Goal: Contribute content: Contribute content

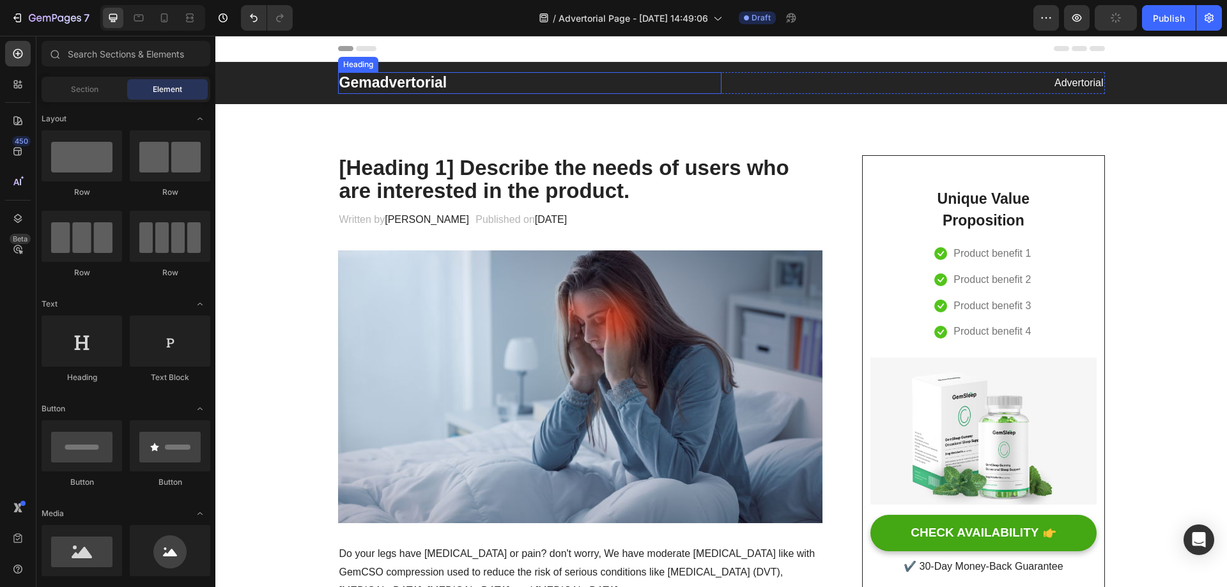
click at [372, 82] on p "Gemadvertorial" at bounding box center [529, 82] width 381 height 19
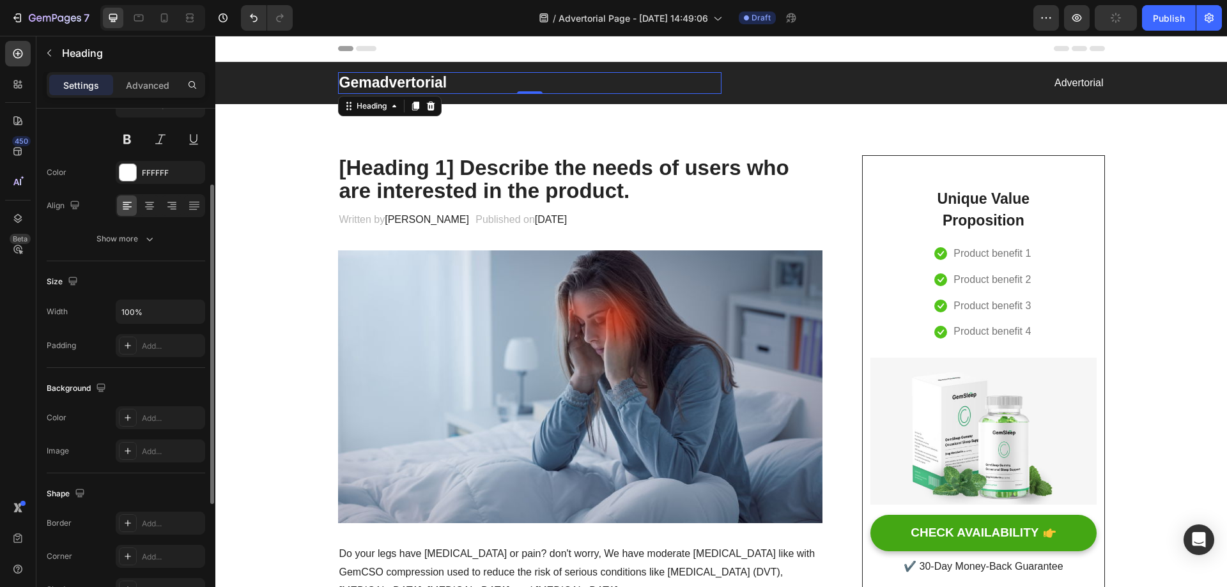
scroll to position [59, 0]
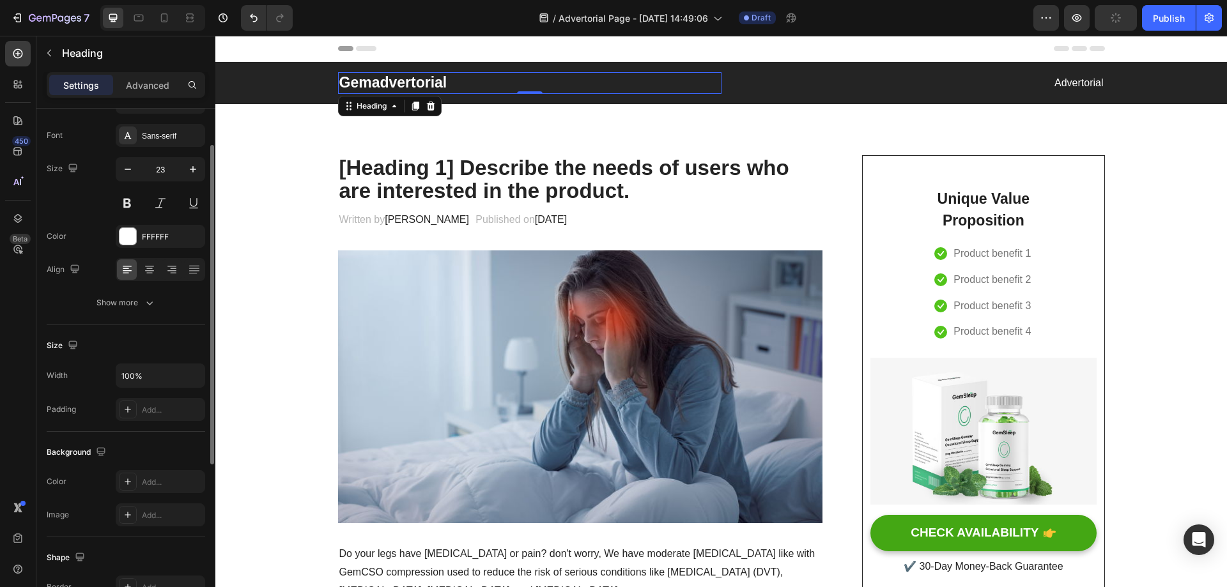
click at [384, 92] on p "Gemadvertorial" at bounding box center [529, 82] width 381 height 19
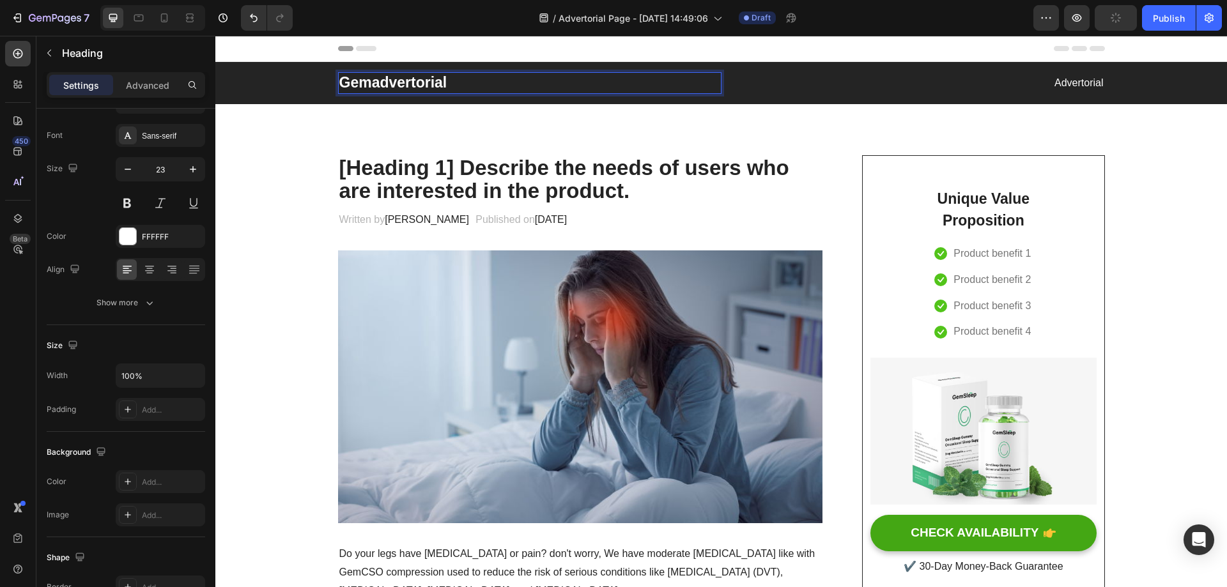
click at [395, 85] on p "Gemadvertorial" at bounding box center [529, 82] width 381 height 19
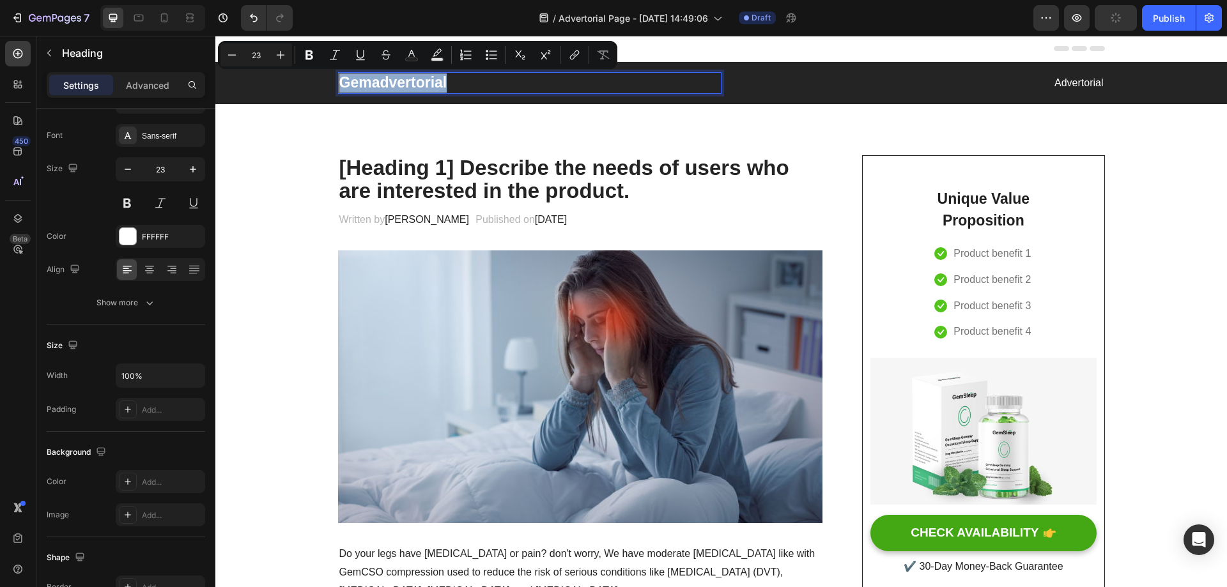
click at [417, 86] on p "Gemadvertorial" at bounding box center [529, 82] width 381 height 19
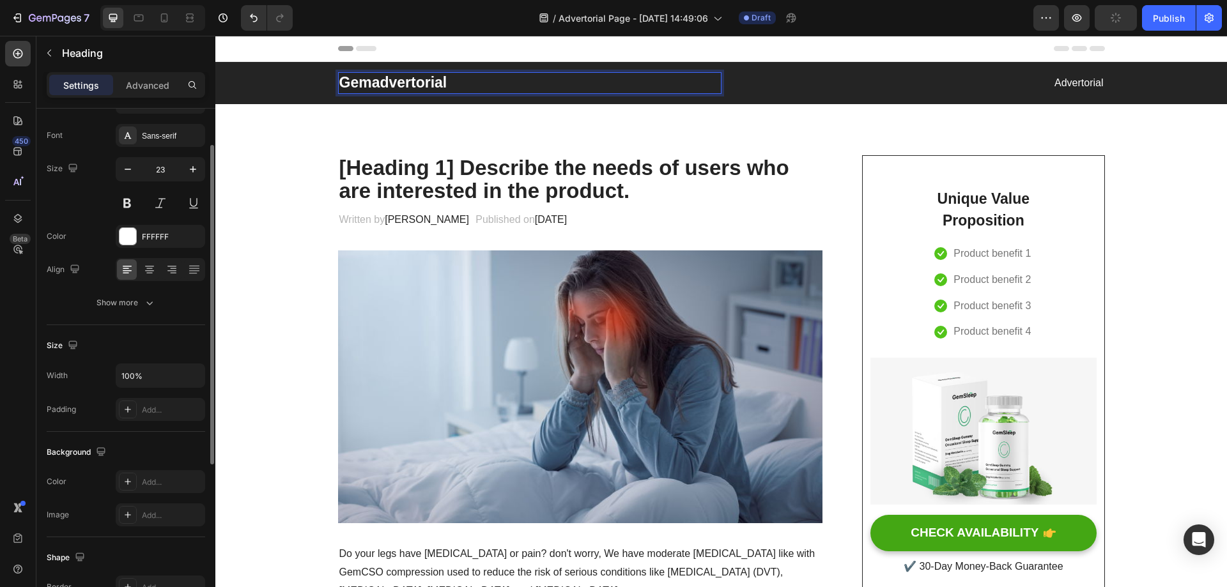
scroll to position [0, 0]
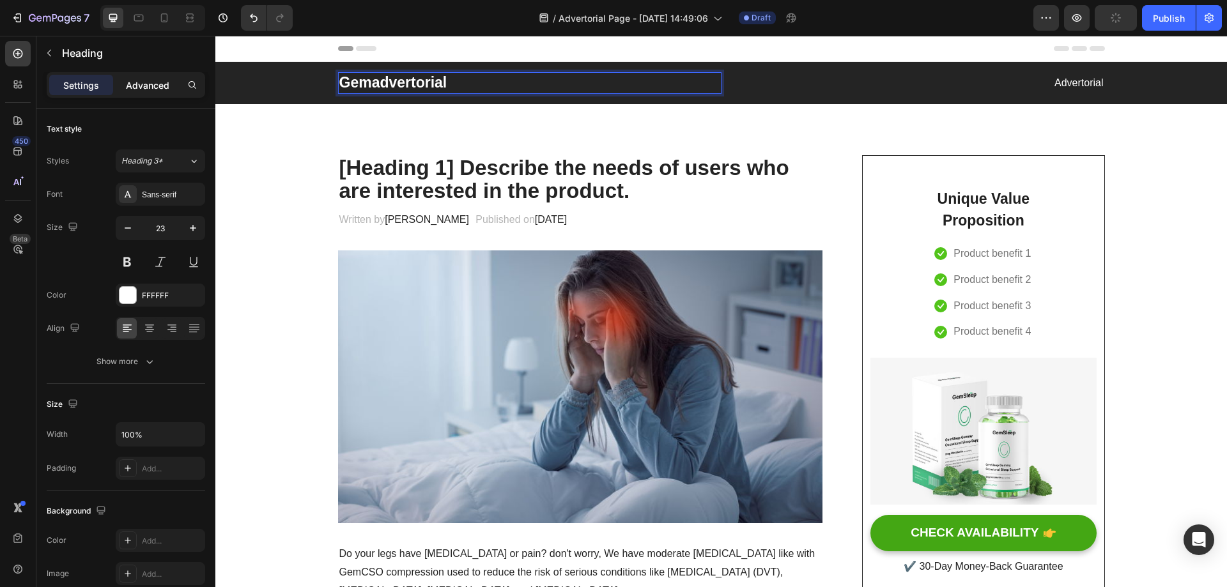
click at [160, 88] on p "Advanced" at bounding box center [147, 85] width 43 height 13
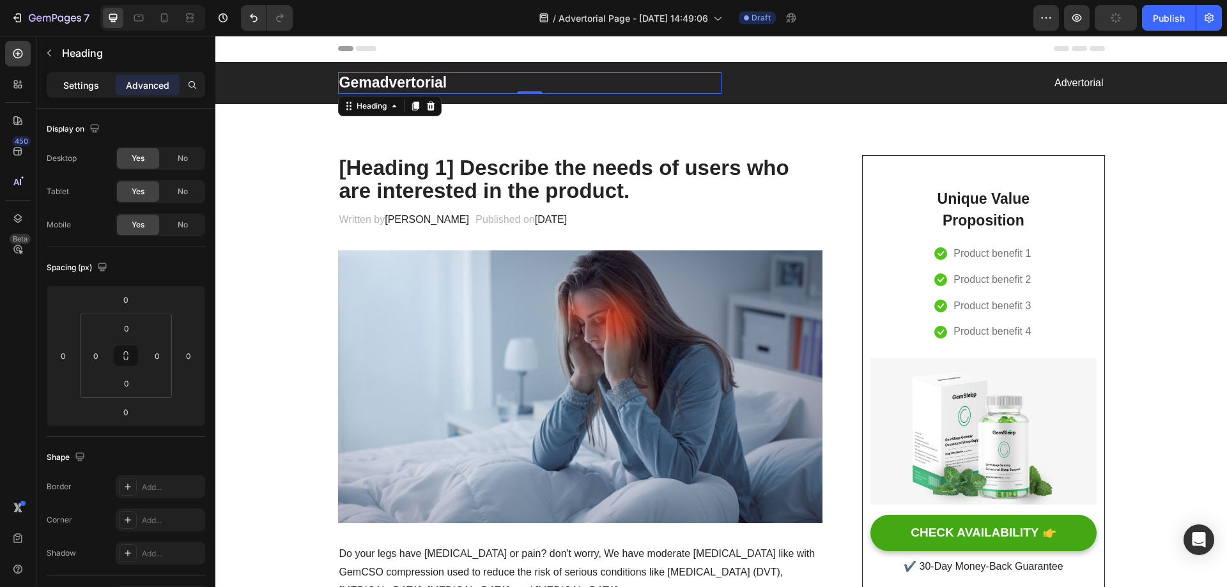
click at [75, 80] on p "Settings" at bounding box center [81, 85] width 36 height 13
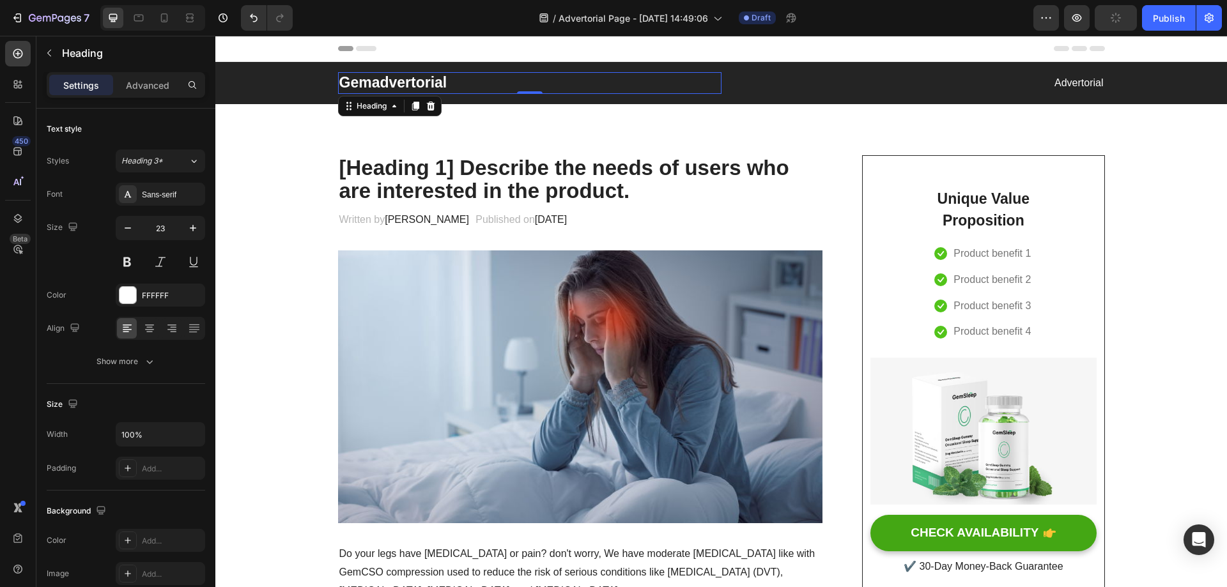
click at [441, 79] on h2 "Gemadvertorial" at bounding box center [529, 83] width 383 height 22
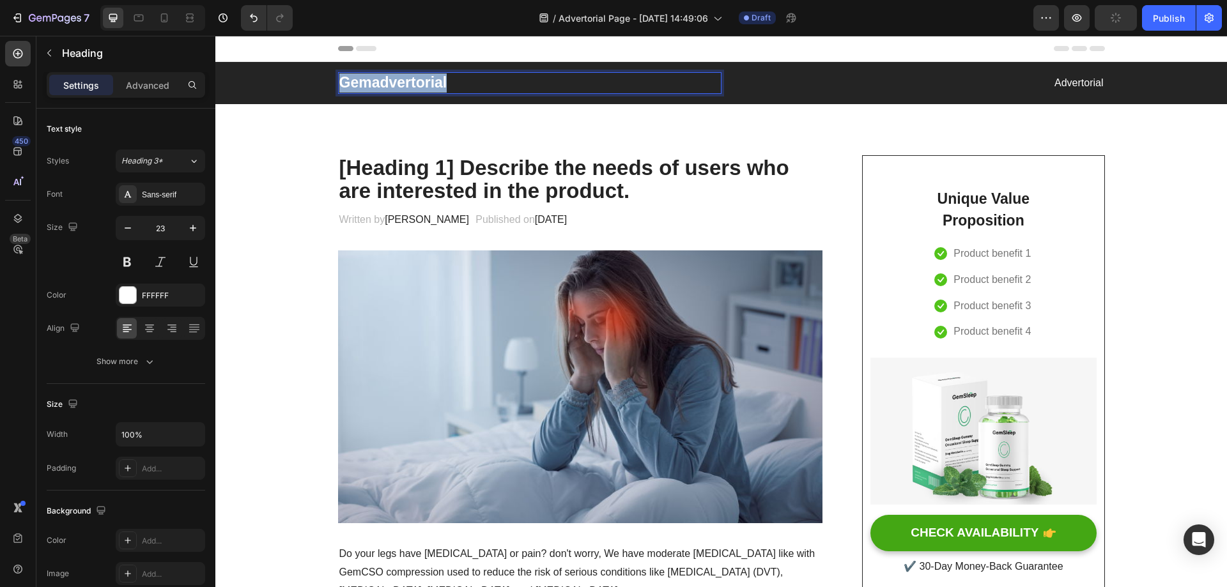
click at [441, 79] on p "Gemadvertorial" at bounding box center [529, 82] width 381 height 19
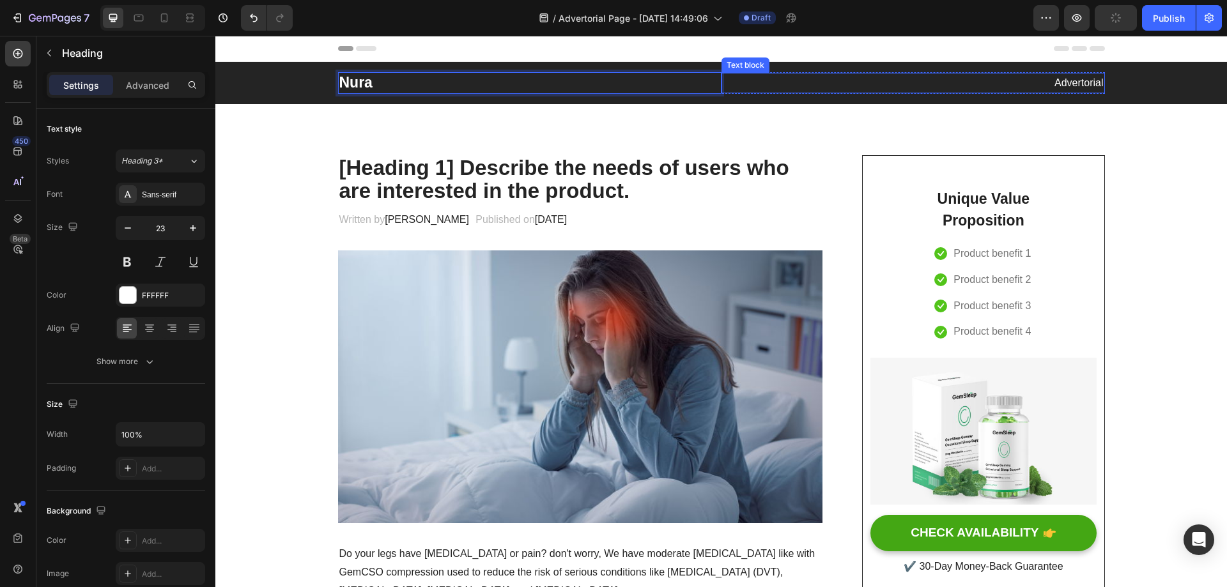
click at [1037, 82] on p "Advertorial" at bounding box center [913, 83] width 381 height 19
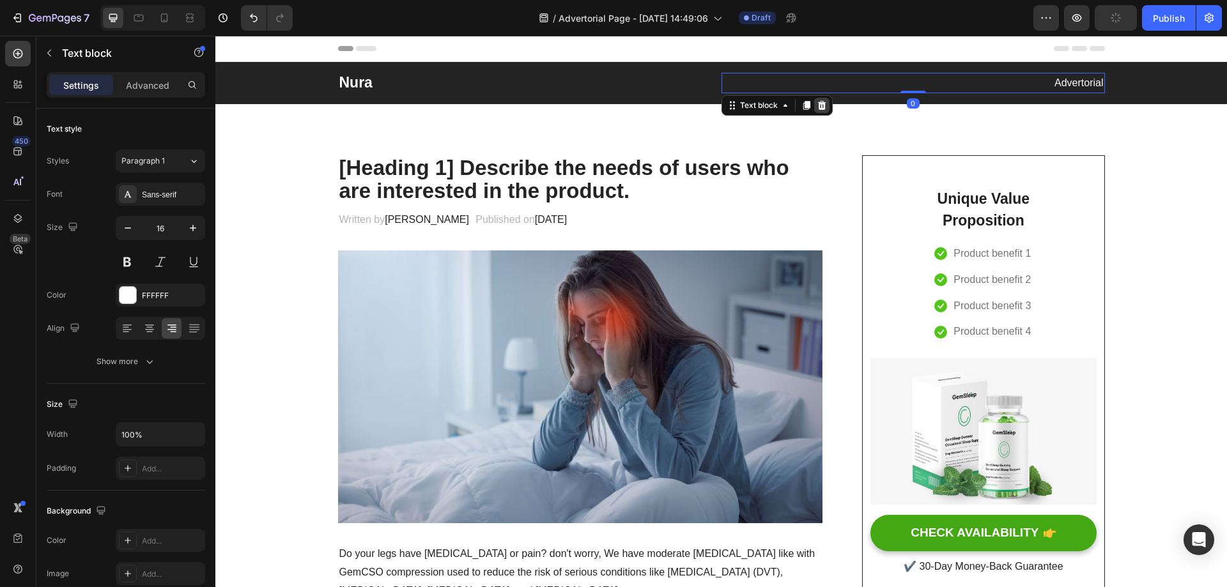
click at [818, 107] on icon at bounding box center [821, 105] width 8 height 9
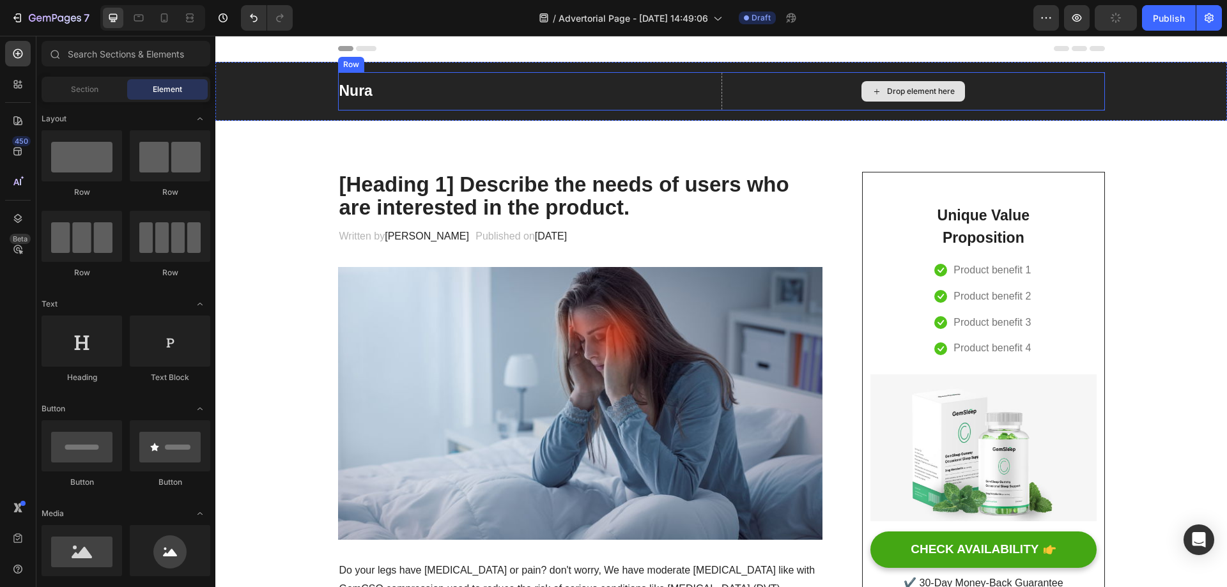
click at [770, 93] on div "Drop element here" at bounding box center [912, 91] width 383 height 38
click at [906, 98] on div "Drop element here" at bounding box center [912, 91] width 103 height 20
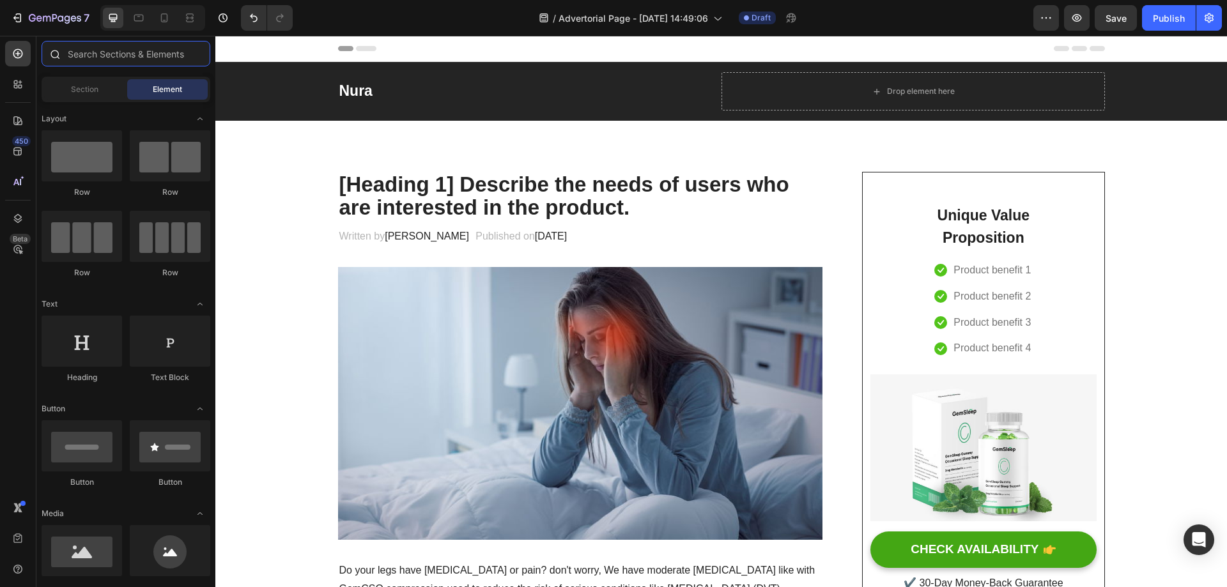
click at [147, 49] on input "text" at bounding box center [126, 54] width 169 height 26
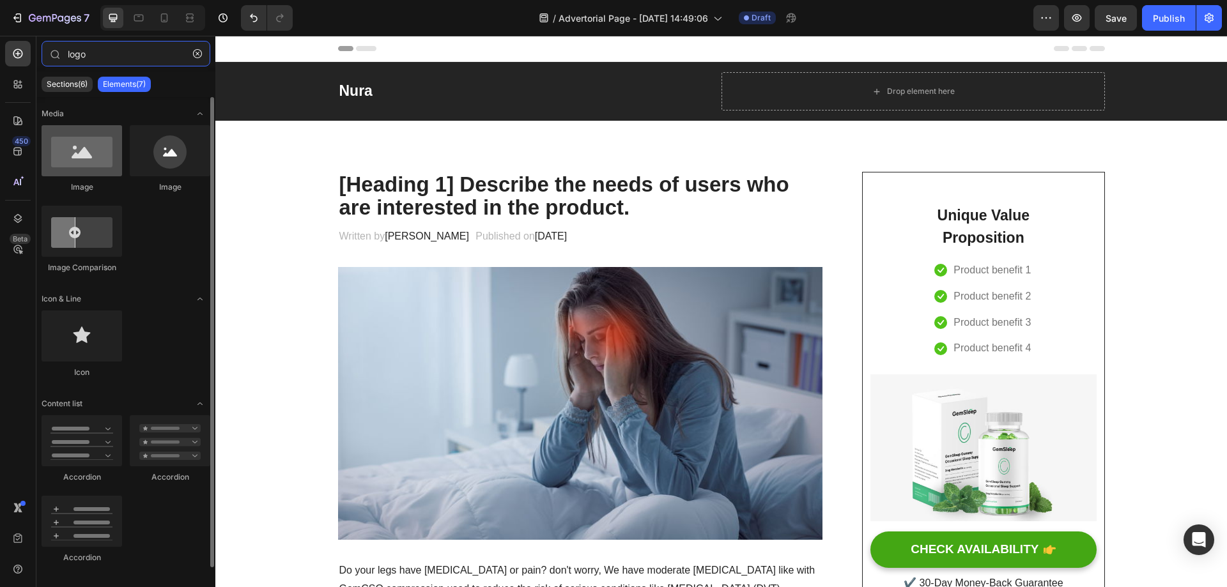
type input "logo"
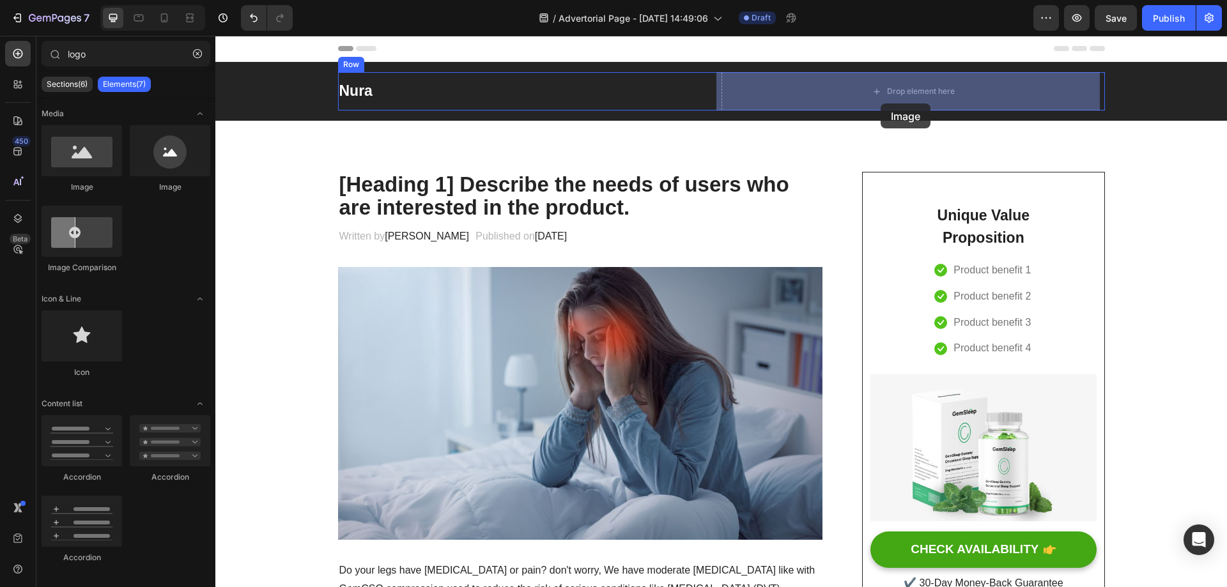
drag, startPoint x: 314, startPoint y: 190, endPoint x: 880, endPoint y: 103, distance: 572.6
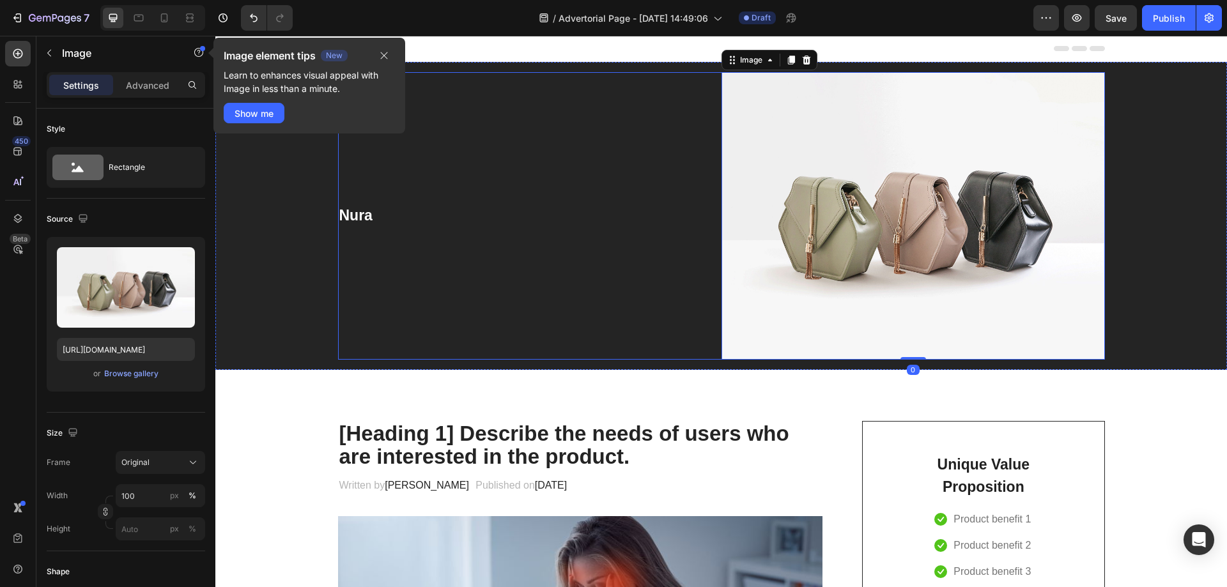
click at [369, 188] on div "Nura Heading" at bounding box center [529, 215] width 383 height 287
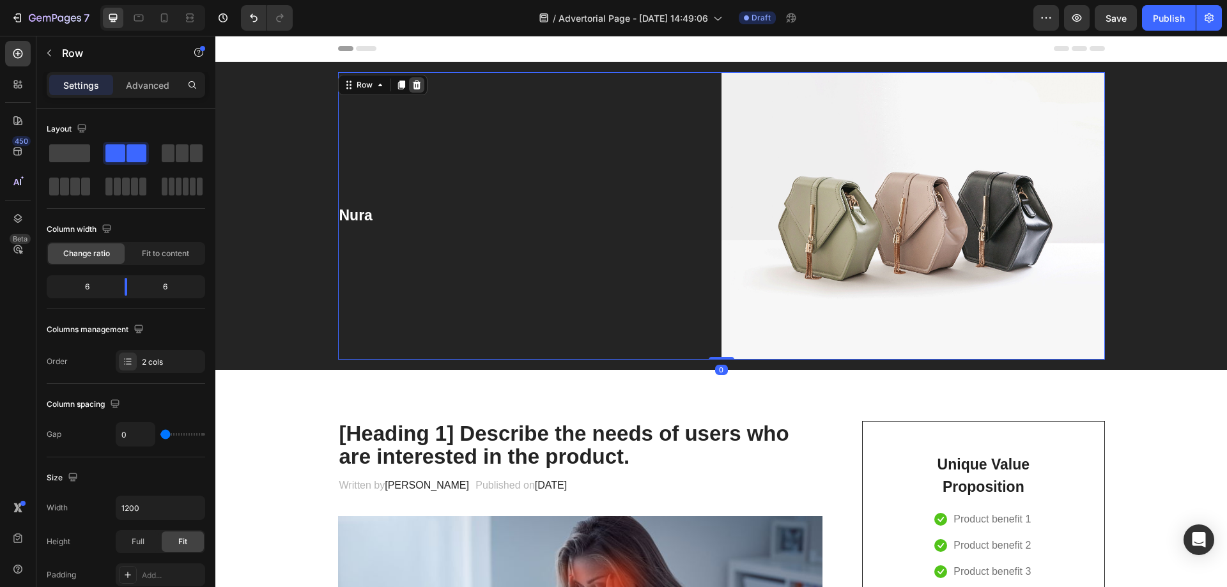
click at [412, 84] on icon at bounding box center [416, 84] width 8 height 9
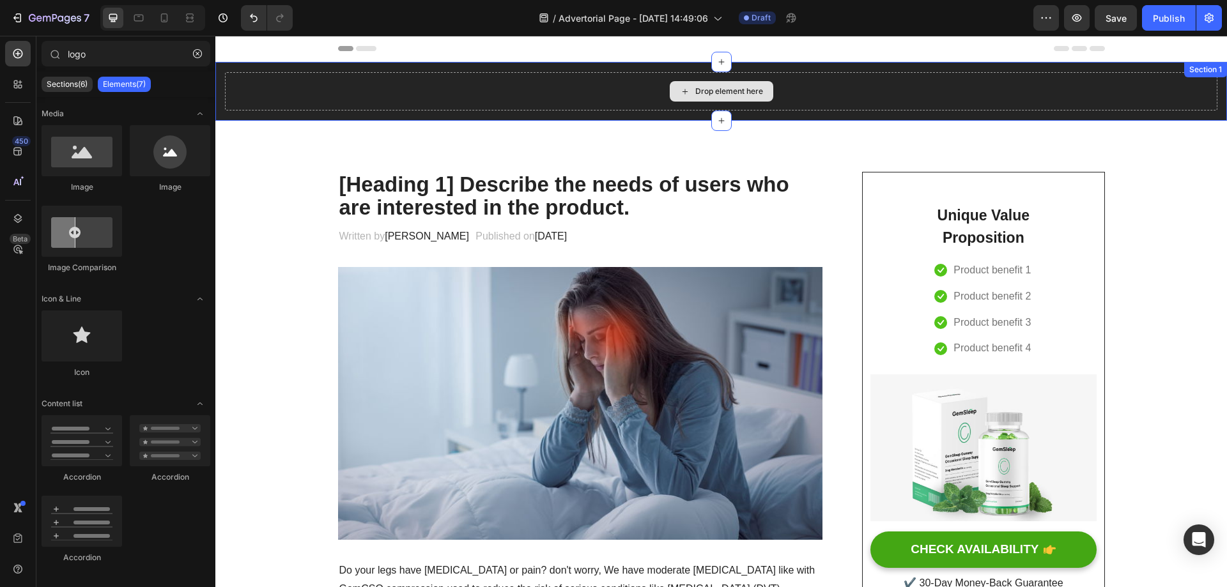
click at [639, 93] on div "Drop element here" at bounding box center [721, 91] width 992 height 38
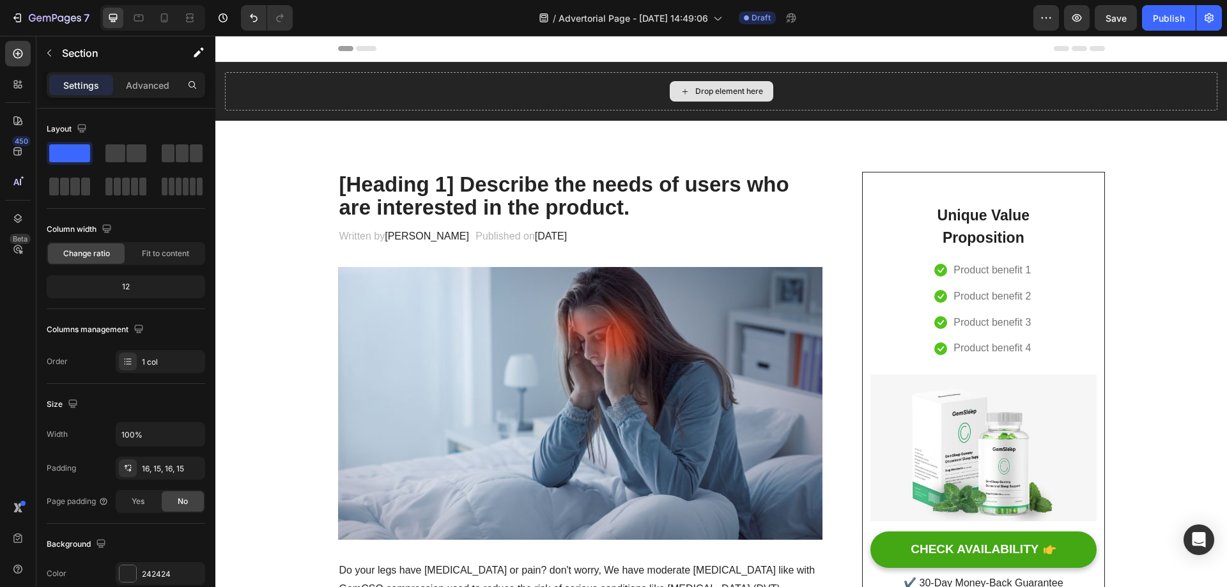
click at [695, 88] on div "Drop element here" at bounding box center [729, 91] width 68 height 10
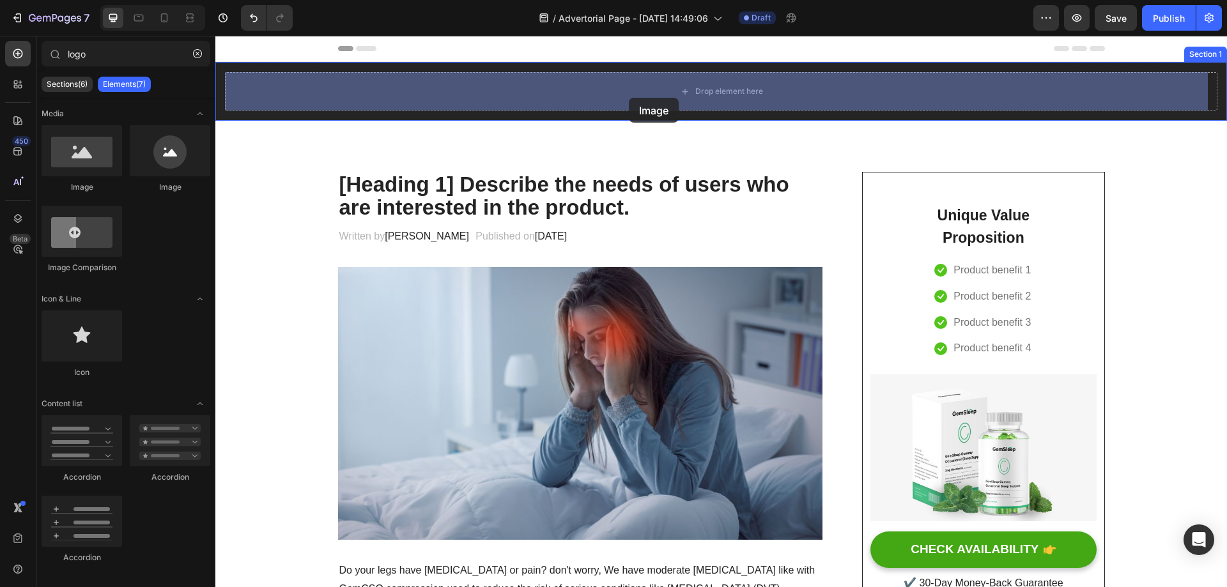
drag, startPoint x: 323, startPoint y: 194, endPoint x: 629, endPoint y: 98, distance: 320.5
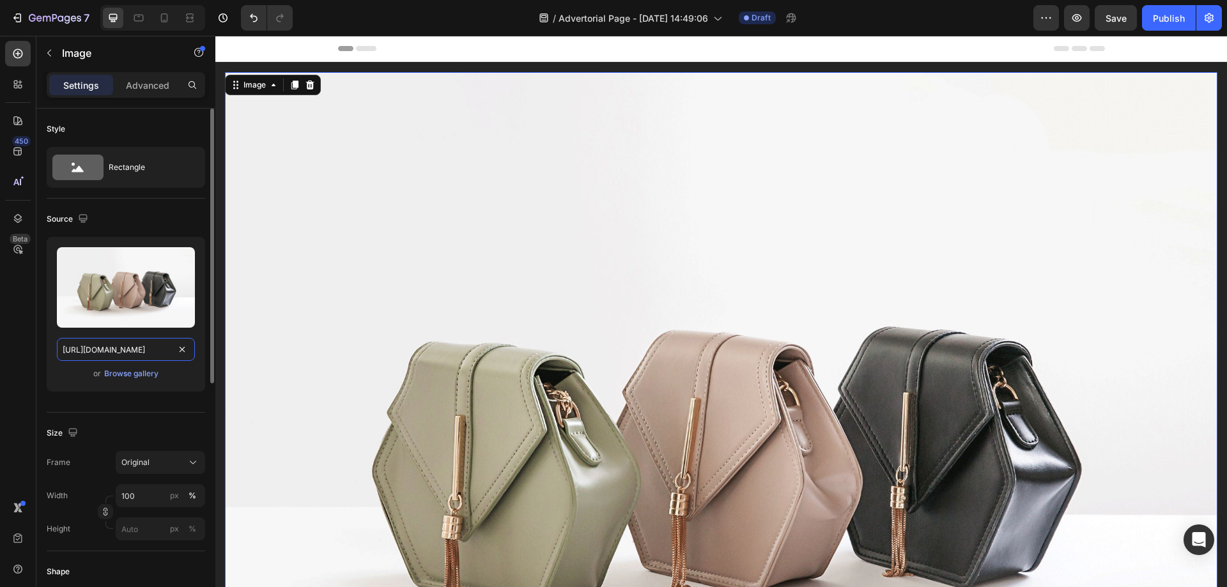
click at [110, 344] on input "[URL][DOMAIN_NAME]" at bounding box center [126, 349] width 138 height 23
paste input "0920/3682/5425/files/Capture_d_ecran_2025-07-23_125330-removebg-preview.png?v=1…"
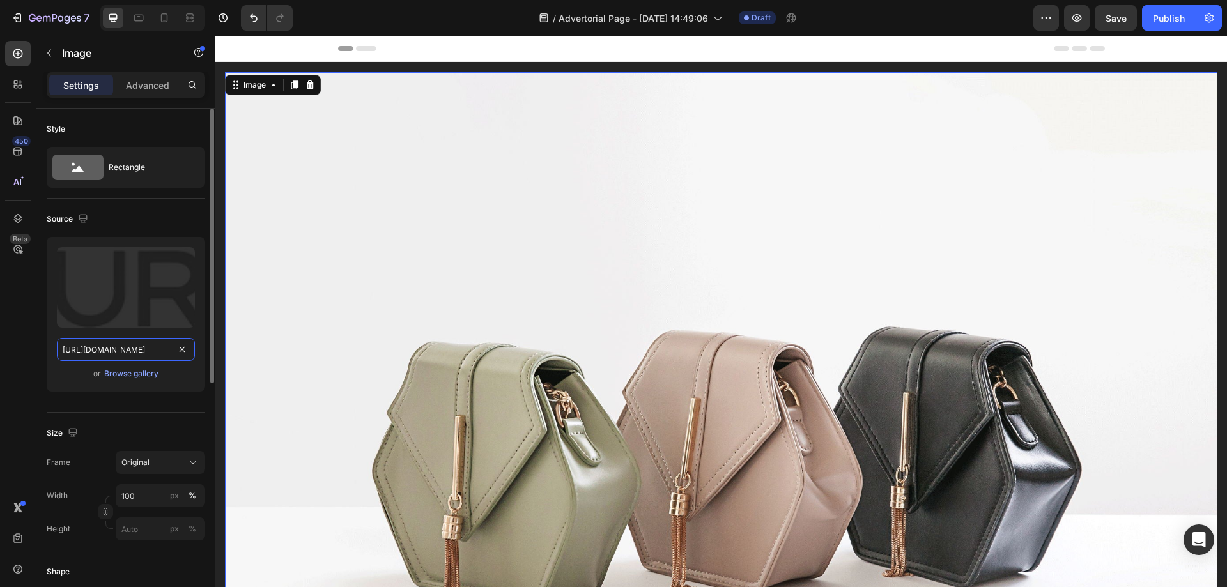
type input "https://cdn.shopify.com/s/files/1/0920/3682/5425/files/Capture_d_ecran_2025-07-…"
click at [132, 395] on div "Upload Image https://cdn.shopify.com/s/files/1/0920/3682/5425/files/Capture_d_e…" at bounding box center [126, 319] width 158 height 165
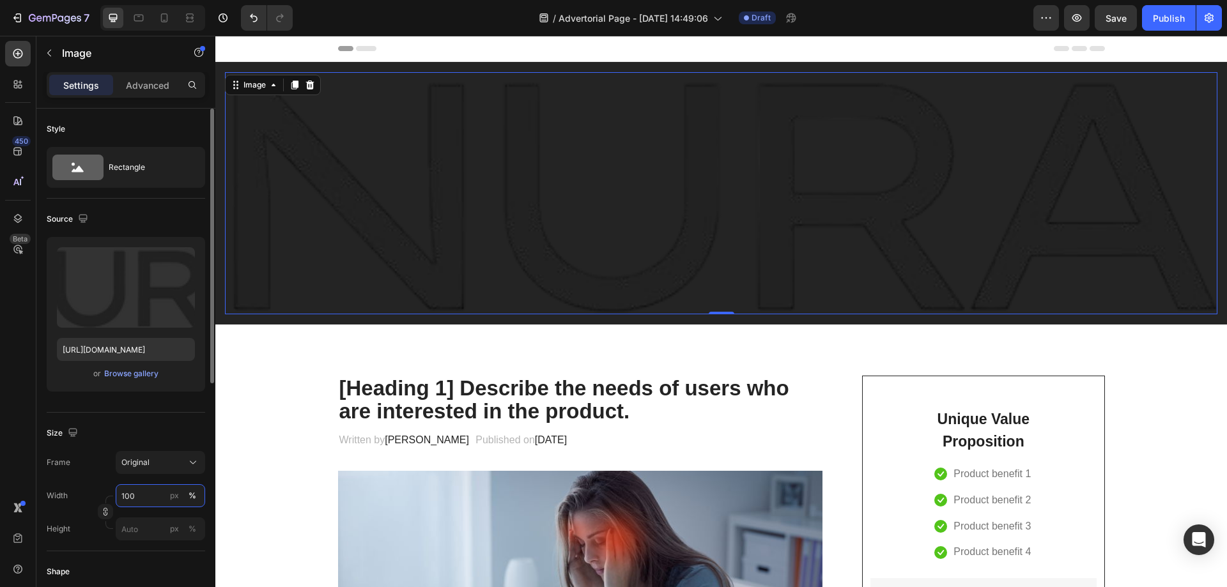
click at [158, 498] on input "100" at bounding box center [160, 495] width 89 height 23
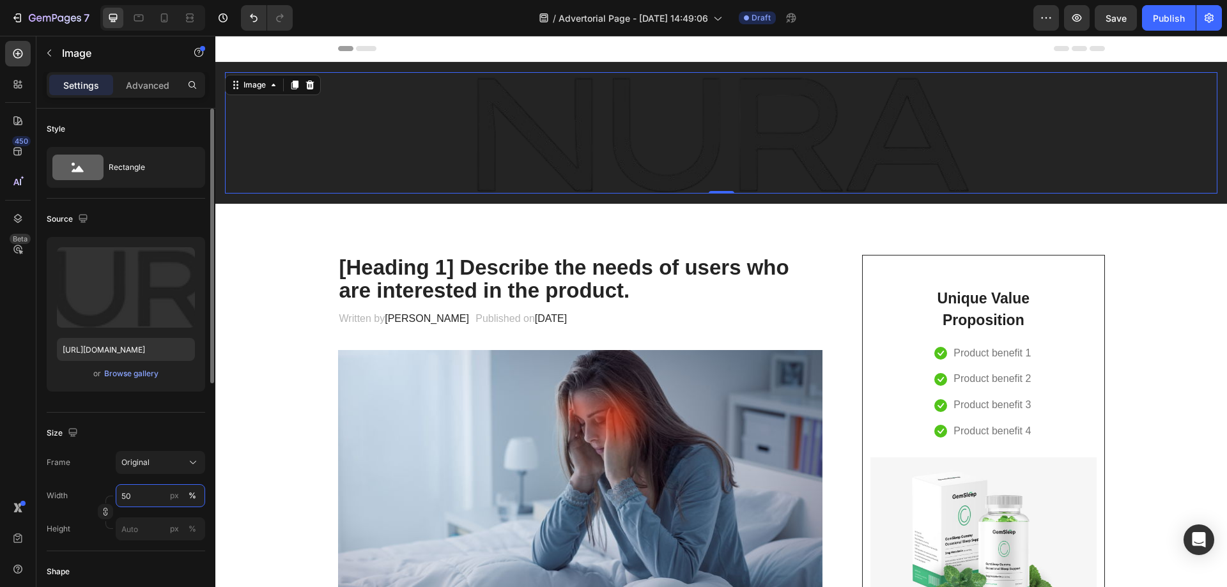
click at [124, 494] on input "50" at bounding box center [160, 495] width 89 height 23
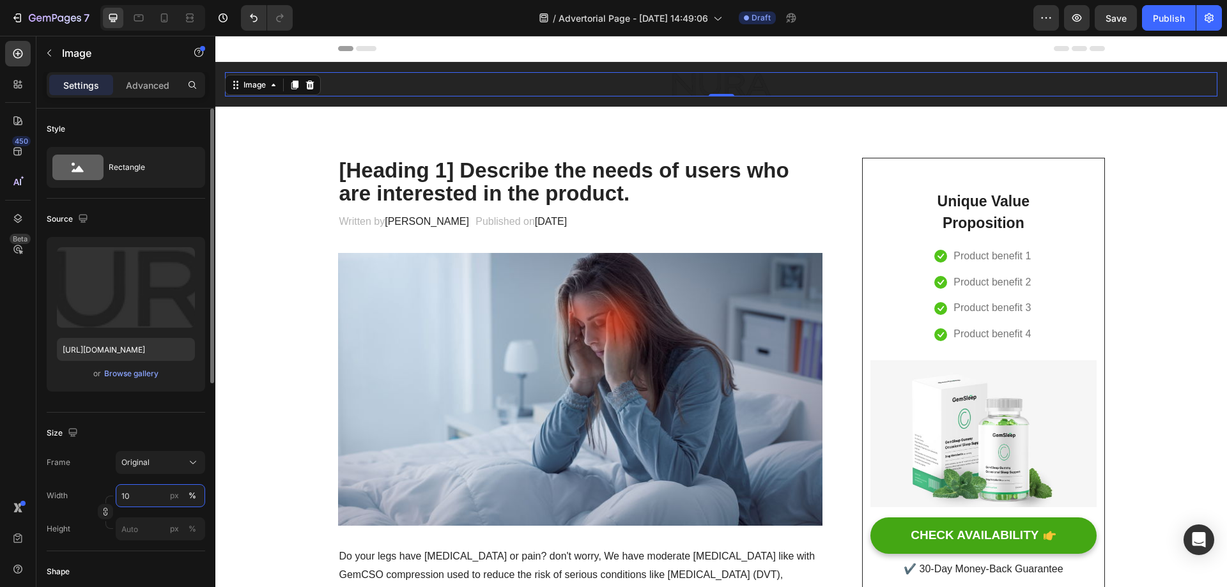
type input "10"
click at [116, 424] on div "Size" at bounding box center [126, 433] width 158 height 20
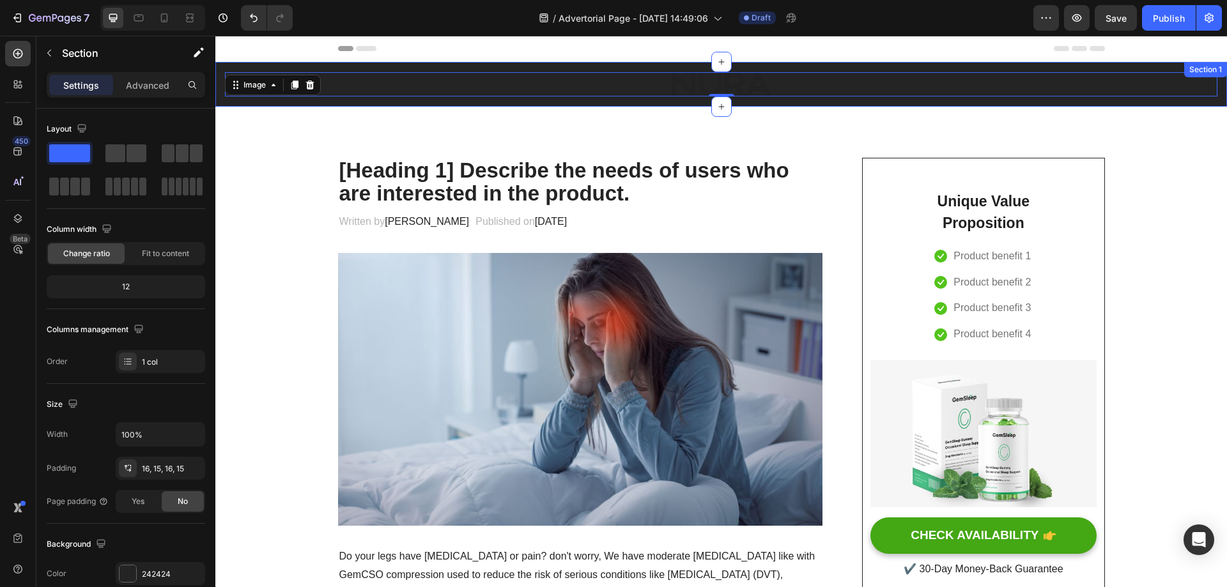
click at [321, 65] on div "Image 0 Section 1" at bounding box center [720, 84] width 1011 height 45
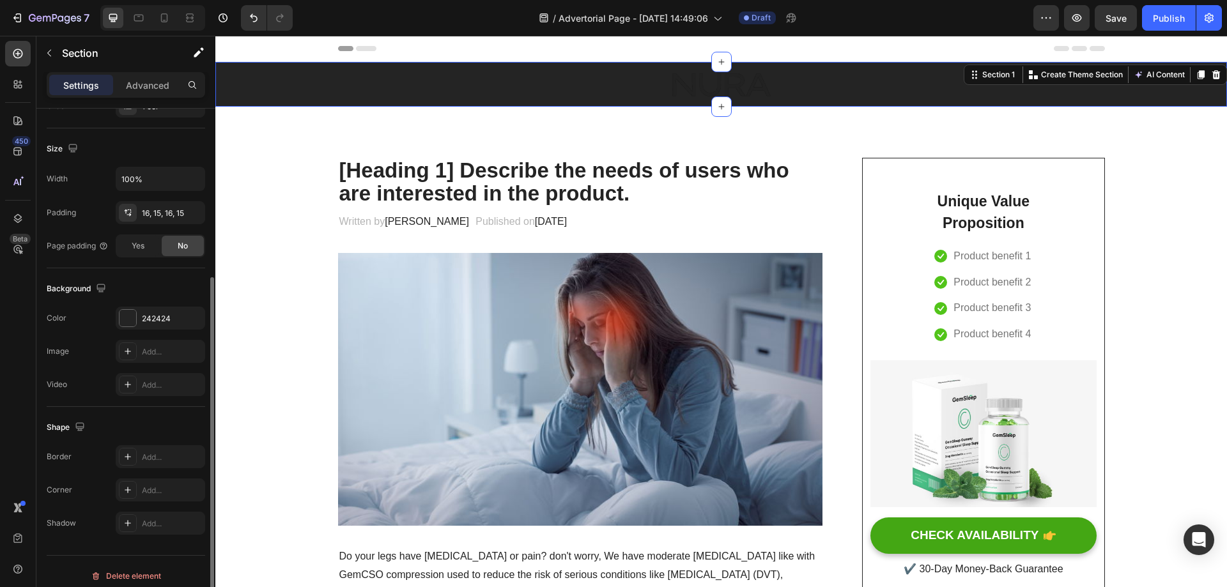
scroll to position [264, 0]
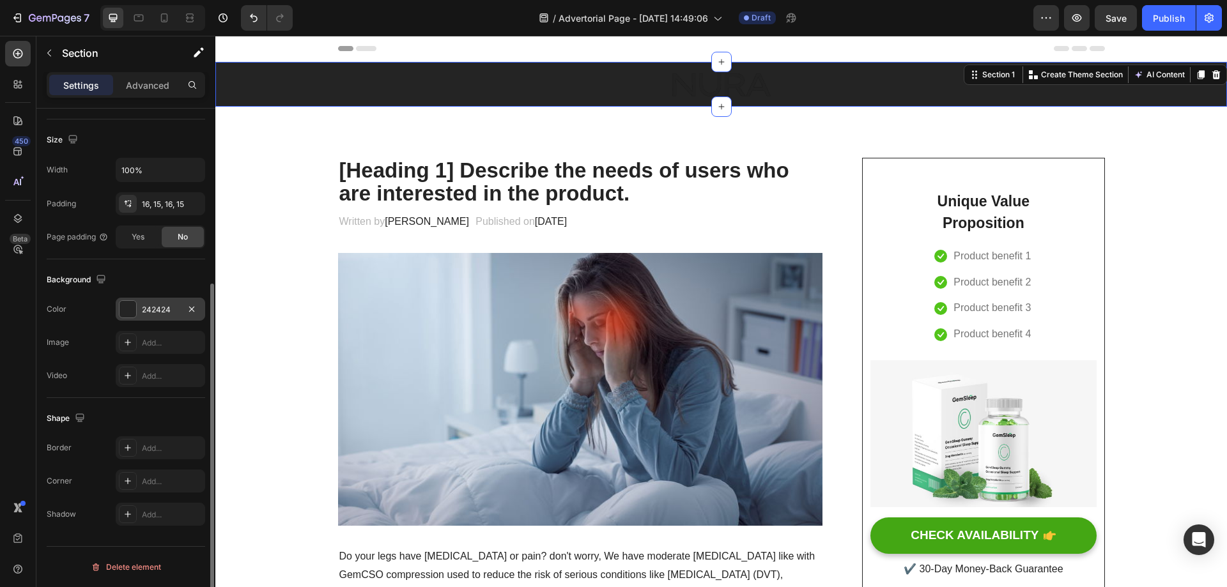
click at [130, 305] on div at bounding box center [127, 309] width 17 height 17
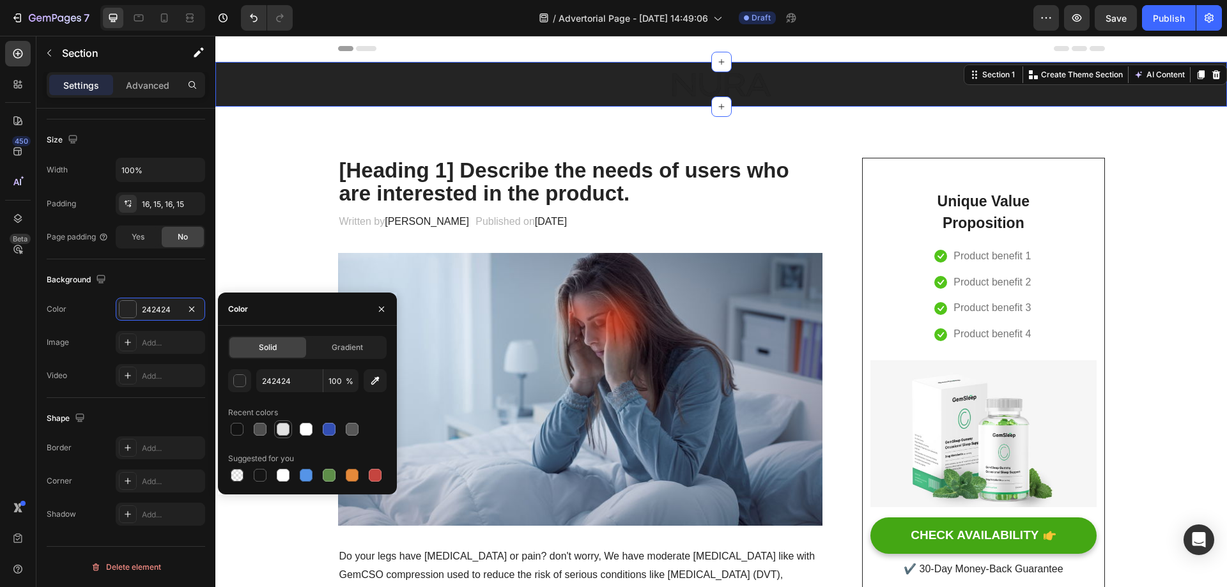
click at [283, 433] on div at bounding box center [283, 429] width 13 height 13
type input "E2E2E2"
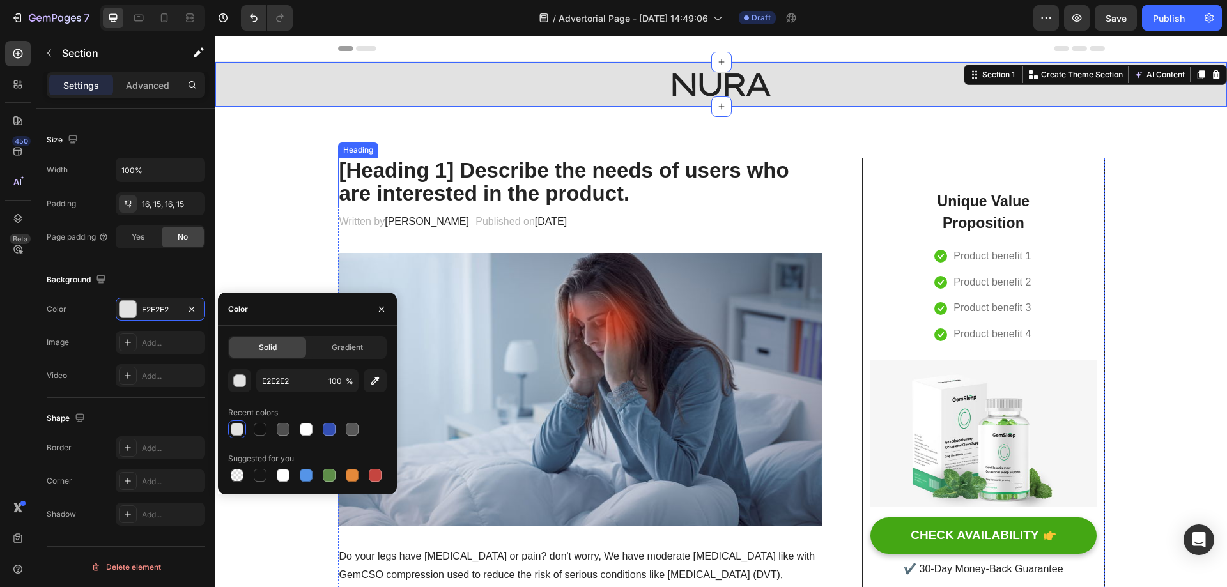
click at [360, 175] on p "[Heading 1] Describe the needs of users who are interested in the product." at bounding box center [580, 182] width 482 height 47
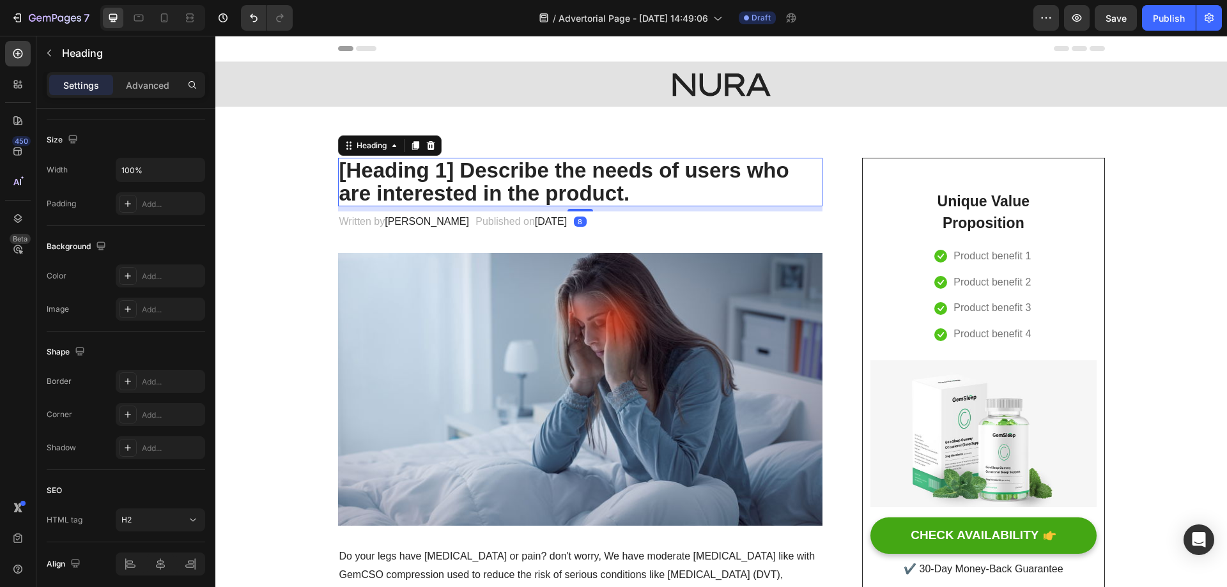
scroll to position [0, 0]
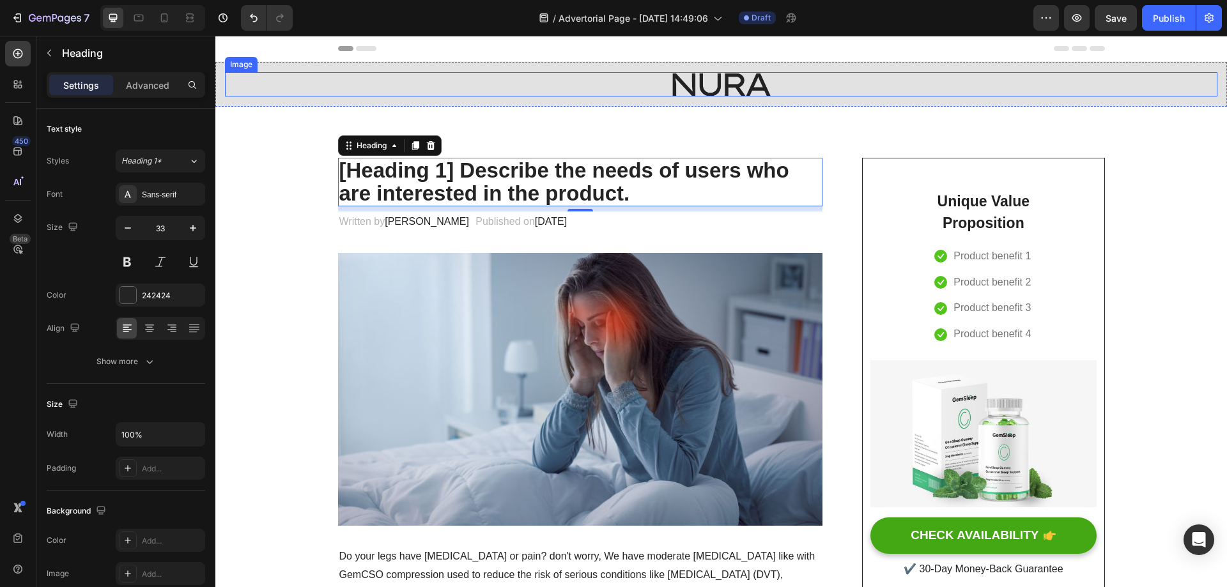
click at [618, 73] on div at bounding box center [721, 84] width 992 height 24
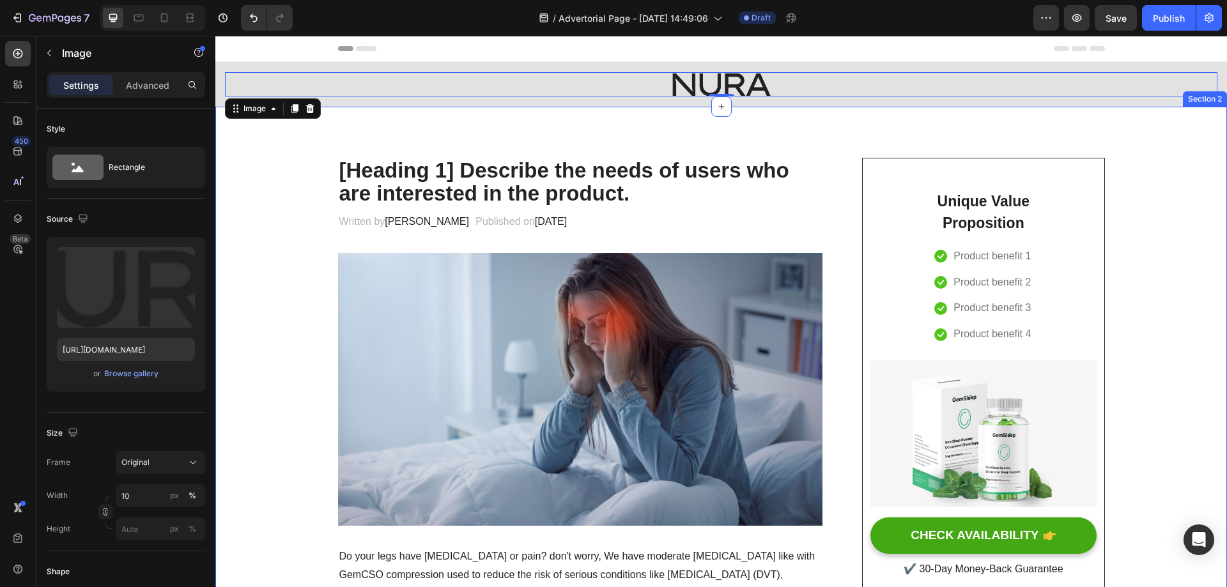
click at [449, 168] on p "[Heading 1] Describe the needs of users who are interested in the product." at bounding box center [580, 182] width 482 height 47
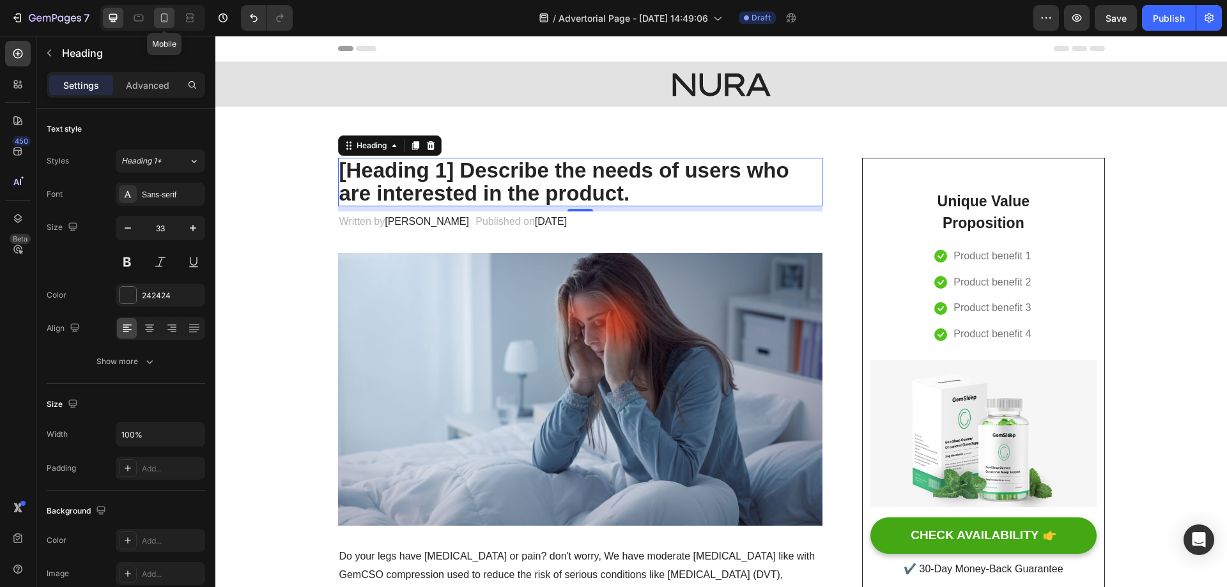
click at [164, 11] on icon at bounding box center [164, 17] width 13 height 13
type input "28"
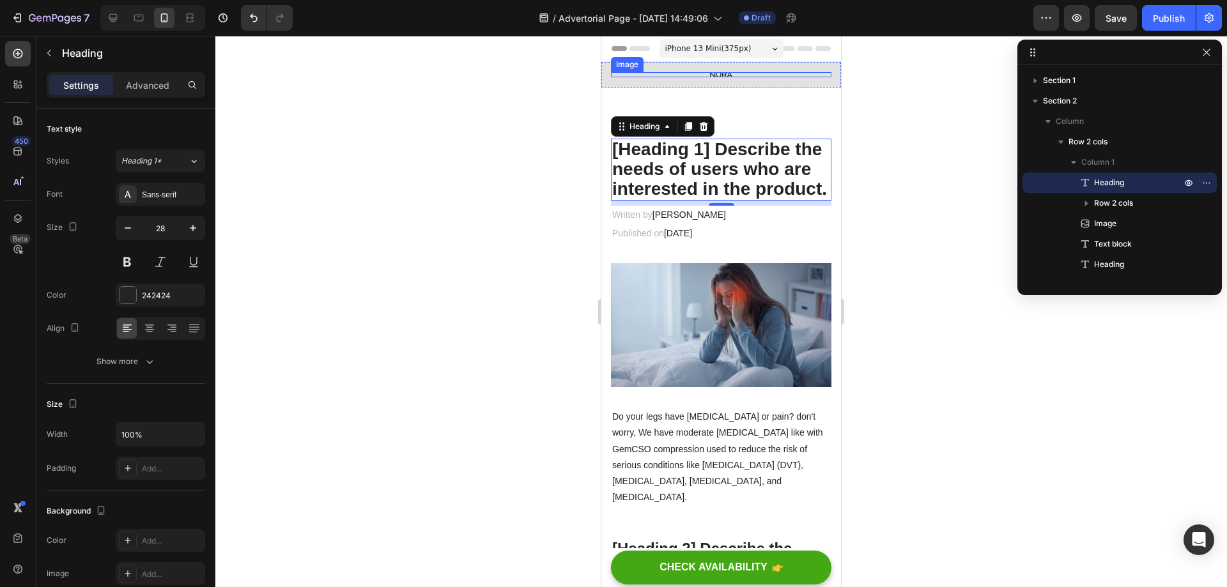
click at [721, 75] on img at bounding box center [721, 74] width 22 height 5
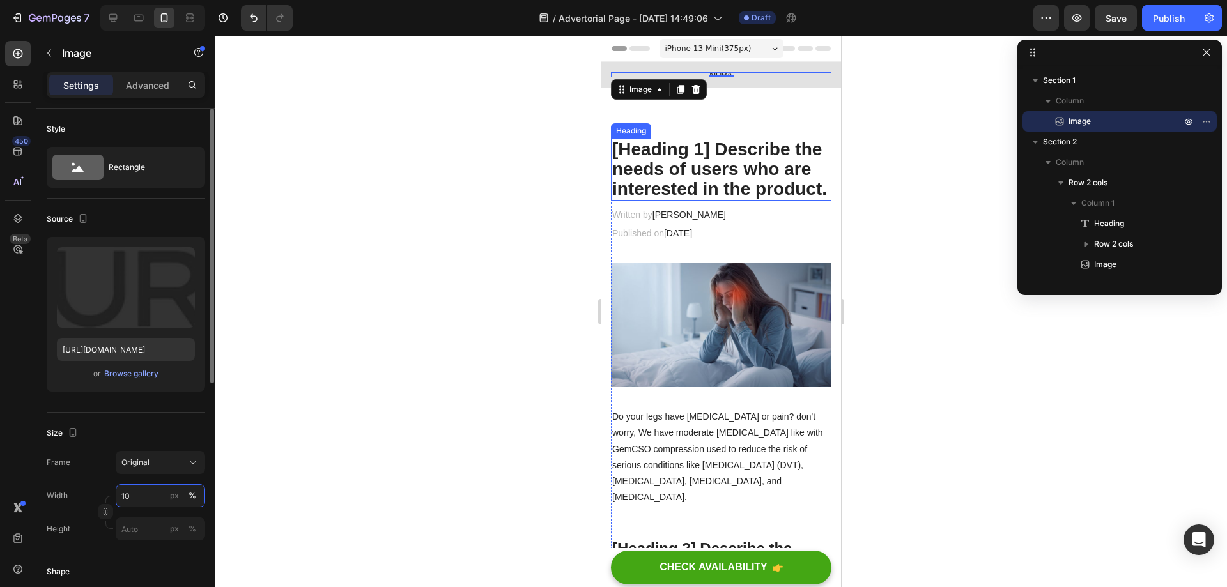
click at [129, 494] on input "10" at bounding box center [160, 495] width 89 height 23
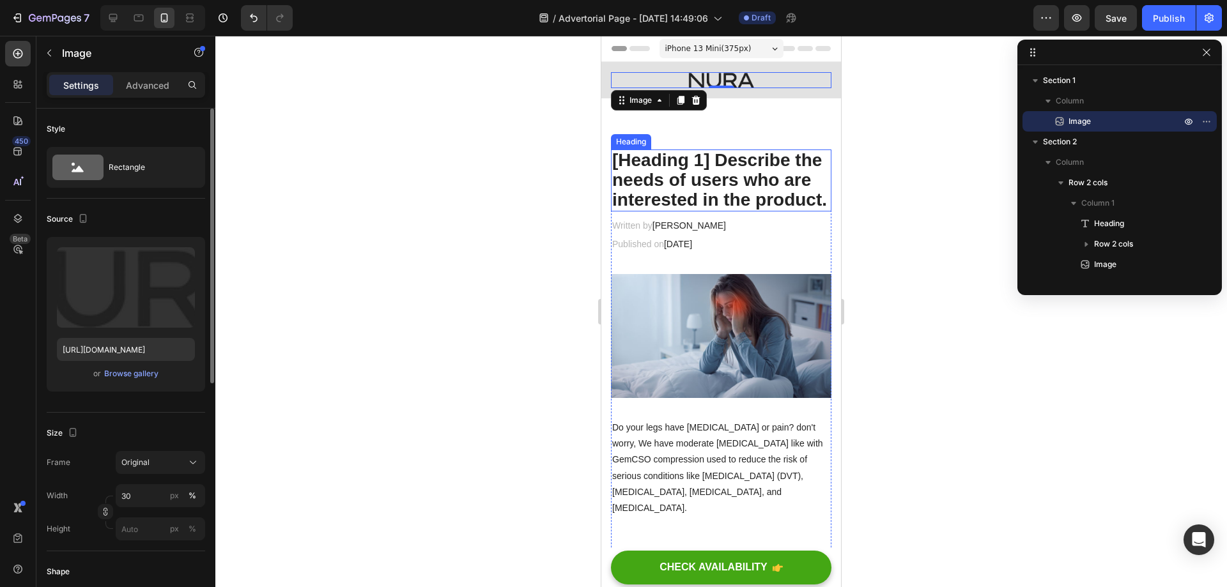
click at [142, 436] on div "Size" at bounding box center [126, 433] width 158 height 20
click at [111, 19] on icon at bounding box center [113, 18] width 8 height 8
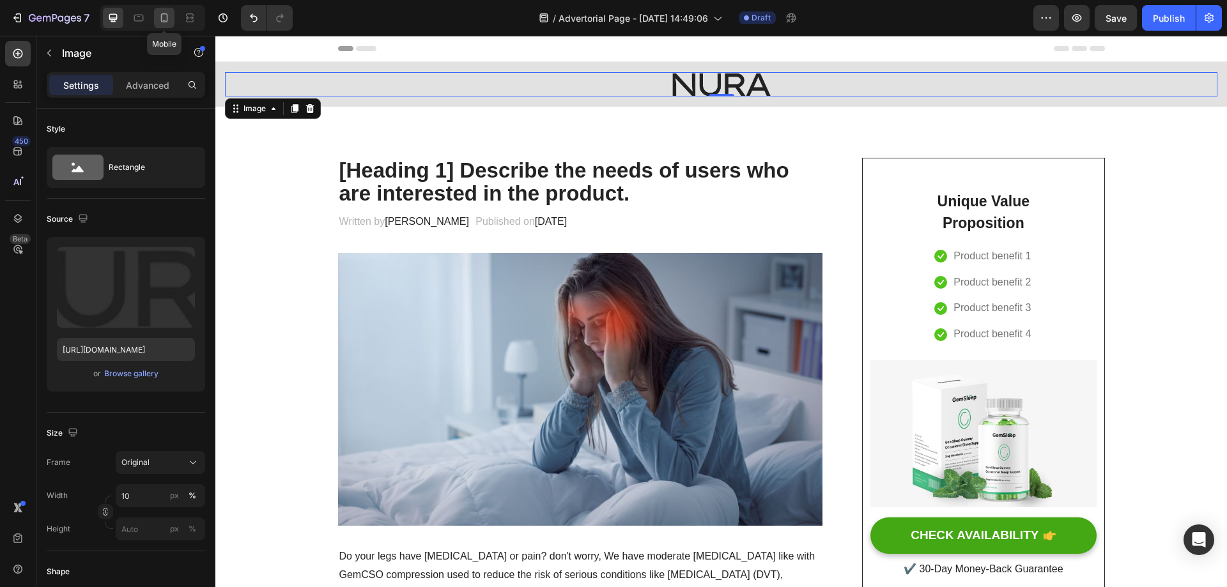
click at [164, 19] on icon at bounding box center [164, 17] width 13 height 13
type input "30"
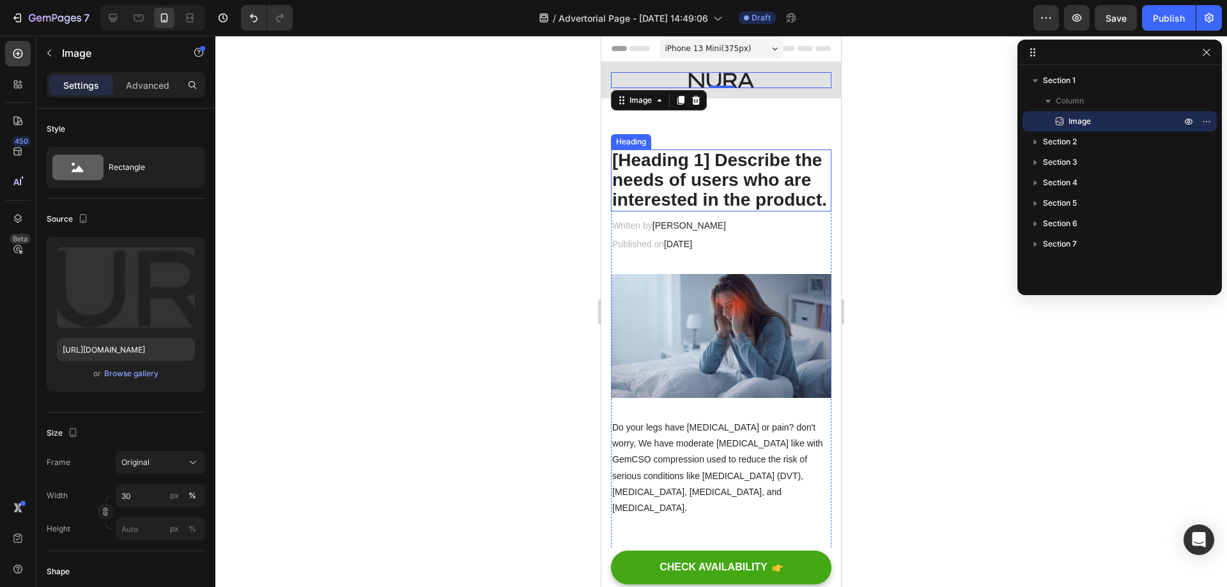
click at [706, 203] on p "[Heading 1] Describe the needs of users who are interested in the product." at bounding box center [721, 180] width 218 height 59
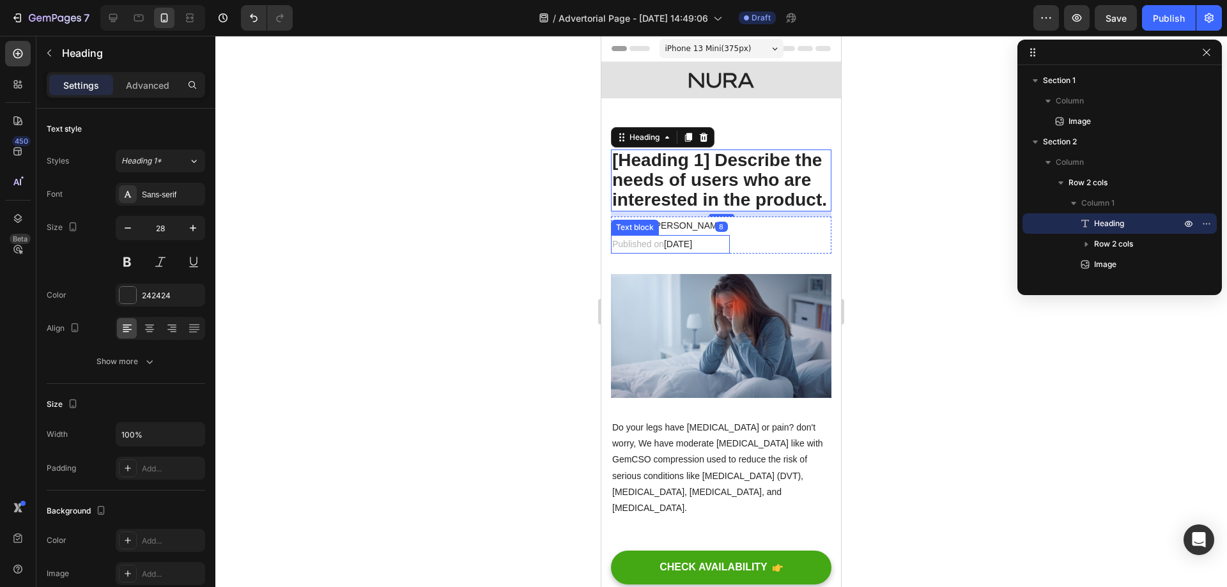
click at [479, 262] on div at bounding box center [720, 311] width 1011 height 551
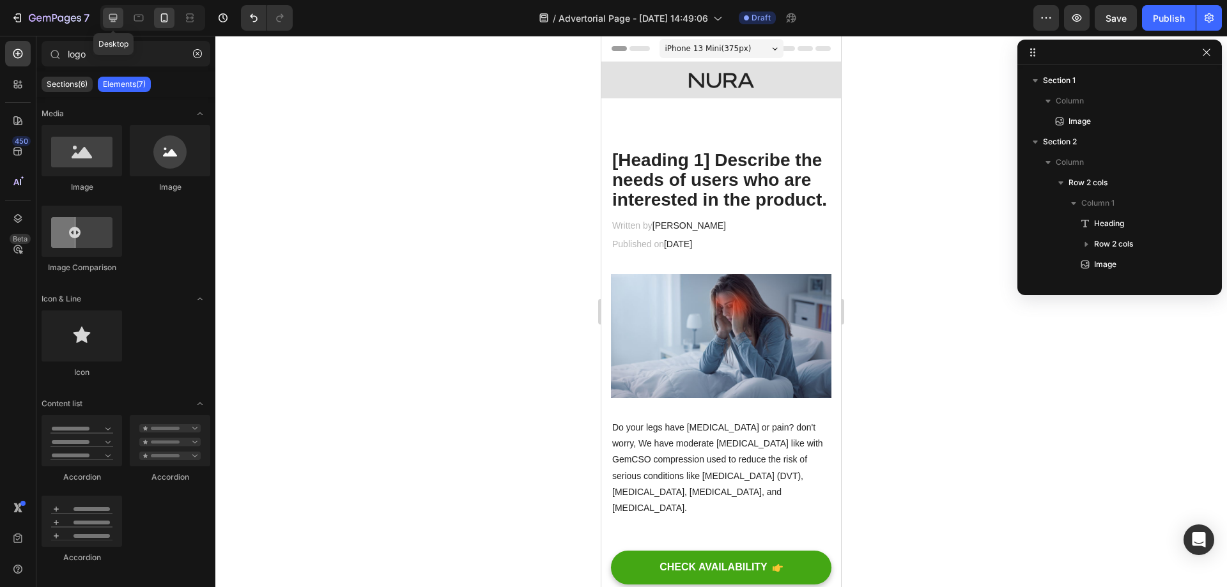
click at [119, 19] on icon at bounding box center [113, 17] width 13 height 13
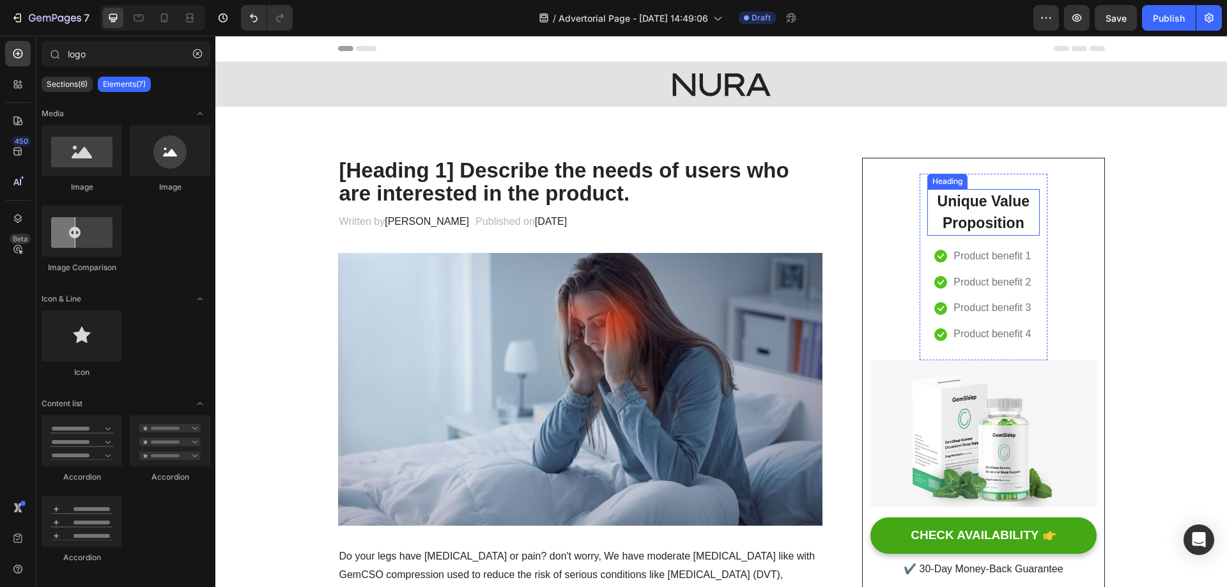
click at [972, 210] on p "Unique Value Proposition" at bounding box center [983, 212] width 110 height 44
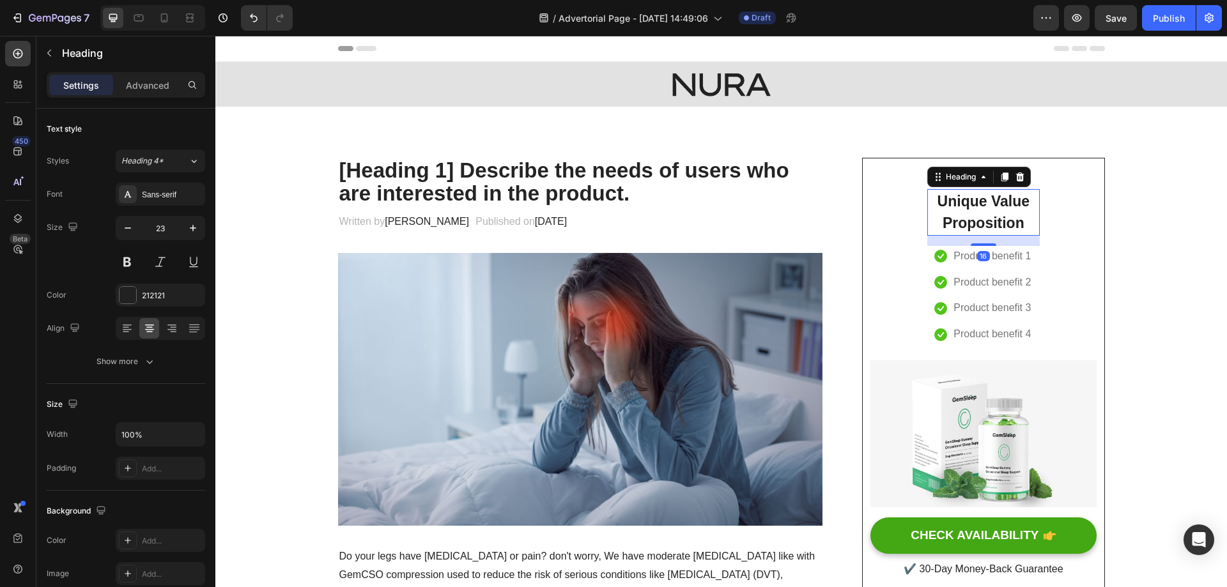
click at [968, 213] on p "Unique Value Proposition" at bounding box center [983, 212] width 110 height 44
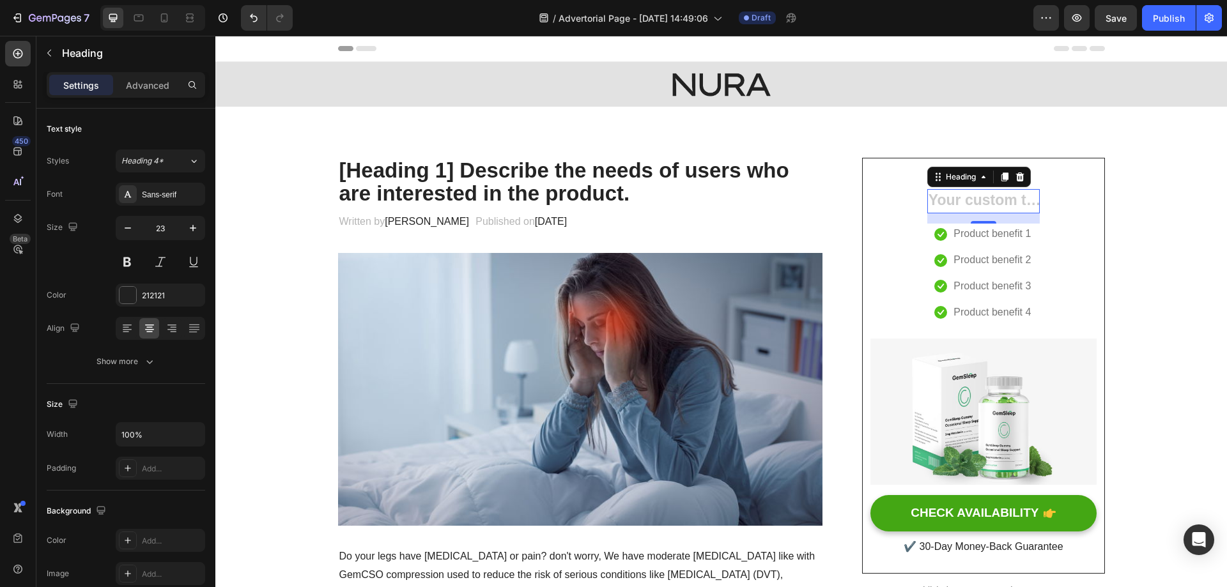
click at [939, 192] on h2 "Rich Text Editor. Editing area: main" at bounding box center [983, 201] width 112 height 25
click at [953, 197] on h2 "Rich Text Editor. Editing area: main" at bounding box center [983, 201] width 112 height 25
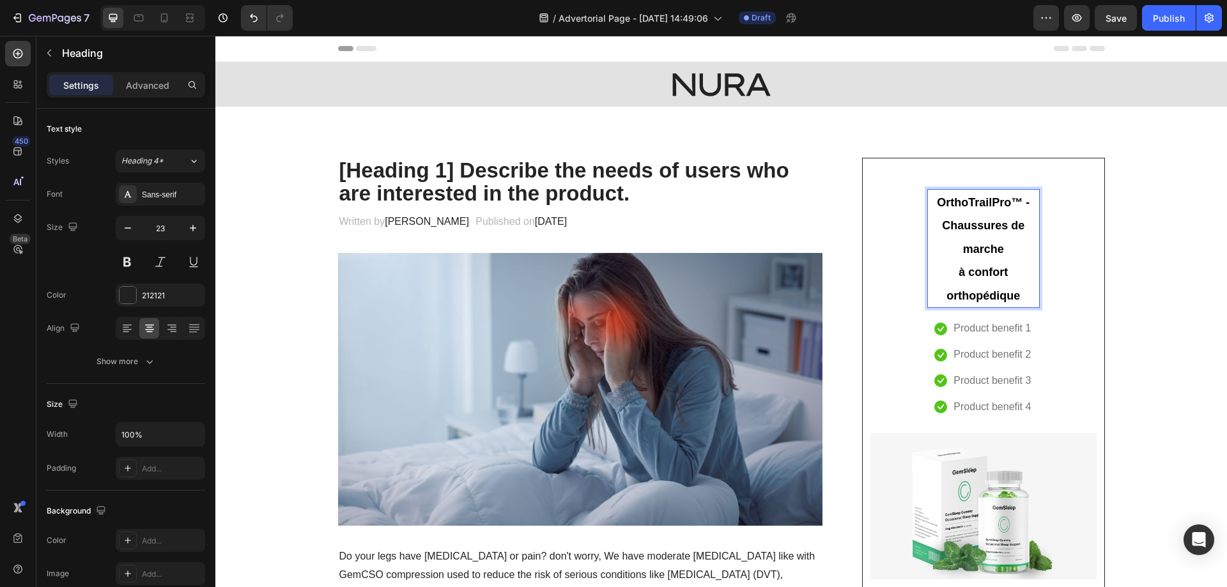
click at [938, 252] on p "OrthoTrailPro™ - Chaussures de marche à confort orthopédique" at bounding box center [983, 248] width 110 height 117
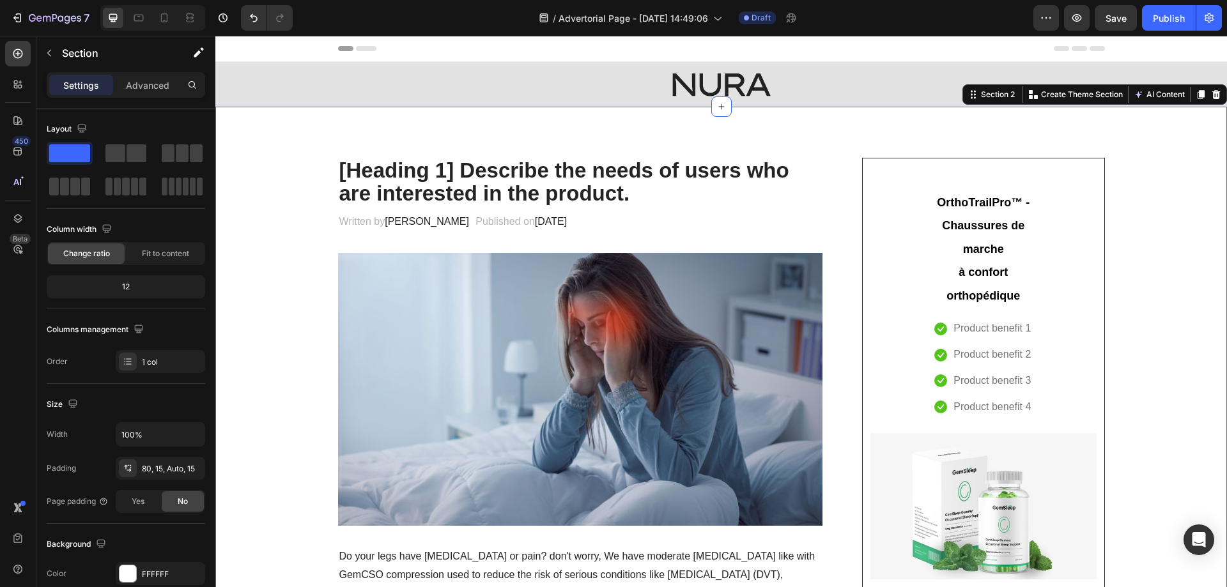
click at [975, 236] on p "⁠⁠⁠⁠⁠⁠⁠ OrthoTrailPro™ - Chaussures de marche à confort orthopédique" at bounding box center [983, 248] width 110 height 117
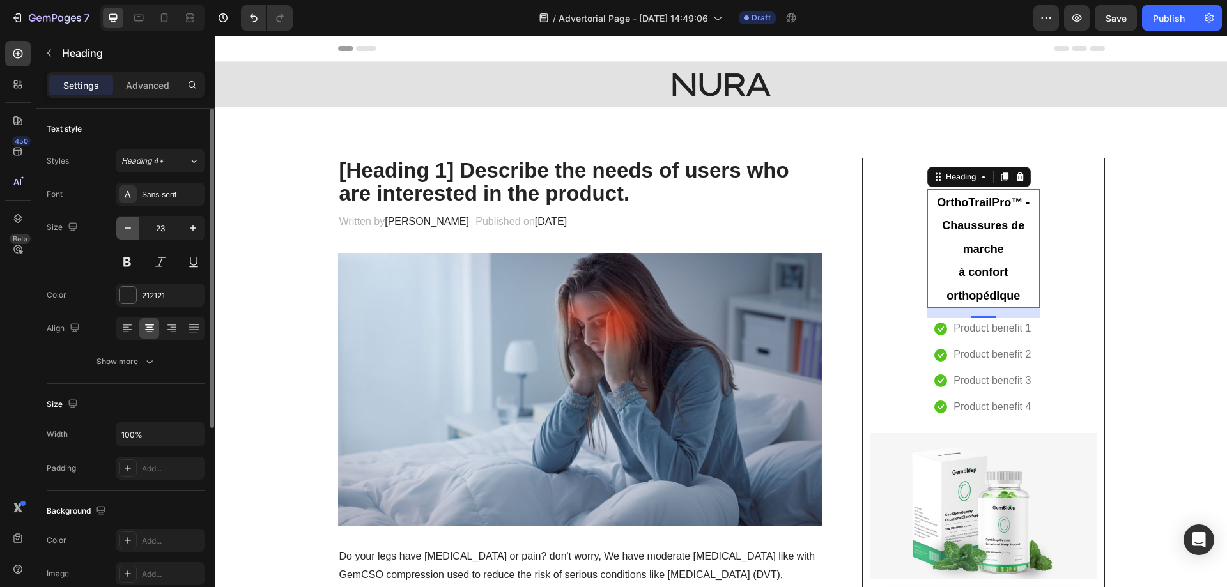
click at [123, 230] on icon "button" at bounding box center [127, 228] width 13 height 13
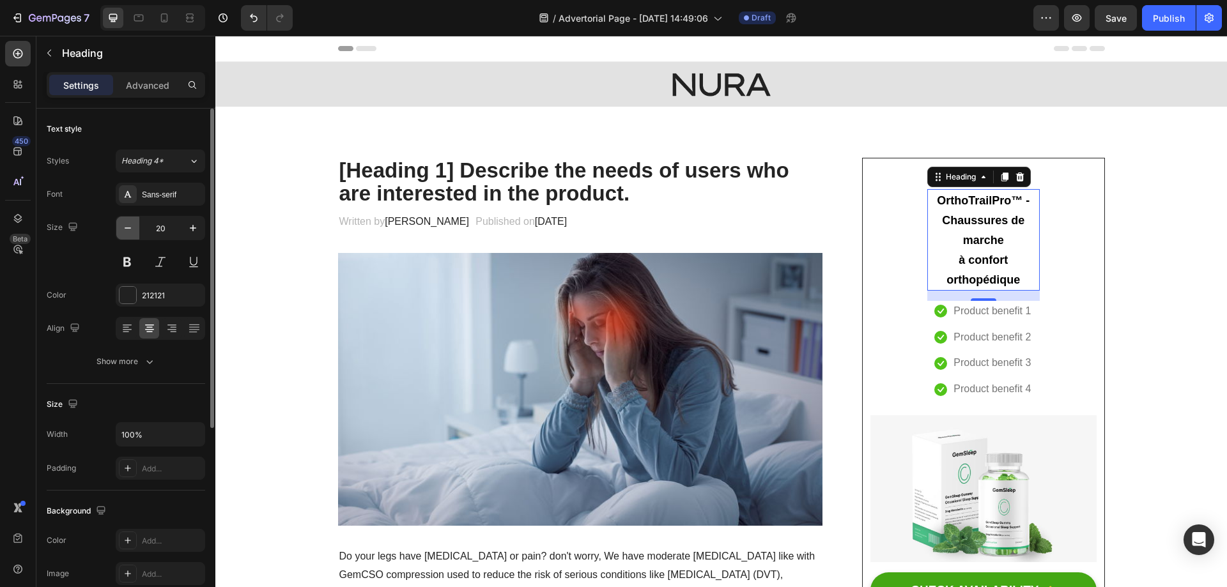
click at [123, 230] on icon "button" at bounding box center [127, 228] width 13 height 13
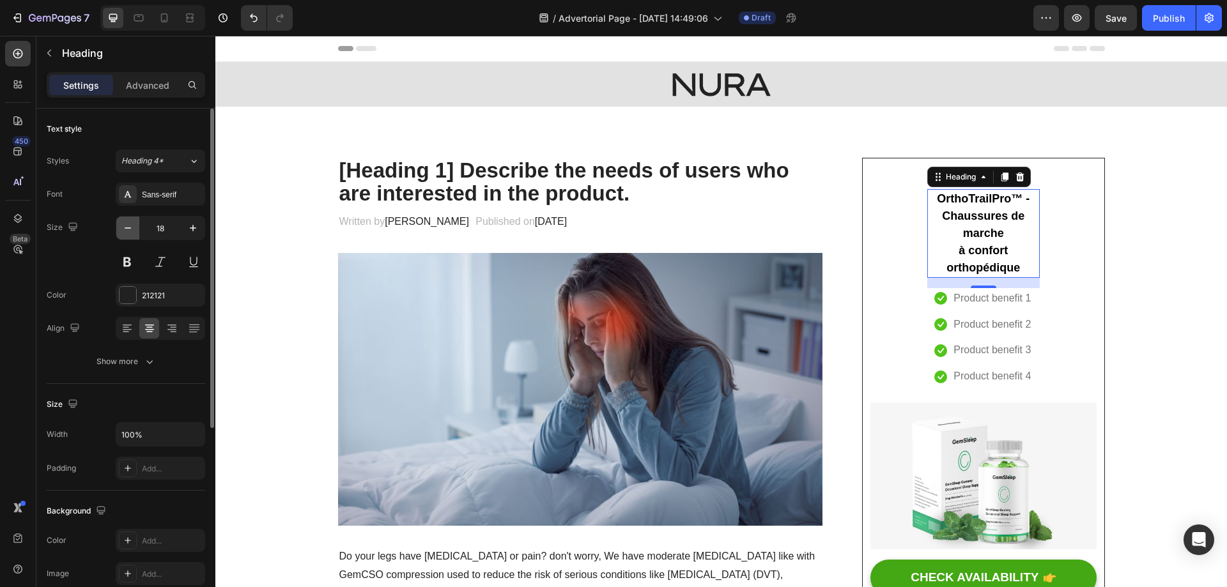
click at [123, 230] on icon "button" at bounding box center [127, 228] width 13 height 13
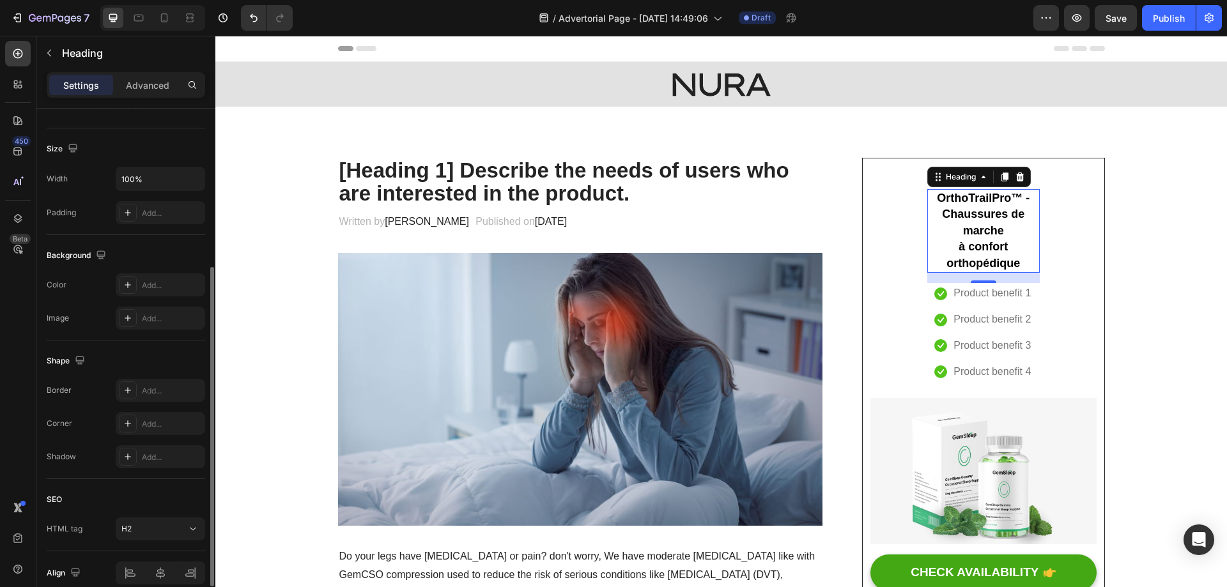
scroll to position [314, 0]
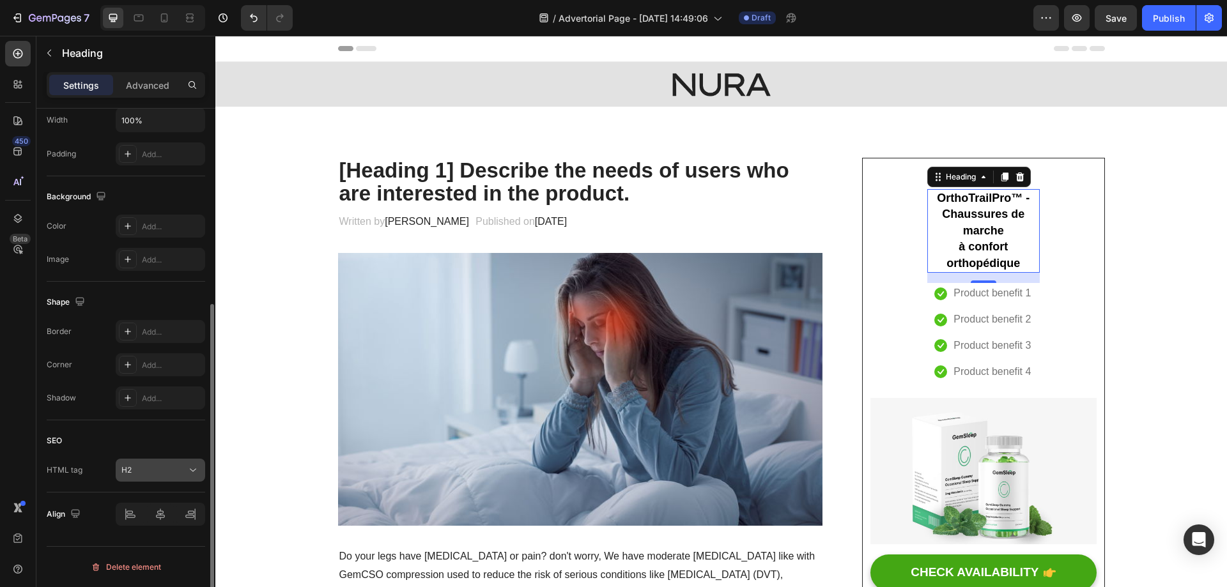
click at [161, 470] on div "H2" at bounding box center [153, 469] width 65 height 11
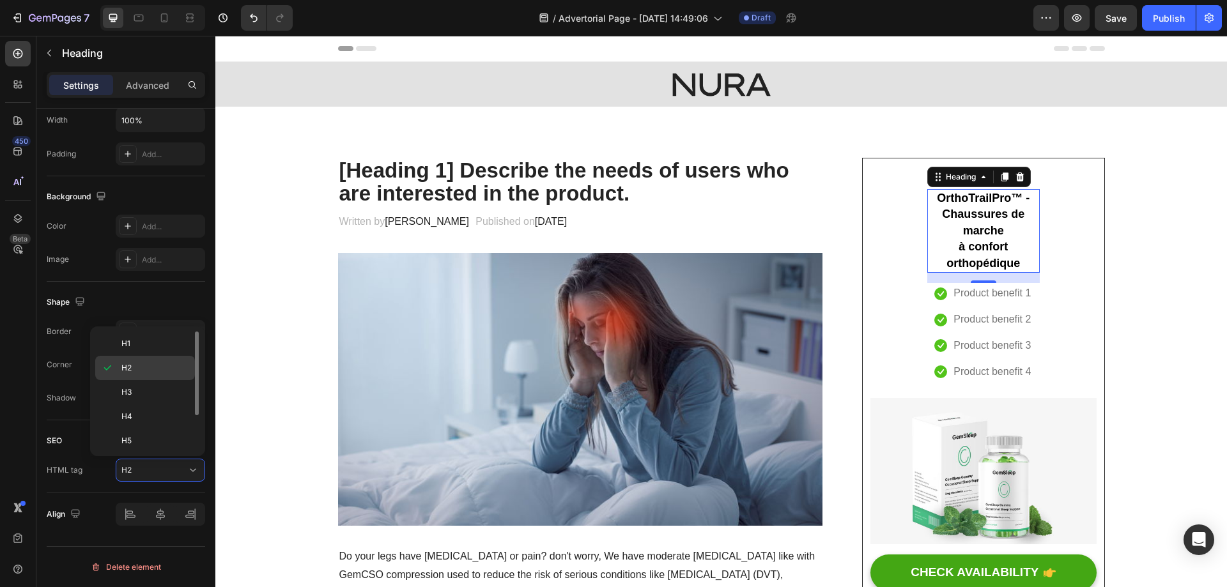
click at [139, 369] on p "H2" at bounding box center [155, 367] width 68 height 11
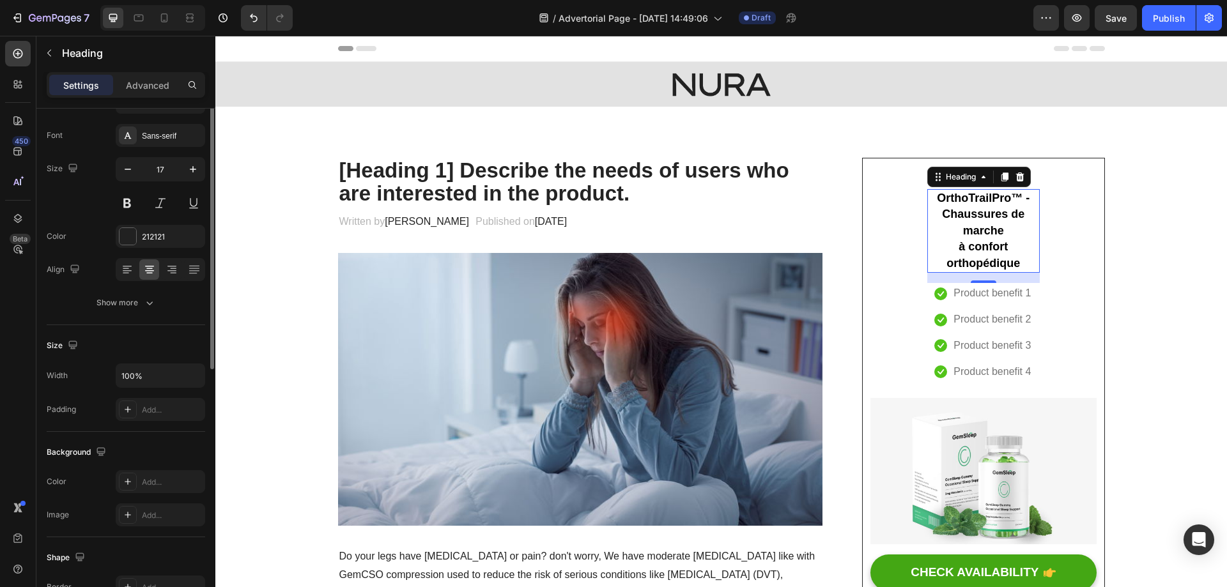
scroll to position [0, 0]
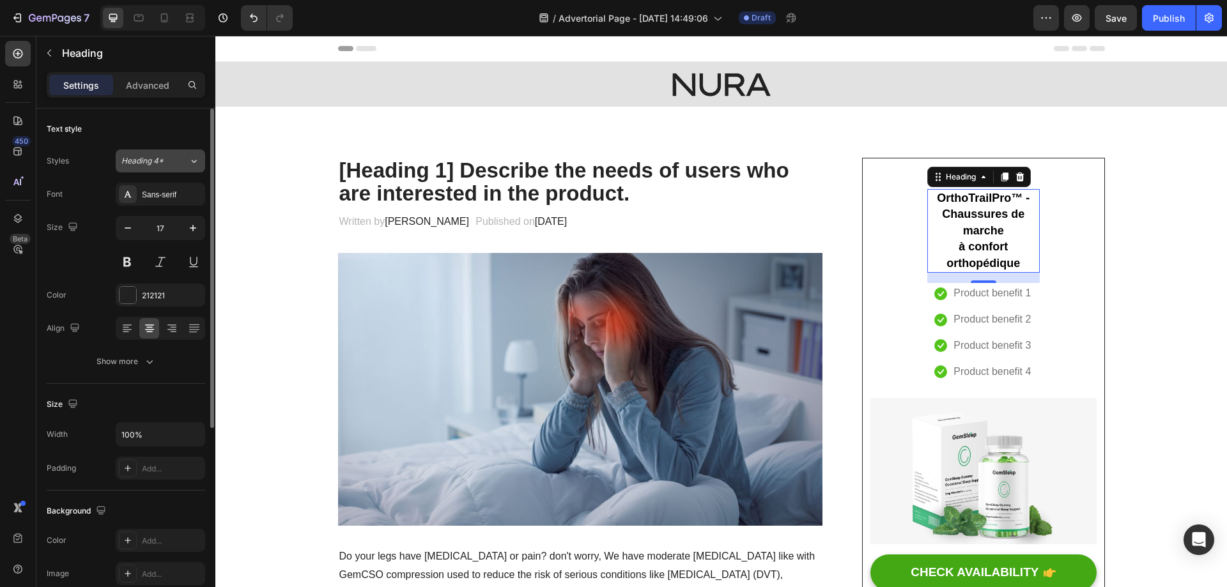
click at [170, 167] on button "Heading 4*" at bounding box center [160, 160] width 89 height 23
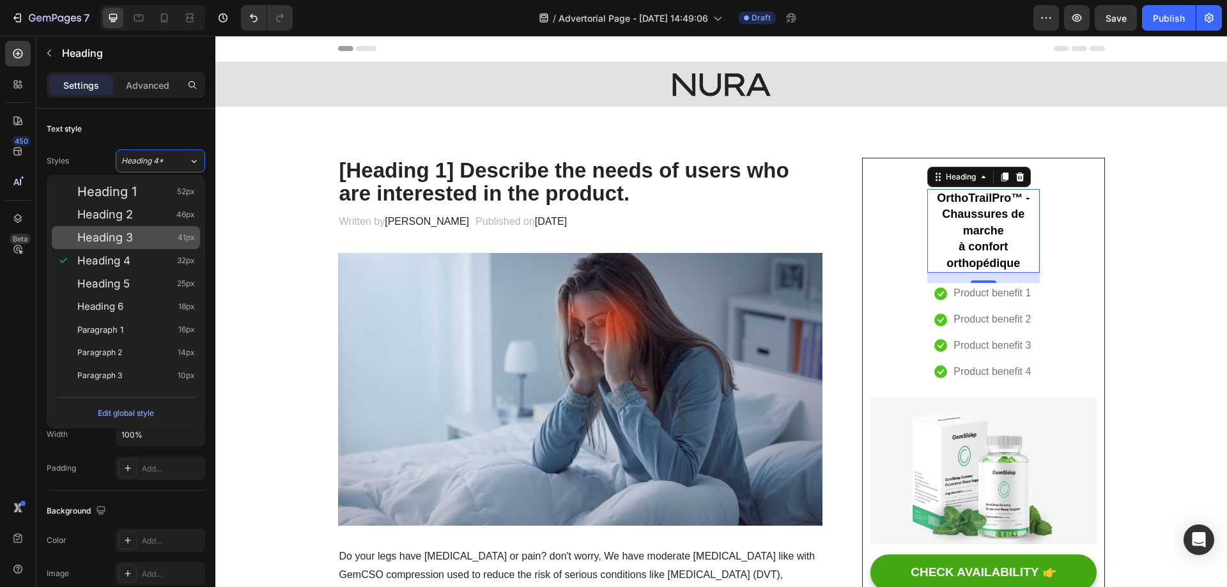
click at [134, 245] on div "Heading 3 41px" at bounding box center [126, 237] width 148 height 23
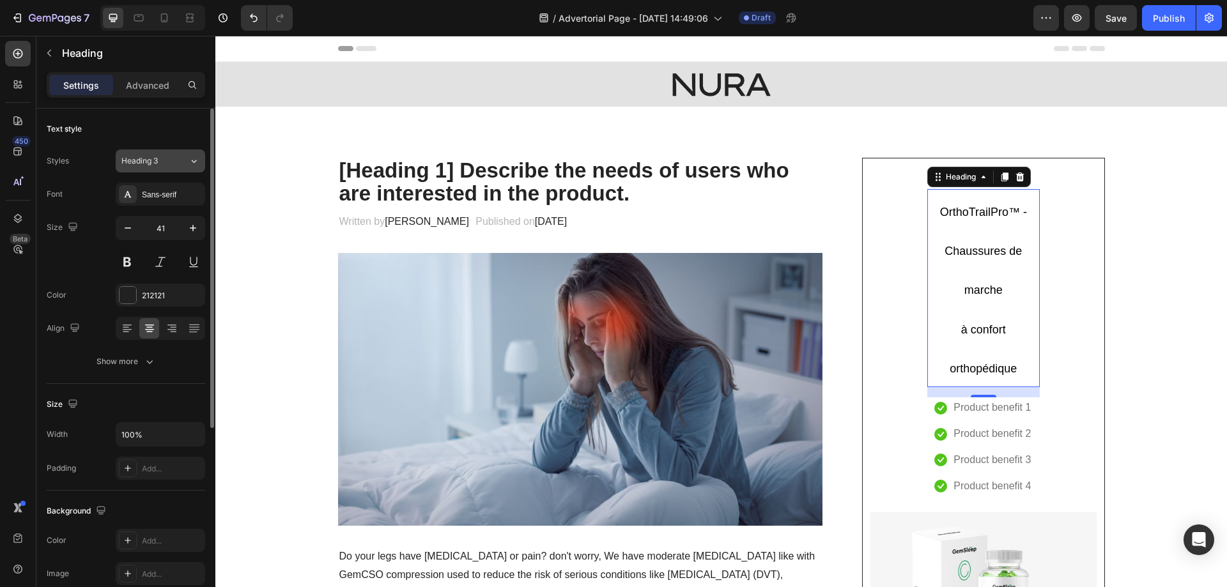
click at [187, 165] on div "Heading 3" at bounding box center [154, 160] width 67 height 11
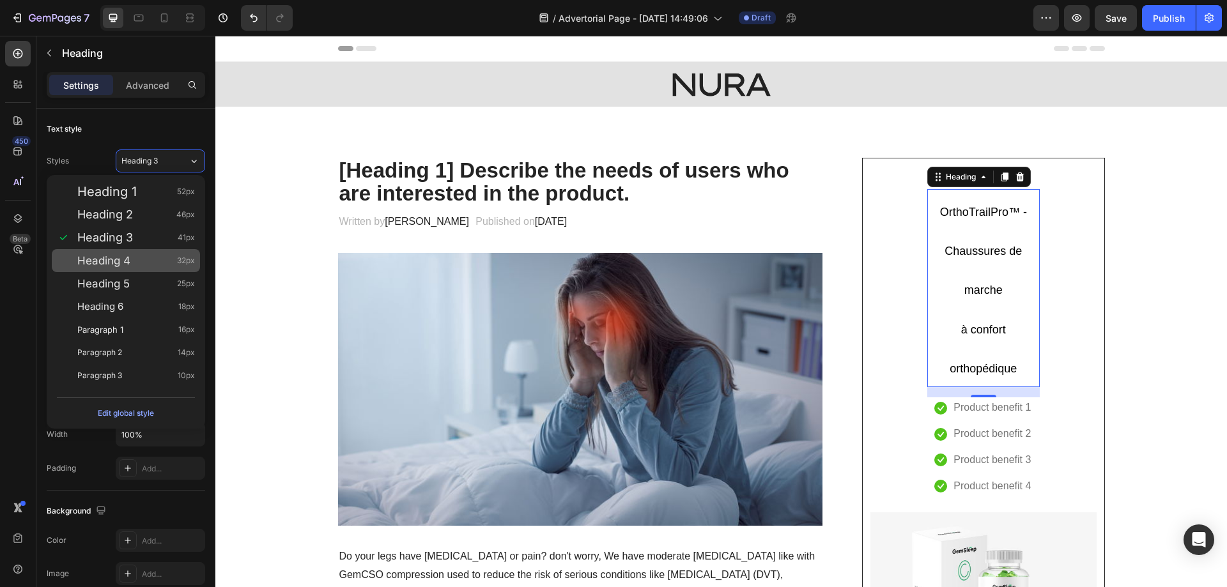
click at [130, 261] on span "Heading 4" at bounding box center [103, 260] width 53 height 13
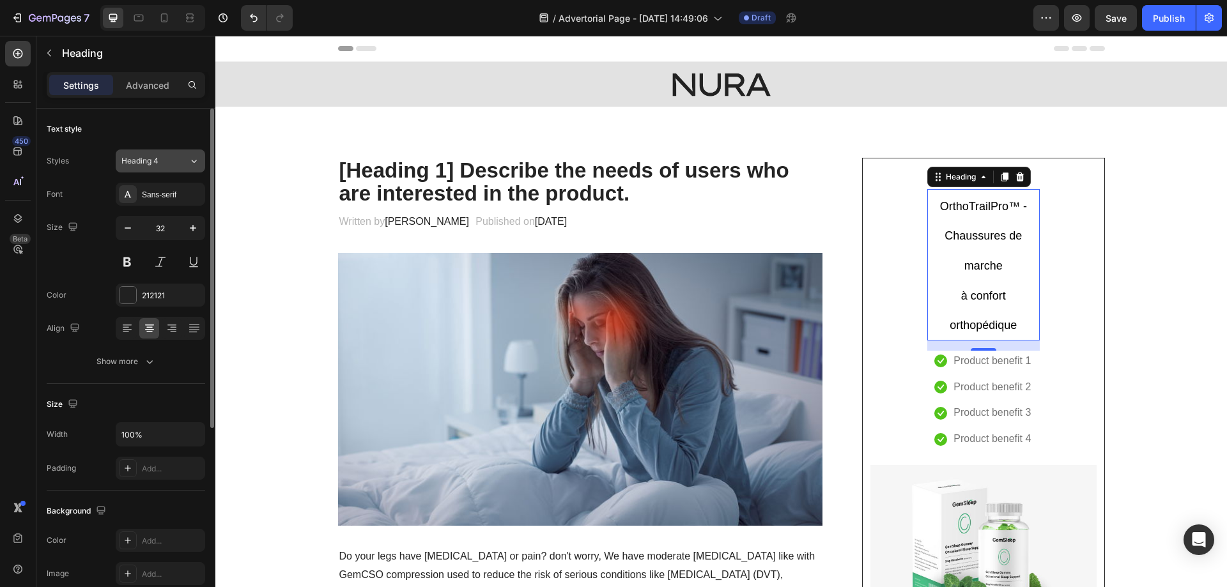
click at [174, 168] on button "Heading 4" at bounding box center [160, 160] width 89 height 23
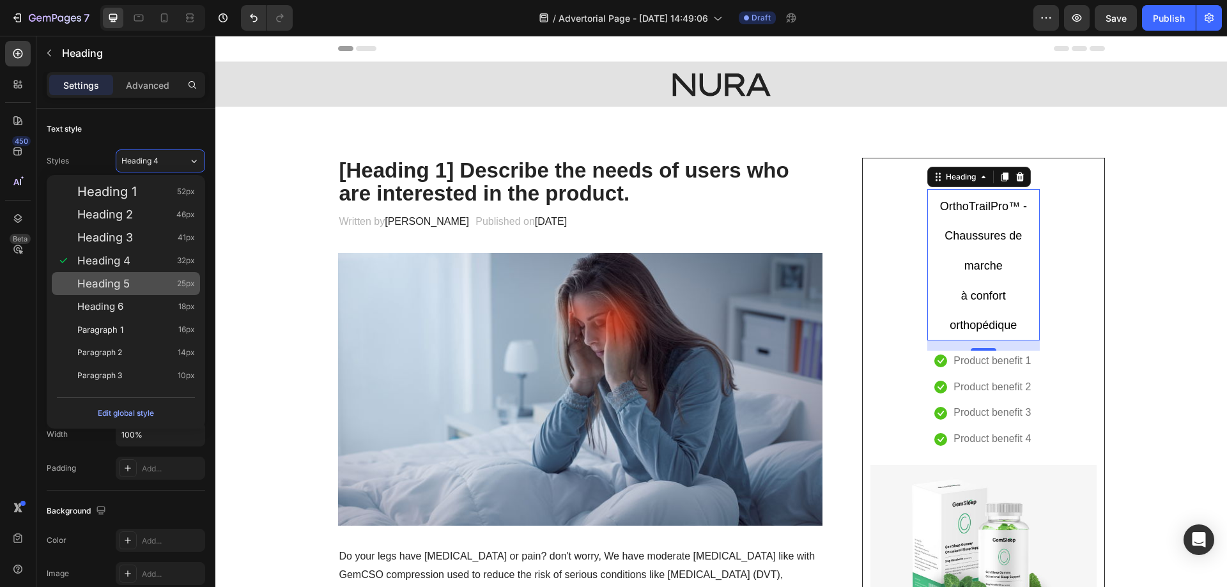
click at [128, 275] on div "Heading 5 25px" at bounding box center [126, 283] width 148 height 23
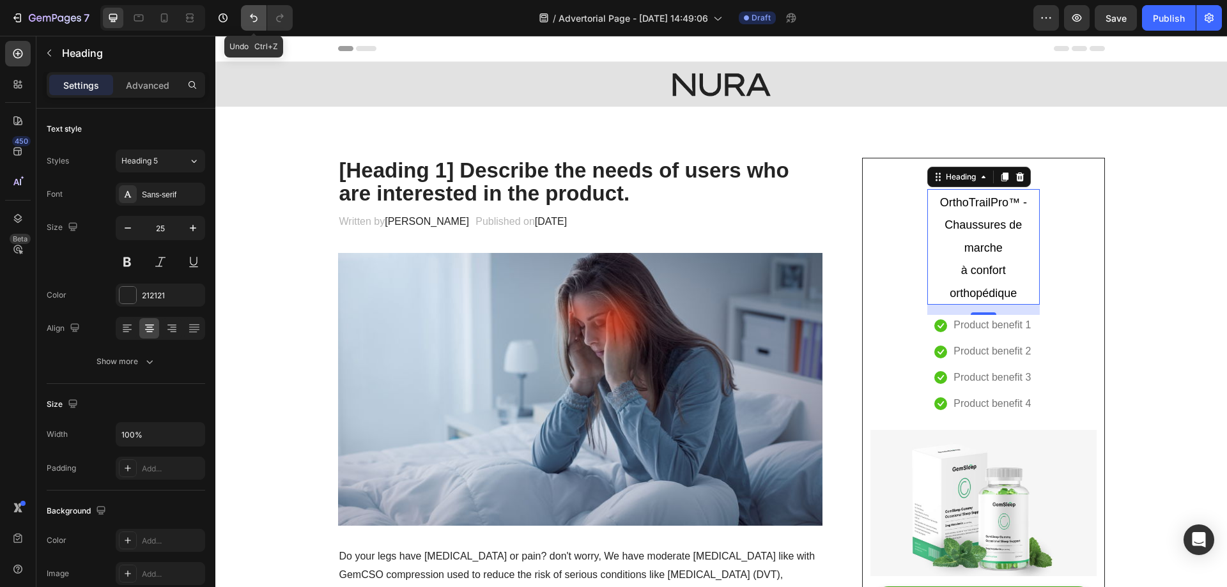
click at [250, 17] on icon "Undo/Redo" at bounding box center [253, 17] width 13 height 13
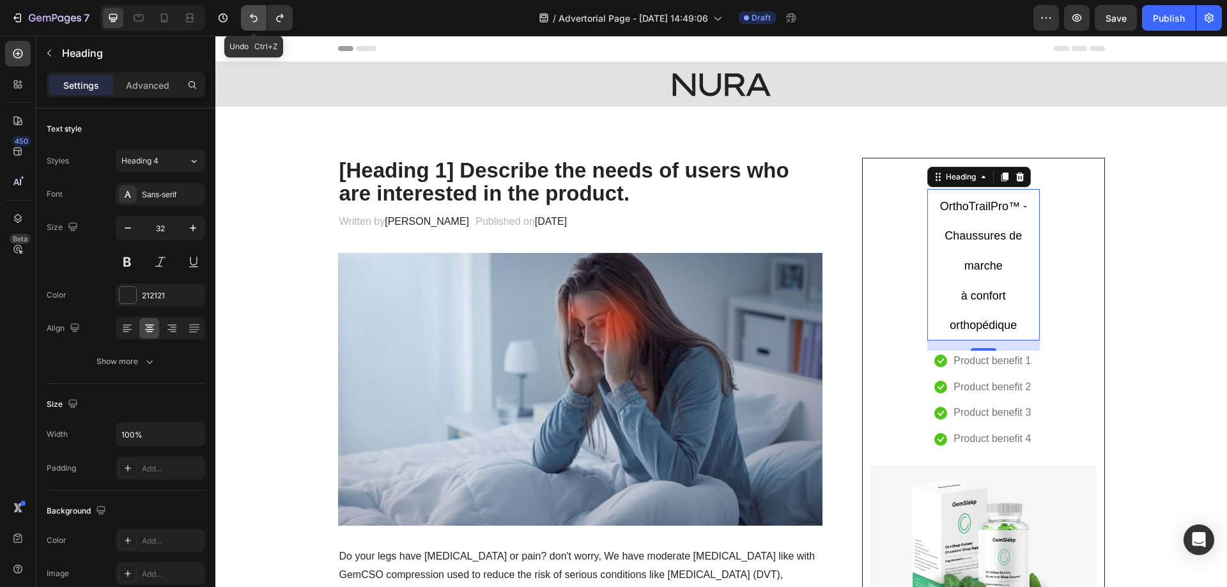
click at [250, 17] on icon "Undo/Redo" at bounding box center [253, 17] width 13 height 13
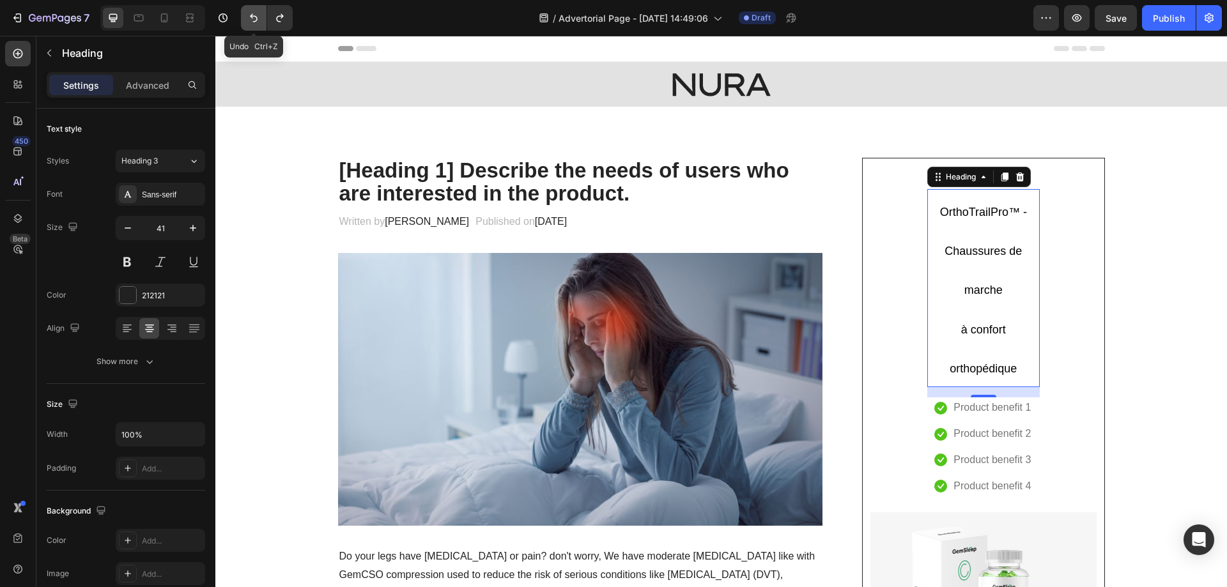
click at [250, 17] on icon "Undo/Redo" at bounding box center [253, 17] width 13 height 13
type input "17"
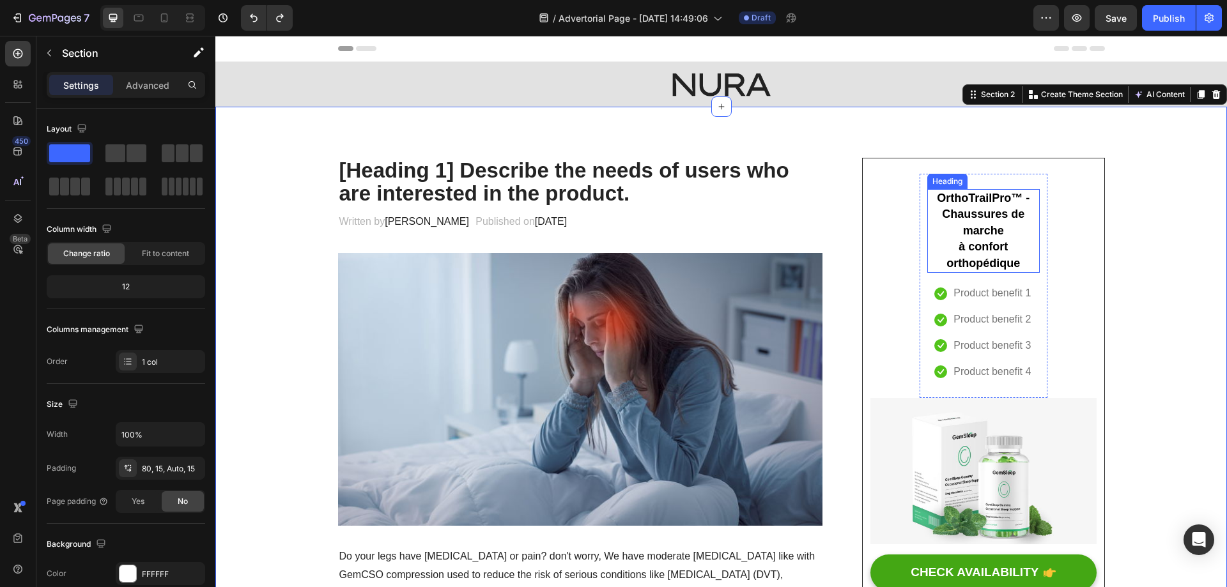
click at [975, 240] on p "⁠⁠⁠⁠⁠⁠⁠ OrthoTrailPro™ - Chaussures de marche à confort orthopédique" at bounding box center [983, 231] width 110 height 82
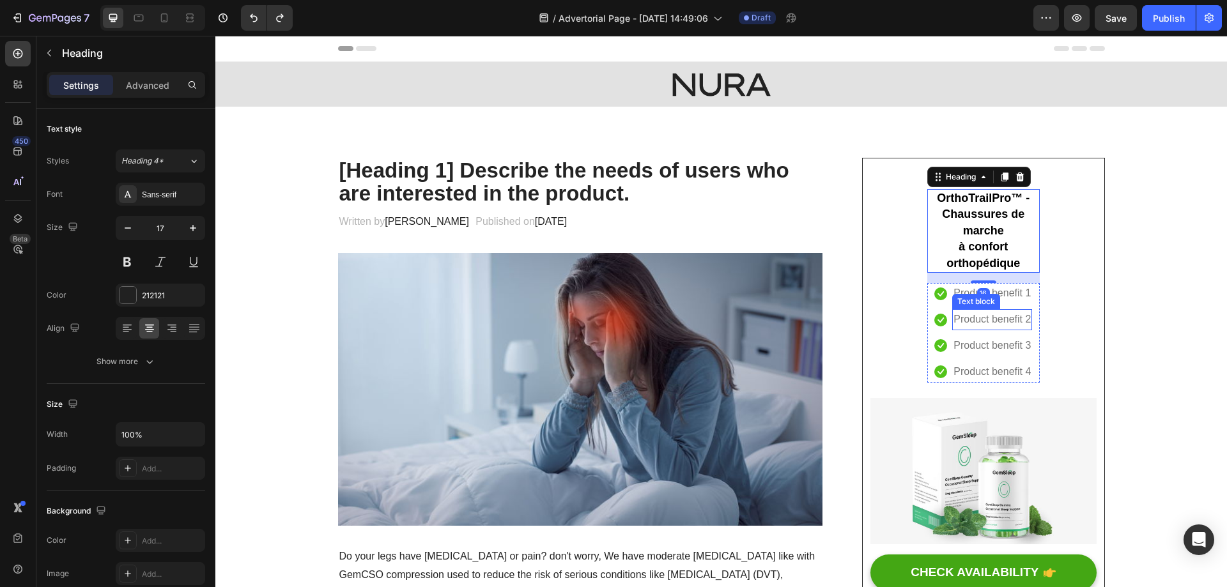
click at [982, 317] on p "Product benefit 2" at bounding box center [991, 319] width 77 height 19
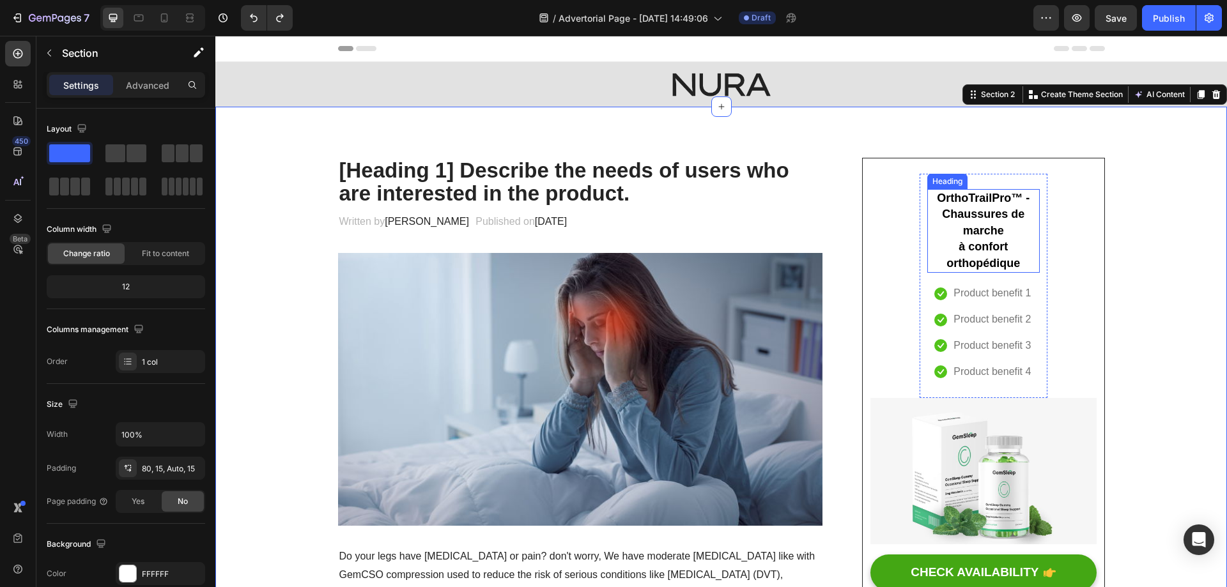
click at [987, 232] on span "OrthoTrailPro™ - Chaussures de marche" at bounding box center [983, 214] width 93 height 45
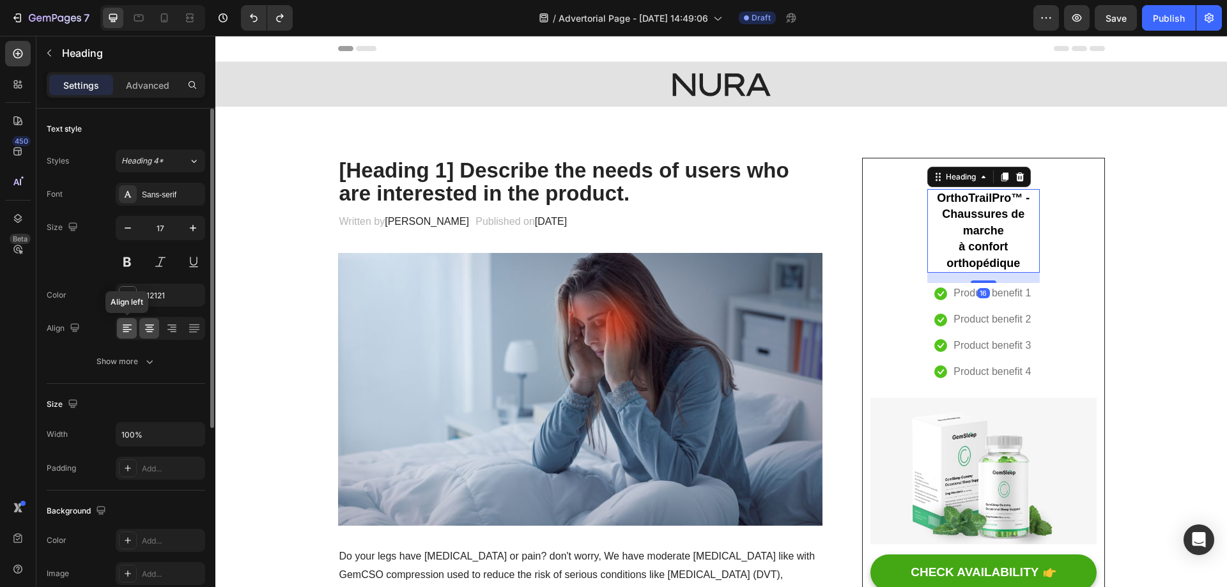
click at [130, 329] on icon at bounding box center [127, 329] width 9 height 1
click at [146, 327] on icon at bounding box center [149, 327] width 6 height 1
click at [148, 364] on icon "button" at bounding box center [149, 361] width 13 height 13
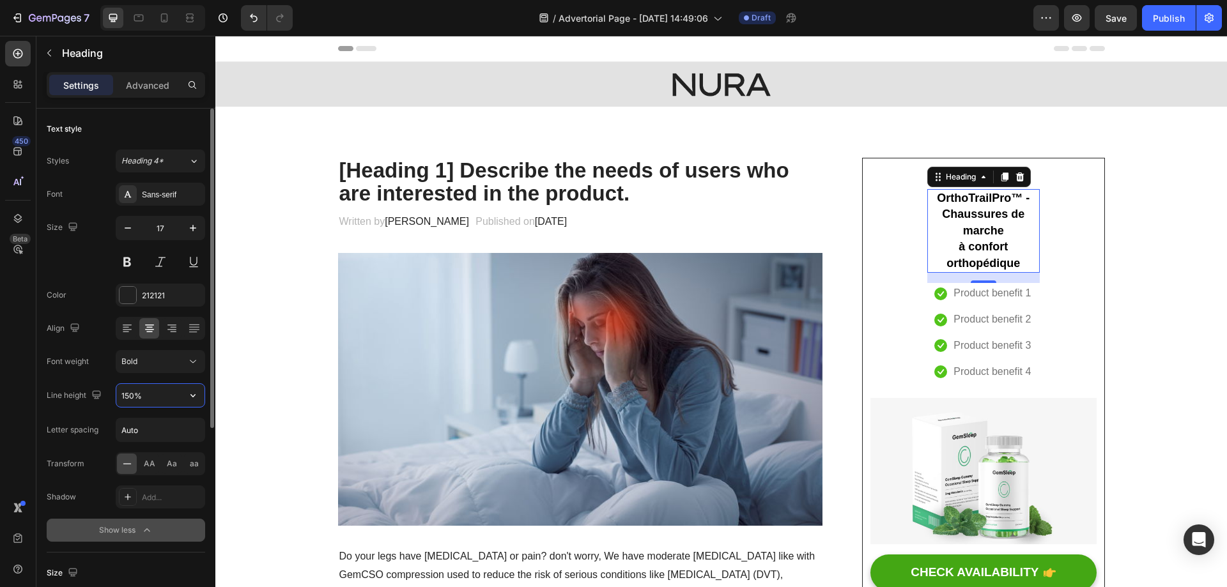
click at [174, 394] on input "150%" at bounding box center [160, 395] width 88 height 23
click at [197, 396] on icon "button" at bounding box center [193, 395] width 13 height 13
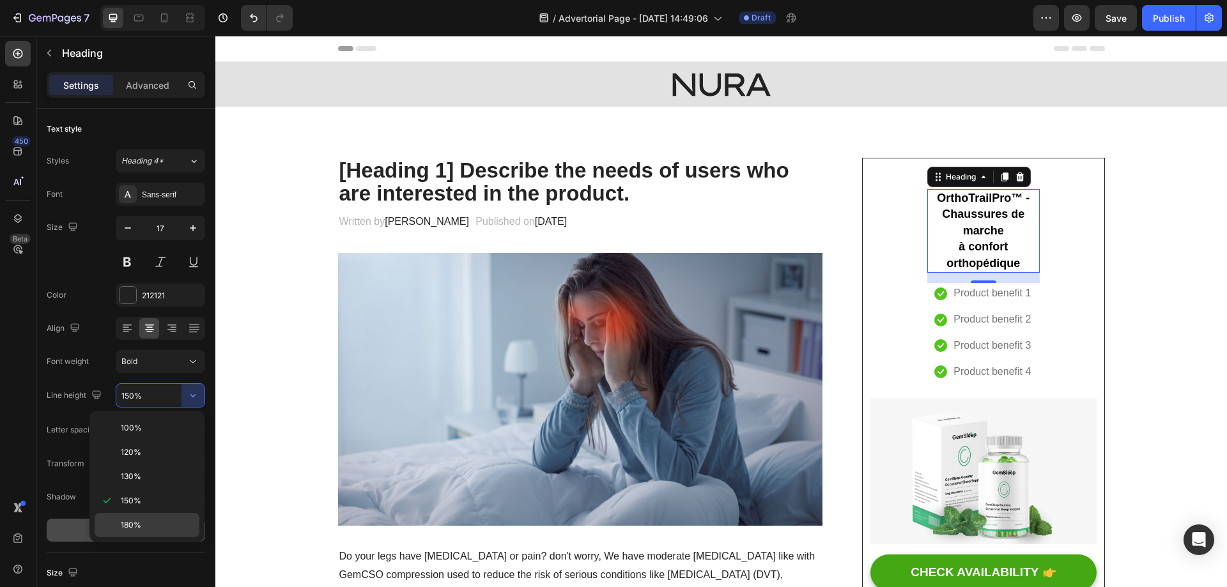
click at [144, 528] on p "180%" at bounding box center [157, 524] width 73 height 11
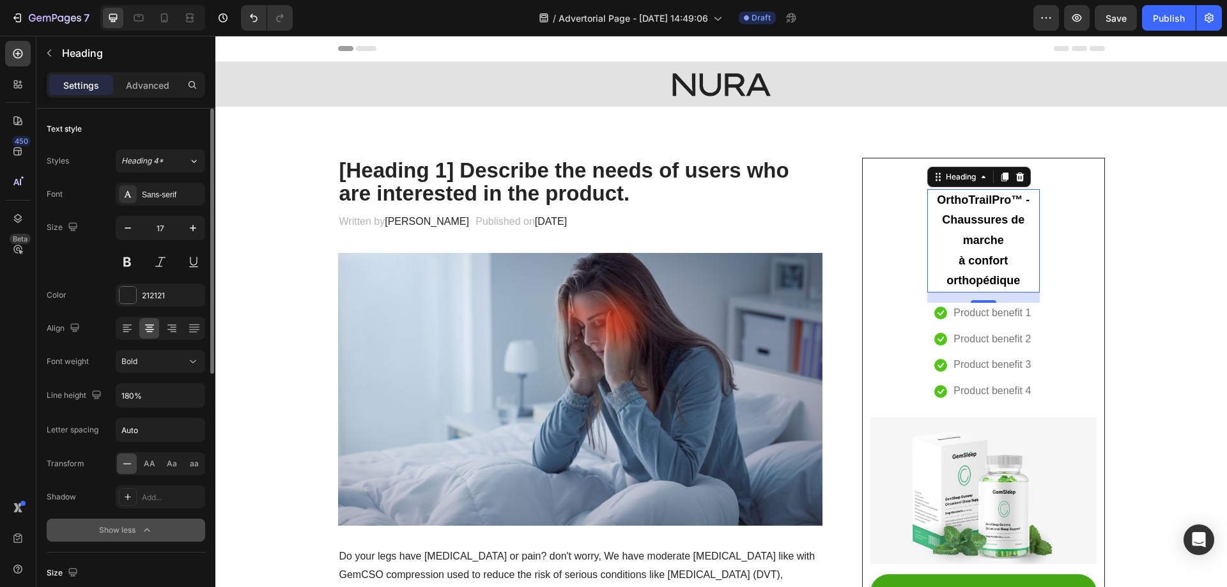
click at [181, 383] on div "Font Sans-serif Size 17 Color 212121 Align Font weight Bold Line height 180% Le…" at bounding box center [126, 362] width 158 height 359
click at [181, 394] on button "button" at bounding box center [192, 395] width 23 height 23
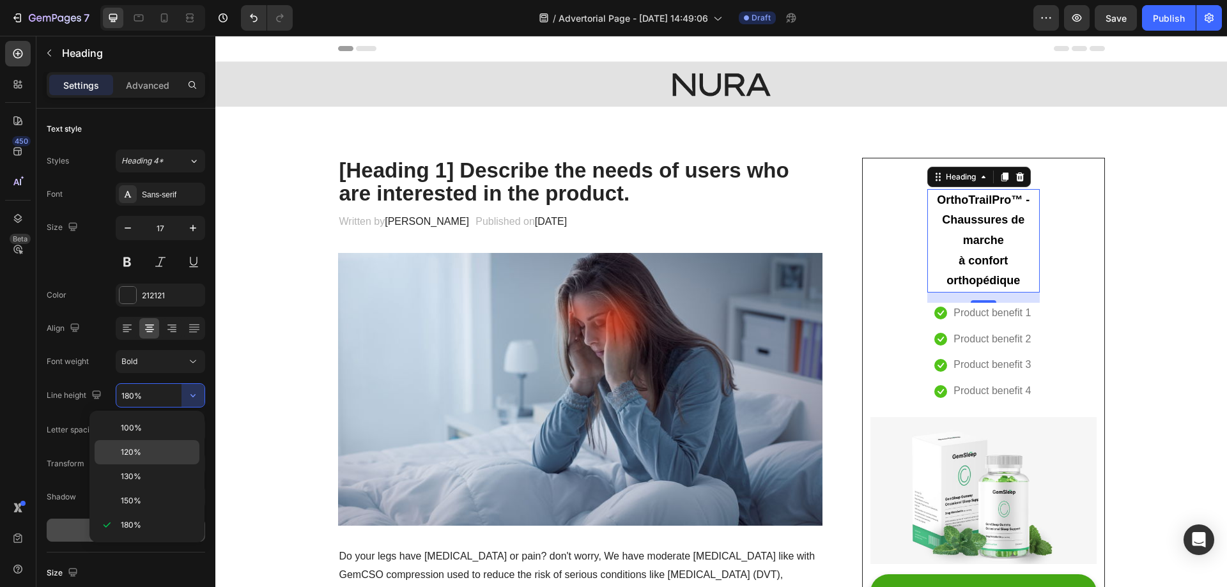
click at [158, 448] on p "120%" at bounding box center [157, 452] width 73 height 11
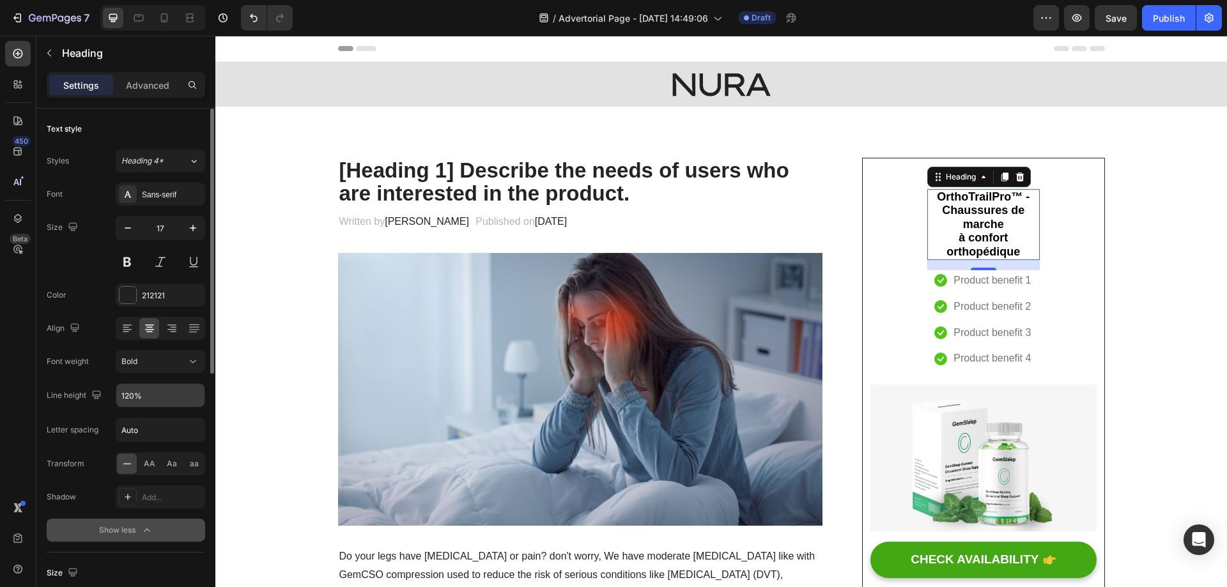
click at [175, 406] on input "120%" at bounding box center [160, 395] width 88 height 23
click at [187, 391] on icon "button" at bounding box center [193, 395] width 13 height 13
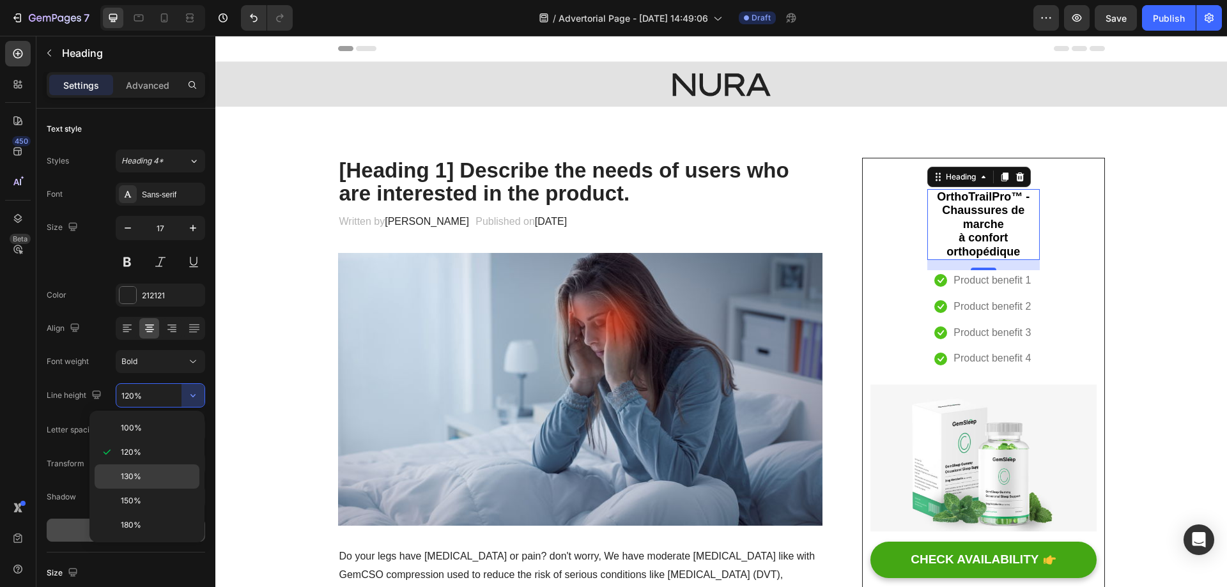
click at [147, 474] on p "130%" at bounding box center [157, 476] width 73 height 11
type input "130%"
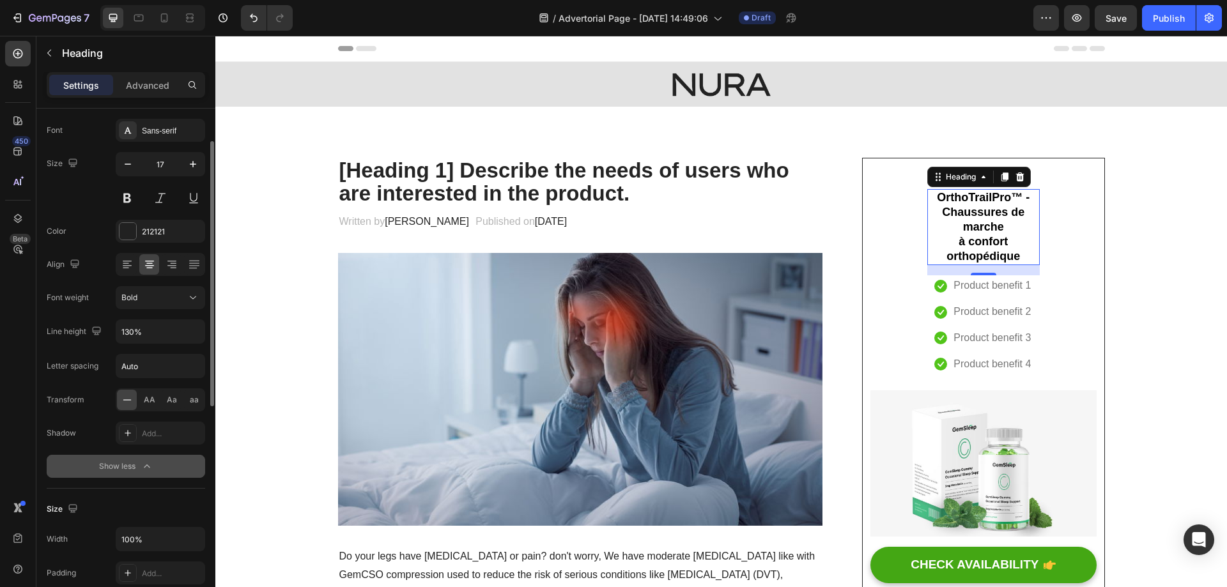
scroll to position [128, 0]
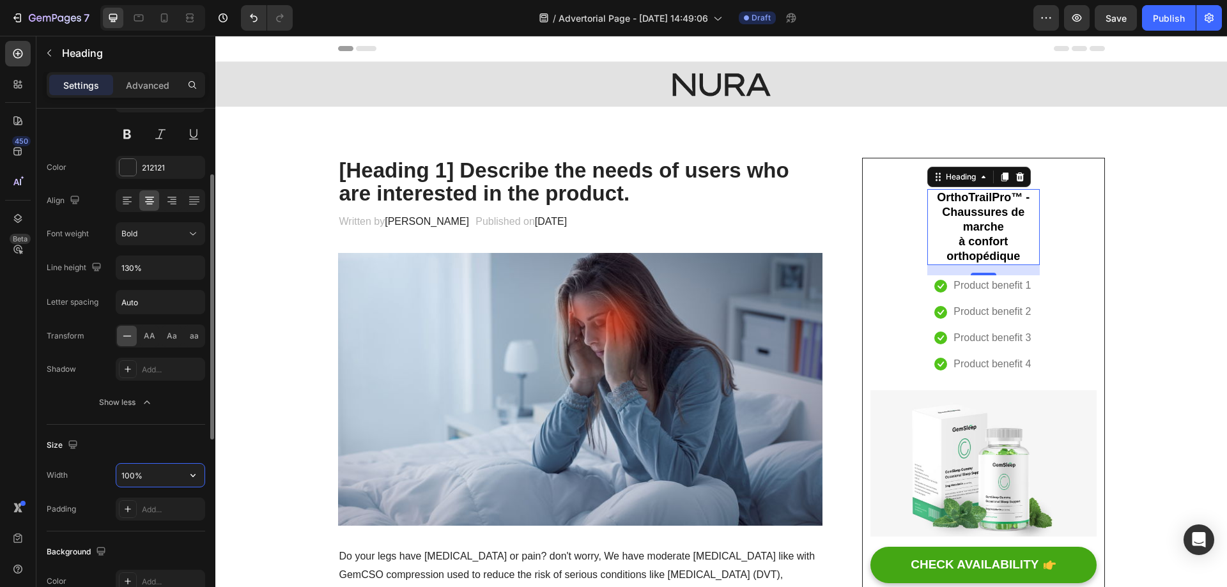
click at [145, 473] on input "100%" at bounding box center [160, 475] width 88 height 23
click at [197, 473] on icon "button" at bounding box center [193, 475] width 13 height 13
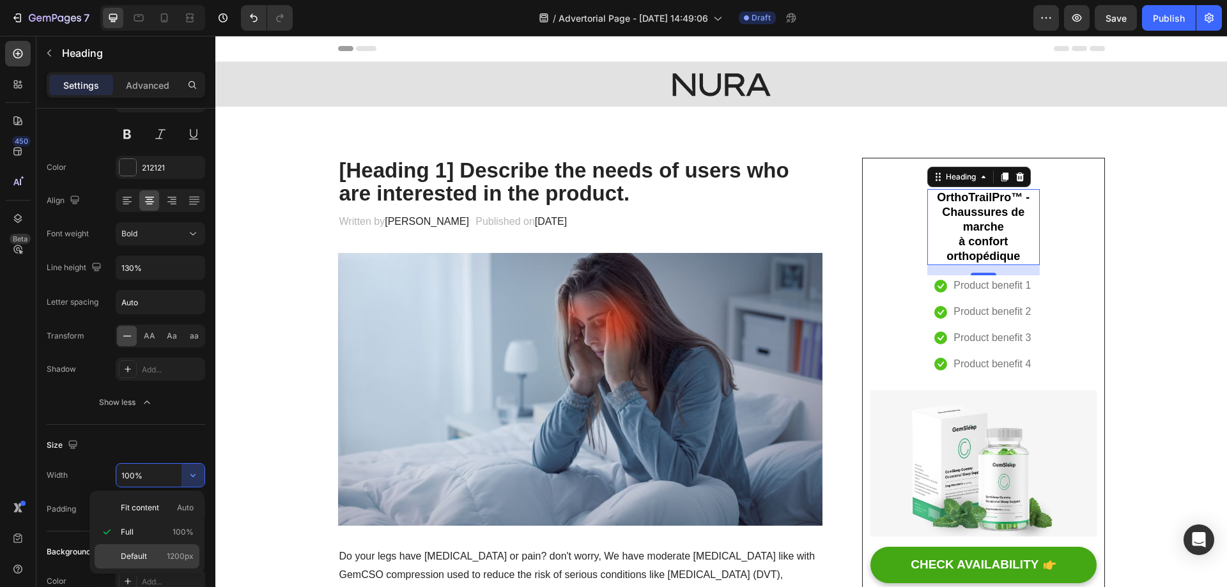
click at [159, 549] on div "Default 1200px" at bounding box center [147, 556] width 105 height 24
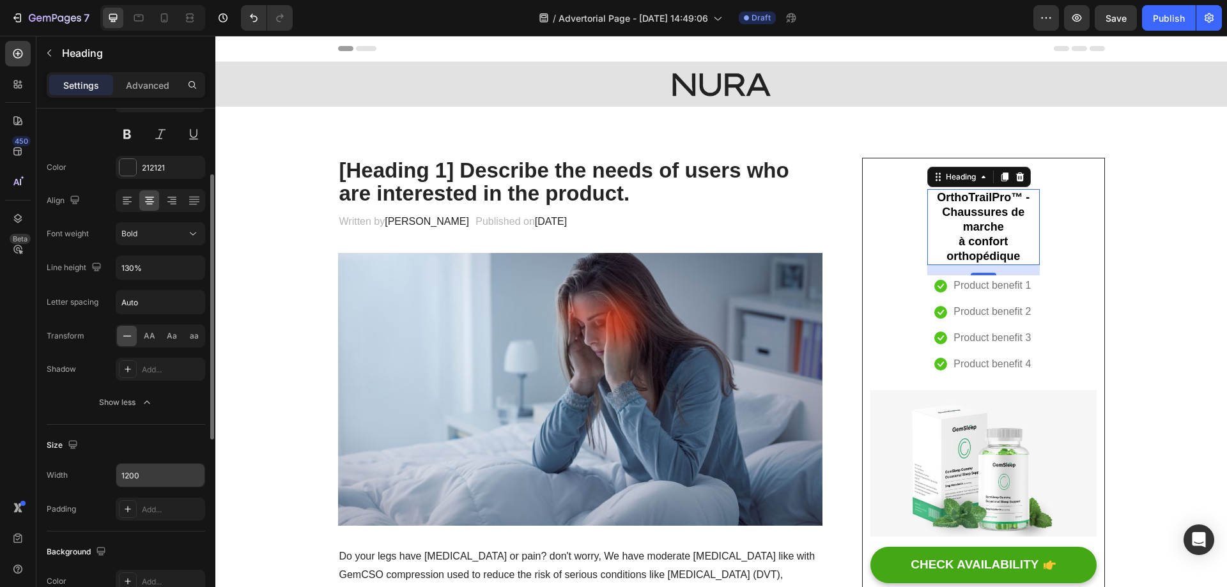
click at [148, 465] on input "1200" at bounding box center [160, 475] width 88 height 23
click at [183, 476] on button "button" at bounding box center [192, 475] width 23 height 23
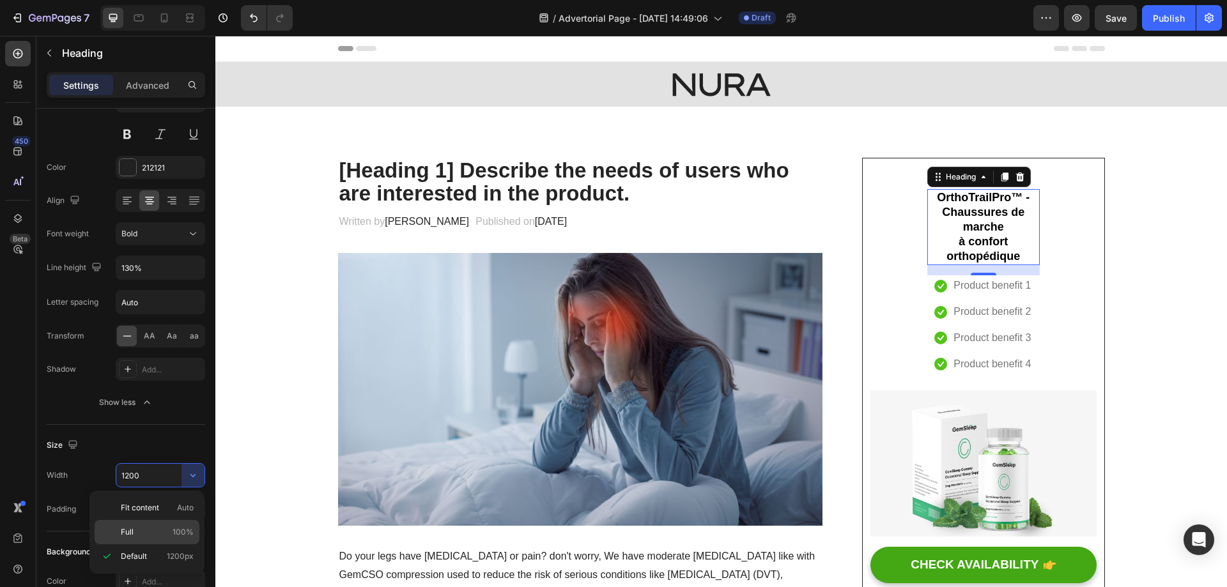
click at [162, 535] on p "Full 100%" at bounding box center [157, 531] width 73 height 11
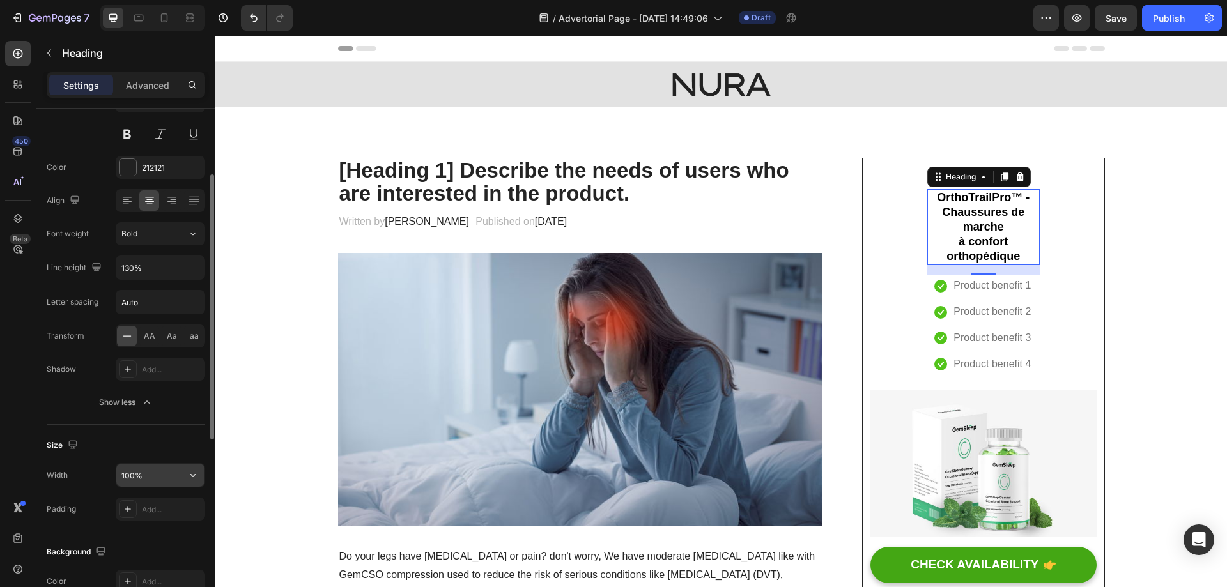
click at [135, 476] on input "100%" at bounding box center [160, 475] width 88 height 23
click at [127, 478] on input "100%" at bounding box center [160, 475] width 88 height 23
click at [130, 481] on input "200%" at bounding box center [160, 475] width 88 height 23
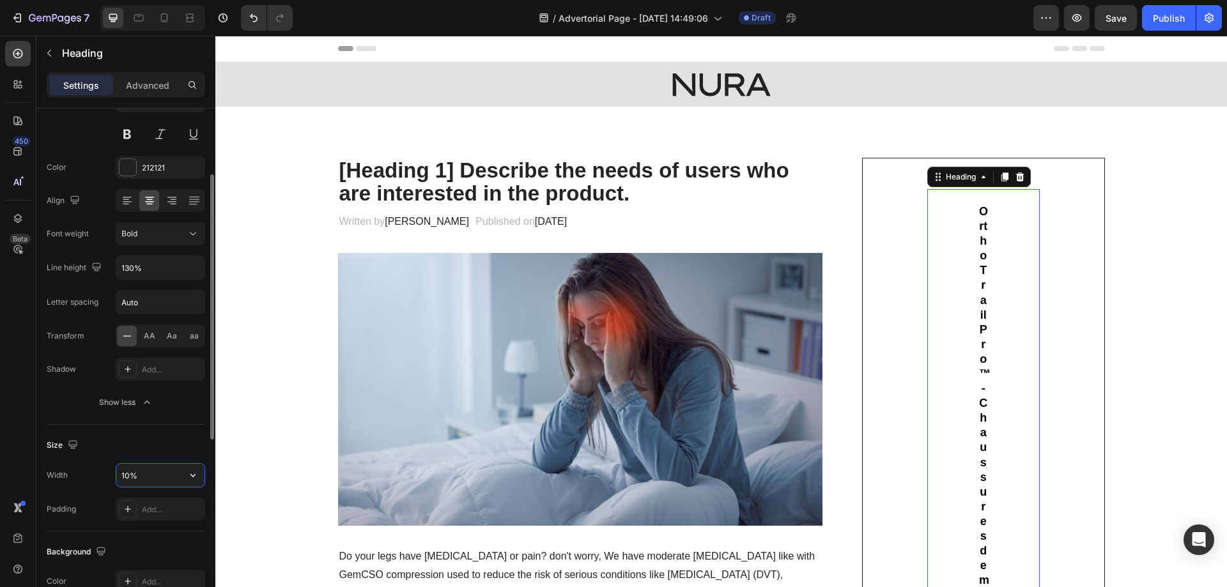
type input "100%"
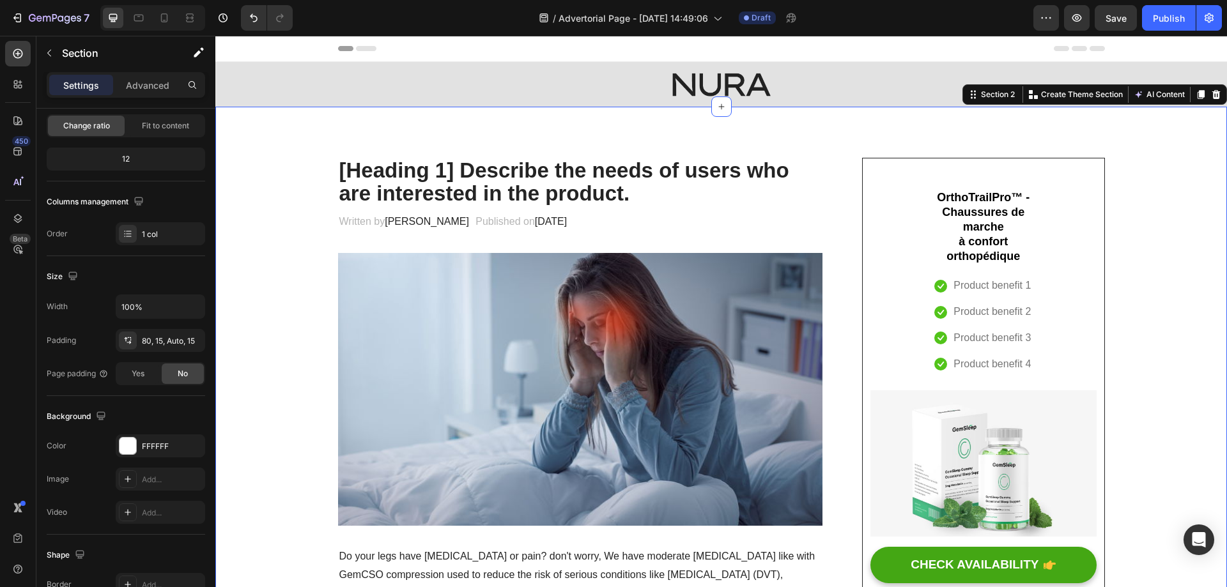
scroll to position [0, 0]
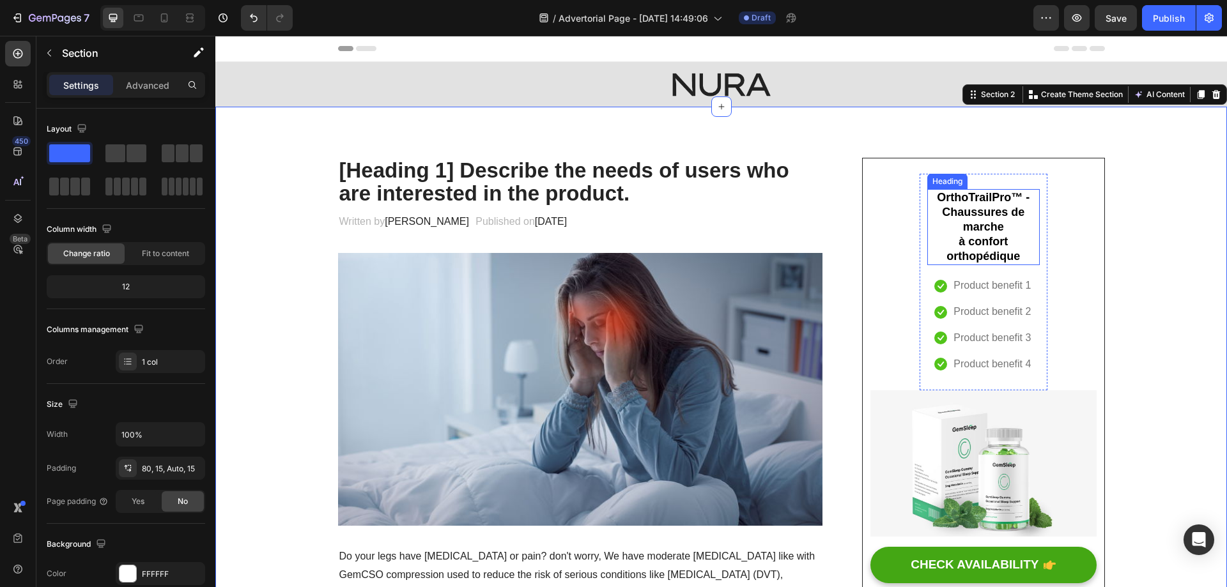
click at [991, 240] on span "à confort orthopédique" at bounding box center [982, 248] width 73 height 27
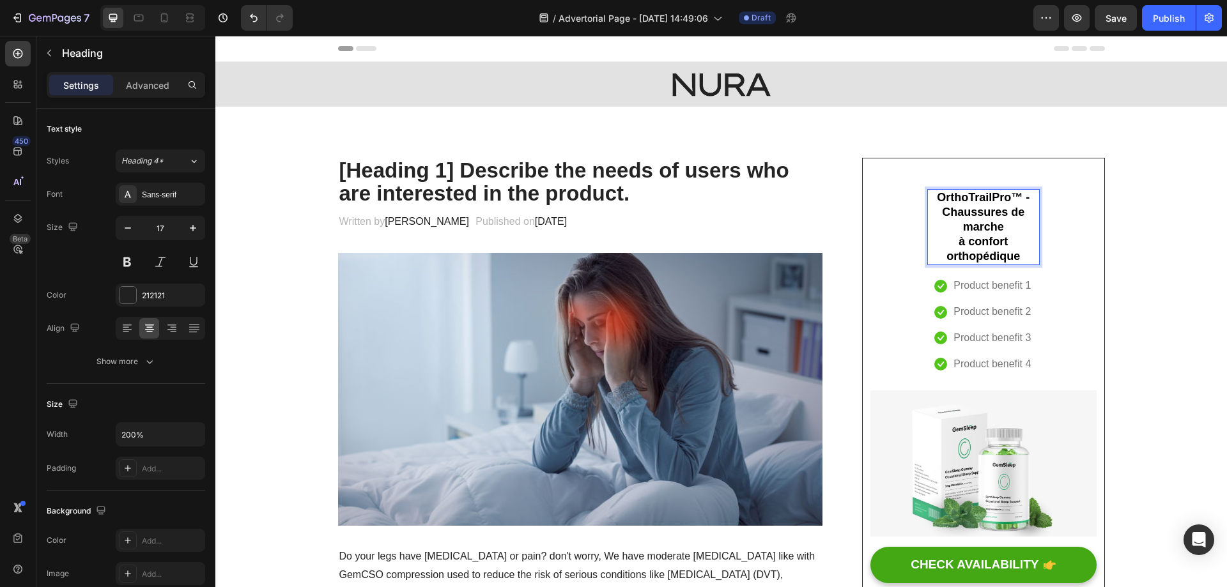
click at [984, 231] on span "OrthoTrailPro™ - Chaussures de marche" at bounding box center [983, 212] width 93 height 42
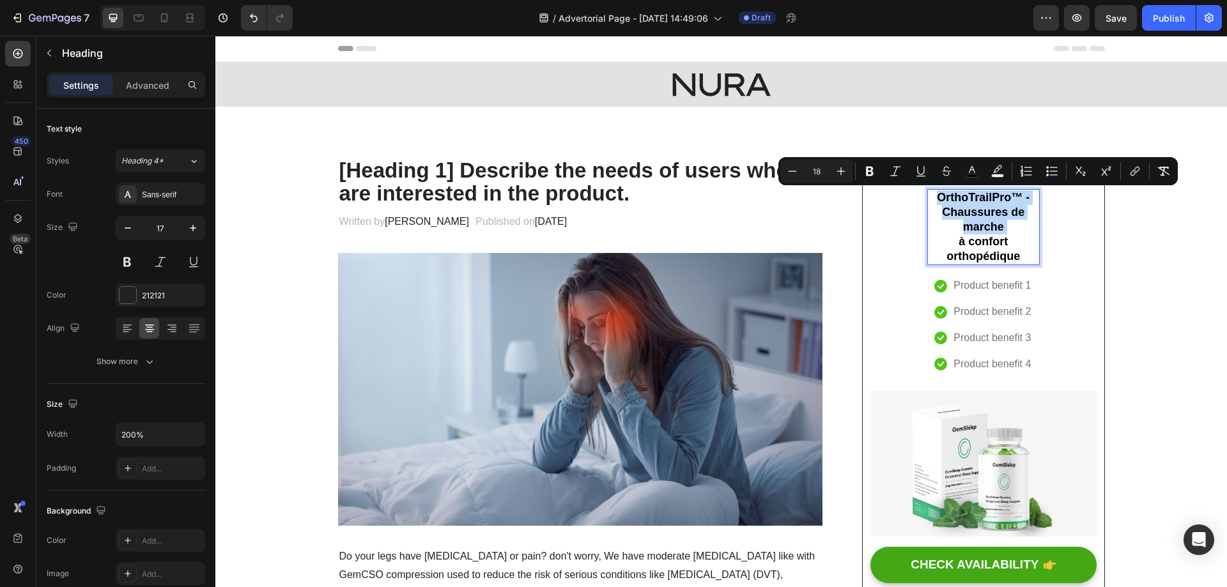
click at [992, 224] on span "OrthoTrailPro™ - Chaussures de marche" at bounding box center [983, 212] width 93 height 42
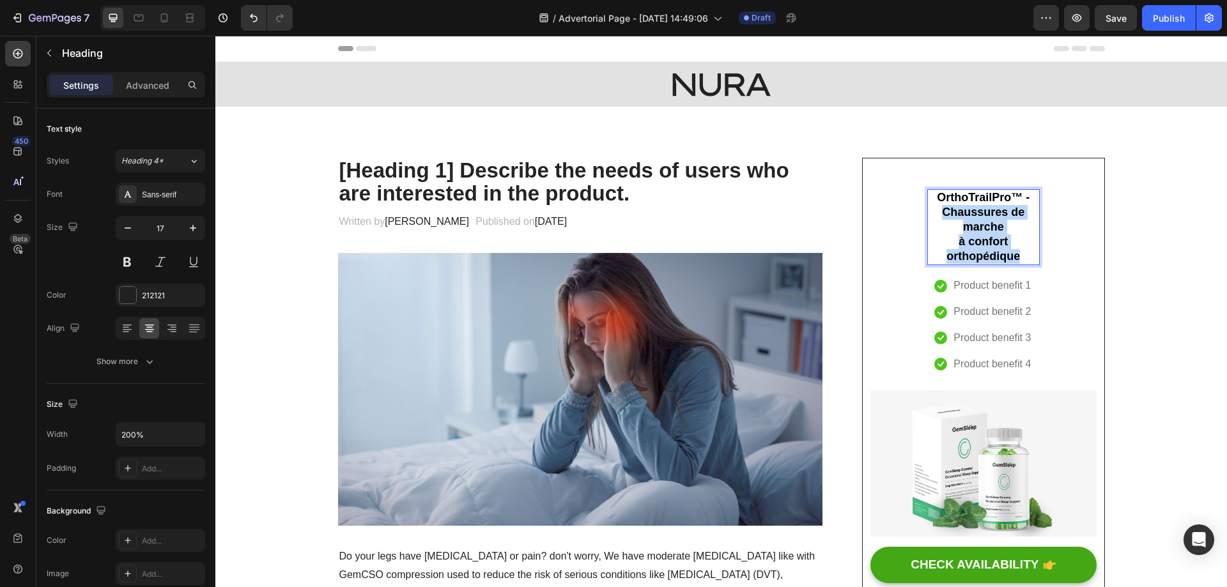
drag, startPoint x: 937, startPoint y: 211, endPoint x: 1022, endPoint y: 255, distance: 96.0
click at [1022, 255] on p "OrthoTrailPro™ - Chaussures de marche à confort orthopédique" at bounding box center [983, 226] width 110 height 73
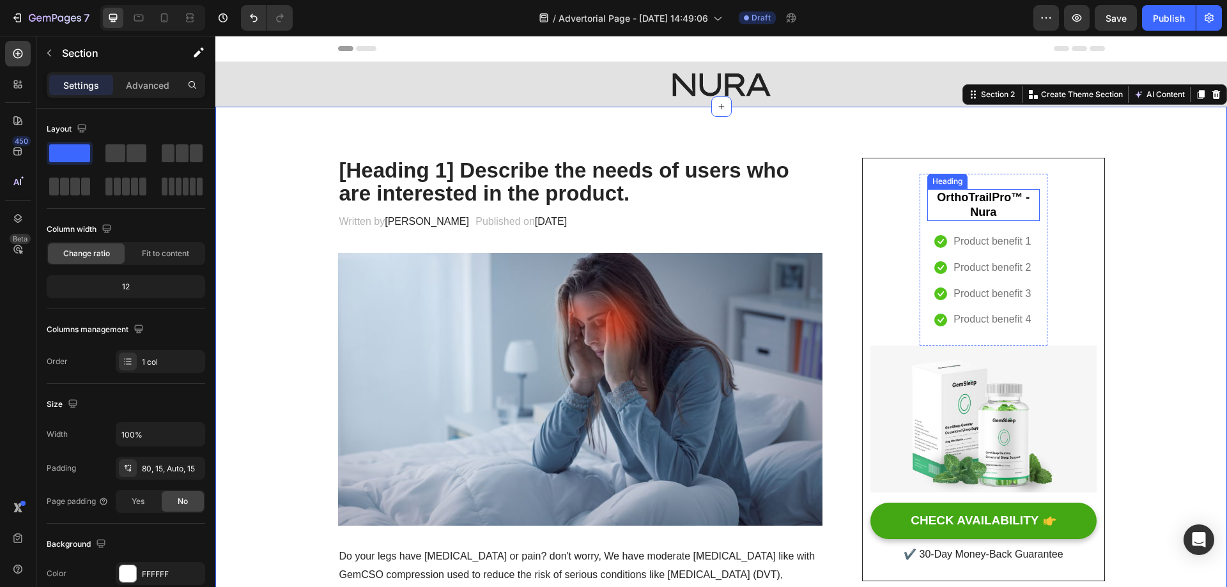
click at [958, 204] on p "⁠⁠⁠⁠⁠⁠⁠ OrthoTrailPro™ - Nura" at bounding box center [983, 204] width 110 height 29
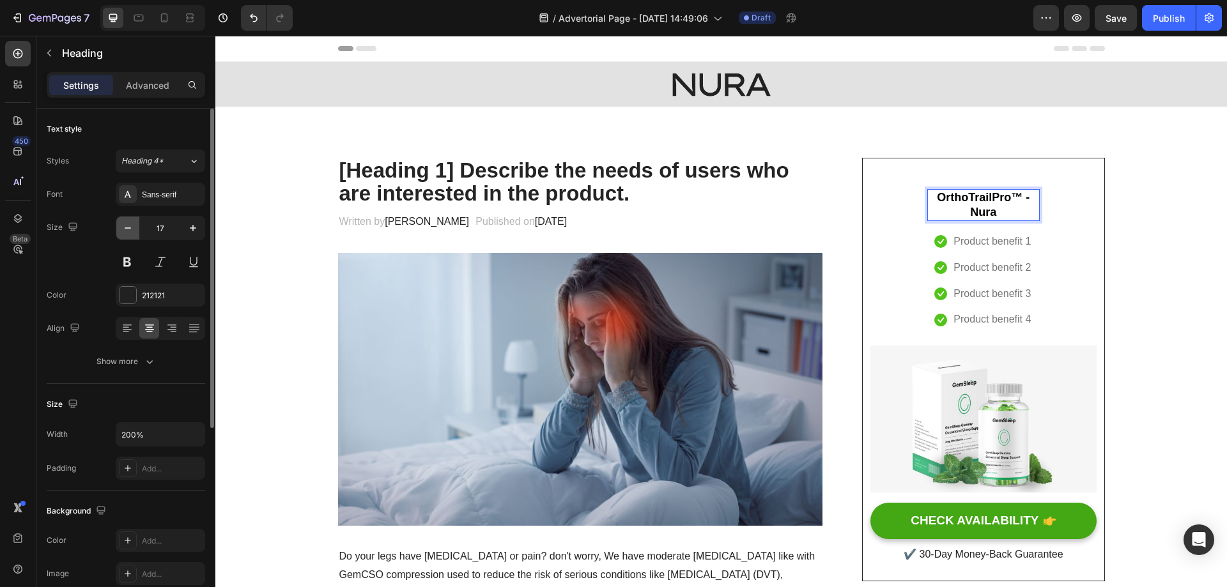
click at [122, 231] on icon "button" at bounding box center [127, 228] width 13 height 13
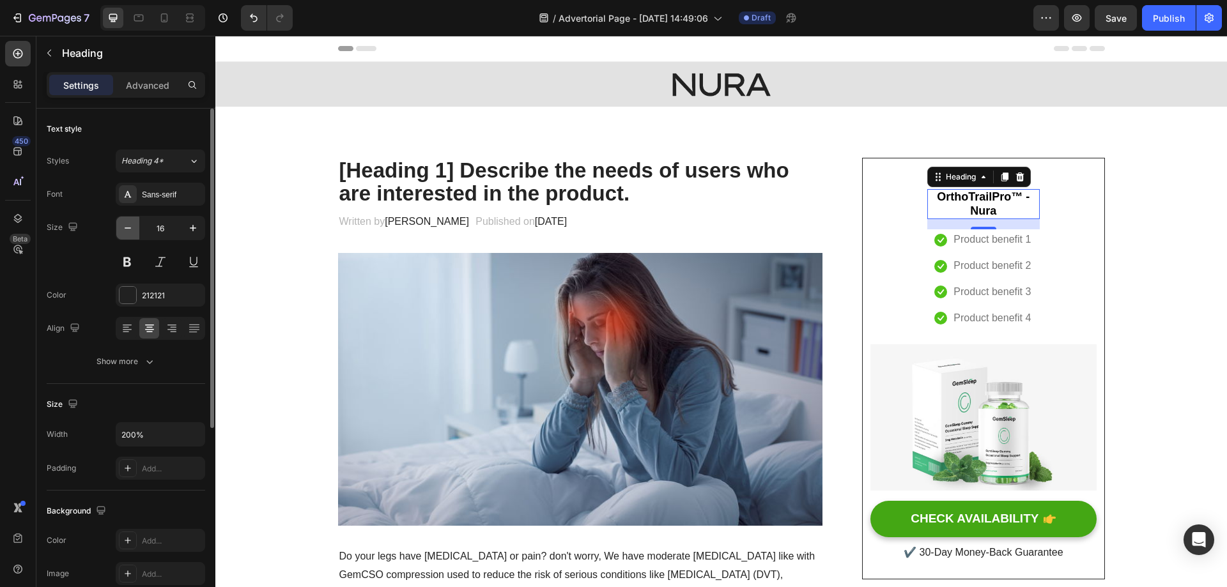
click at [122, 231] on icon "button" at bounding box center [127, 228] width 13 height 13
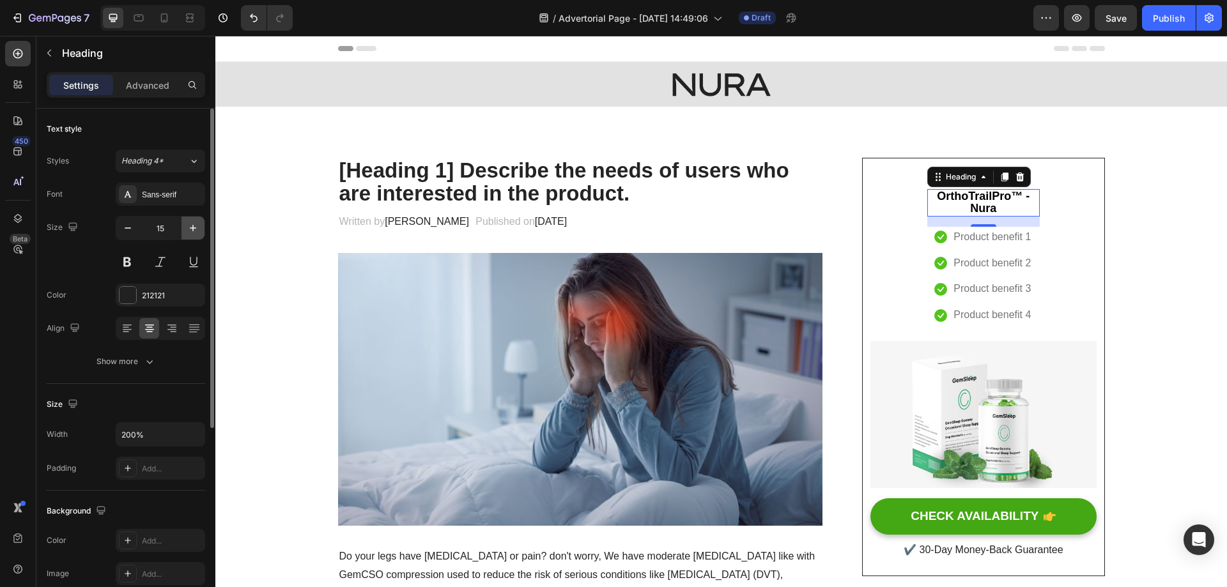
click at [199, 231] on icon "button" at bounding box center [193, 228] width 13 height 13
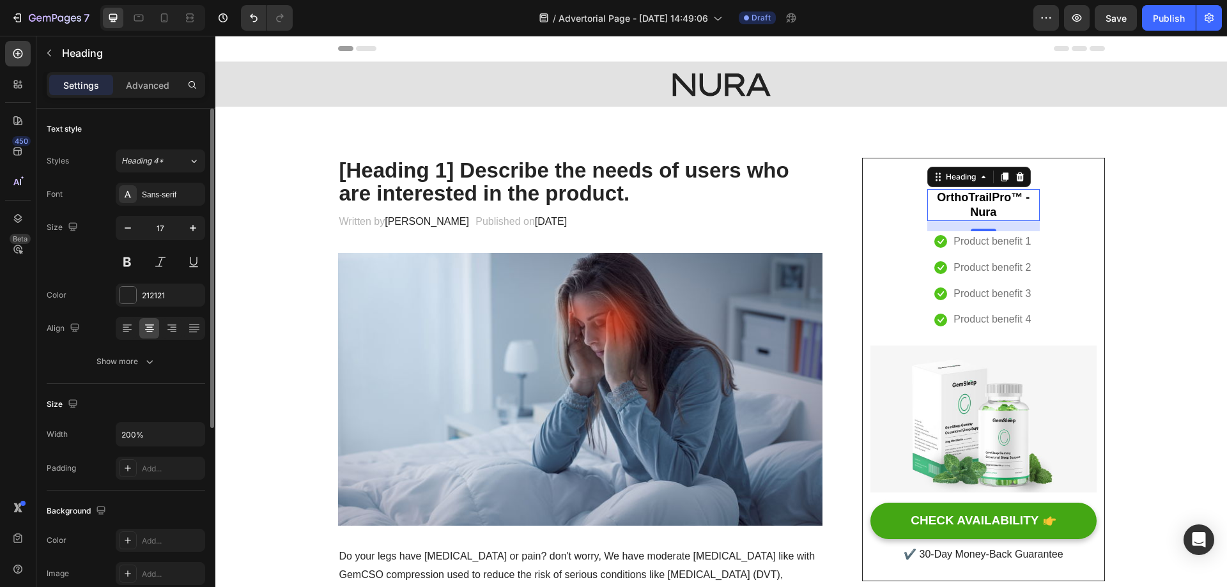
click at [83, 269] on div "Size 17" at bounding box center [126, 244] width 158 height 57
click at [128, 353] on button "Show more" at bounding box center [126, 361] width 158 height 23
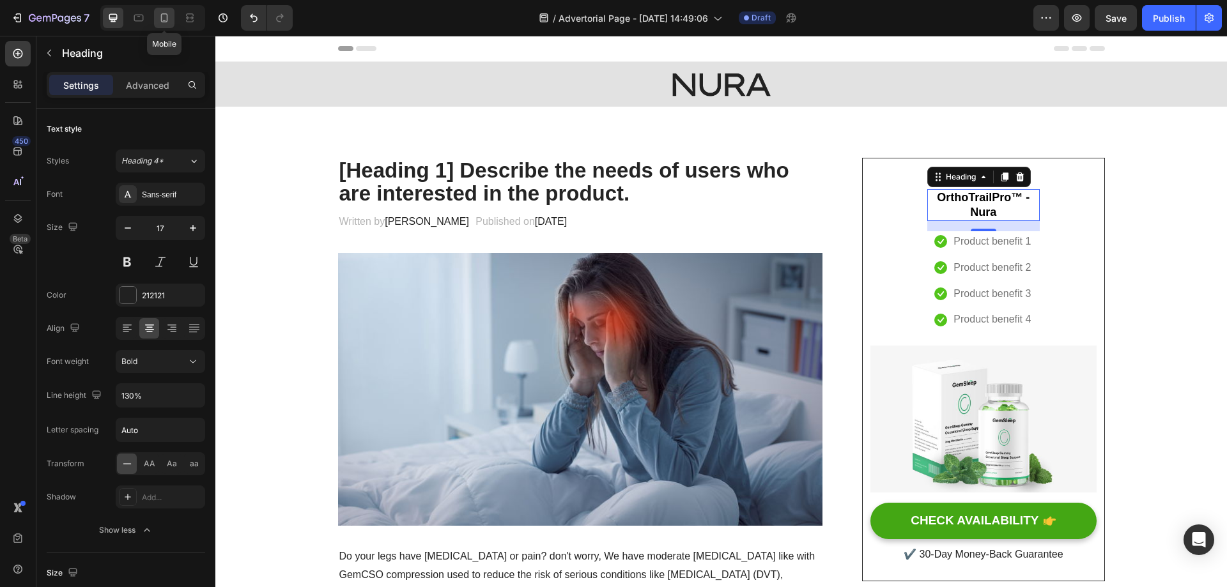
click at [164, 15] on icon at bounding box center [164, 17] width 13 height 13
type input "20"
type input "150%"
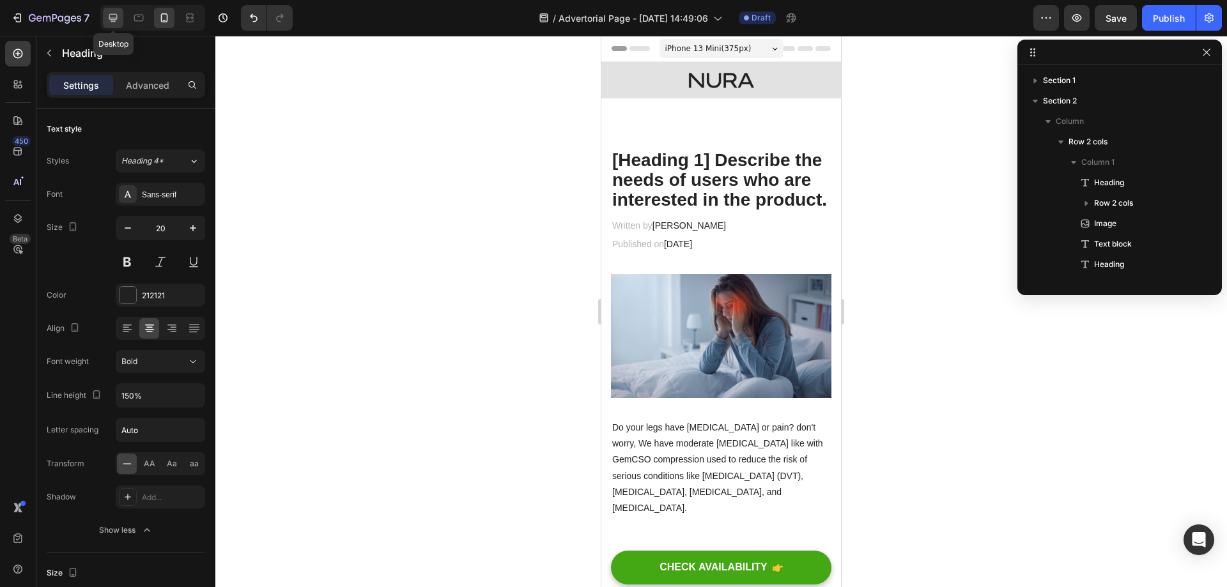
click at [113, 18] on icon at bounding box center [113, 18] width 8 height 8
type input "17"
type input "130%"
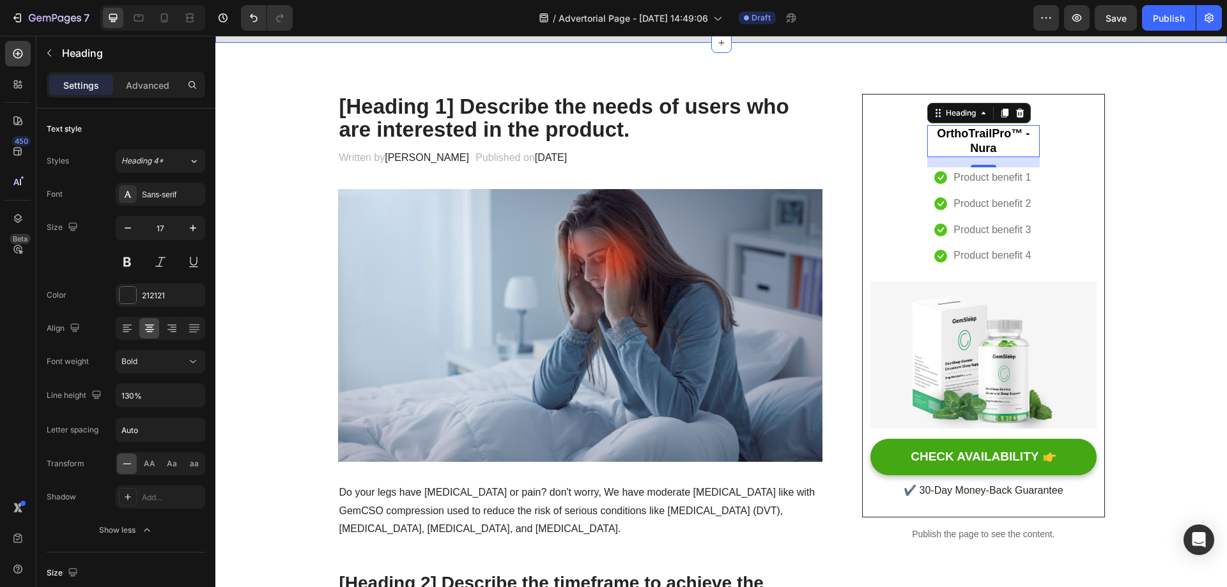
scroll to position [109, 0]
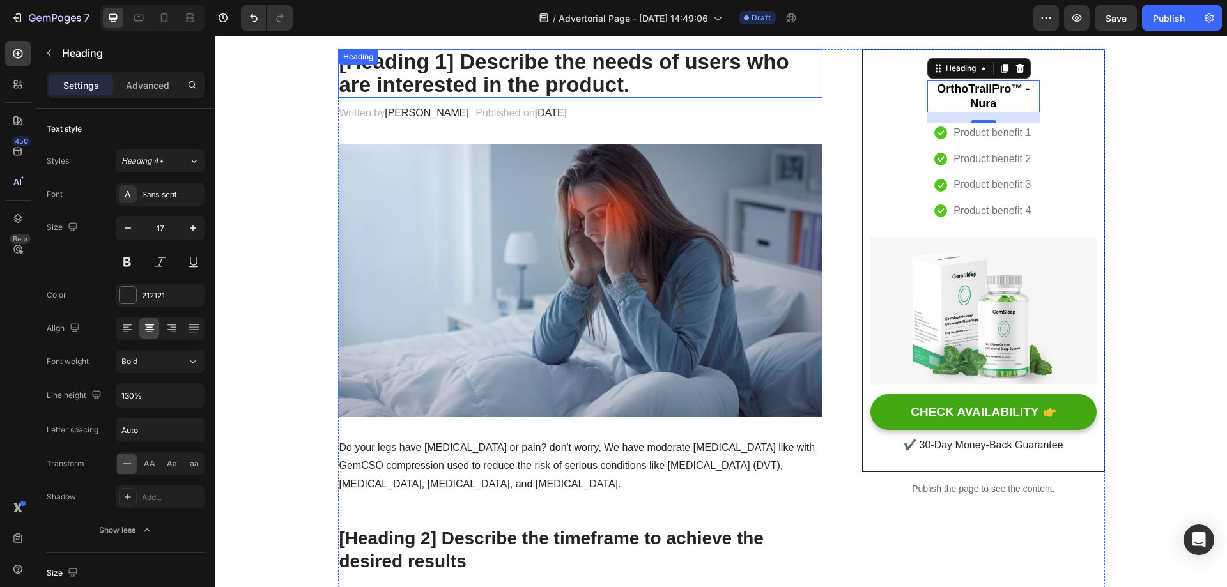
click at [556, 54] on p "[Heading 1] Describe the needs of users who are interested in the product." at bounding box center [580, 73] width 482 height 47
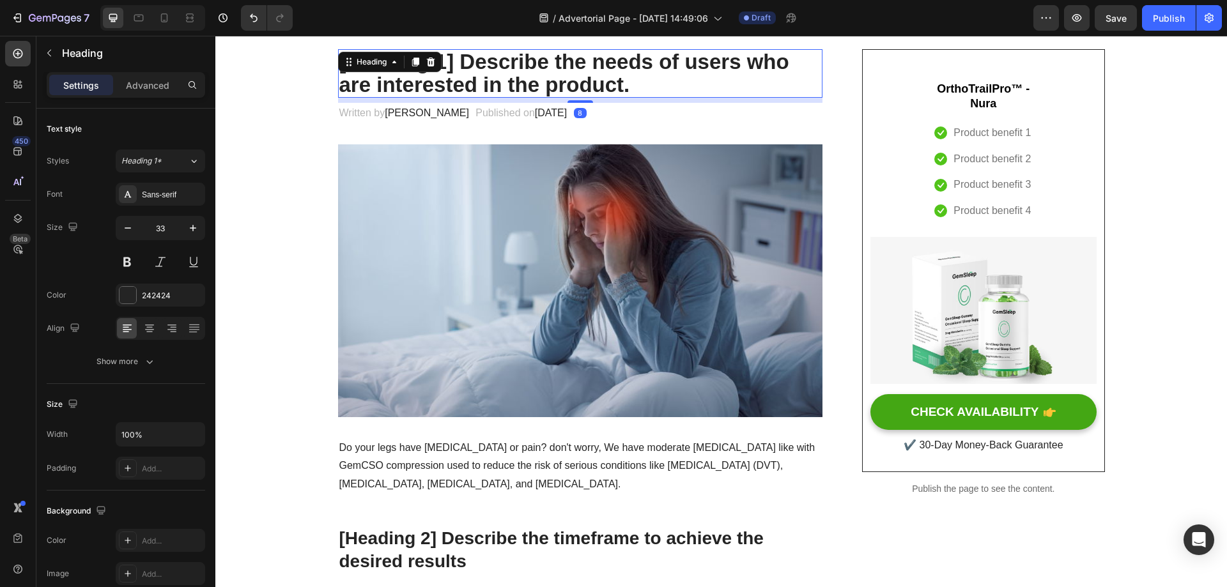
click at [532, 62] on p "[Heading 1] Describe the needs of users who are interested in the product." at bounding box center [580, 73] width 482 height 47
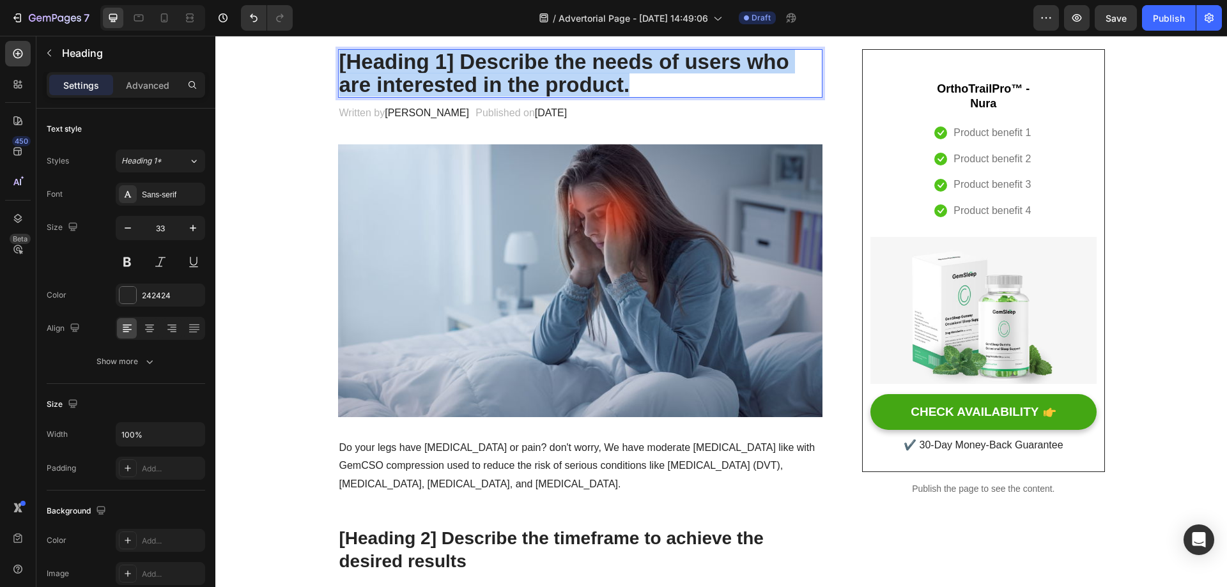
click at [532, 62] on p "[Heading 1] Describe the needs of users who are interested in the product." at bounding box center [580, 73] width 482 height 47
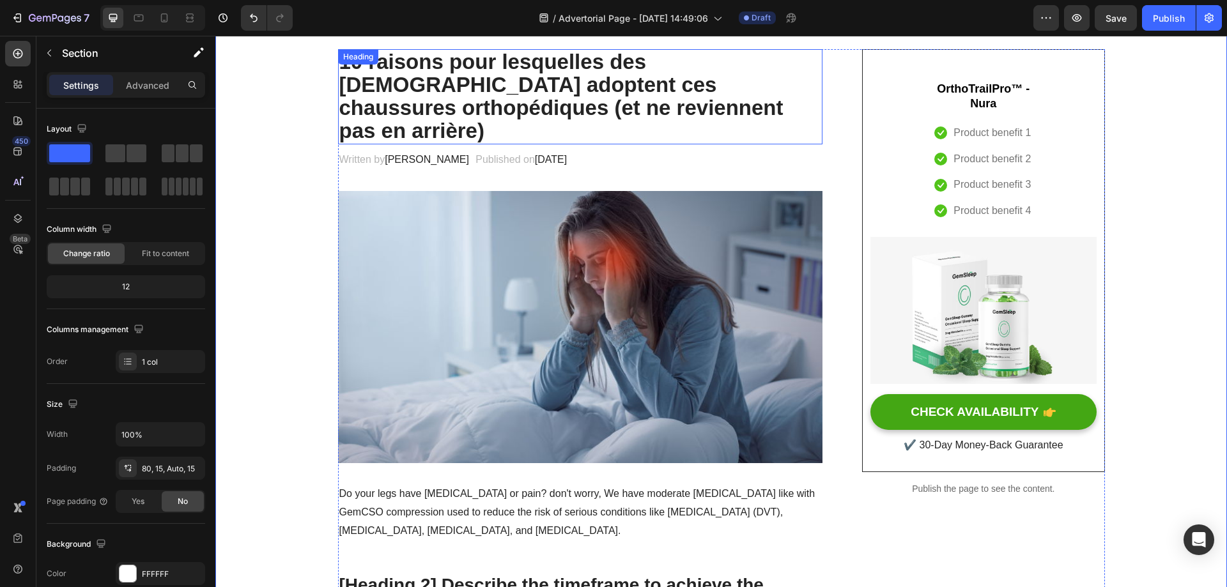
click at [470, 80] on p "10 raisons pour lesquelles des Français adoptent ces chaussures orthopédiques (…" at bounding box center [580, 96] width 482 height 93
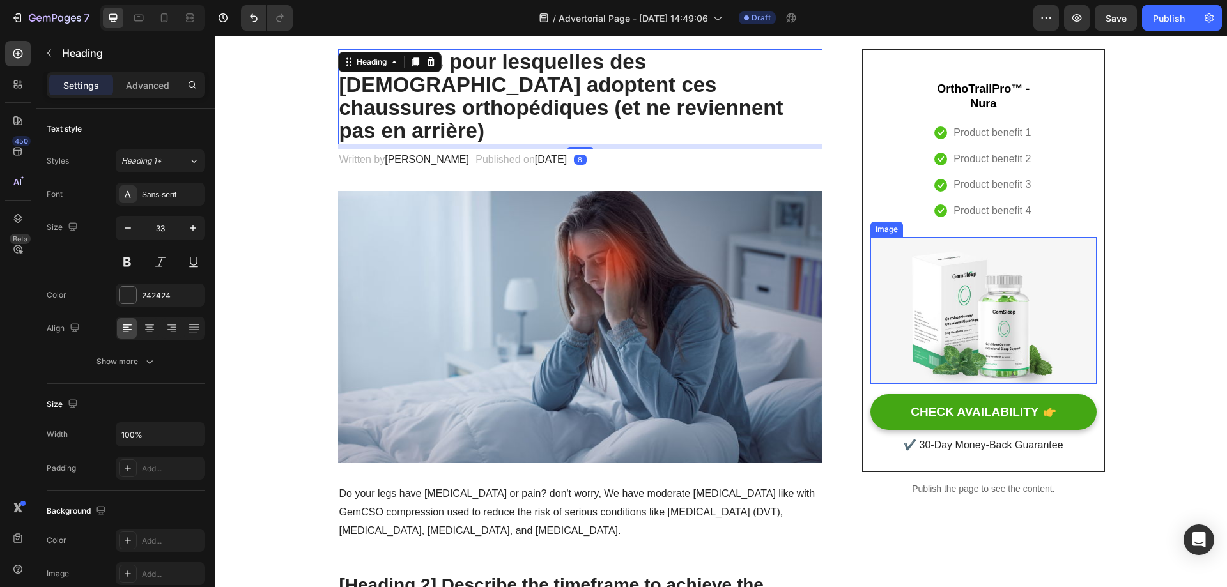
click at [962, 296] on img at bounding box center [983, 310] width 226 height 147
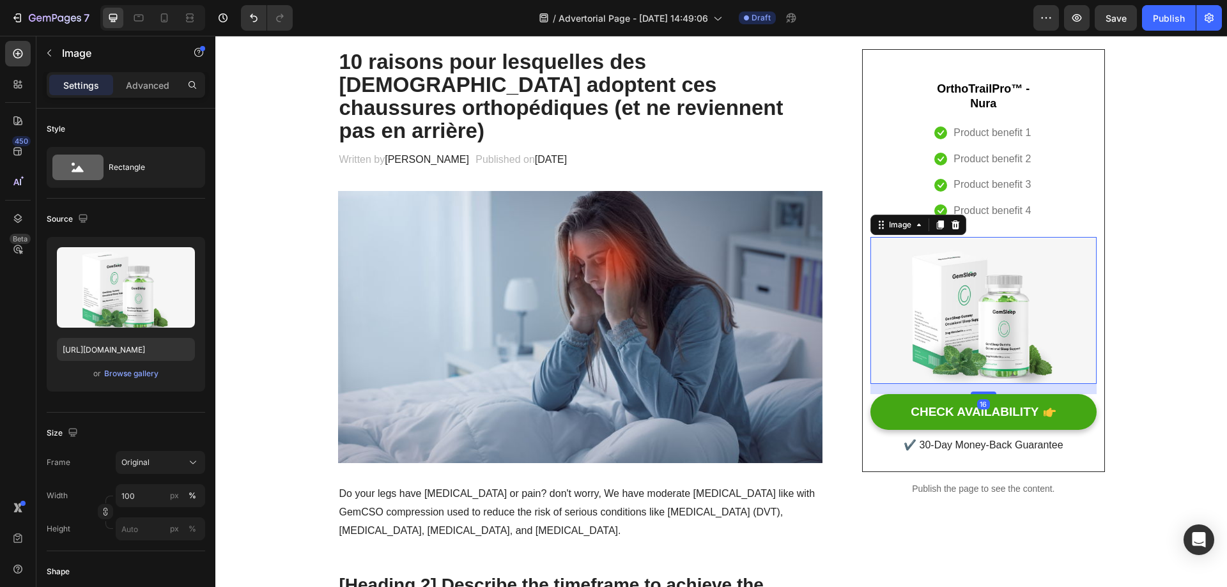
click at [995, 209] on p "Product benefit 4" at bounding box center [991, 211] width 77 height 19
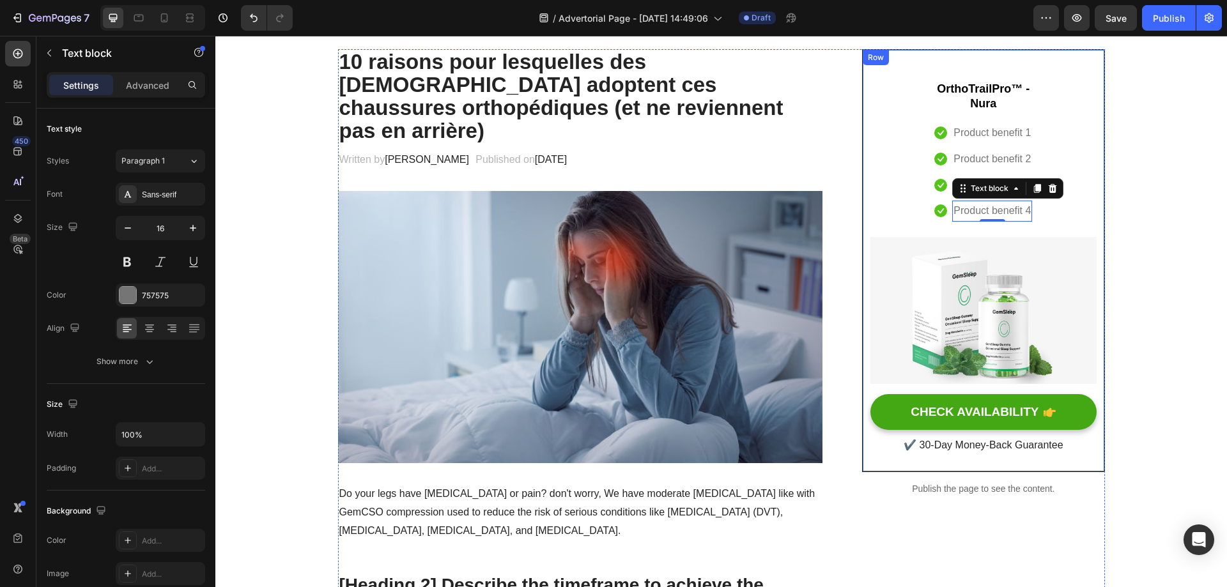
click at [1050, 206] on div "⁠⁠⁠⁠⁠⁠⁠ OrthoTrailPro™ - Nura Heading Icon Product benefit 1 Text block Icon Pr…" at bounding box center [983, 261] width 226 height 392
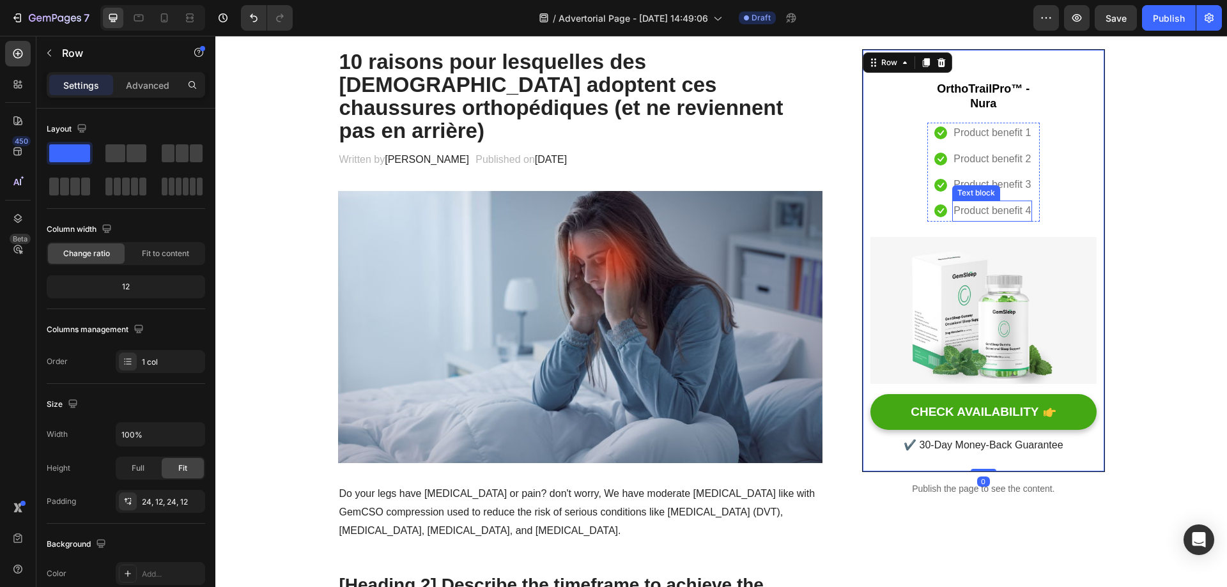
click at [1006, 211] on p "Product benefit 4" at bounding box center [991, 211] width 77 height 19
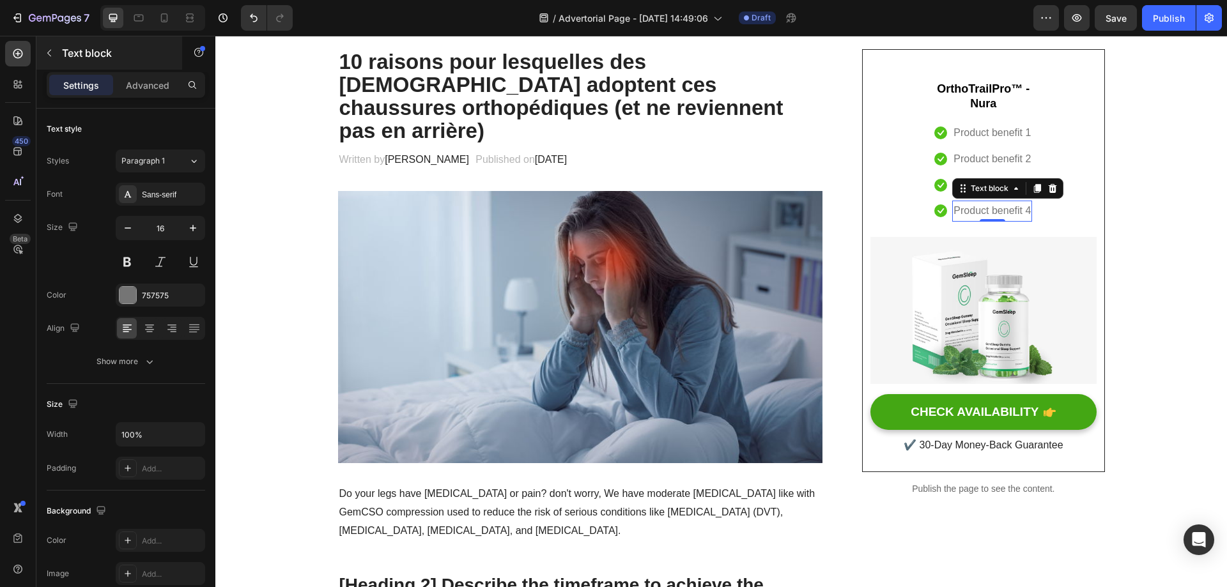
click at [47, 54] on icon "button" at bounding box center [49, 53] width 10 height 10
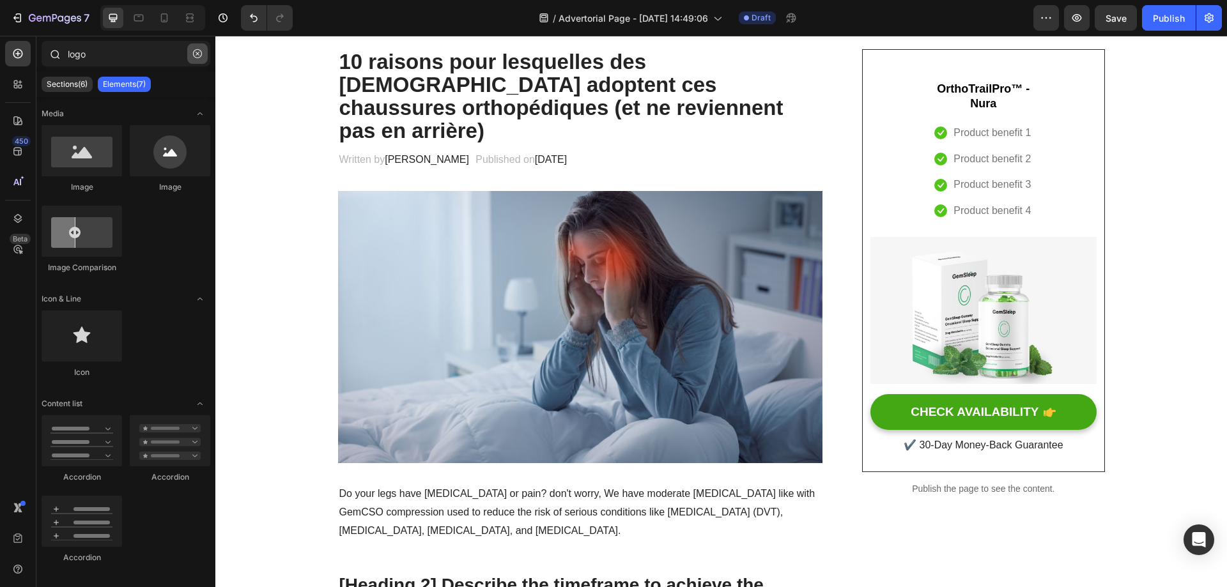
click at [194, 57] on icon "button" at bounding box center [197, 53] width 9 height 9
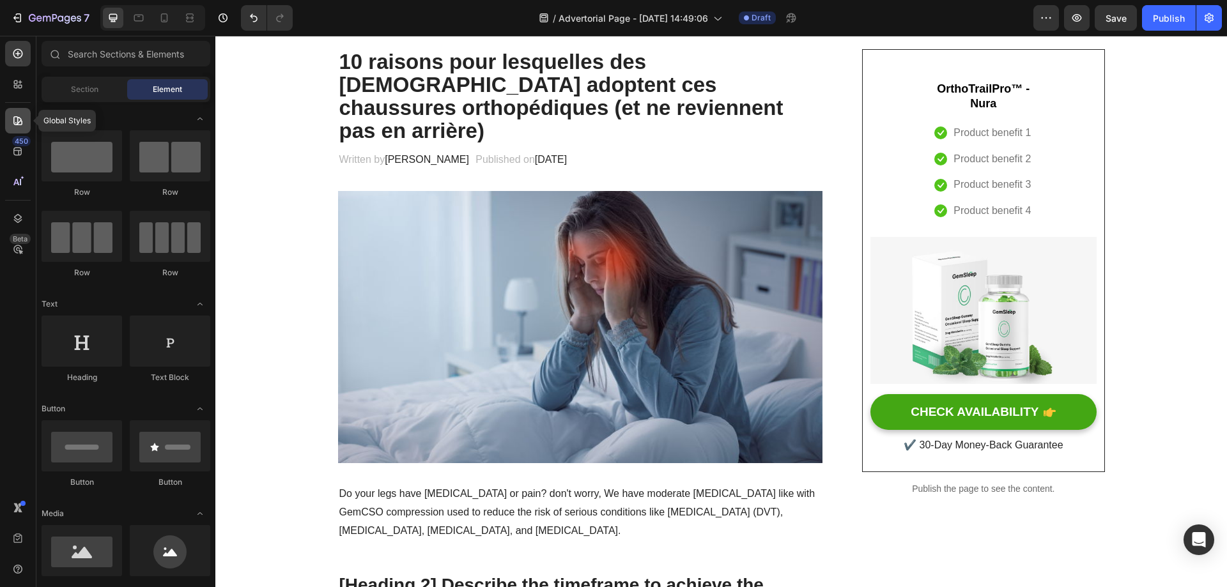
click at [19, 123] on icon at bounding box center [17, 120] width 9 height 9
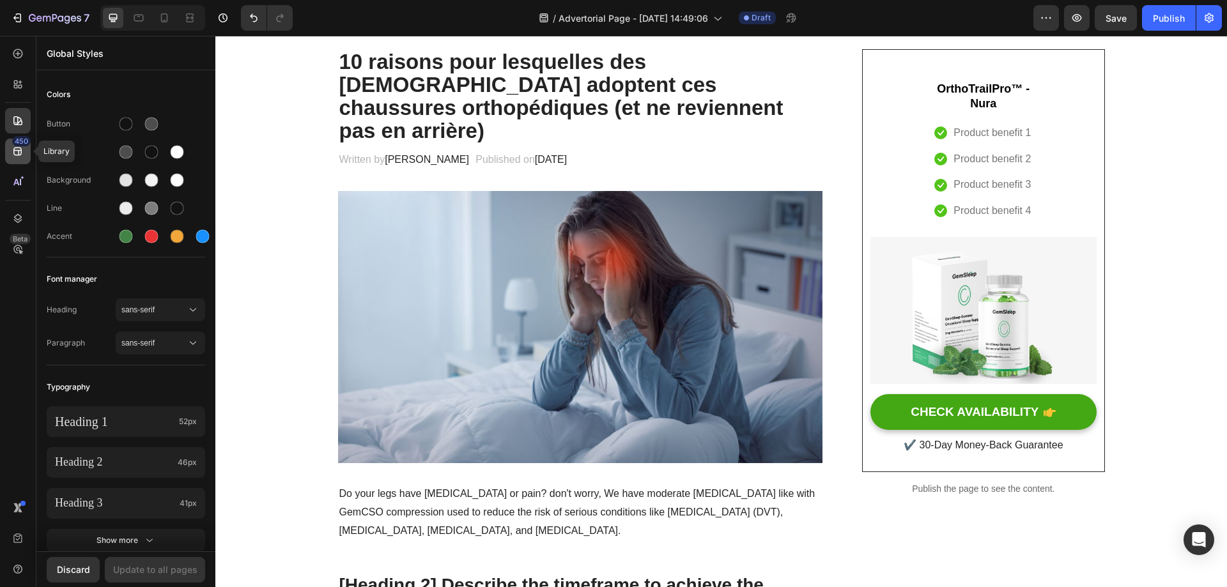
click at [17, 141] on div "450" at bounding box center [21, 141] width 19 height 10
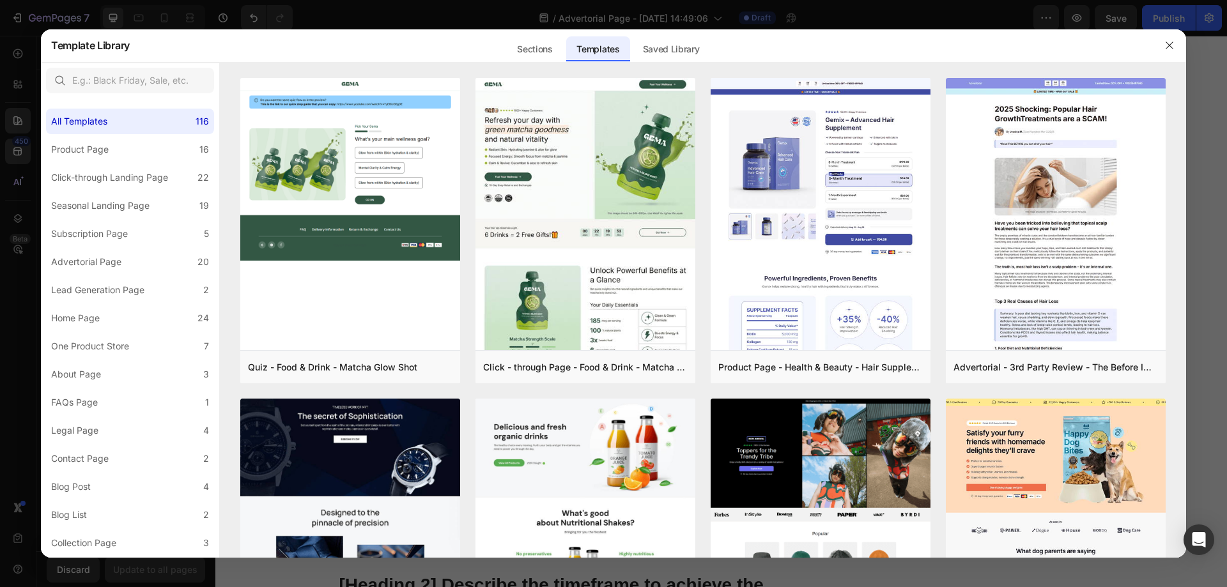
click at [28, 56] on div at bounding box center [613, 293] width 1227 height 587
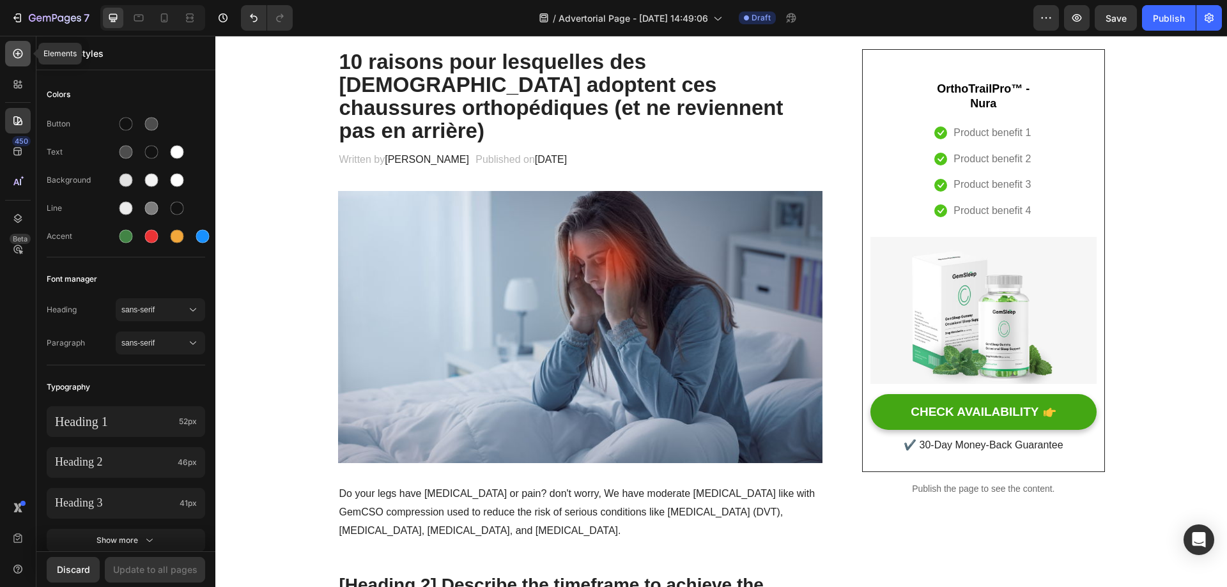
click at [24, 56] on icon at bounding box center [17, 53] width 13 height 13
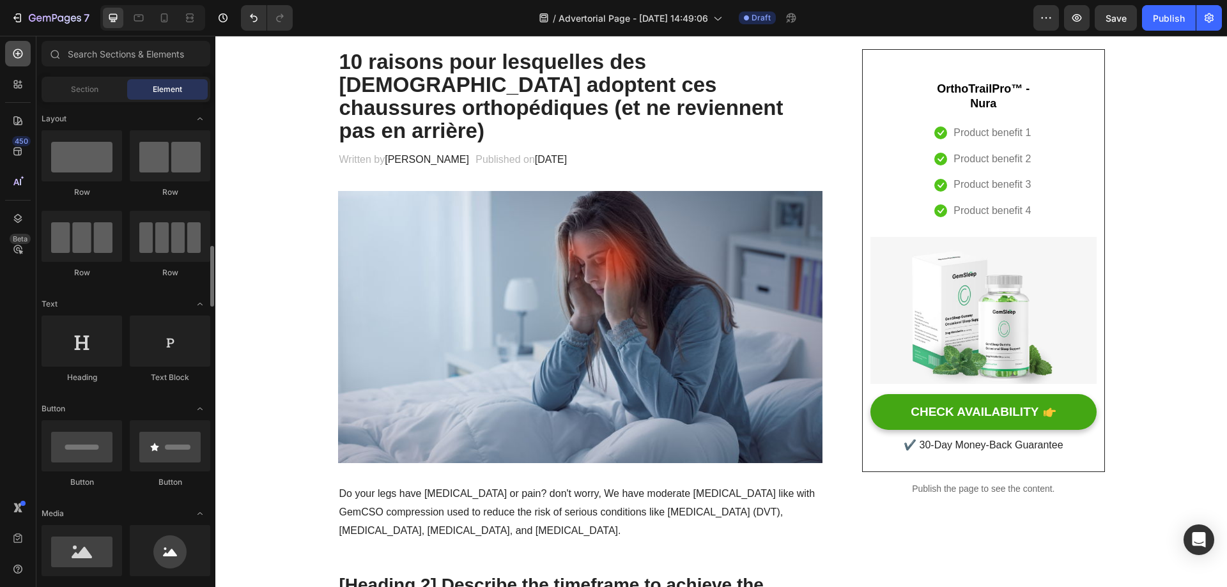
scroll to position [128, 0]
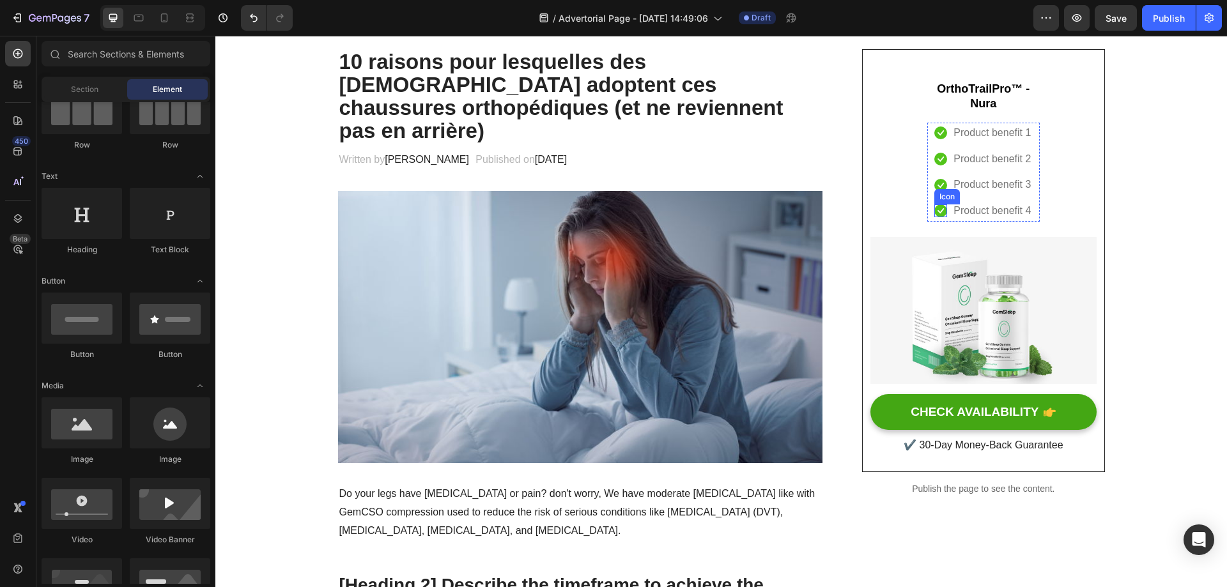
click at [972, 211] on p "Product benefit 4" at bounding box center [991, 211] width 77 height 19
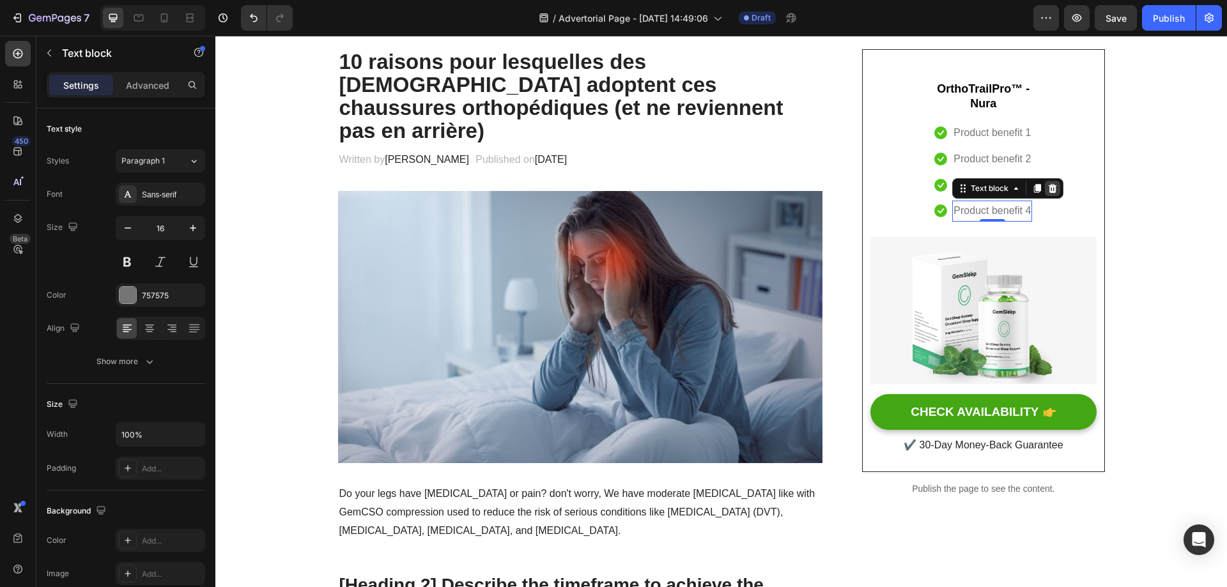
click at [1048, 190] on icon at bounding box center [1052, 188] width 8 height 9
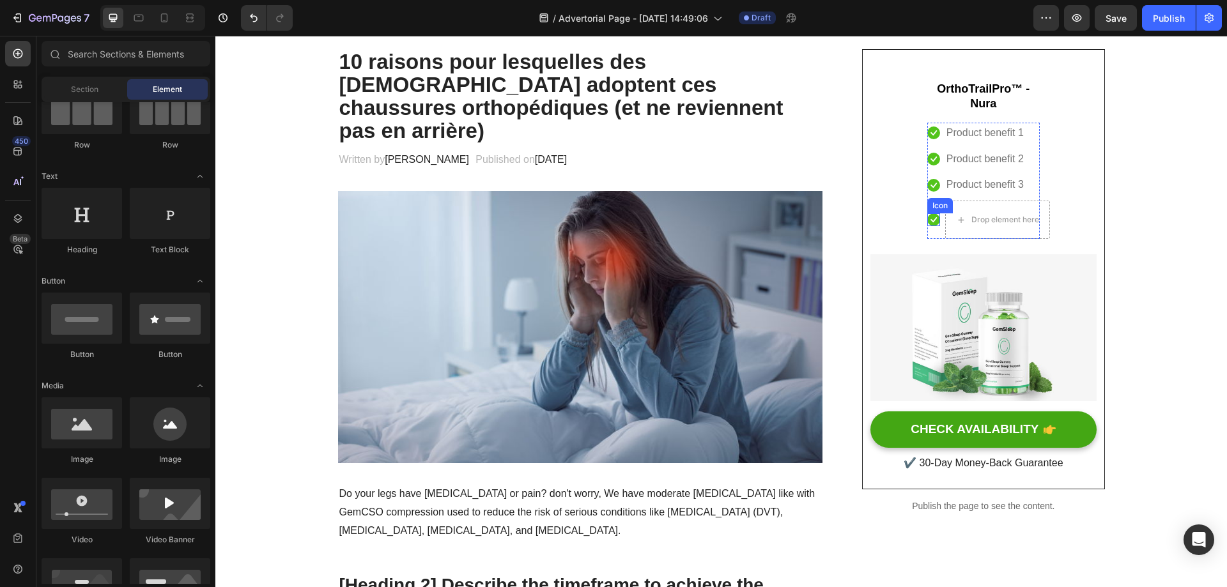
click at [927, 220] on icon at bounding box center [933, 219] width 13 height 13
click at [1007, 187] on p "Product benefit 3" at bounding box center [984, 185] width 77 height 19
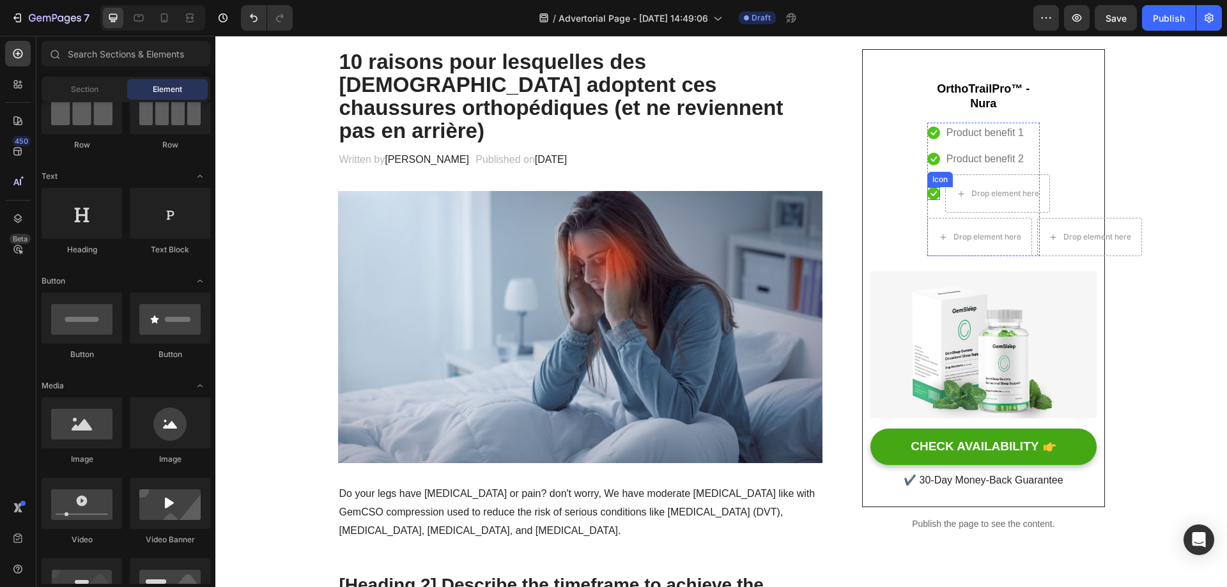
click at [929, 191] on icon at bounding box center [933, 193] width 13 height 13
click at [1022, 180] on div "Drop element here" at bounding box center [979, 193] width 105 height 38
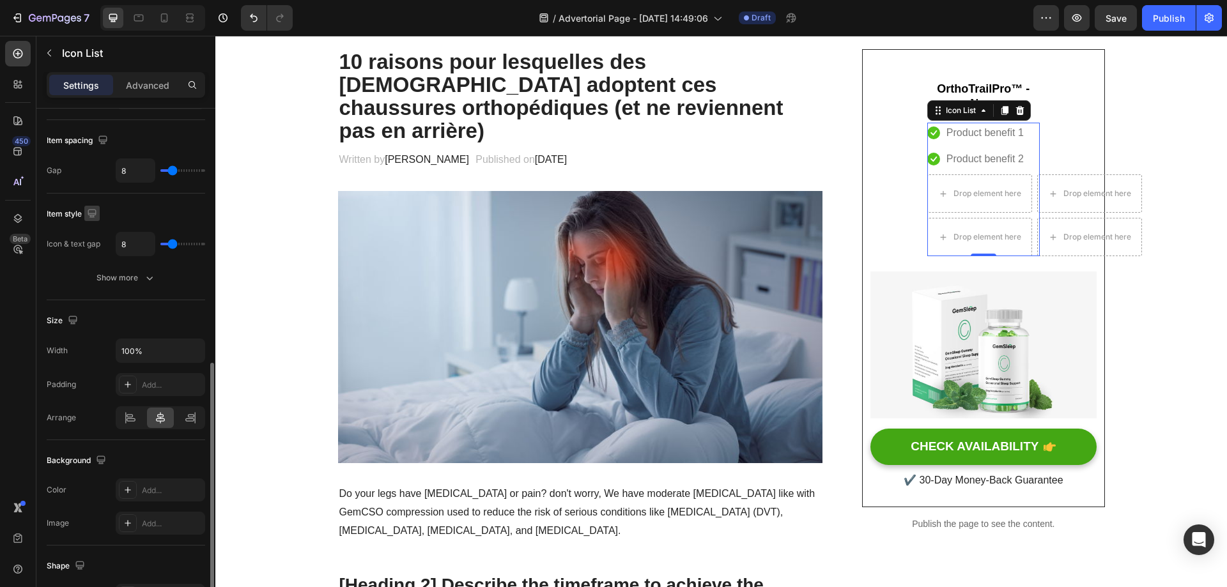
scroll to position [0, 0]
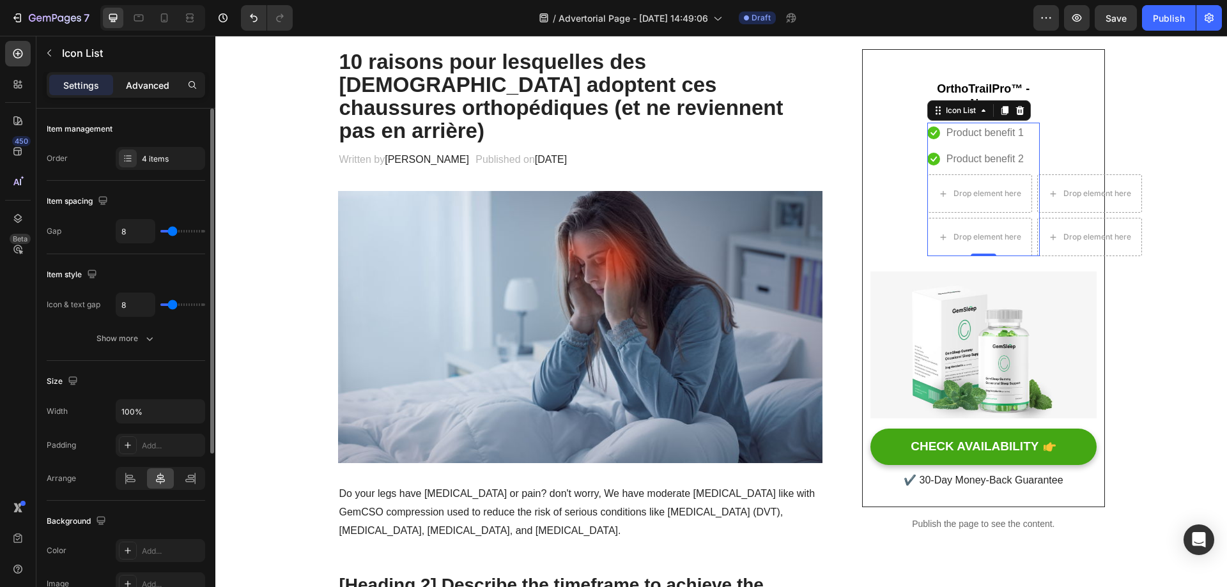
click at [154, 82] on p "Advanced" at bounding box center [147, 85] width 43 height 13
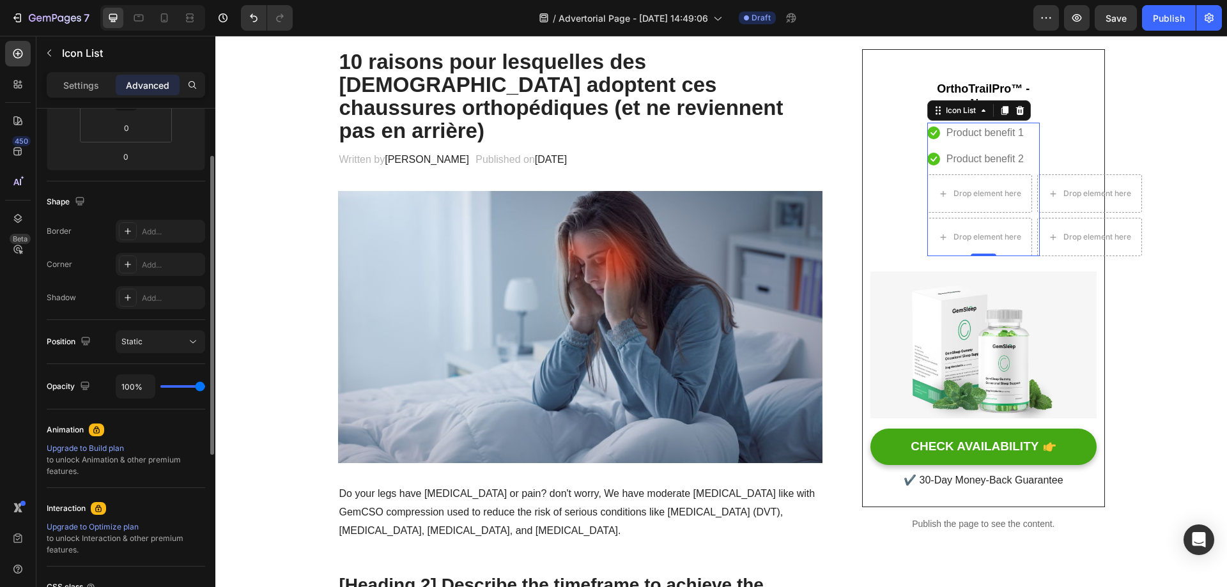
scroll to position [372, 0]
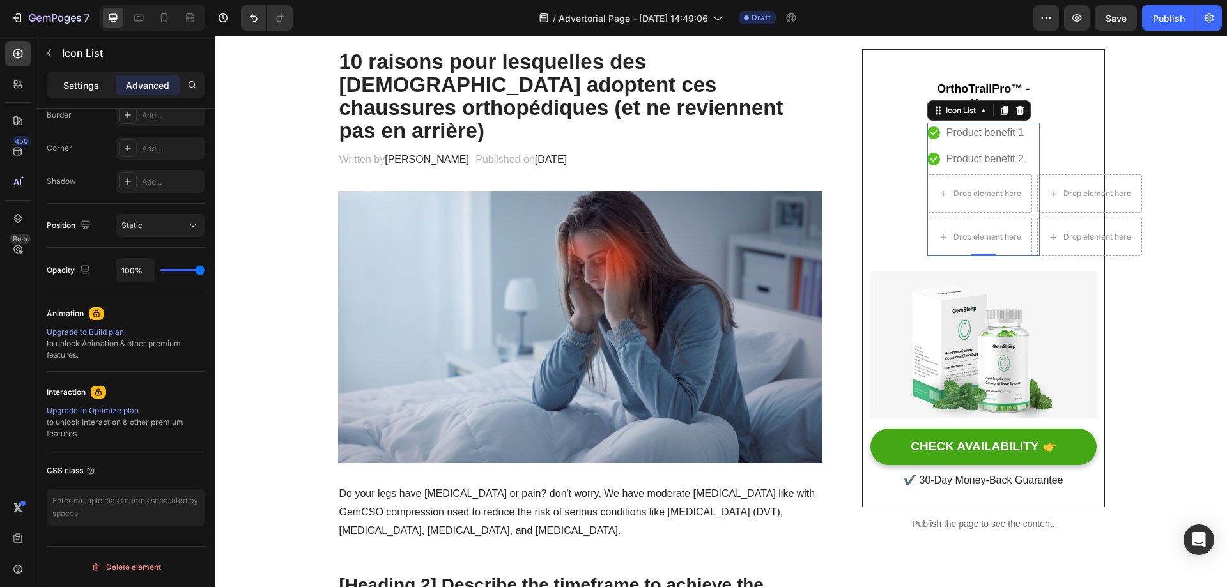
click at [77, 80] on p "Settings" at bounding box center [81, 85] width 36 height 13
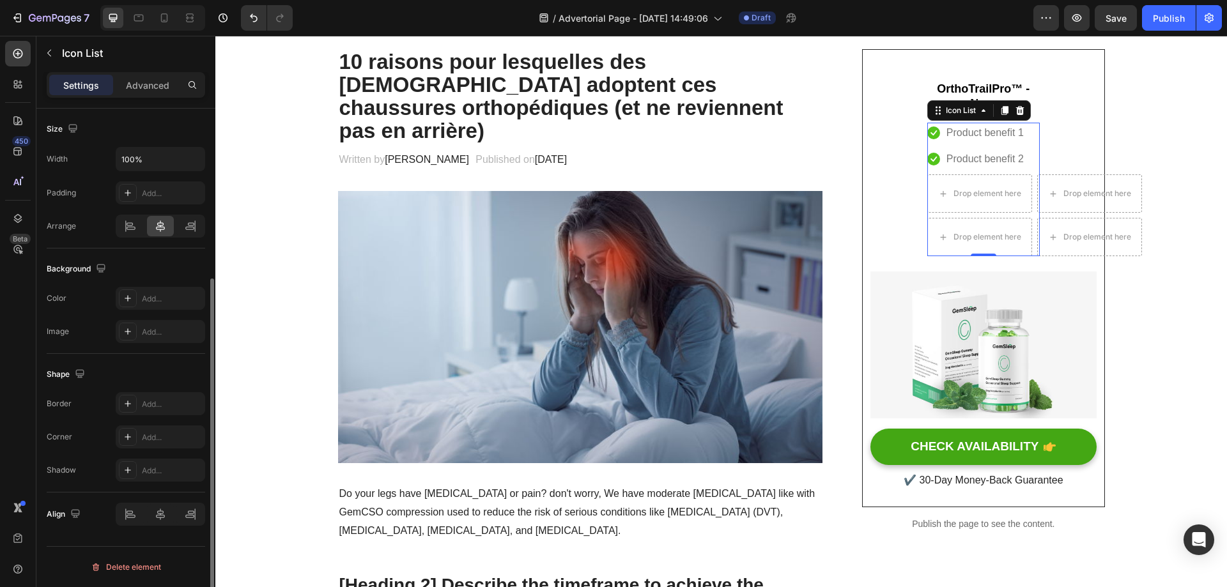
scroll to position [252, 0]
click at [993, 177] on div "Drop element here" at bounding box center [979, 193] width 105 height 38
click at [1004, 173] on ul "Icon Product benefit 1 Text block Icon Product benefit 2 Text block Drop elemen…" at bounding box center [983, 190] width 112 height 134
click at [982, 111] on icon at bounding box center [983, 110] width 10 height 10
click at [935, 111] on icon at bounding box center [936, 110] width 2 height 2
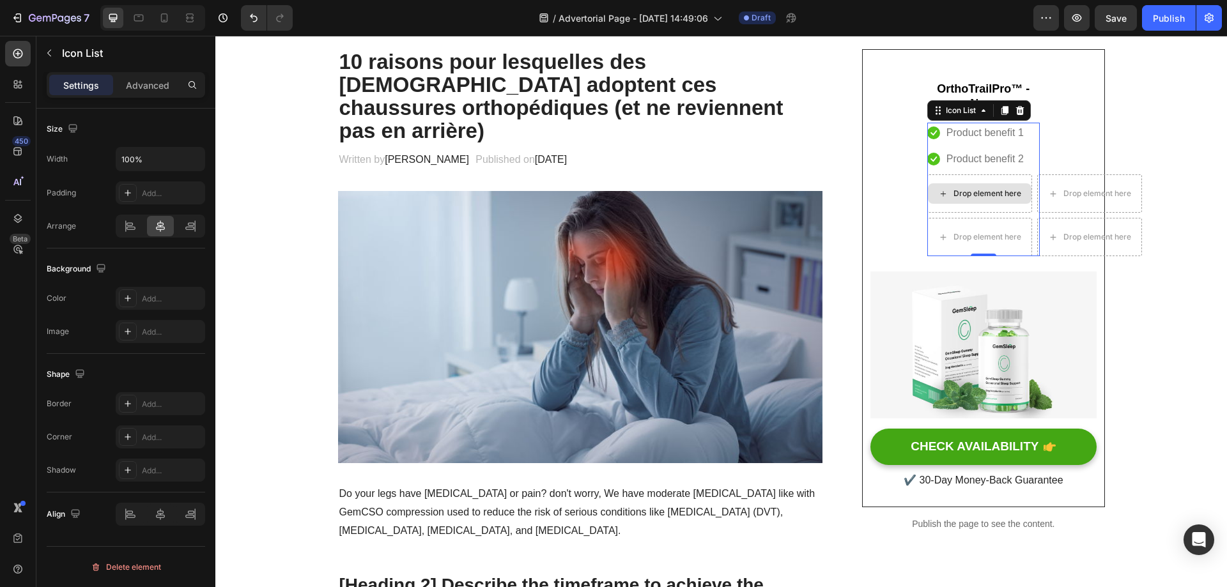
click at [992, 185] on div "Drop element here" at bounding box center [979, 193] width 103 height 20
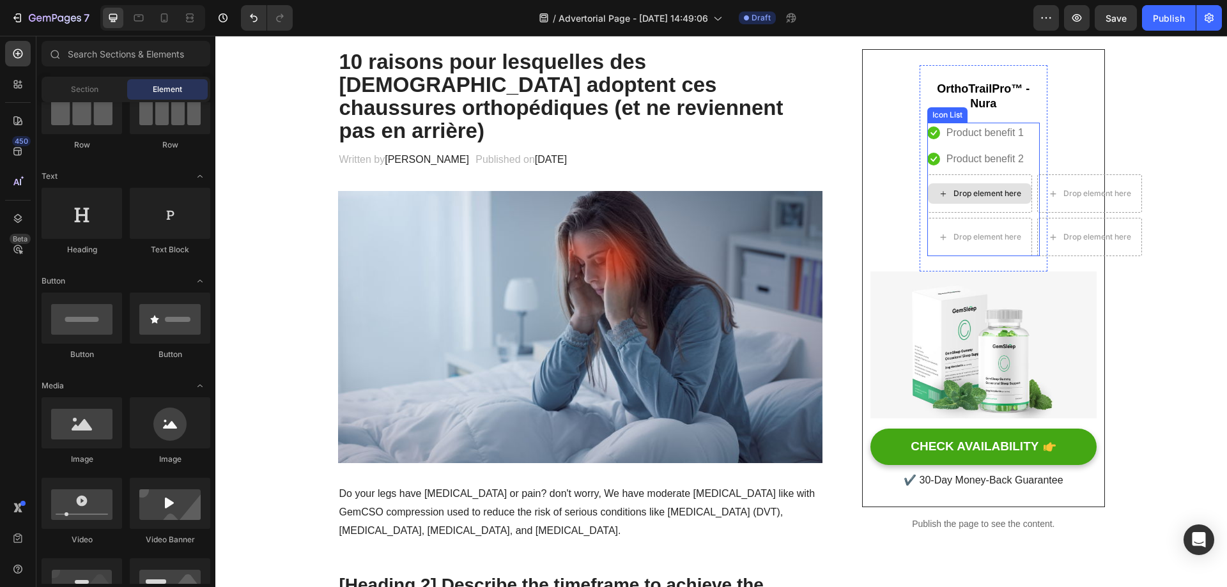
click at [991, 175] on div "Drop element here" at bounding box center [979, 193] width 105 height 38
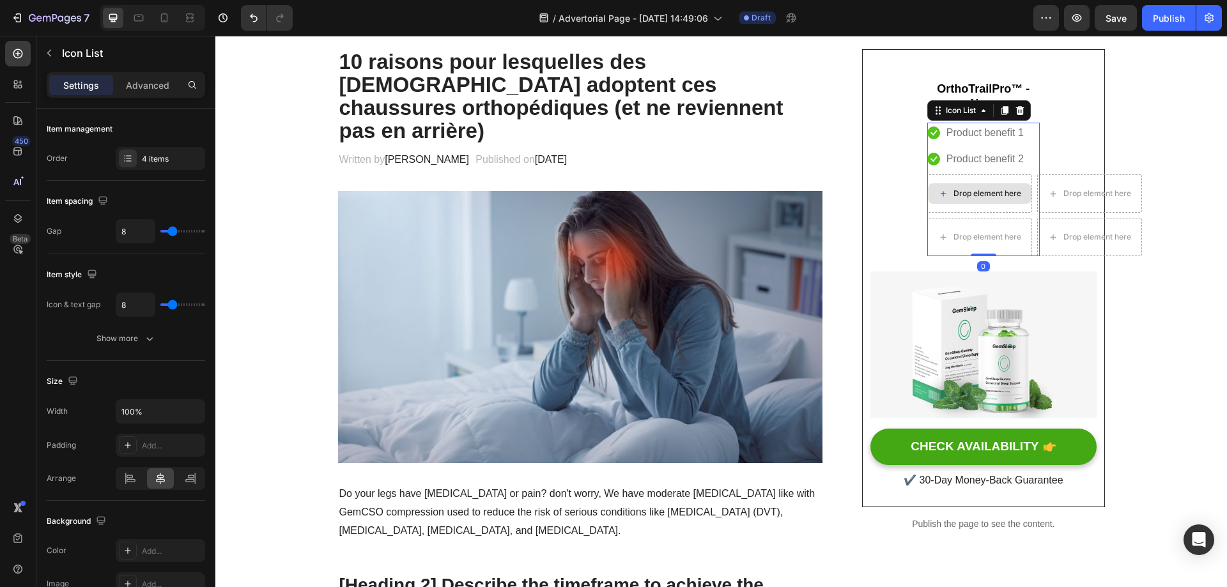
click at [988, 182] on div "Drop element here" at bounding box center [979, 193] width 105 height 38
click at [985, 193] on div "Drop element here" at bounding box center [987, 193] width 68 height 10
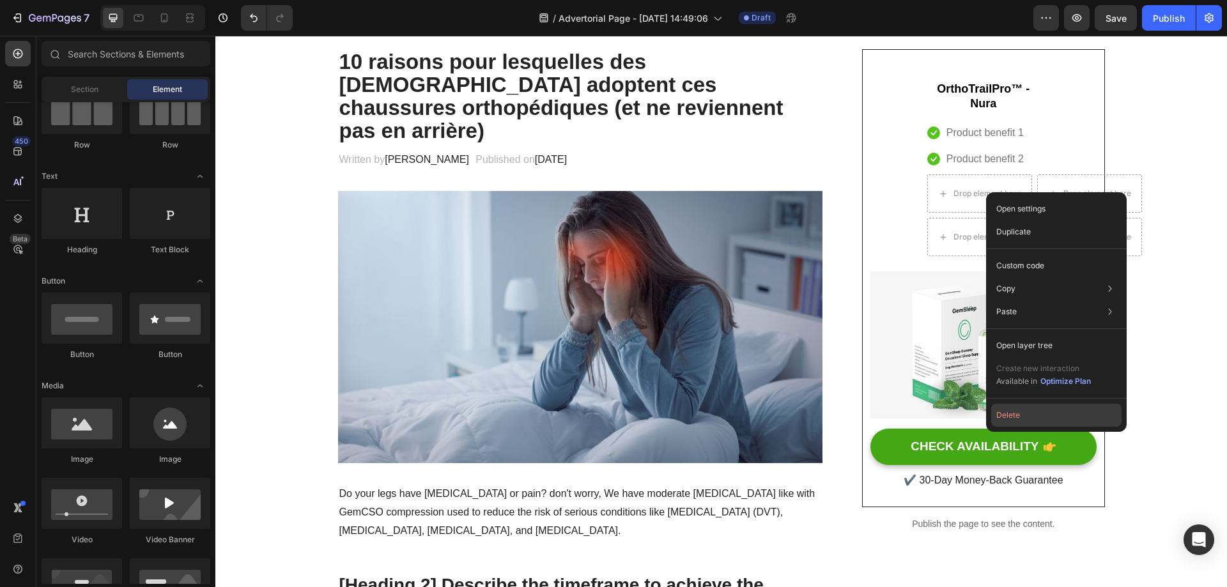
click at [1026, 420] on button "Delete" at bounding box center [1056, 415] width 130 height 23
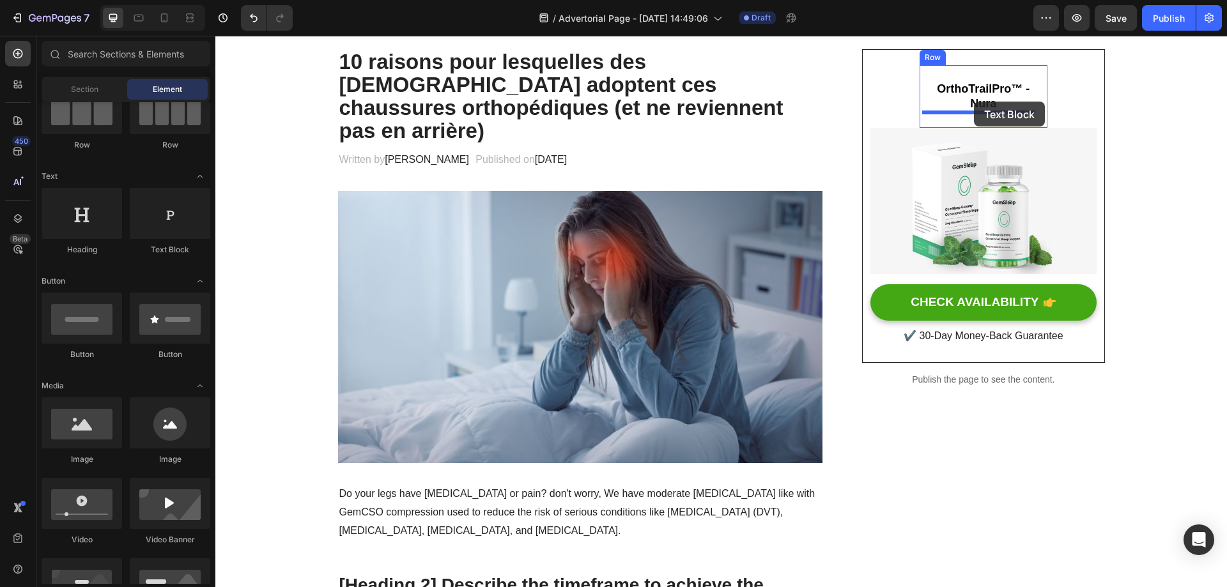
drag, startPoint x: 427, startPoint y: 257, endPoint x: 974, endPoint y: 102, distance: 568.0
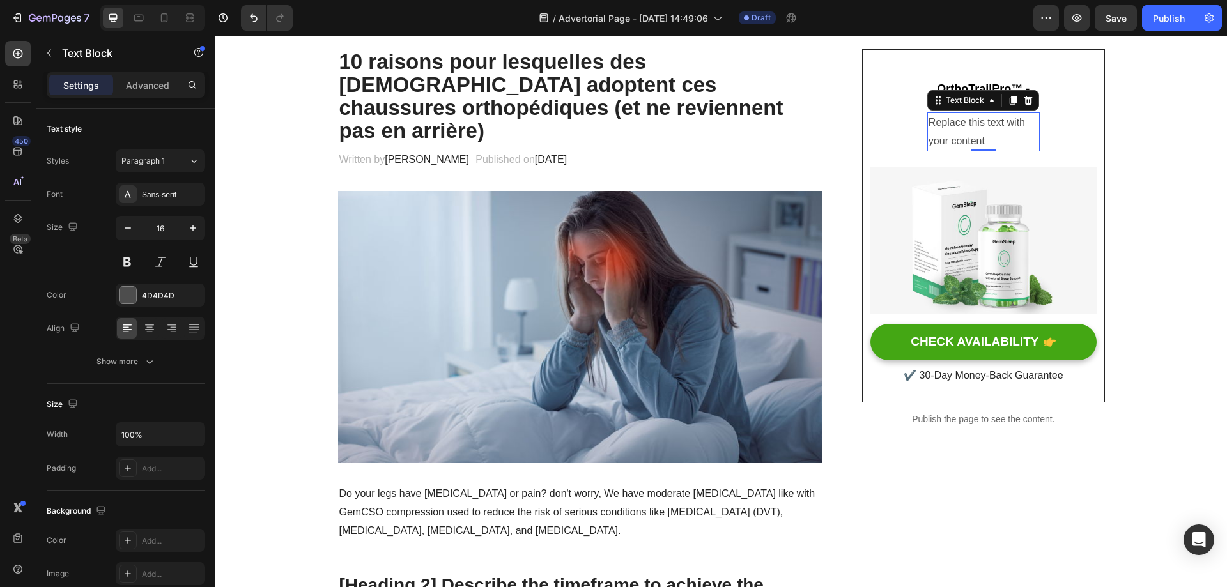
click at [991, 134] on div "Replace this text with your content" at bounding box center [983, 132] width 112 height 40
click at [991, 134] on p "Replace this text with your content" at bounding box center [983, 132] width 110 height 37
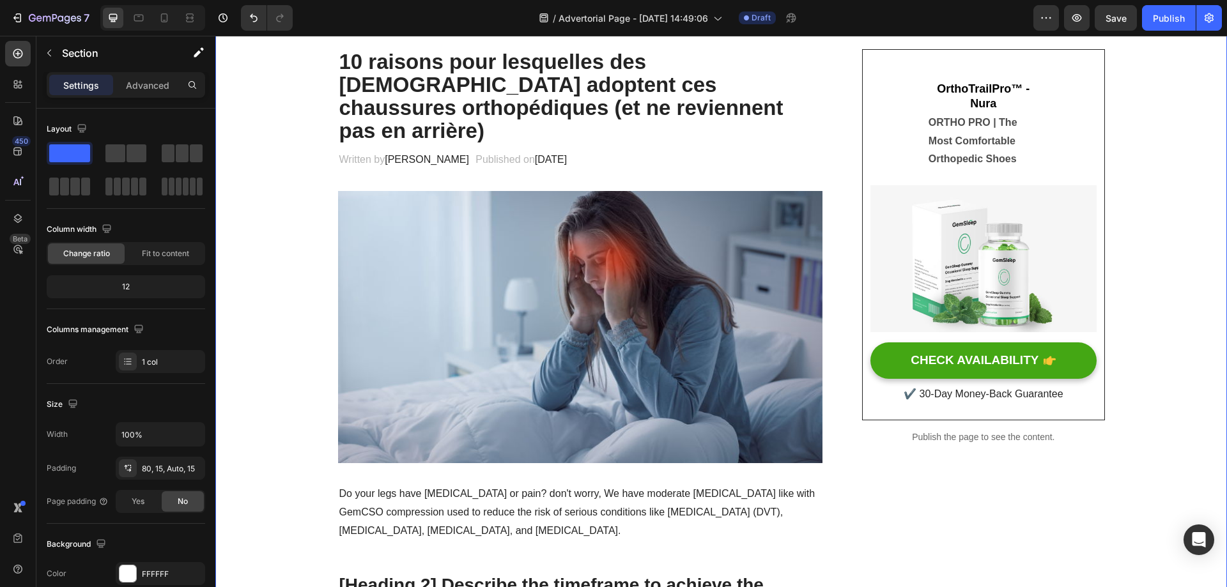
click at [976, 140] on strong "ORTHO PRO | The Most Comfortable Orthopedic Shoes" at bounding box center [972, 141] width 89 height 48
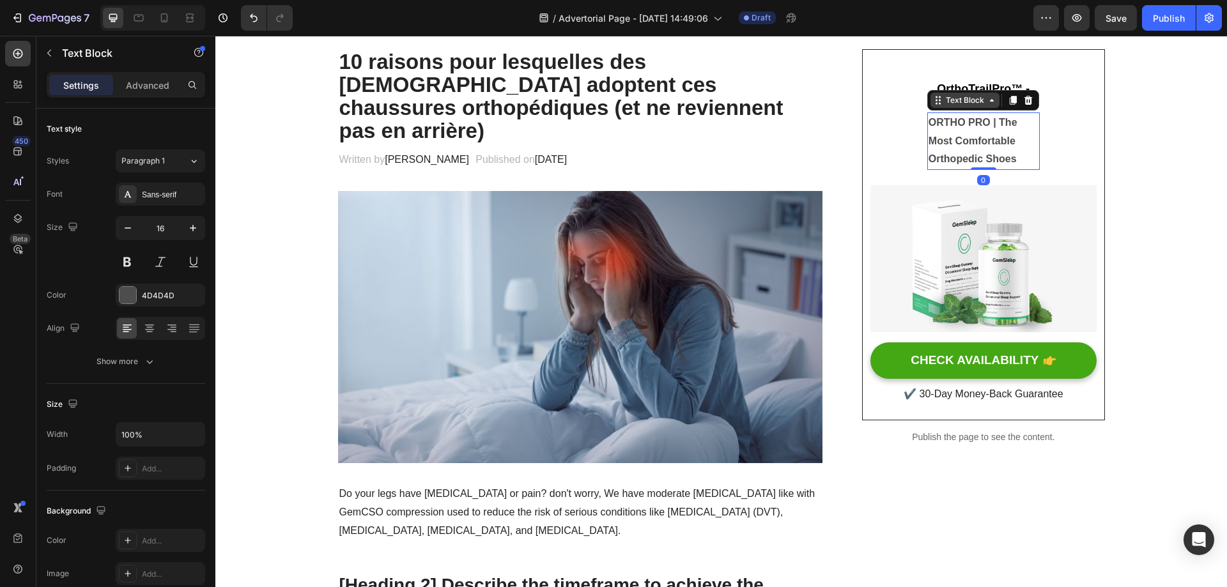
click at [986, 102] on icon at bounding box center [991, 100] width 10 height 10
click at [981, 102] on div "Text Block" at bounding box center [964, 100] width 43 height 11
click at [124, 262] on button at bounding box center [127, 261] width 23 height 23
click at [960, 142] on strong "ORTHO PRO | The Most Comfortable Orthopedic Shoes" at bounding box center [972, 141] width 89 height 48
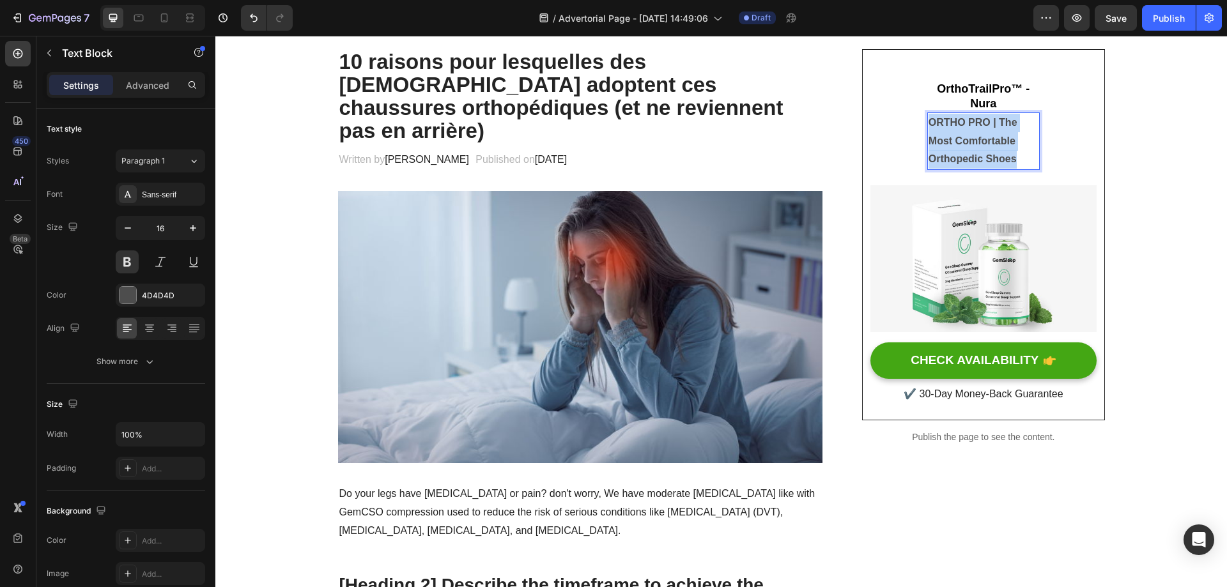
click at [960, 142] on strong "ORTHO PRO | The Most Comfortable Orthopedic Shoes" at bounding box center [972, 141] width 89 height 48
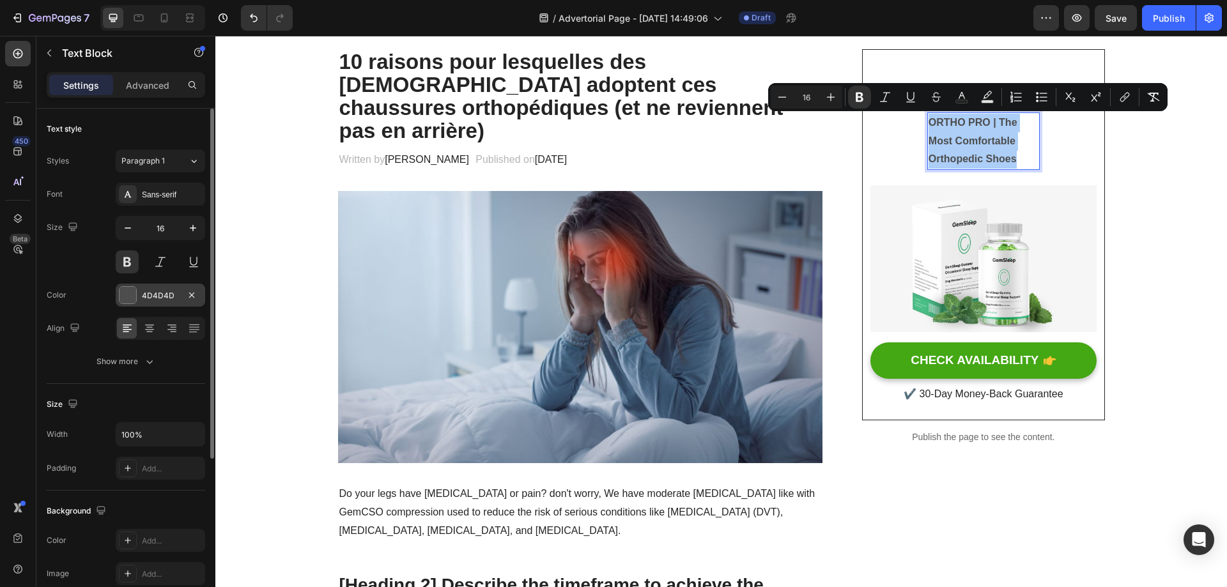
click at [141, 294] on div "4D4D4D" at bounding box center [160, 295] width 89 height 23
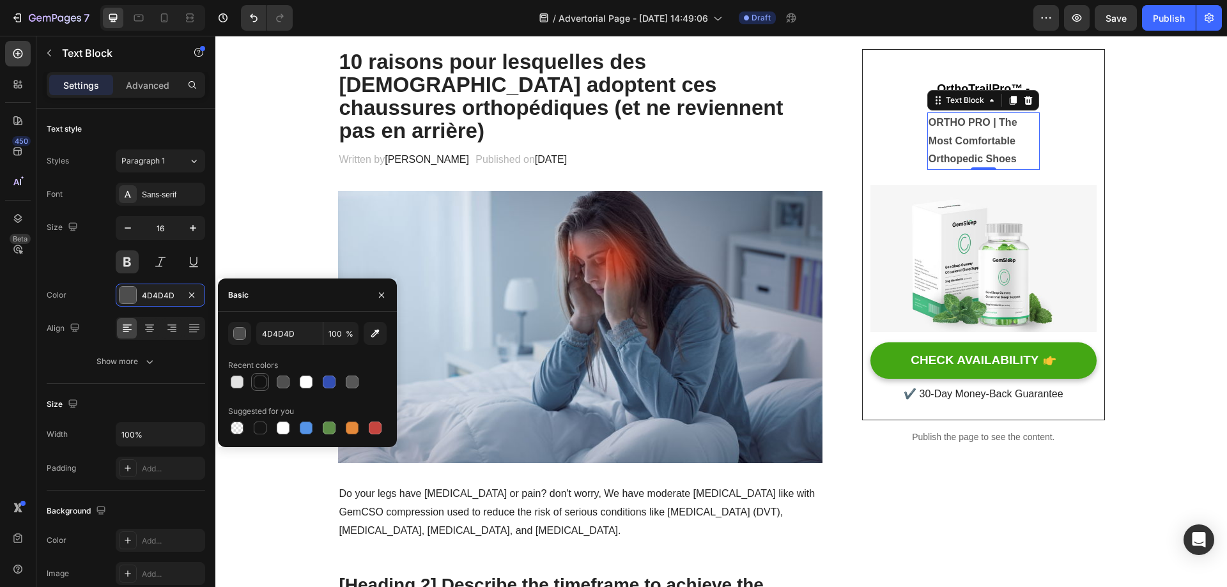
click at [261, 381] on div at bounding box center [260, 382] width 13 height 13
type input "121212"
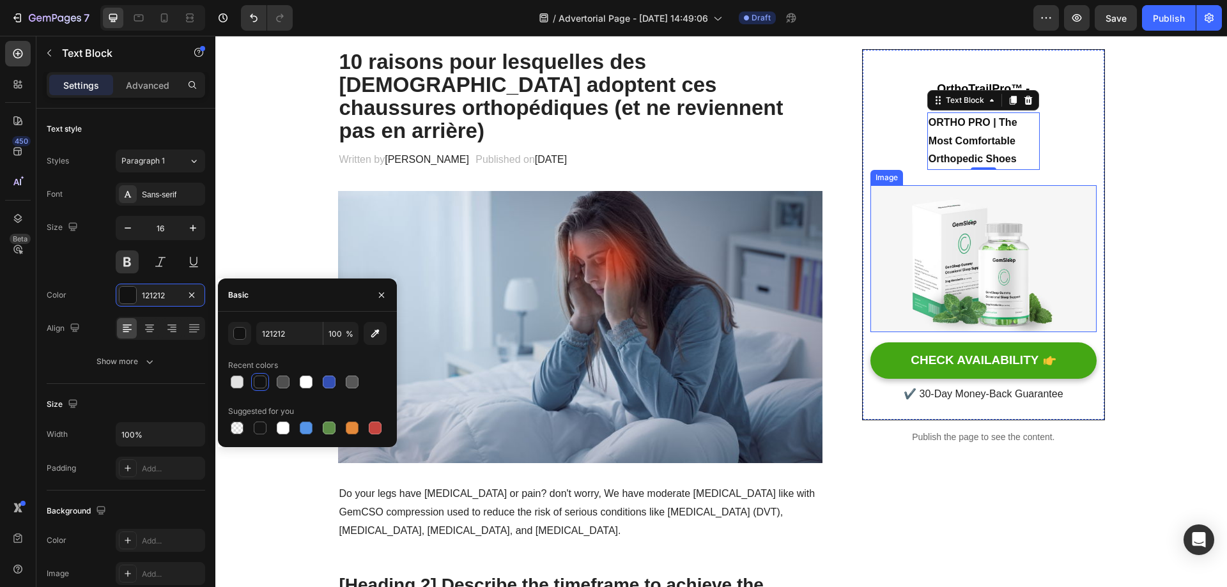
click at [1046, 187] on img at bounding box center [983, 258] width 226 height 147
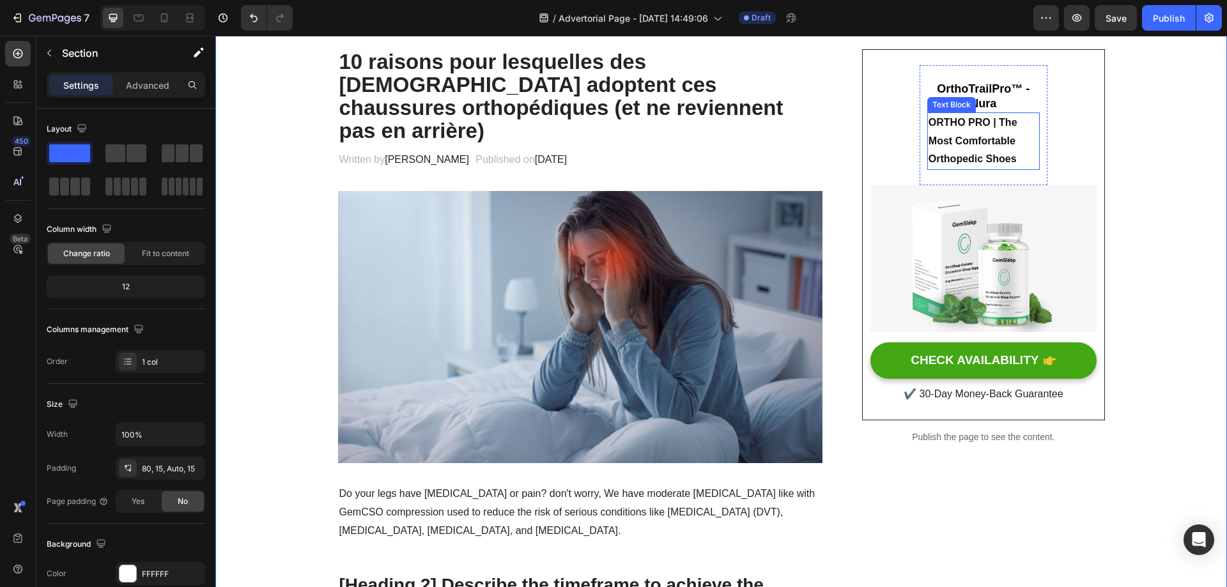
click at [963, 145] on strong "ORTHO PRO | The Most Comfortable Orthopedic Shoes" at bounding box center [972, 141] width 89 height 48
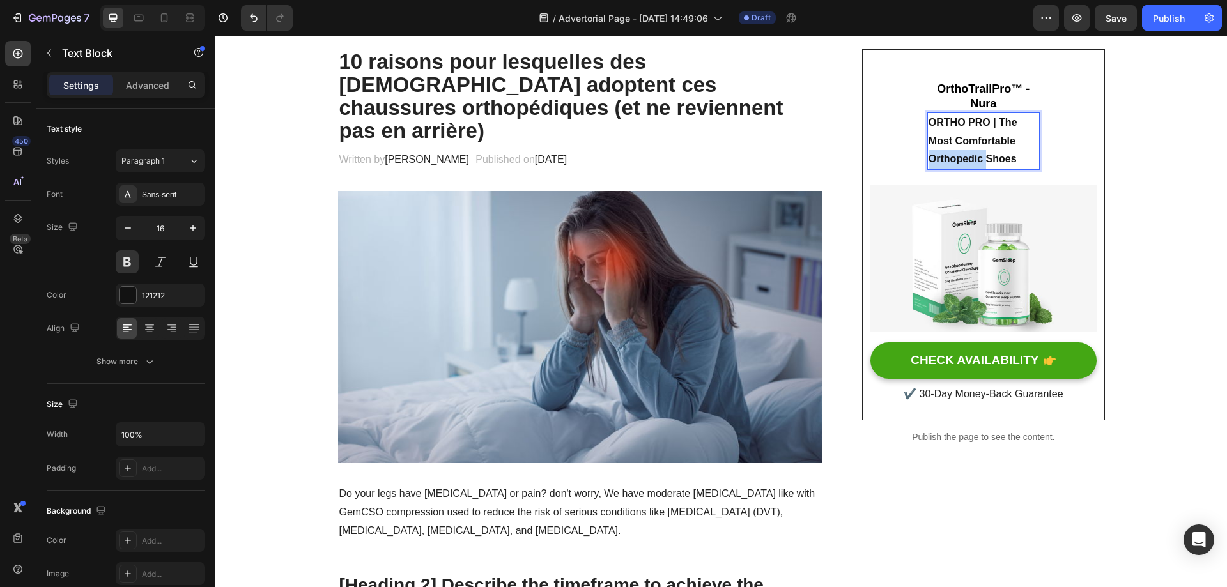
click at [961, 151] on p "ORTHO PRO | The Most Comfortable Orthopedic Shoes" at bounding box center [983, 141] width 110 height 55
click at [1006, 131] on p "ORTHO PRO | The Most Comfortable Orthopedic Shoes" at bounding box center [983, 141] width 110 height 55
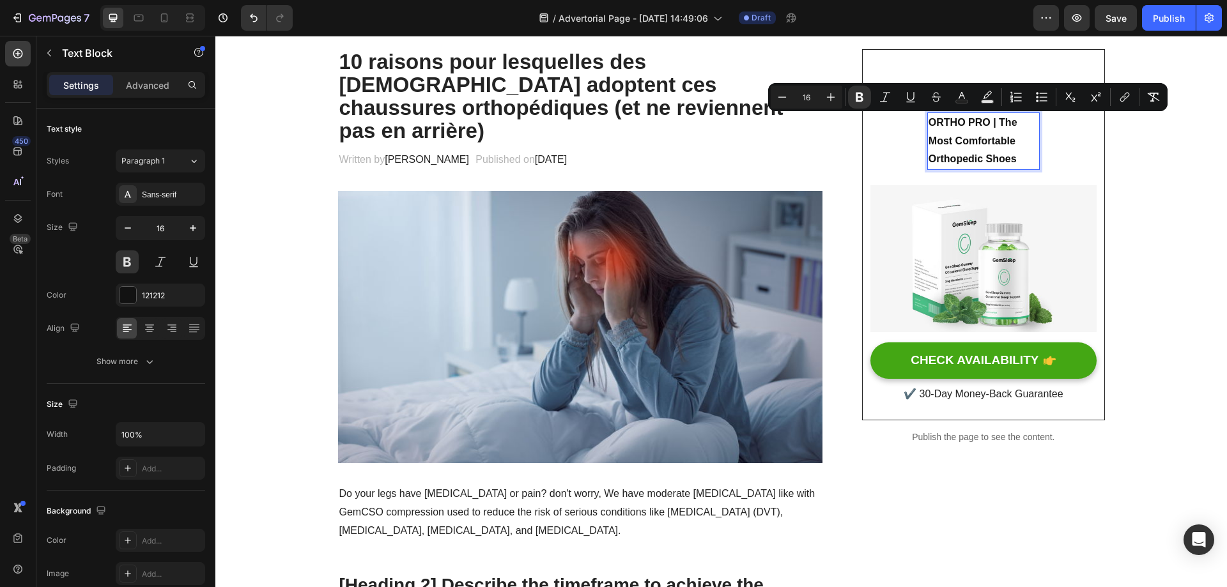
click at [1023, 160] on p "ORTHO PRO | The Most Comfortable Orthopedic Shoes" at bounding box center [983, 141] width 110 height 55
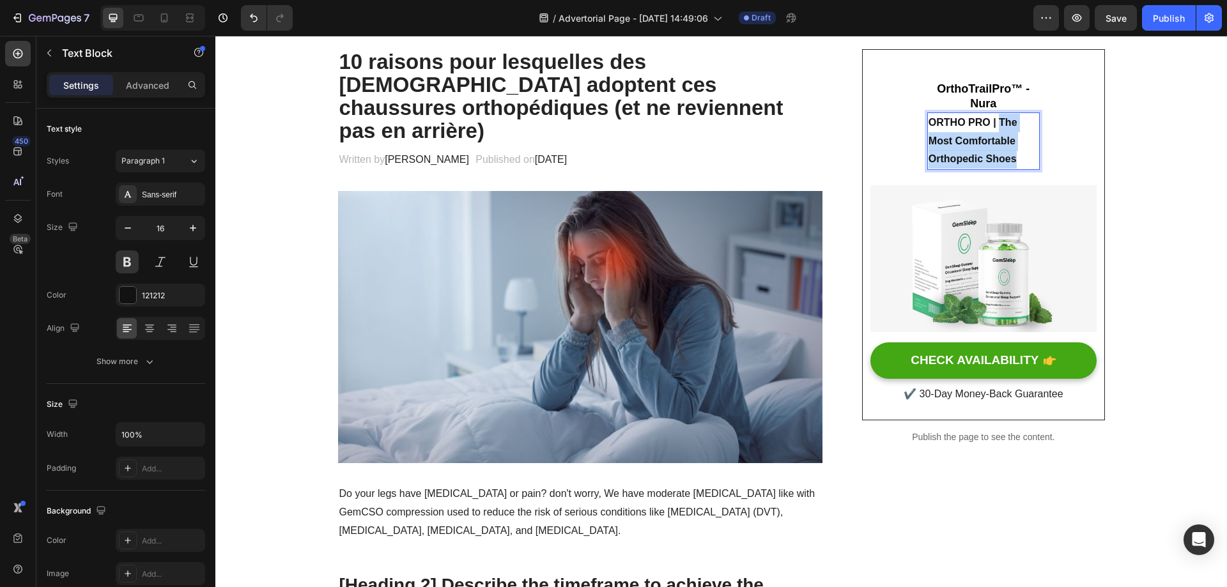
drag, startPoint x: 1020, startPoint y: 161, endPoint x: 993, endPoint y: 124, distance: 45.7
click at [993, 124] on p "ORTHO PRO | The Most Comfortable Orthopedic Shoes" at bounding box center [983, 141] width 110 height 55
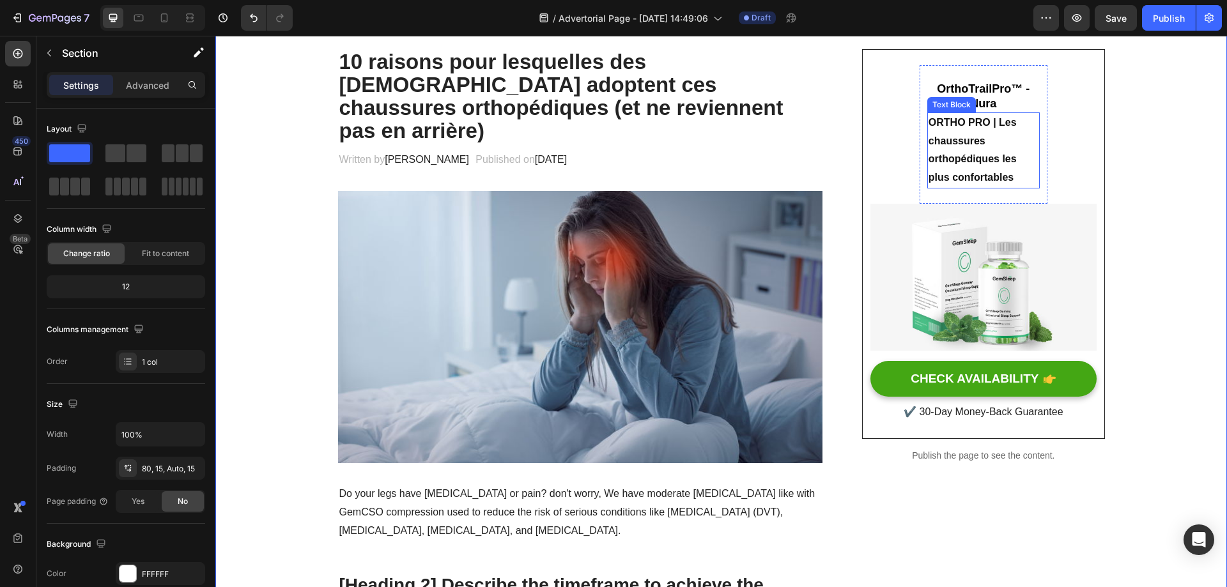
click at [984, 162] on strong "ORTHO PRO | Les chaussures orthopédiques les plus confortables" at bounding box center [972, 150] width 88 height 66
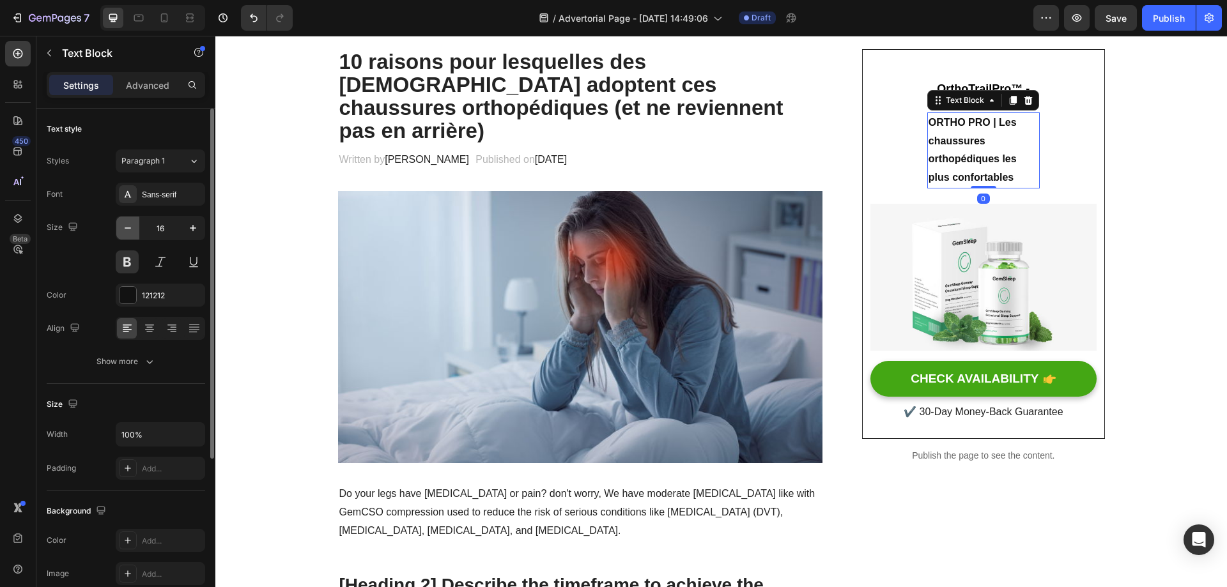
click at [126, 228] on icon "button" at bounding box center [128, 227] width 6 height 1
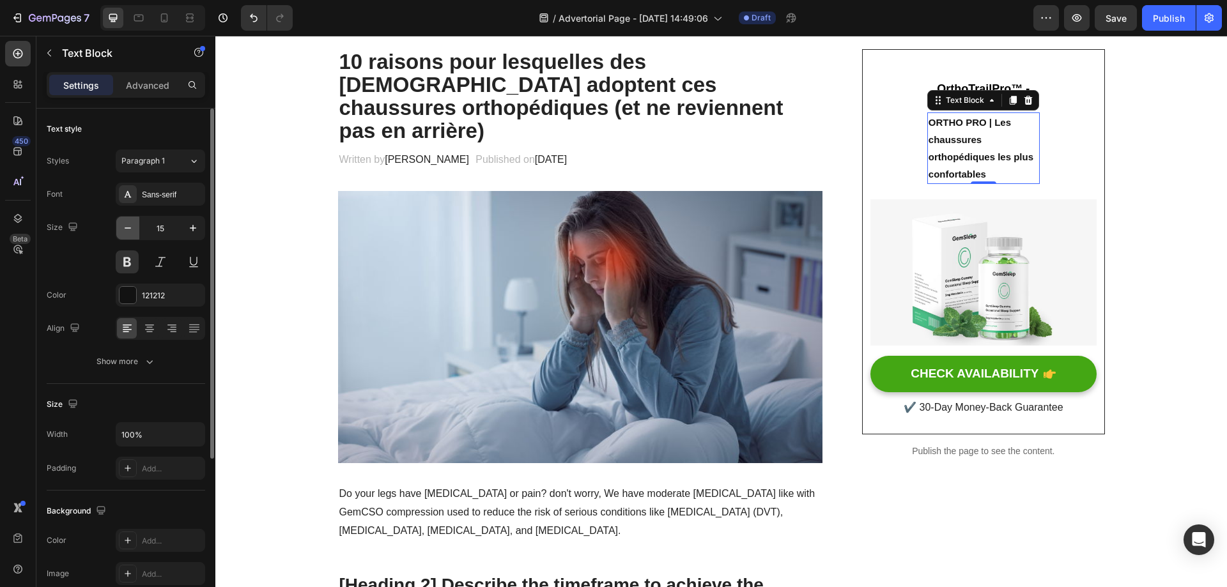
click at [126, 228] on icon "button" at bounding box center [128, 227] width 6 height 1
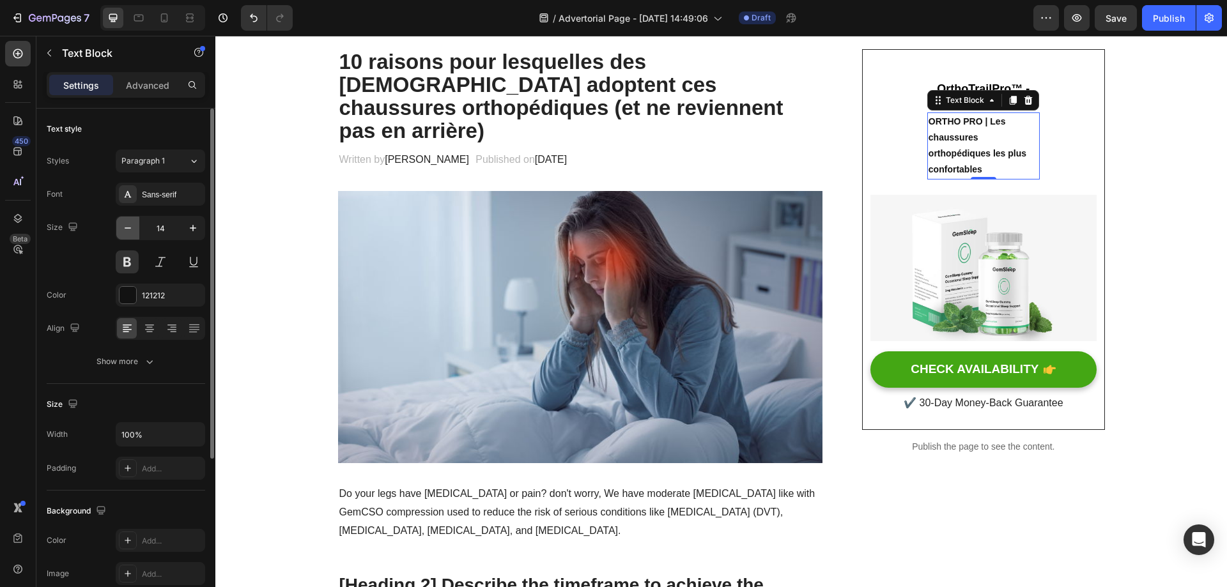
click at [126, 228] on icon "button" at bounding box center [128, 227] width 6 height 1
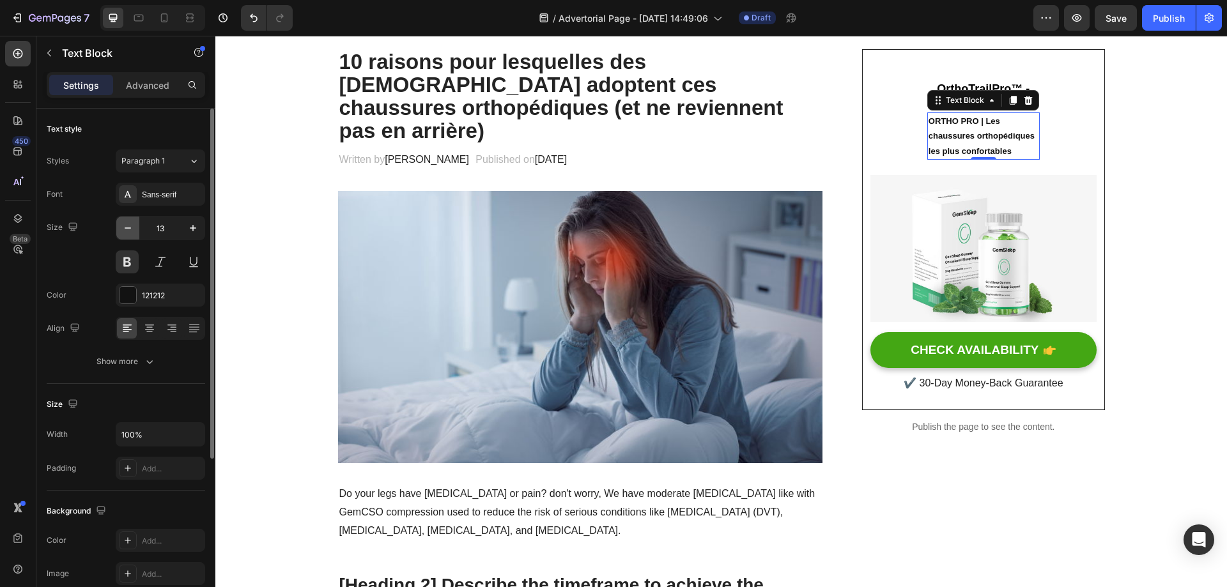
click at [126, 228] on icon "button" at bounding box center [128, 227] width 6 height 1
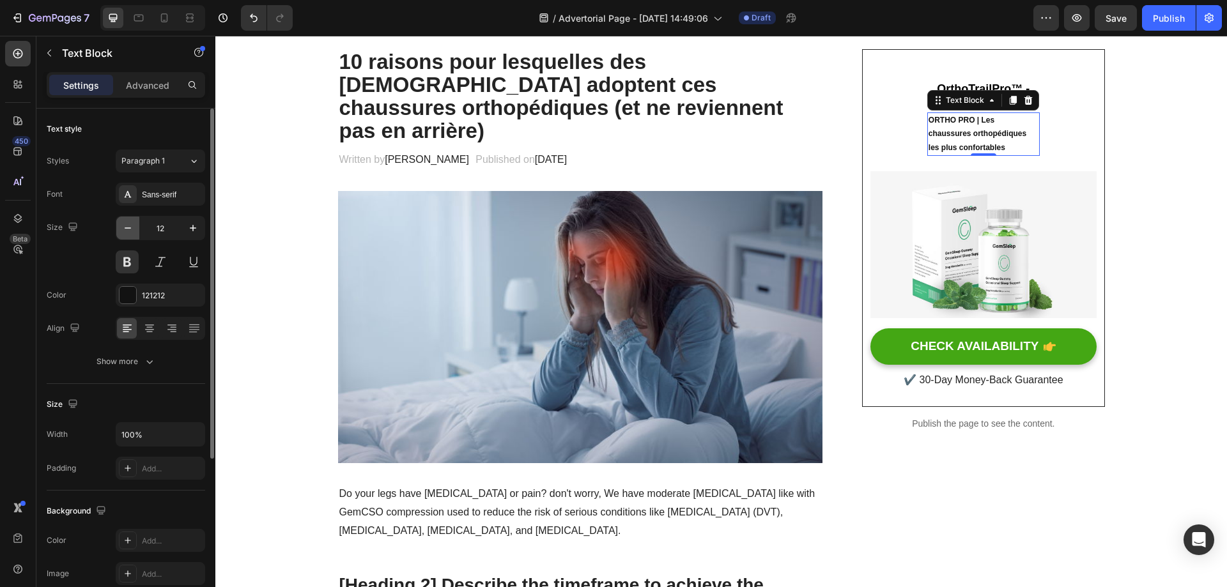
click at [126, 228] on icon "button" at bounding box center [128, 227] width 6 height 1
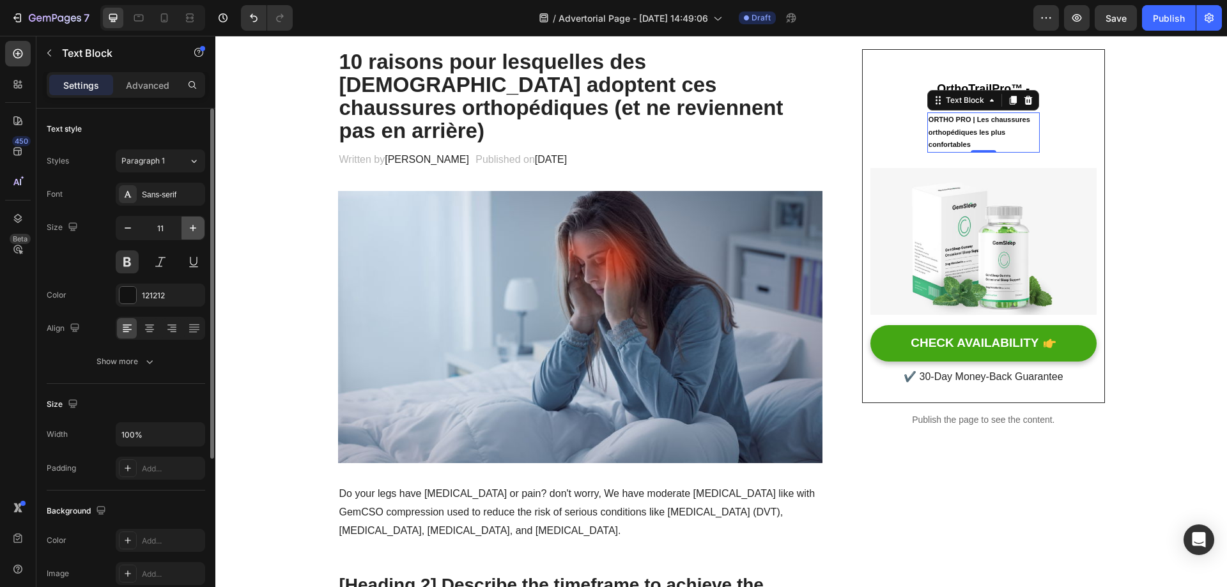
click at [194, 233] on icon "button" at bounding box center [193, 228] width 13 height 13
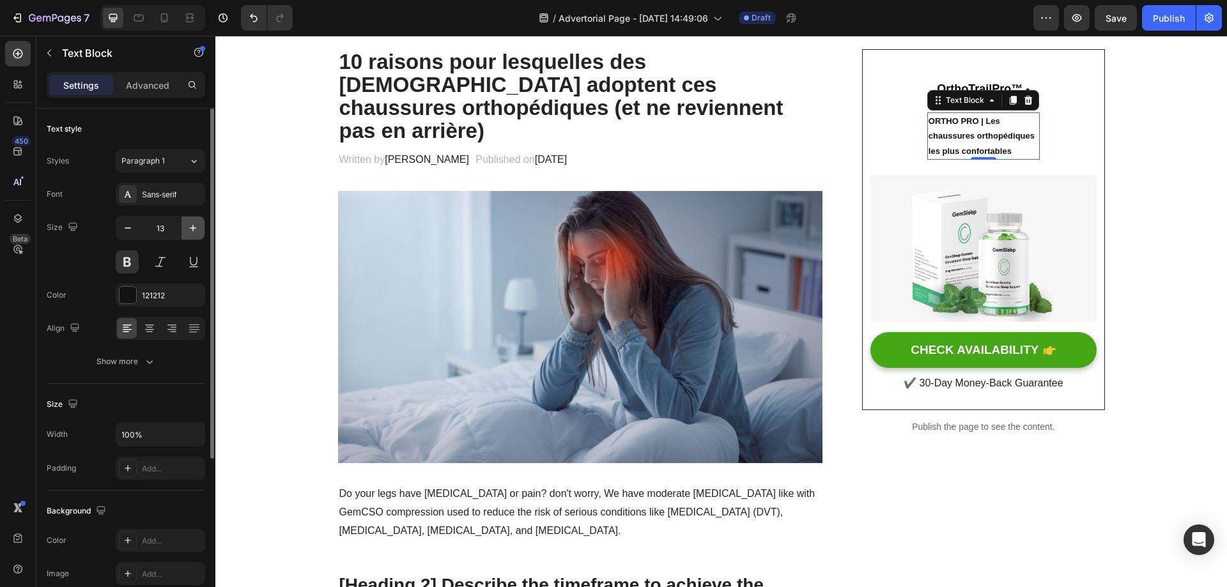
click at [194, 233] on icon "button" at bounding box center [193, 228] width 13 height 13
type input "14"
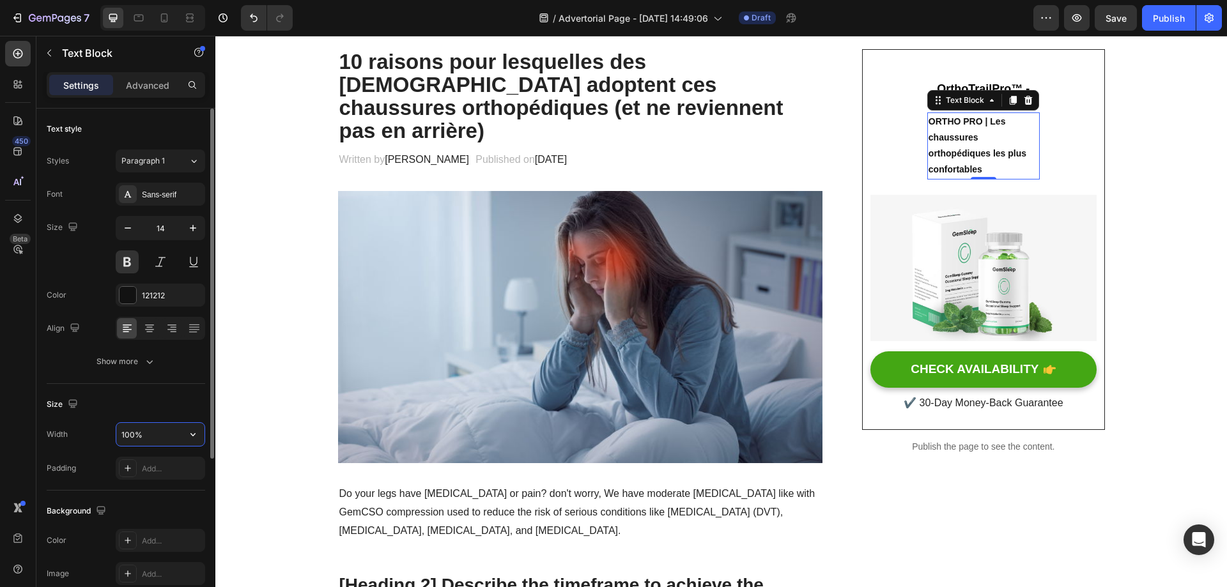
click at [173, 436] on input "100%" at bounding box center [160, 434] width 88 height 23
click at [203, 433] on button "button" at bounding box center [192, 434] width 23 height 23
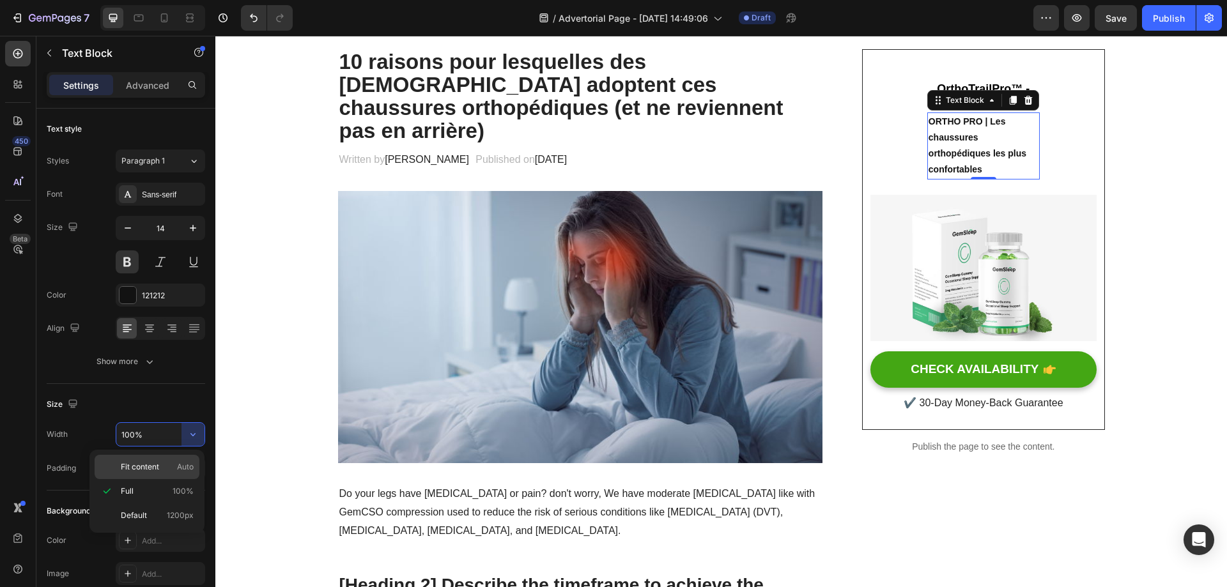
click at [174, 470] on p "Fit content Auto" at bounding box center [157, 466] width 73 height 11
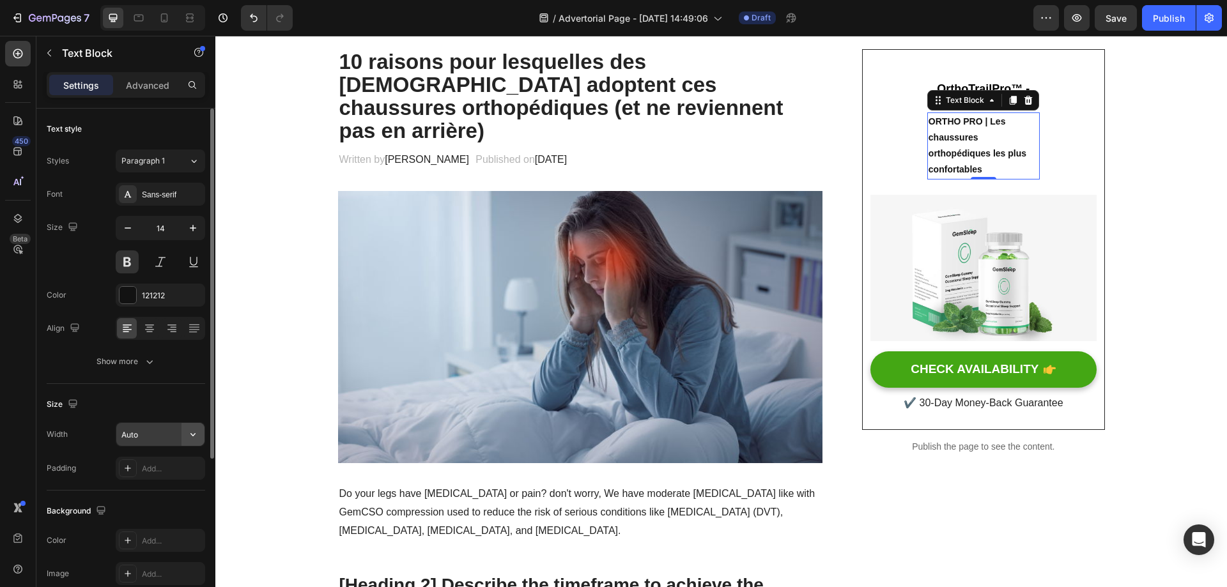
click at [197, 428] on icon "button" at bounding box center [193, 434] width 13 height 13
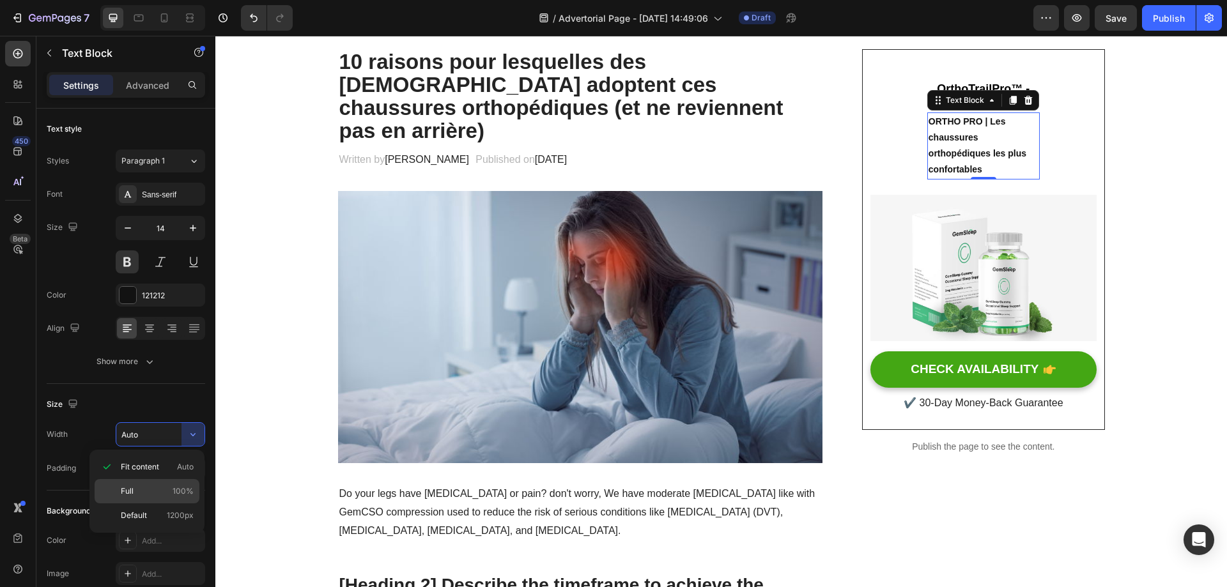
click at [151, 488] on p "Full 100%" at bounding box center [157, 491] width 73 height 11
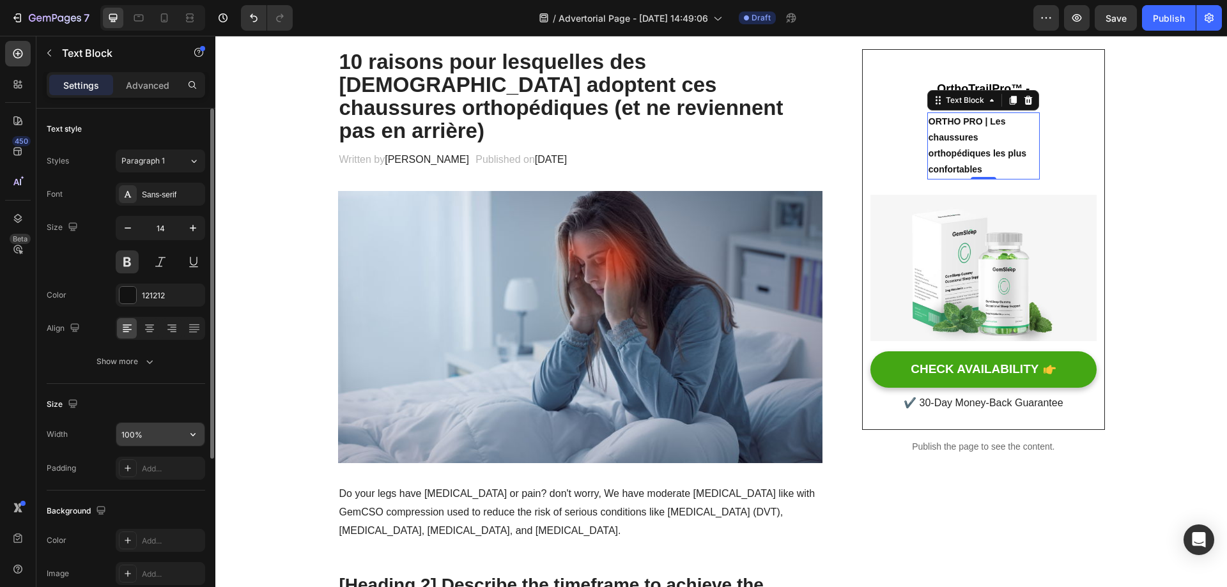
click at [133, 430] on input "100%" at bounding box center [160, 434] width 88 height 23
click at [131, 435] on input "100%" at bounding box center [160, 434] width 88 height 23
type input "150%"
click at [164, 206] on div "Font Sans-serif Size 14 Color 121212 Align Show more" at bounding box center [126, 278] width 158 height 190
click at [166, 196] on div "Sans-serif" at bounding box center [172, 194] width 60 height 11
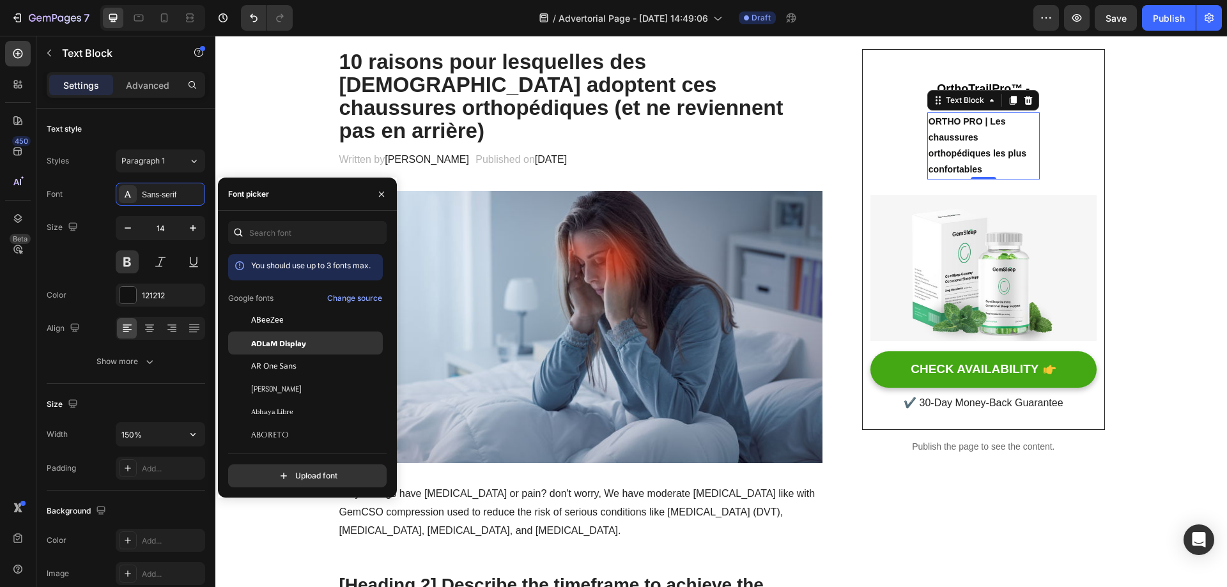
click at [311, 346] on div "ADLaM Display" at bounding box center [315, 342] width 129 height 11
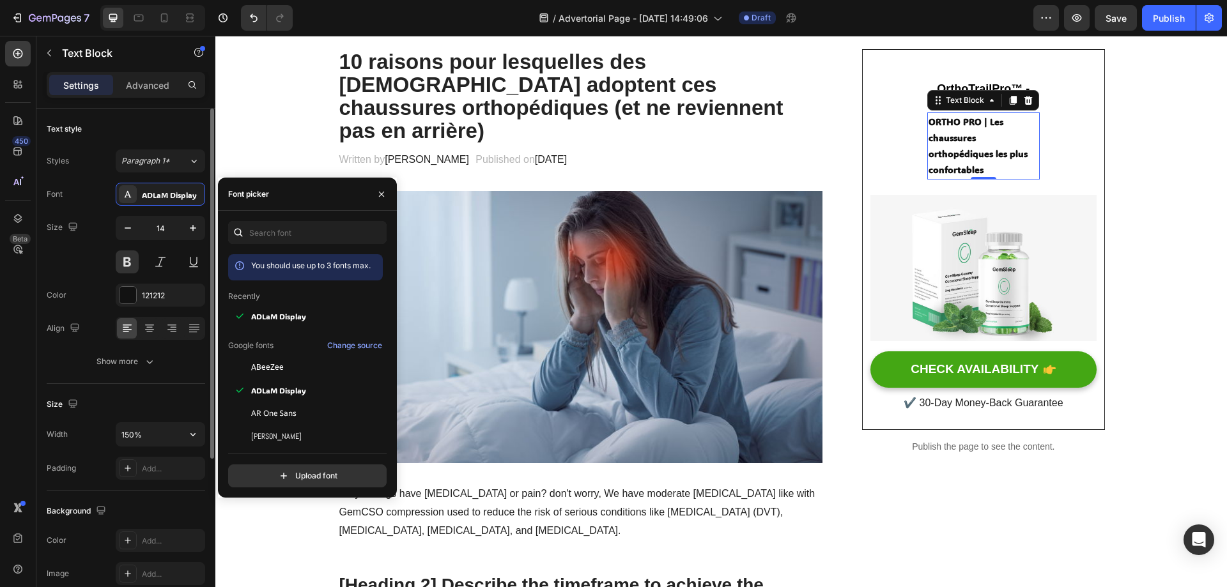
click at [126, 245] on div "14" at bounding box center [160, 244] width 89 height 57
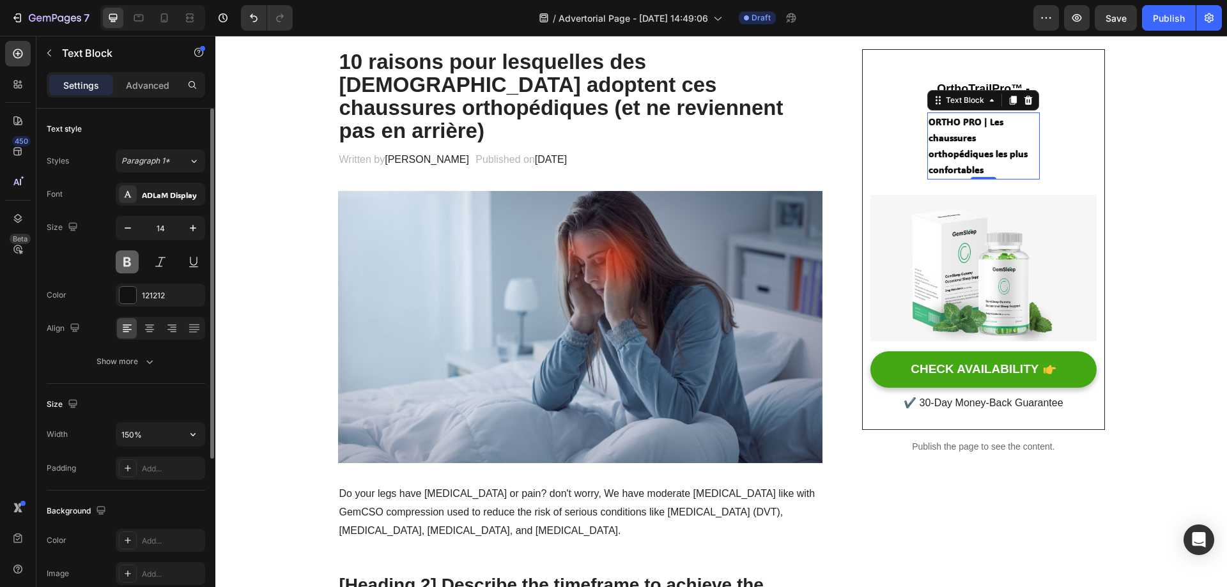
click at [135, 262] on button at bounding box center [127, 261] width 23 height 23
click at [180, 201] on div "ADLaM Display" at bounding box center [160, 194] width 89 height 23
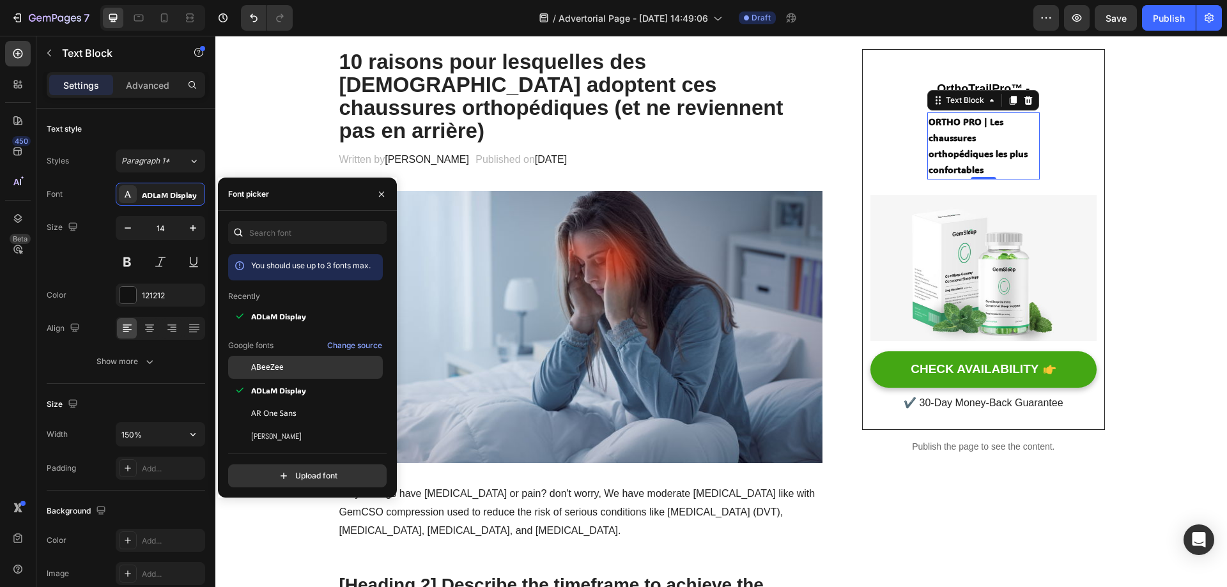
click at [306, 365] on div "ABeeZee" at bounding box center [315, 367] width 129 height 11
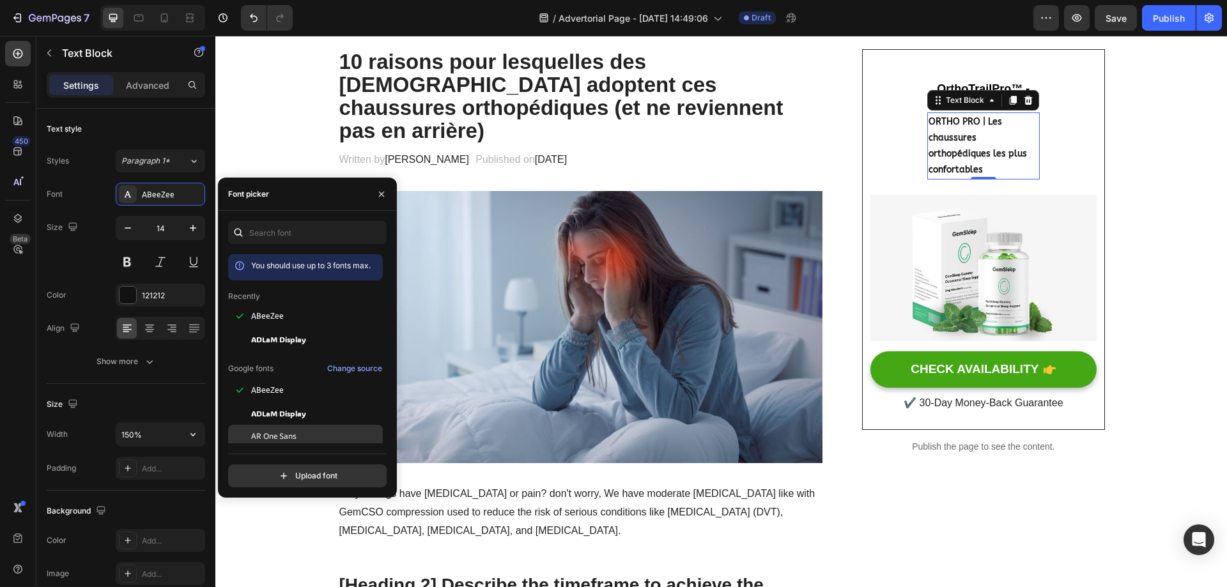
click at [284, 434] on span "AR One Sans" at bounding box center [273, 436] width 45 height 11
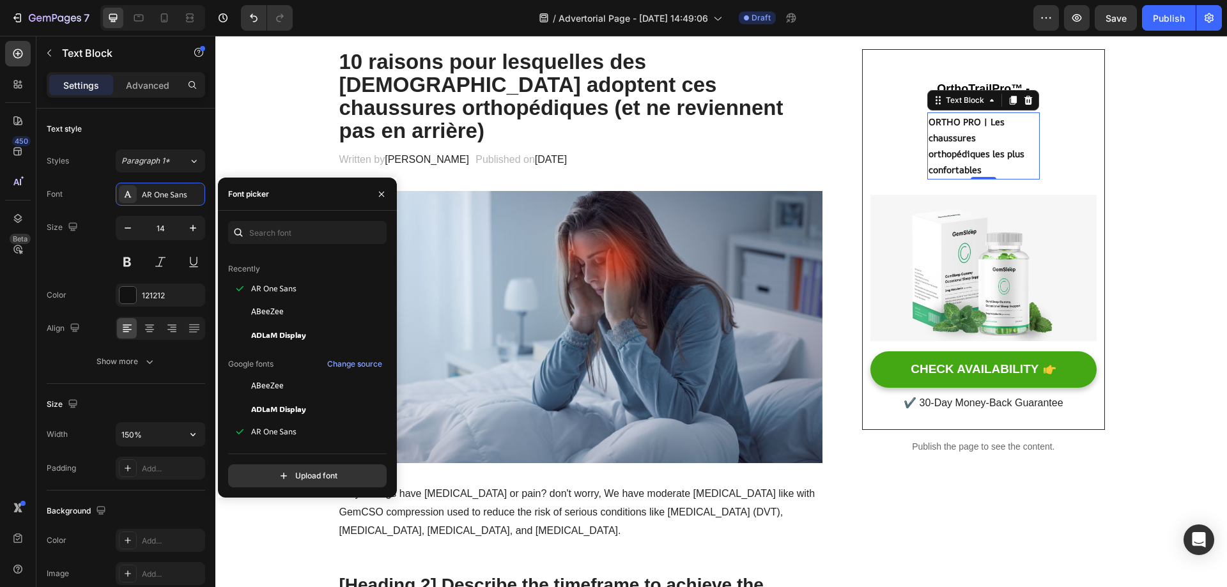
scroll to position [64, 0]
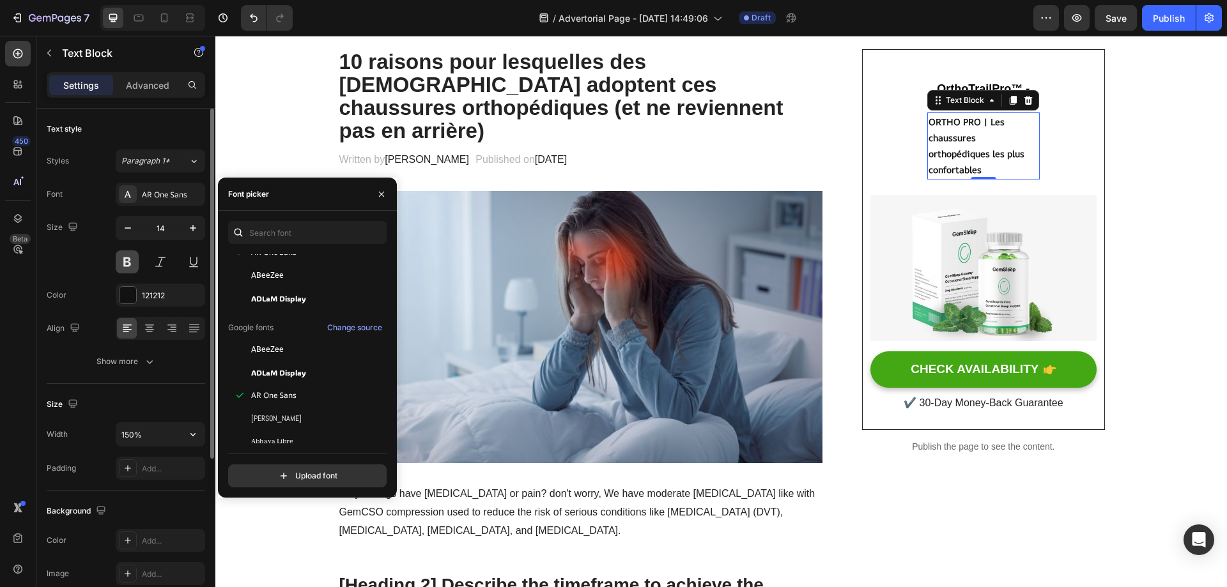
click at [123, 259] on button at bounding box center [127, 261] width 23 height 23
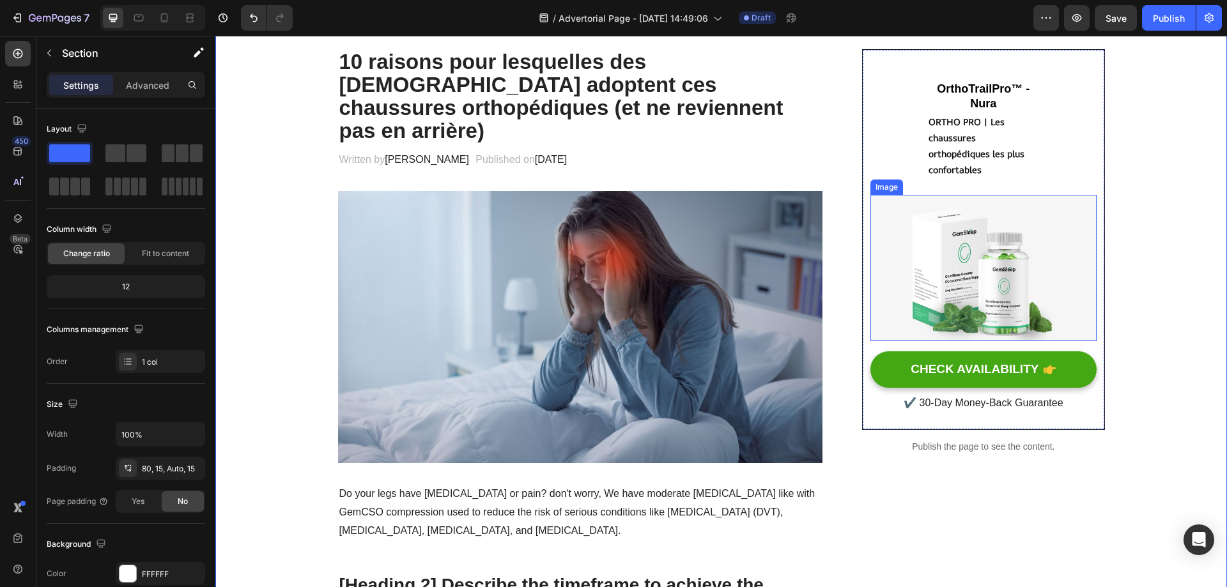
click at [1018, 290] on img at bounding box center [983, 268] width 226 height 147
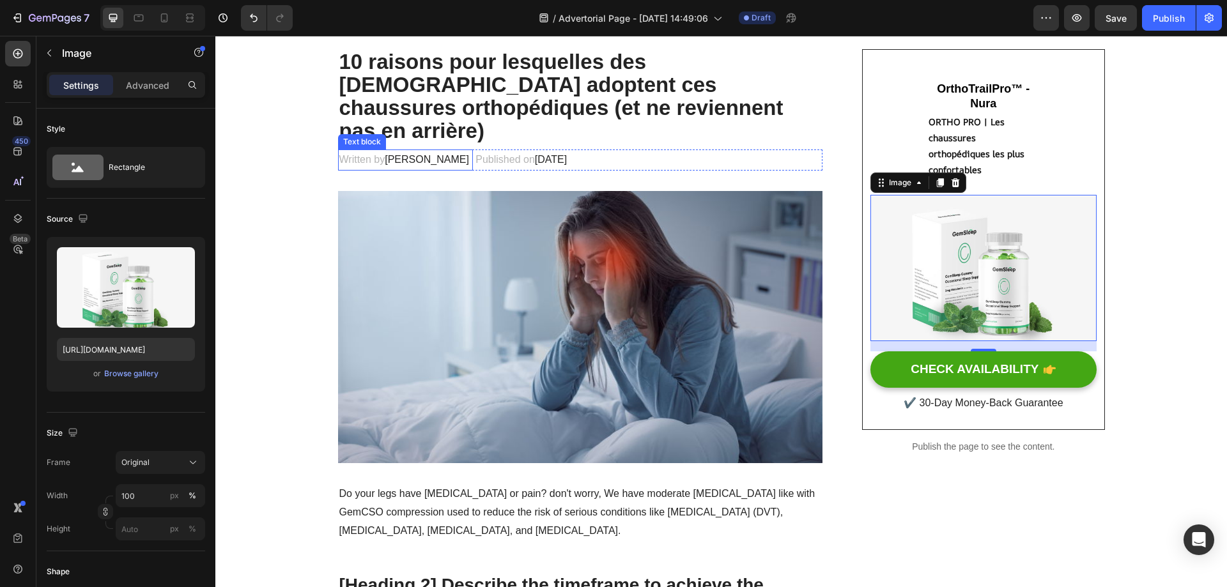
scroll to position [0, 0]
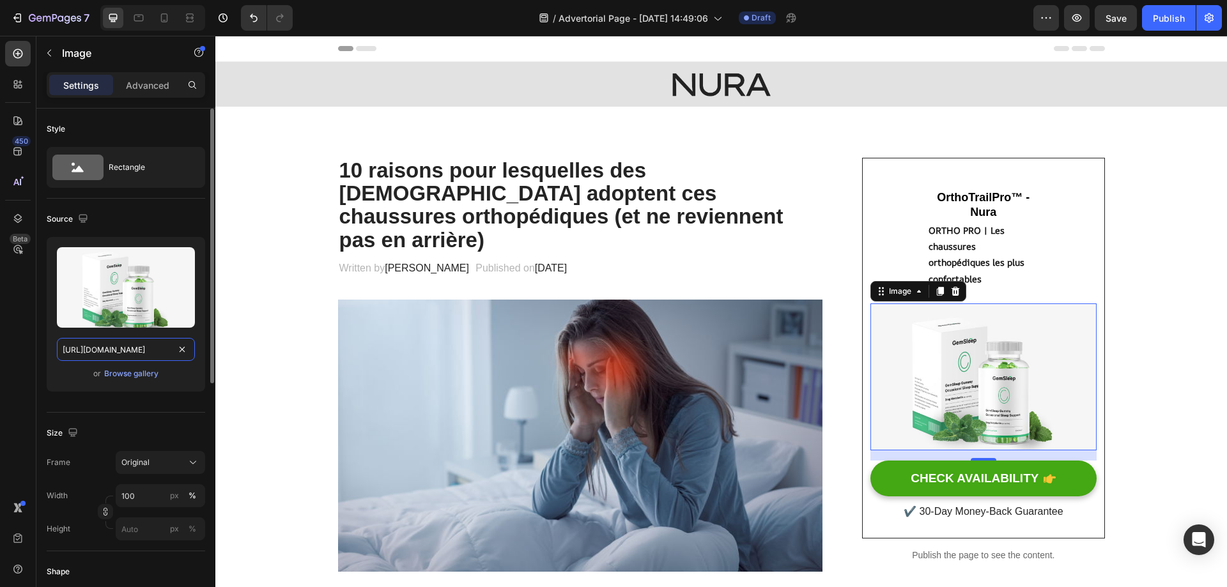
click at [103, 343] on input "https://ucarecdn.com/92ed0e93-b79f-40dd-a238-8deb2d7feb0f/-/format/auto/" at bounding box center [126, 349] width 138 height 23
paste input "cdn.shopify.com/s/files/1/0920/3682/5425/files/Kaching-Bundles-19_11zon_2.webp?…"
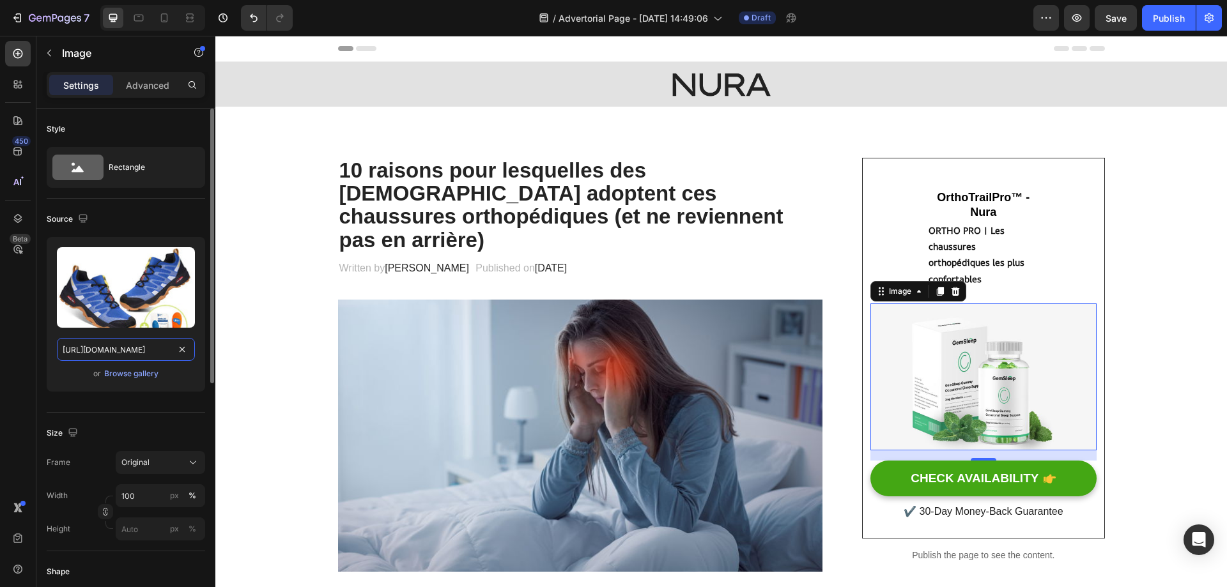
type input "[URL][DOMAIN_NAME]"
click at [121, 398] on div "Upload Image https://cdn.shopify.com/s/files/1/0920/3682/5425/files/Kaching-Bun…" at bounding box center [126, 319] width 158 height 165
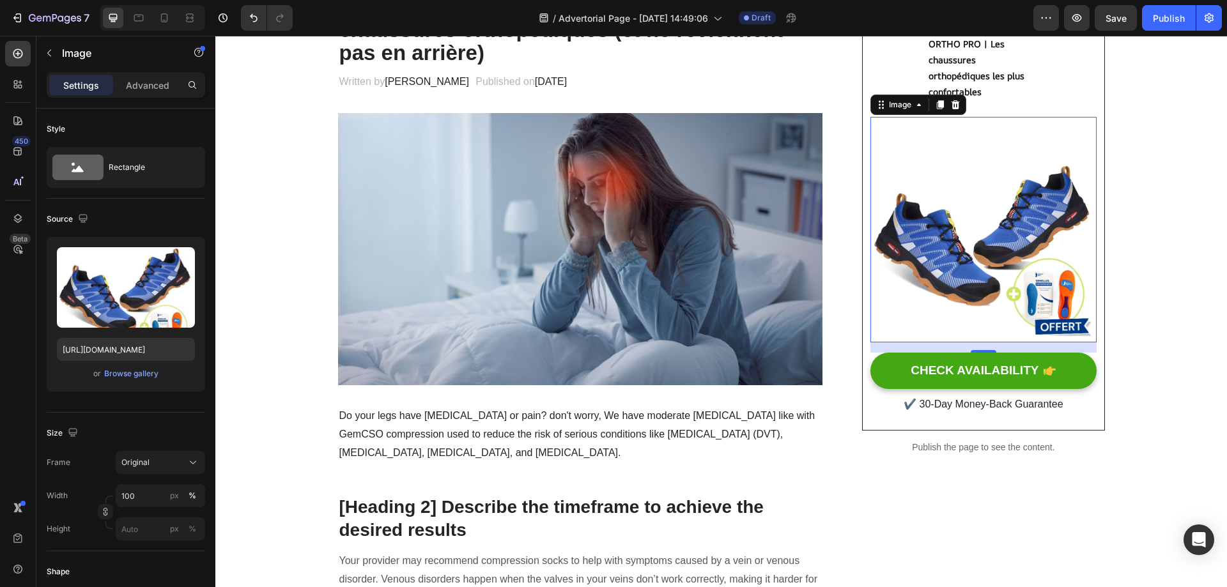
scroll to position [192, 0]
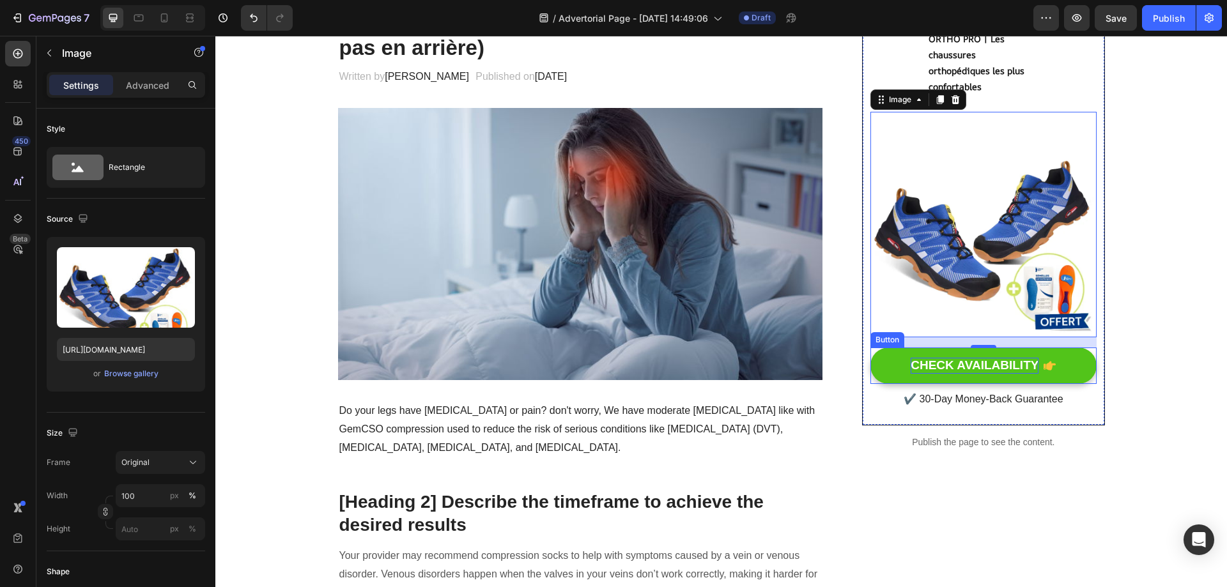
click at [989, 364] on div "CHECK AVAILABILITY" at bounding box center [974, 366] width 128 height 16
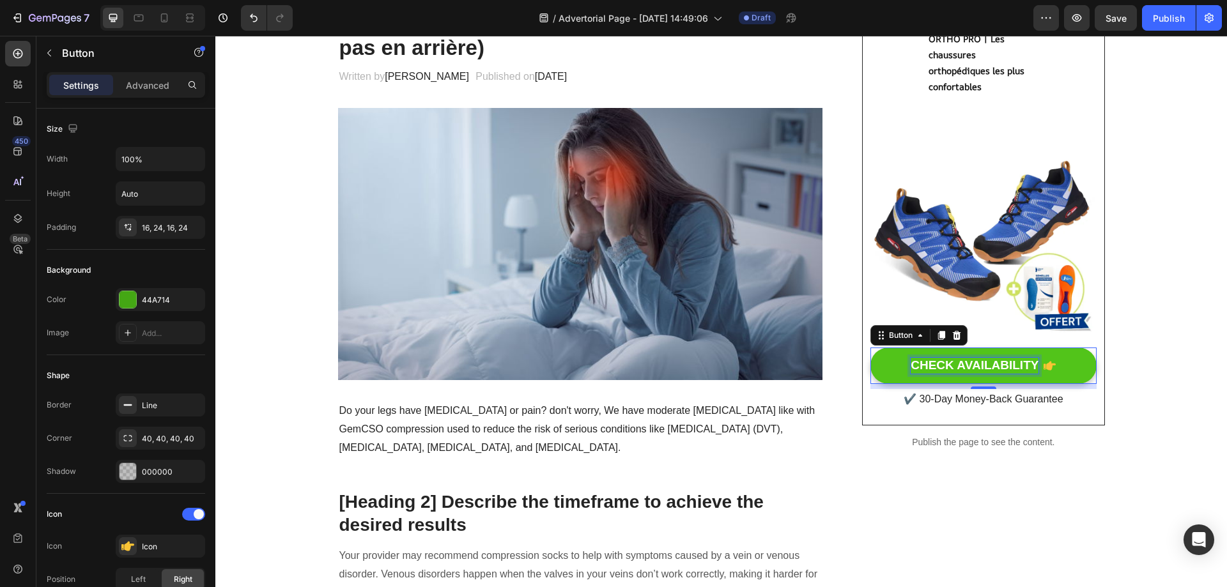
click at [1005, 369] on div "CHECK AVAILABILITY" at bounding box center [974, 366] width 128 height 16
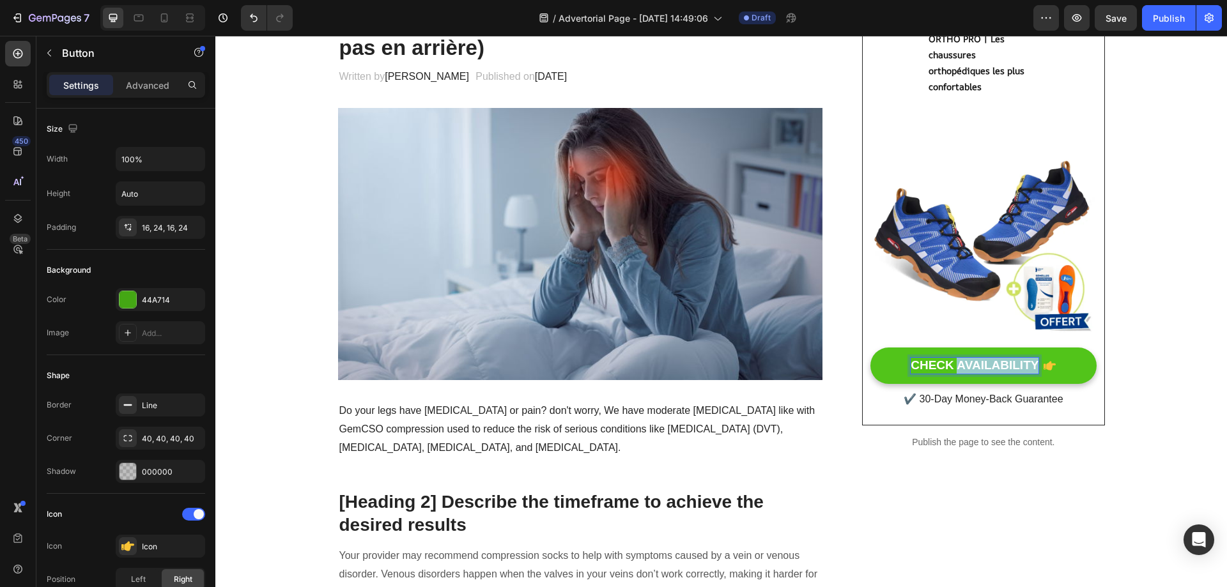
click at [1005, 369] on p "CHECK AVAILABILITY" at bounding box center [974, 366] width 128 height 16
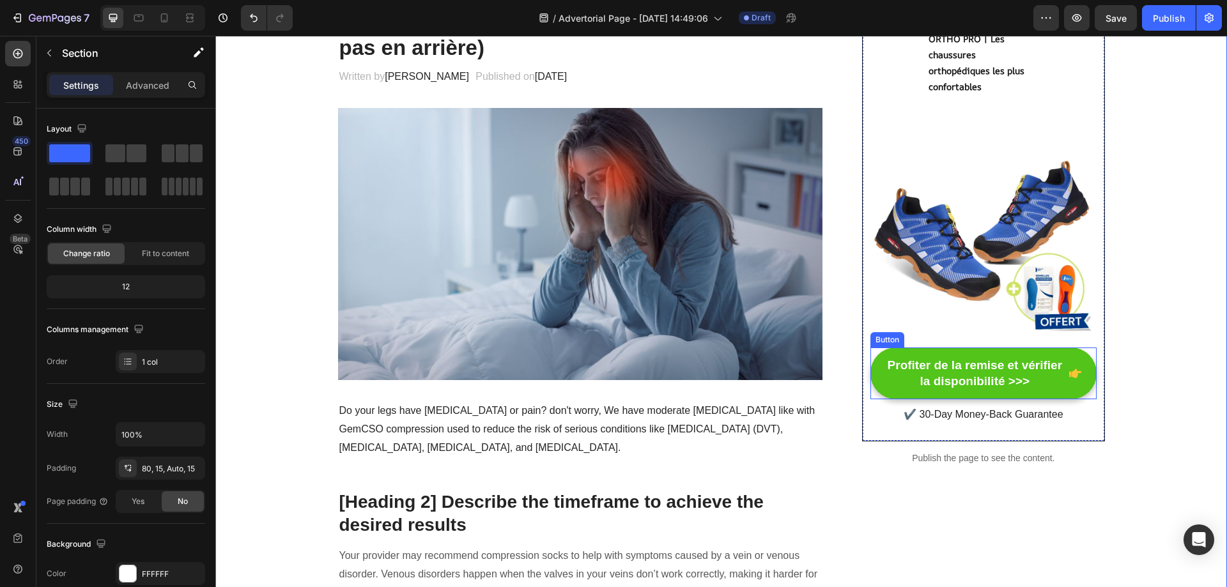
click at [1071, 373] on icon "<p>Profiter de la remise et vérifier la disponibilité &gt;&gt;&gt;</p>" at bounding box center [1075, 373] width 12 height 9
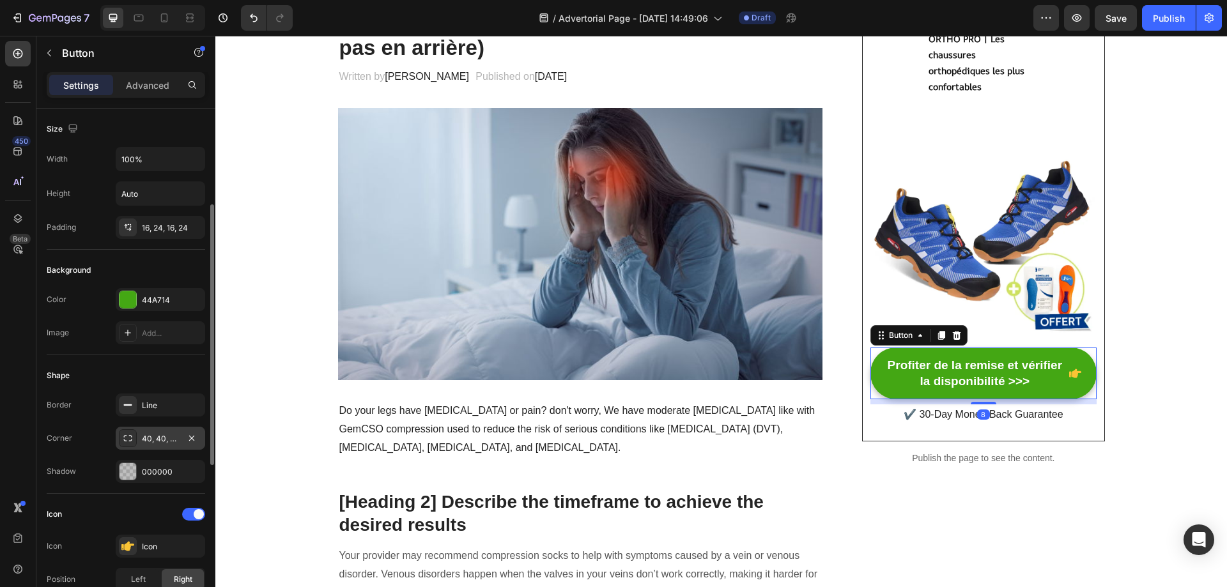
scroll to position [64, 0]
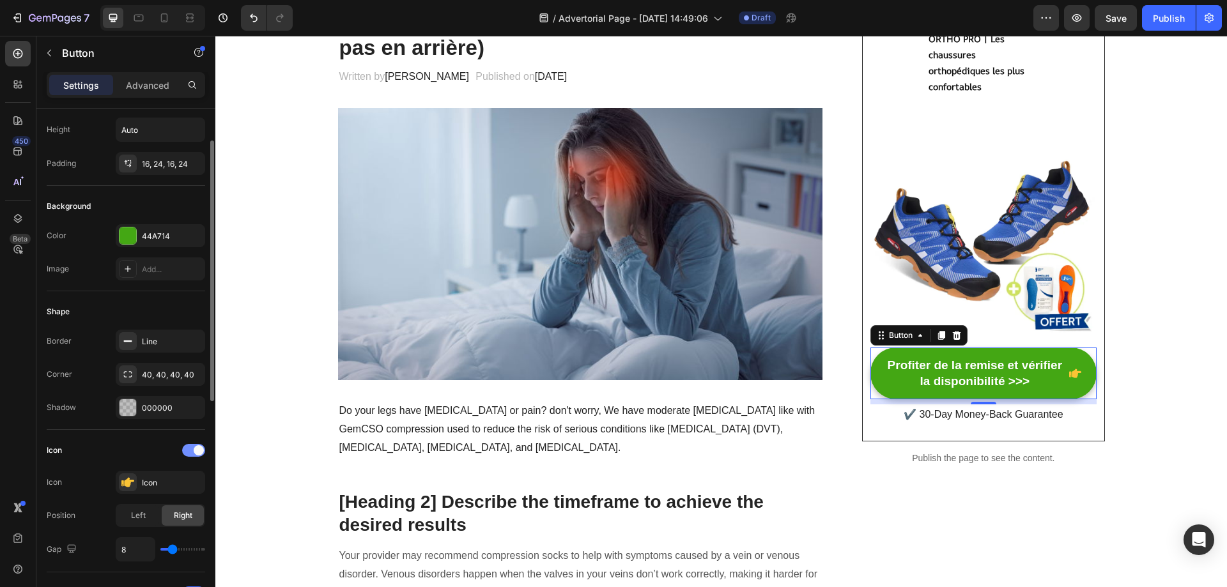
click at [197, 452] on span at bounding box center [199, 450] width 10 height 10
click at [197, 452] on div at bounding box center [193, 450] width 23 height 13
click at [197, 452] on span at bounding box center [199, 450] width 10 height 10
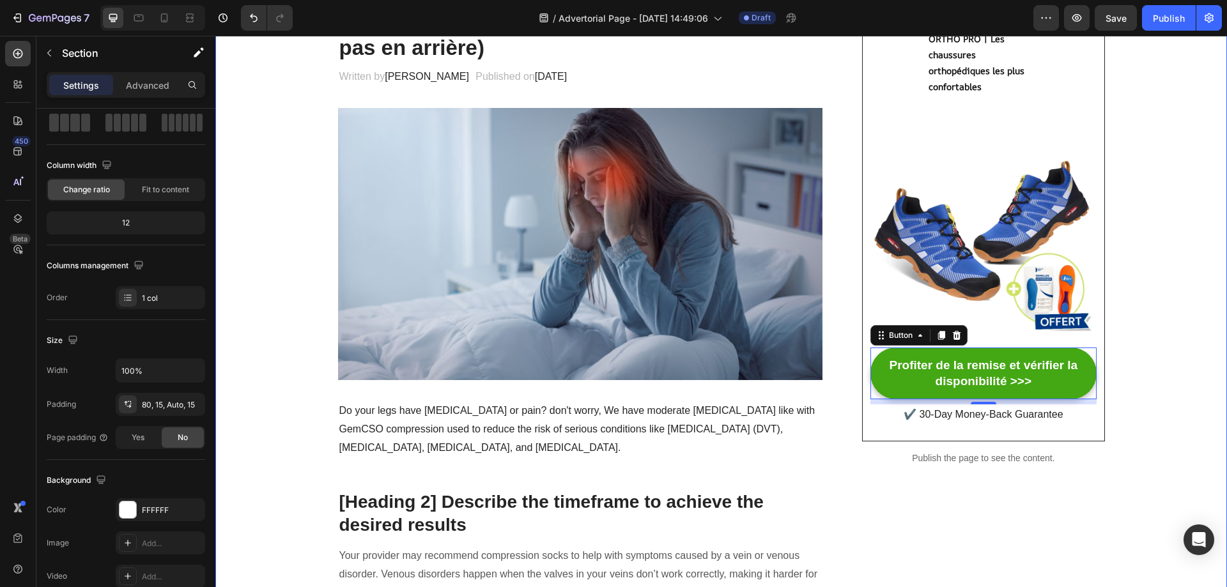
scroll to position [0, 0]
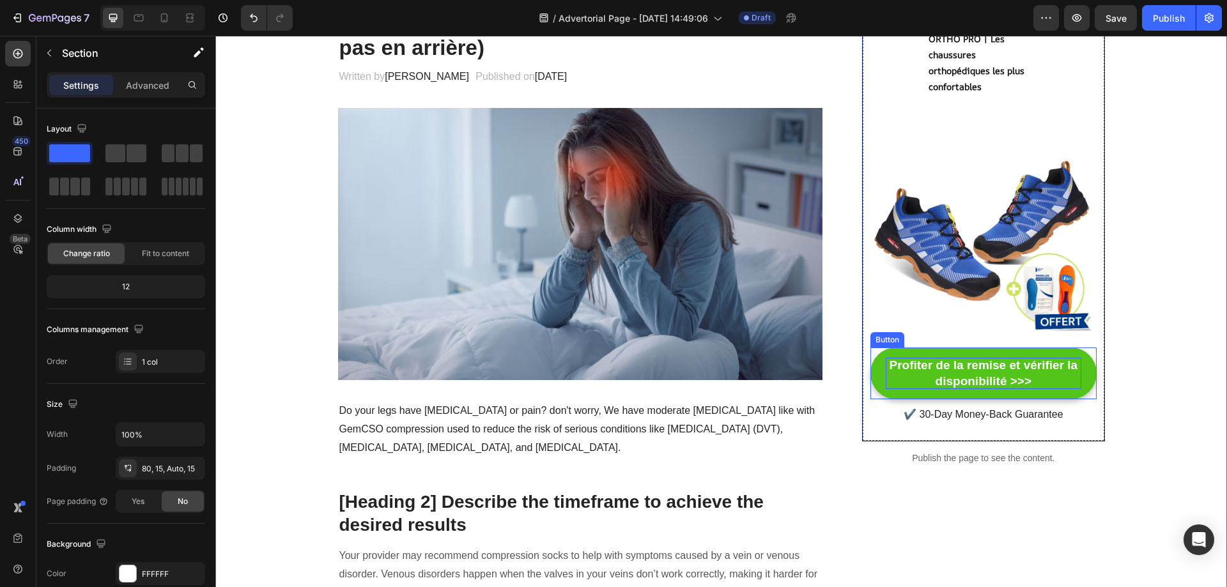
click at [1006, 377] on p "Profiter de la remise et vérifier la disponibilité >>>" at bounding box center [982, 373] width 195 height 31
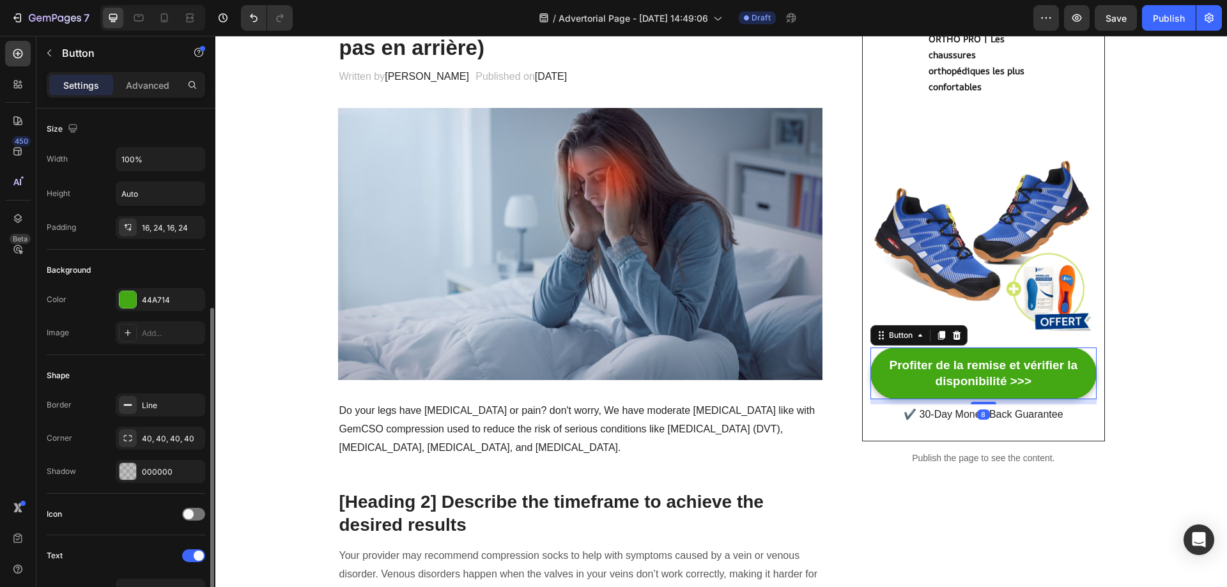
scroll to position [256, 0]
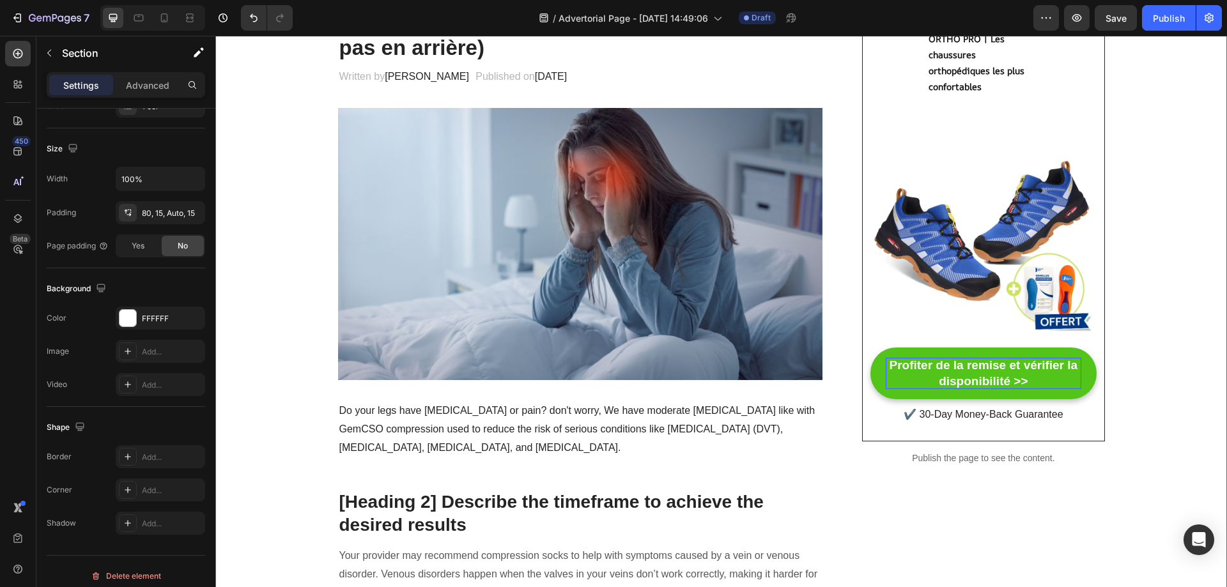
scroll to position [0, 0]
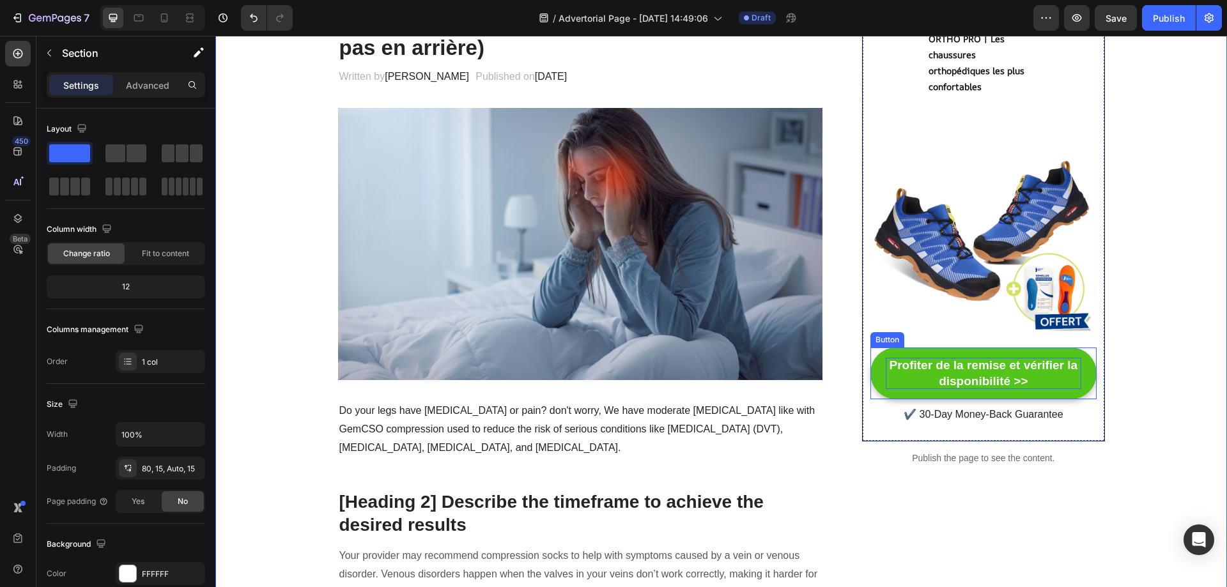
click at [1030, 371] on p "Profiter de la remise et vérifier la disponibilité >>" at bounding box center [982, 373] width 195 height 31
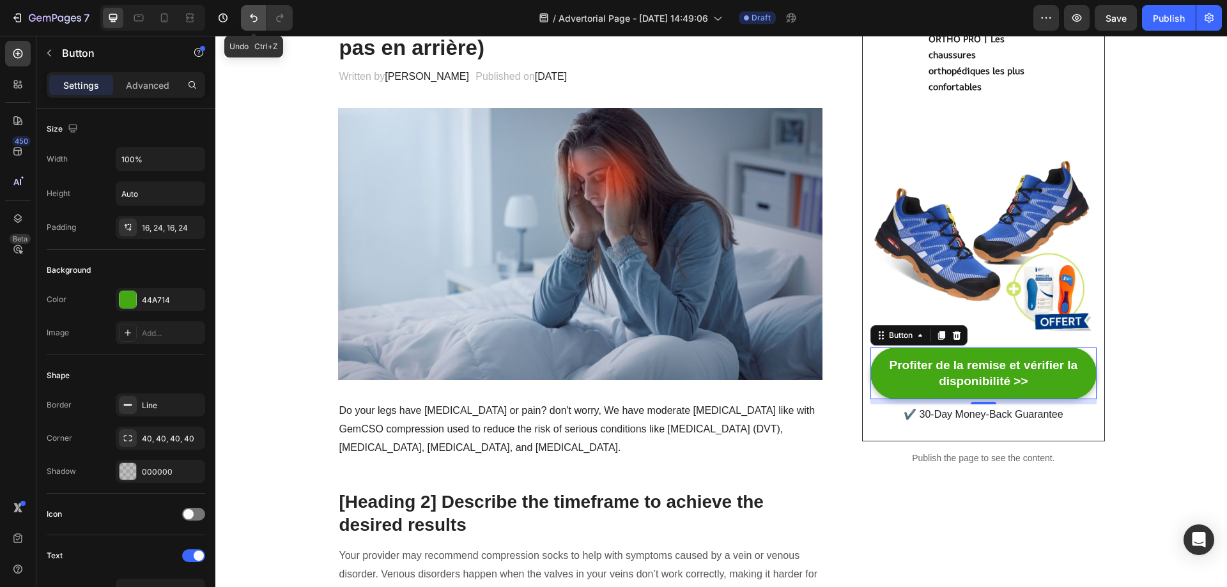
click at [247, 22] on button "Undo/Redo" at bounding box center [254, 18] width 26 height 26
click at [960, 410] on p "✔️ 30-Day Money-Back Guarantee" at bounding box center [982, 415] width 223 height 19
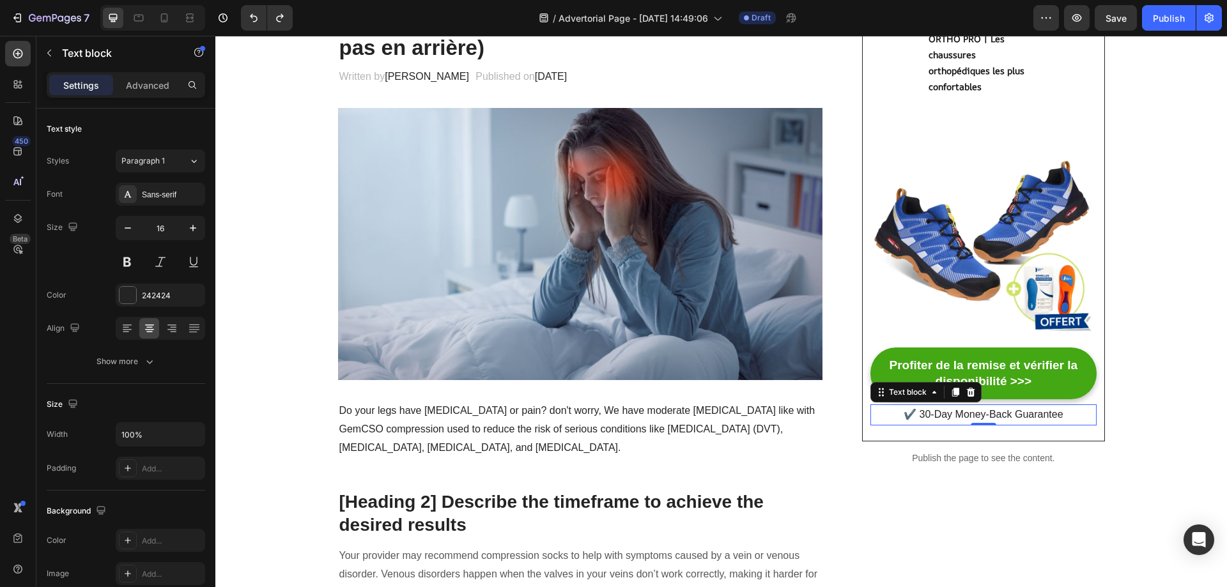
drag, startPoint x: 983, startPoint y: 424, endPoint x: 1040, endPoint y: 411, distance: 58.9
click at [983, 424] on div at bounding box center [983, 424] width 26 height 3
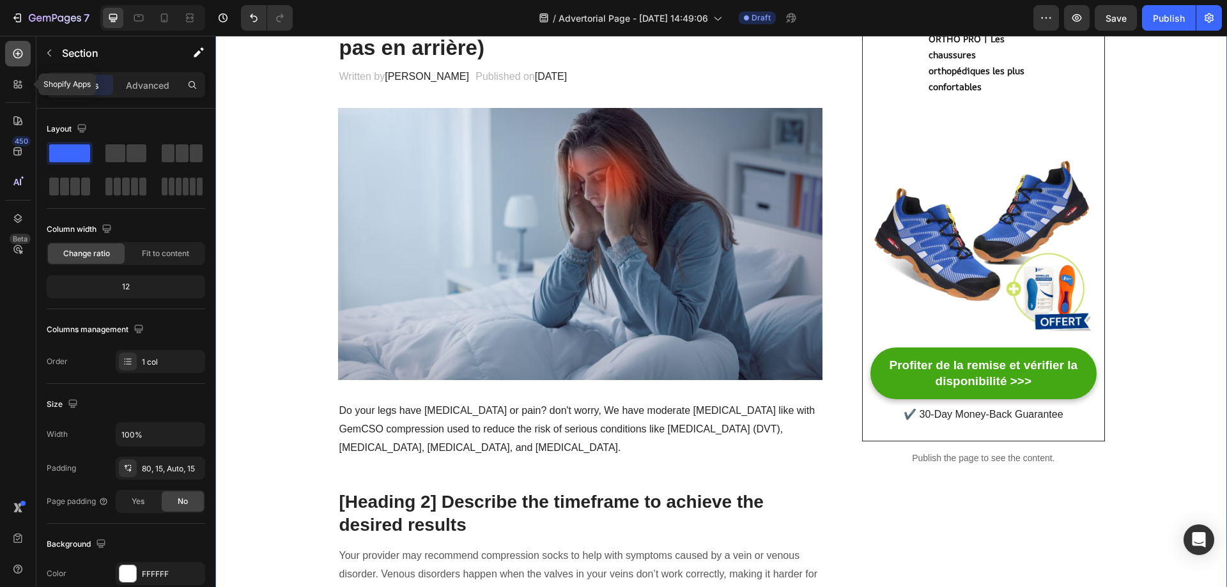
click at [19, 57] on icon at bounding box center [18, 54] width 10 height 10
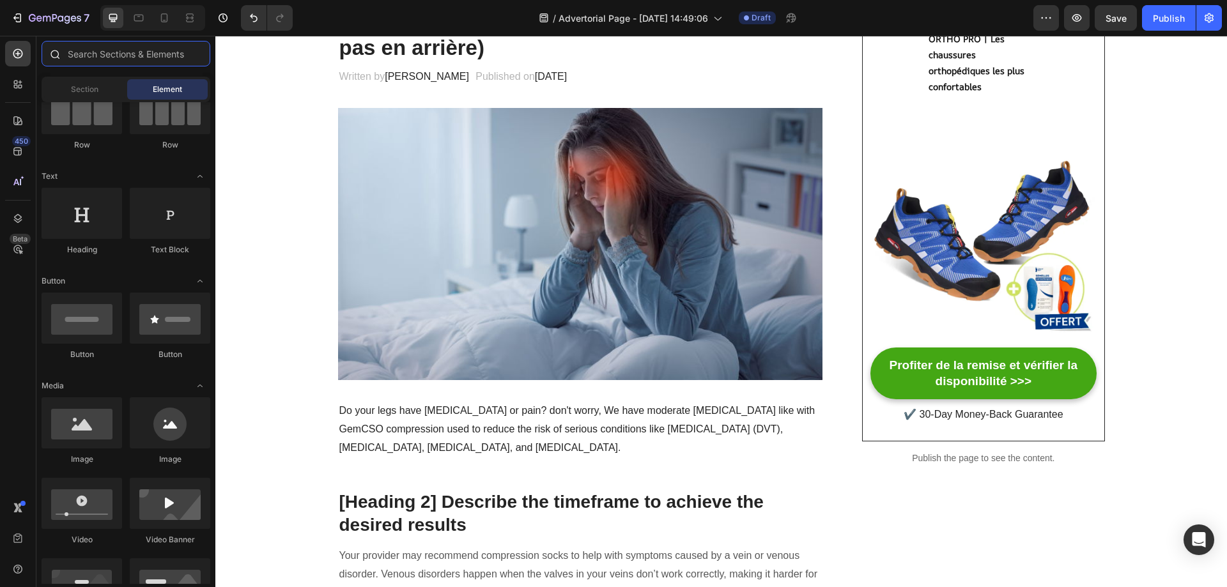
click at [87, 60] on input "text" at bounding box center [126, 54] width 169 height 26
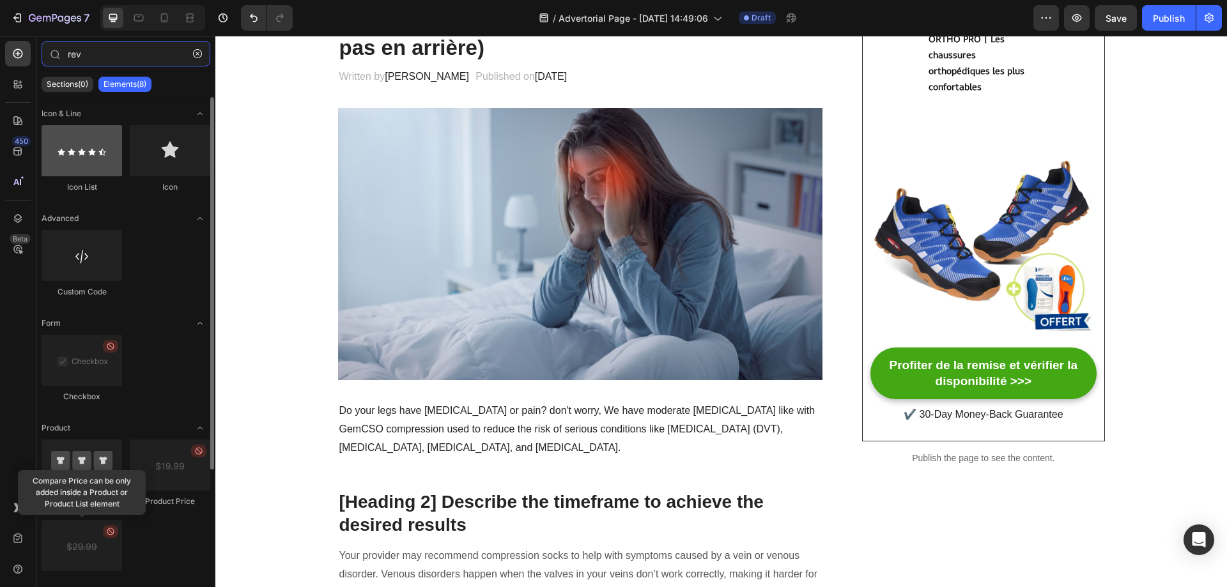
type input "rev"
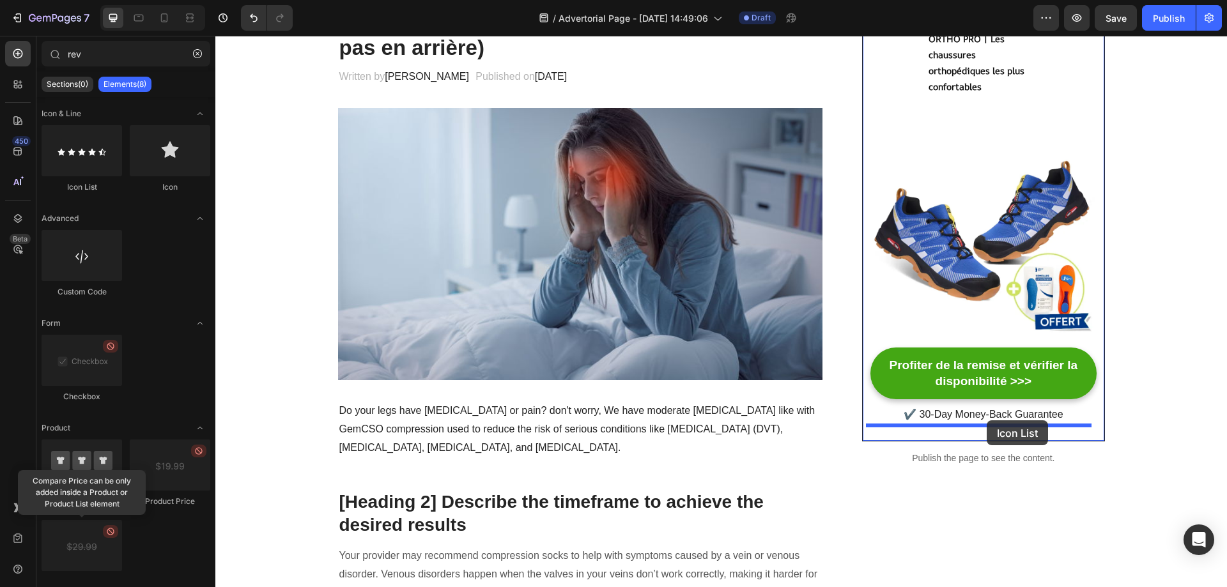
drag, startPoint x: 305, startPoint y: 194, endPoint x: 986, endPoint y: 420, distance: 717.6
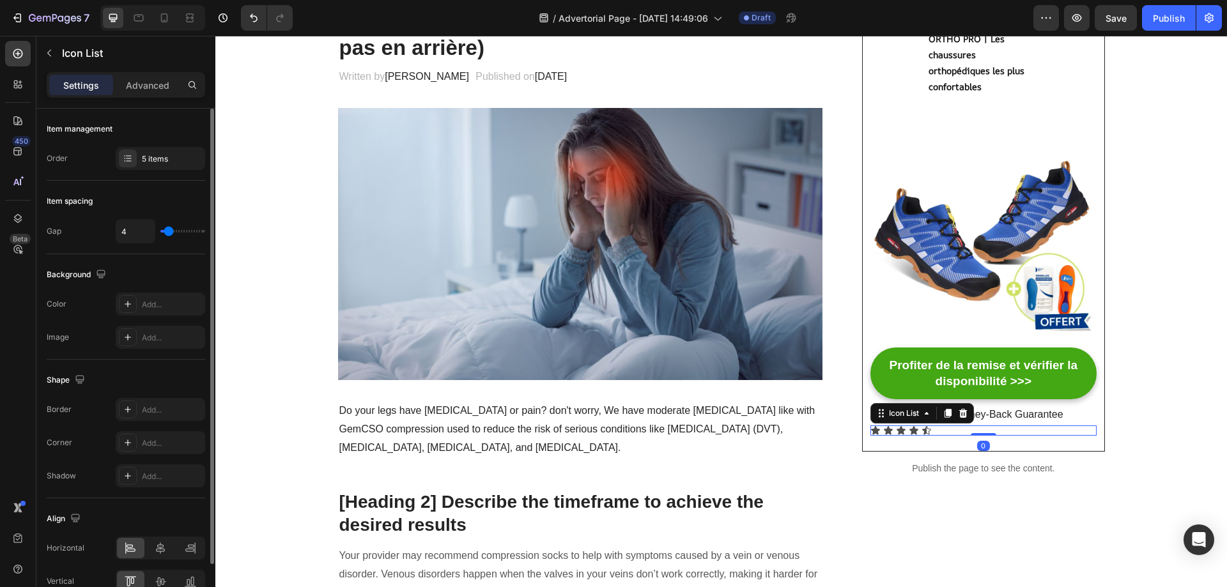
scroll to position [67, 0]
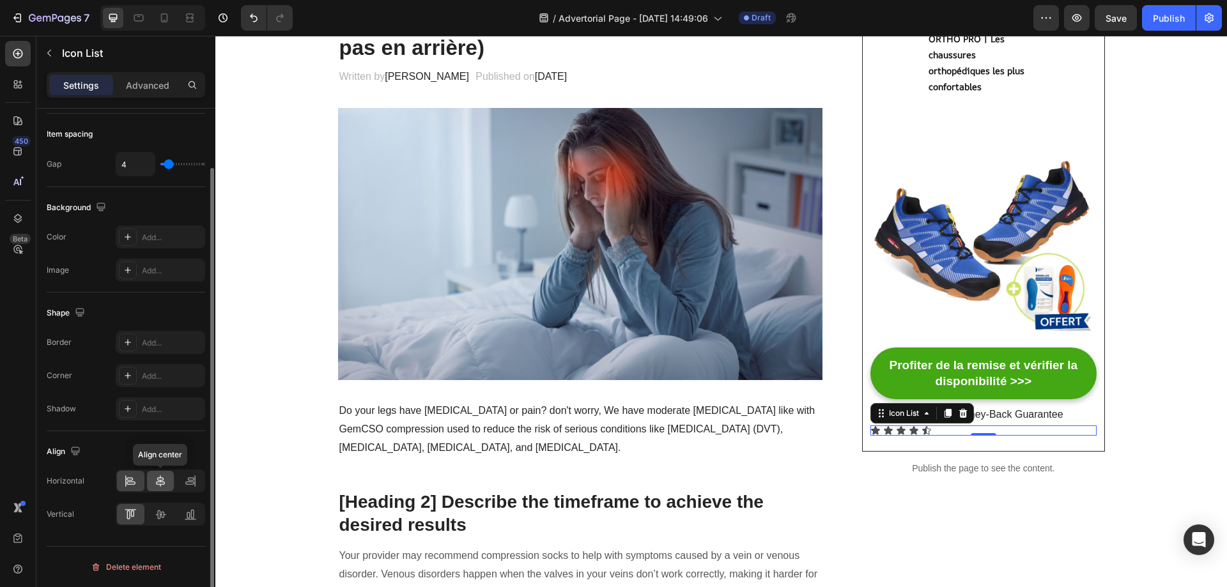
click at [159, 484] on icon at bounding box center [160, 480] width 9 height 11
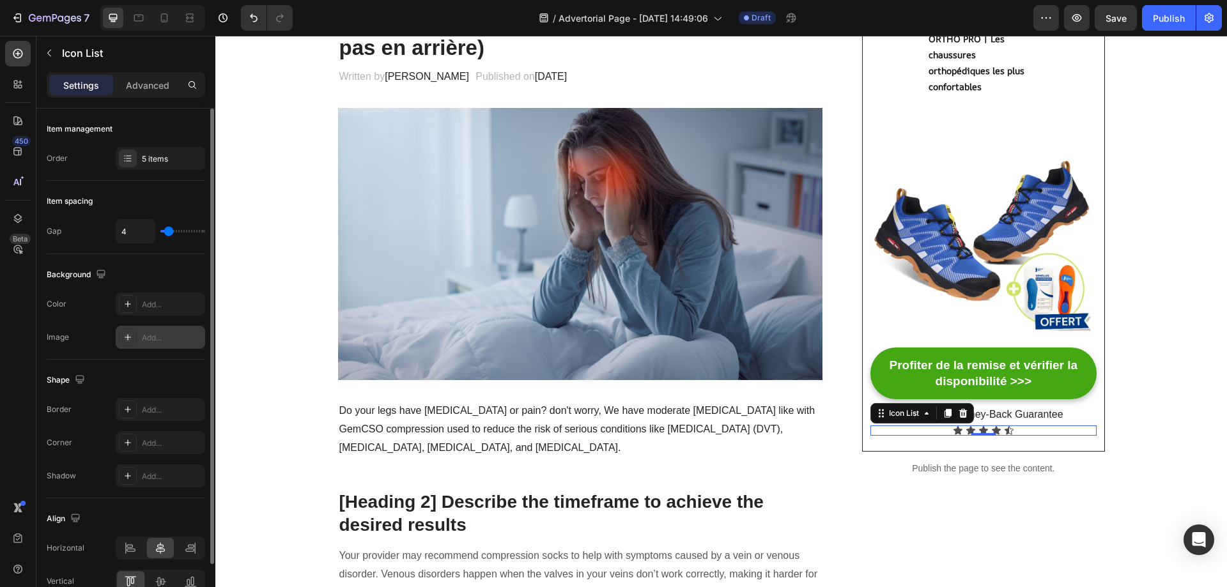
click at [127, 344] on div at bounding box center [128, 337] width 18 height 18
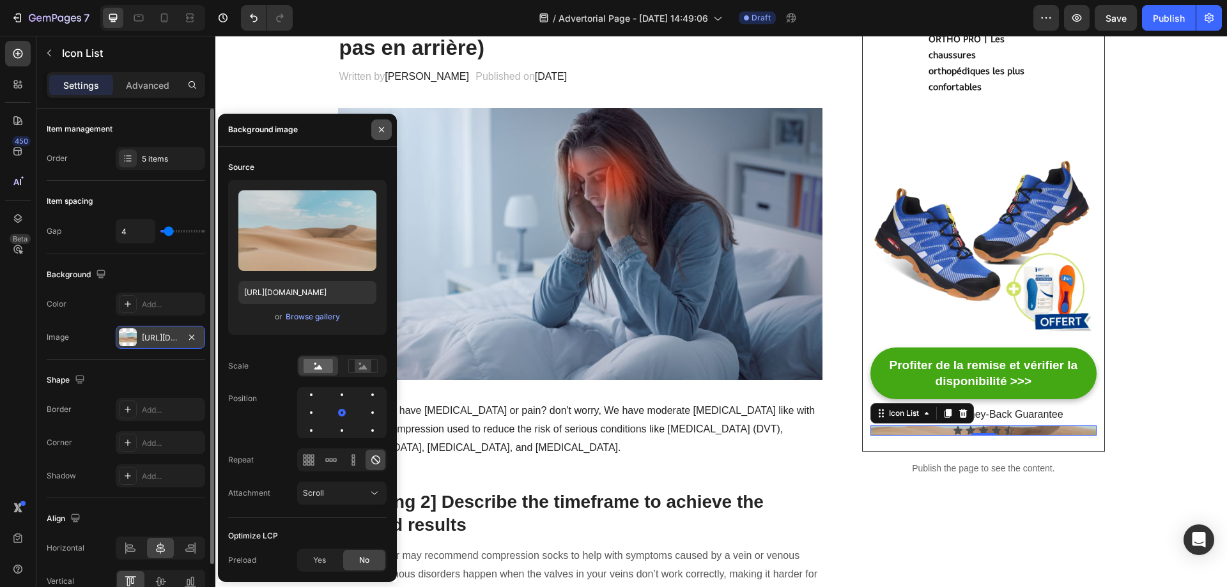
click at [379, 134] on icon "button" at bounding box center [381, 130] width 10 height 10
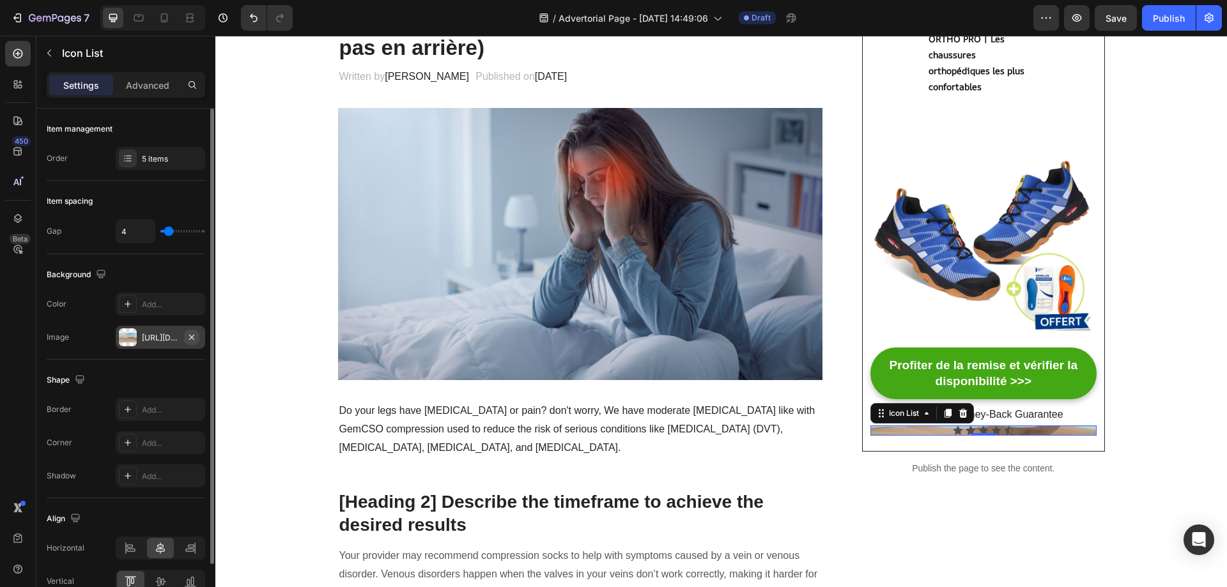
click at [192, 335] on icon "button" at bounding box center [192, 337] width 10 height 10
click at [154, 90] on p "Advanced" at bounding box center [147, 85] width 43 height 13
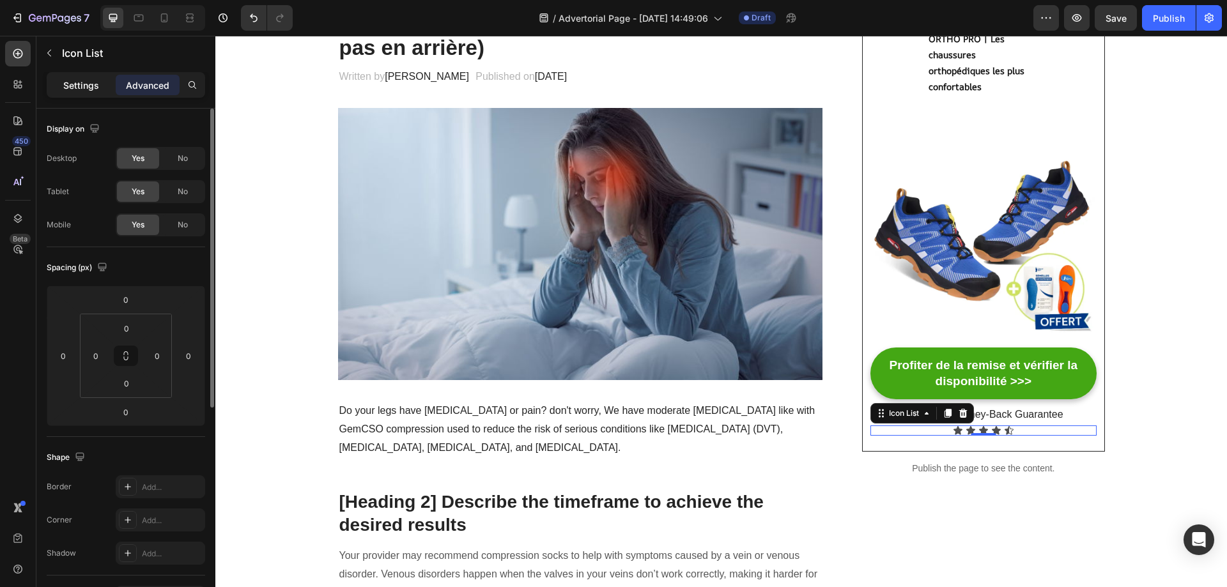
click at [86, 82] on p "Settings" at bounding box center [81, 85] width 36 height 13
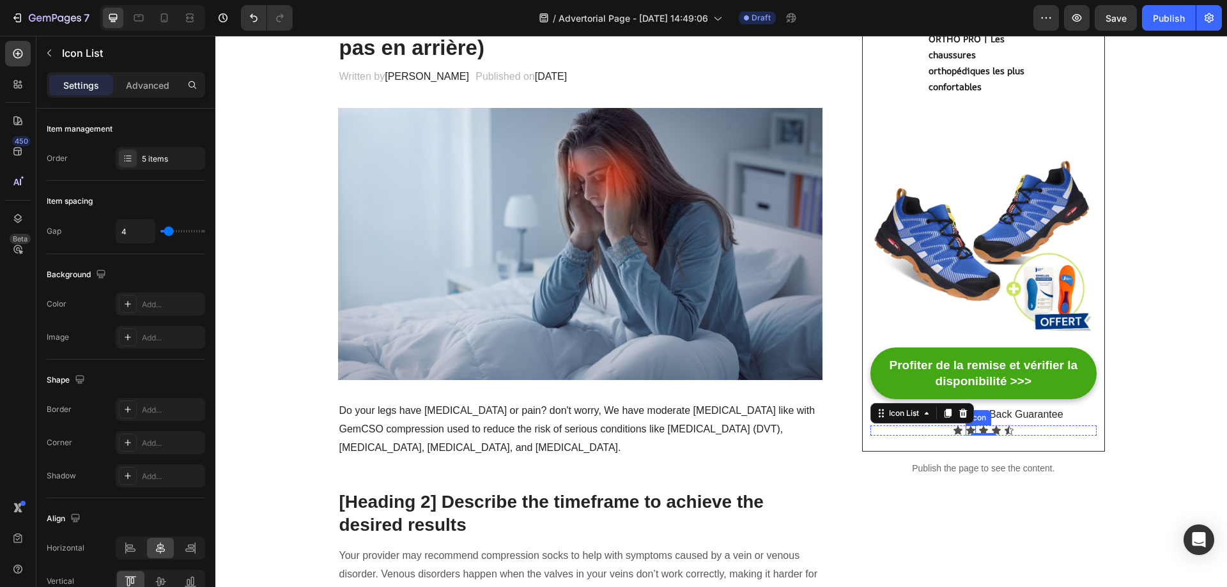
click at [967, 431] on icon at bounding box center [970, 430] width 9 height 8
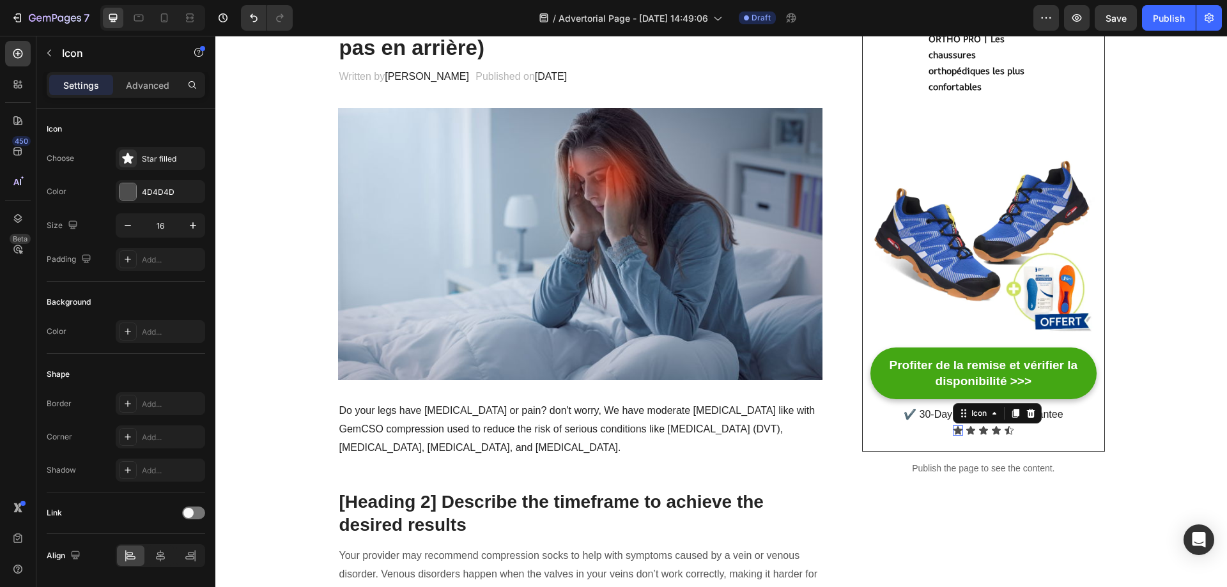
click at [953, 429] on icon at bounding box center [958, 430] width 10 height 10
click at [1004, 432] on div "Icon" at bounding box center [1009, 430] width 10 height 10
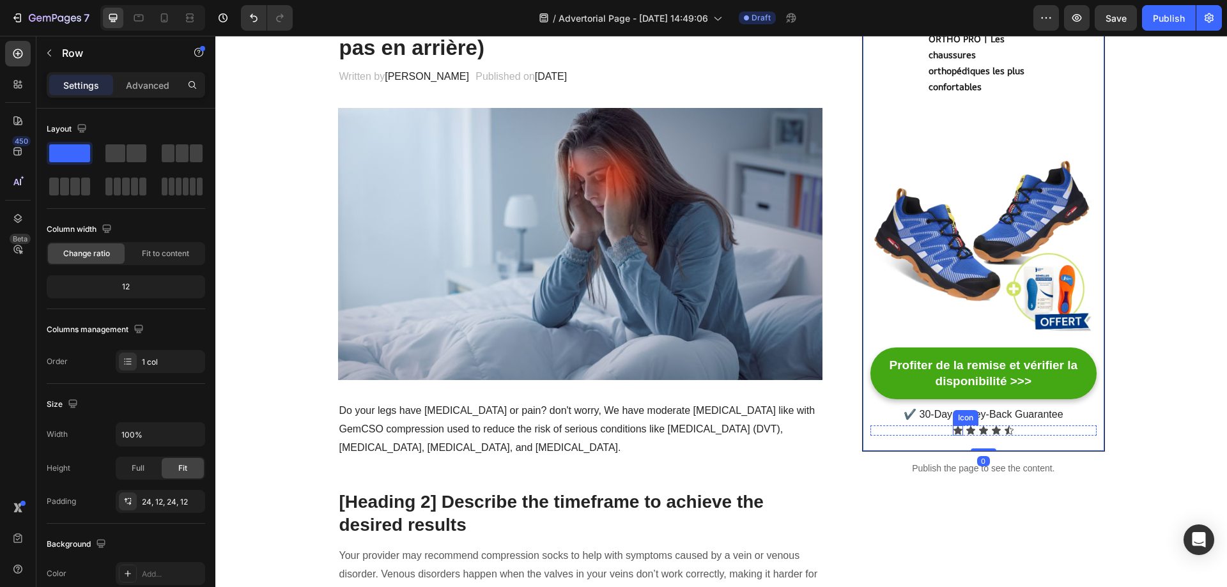
click at [953, 433] on div "Icon" at bounding box center [958, 430] width 10 height 10
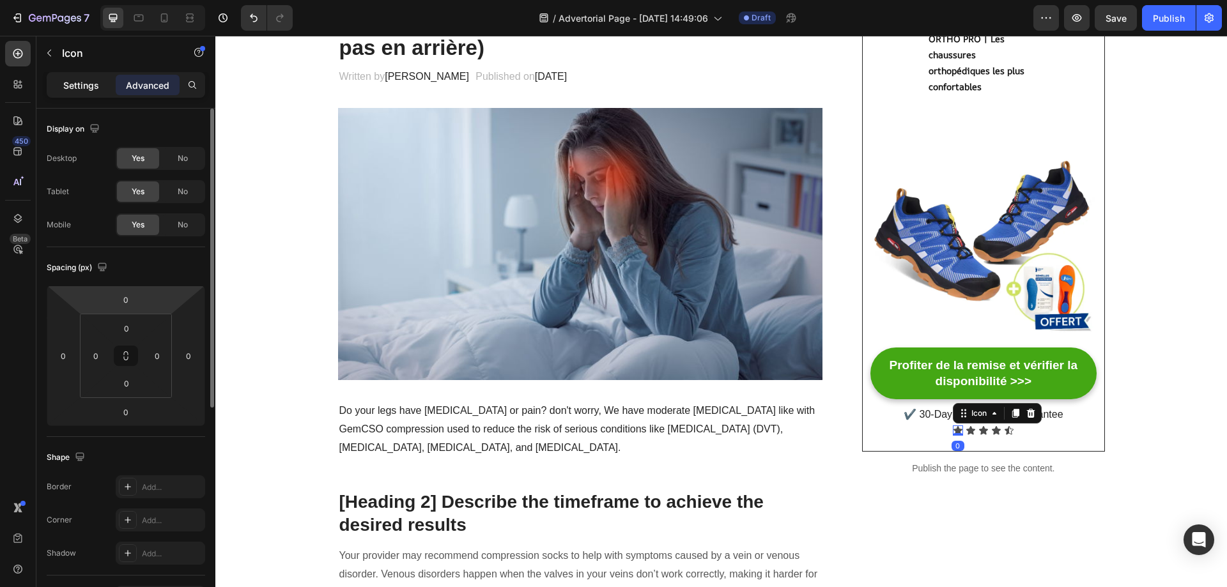
click at [93, 77] on div "Settings" at bounding box center [81, 85] width 64 height 20
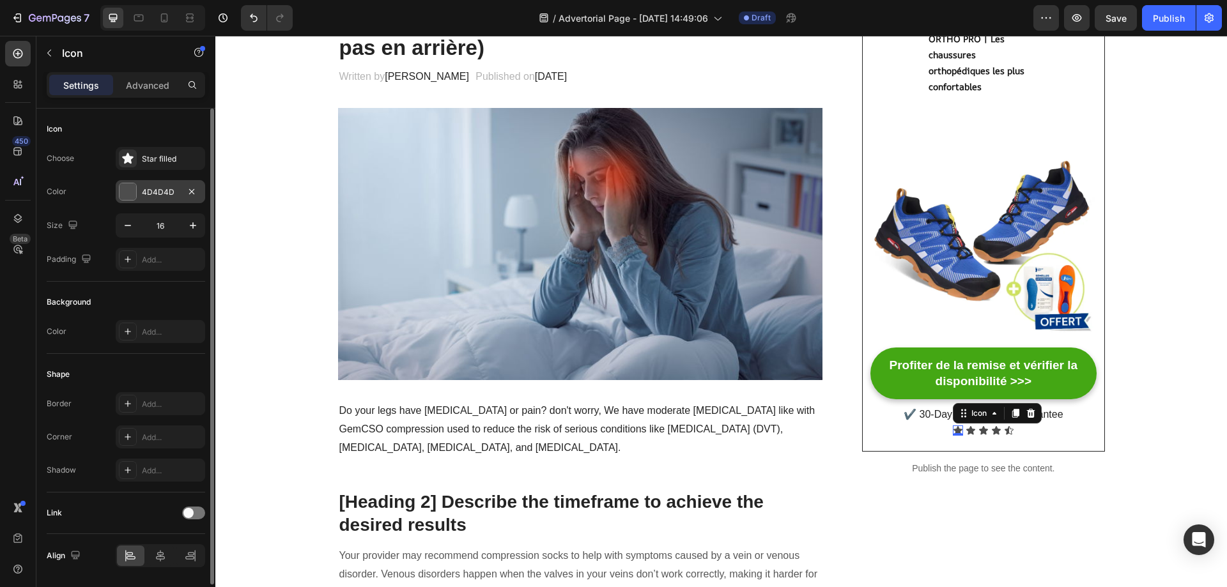
click at [126, 194] on div at bounding box center [127, 191] width 17 height 17
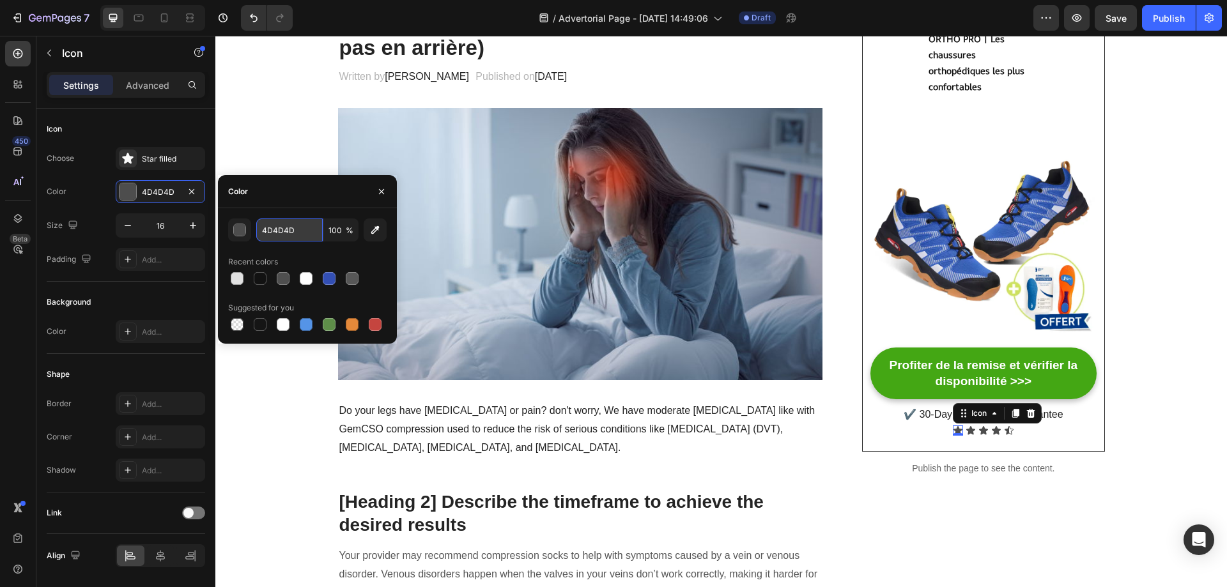
click at [285, 227] on input "4D4D4D" at bounding box center [289, 229] width 66 height 23
paste input "#FDCC5E"
type input "FDCC5E"
click at [293, 213] on div "FDCC5E 100 % Recent colors Suggested for you" at bounding box center [307, 275] width 179 height 135
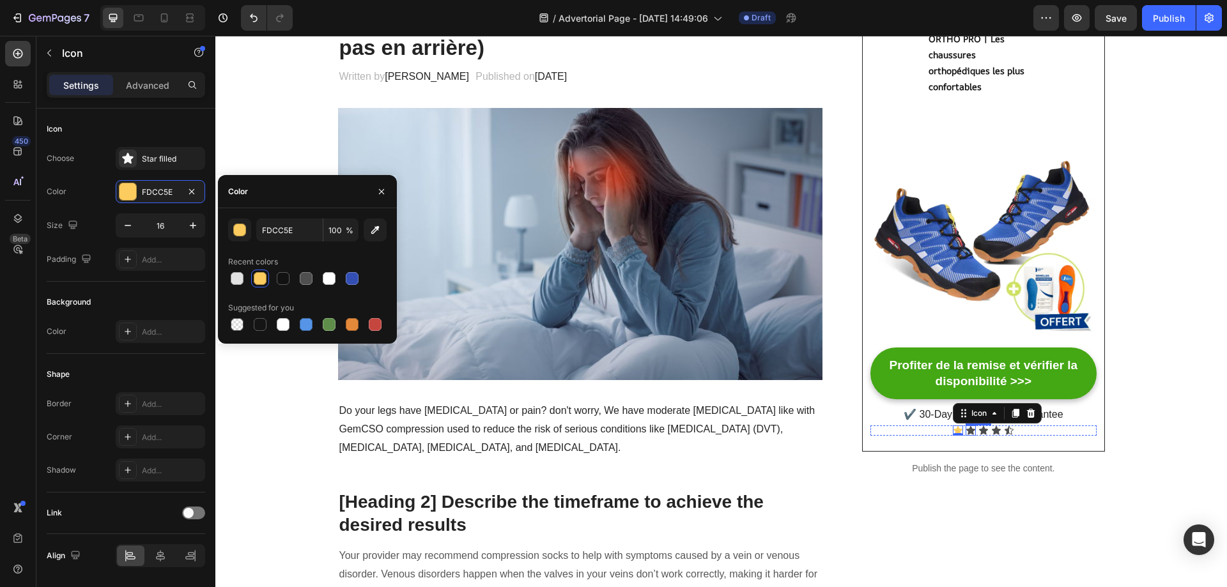
click at [967, 434] on div "Icon" at bounding box center [970, 430] width 10 height 10
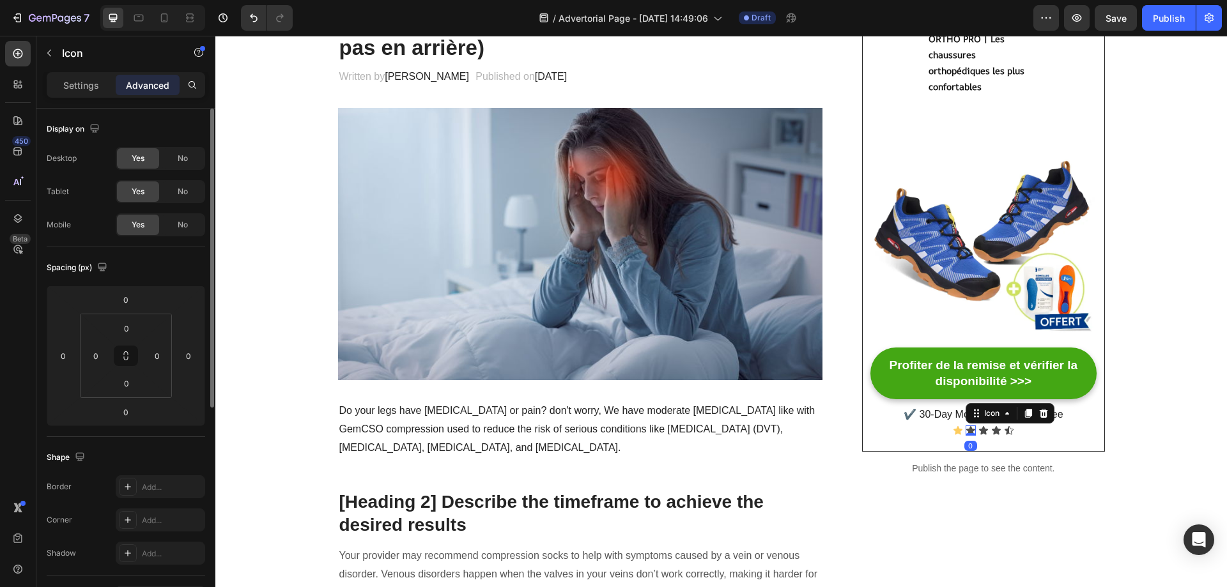
click at [92, 79] on p "Settings" at bounding box center [81, 85] width 36 height 13
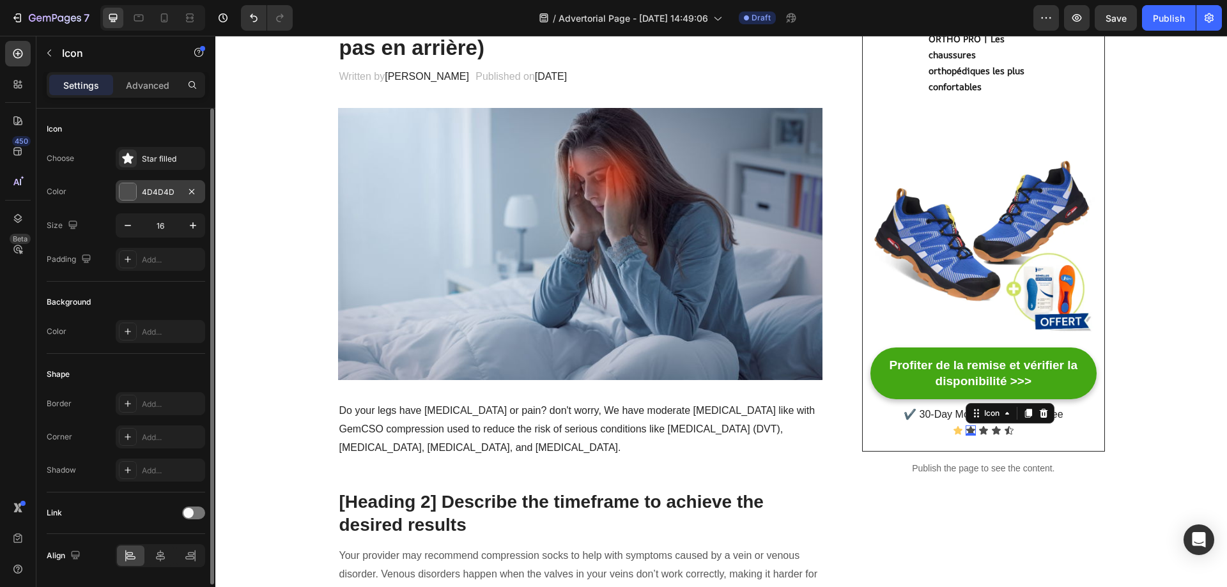
click at [147, 191] on div "4D4D4D" at bounding box center [160, 192] width 37 height 11
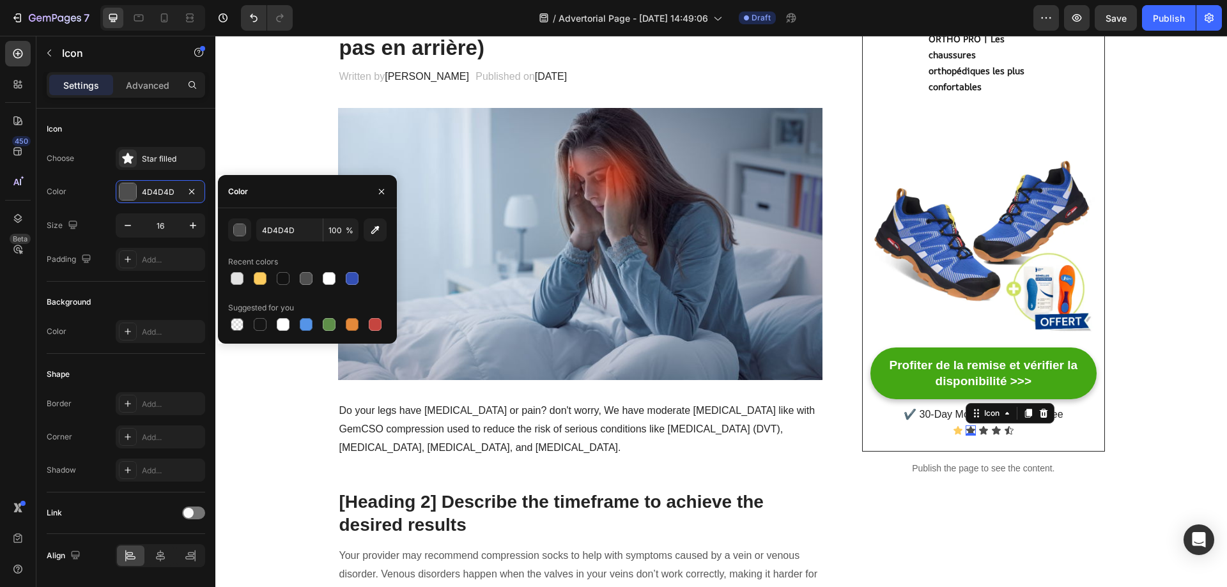
click at [240, 197] on div "Color" at bounding box center [238, 191] width 20 height 20
click at [243, 190] on div "Color" at bounding box center [238, 191] width 20 height 11
click at [277, 226] on input "4D4D4D" at bounding box center [289, 229] width 66 height 23
click at [355, 252] on div "Recent colors" at bounding box center [307, 262] width 158 height 20
click at [262, 277] on div at bounding box center [260, 278] width 13 height 13
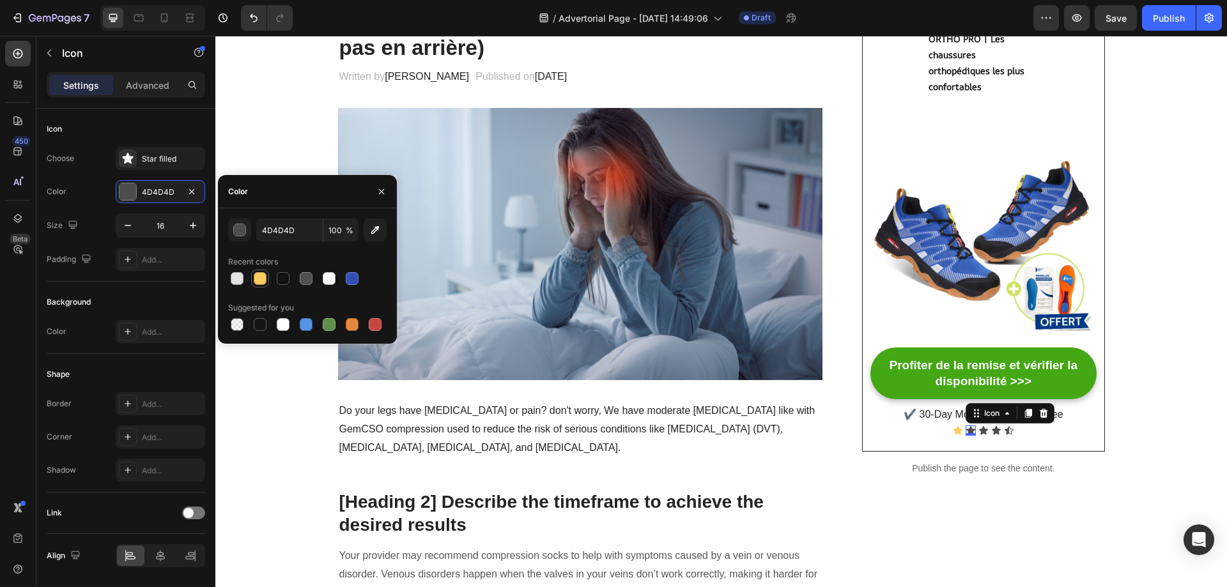
type input "FDCC5E"
click at [979, 431] on div "Icon" at bounding box center [983, 430] width 10 height 10
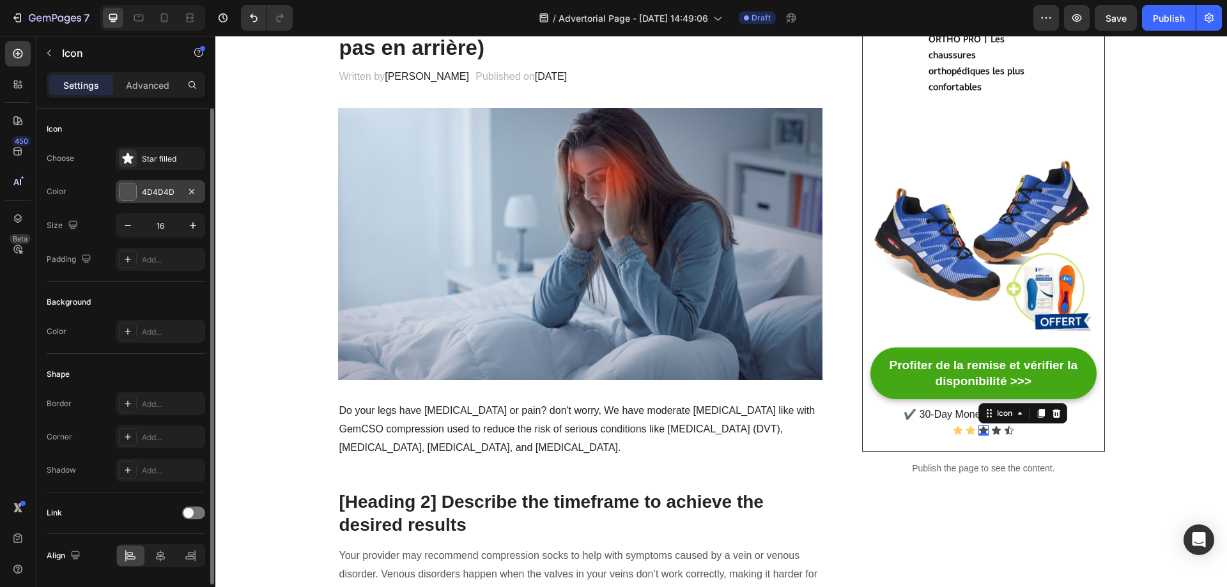
click at [174, 194] on div "4D4D4D" at bounding box center [160, 192] width 37 height 11
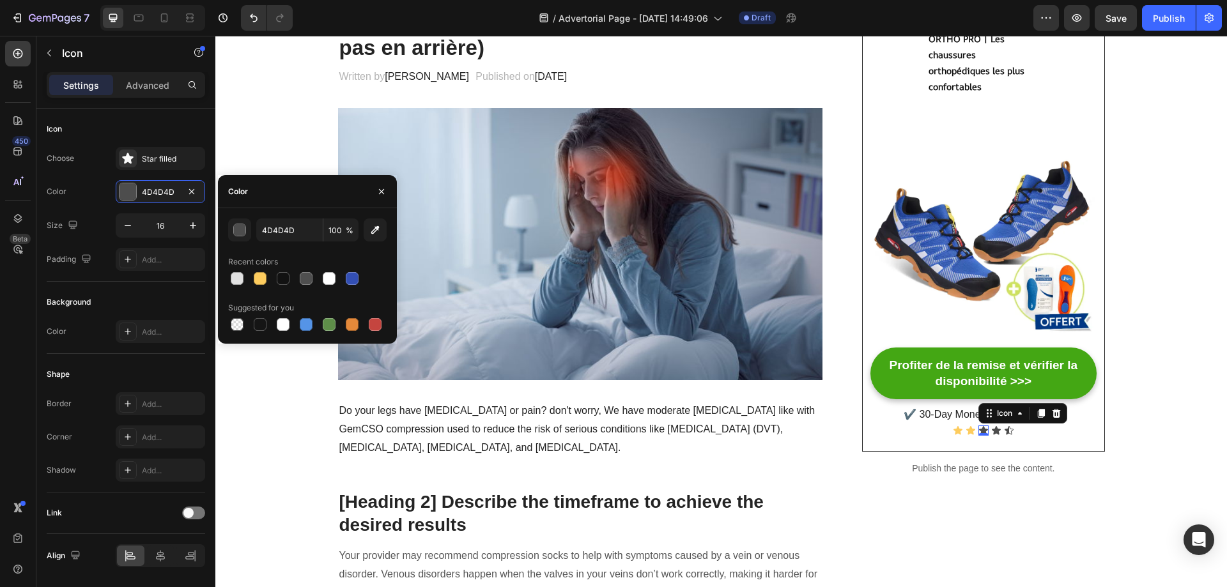
drag, startPoint x: 265, startPoint y: 280, endPoint x: 287, endPoint y: 289, distance: 23.9
click at [264, 280] on div at bounding box center [260, 278] width 13 height 13
type input "FDCC5E"
click at [986, 429] on div "Icon Icon Icon 0 Icon Icon" at bounding box center [983, 430] width 226 height 10
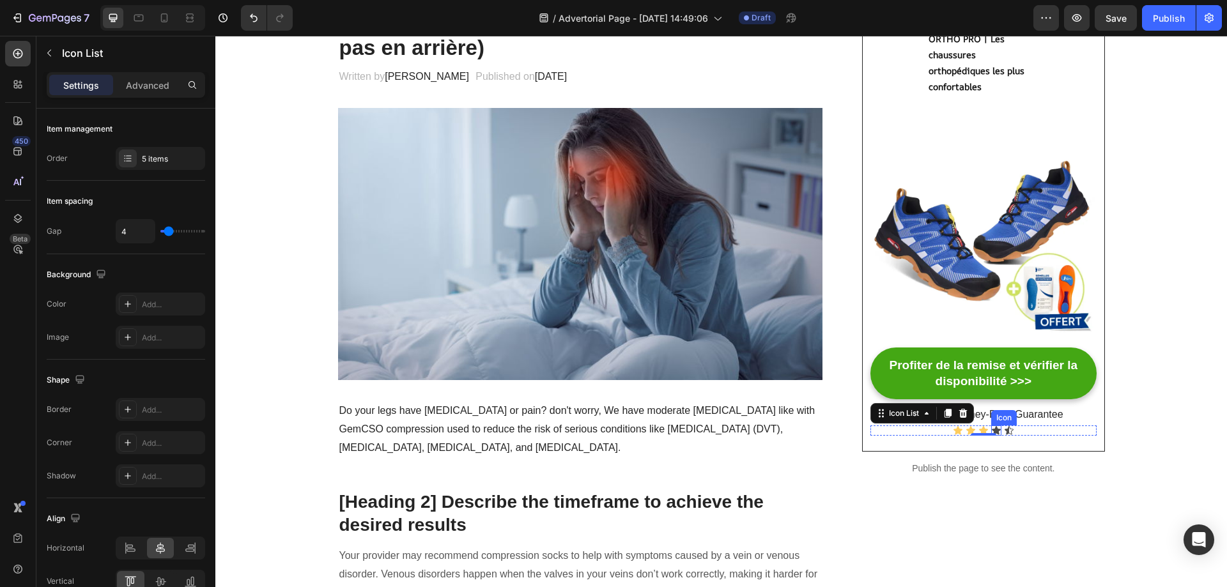
click at [991, 429] on icon at bounding box center [996, 430] width 10 height 10
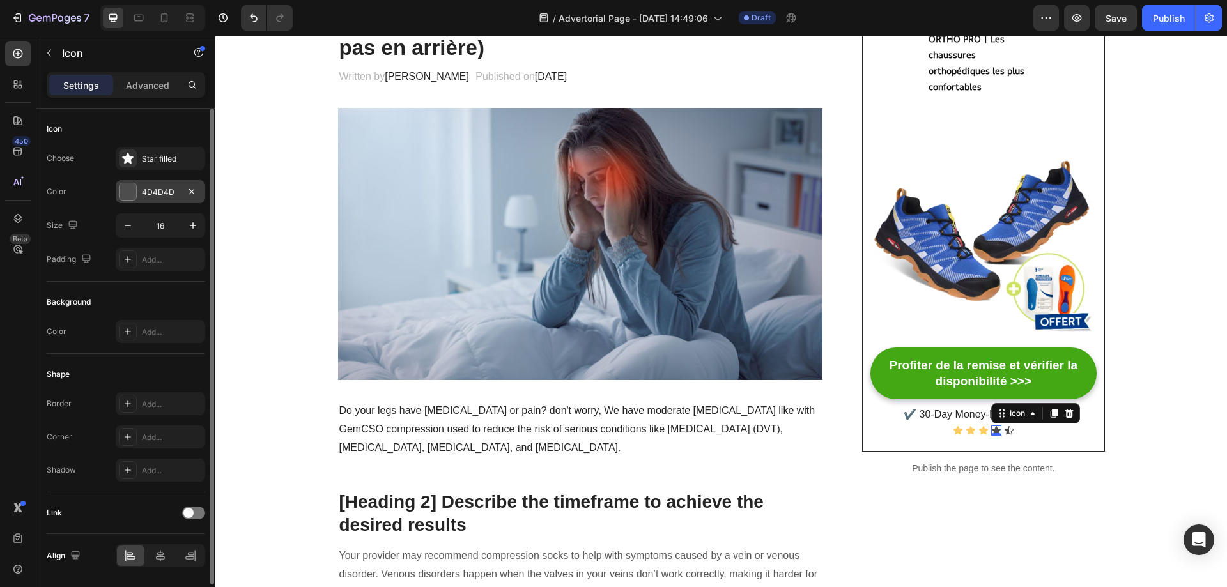
click at [157, 194] on div "4D4D4D" at bounding box center [160, 192] width 37 height 11
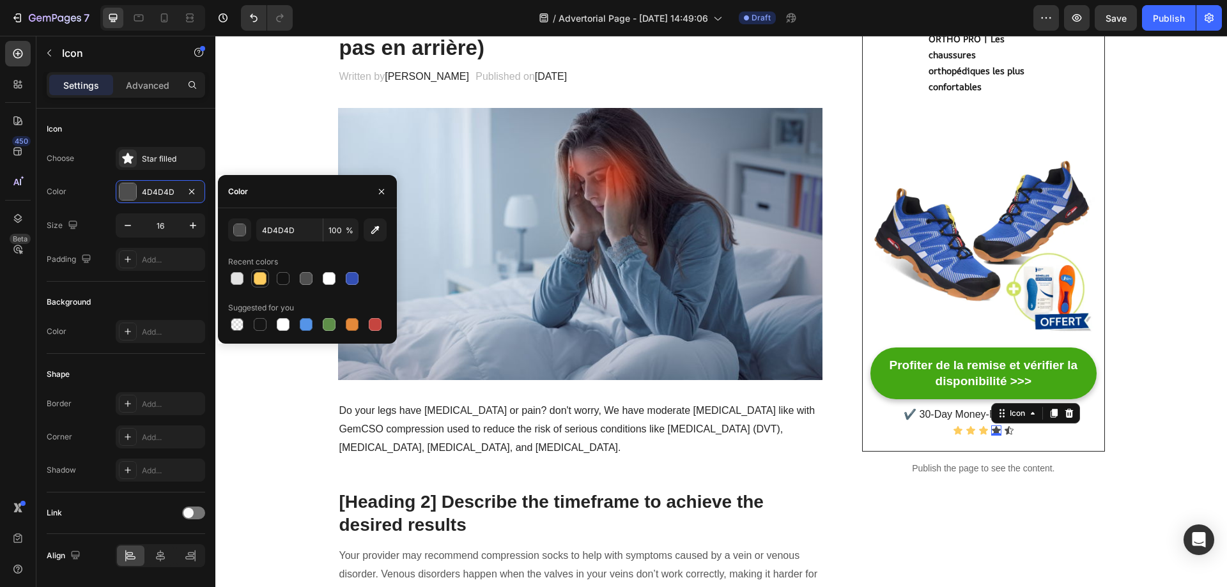
click at [263, 274] on div at bounding box center [260, 278] width 13 height 13
type input "FDCC5E"
click at [1004, 432] on div "Icon" at bounding box center [1009, 430] width 10 height 10
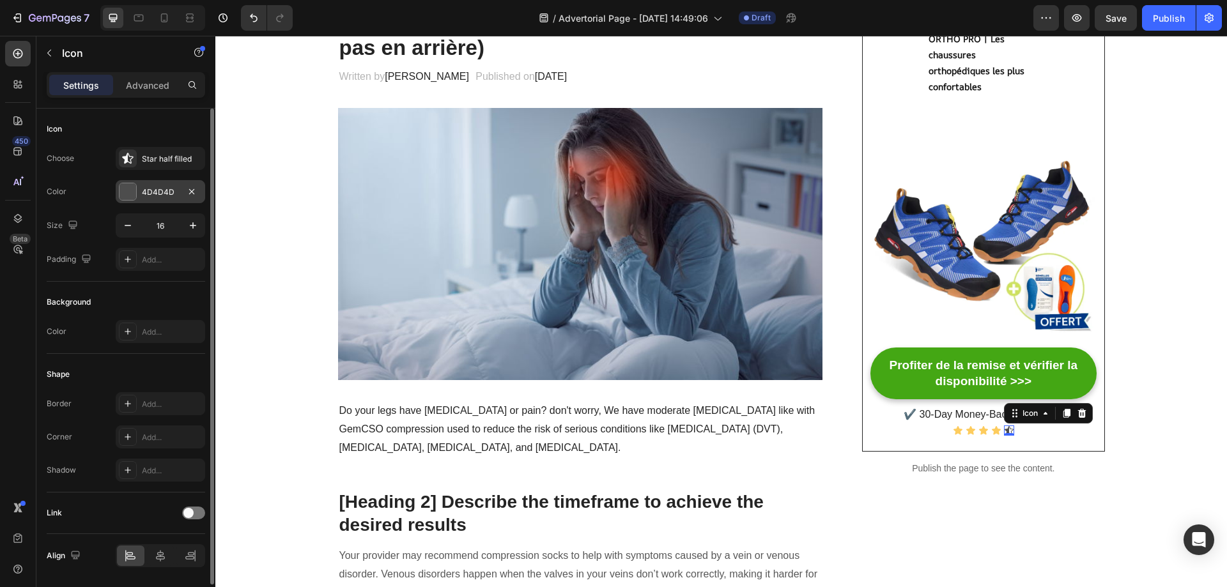
click at [133, 194] on div at bounding box center [127, 191] width 17 height 17
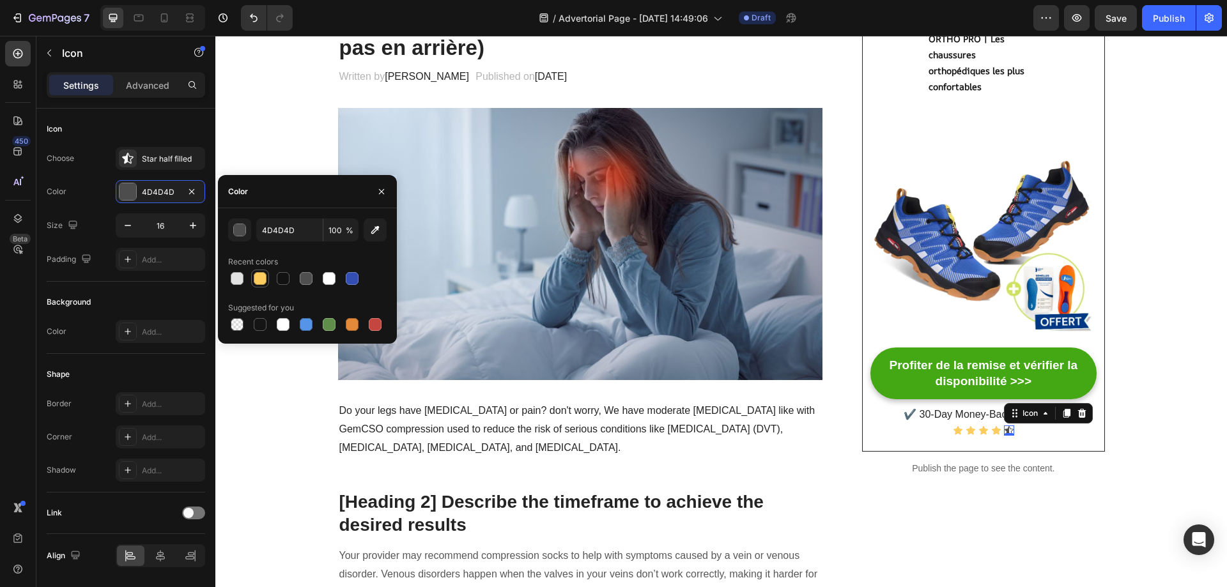
click at [260, 277] on div at bounding box center [260, 278] width 13 height 13
type input "FDCC5E"
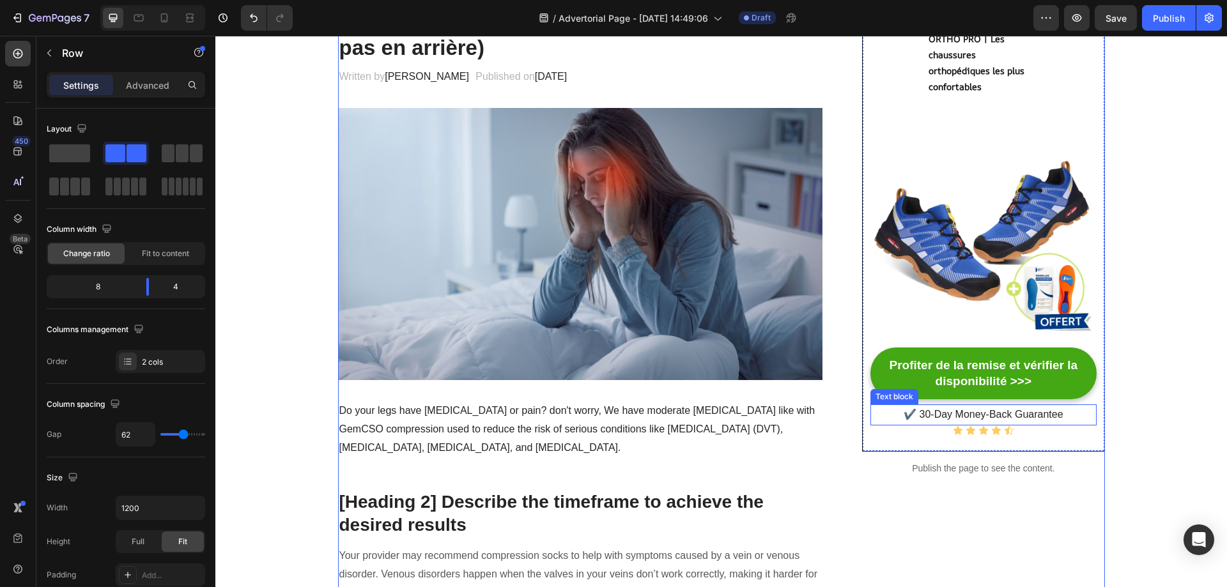
click at [962, 410] on p "✔️ 30-Day Money-Back Guarantee" at bounding box center [982, 415] width 223 height 19
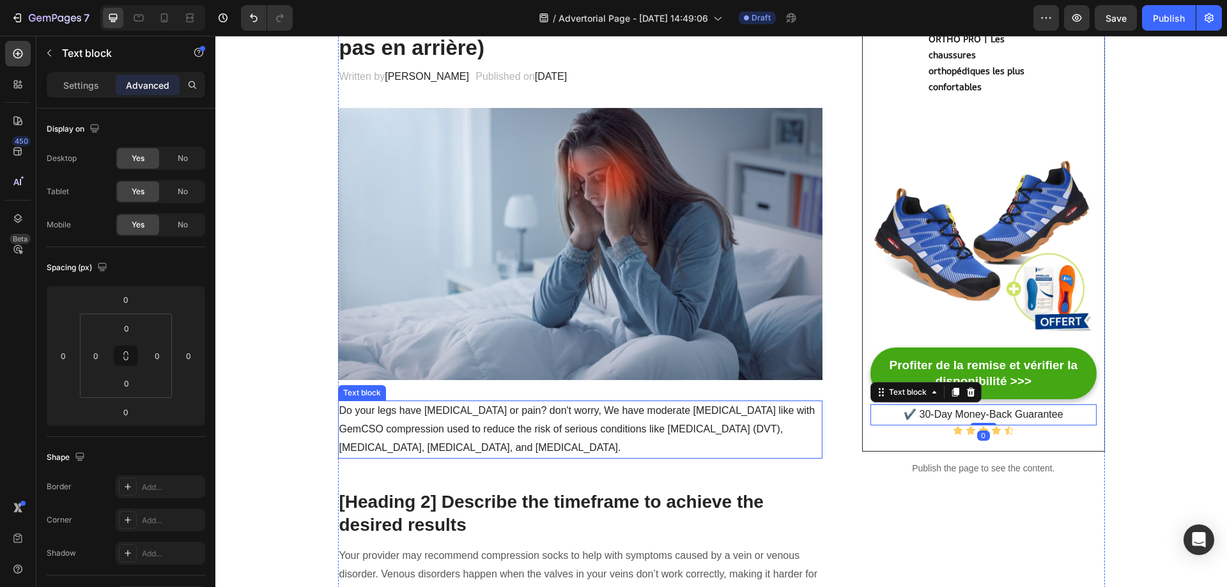
click at [891, 410] on p "✔️ 30-Day Money-Back Guarantee" at bounding box center [982, 415] width 223 height 19
click at [931, 411] on p "30-Day Money-Back Guarantee" at bounding box center [982, 415] width 223 height 19
click at [1014, 435] on div "Icon Icon Icon Icon Icon" at bounding box center [983, 430] width 226 height 10
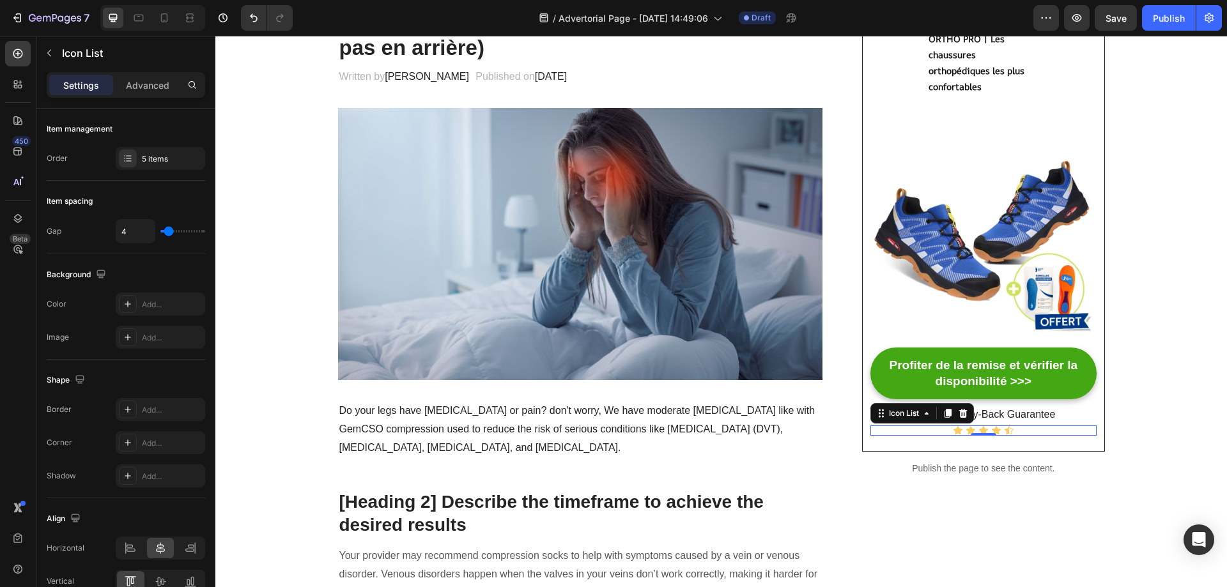
click at [1018, 431] on div "Icon Icon Icon Icon Icon" at bounding box center [983, 430] width 226 height 10
click at [49, 58] on button "button" at bounding box center [49, 53] width 20 height 20
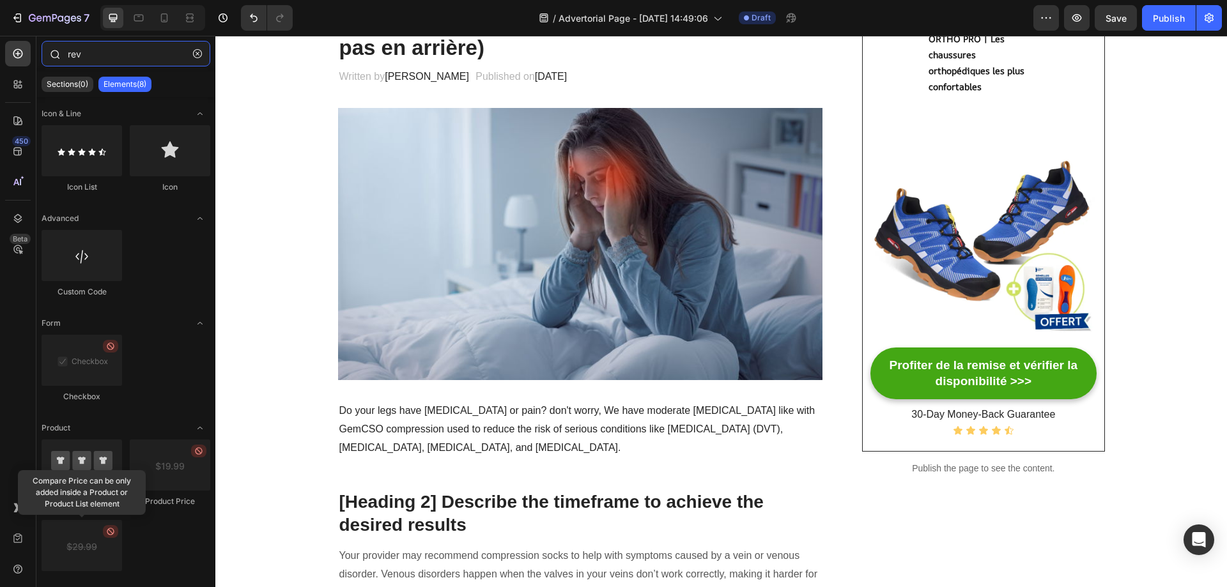
click at [102, 52] on input "rev" at bounding box center [126, 54] width 169 height 26
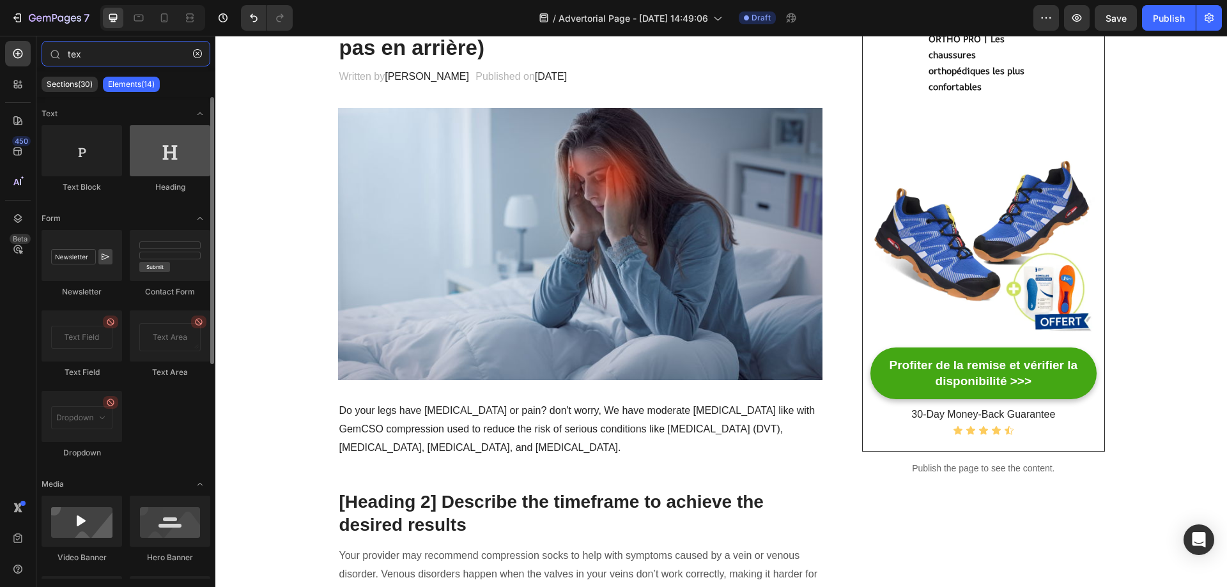
type input "tex"
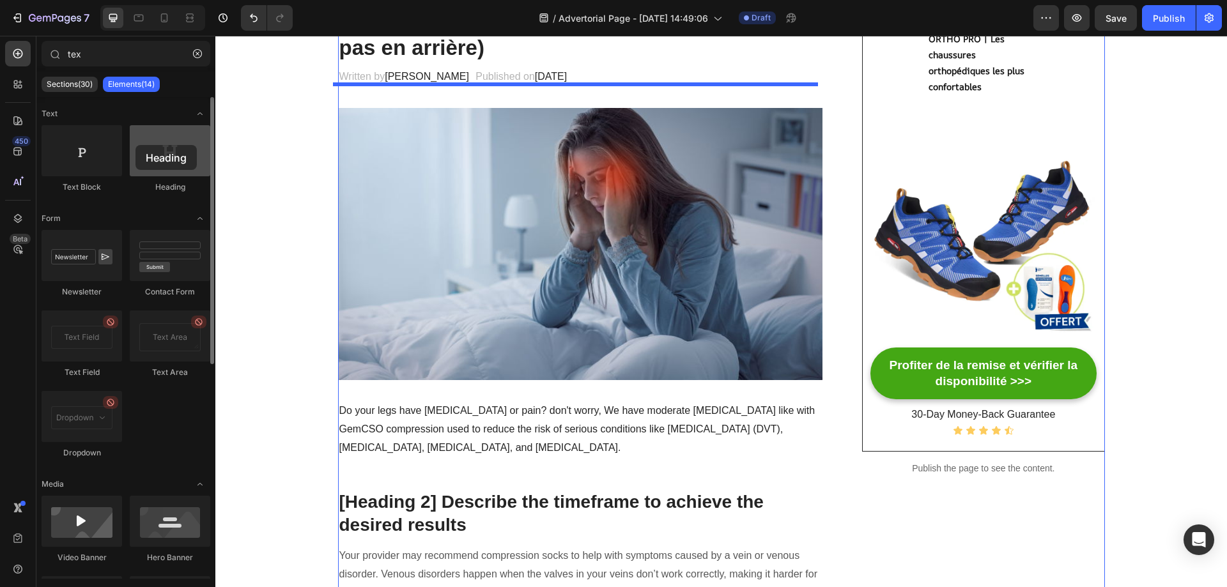
drag, startPoint x: 30, startPoint y: 135, endPoint x: 135, endPoint y: 145, distance: 105.8
click at [135, 145] on div at bounding box center [170, 150] width 80 height 51
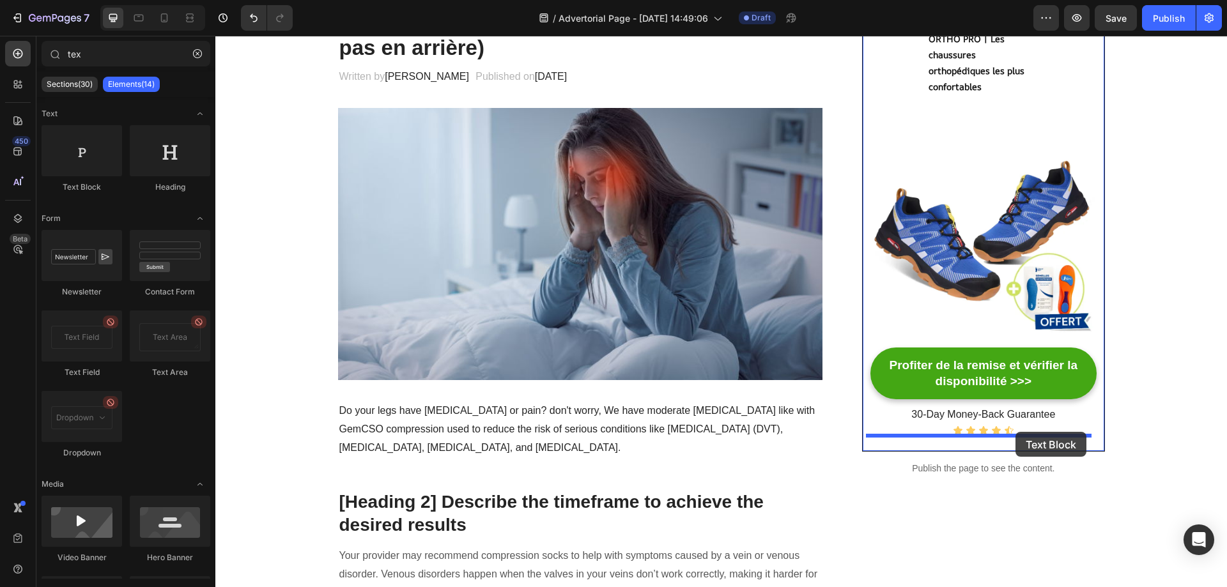
drag, startPoint x: 284, startPoint y: 190, endPoint x: 1015, endPoint y: 432, distance: 769.9
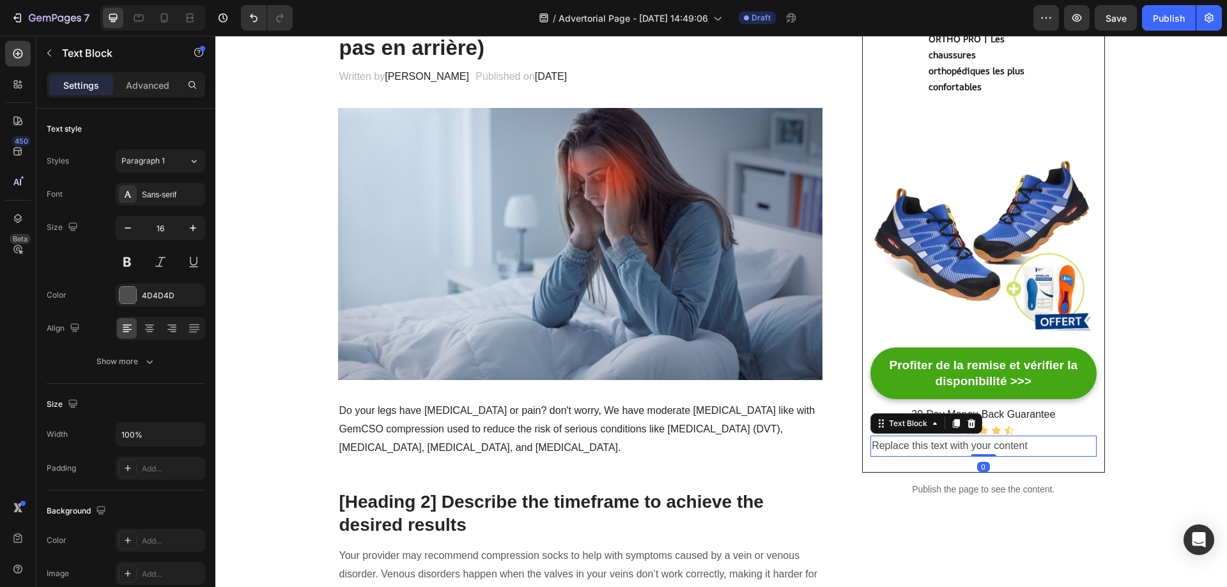
click at [965, 444] on div "Replace this text with your content" at bounding box center [983, 446] width 226 height 21
click at [965, 444] on p "Replace this text with your content" at bounding box center [982, 446] width 223 height 19
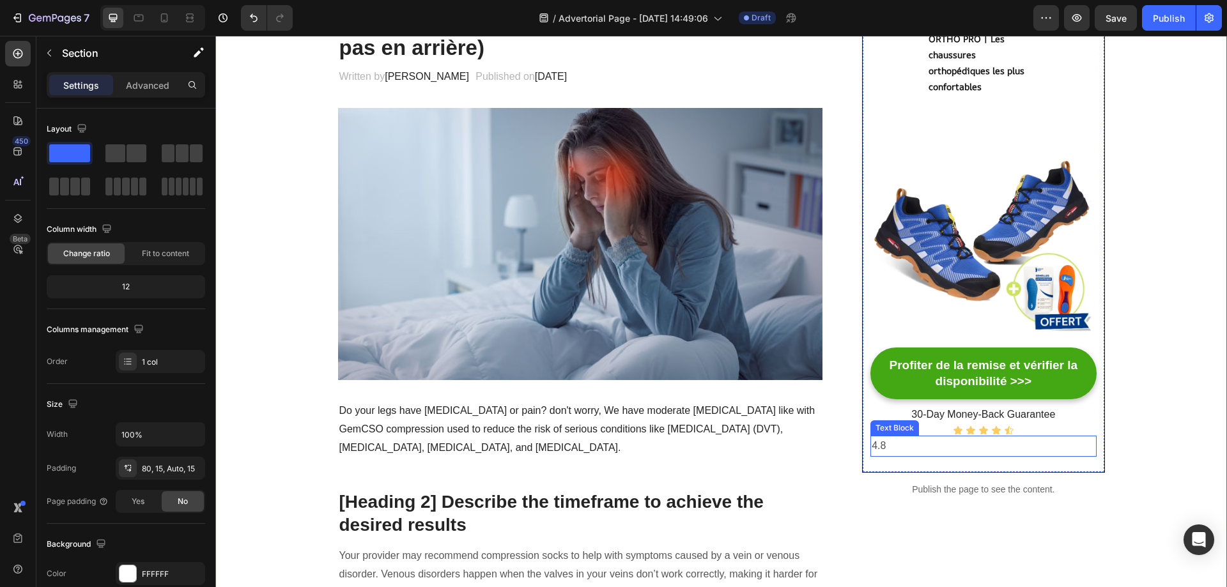
click at [943, 448] on p "4.8" at bounding box center [982, 446] width 223 height 19
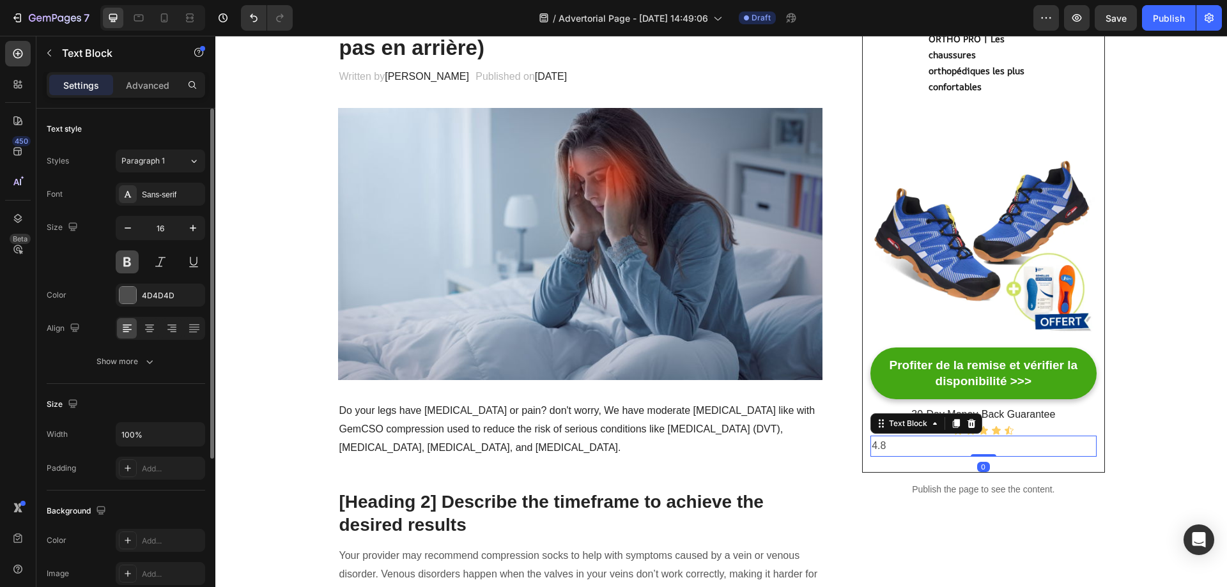
click at [122, 257] on button at bounding box center [127, 261] width 23 height 23
click at [128, 222] on icon "button" at bounding box center [127, 228] width 13 height 13
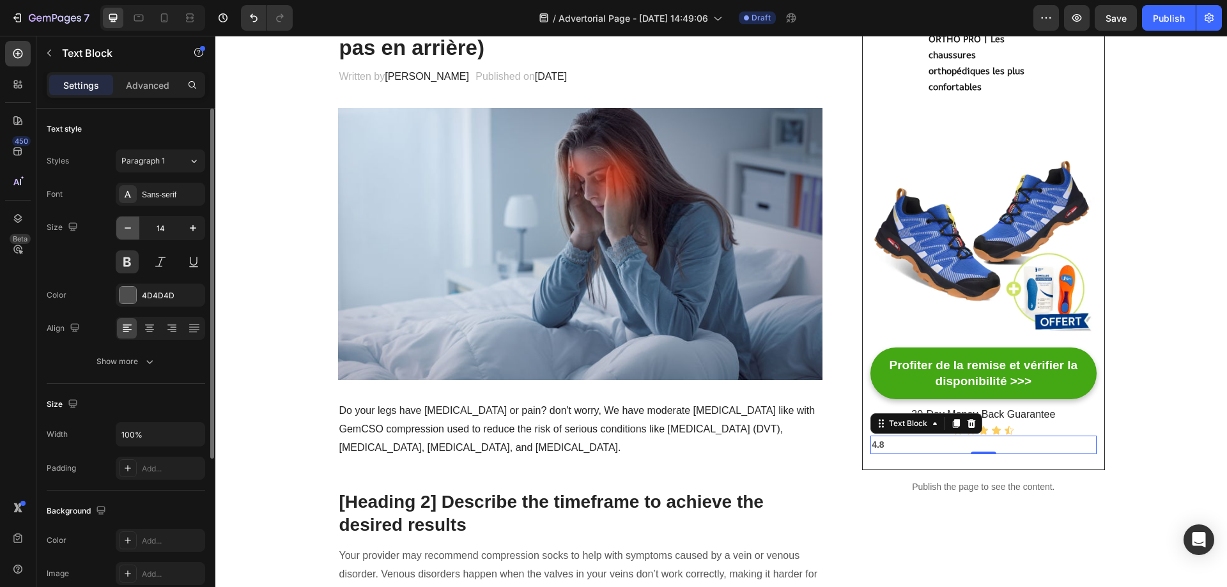
click at [128, 222] on icon "button" at bounding box center [127, 228] width 13 height 13
type input "12"
click at [149, 214] on div "Font Sans-serif Size 12 Color 4D4D4D Align Show more" at bounding box center [126, 278] width 158 height 190
click at [154, 206] on div "Font Sans-serif Size 12 Color 4D4D4D Align Show more" at bounding box center [126, 278] width 158 height 190
click at [156, 201] on div "Sans-serif" at bounding box center [160, 194] width 89 height 23
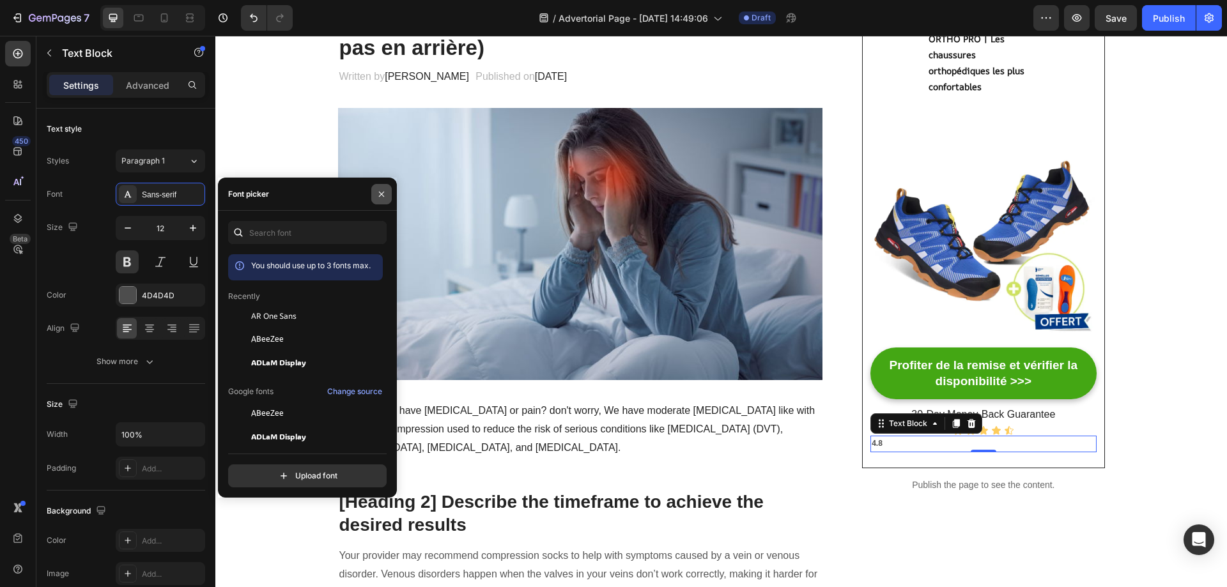
click at [387, 190] on button "button" at bounding box center [381, 194] width 20 height 20
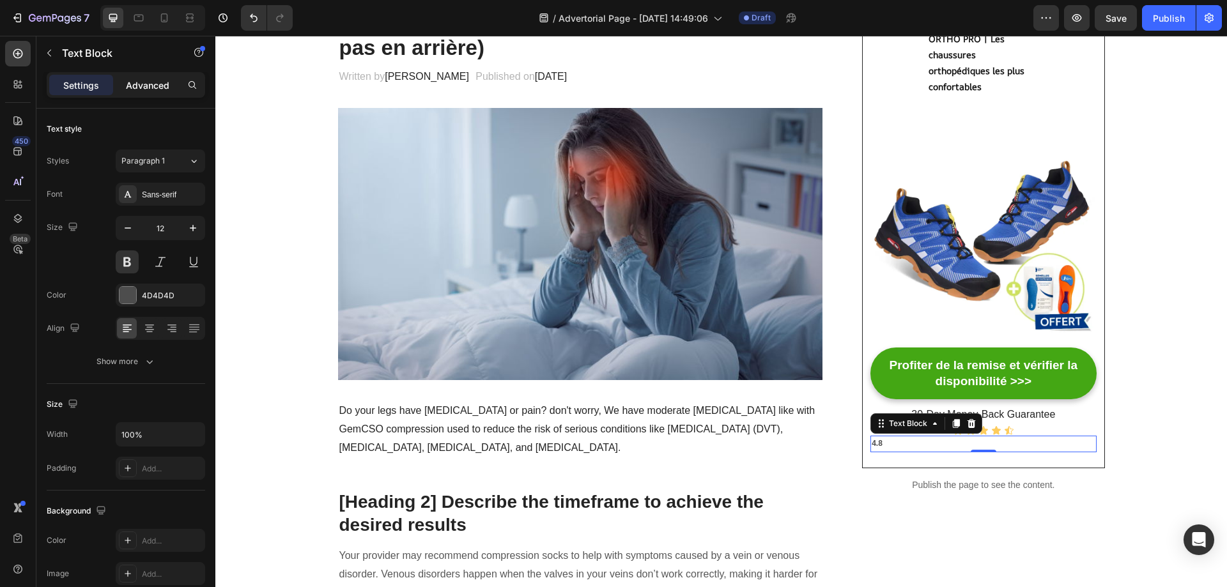
click at [151, 85] on p "Advanced" at bounding box center [147, 85] width 43 height 13
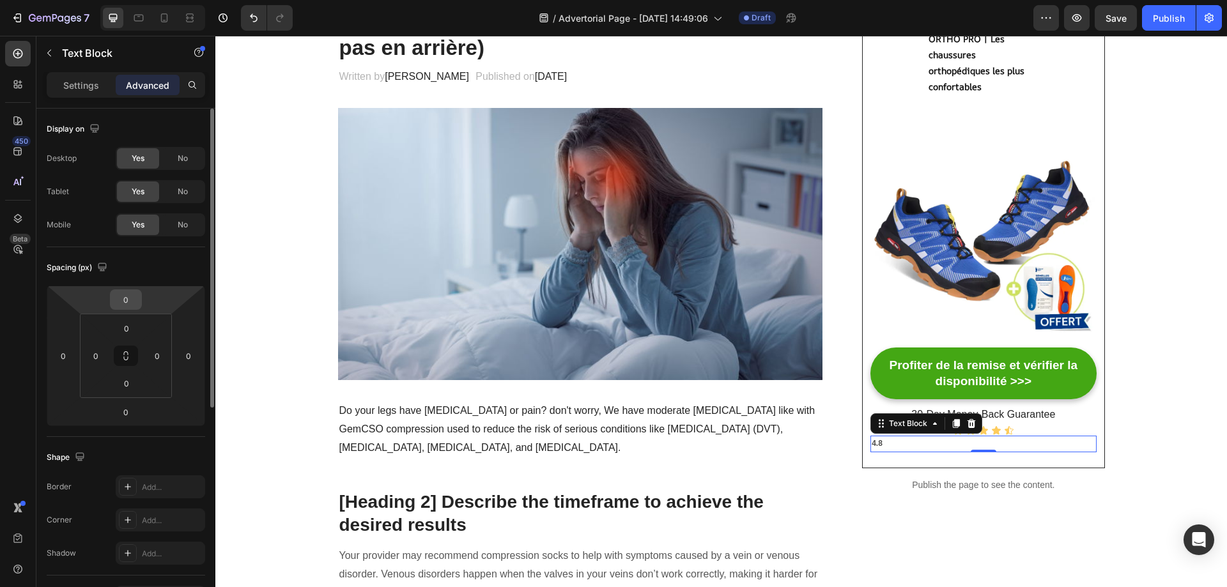
click at [131, 299] on input "0" at bounding box center [126, 299] width 26 height 19
click at [0, 0] on div "Spacing (px) 0 0 0 0 0 0 0 0" at bounding box center [0, 0] width 0 height 0
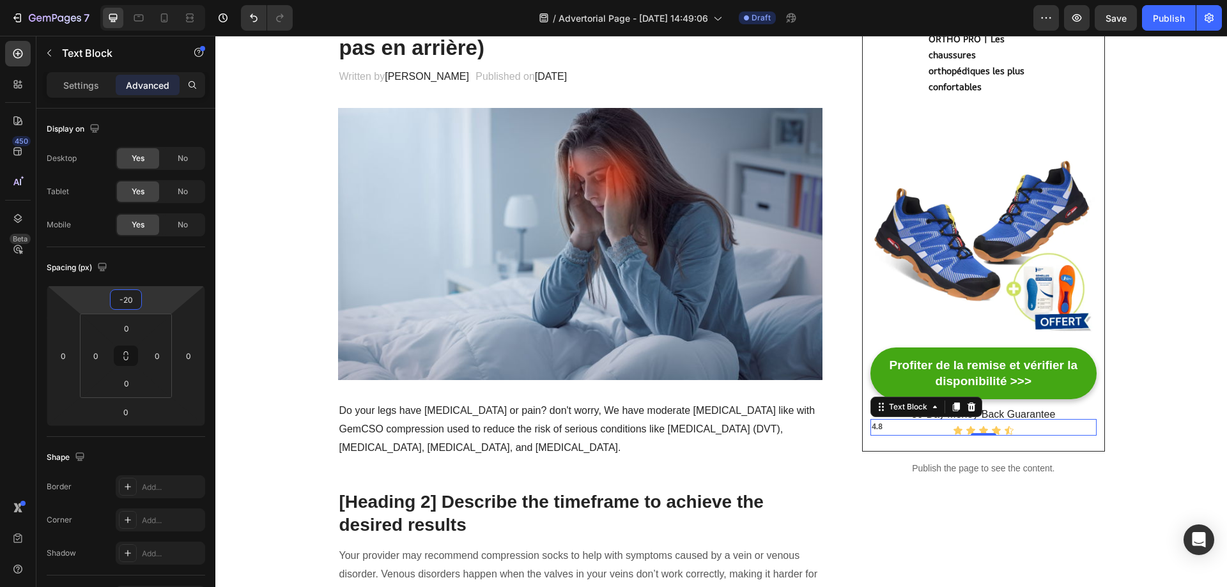
type input "-18"
drag, startPoint x: 127, startPoint y: 286, endPoint x: 135, endPoint y: 292, distance: 9.6
click at [135, 0] on html "7 / Advertorial Page - Aug 28, 14:49:06 Draft Preview Save Publish 450 Beta tex…" at bounding box center [613, 0] width 1227 height 0
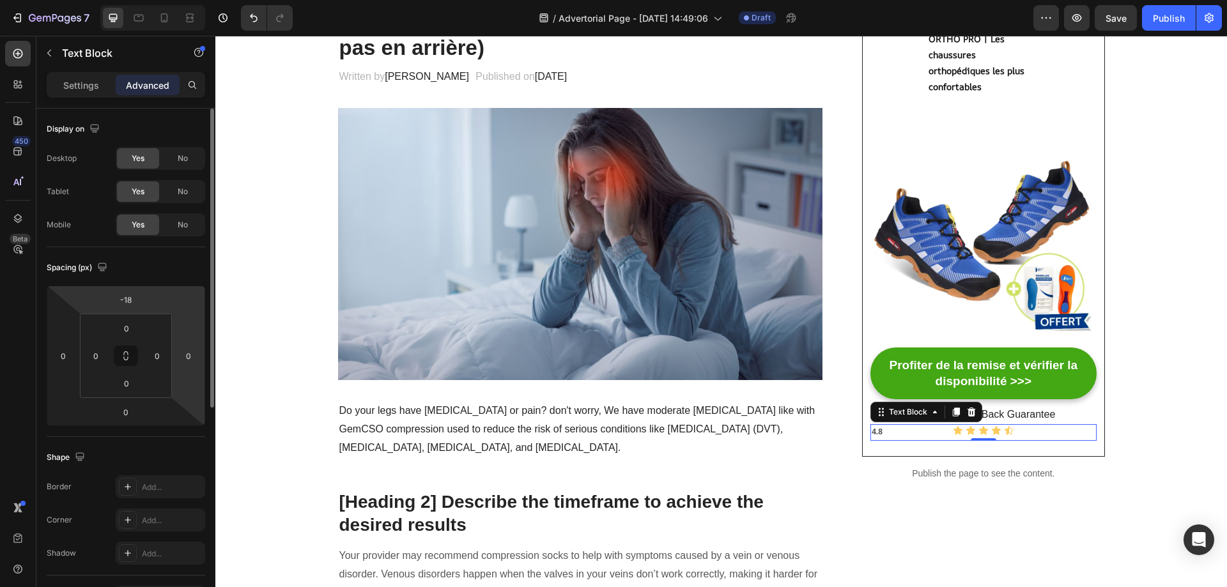
click at [175, 346] on div "-18 0 0 0" at bounding box center [126, 356] width 158 height 141
type input "-8"
drag, startPoint x: 204, startPoint y: 339, endPoint x: 115, endPoint y: 334, distance: 88.9
click at [115, 0] on html "7 / Advertorial Page - Aug 28, 14:49:06 Draft Preview Save Publish 450 Beta tex…" at bounding box center [613, 0] width 1227 height 0
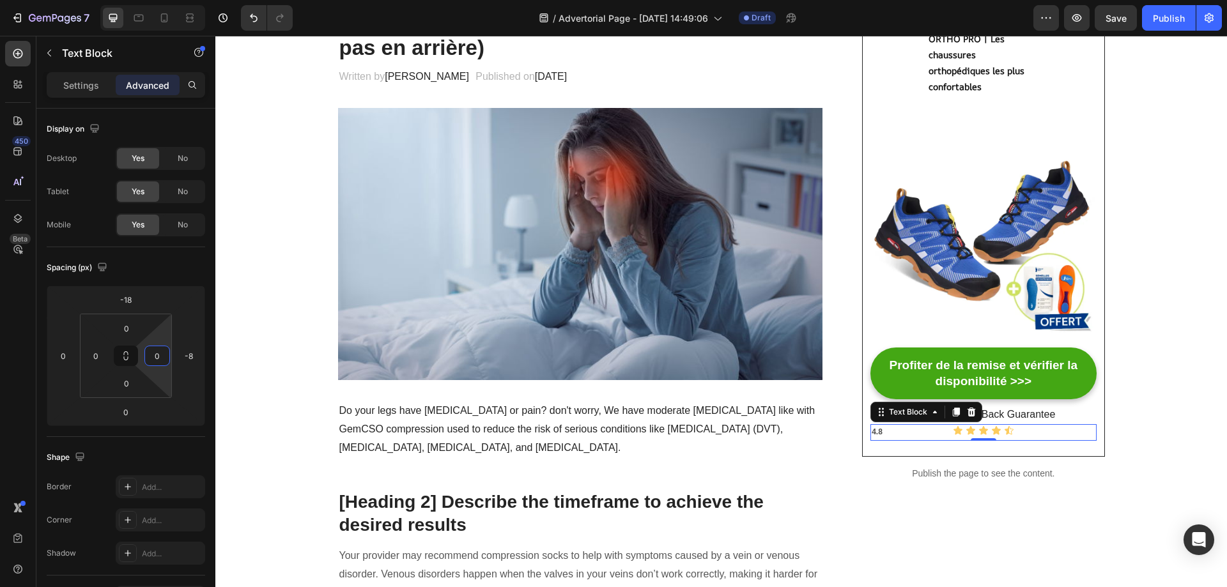
drag, startPoint x: 169, startPoint y: 334, endPoint x: 181, endPoint y: 344, distance: 16.4
click at [181, 0] on html "7 / Advertorial Page - Aug 28, 14:49:06 Draft Preview Save Publish 450 Beta tex…" at bounding box center [613, 0] width 1227 height 0
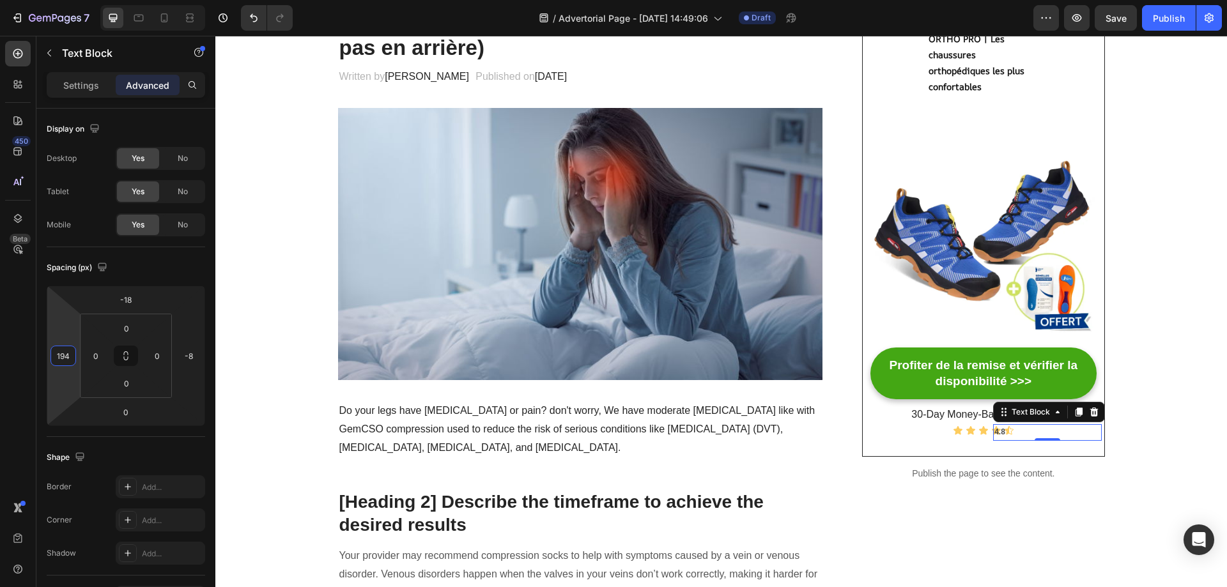
drag, startPoint x: 47, startPoint y: 337, endPoint x: -171, endPoint y: 275, distance: 226.5
click at [0, 0] on html "7 / Advertorial Page - Aug 28, 14:49:06 Draft Preview Save Publish 450 Beta tex…" at bounding box center [613, 0] width 1227 height 0
drag, startPoint x: 59, startPoint y: 360, endPoint x: 75, endPoint y: 359, distance: 16.0
click at [75, 359] on div "194" at bounding box center [63, 356] width 26 height 20
click at [66, 356] on input "150" at bounding box center [63, 355] width 19 height 19
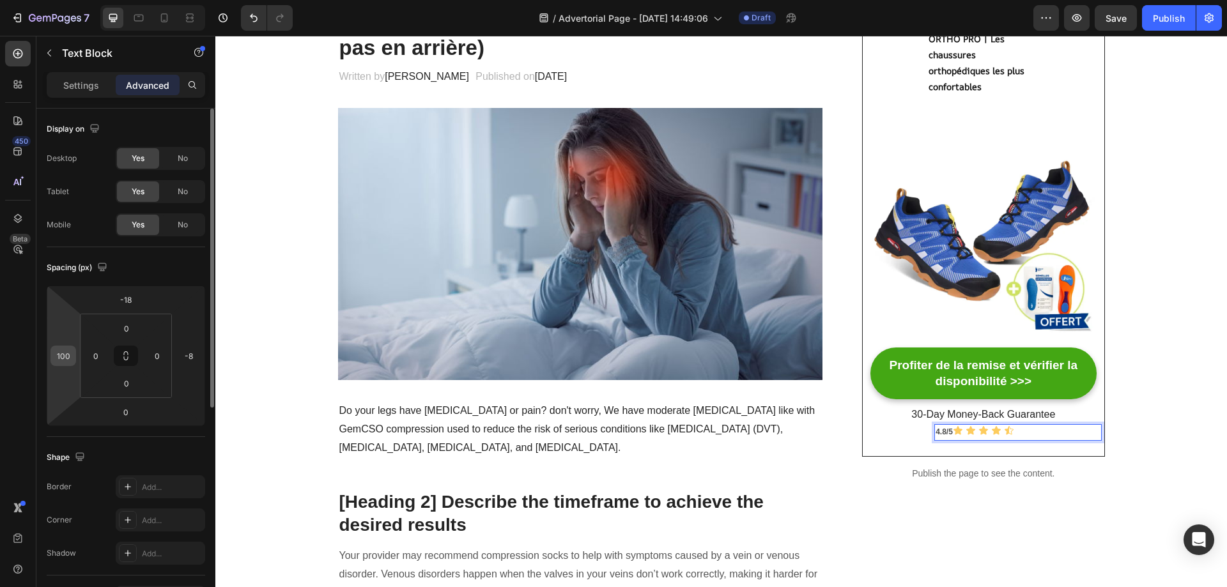
click at [66, 356] on input "100" at bounding box center [63, 355] width 19 height 19
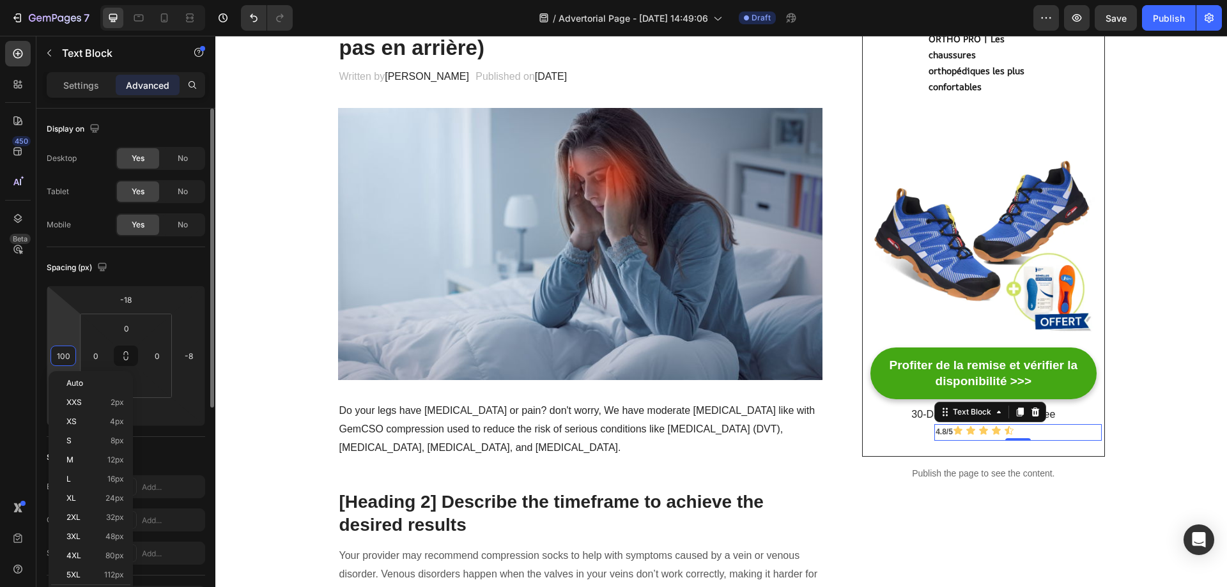
click at [66, 355] on input "100" at bounding box center [63, 355] width 19 height 19
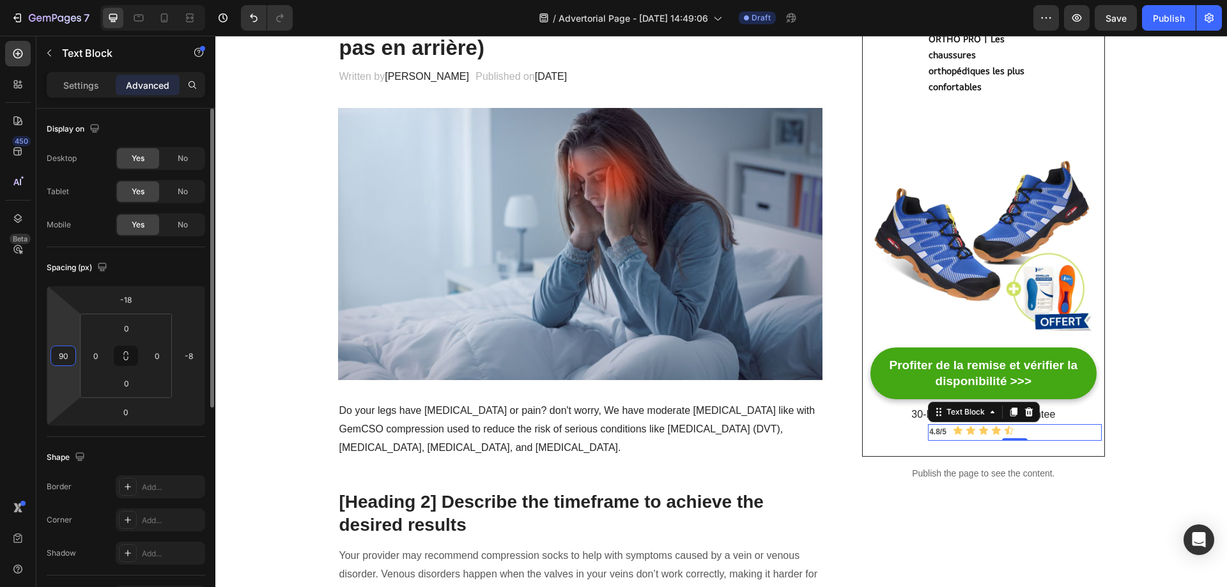
click at [59, 356] on input "90" at bounding box center [63, 355] width 19 height 19
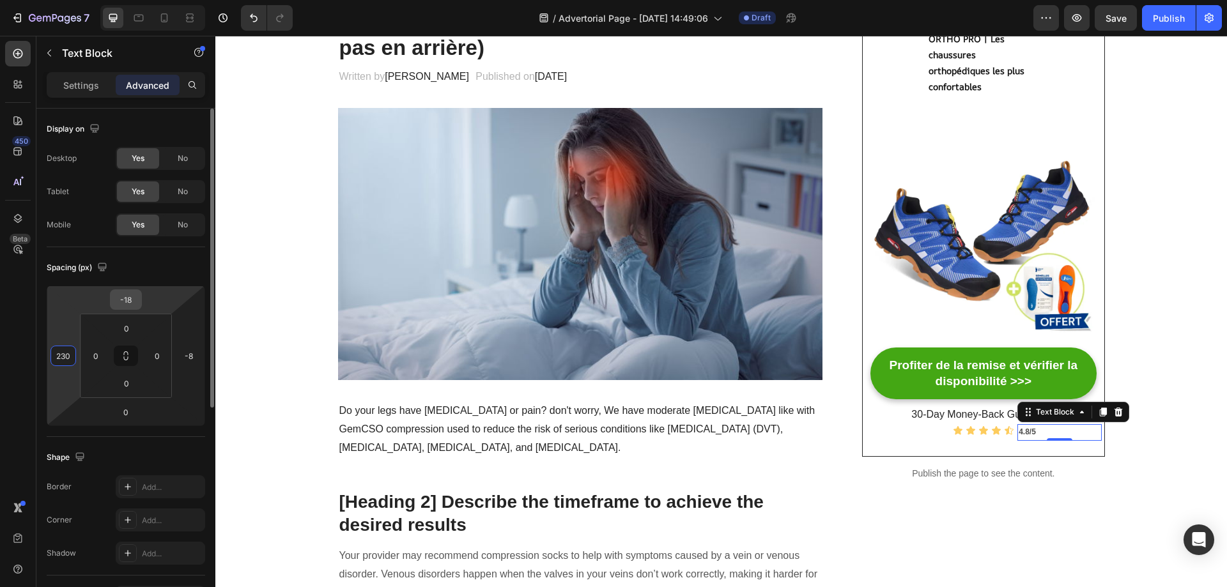
type input "230"
click at [128, 303] on input "-18" at bounding box center [126, 299] width 26 height 19
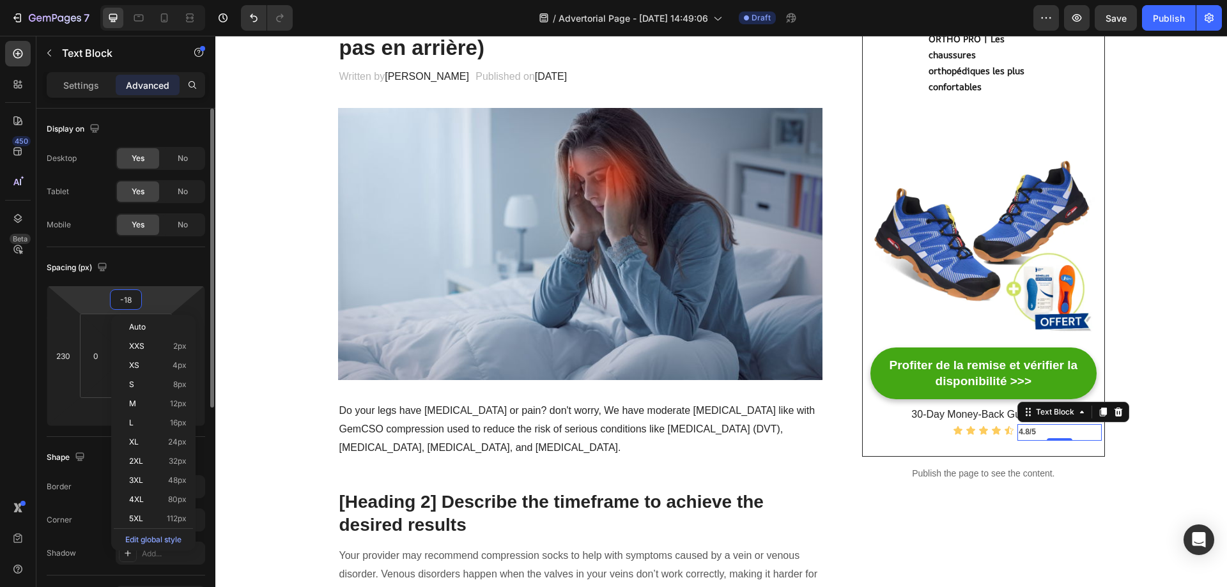
click at [129, 302] on input "-18" at bounding box center [126, 299] width 26 height 19
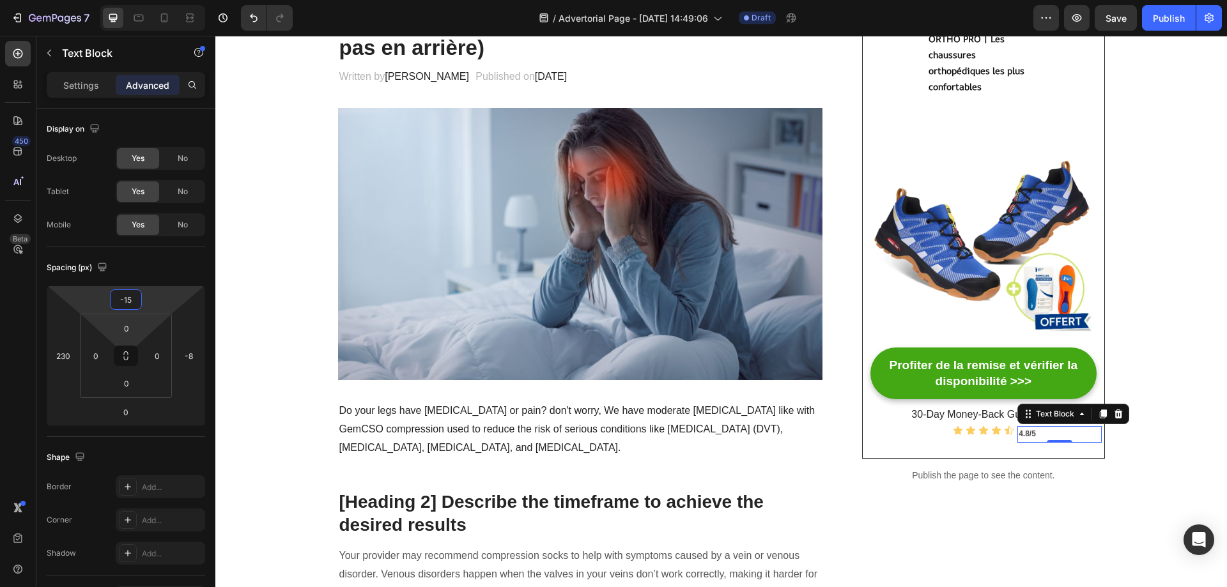
type input "-1"
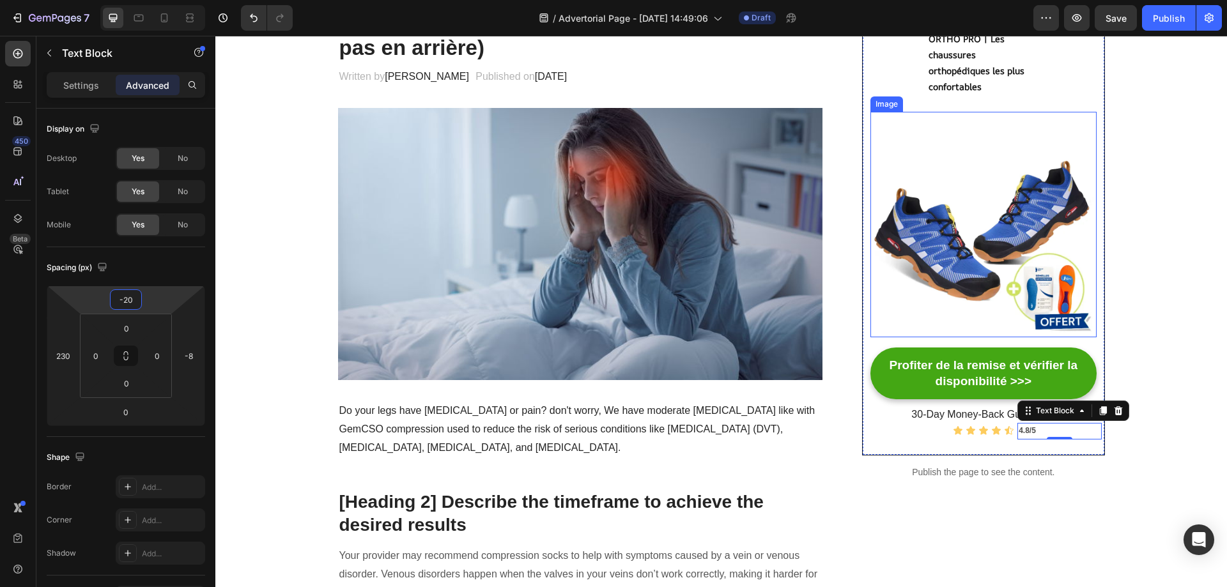
type input "-2"
type input "-19"
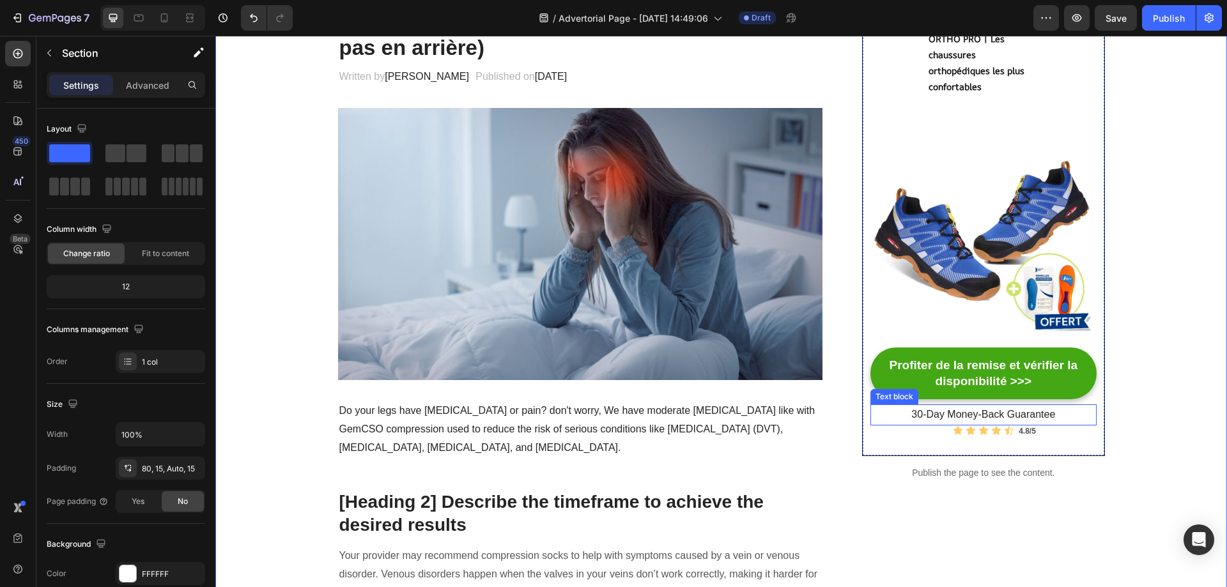
click at [947, 410] on p "30-Day Money-Back Guarantee" at bounding box center [982, 415] width 223 height 19
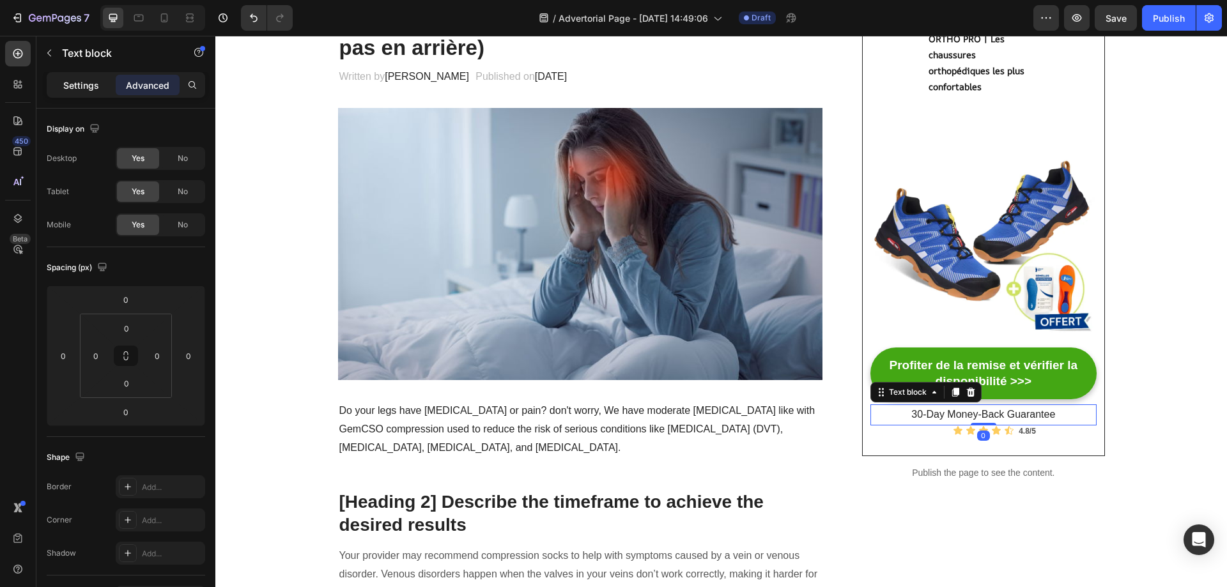
click at [84, 79] on p "Settings" at bounding box center [81, 85] width 36 height 13
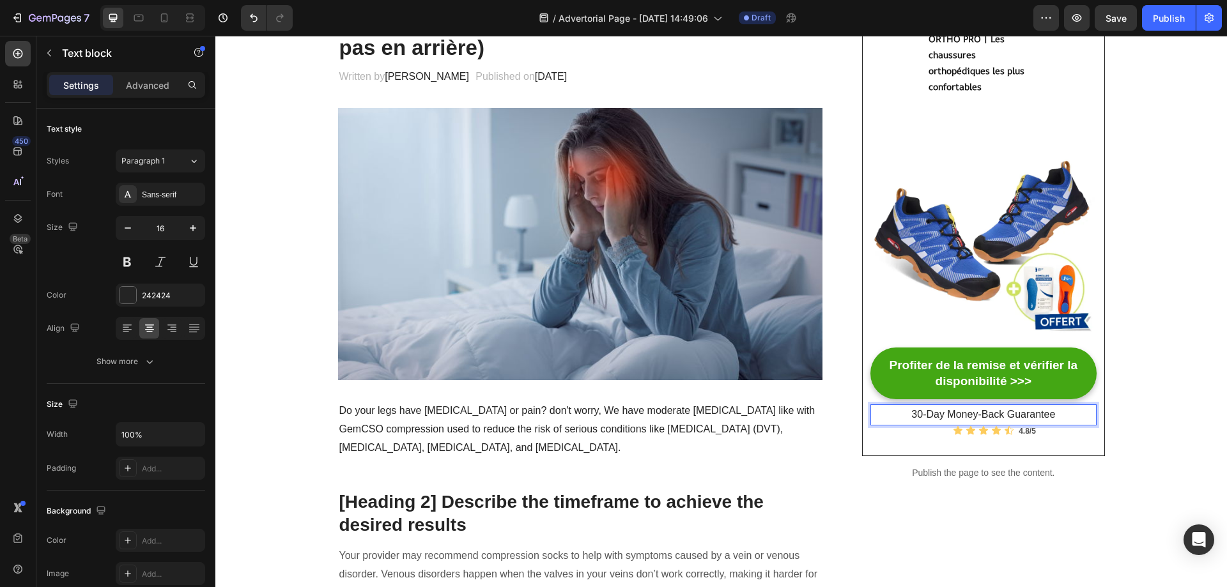
click at [931, 415] on p "30-Day Money-Back Guarantee" at bounding box center [982, 415] width 223 height 19
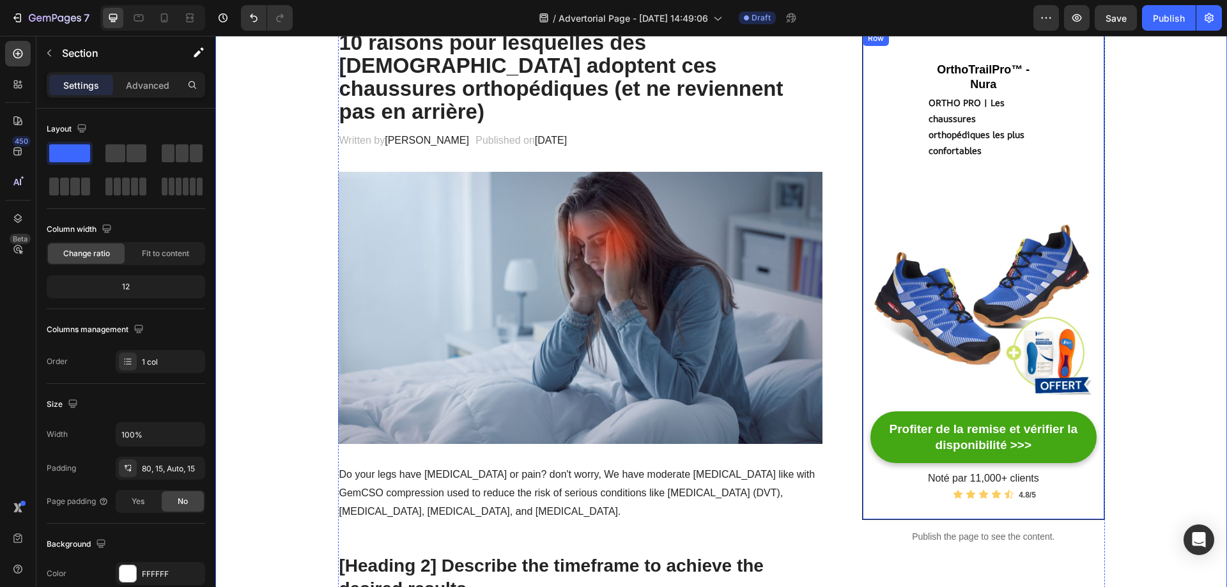
scroll to position [256, 0]
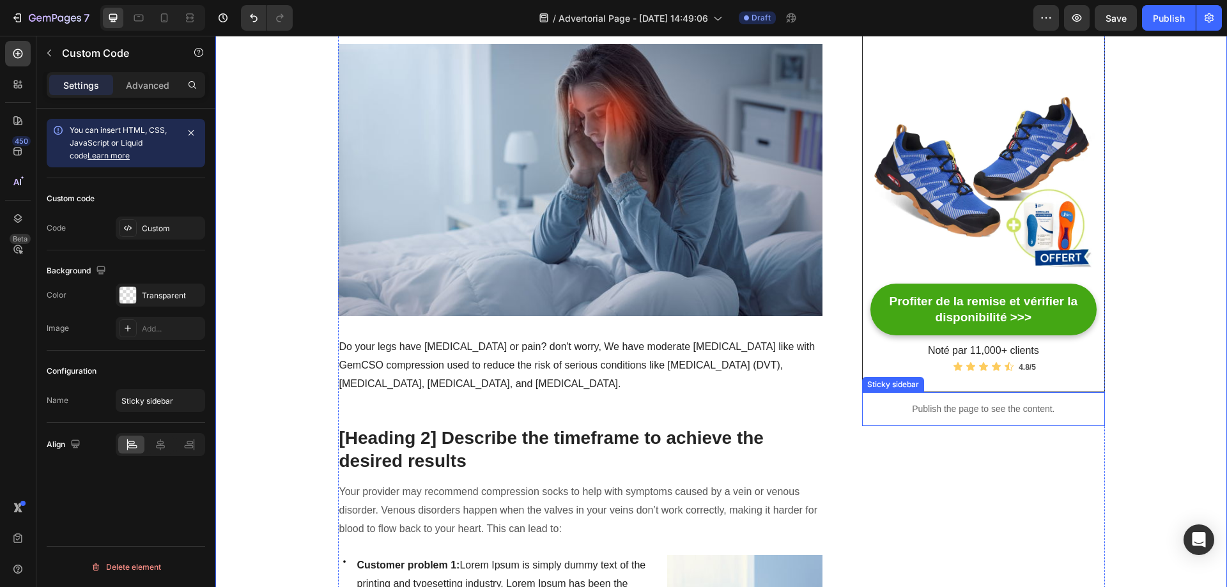
click at [961, 406] on p "Publish the page to see the content." at bounding box center [983, 408] width 242 height 13
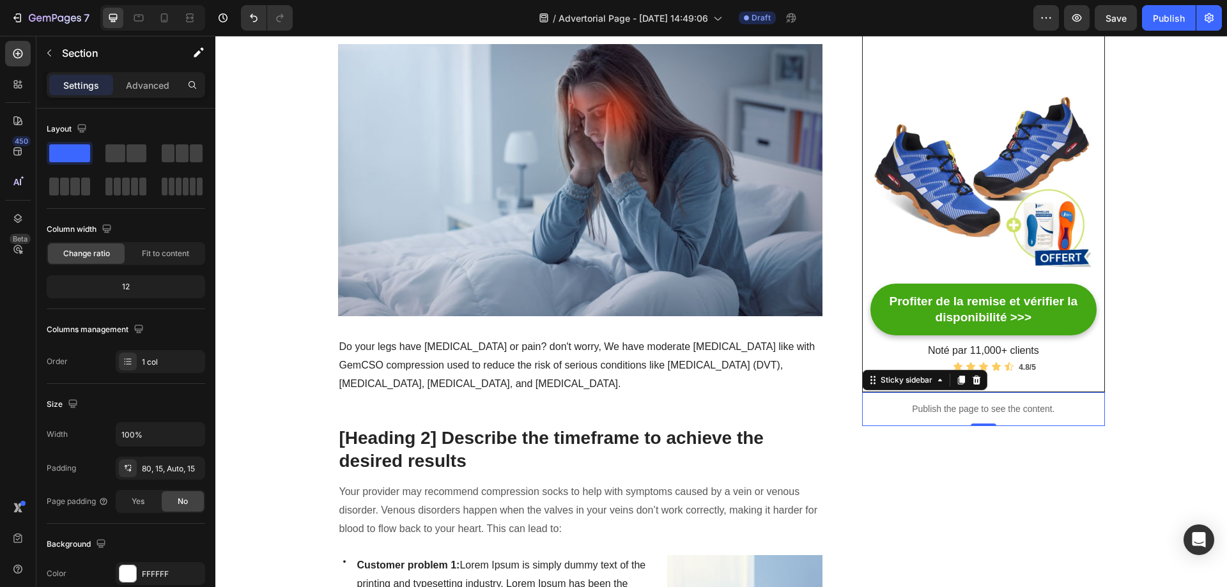
click at [912, 416] on div "Publish the page to see the content." at bounding box center [983, 409] width 242 height 34
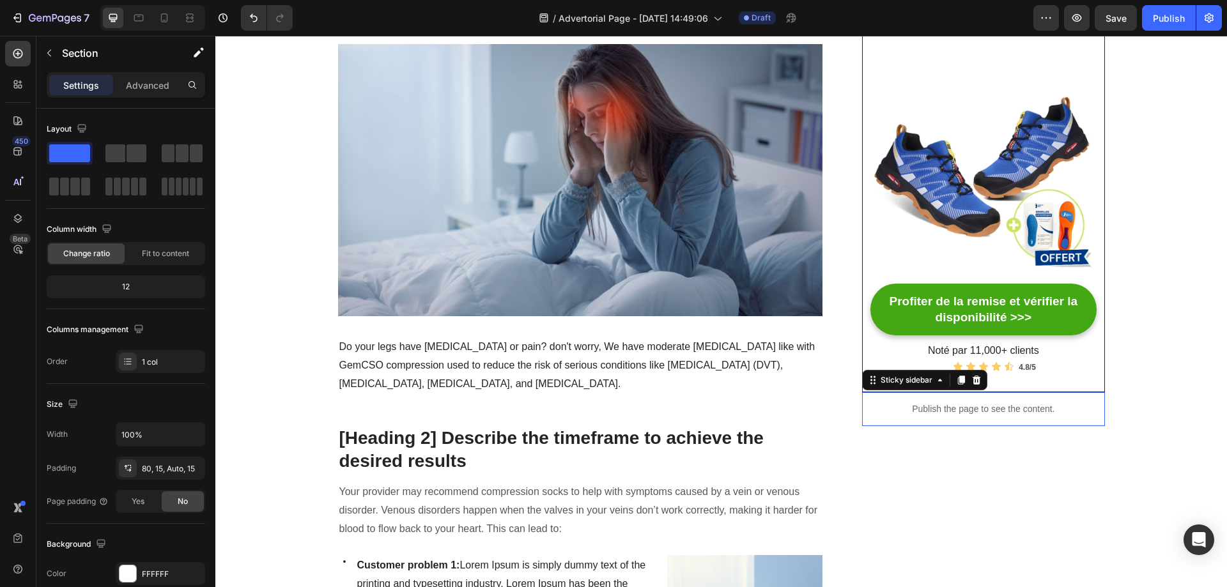
click at [967, 410] on p "Publish the page to see the content." at bounding box center [983, 408] width 242 height 13
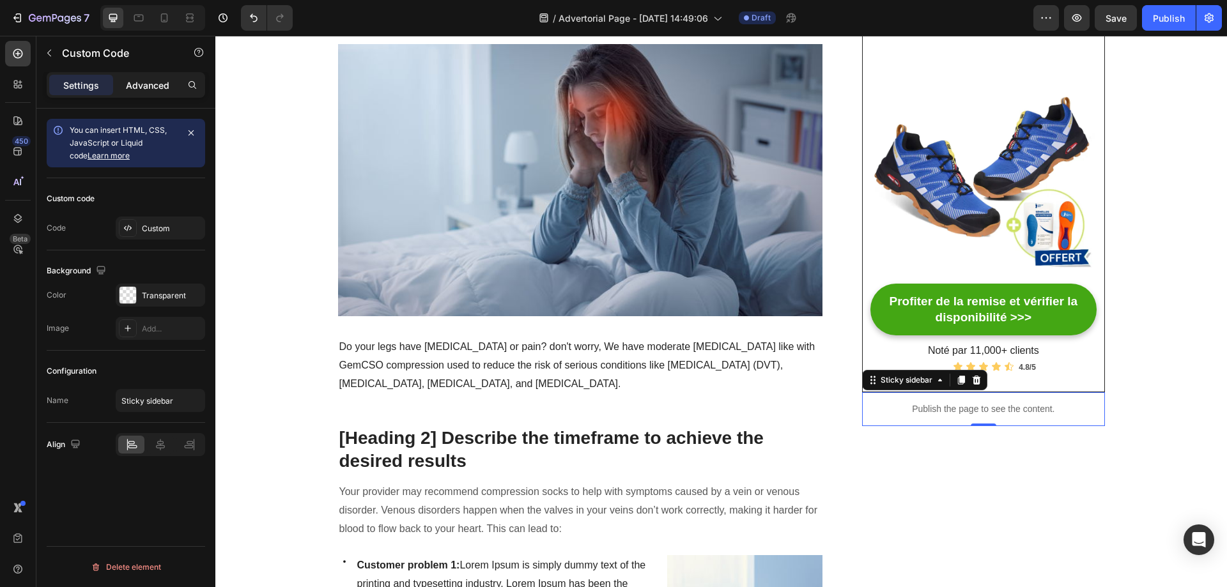
click at [152, 91] on p "Advanced" at bounding box center [147, 85] width 43 height 13
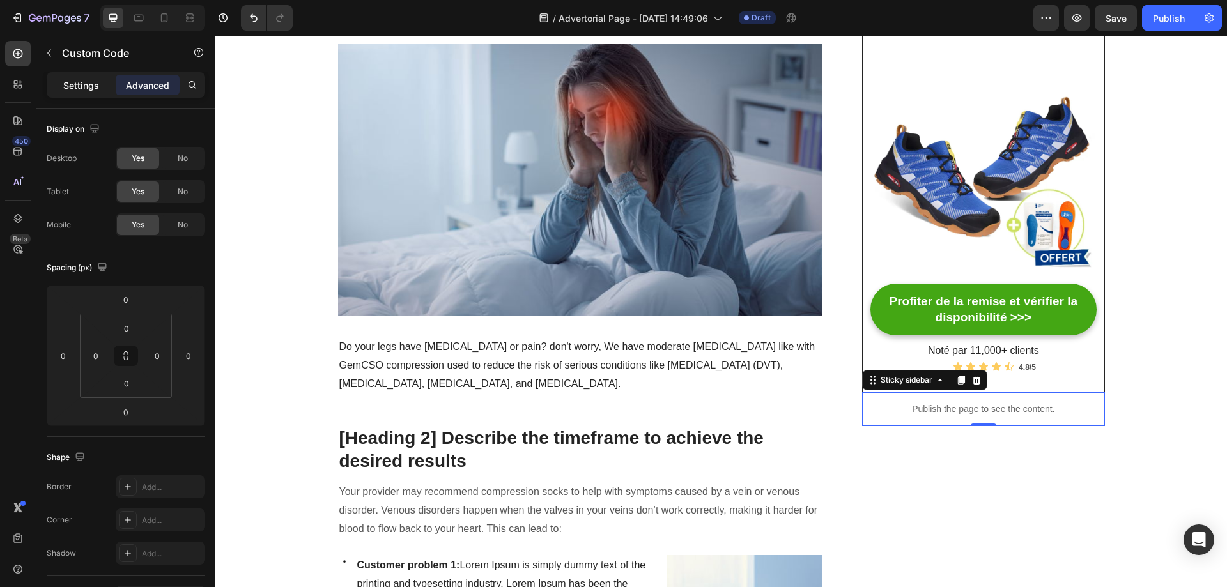
click at [65, 88] on p "Settings" at bounding box center [81, 85] width 36 height 13
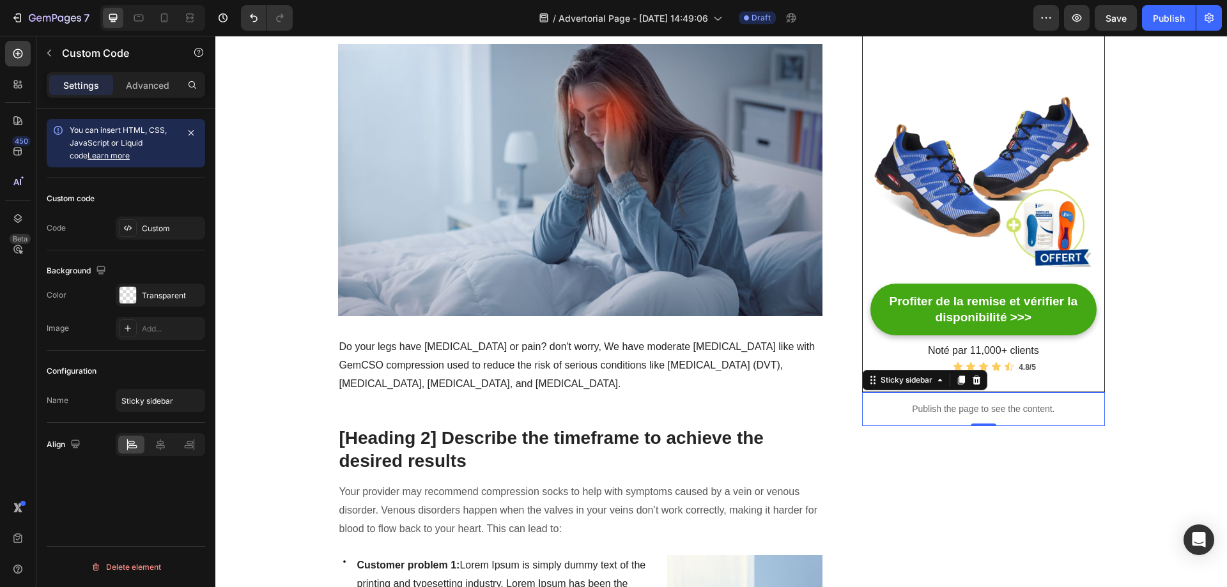
click at [931, 404] on p "Publish the page to see the content." at bounding box center [983, 408] width 242 height 13
click at [931, 408] on p "Publish the page to see the content." at bounding box center [983, 408] width 242 height 13
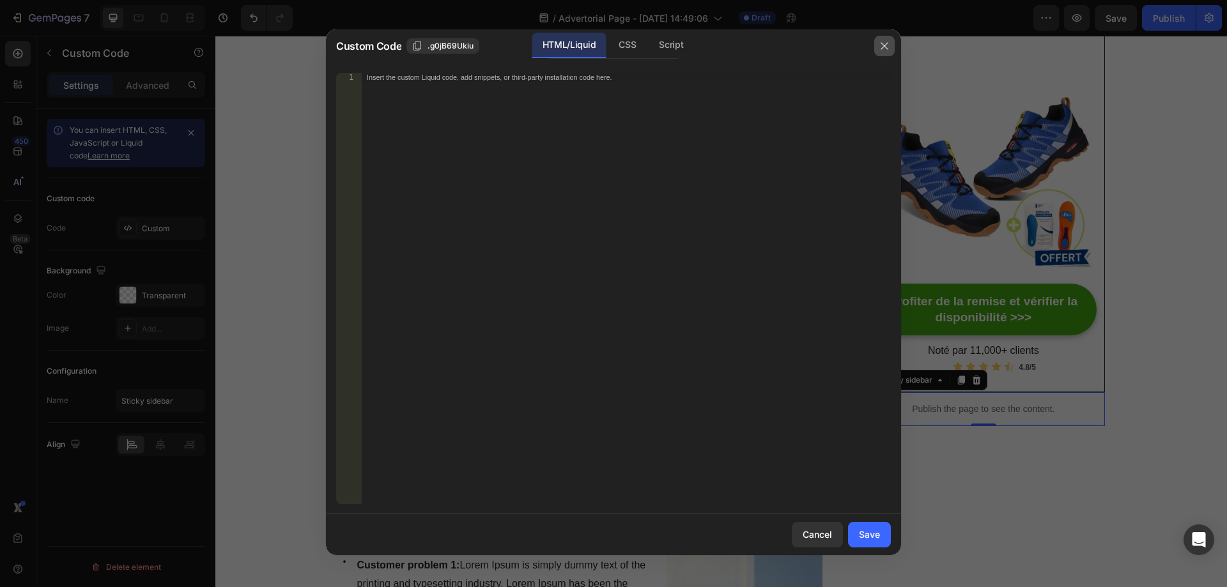
click at [882, 46] on icon "button" at bounding box center [884, 46] width 10 height 10
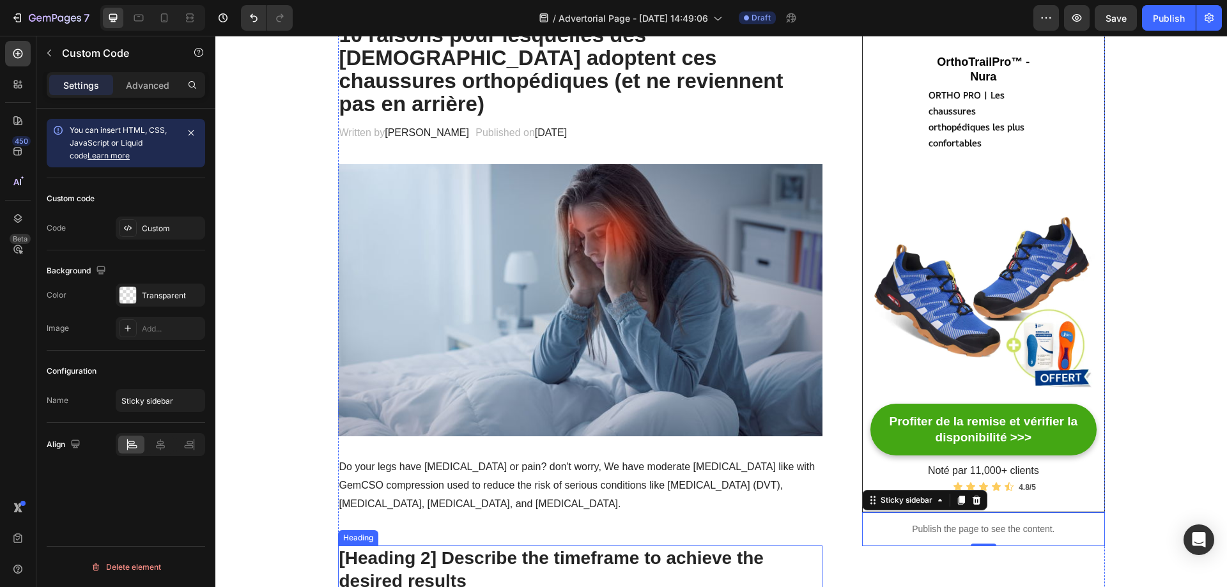
scroll to position [0, 0]
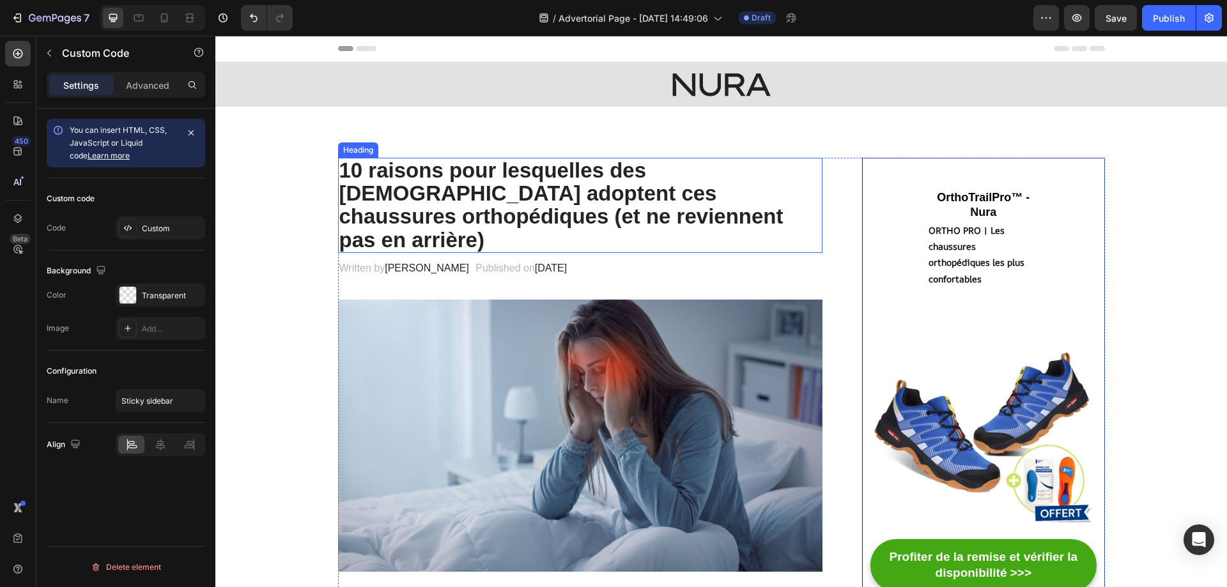
click at [500, 196] on p "10 raisons pour lesquelles des Français adoptent ces chaussures orthopédiques (…" at bounding box center [580, 205] width 482 height 93
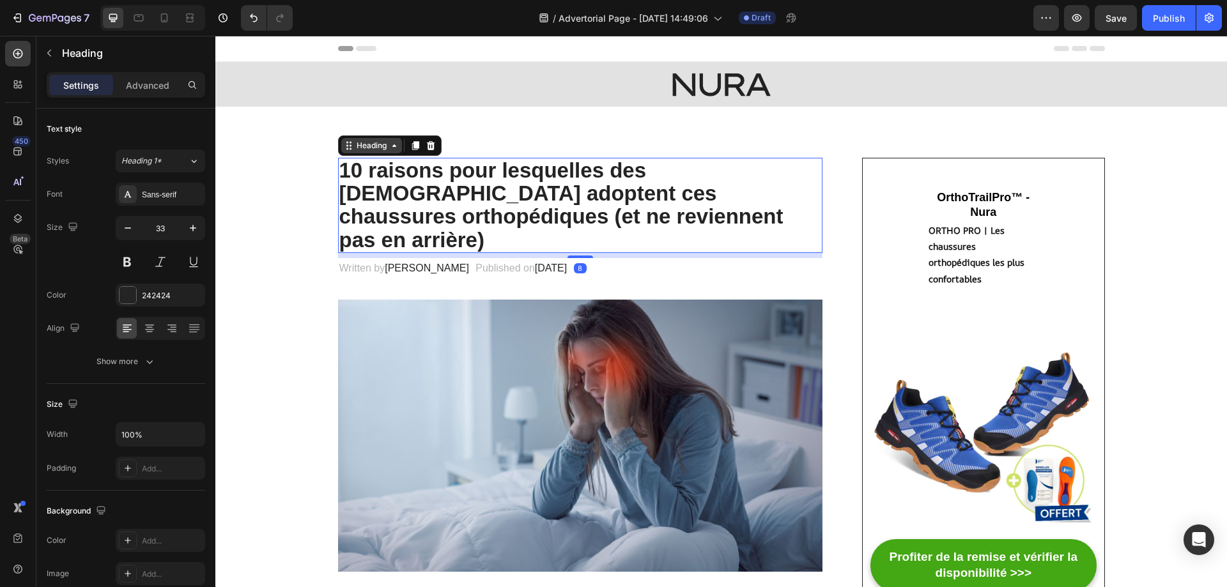
click at [390, 151] on div "Heading" at bounding box center [371, 145] width 61 height 15
click at [339, 169] on p "10 raisons pour lesquelles des Français adoptent ces chaussures orthopédiques (…" at bounding box center [580, 205] width 482 height 93
click at [590, 188] on p "10 raisons pour lesquelles des Français adoptent ces chaussures orthopédiques (…" at bounding box center [580, 205] width 482 height 93
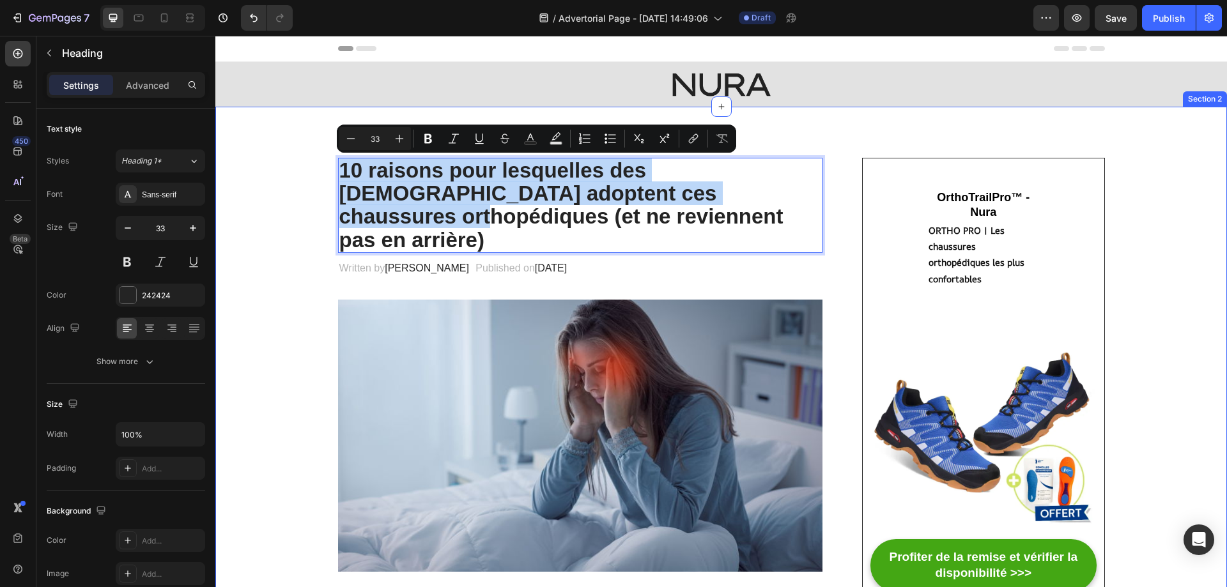
drag, startPoint x: 737, startPoint y: 196, endPoint x: 326, endPoint y: 168, distance: 411.7
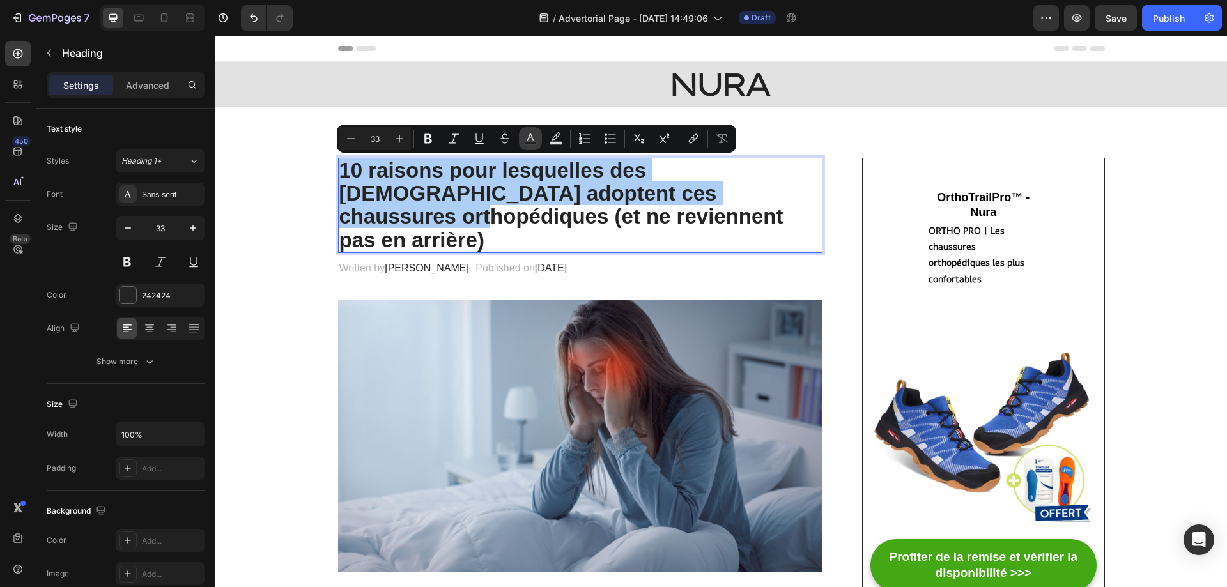
click at [530, 141] on icon "Editor contextual toolbar" at bounding box center [530, 138] width 13 height 13
type input "242424"
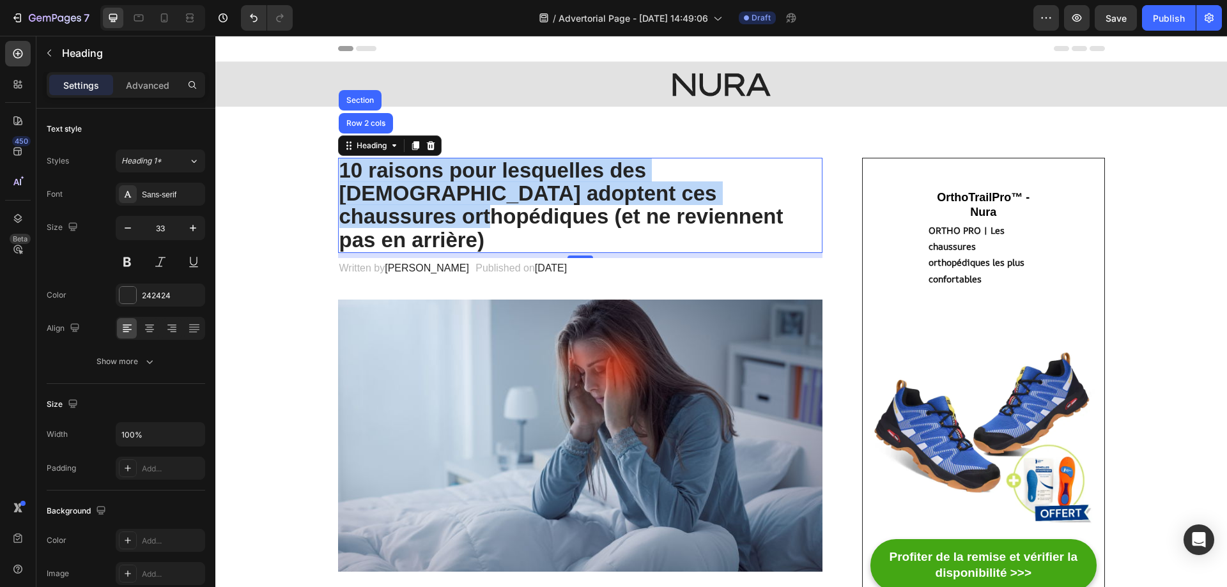
click at [436, 178] on p "10 raisons pour lesquelles des Français adoptent ces chaussures orthopédiques (…" at bounding box center [580, 205] width 482 height 93
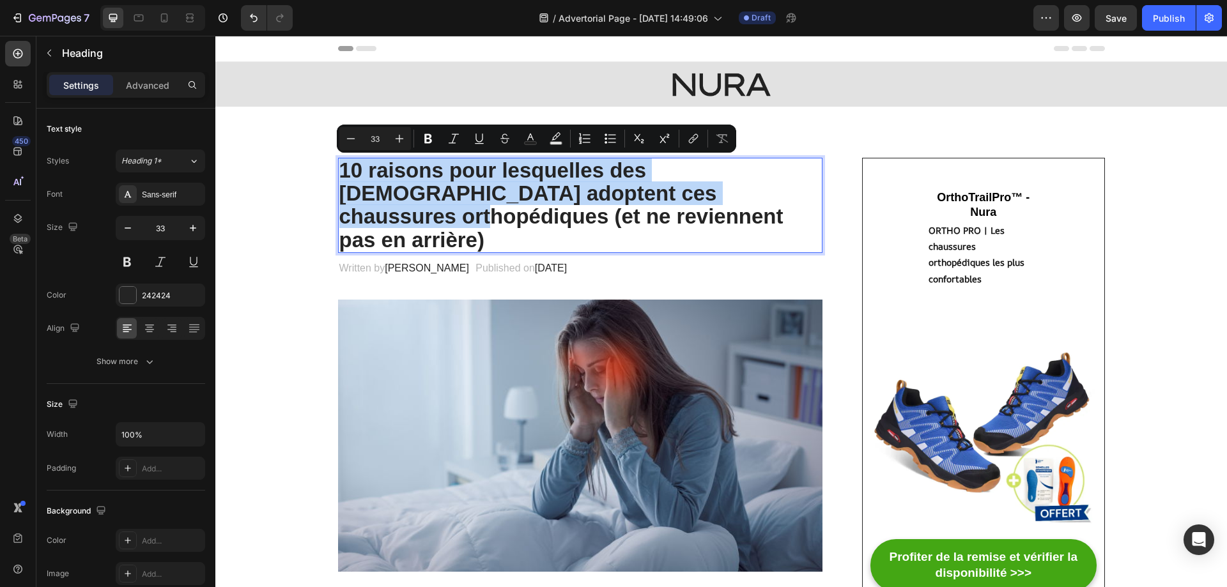
drag, startPoint x: 338, startPoint y: 166, endPoint x: 738, endPoint y: 195, distance: 401.0
click at [738, 195] on p "10 raisons pour lesquelles des Français adoptent ces chaussures orthopédiques (…" at bounding box center [580, 205] width 482 height 93
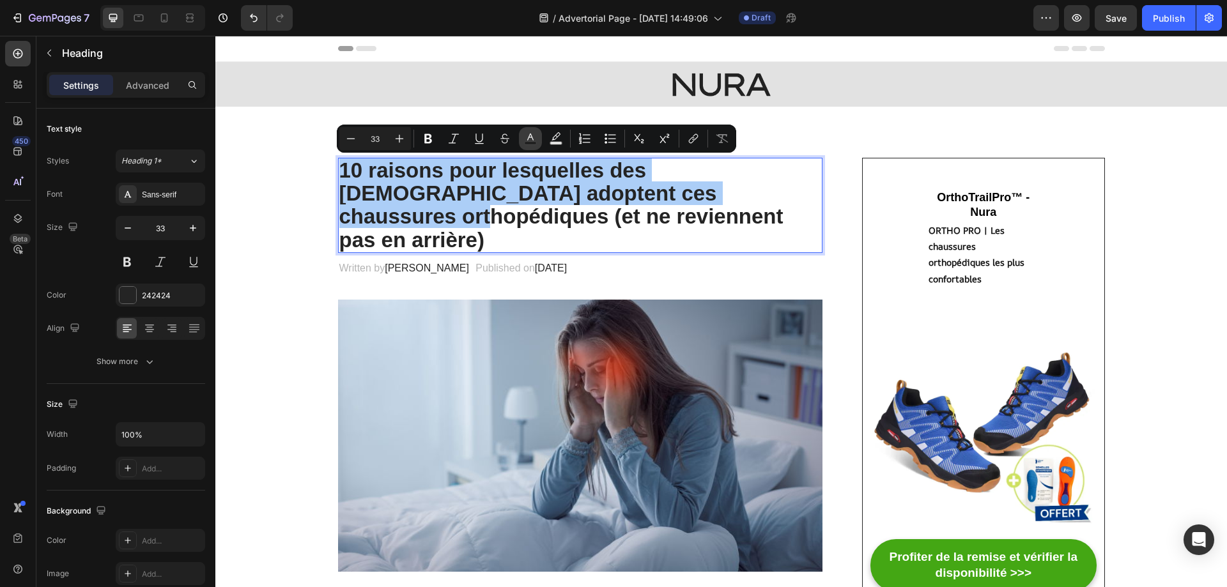
click at [536, 139] on icon "Editor contextual toolbar" at bounding box center [530, 138] width 13 height 13
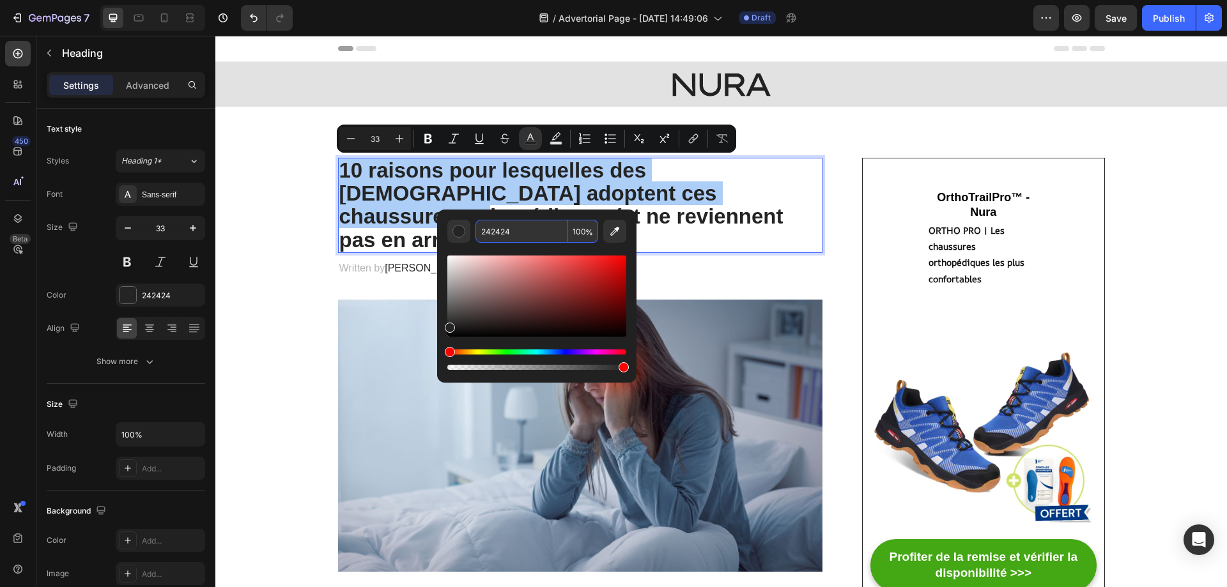
click at [510, 231] on input "242424" at bounding box center [521, 231] width 92 height 23
paste input "#003883"
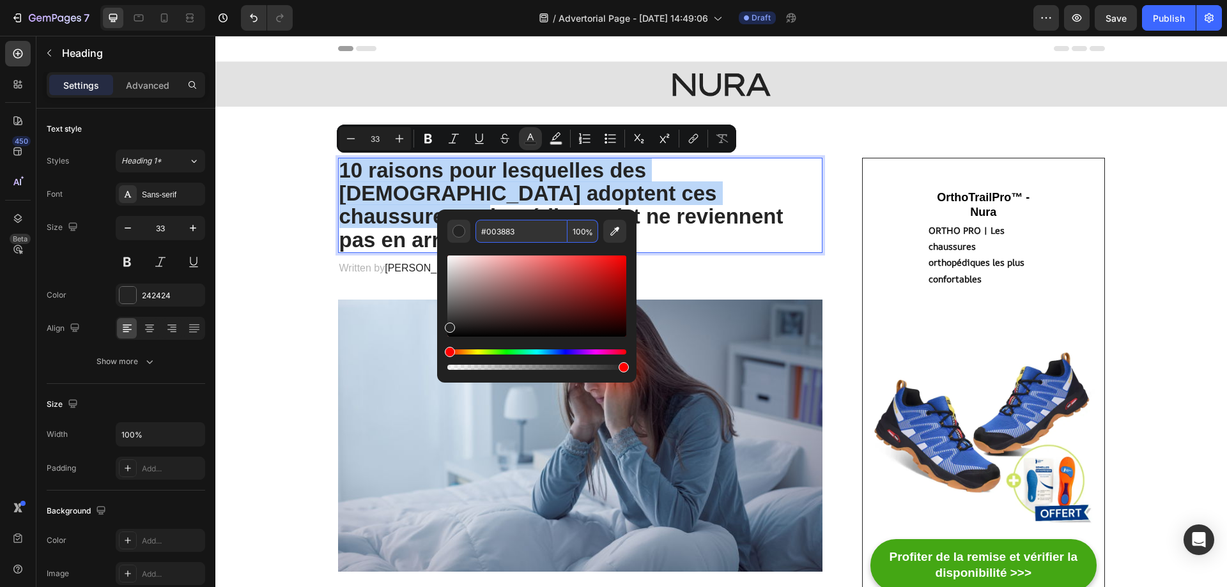
type input "003883"
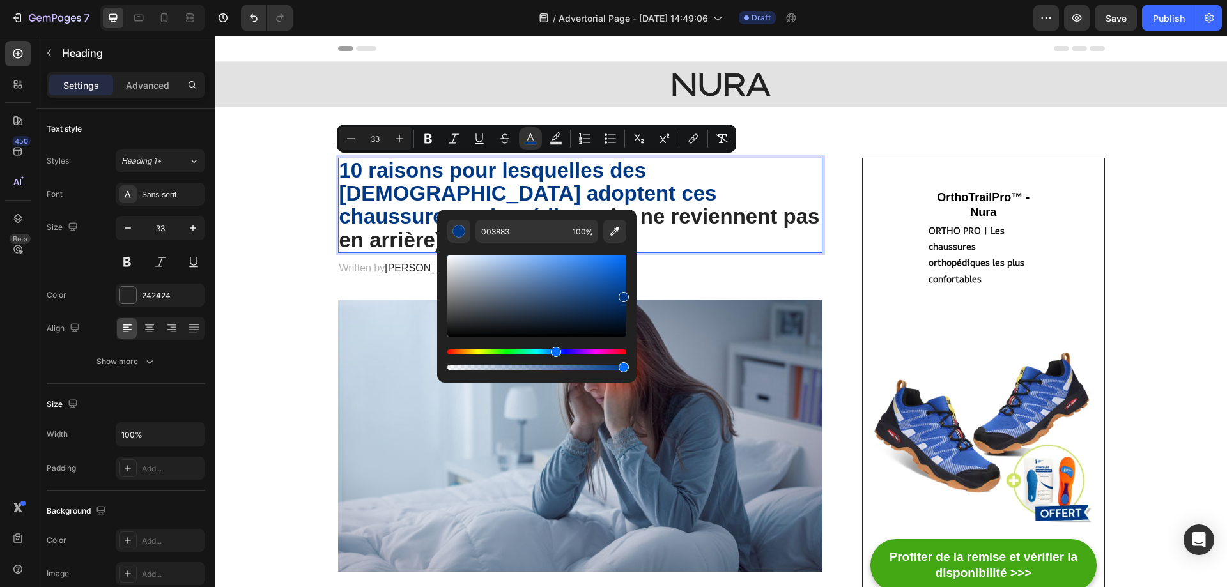
click at [509, 252] on div "Editor contextual toolbar" at bounding box center [536, 308] width 179 height 130
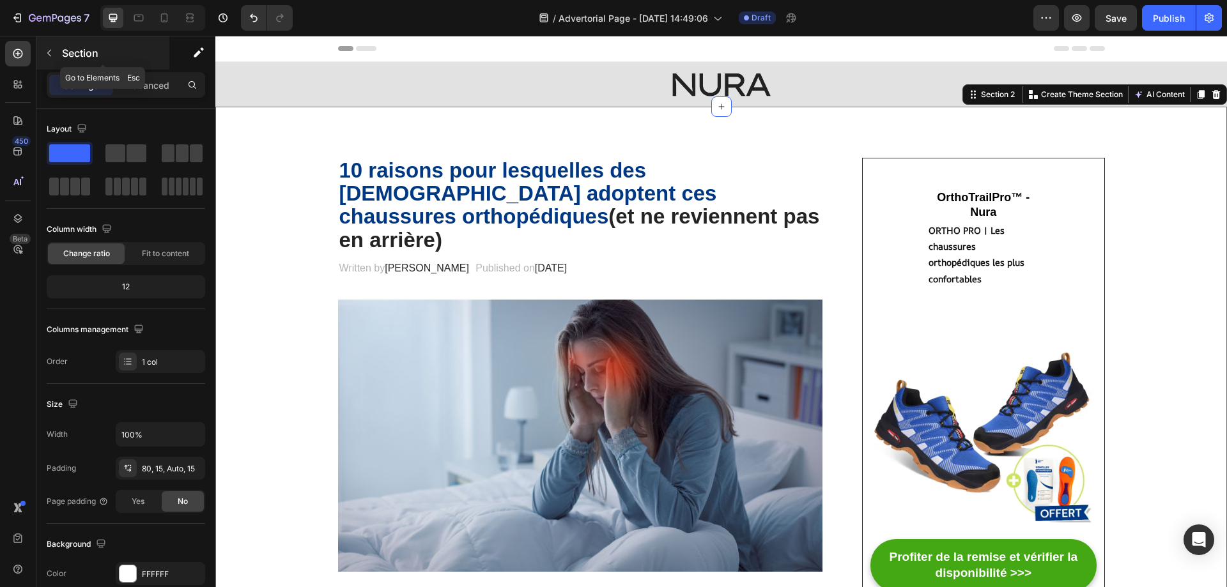
click at [51, 59] on button "button" at bounding box center [49, 53] width 20 height 20
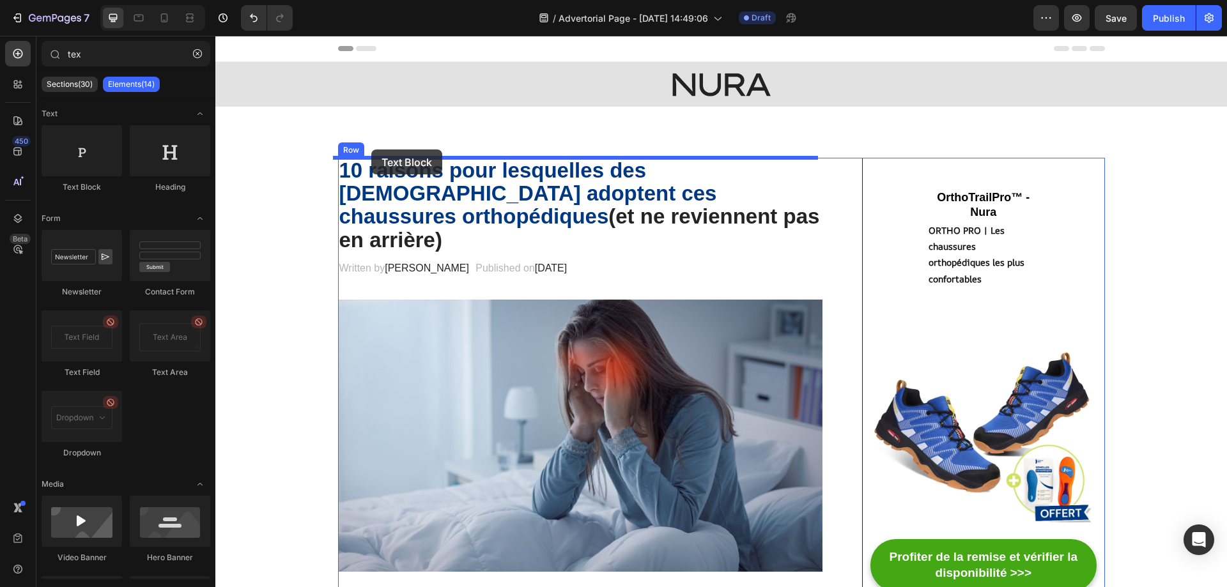
drag, startPoint x: 336, startPoint y: 207, endPoint x: 371, endPoint y: 149, distance: 67.4
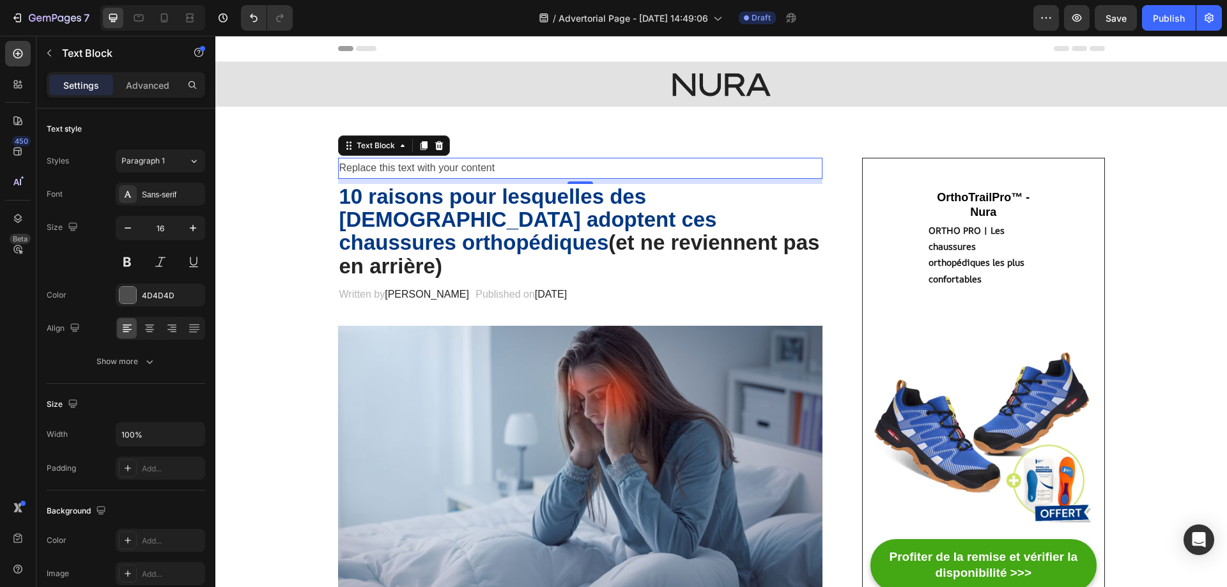
click at [364, 170] on div "Replace this text with your content" at bounding box center [580, 168] width 485 height 21
click at [364, 170] on p "Replace this text with your content" at bounding box center [580, 168] width 482 height 19
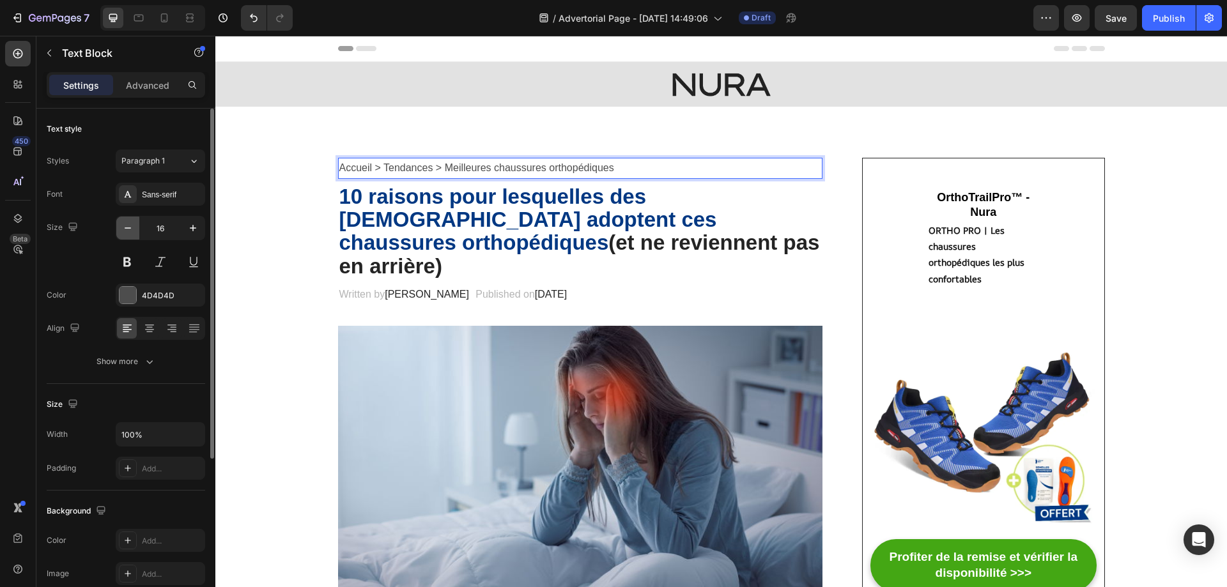
click at [129, 230] on icon "button" at bounding box center [127, 228] width 13 height 13
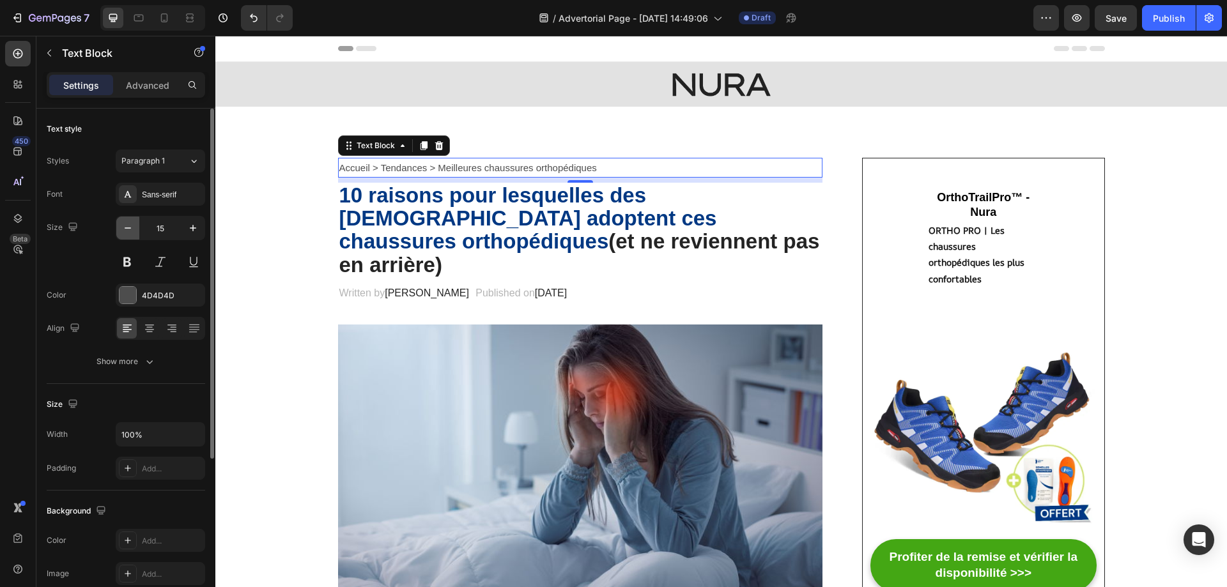
click at [129, 230] on icon "button" at bounding box center [127, 228] width 13 height 13
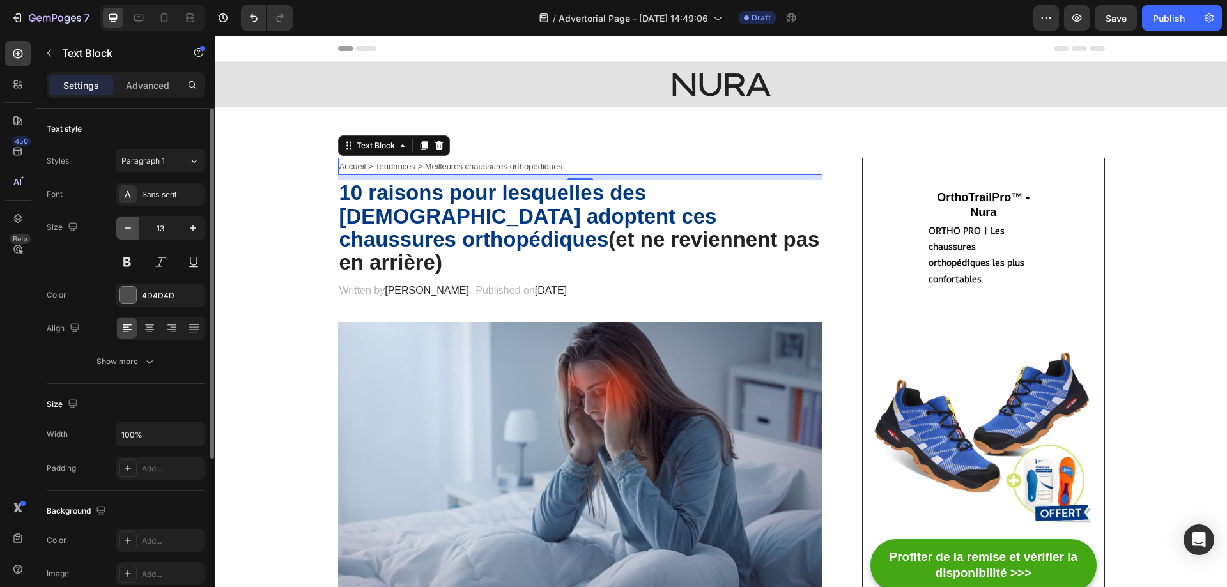
click at [129, 230] on icon "button" at bounding box center [127, 228] width 13 height 13
type input "11"
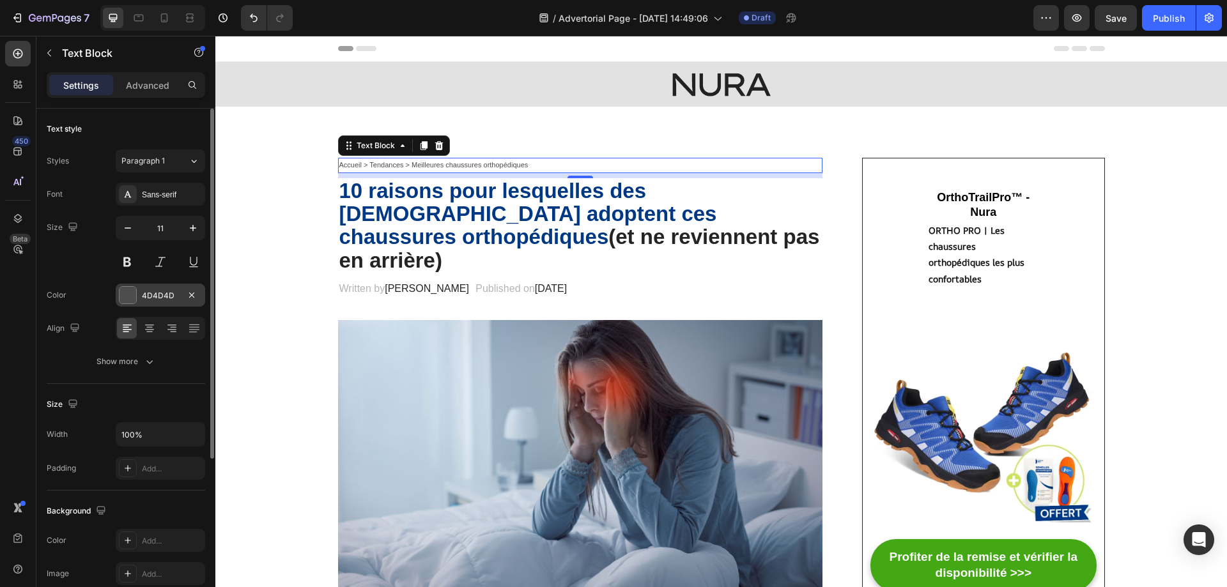
click at [127, 298] on div at bounding box center [127, 295] width 17 height 17
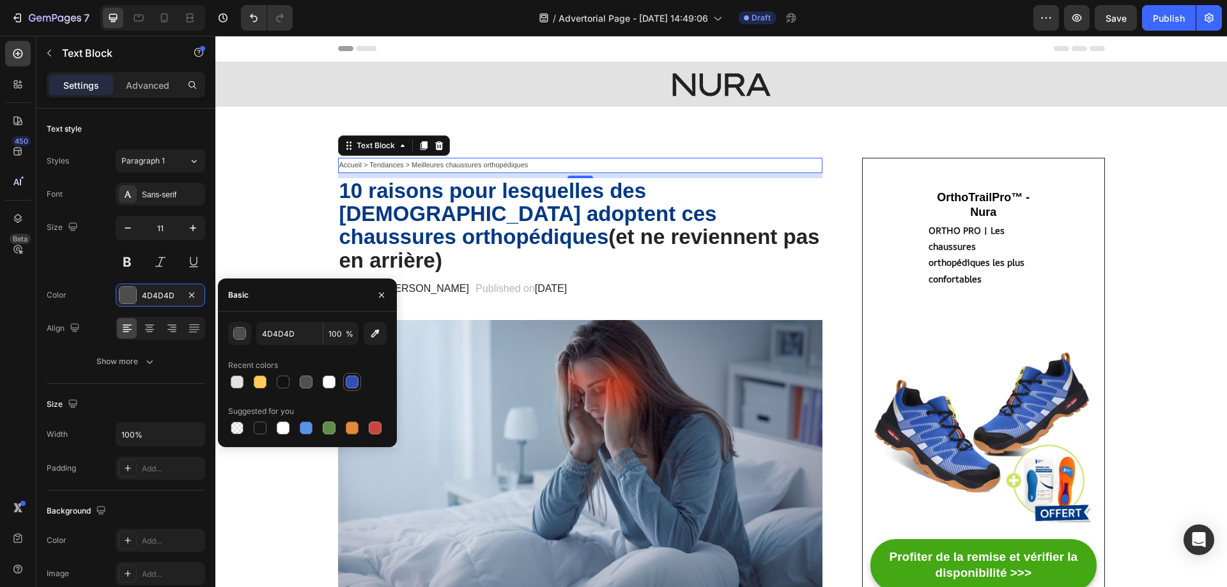
click at [347, 379] on div at bounding box center [352, 382] width 13 height 13
type input "334FB4"
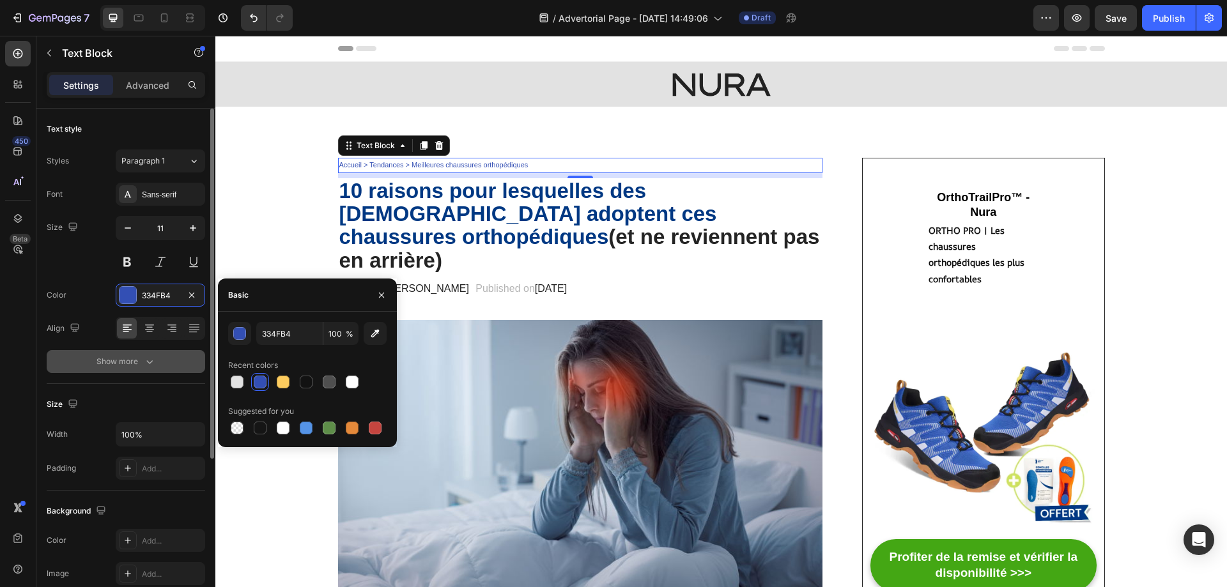
click at [68, 361] on button "Show more" at bounding box center [126, 361] width 158 height 23
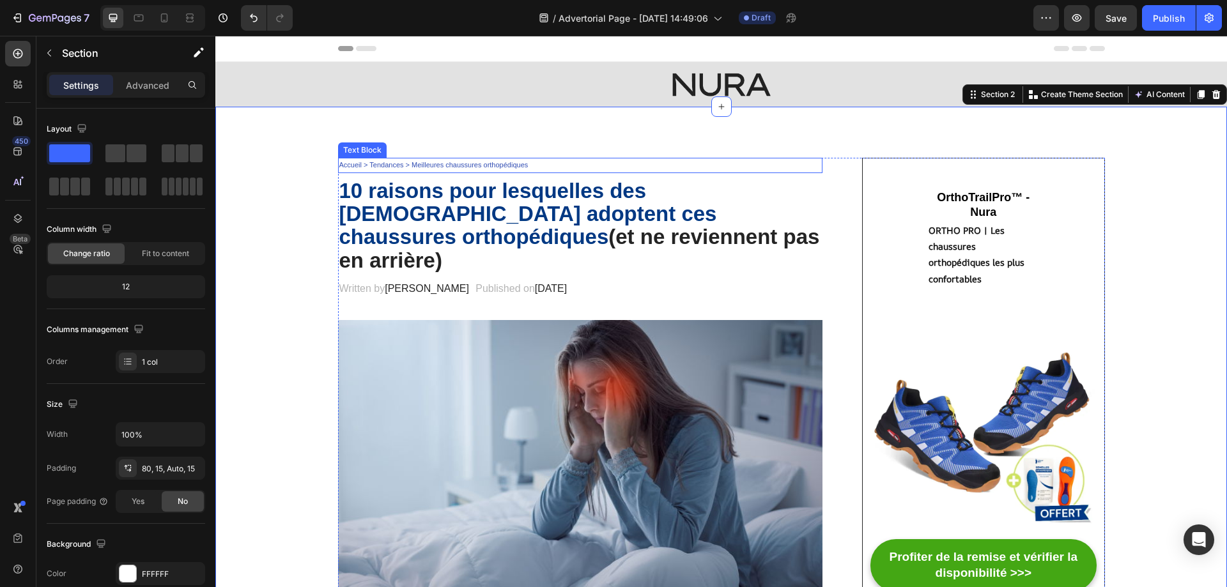
click at [385, 161] on p "Accueil > Tendances > Meilleures chaussures orthopédiques" at bounding box center [580, 165] width 482 height 13
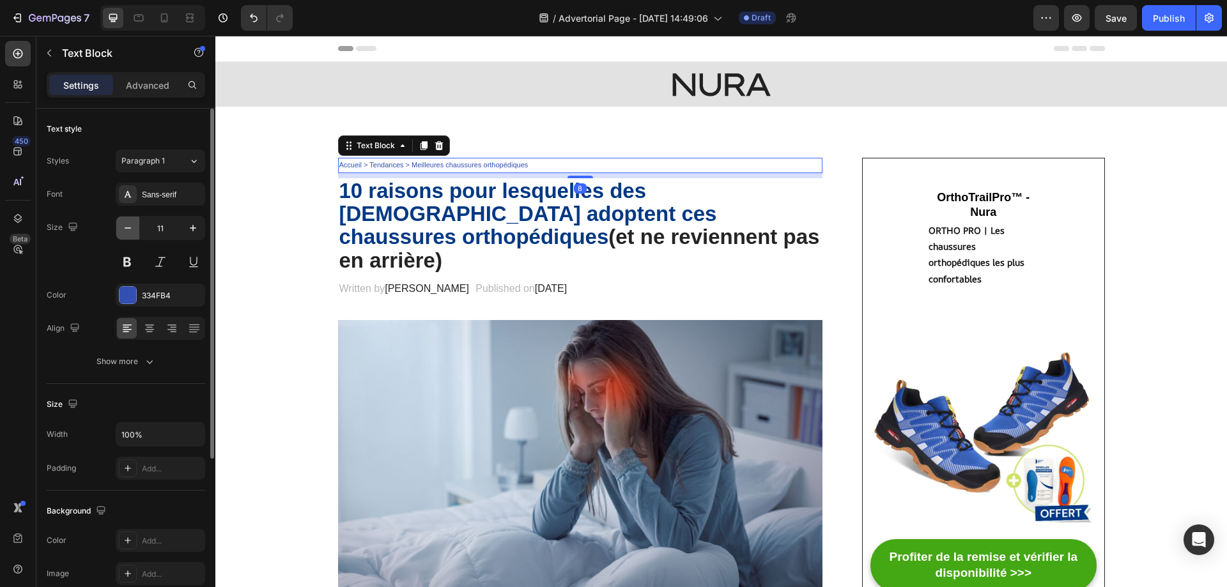
click at [125, 231] on icon "button" at bounding box center [127, 228] width 13 height 13
type input "10"
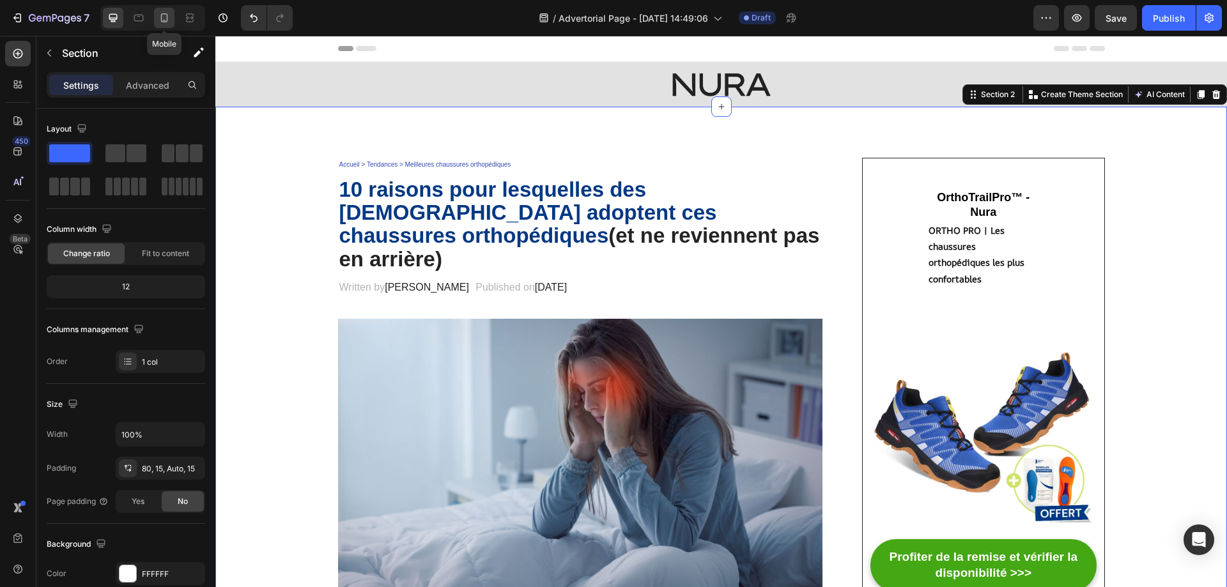
click at [170, 15] on icon at bounding box center [164, 17] width 13 height 13
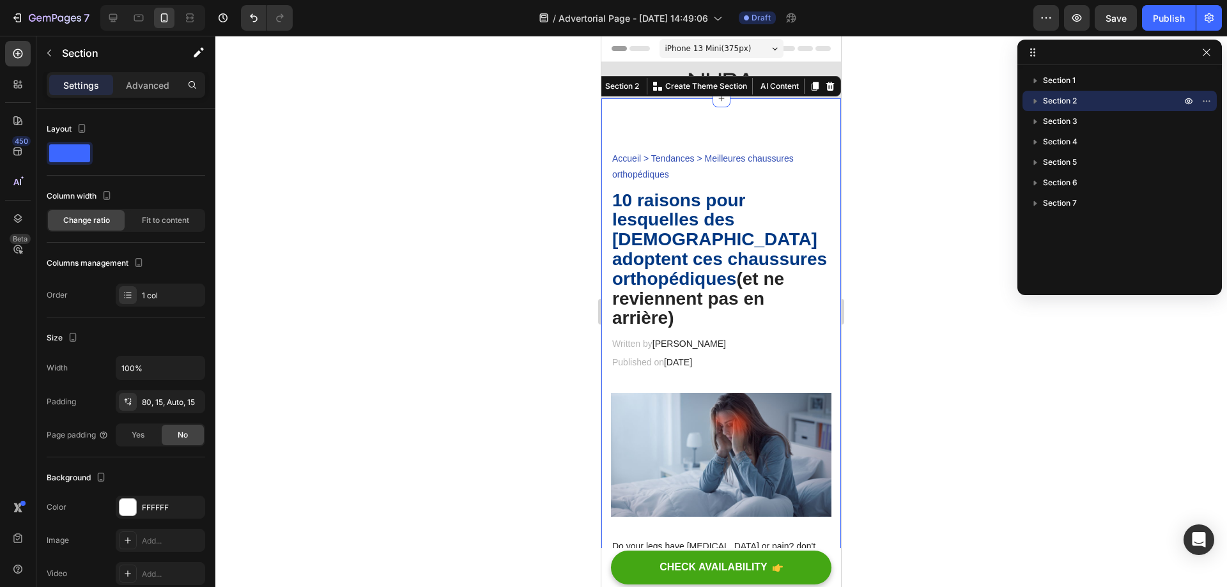
scroll to position [17, 0]
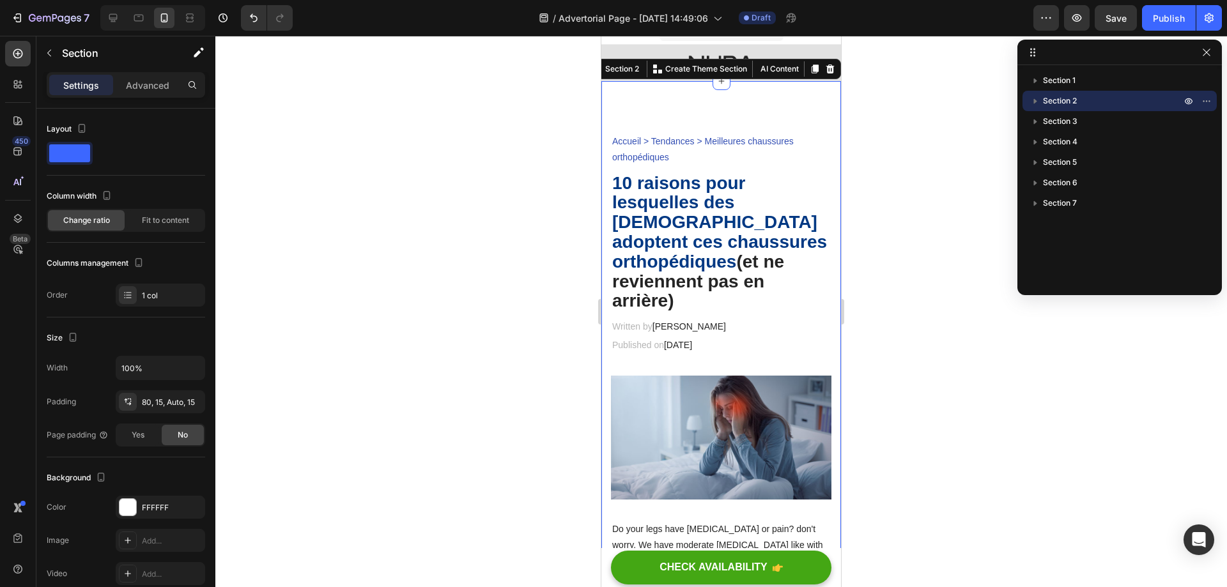
click at [884, 102] on div at bounding box center [720, 311] width 1011 height 551
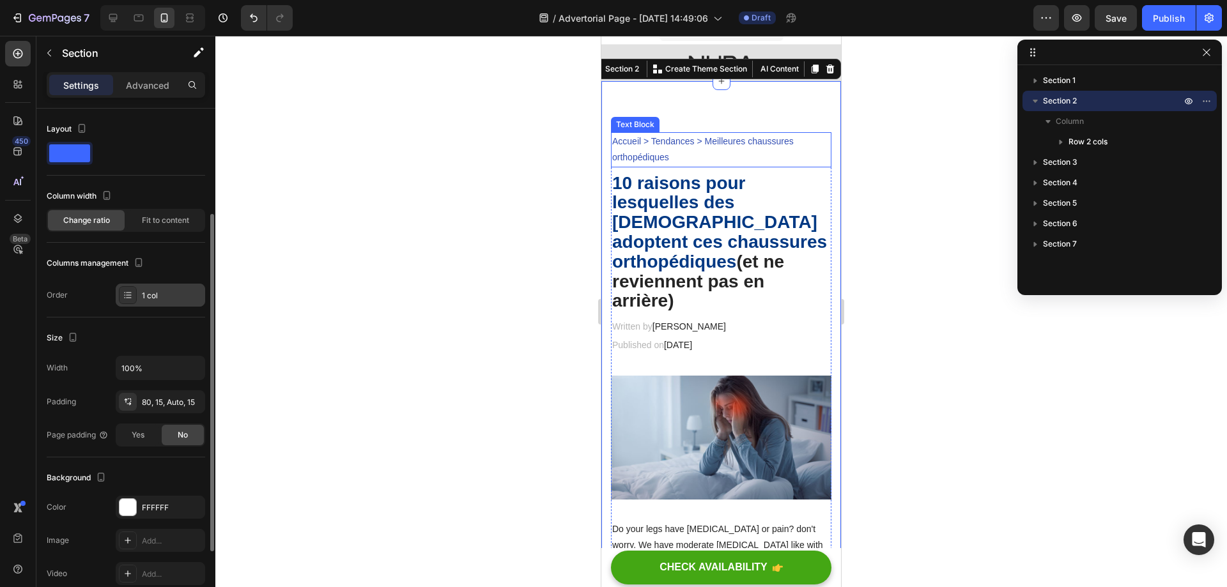
scroll to position [128, 0]
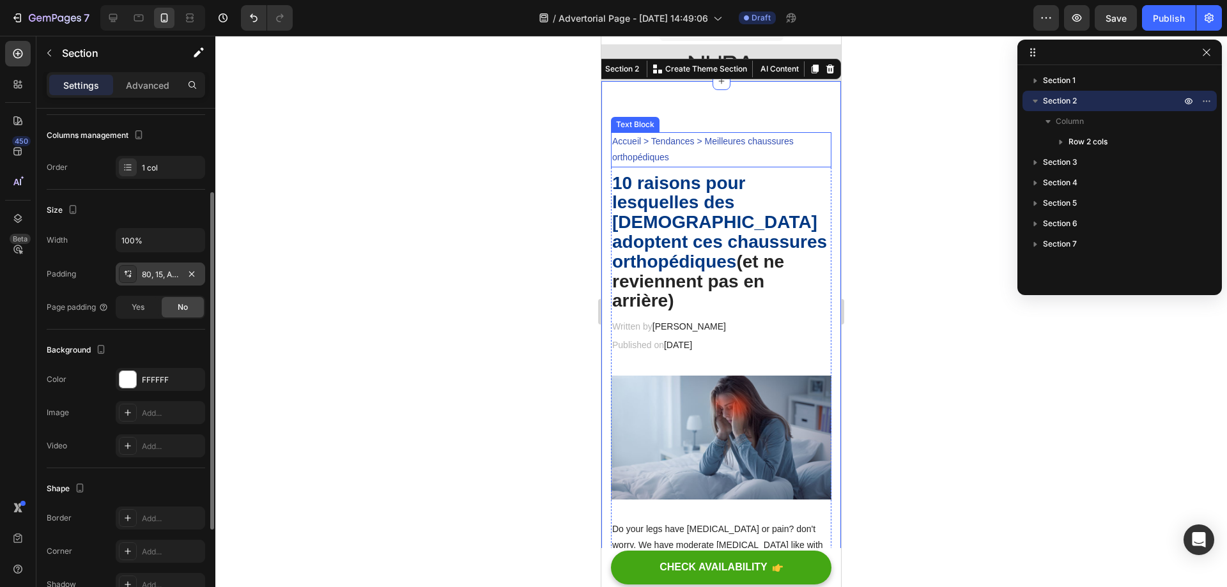
click at [164, 279] on div "80, 15, Auto, 15" at bounding box center [160, 274] width 37 height 11
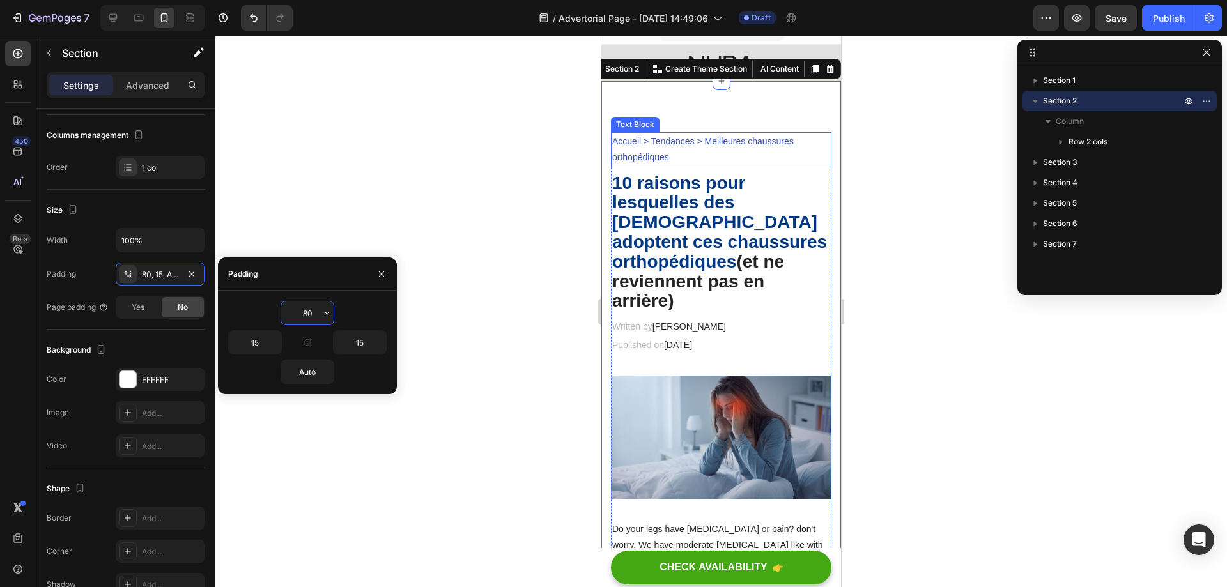
click at [304, 311] on input "80" at bounding box center [307, 313] width 52 height 23
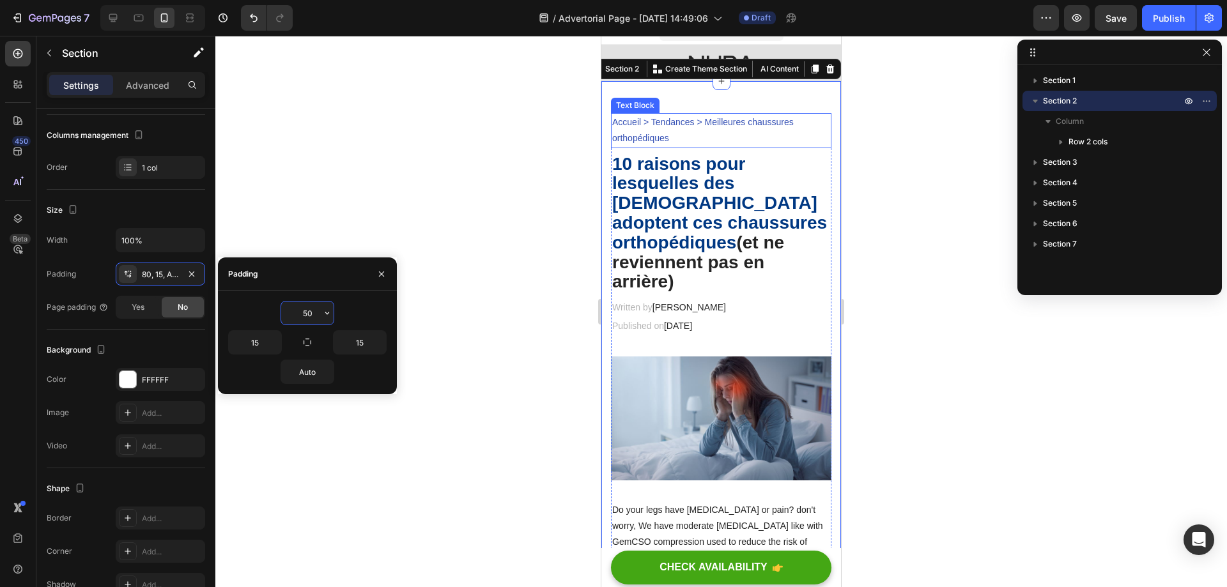
click at [309, 313] on input "50" at bounding box center [307, 313] width 52 height 23
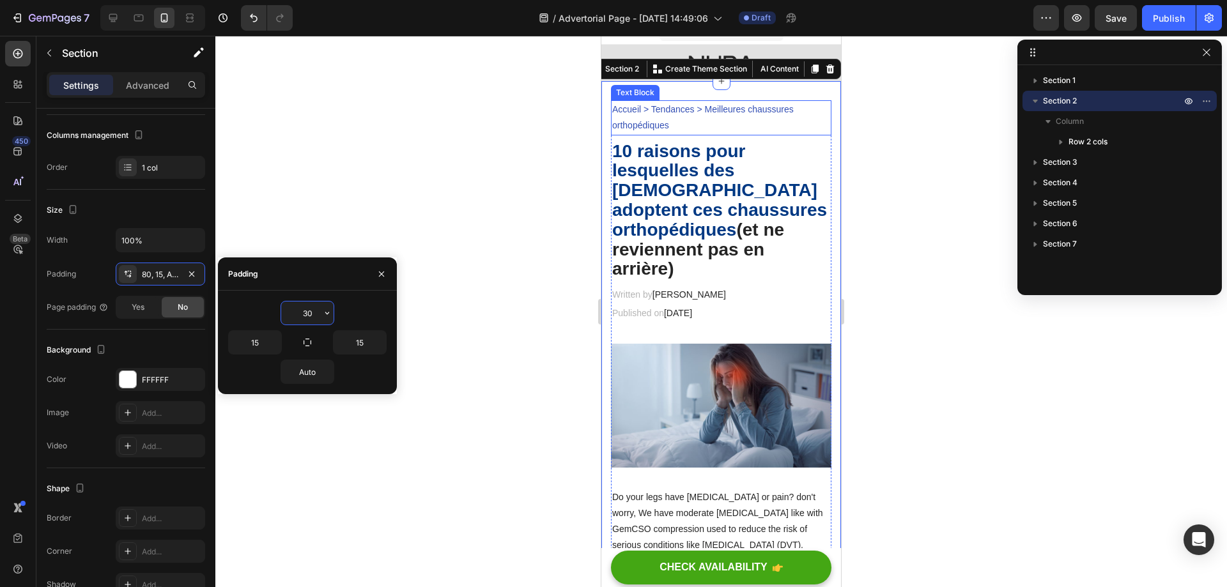
click at [309, 313] on input "30" at bounding box center [307, 313] width 52 height 23
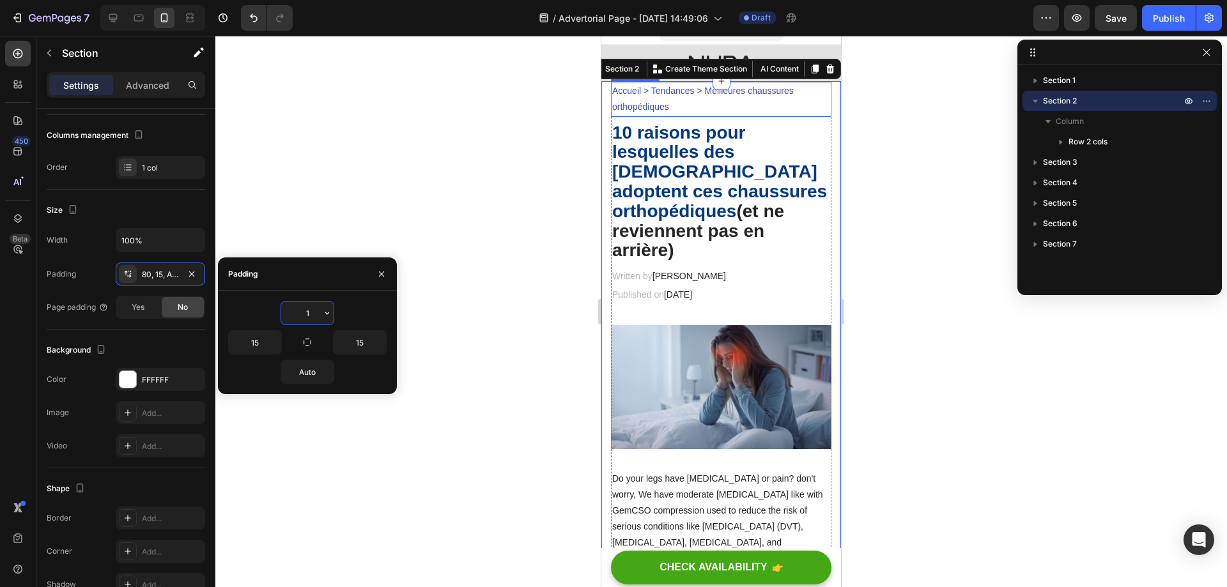
type input "15"
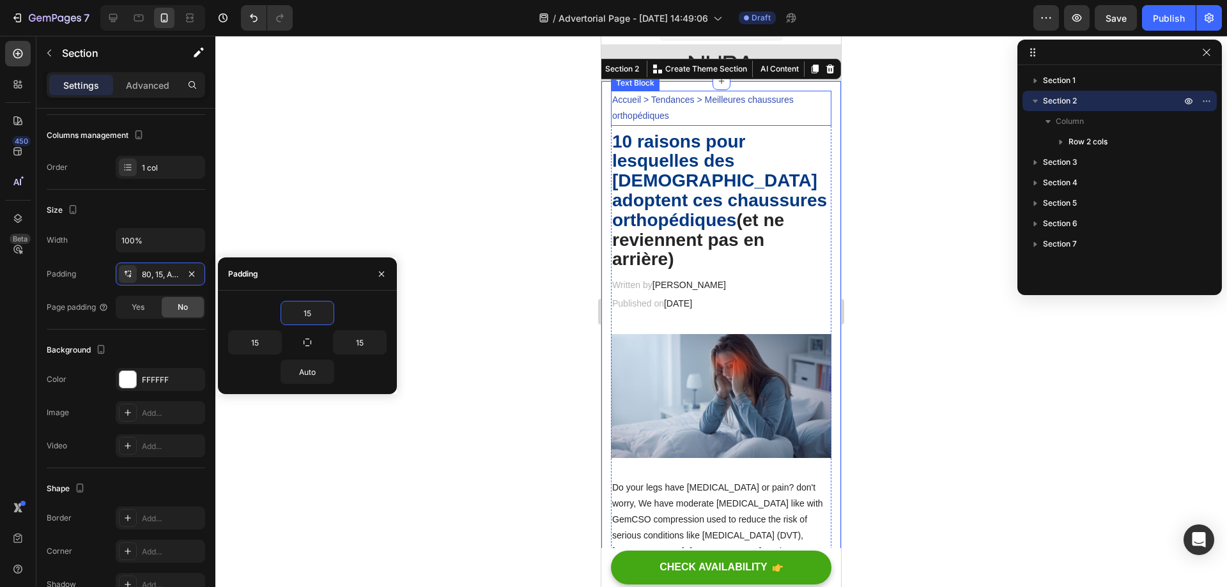
click at [30, 285] on div "450 Beta" at bounding box center [18, 268] width 26 height 454
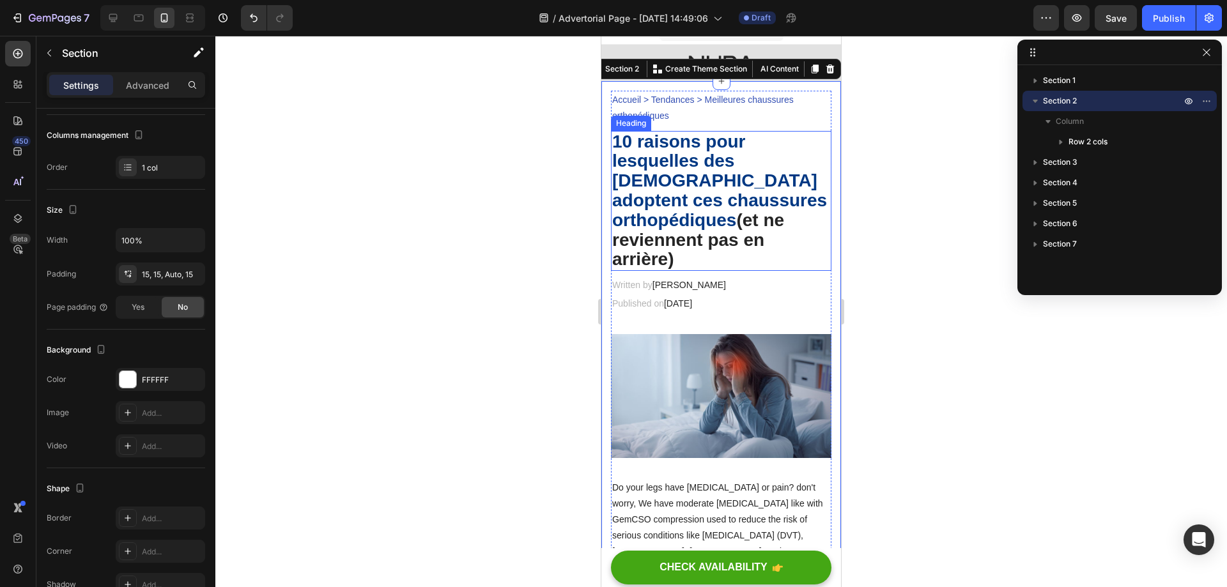
click at [556, 150] on div at bounding box center [720, 311] width 1011 height 551
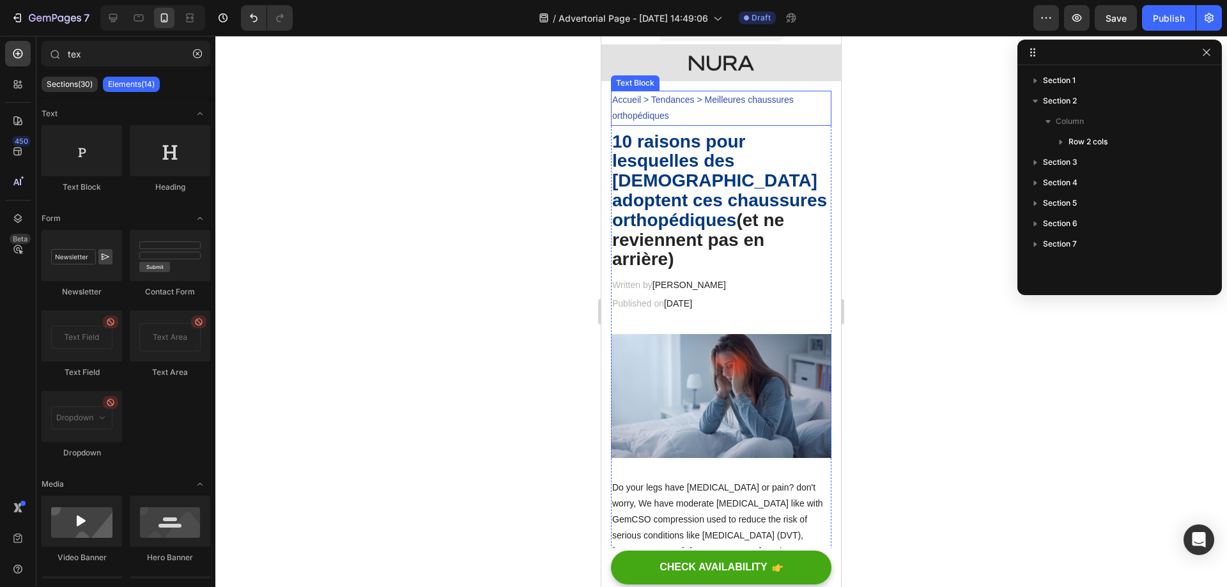
click at [647, 109] on p "Accueil > Tendances > Meilleures chaussures orthopédiques" at bounding box center [721, 108] width 218 height 32
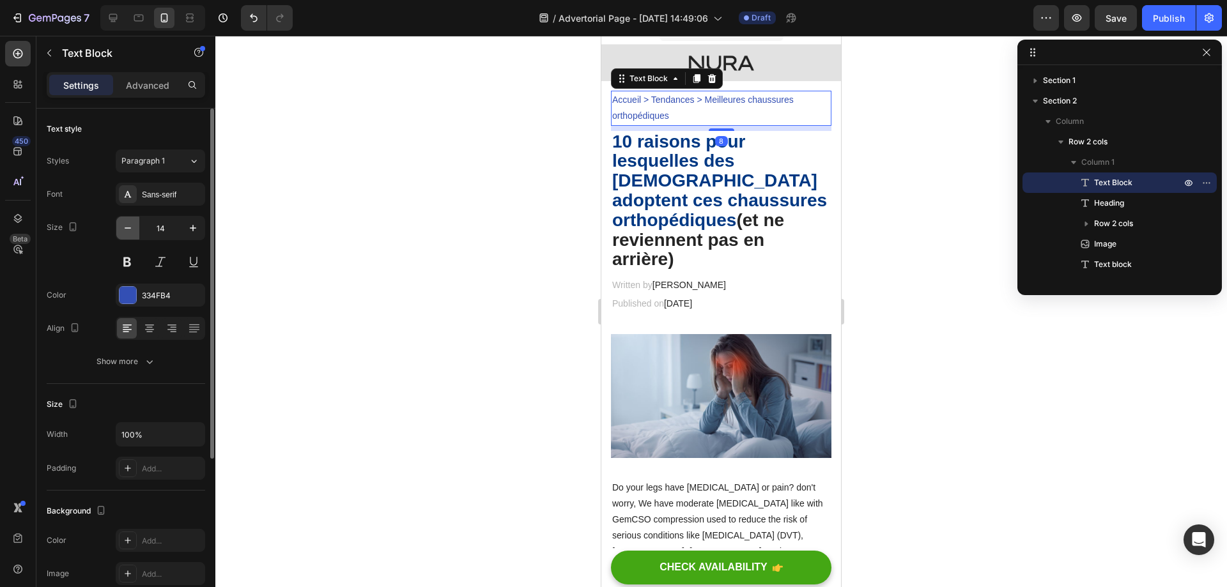
click at [128, 230] on icon "button" at bounding box center [127, 228] width 13 height 13
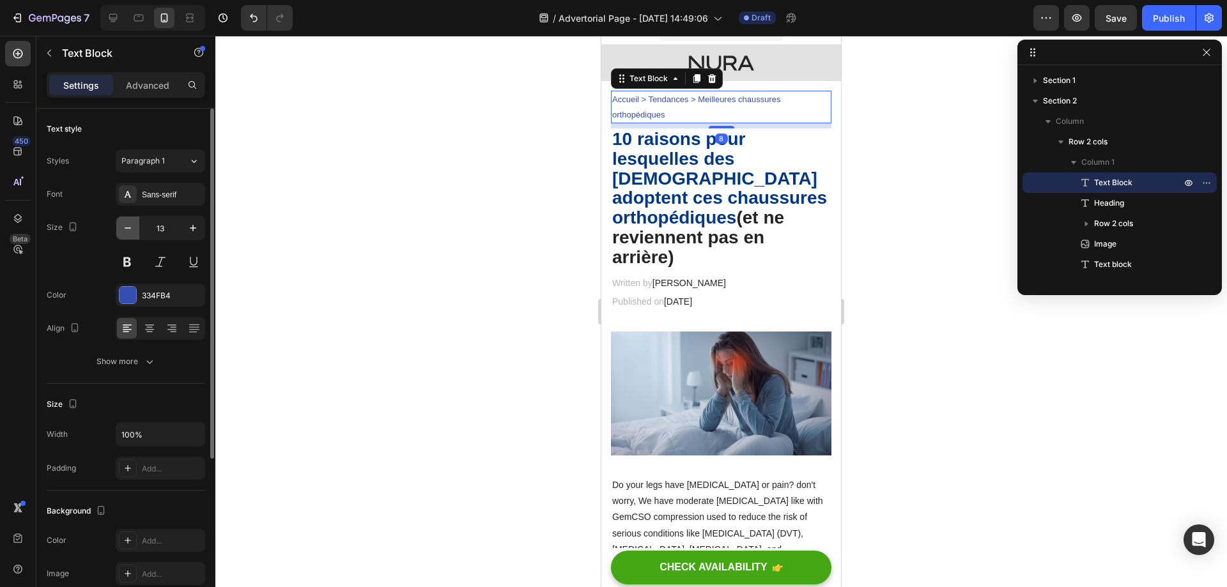
click at [128, 230] on icon "button" at bounding box center [127, 228] width 13 height 13
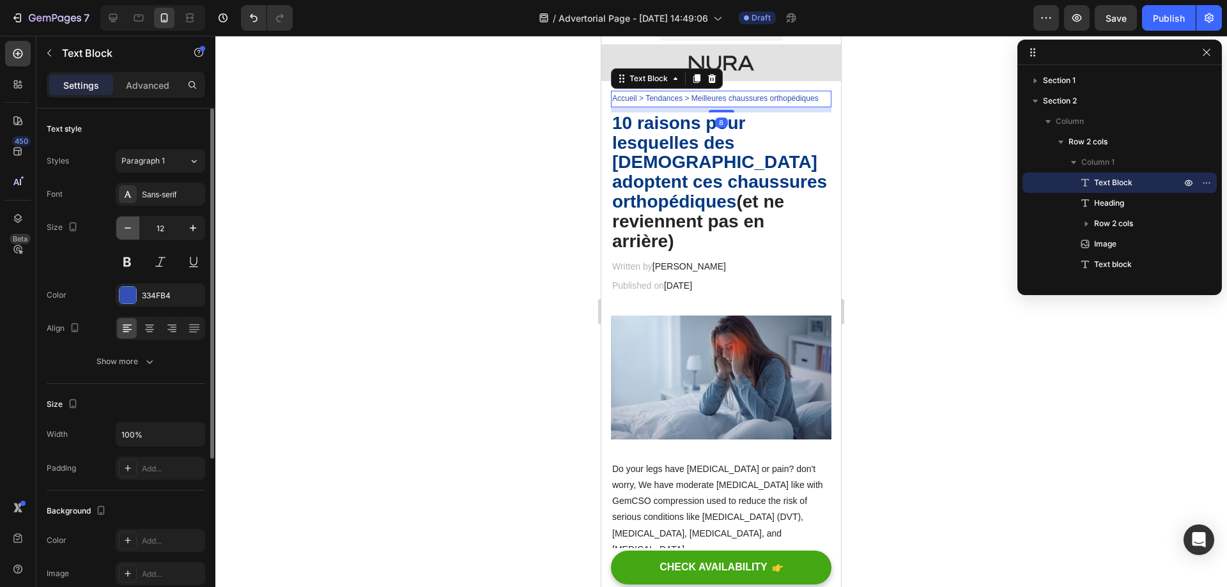
click at [128, 230] on icon "button" at bounding box center [127, 228] width 13 height 13
type input "11"
click at [463, 194] on div at bounding box center [720, 311] width 1011 height 551
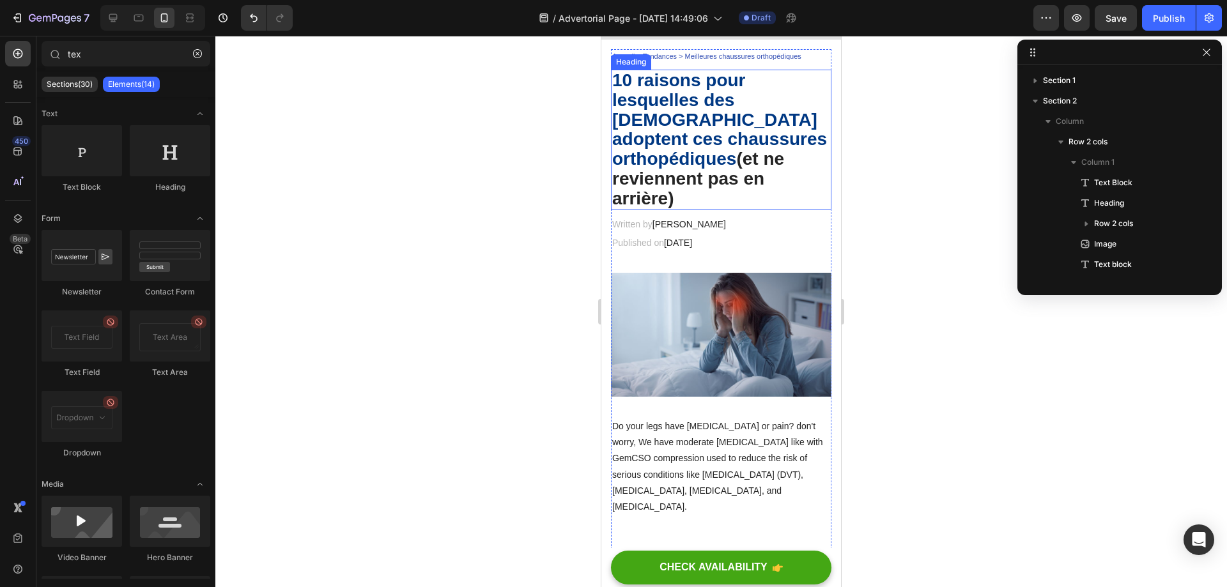
scroll to position [64, 0]
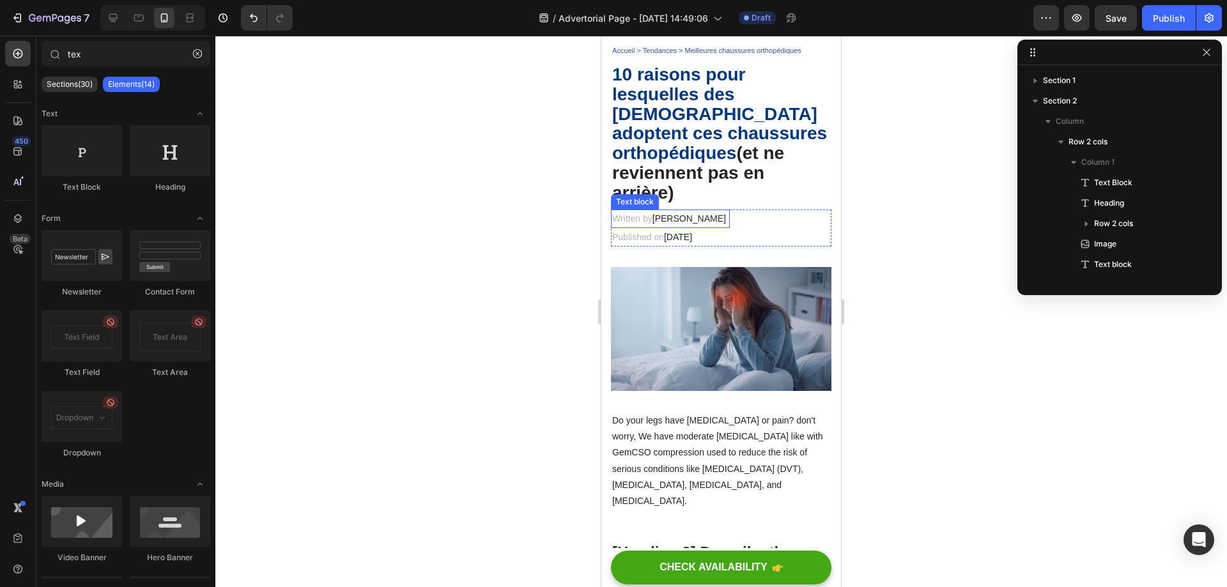
click at [687, 214] on span "Dr.Marcus" at bounding box center [688, 218] width 73 height 10
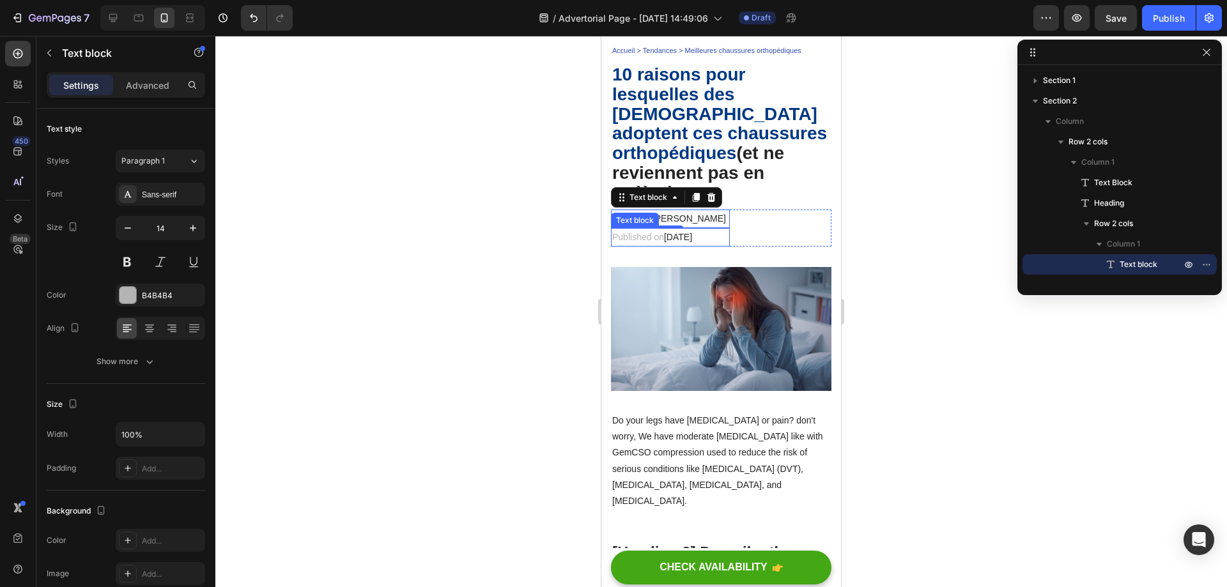
click at [692, 232] on span "February 28, 2023" at bounding box center [678, 237] width 28 height 10
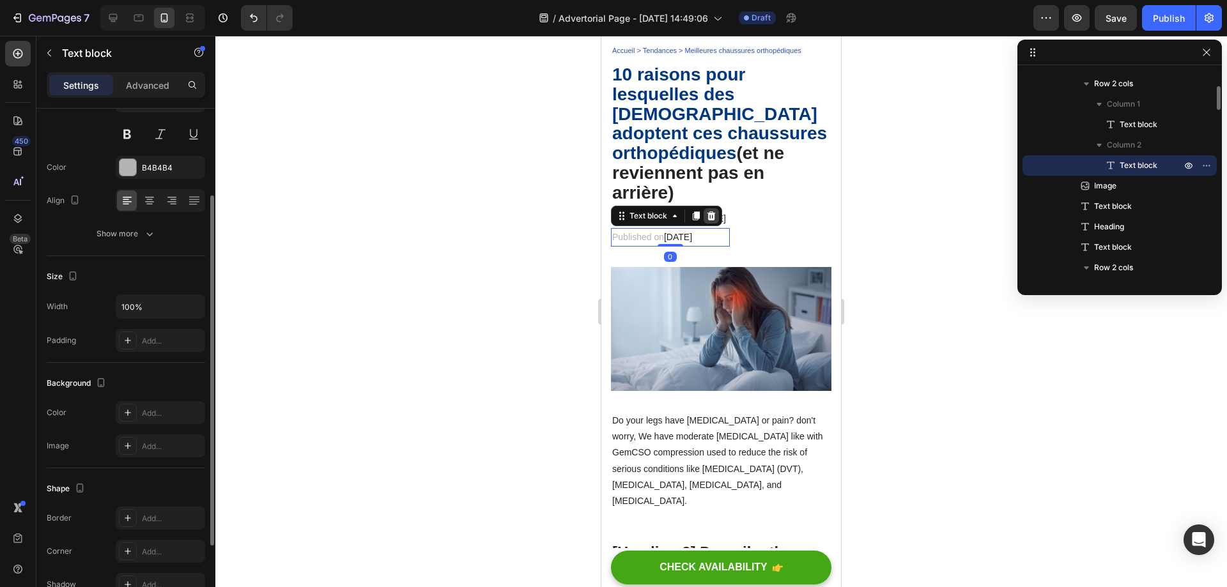
click at [710, 216] on icon at bounding box center [711, 216] width 10 height 10
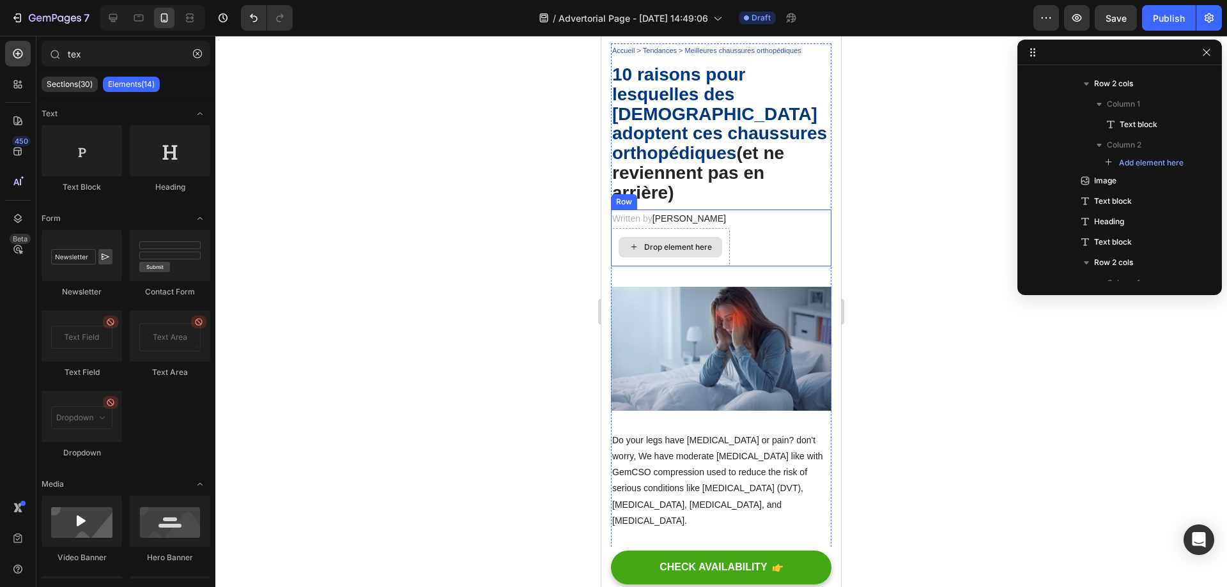
click at [705, 224] on p "Written by Dr.Marcus" at bounding box center [670, 219] width 116 height 16
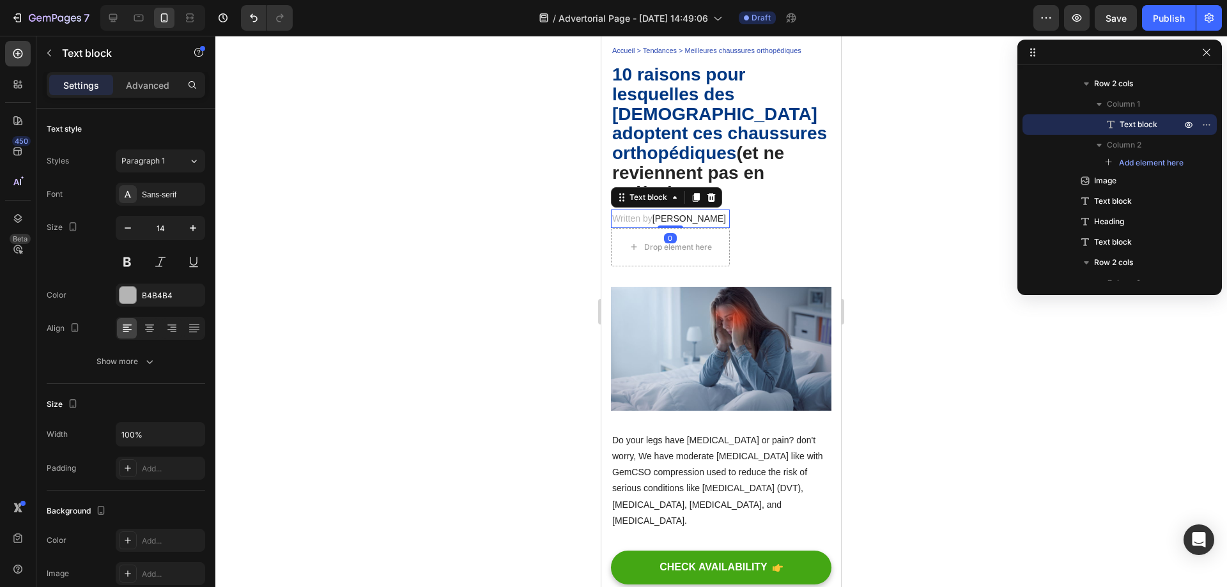
click at [677, 220] on span "Dr.Marcus" at bounding box center [688, 218] width 73 height 10
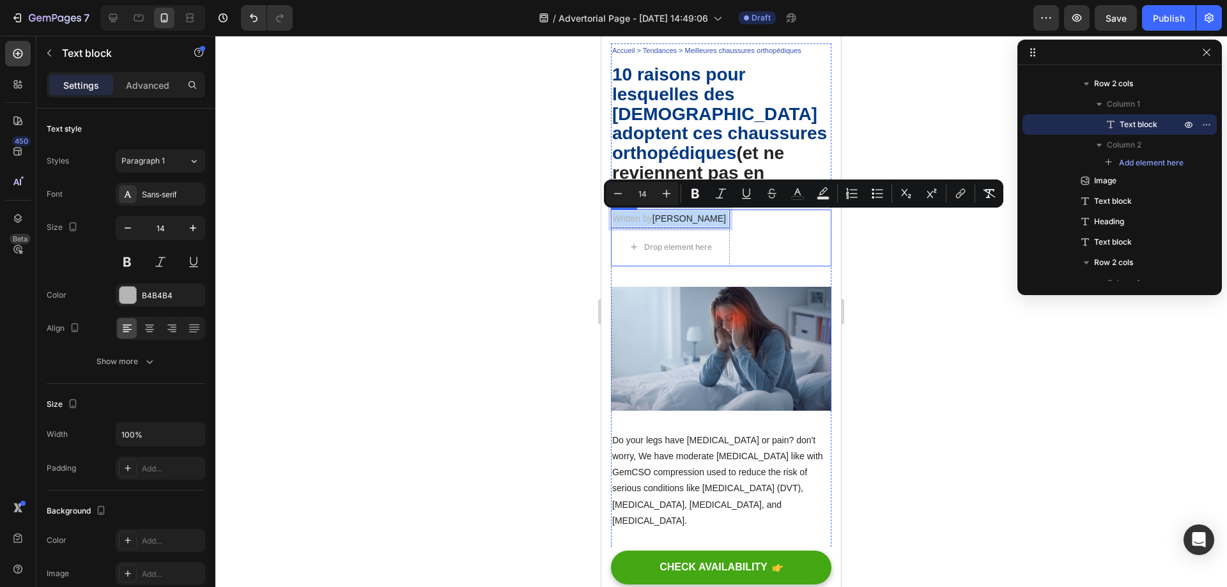
click at [708, 248] on div "Drop element here" at bounding box center [669, 247] width 103 height 20
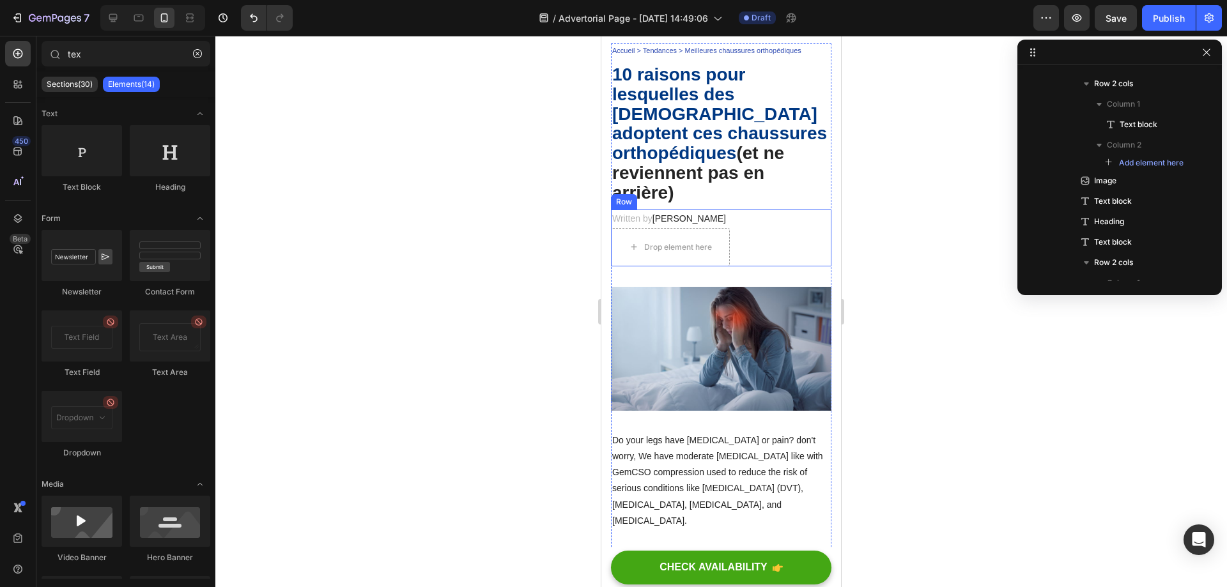
click at [749, 247] on div "Written by Dr.Marcus Text block Drop element here Row" at bounding box center [721, 238] width 220 height 57
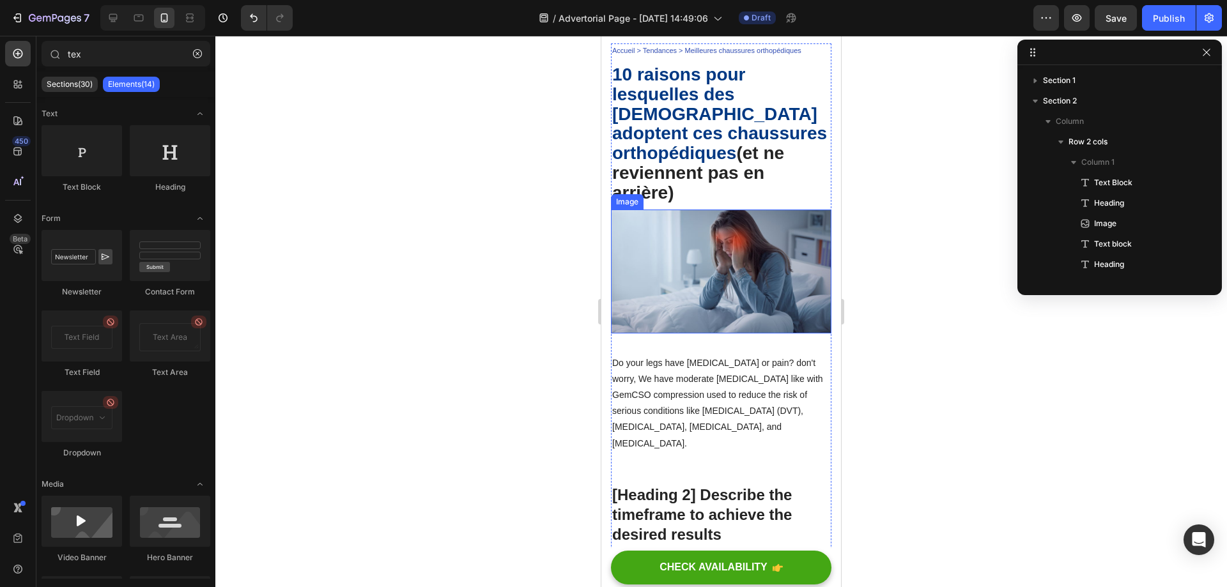
scroll to position [140, 0]
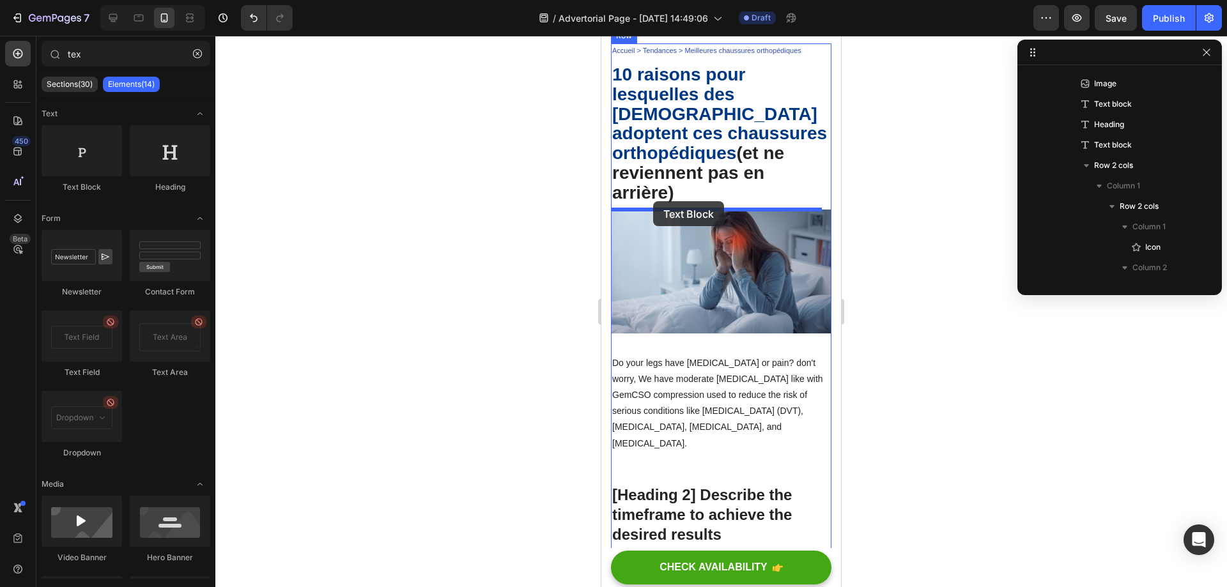
drag, startPoint x: 855, startPoint y: 217, endPoint x: 653, endPoint y: 201, distance: 203.1
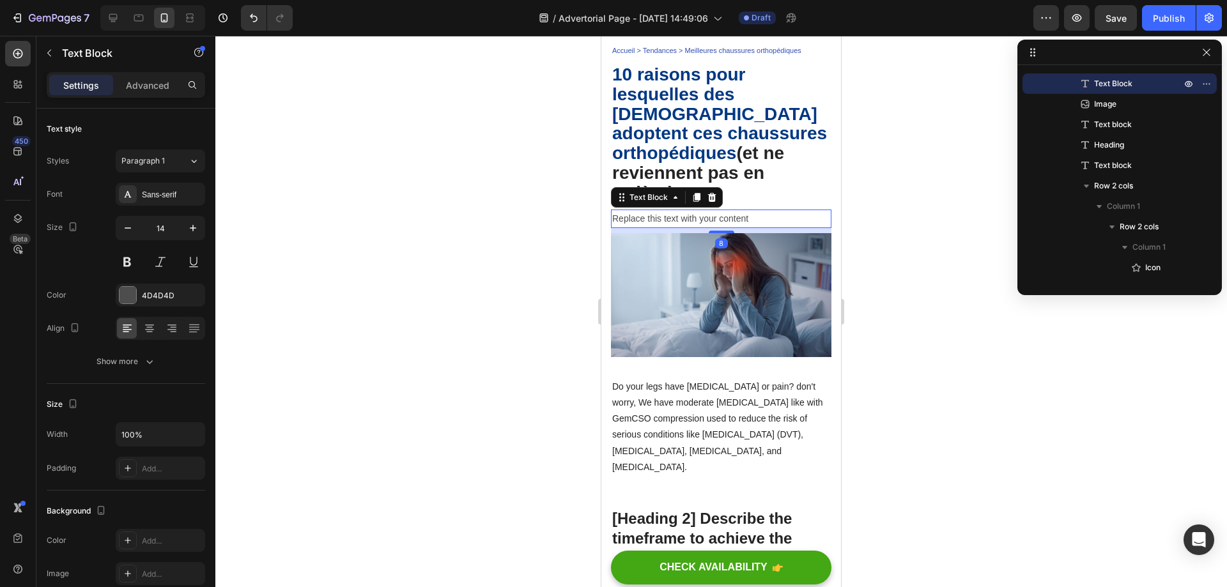
click at [667, 219] on div "Replace this text with your content" at bounding box center [721, 219] width 220 height 19
click at [667, 219] on p "Replace this text with your content" at bounding box center [721, 219] width 218 height 16
click at [671, 226] on p "By [PERSON_NAME] | [DATE] 10:35 am EST" at bounding box center [721, 219] width 218 height 16
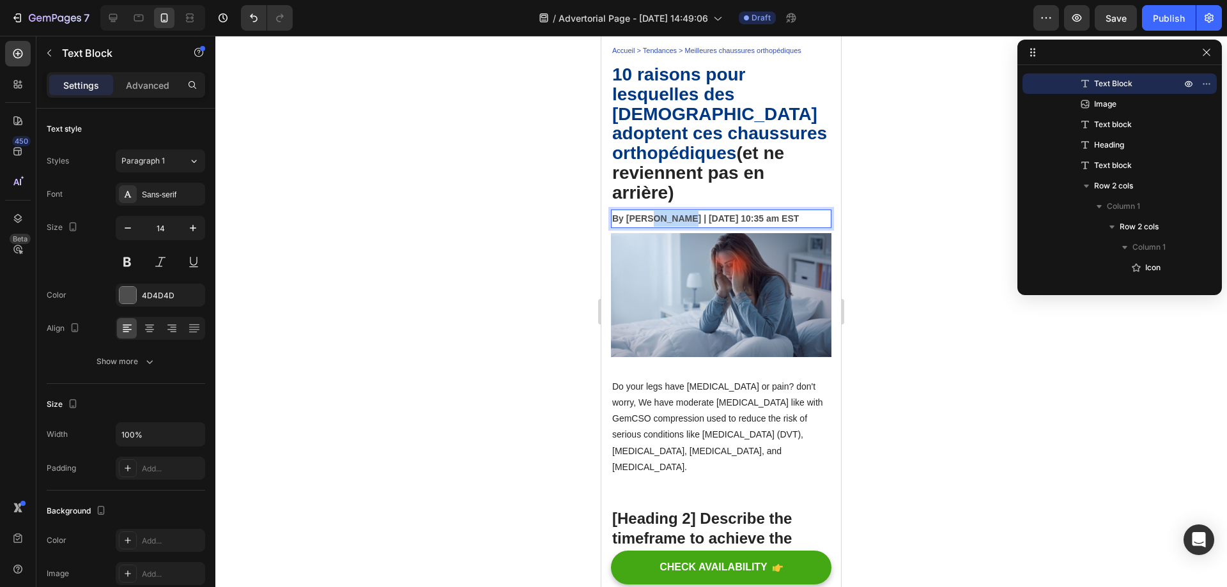
click at [671, 226] on p "By [PERSON_NAME] | [DATE] 10:35 am EST" at bounding box center [721, 219] width 218 height 16
drag, startPoint x: 685, startPoint y: 218, endPoint x: 629, endPoint y: 219, distance: 55.6
click at [629, 219] on strong "Par [PERSON_NAME] | [DATE] 10h35" at bounding box center [690, 218] width 157 height 10
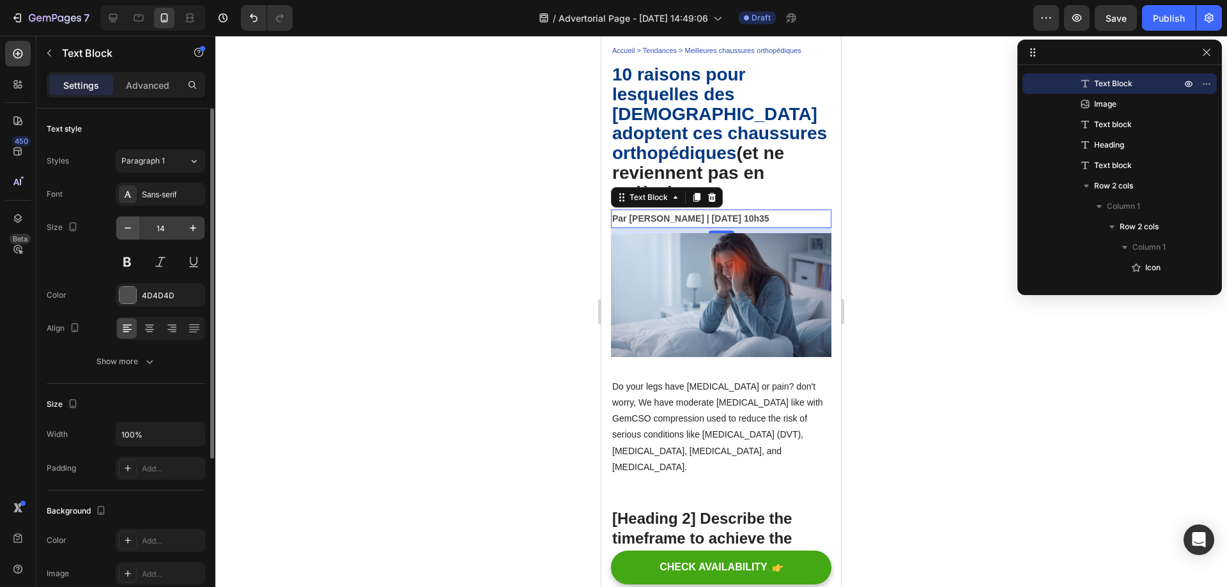
click at [131, 218] on button "button" at bounding box center [127, 228] width 23 height 23
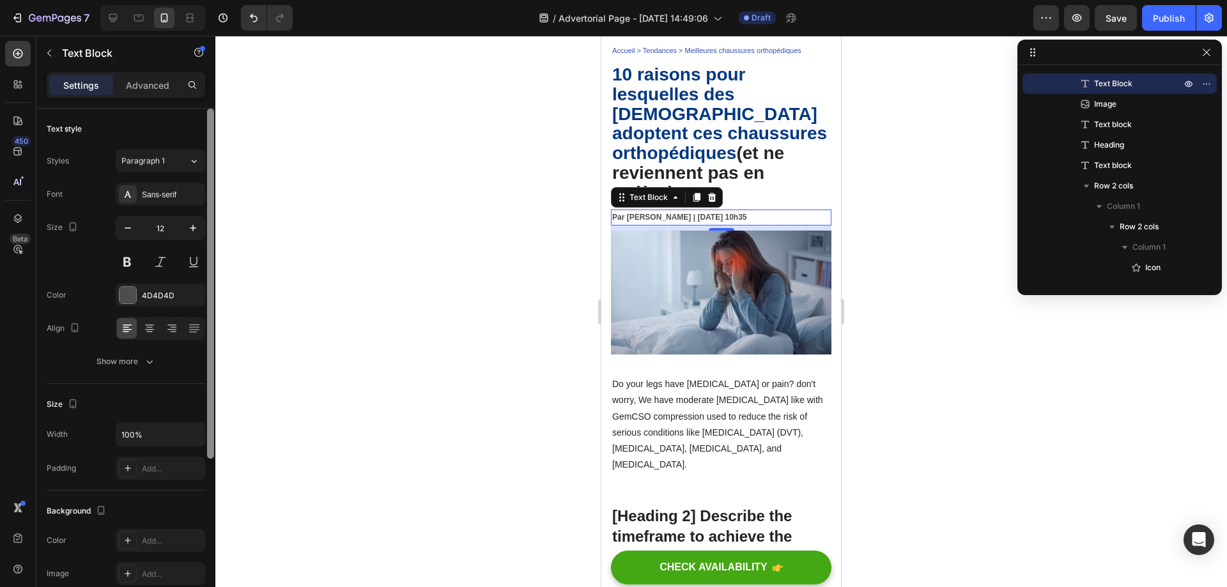
type input "11"
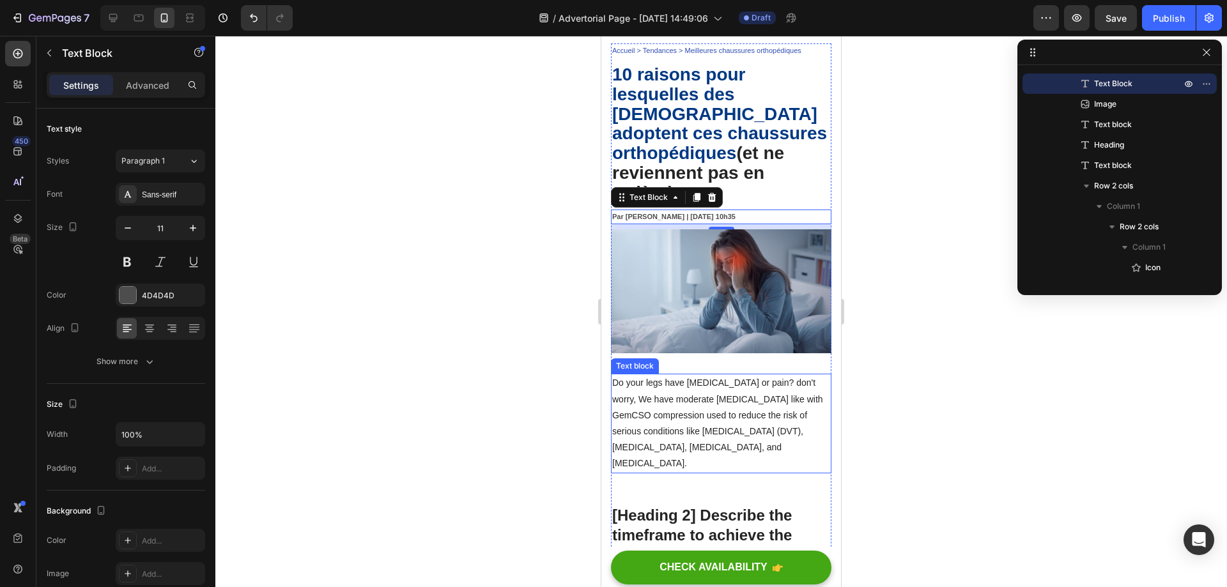
click at [696, 383] on p "Do your legs have [MEDICAL_DATA] or pain? don't worry, We have moderate [MEDICA…" at bounding box center [721, 423] width 218 height 96
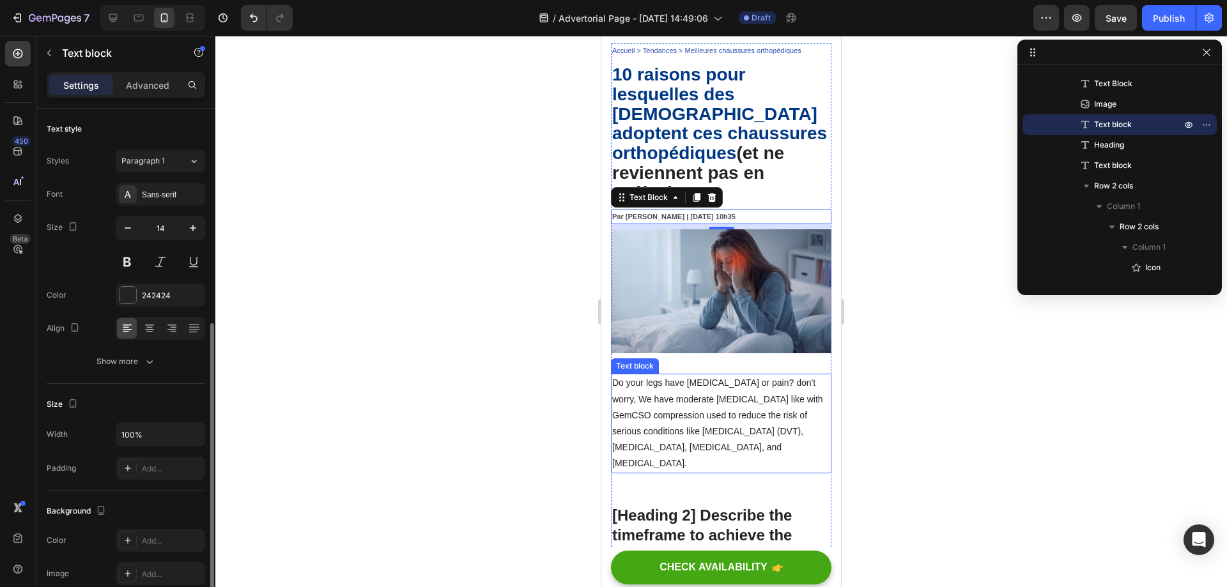
scroll to position [128, 0]
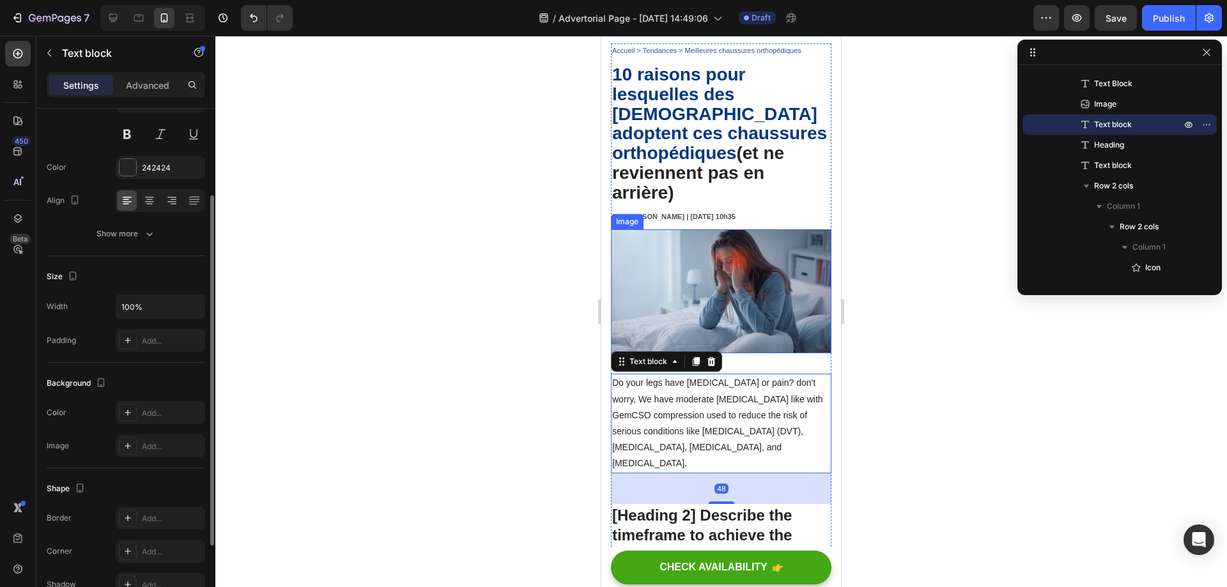
click at [731, 218] on strong "Par [PERSON_NAME] | [DATE] 10h35" at bounding box center [673, 217] width 123 height 8
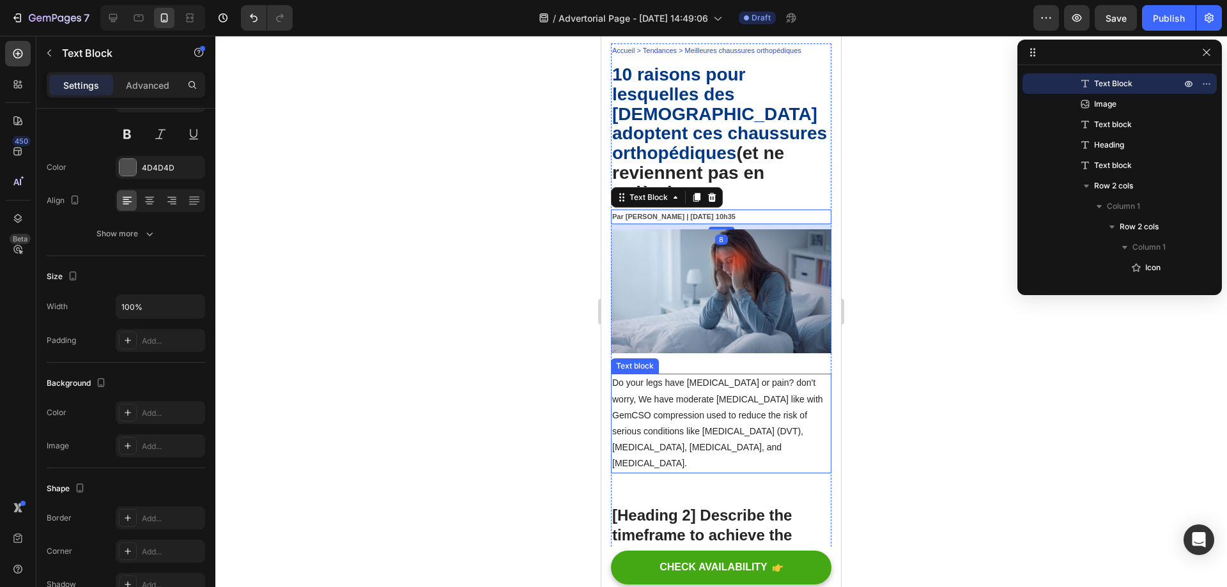
click at [638, 445] on p "Do your legs have varicose veins or pain? don't worry, We have moderate compres…" at bounding box center [721, 423] width 218 height 96
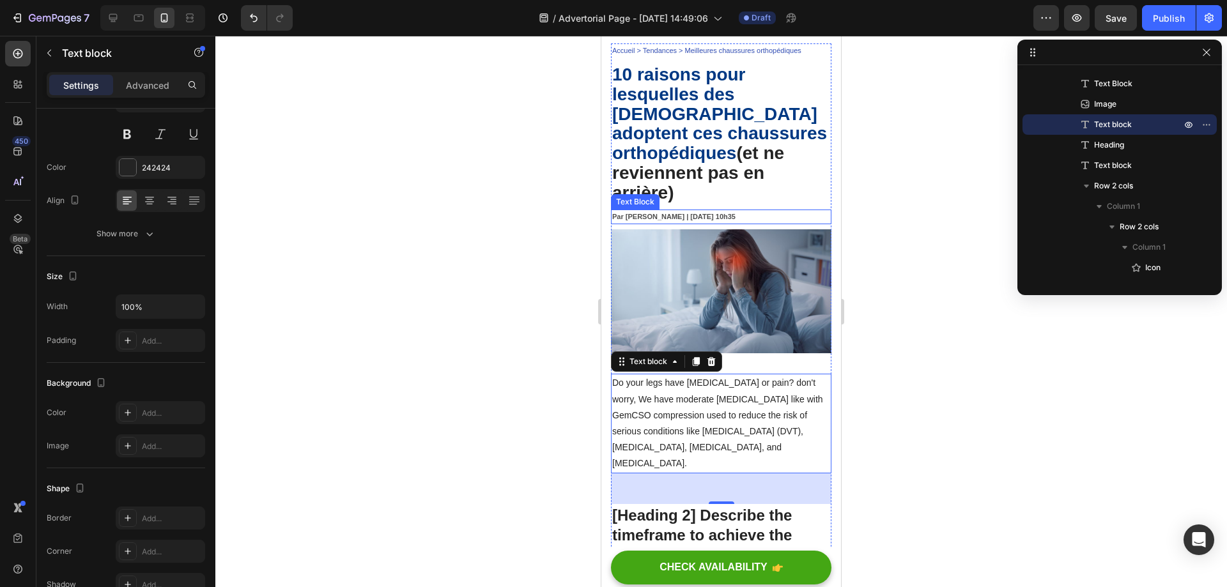
click at [707, 217] on strong "Par [PERSON_NAME] | [DATE] 10h35" at bounding box center [673, 217] width 123 height 8
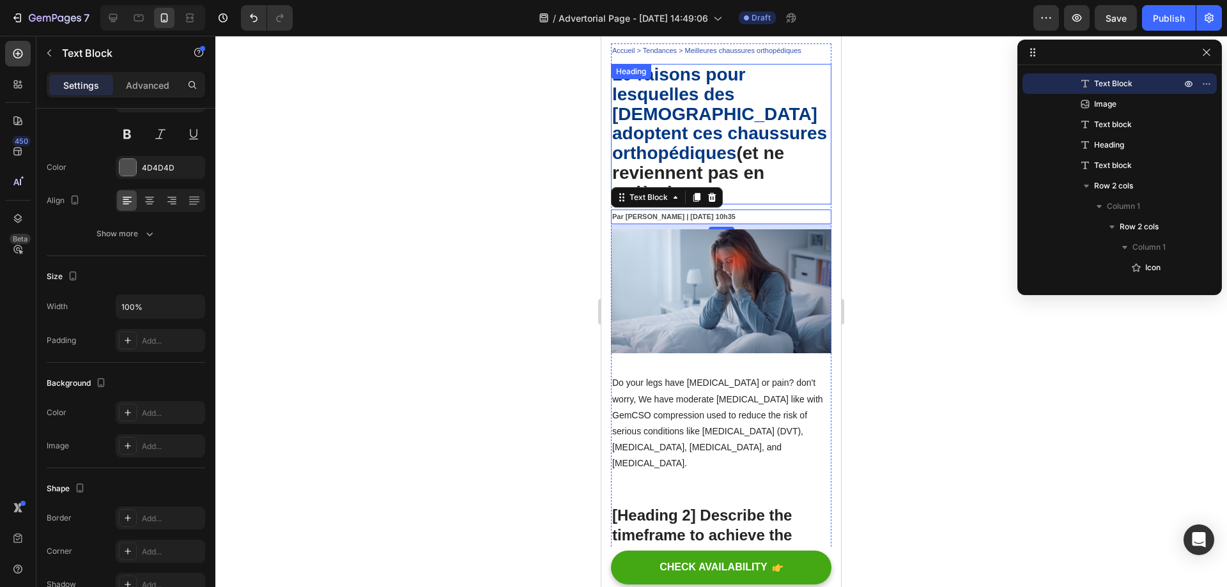
click at [738, 151] on p "⁠⁠⁠⁠⁠⁠⁠ 10 raisons pour lesquelles des Français adoptent ces chaussures orthopé…" at bounding box center [721, 134] width 218 height 138
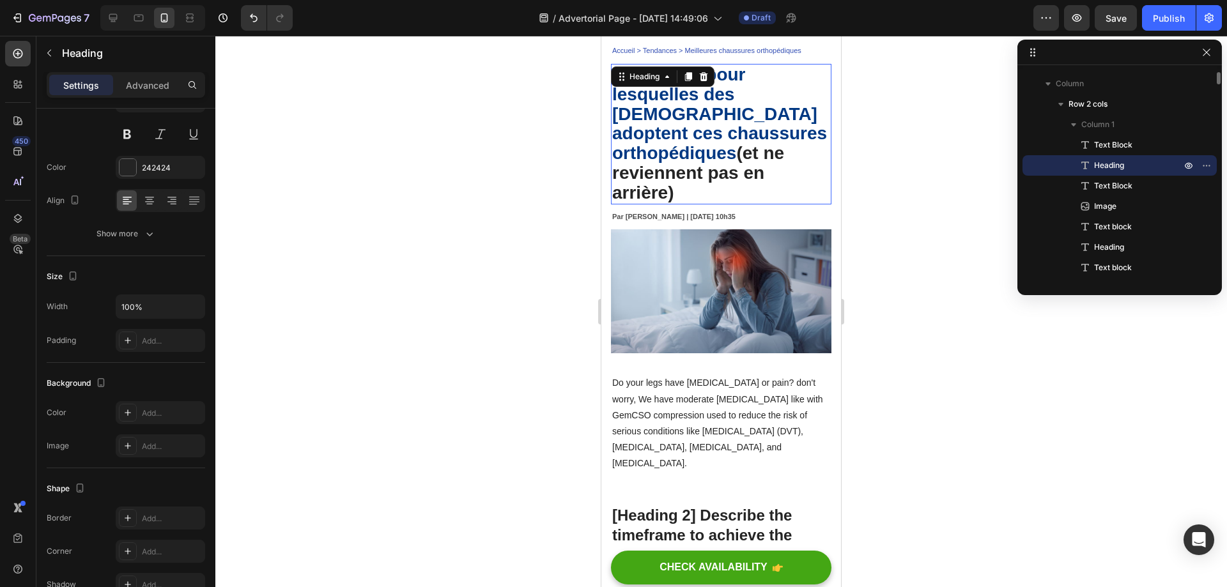
scroll to position [0, 0]
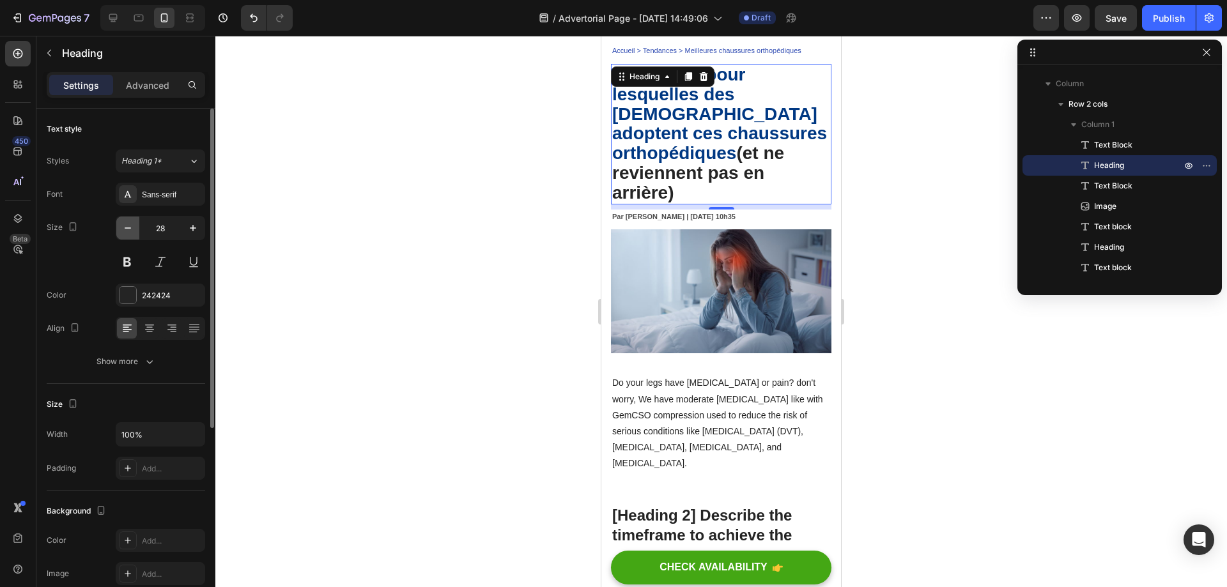
click at [132, 230] on icon "button" at bounding box center [127, 228] width 13 height 13
type input "27"
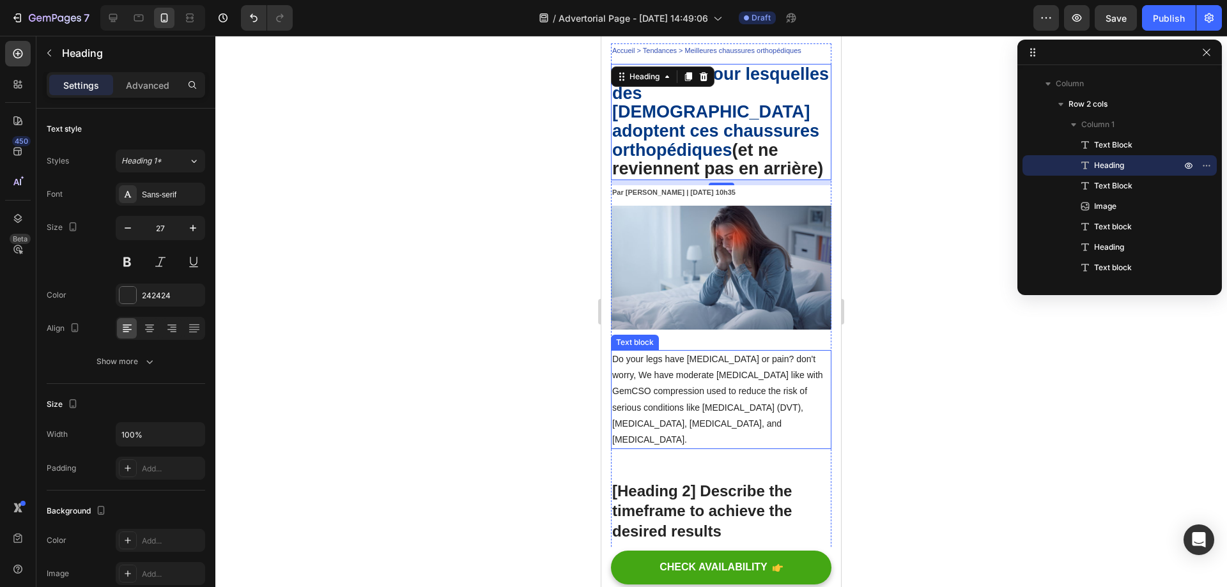
click at [678, 394] on p "Do your legs have varicose veins or pain? don't worry, We have moderate compres…" at bounding box center [721, 399] width 218 height 96
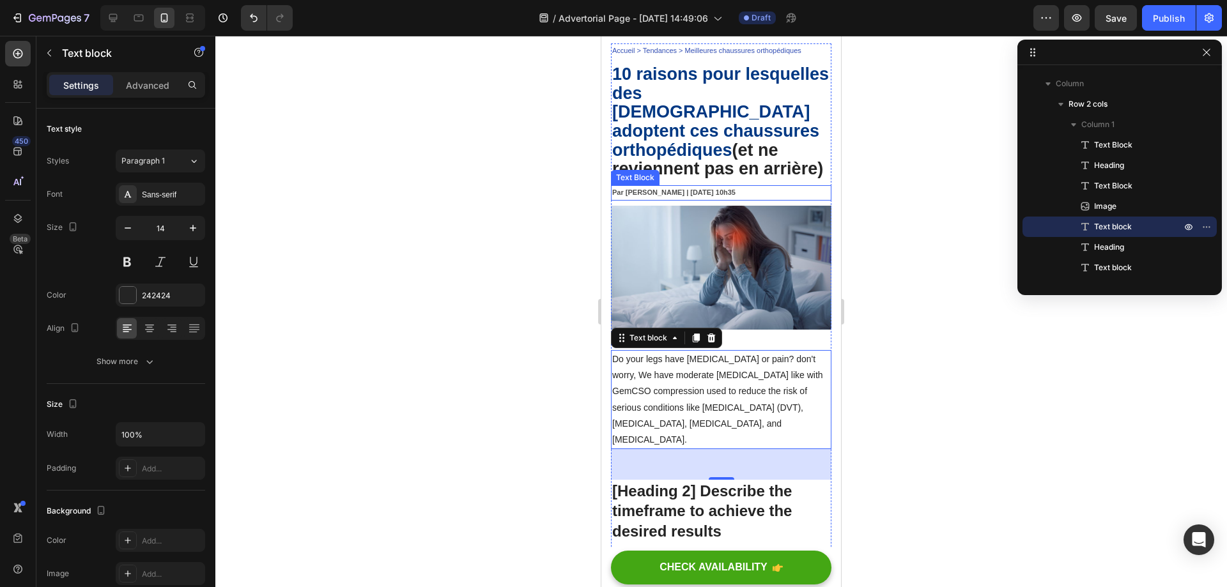
click at [698, 192] on strong "Par [PERSON_NAME] | [DATE] 10h35" at bounding box center [673, 192] width 123 height 8
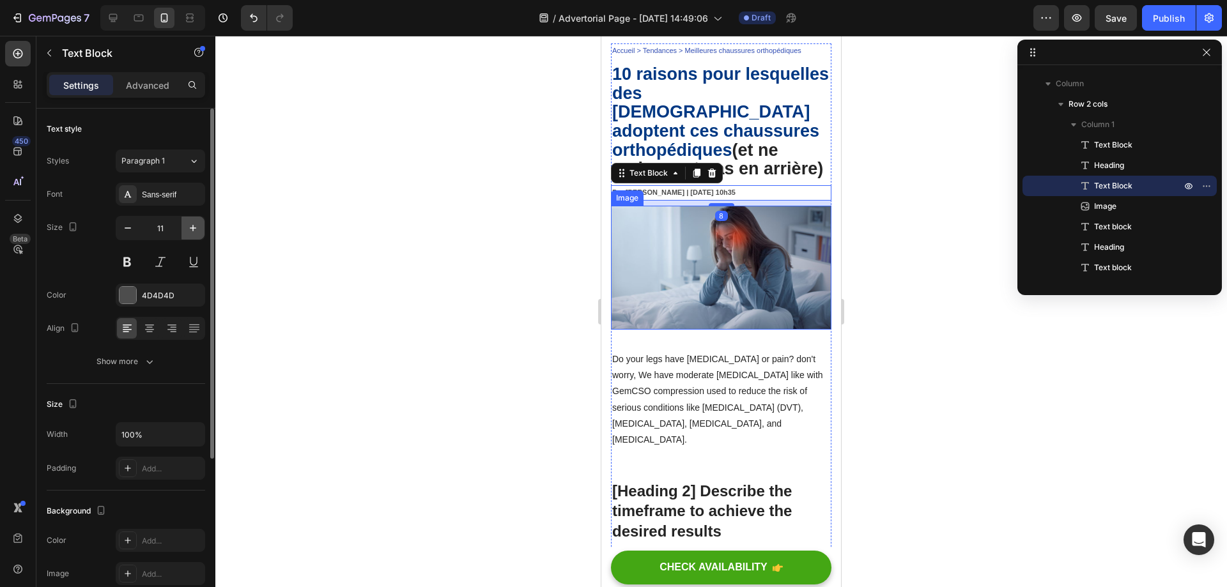
click at [200, 232] on button "button" at bounding box center [192, 228] width 23 height 23
type input "12"
click at [413, 238] on div at bounding box center [720, 311] width 1011 height 551
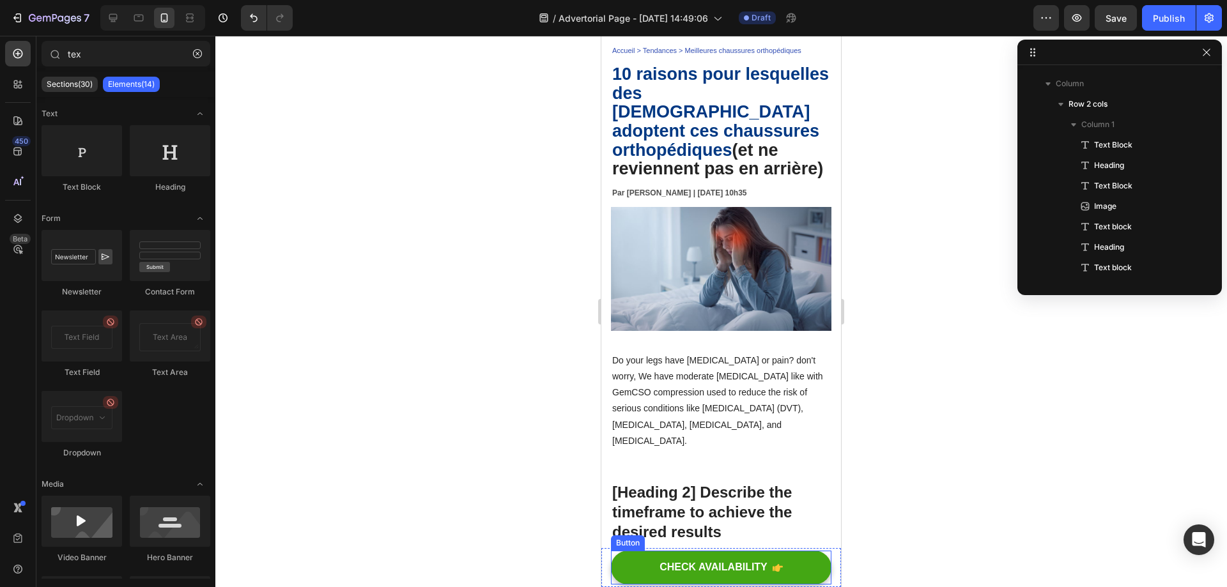
drag, startPoint x: 696, startPoint y: 569, endPoint x: 614, endPoint y: 556, distance: 83.5
click at [696, 569] on div "CHECK AVAILABILITY" at bounding box center [713, 567] width 108 height 13
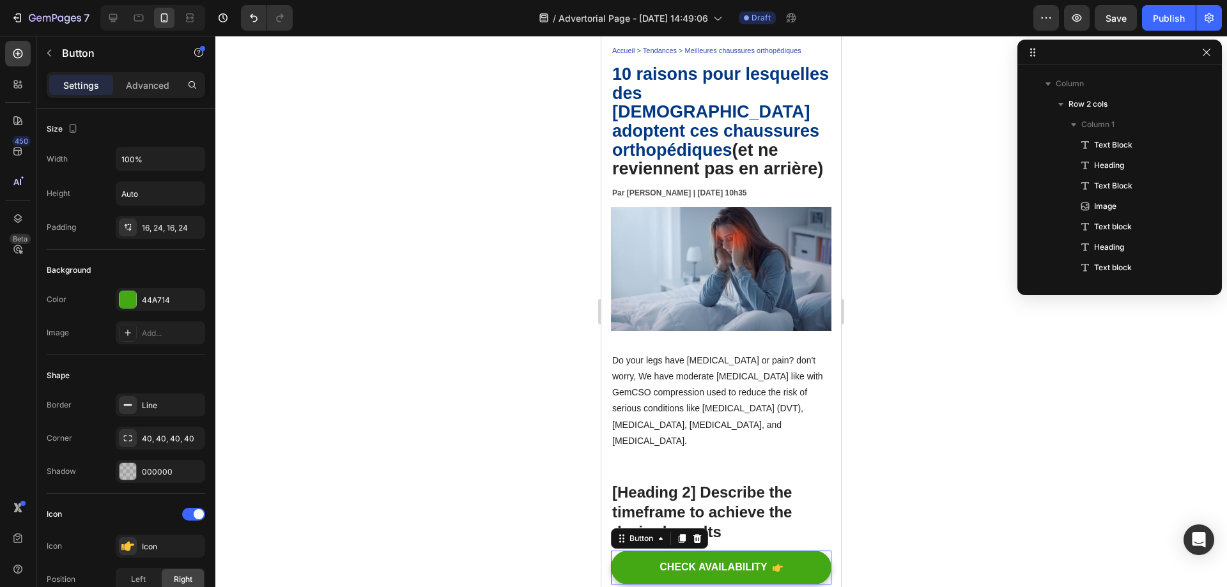
scroll to position [3428, 0]
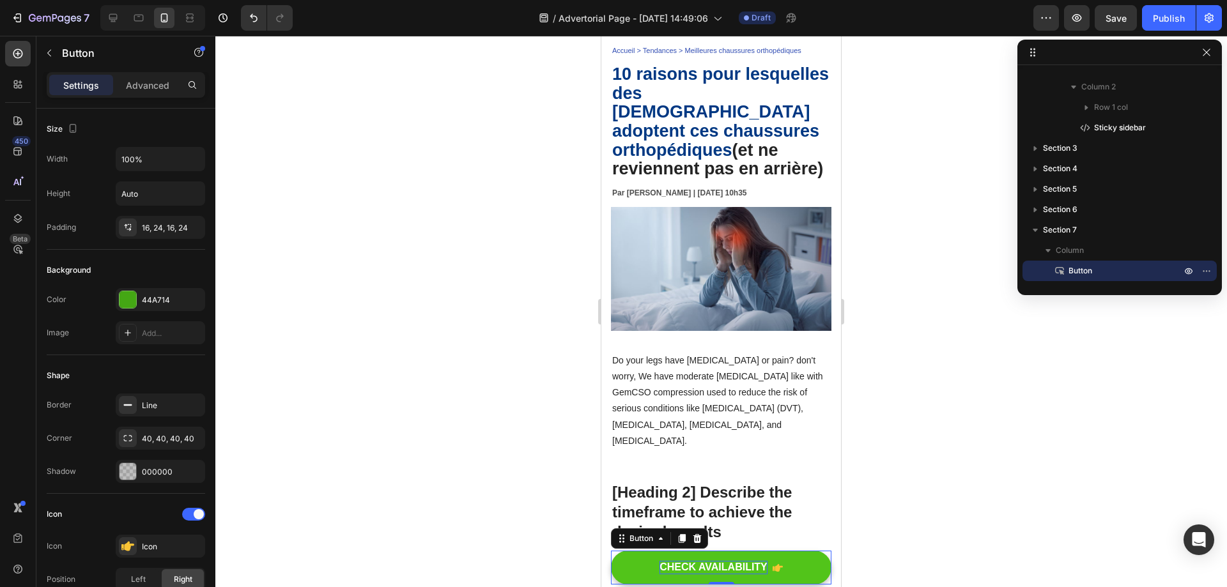
click at [748, 566] on div "CHECK AVAILABILITY" at bounding box center [713, 567] width 108 height 13
click at [748, 566] on p "CHECK AVAILABILITY" at bounding box center [713, 567] width 108 height 13
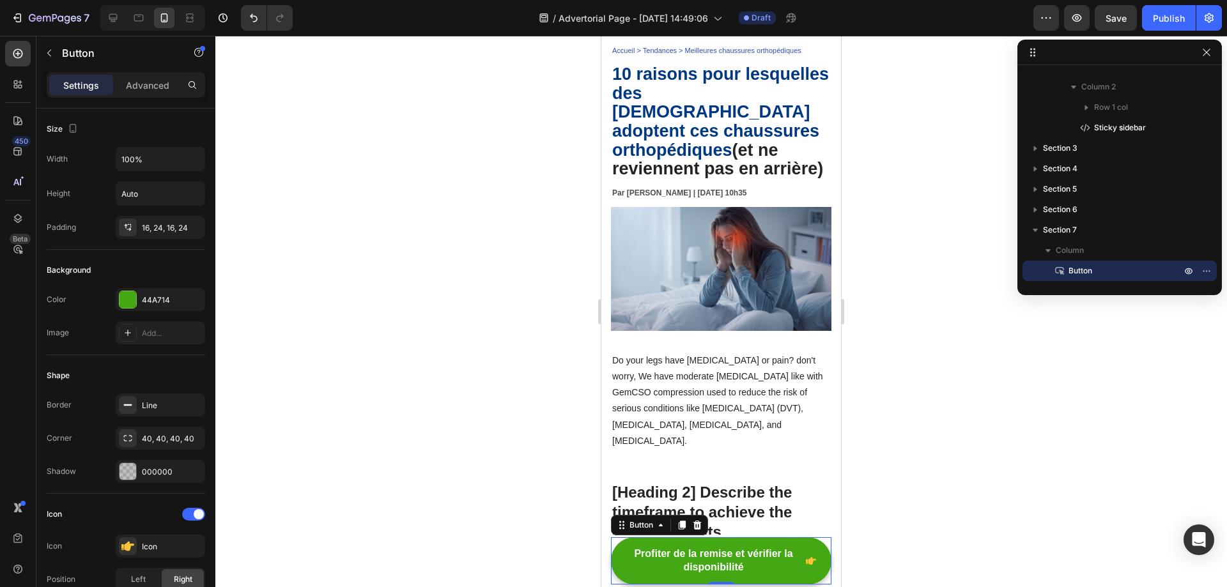
click at [889, 504] on div at bounding box center [720, 311] width 1011 height 551
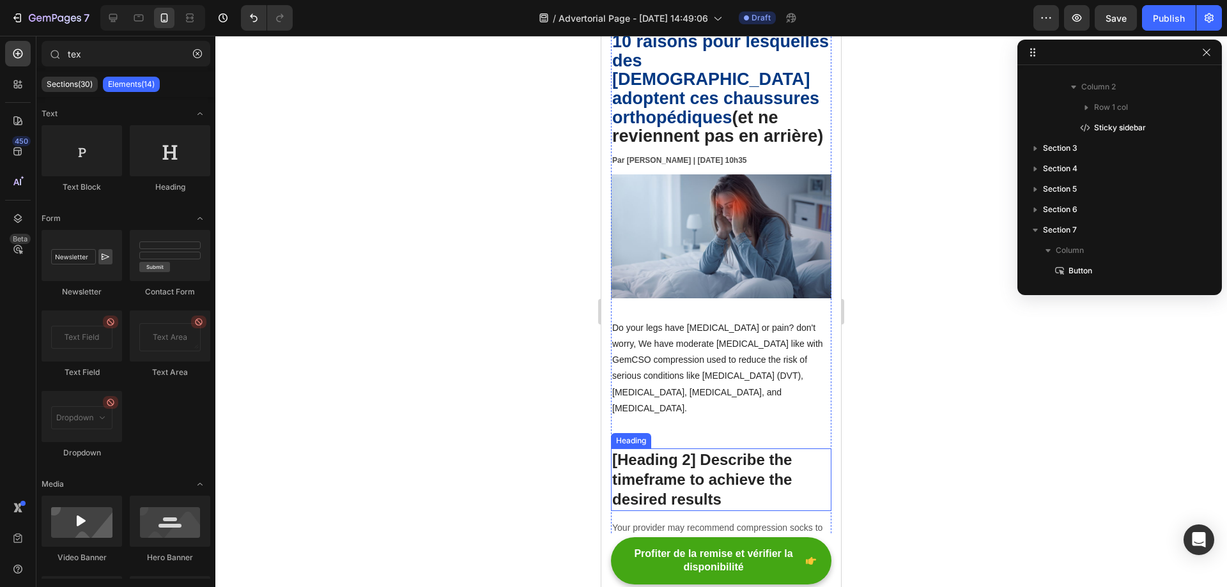
scroll to position [128, 0]
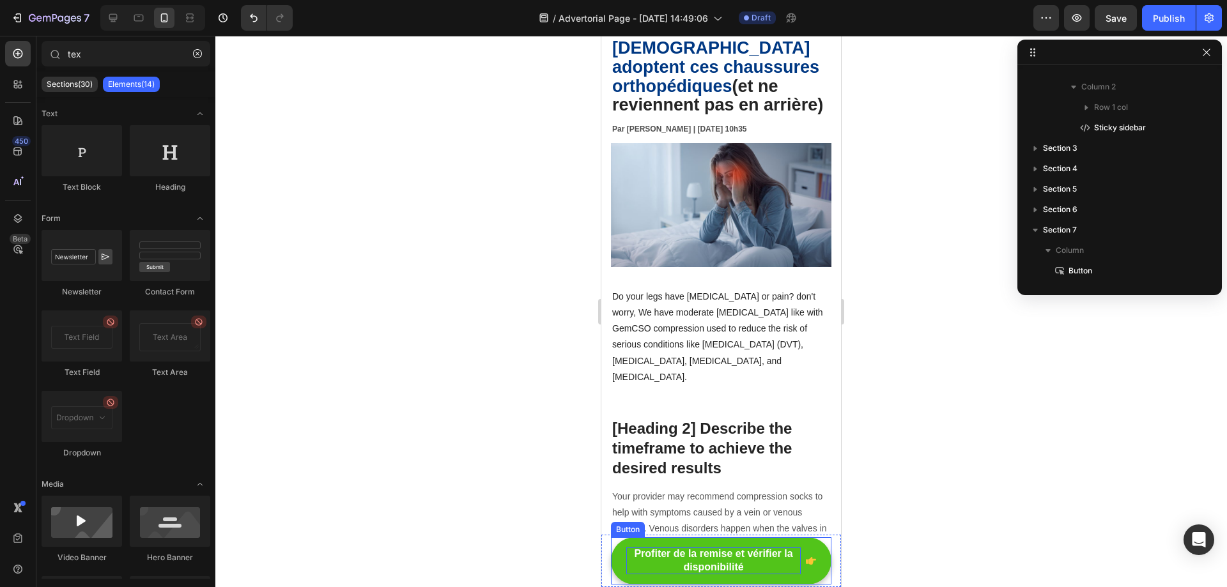
click at [729, 566] on p "Profiter de la remise et vérifier la disponibilité" at bounding box center [713, 560] width 174 height 27
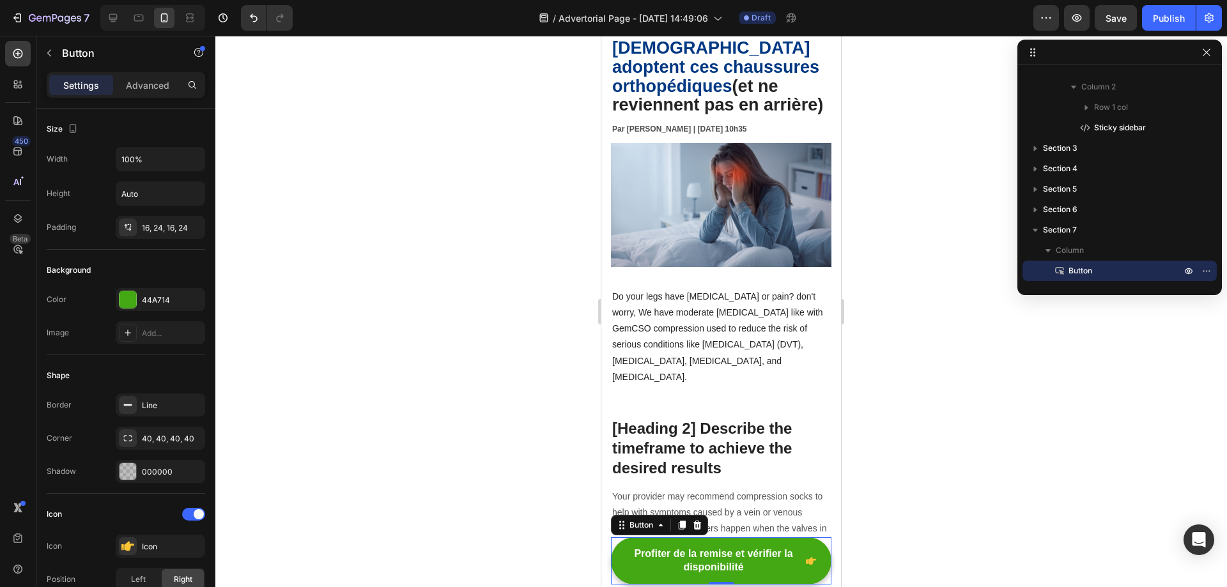
click at [870, 458] on div at bounding box center [720, 311] width 1011 height 551
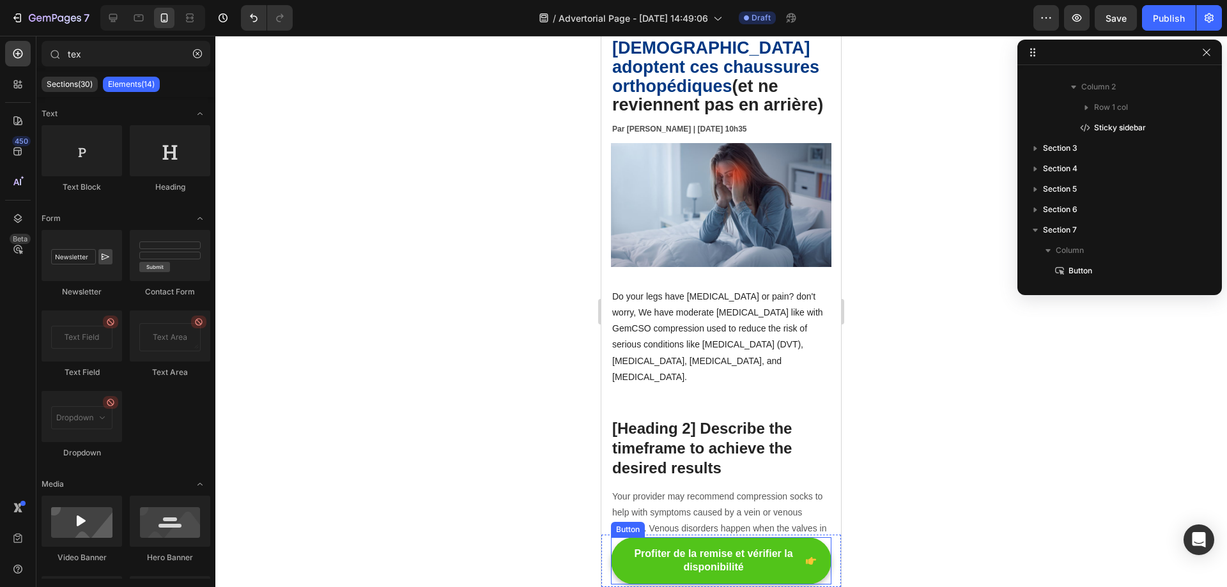
click at [806, 567] on span "<p>Profiter de la remise et vérifier la disponibilité</p>" at bounding box center [811, 560] width 10 height 27
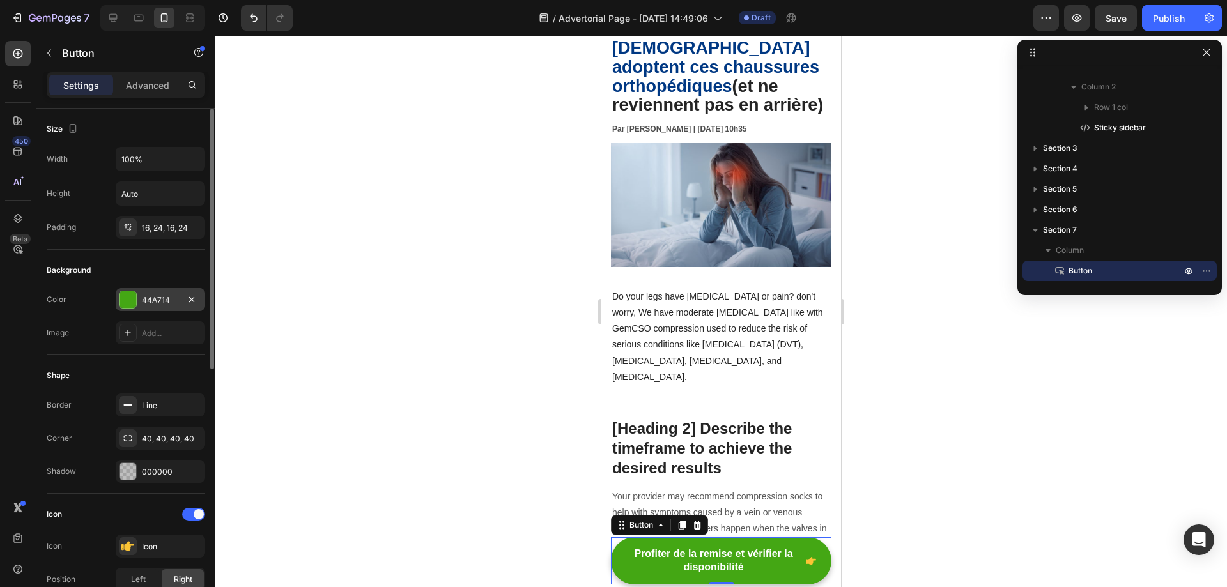
click at [139, 302] on div "44A714" at bounding box center [160, 299] width 89 height 23
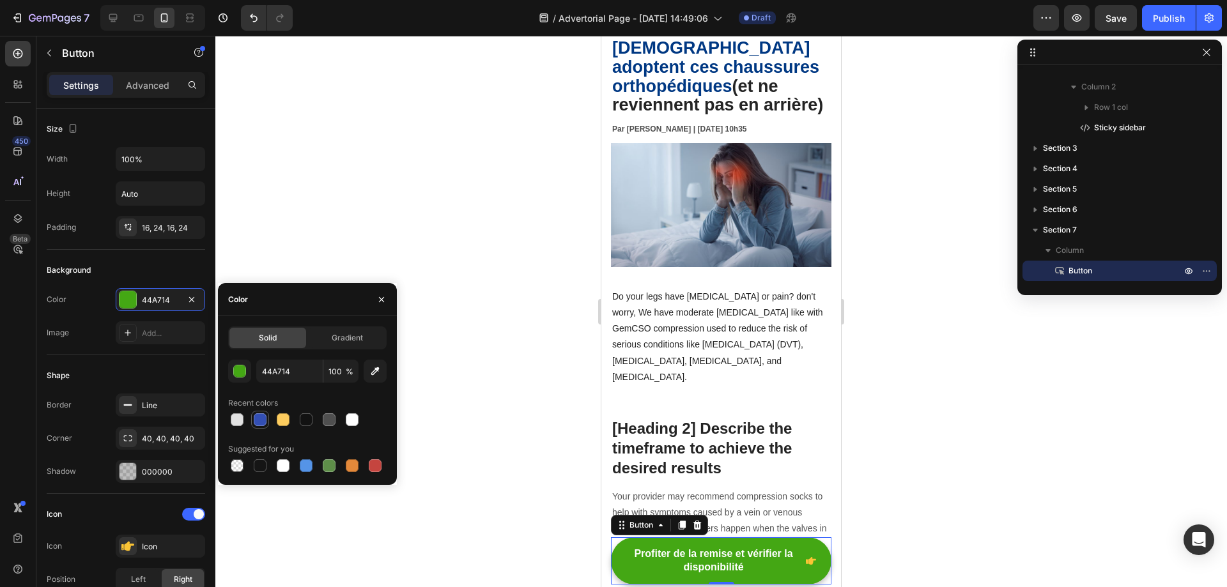
click at [259, 420] on div at bounding box center [260, 419] width 13 height 13
type input "334FB4"
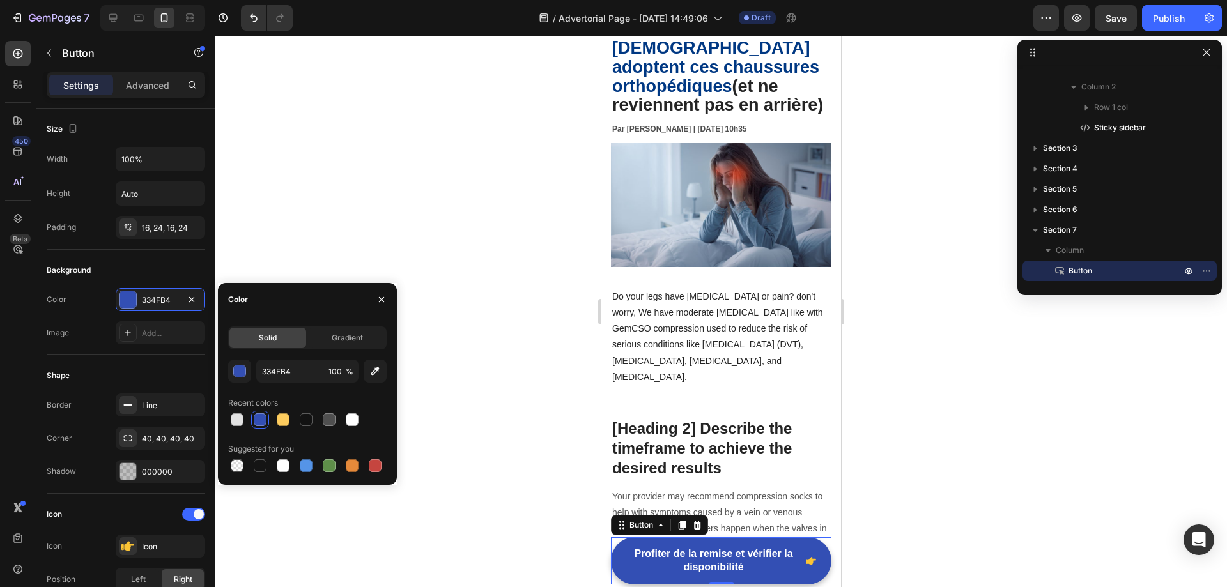
click at [437, 418] on div at bounding box center [720, 311] width 1011 height 551
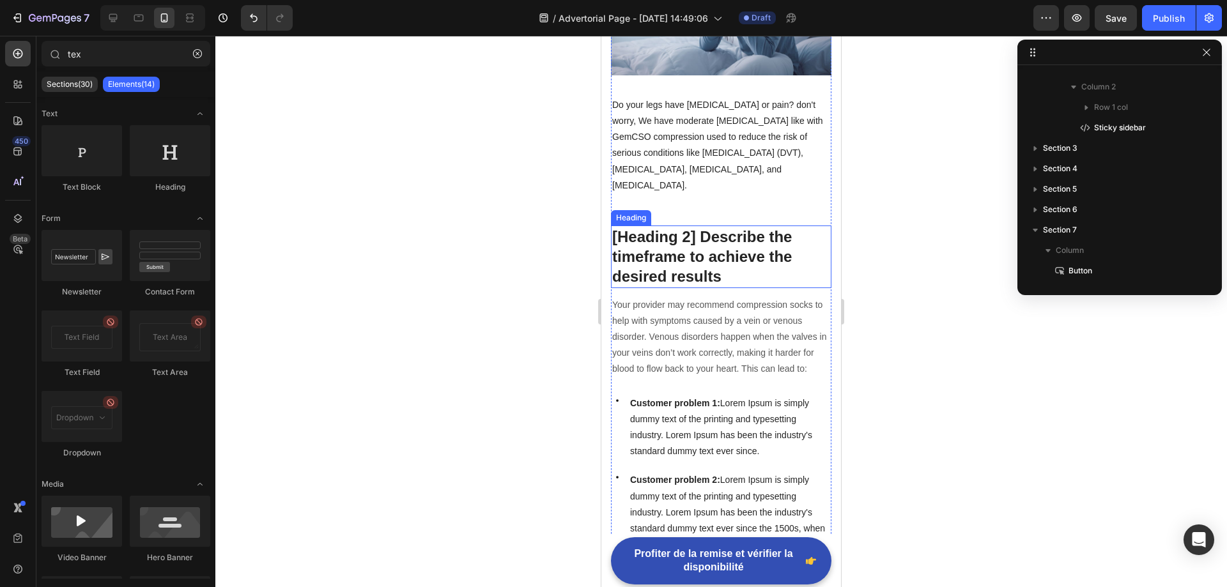
scroll to position [0, 0]
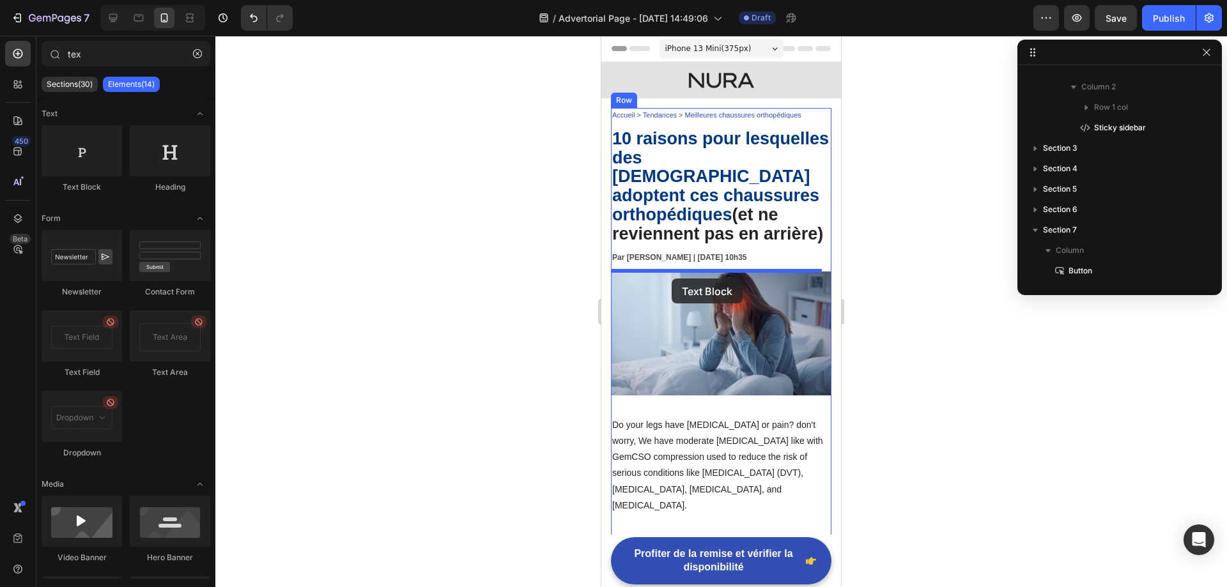
drag, startPoint x: 697, startPoint y: 193, endPoint x: 671, endPoint y: 279, distance: 89.3
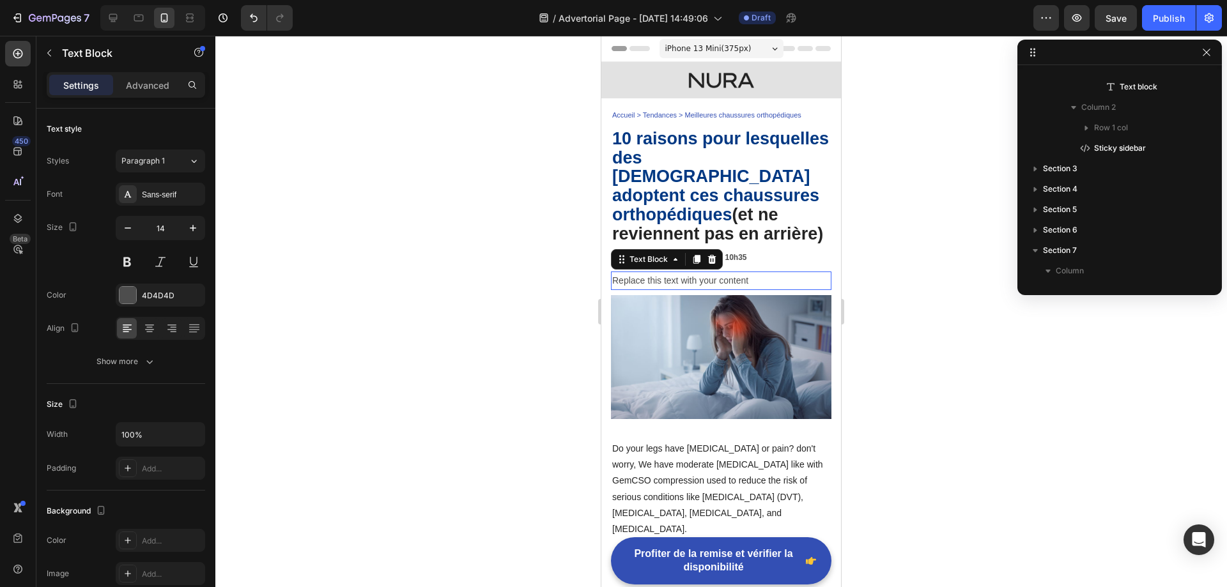
scroll to position [79, 0]
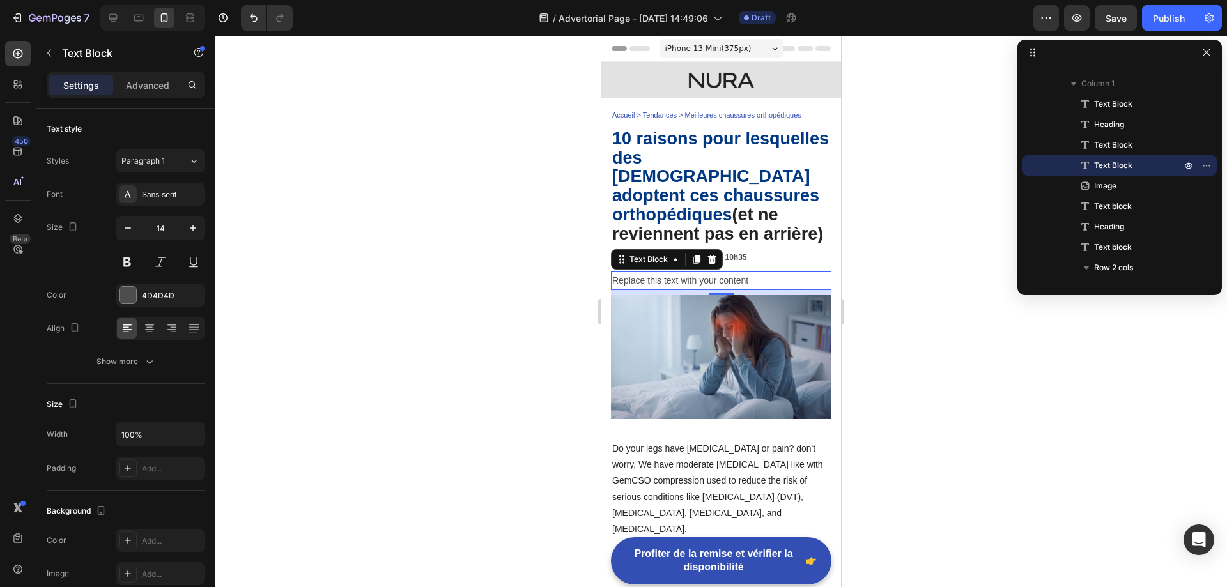
click at [671, 277] on div "Replace this text with your content" at bounding box center [721, 281] width 220 height 19
click at [671, 277] on p "Replace this text with your content" at bounding box center [721, 281] width 218 height 16
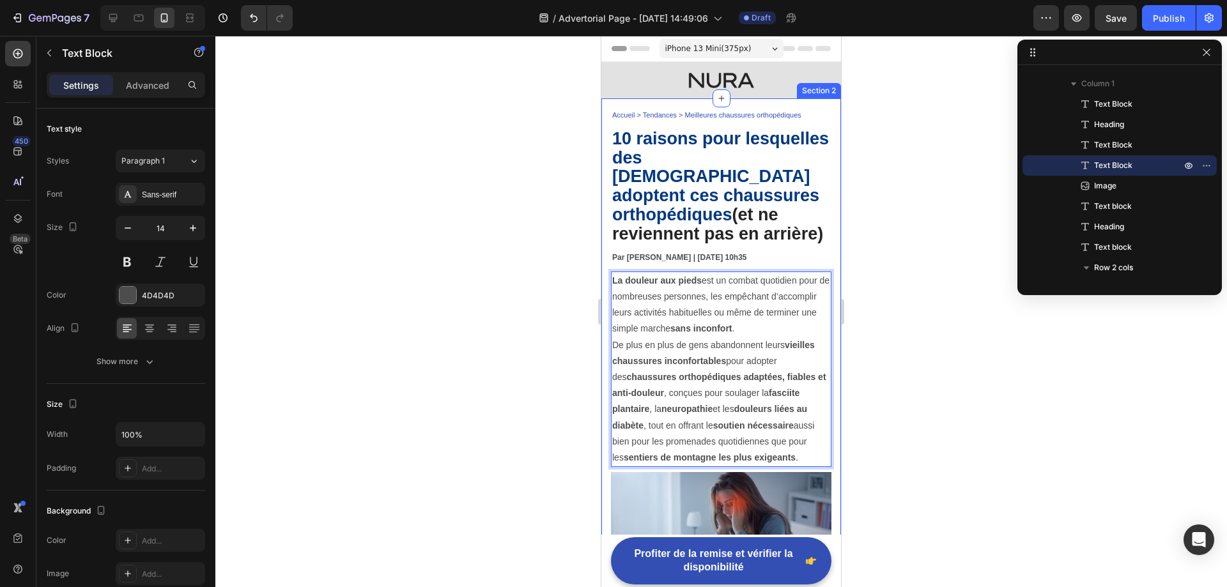
click at [501, 296] on div at bounding box center [720, 311] width 1011 height 551
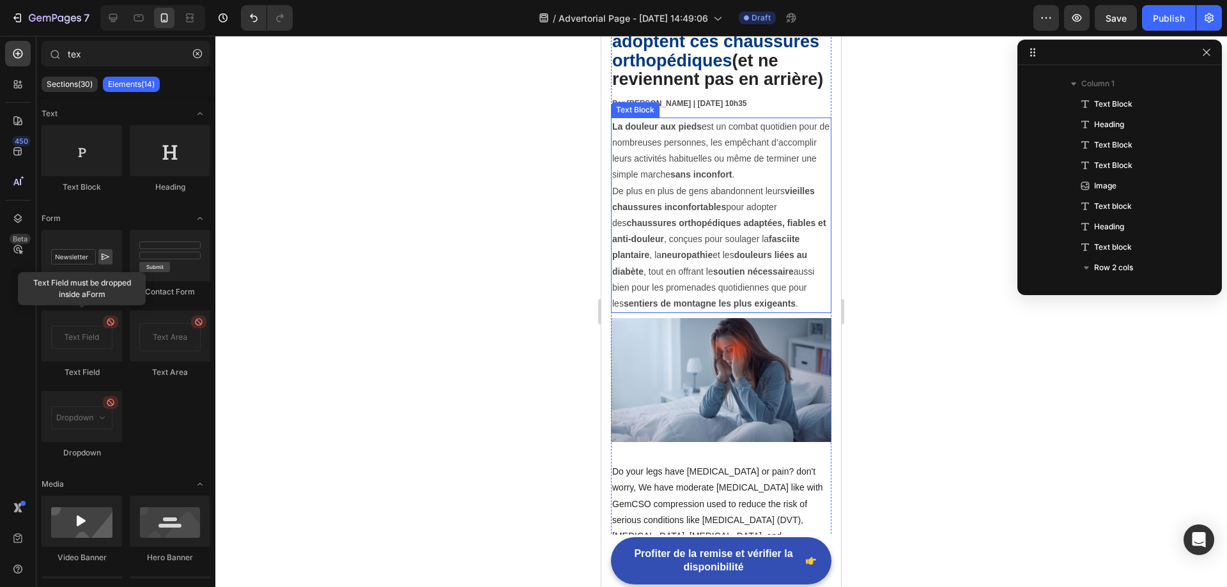
scroll to position [256, 0]
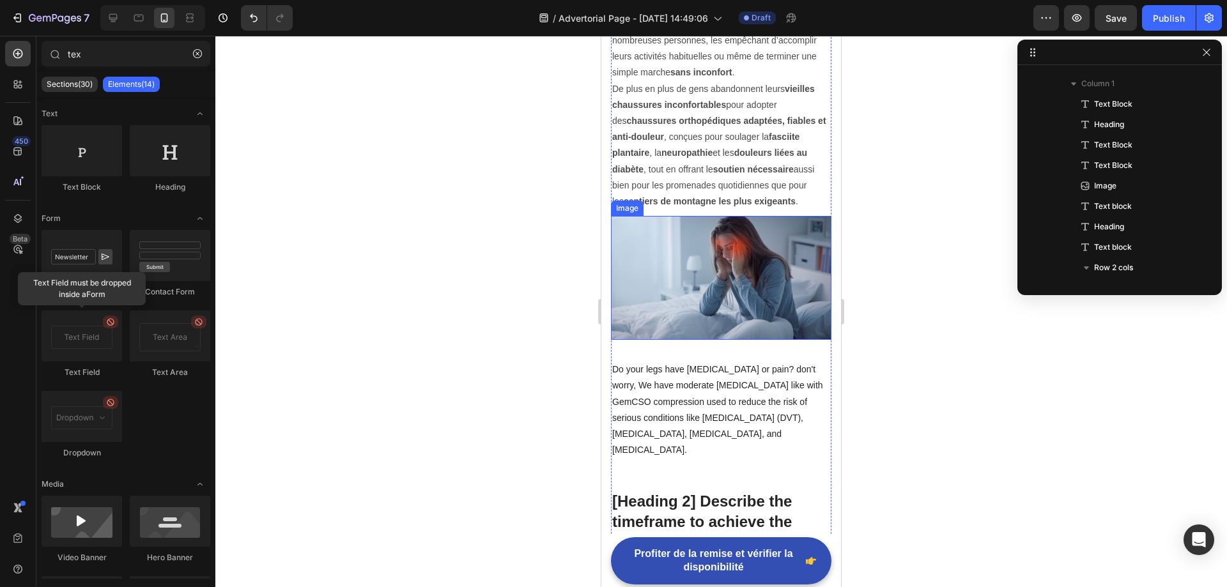
click at [745, 310] on img at bounding box center [721, 278] width 220 height 124
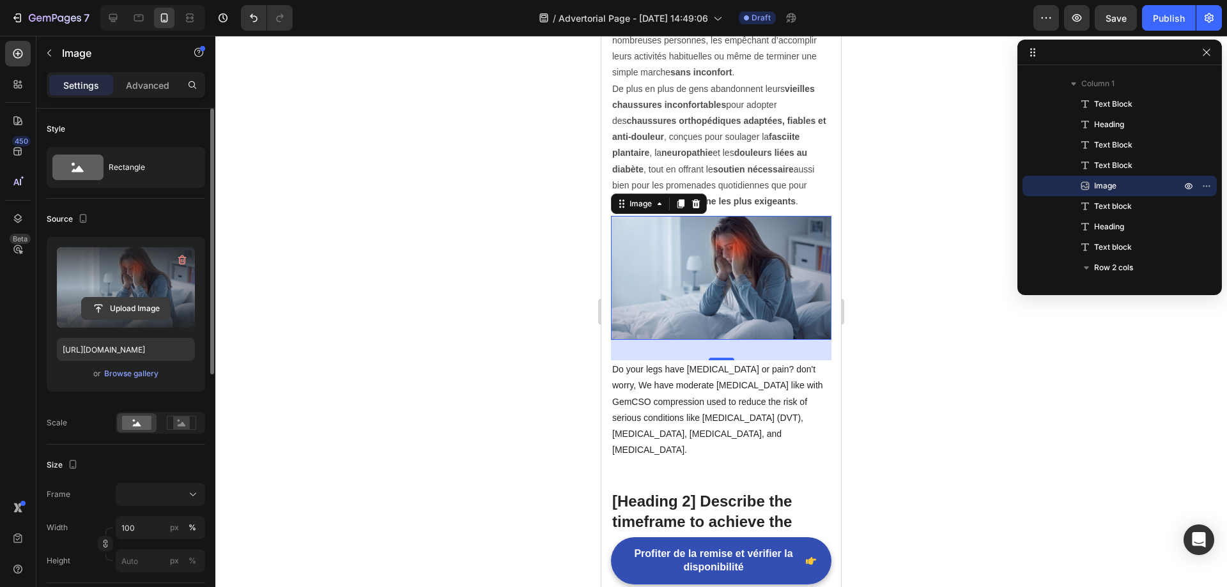
click at [128, 309] on input "file" at bounding box center [126, 309] width 88 height 22
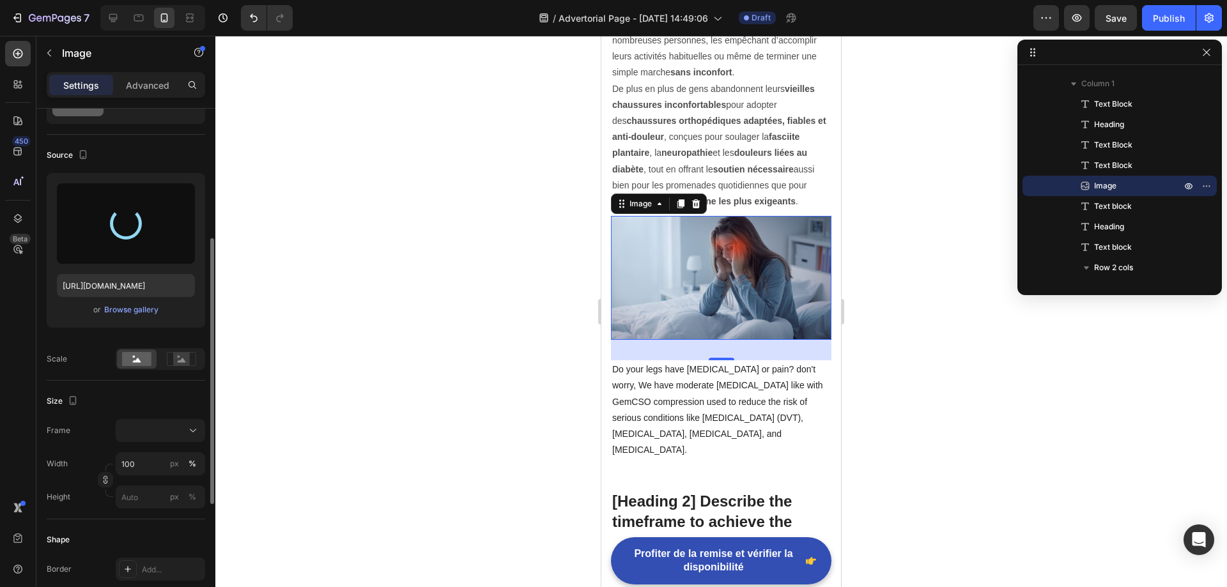
scroll to position [128, 0]
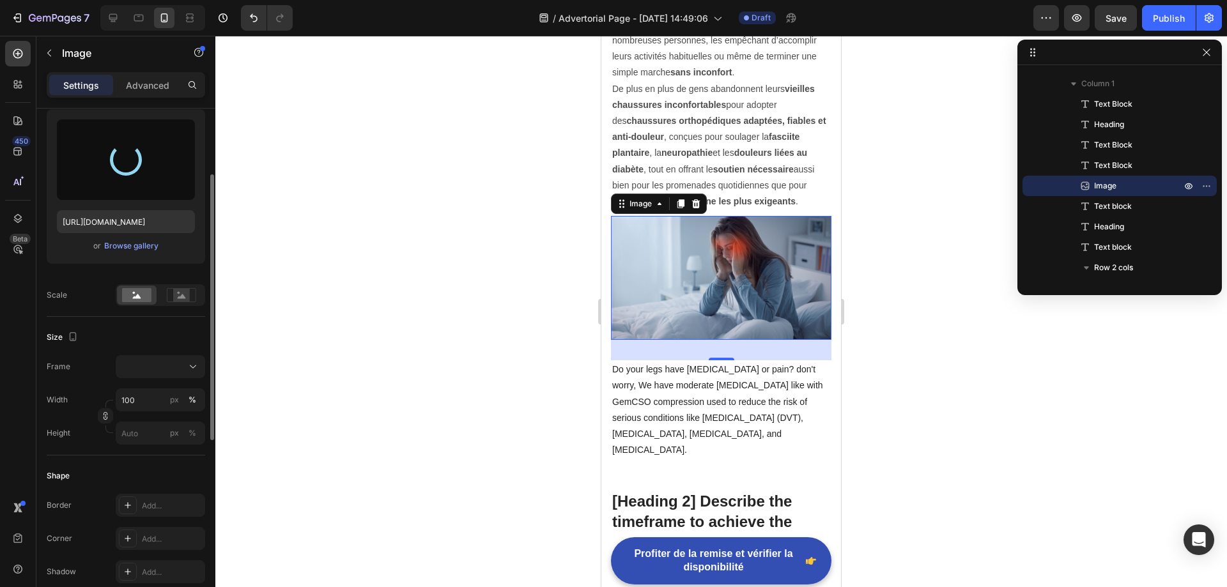
type input "[URL][DOMAIN_NAME]"
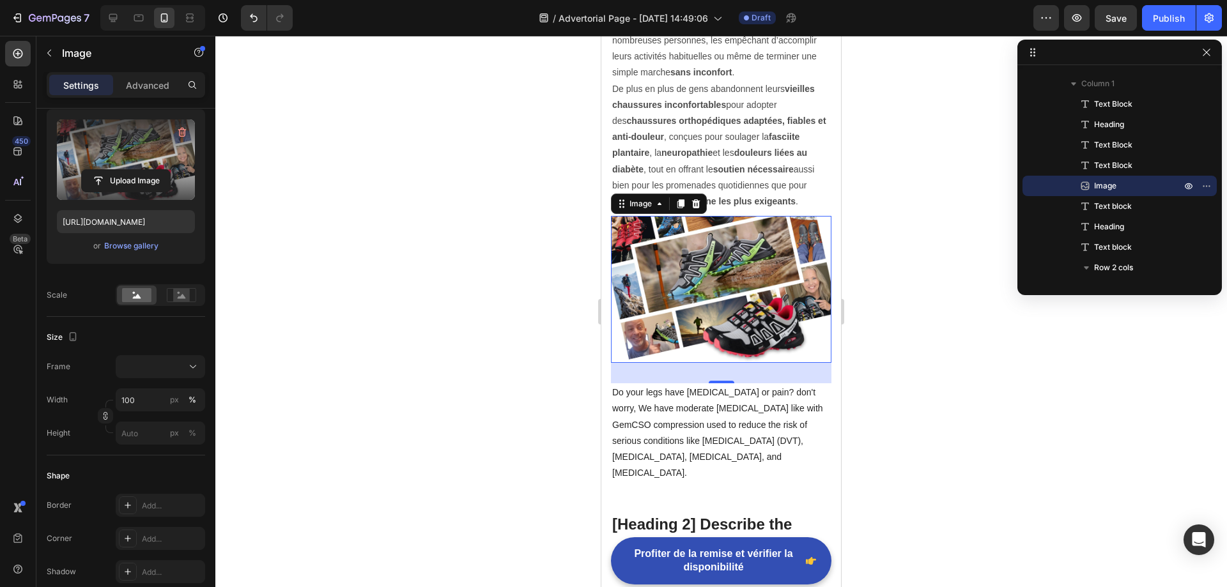
click at [375, 263] on div at bounding box center [720, 311] width 1011 height 551
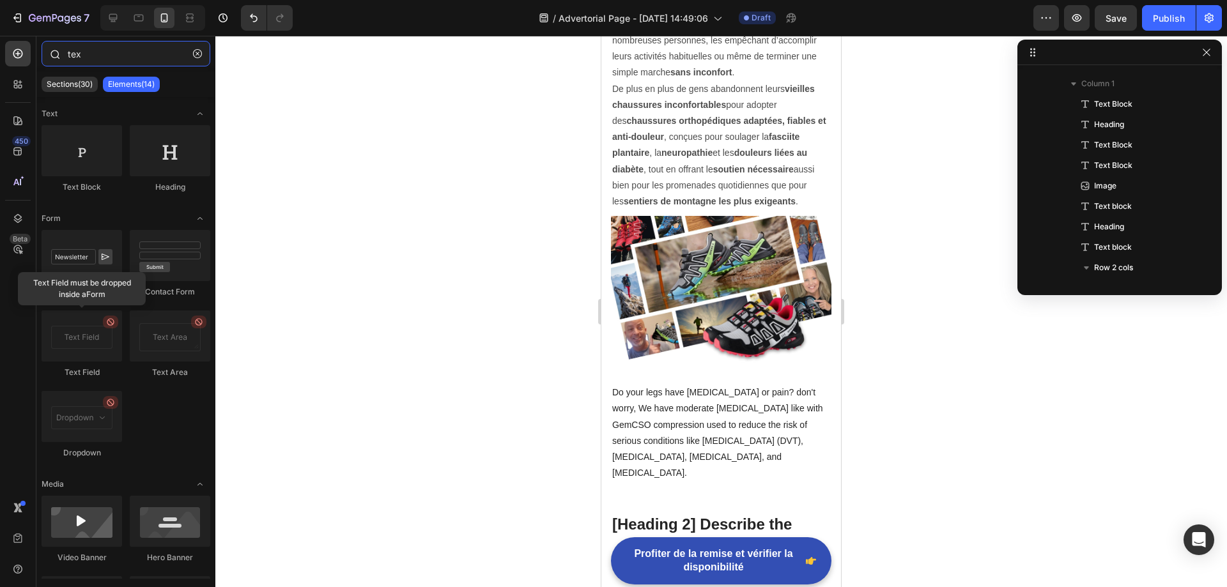
click at [132, 50] on input "tex" at bounding box center [126, 54] width 169 height 26
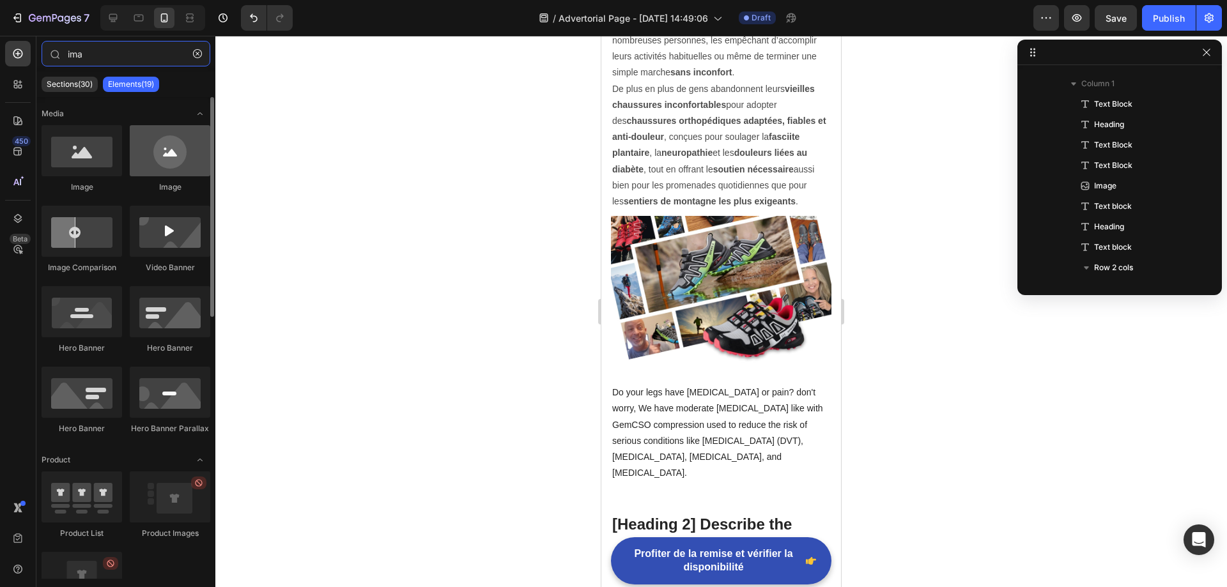
type input "ima"
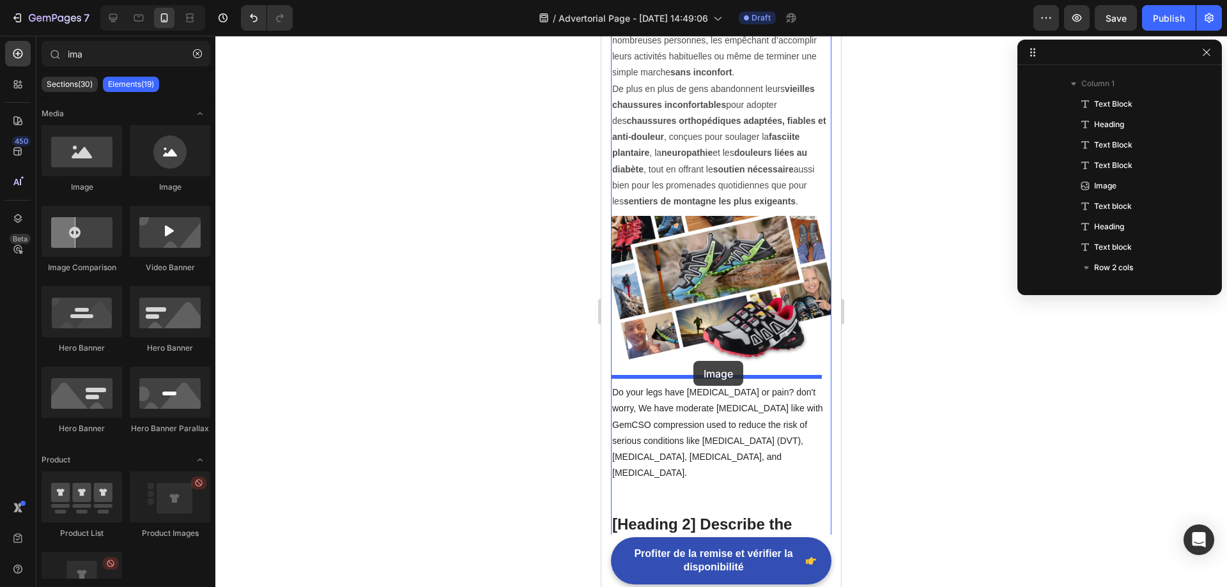
drag, startPoint x: 753, startPoint y: 196, endPoint x: 693, endPoint y: 361, distance: 175.2
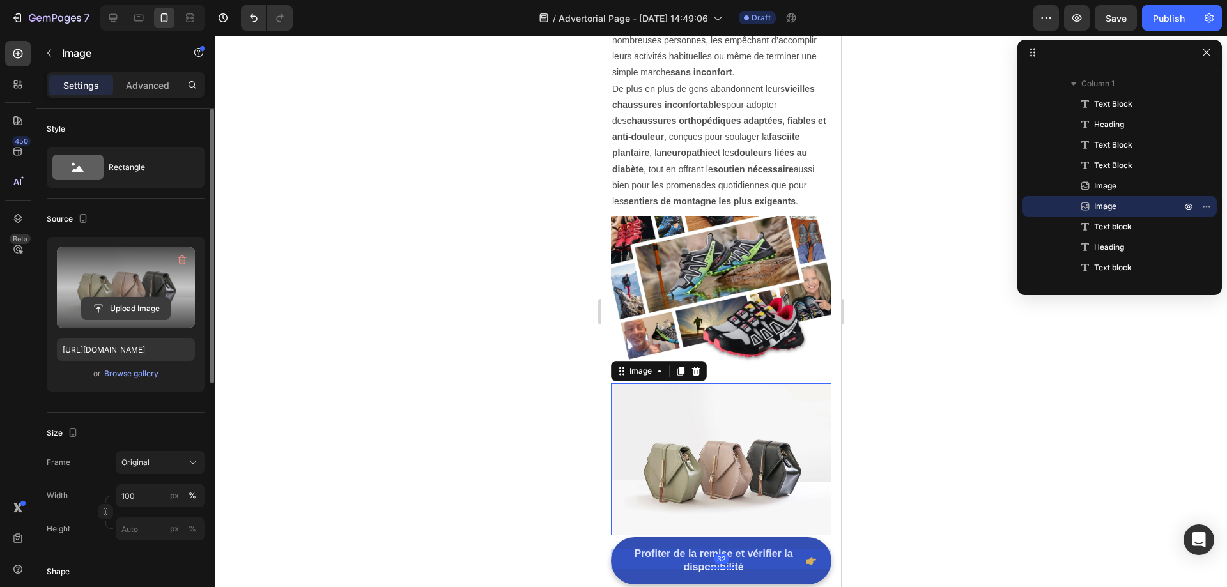
click at [121, 303] on input "file" at bounding box center [126, 309] width 88 height 22
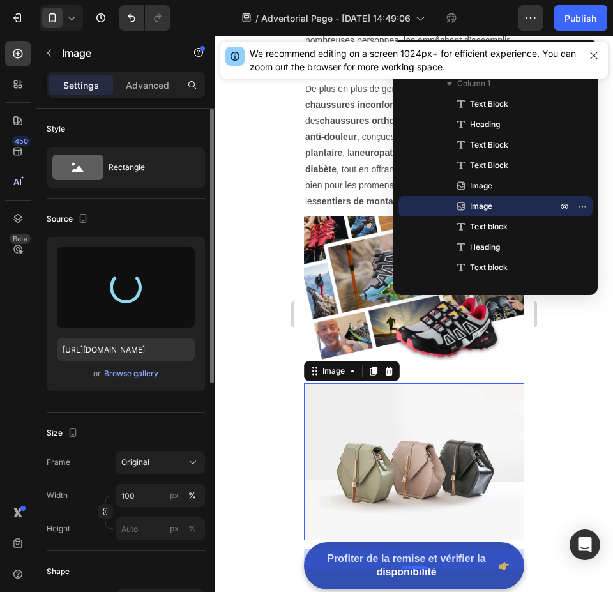
type input "[URL][DOMAIN_NAME]"
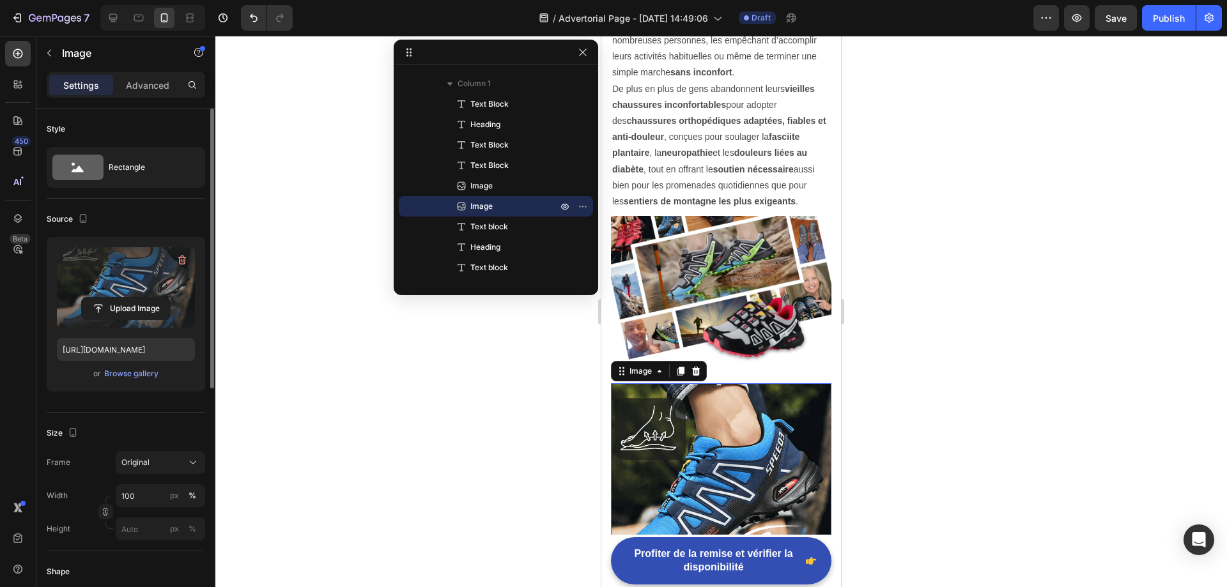
click at [514, 417] on div at bounding box center [720, 311] width 1011 height 551
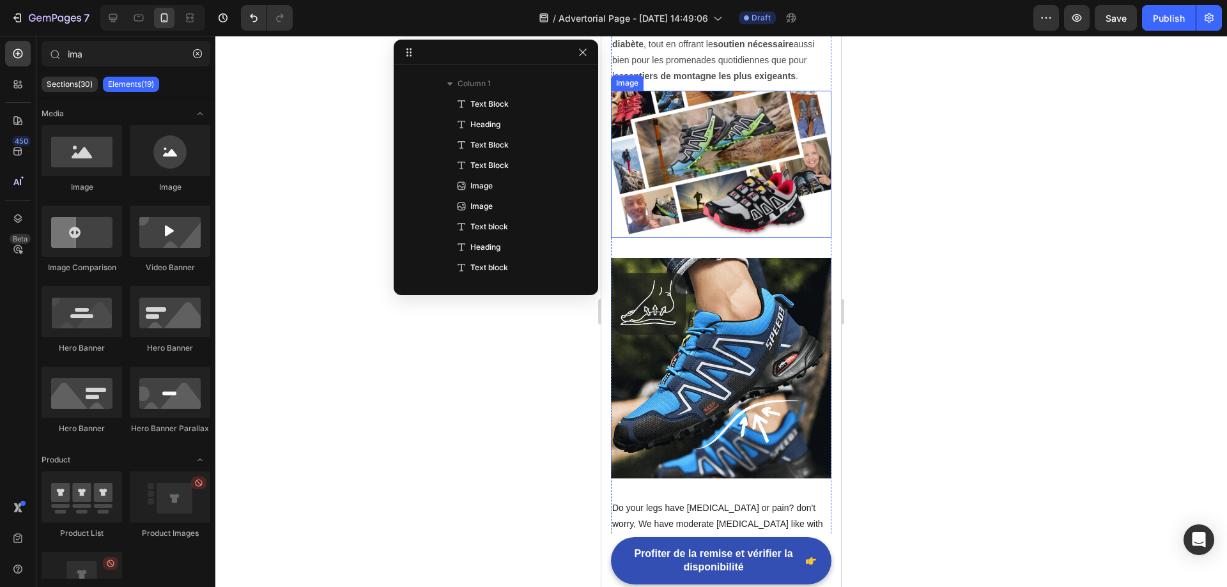
scroll to position [383, 0]
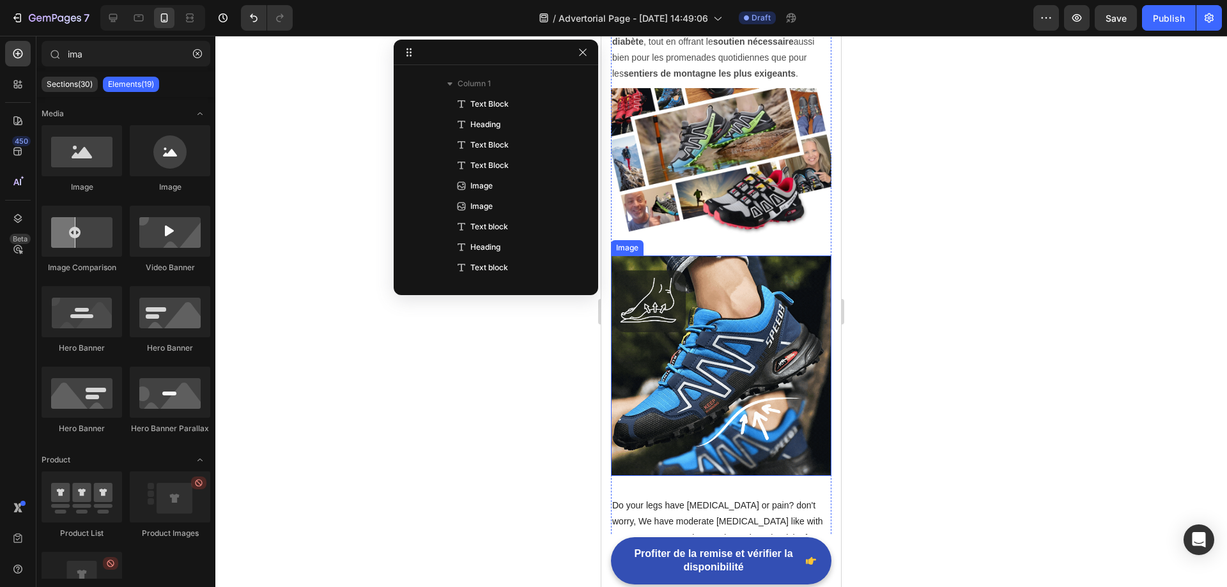
click at [758, 333] on img at bounding box center [721, 366] width 220 height 220
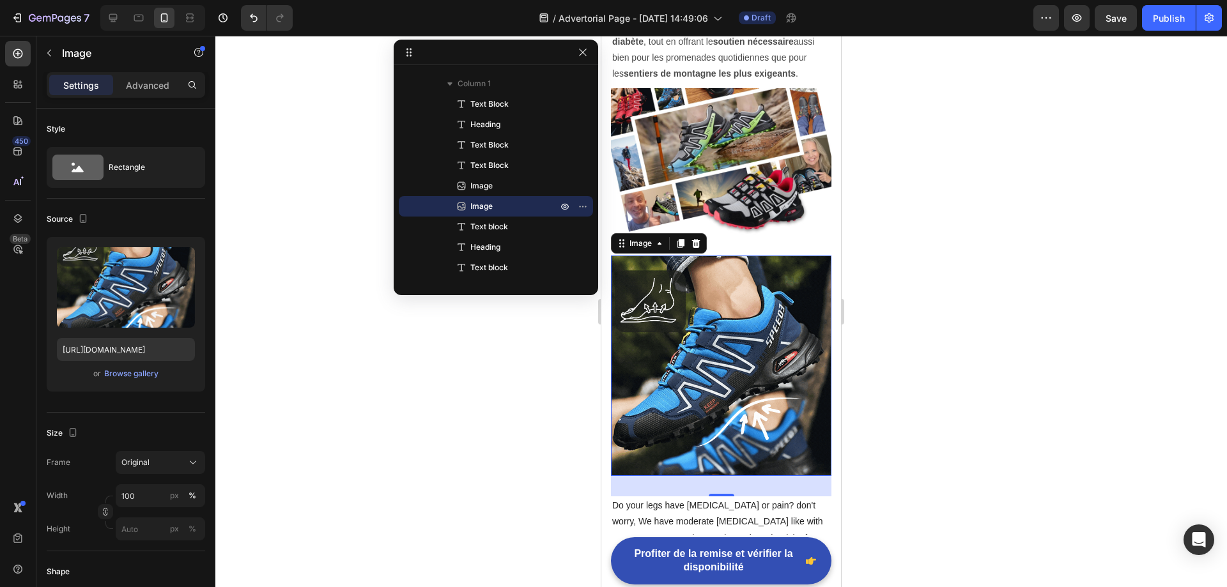
click at [693, 369] on img at bounding box center [721, 366] width 220 height 220
click at [696, 498] on p "Do your legs have varicose veins or pain? don't worry, We have moderate compres…" at bounding box center [721, 546] width 218 height 96
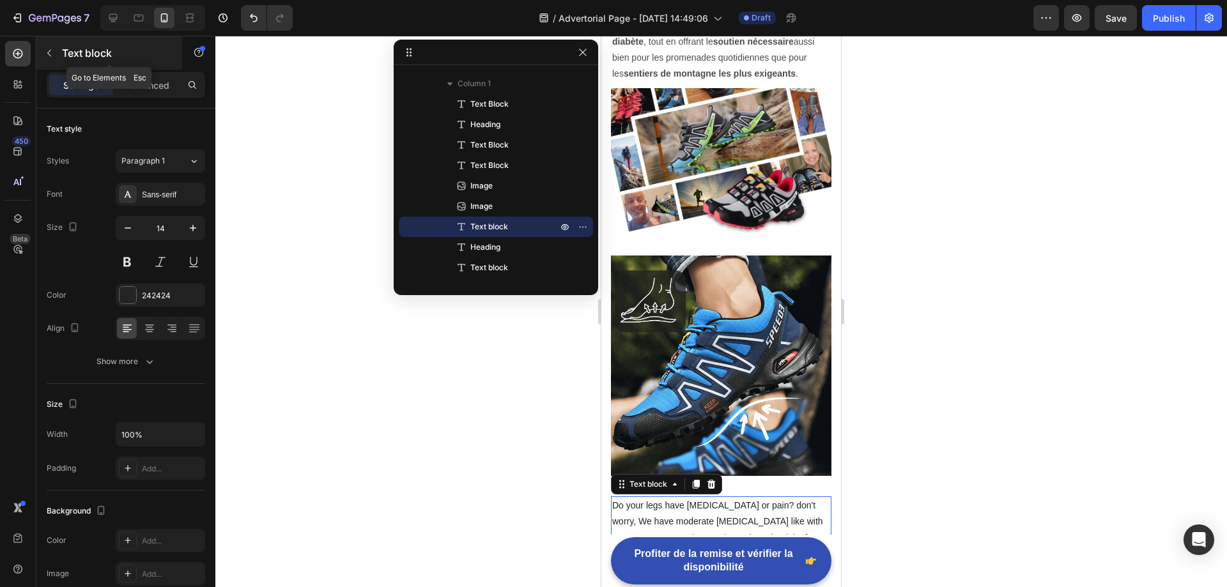
click at [43, 51] on button "button" at bounding box center [49, 53] width 20 height 20
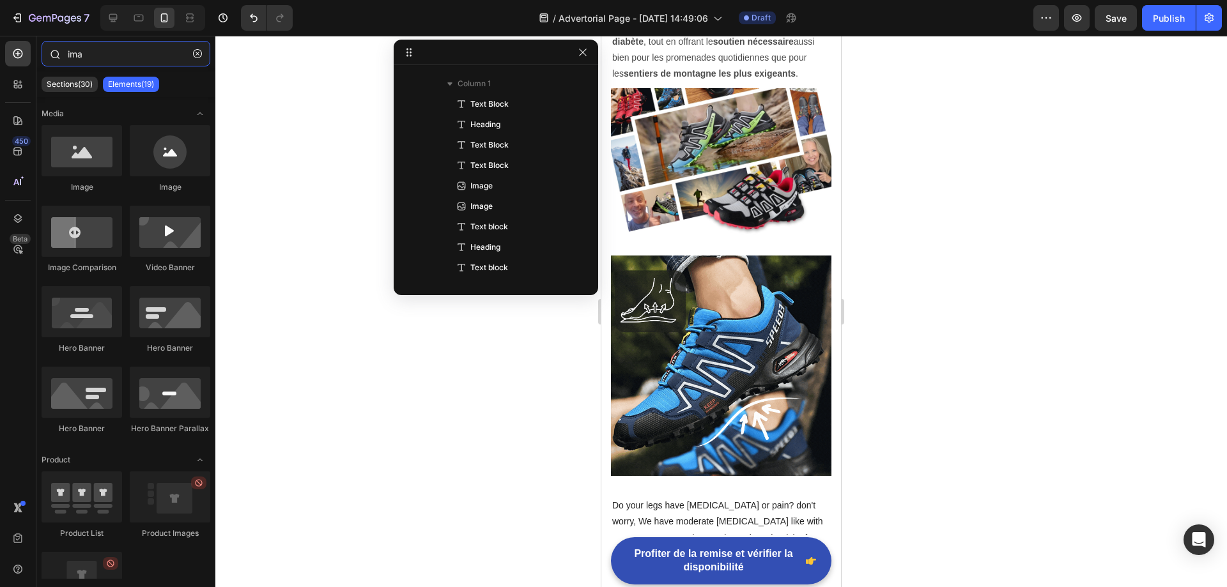
click at [108, 57] on input "ima" at bounding box center [126, 54] width 169 height 26
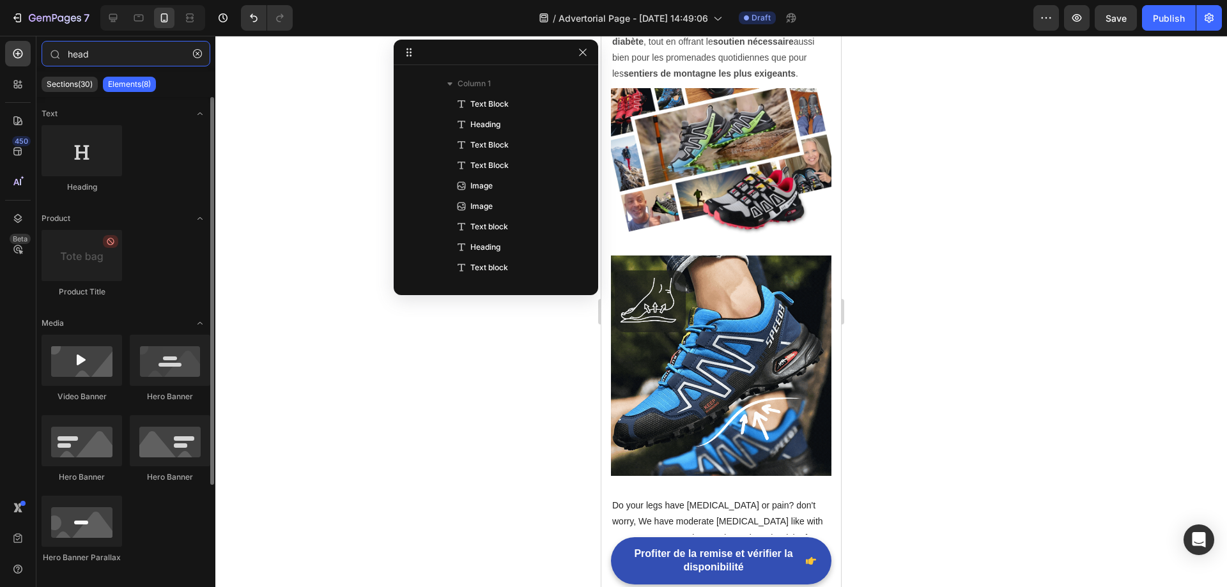
type input "head"
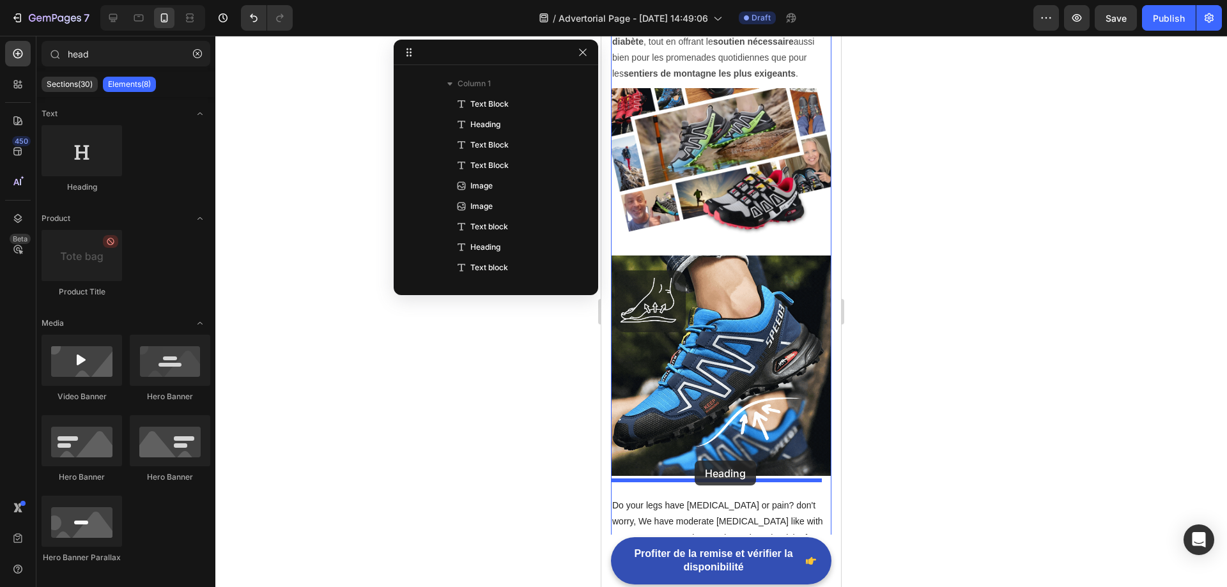
drag, startPoint x: 734, startPoint y: 221, endPoint x: 694, endPoint y: 461, distance: 242.8
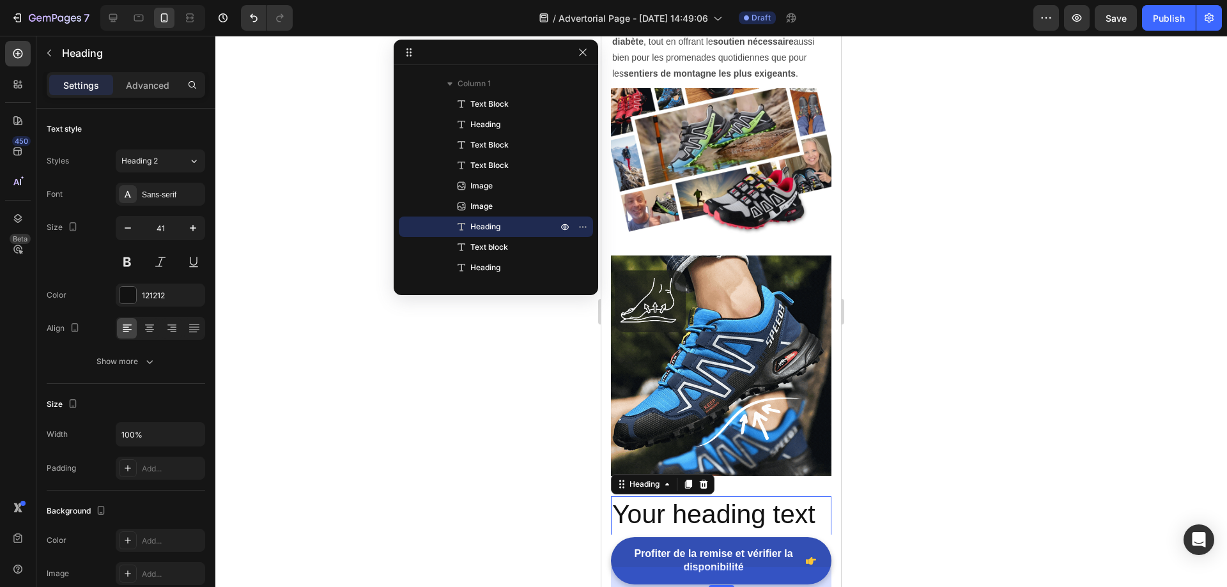
click at [699, 503] on h2 "Your heading text goes here" at bounding box center [721, 531] width 220 height 71
click at [699, 503] on p "Your heading text goes here" at bounding box center [721, 532] width 218 height 68
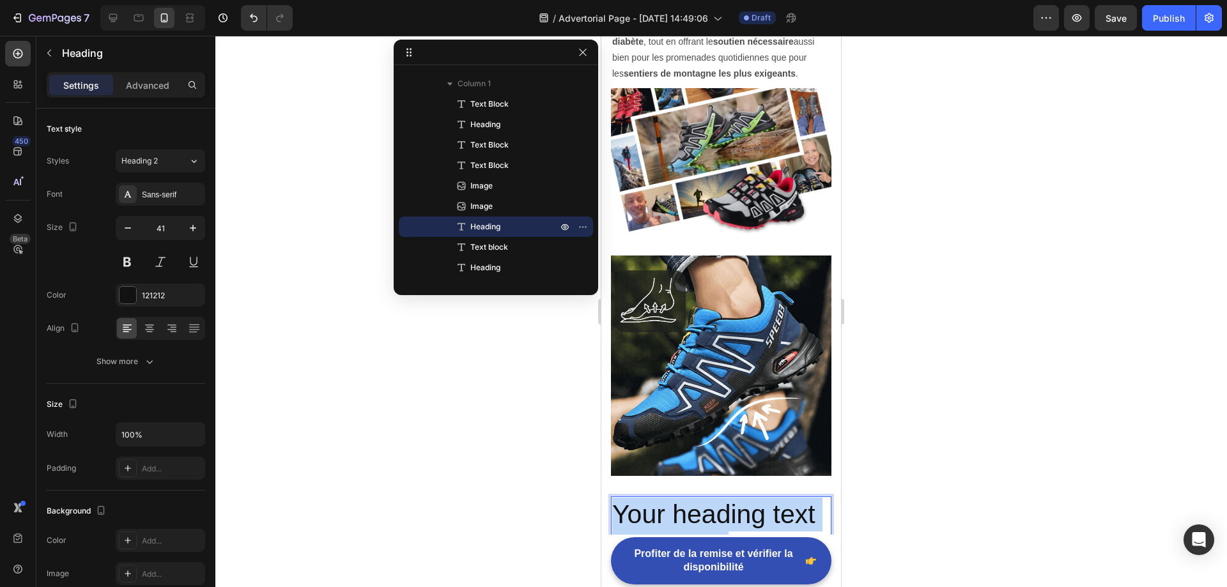
click at [699, 503] on p "Your heading text goes here" at bounding box center [721, 532] width 218 height 68
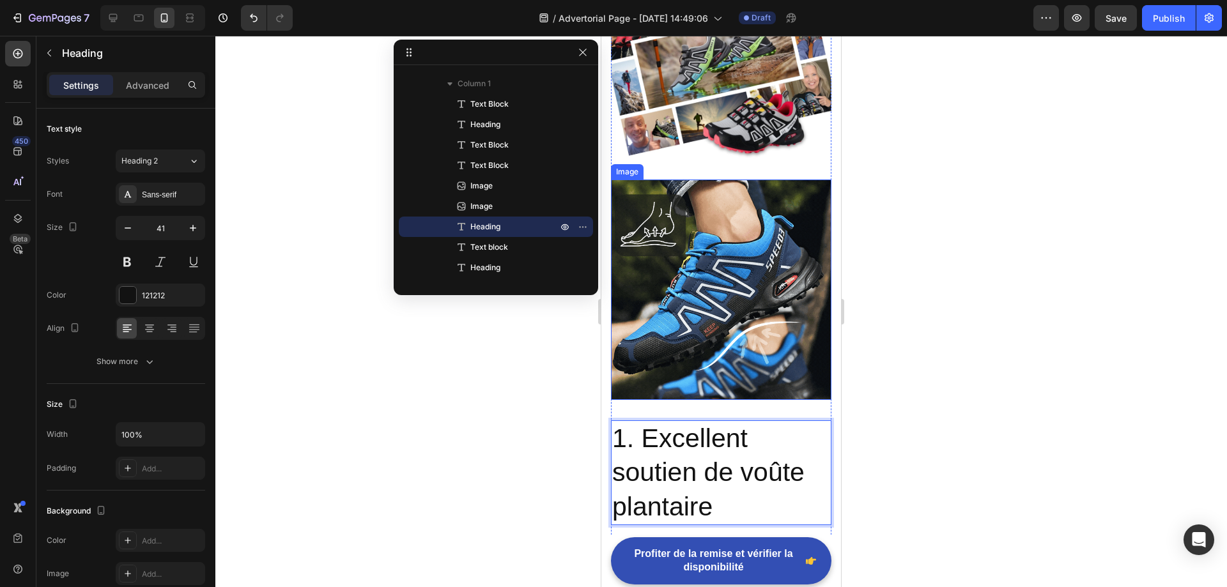
scroll to position [582, 0]
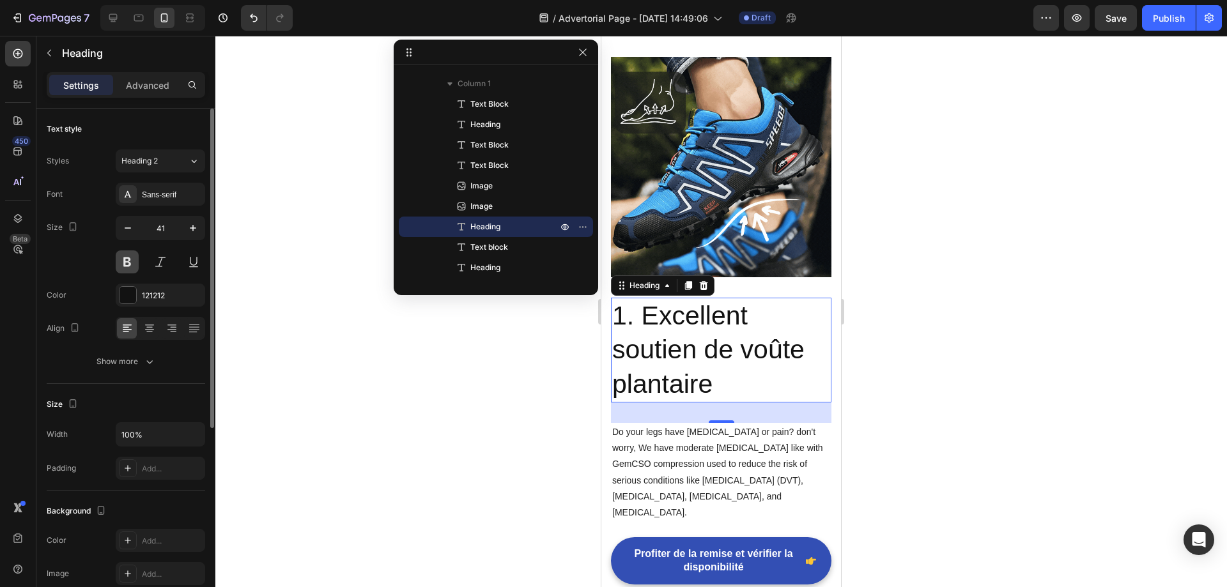
click at [125, 262] on button at bounding box center [127, 261] width 23 height 23
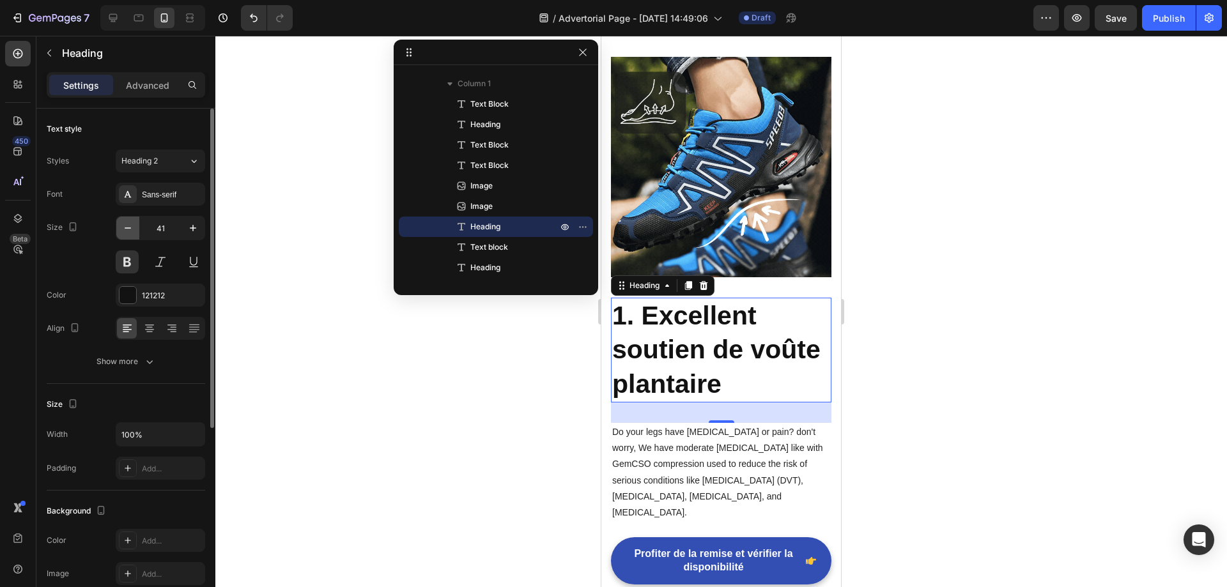
click at [123, 227] on icon "button" at bounding box center [127, 228] width 13 height 13
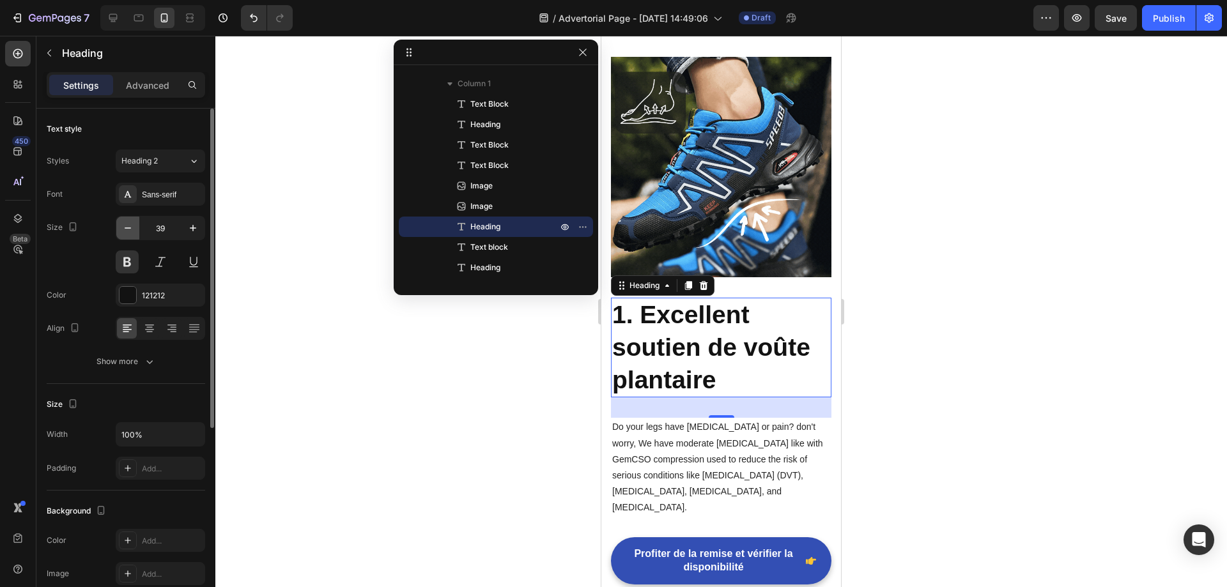
click at [123, 227] on icon "button" at bounding box center [127, 228] width 13 height 13
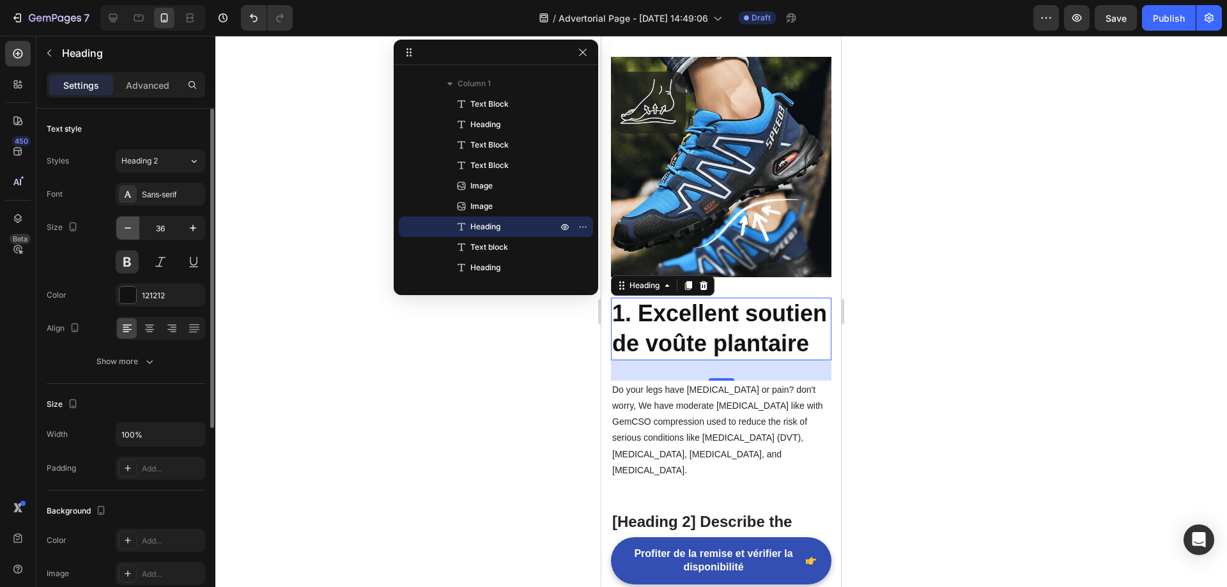
click at [123, 227] on icon "button" at bounding box center [127, 228] width 13 height 13
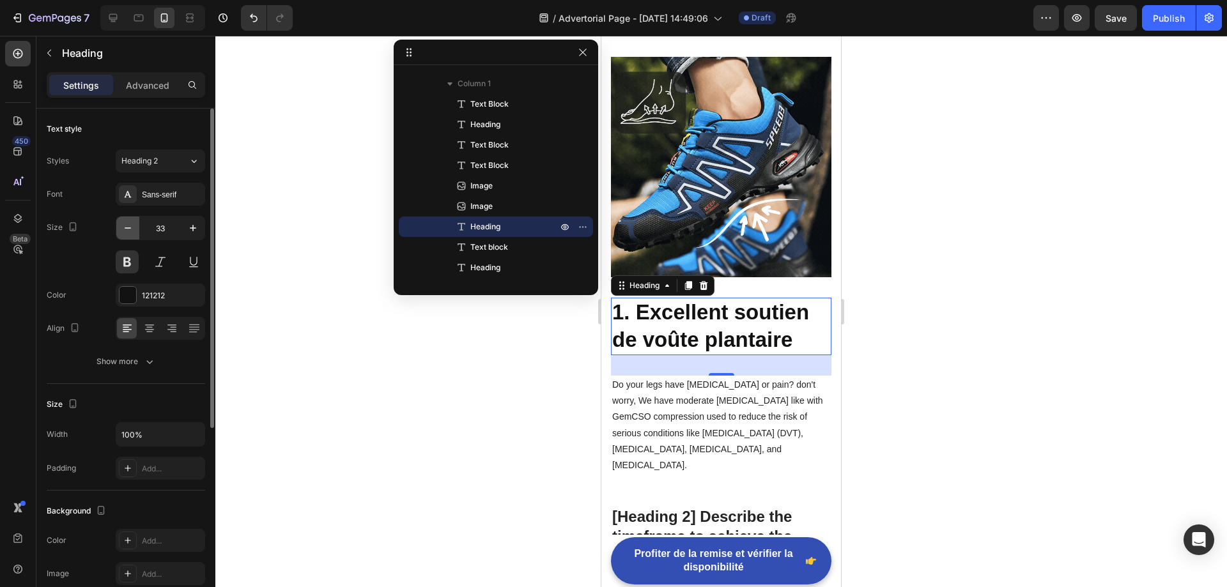
click at [123, 227] on icon "button" at bounding box center [127, 228] width 13 height 13
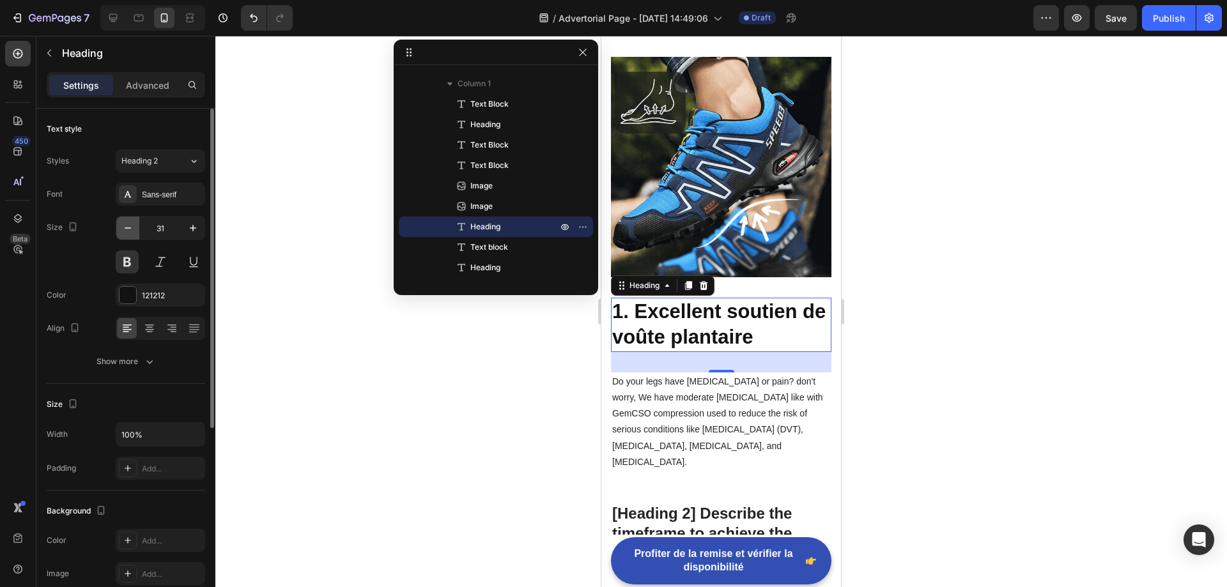
click at [123, 227] on icon "button" at bounding box center [127, 228] width 13 height 13
type input "30"
click at [698, 394] on p "Do your legs have varicose veins or pain? don't worry, We have moderate compres…" at bounding box center [721, 420] width 218 height 96
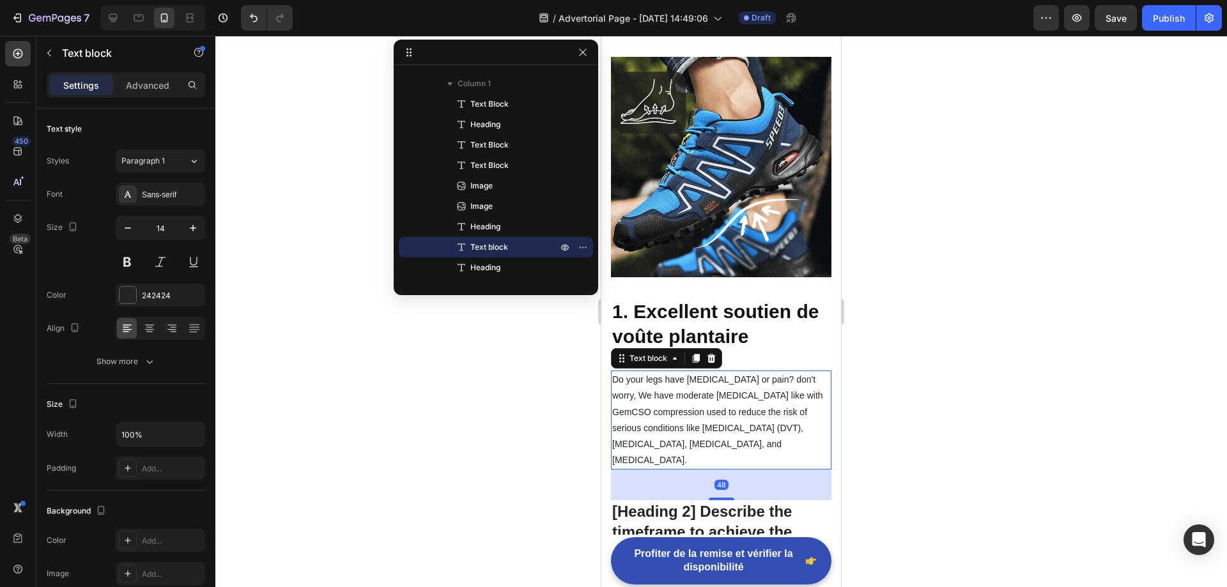
click at [698, 394] on p "Do your legs have varicose veins or pain? don't worry, We have moderate compres…" at bounding box center [721, 420] width 218 height 96
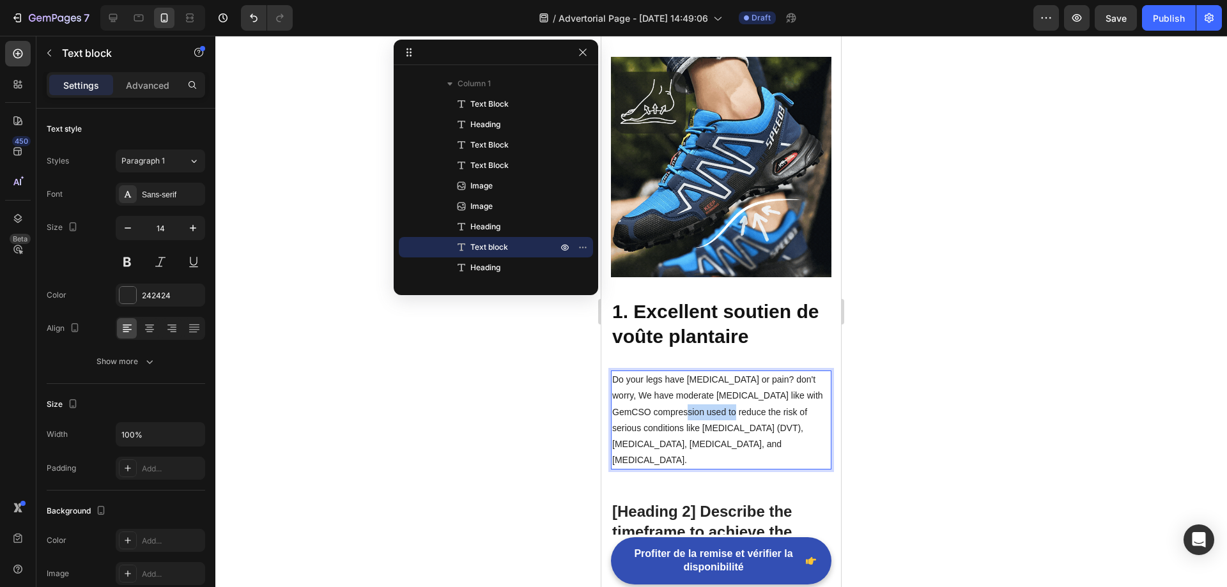
click at [698, 394] on p "Do your legs have varicose veins or pain? don't worry, We have moderate compres…" at bounding box center [721, 420] width 218 height 96
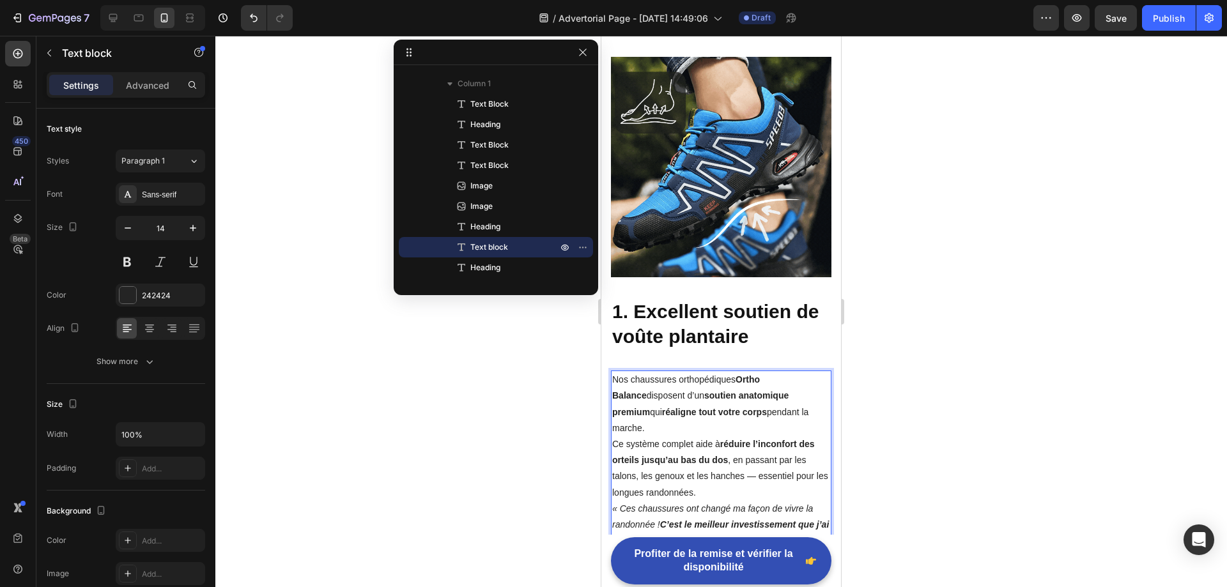
scroll to position [586, 0]
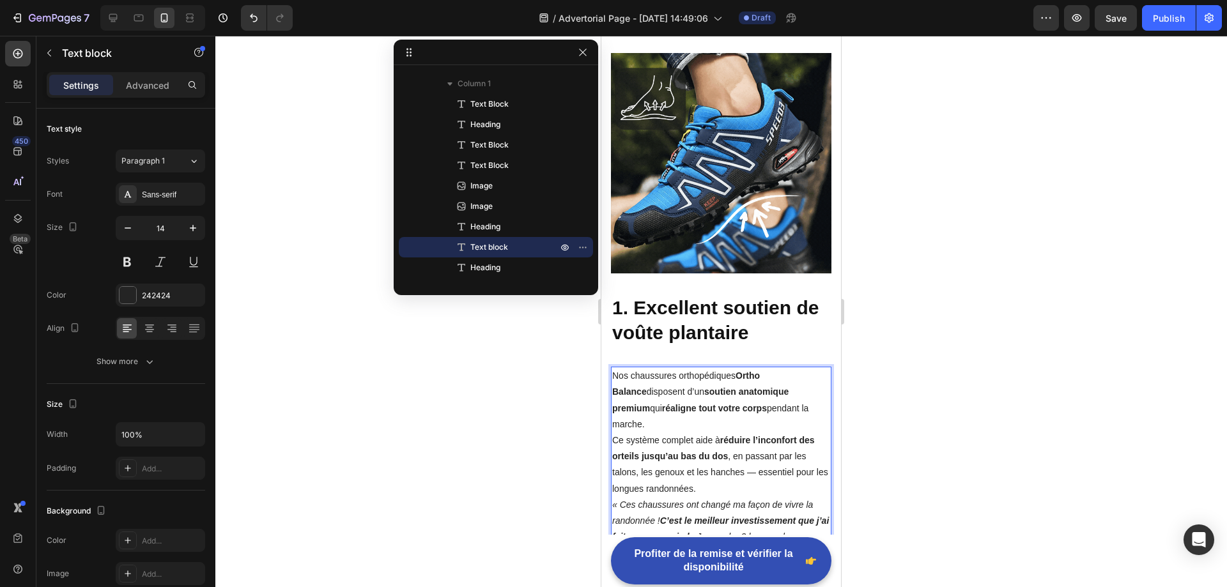
click at [907, 372] on div at bounding box center [720, 311] width 1011 height 551
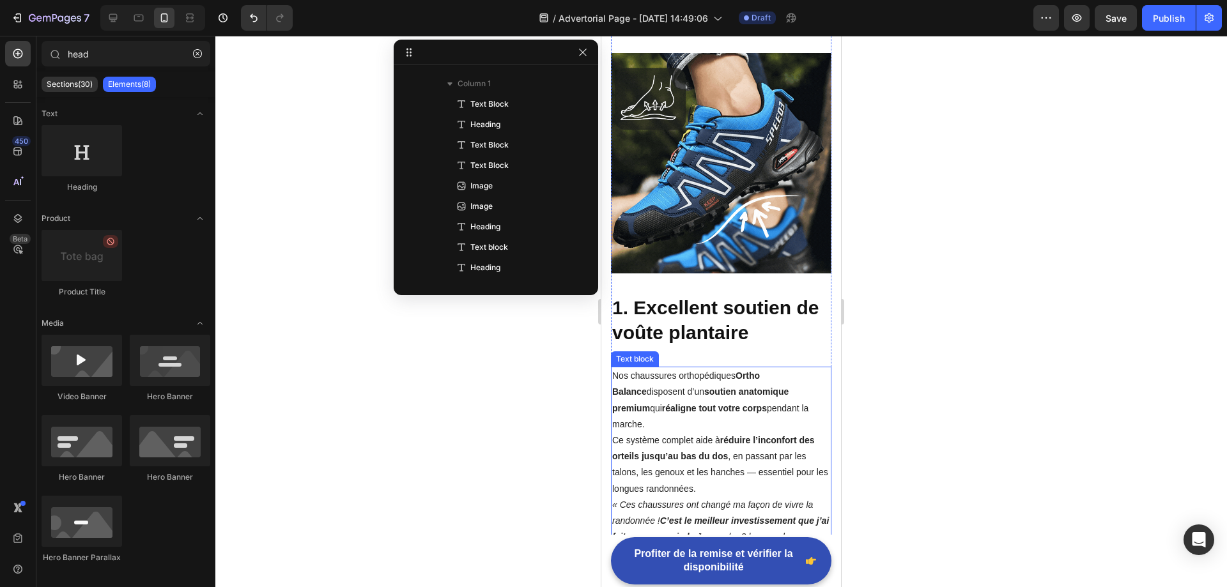
click at [763, 368] on p "Nos chaussures orthopédiques Ortho Balance disposent d’un soutien anatomique pr…" at bounding box center [721, 432] width 218 height 129
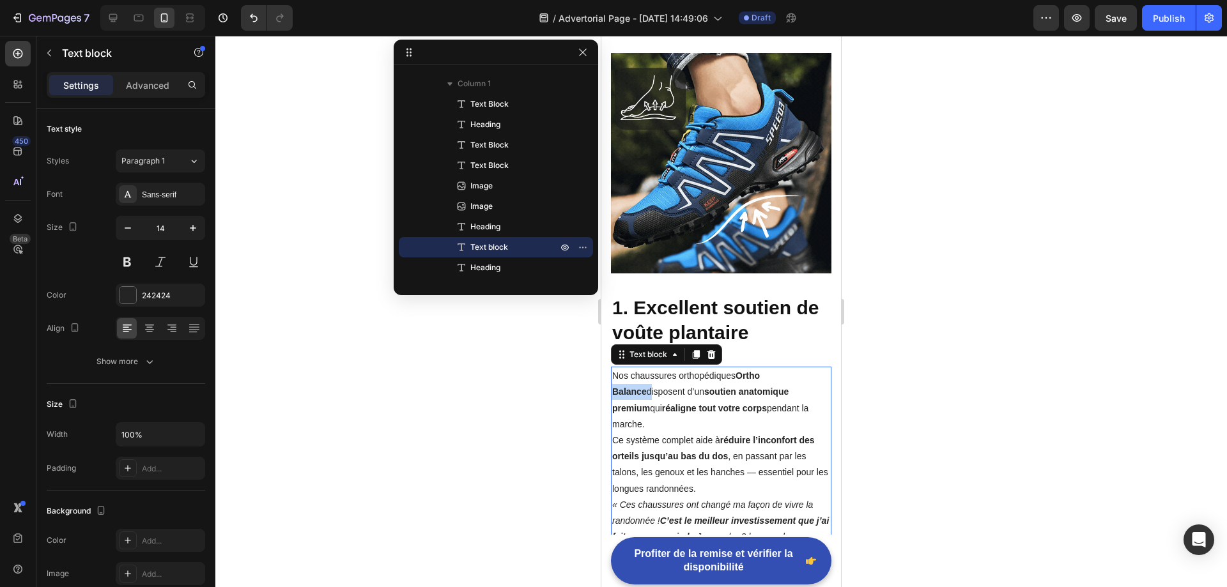
click at [760, 371] on strong "Ortho Balance" at bounding box center [686, 384] width 148 height 26
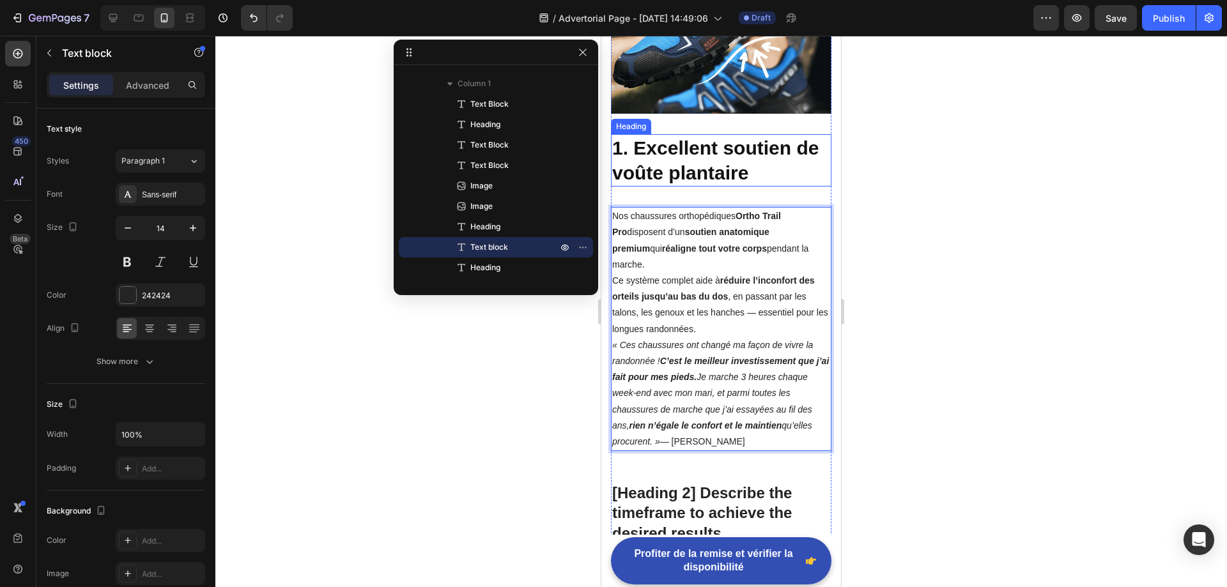
scroll to position [777, 0]
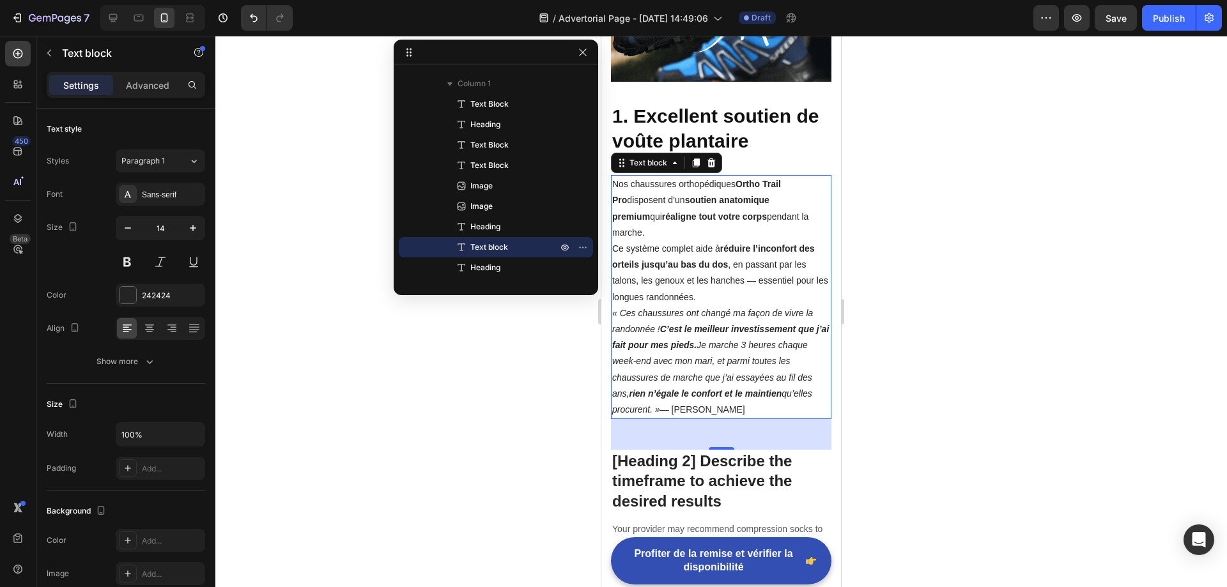
click at [720, 383] on p "« Ces chaussures ont changé ma façon de vivre la randonnée ! C’est le meilleur …" at bounding box center [721, 361] width 218 height 112
click at [54, 45] on button "button" at bounding box center [49, 53] width 20 height 20
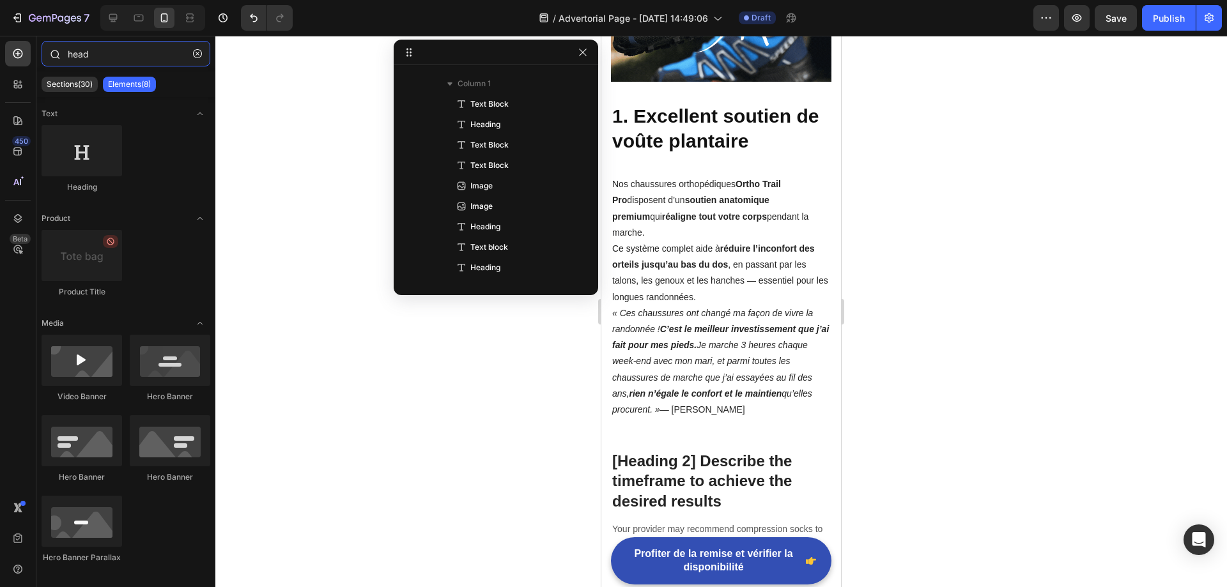
click at [118, 56] on input "head" at bounding box center [126, 54] width 169 height 26
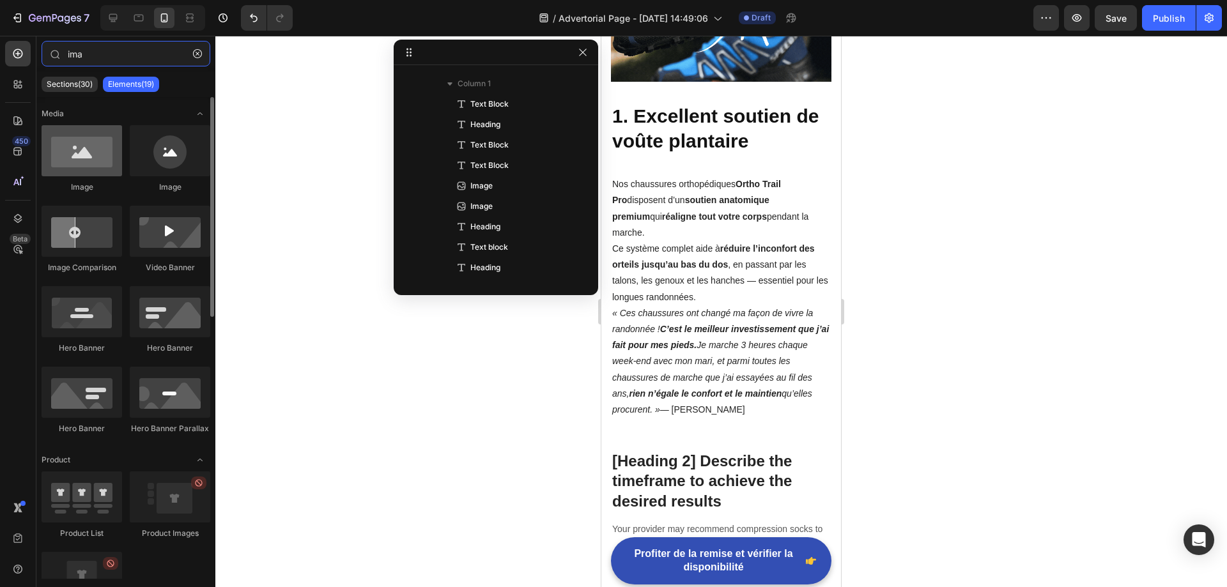
type input "ima"
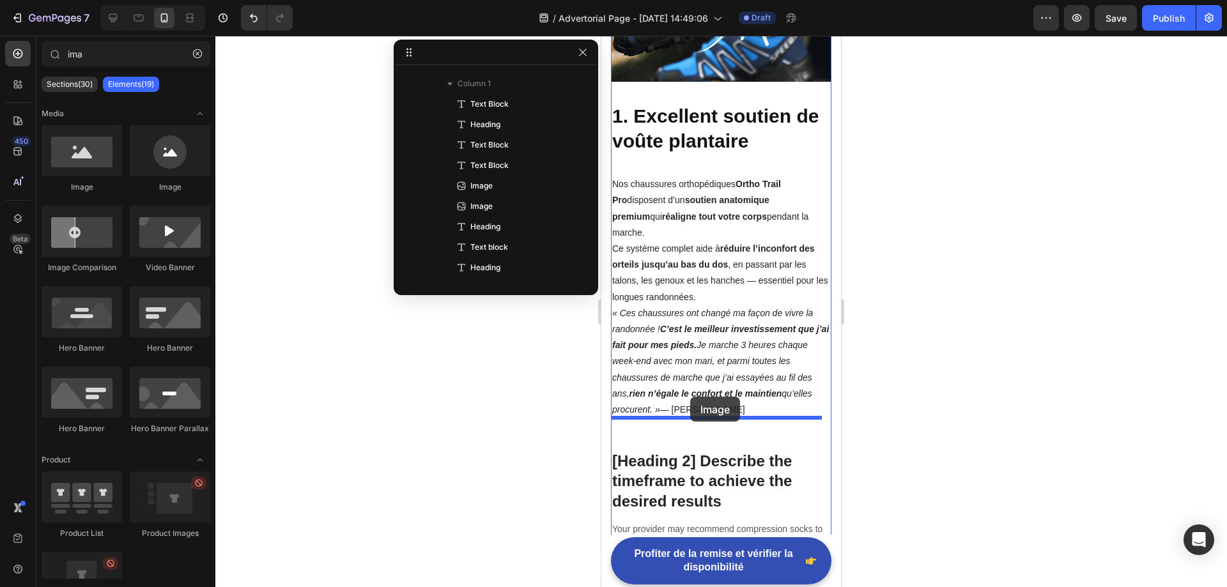
drag, startPoint x: 684, startPoint y: 181, endPoint x: 692, endPoint y: 395, distance: 213.5
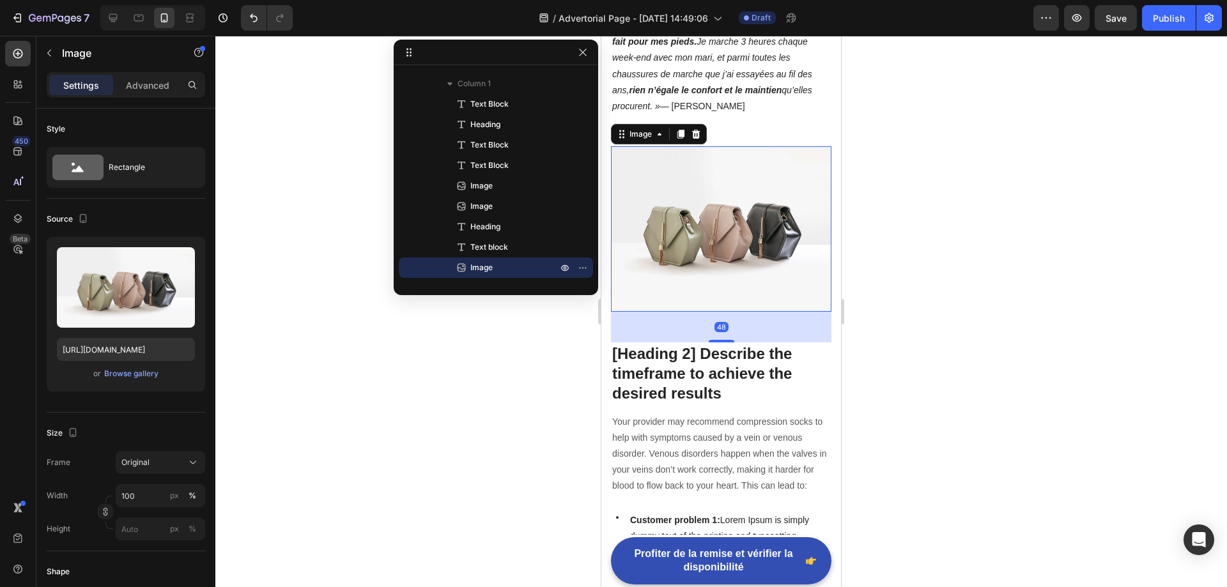
scroll to position [1097, 0]
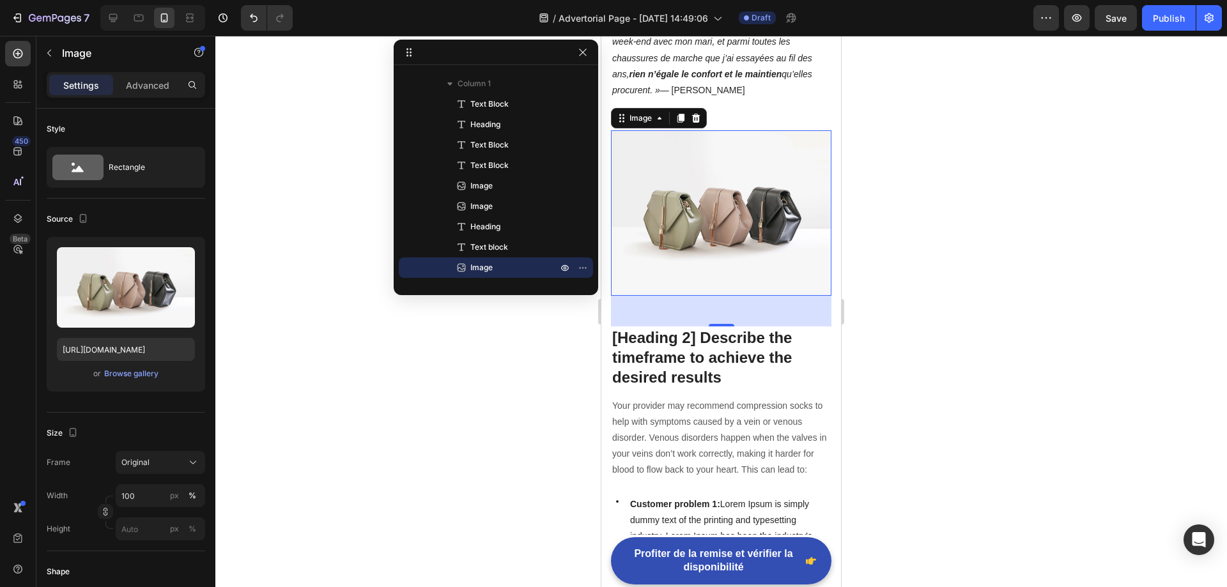
click at [659, 328] on p "[Heading 2] Describe the timeframe to achieve the desired results" at bounding box center [721, 358] width 218 height 60
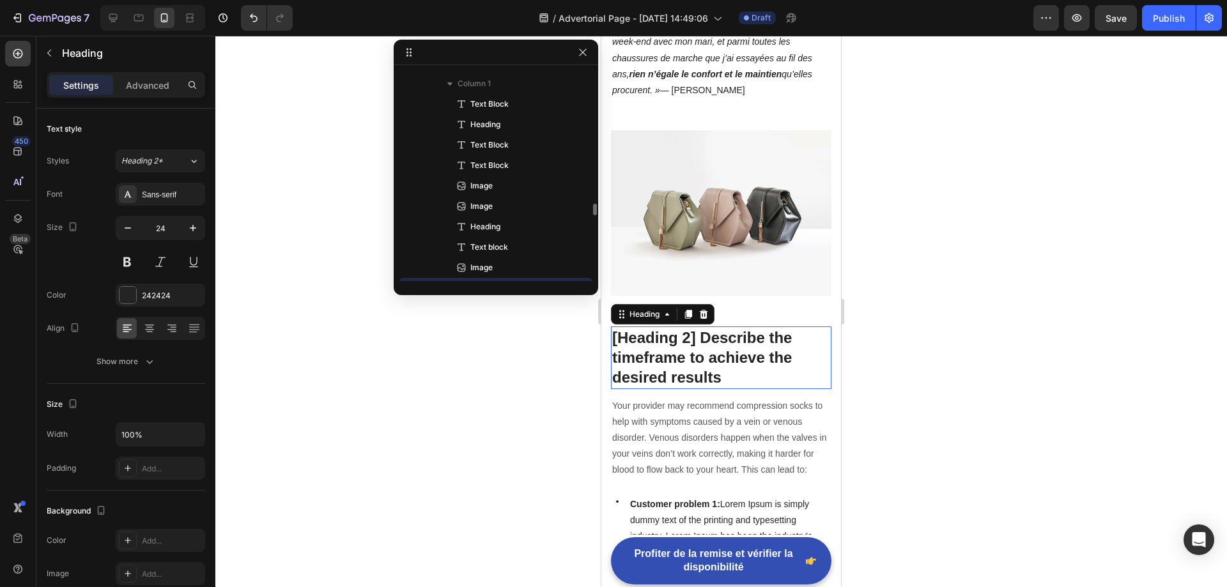
scroll to position [201, 0]
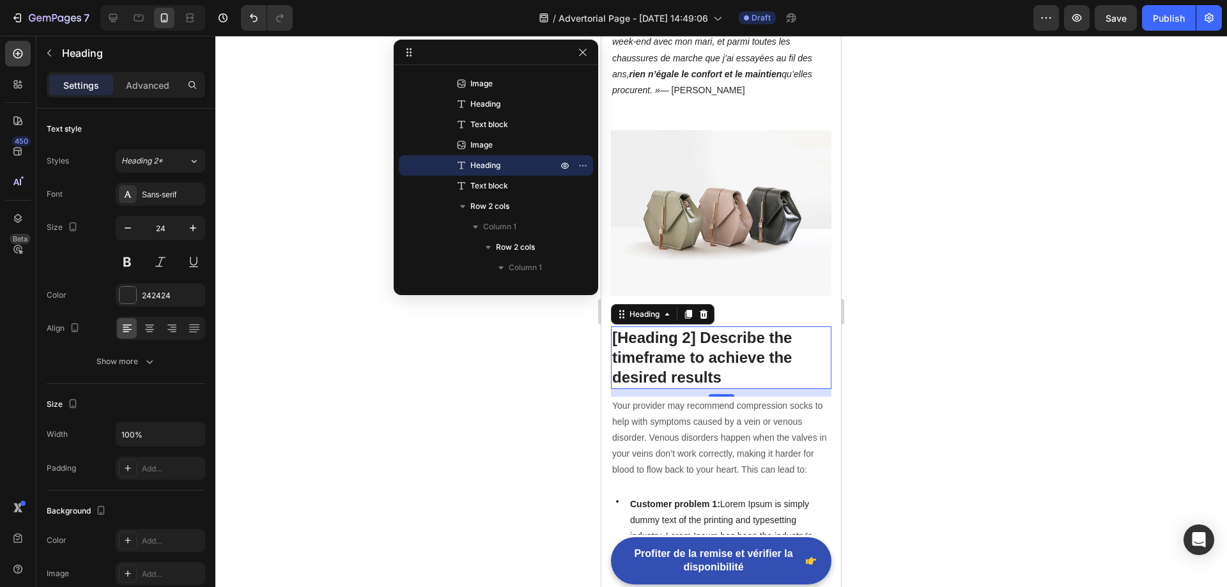
click at [740, 328] on p "[Heading 2] Describe the timeframe to achieve the desired results" at bounding box center [721, 358] width 218 height 60
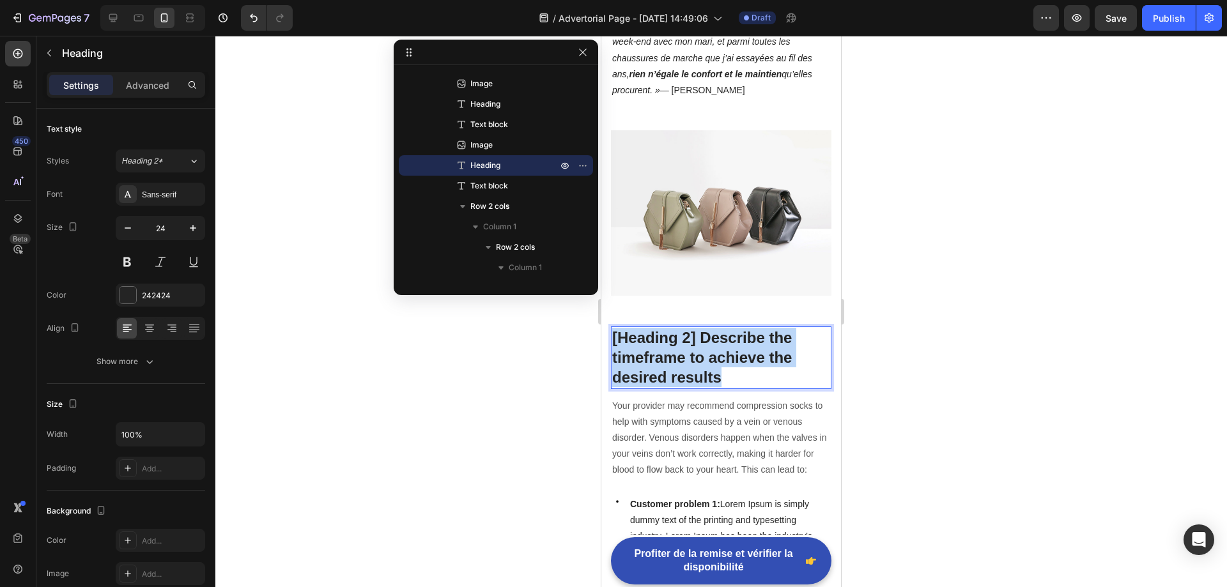
click at [740, 328] on p "[Heading 2] Describe the timeframe to achieve the desired results" at bounding box center [721, 358] width 218 height 60
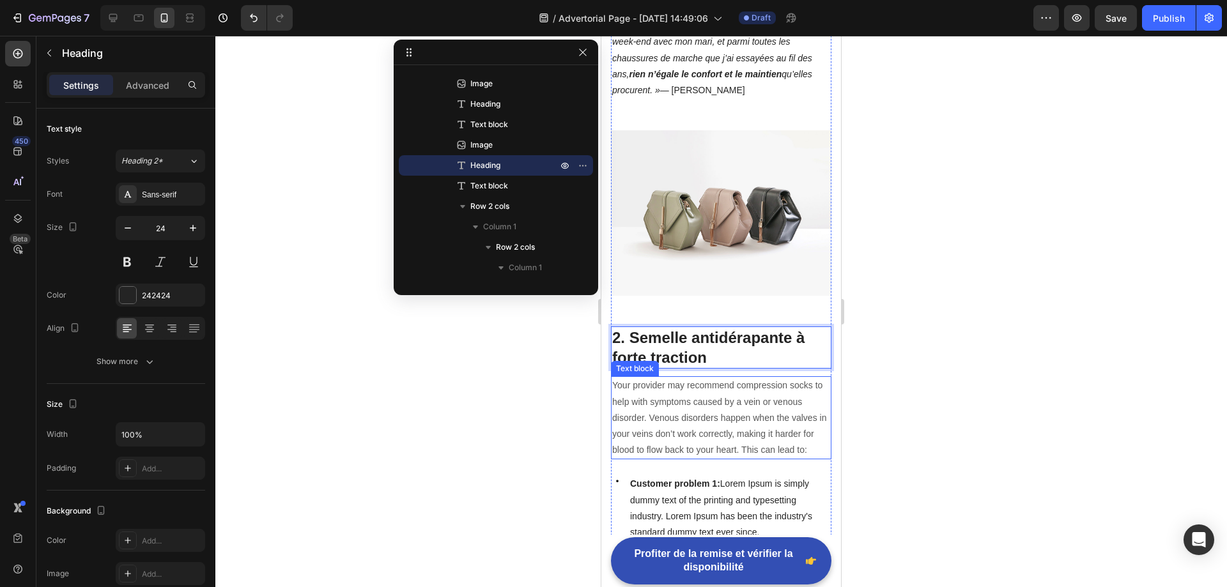
scroll to position [1033, 0]
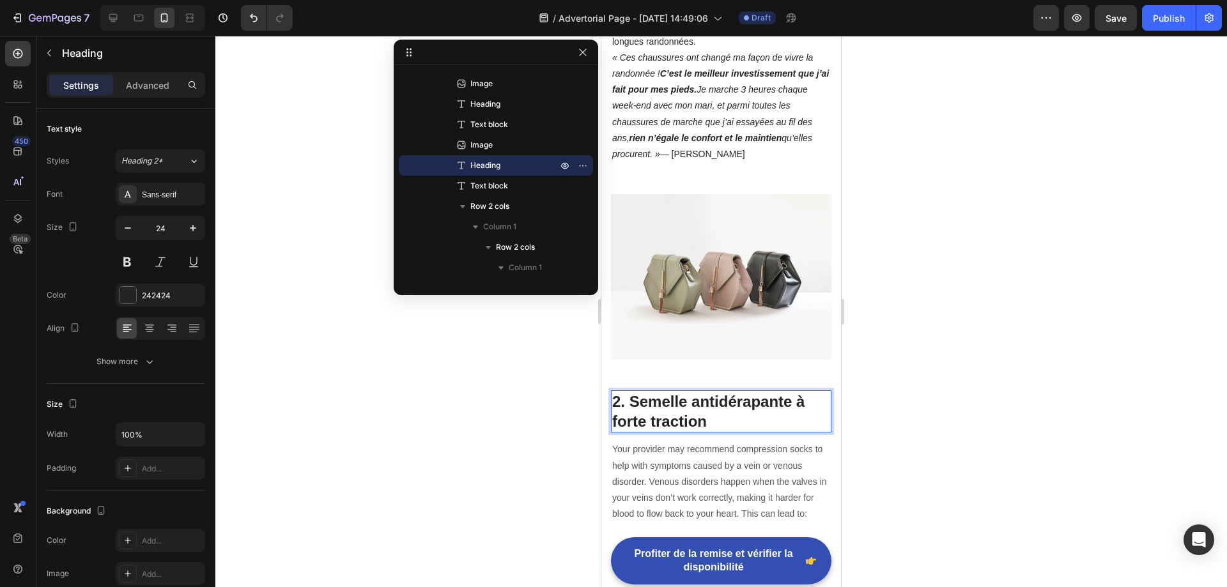
click at [714, 441] on p "Your provider may recommend compression socks to help with symptoms caused by a…" at bounding box center [721, 481] width 218 height 80
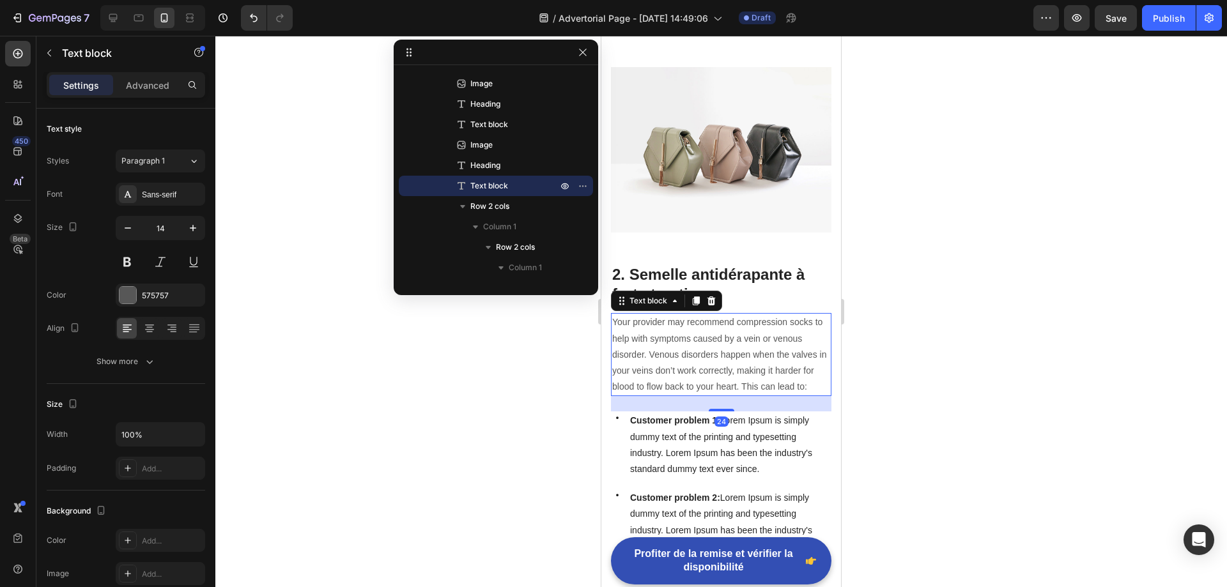
scroll to position [1161, 0]
click at [694, 415] on span "Customer problem 1: Lorem Ipsum is simply dummy text of the printing and typese…" at bounding box center [721, 444] width 182 height 59
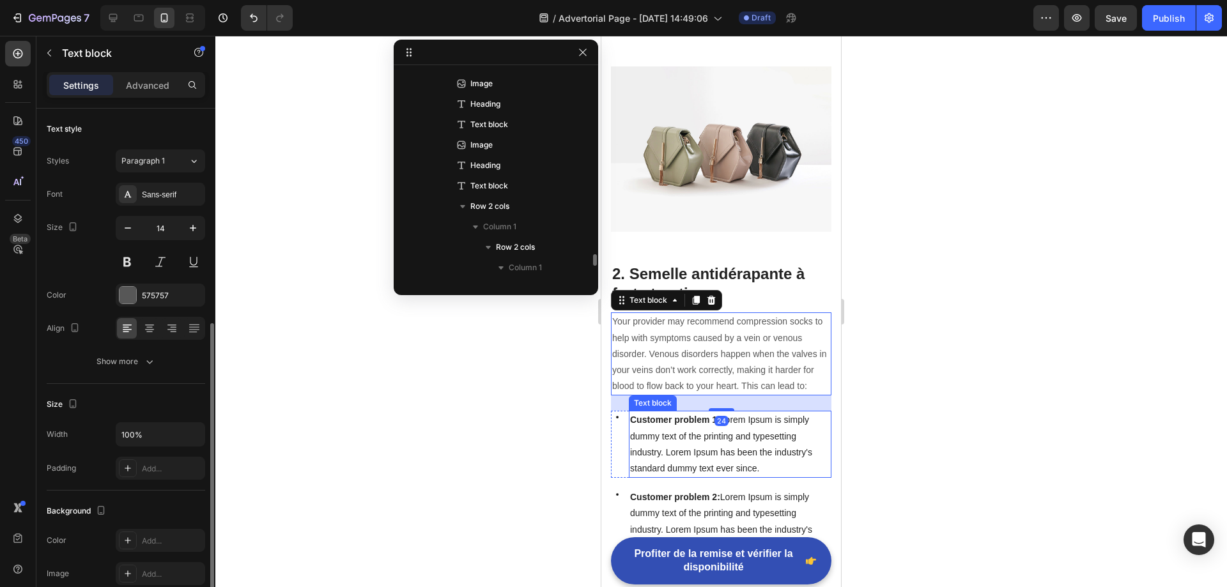
scroll to position [365, 0]
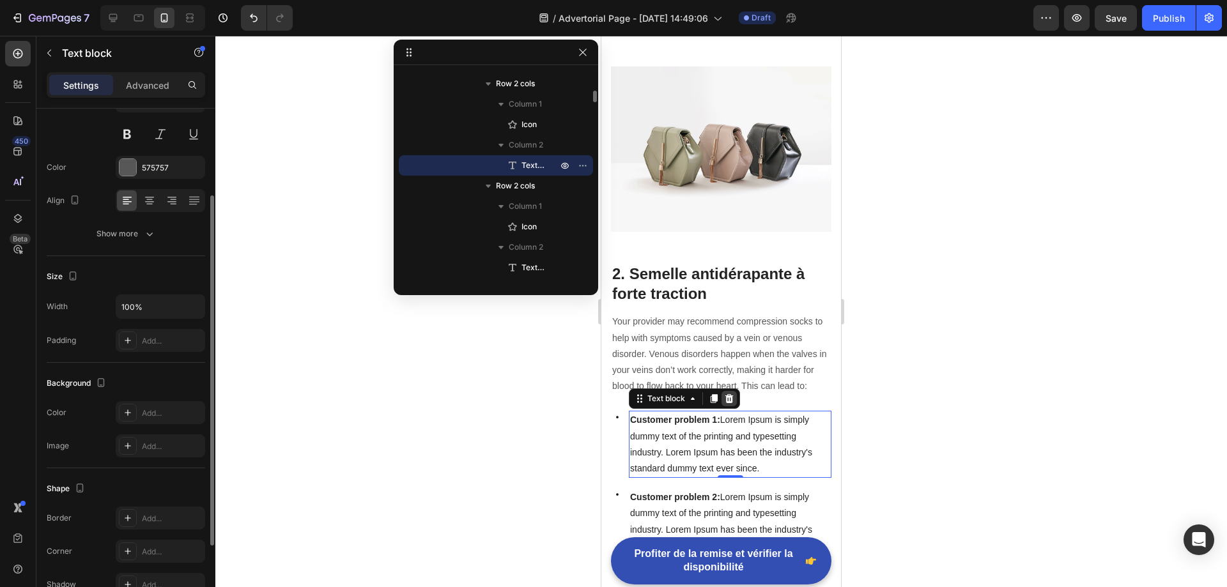
click at [732, 394] on icon at bounding box center [729, 398] width 8 height 9
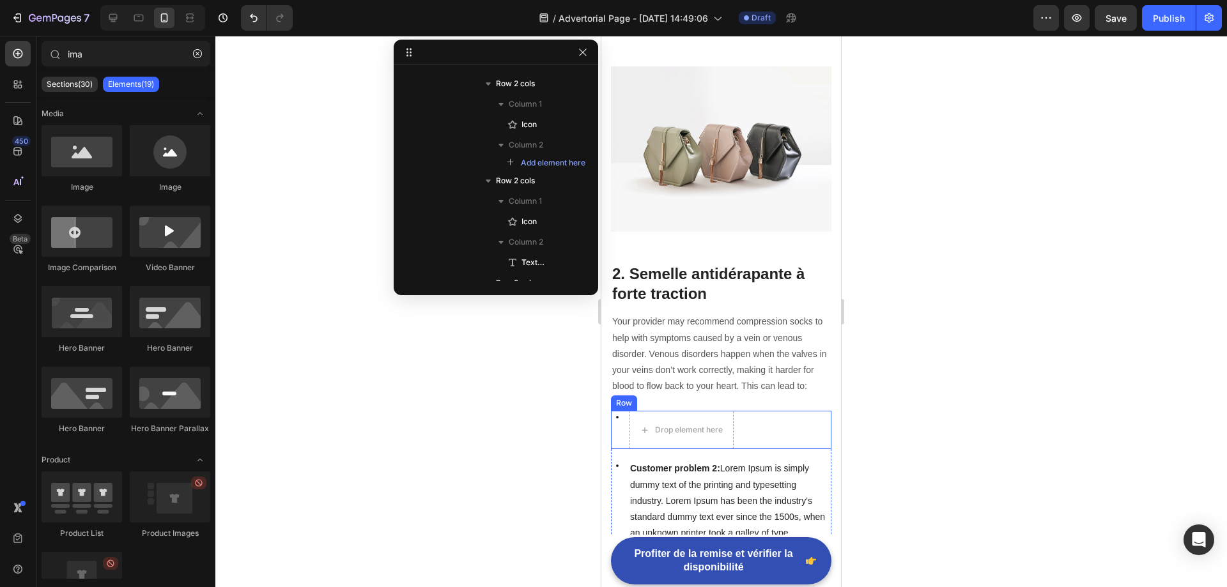
click at [627, 397] on div "Row" at bounding box center [623, 402] width 21 height 11
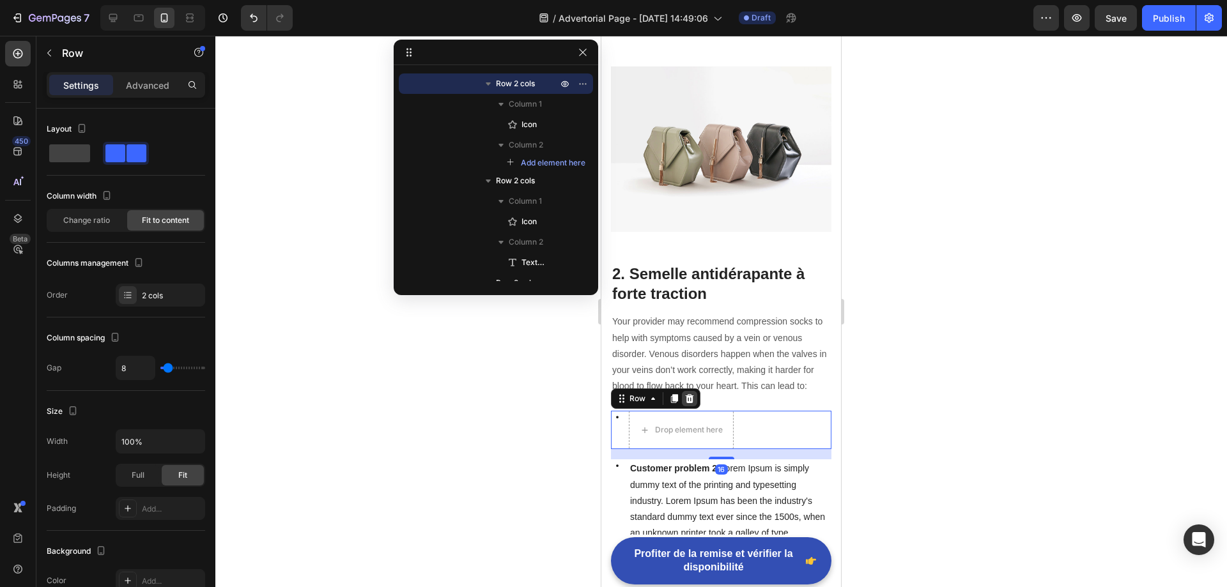
click at [688, 394] on icon at bounding box center [689, 398] width 8 height 9
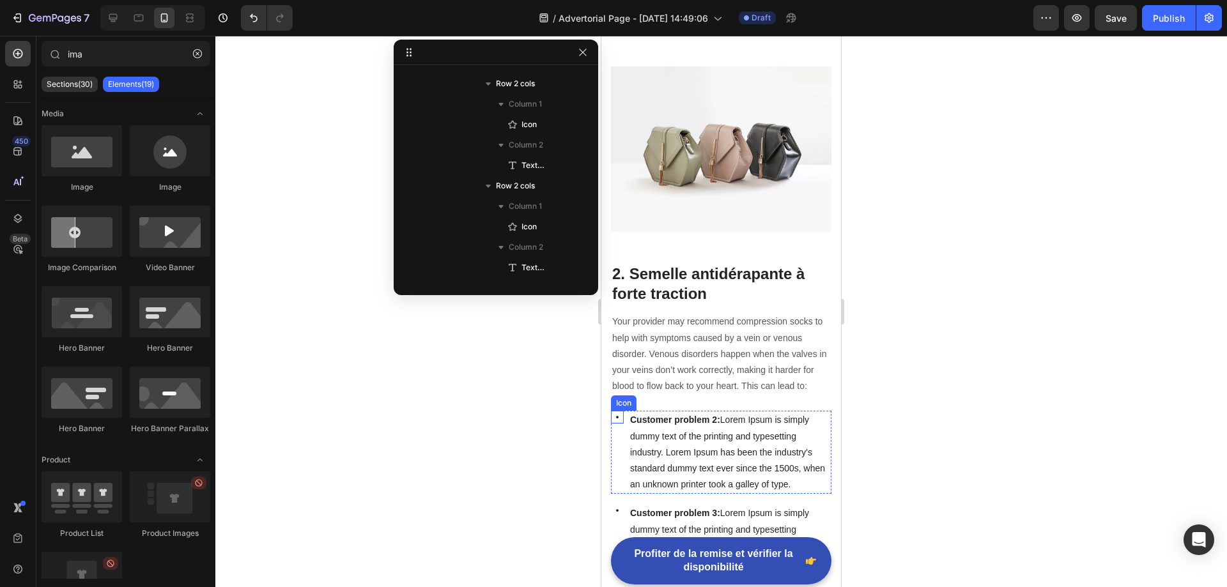
click at [621, 403] on div "Icon" at bounding box center [623, 403] width 20 height 0
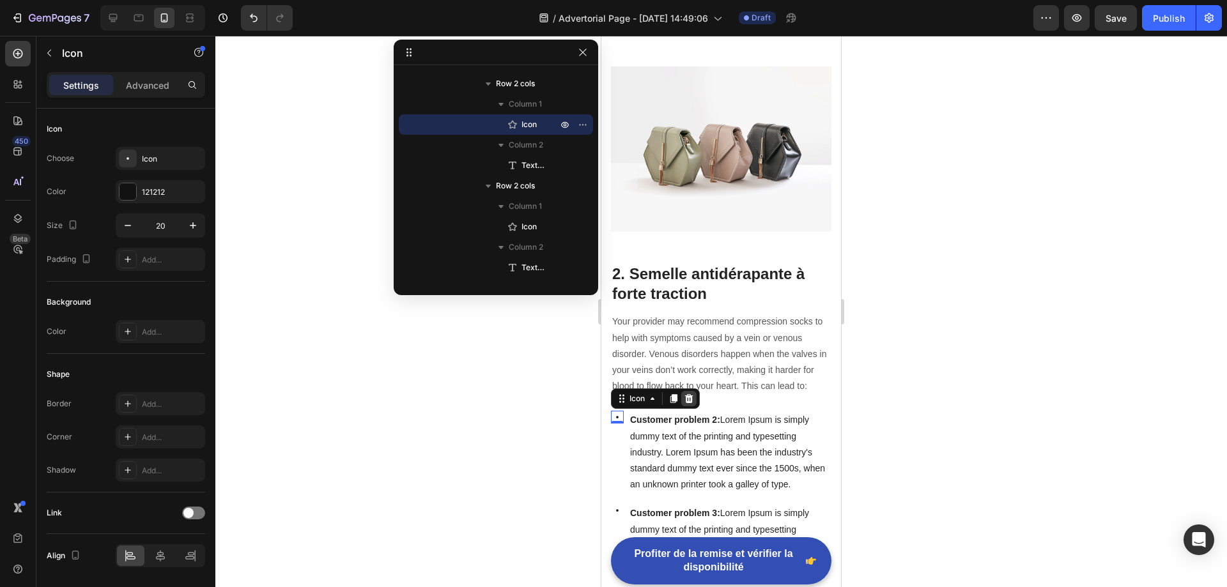
click at [691, 394] on icon at bounding box center [689, 398] width 8 height 9
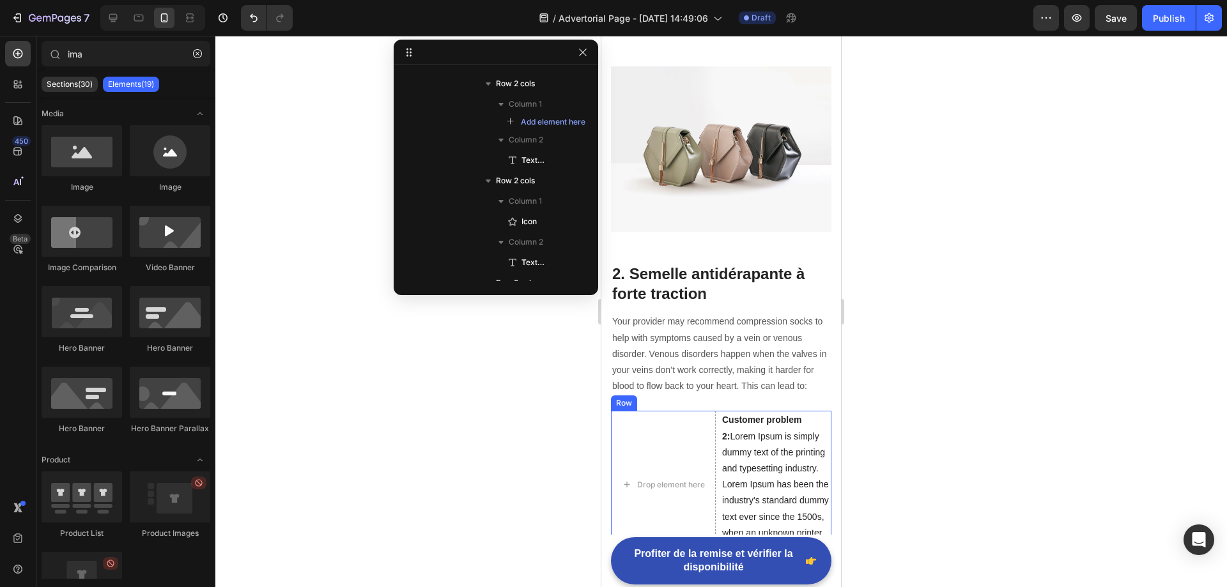
click at [625, 397] on div "Row" at bounding box center [623, 402] width 21 height 11
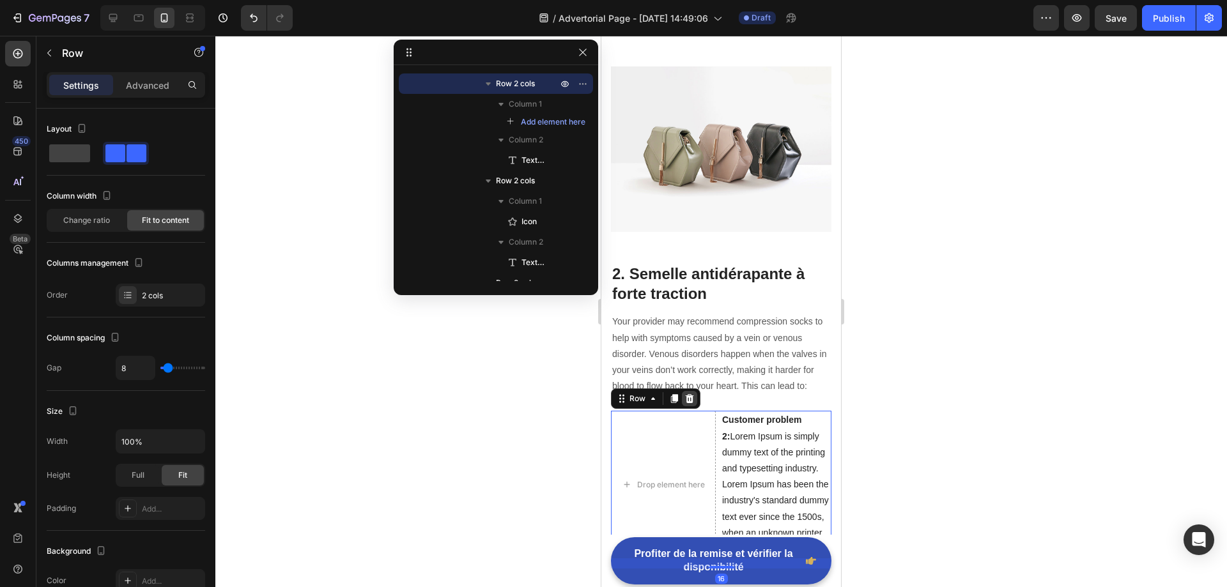
click at [691, 394] on icon at bounding box center [689, 398] width 8 height 9
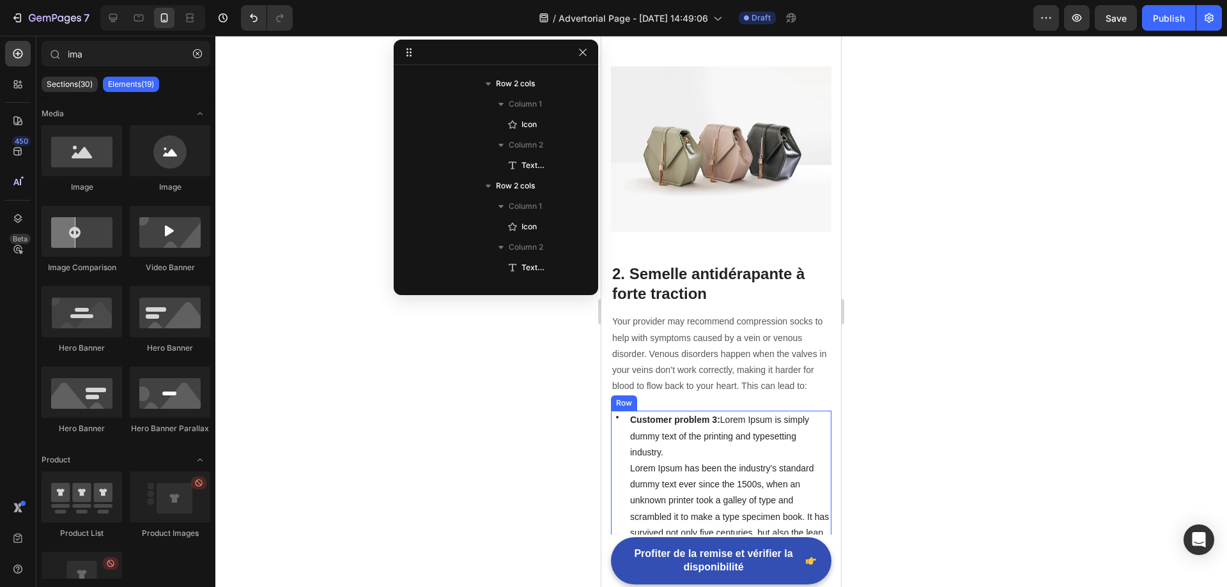
click at [625, 411] on div "Icon Customer problem 3: Lorem Ipsum is simply dummy text of the printing and t…" at bounding box center [721, 493] width 220 height 164
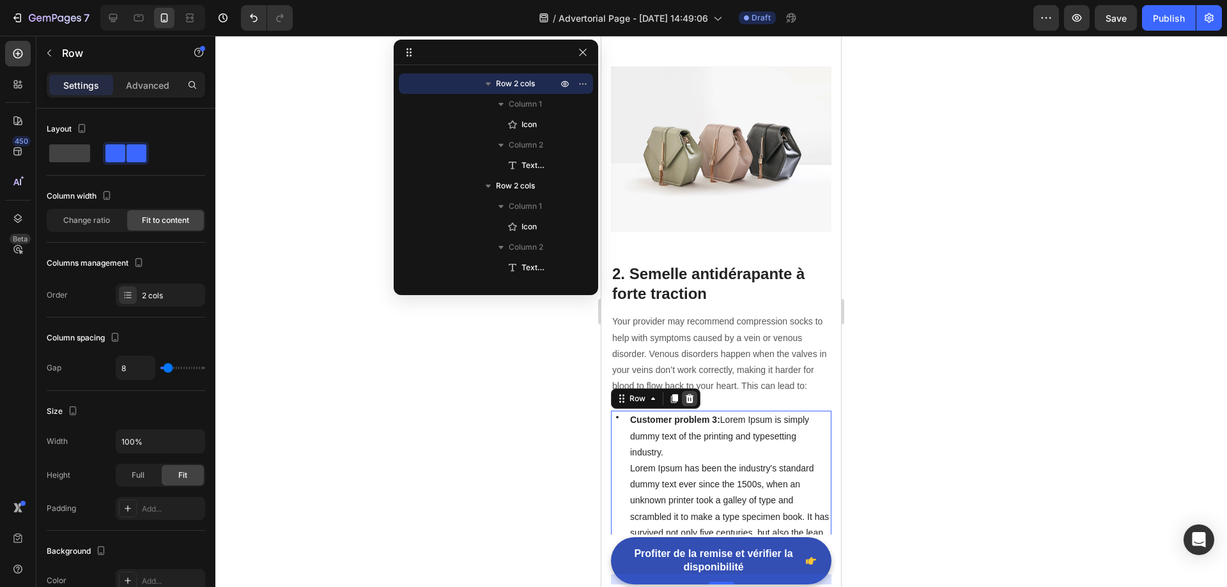
click at [691, 394] on icon at bounding box center [689, 398] width 8 height 9
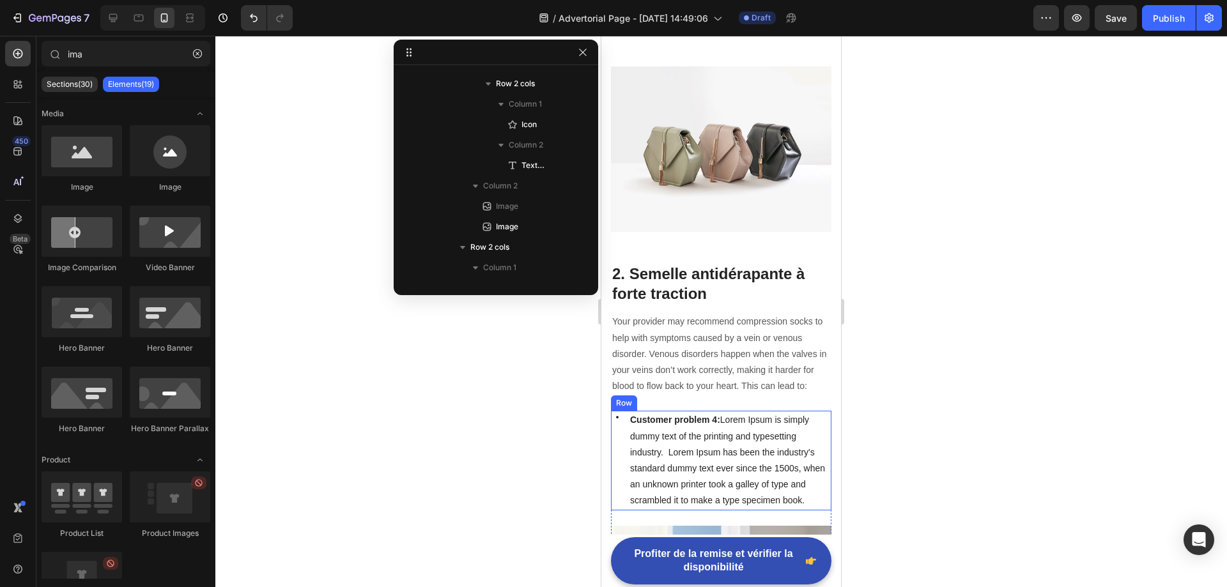
click at [620, 411] on div "Icon" at bounding box center [617, 460] width 13 height 99
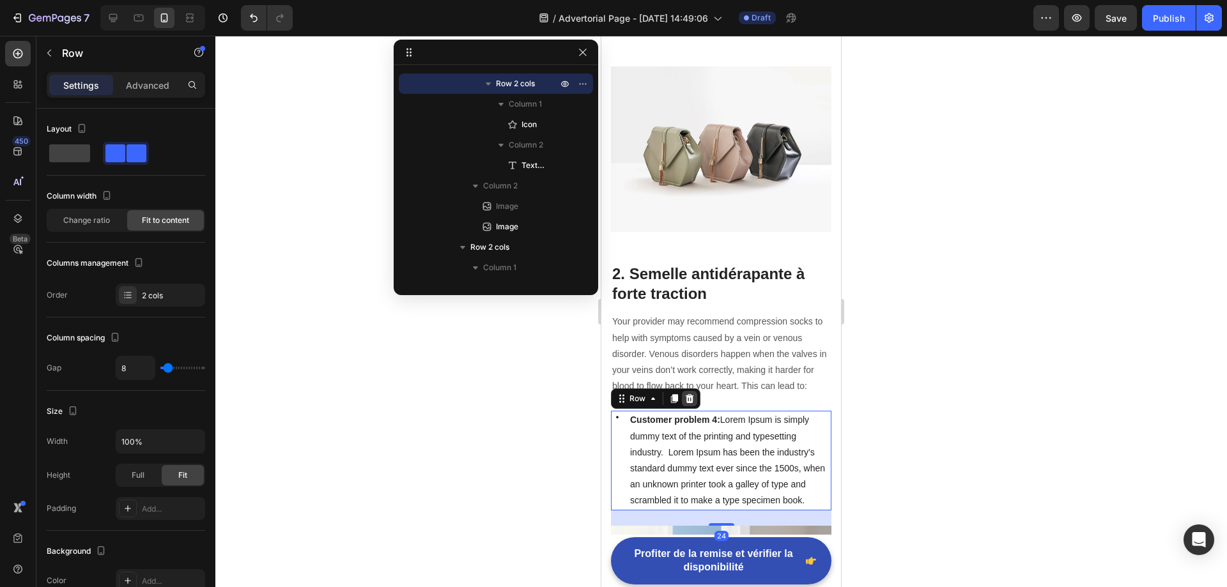
click at [686, 394] on icon at bounding box center [689, 398] width 8 height 9
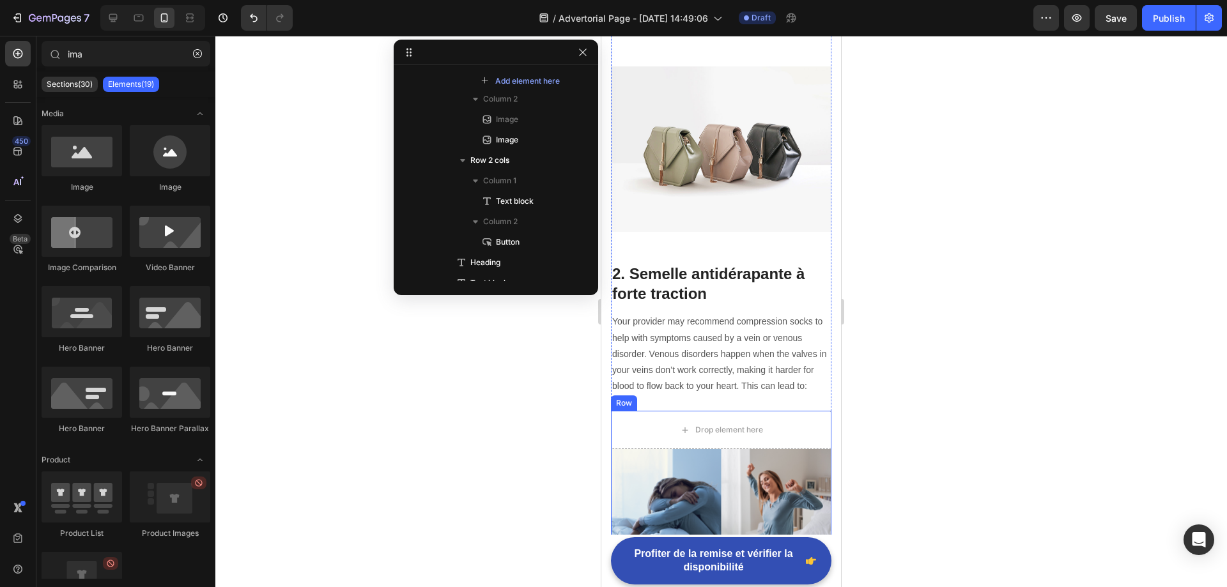
click at [622, 397] on div "Row" at bounding box center [623, 402] width 21 height 11
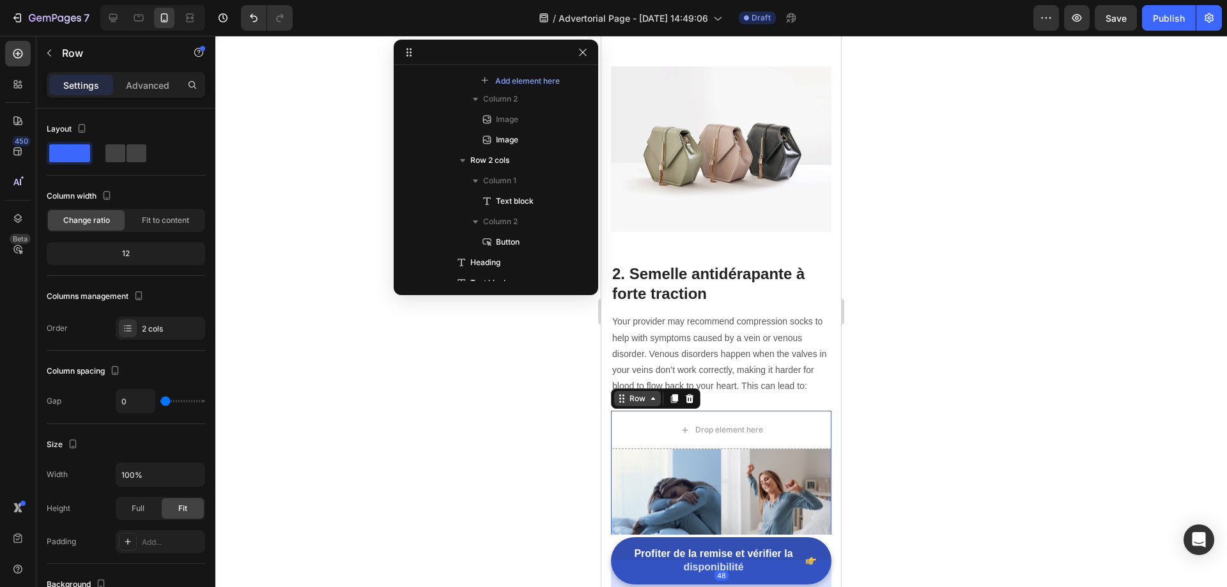
scroll to position [242, 0]
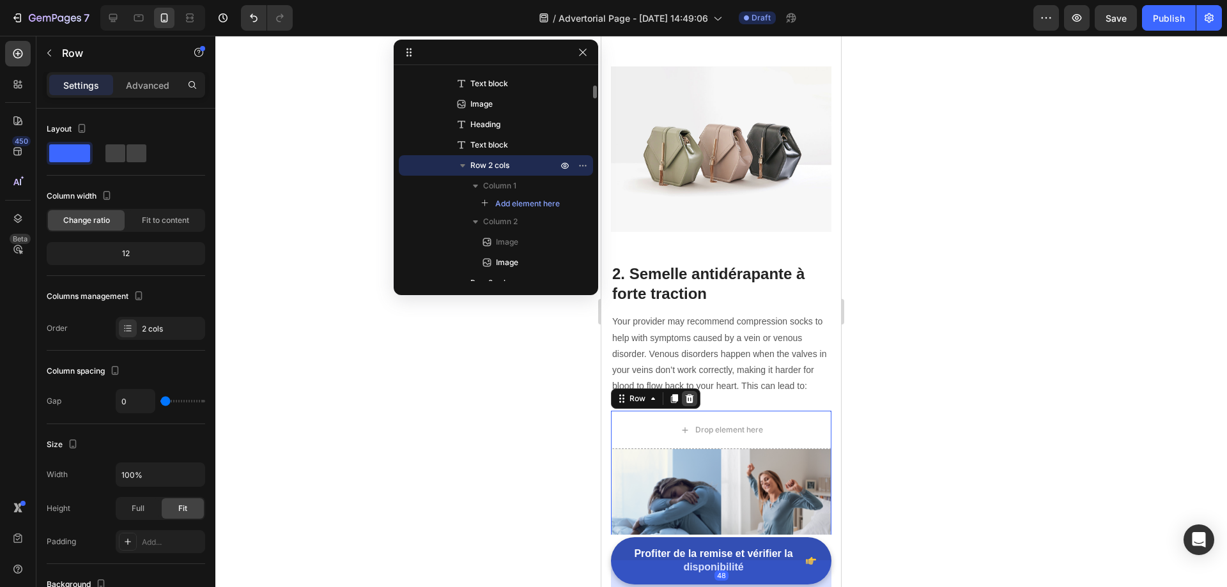
click at [694, 391] on div at bounding box center [689, 398] width 15 height 15
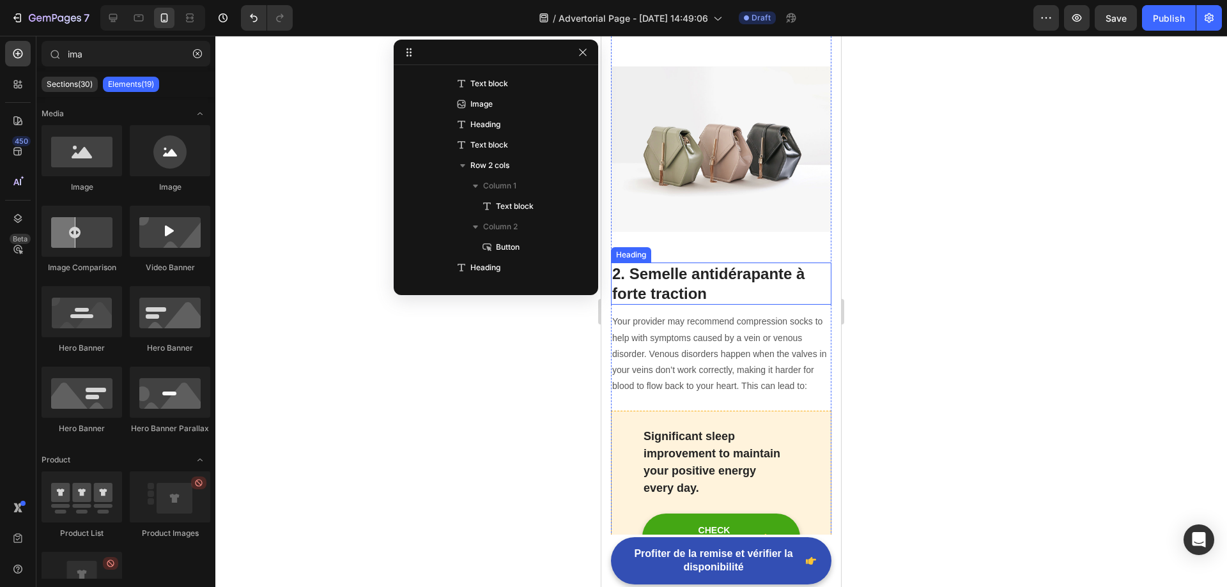
click at [667, 264] on p "2. Semelle antidérapante à forte traction" at bounding box center [721, 284] width 218 height 40
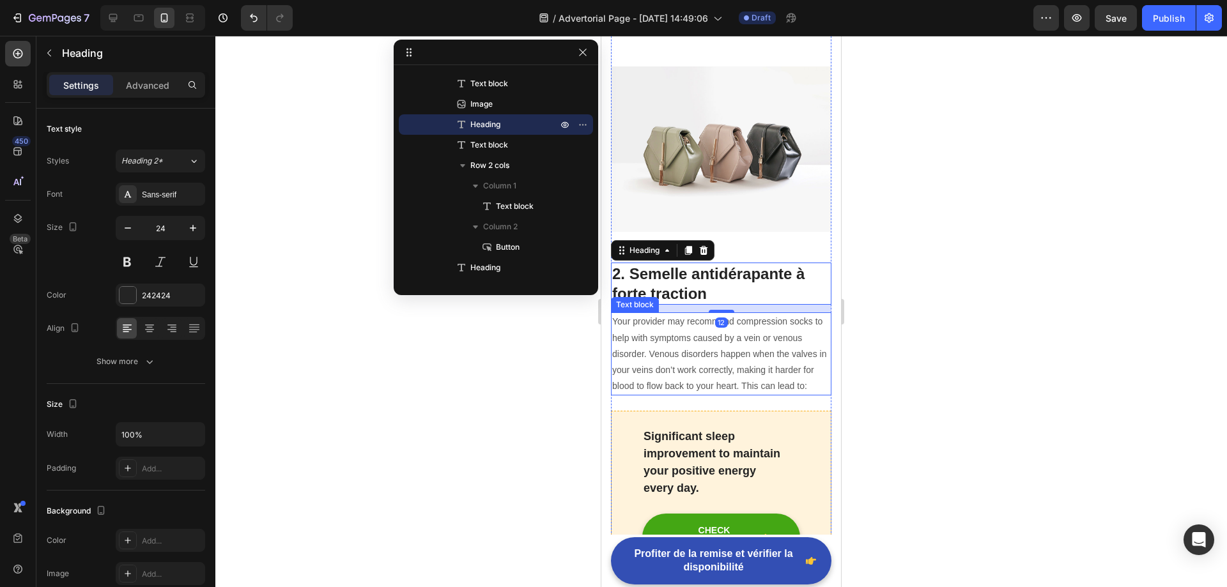
click at [657, 314] on p "Your provider may recommend compression socks to help with symptoms caused by a…" at bounding box center [721, 354] width 218 height 80
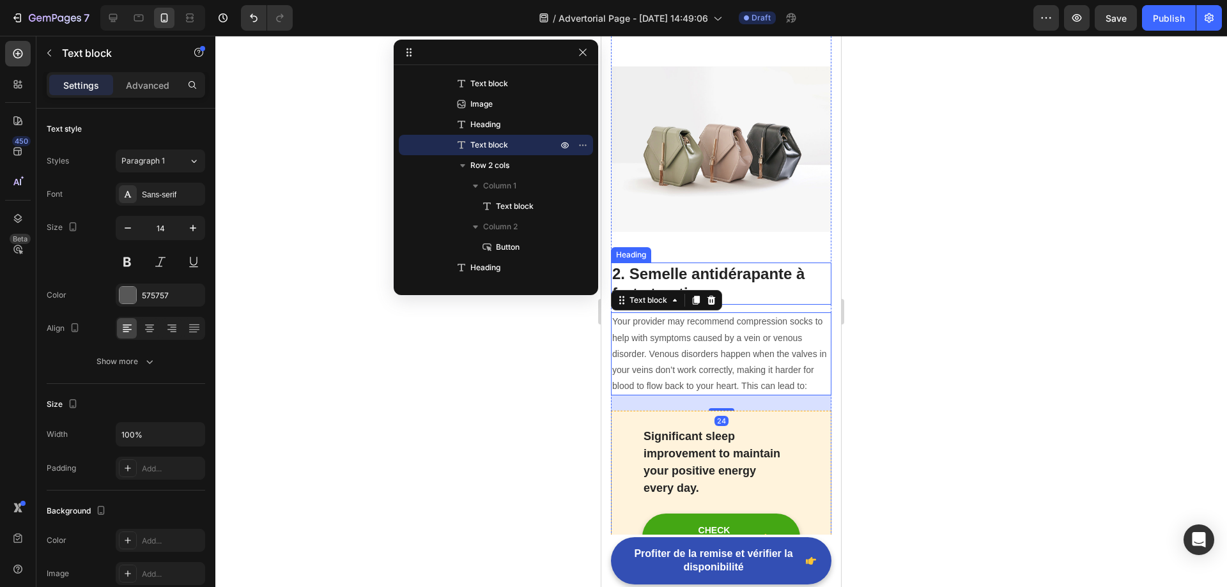
click at [727, 264] on p "2. Semelle antidérapante à forte traction" at bounding box center [721, 284] width 218 height 40
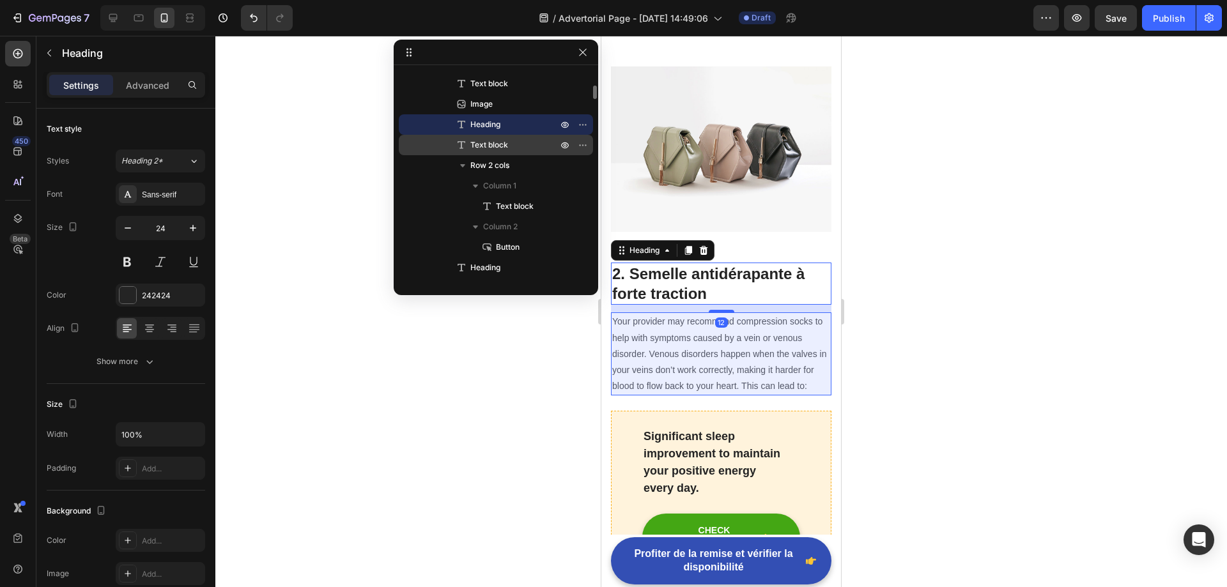
click at [494, 144] on span "Text block" at bounding box center [489, 145] width 38 height 13
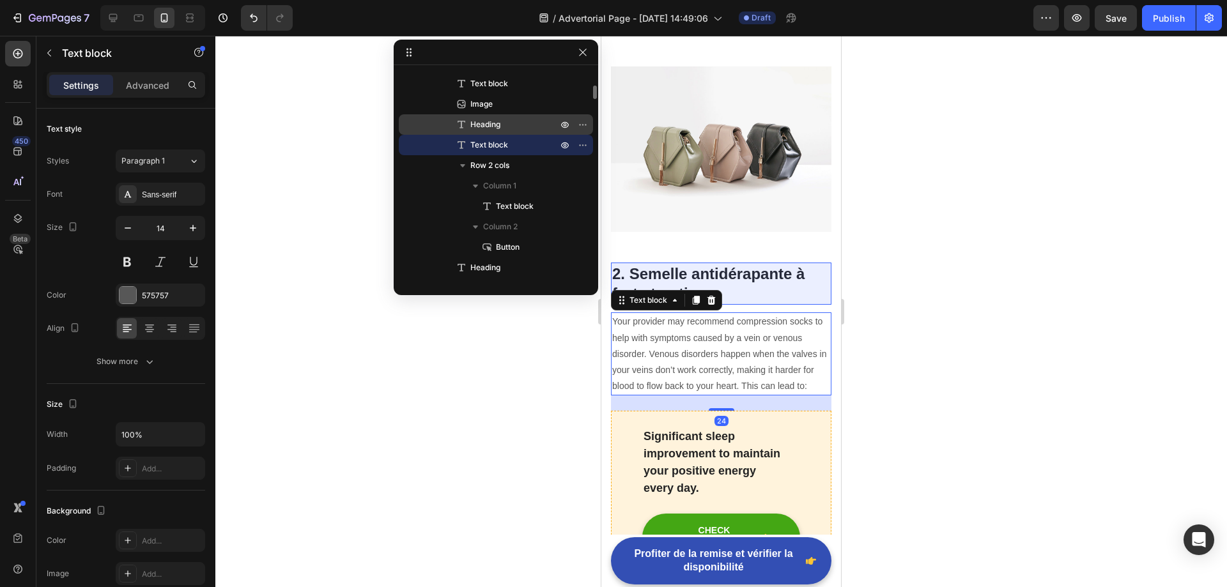
click at [494, 118] on div "Heading" at bounding box center [496, 124] width 184 height 20
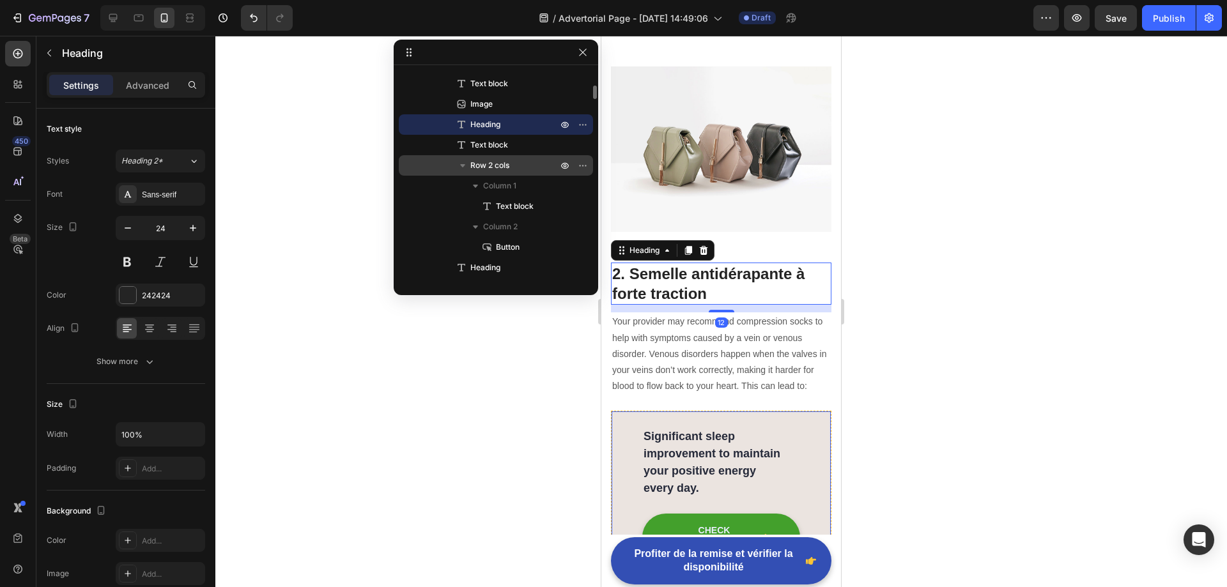
click at [465, 167] on icon "button" at bounding box center [462, 165] width 13 height 13
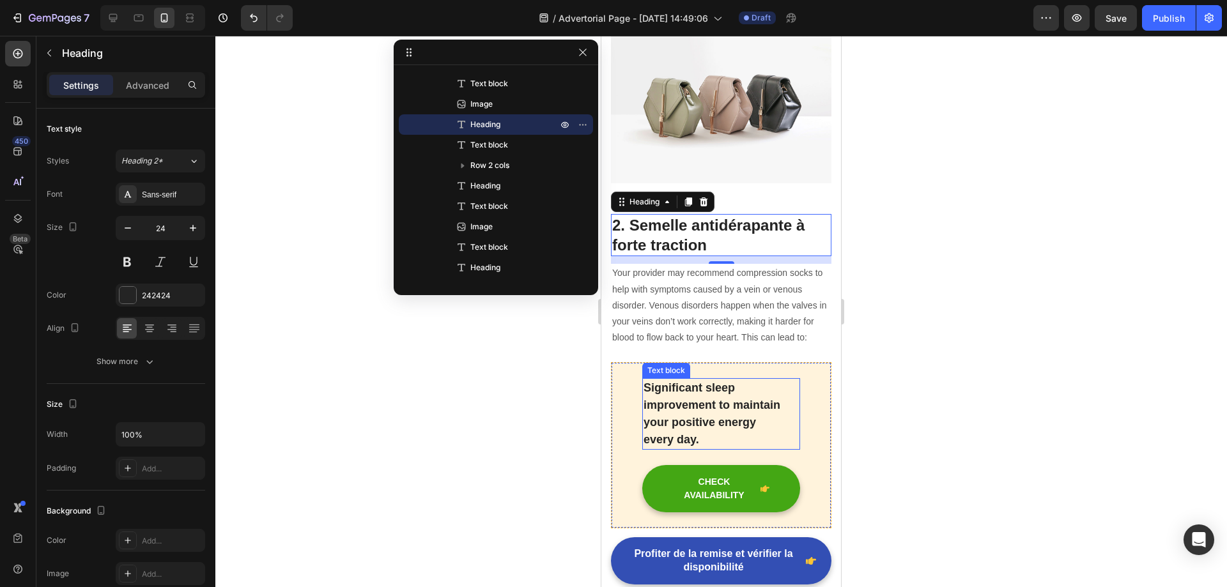
scroll to position [1161, 0]
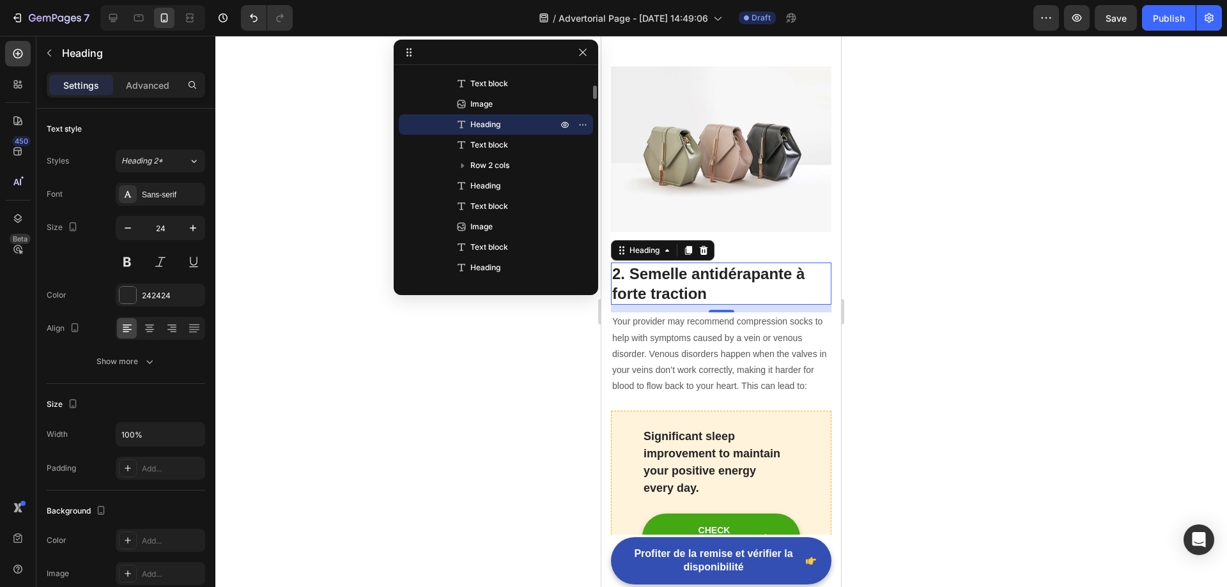
click at [500, 127] on span "Heading" at bounding box center [485, 124] width 30 height 13
click at [581, 130] on button "button" at bounding box center [582, 124] width 15 height 15
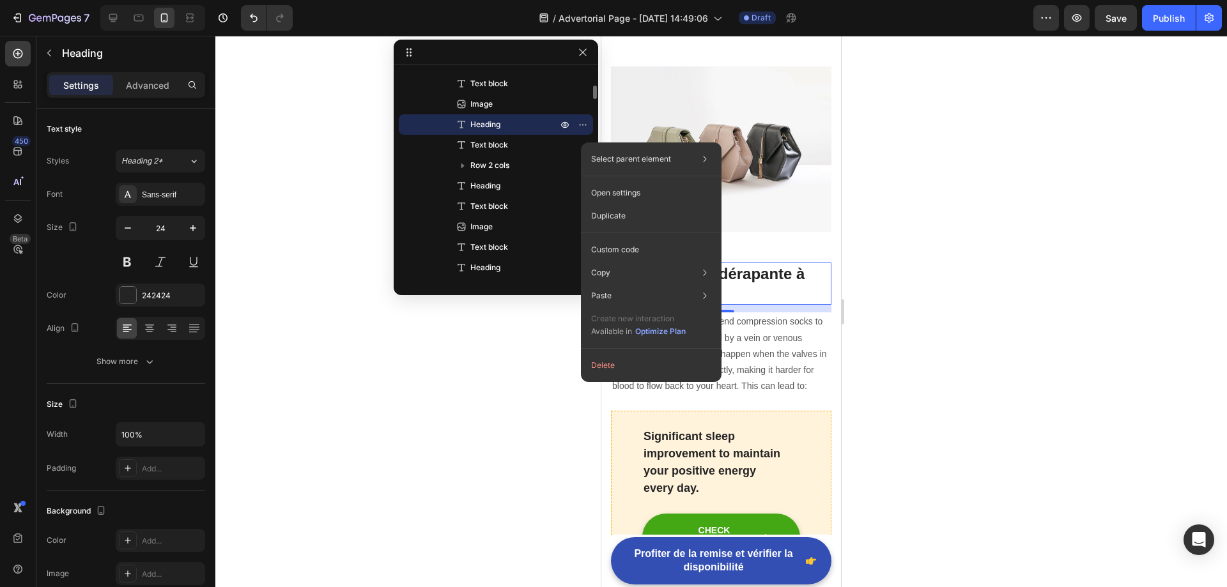
click at [492, 124] on span "Heading" at bounding box center [485, 124] width 30 height 13
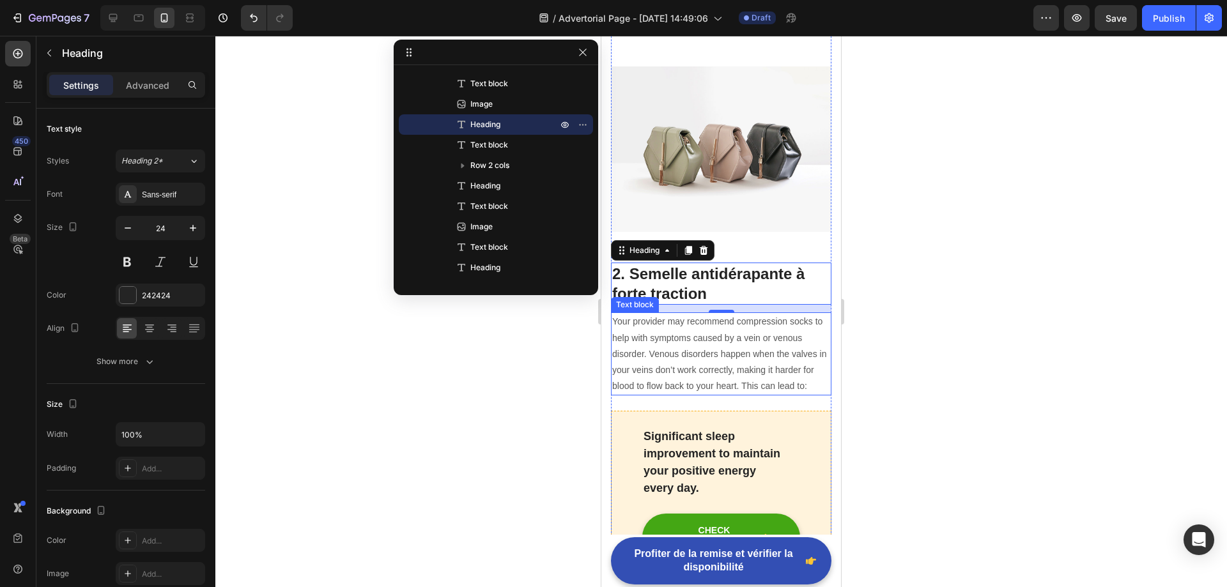
click at [717, 314] on p "Your provider may recommend compression socks to help with symptoms caused by a…" at bounding box center [721, 354] width 218 height 80
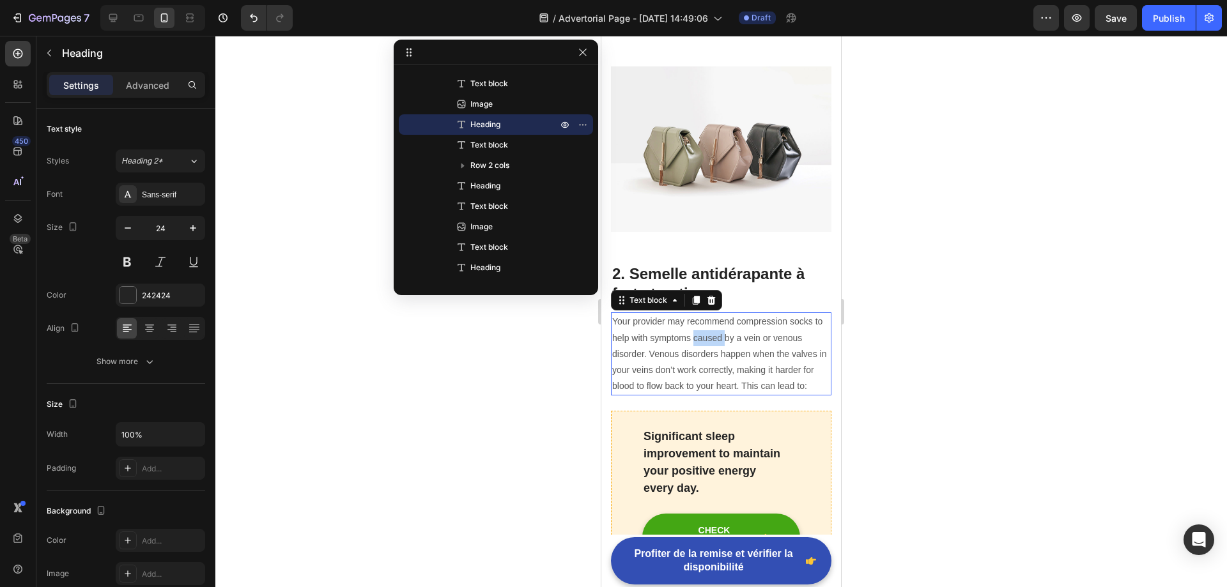
click at [717, 314] on p "Your provider may recommend compression socks to help with symptoms caused by a…" at bounding box center [721, 354] width 218 height 80
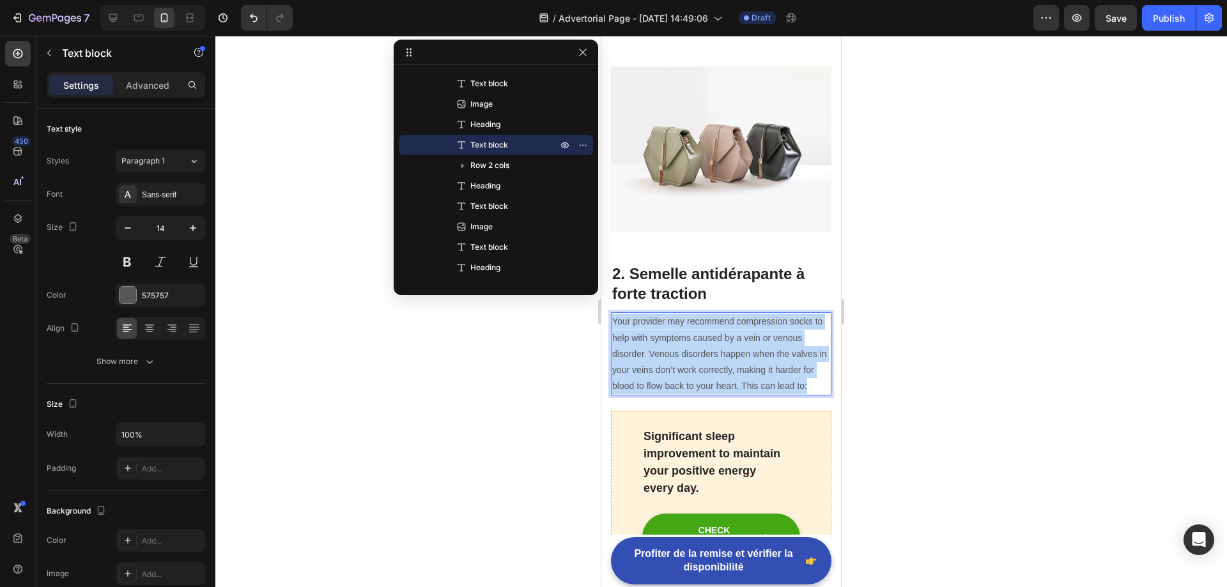
click at [717, 314] on p "Your provider may recommend compression socks to help with symptoms caused by a…" at bounding box center [721, 354] width 218 height 80
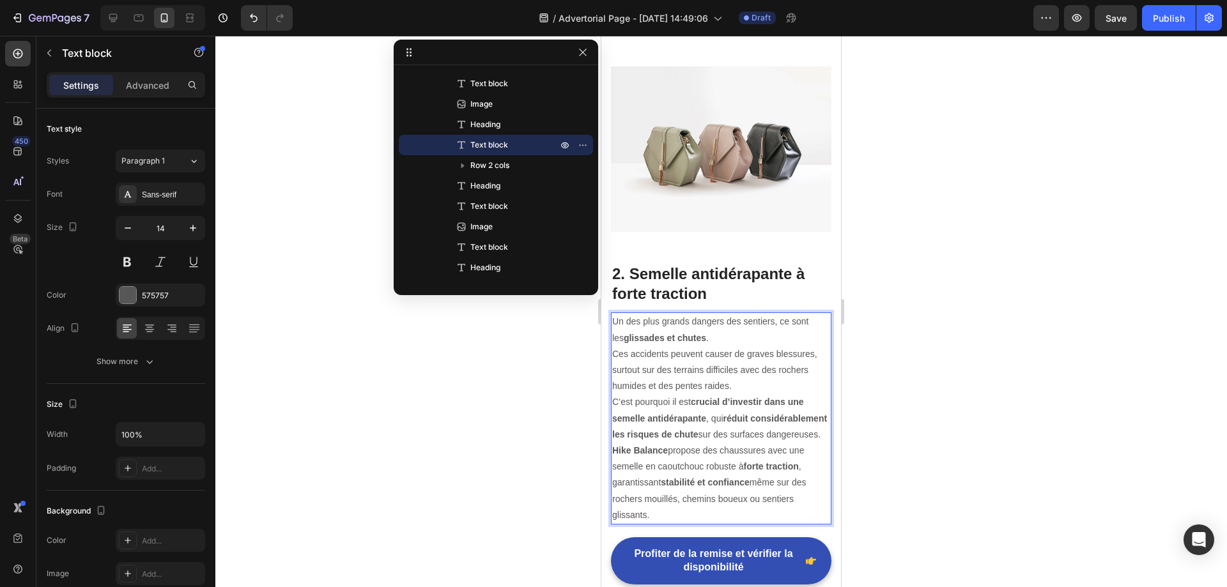
click at [920, 316] on div at bounding box center [720, 311] width 1011 height 551
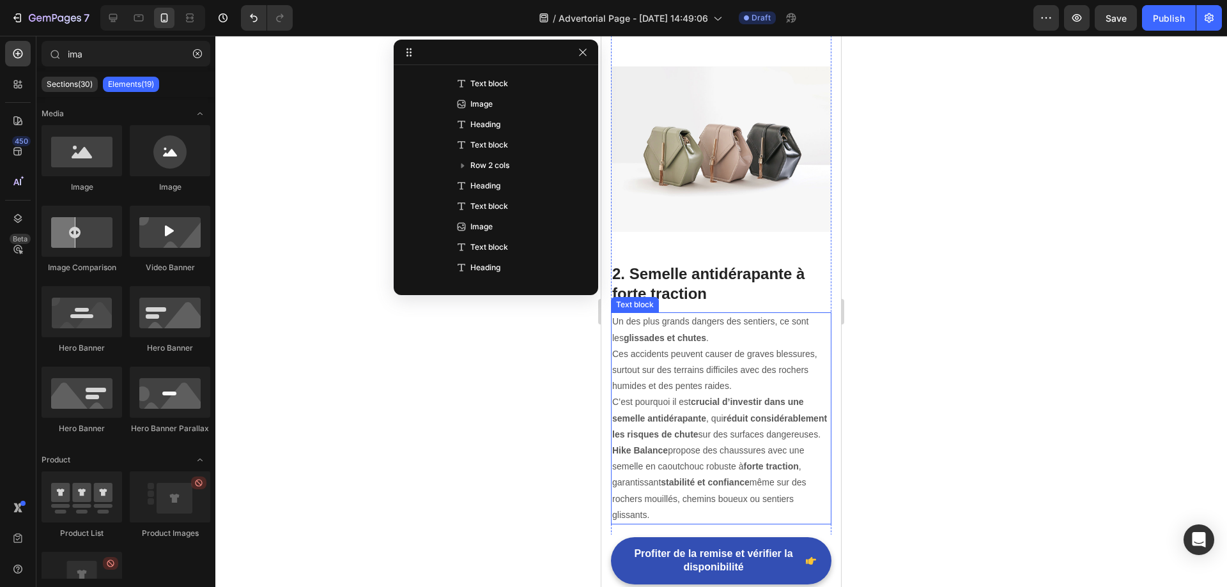
click at [660, 445] on p "Hike Balance propose des chaussures avec une semelle en caoutchouc robuste à fo…" at bounding box center [721, 483] width 218 height 80
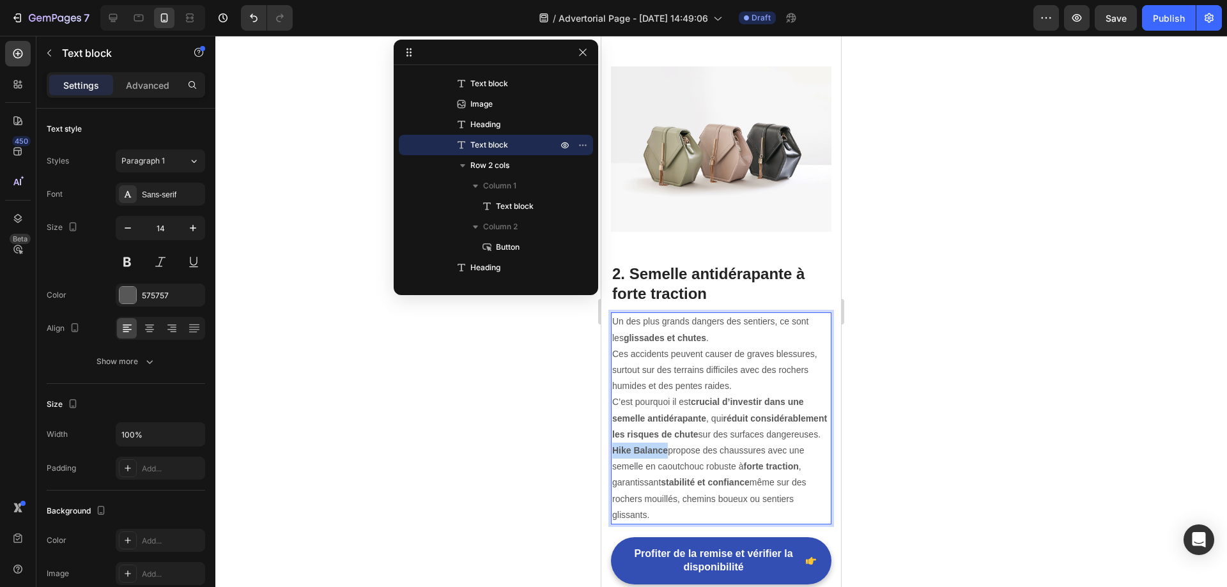
drag, startPoint x: 666, startPoint y: 427, endPoint x: 615, endPoint y: 428, distance: 51.1
click at [615, 445] on strong "Hike Balance" at bounding box center [640, 450] width 56 height 10
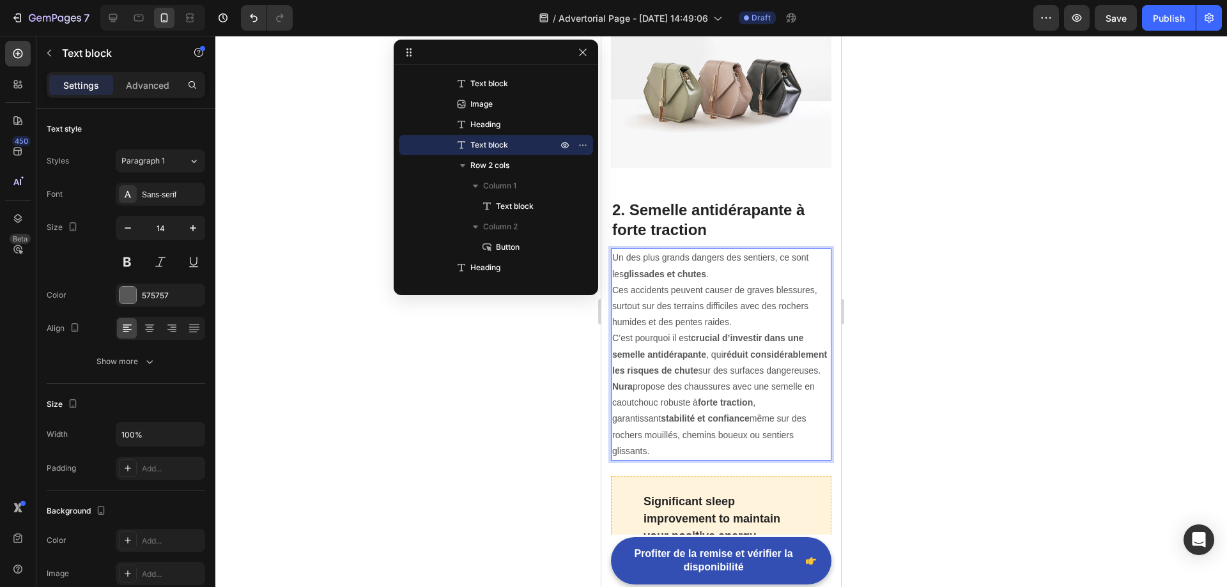
click at [727, 347] on p "Un des plus grands dangers des sentiers, ce sont les glissades et chutes . Ces …" at bounding box center [721, 314] width 218 height 129
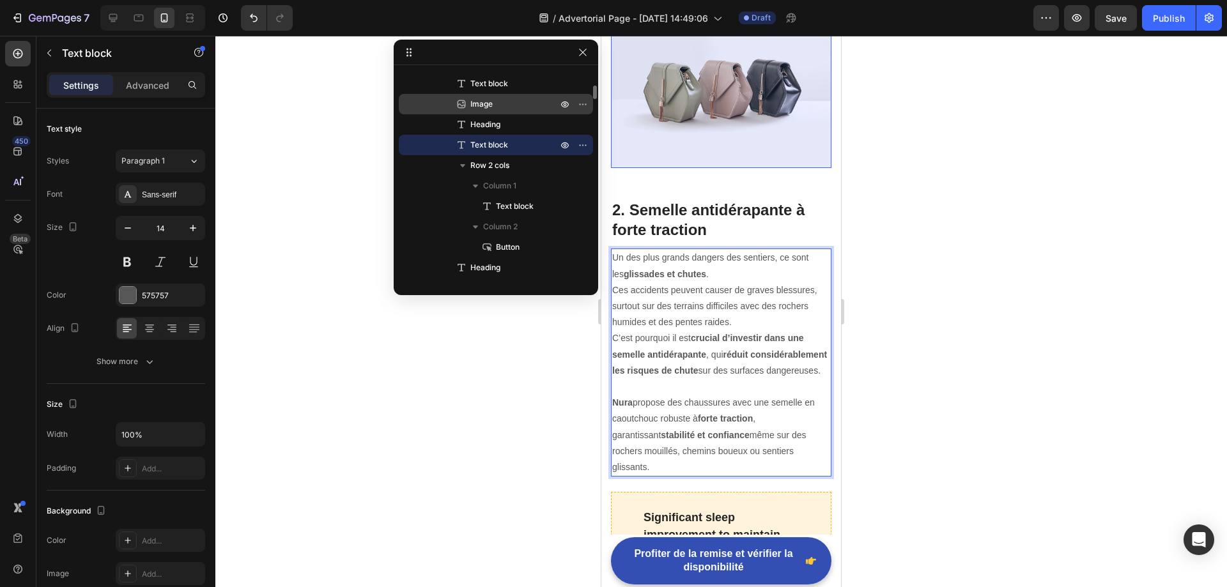
click at [513, 103] on p "Image" at bounding box center [499, 104] width 89 height 13
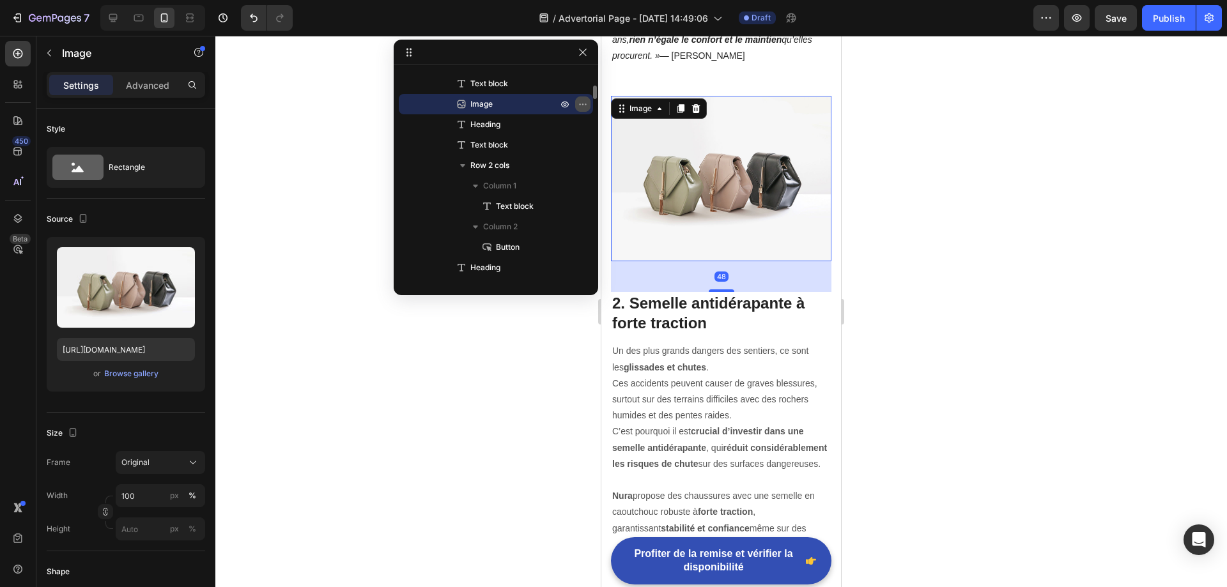
scroll to position [1115, 0]
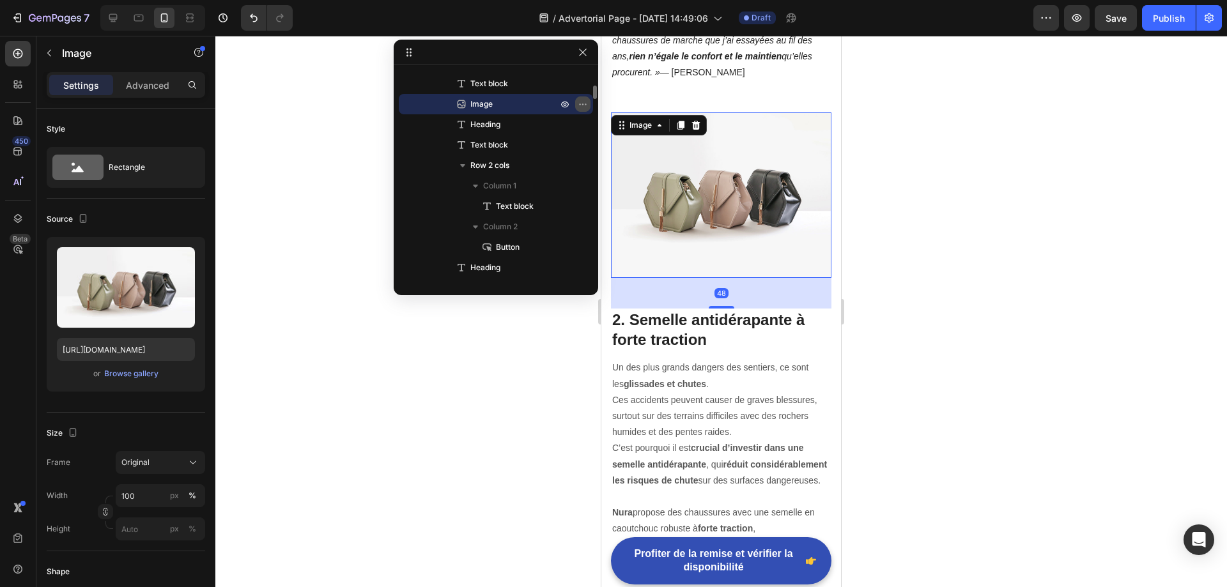
click at [583, 107] on icon "button" at bounding box center [583, 104] width 10 height 10
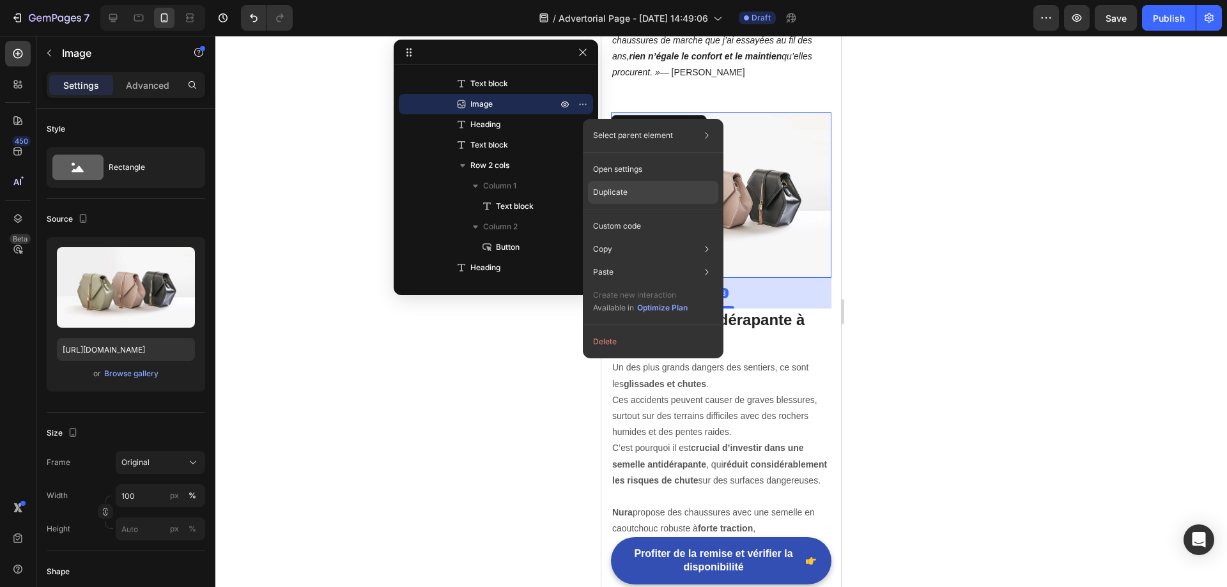
click at [652, 215] on div "Duplicate" at bounding box center [653, 226] width 130 height 23
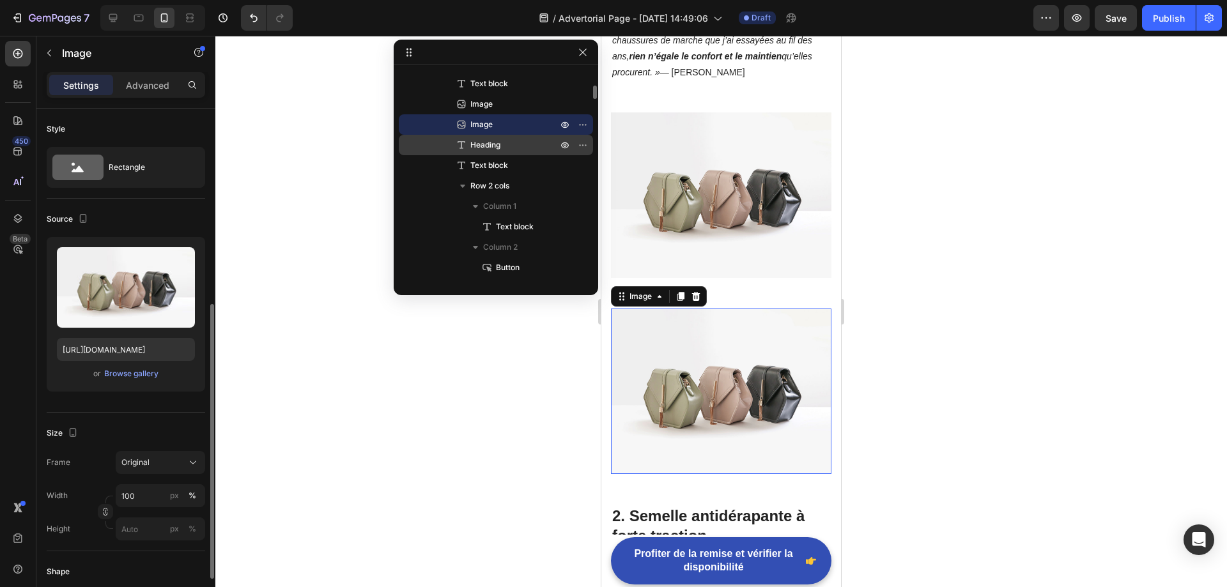
scroll to position [128, 0]
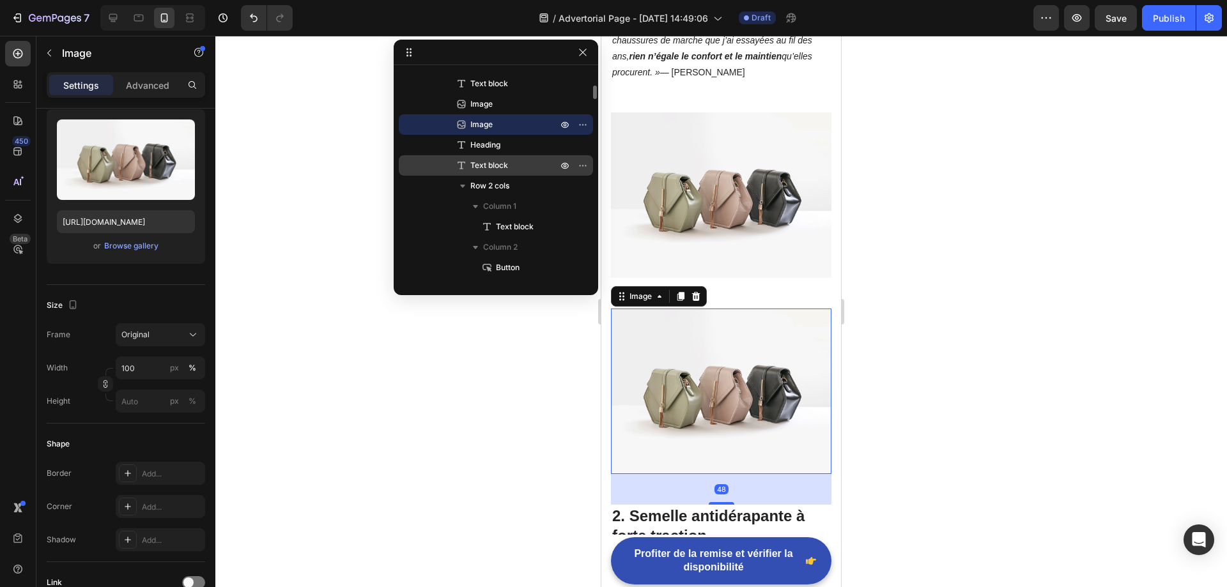
drag, startPoint x: 487, startPoint y: 123, endPoint x: 490, endPoint y: 167, distance: 44.8
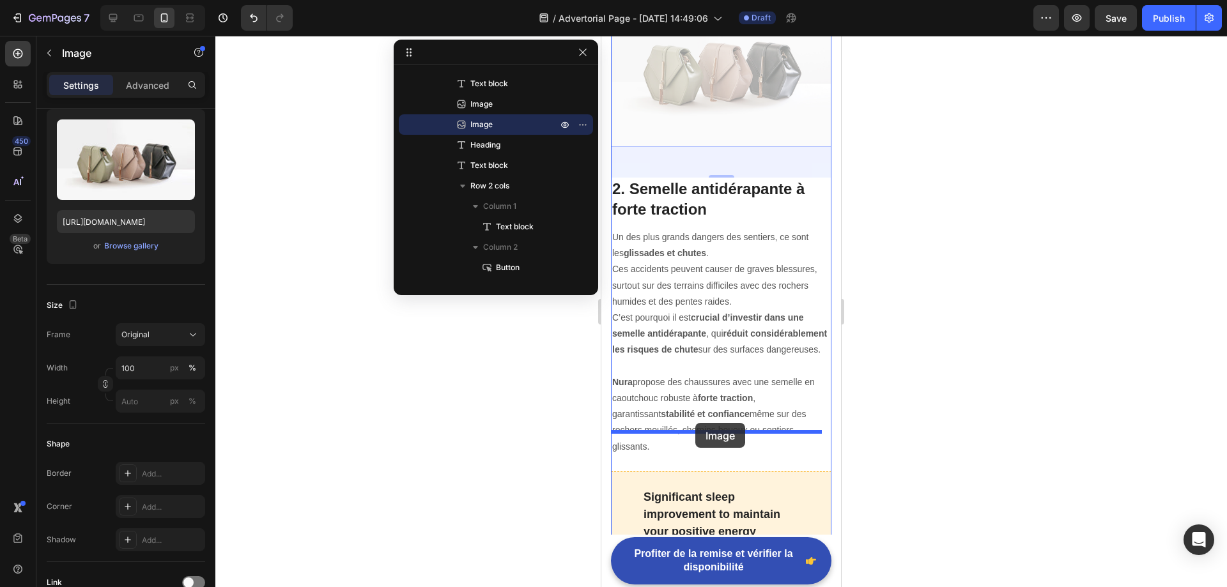
drag, startPoint x: 673, startPoint y: 298, endPoint x: 689, endPoint y: 437, distance: 139.6
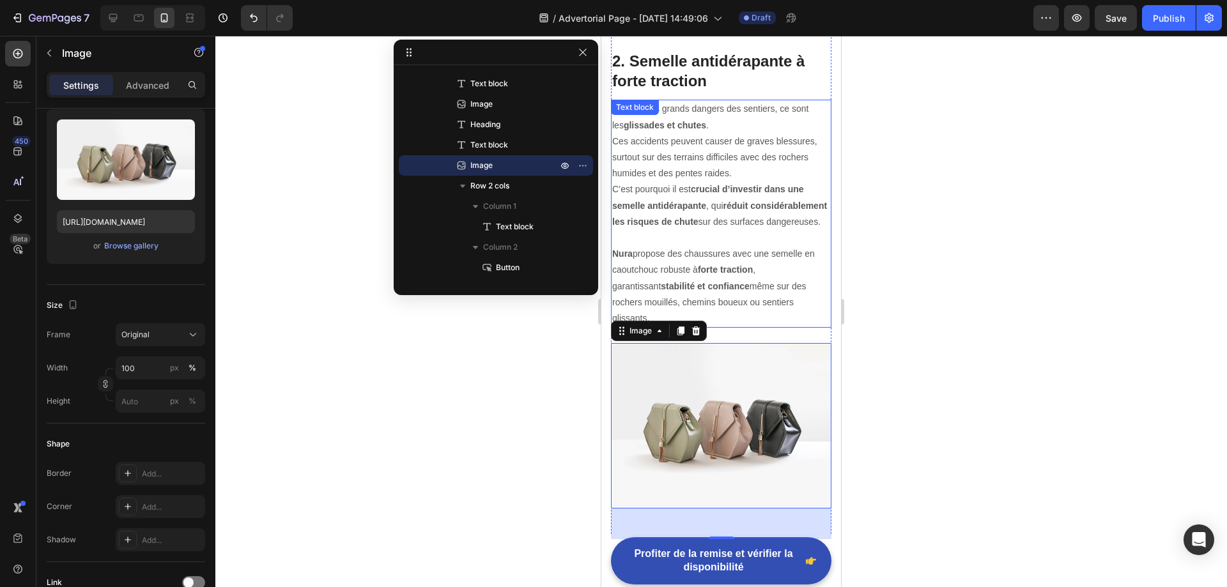
scroll to position [1310, 0]
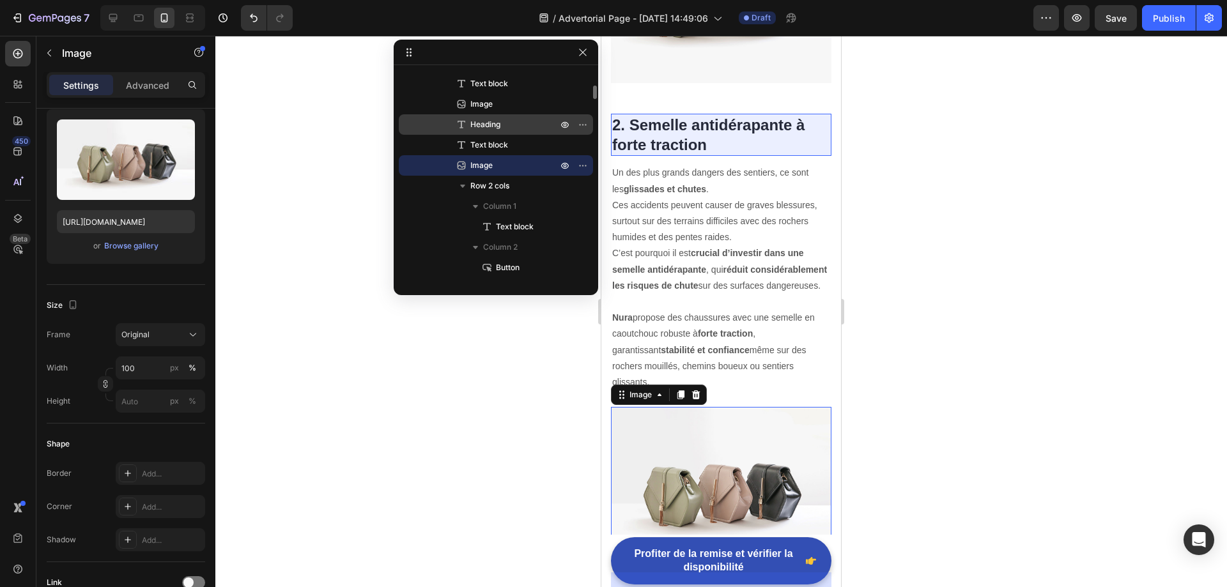
click at [498, 129] on span "Heading" at bounding box center [485, 124] width 30 height 13
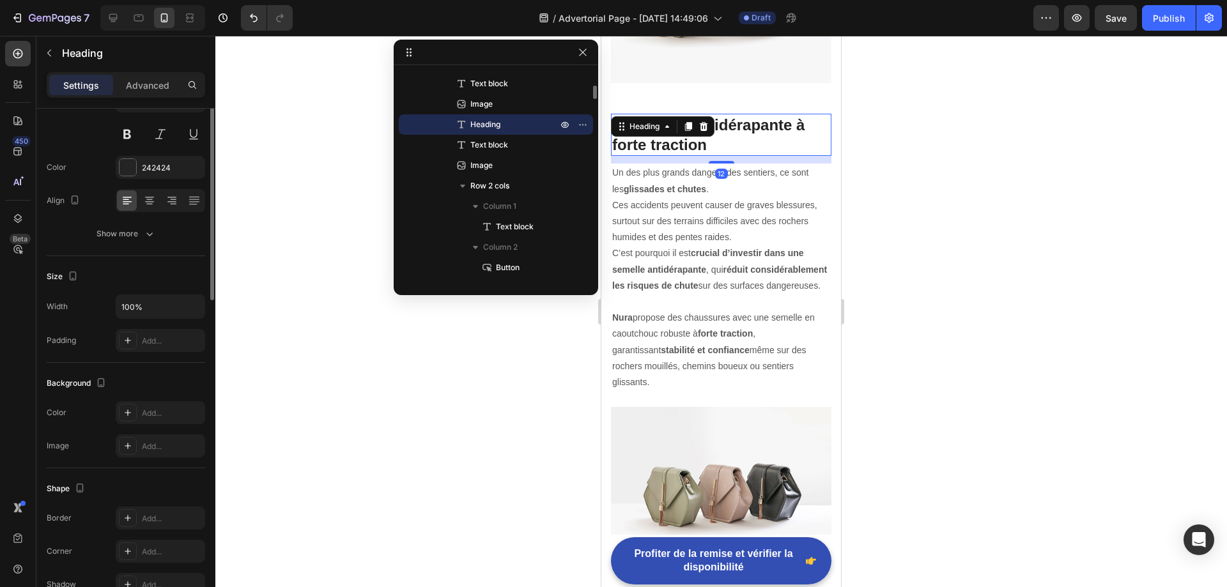
scroll to position [0, 0]
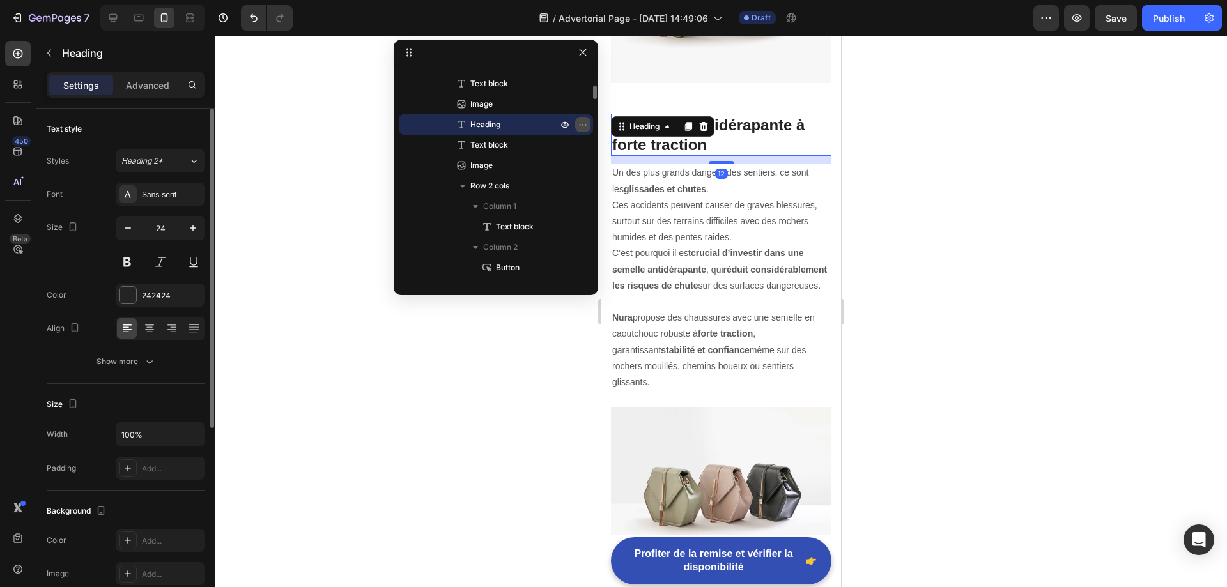
click at [580, 123] on icon "button" at bounding box center [583, 124] width 10 height 10
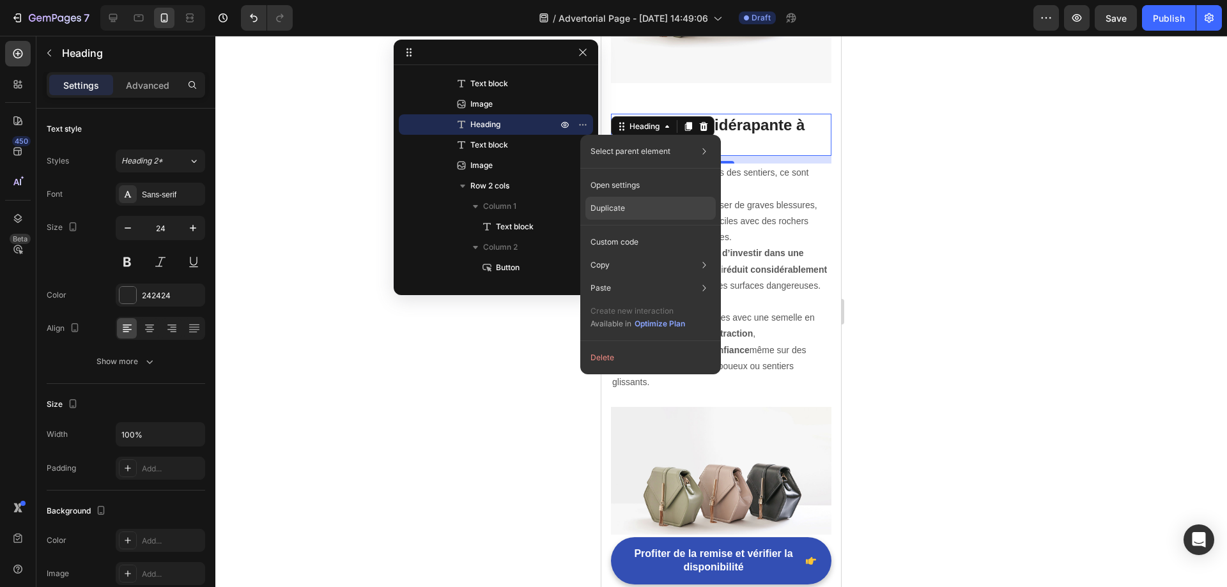
click at [645, 231] on div "Duplicate" at bounding box center [650, 242] width 130 height 23
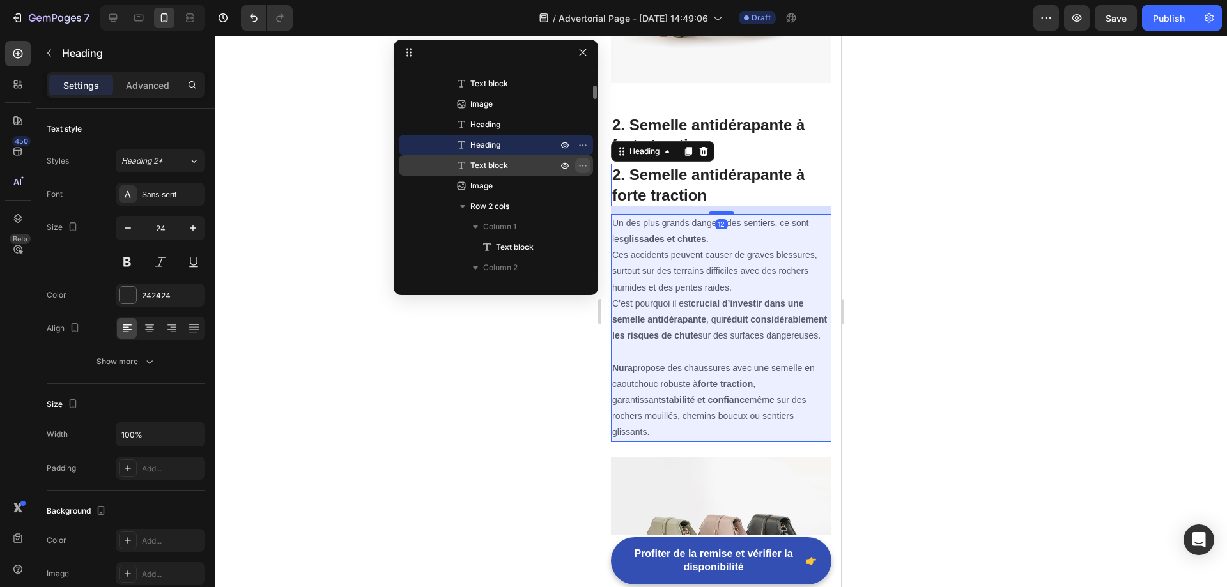
click at [578, 164] on icon "button" at bounding box center [583, 165] width 10 height 10
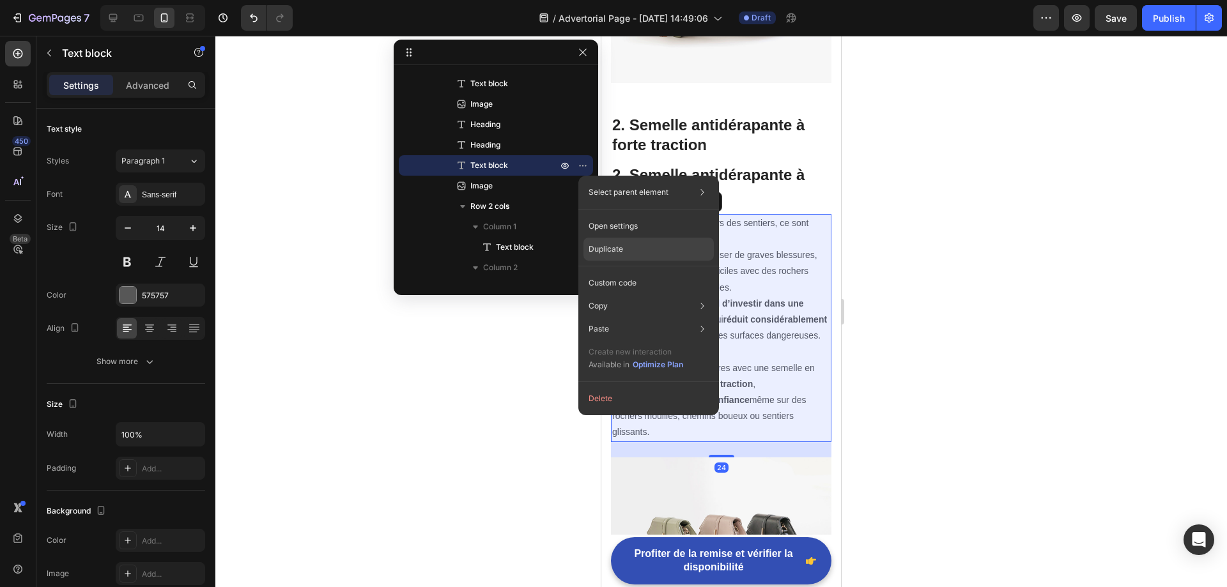
click at [629, 272] on div "Duplicate" at bounding box center [648, 283] width 130 height 23
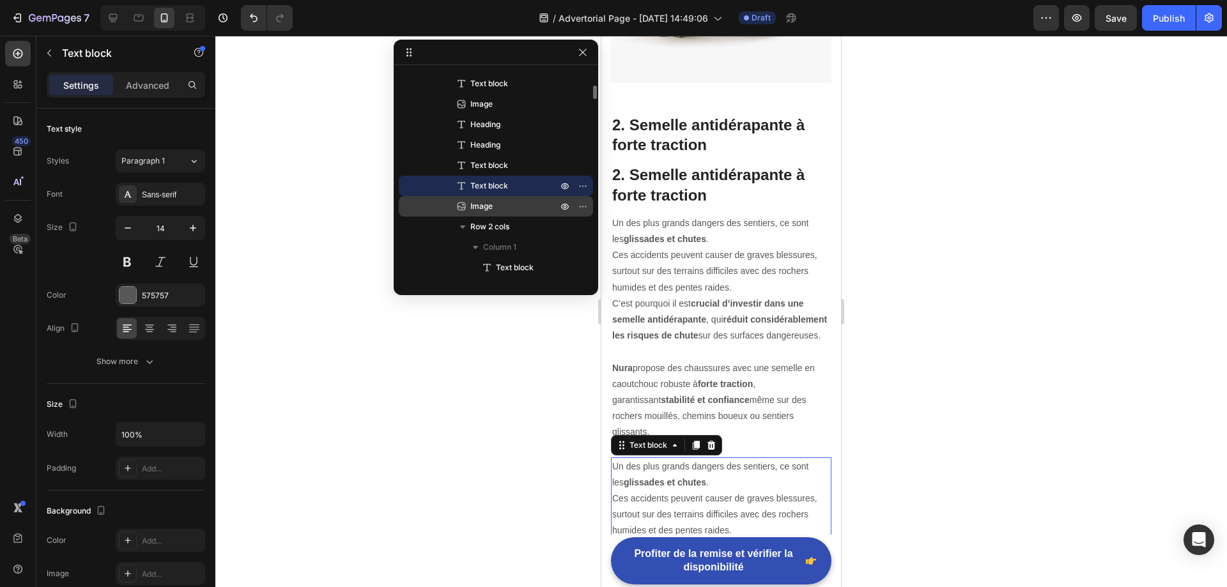
drag, startPoint x: 503, startPoint y: 151, endPoint x: 503, endPoint y: 204, distance: 53.0
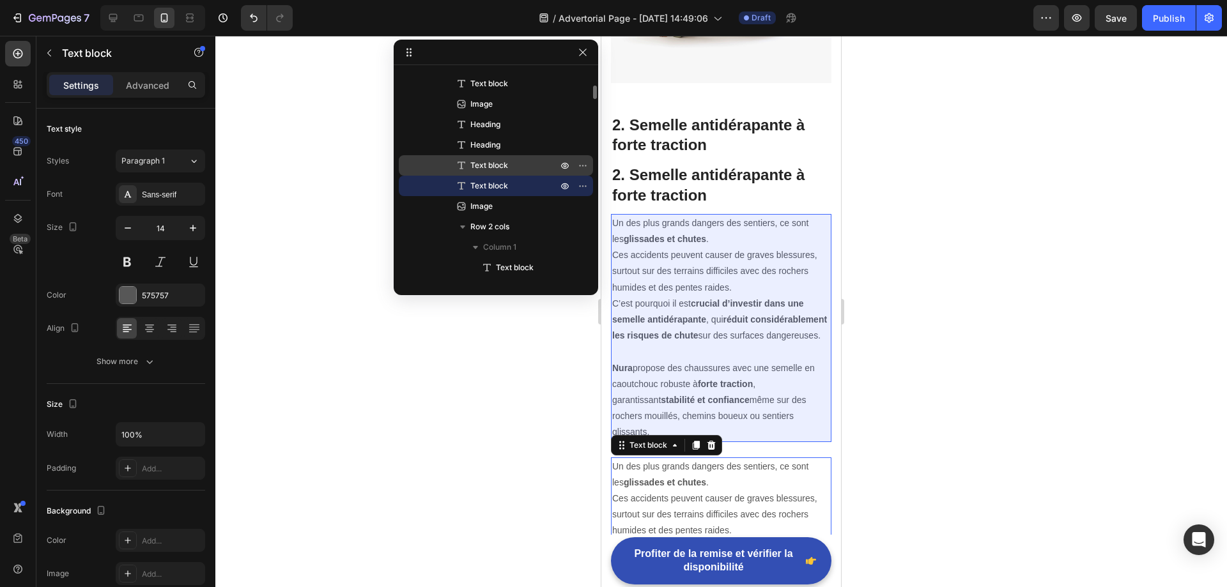
drag, startPoint x: 495, startPoint y: 145, endPoint x: 478, endPoint y: 174, distance: 33.5
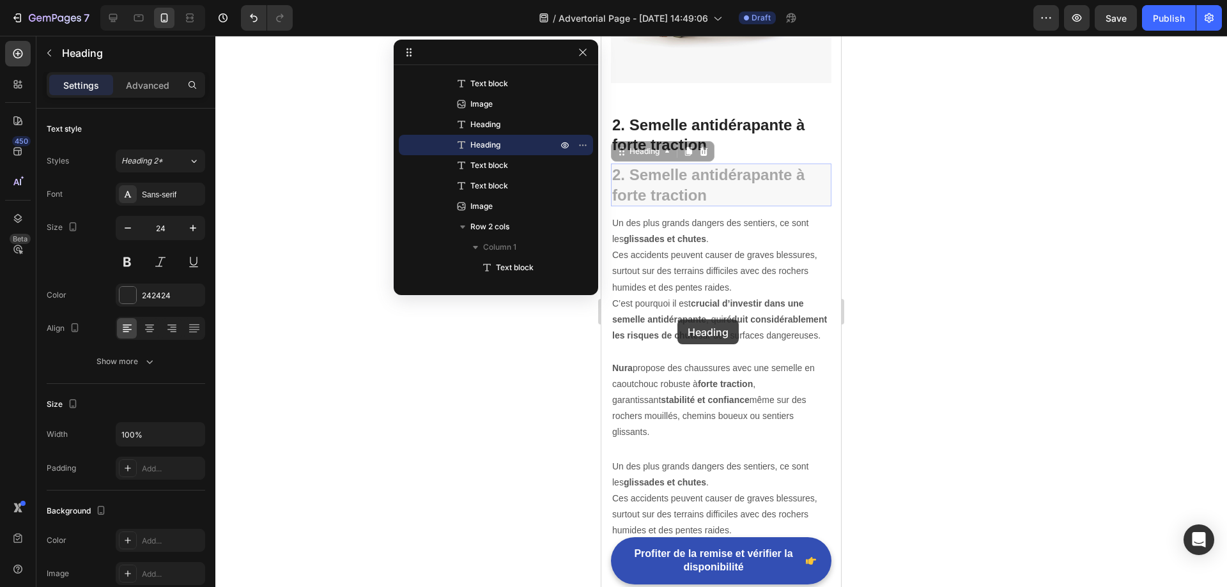
drag, startPoint x: 665, startPoint y: 141, endPoint x: 675, endPoint y: 312, distance: 170.9
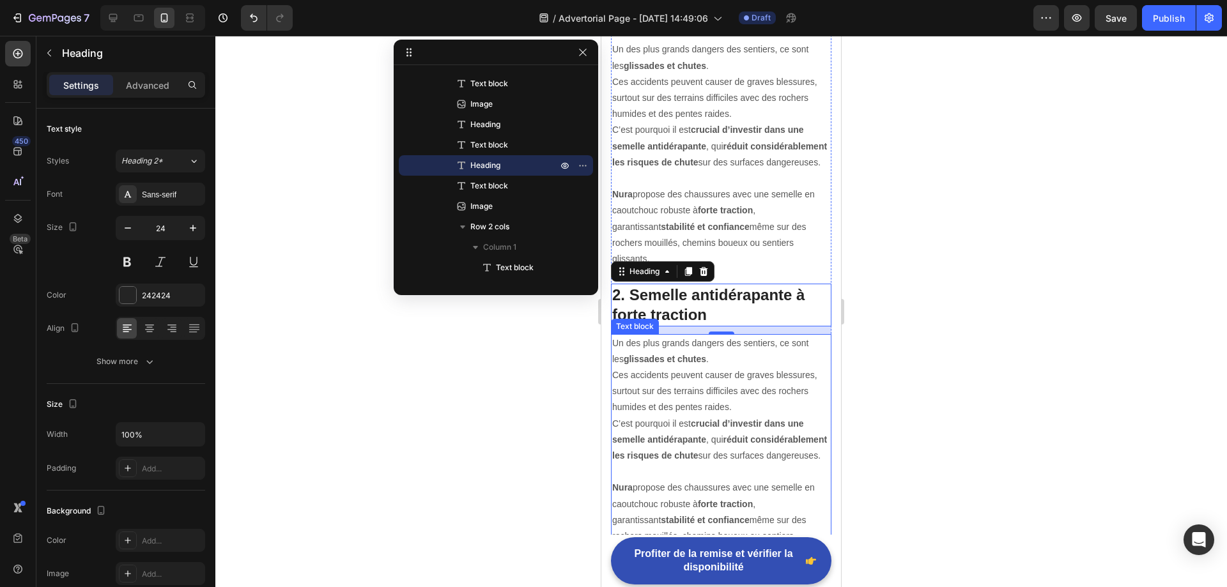
scroll to position [1437, 0]
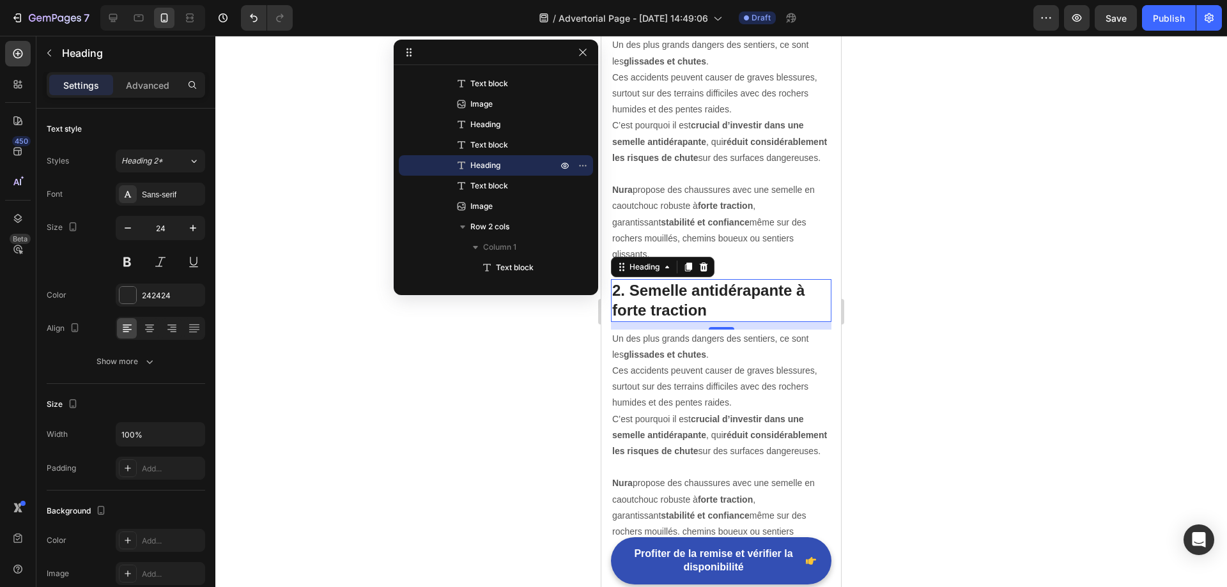
click at [928, 264] on div at bounding box center [720, 311] width 1011 height 551
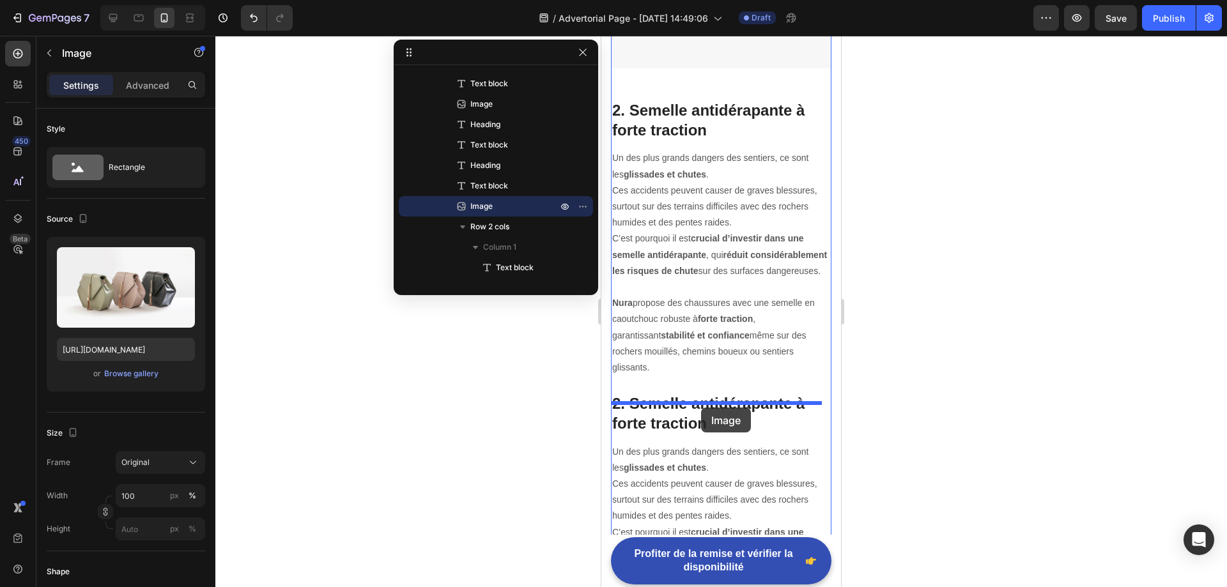
scroll to position [1363, 0]
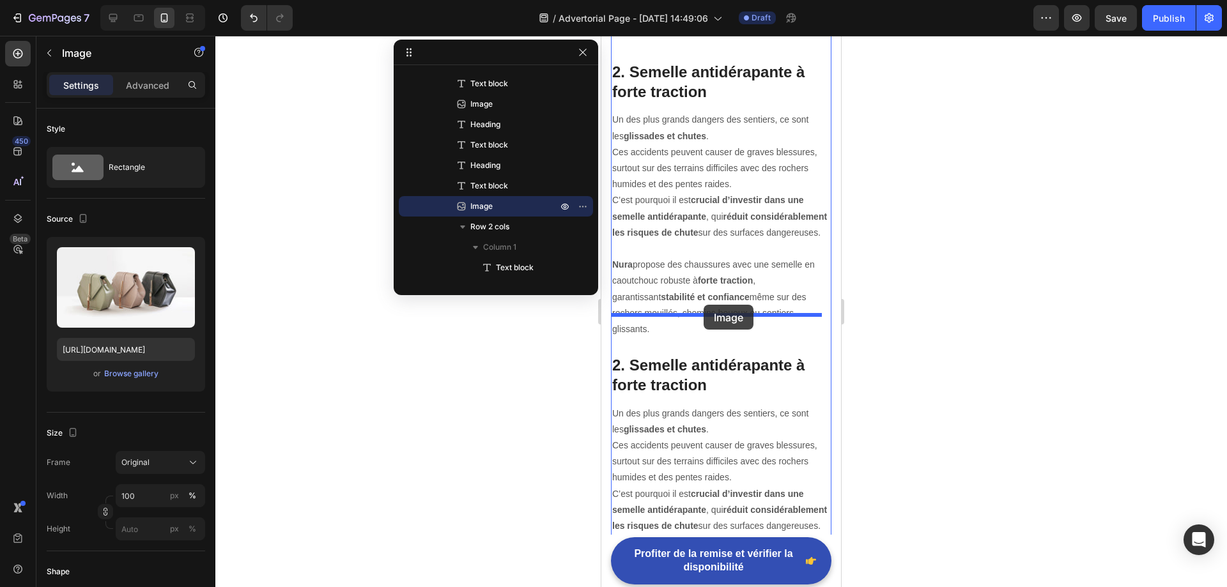
drag, startPoint x: 690, startPoint y: 351, endPoint x: 703, endPoint y: 305, distance: 47.9
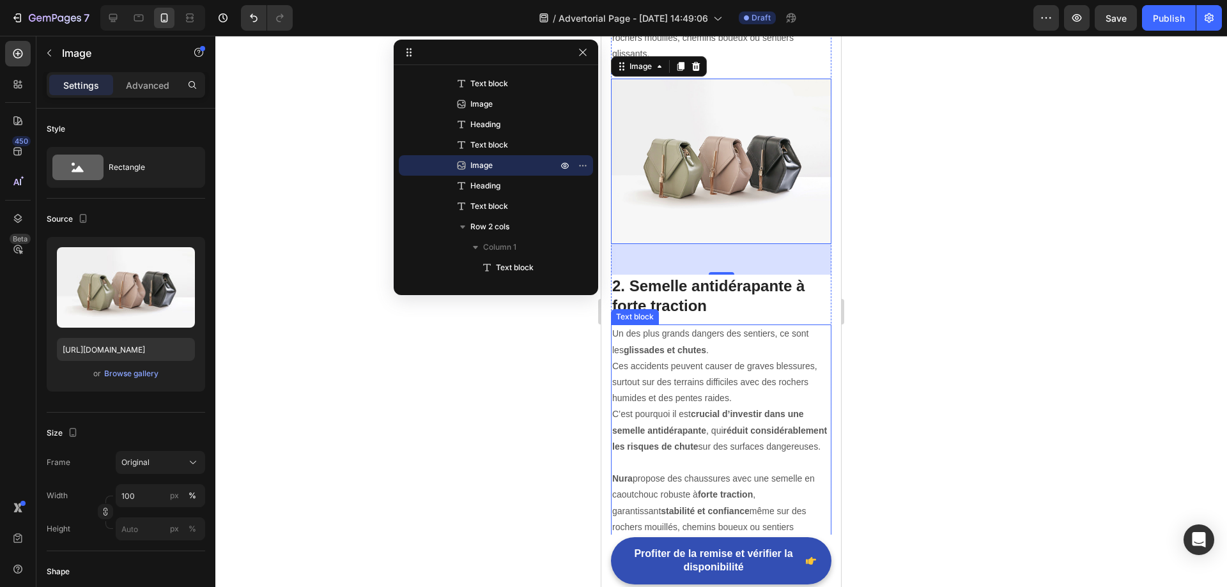
scroll to position [1618, 0]
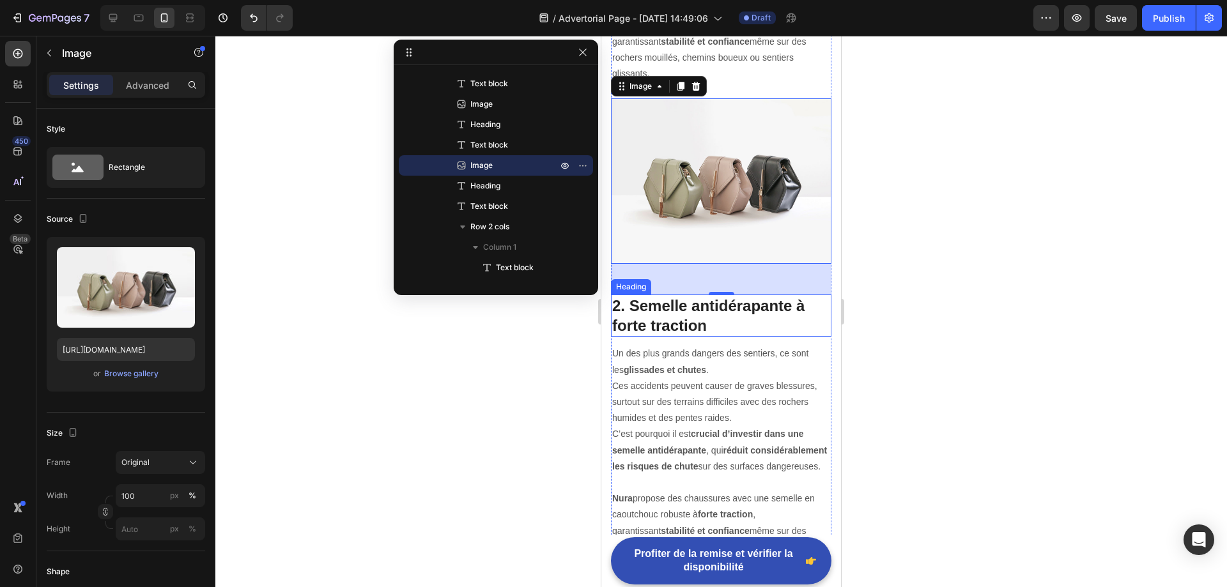
click at [712, 296] on p "2. Semelle antidérapante à forte traction" at bounding box center [721, 316] width 218 height 40
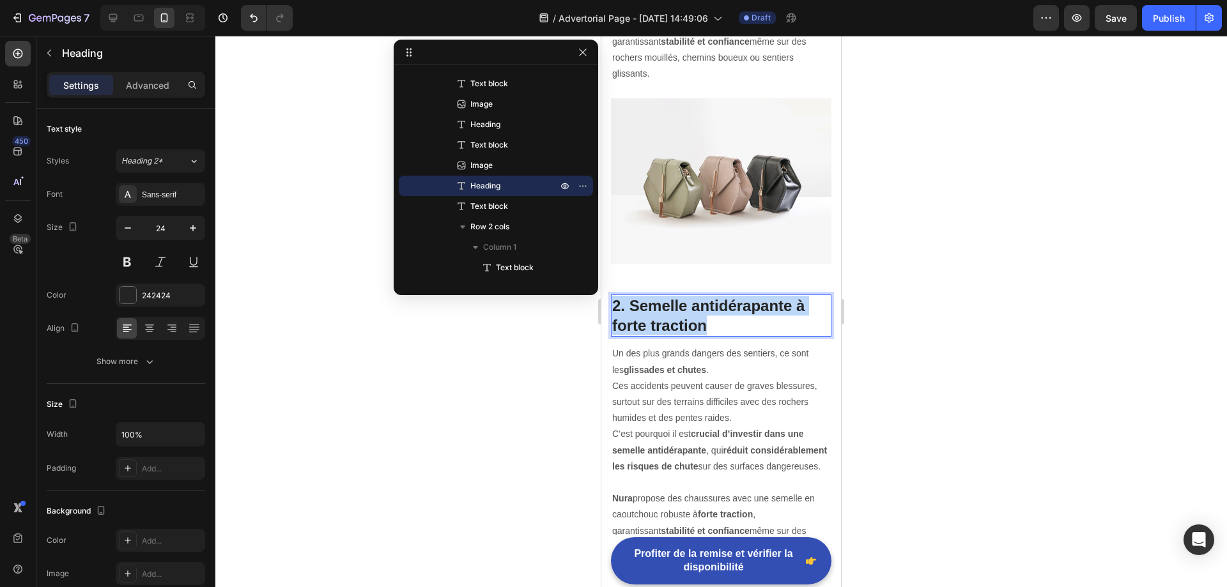
click at [693, 296] on p "2. Semelle antidérapante à forte traction" at bounding box center [721, 316] width 218 height 40
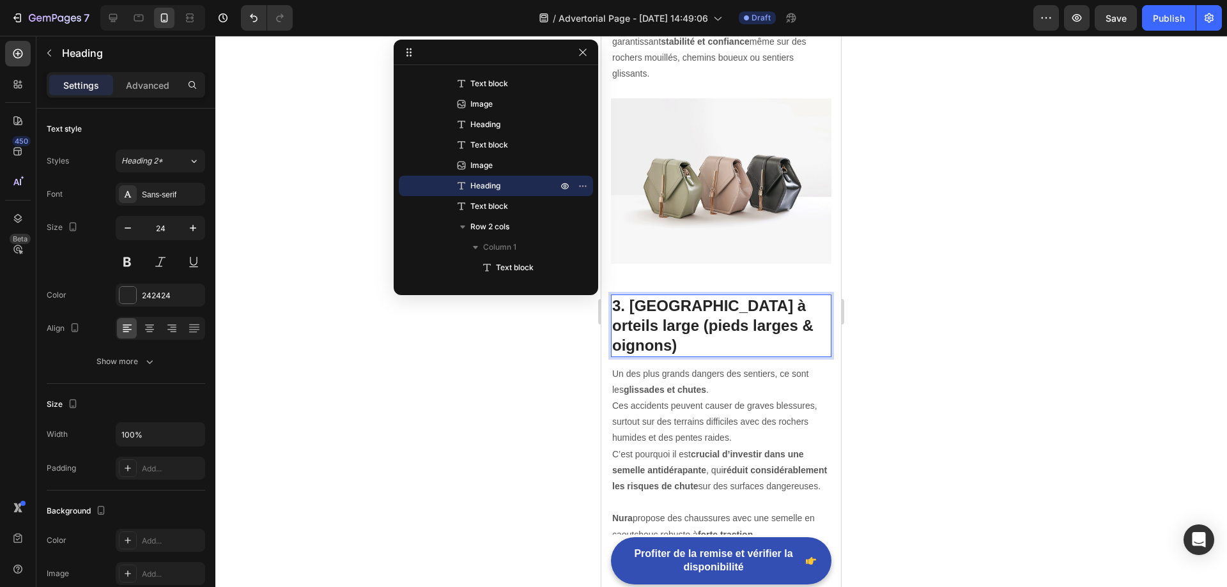
click at [652, 296] on p "3. Boîte à orteils large (pieds larges & oignons)" at bounding box center [721, 326] width 218 height 60
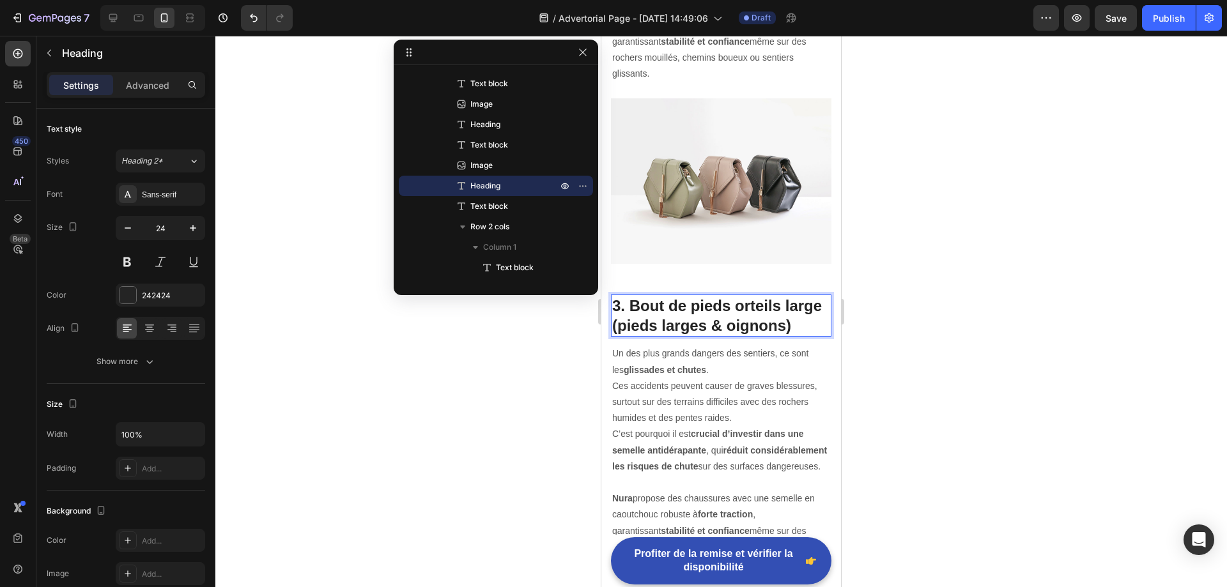
click at [750, 296] on p "3. Bout de pieds orteils large (pieds larges & oignons)" at bounding box center [721, 316] width 218 height 40
click at [728, 296] on p "3. Bout de pieds large (pieds larges & oignons)" at bounding box center [721, 316] width 218 height 40
click at [708, 375] on p "Un des plus grands dangers des sentiers, ce sont les glissades et chutes . Ces …" at bounding box center [721, 418] width 218 height 145
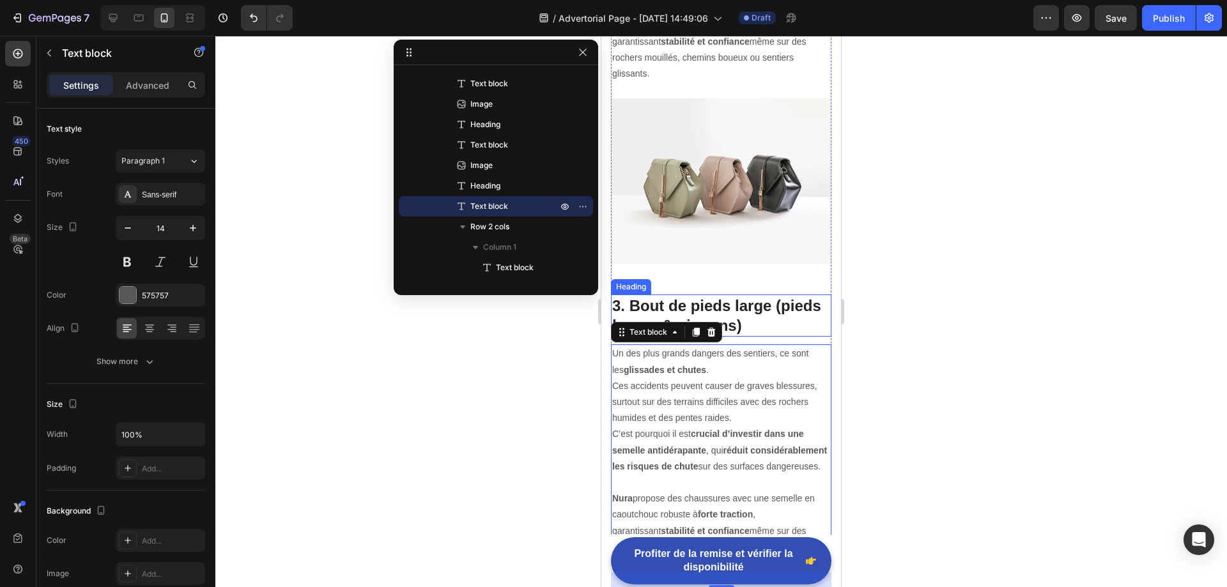
click at [769, 296] on p "3. Bout de pieds large (pieds larges & oignons)" at bounding box center [721, 316] width 218 height 40
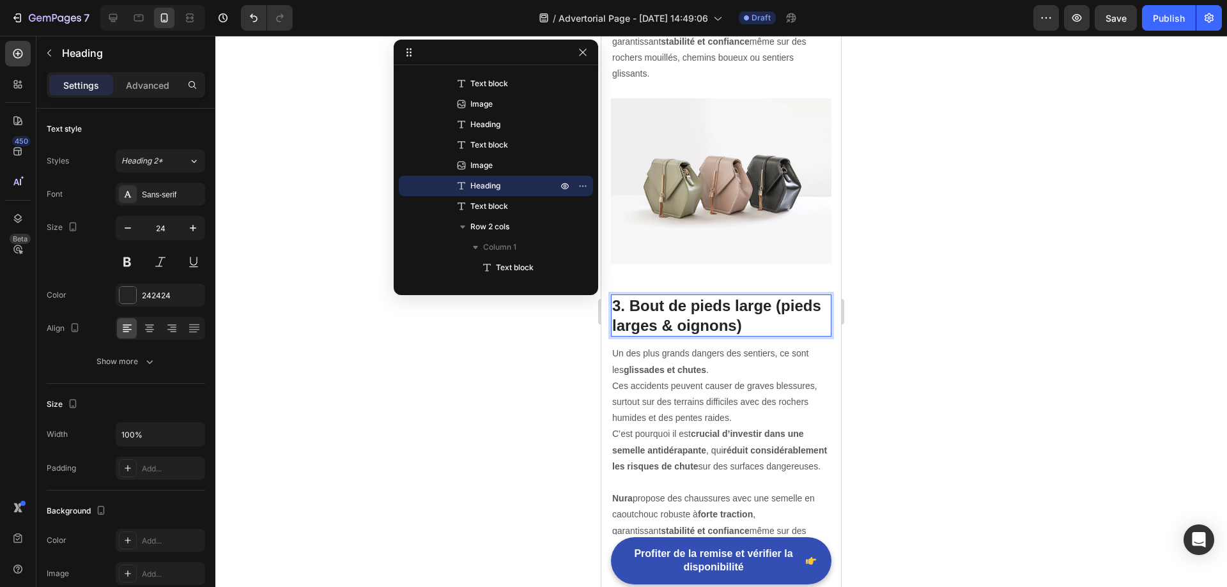
click at [765, 296] on p "3. Bout de pieds large (pieds larges & oignons)" at bounding box center [721, 316] width 218 height 40
click at [718, 375] on p "Un des plus grands dangers des sentiers, ce sont les glissades et chutes . Ces …" at bounding box center [721, 418] width 218 height 145
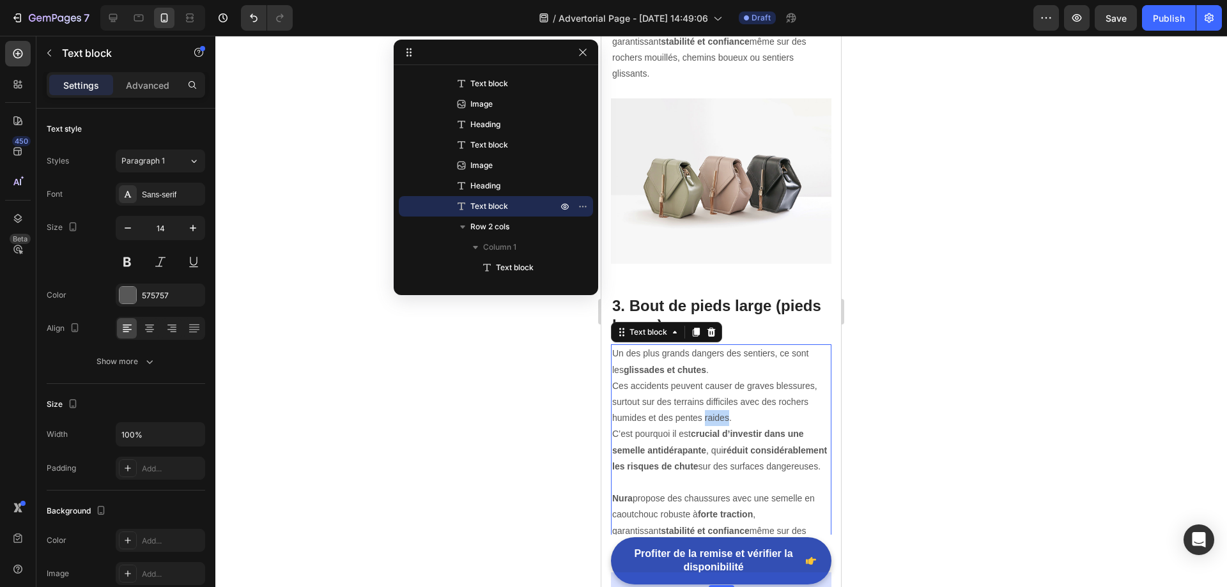
click at [718, 375] on p "Un des plus grands dangers des sentiers, ce sont les glissades et chutes . Ces …" at bounding box center [721, 418] width 218 height 145
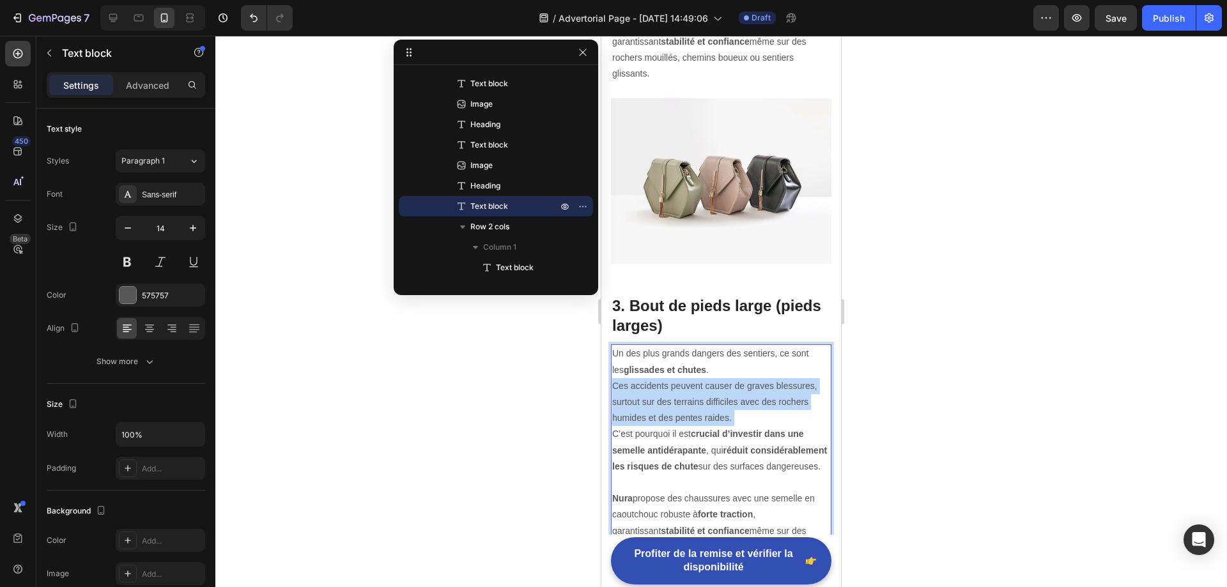
click at [718, 375] on p "Un des plus grands dangers des sentiers, ce sont les glissades et chutes . Ces …" at bounding box center [721, 418] width 218 height 145
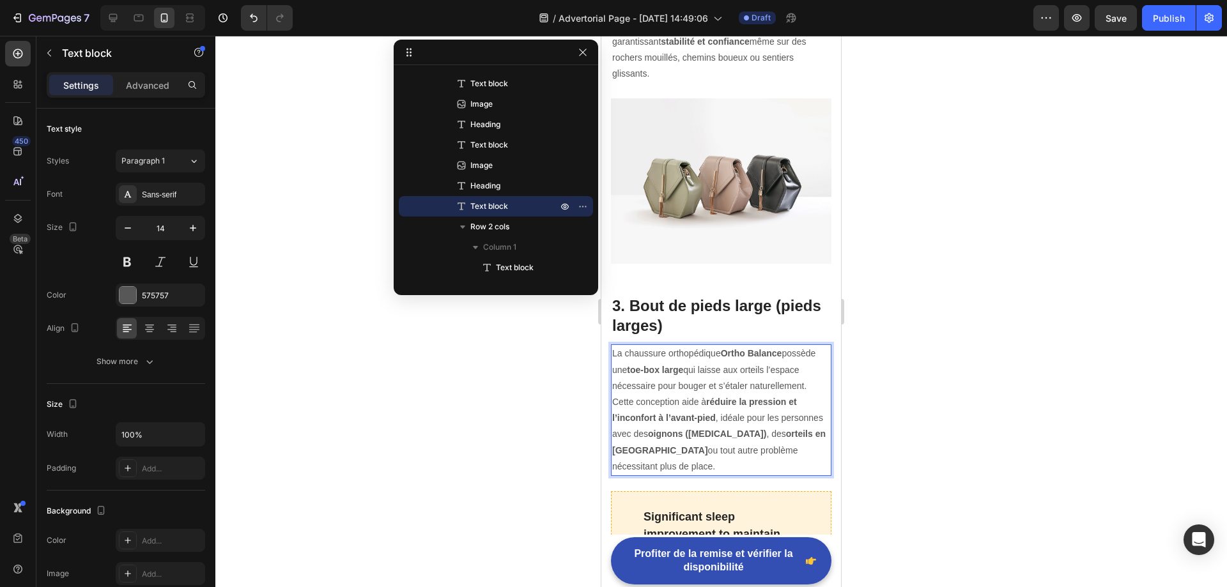
click at [768, 348] on strong "Ortho Balance" at bounding box center [751, 353] width 61 height 10
click at [661, 346] on p "La chaussure orthopédique Ortho Trail Pro possède une toe-box large qui laisse …" at bounding box center [721, 410] width 218 height 129
click at [666, 365] on strong "toe-box large" at bounding box center [650, 370] width 56 height 10
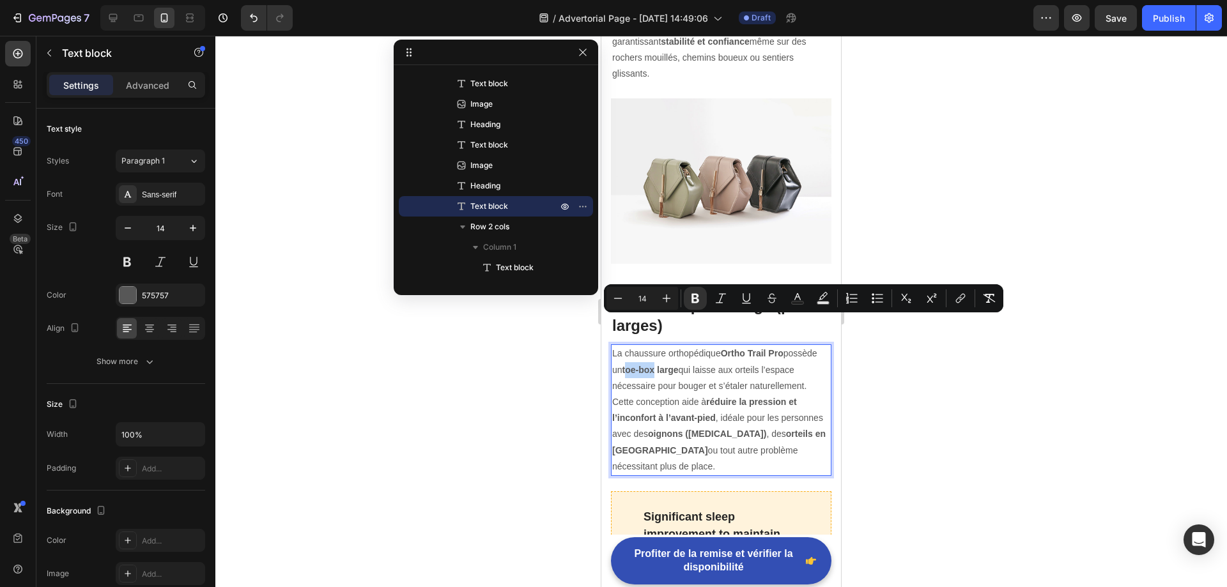
drag, startPoint x: 691, startPoint y: 323, endPoint x: 663, endPoint y: 328, distance: 28.5
click at [663, 365] on strong "toe-box large" at bounding box center [650, 370] width 56 height 10
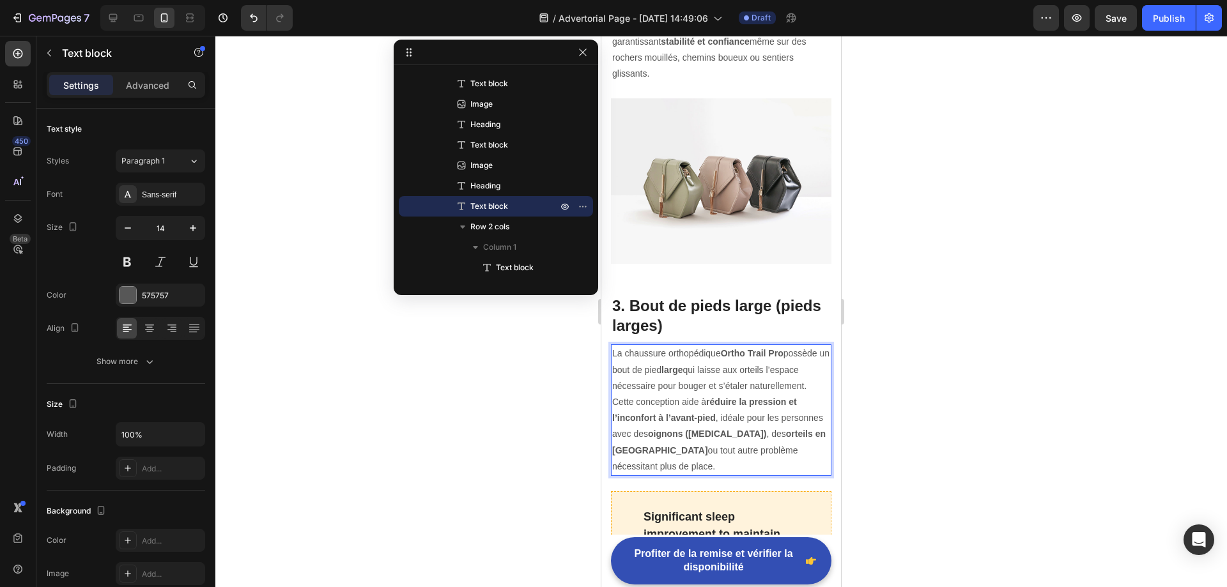
click at [746, 346] on p "La chaussure orthopédique Ortho Trail Pro possède un bout de pied large qui lai…" at bounding box center [721, 410] width 218 height 129
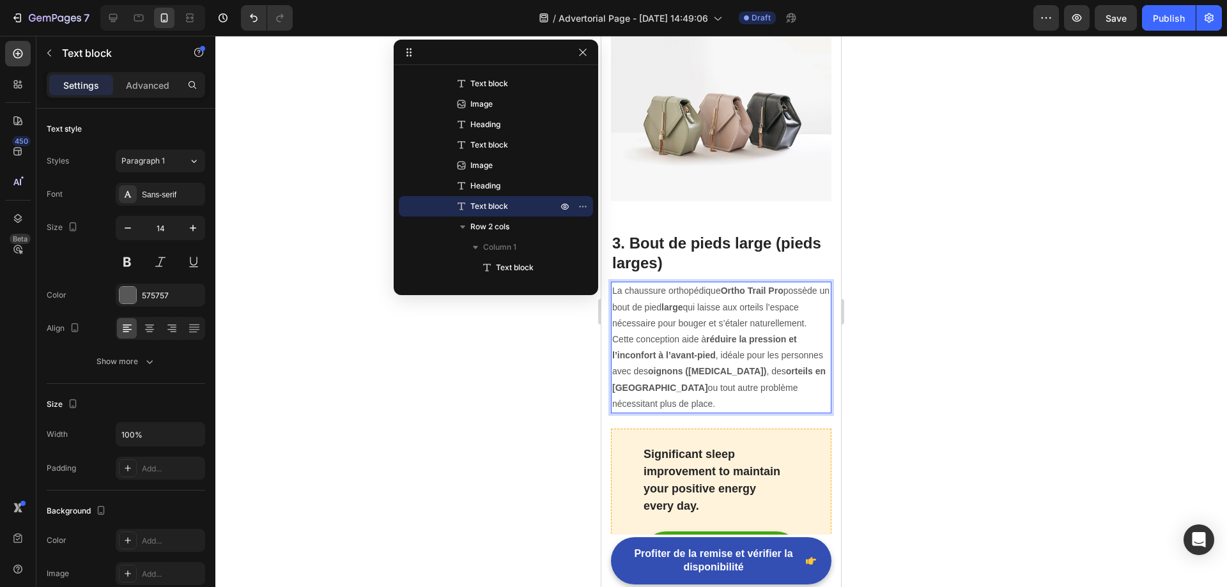
scroll to position [1682, 0]
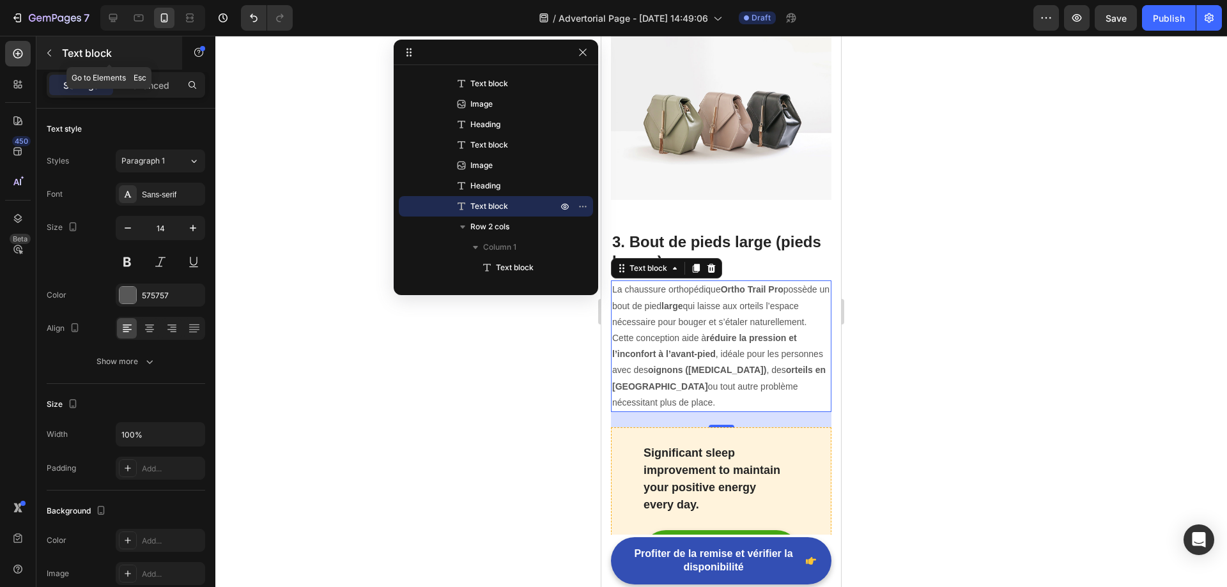
click at [56, 49] on button "button" at bounding box center [49, 53] width 20 height 20
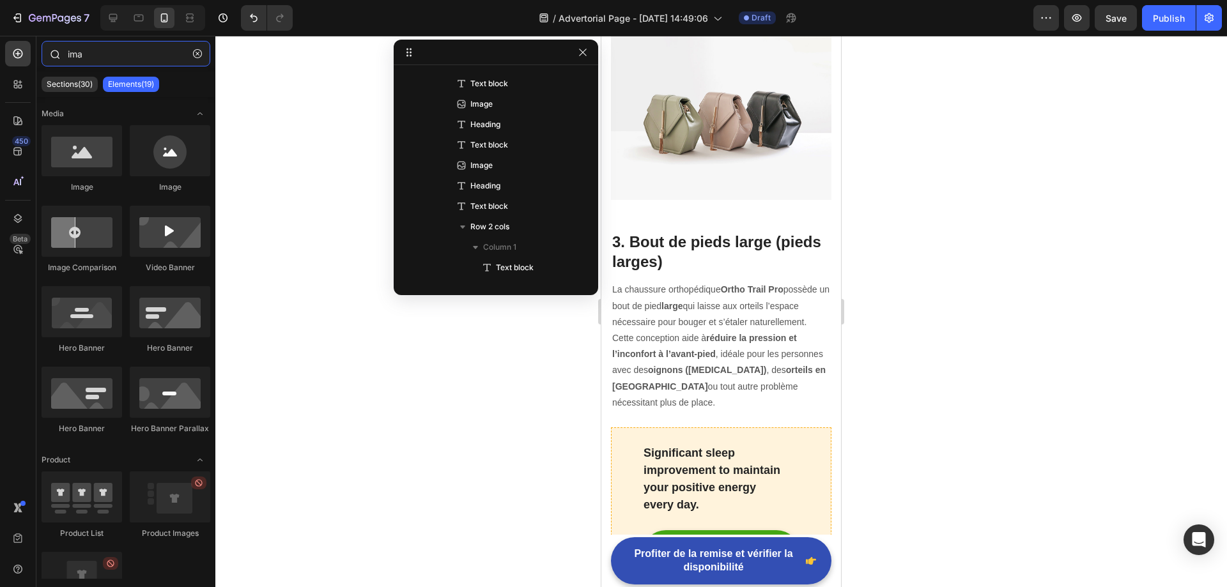
click at [97, 55] on input "ima" at bounding box center [126, 54] width 169 height 26
drag, startPoint x: 688, startPoint y: 196, endPoint x: 699, endPoint y: 385, distance: 189.4
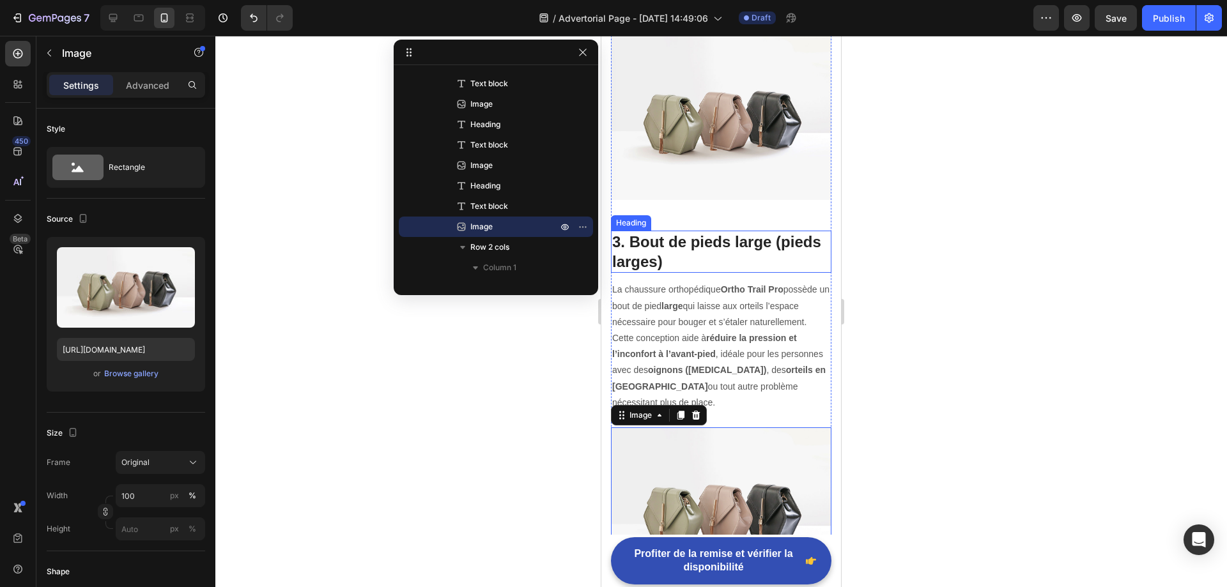
click at [668, 232] on p "3. Bout de pieds large (pieds larges)" at bounding box center [721, 252] width 218 height 40
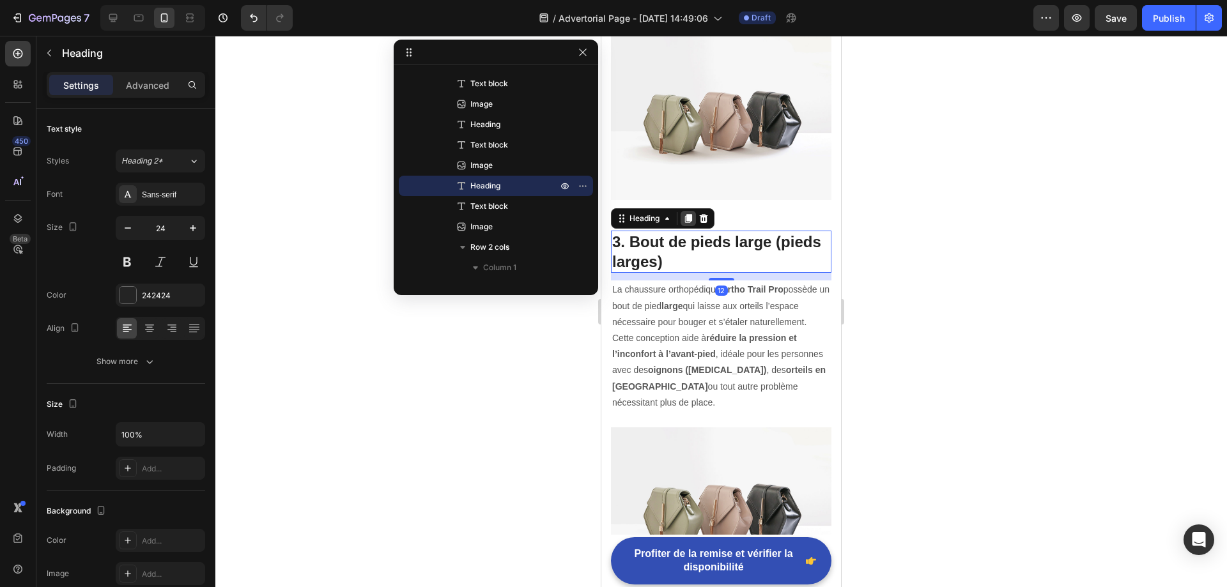
click at [689, 214] on icon at bounding box center [688, 218] width 7 height 9
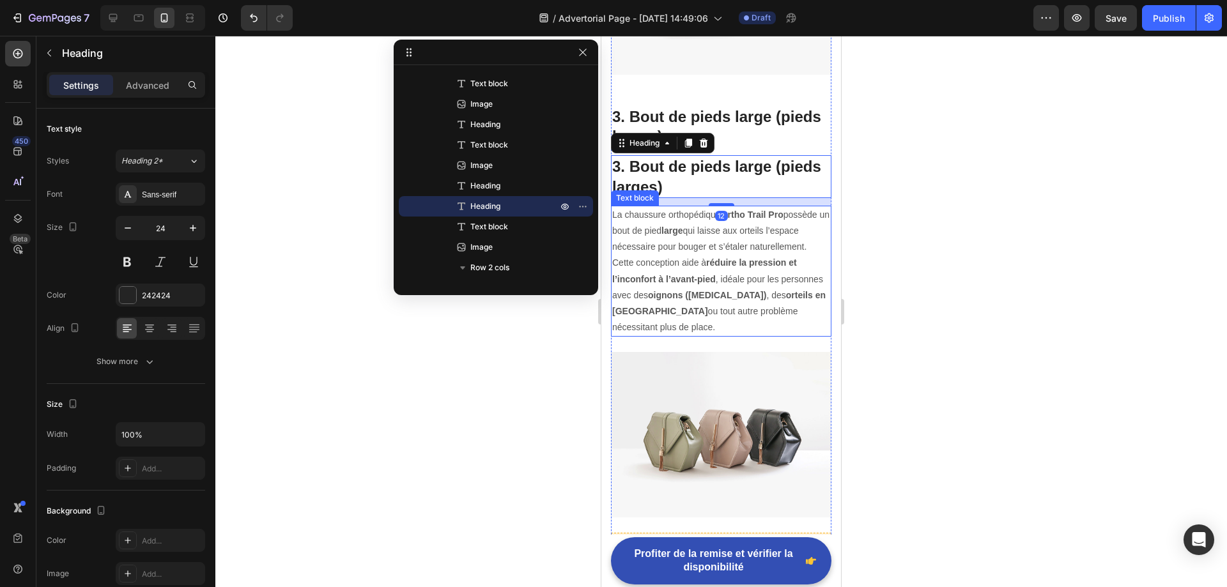
scroll to position [1810, 0]
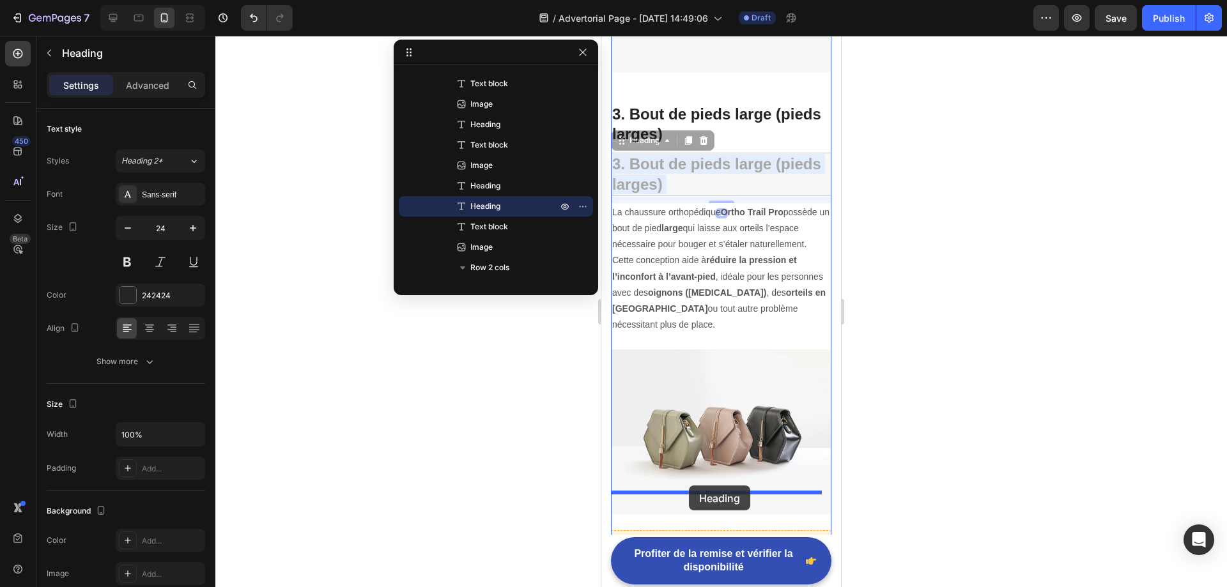
drag, startPoint x: 668, startPoint y: 121, endPoint x: 689, endPoint y: 486, distance: 365.4
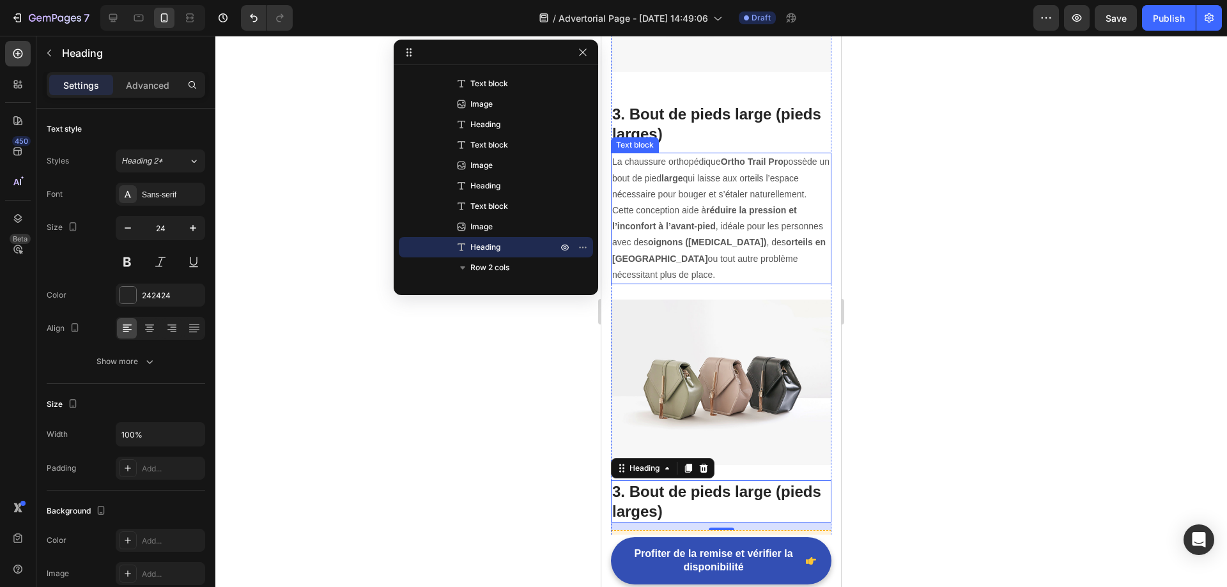
click at [698, 201] on p "La chaussure orthopédique Ortho Trail Pro possède un bout de pied large qui lai…" at bounding box center [721, 218] width 218 height 129
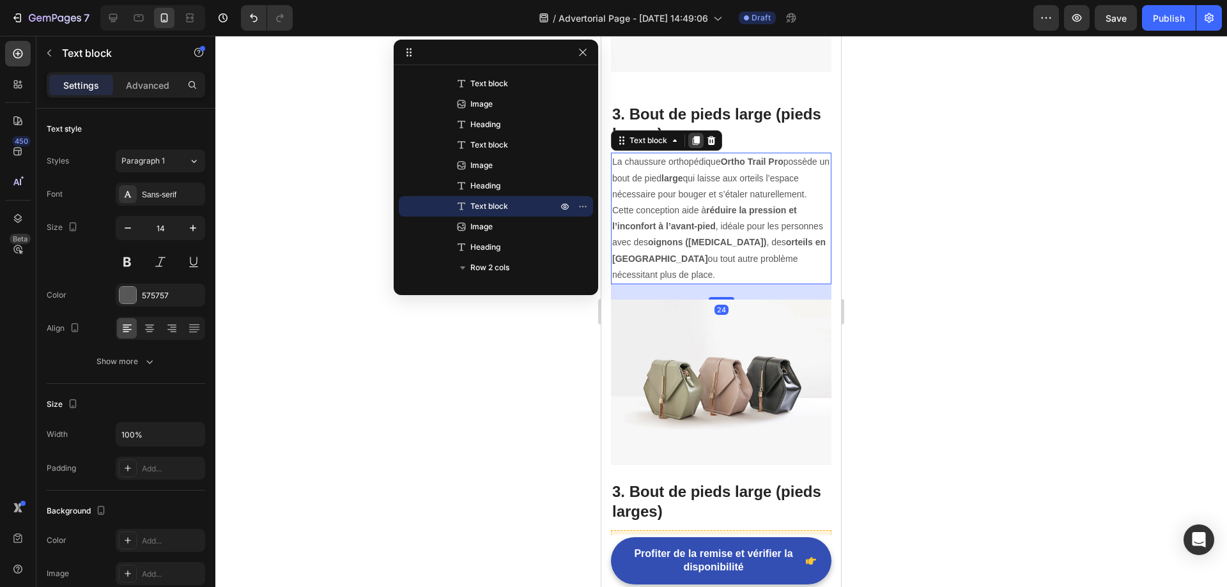
click at [692, 135] on icon at bounding box center [696, 140] width 10 height 10
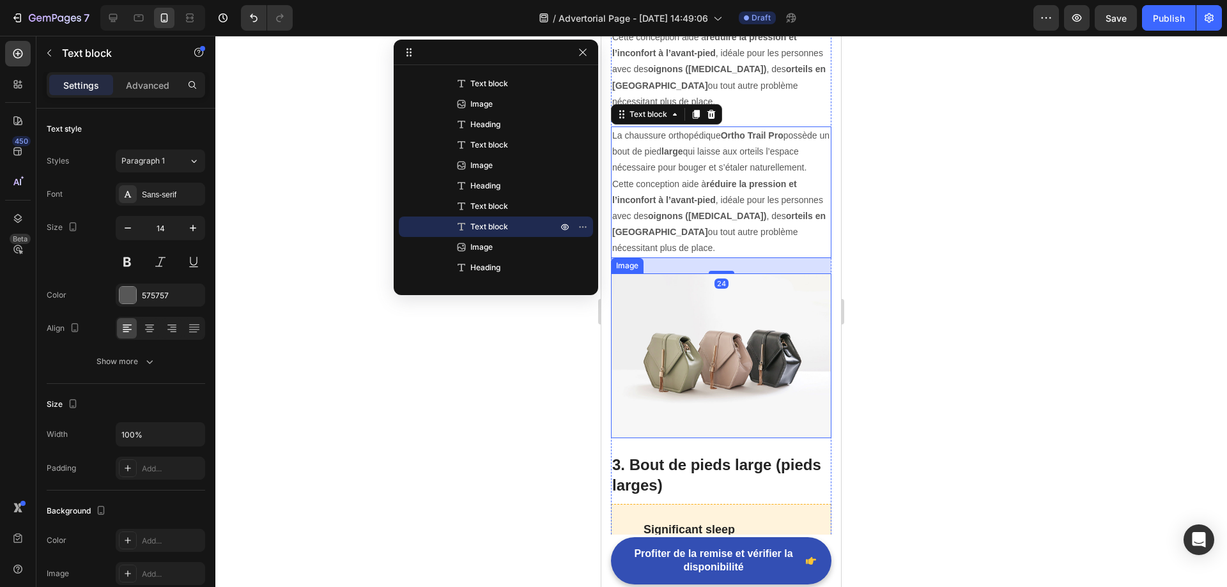
scroll to position [2002, 0]
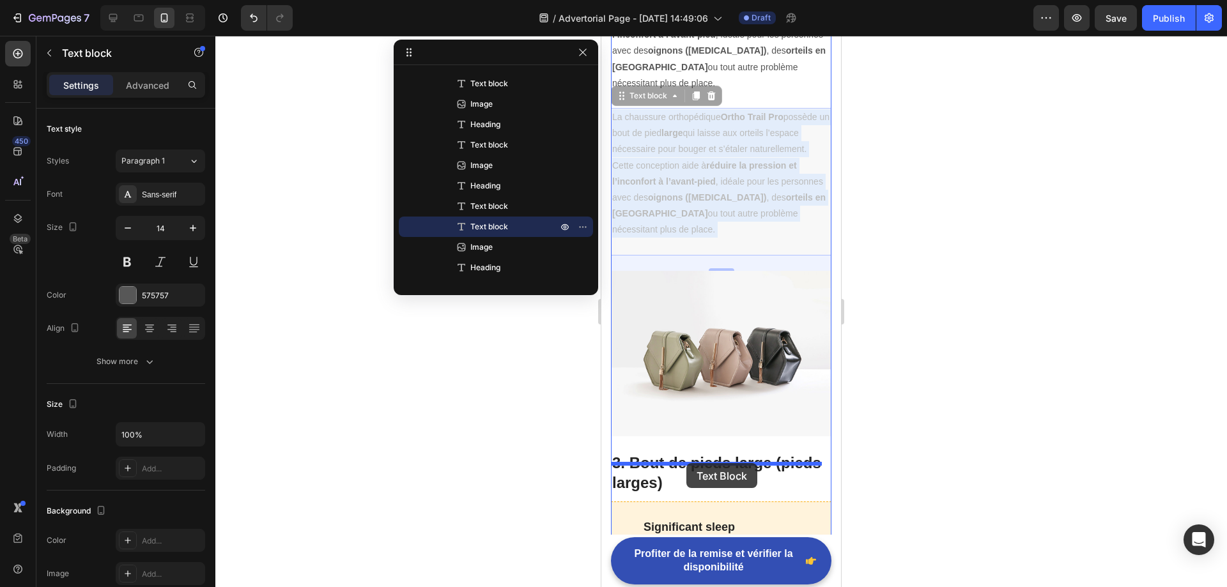
drag, startPoint x: 695, startPoint y: 148, endPoint x: 686, endPoint y: 463, distance: 315.1
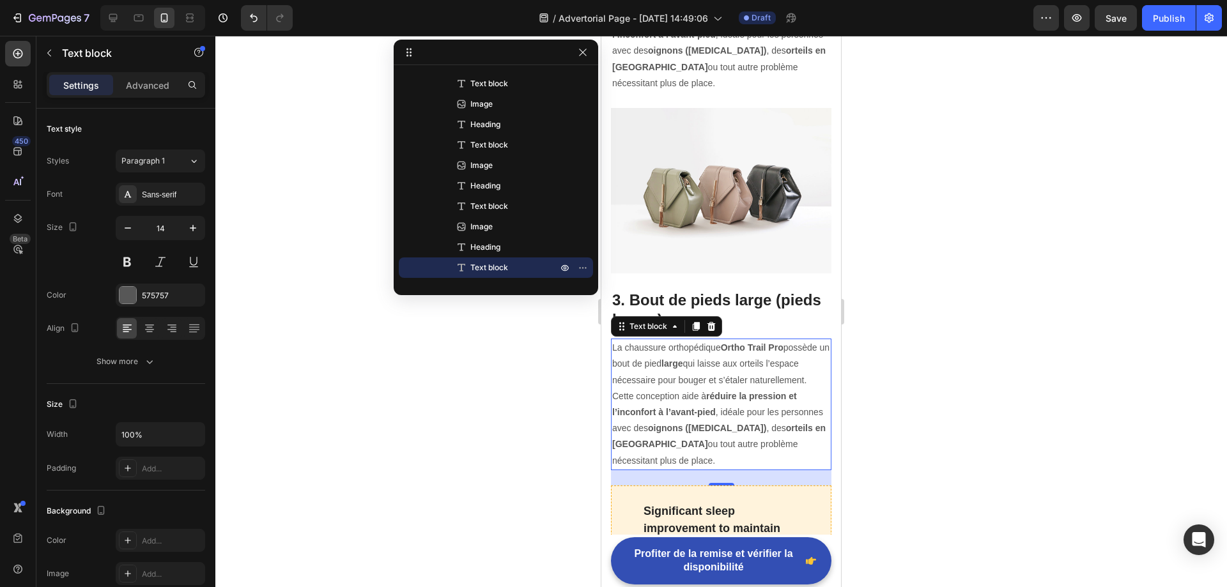
click at [711, 290] on p "3. Bout de pieds large (pieds larges)" at bounding box center [721, 310] width 218 height 40
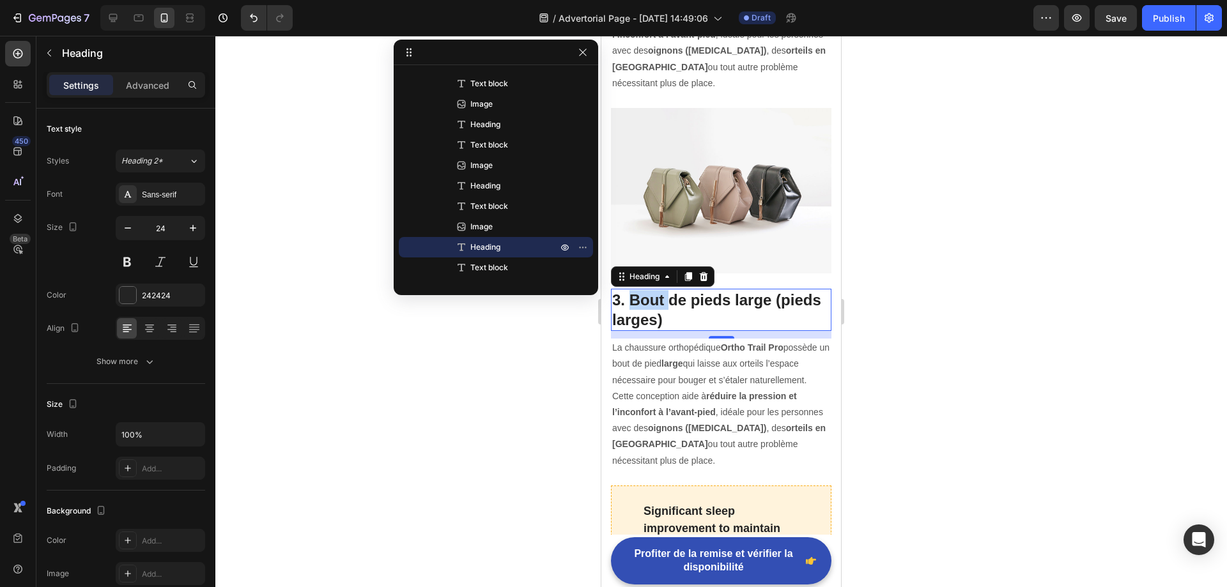
click at [657, 290] on p "3. Bout de pieds large (pieds larges)" at bounding box center [721, 310] width 218 height 40
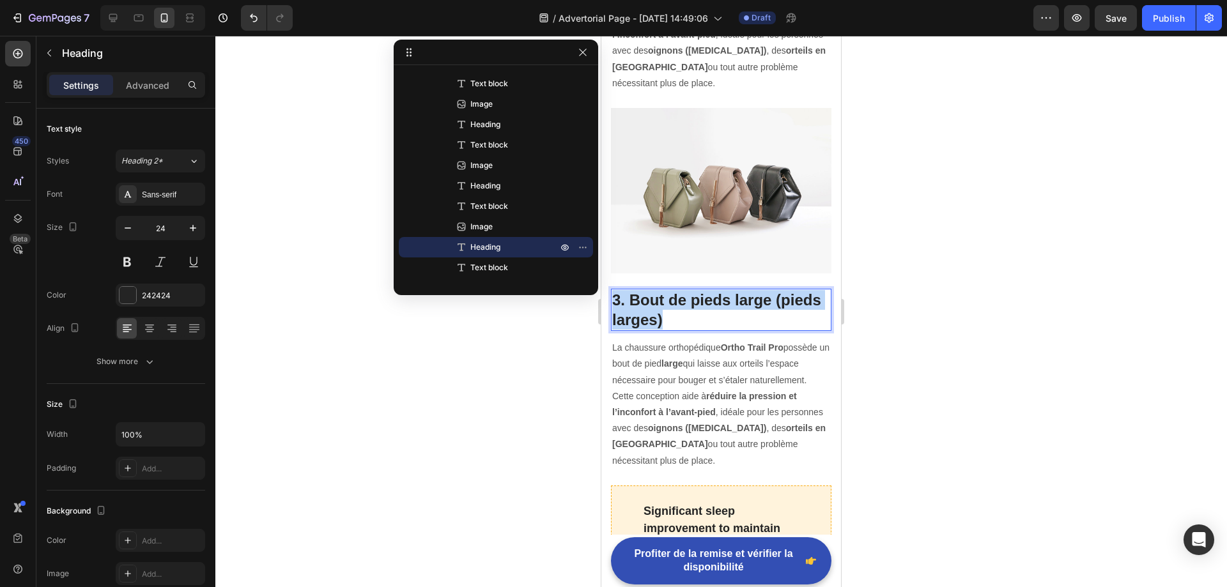
click at [657, 290] on p "3. Bout de pieds large (pieds larges)" at bounding box center [721, 310] width 218 height 40
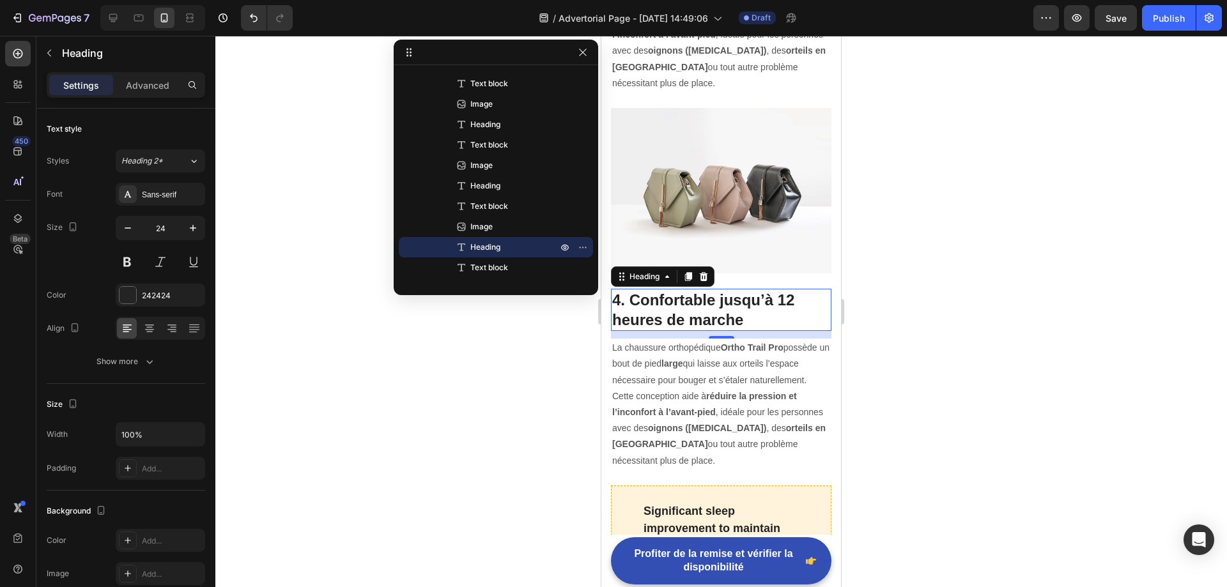
click at [702, 391] on strong "réduire la pression et l’inconfort à l’avant-pied" at bounding box center [704, 404] width 185 height 26
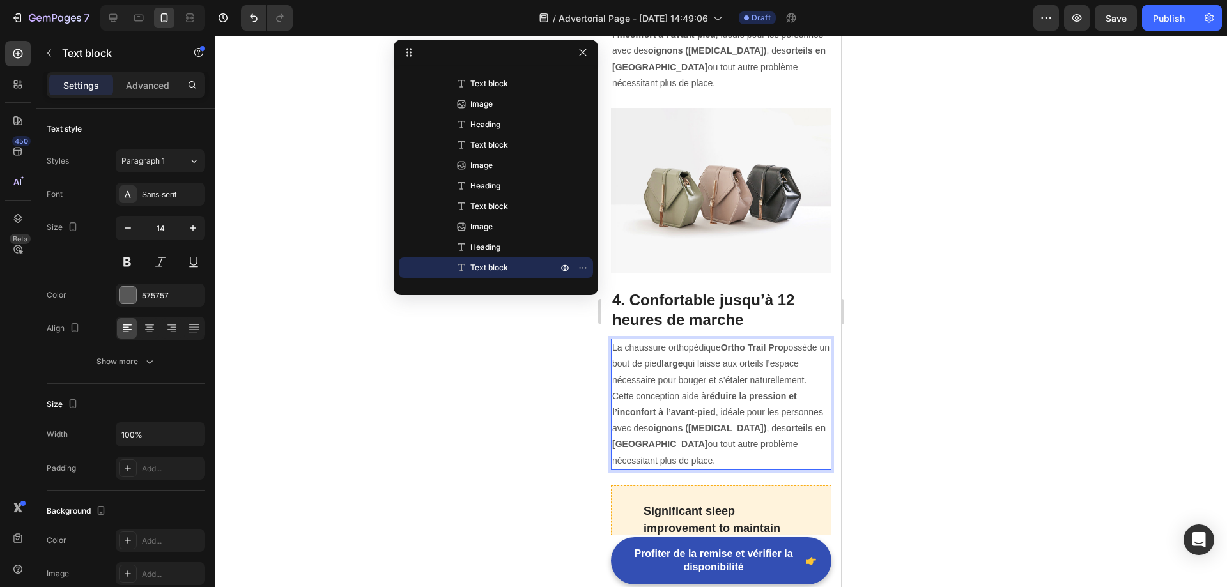
click at [702, 391] on strong "réduire la pression et l’inconfort à l’avant-pied" at bounding box center [704, 404] width 185 height 26
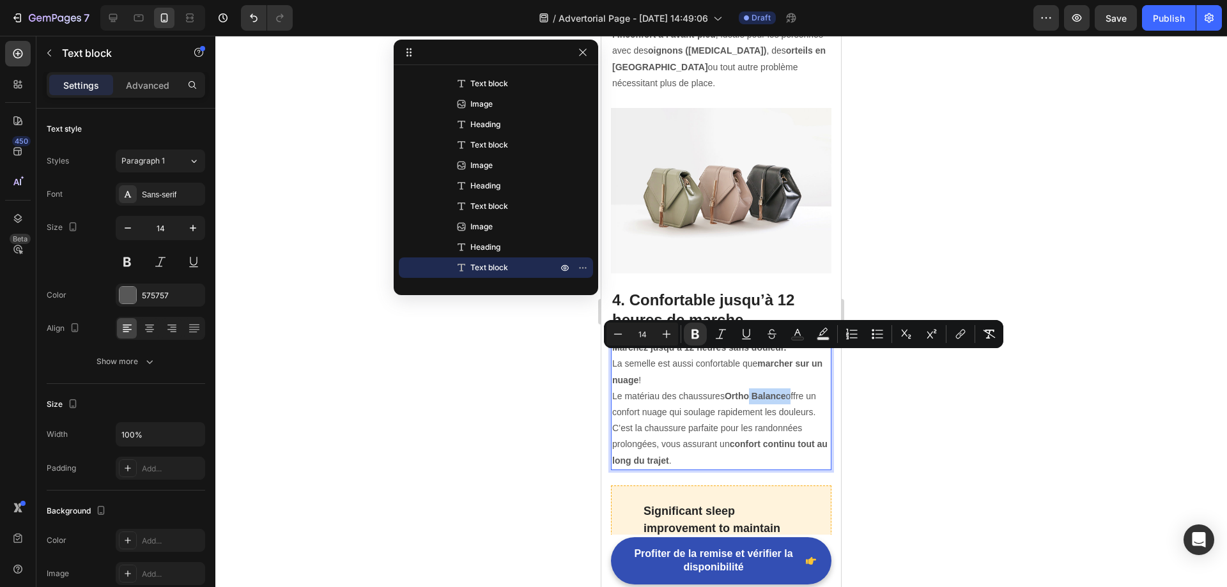
drag, startPoint x: 790, startPoint y: 360, endPoint x: 749, endPoint y: 362, distance: 40.3
click at [749, 388] on p "Le matériau des chaussures Ortho Balance offre un confort nuage qui soulage rap…" at bounding box center [721, 428] width 218 height 80
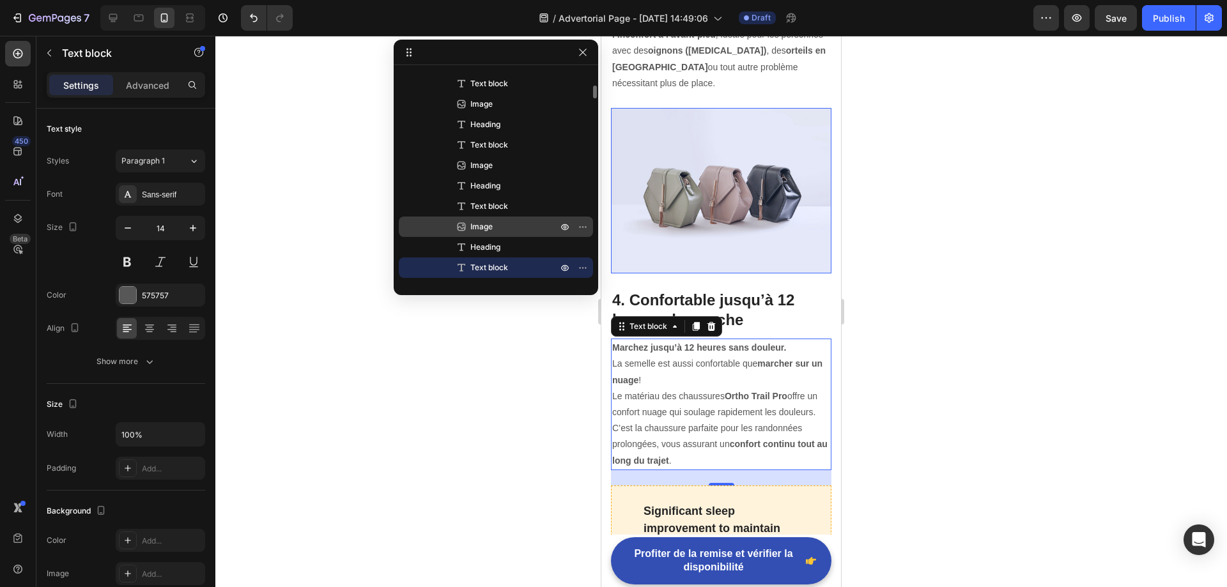
click at [506, 228] on p "Image" at bounding box center [499, 226] width 89 height 13
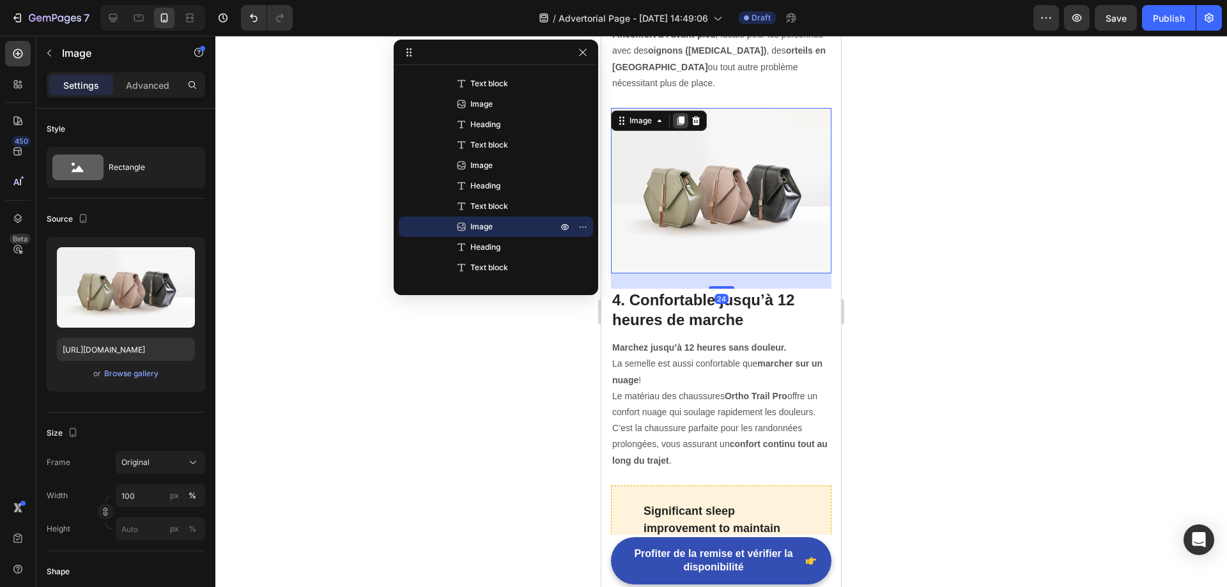
click at [679, 116] on icon at bounding box center [680, 120] width 7 height 9
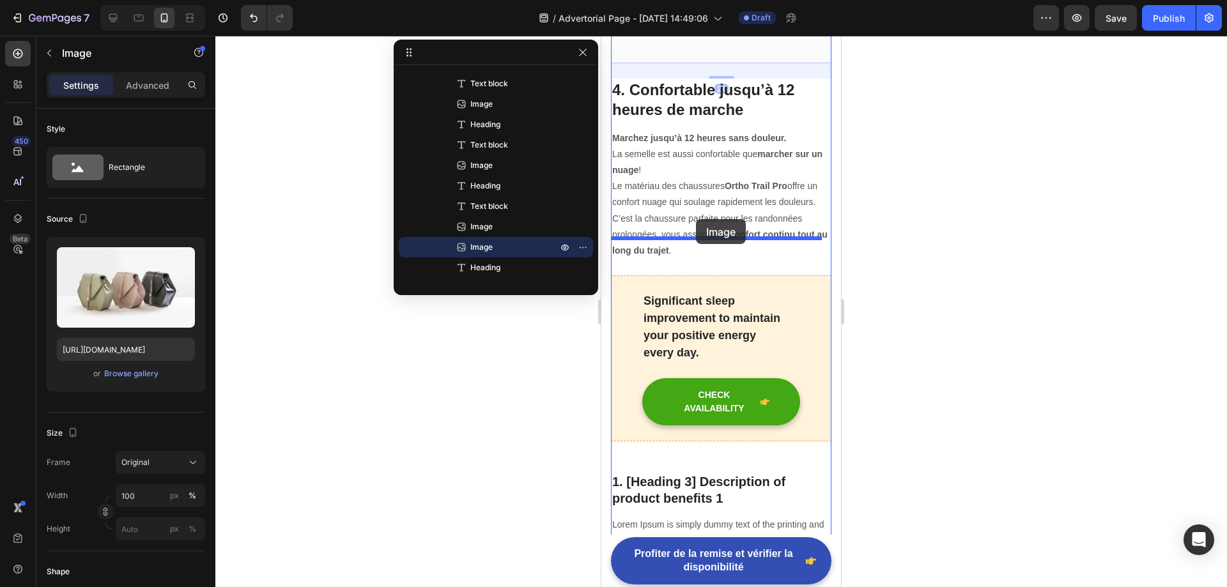
drag, startPoint x: 702, startPoint y: 356, endPoint x: 696, endPoint y: 219, distance: 137.5
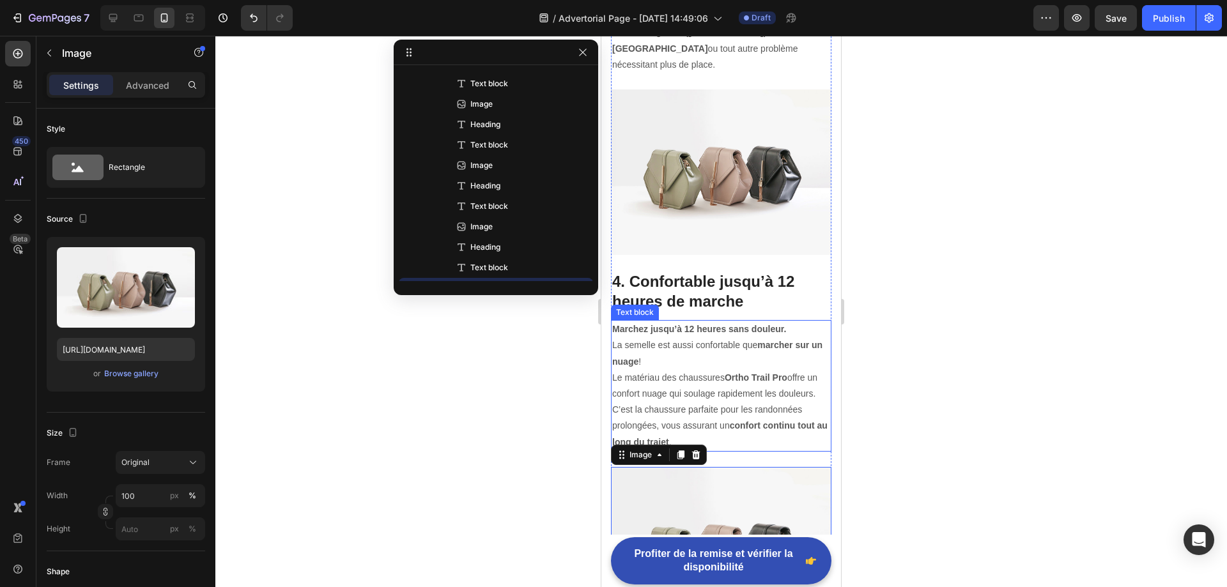
scroll to position [2019, 0]
click at [701, 272] on p "4. Confortable jusqu’à 12 heures de marche" at bounding box center [721, 292] width 218 height 40
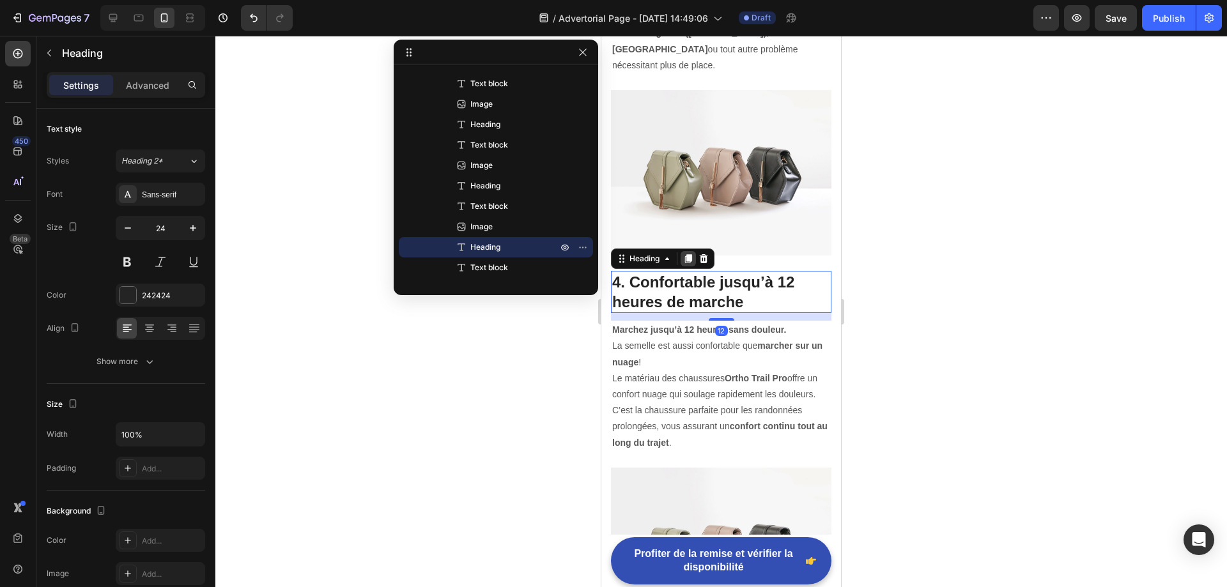
click at [690, 254] on icon at bounding box center [688, 258] width 7 height 9
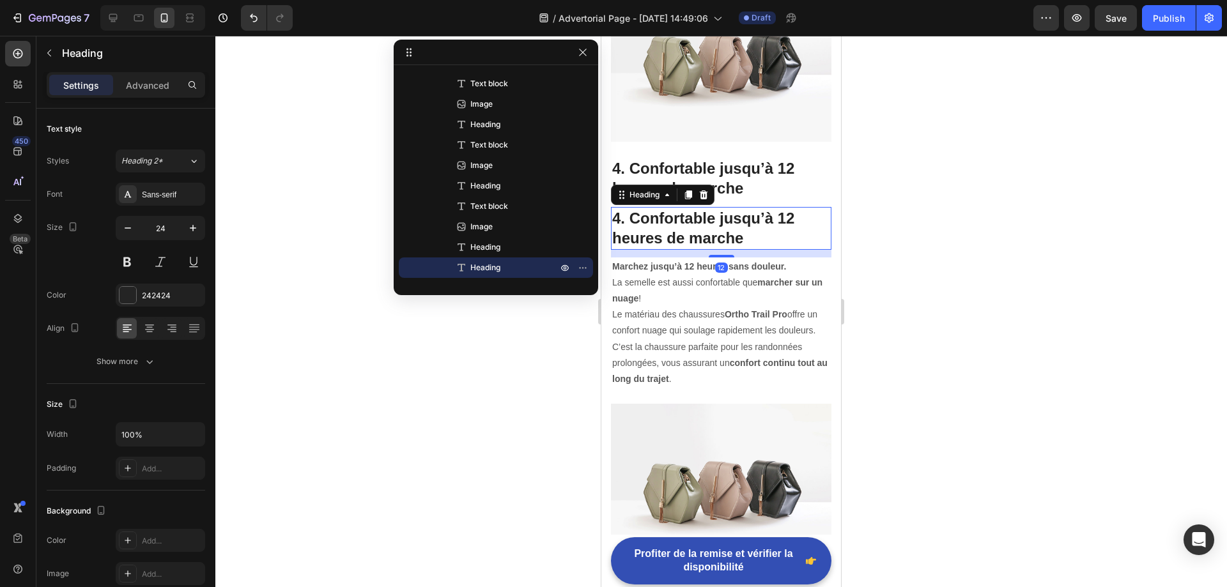
scroll to position [2147, 0]
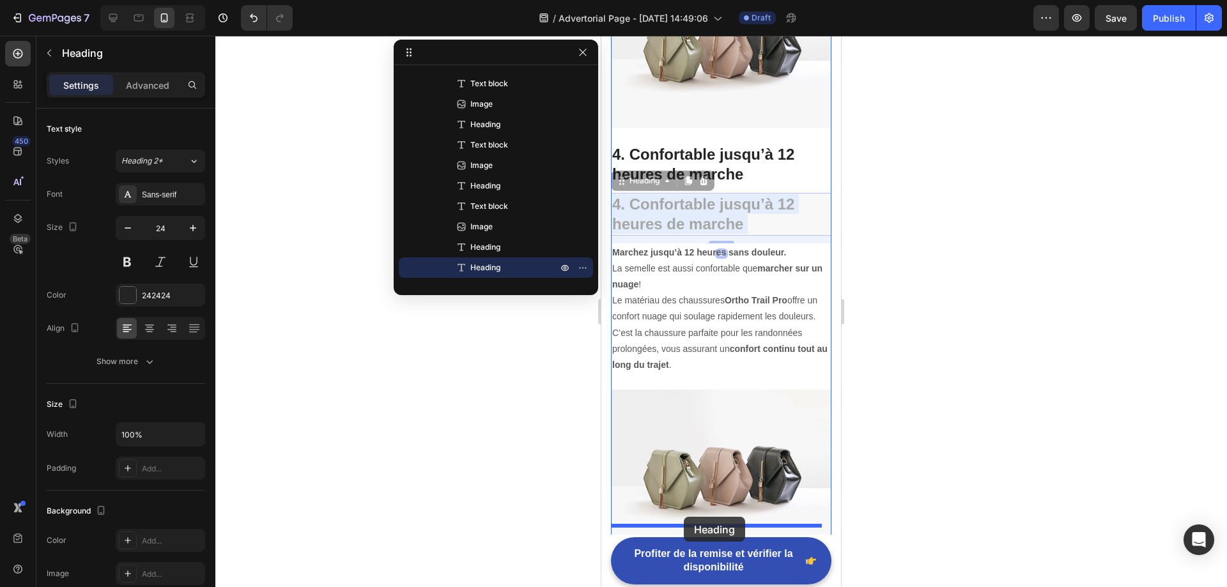
drag, startPoint x: 694, startPoint y: 177, endPoint x: 684, endPoint y: 517, distance: 340.0
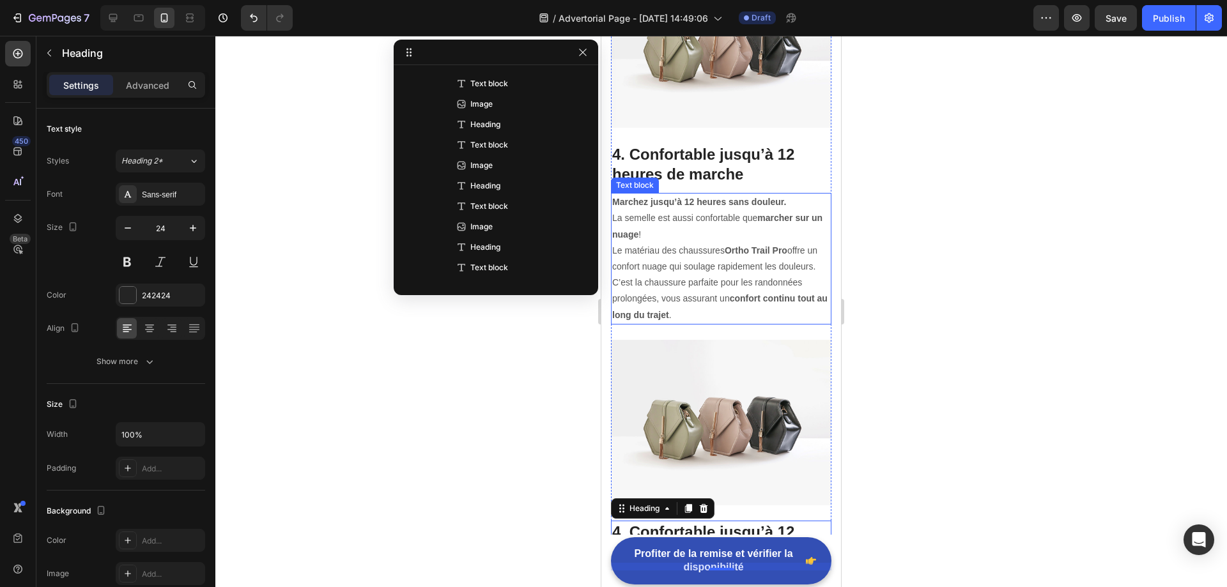
click at [715, 243] on p "Le matériau des chaussures Ortho Trail Pro offre un confort nuage qui soulage r…" at bounding box center [721, 283] width 218 height 80
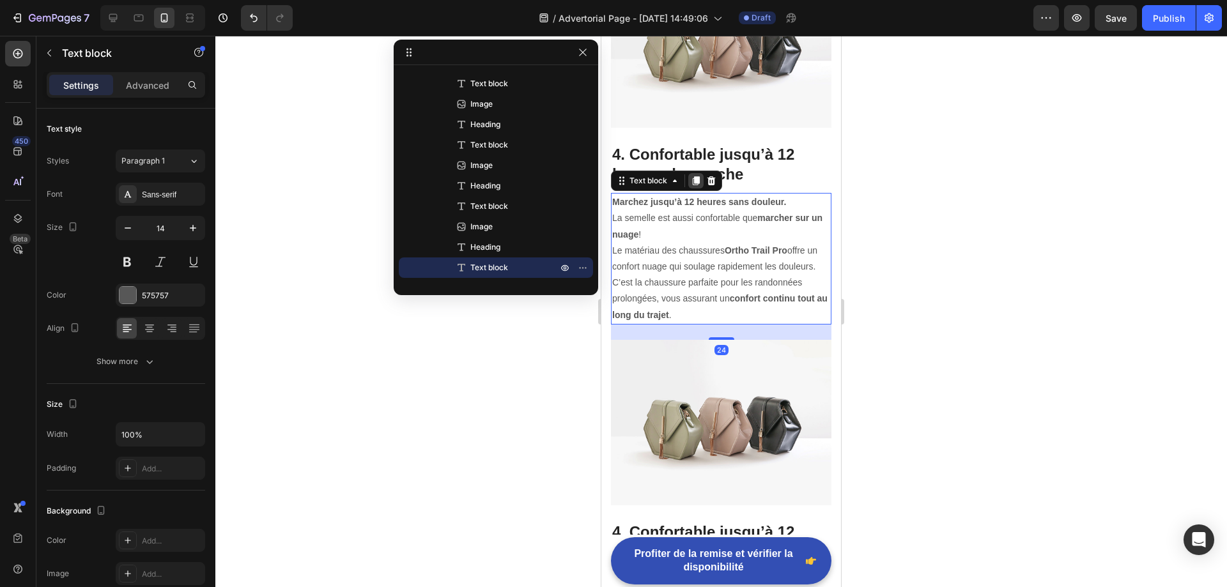
click at [696, 176] on icon at bounding box center [696, 180] width 7 height 9
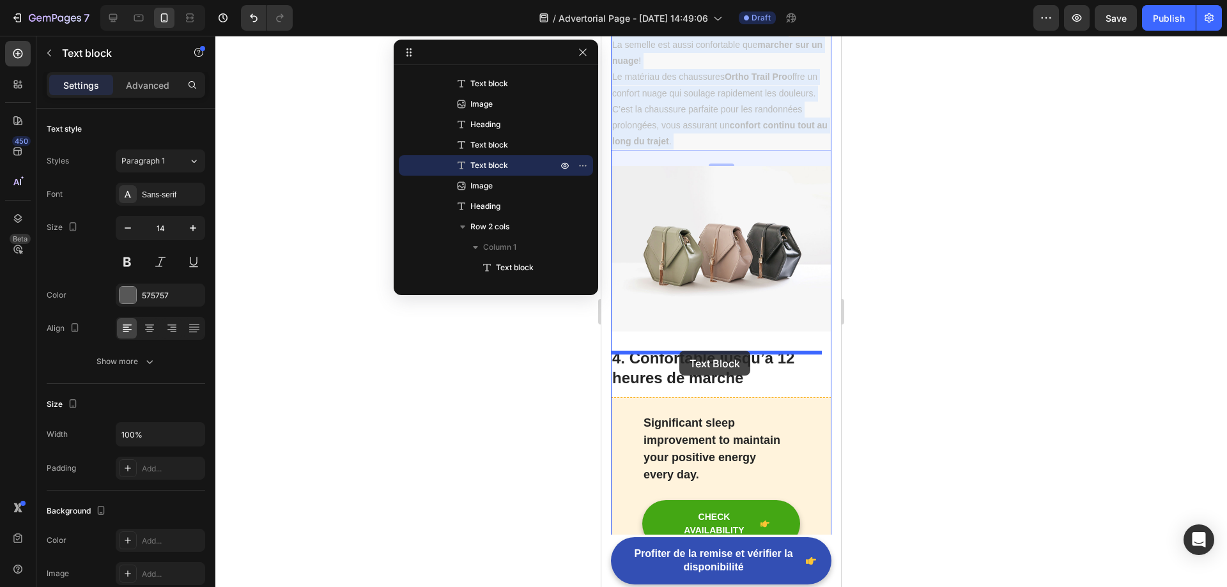
scroll to position [2467, 0]
drag, startPoint x: 692, startPoint y: 250, endPoint x: 684, endPoint y: 348, distance: 98.1
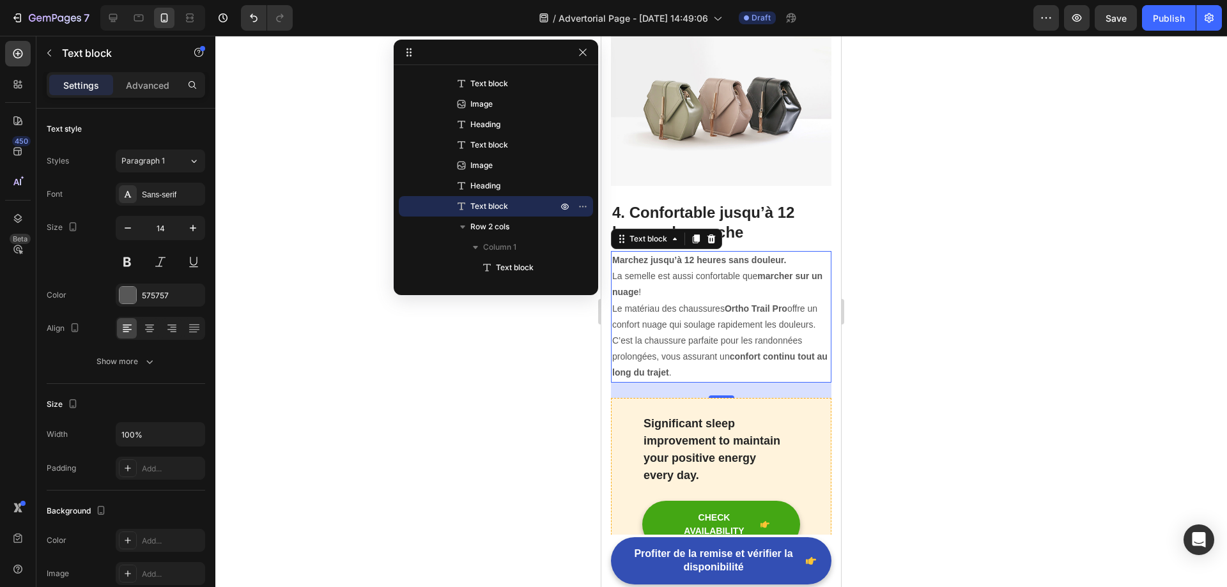
scroll to position [2320, 0]
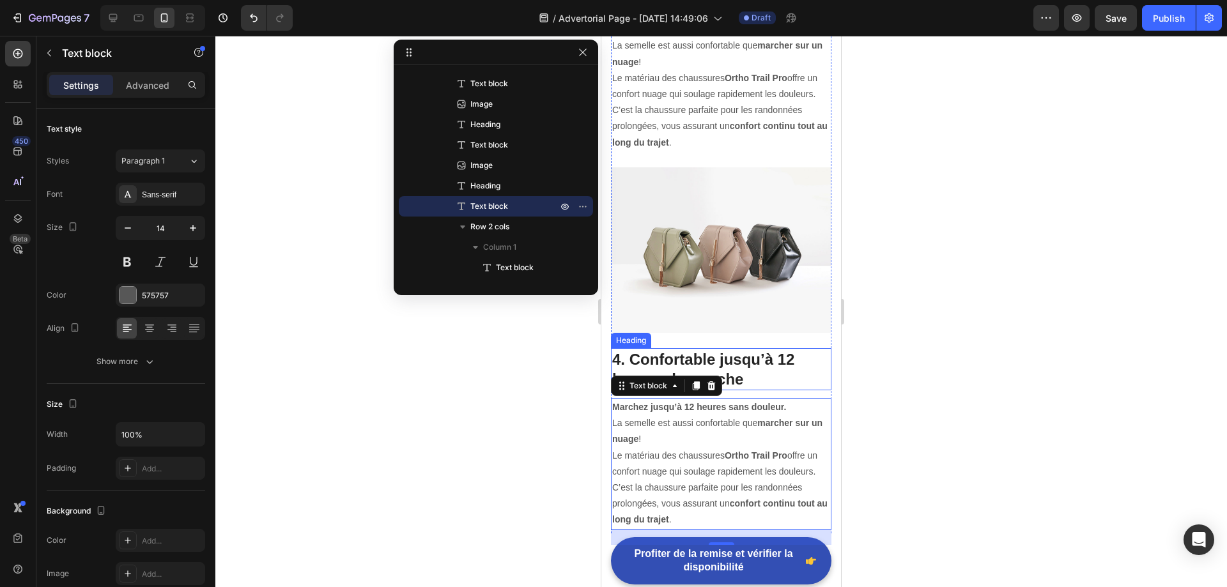
click at [647, 349] on p "4. Confortable jusqu’à 12 heures de marche" at bounding box center [721, 369] width 218 height 40
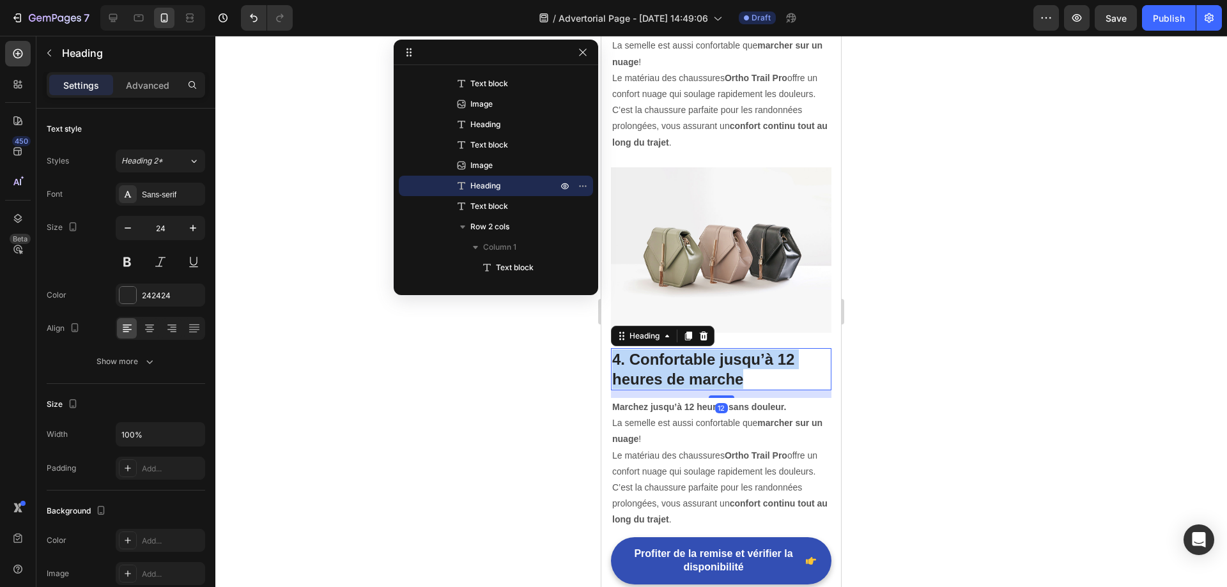
click at [647, 349] on p "4. Confortable jusqu’à 12 heures de marche" at bounding box center [721, 369] width 218 height 40
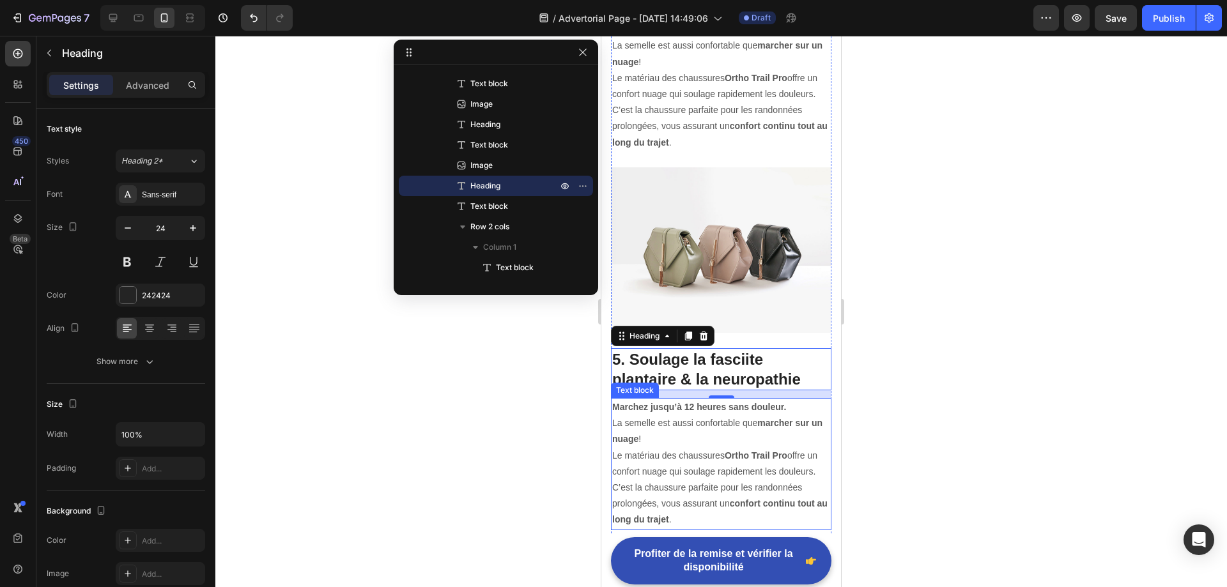
click at [751, 450] on strong "Ortho Trail Pro" at bounding box center [755, 455] width 63 height 10
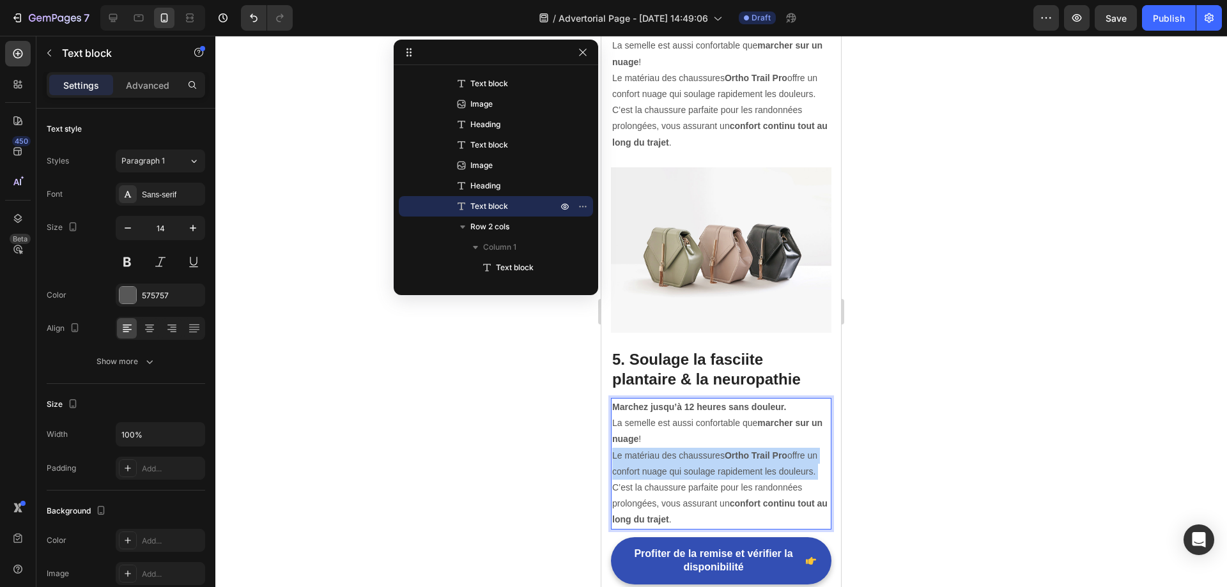
click at [751, 450] on strong "Ortho Trail Pro" at bounding box center [755, 455] width 63 height 10
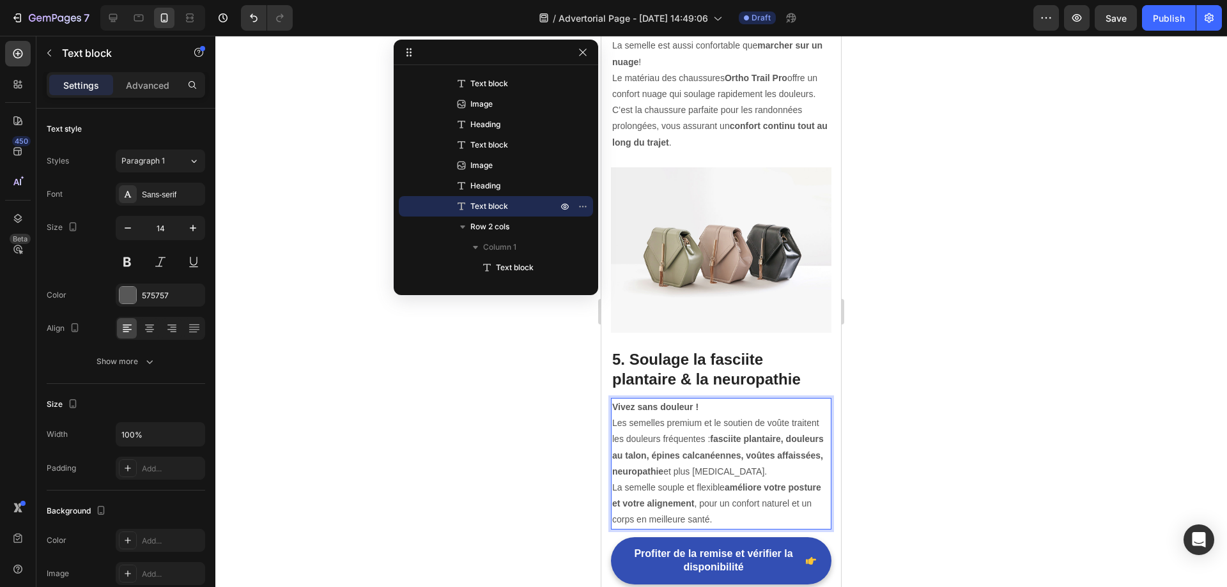
click at [900, 374] on div at bounding box center [720, 311] width 1011 height 551
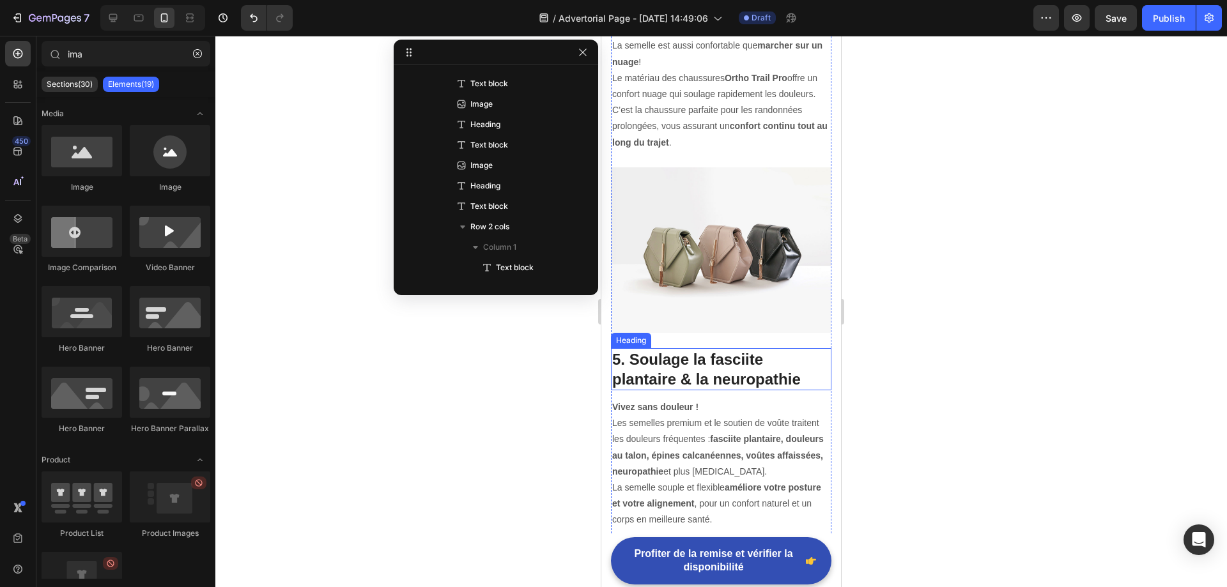
scroll to position [2256, 0]
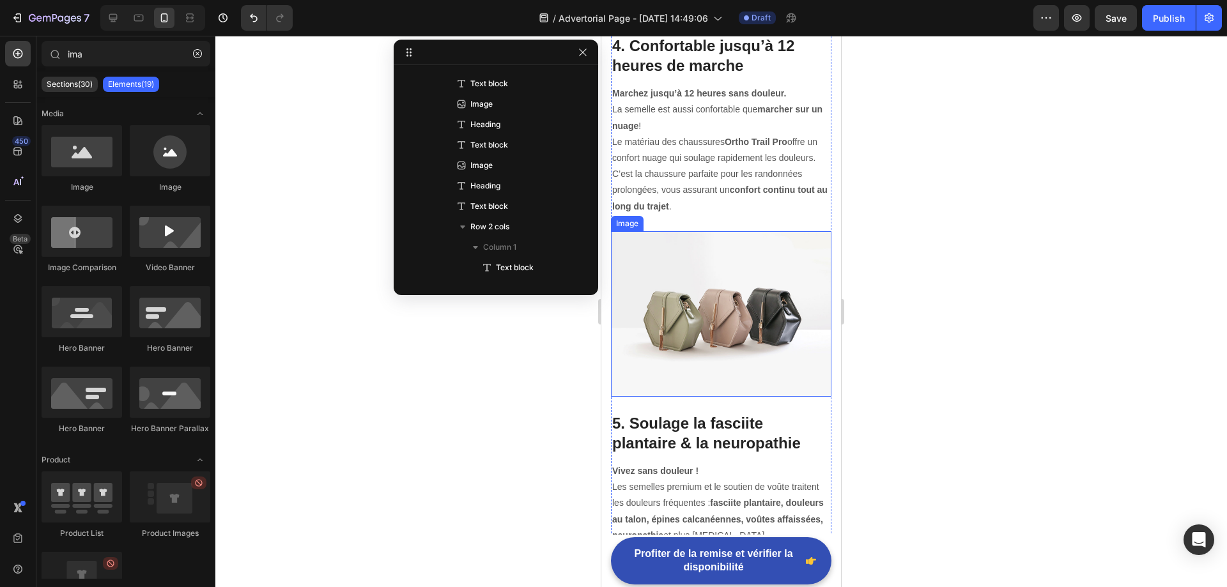
click at [700, 259] on img at bounding box center [721, 313] width 220 height 165
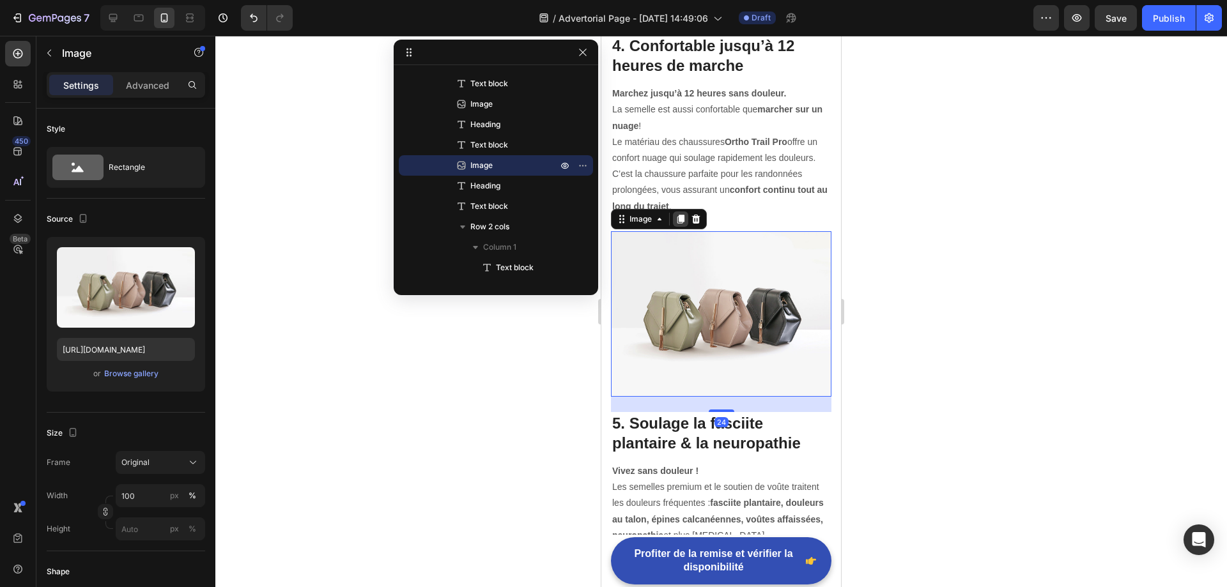
click at [679, 215] on icon at bounding box center [680, 219] width 7 height 9
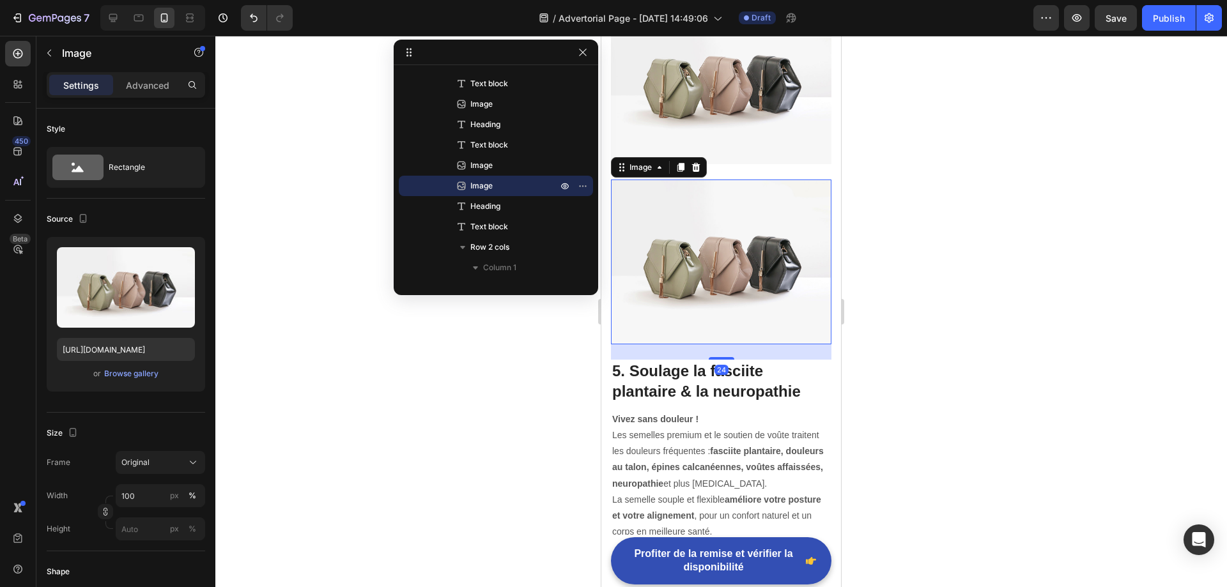
scroll to position [2511, 0]
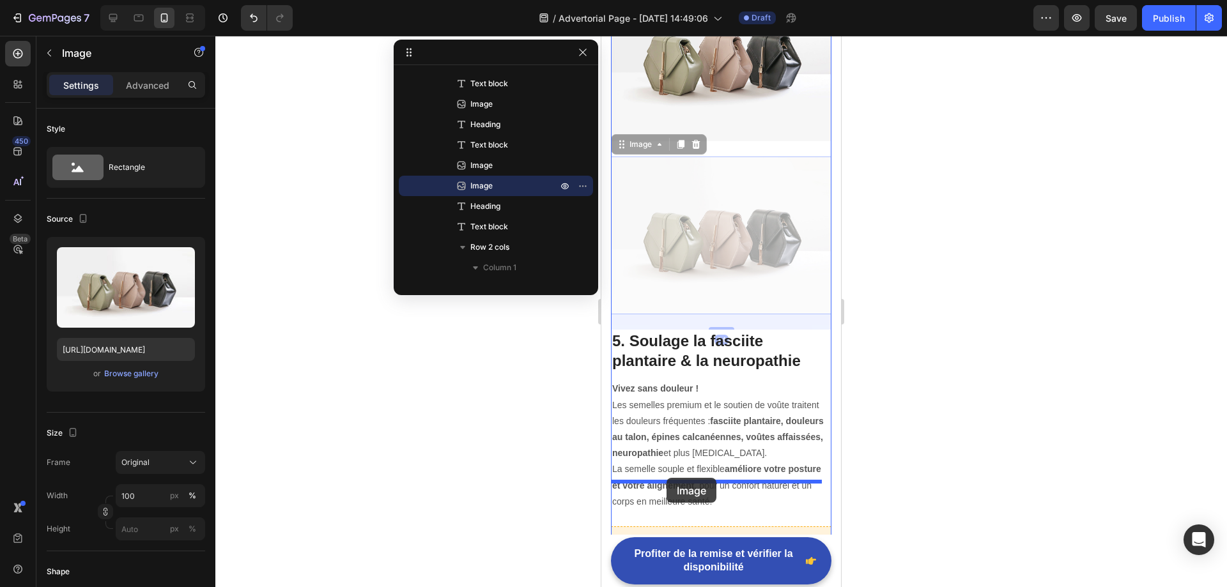
drag, startPoint x: 716, startPoint y: 211, endPoint x: 666, endPoint y: 478, distance: 271.6
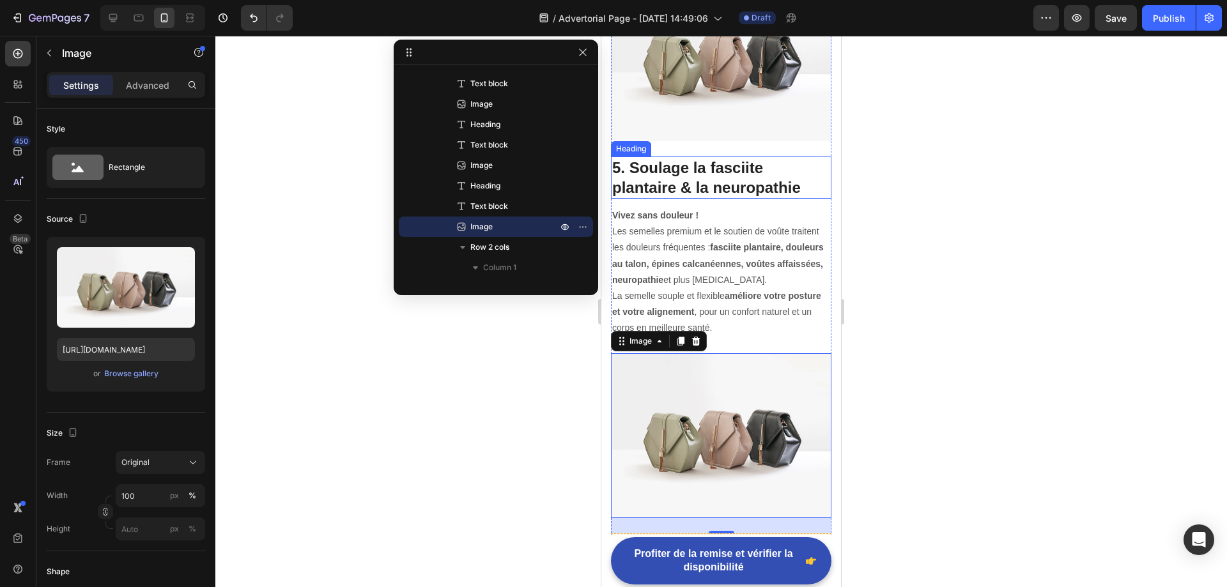
click at [696, 158] on p "5. Soulage la fasciite plantaire & la neuropathie" at bounding box center [721, 178] width 218 height 40
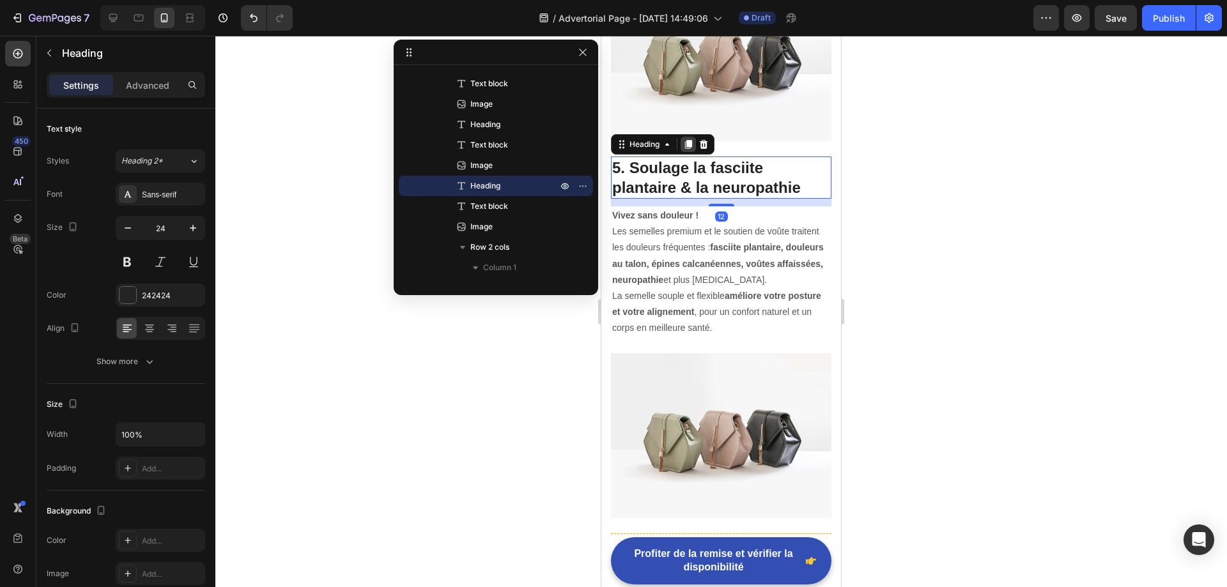
click at [687, 137] on div at bounding box center [687, 144] width 15 height 15
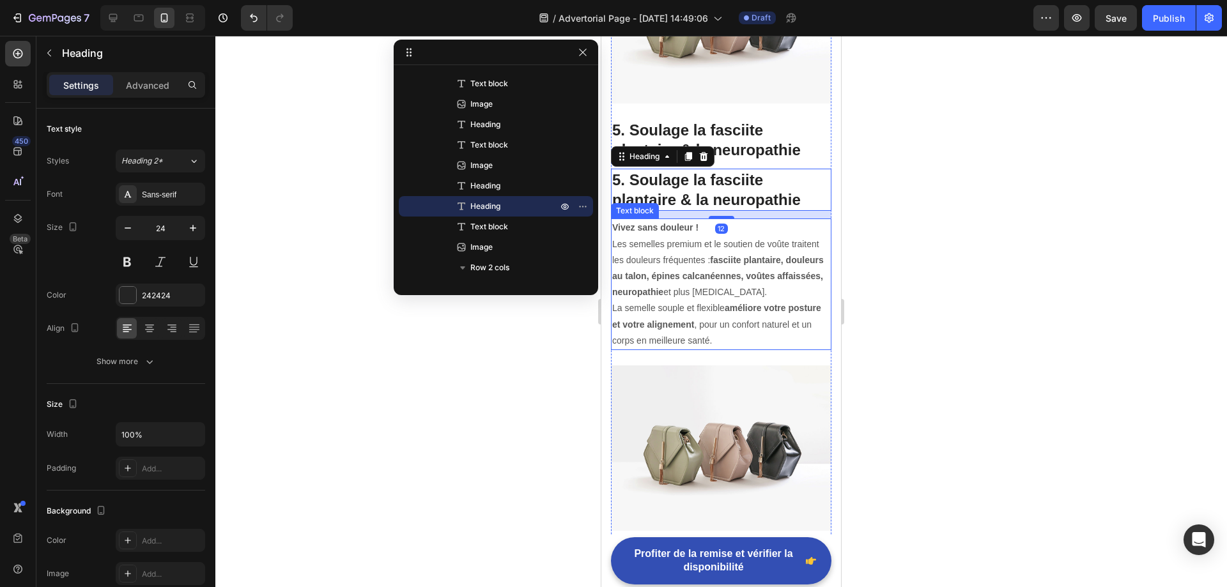
scroll to position [2575, 0]
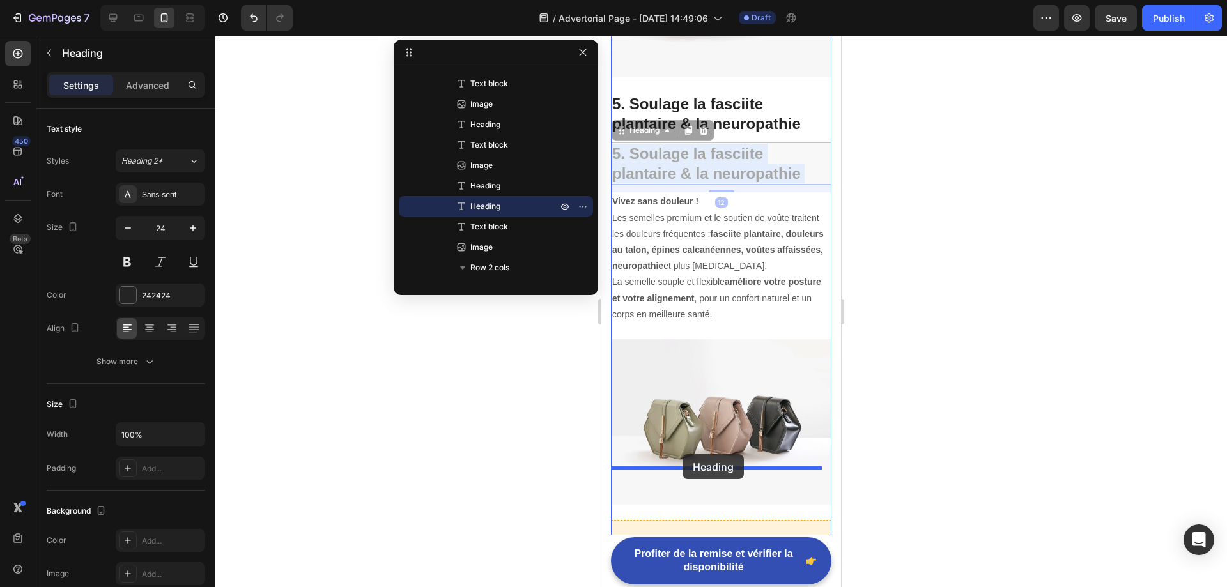
drag, startPoint x: 701, startPoint y: 122, endPoint x: 682, endPoint y: 454, distance: 332.7
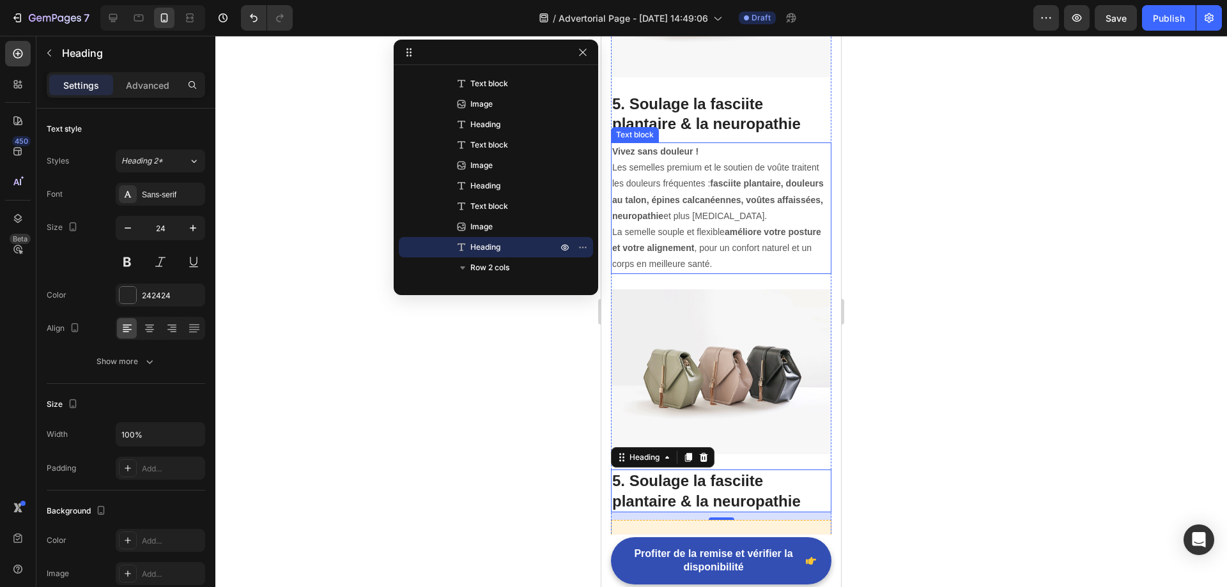
click at [678, 224] on p "La semelle souple et flexible améliore votre posture et votre alignement , pour…" at bounding box center [721, 248] width 218 height 49
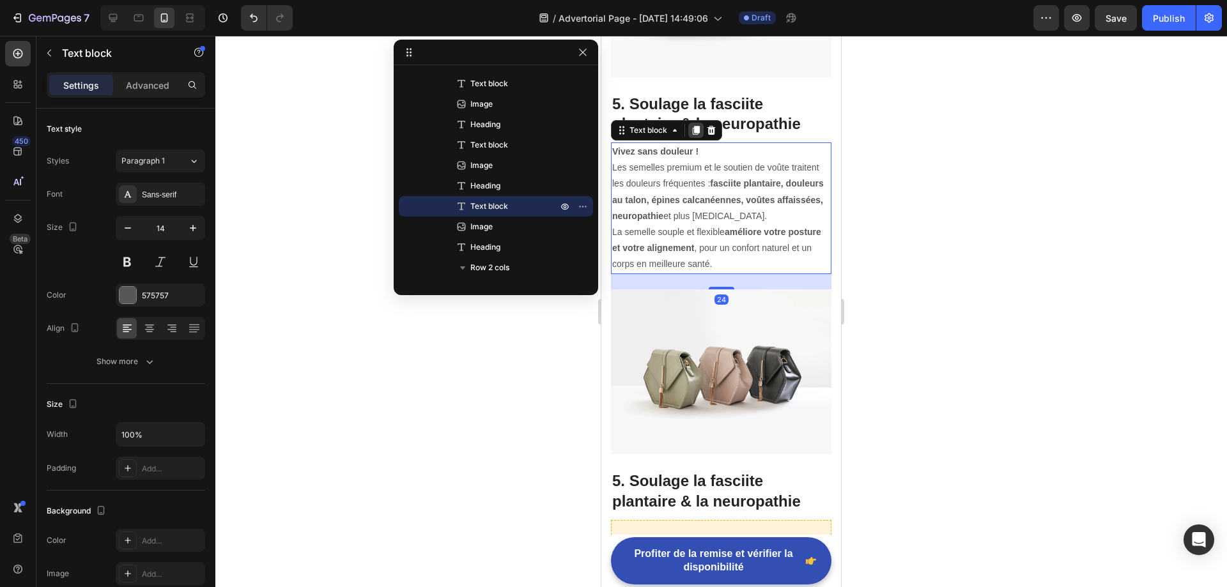
click at [691, 125] on icon at bounding box center [696, 130] width 10 height 10
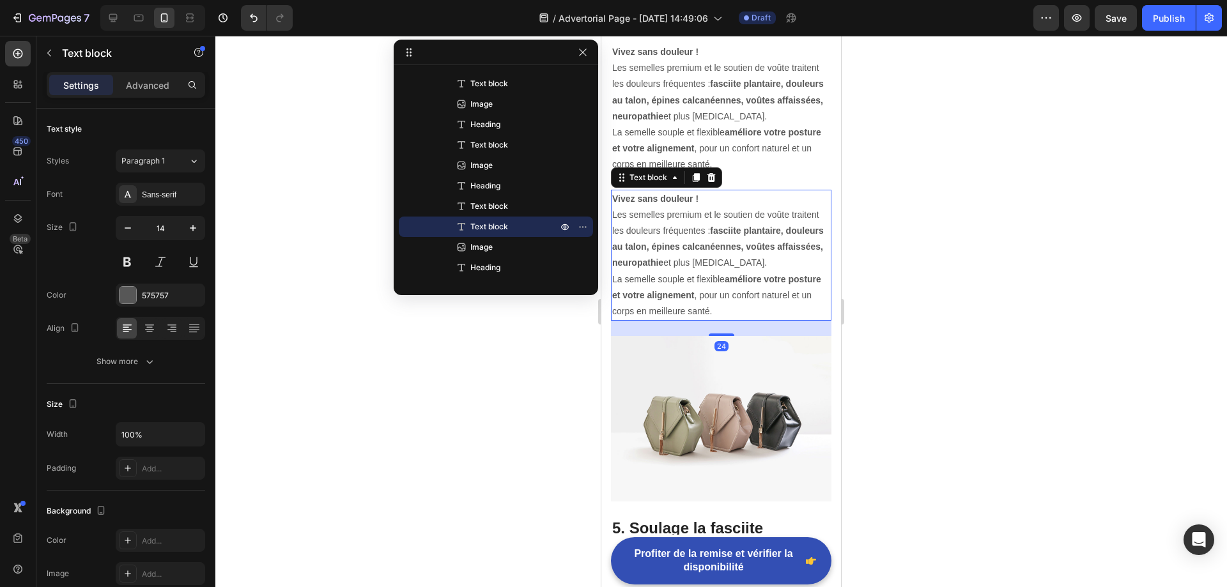
scroll to position [2703, 0]
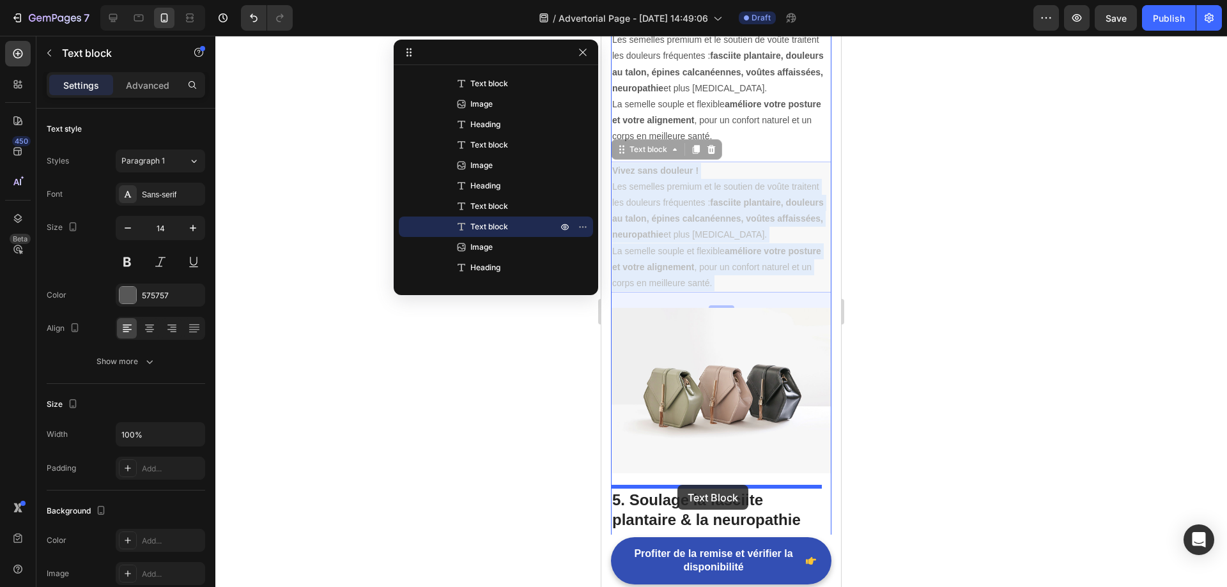
drag, startPoint x: 696, startPoint y: 188, endPoint x: 677, endPoint y: 487, distance: 299.0
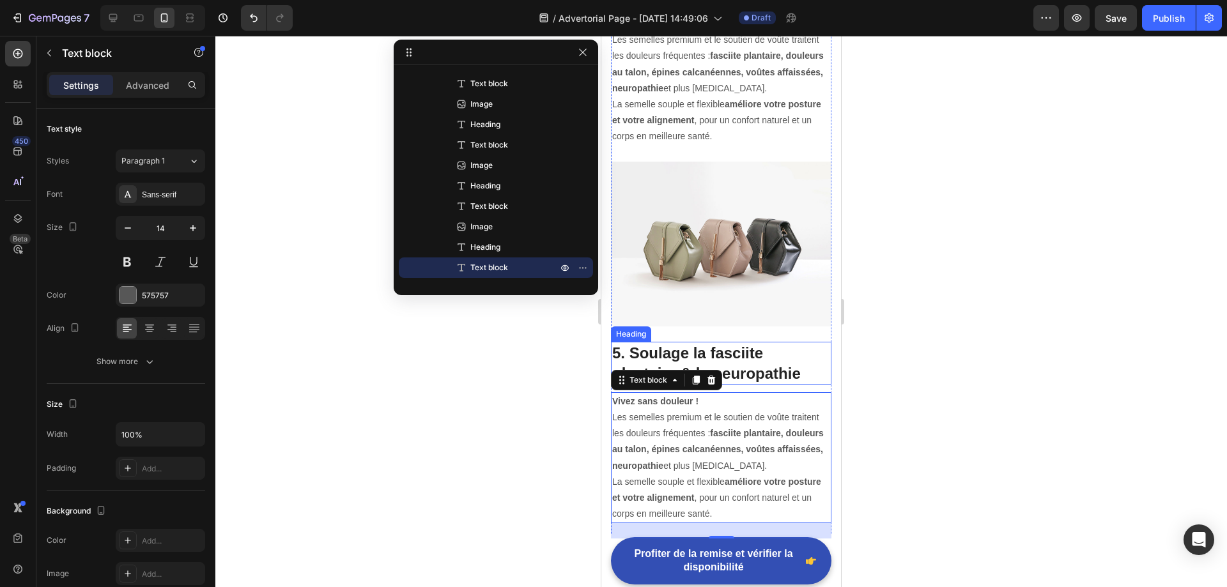
click at [744, 343] on p "5. Soulage la fasciite plantaire & la neuropathie" at bounding box center [721, 363] width 218 height 40
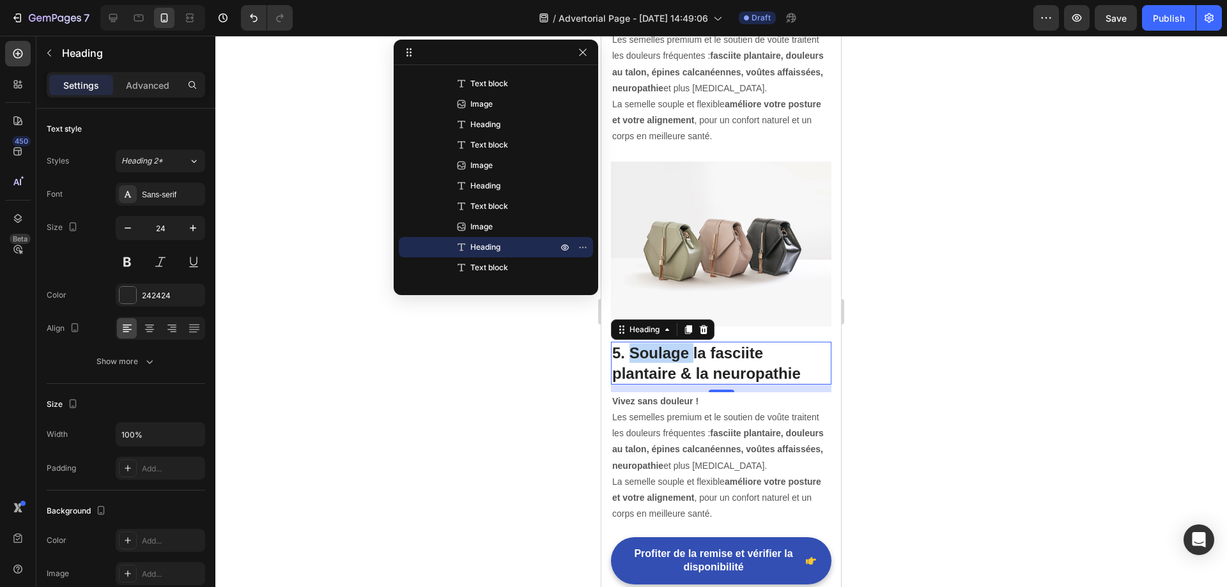
click at [660, 343] on p "5. Soulage la fasciite plantaire & la neuropathie" at bounding box center [721, 363] width 218 height 40
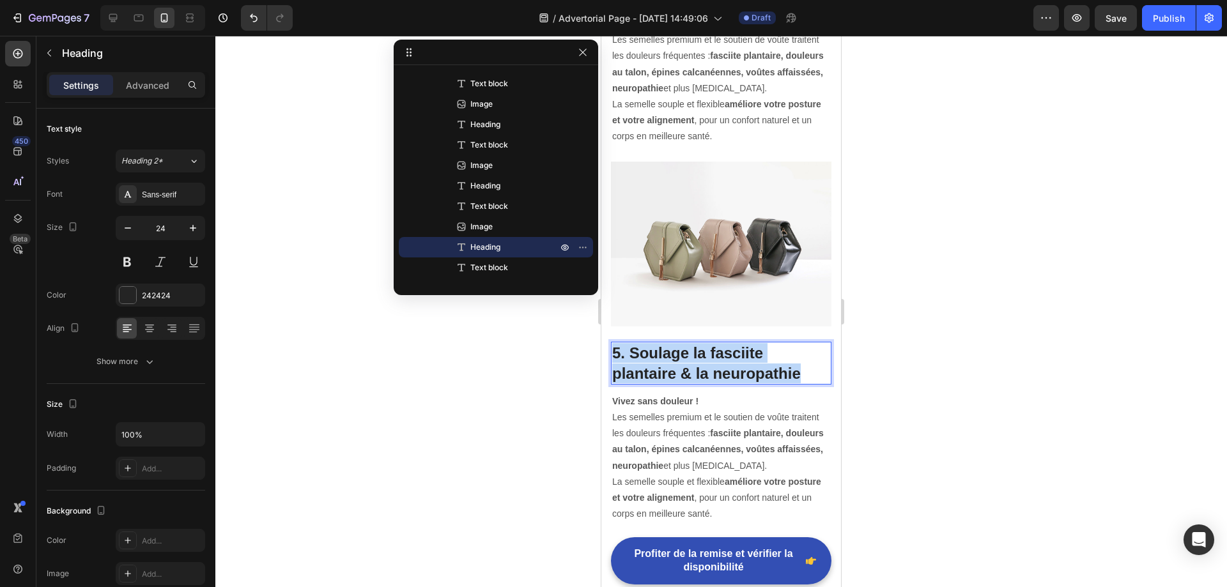
click at [660, 343] on p "5. Soulage la fasciite plantaire & la neuropathie" at bounding box center [721, 363] width 218 height 40
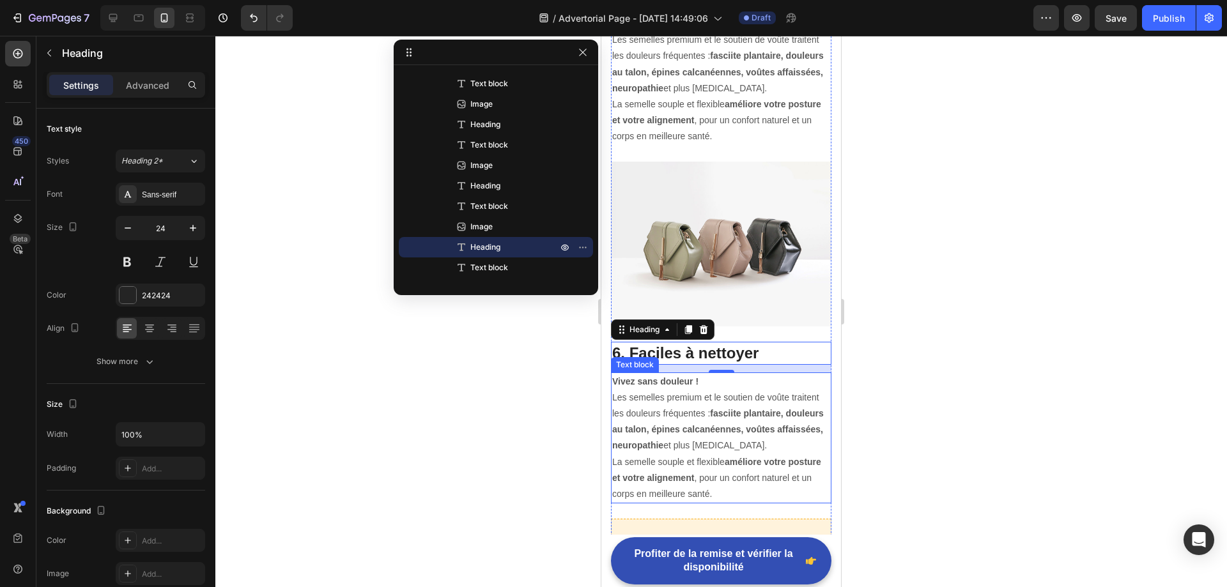
click at [760, 457] on strong "améliore votre posture et votre alignement" at bounding box center [716, 470] width 209 height 26
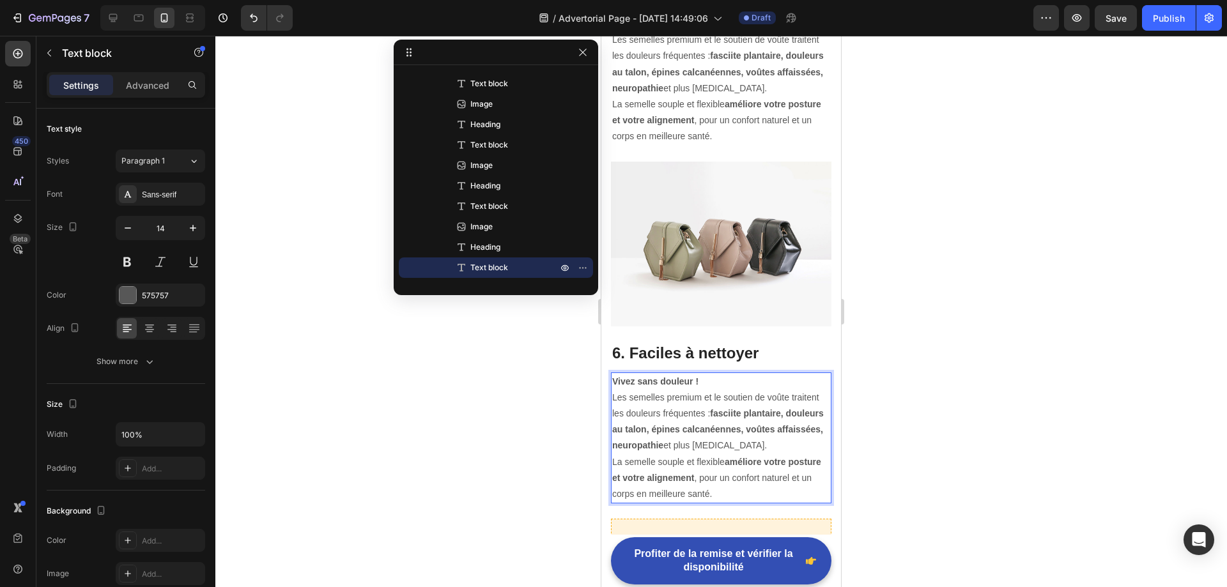
click at [711, 408] on strong "fasciite plantaire, douleurs au talon, épines calcanéennes, voûtes affaissées, …" at bounding box center [717, 429] width 211 height 42
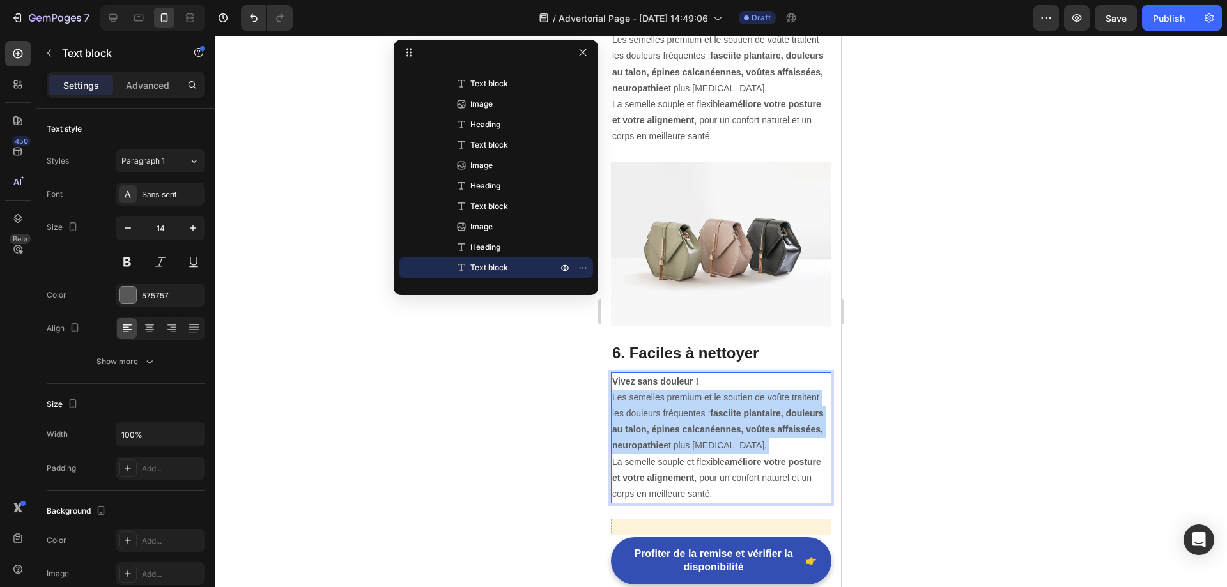
click at [711, 408] on strong "fasciite plantaire, douleurs au talon, épines calcanéennes, voûtes affaissées, …" at bounding box center [717, 429] width 211 height 42
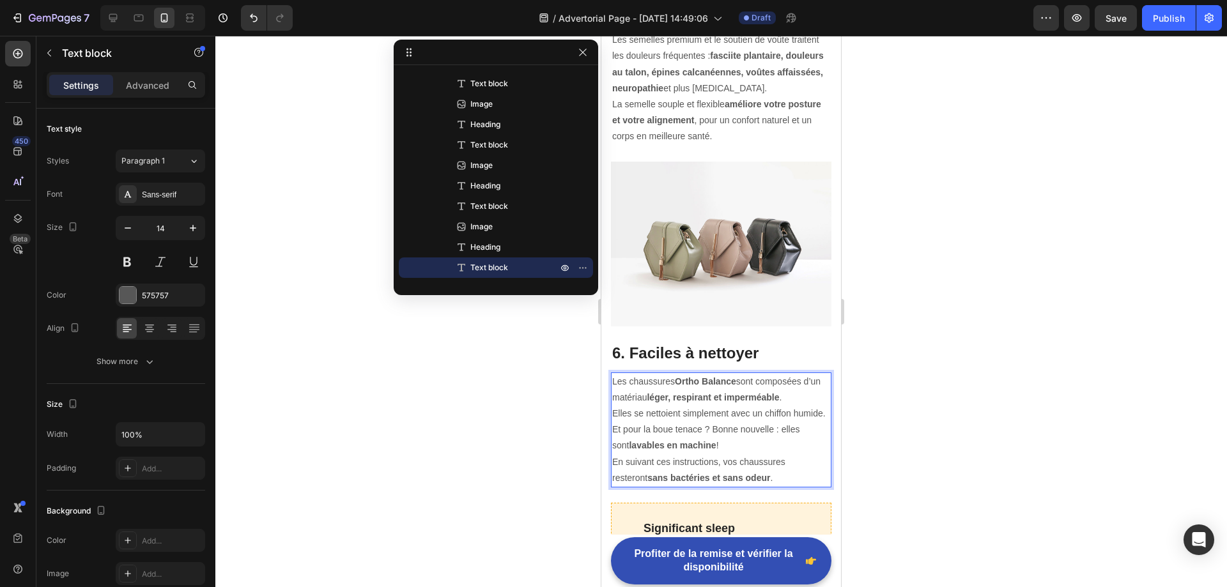
click at [712, 376] on strong "Ortho Balance" at bounding box center [705, 381] width 61 height 10
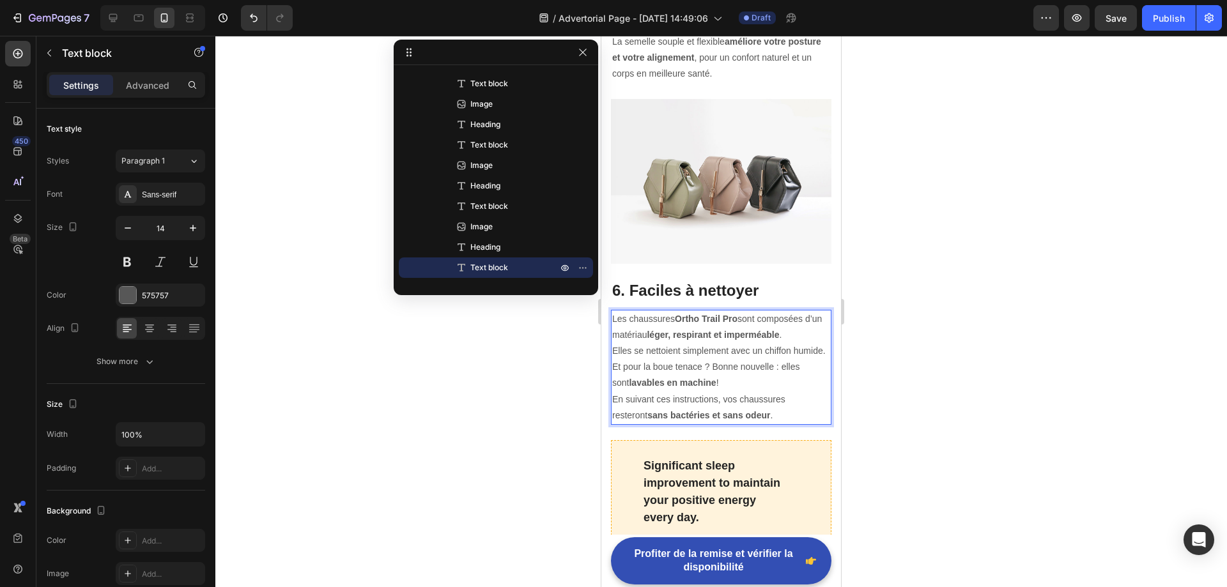
scroll to position [2767, 0]
click at [735, 145] on img at bounding box center [721, 180] width 220 height 165
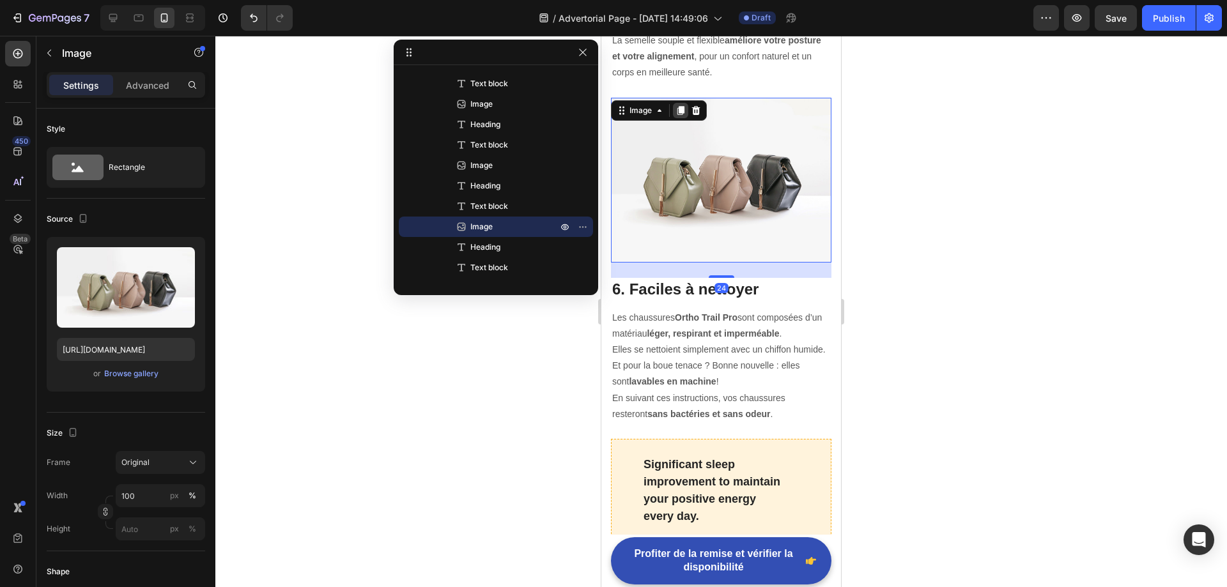
click at [678, 105] on icon at bounding box center [680, 110] width 10 height 10
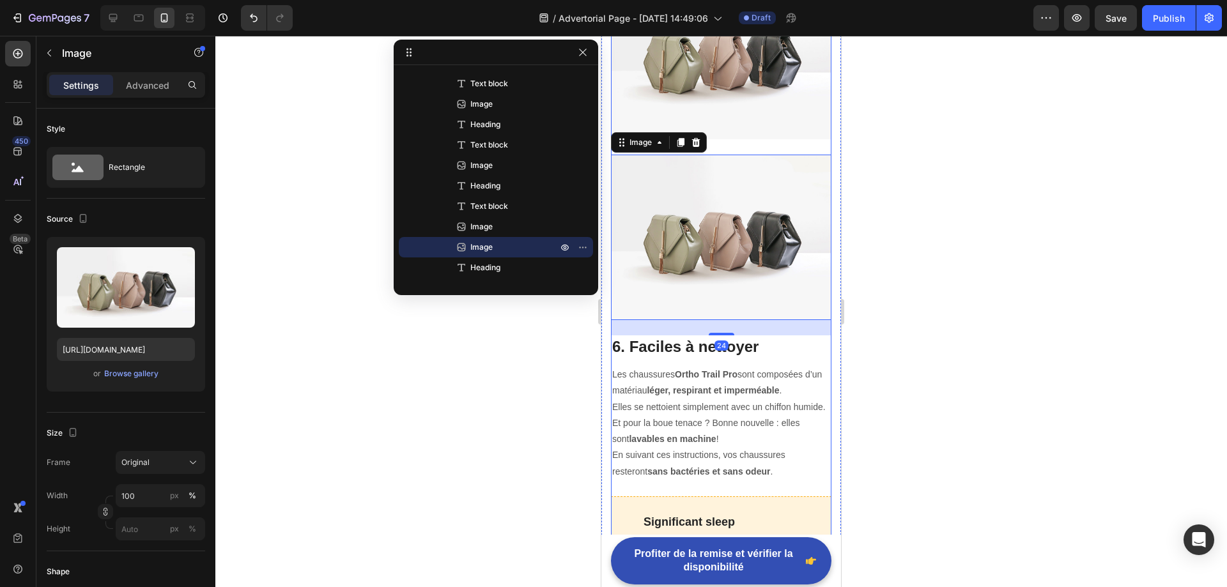
scroll to position [2895, 0]
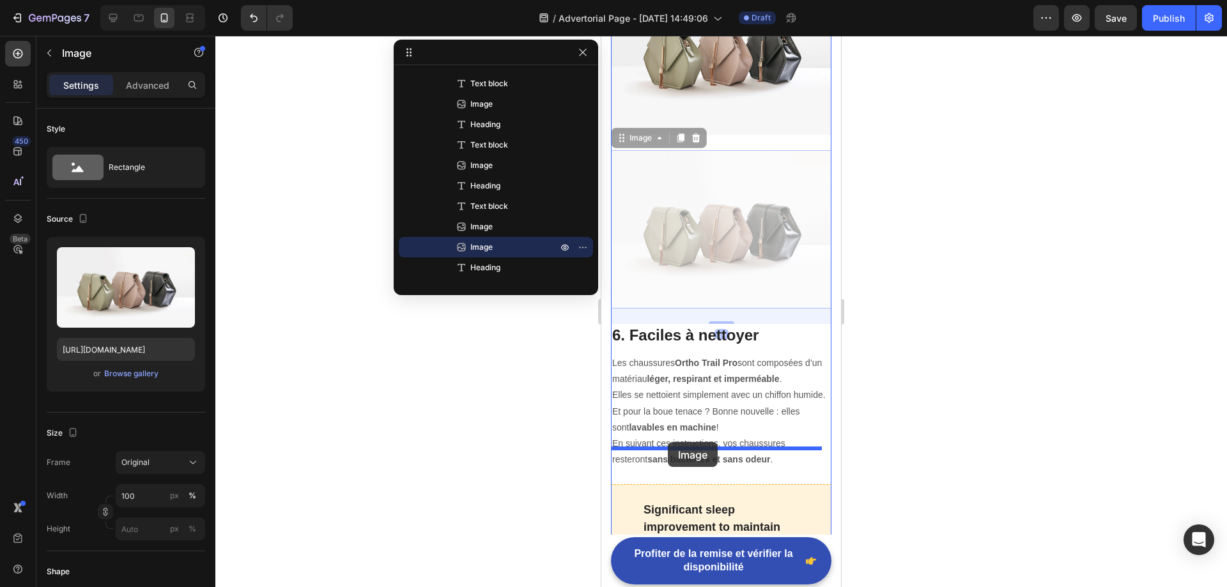
drag, startPoint x: 710, startPoint y: 197, endPoint x: 668, endPoint y: 442, distance: 249.0
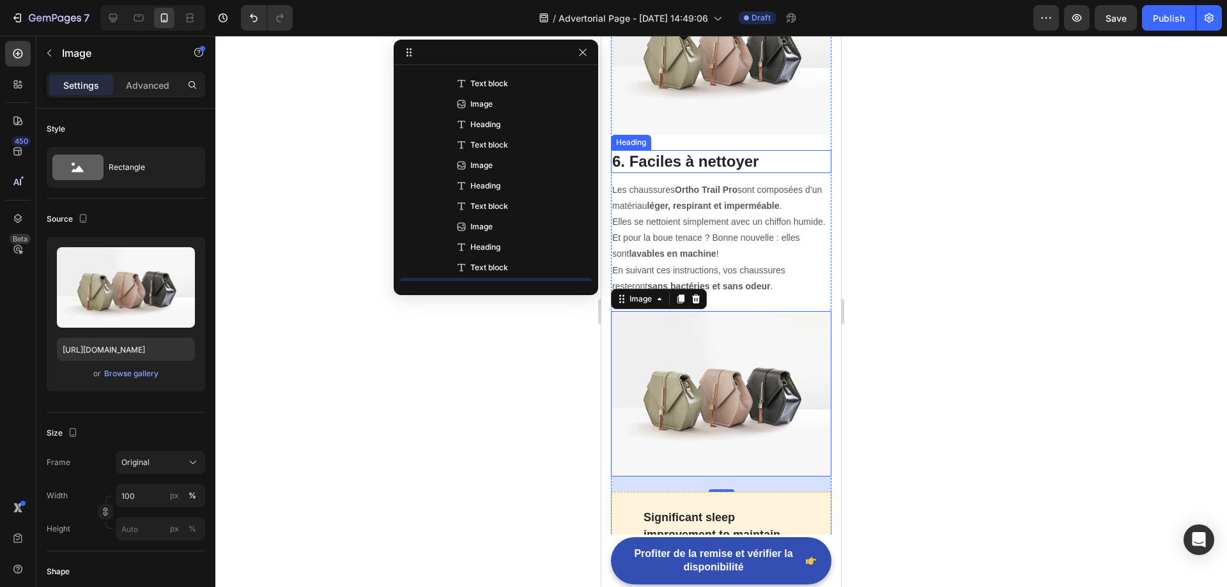
click at [690, 151] on p "6. Faciles à nettoyer" at bounding box center [721, 161] width 218 height 20
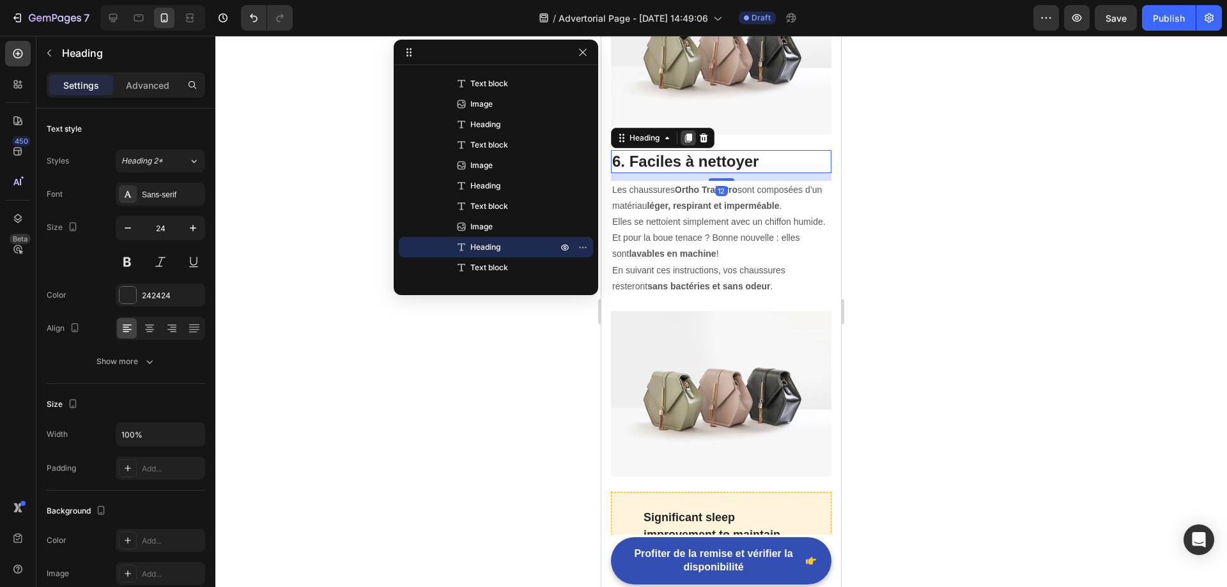
click at [688, 130] on div at bounding box center [687, 137] width 15 height 15
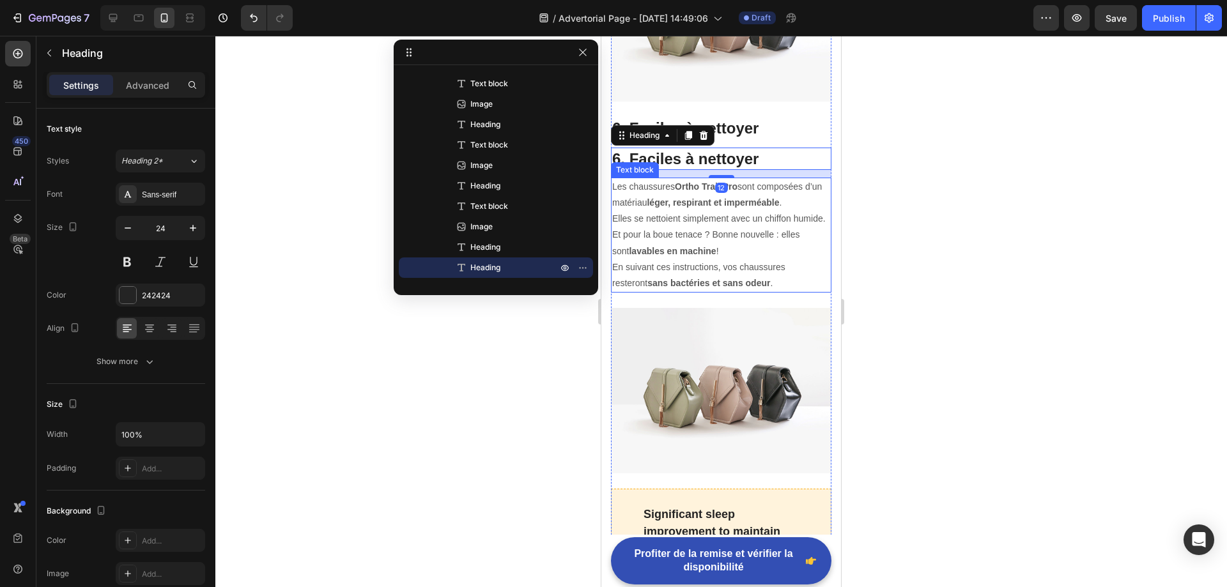
scroll to position [2959, 0]
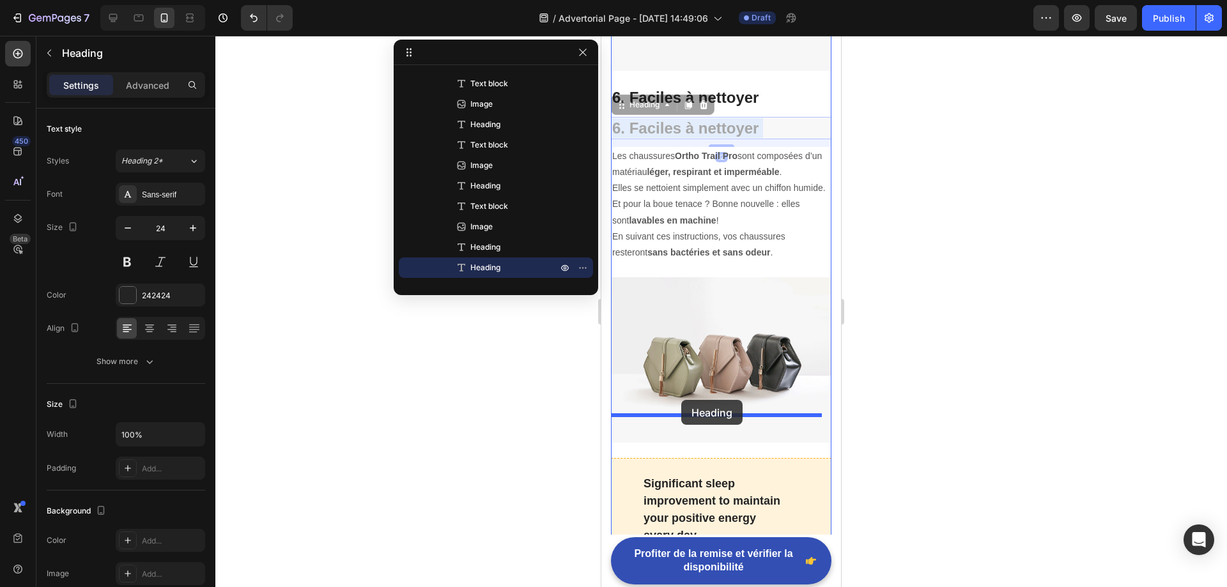
drag, startPoint x: 722, startPoint y: 77, endPoint x: 681, endPoint y: 400, distance: 325.2
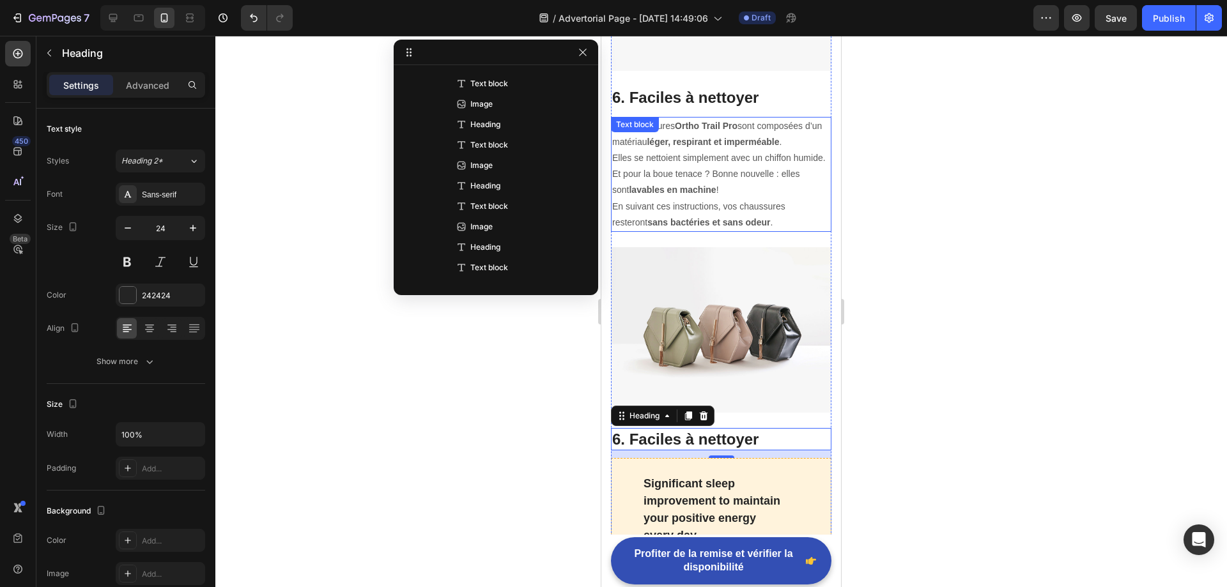
click at [675, 133] on p "Les chaussures Ortho Trail Pro sont composées d’un matériau léger, respirant et…" at bounding box center [721, 158] width 218 height 80
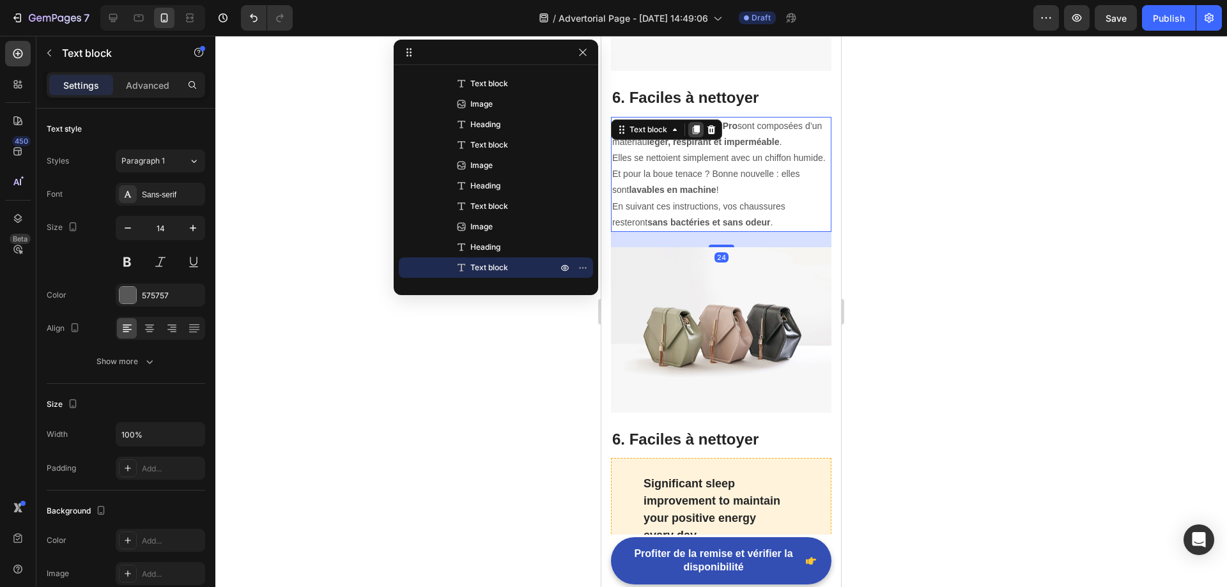
click at [696, 125] on icon at bounding box center [696, 129] width 7 height 9
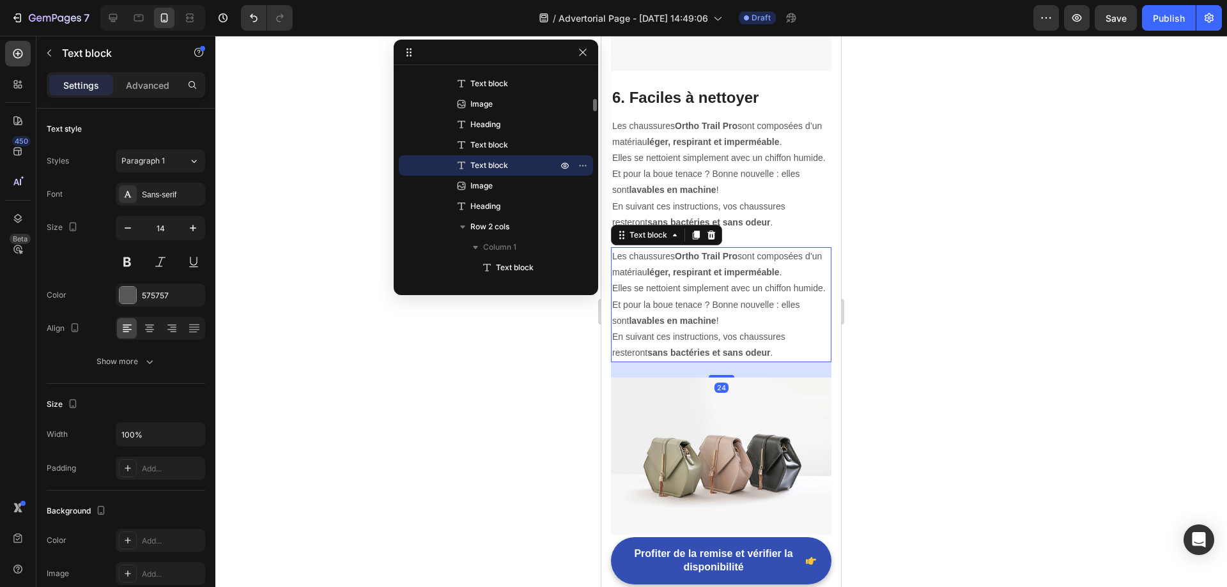
scroll to position [3022, 0]
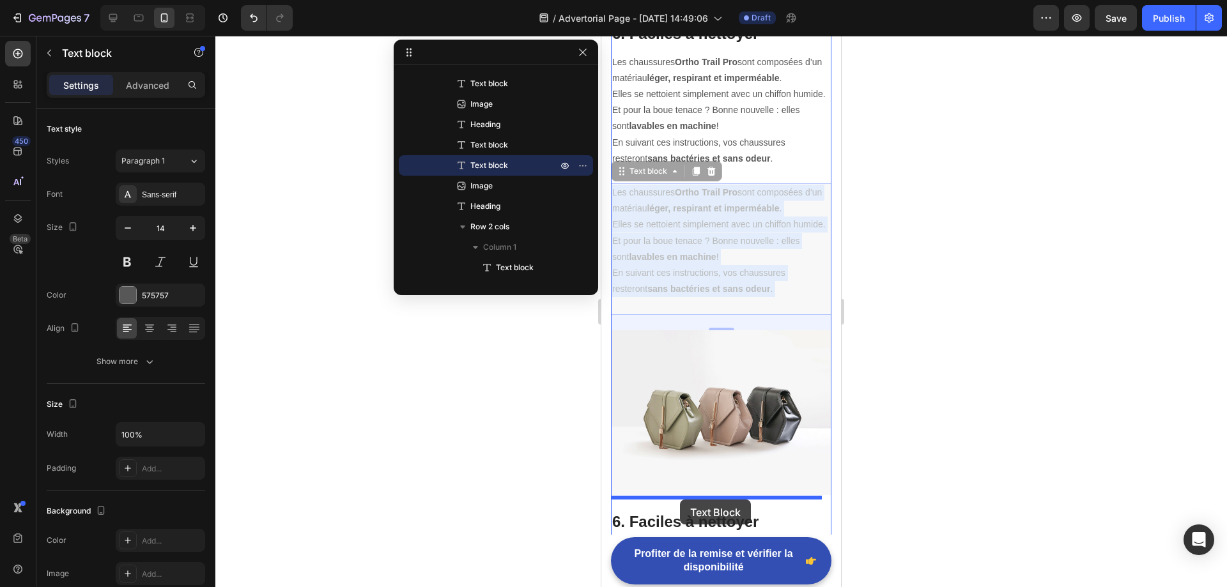
drag, startPoint x: 700, startPoint y: 247, endPoint x: 680, endPoint y: 500, distance: 253.2
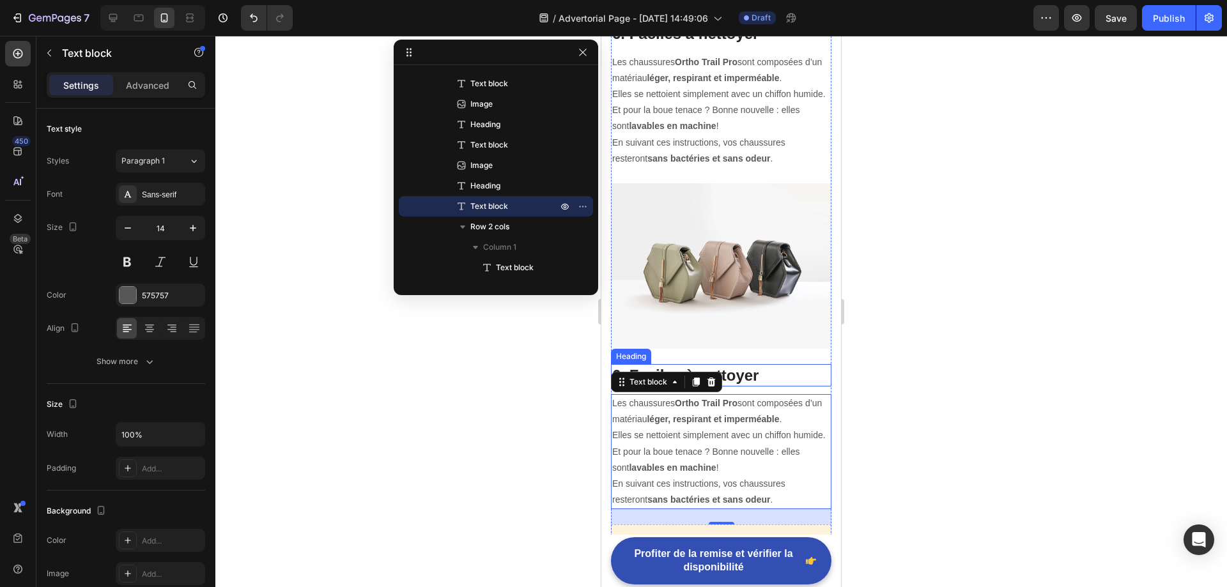
click at [752, 365] on p "6. Faciles à nettoyer" at bounding box center [721, 375] width 218 height 20
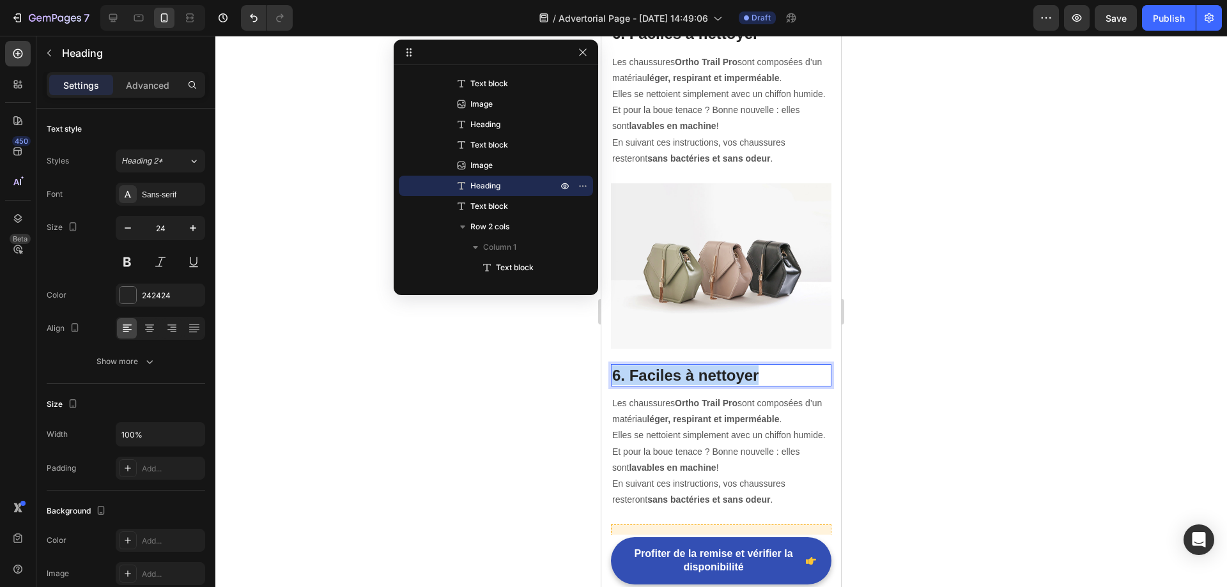
click at [752, 365] on p "6. Faciles à nettoyer" at bounding box center [721, 375] width 218 height 20
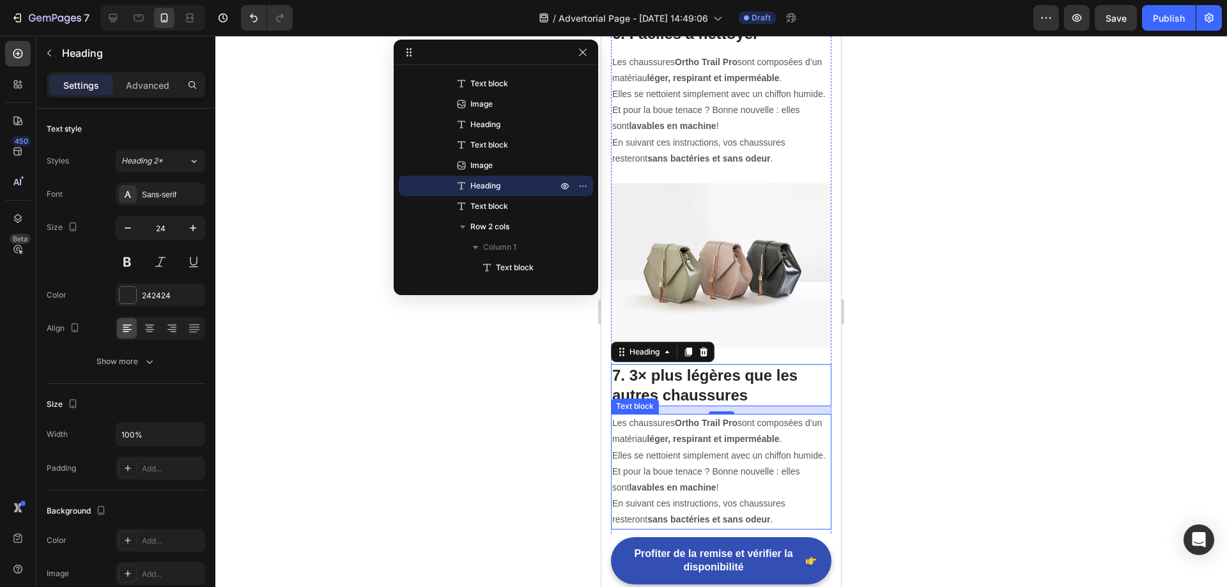
click at [761, 445] on p "Les chaussures Ortho Trail Pro sont composées d’un matériau léger, respirant et…" at bounding box center [721, 455] width 218 height 80
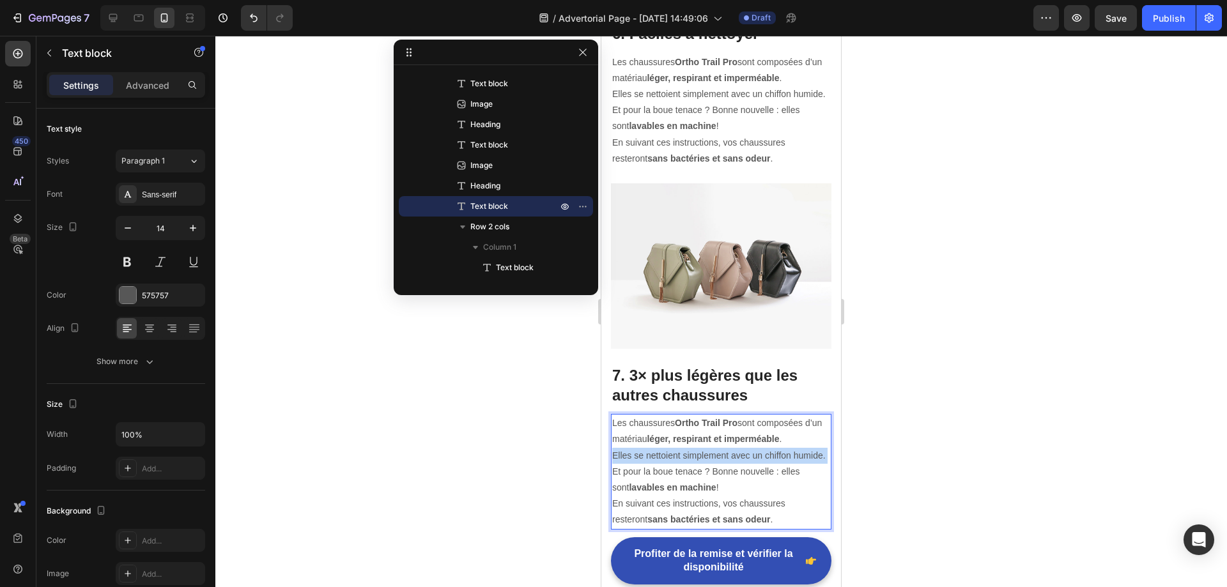
click at [723, 432] on p "Les chaussures Ortho Trail Pro sont composées d’un matériau léger, respirant et…" at bounding box center [721, 455] width 218 height 80
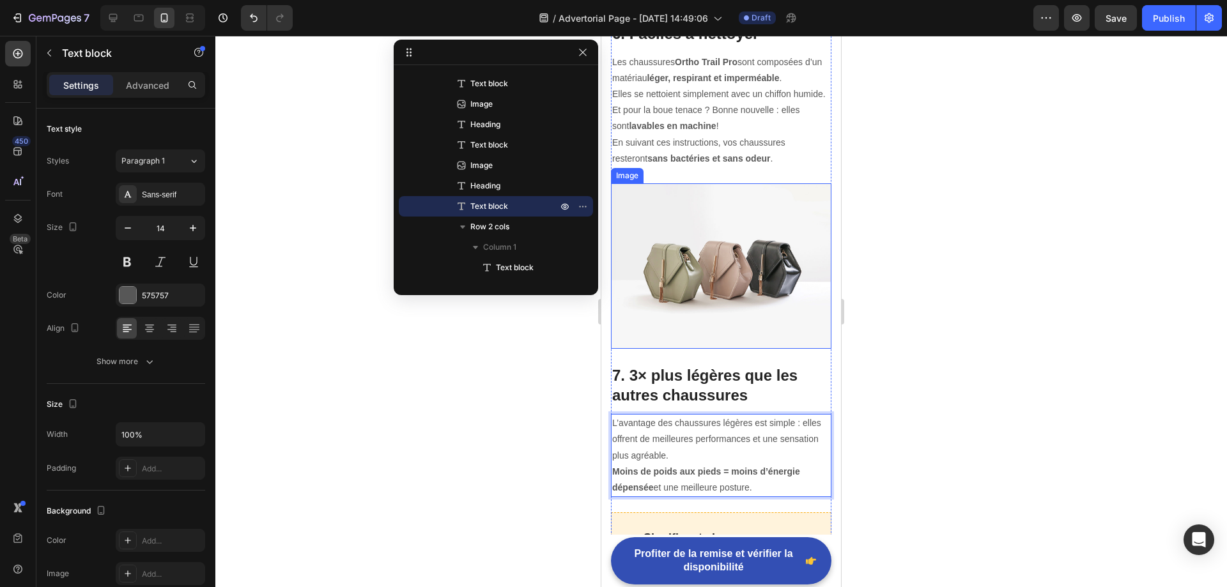
click at [735, 244] on img at bounding box center [721, 265] width 220 height 165
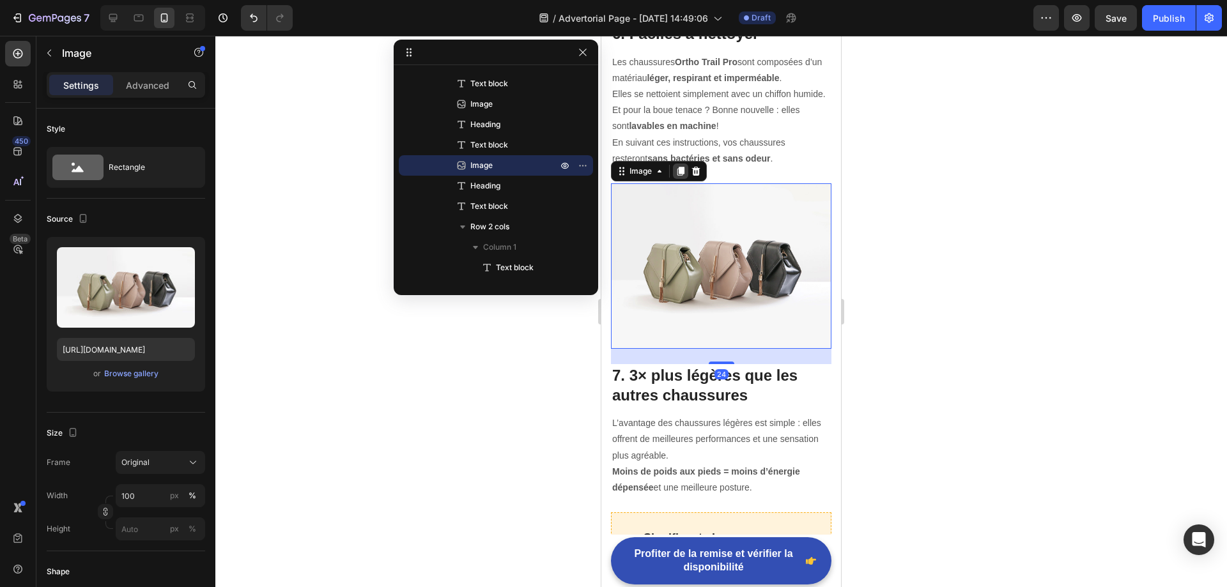
click at [675, 164] on div at bounding box center [680, 171] width 15 height 15
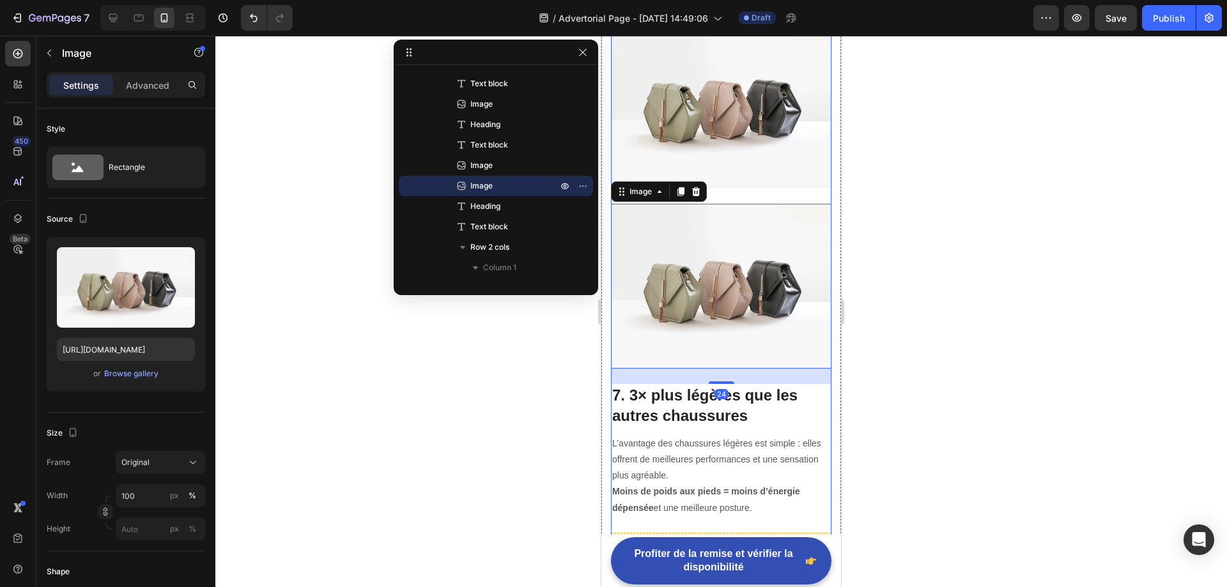
scroll to position [3214, 0]
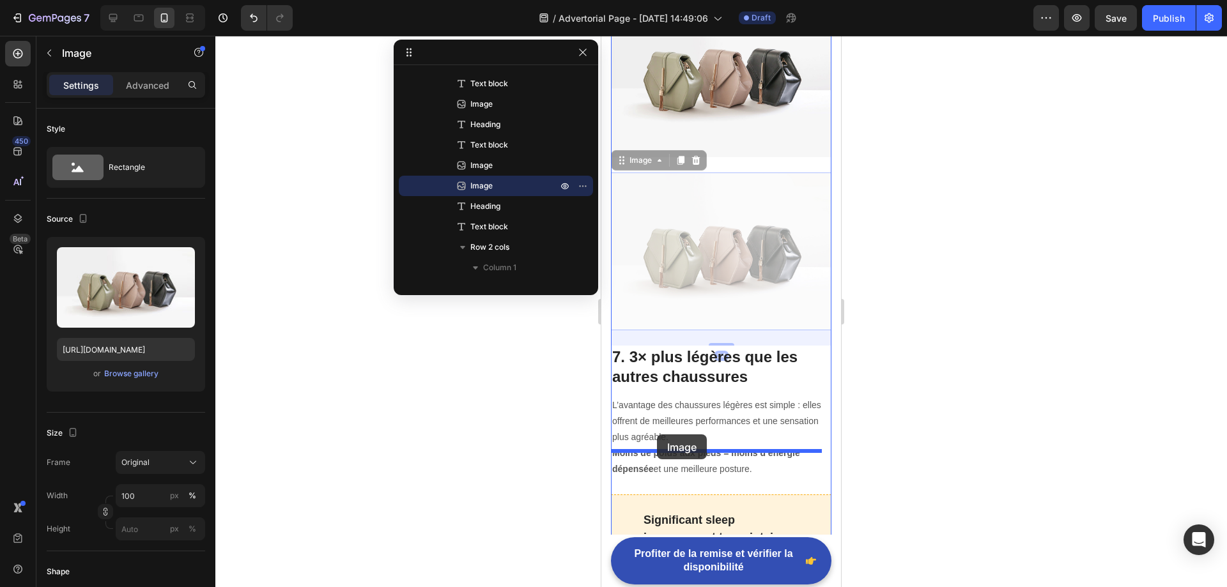
drag, startPoint x: 700, startPoint y: 245, endPoint x: 657, endPoint y: 434, distance: 194.5
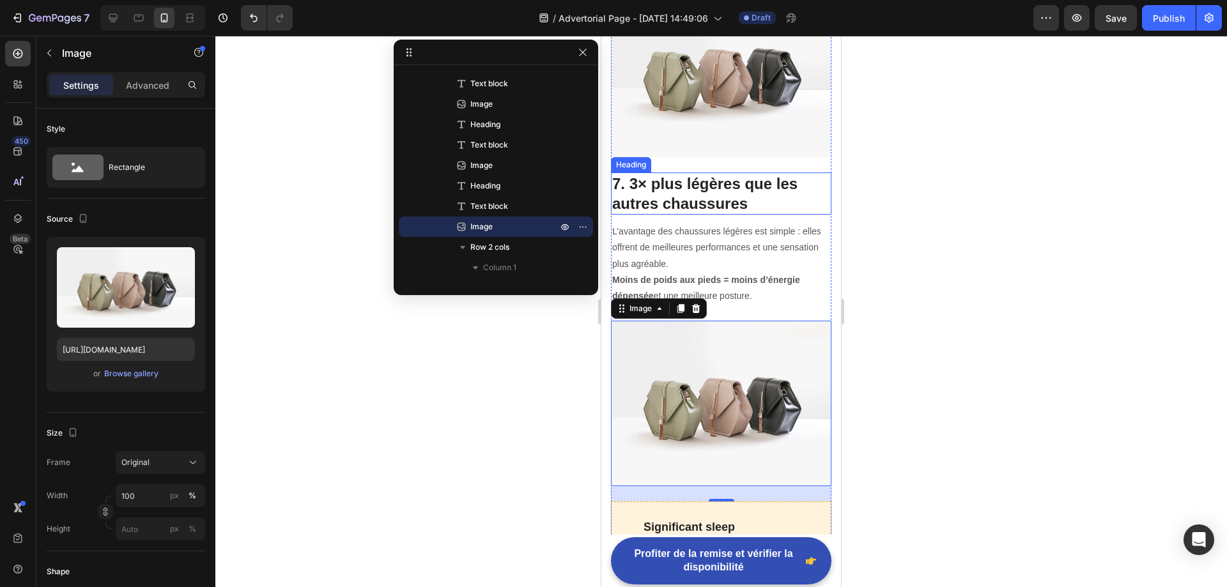
click at [706, 174] on p "7. 3× plus légères que les autres chaussures" at bounding box center [721, 194] width 218 height 40
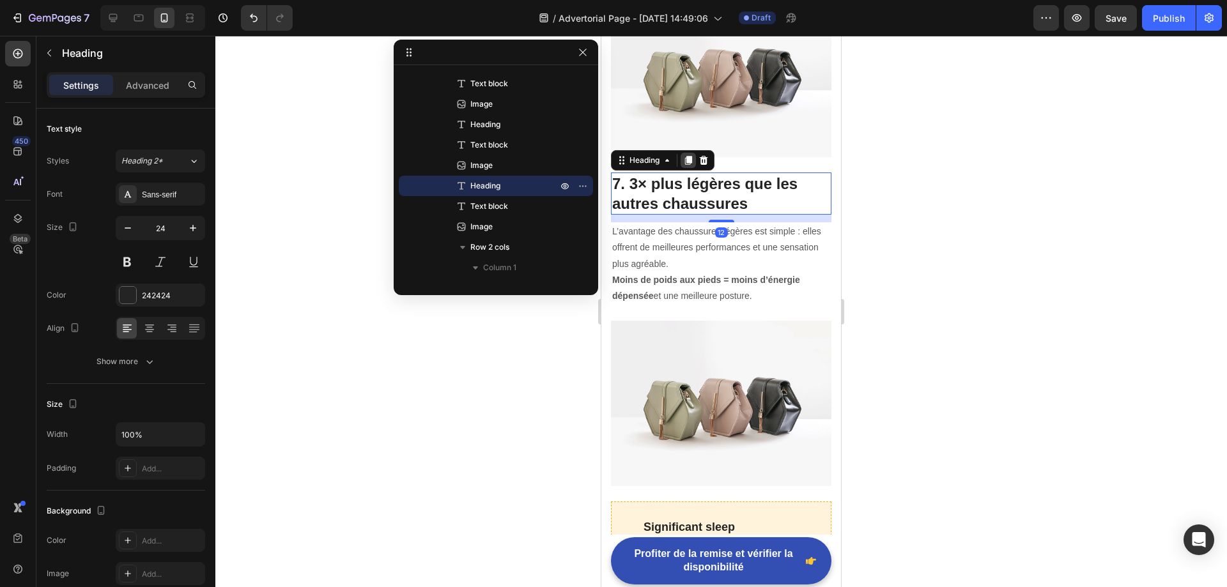
click at [689, 156] on icon at bounding box center [688, 160] width 7 height 9
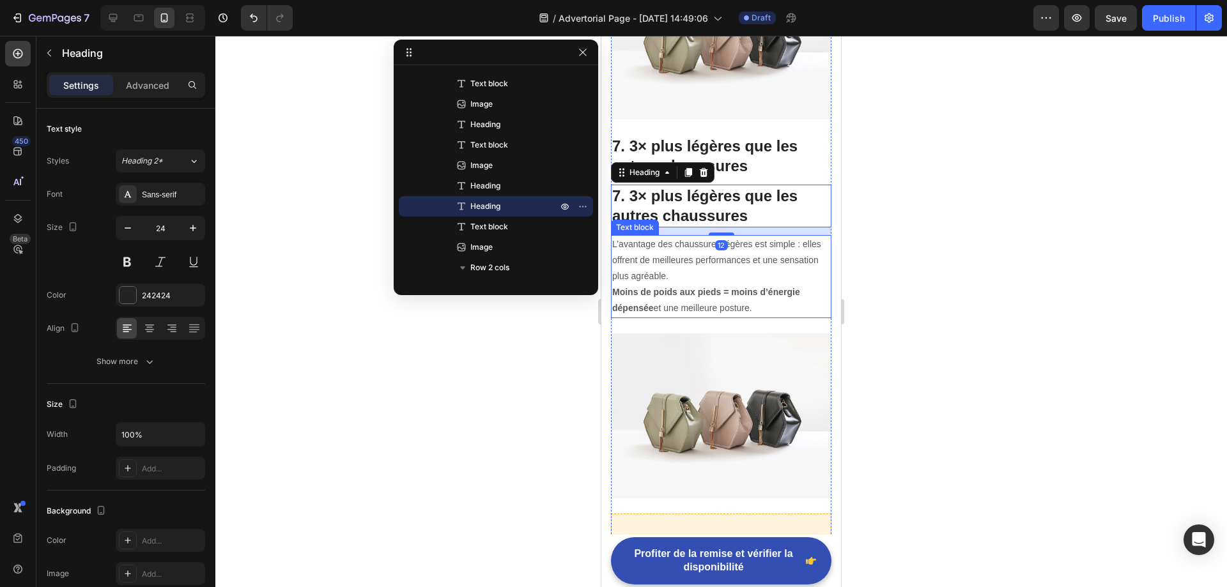
scroll to position [3278, 0]
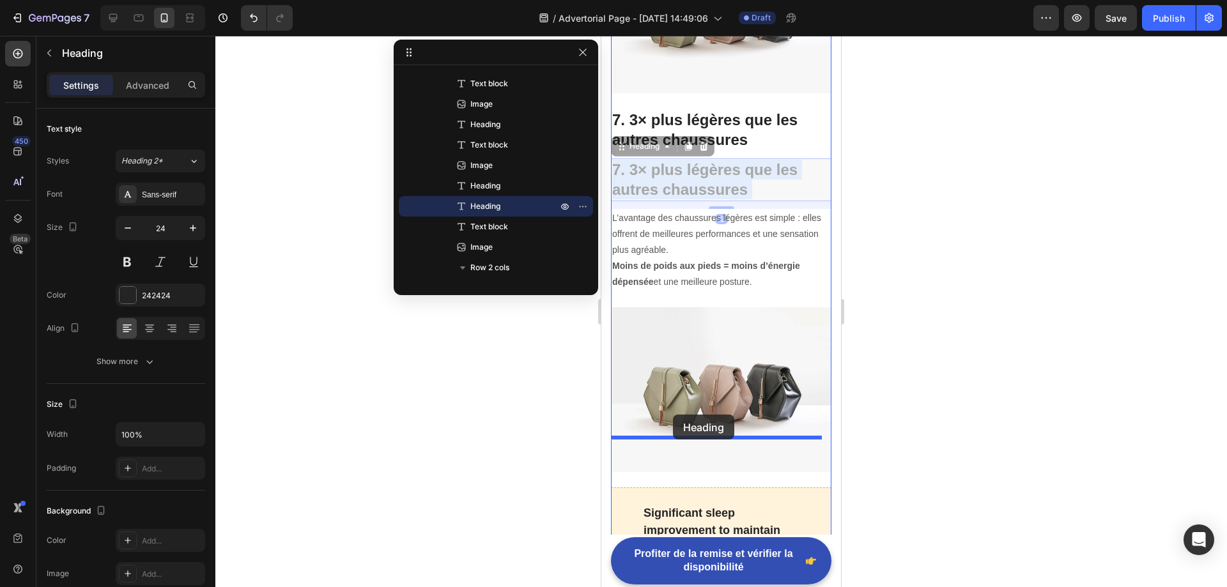
drag, startPoint x: 700, startPoint y: 134, endPoint x: 673, endPoint y: 415, distance: 281.7
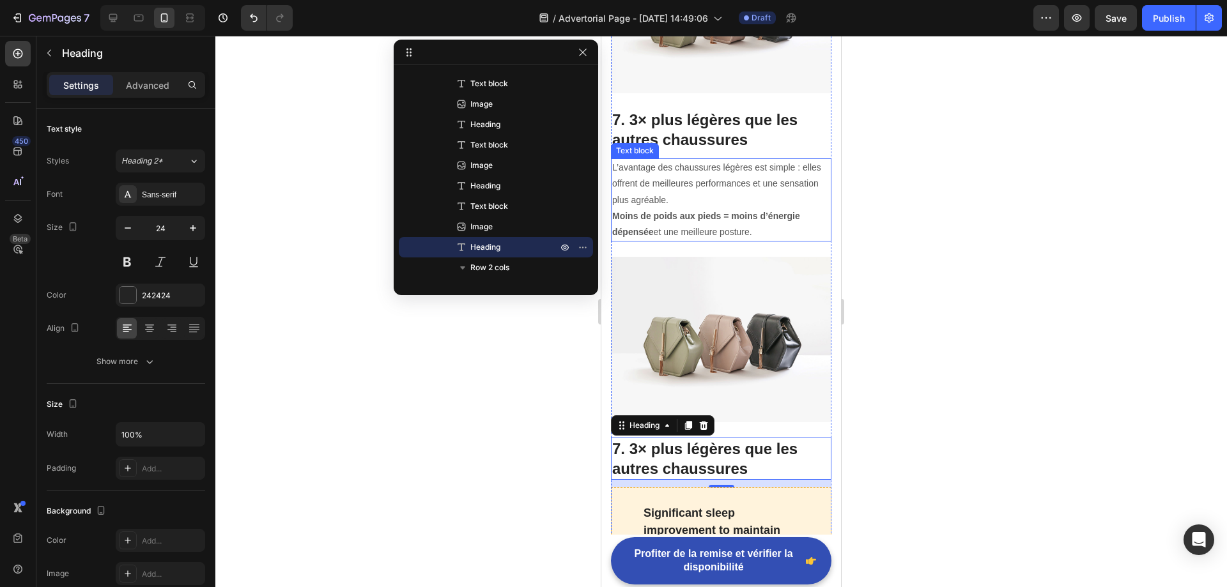
click at [680, 180] on p "L’avantage des chaussures légères est simple : elles offrent de meilleures perf…" at bounding box center [721, 200] width 218 height 80
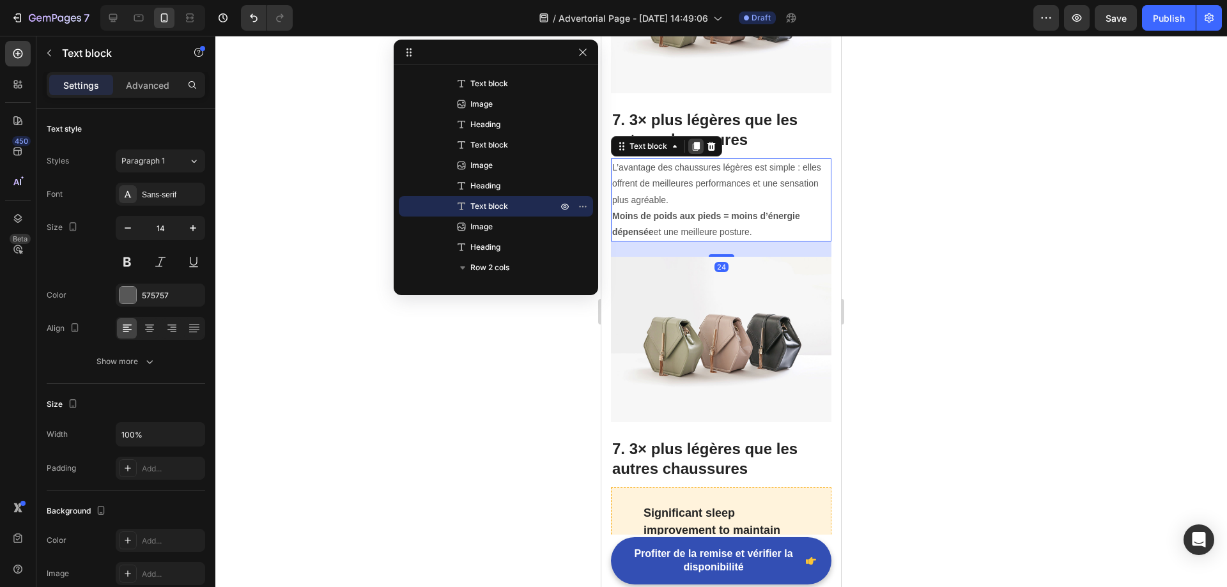
click at [696, 139] on div at bounding box center [695, 146] width 15 height 15
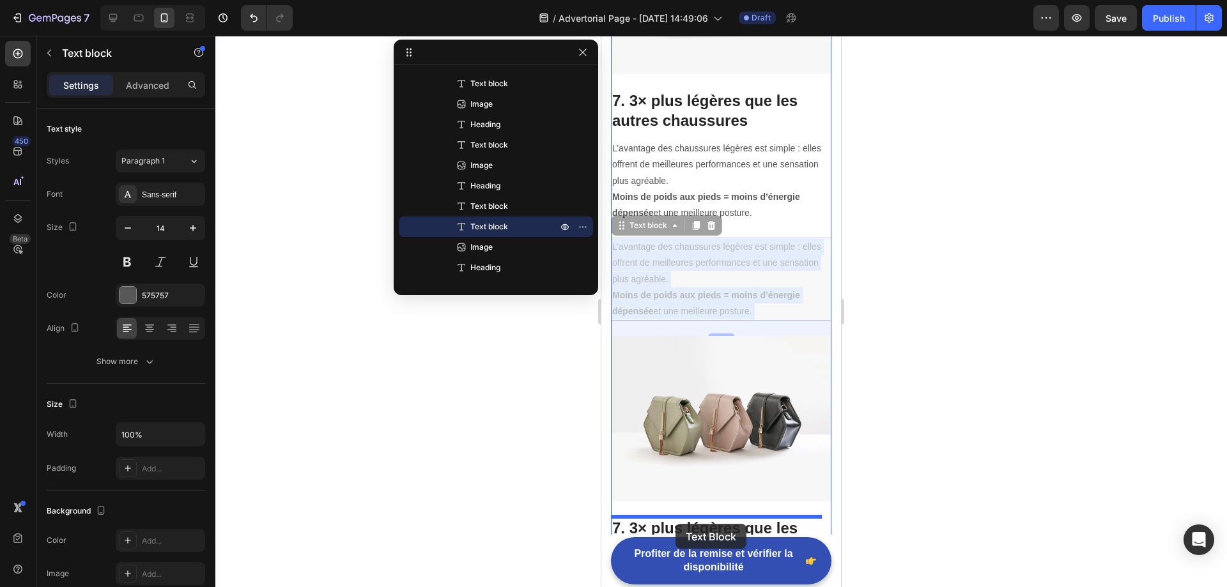
scroll to position [3327, 0]
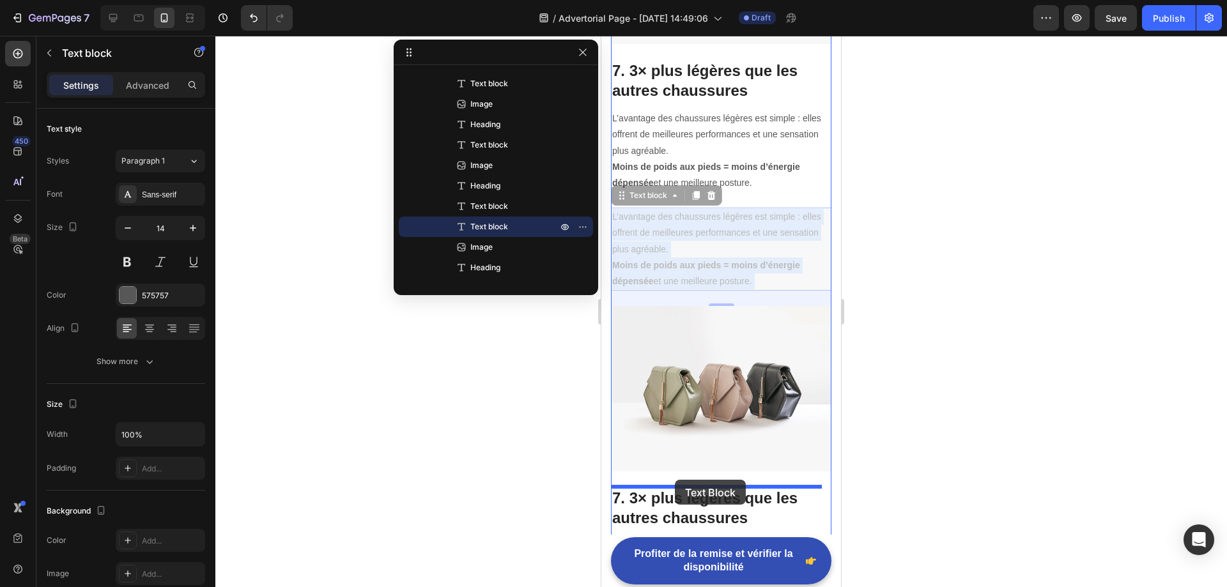
drag, startPoint x: 713, startPoint y: 261, endPoint x: 675, endPoint y: 480, distance: 221.8
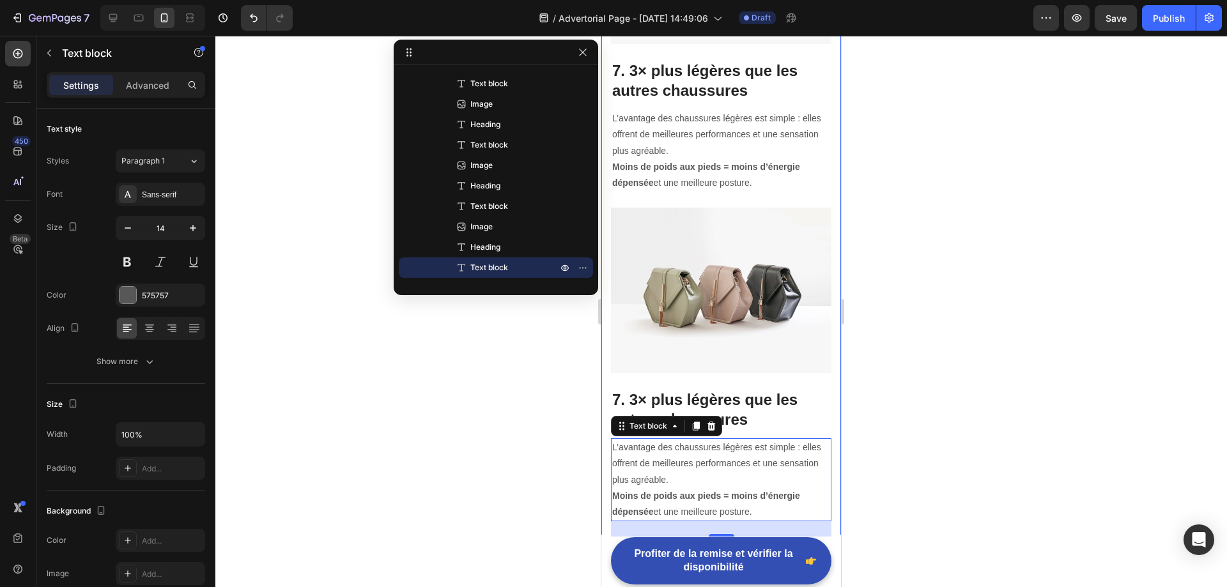
click at [661, 390] on p "7. 3× plus légères que les autres chaussures" at bounding box center [721, 410] width 218 height 40
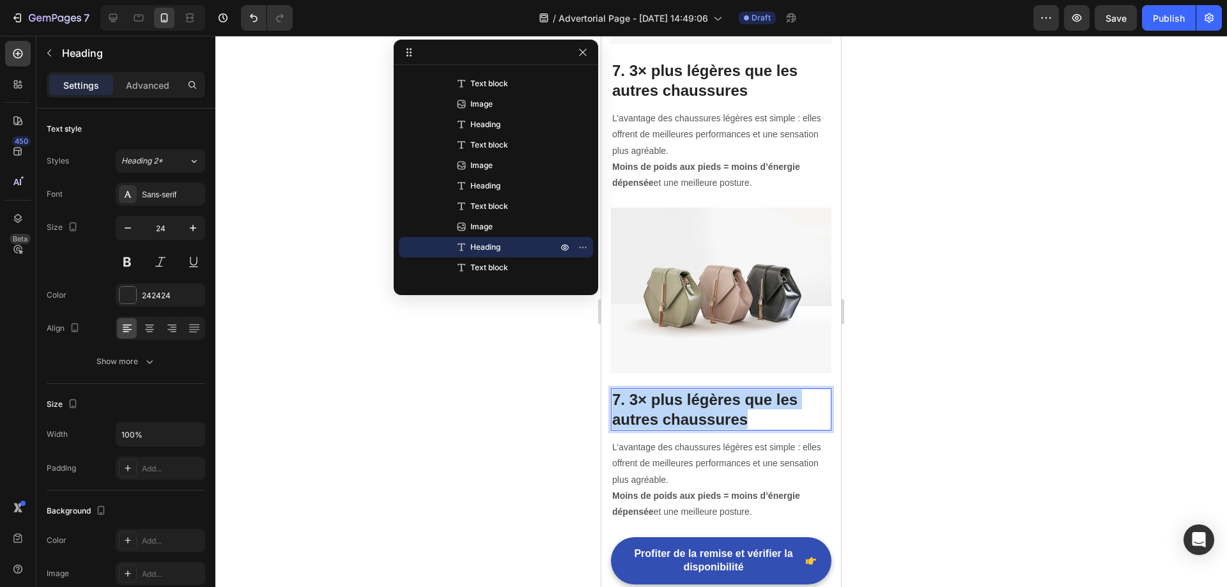
click at [661, 390] on p "7. 3× plus légères que les autres chaussures" at bounding box center [721, 410] width 218 height 40
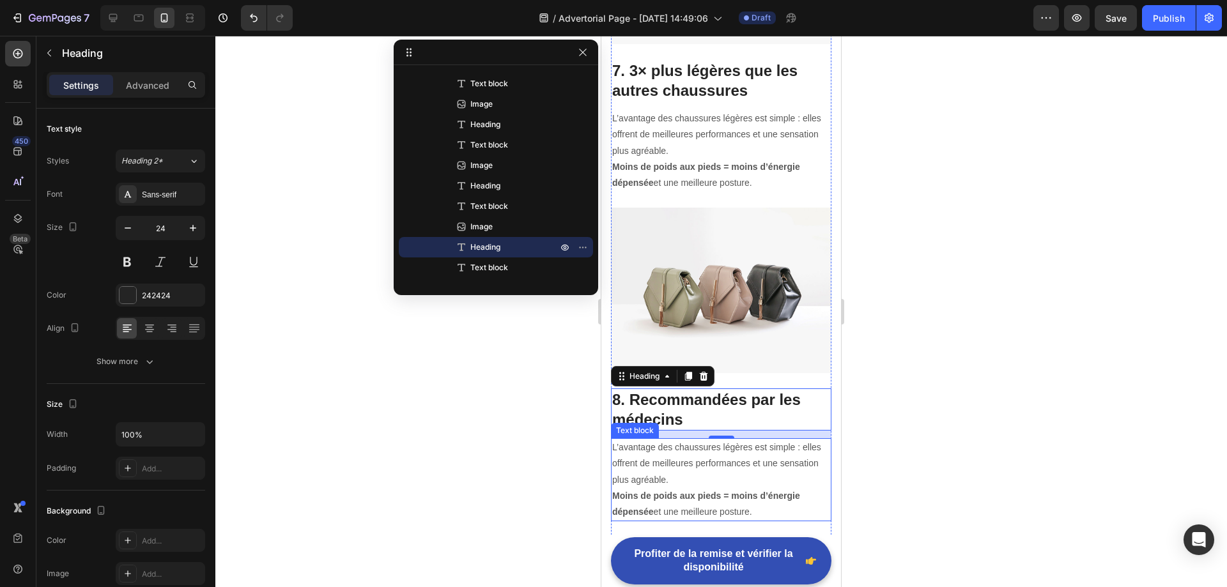
click at [757, 440] on p "L’avantage des chaussures légères est simple : elles offrent de meilleures perf…" at bounding box center [721, 480] width 218 height 80
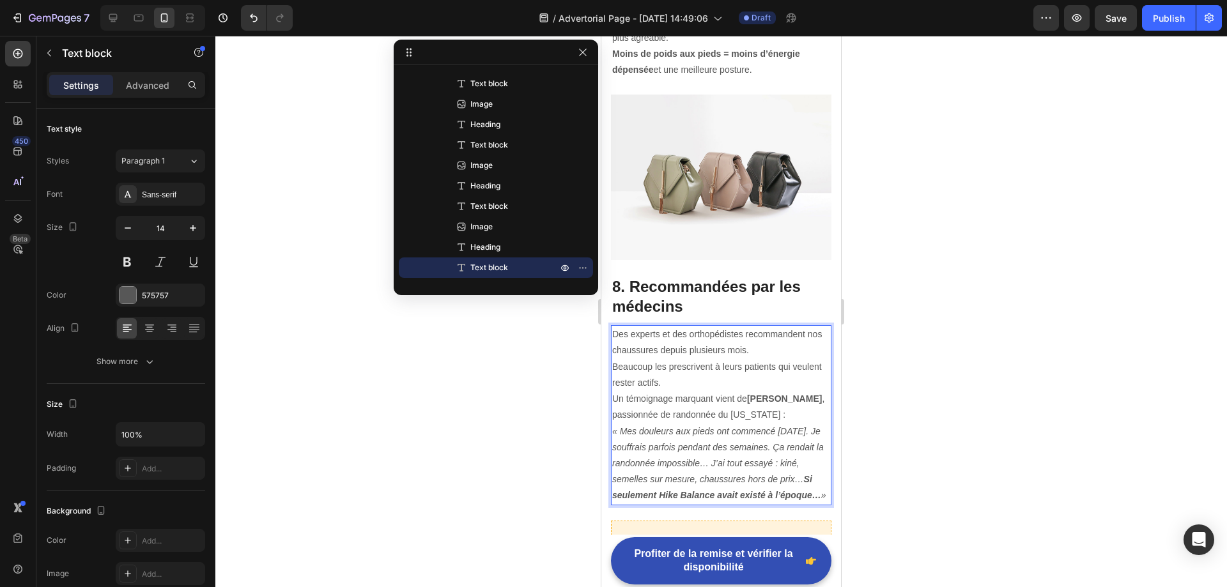
scroll to position [3460, 0]
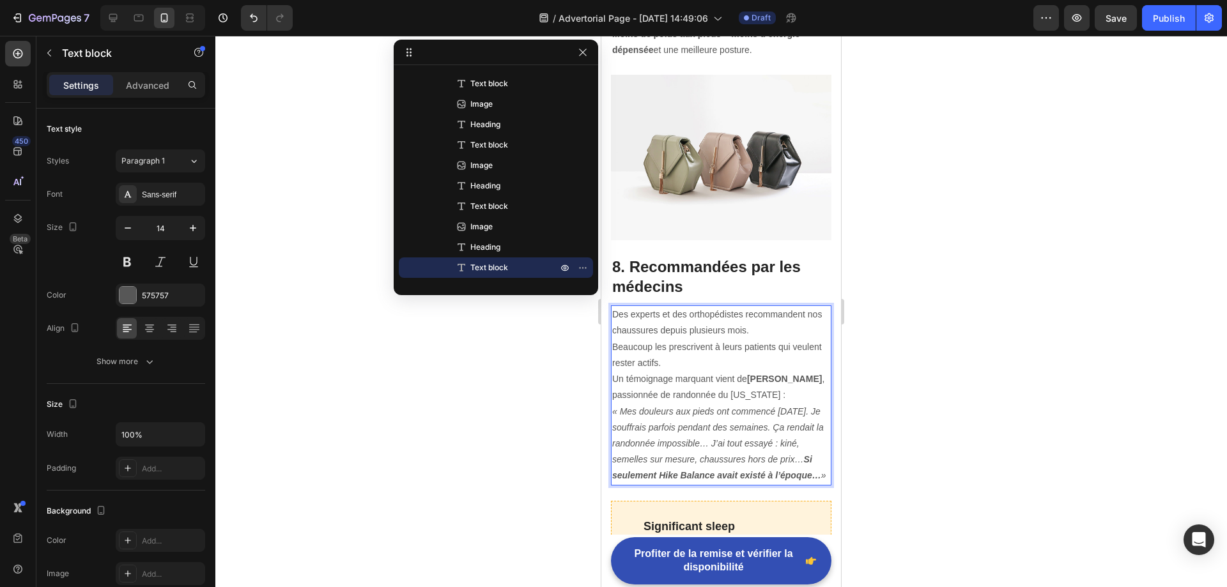
click at [816, 371] on p "Un témoignage marquant vient de Jennifer Anderson , passionnée de randonnée du …" at bounding box center [721, 387] width 218 height 32
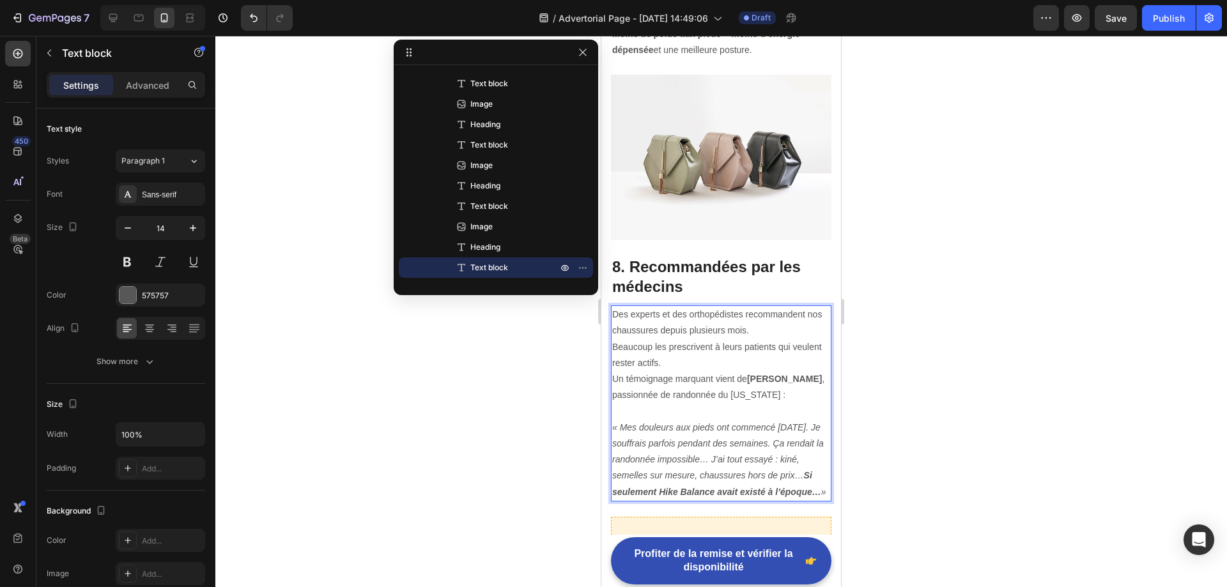
click at [747, 374] on strong "Jennifer Anderson" at bounding box center [784, 379] width 75 height 10
click at [744, 371] on p "Un témoignage marquant vient de Jennifer , passionnée de randonnée du Colorado :" at bounding box center [721, 395] width 218 height 49
drag, startPoint x: 751, startPoint y: 443, endPoint x: 698, endPoint y: 445, distance: 53.1
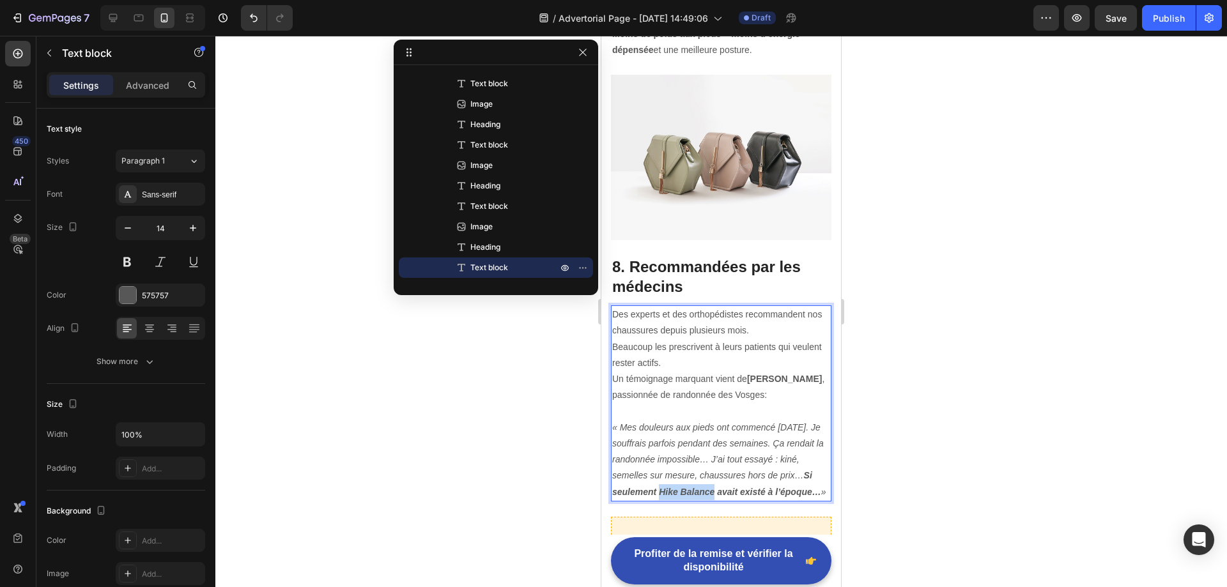
click at [698, 470] on strong "Si seulement Hike Balance avait existé à l’époque…" at bounding box center [716, 483] width 209 height 26
click at [707, 118] on img at bounding box center [721, 157] width 220 height 165
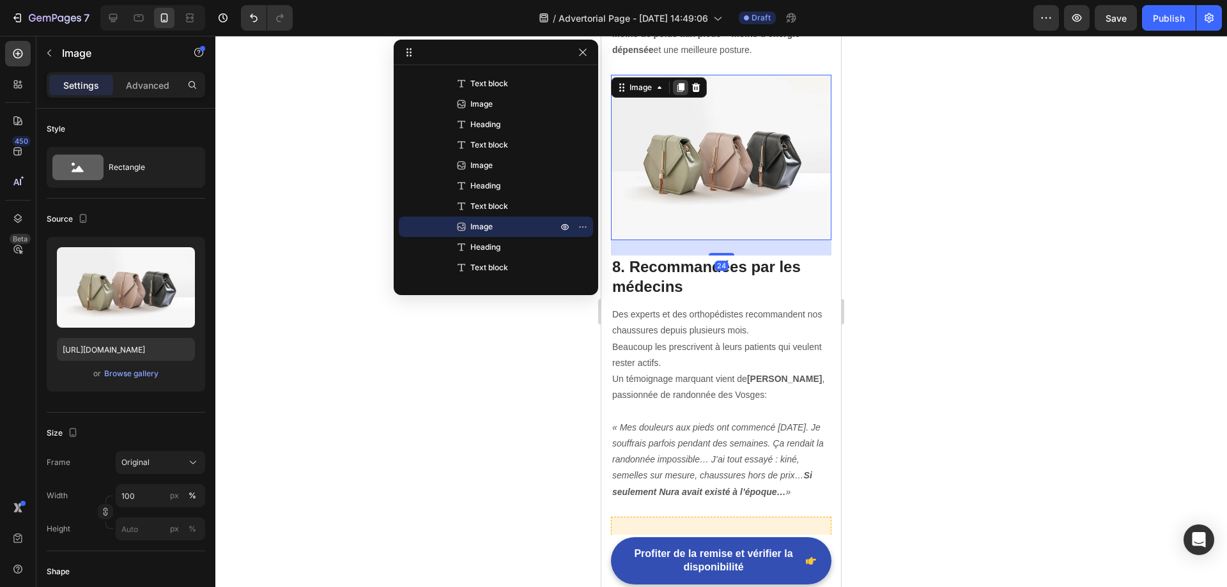
click at [675, 80] on div at bounding box center [680, 87] width 15 height 15
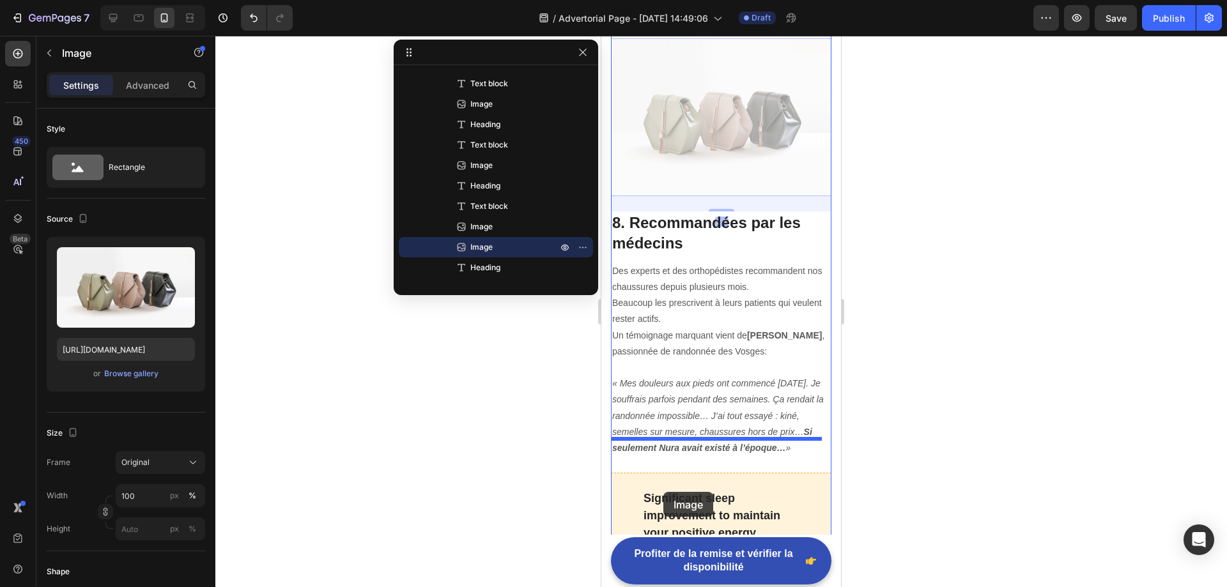
scroll to position [3716, 0]
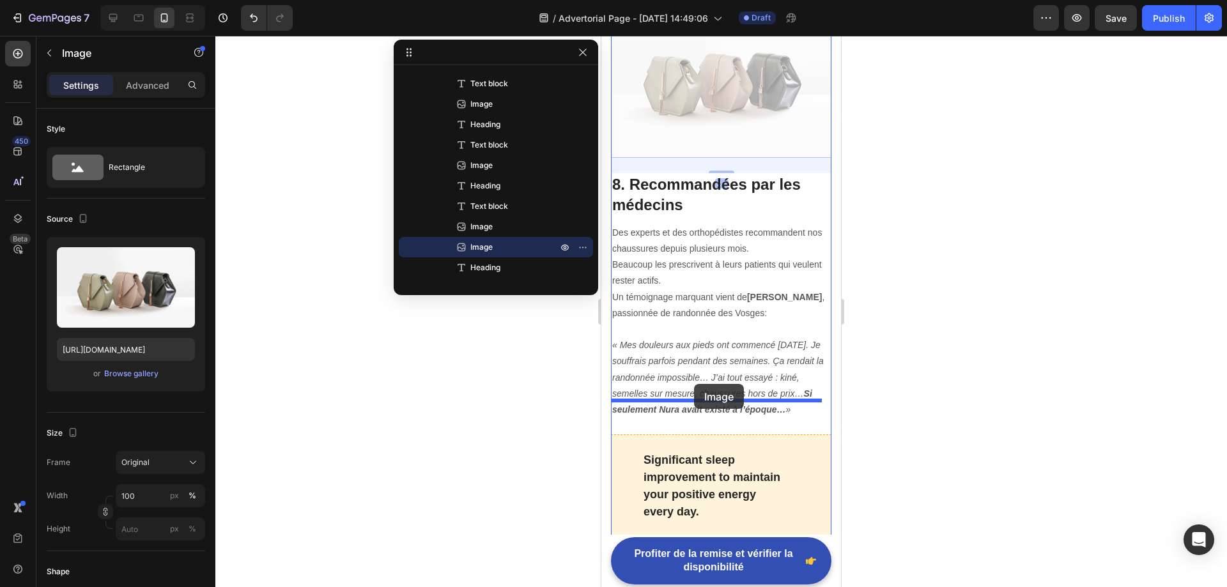
drag, startPoint x: 624, startPoint y: 364, endPoint x: 694, endPoint y: 384, distance: 72.6
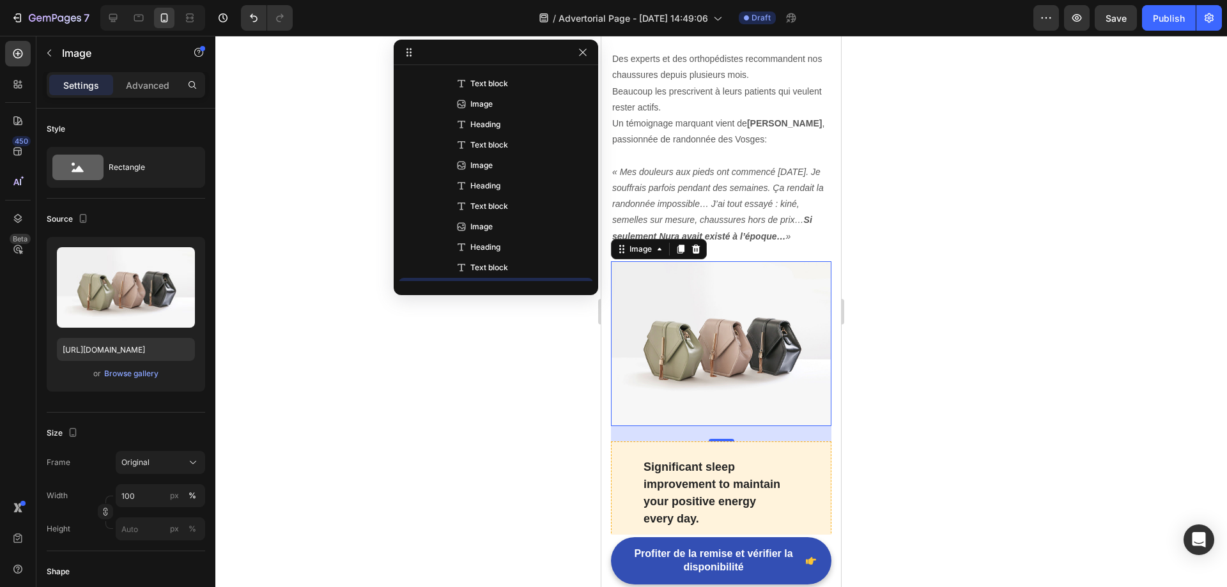
scroll to position [3542, 0]
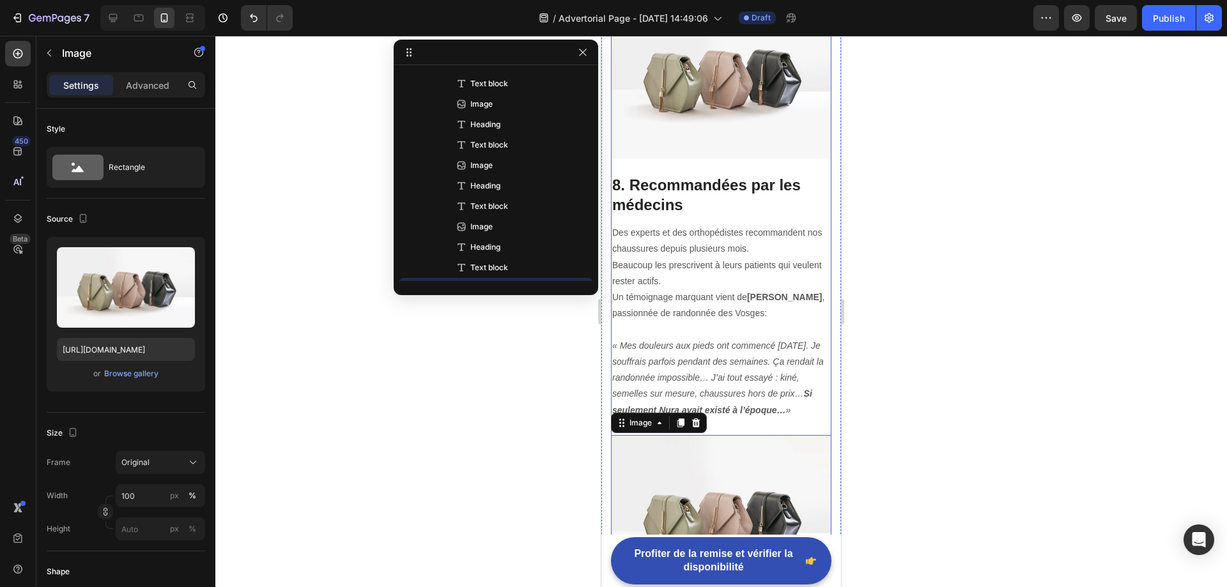
click at [687, 175] on p "8. Recommandées par les médecins" at bounding box center [721, 195] width 218 height 40
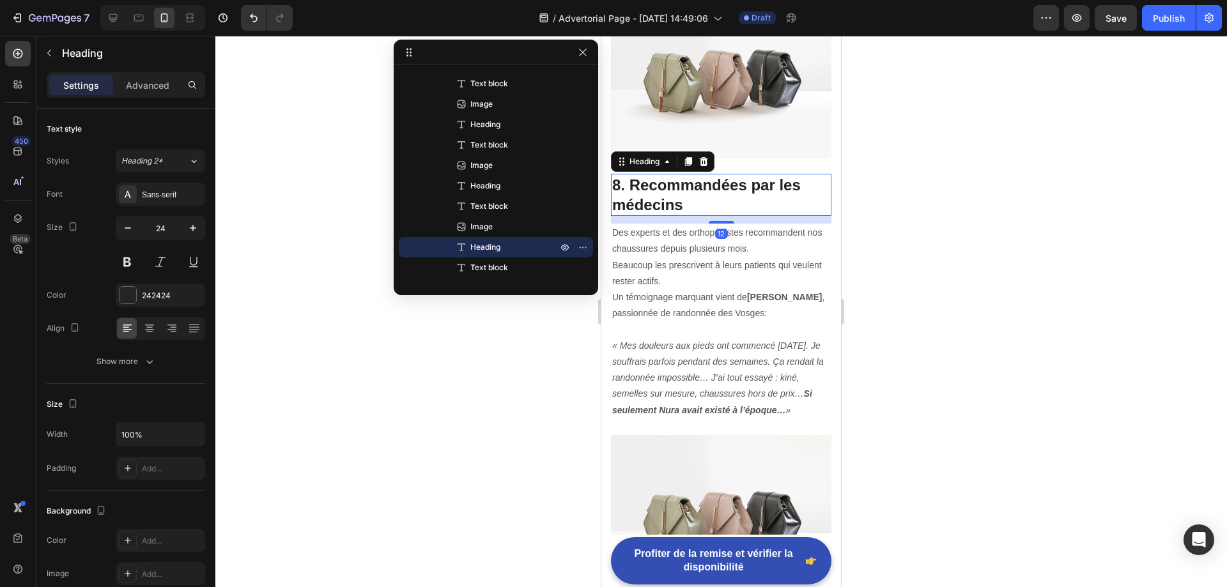
drag, startPoint x: 691, startPoint y: 108, endPoint x: 700, endPoint y: 147, distance: 39.8
click at [691, 157] on icon at bounding box center [688, 161] width 7 height 9
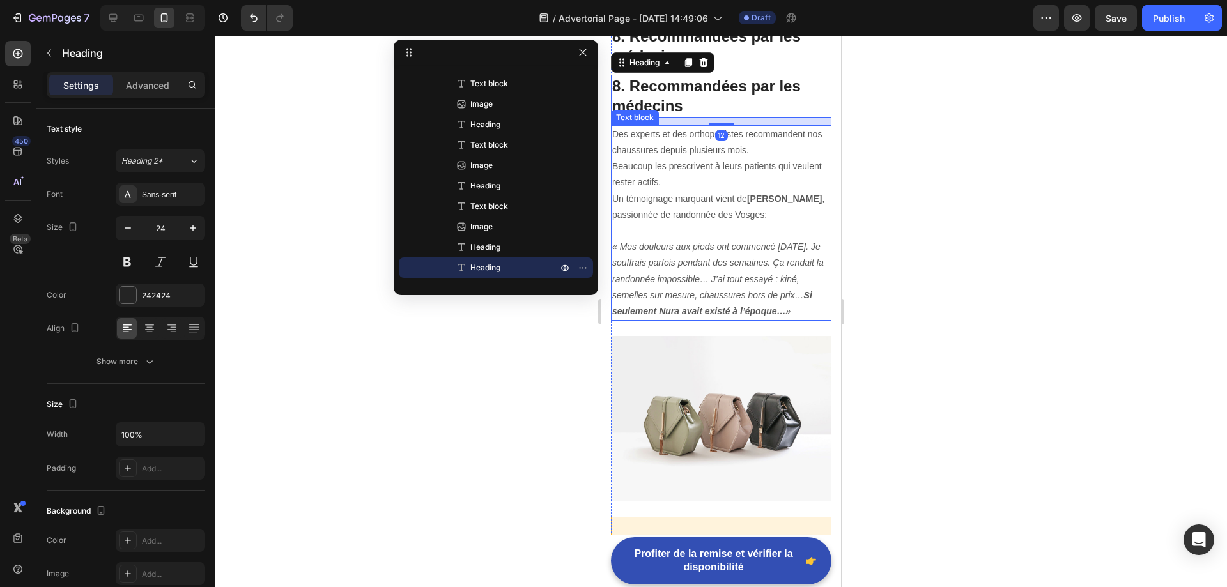
scroll to position [3670, 0]
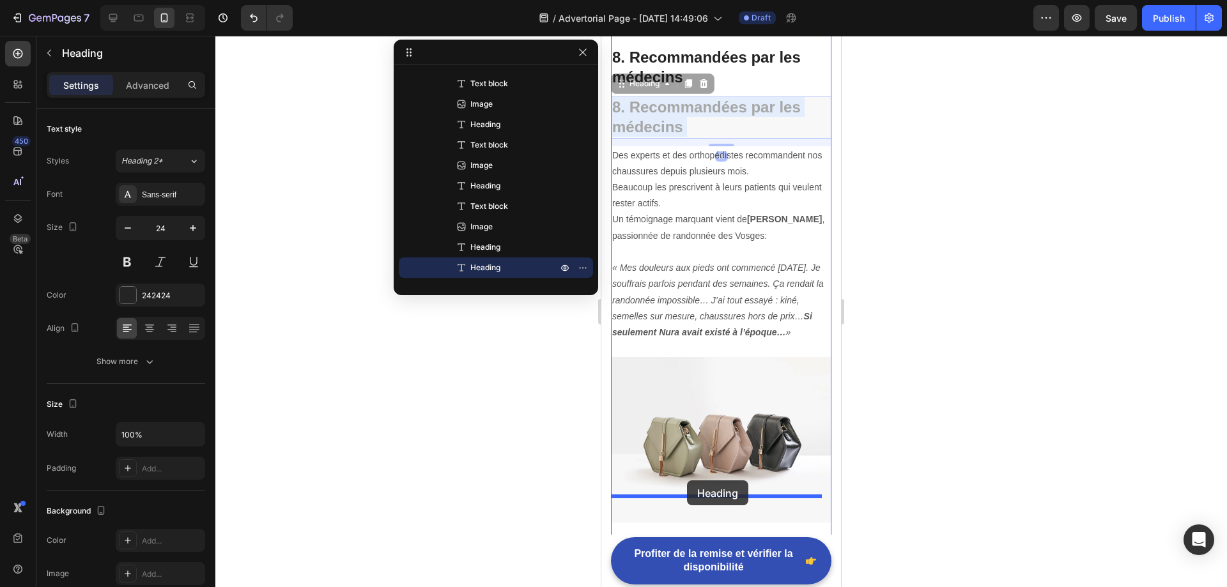
drag, startPoint x: 682, startPoint y: 72, endPoint x: 687, endPoint y: 480, distance: 408.9
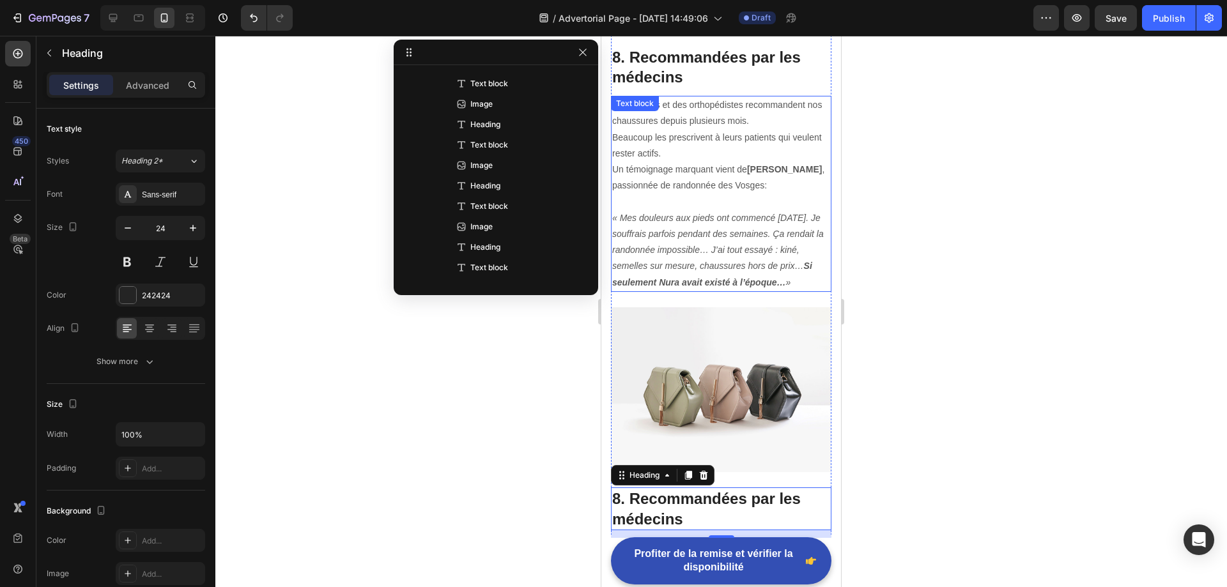
click at [683, 213] on icon "« Mes douleurs aux pieds ont commencé il y a 10 ans. Je souffrais parfois penda…" at bounding box center [717, 250] width 211 height 75
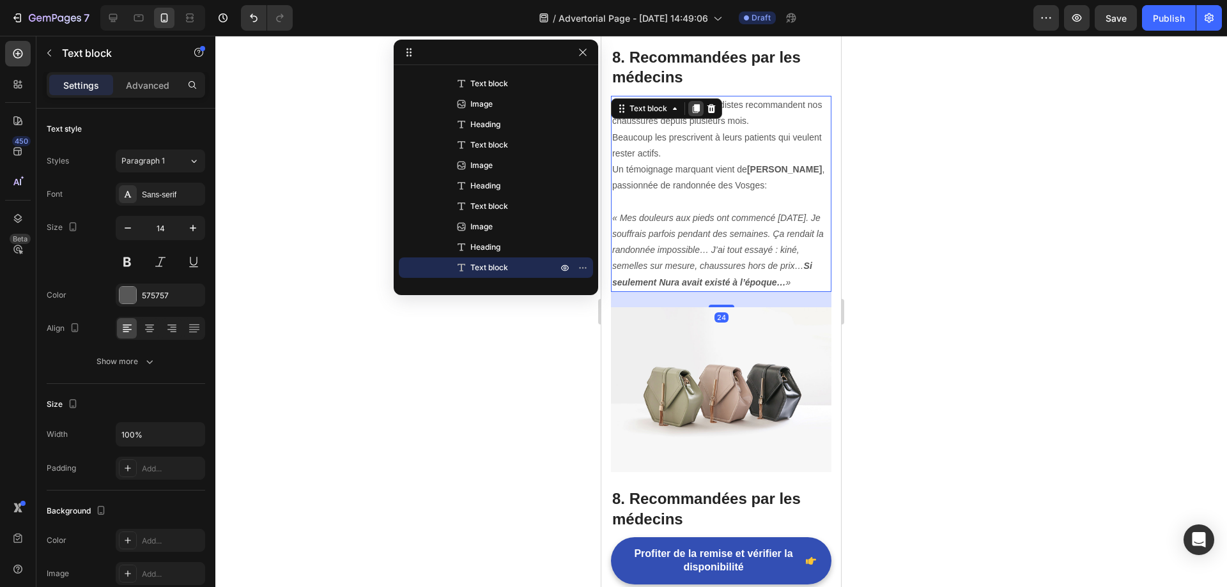
click at [693, 103] on icon at bounding box center [696, 108] width 10 height 10
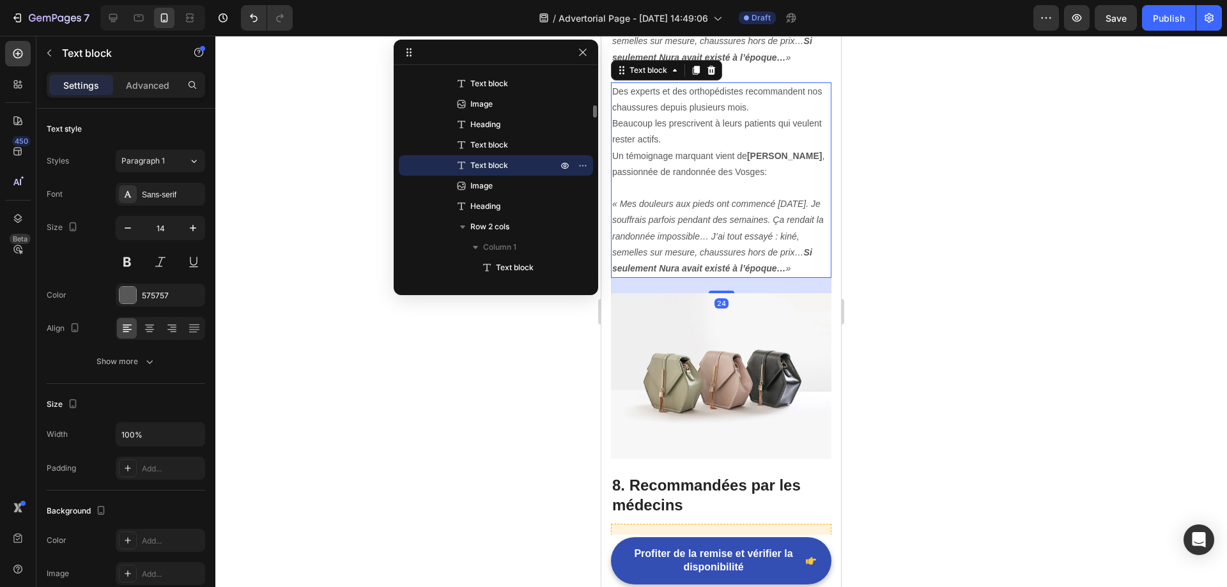
scroll to position [3925, 0]
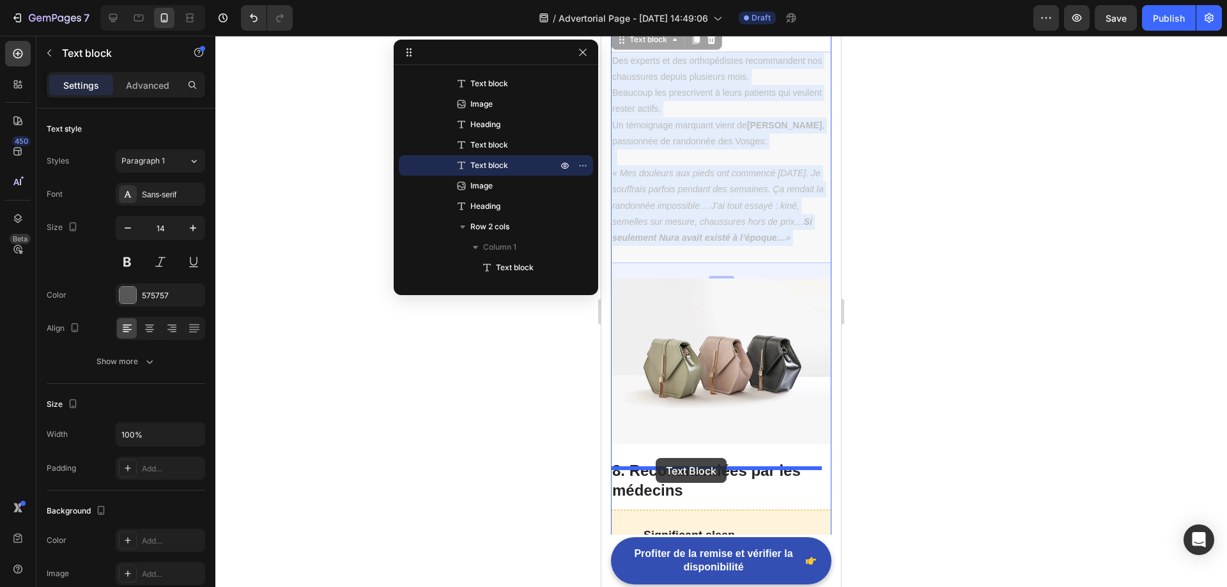
drag, startPoint x: 685, startPoint y: 155, endPoint x: 655, endPoint y: 458, distance: 304.9
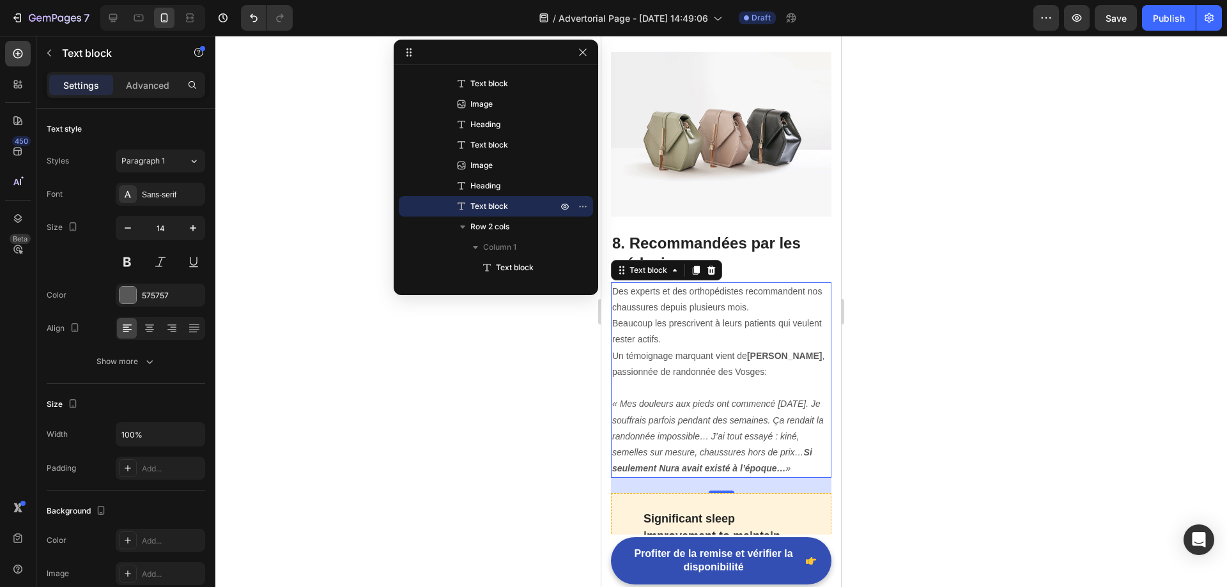
scroll to position [3698, 0]
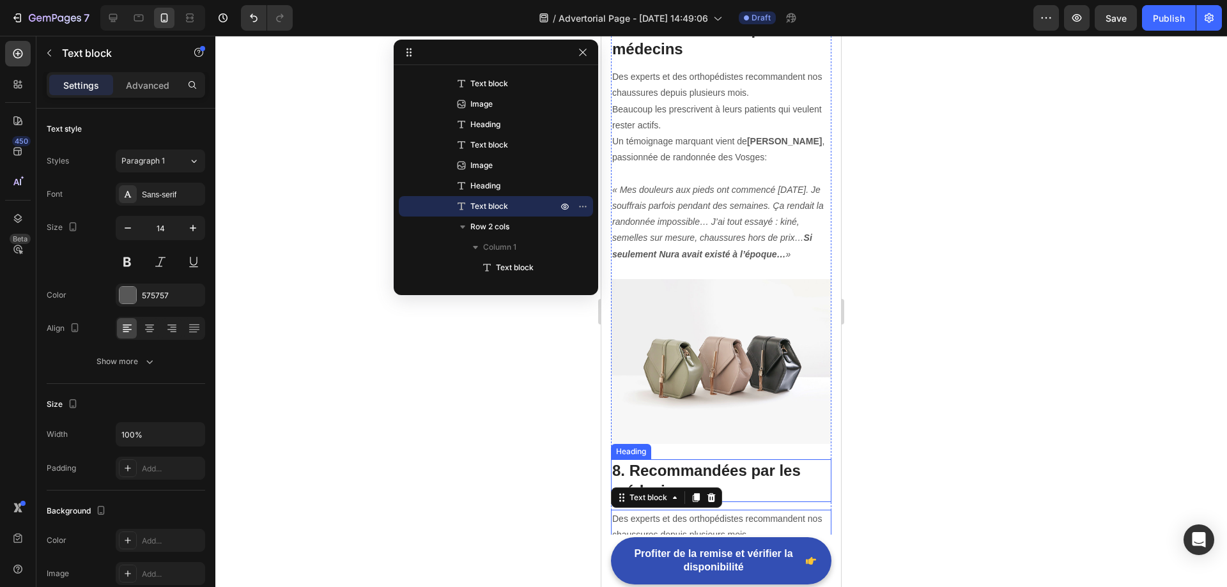
click at [675, 461] on p "8. Recommandées par les médecins" at bounding box center [721, 481] width 218 height 40
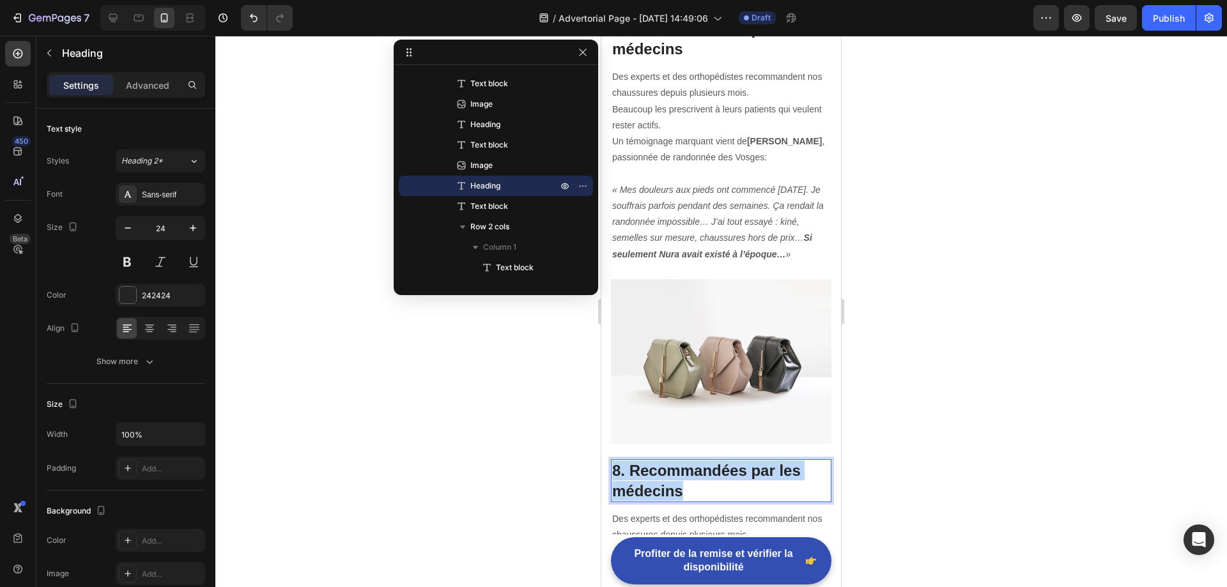
click at [675, 461] on p "8. Recommandées par les médecins" at bounding box center [721, 481] width 218 height 40
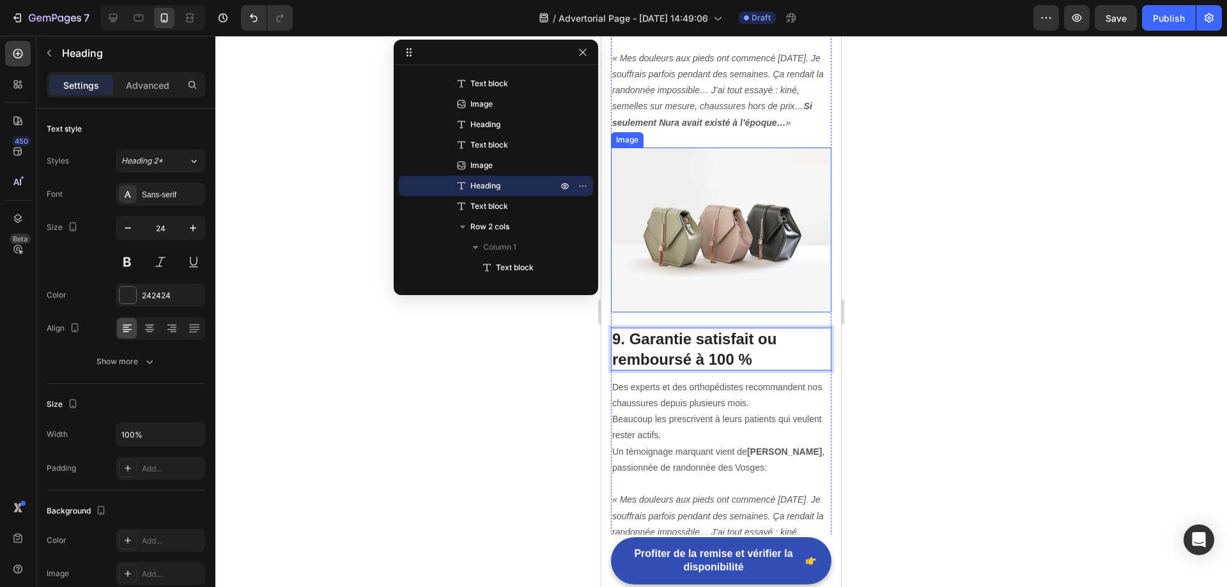
scroll to position [3889, 0]
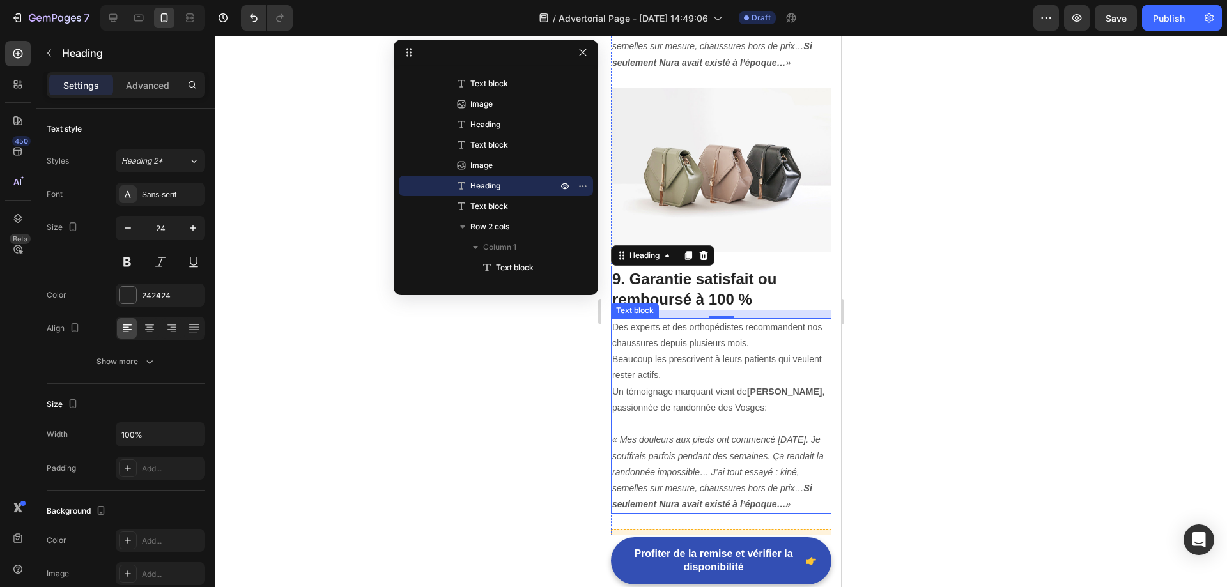
click at [664, 329] on p "Des experts et des orthopédistes recommandent nos chaussures depuis plusieurs m…" at bounding box center [721, 351] width 218 height 65
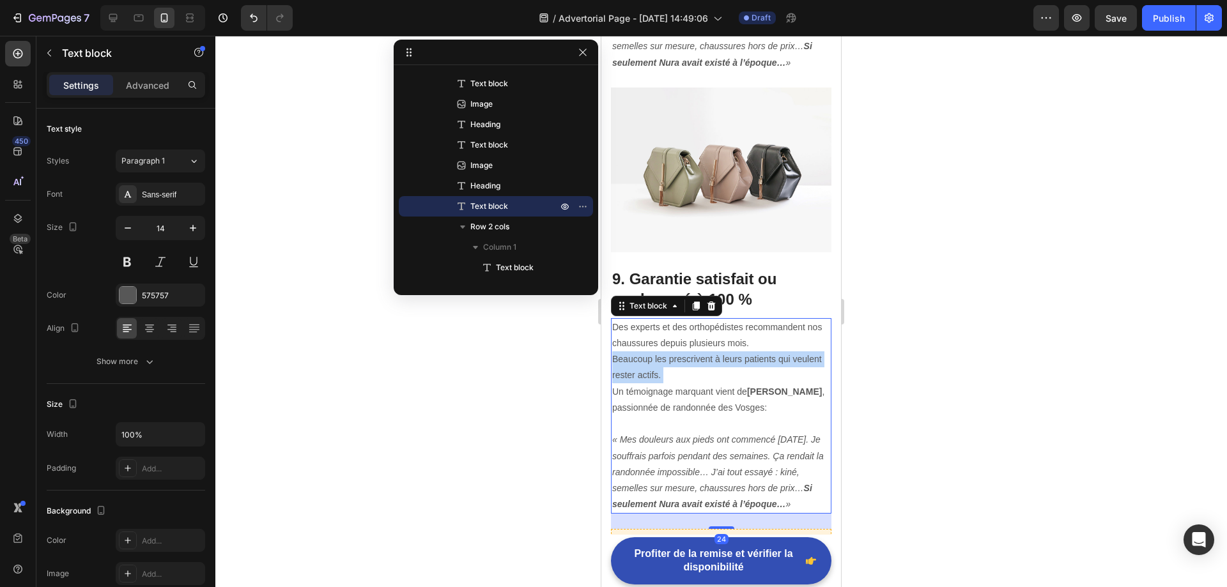
click at [664, 329] on p "Des experts et des orthopédistes recommandent nos chaussures depuis plusieurs m…" at bounding box center [721, 351] width 218 height 65
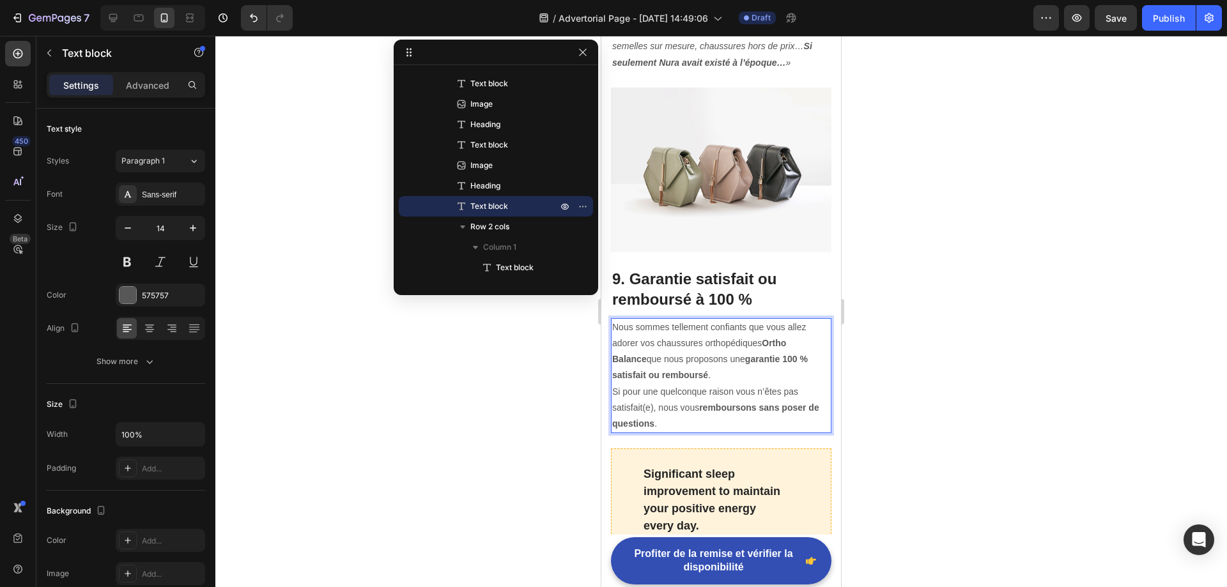
click at [624, 338] on strong "Ortho Balance" at bounding box center [699, 351] width 174 height 26
click at [705, 166] on img at bounding box center [721, 170] width 220 height 165
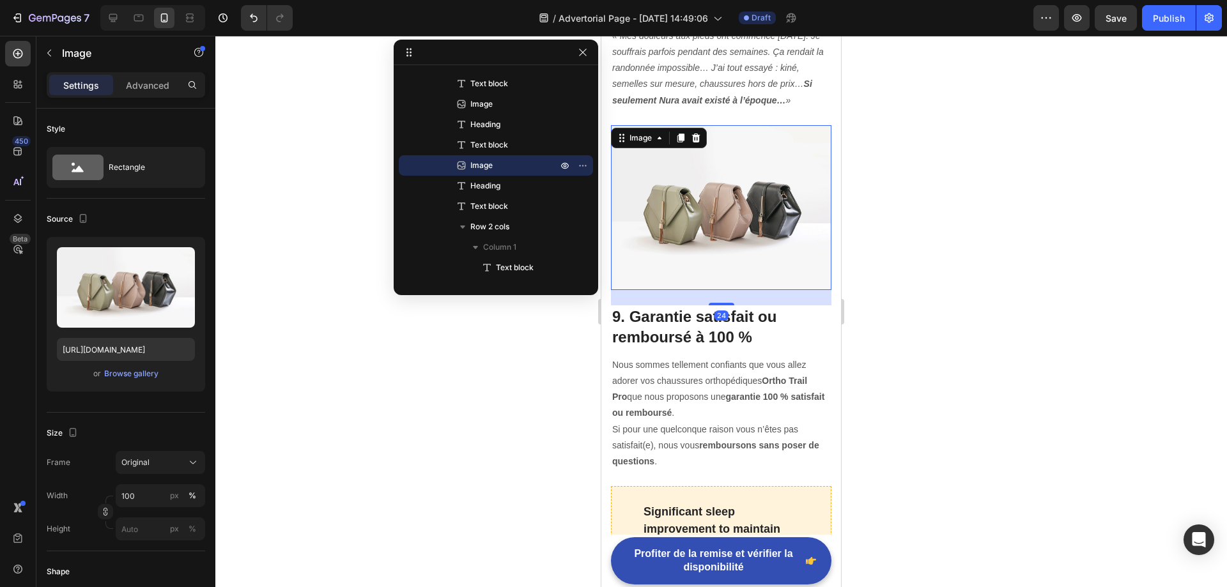
scroll to position [3825, 0]
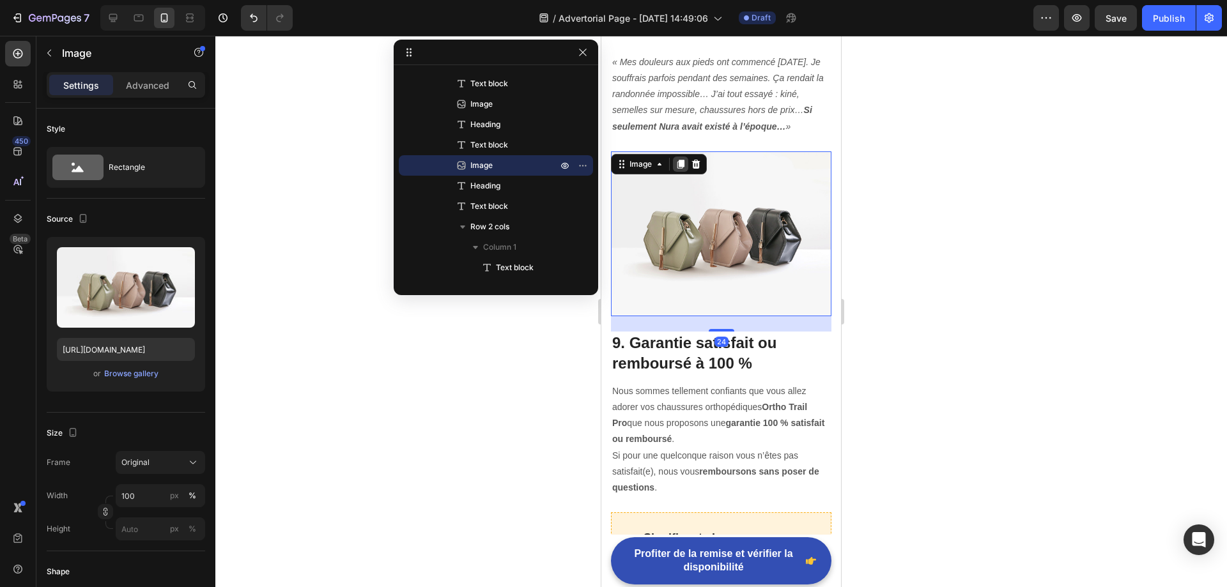
click at [680, 160] on icon at bounding box center [680, 164] width 7 height 9
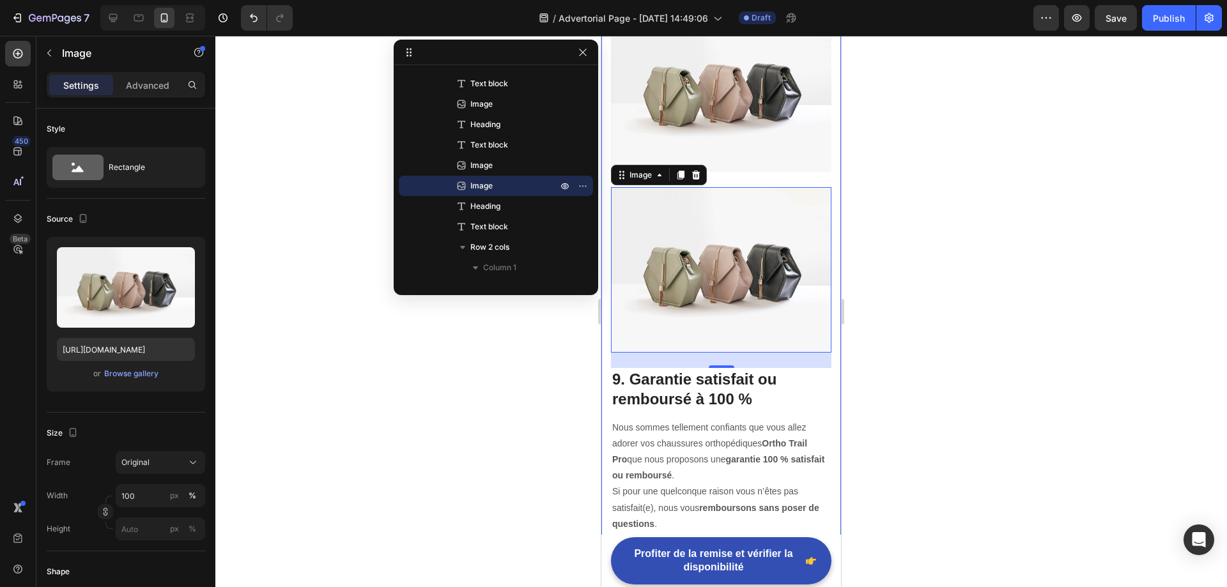
scroll to position [4017, 0]
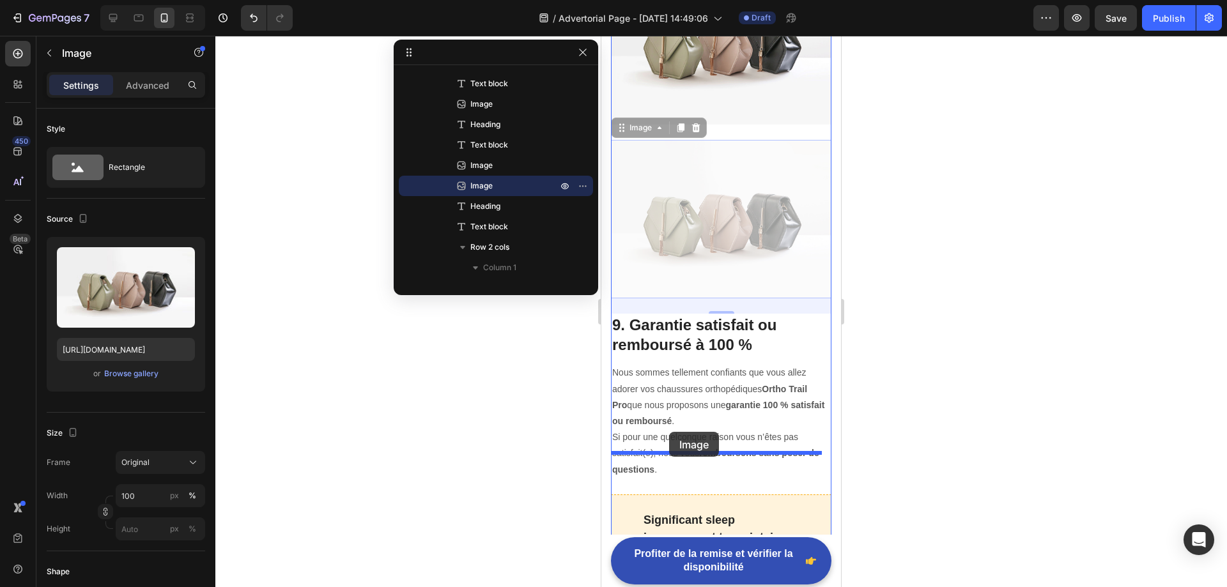
drag, startPoint x: 714, startPoint y: 195, endPoint x: 669, endPoint y: 432, distance: 240.6
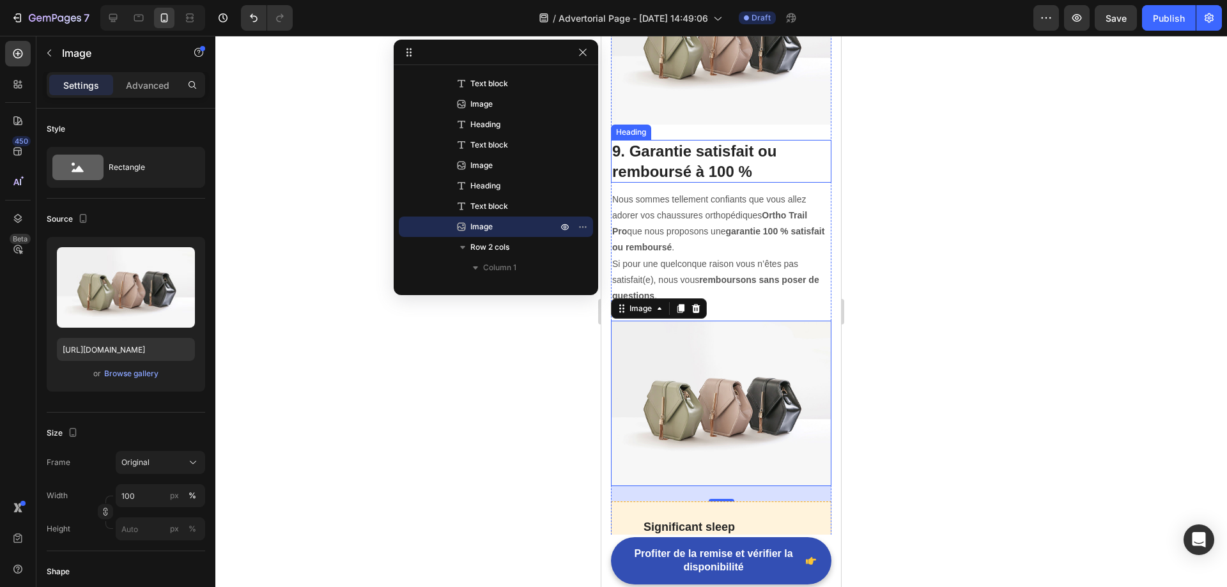
click at [686, 141] on p "9. Garantie satisfait ou remboursé à 100 %" at bounding box center [721, 161] width 218 height 40
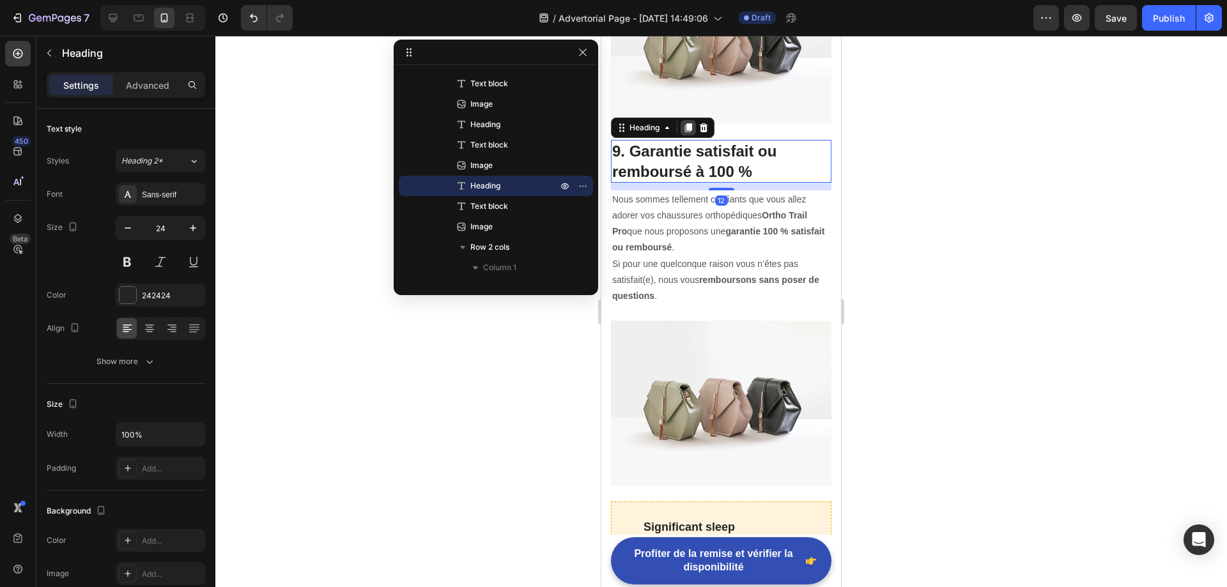
click at [687, 124] on icon at bounding box center [688, 128] width 7 height 9
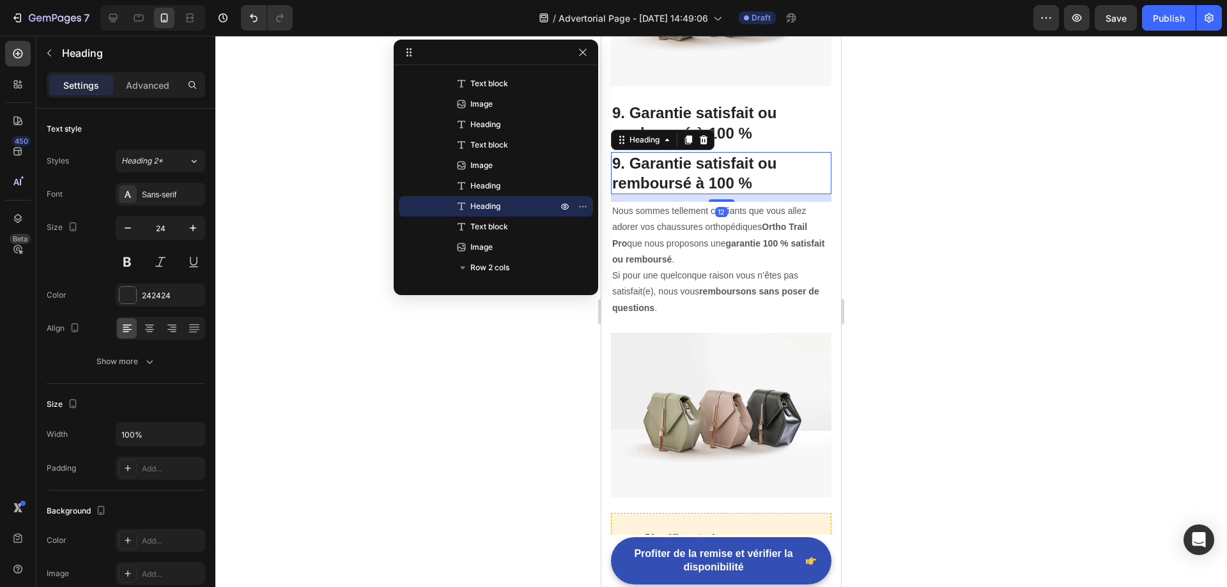
scroll to position [4081, 0]
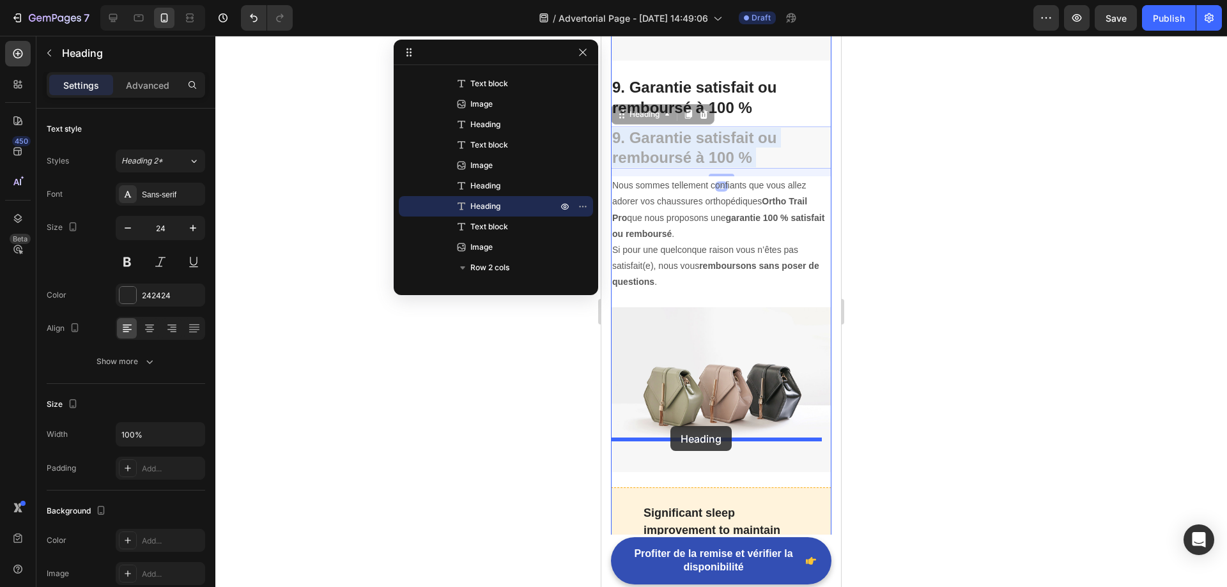
drag, startPoint x: 689, startPoint y: 110, endPoint x: 670, endPoint y: 426, distance: 316.8
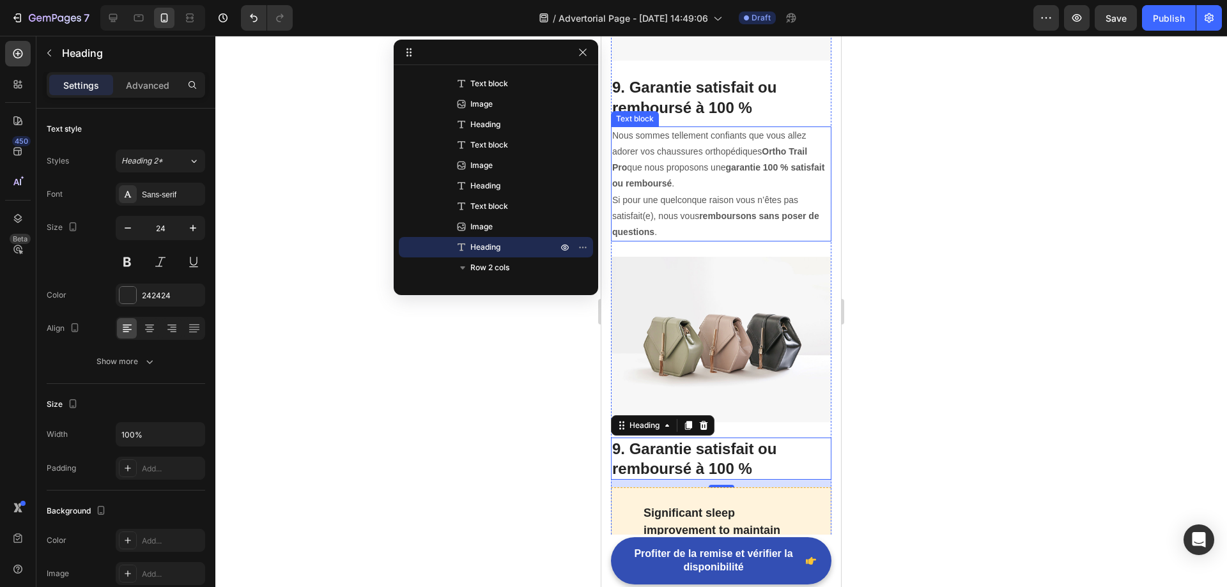
click at [690, 149] on p "Nous sommes tellement confiants que vous allez adorer vos chaussures orthopédiq…" at bounding box center [721, 184] width 218 height 112
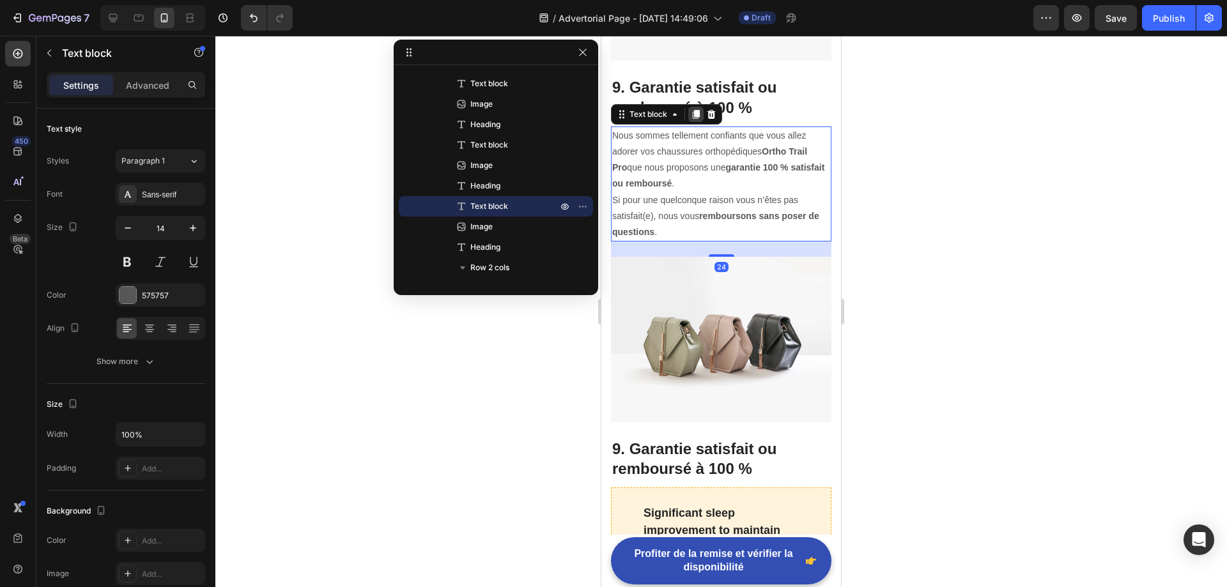
click at [698, 110] on icon at bounding box center [696, 114] width 7 height 9
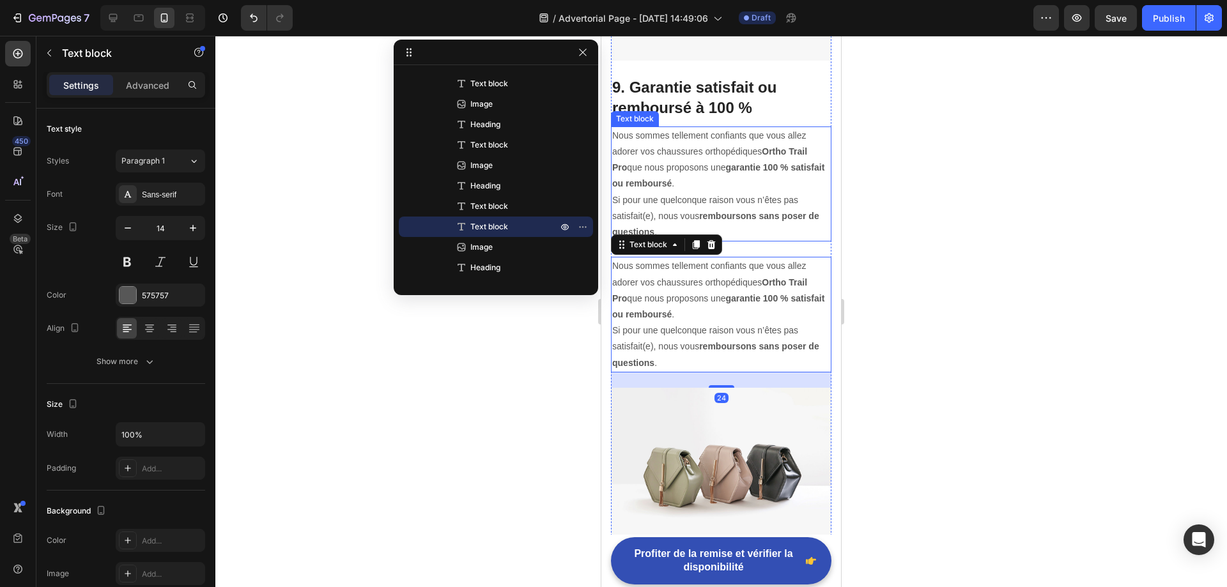
scroll to position [4145, 0]
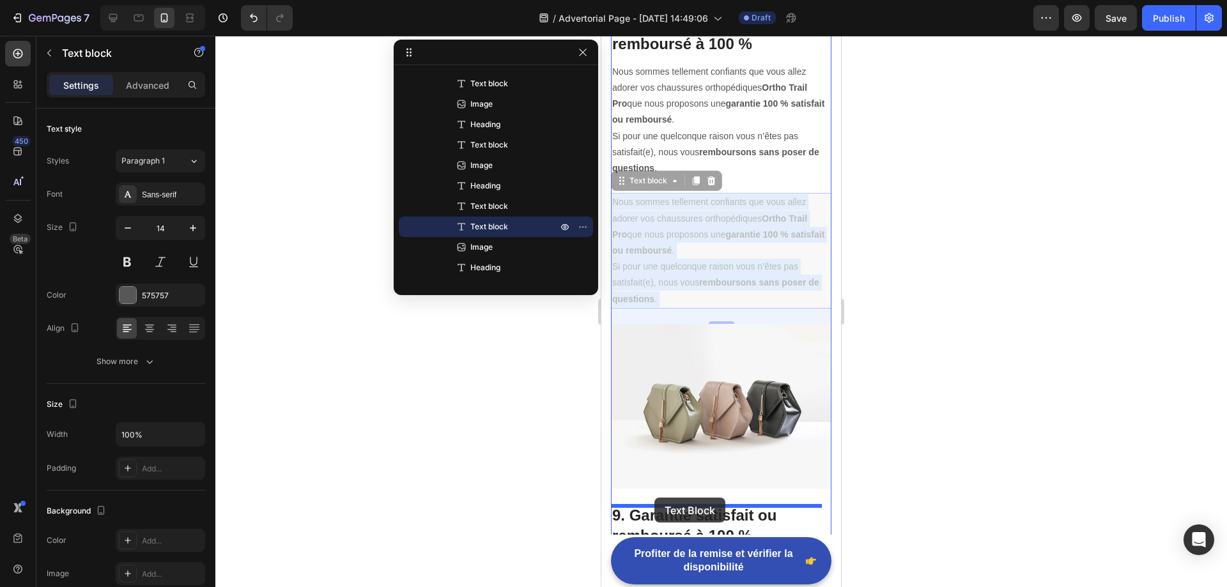
drag, startPoint x: 696, startPoint y: 227, endPoint x: 654, endPoint y: 498, distance: 273.5
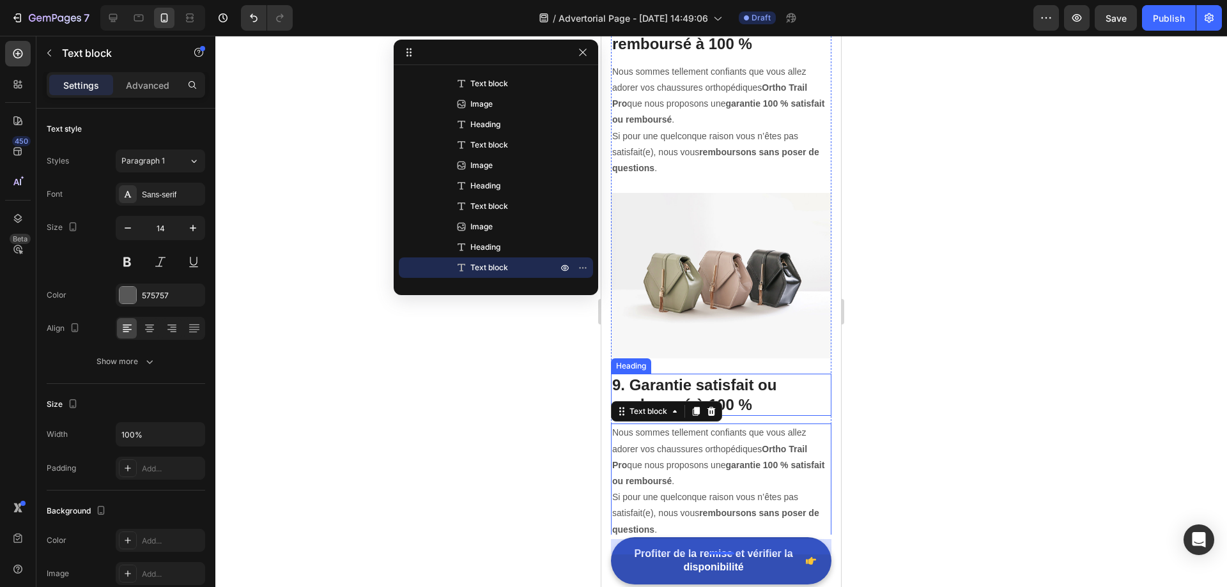
click at [675, 375] on p "9. Garantie satisfait ou remboursé à 100 %" at bounding box center [721, 395] width 218 height 40
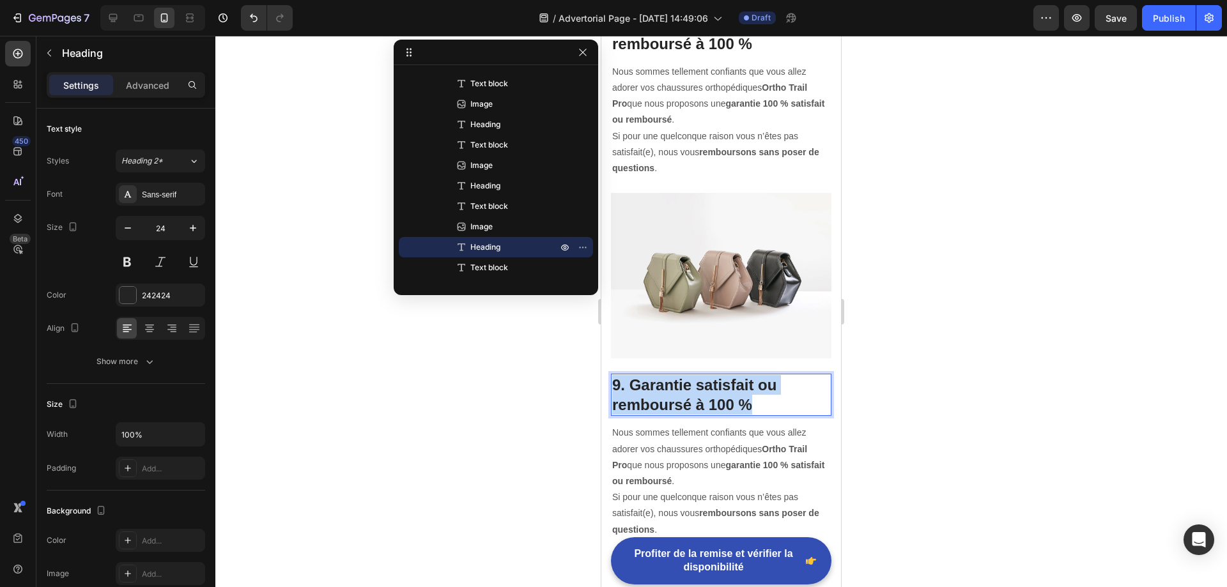
click at [675, 375] on p "9. Garantie satisfait ou remboursé à 100 %" at bounding box center [721, 395] width 218 height 40
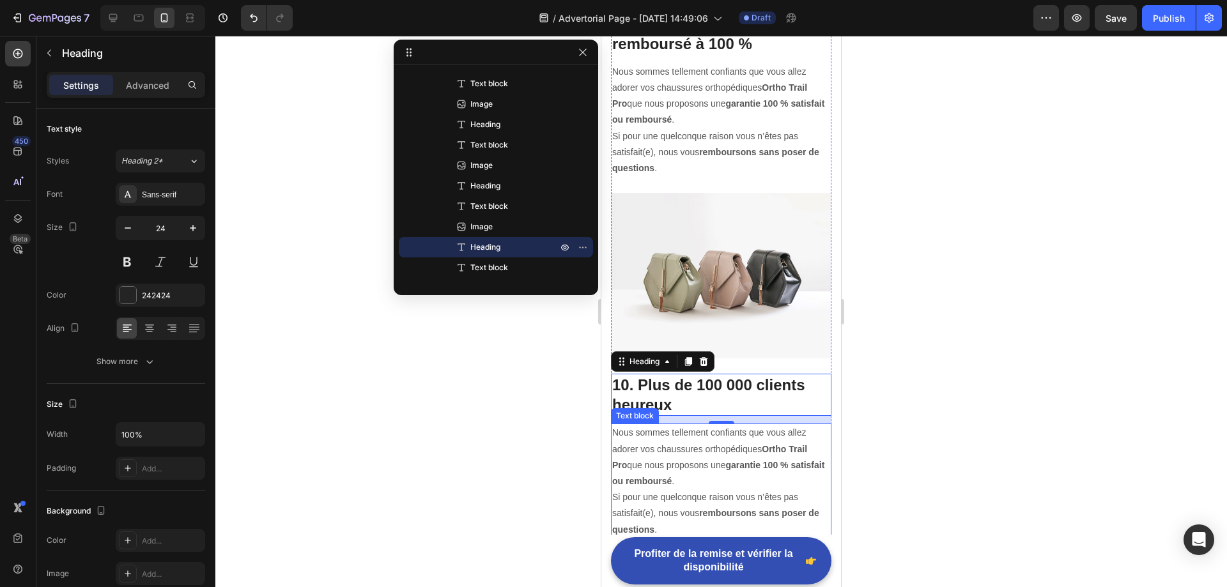
click at [677, 425] on p "Nous sommes tellement confiants que vous allez adorer vos chaussures orthopédiq…" at bounding box center [721, 481] width 218 height 112
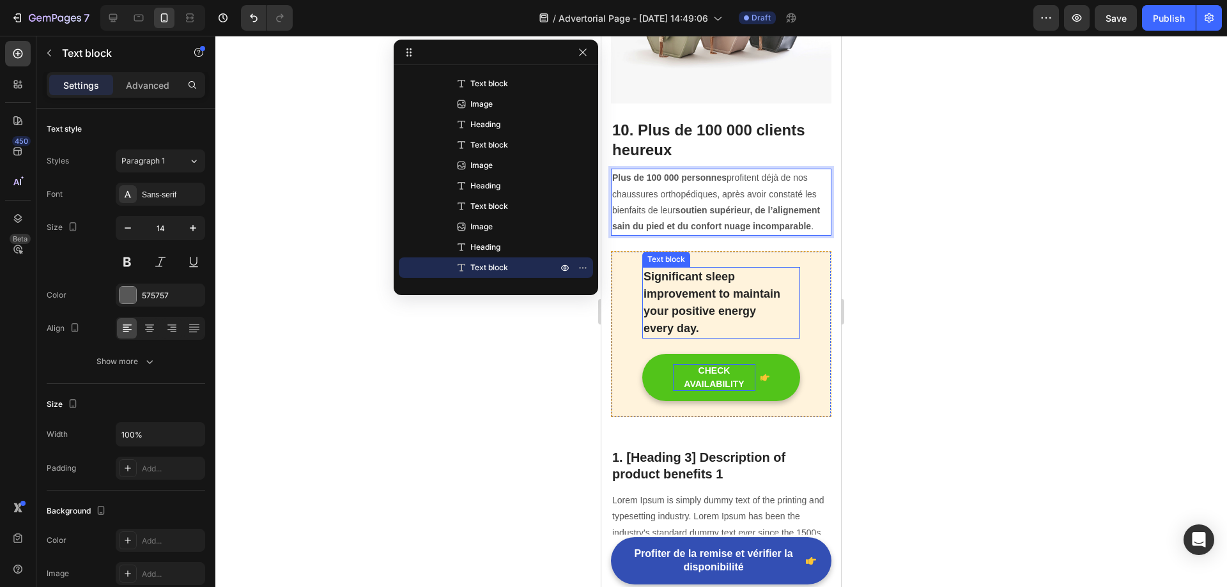
scroll to position [4400, 0]
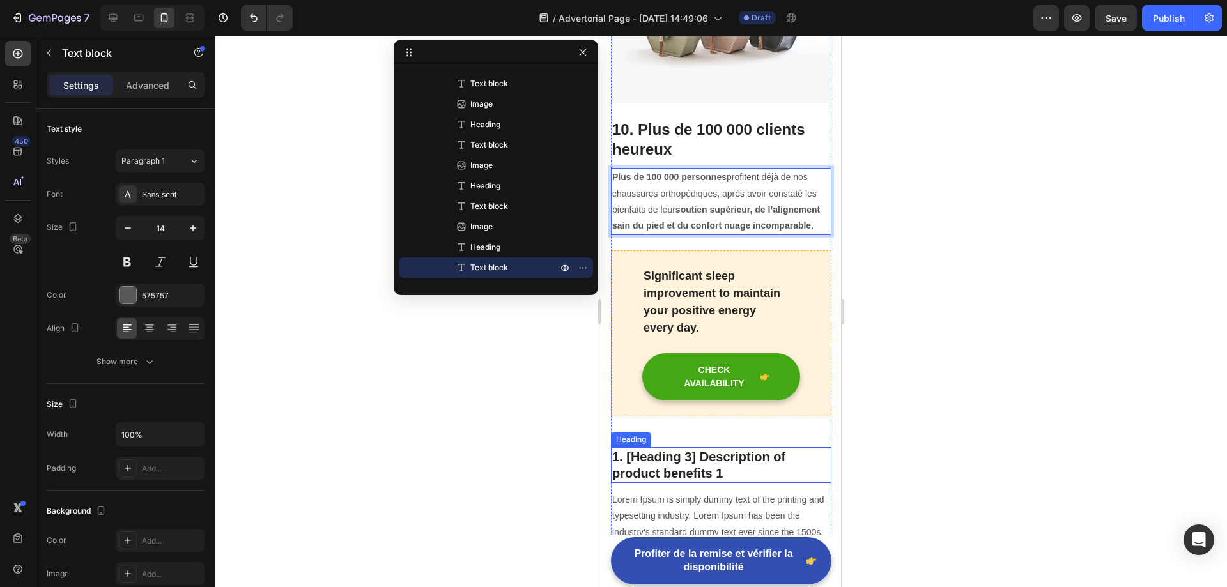
click at [667, 448] on p "1. [Heading 3] Description of product benefits 1" at bounding box center [721, 464] width 218 height 33
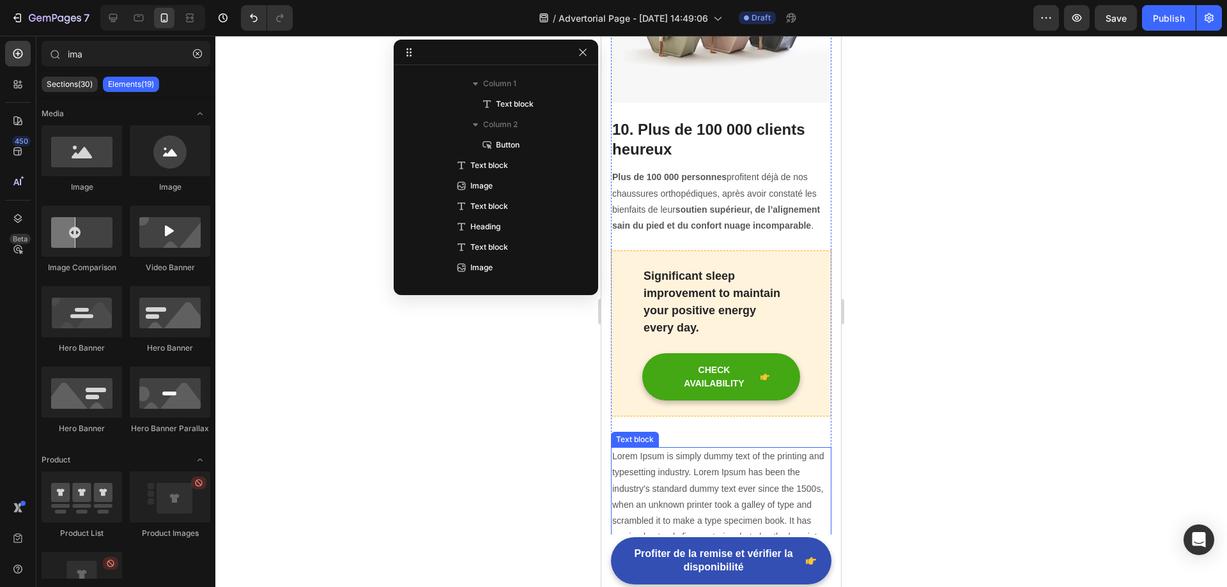
click at [691, 448] on p "Lorem Ipsum is simply dummy text of the printing and typesetting industry. Lore…" at bounding box center [721, 561] width 218 height 226
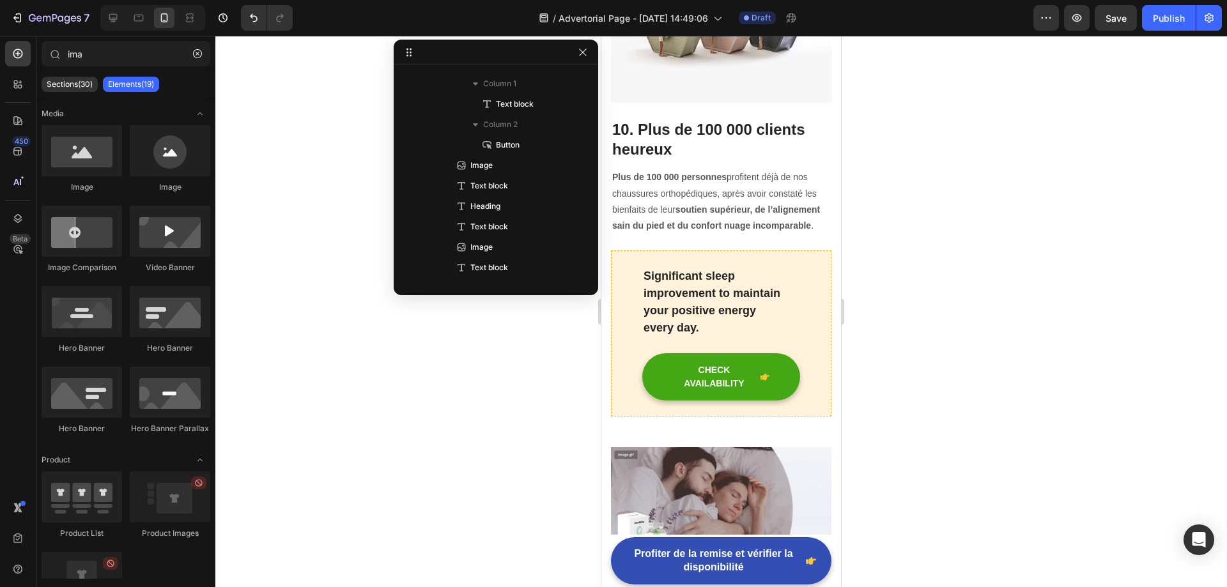
scroll to position [4464, 0]
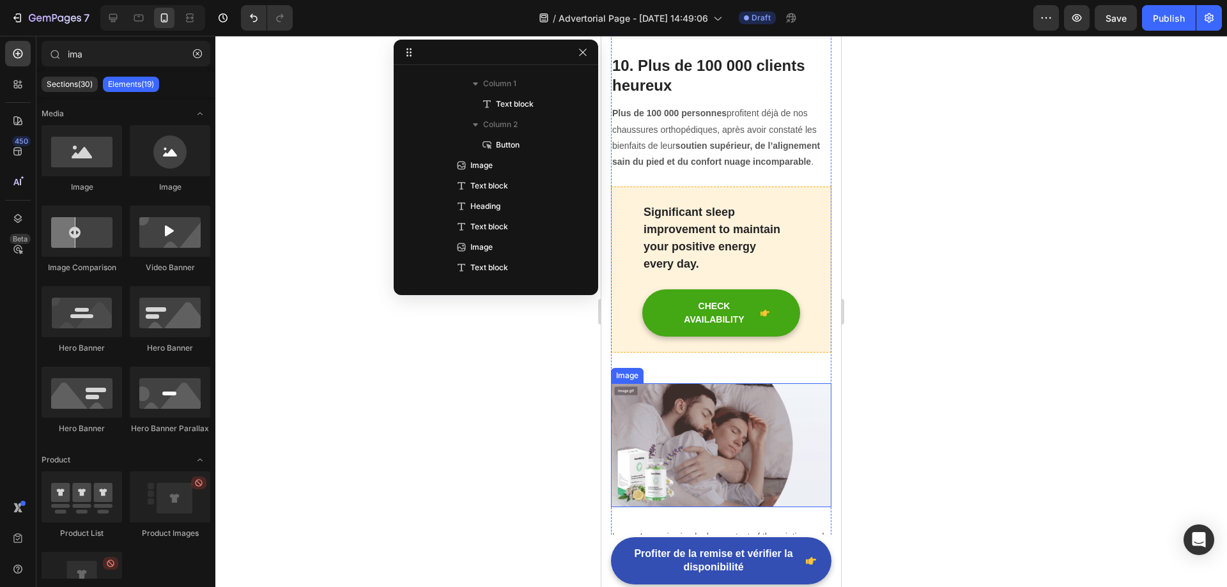
click at [687, 408] on img at bounding box center [721, 445] width 220 height 124
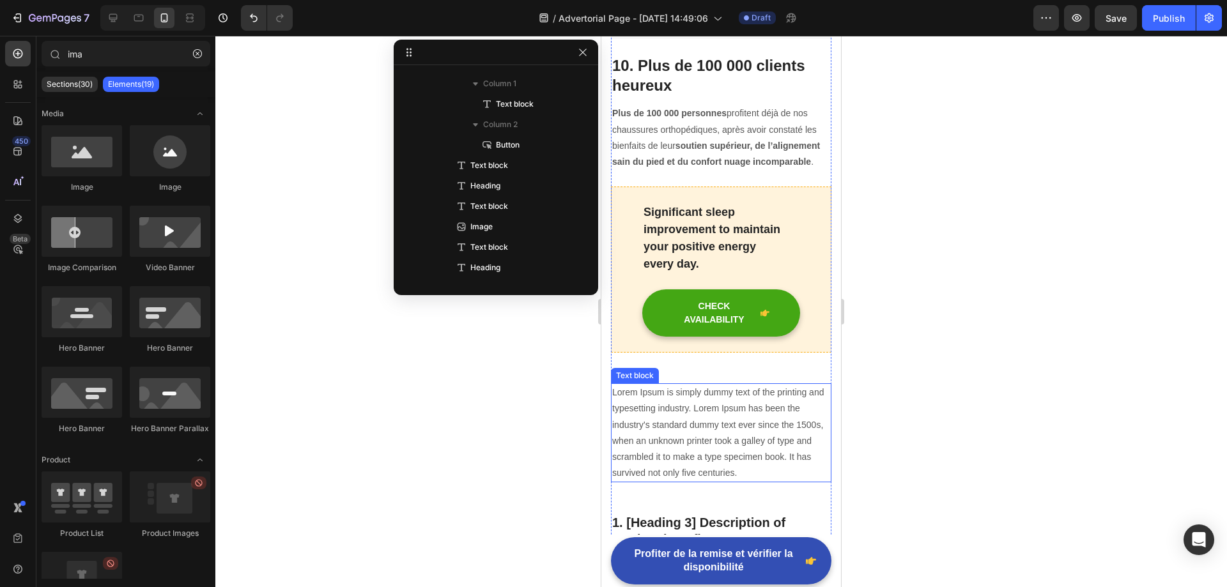
click at [719, 394] on p "Lorem Ipsum is simply dummy text of the printing and typesetting industry. Lore…" at bounding box center [721, 433] width 218 height 96
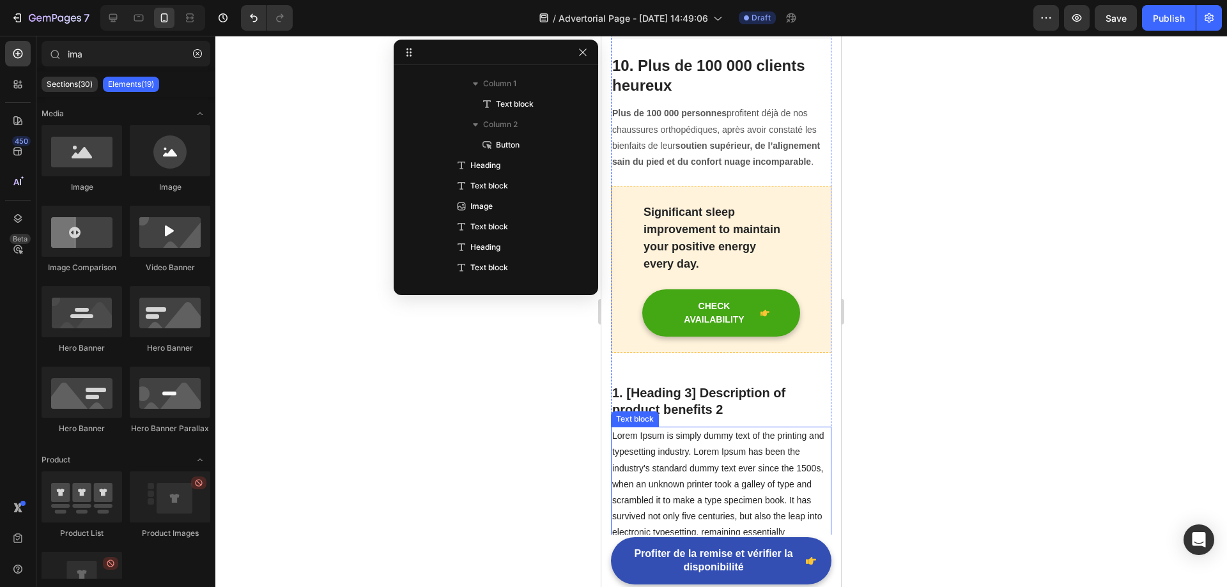
click at [682, 385] on p "1. [Heading 3] Description of product benefits 2" at bounding box center [721, 401] width 218 height 33
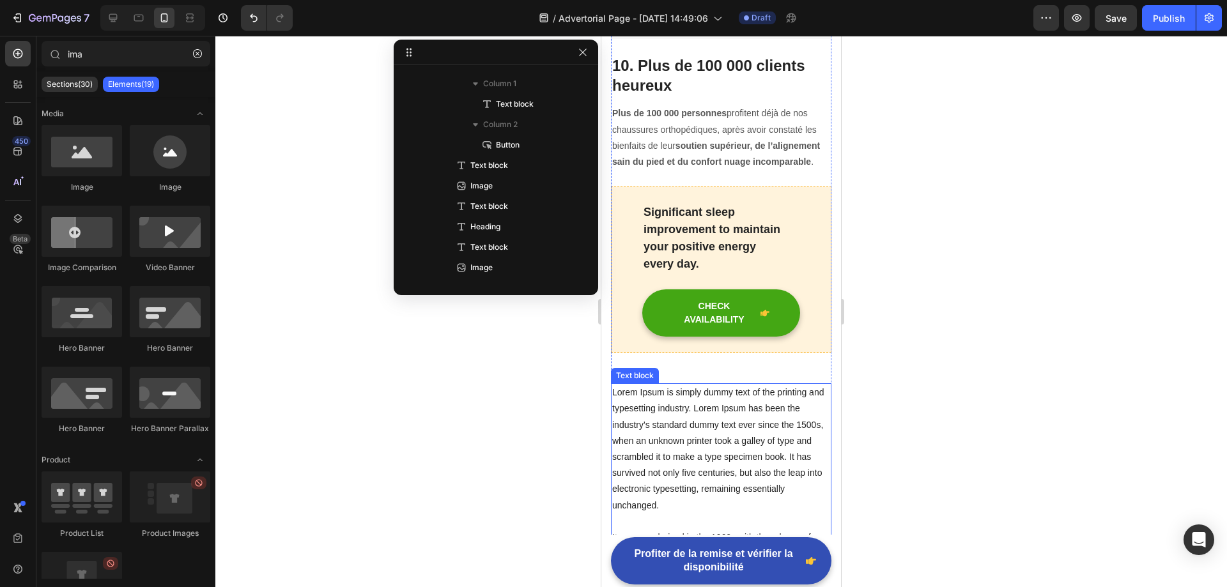
click at [684, 406] on p "Lorem Ipsum is simply dummy text of the printing and typesetting industry. Lore…" at bounding box center [721, 498] width 218 height 226
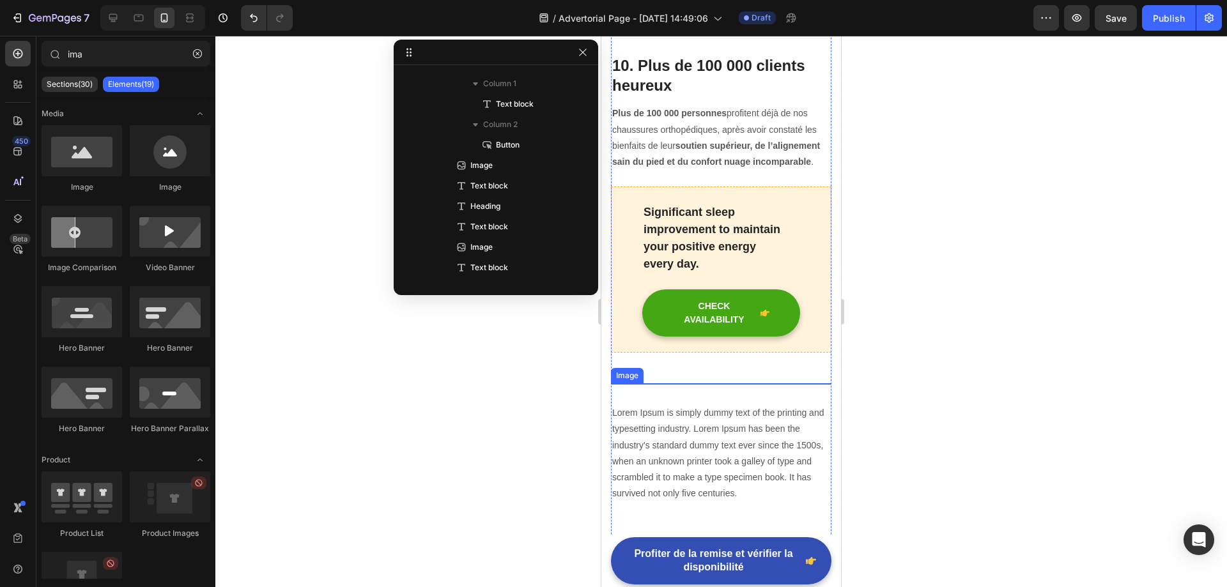
click at [684, 406] on img at bounding box center [721, 445] width 220 height 124
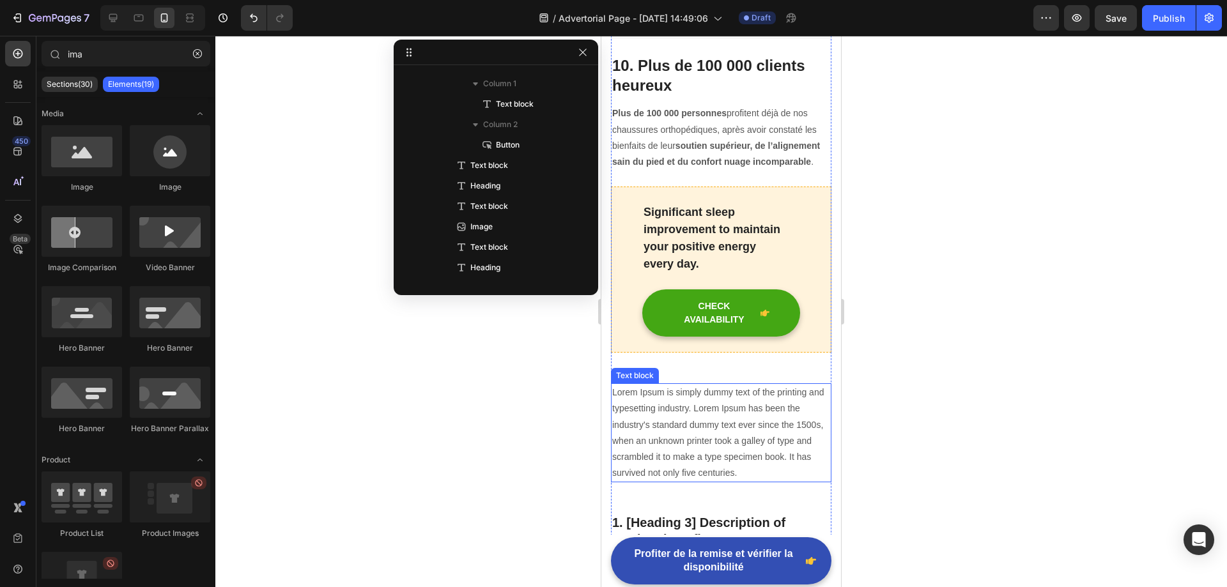
click at [690, 438] on p "Lorem Ipsum is simply dummy text of the printing and typesetting industry. Lore…" at bounding box center [721, 433] width 218 height 96
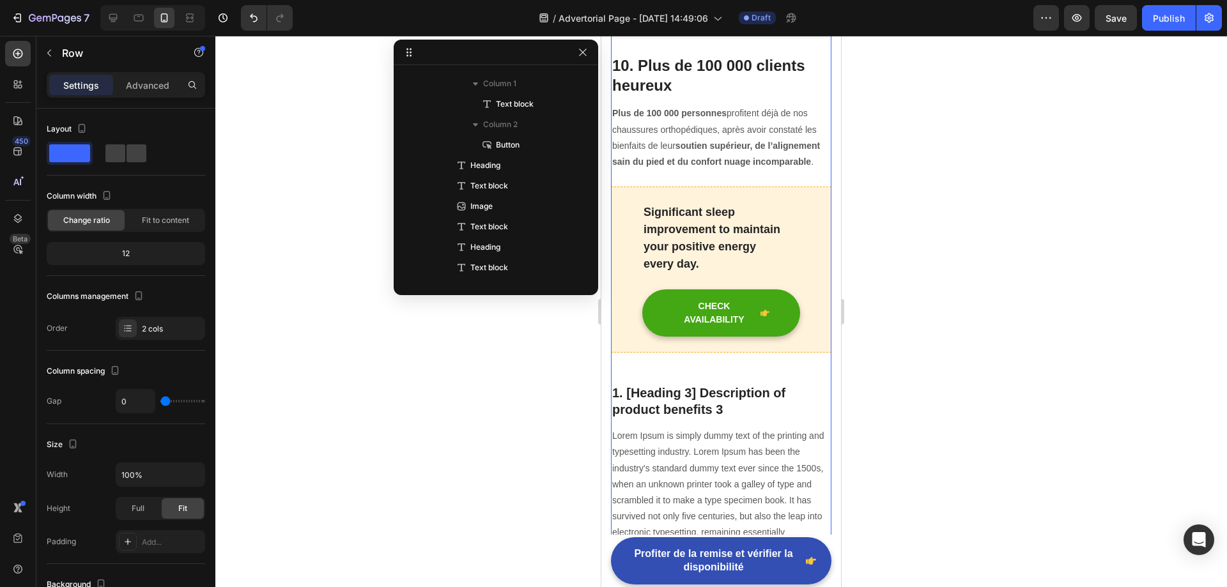
scroll to position [0, 0]
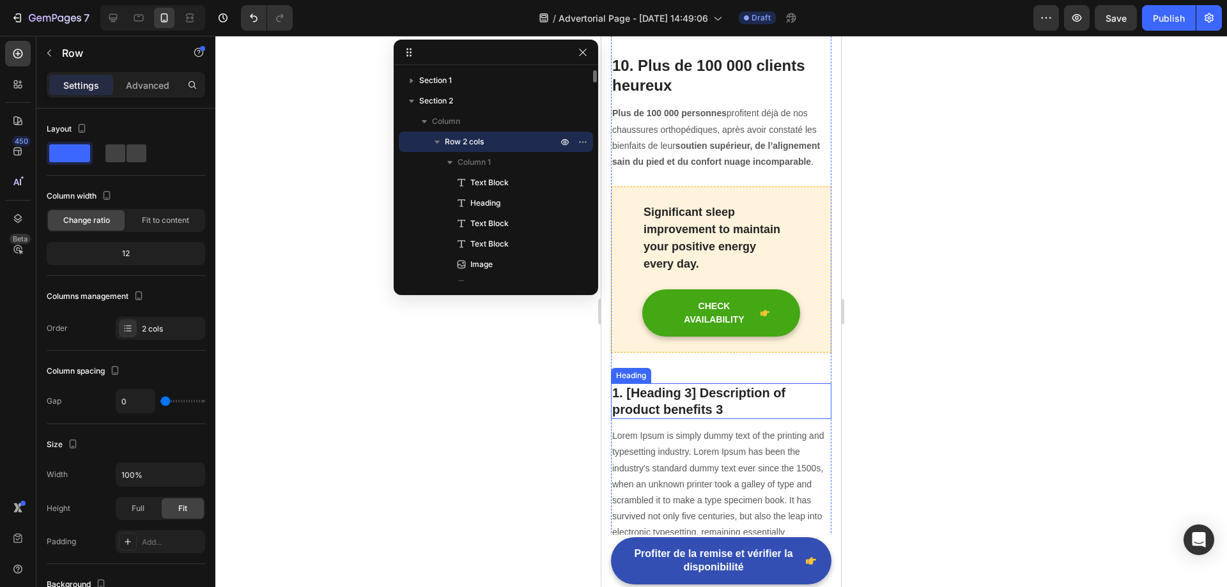
click at [691, 385] on p "1. [Heading 3] Description of product benefits 3" at bounding box center [721, 401] width 218 height 33
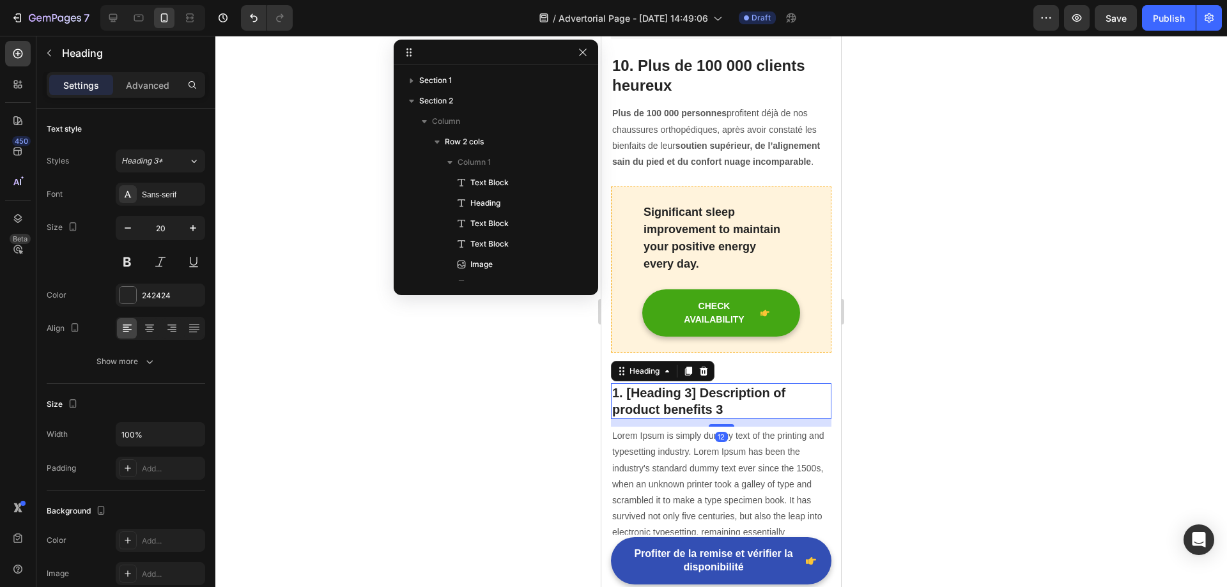
scroll to position [835, 0]
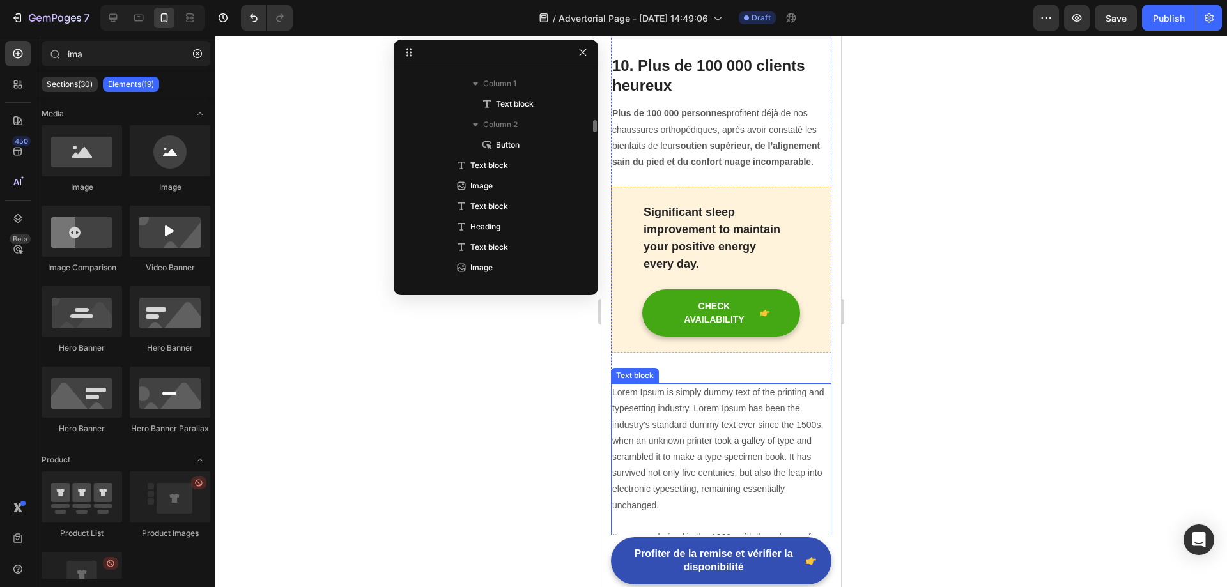
click at [689, 404] on p "Lorem Ipsum is simply dummy text of the printing and typesetting industry. Lore…" at bounding box center [721, 498] width 218 height 226
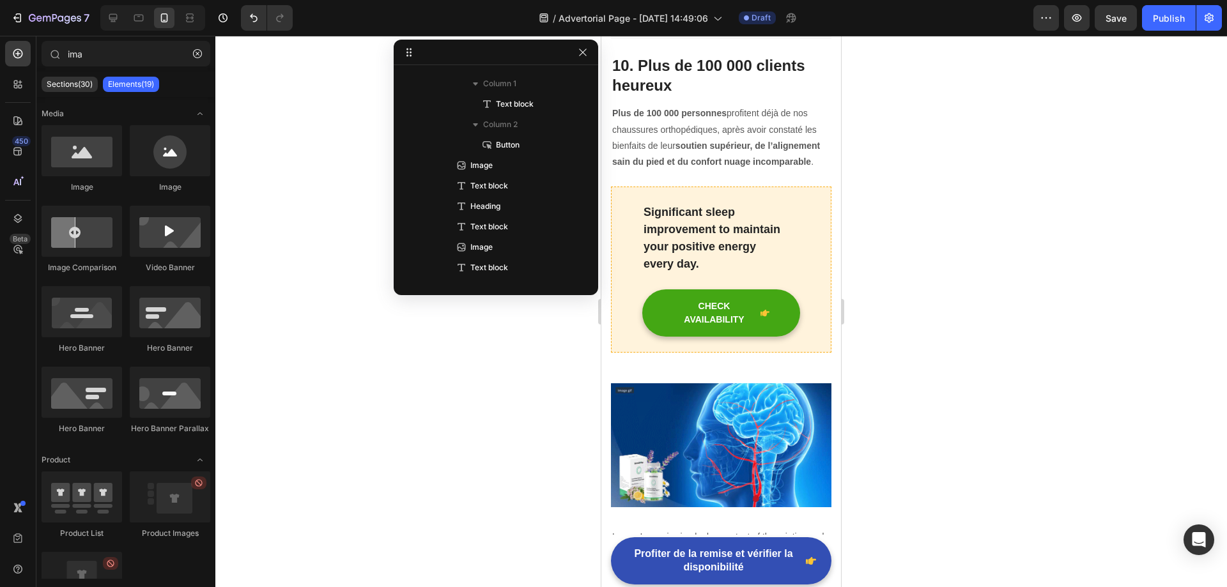
click at [691, 388] on img at bounding box center [721, 445] width 220 height 124
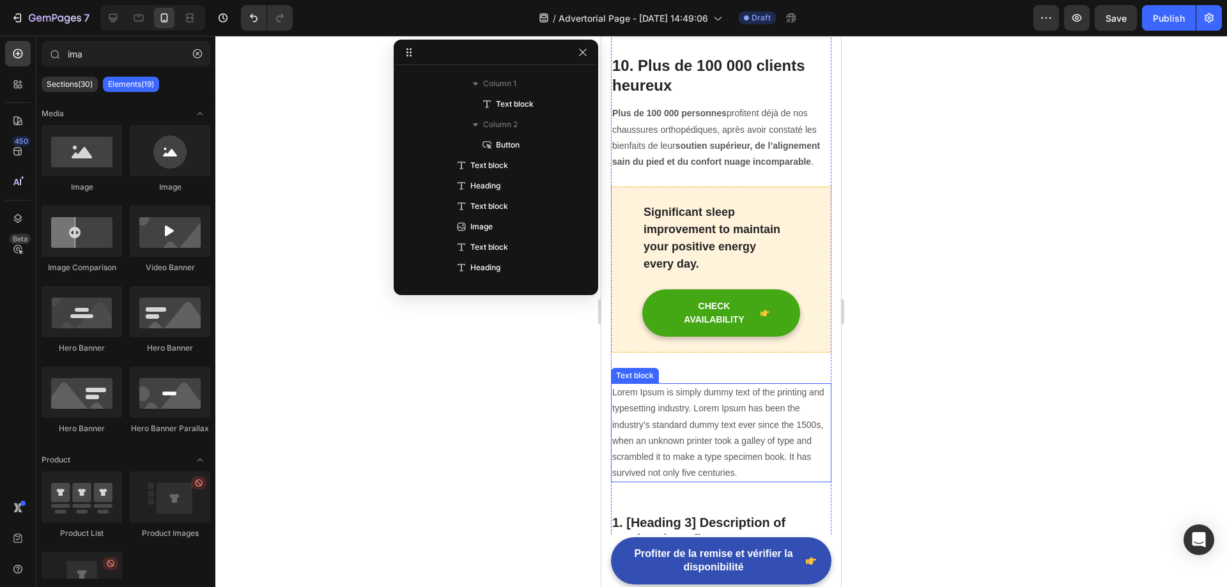
click at [685, 404] on p "Lorem Ipsum is simply dummy text of the printing and typesetting industry. Lore…" at bounding box center [721, 433] width 218 height 96
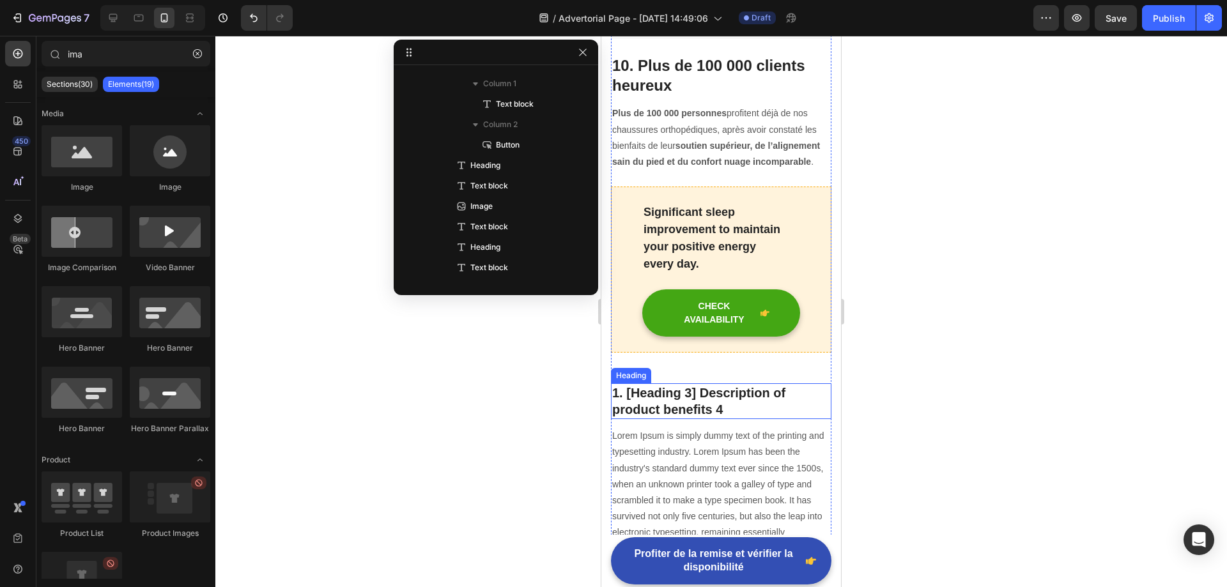
click at [683, 385] on p "1. [Heading 3] Description of product benefits 4" at bounding box center [721, 401] width 218 height 33
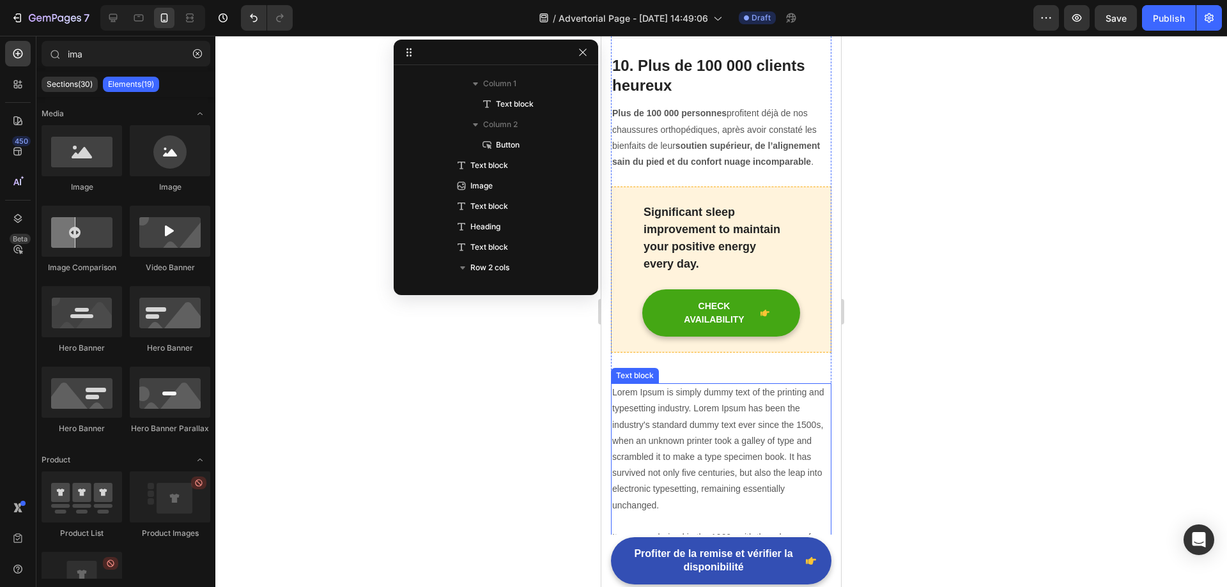
click at [673, 408] on p "Lorem Ipsum is simply dummy text of the printing and typesetting industry. Lore…" at bounding box center [721, 498] width 218 height 226
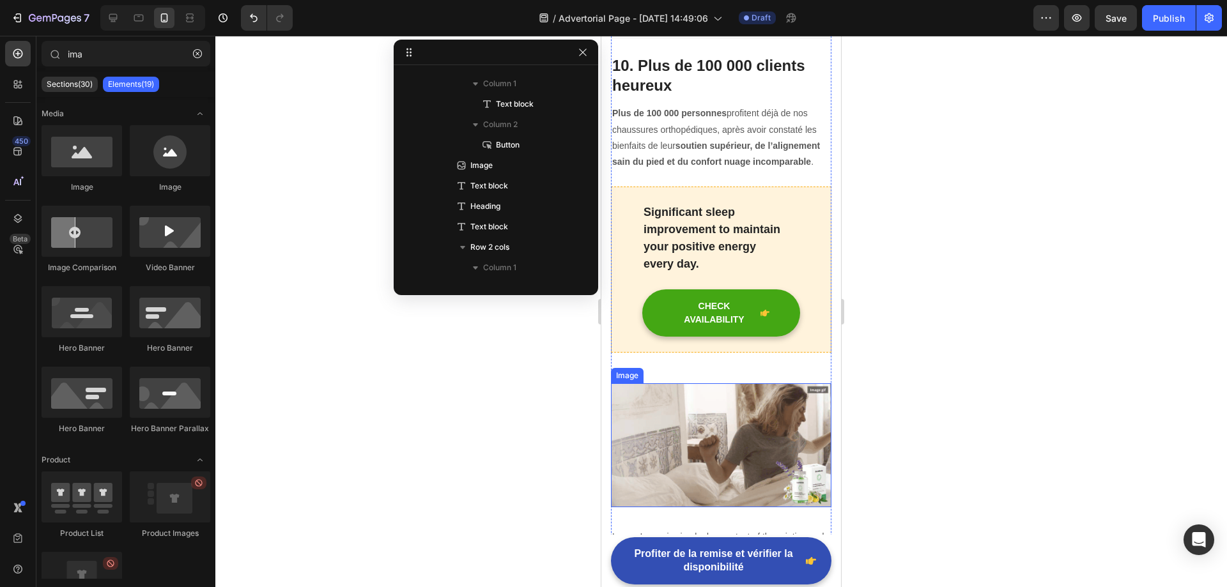
click at [676, 401] on img at bounding box center [721, 445] width 220 height 124
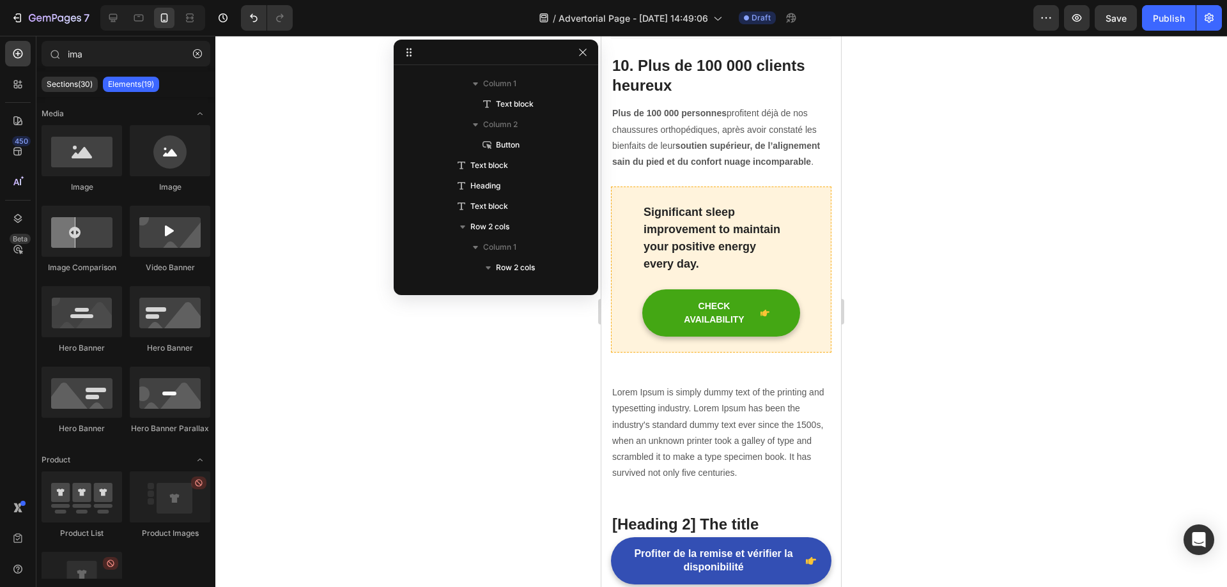
click at [676, 410] on p "Lorem Ipsum is simply dummy text of the printing and typesetting industry. Lore…" at bounding box center [721, 433] width 218 height 96
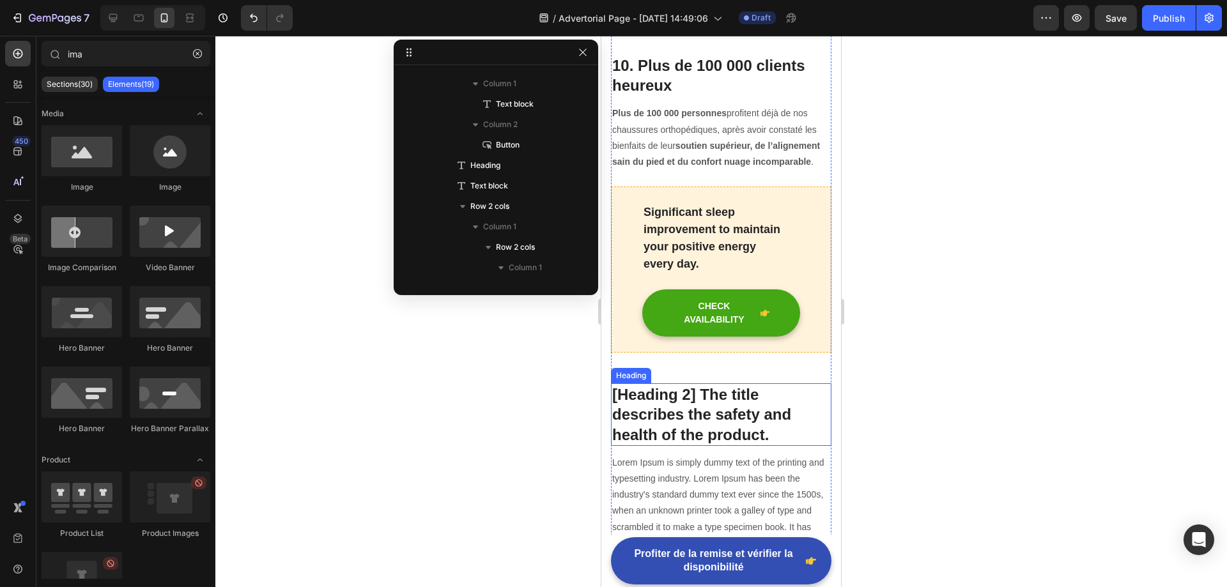
click at [700, 388] on p "[Heading 2] The title describes the safety and health of the product." at bounding box center [721, 415] width 218 height 60
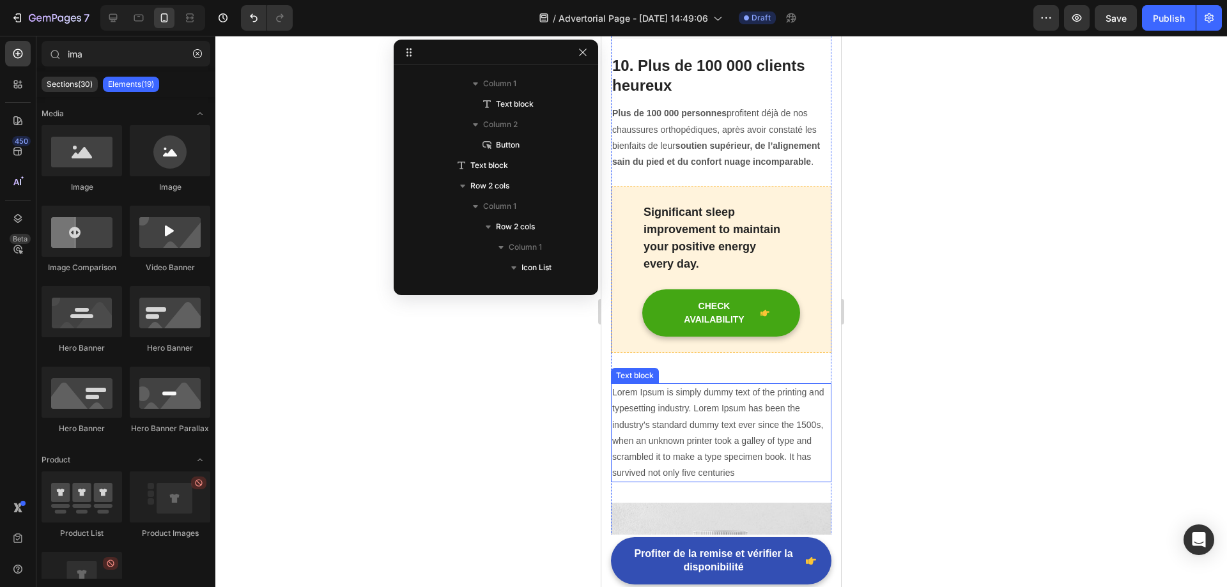
click at [691, 417] on p "Lorem Ipsum is simply dummy text of the printing and typesetting industry. Lore…" at bounding box center [721, 433] width 218 height 96
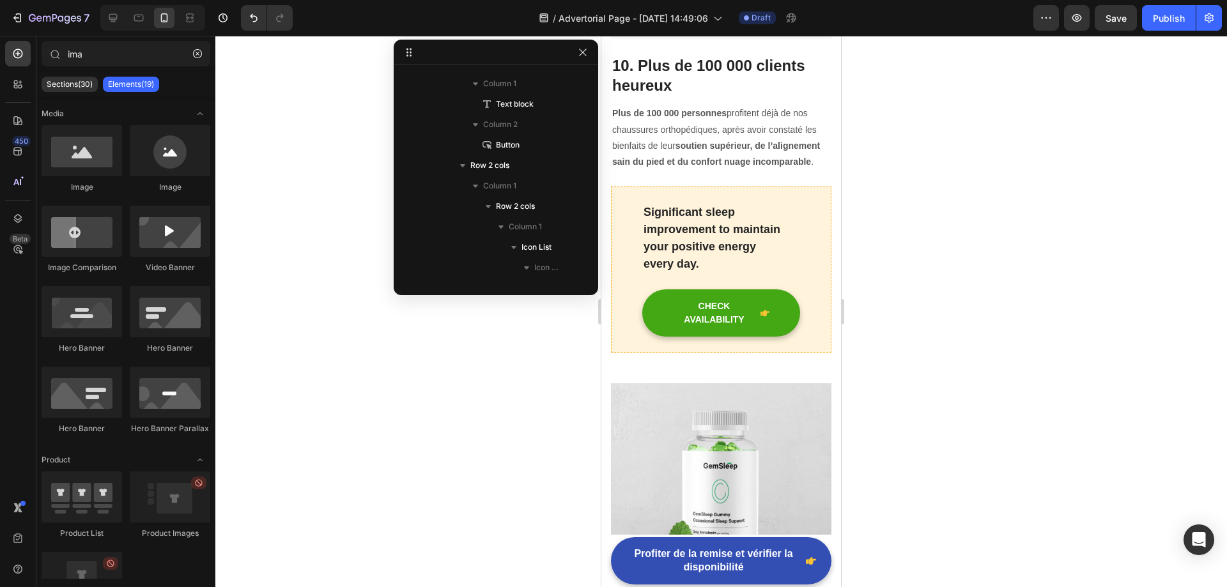
click at [690, 420] on img at bounding box center [721, 521] width 220 height 277
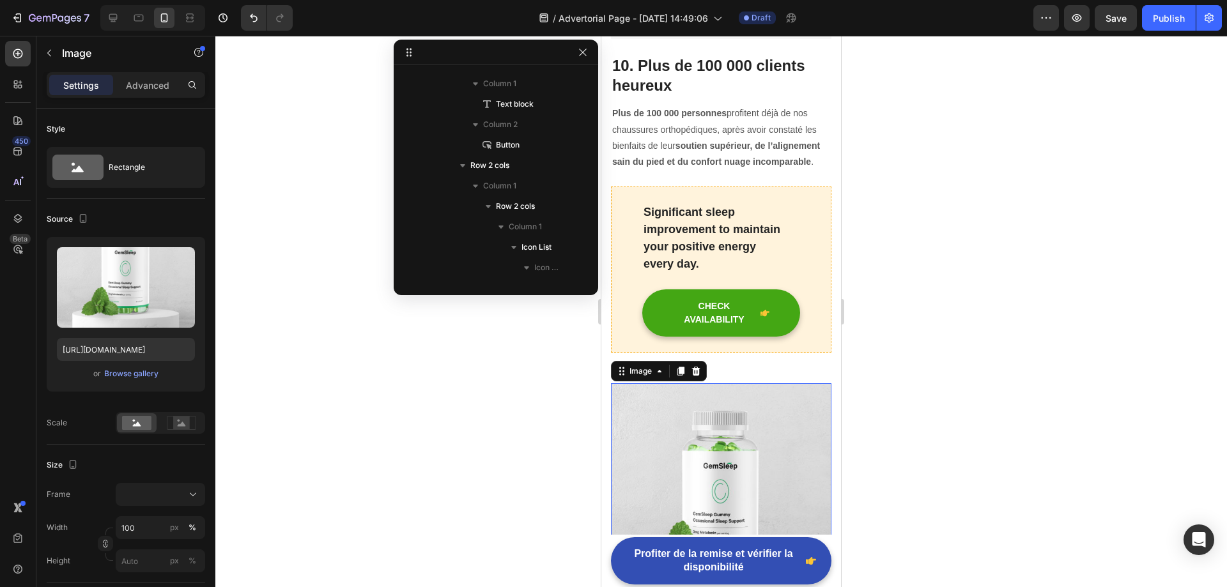
scroll to position [2430, 0]
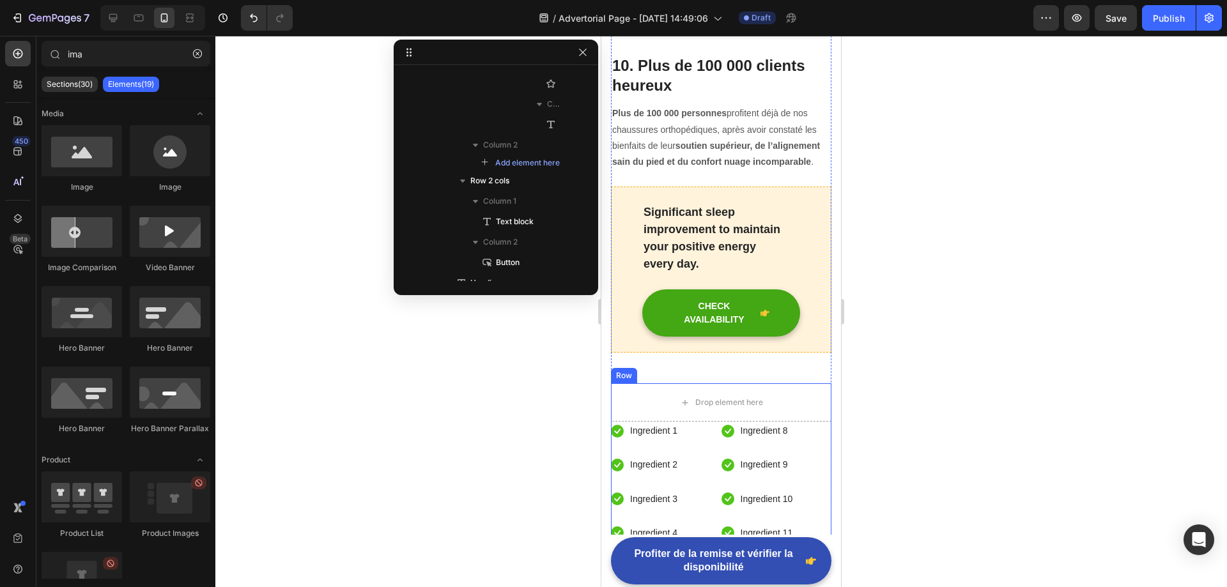
click at [628, 368] on div "Row" at bounding box center [624, 375] width 26 height 15
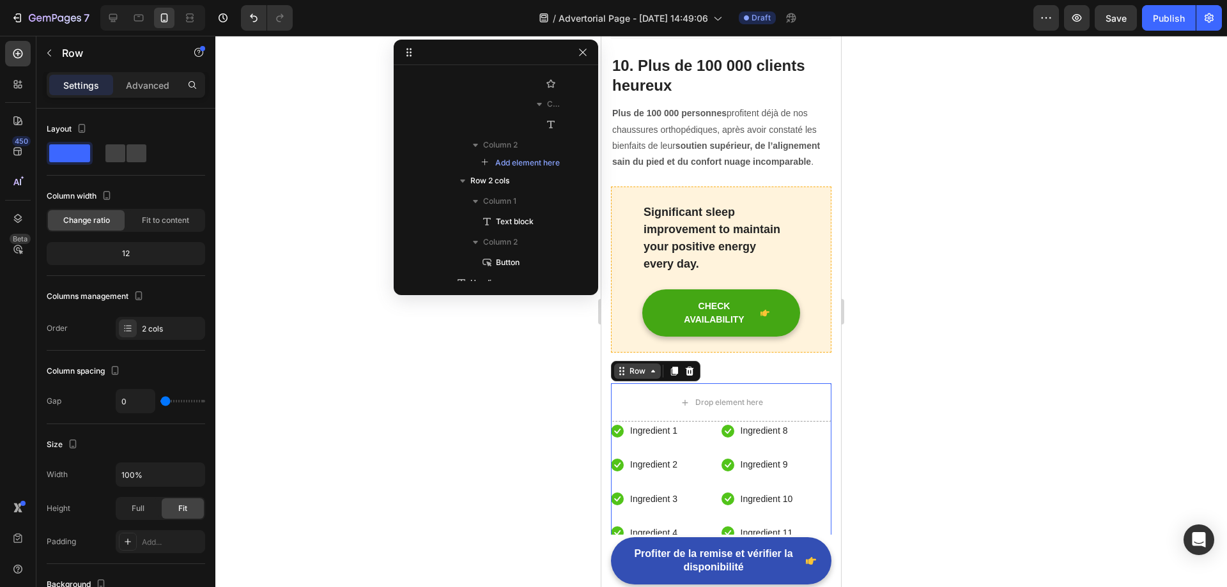
scroll to position [835, 0]
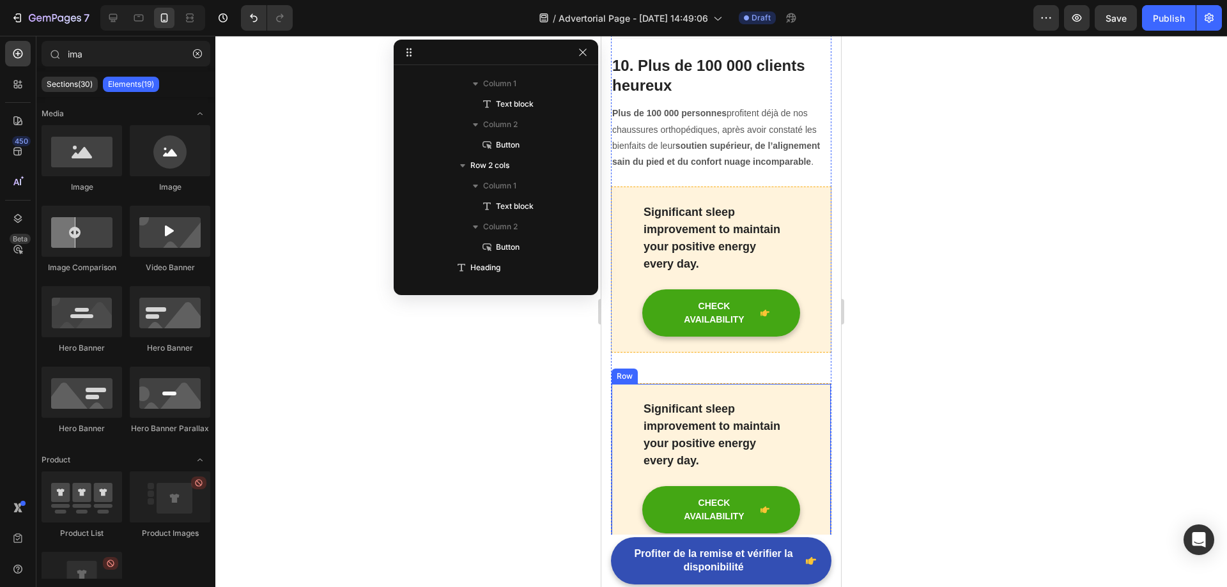
click at [649, 383] on div "Significant sleep improvement to maintain your positive energy every day. Text …" at bounding box center [721, 466] width 220 height 166
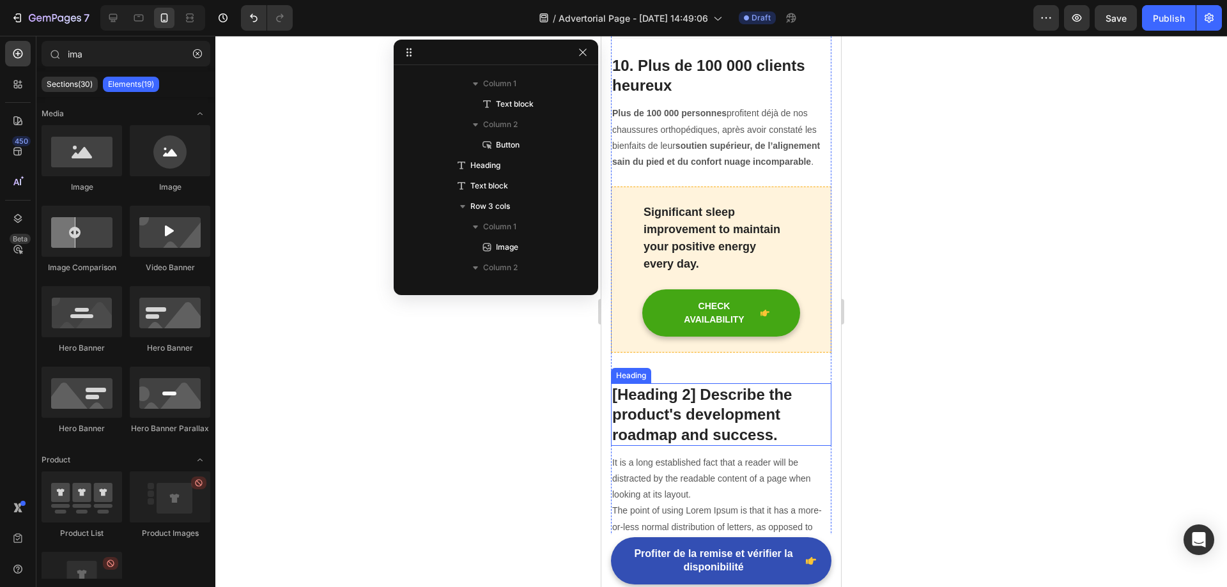
click at [659, 385] on p "[Heading 2] Describe the product's development roadmap and success." at bounding box center [721, 415] width 218 height 60
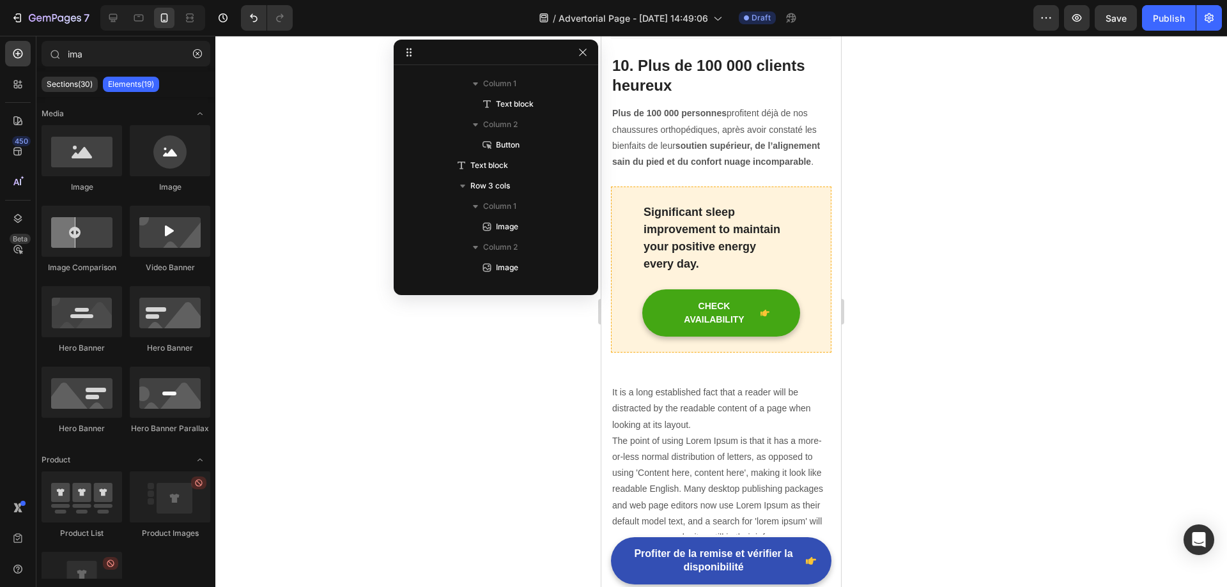
click at [691, 385] on p "It is a long established fact that a reader will be distracted by the readable …" at bounding box center [721, 490] width 218 height 210
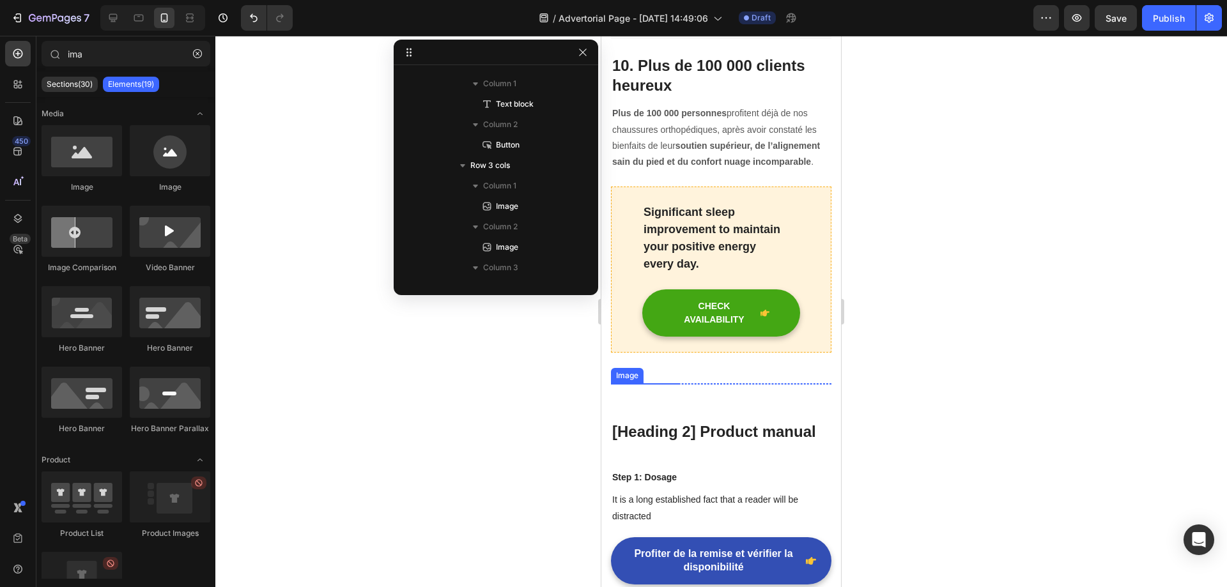
click at [669, 383] on img at bounding box center [645, 417] width 69 height 69
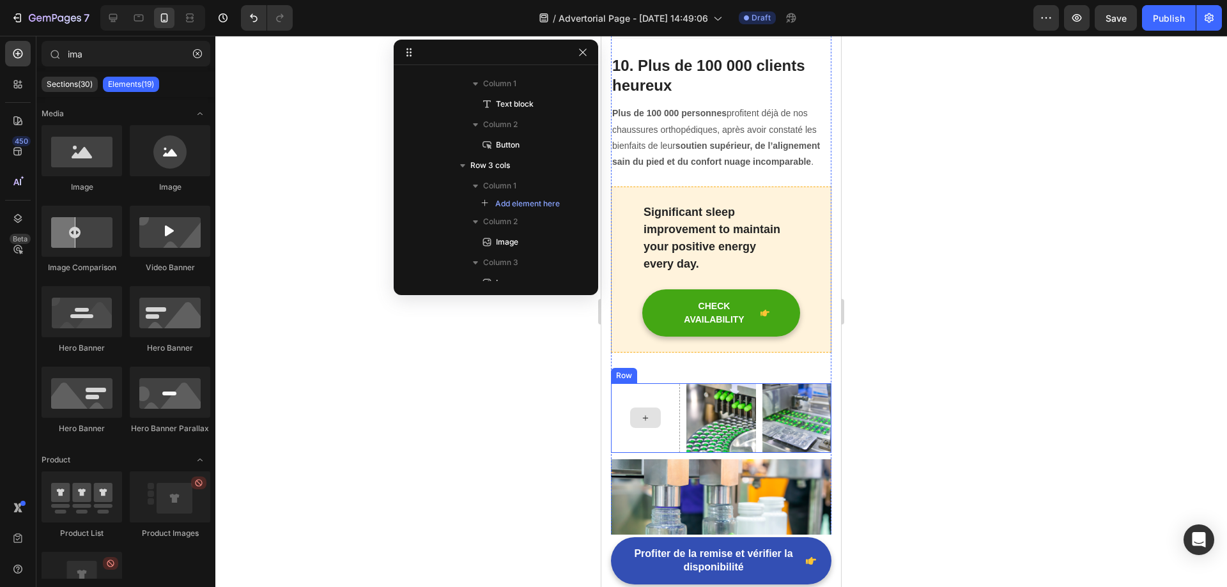
click at [724, 383] on img at bounding box center [720, 417] width 69 height 69
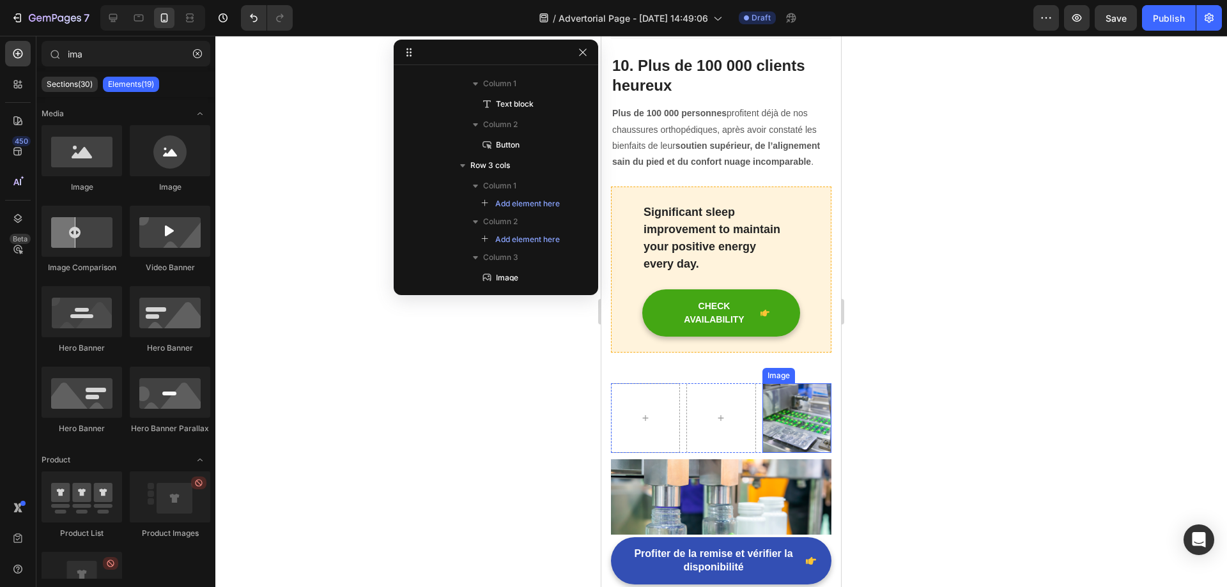
click at [809, 387] on img at bounding box center [796, 417] width 69 height 69
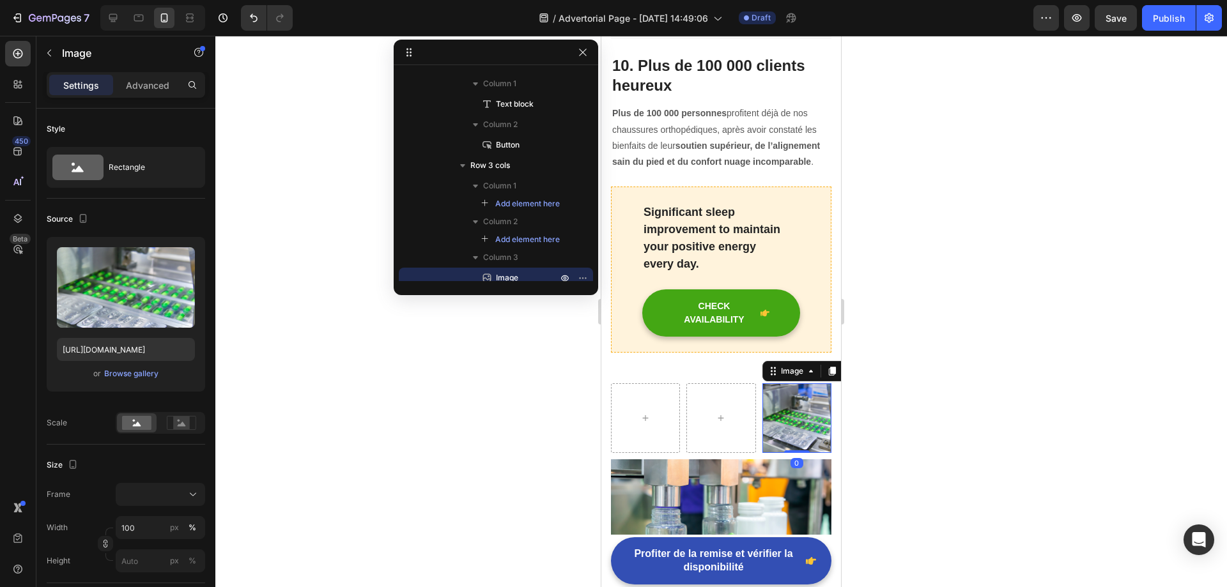
scroll to position [947, 0]
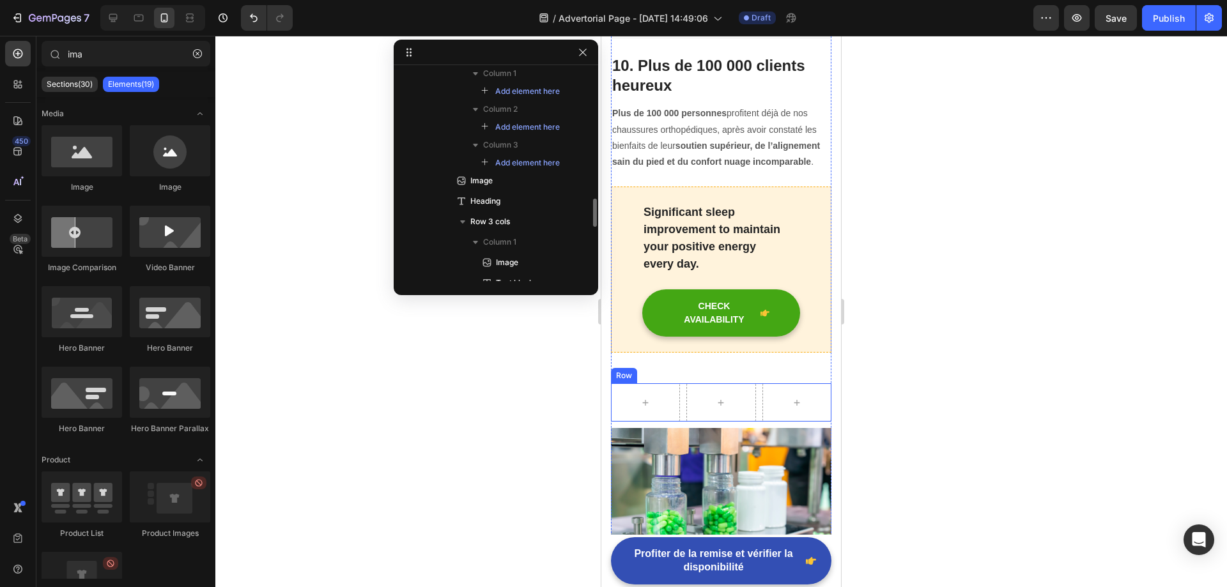
click at [629, 368] on div "Row" at bounding box center [624, 375] width 26 height 15
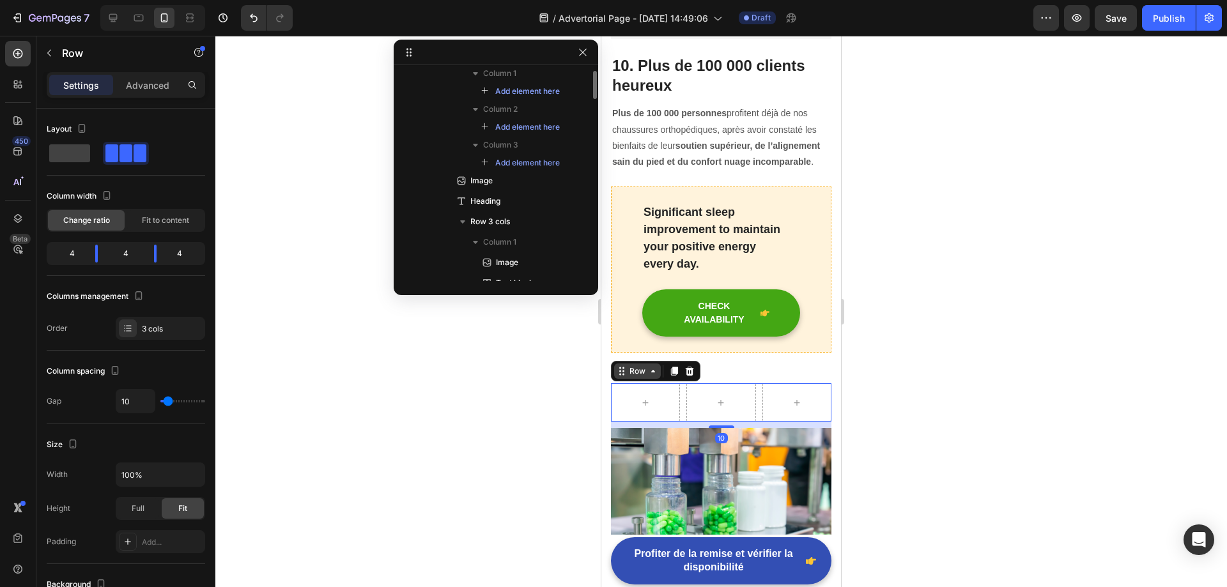
scroll to position [835, 0]
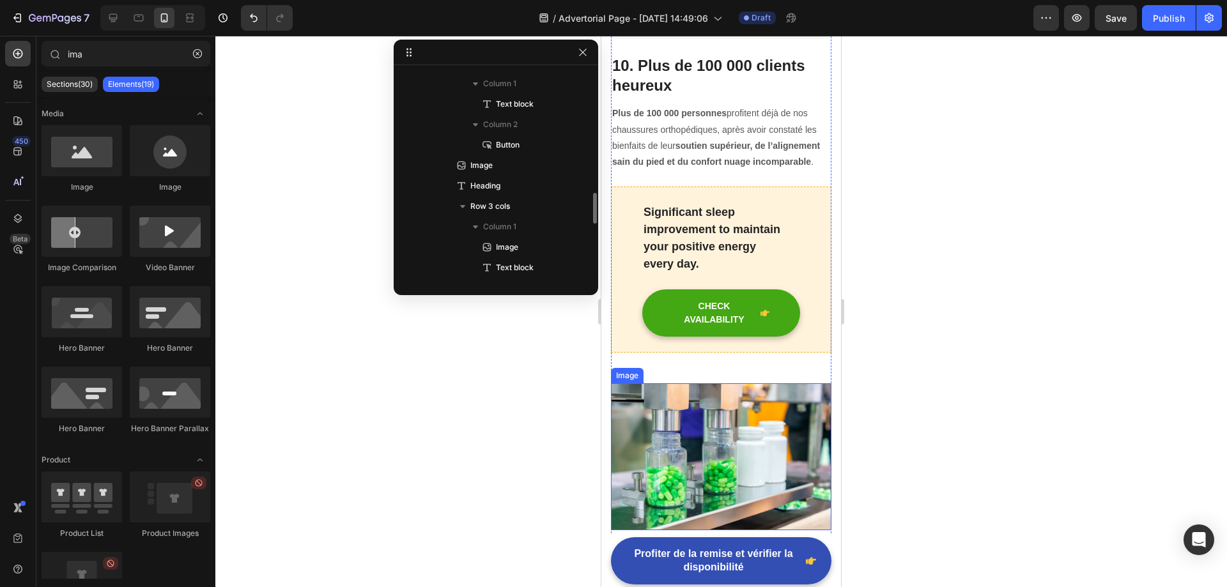
click at [694, 402] on img at bounding box center [721, 456] width 220 height 147
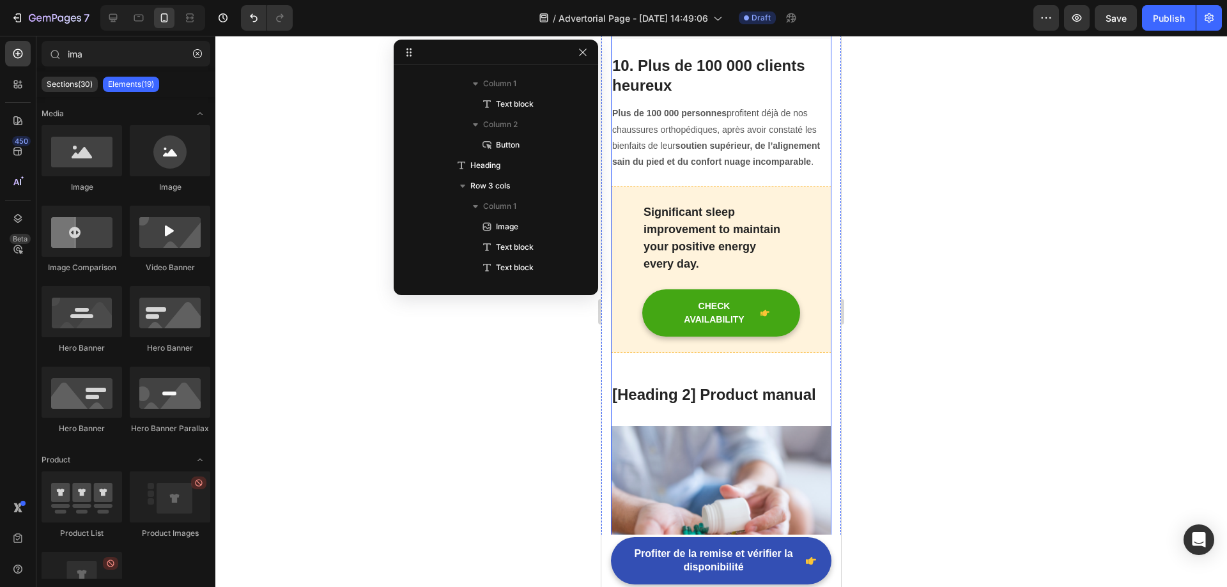
click at [682, 385] on p "[Heading 2] Product manual" at bounding box center [721, 395] width 218 height 20
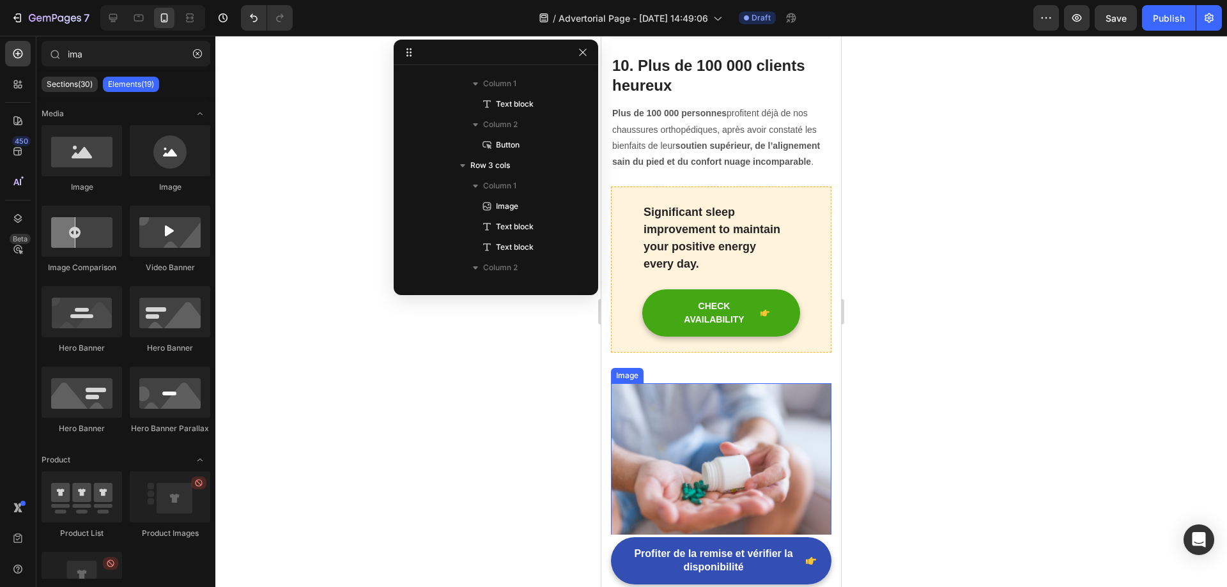
click at [678, 399] on img at bounding box center [721, 465] width 220 height 165
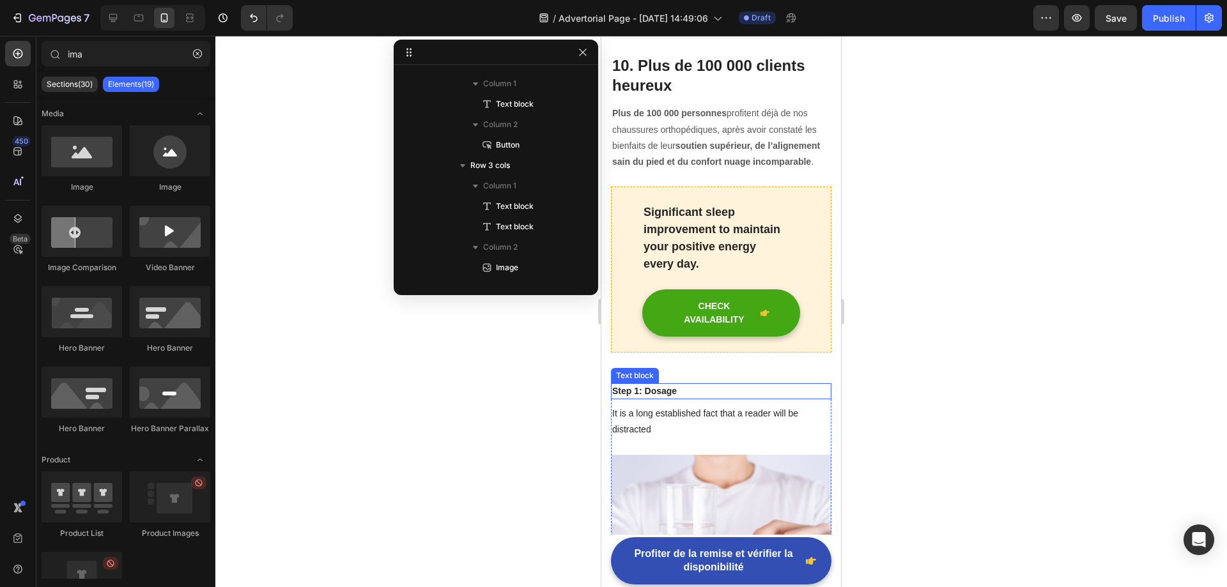
click at [652, 370] on div "Text block" at bounding box center [634, 375] width 43 height 11
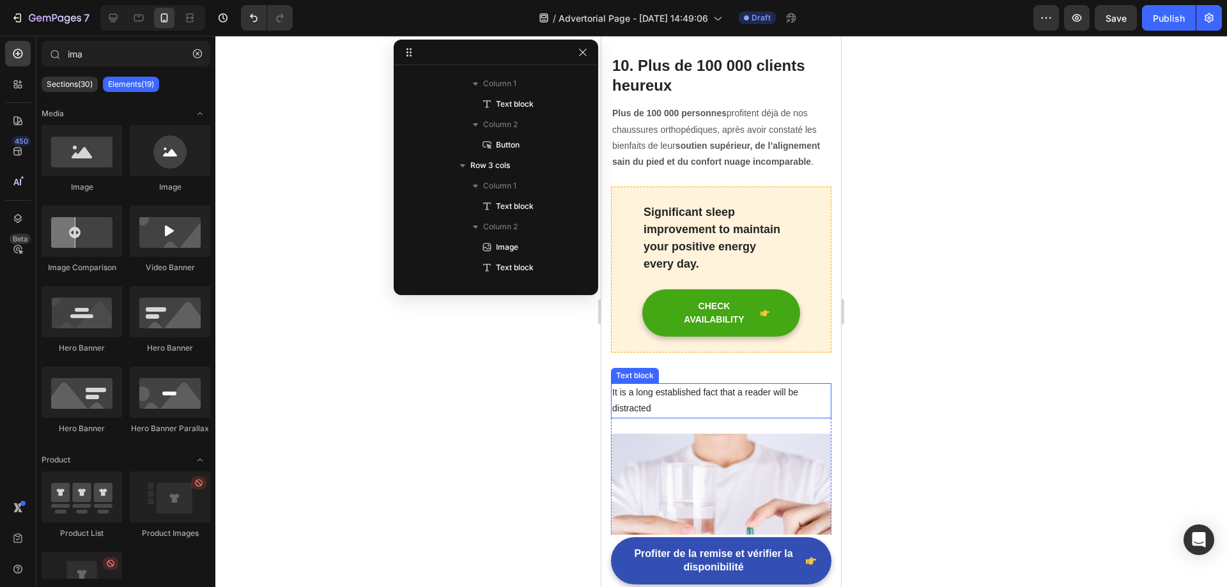
click at [645, 385] on p "It is a long established fact that a reader will be distracted" at bounding box center [721, 401] width 218 height 32
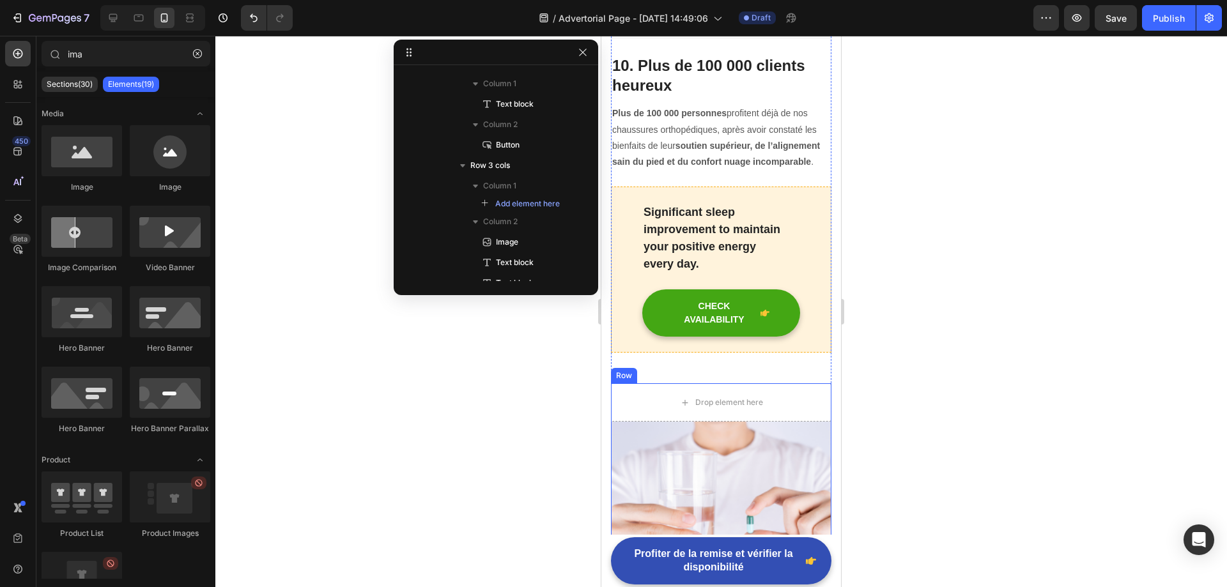
click at [624, 370] on div "Row" at bounding box center [623, 375] width 21 height 11
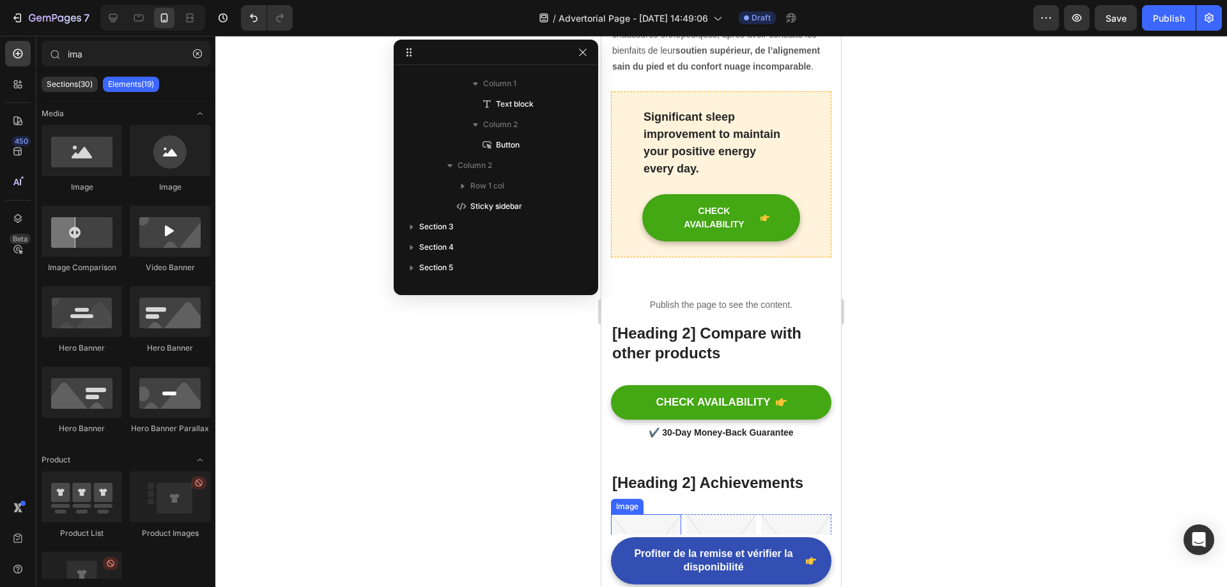
scroll to position [4528, 0]
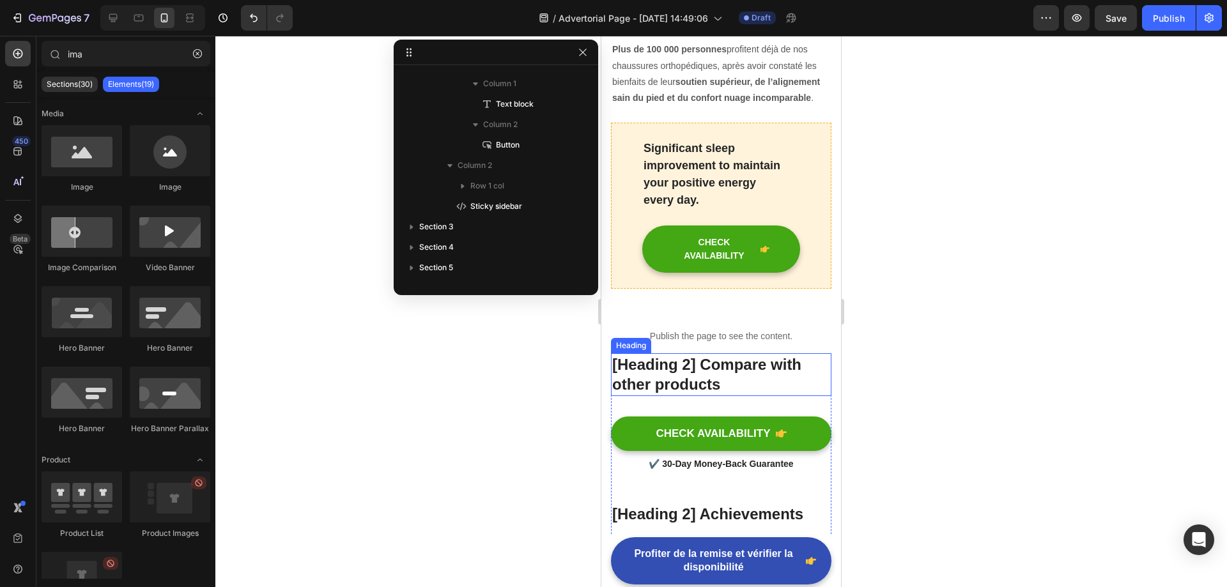
click at [678, 355] on p "[Heading 2] Compare with other products" at bounding box center [721, 375] width 218 height 40
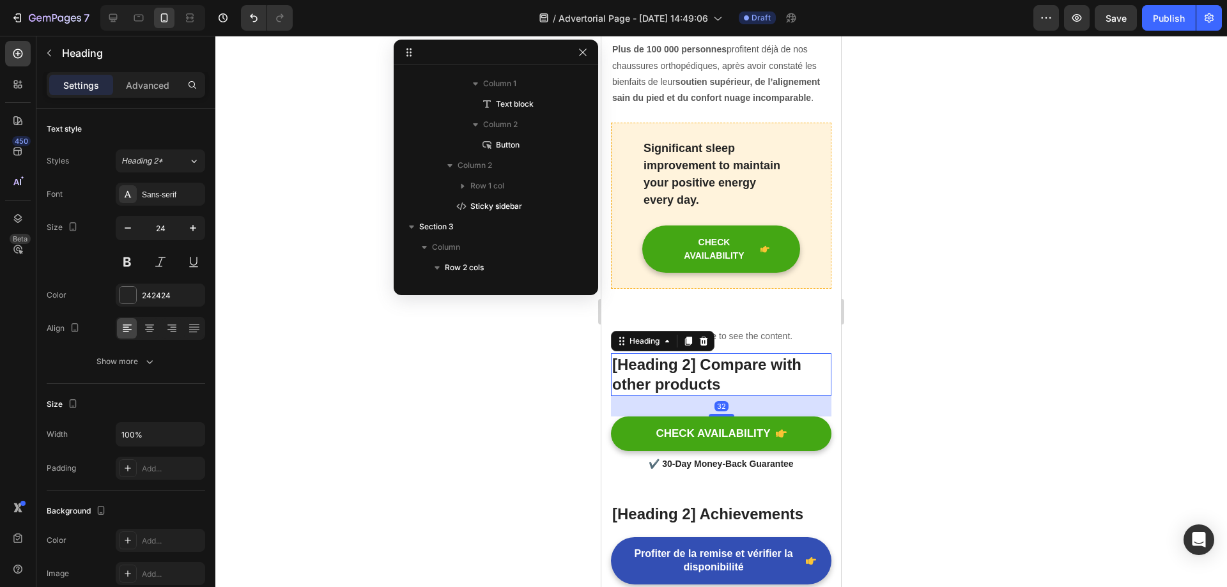
scroll to position [978, 0]
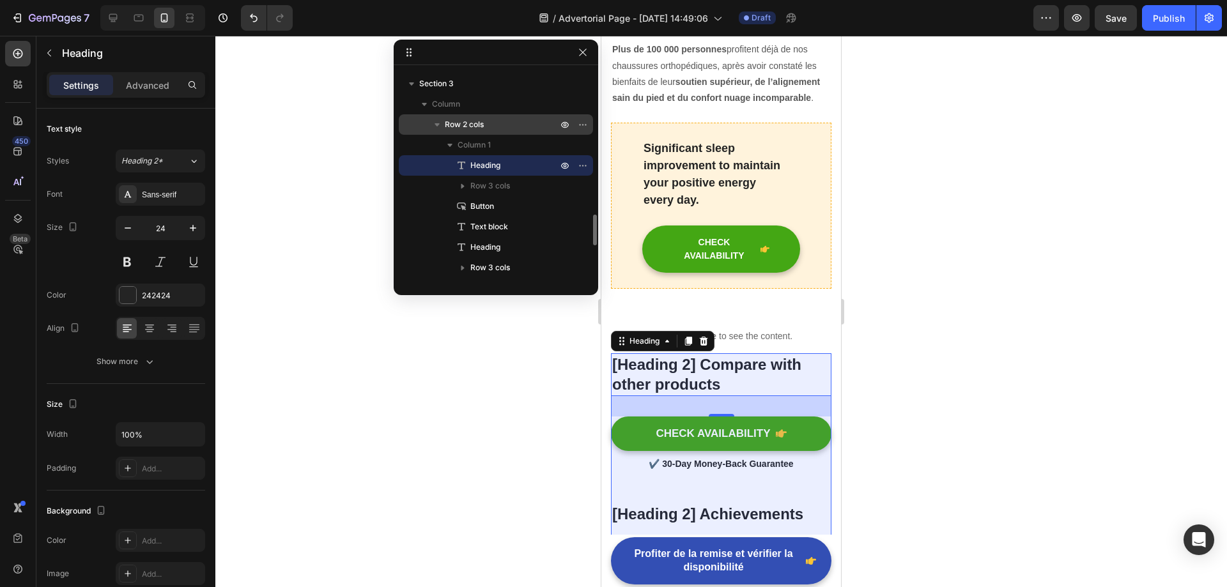
click at [477, 119] on span "Row 2 cols" at bounding box center [464, 124] width 39 height 13
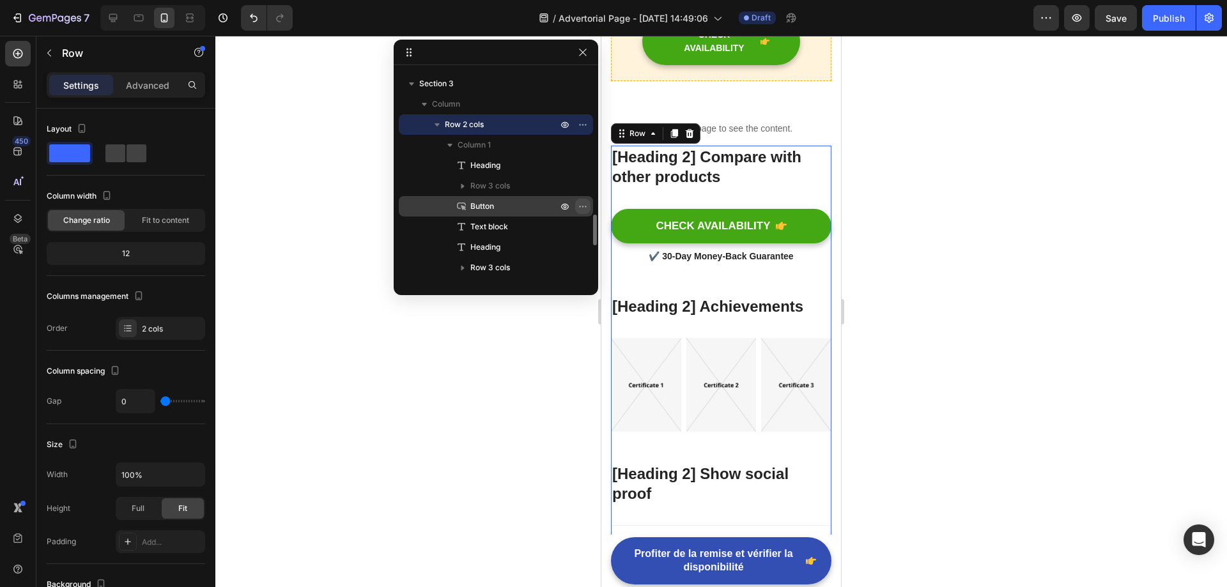
scroll to position [4769, 0]
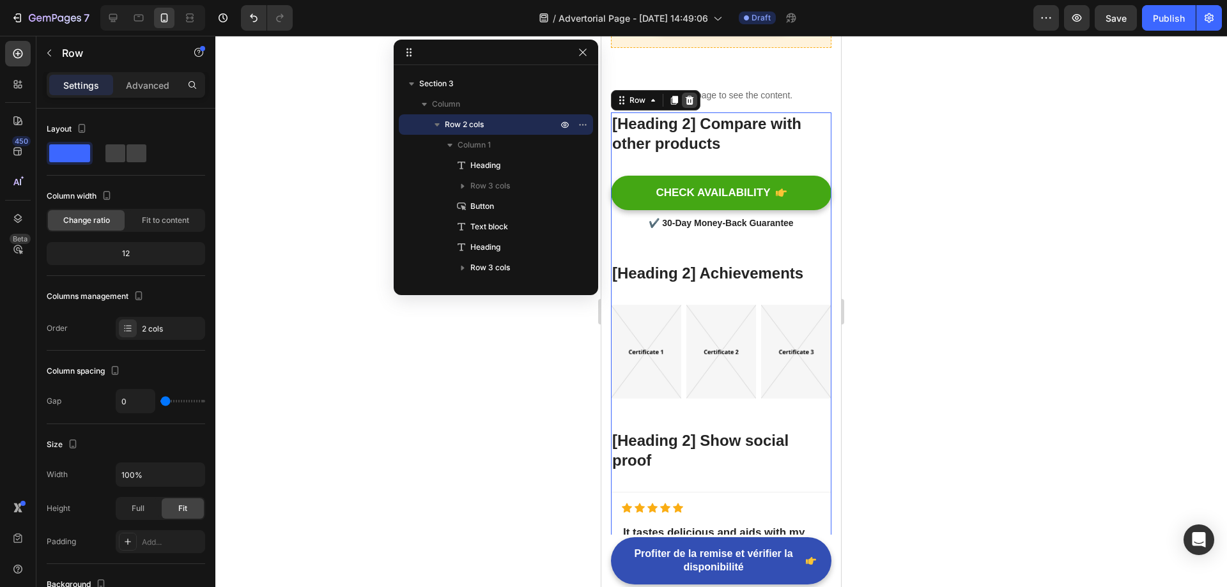
click at [686, 96] on icon at bounding box center [689, 100] width 8 height 9
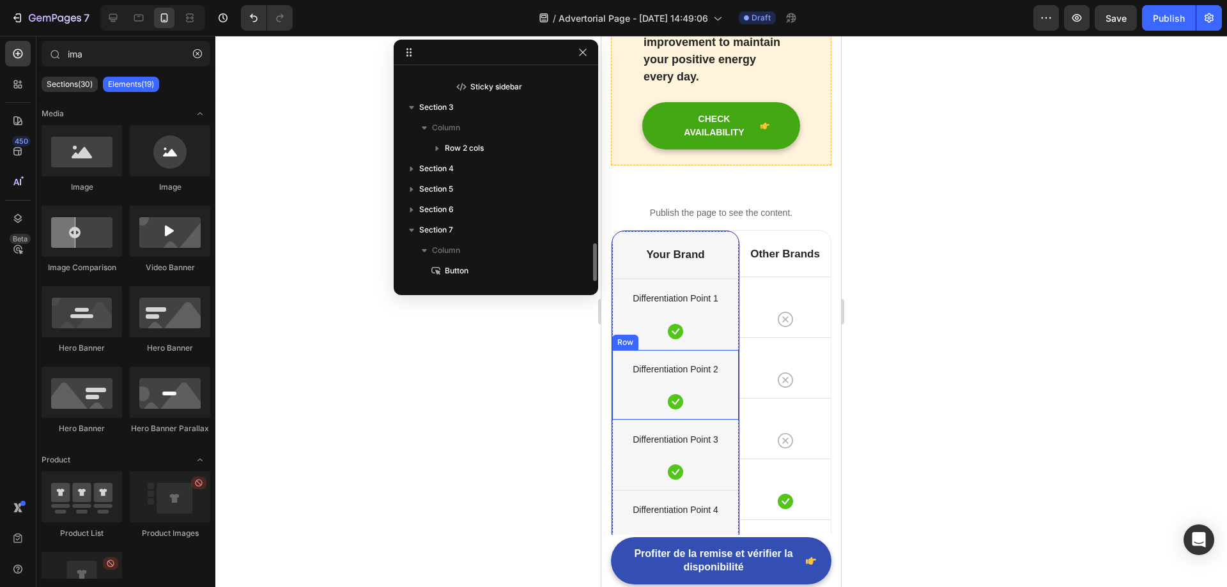
scroll to position [4641, 0]
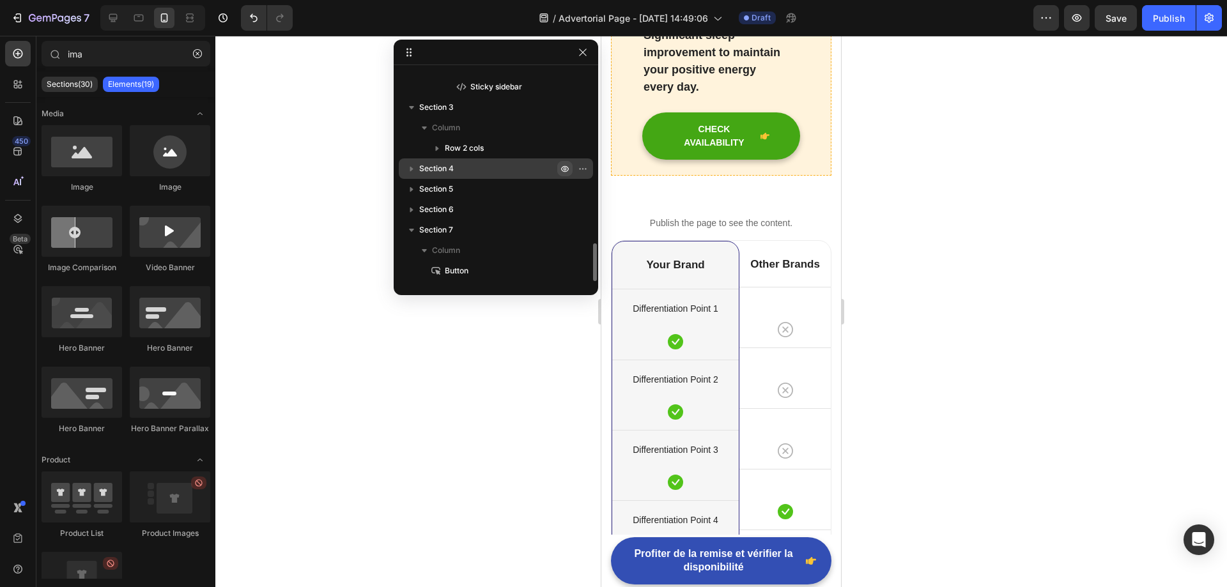
click at [564, 165] on icon "button" at bounding box center [565, 169] width 10 height 10
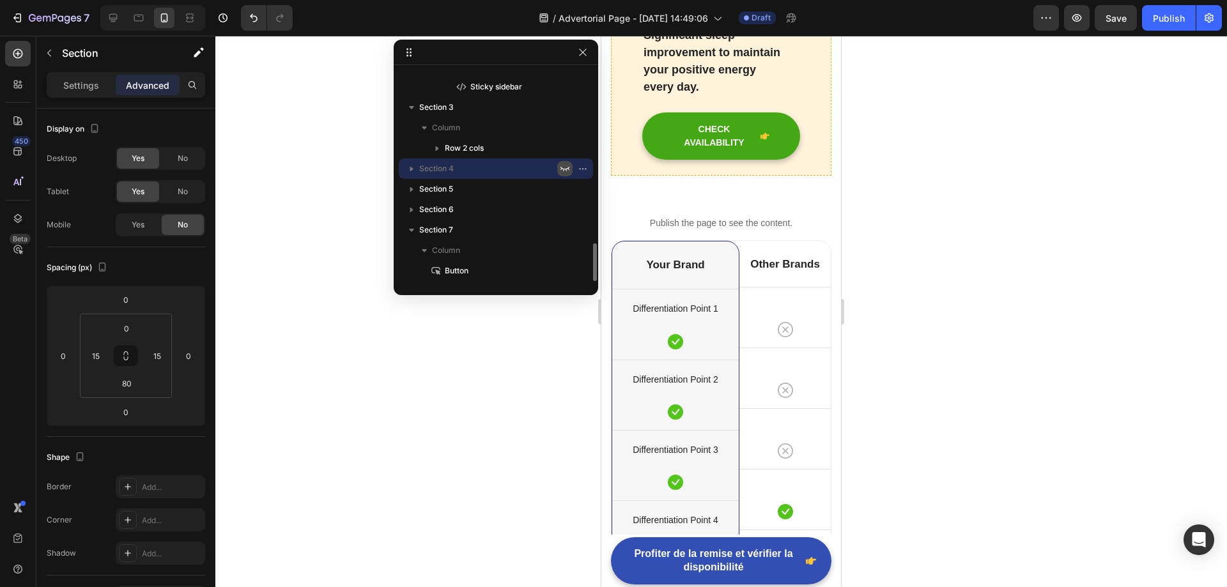
click at [564, 170] on icon "button" at bounding box center [565, 169] width 10 height 10
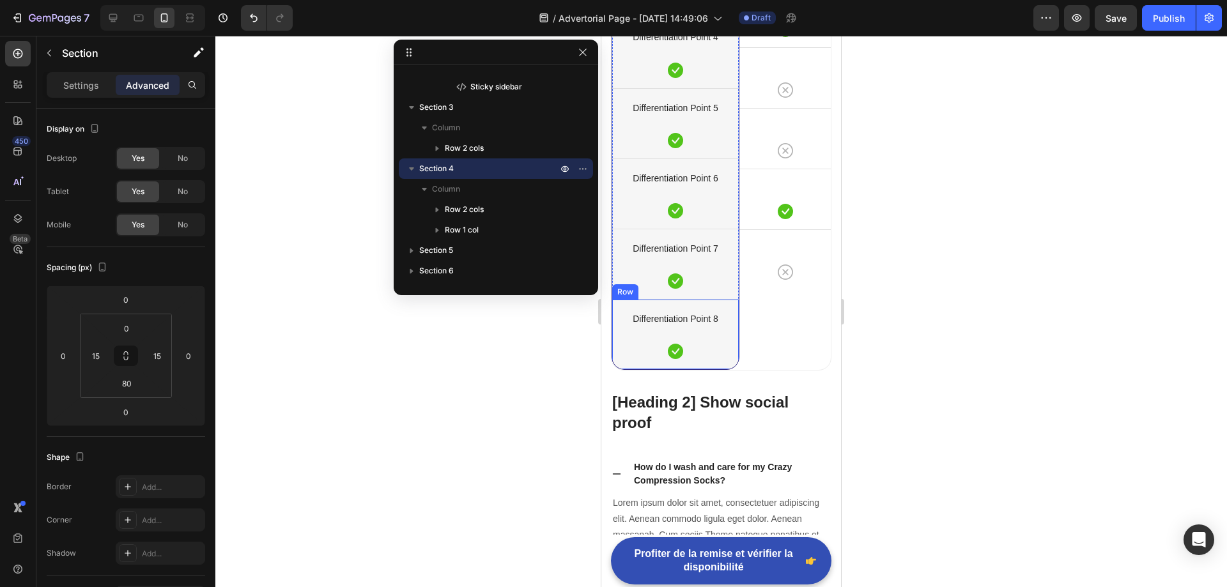
scroll to position [5152, 0]
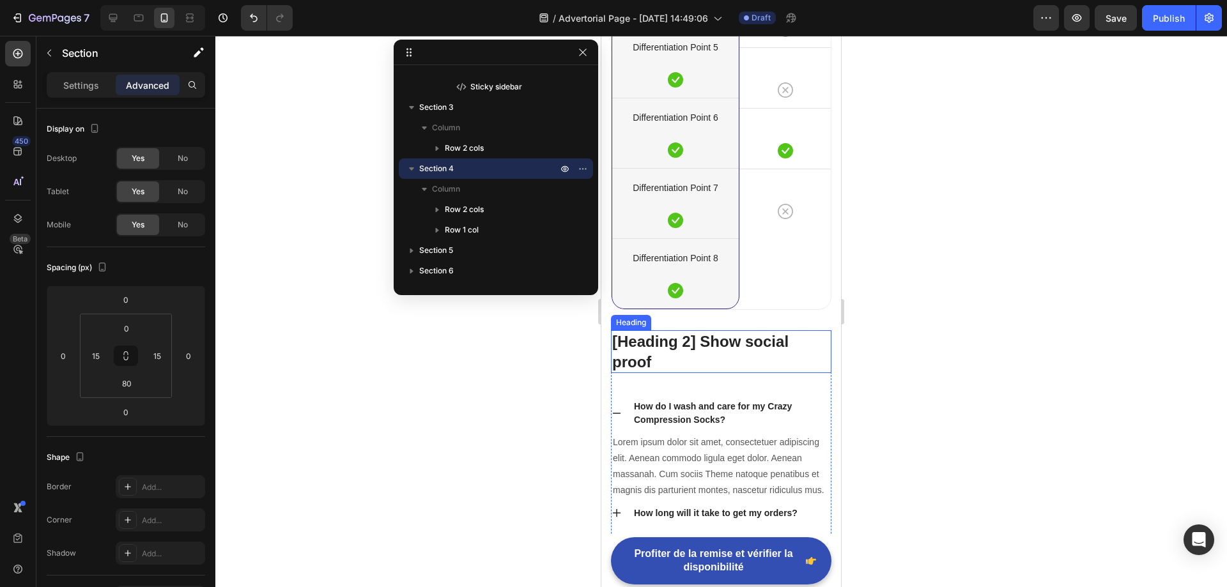
click at [640, 324] on div "Heading" at bounding box center [630, 322] width 35 height 11
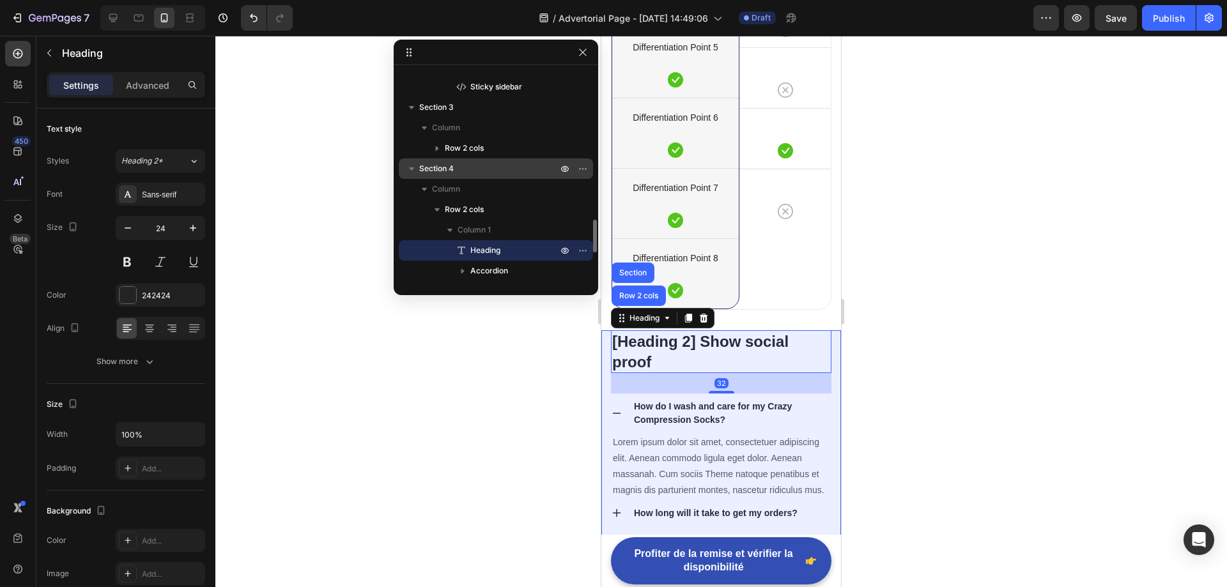
click at [454, 172] on p "Section 4" at bounding box center [489, 168] width 141 height 13
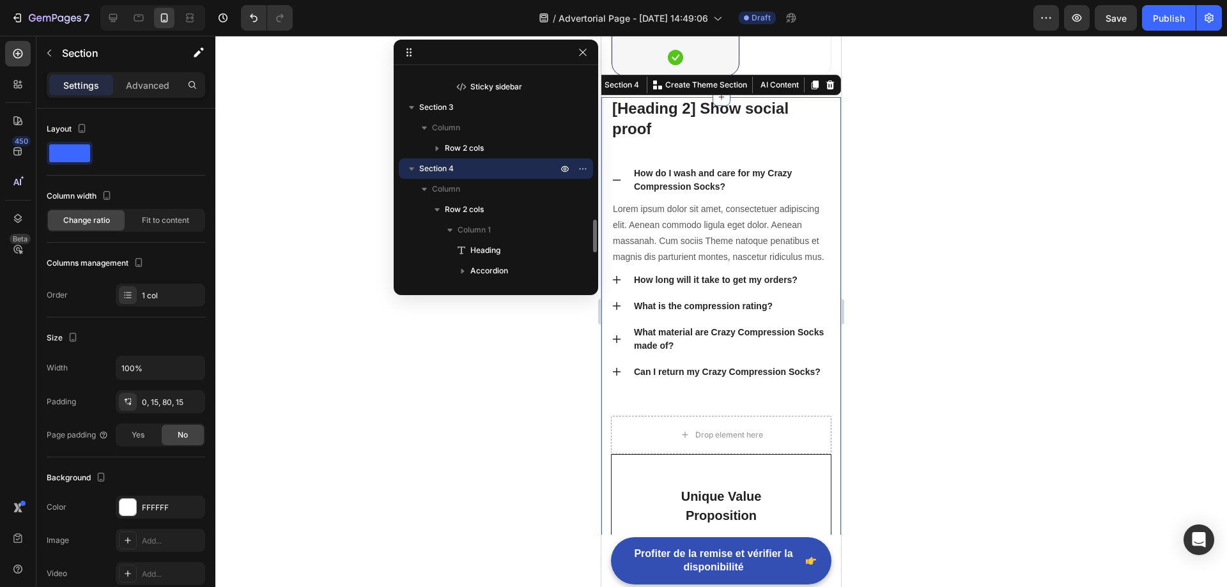
scroll to position [5402, 0]
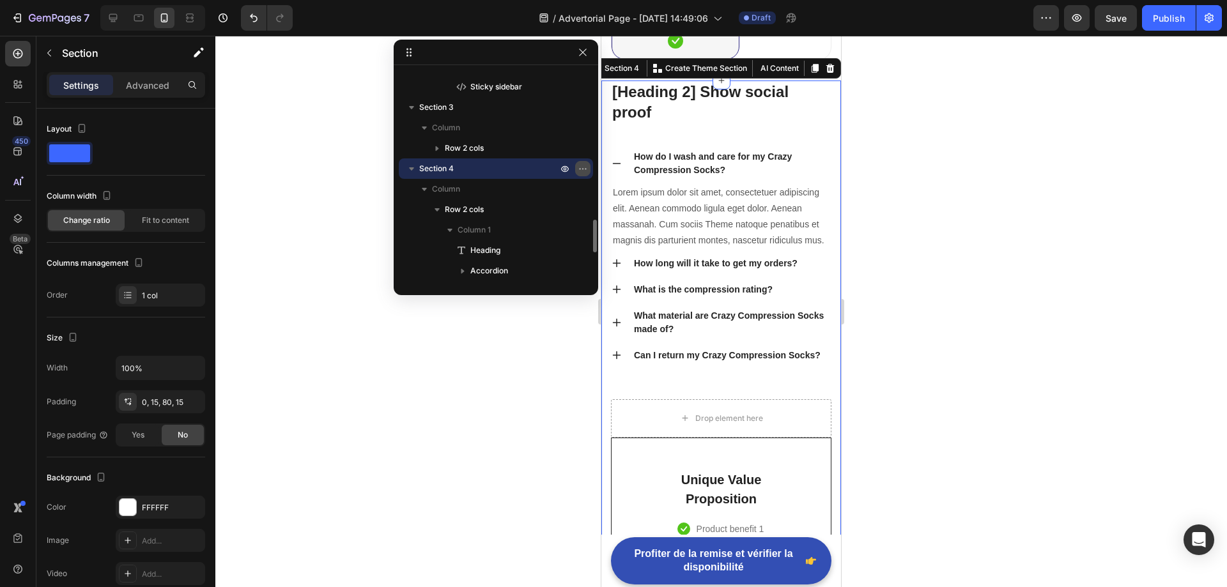
click at [579, 170] on icon "button" at bounding box center [583, 169] width 10 height 10
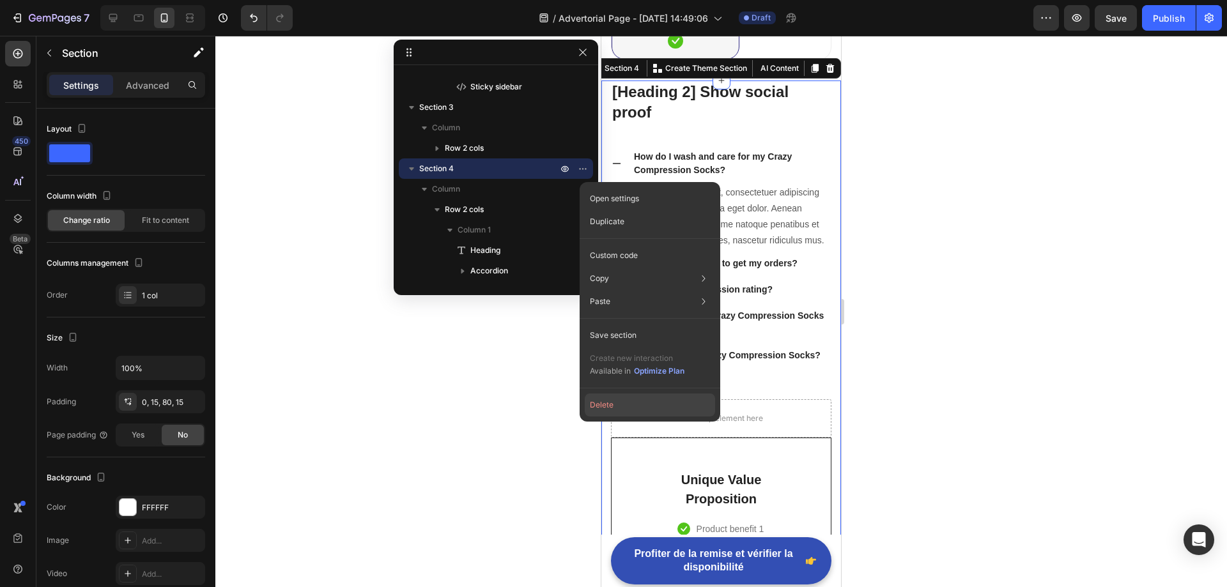
click at [610, 407] on button "Delete" at bounding box center [650, 405] width 130 height 23
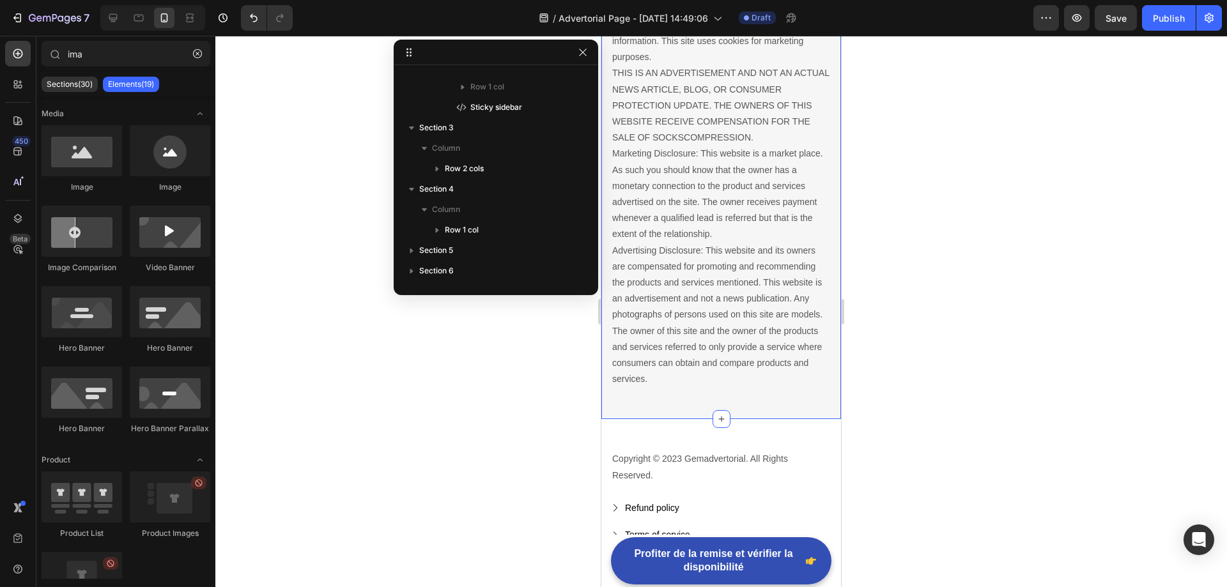
scroll to position [5338, 0]
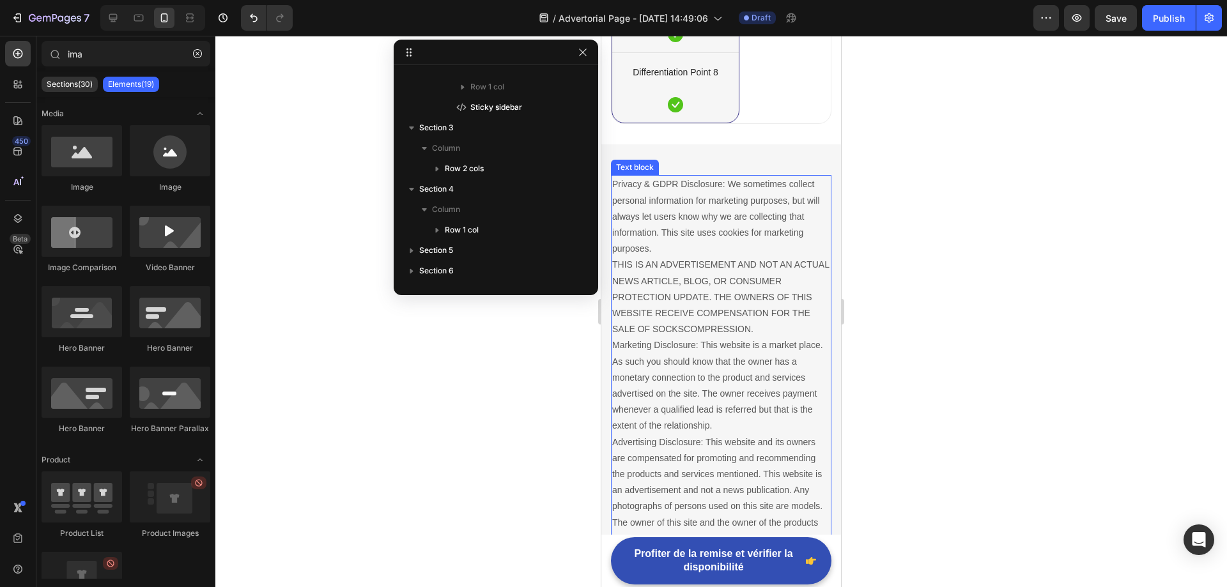
click at [666, 273] on p "Privacy & GDPR Disclosure: We sometimes collect personal information for market…" at bounding box center [721, 377] width 218 height 402
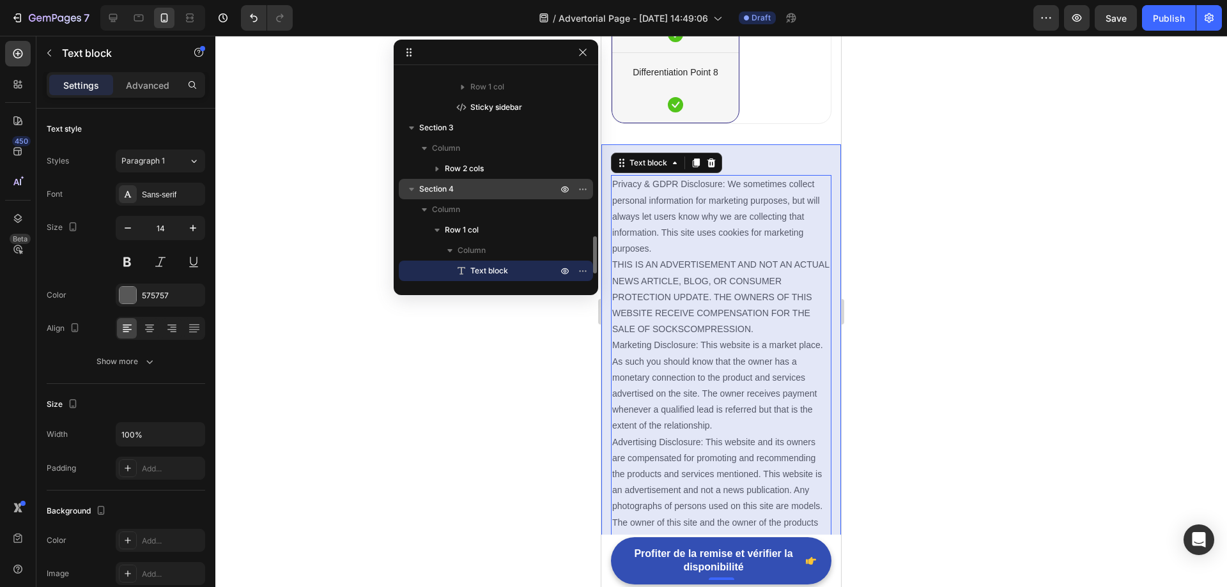
click at [478, 185] on p "Section 4" at bounding box center [489, 189] width 141 height 13
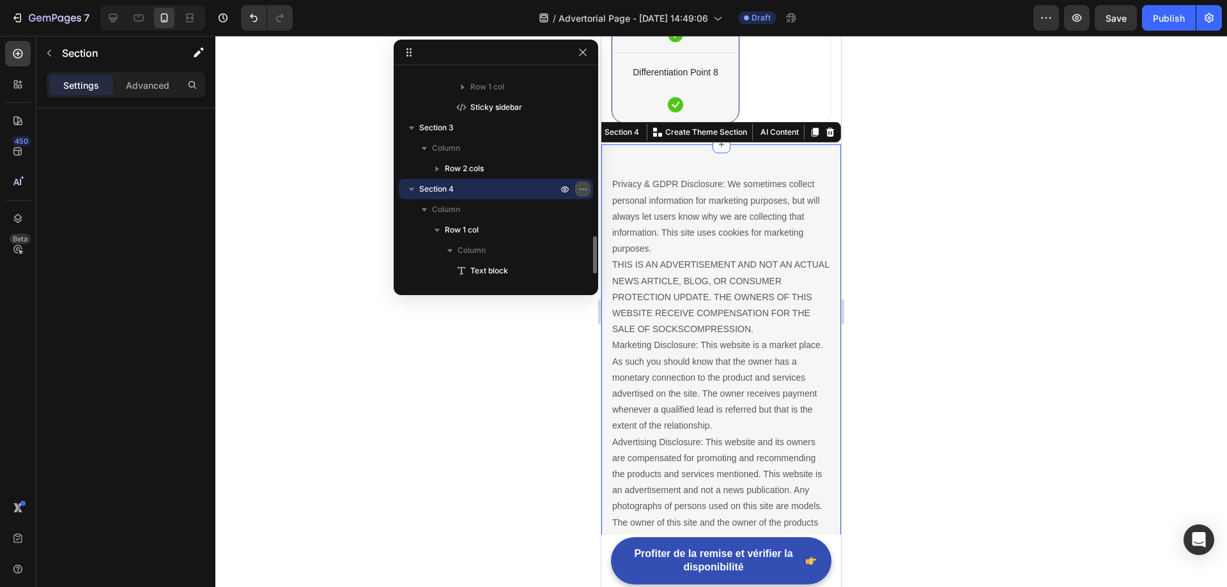
click at [578, 187] on icon "button" at bounding box center [583, 189] width 10 height 10
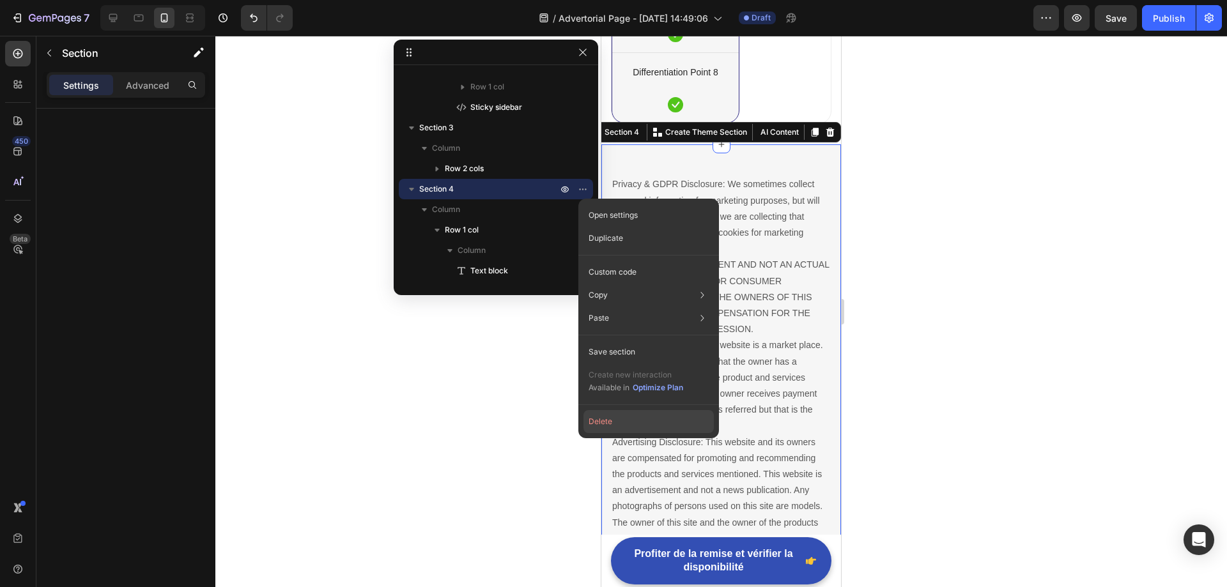
click at [620, 419] on button "Delete" at bounding box center [648, 421] width 130 height 23
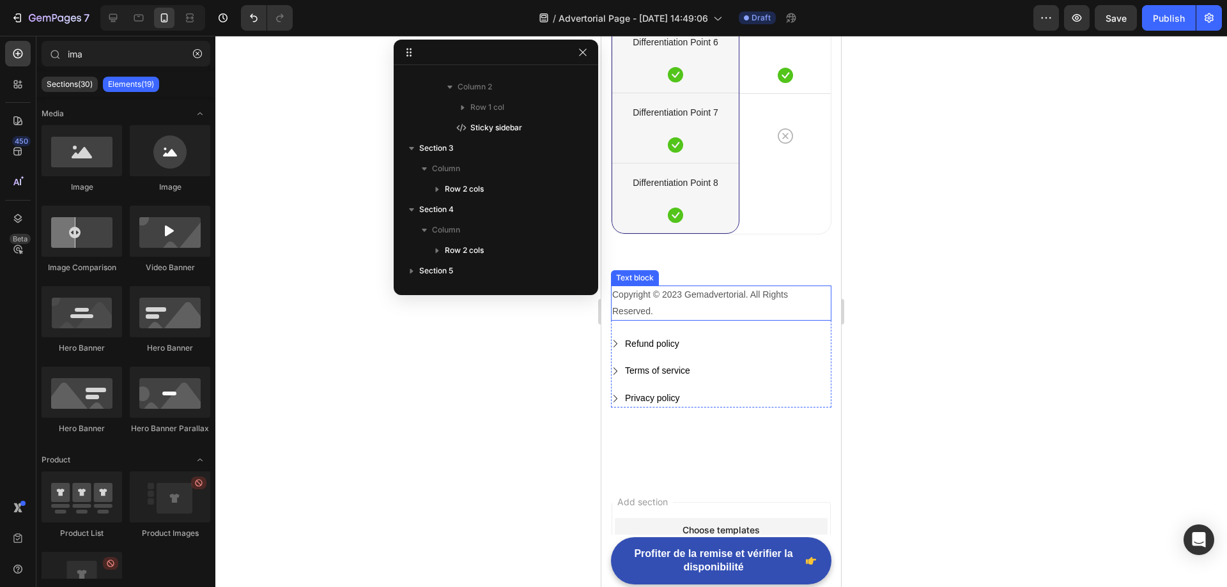
scroll to position [5210, 0]
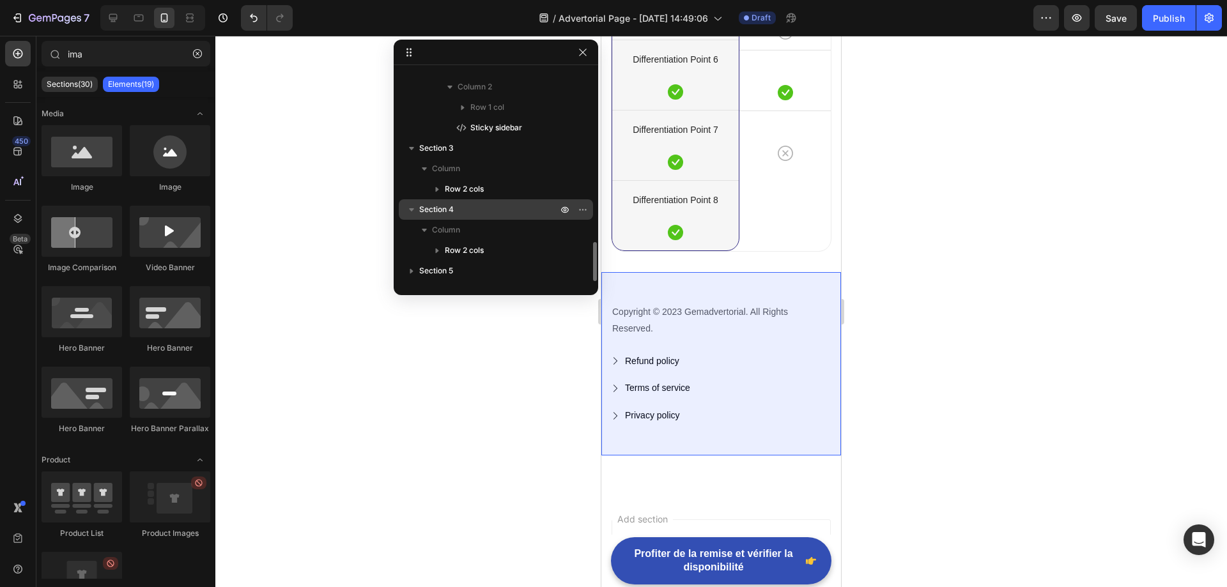
click at [475, 205] on p "Section 4" at bounding box center [489, 209] width 141 height 13
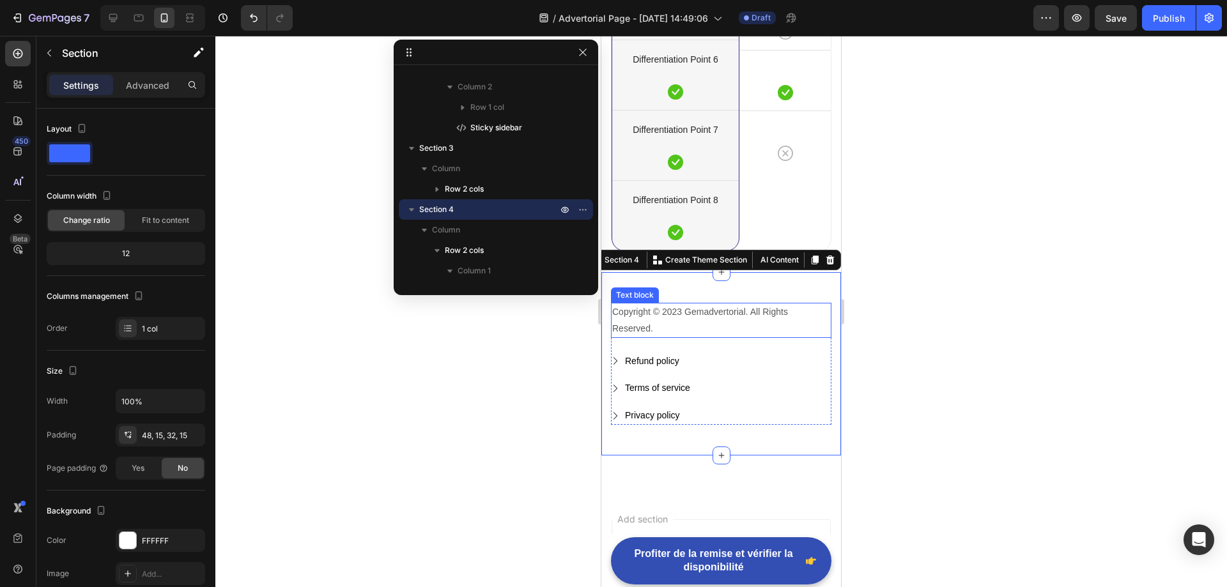
click at [687, 311] on p "Copyright © 2023 Gemadvertorial. All Rights Reserved." at bounding box center [721, 320] width 218 height 32
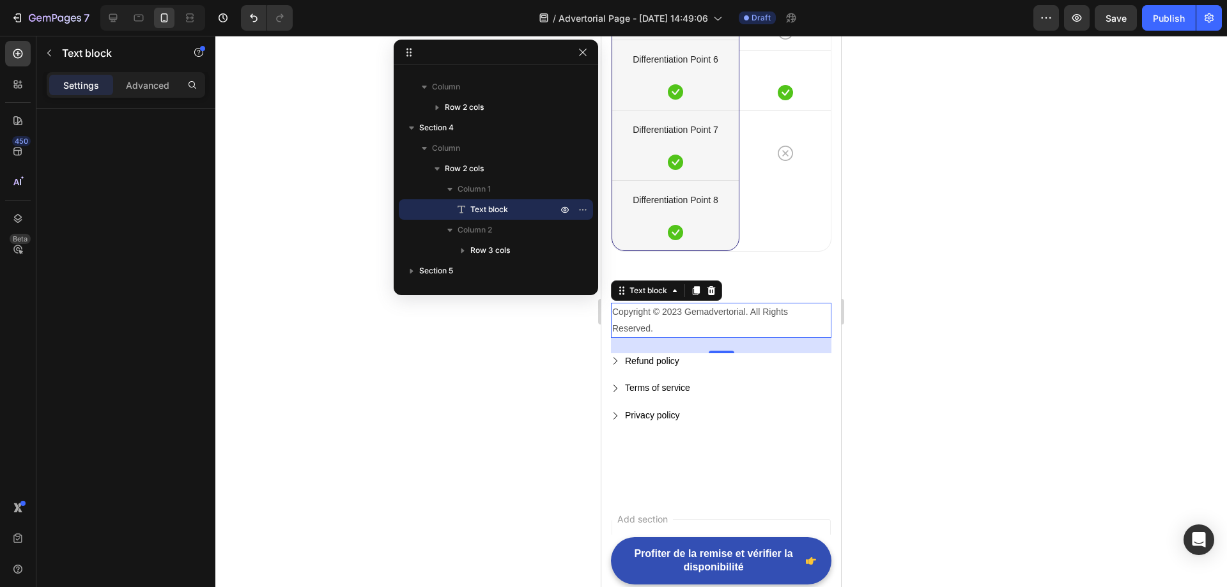
click at [714, 313] on p "Copyright © 2023 Gemadvertorial. All Rights Reserved." at bounding box center [721, 320] width 218 height 32
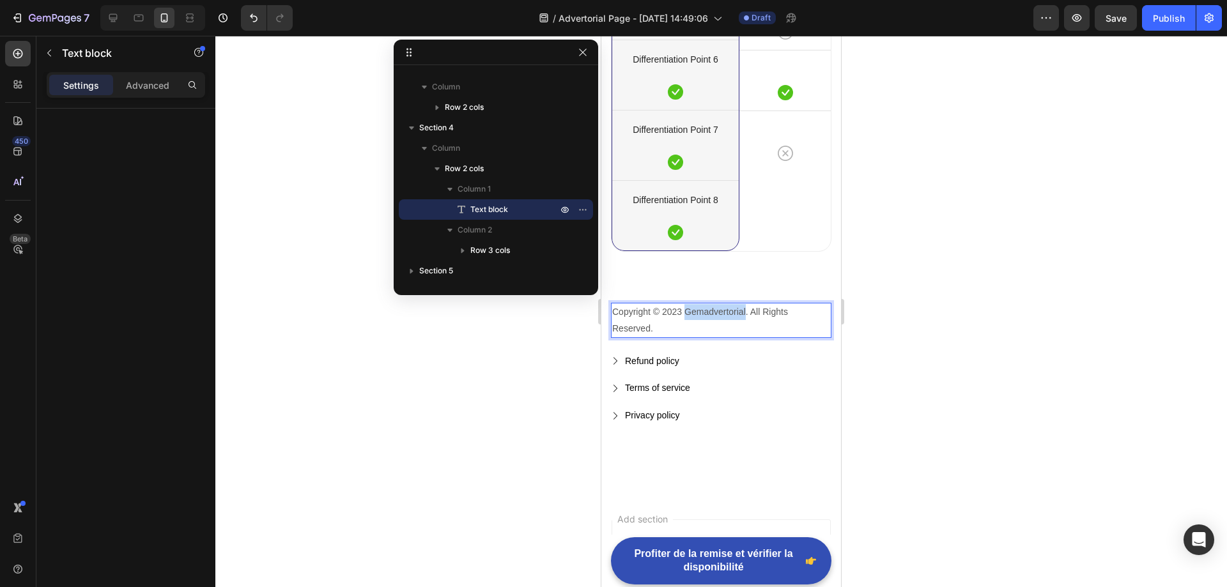
click at [714, 313] on p "Copyright © 2023 Gemadvertorial. All Rights Reserved." at bounding box center [721, 320] width 218 height 32
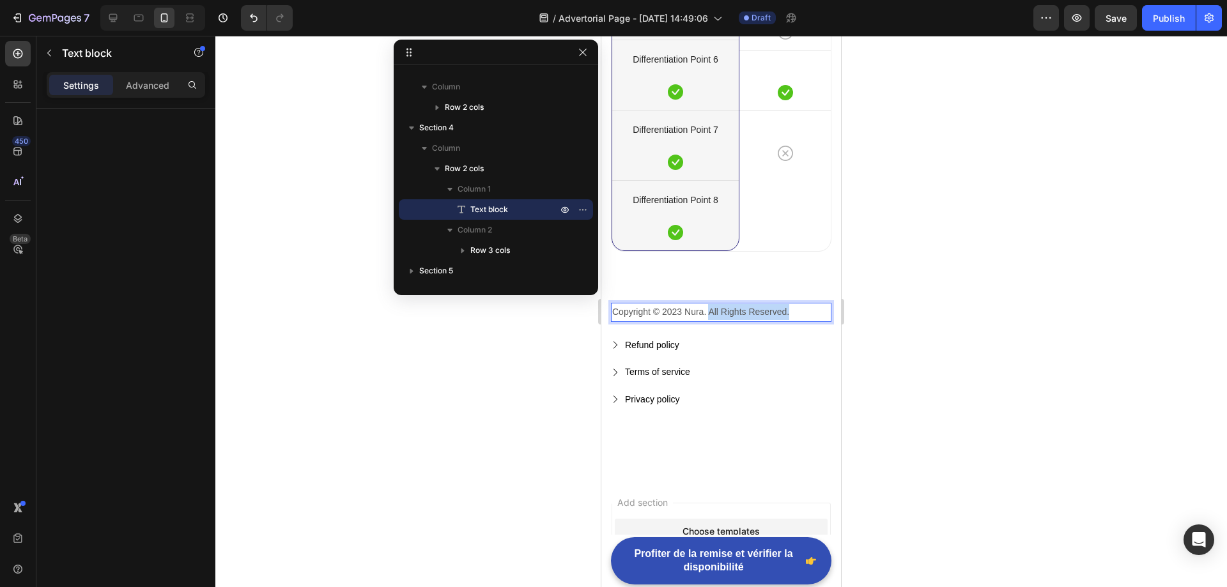
drag, startPoint x: 788, startPoint y: 312, endPoint x: 710, endPoint y: 312, distance: 78.6
click at [710, 312] on p "Copyright © 2023 Nura. All Rights Reserved." at bounding box center [721, 312] width 218 height 16
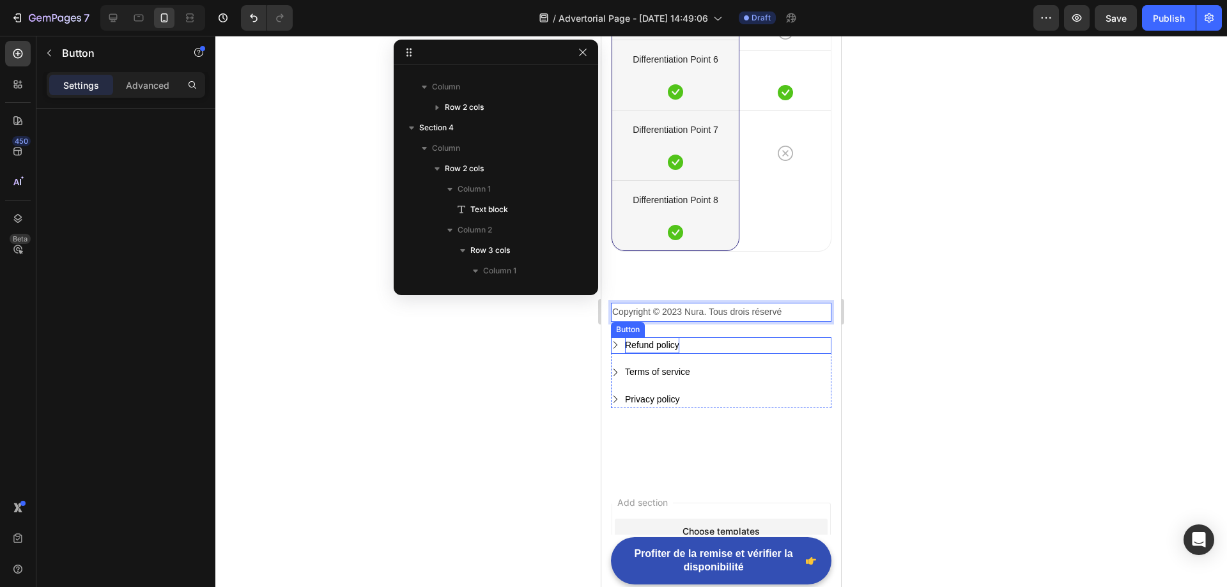
click at [654, 339] on div "Refund policy" at bounding box center [652, 345] width 54 height 16
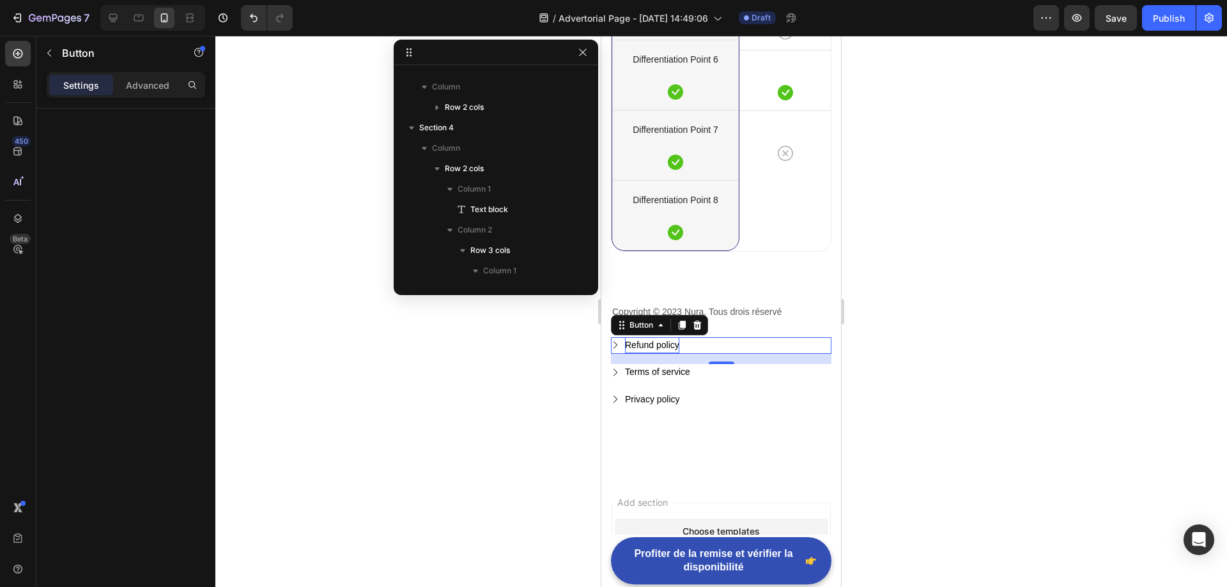
scroll to position [1118, 0]
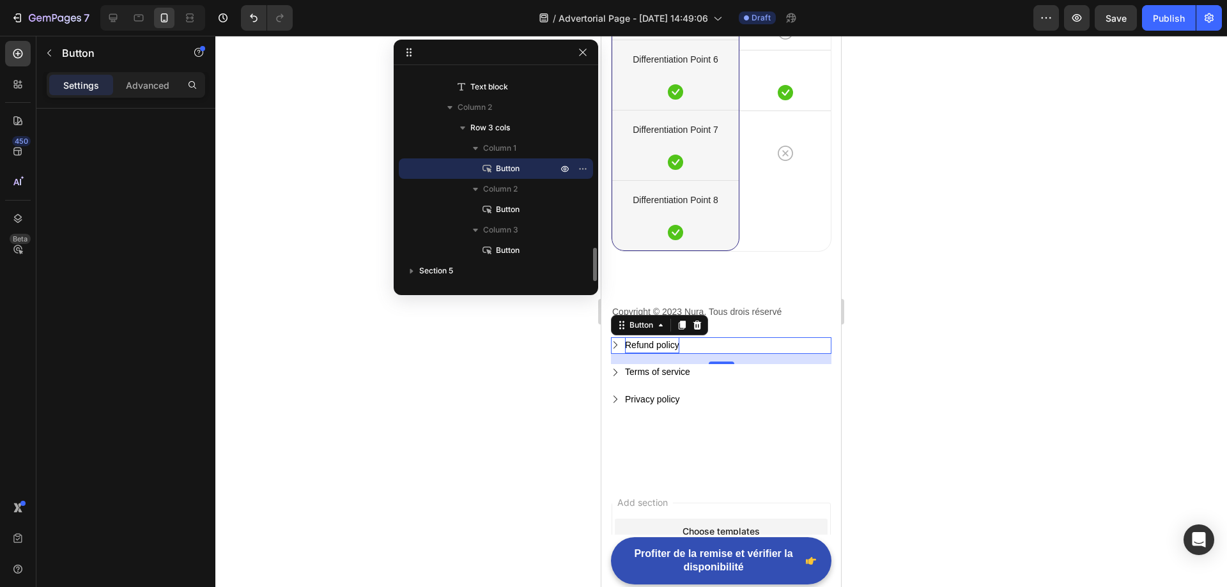
click at [661, 344] on div "Refund policy" at bounding box center [652, 345] width 54 height 16
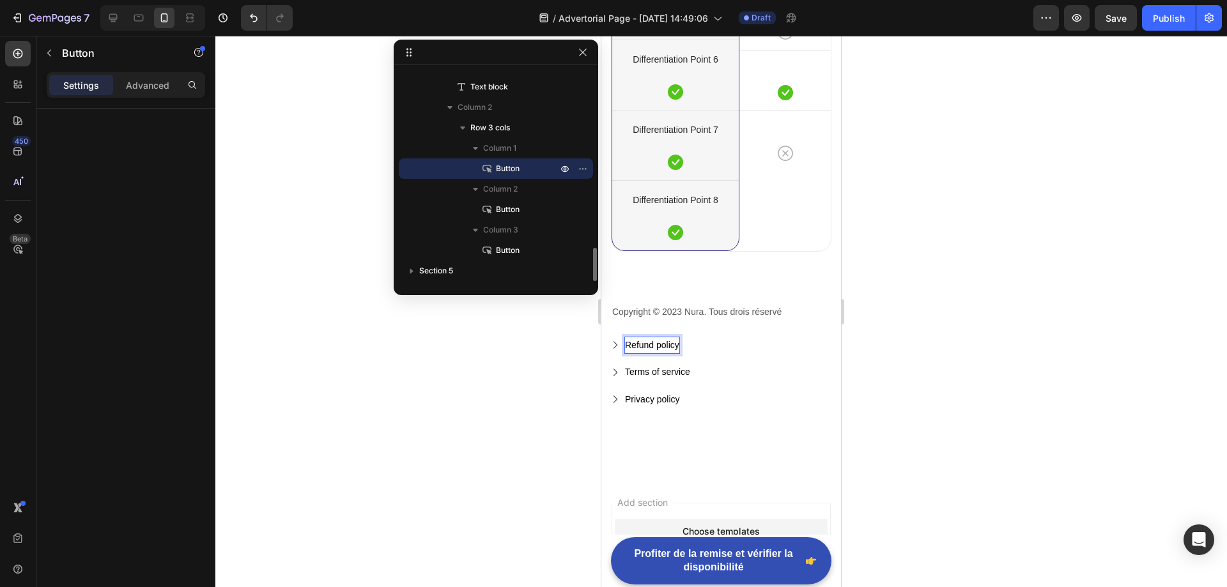
click at [661, 344] on p "Refund policy" at bounding box center [652, 345] width 54 height 16
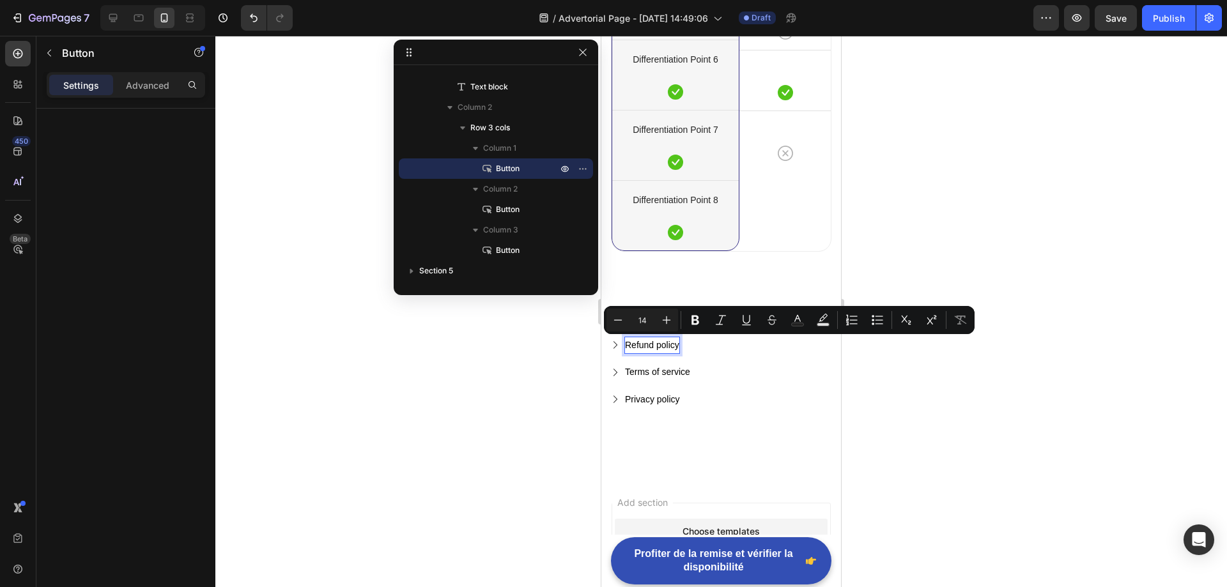
click at [662, 346] on p "Refund policy" at bounding box center [652, 345] width 54 height 16
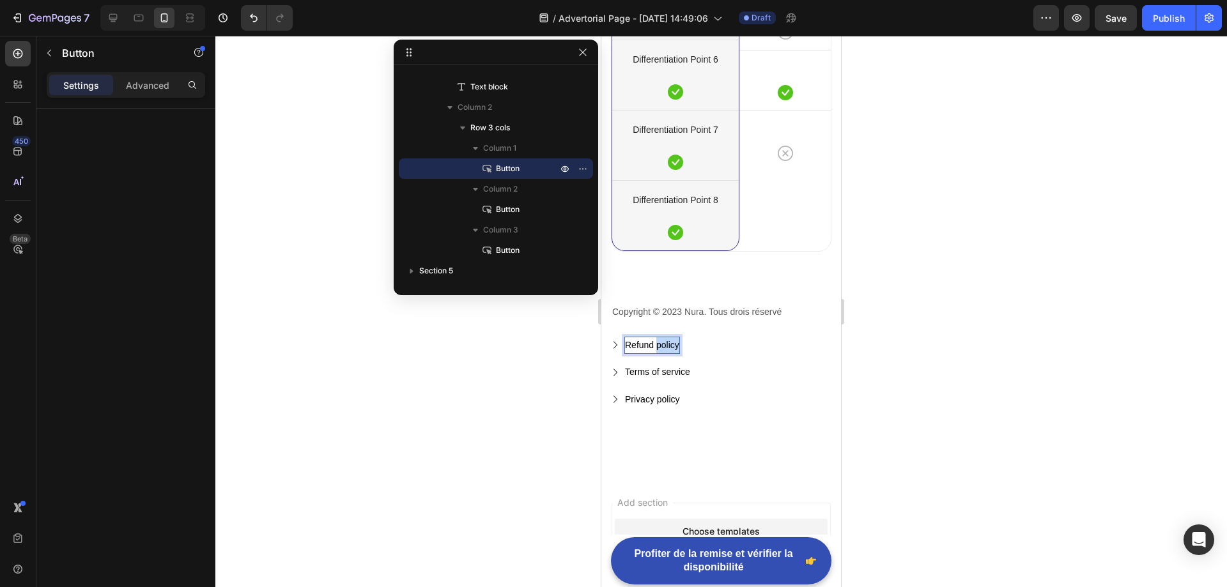
click at [662, 346] on p "Refund policy" at bounding box center [652, 345] width 54 height 16
click at [664, 373] on div "Terms of service" at bounding box center [657, 372] width 65 height 16
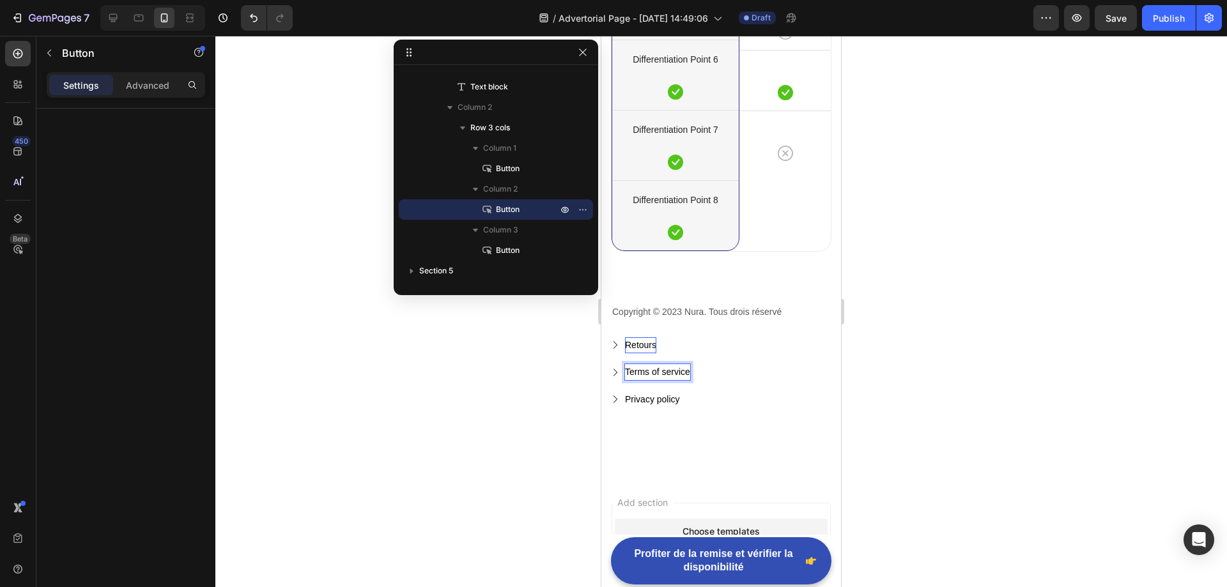
click at [664, 373] on div "Terms of service" at bounding box center [657, 372] width 65 height 16
click at [664, 373] on p "Terms of service" at bounding box center [657, 372] width 65 height 16
click at [647, 395] on div "Privacy policy" at bounding box center [652, 400] width 55 height 16
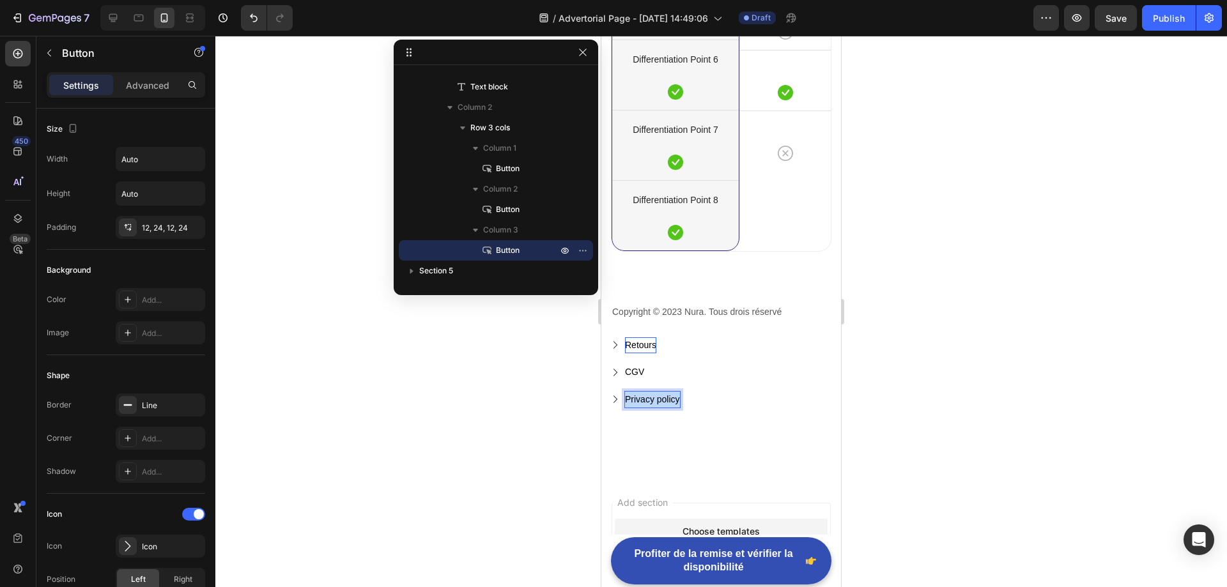
click at [647, 395] on p "Privacy policy" at bounding box center [652, 400] width 55 height 16
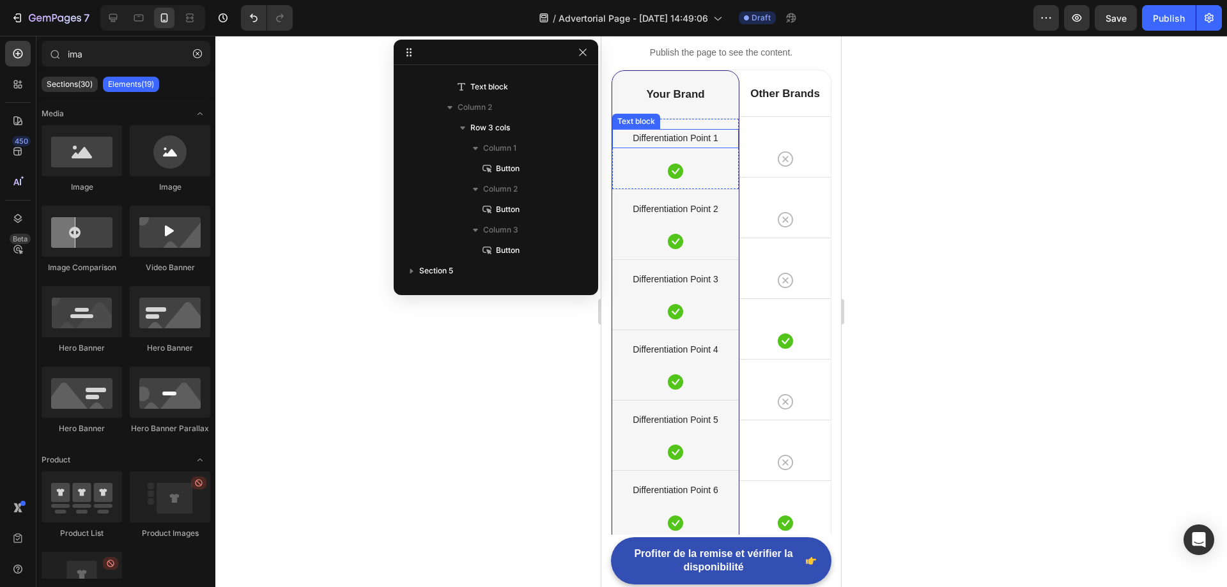
scroll to position [4605, 0]
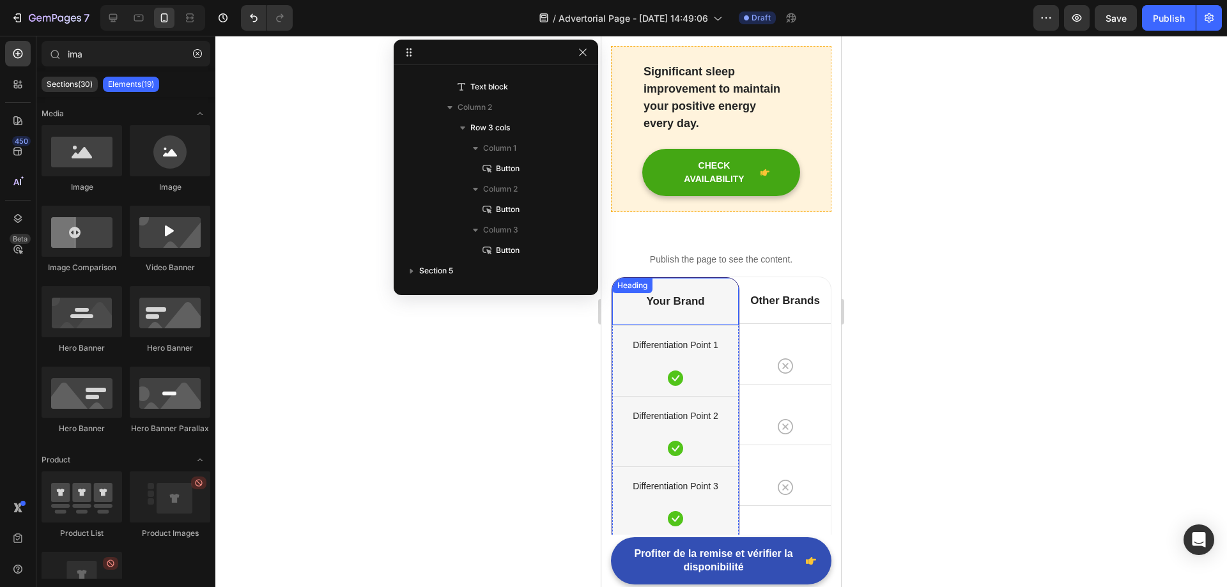
click at [698, 295] on p "Your Brand" at bounding box center [675, 302] width 124 height 14
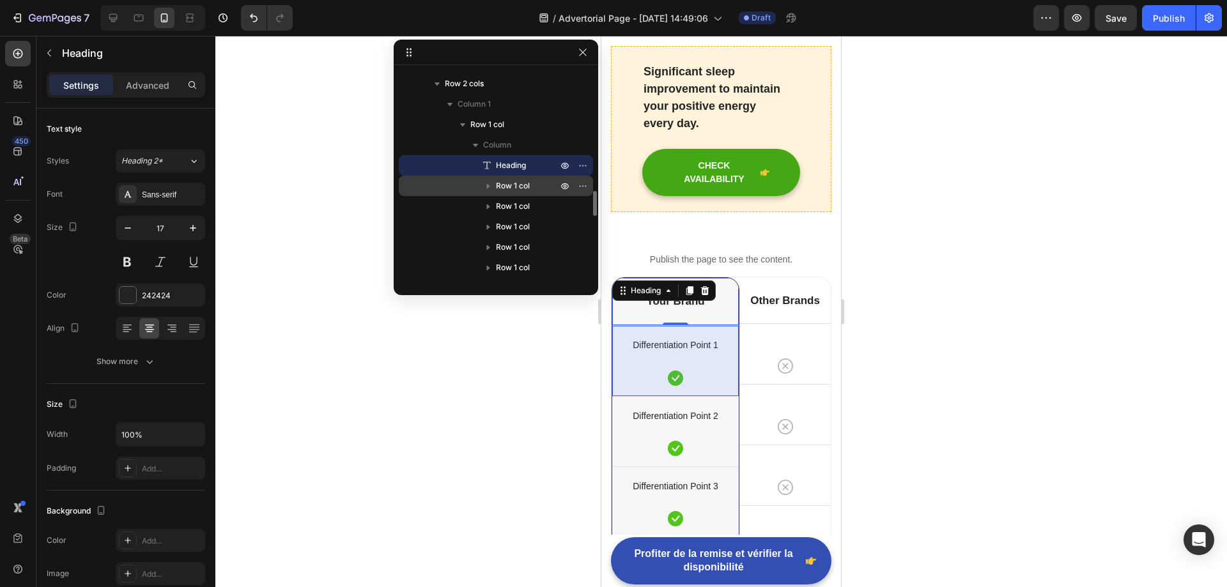
scroll to position [955, 0]
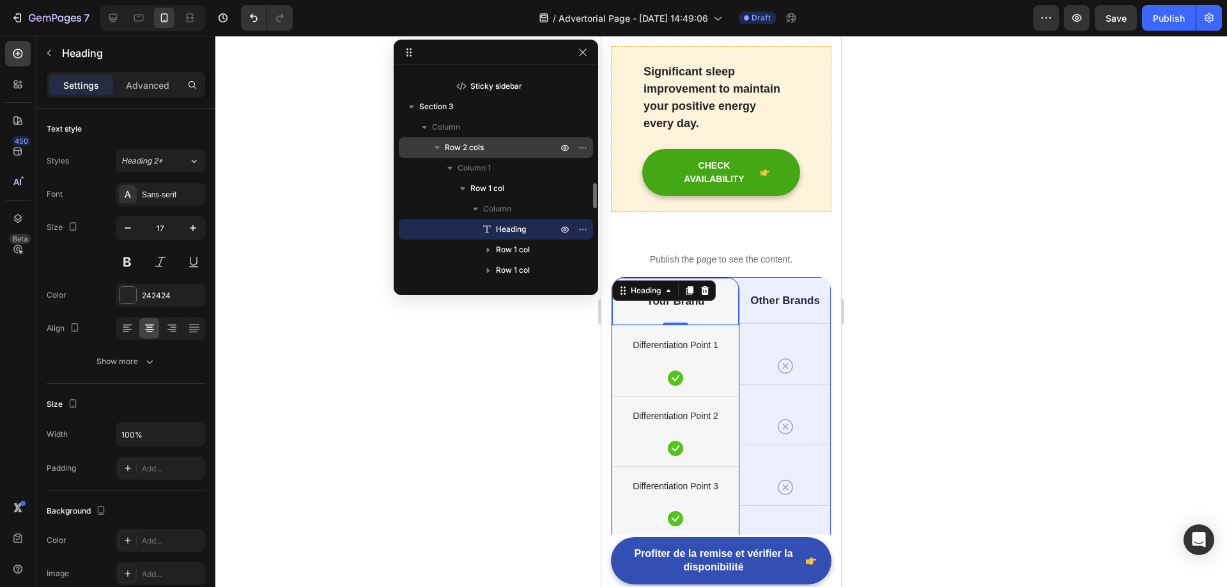
click at [483, 149] on span "Row 2 cols" at bounding box center [464, 147] width 39 height 13
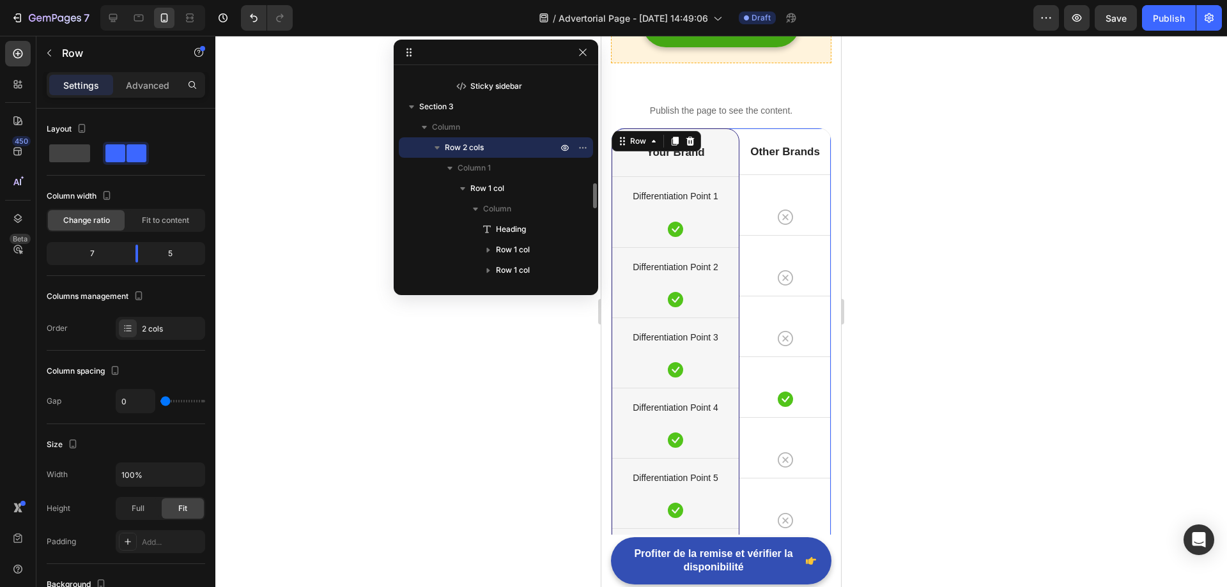
scroll to position [4769, 0]
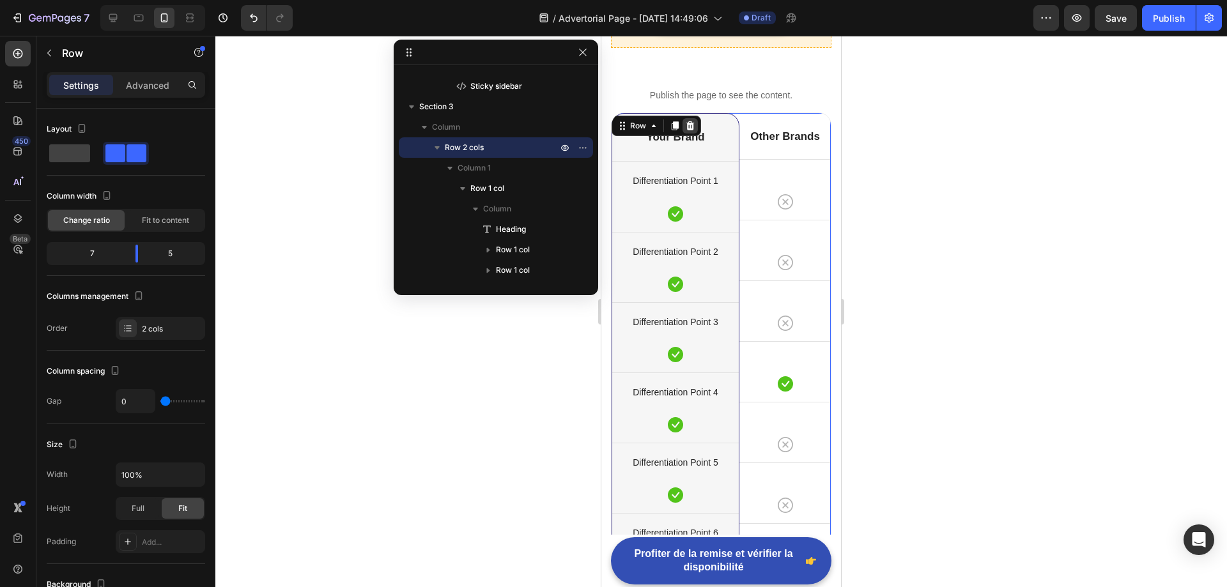
click at [690, 121] on icon at bounding box center [690, 125] width 8 height 9
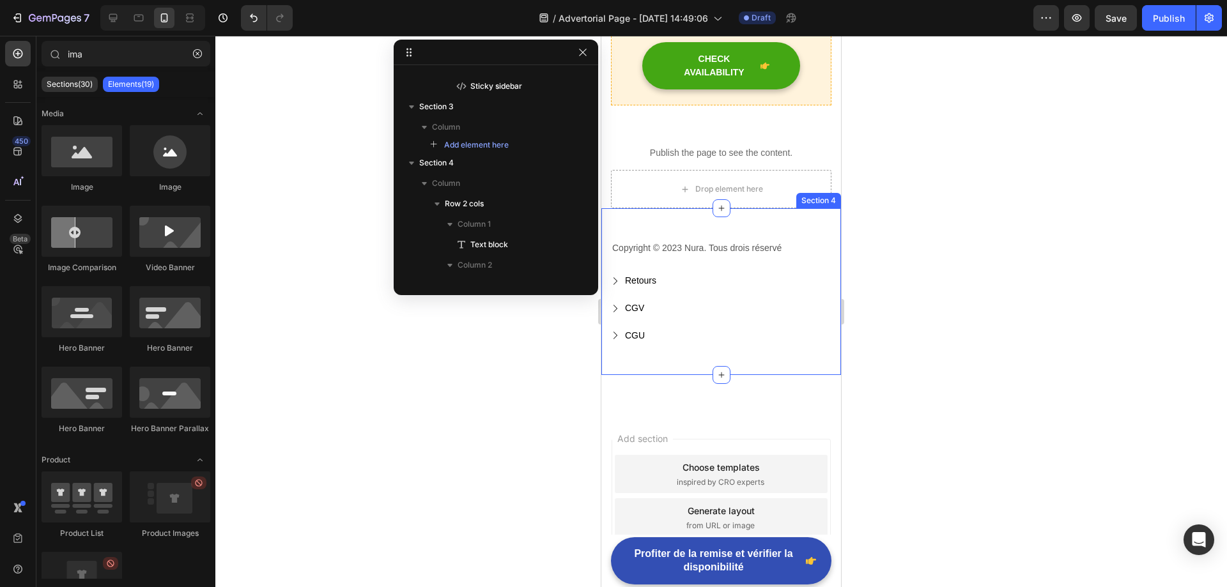
scroll to position [4641, 0]
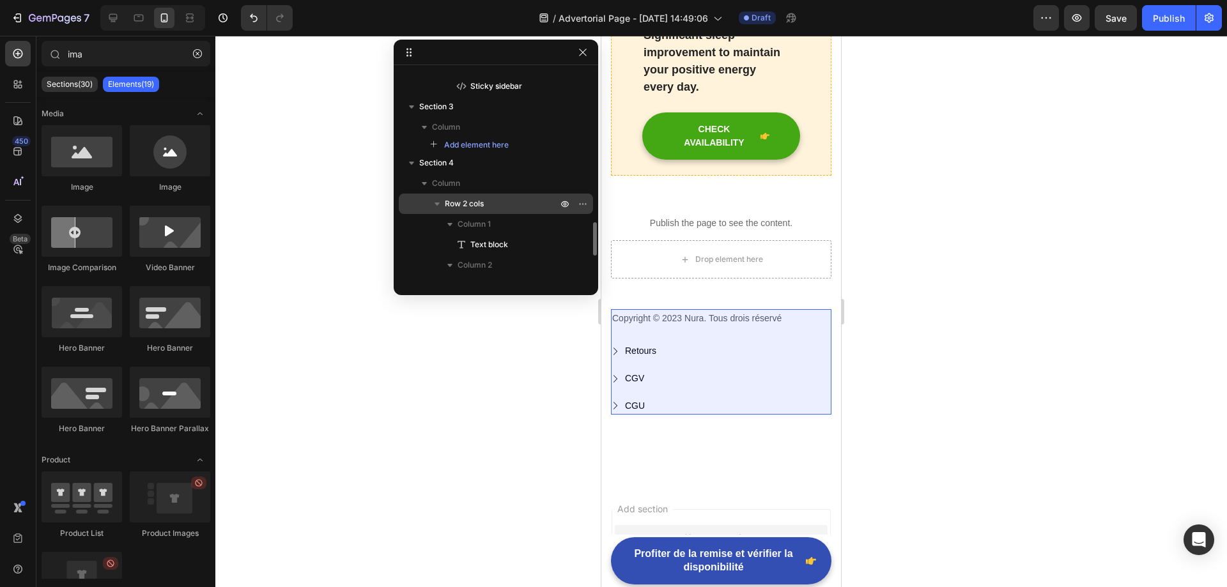
click at [436, 208] on icon "button" at bounding box center [437, 203] width 13 height 13
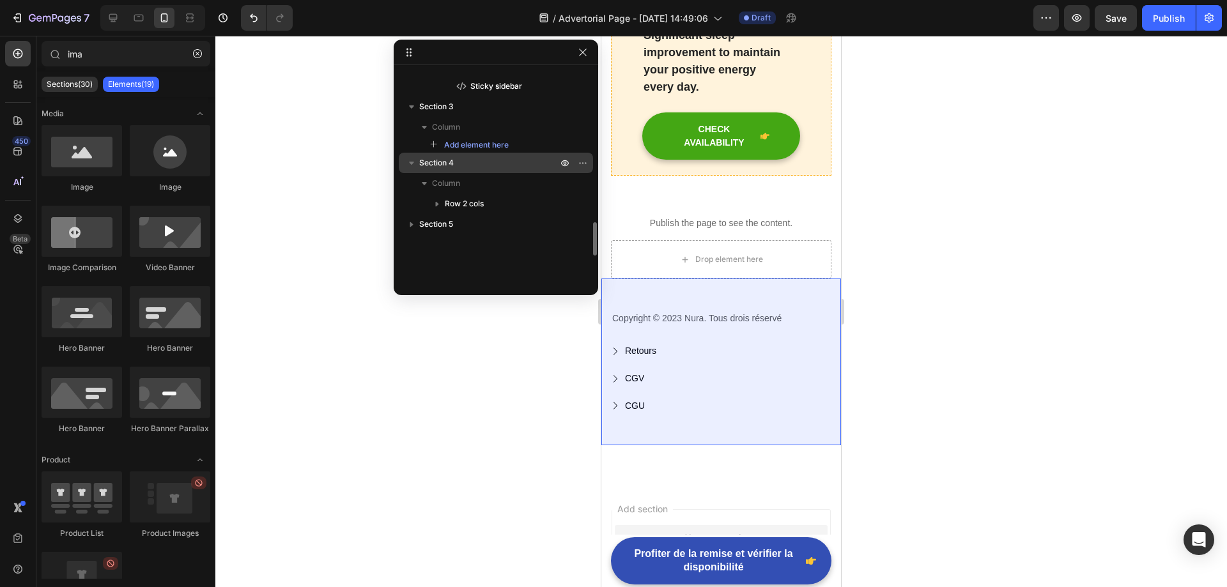
click at [410, 164] on icon "button" at bounding box center [411, 163] width 13 height 13
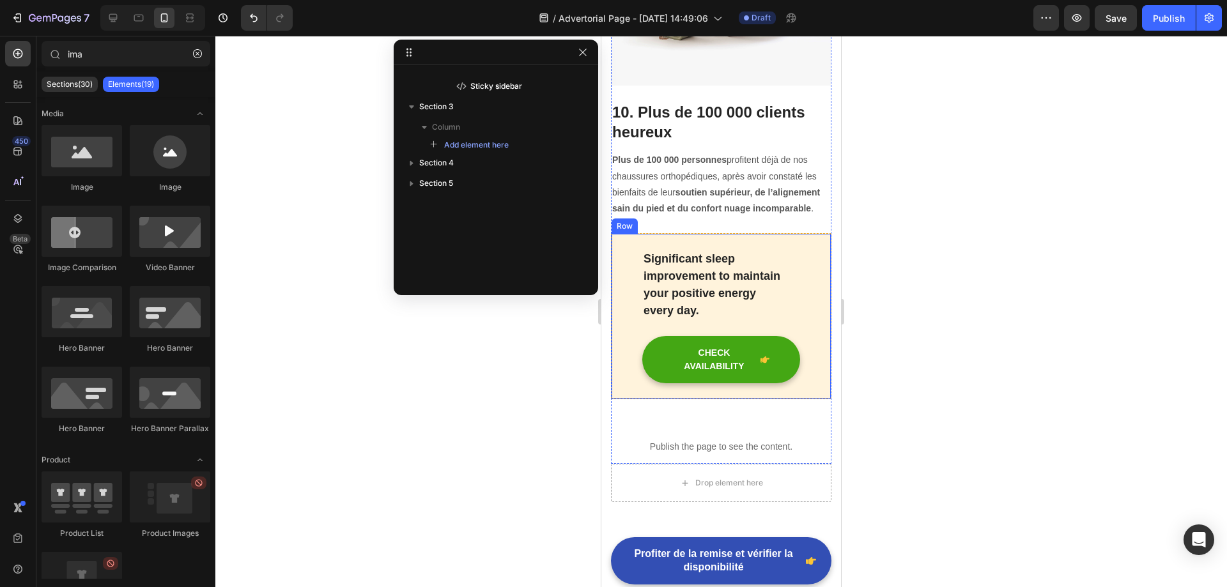
scroll to position [4386, 0]
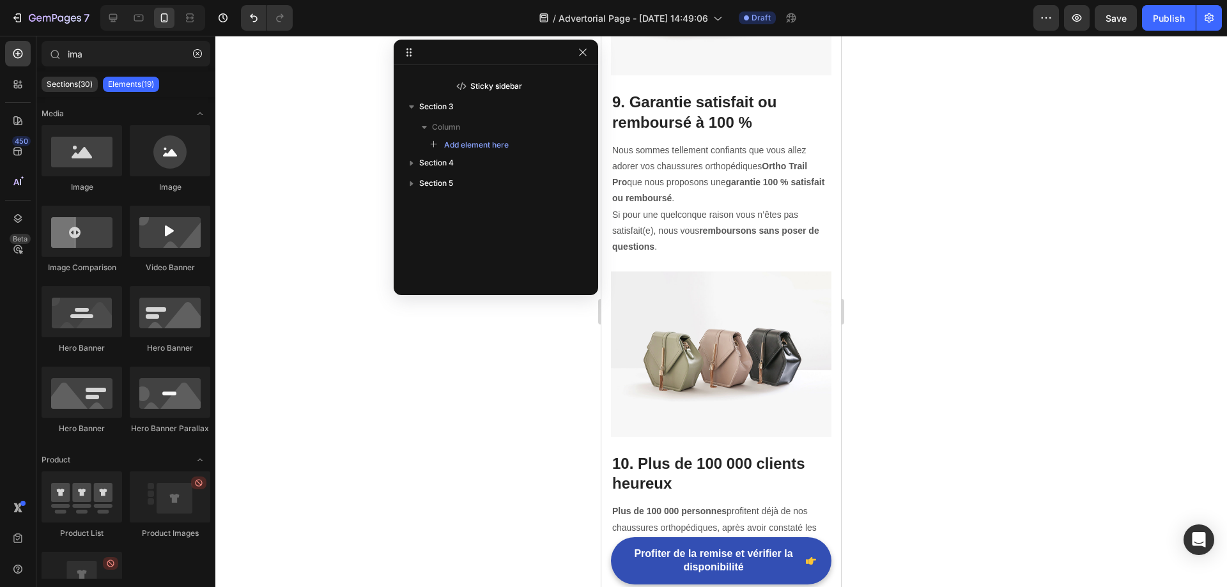
click at [910, 289] on div at bounding box center [720, 311] width 1011 height 551
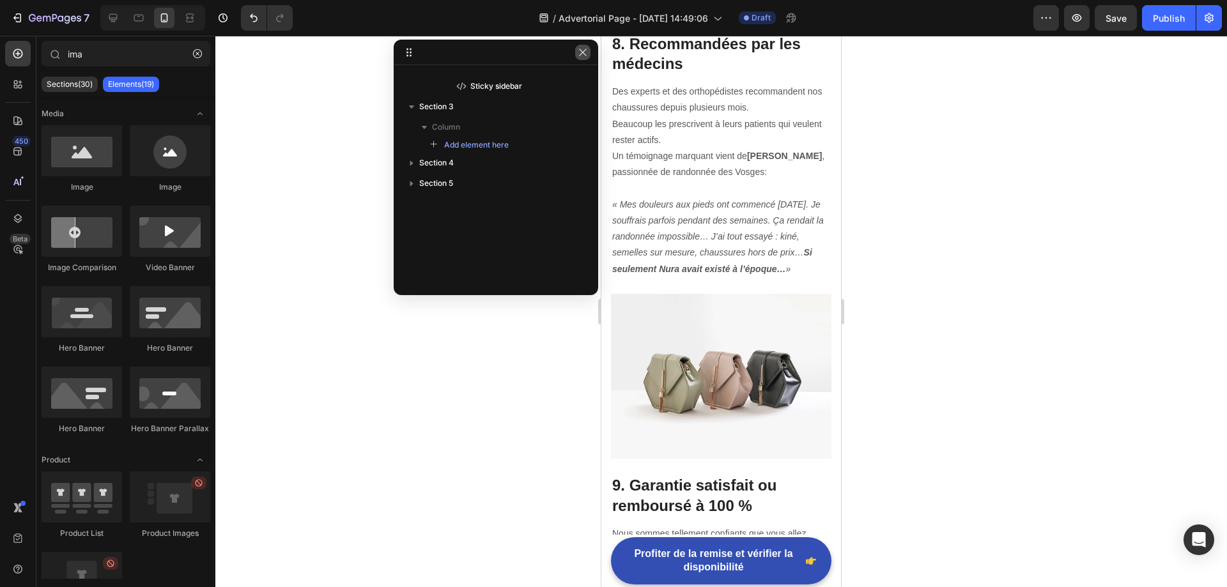
click at [583, 52] on icon "button" at bounding box center [583, 52] width 10 height 10
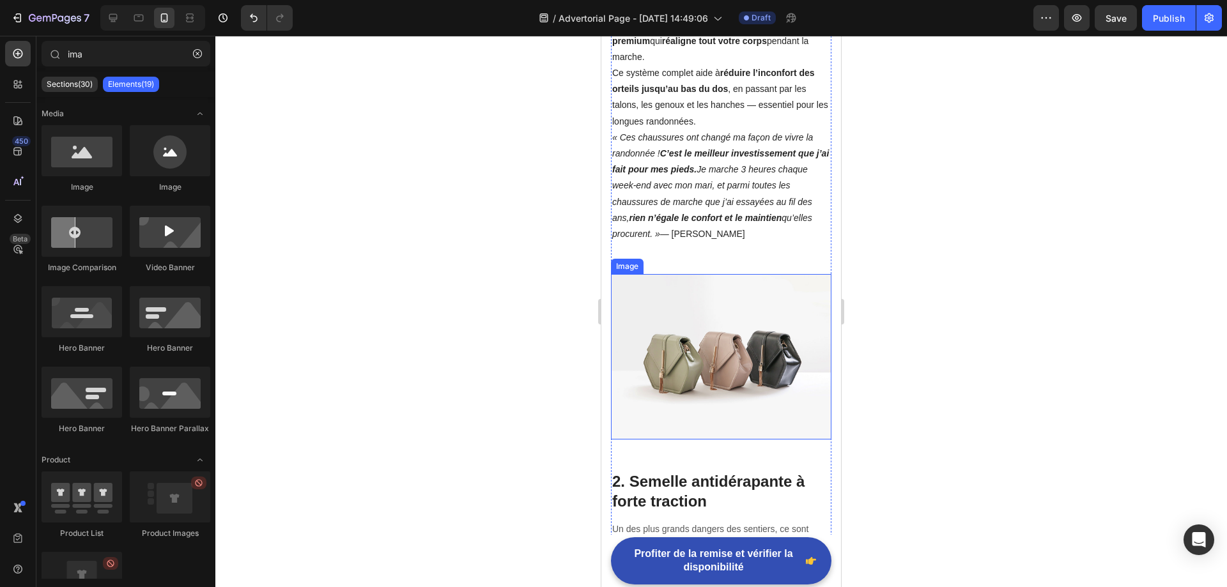
scroll to position [958, 0]
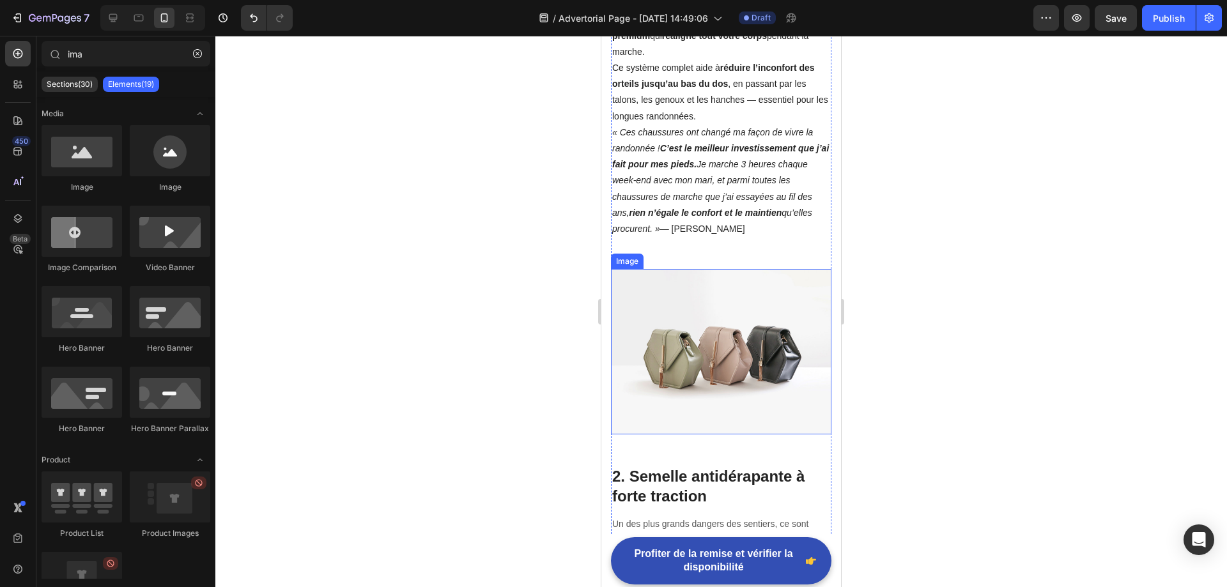
click at [723, 344] on img at bounding box center [721, 351] width 220 height 165
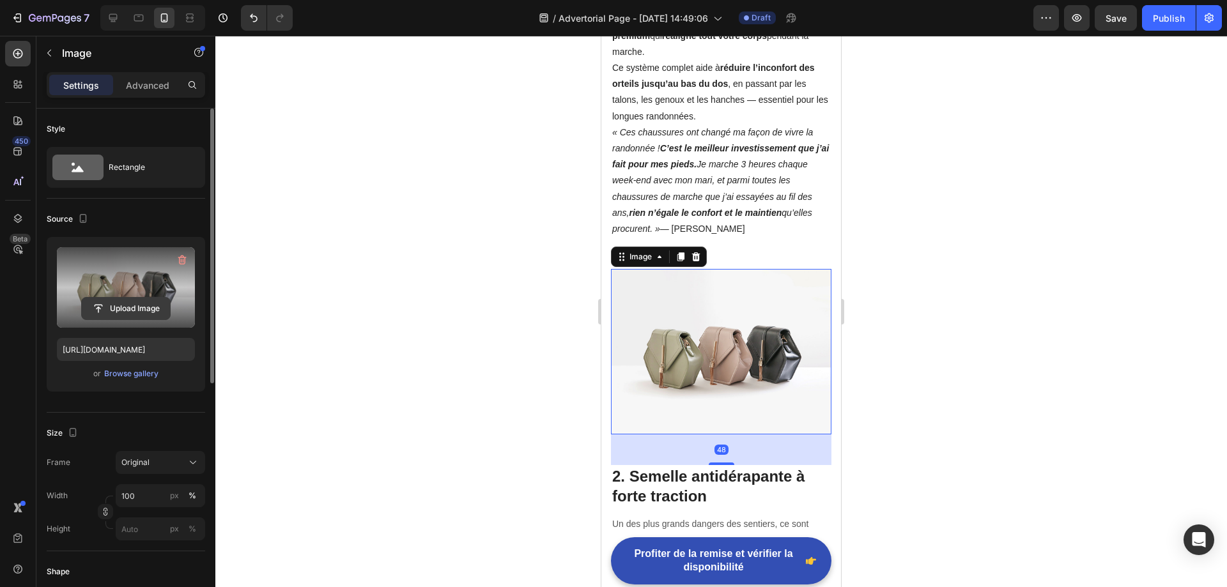
click at [130, 308] on input "file" at bounding box center [126, 309] width 88 height 22
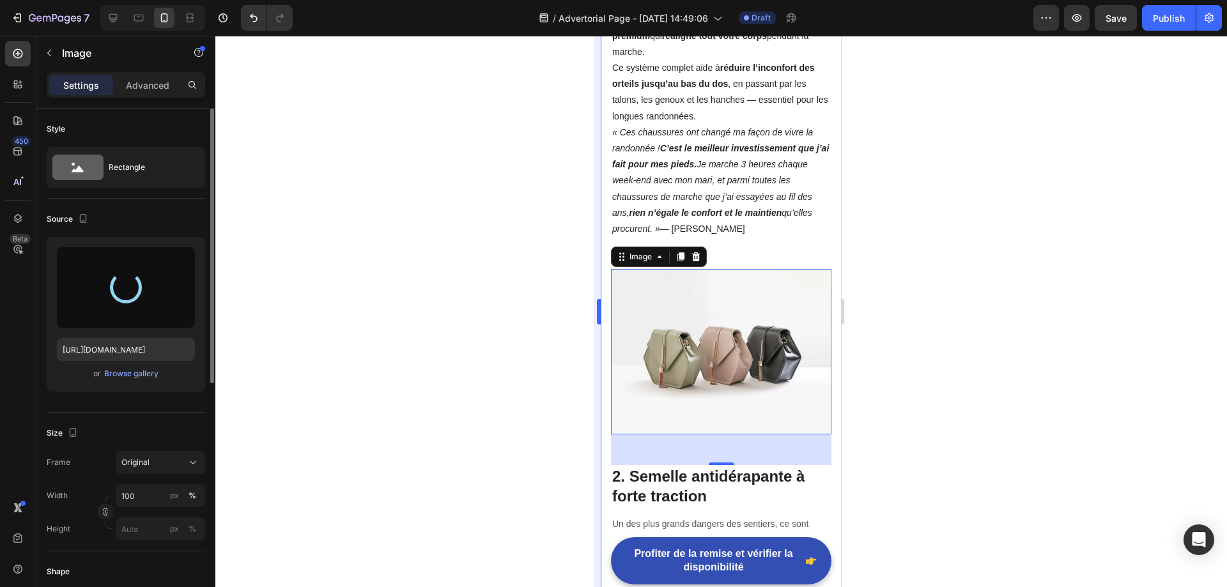
type input "https://cdn.shopify.com/s/files/1/0920/3682/5425/files/gempages_581927219207603…"
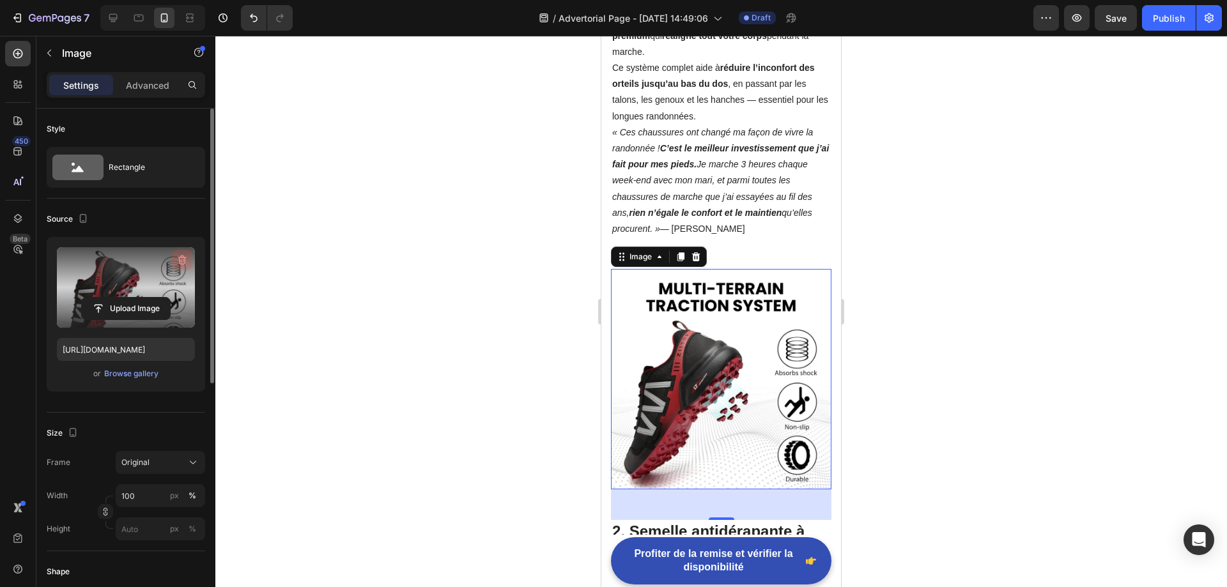
click at [180, 257] on icon "button" at bounding box center [182, 260] width 13 height 13
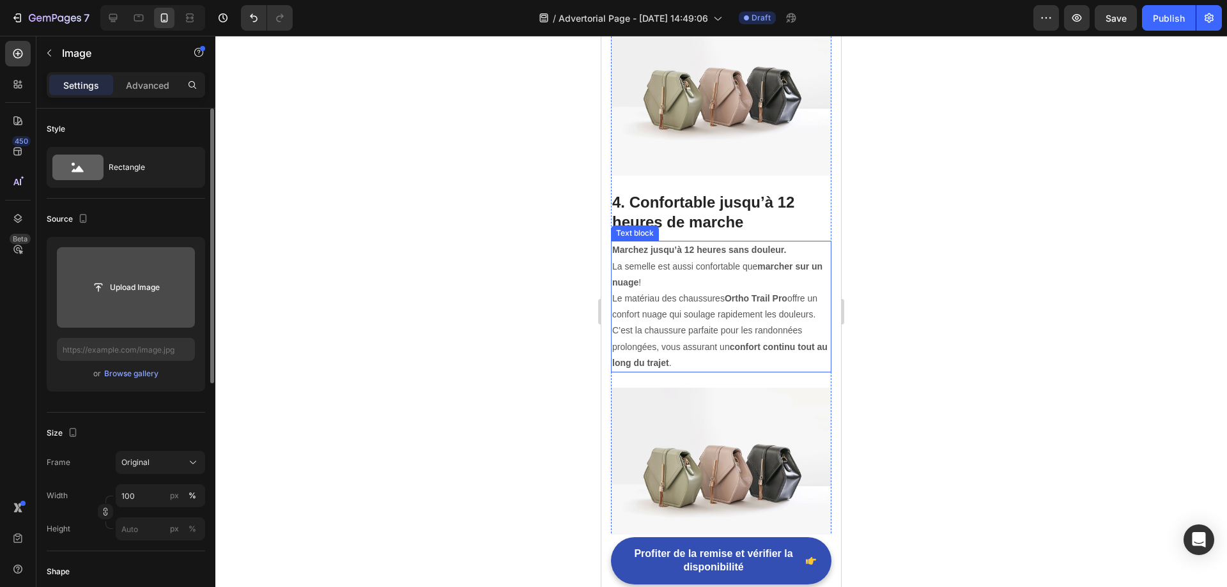
scroll to position [2236, 0]
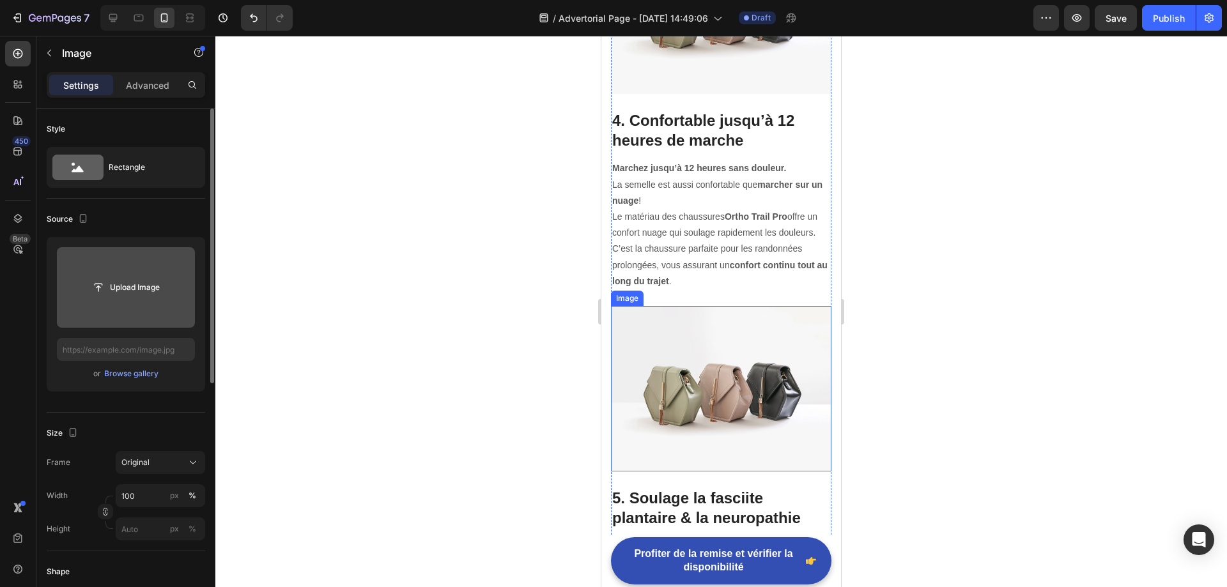
click at [673, 353] on img at bounding box center [721, 388] width 220 height 165
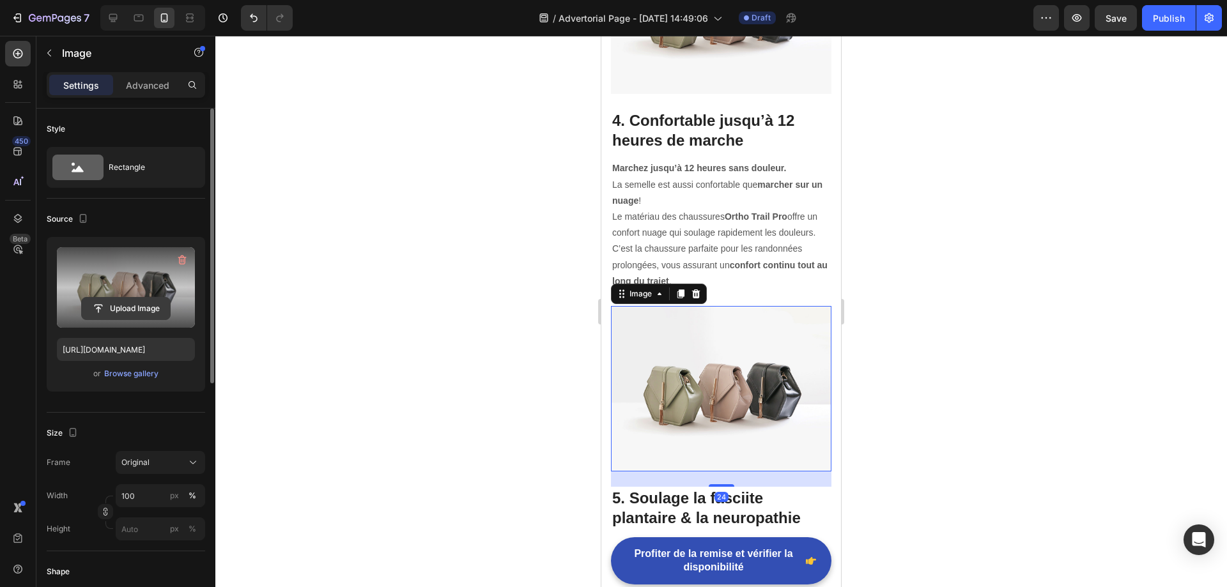
click at [134, 312] on input "file" at bounding box center [126, 309] width 88 height 22
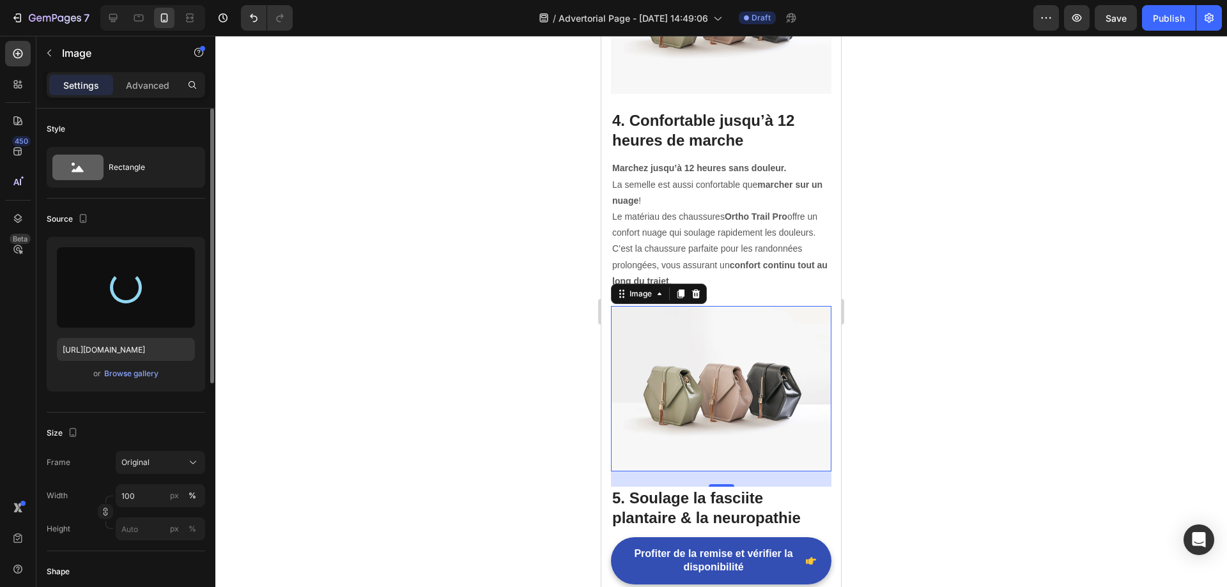
type input "[URL][DOMAIN_NAME]"
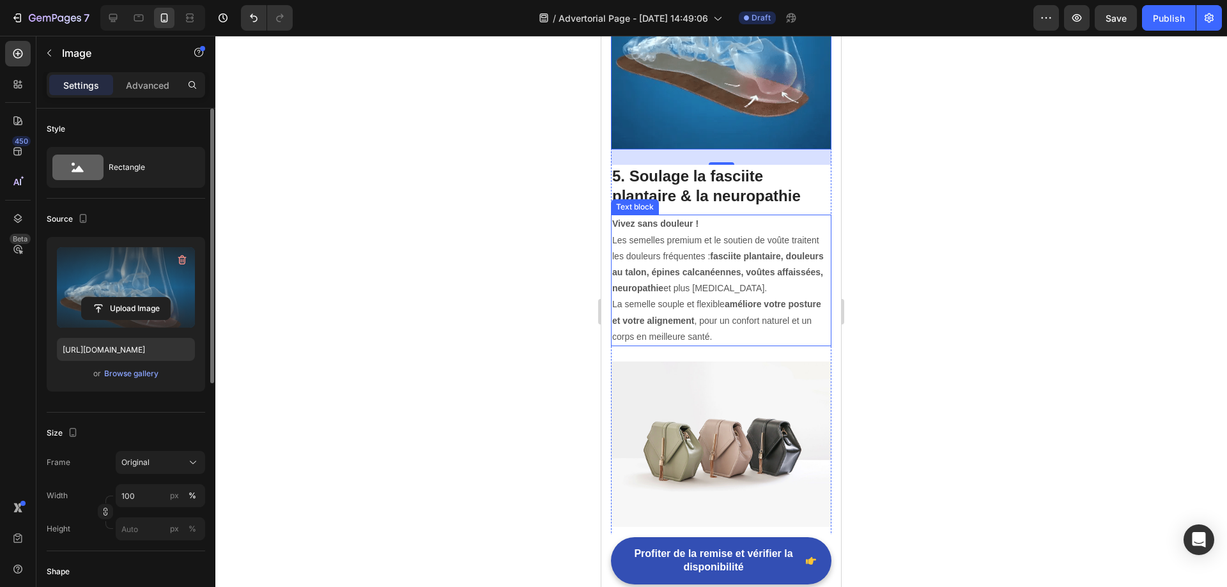
scroll to position [2747, 0]
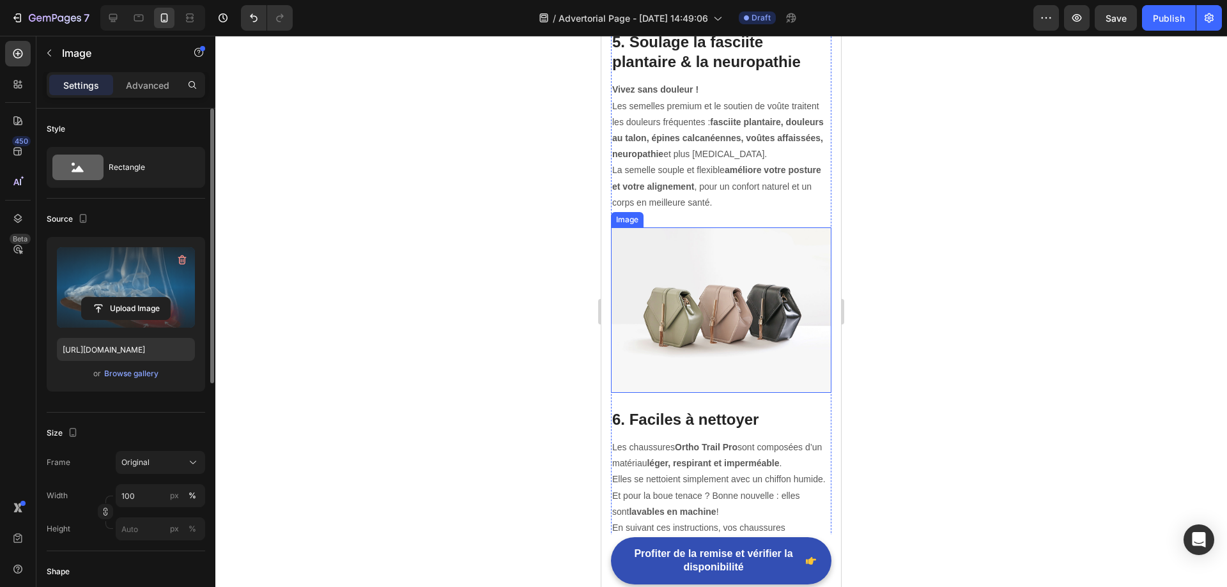
click at [678, 296] on img at bounding box center [721, 309] width 220 height 165
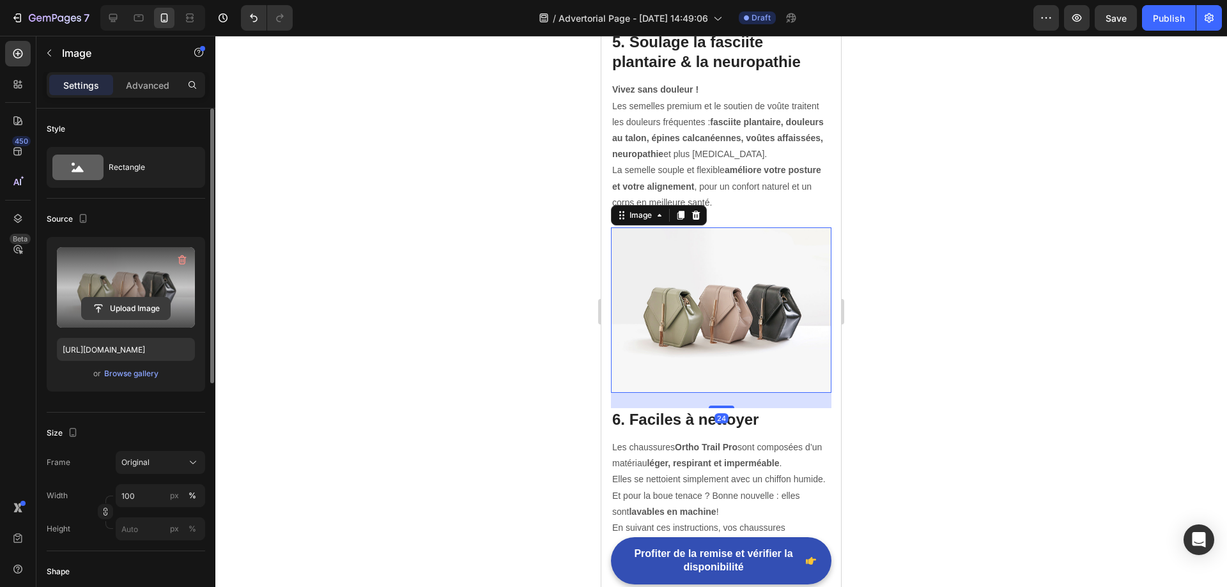
click at [125, 308] on input "file" at bounding box center [126, 309] width 88 height 22
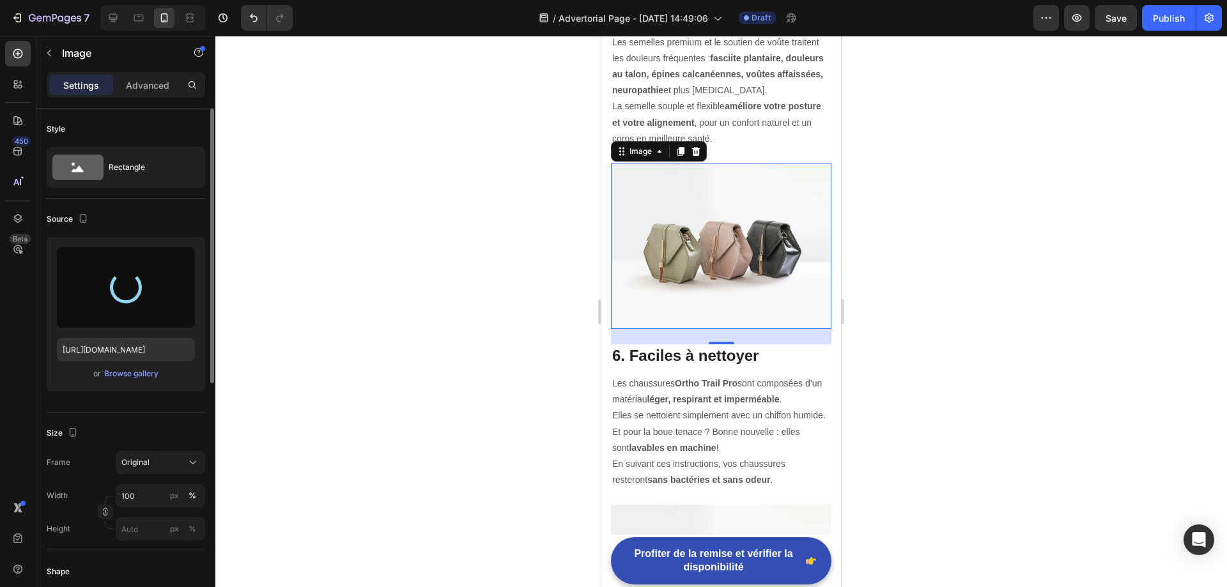
type input "[URL][DOMAIN_NAME]"
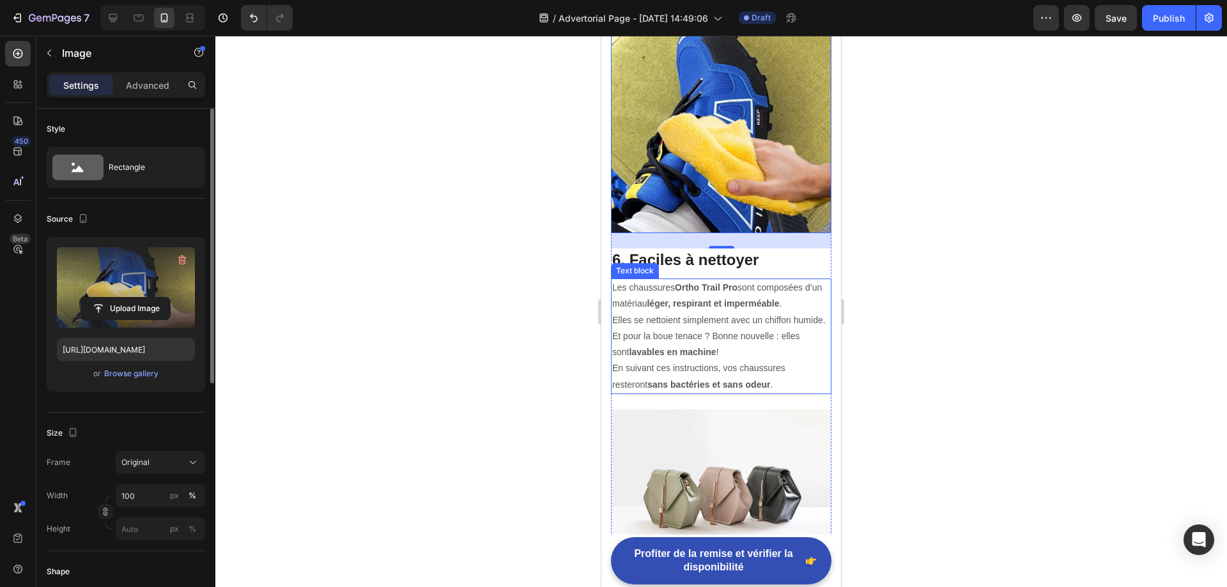
scroll to position [3003, 0]
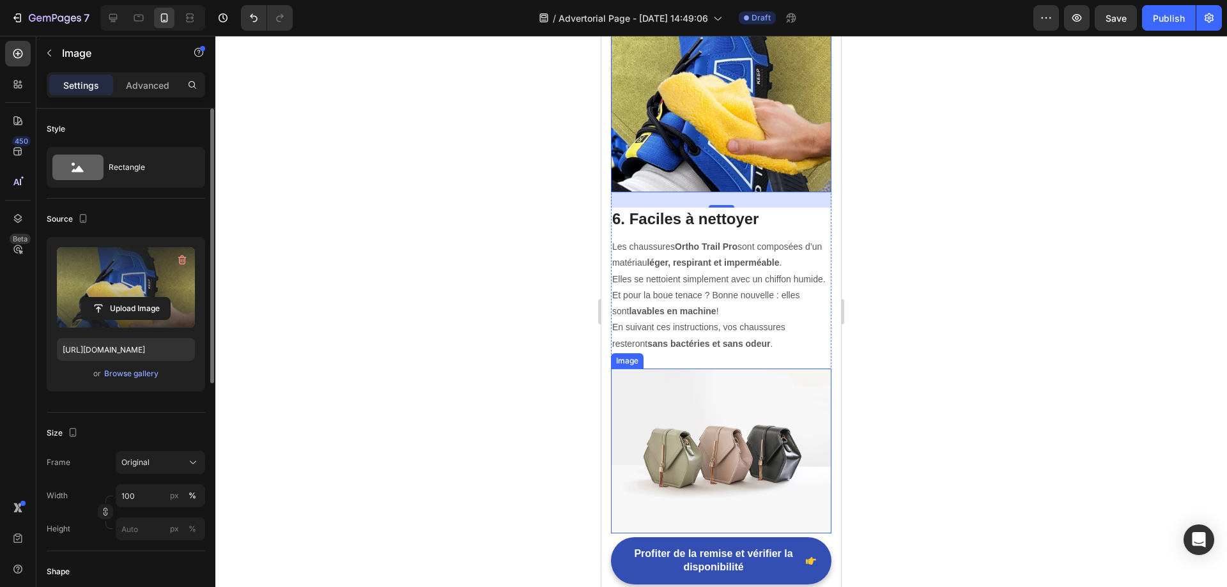
click at [680, 369] on img at bounding box center [721, 451] width 220 height 165
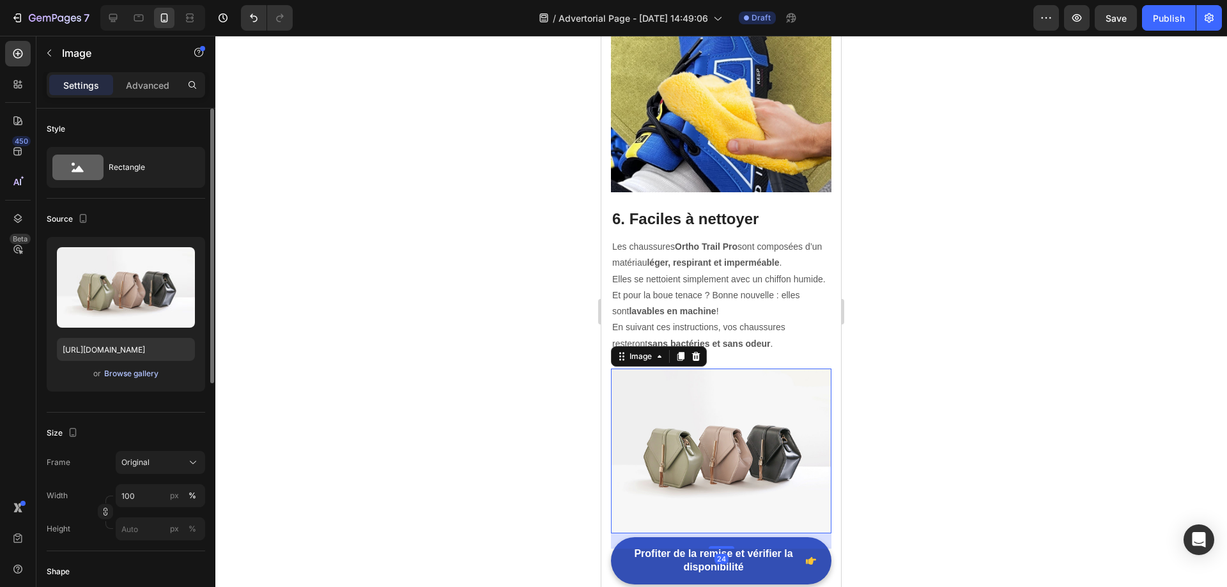
click at [134, 375] on div "Browse gallery" at bounding box center [131, 373] width 54 height 11
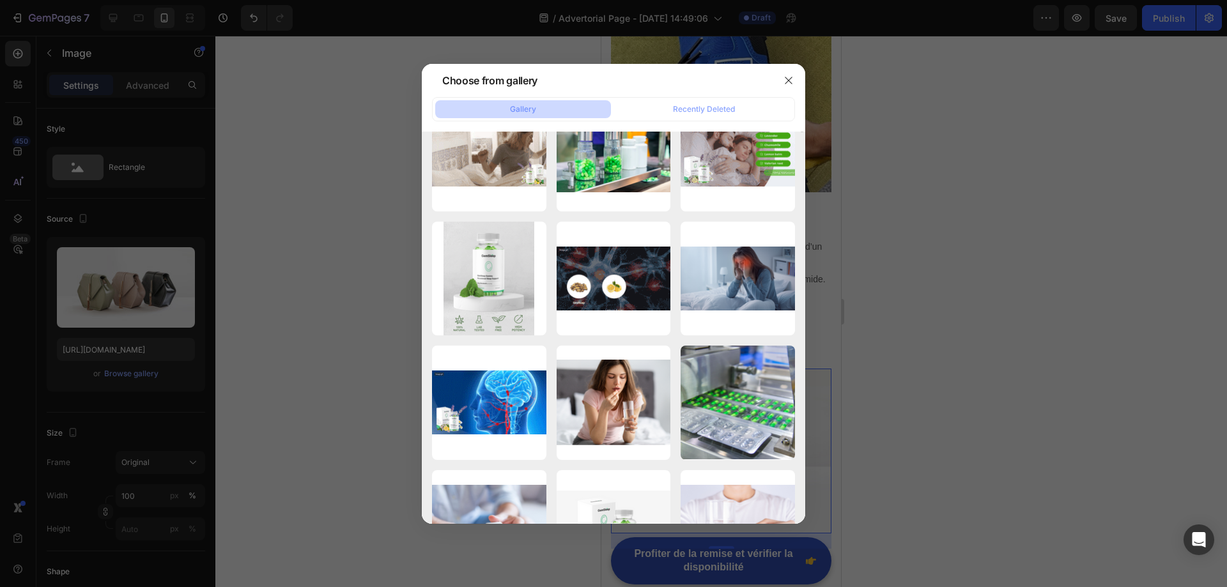
scroll to position [0, 0]
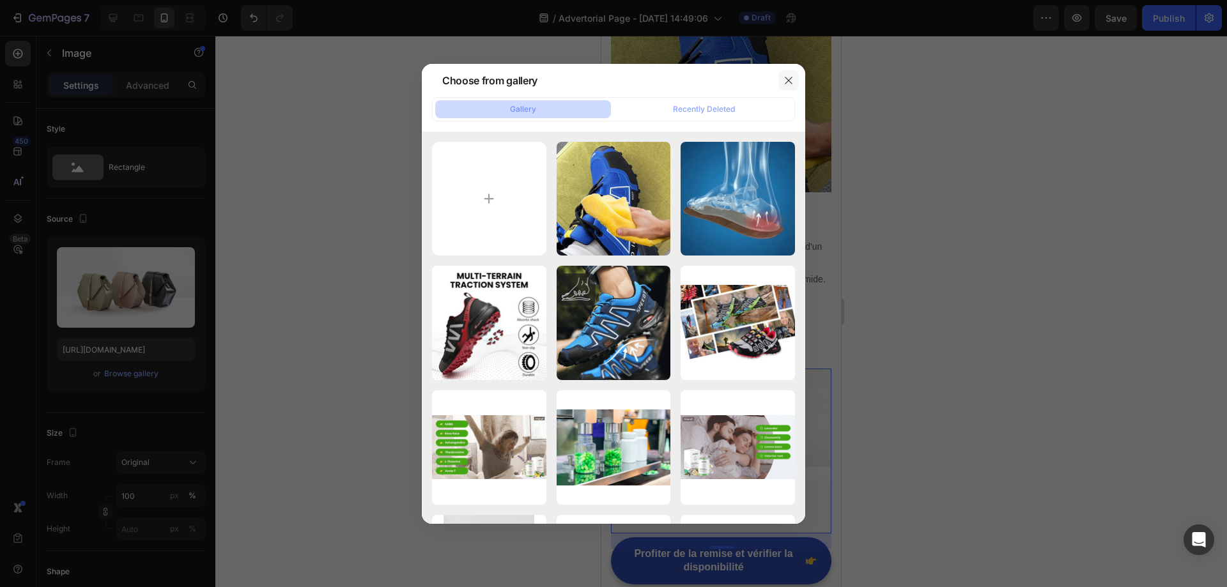
click at [788, 76] on icon "button" at bounding box center [788, 80] width 10 height 10
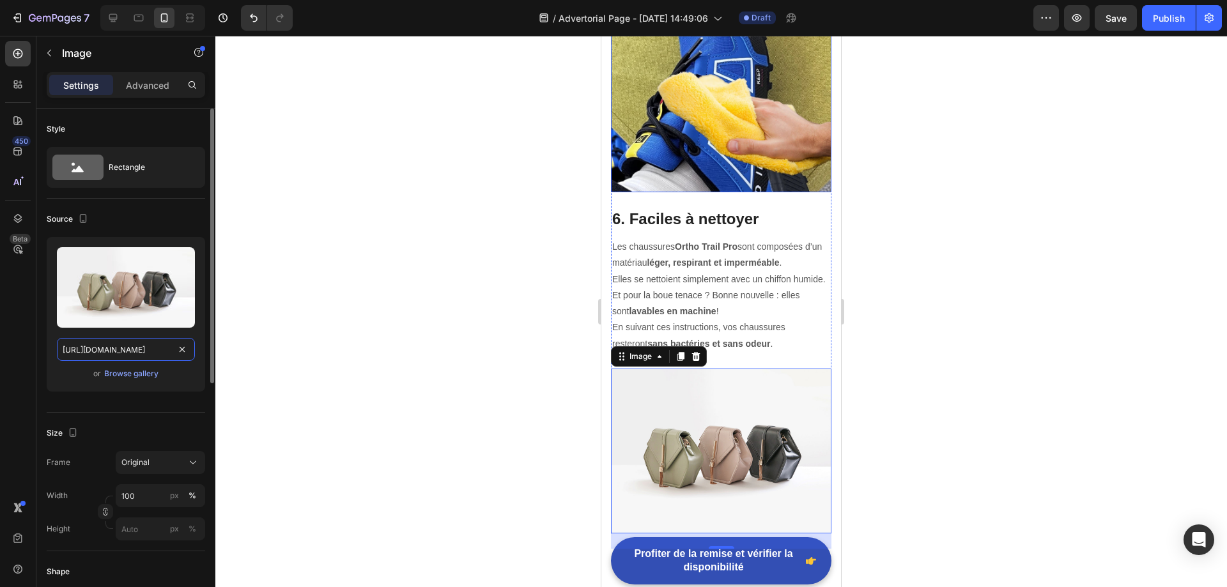
click at [137, 345] on input "[URL][DOMAIN_NAME]" at bounding box center [126, 349] width 138 height 23
paste input "0920/3682/5425/files/168_11zon.webp?v=1755174264"
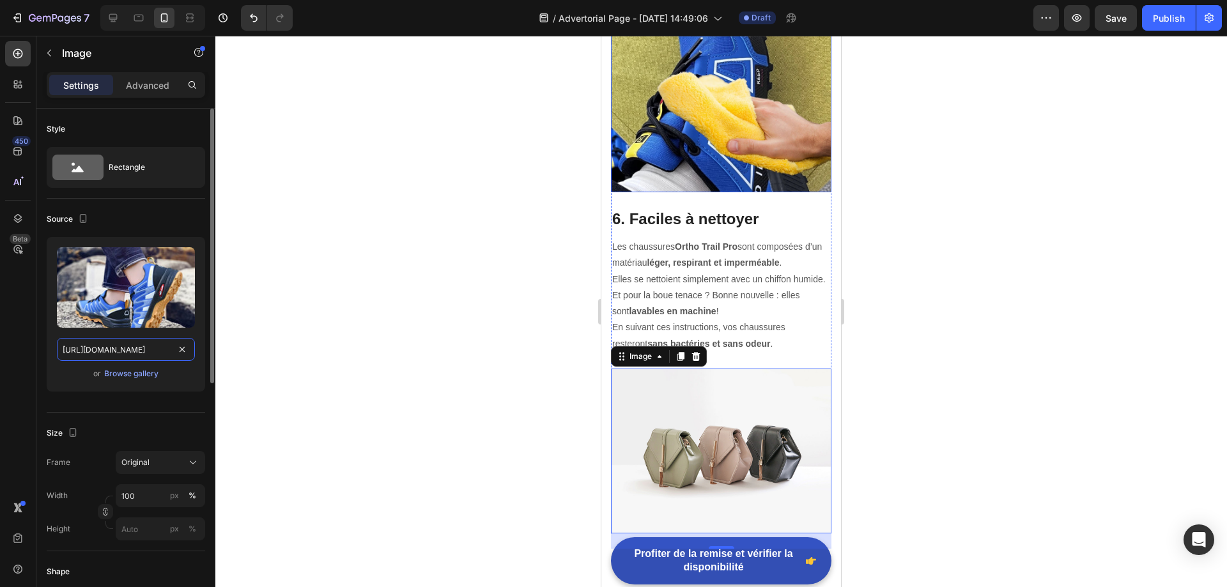
type input "[URL][DOMAIN_NAME]"
click at [190, 396] on div "Upload Image https://cdn.shopify.com/s/files/1/0920/3682/5425/files/168_11zon.w…" at bounding box center [126, 319] width 158 height 165
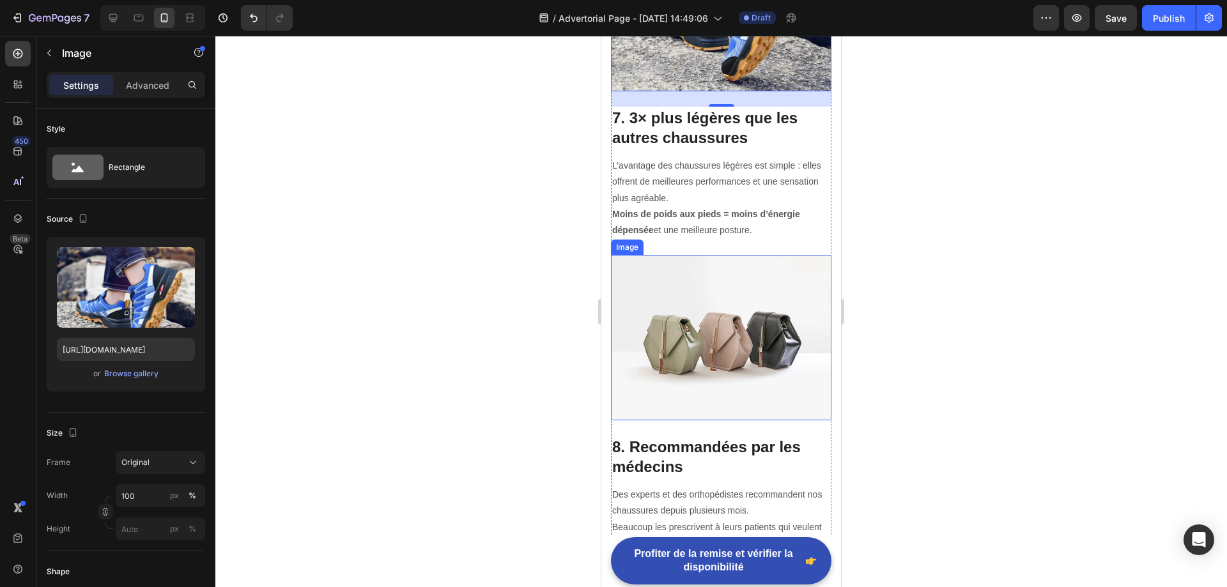
scroll to position [3514, 0]
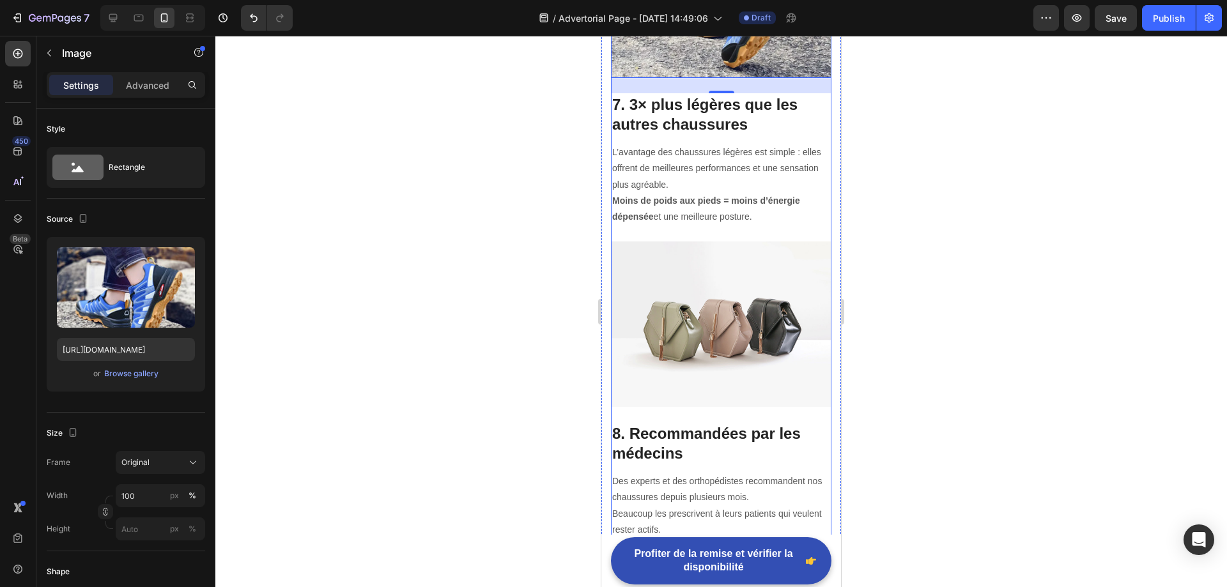
click at [710, 286] on img at bounding box center [721, 323] width 220 height 165
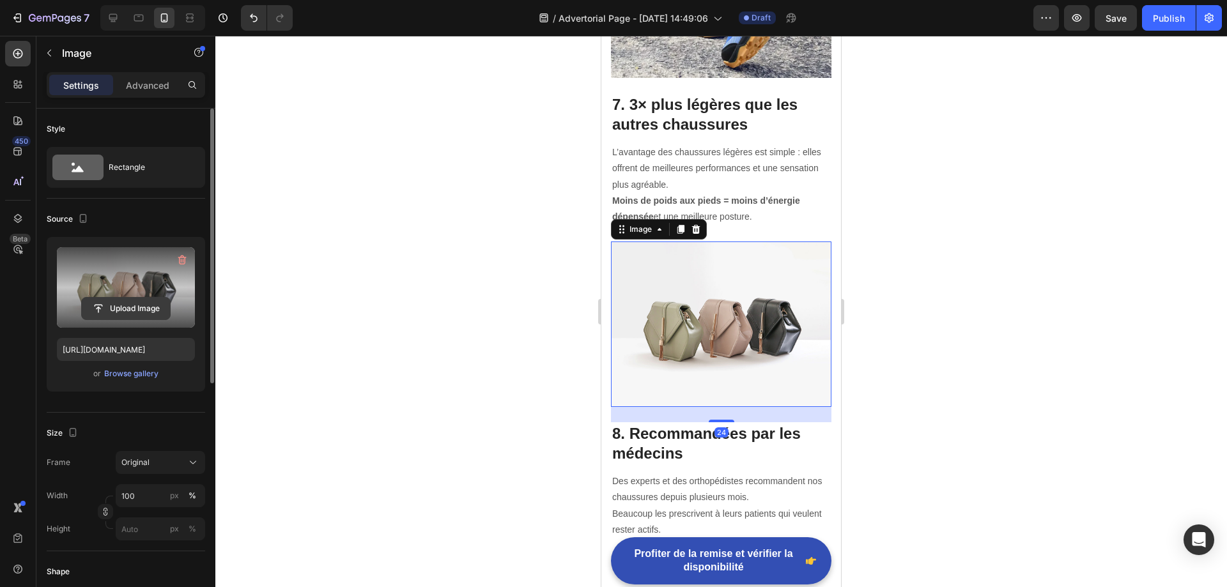
click at [121, 310] on input "file" at bounding box center [126, 309] width 88 height 22
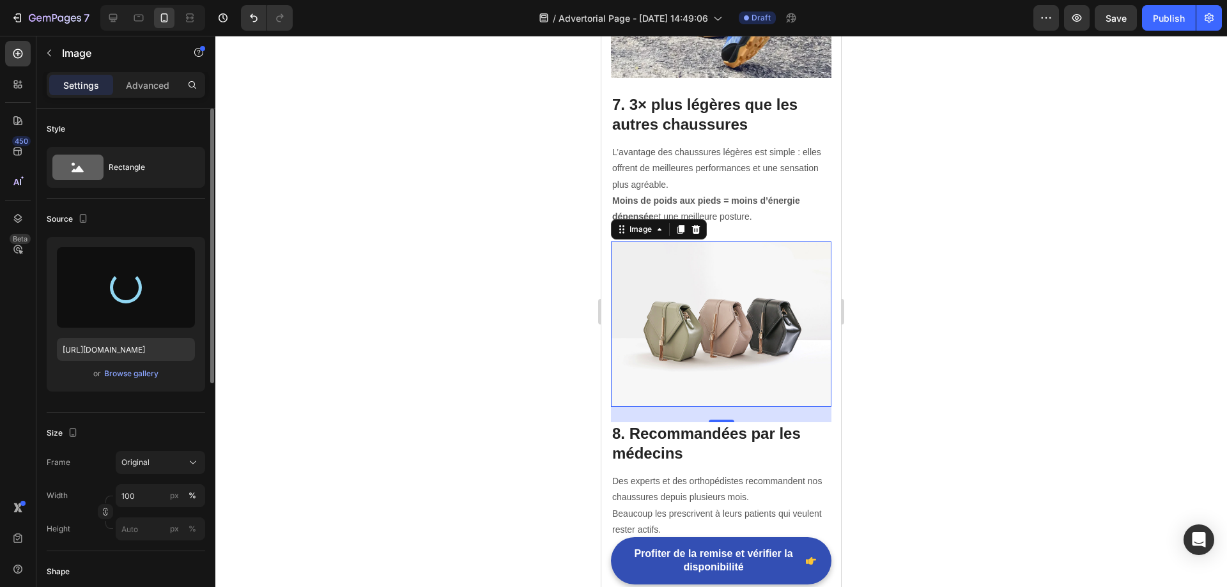
type input "[URL][DOMAIN_NAME]"
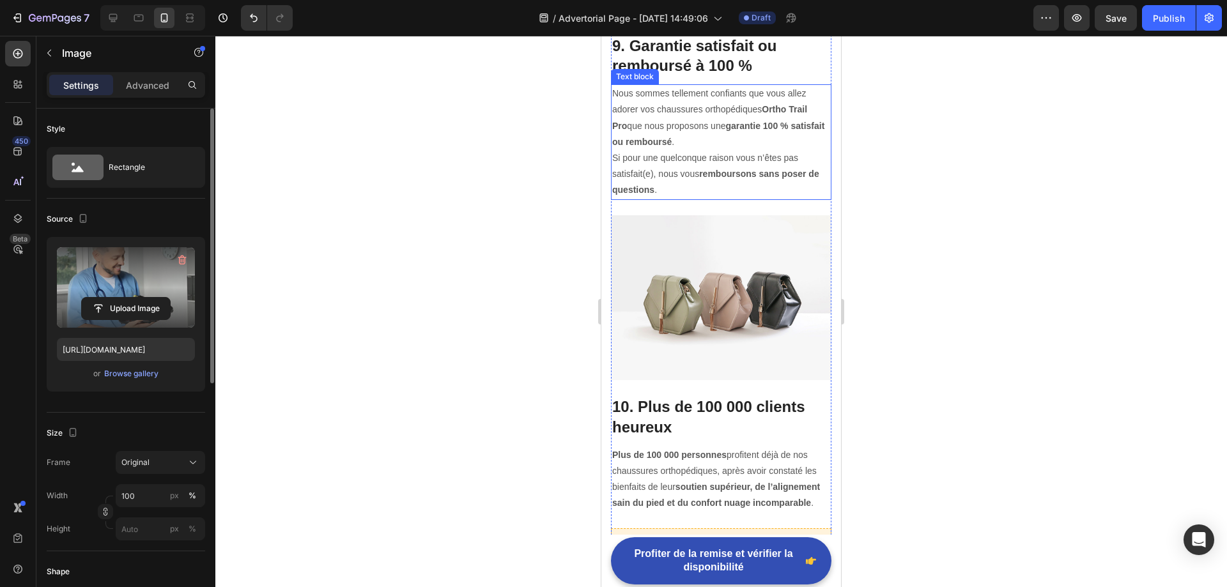
scroll to position [4408, 0]
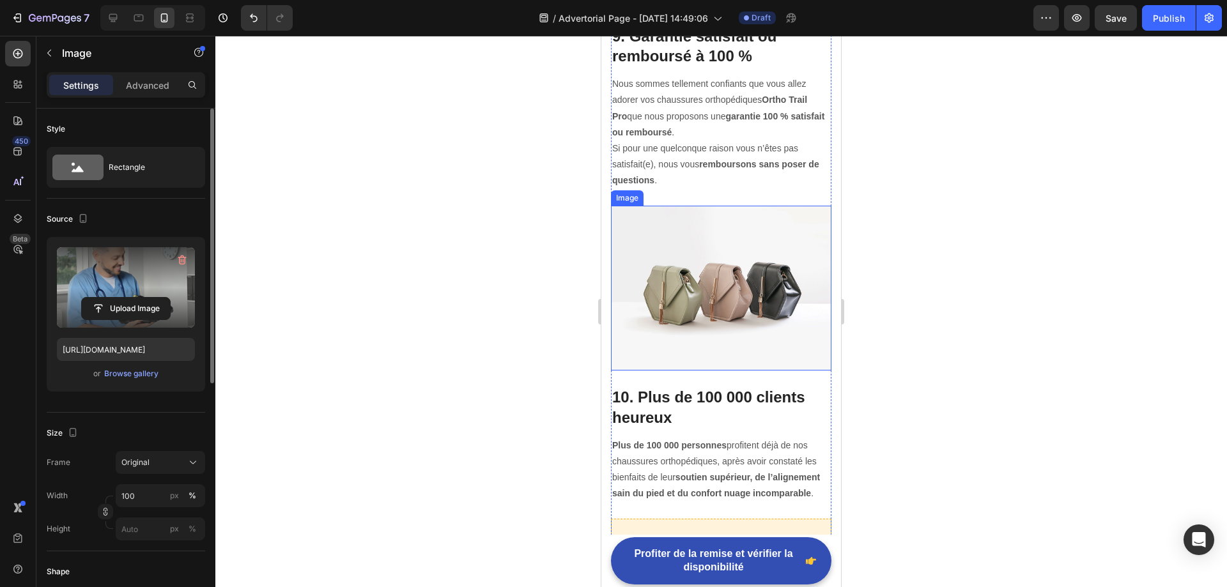
click at [722, 254] on img at bounding box center [721, 288] width 220 height 165
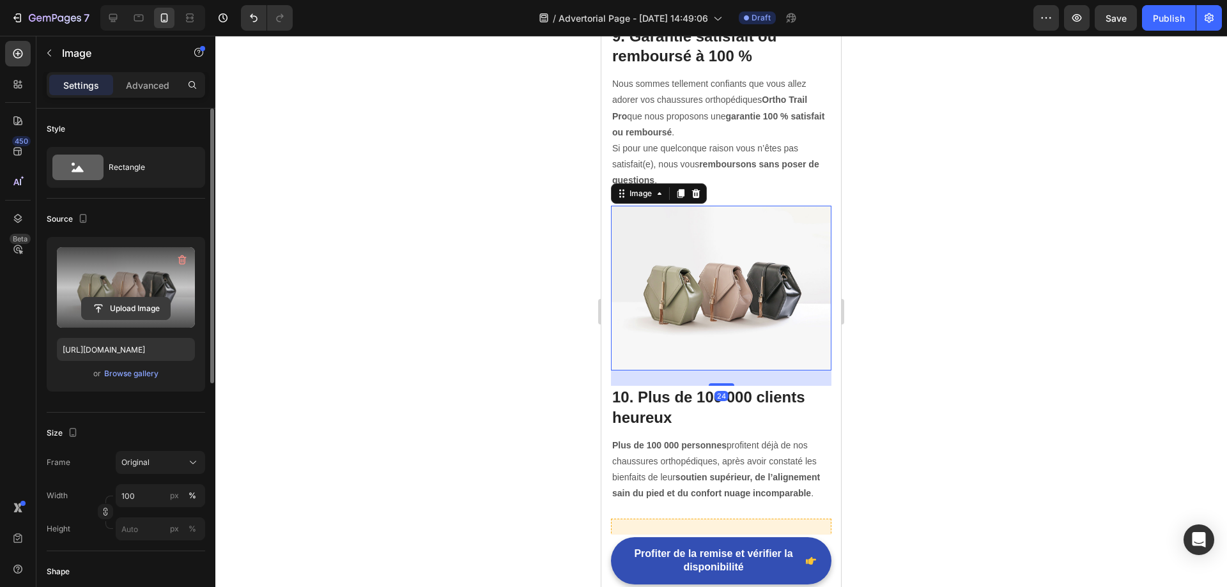
click at [128, 310] on input "file" at bounding box center [126, 309] width 88 height 22
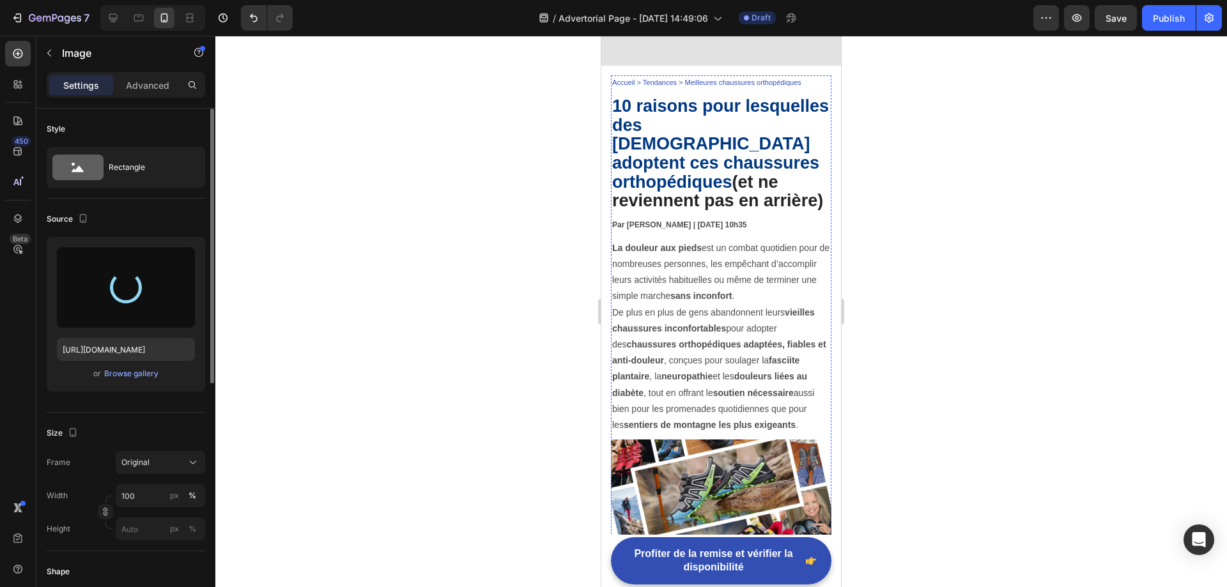
scroll to position [0, 0]
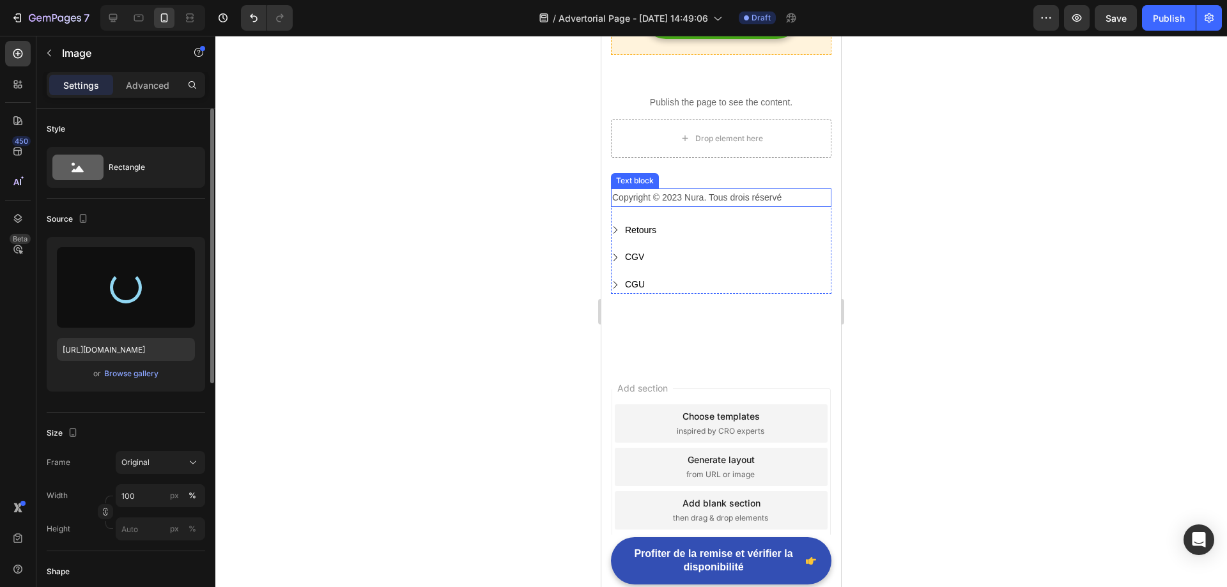
type input "[URL][DOMAIN_NAME]"
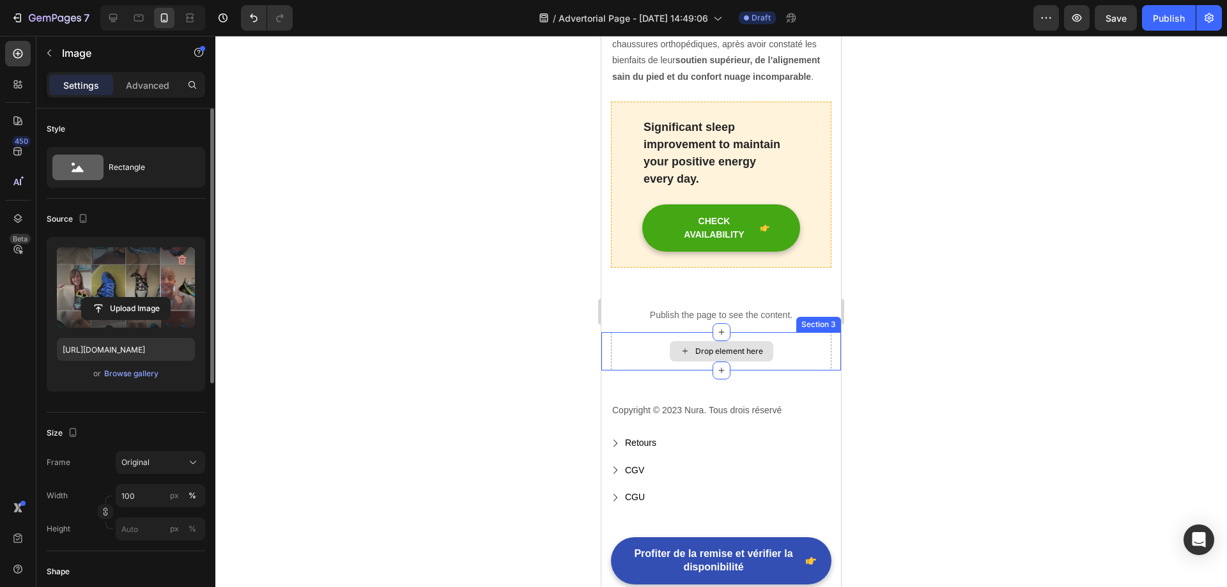
scroll to position [4848, 0]
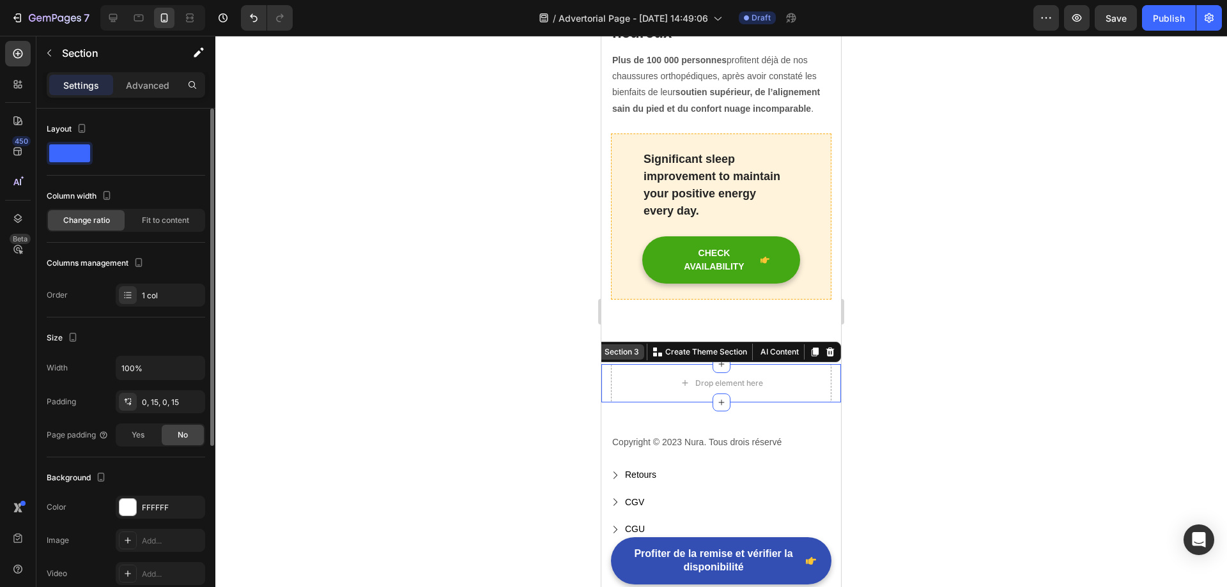
click at [811, 342] on div "Section 3 You can create reusable sections Create Theme Section AI Content Writ…" at bounding box center [713, 352] width 255 height 20
click at [826, 348] on icon at bounding box center [830, 352] width 8 height 9
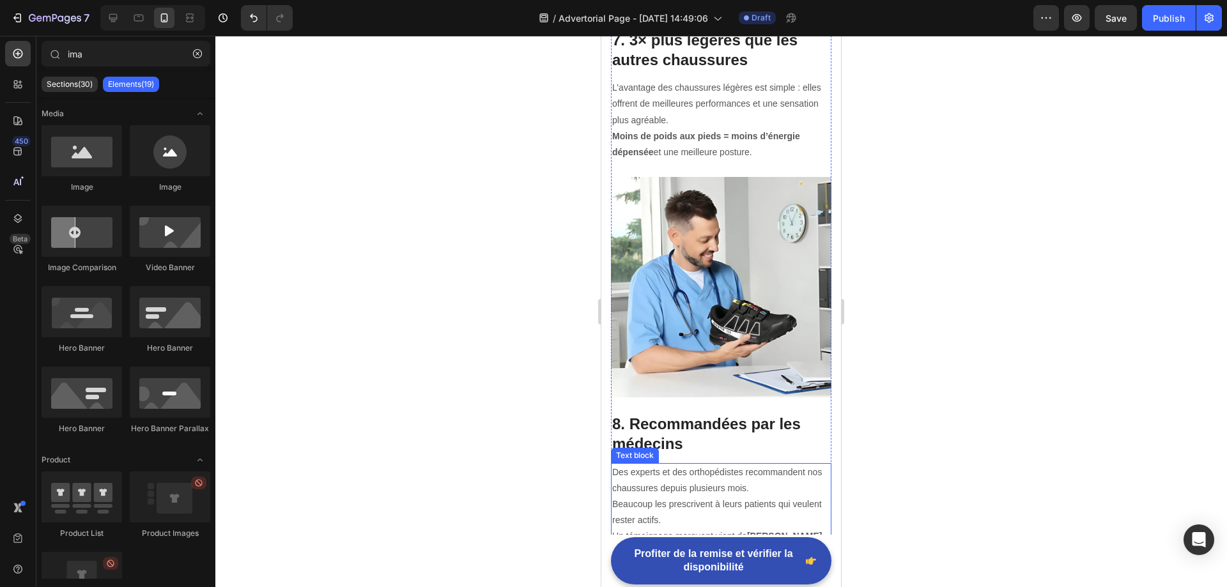
scroll to position [3443, 0]
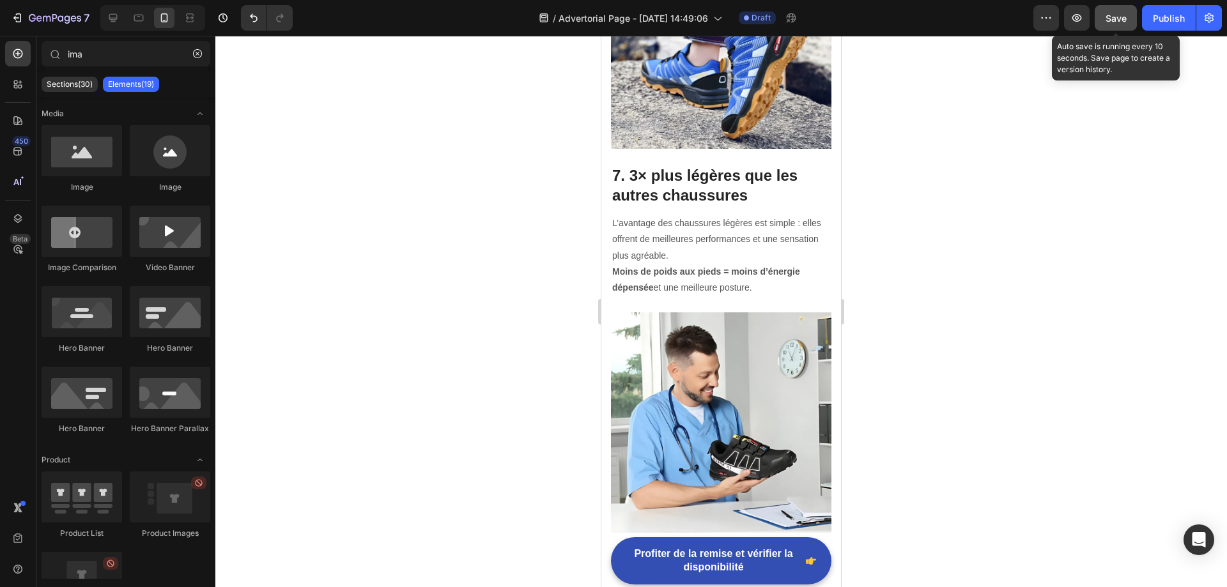
click at [1127, 22] on button "Save" at bounding box center [1115, 18] width 42 height 26
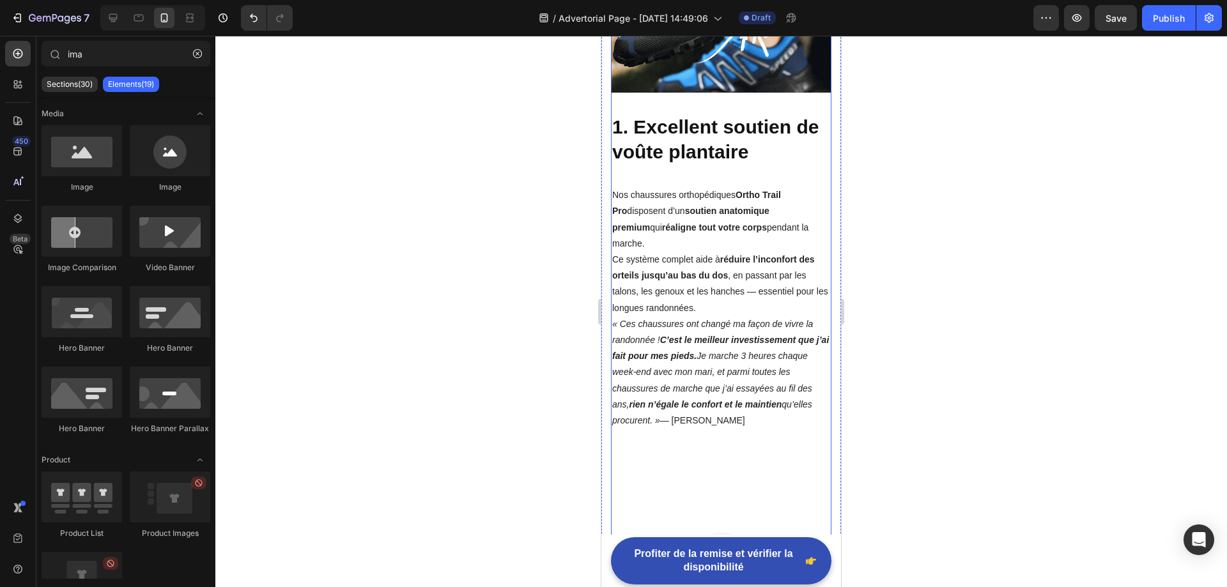
scroll to position [1086, 0]
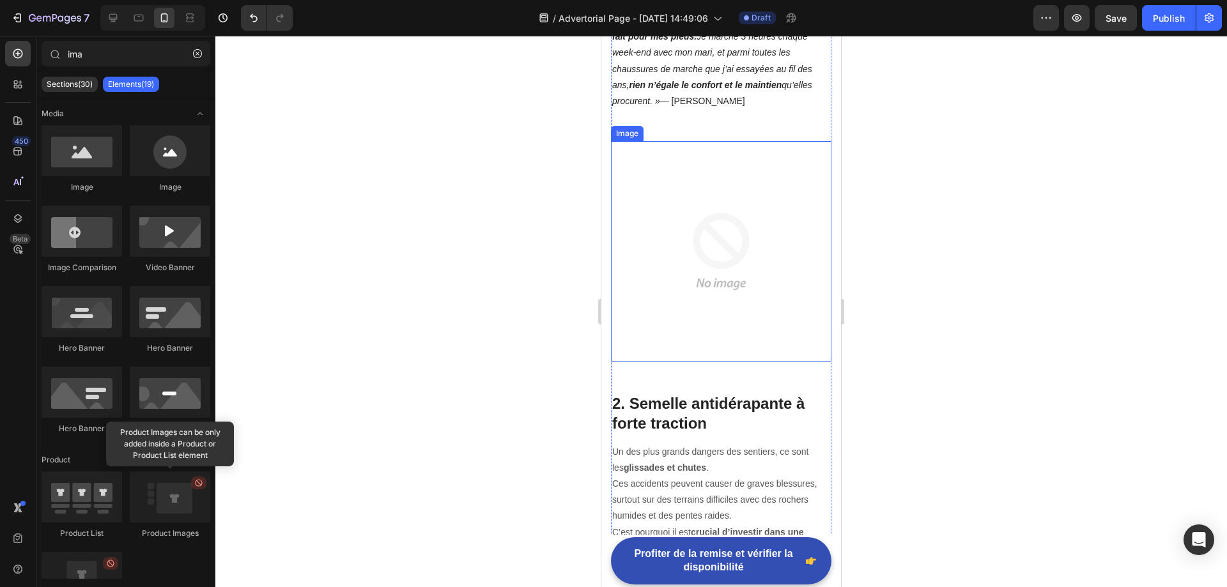
click at [714, 249] on img at bounding box center [721, 251] width 220 height 220
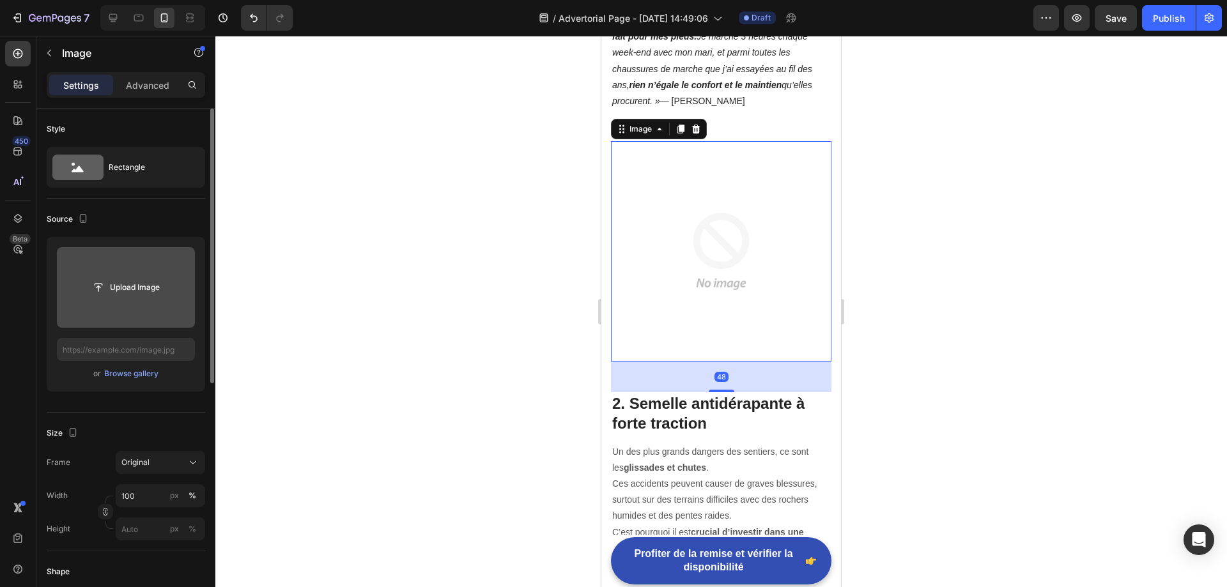
click at [137, 282] on input "file" at bounding box center [126, 288] width 88 height 22
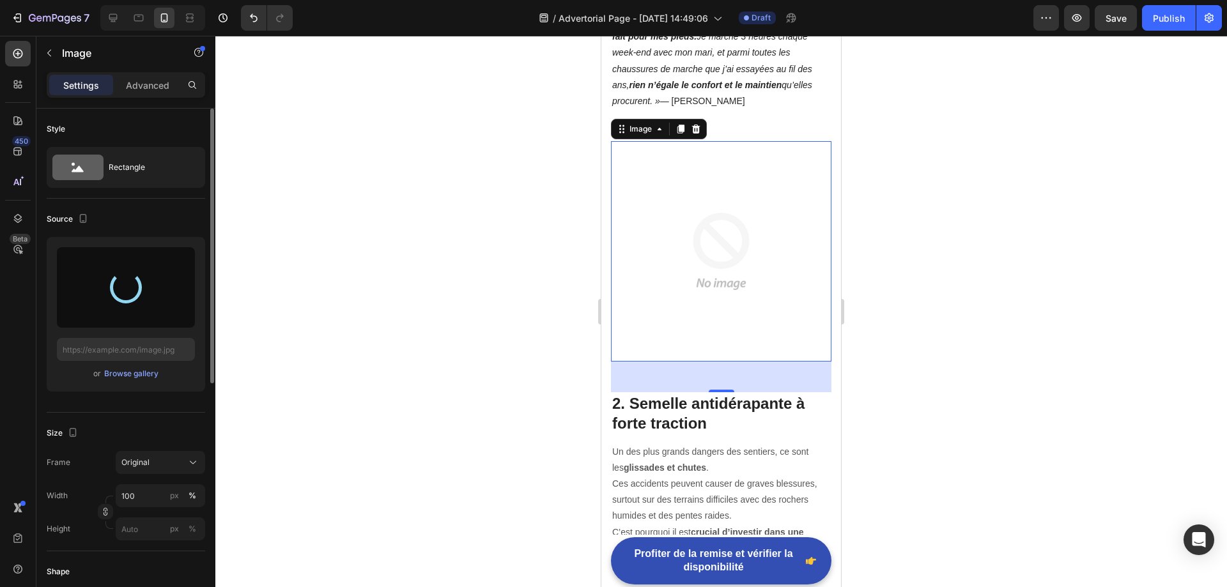
type input "[URL][DOMAIN_NAME]"
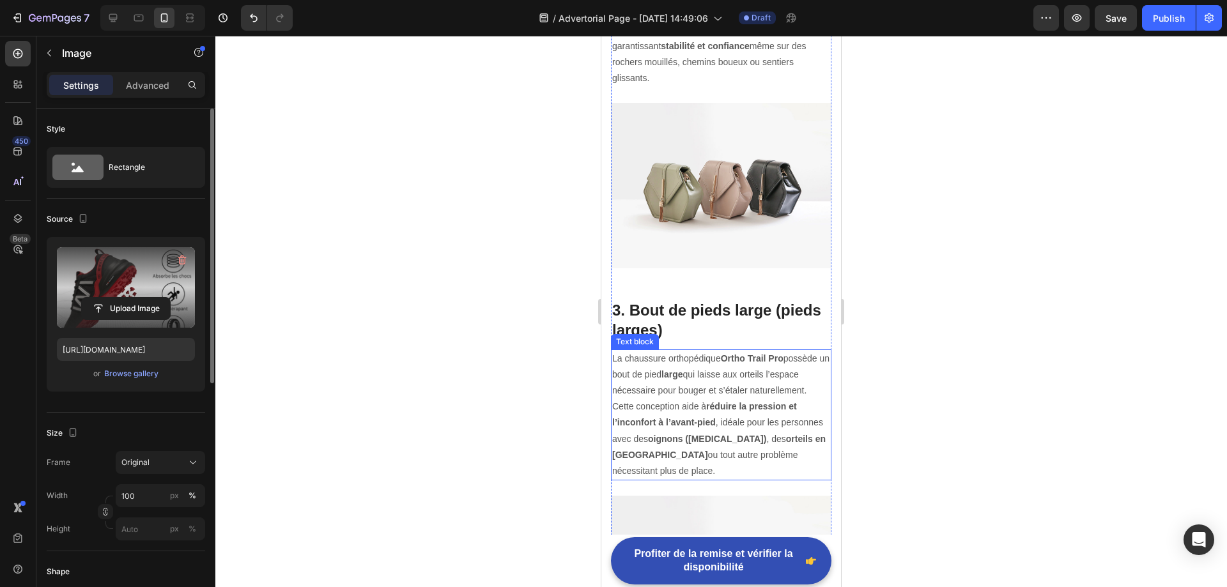
scroll to position [1661, 0]
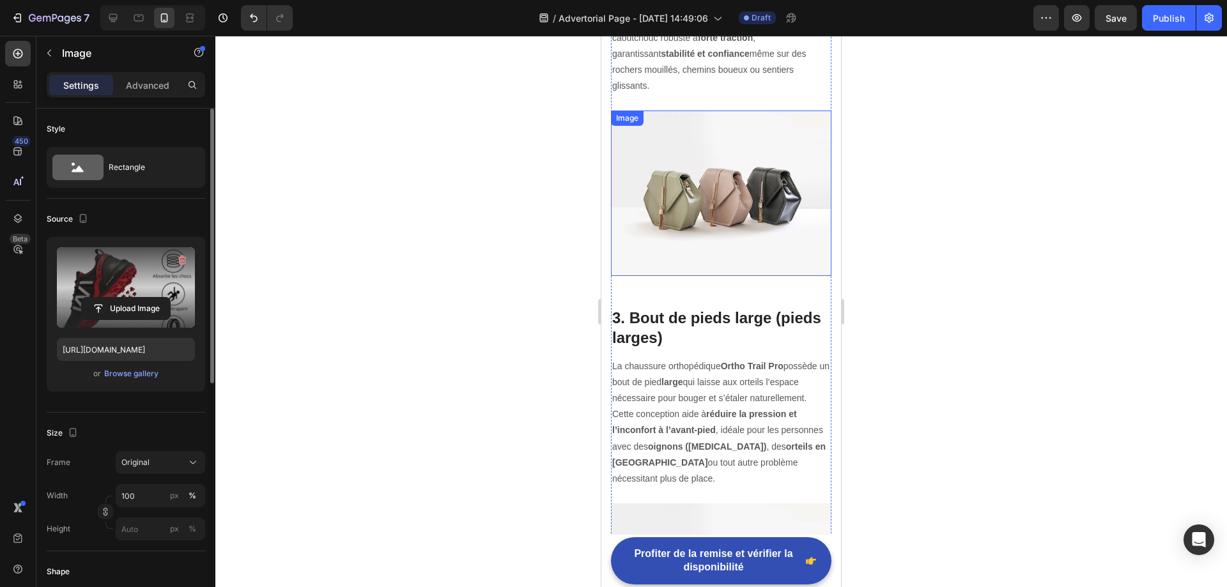
click at [726, 174] on img at bounding box center [721, 193] width 220 height 165
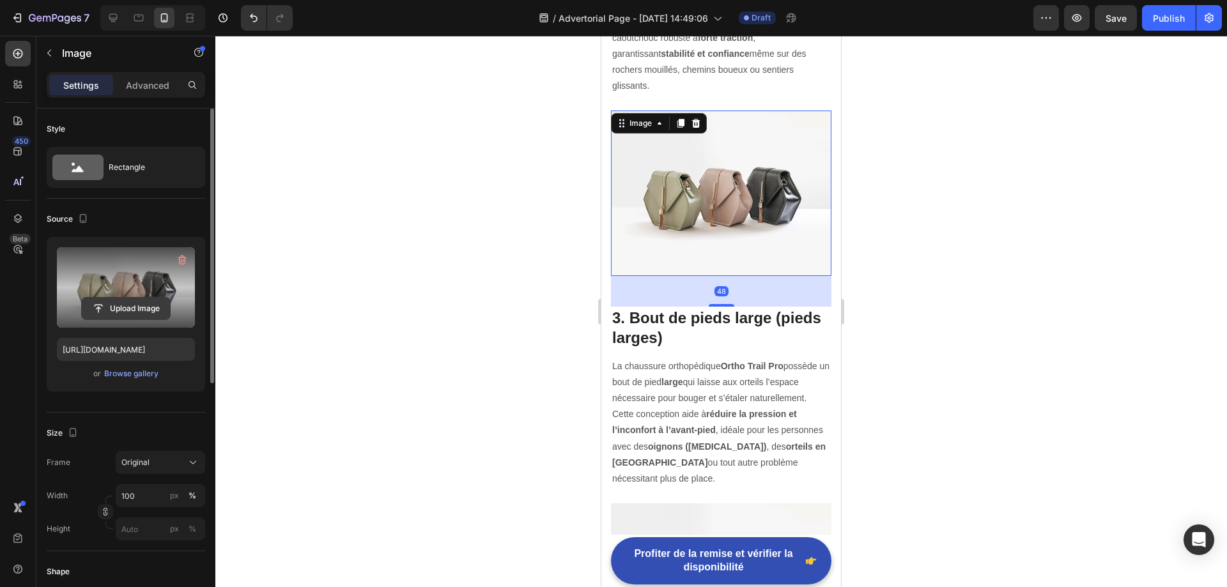
click at [135, 304] on input "file" at bounding box center [126, 309] width 88 height 22
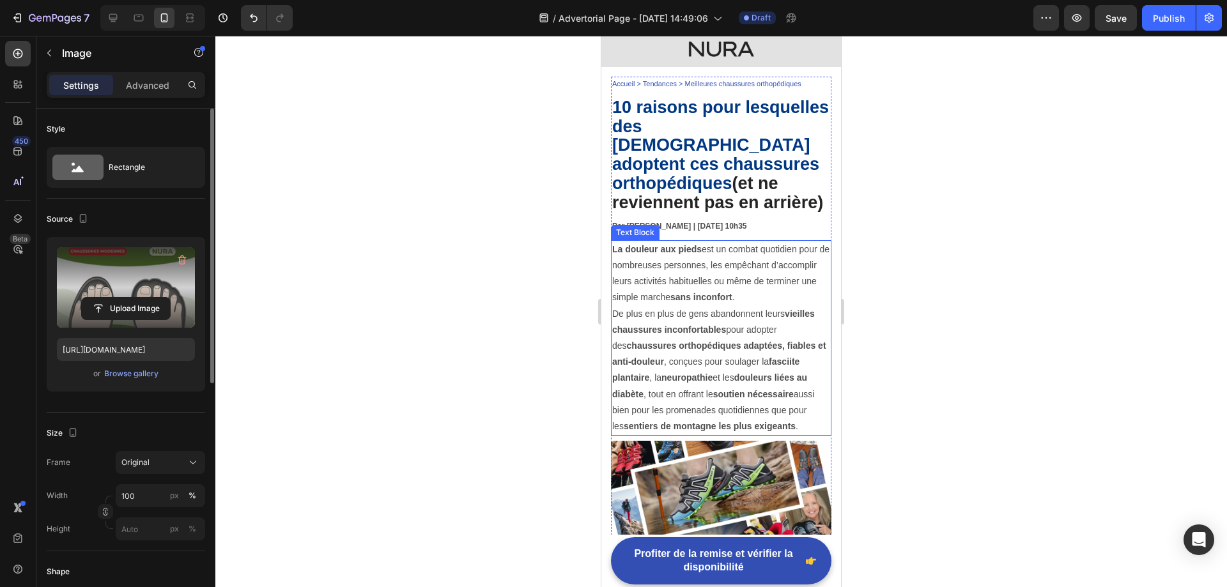
scroll to position [0, 0]
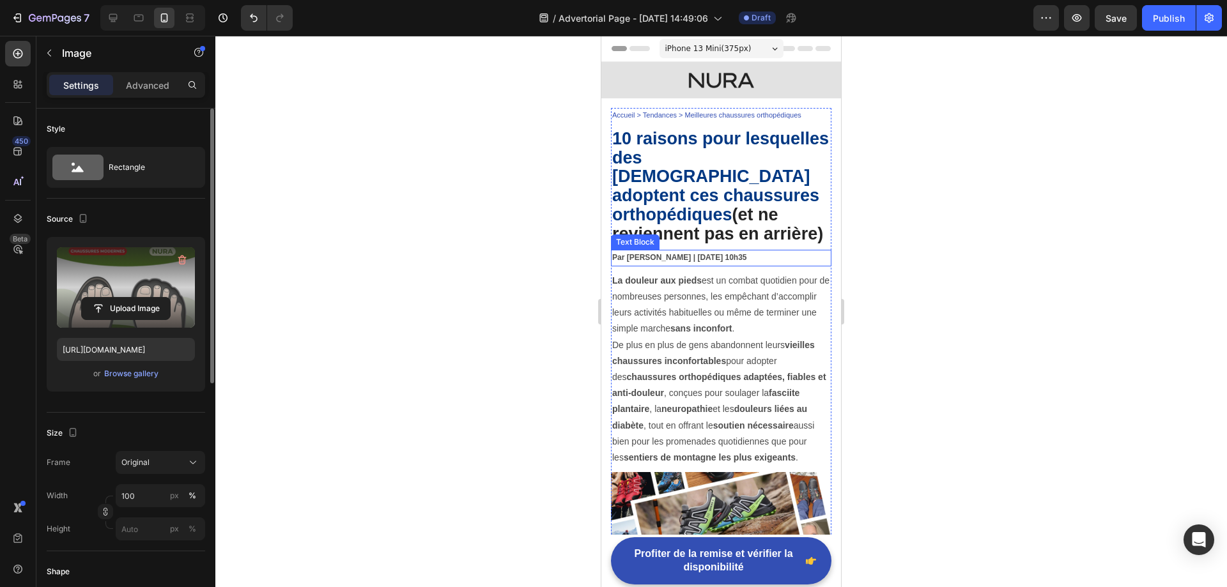
click at [637, 259] on strong "Par [PERSON_NAME] | [DATE] 10h35" at bounding box center [679, 257] width 135 height 9
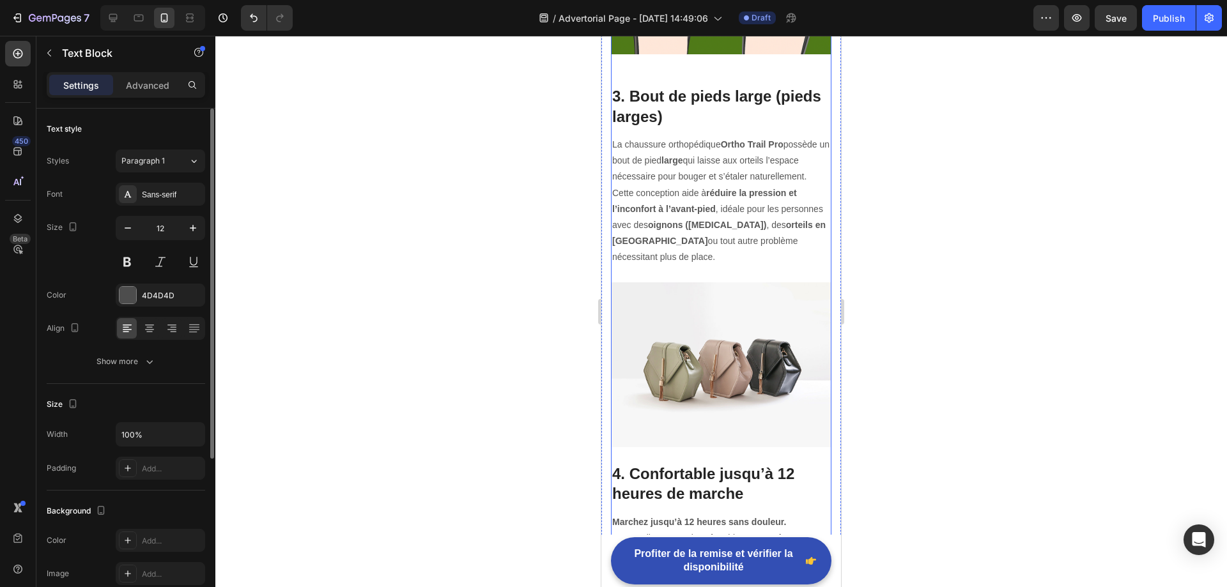
scroll to position [1980, 0]
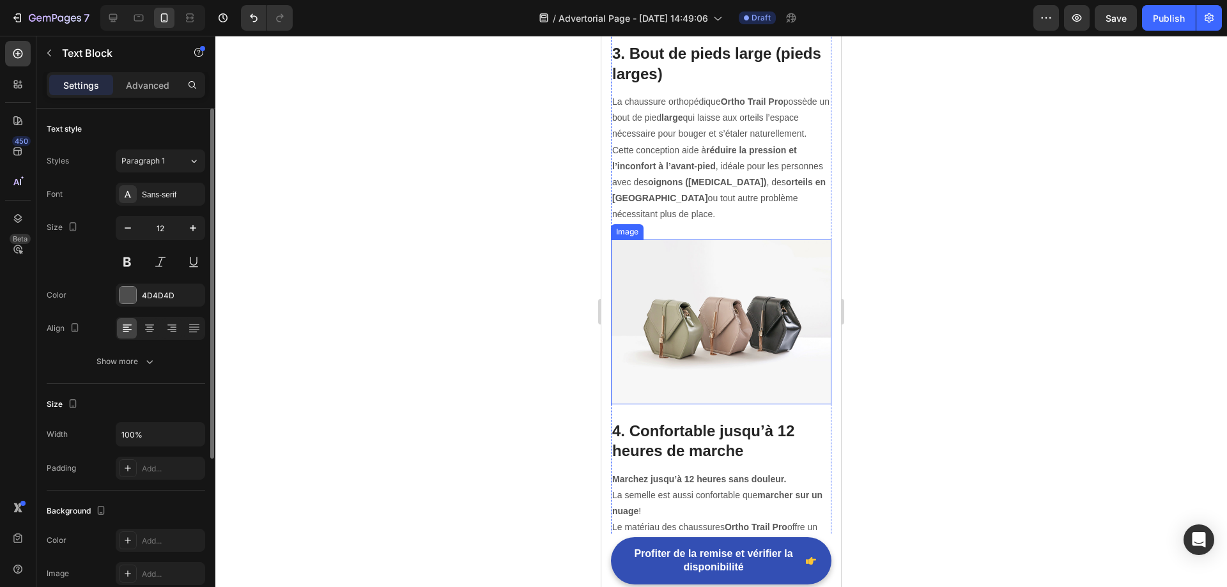
click at [730, 245] on img at bounding box center [721, 322] width 220 height 165
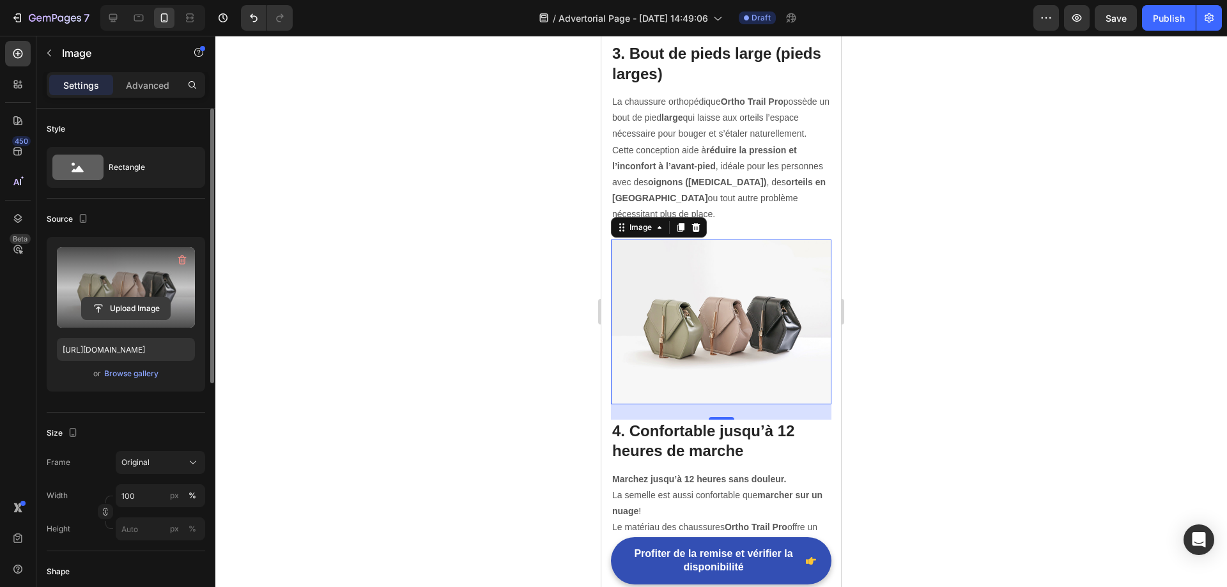
click at [139, 309] on input "file" at bounding box center [126, 309] width 88 height 22
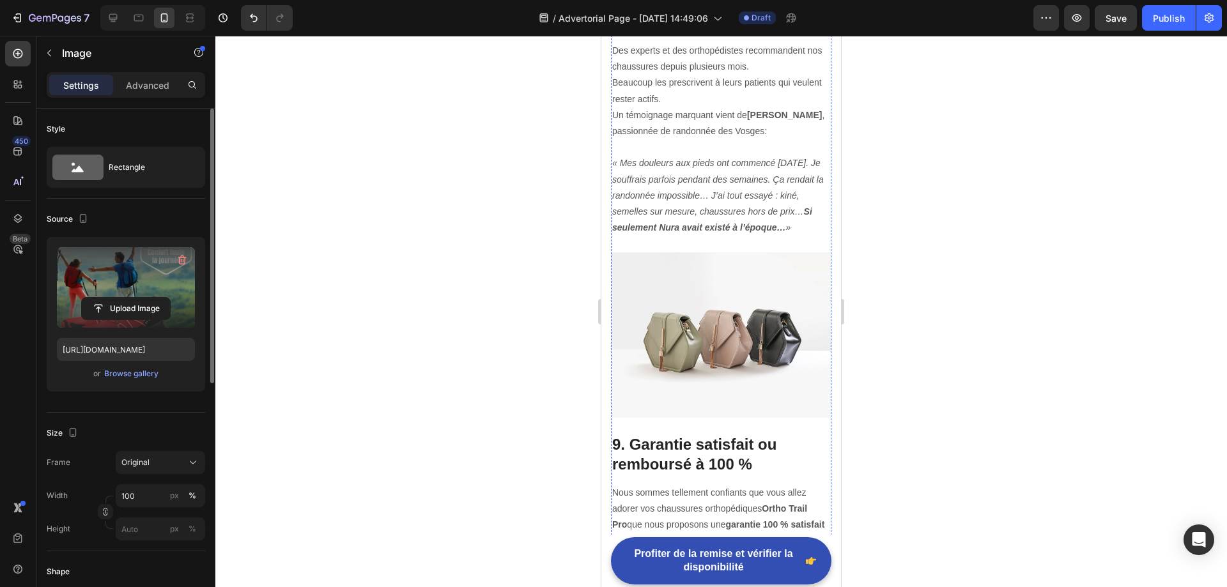
scroll to position [4141, 0]
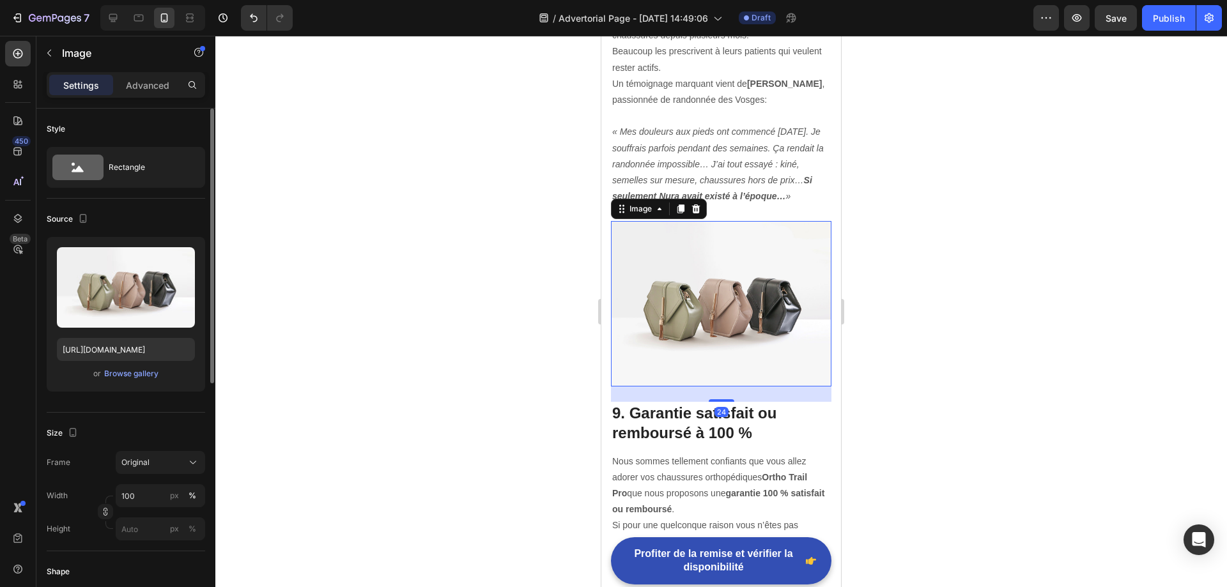
click at [731, 273] on img at bounding box center [721, 303] width 220 height 165
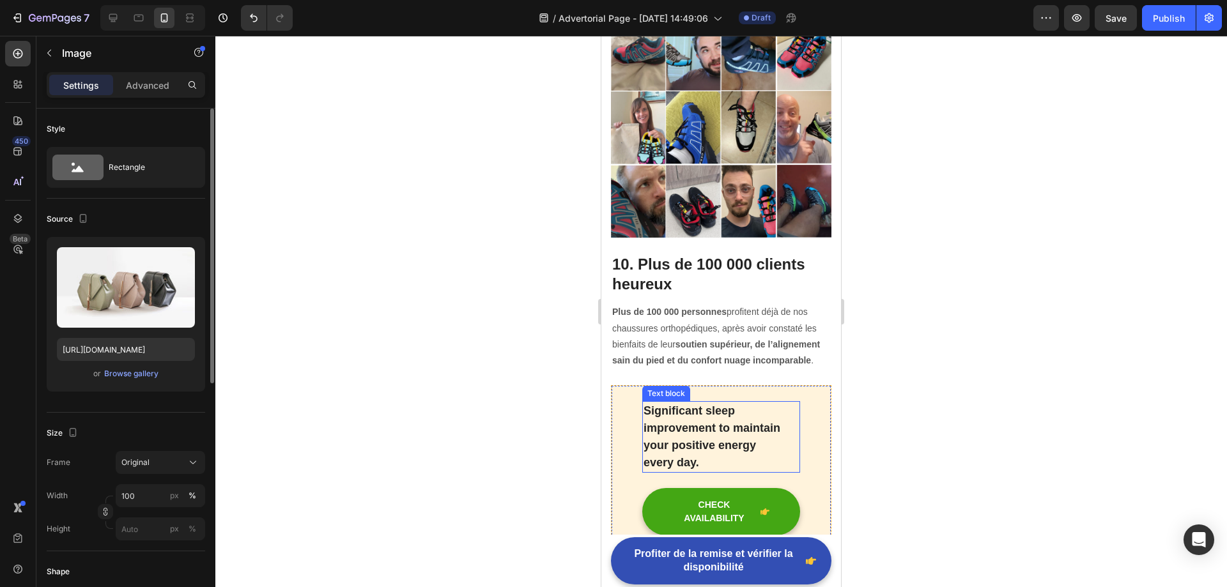
scroll to position [4780, 0]
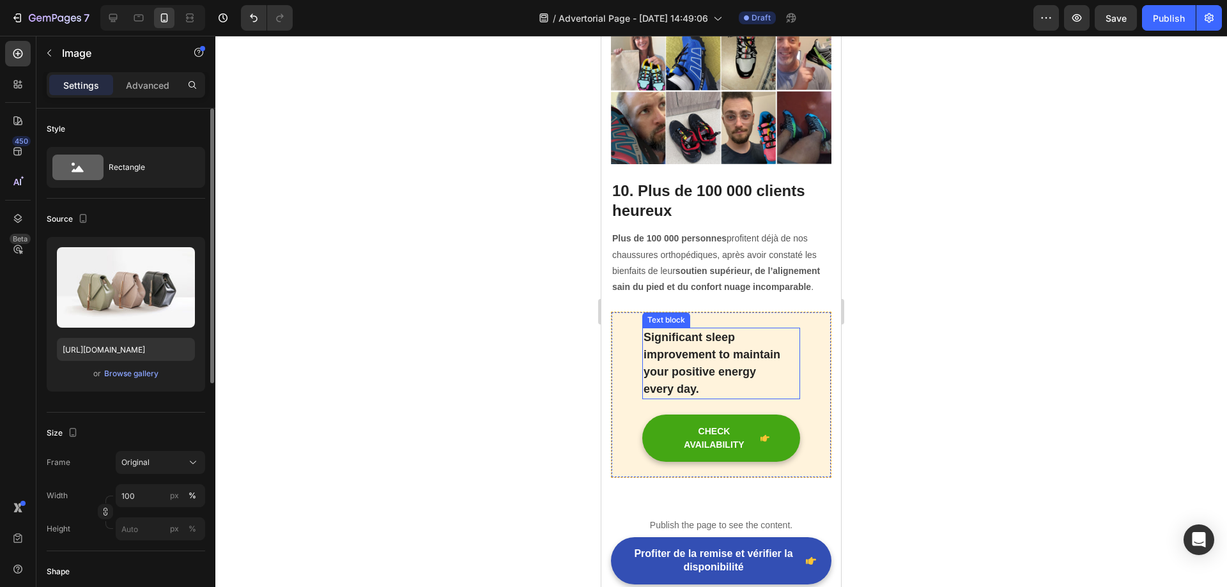
click at [681, 329] on p "Significant sleep improvement to maintain your positive energy every day." at bounding box center [720, 363] width 155 height 69
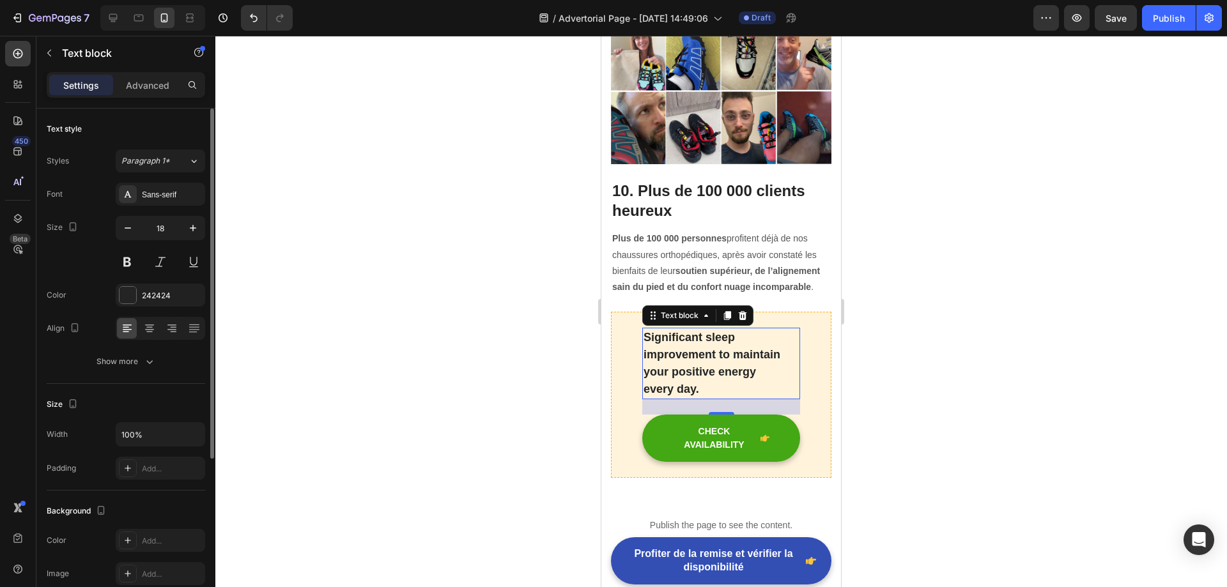
click at [699, 329] on p "Significant sleep improvement to maintain your positive energy every day." at bounding box center [720, 363] width 155 height 69
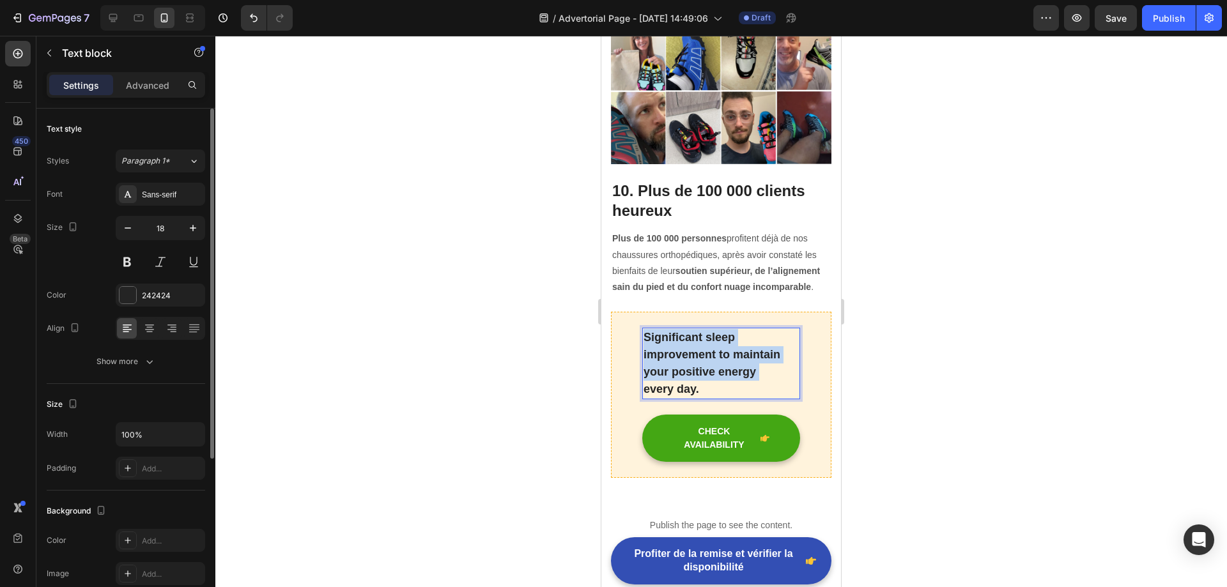
click at [699, 329] on p "Significant sleep improvement to maintain your positive energy every day." at bounding box center [720, 363] width 155 height 69
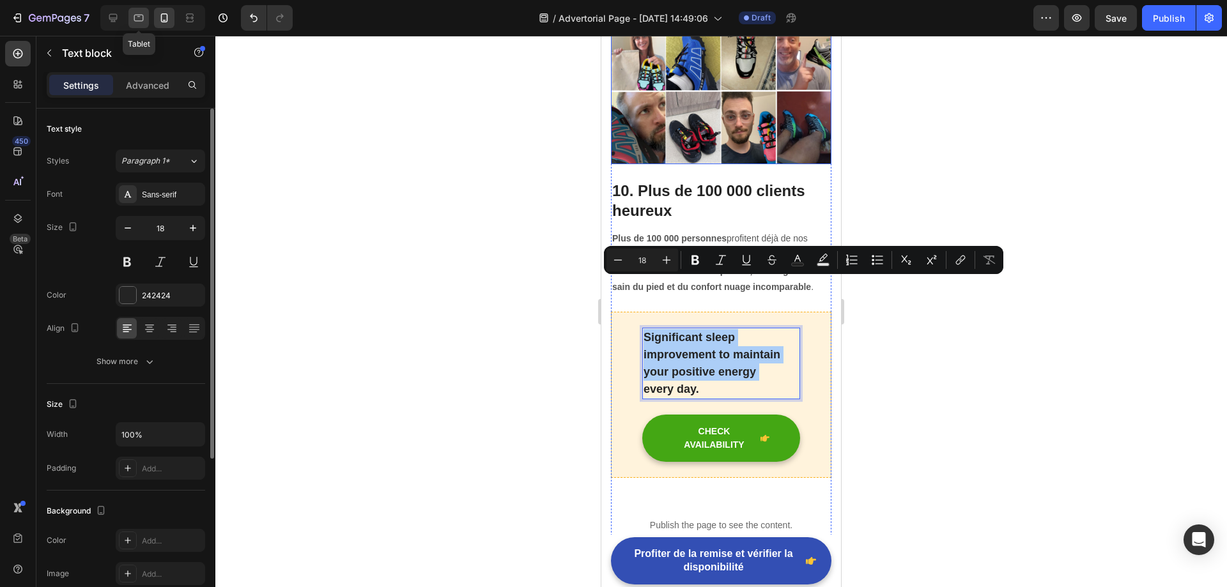
click at [133, 10] on div at bounding box center [138, 18] width 20 height 20
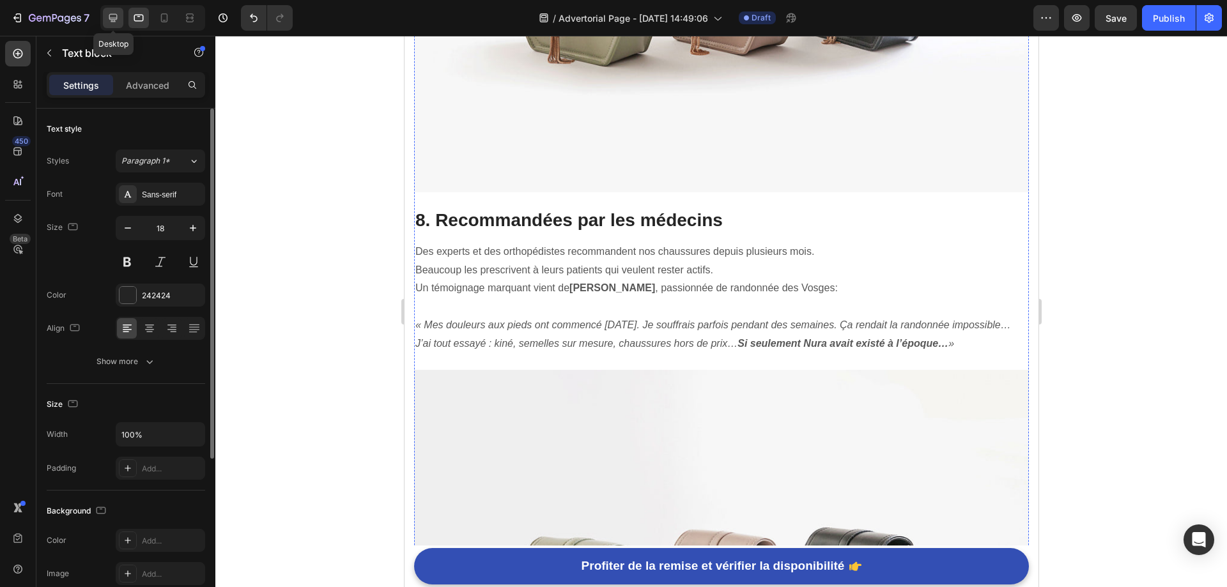
click at [120, 16] on div at bounding box center [113, 18] width 20 height 20
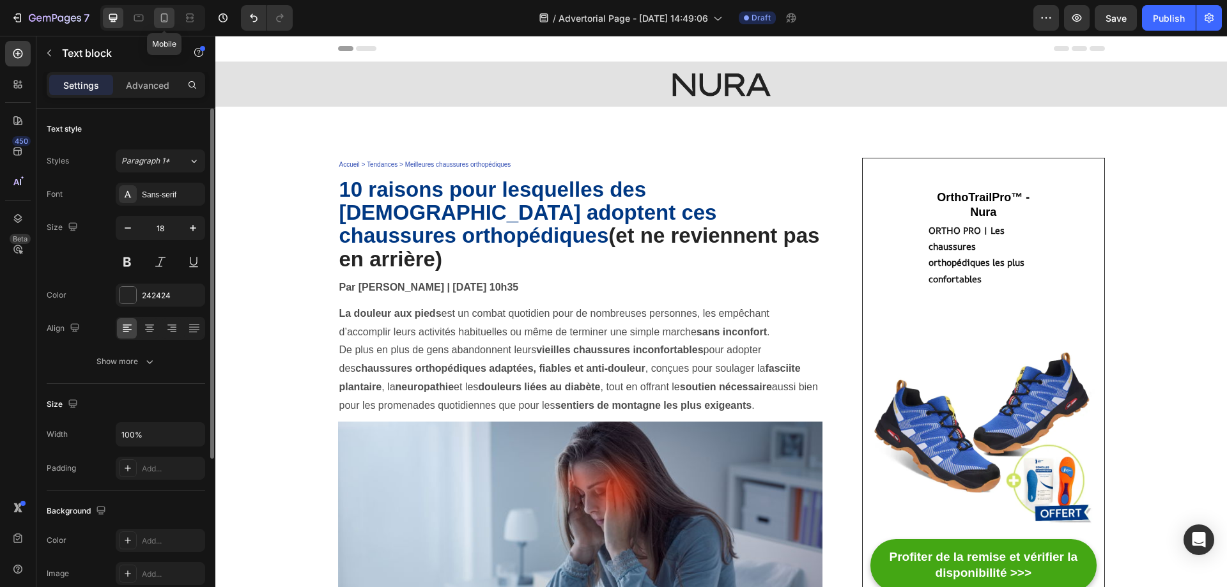
click at [171, 20] on icon at bounding box center [164, 17] width 13 height 13
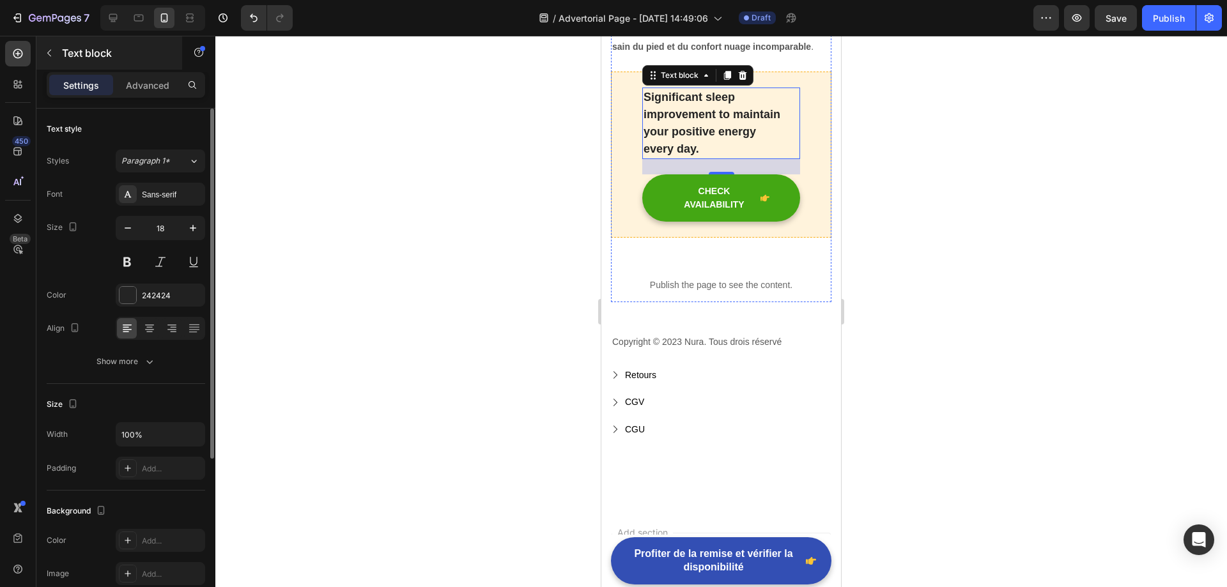
scroll to position [4593, 0]
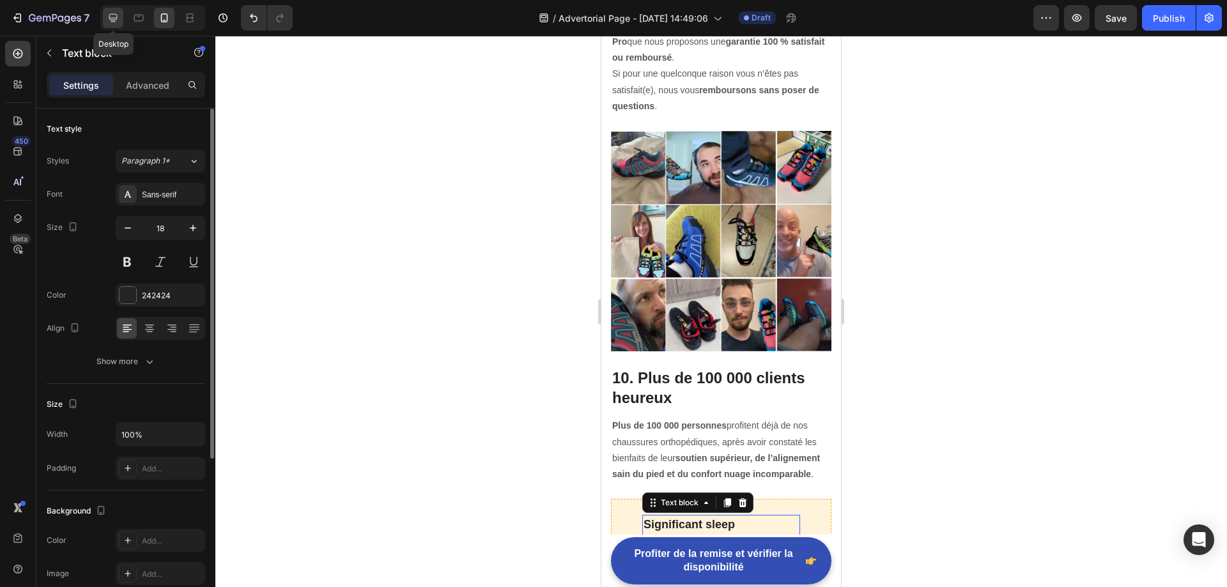
click at [115, 20] on icon at bounding box center [113, 17] width 13 height 13
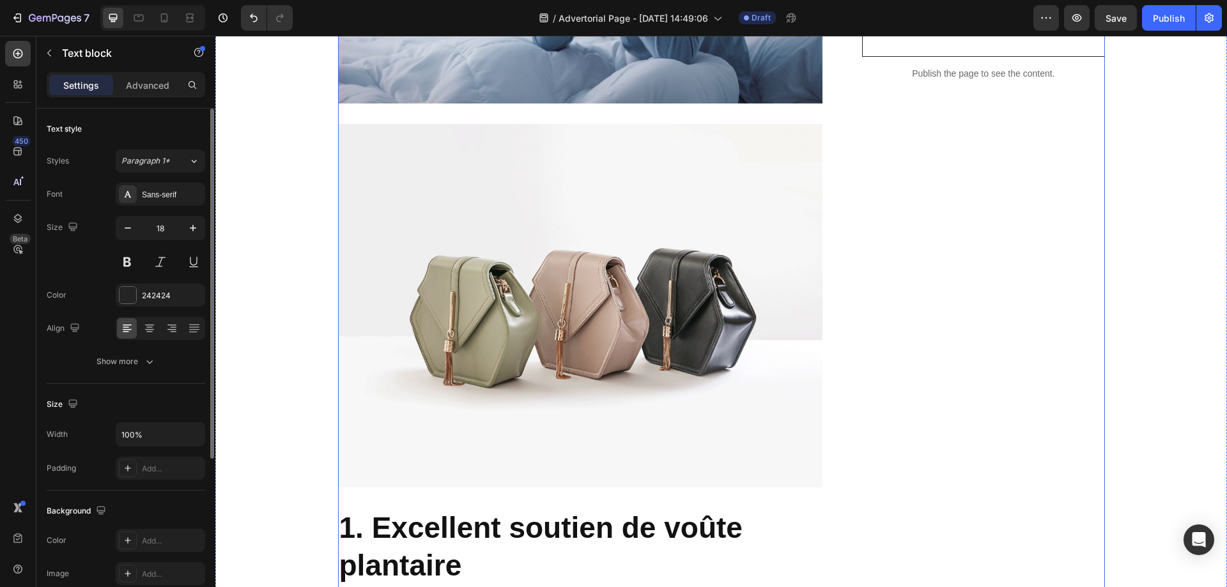
scroll to position [199, 0]
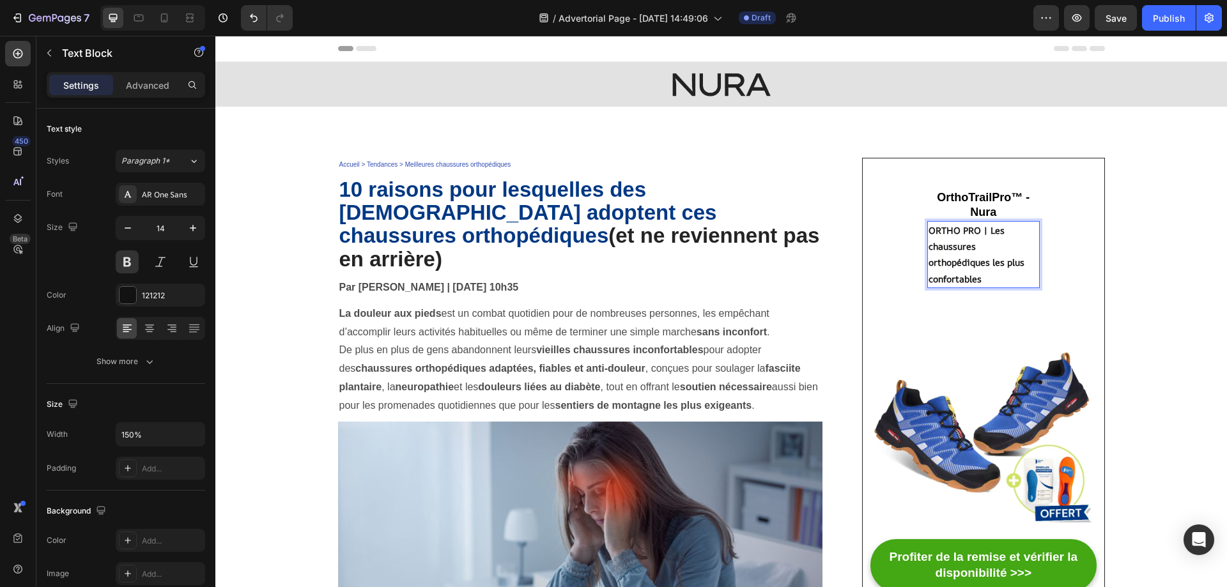
click at [990, 266] on strong "ORTHO PRO | Les chaussures orthopédiques les plus confortables" at bounding box center [976, 254] width 96 height 61
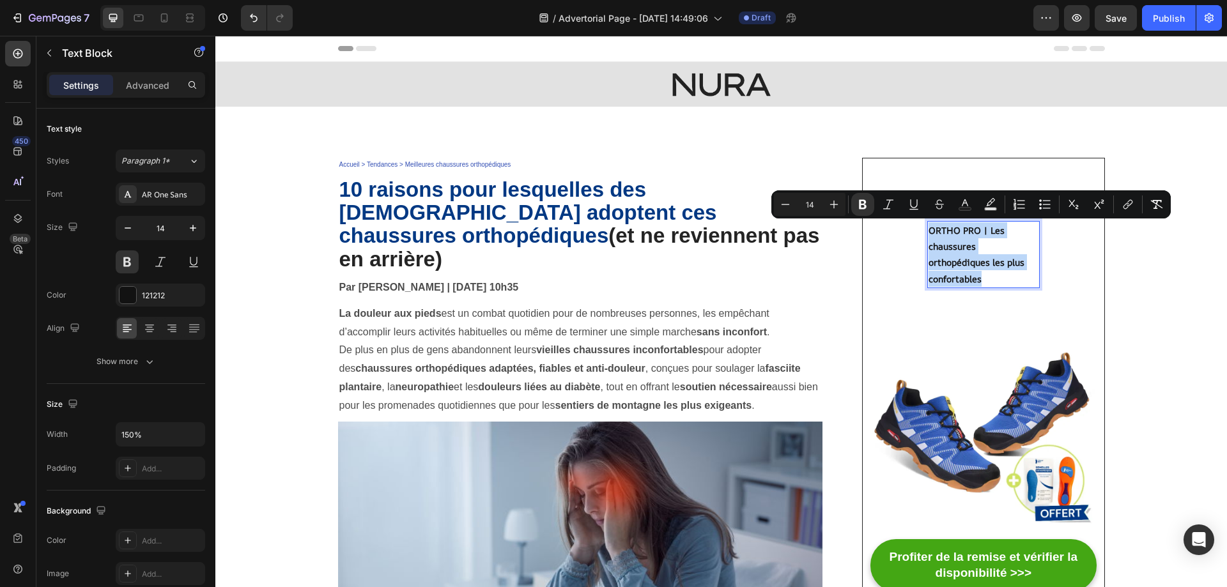
copy strong "ORTHO PRO | Les chaussures orthopédiques les plus confortables"
click at [166, 22] on icon at bounding box center [164, 17] width 7 height 9
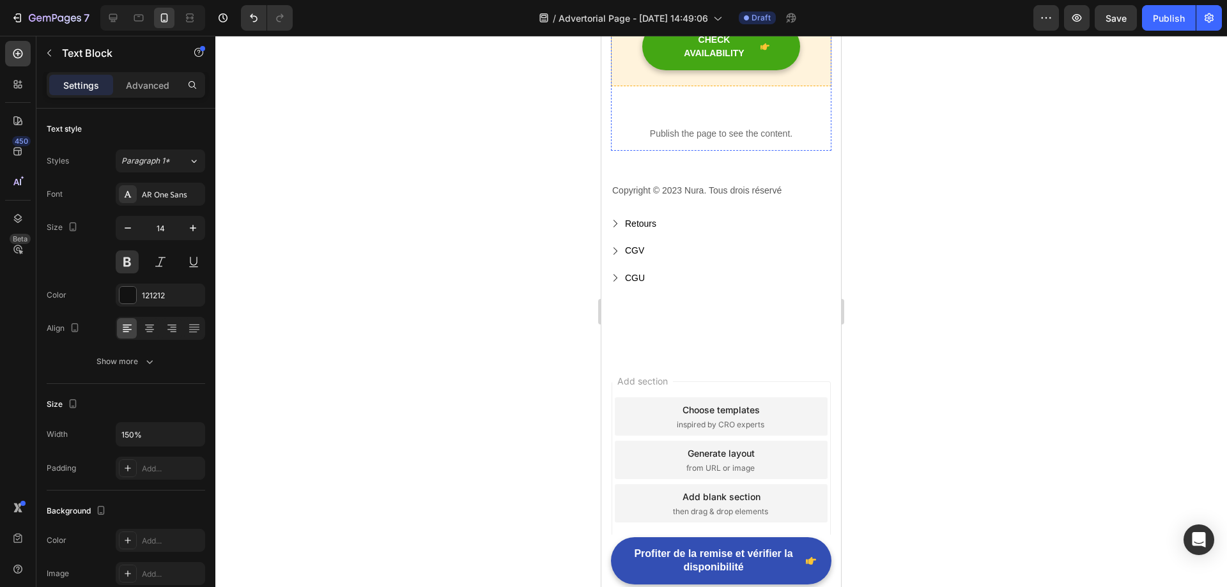
scroll to position [4855, 0]
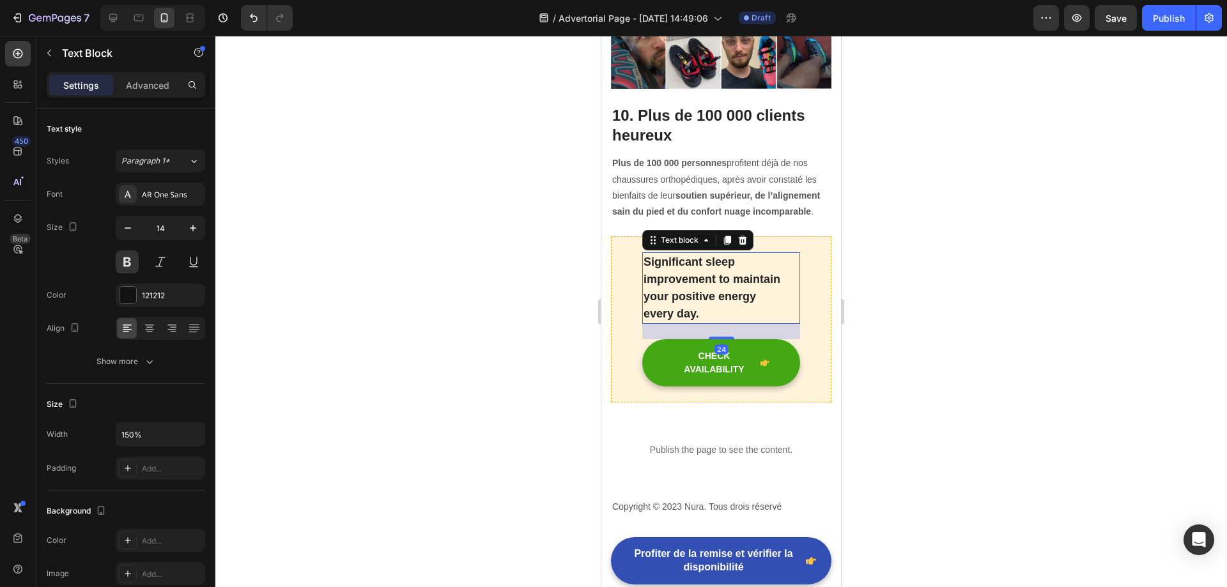
click at [700, 255] on p "Significant sleep improvement to maintain your positive energy every day." at bounding box center [720, 288] width 155 height 69
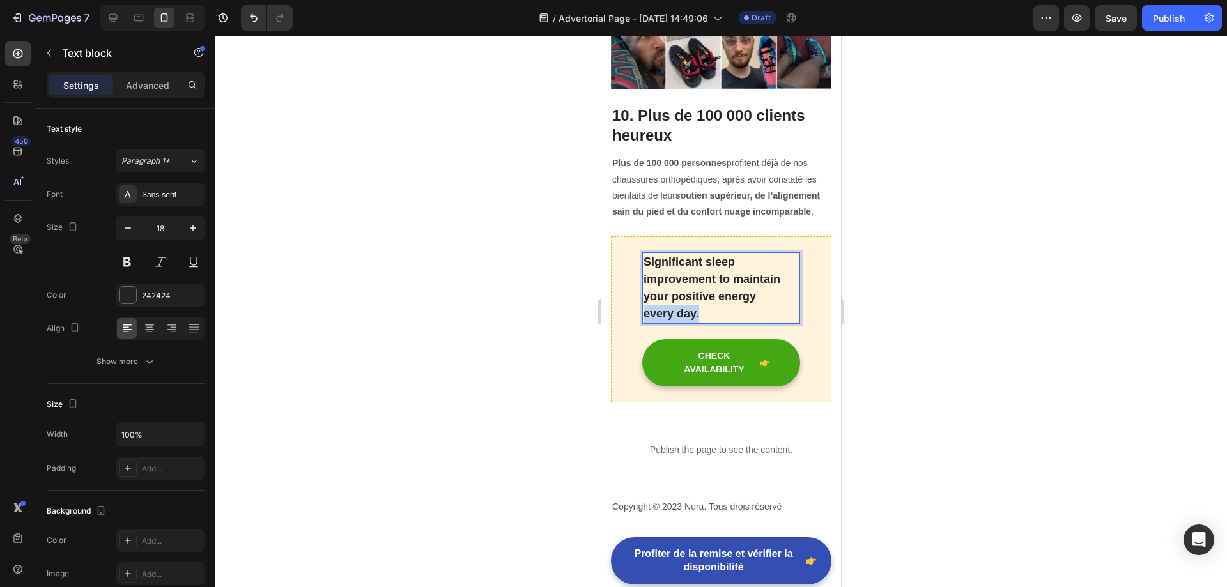
click at [700, 255] on p "Significant sleep improvement to maintain your positive energy every day." at bounding box center [720, 288] width 155 height 69
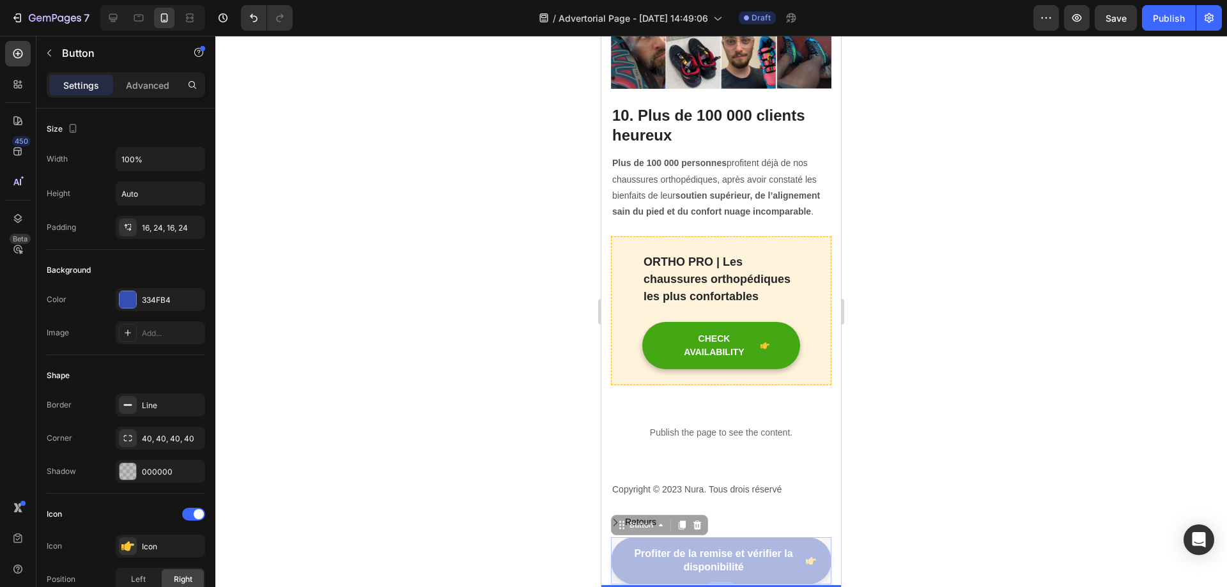
drag, startPoint x: 643, startPoint y: 556, endPoint x: 730, endPoint y: 588, distance: 92.6
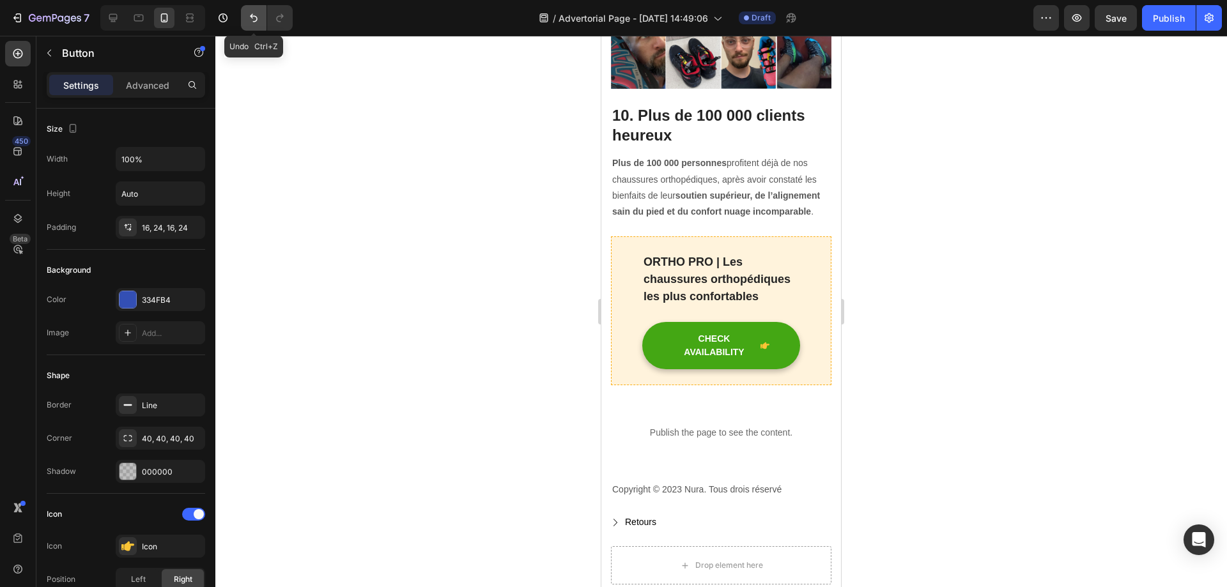
click at [254, 17] on icon "Undo/Redo" at bounding box center [253, 17] width 13 height 13
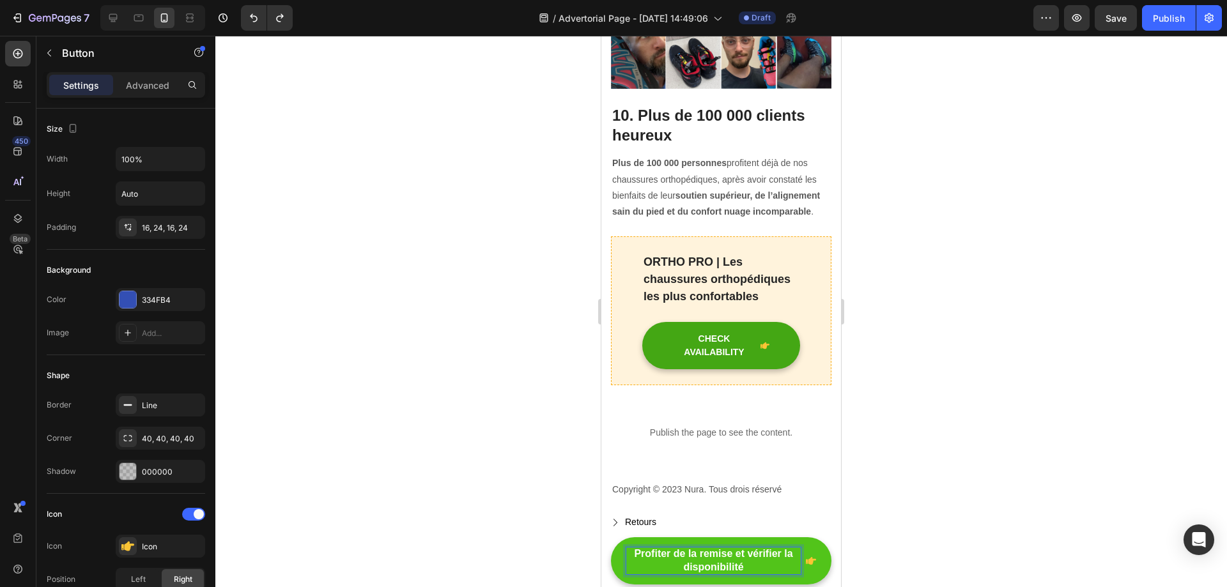
click at [682, 550] on p "Profiter de la remise et vérifier la disponibilité" at bounding box center [713, 560] width 174 height 27
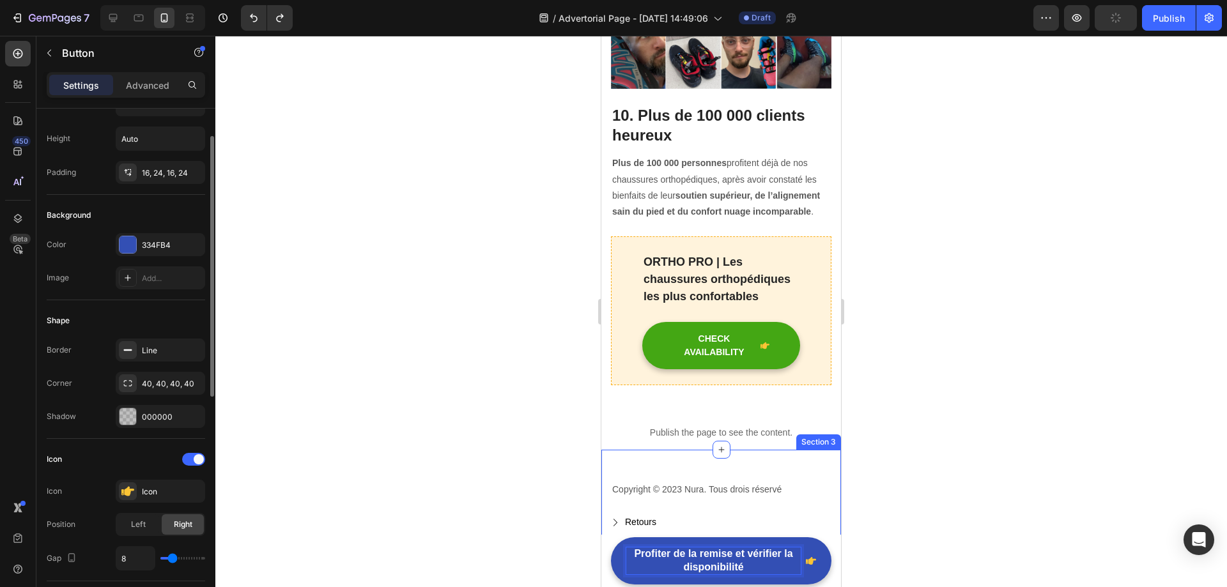
scroll to position [0, 0]
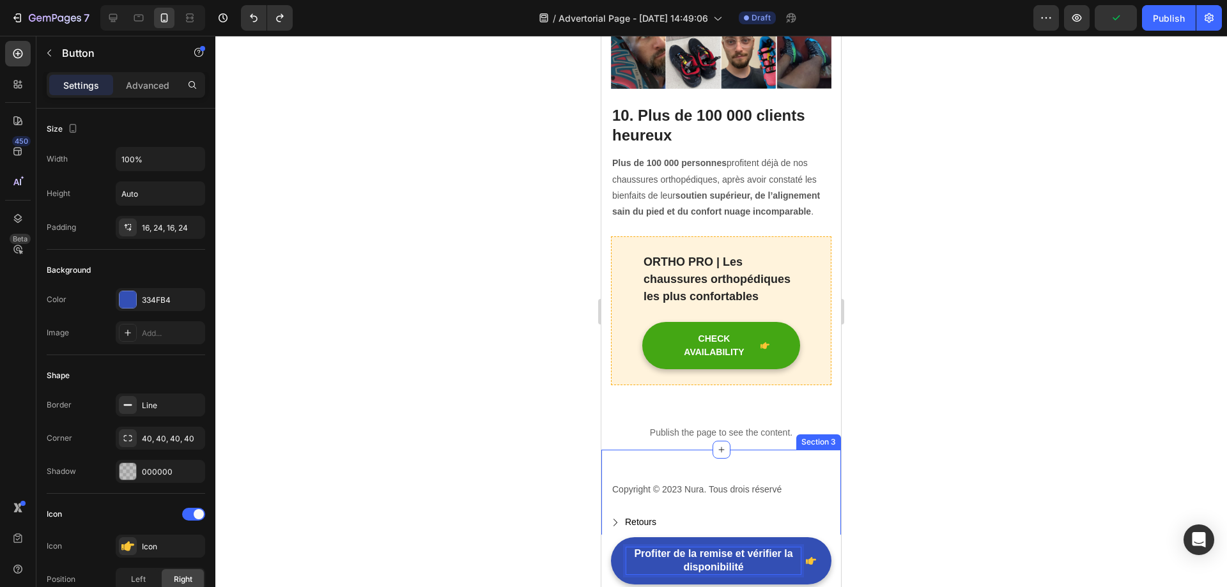
click at [141, 73] on div "Settings Advanced" at bounding box center [126, 85] width 158 height 26
click at [141, 79] on p "Advanced" at bounding box center [147, 85] width 43 height 13
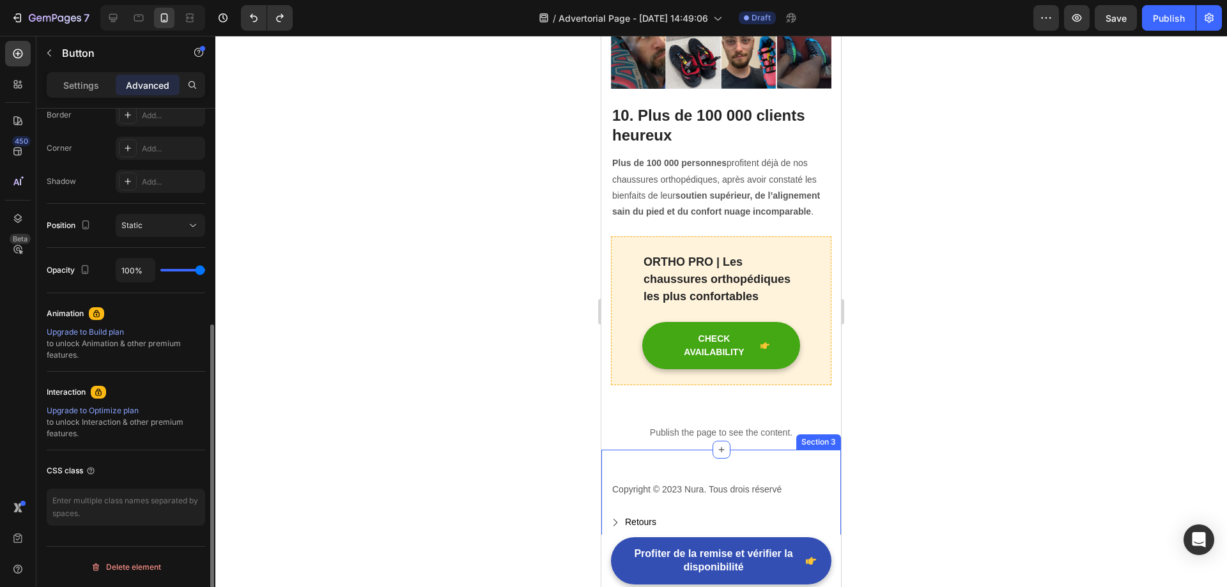
scroll to position [52, 0]
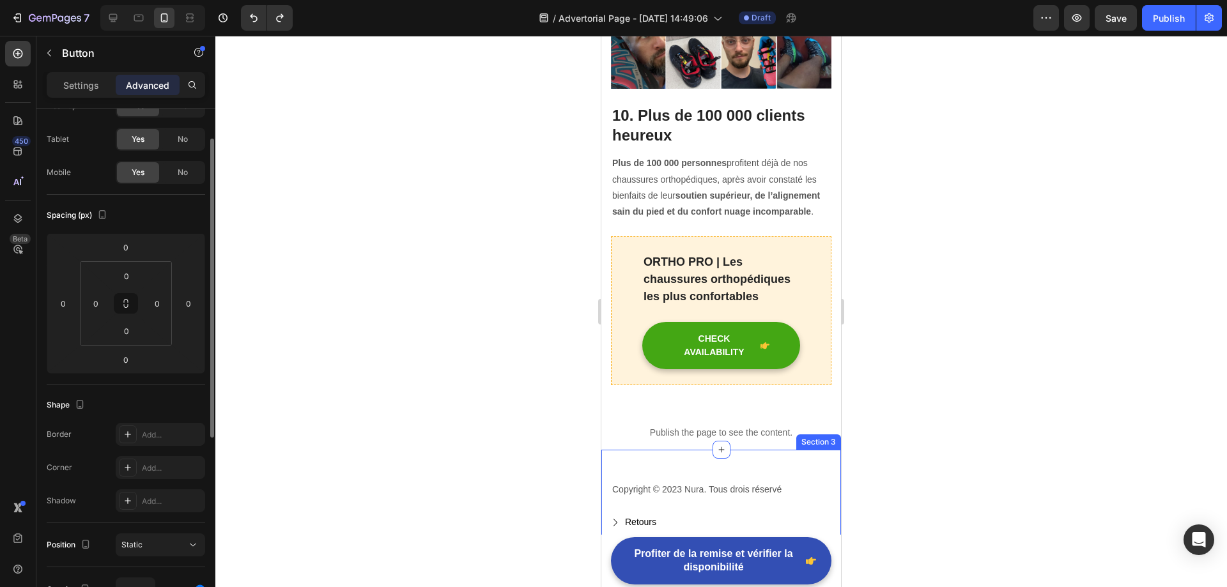
click at [86, 88] on p "Settings" at bounding box center [81, 85] width 36 height 13
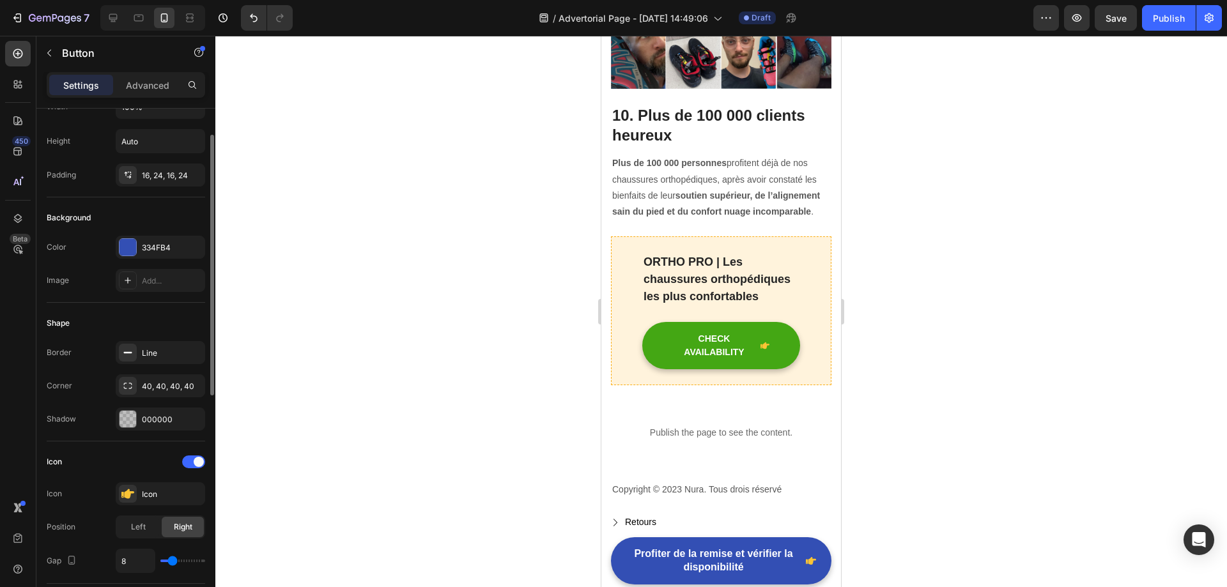
scroll to position [0, 0]
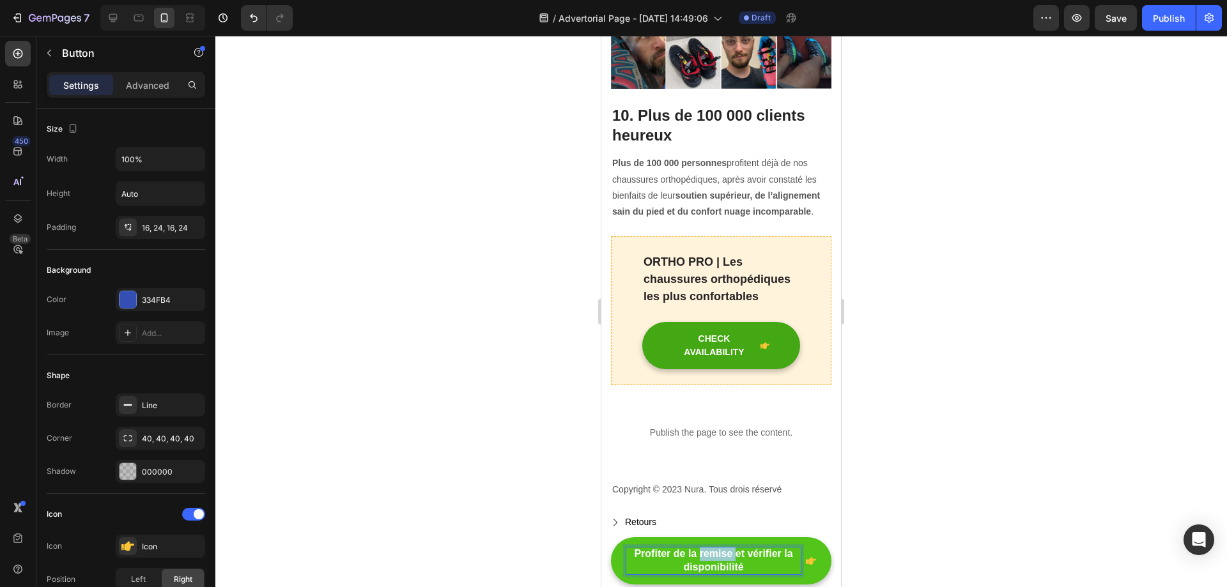
click at [709, 558] on p "Profiter de la remise et vérifier la disponibilité" at bounding box center [713, 560] width 174 height 27
copy p "Profiter de la remise et vérifier la disponibilité"
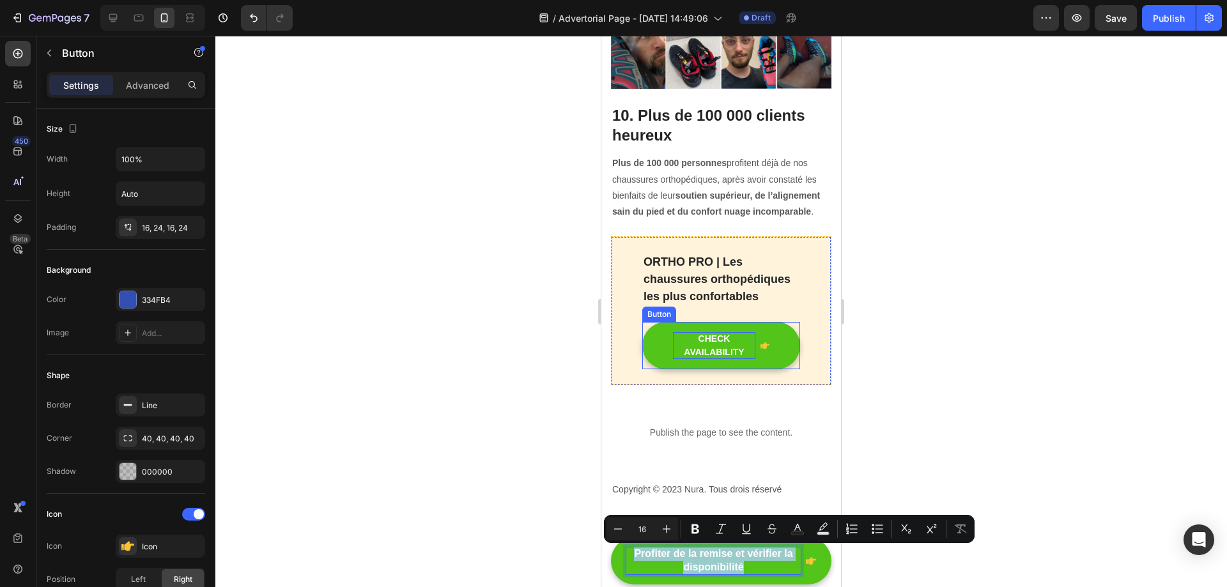
click at [720, 332] on div "CHECK AVAILABILITY" at bounding box center [714, 345] width 82 height 27
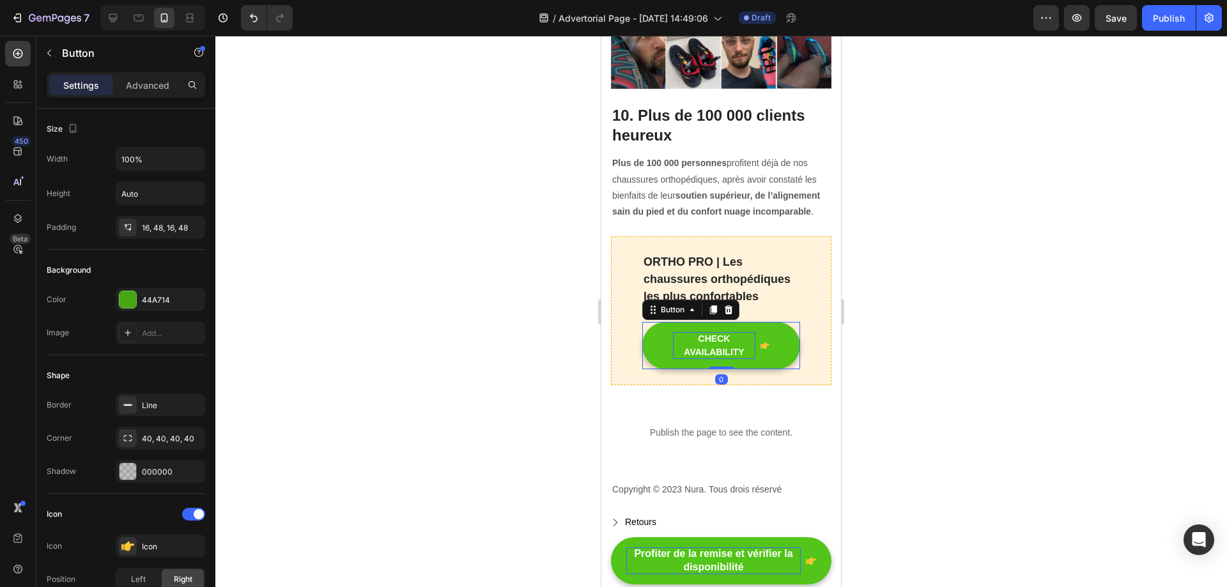
click at [717, 332] on div "CHECK AVAILABILITY" at bounding box center [714, 345] width 82 height 27
click at [717, 332] on p "CHECK AVAILABILITY" at bounding box center [714, 345] width 82 height 27
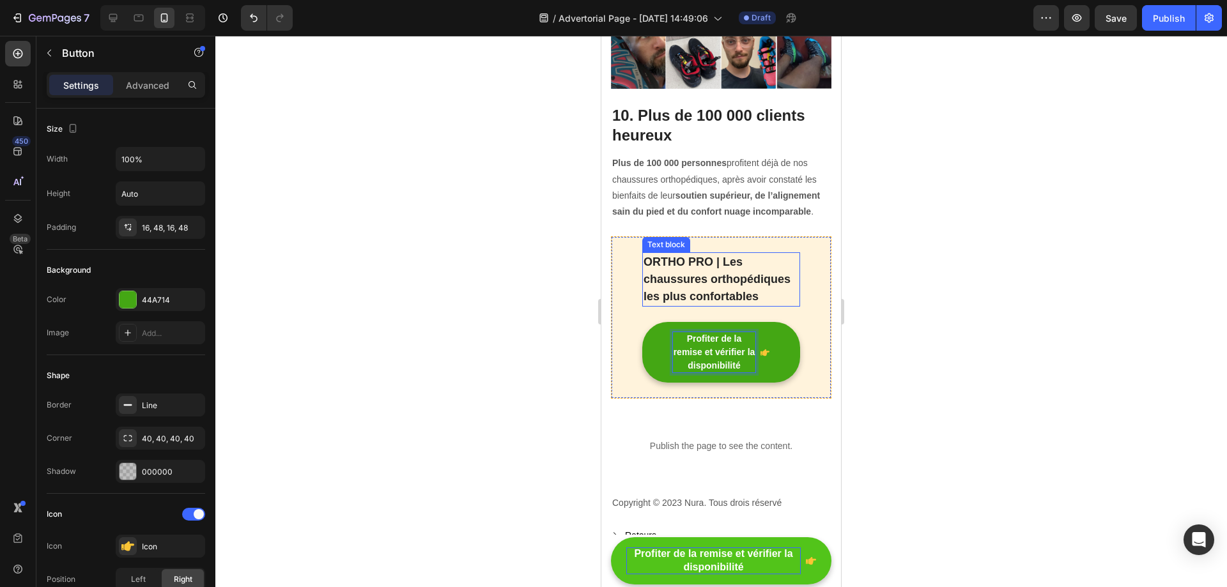
click at [781, 254] on p "ORTHO PRO | Les chaussures orthopédiques les plus confortables" at bounding box center [720, 280] width 155 height 52
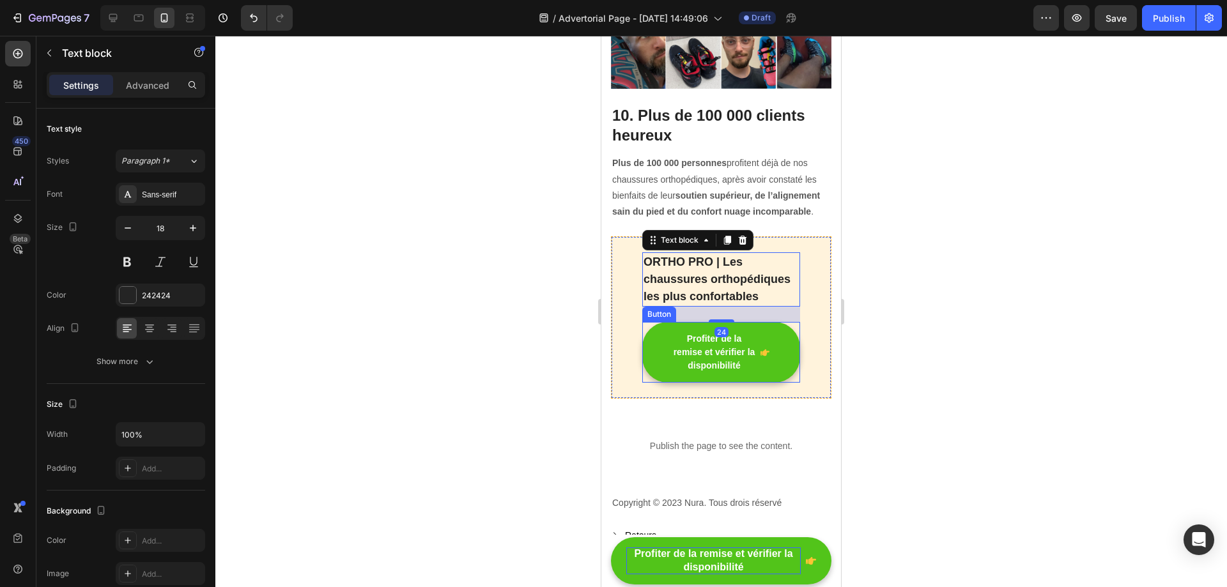
click at [784, 322] on button "Profiter de la remise et vérifier la disponibilité" at bounding box center [721, 352] width 158 height 61
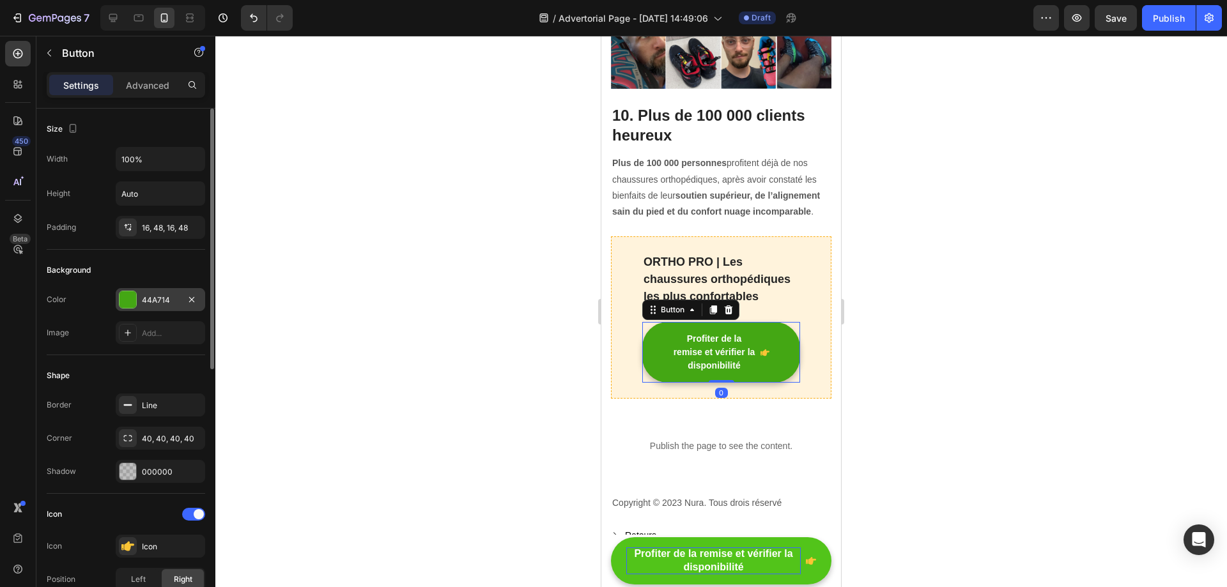
click at [135, 300] on div at bounding box center [127, 299] width 17 height 17
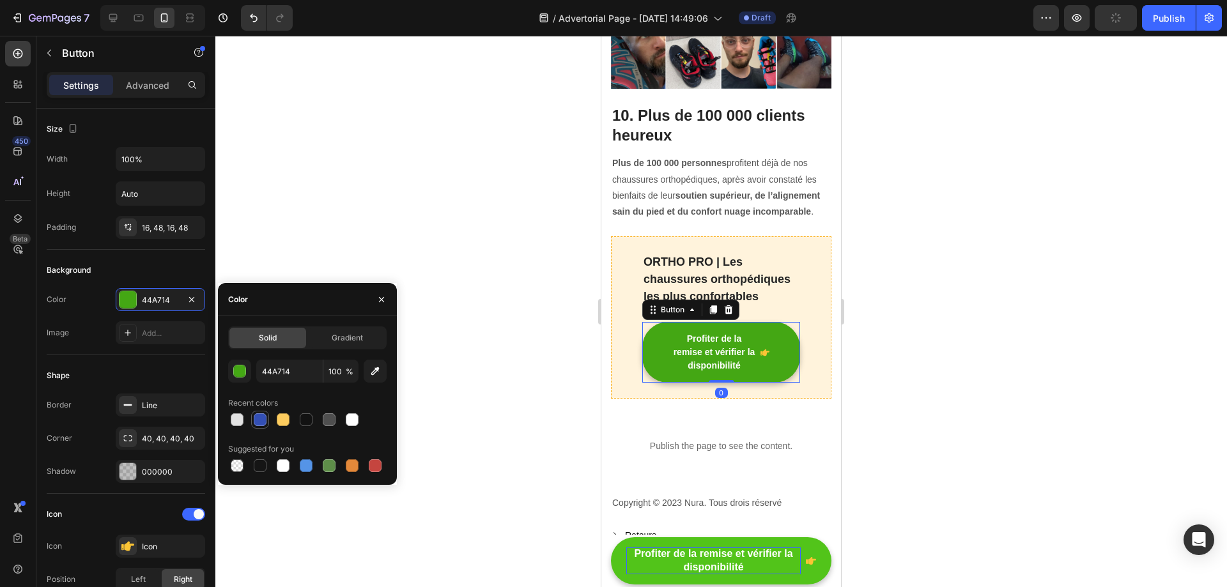
click at [259, 418] on div at bounding box center [260, 419] width 13 height 13
type input "334FB4"
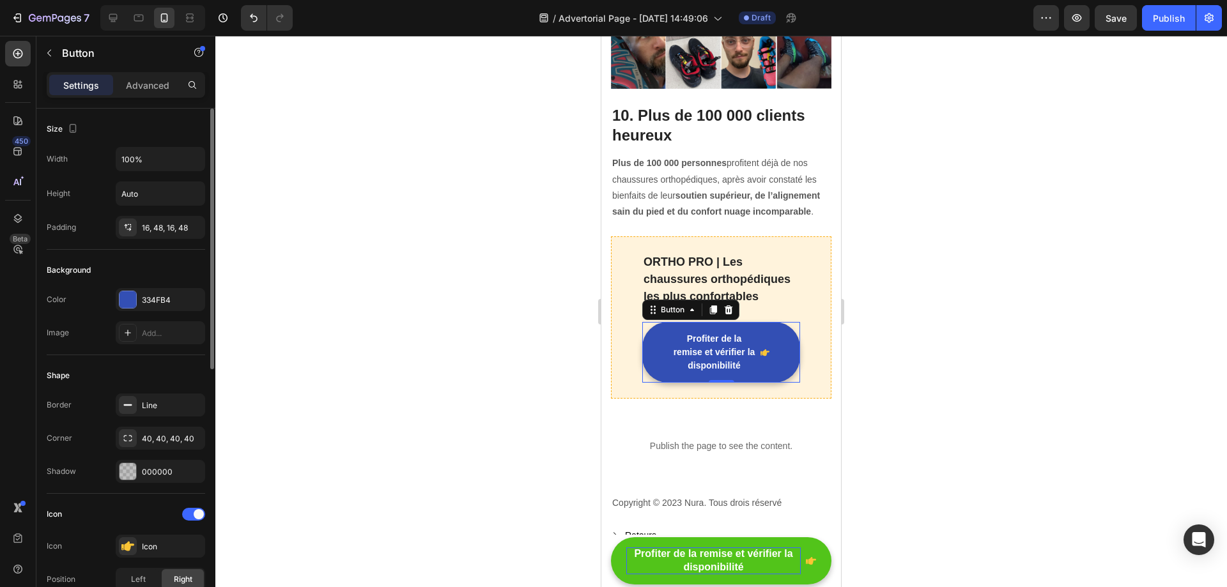
click at [82, 322] on div "Image Add..." at bounding box center [126, 332] width 158 height 23
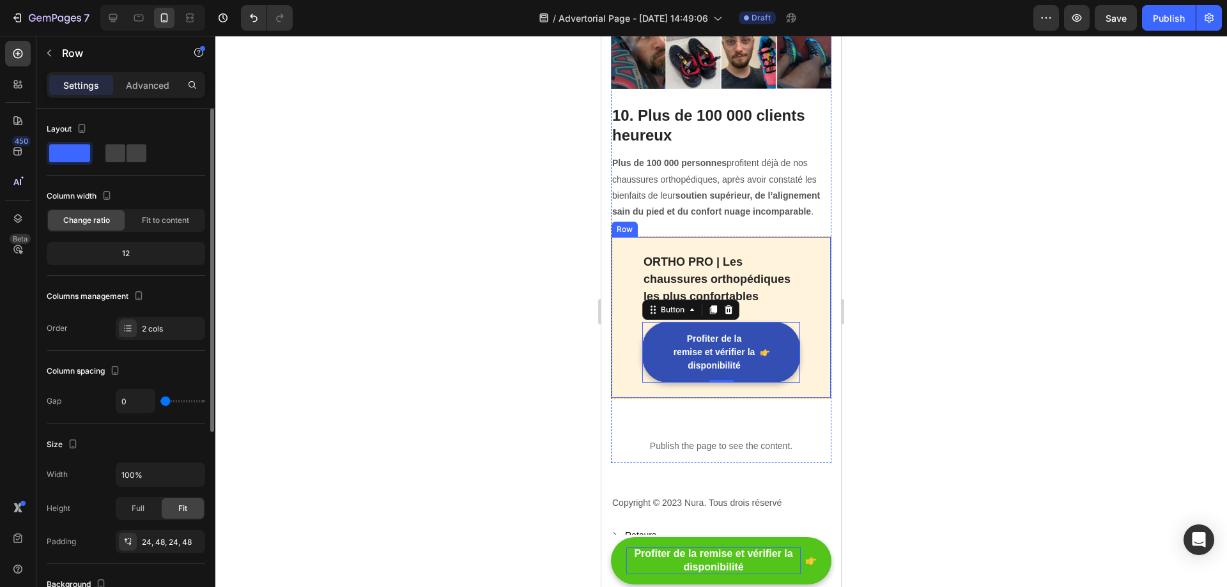
click at [622, 236] on div "ORTHO PRO | Les chaussures orthopédiques les plus confortables Text block Profi…" at bounding box center [721, 317] width 220 height 162
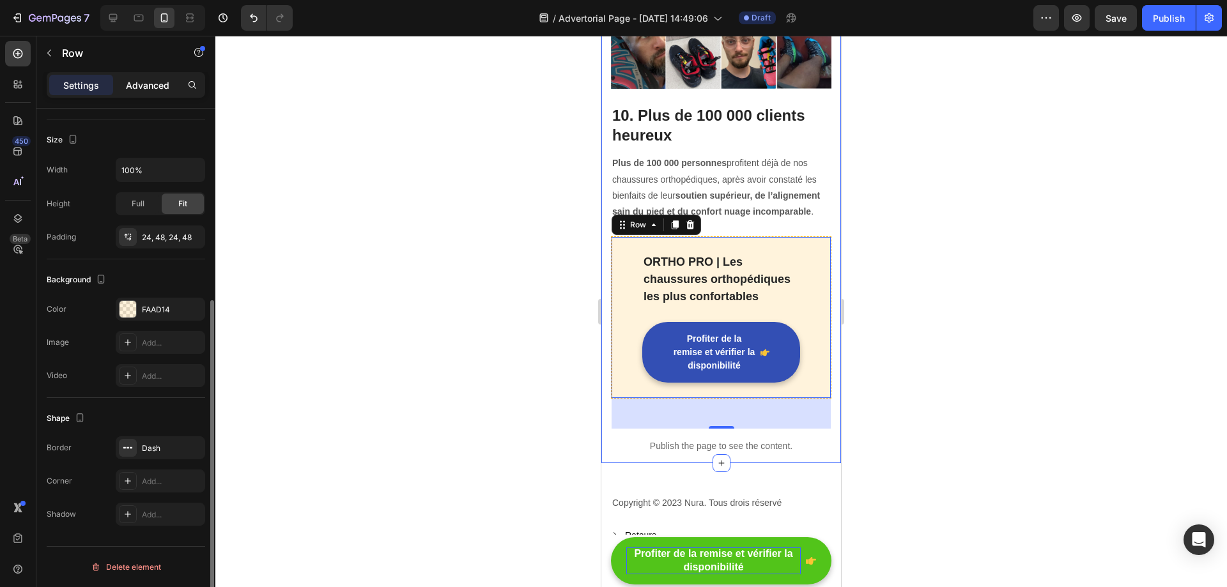
scroll to position [241, 0]
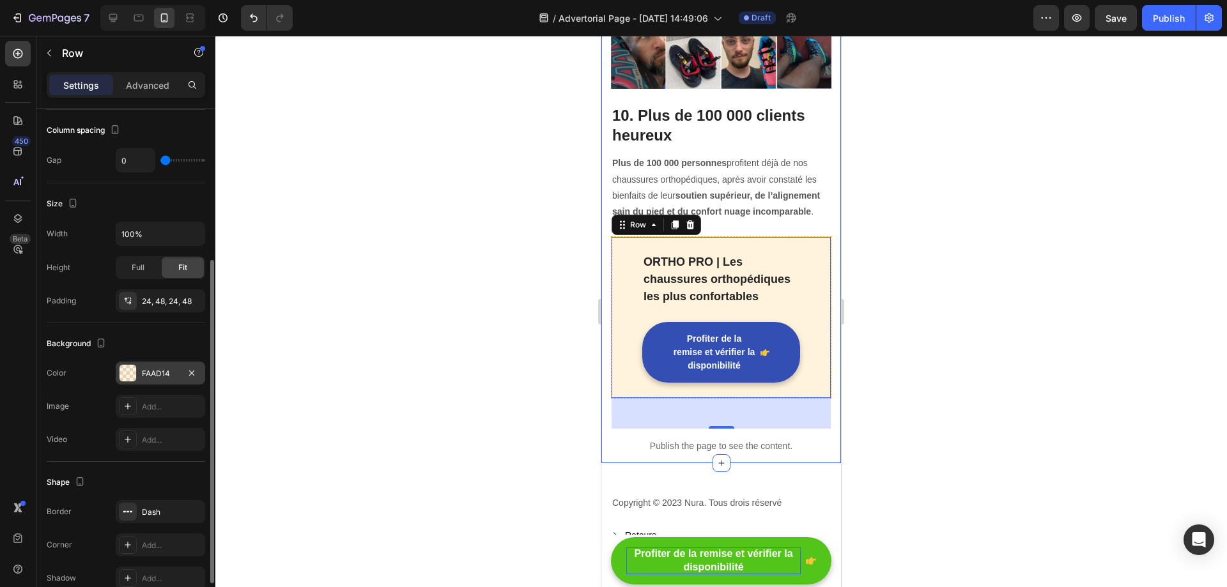
click at [150, 373] on div "FAAD14" at bounding box center [160, 373] width 37 height 11
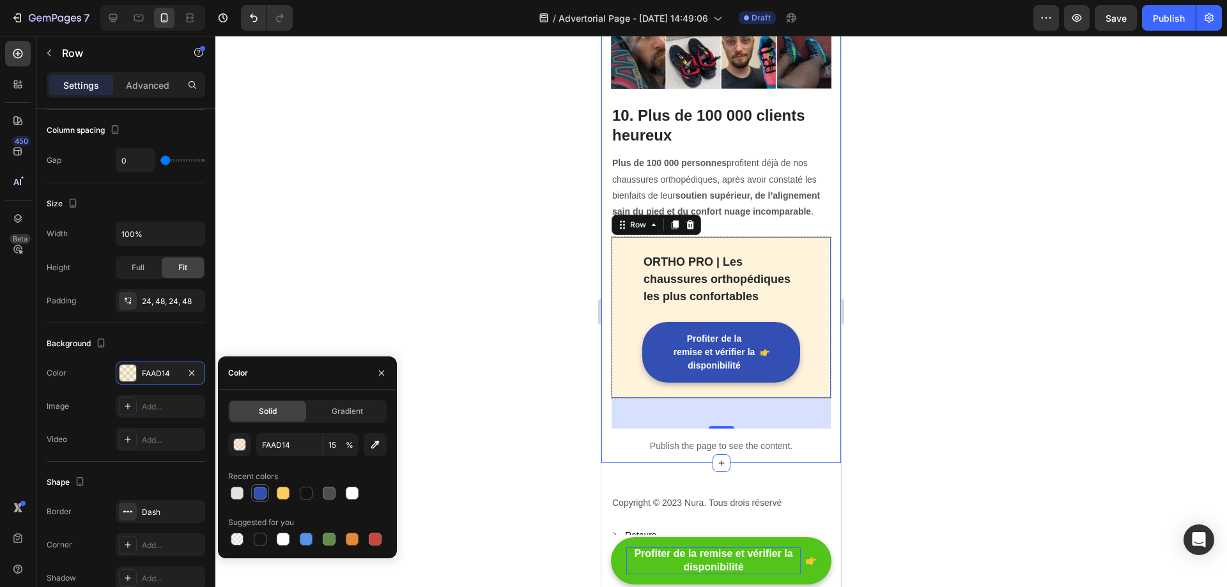
click at [261, 493] on div at bounding box center [260, 493] width 13 height 13
type input "334FB4"
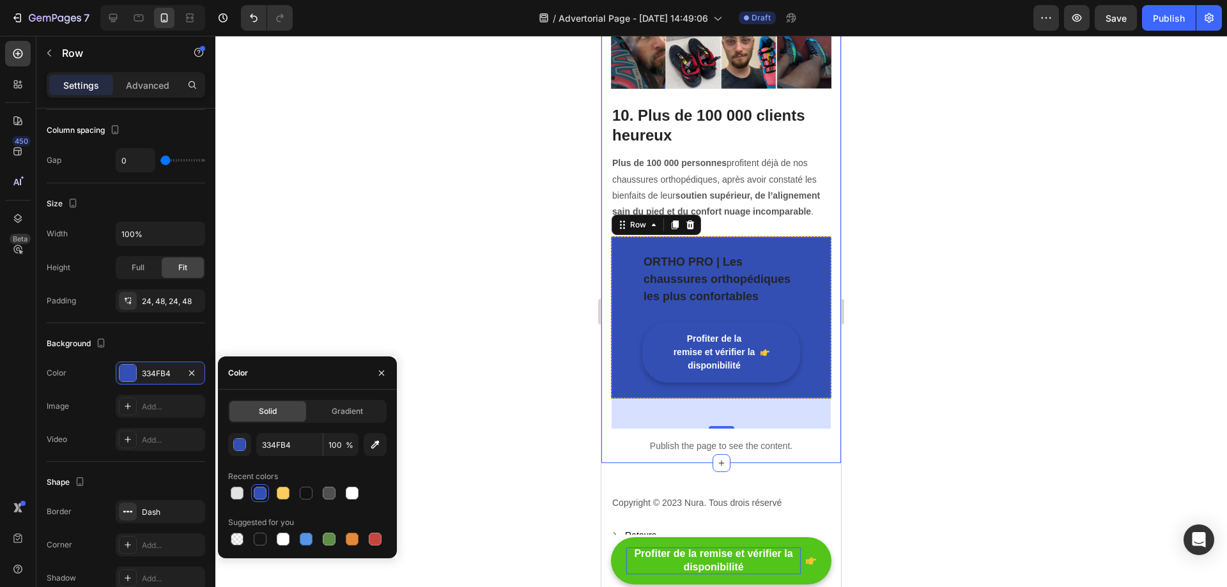
click at [348, 450] on span "%" at bounding box center [350, 445] width 8 height 11
click at [335, 445] on input "100" at bounding box center [340, 444] width 35 height 23
type input "10"
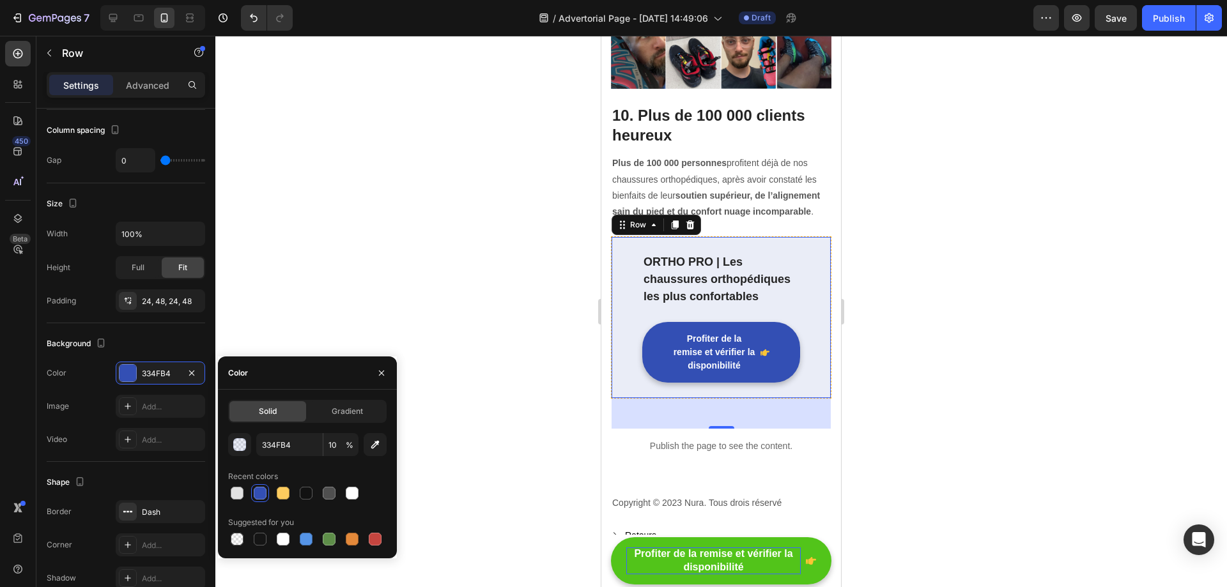
click at [908, 141] on div at bounding box center [720, 311] width 1011 height 551
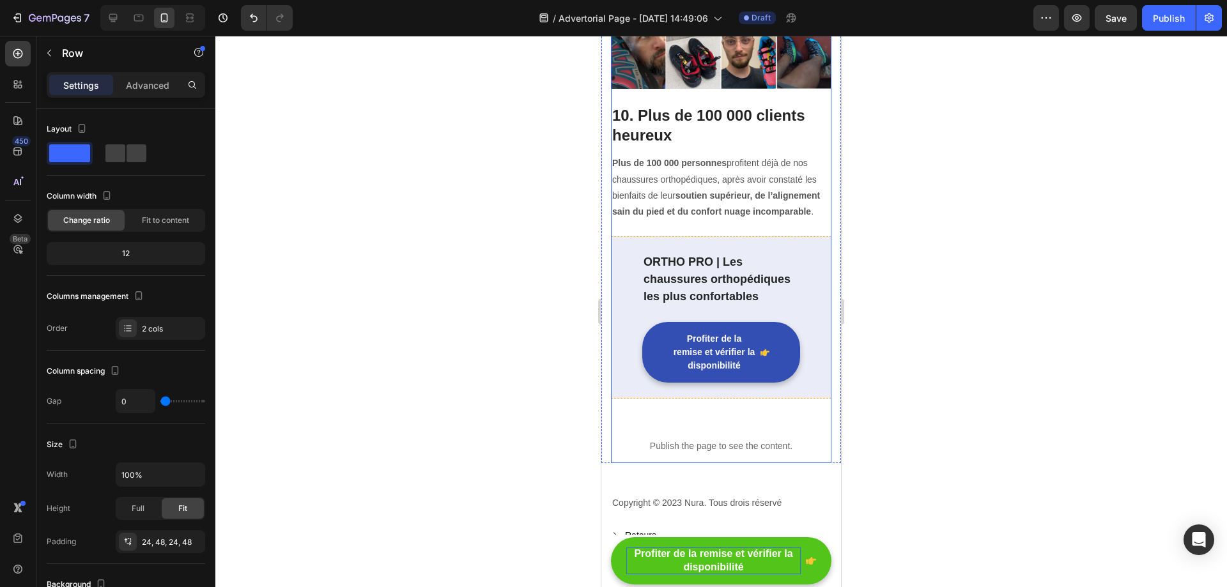
click at [735, 236] on div "ORTHO PRO | Les chaussures orthopédiques les plus confortables Text block Profi…" at bounding box center [721, 317] width 220 height 162
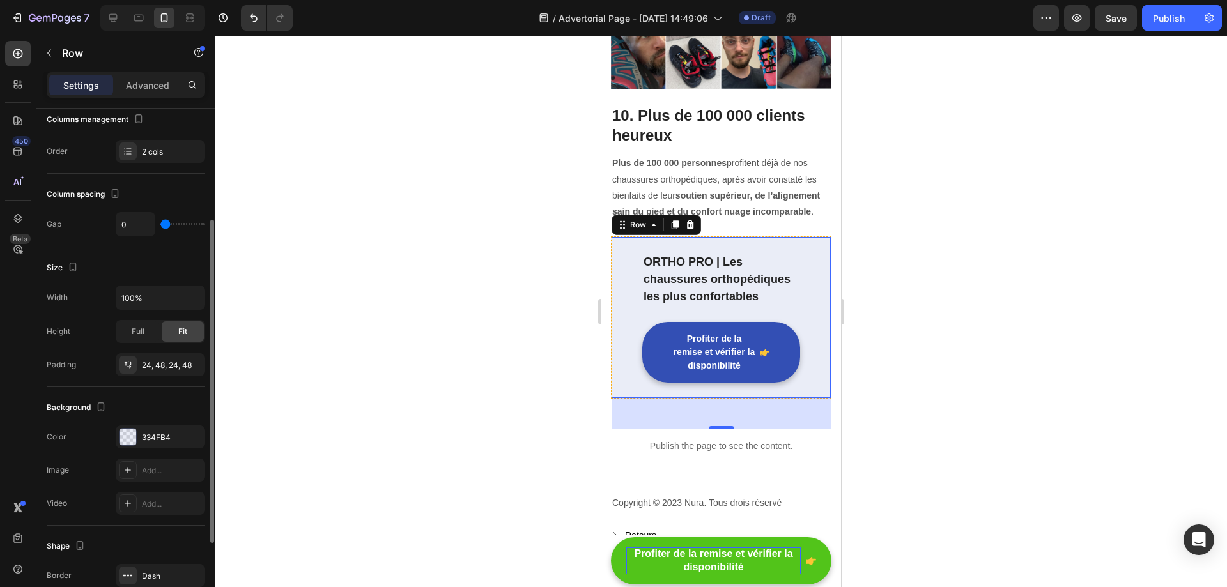
scroll to position [305, 0]
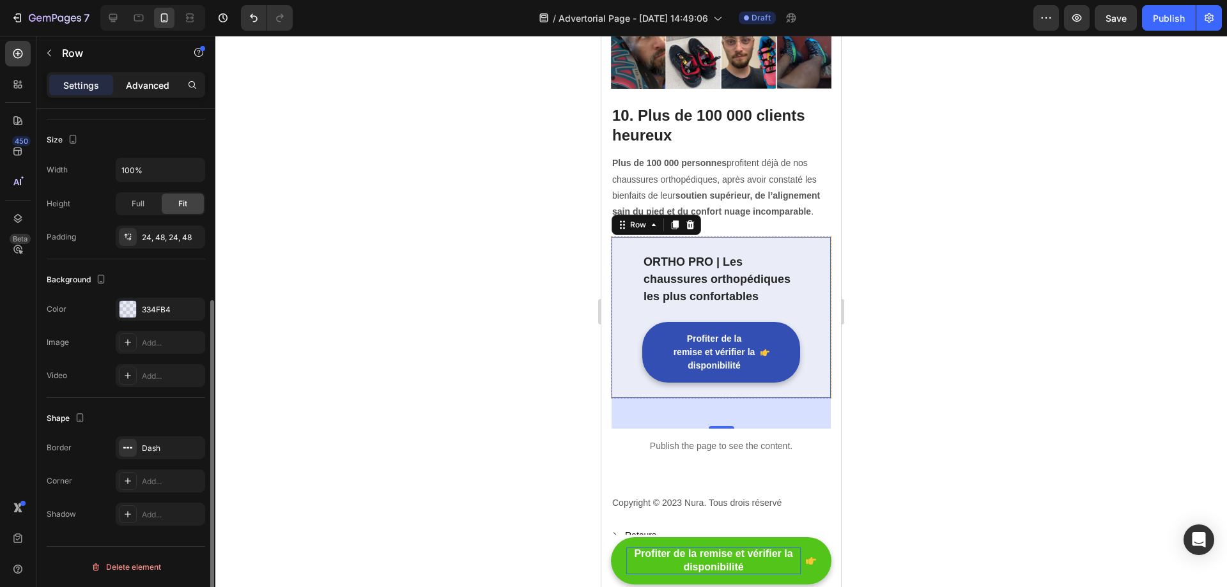
click at [157, 80] on p "Advanced" at bounding box center [147, 85] width 43 height 13
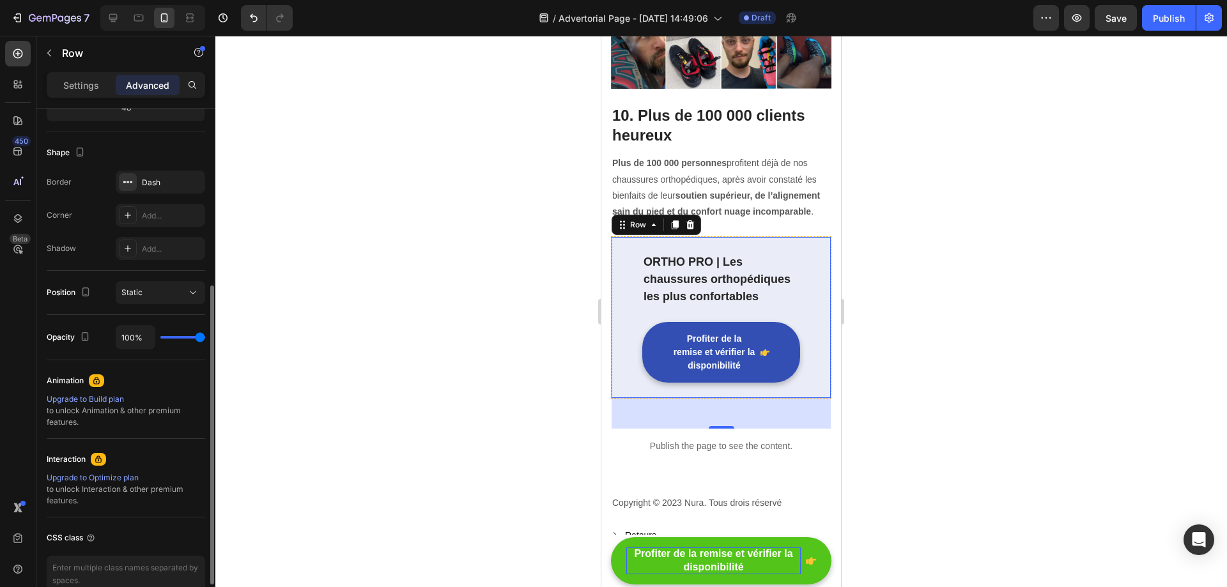
scroll to position [0, 0]
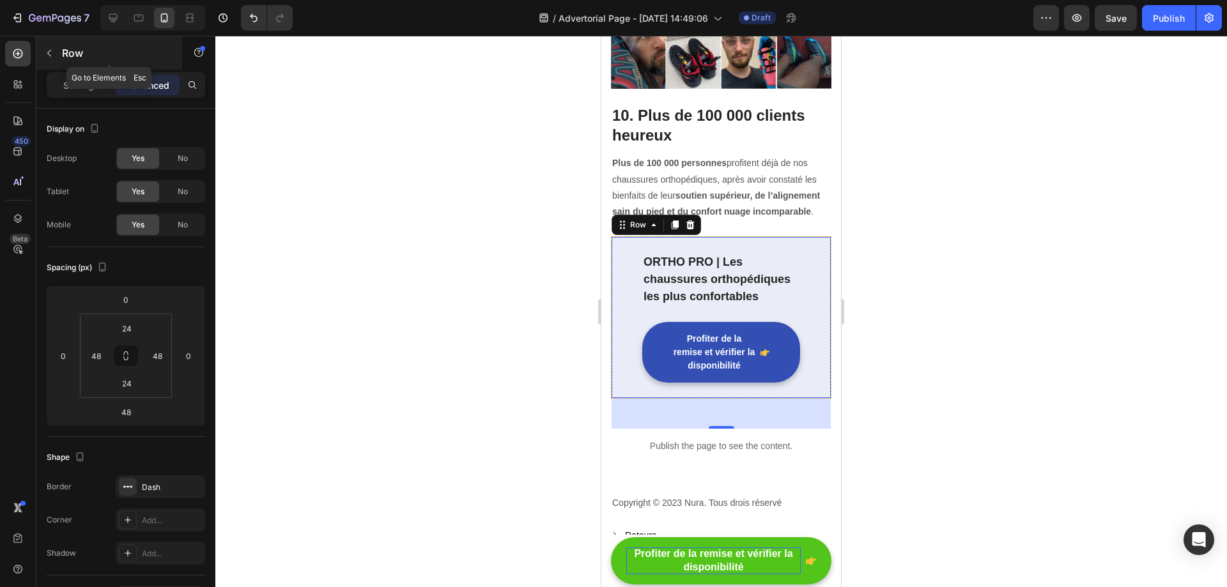
click at [47, 49] on icon "button" at bounding box center [49, 53] width 10 height 10
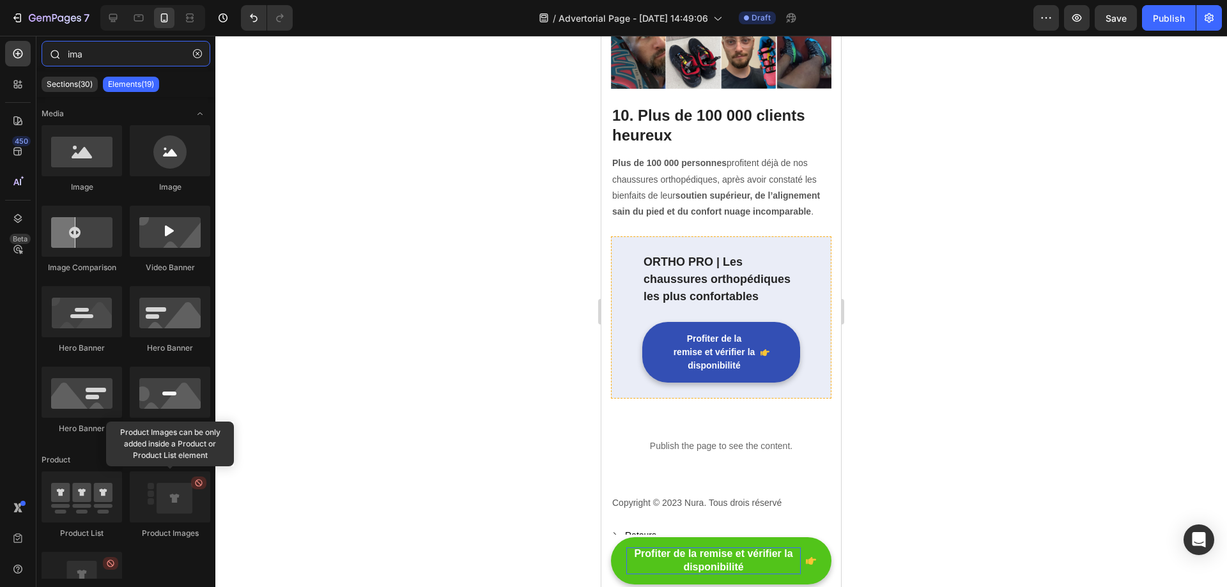
click at [113, 58] on input "ima" at bounding box center [126, 54] width 169 height 26
drag, startPoint x: 687, startPoint y: 186, endPoint x: 718, endPoint y: 263, distance: 82.8
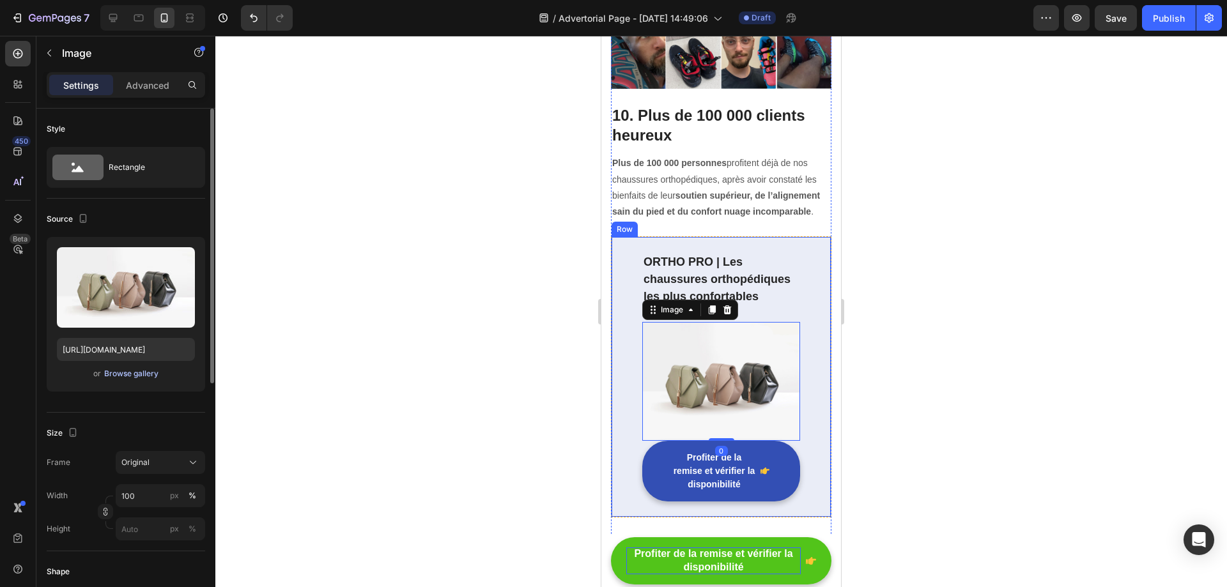
click at [128, 374] on div "Browse gallery" at bounding box center [131, 373] width 54 height 11
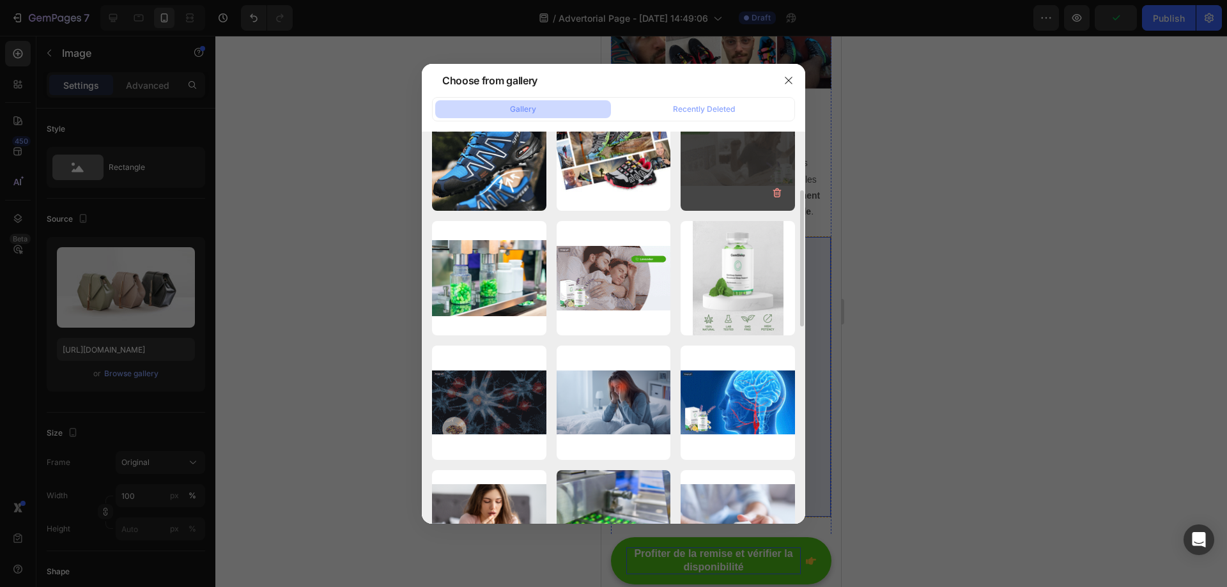
scroll to position [354, 0]
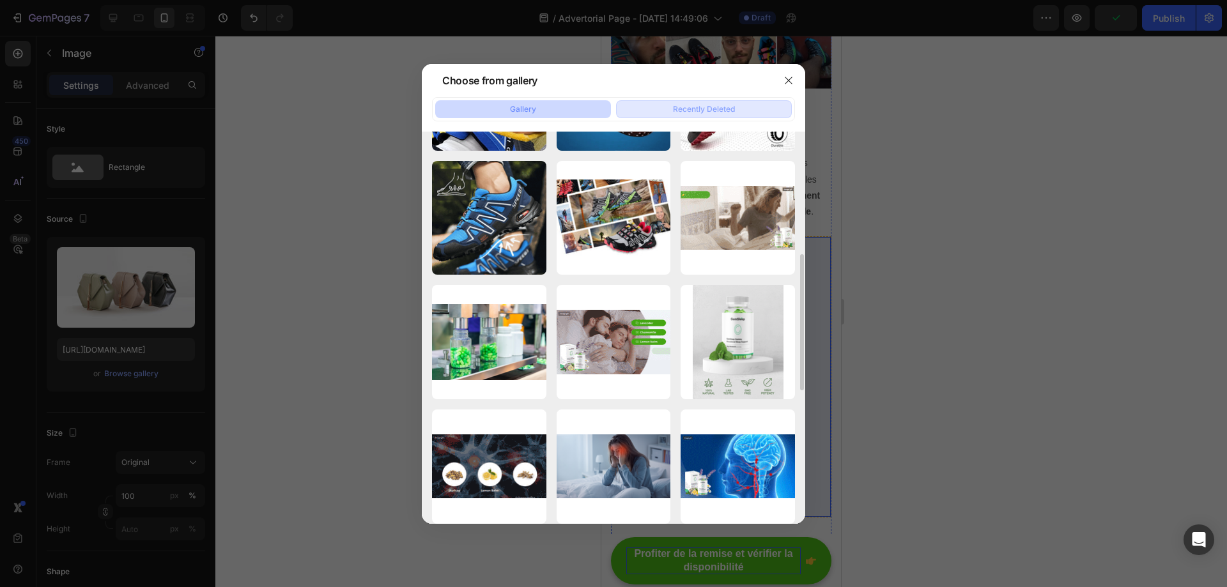
click at [746, 102] on button "Recently Deleted" at bounding box center [704, 109] width 176 height 18
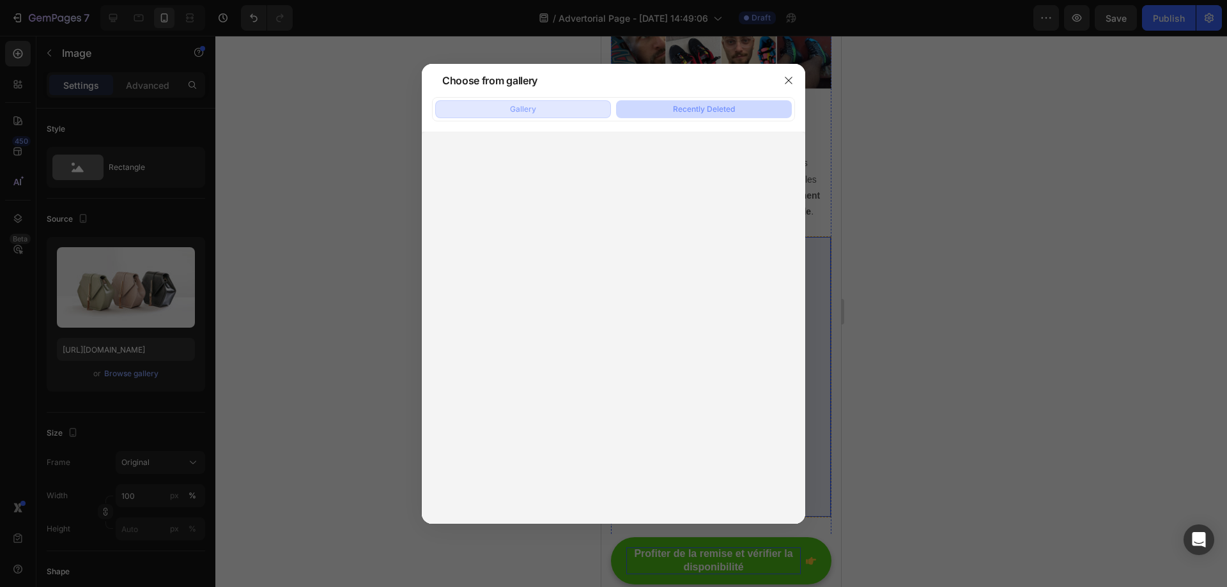
click at [569, 103] on button "Gallery" at bounding box center [523, 109] width 176 height 18
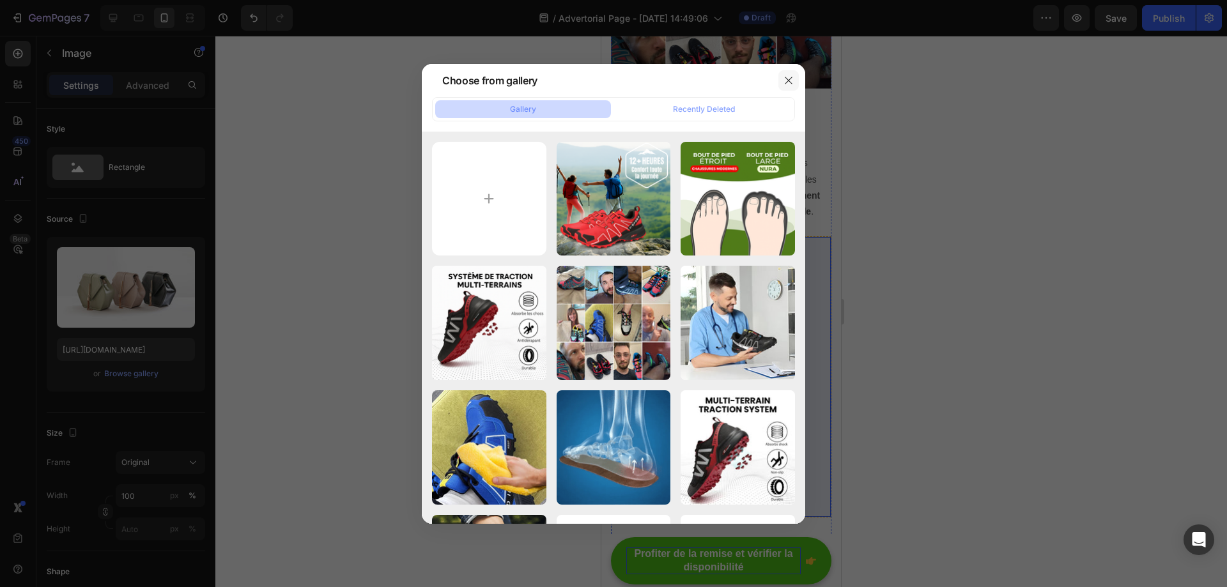
click at [785, 80] on icon "button" at bounding box center [788, 80] width 10 height 10
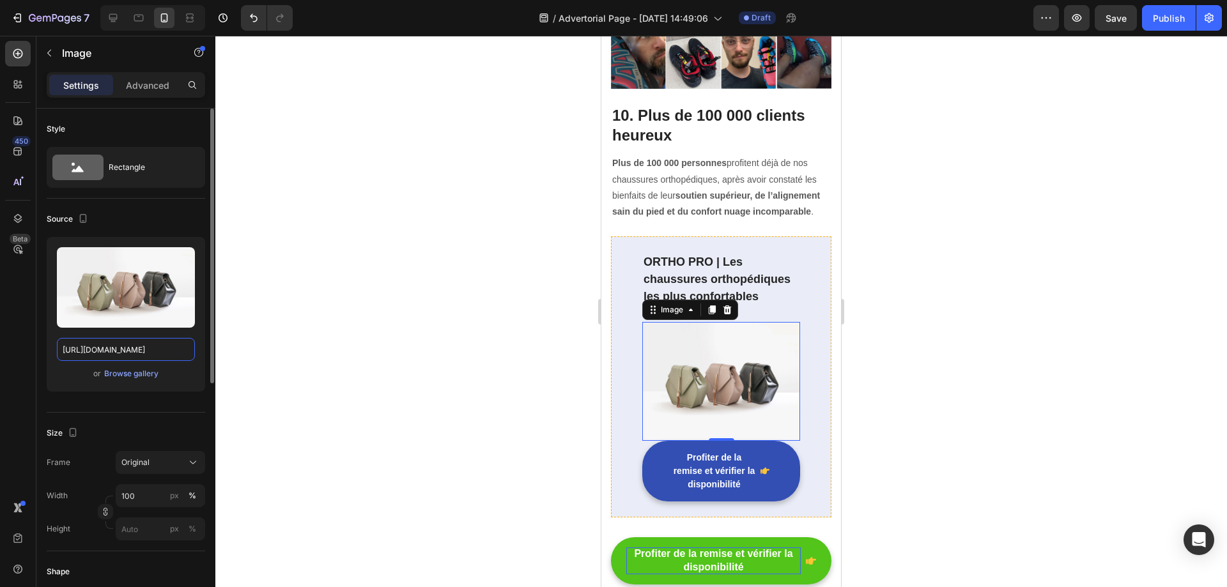
click at [119, 348] on input "[URL][DOMAIN_NAME]" at bounding box center [126, 349] width 138 height 23
paste input "0920/3682/5425/files/Kaching-Bundles-19_11zon_2.webp?v=1755175188"
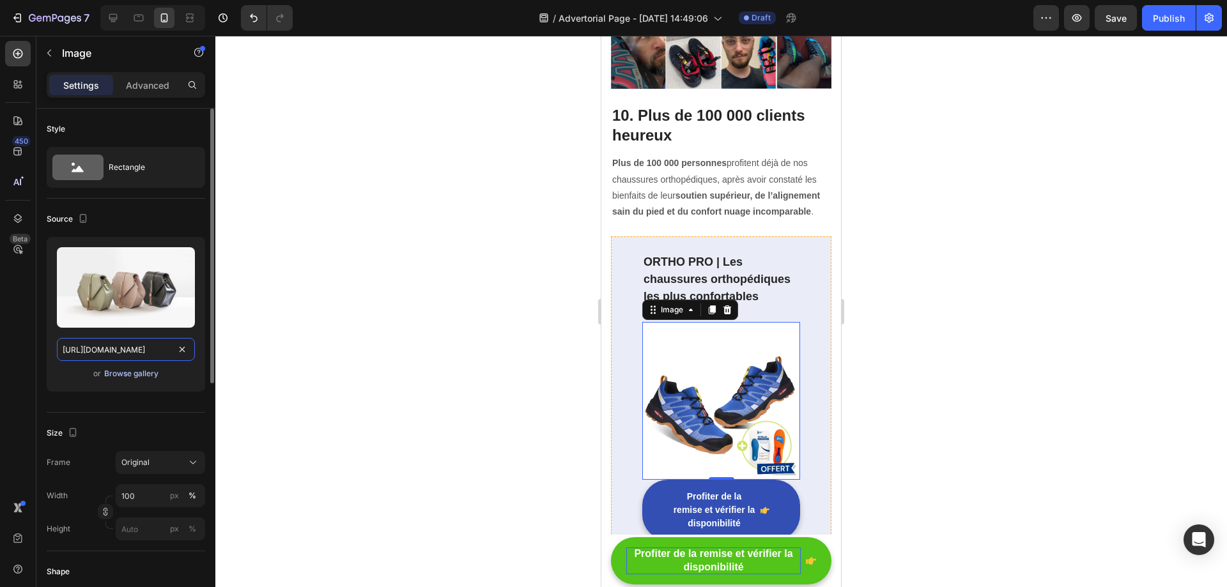
scroll to position [0, 276]
type input "[URL][DOMAIN_NAME]"
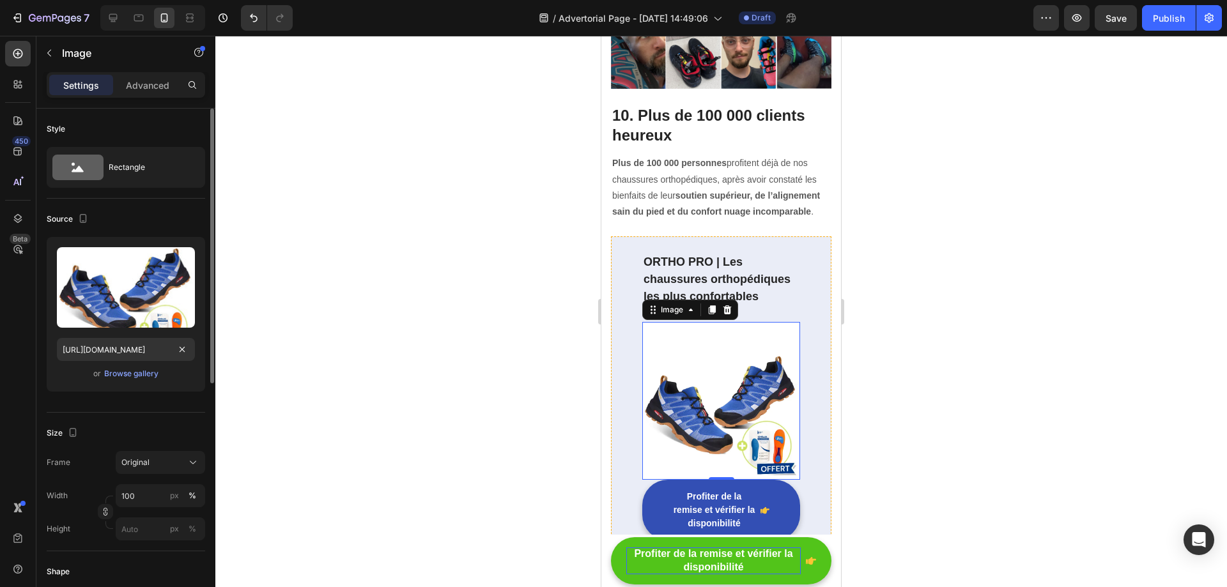
scroll to position [0, 0]
click at [110, 415] on div "Size Frame Original Width 100 px % Height px %" at bounding box center [126, 482] width 158 height 139
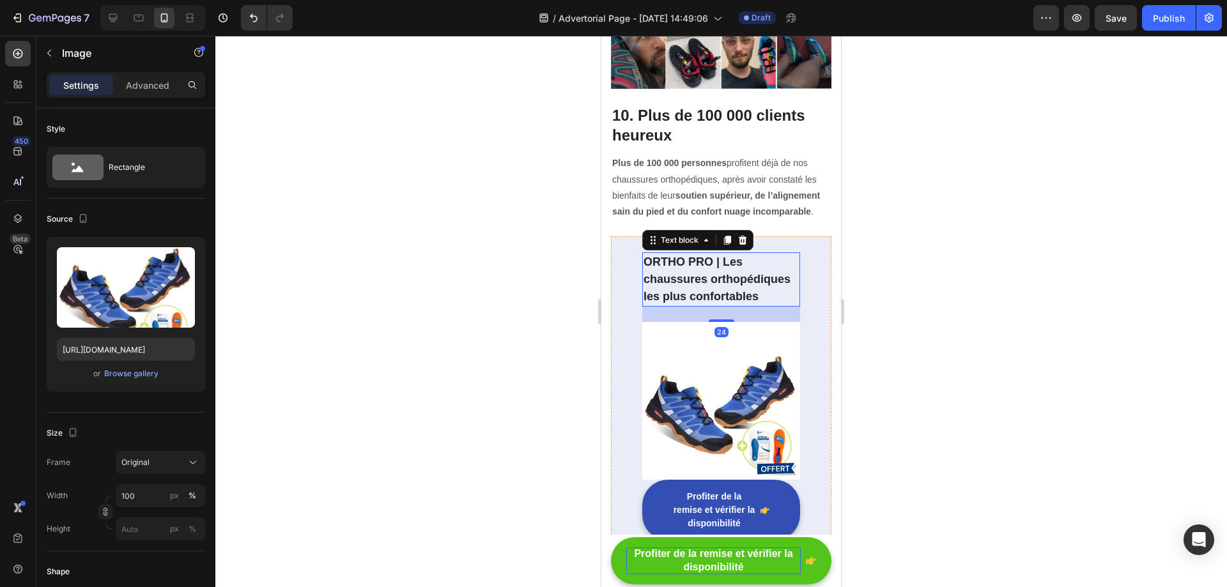
click at [666, 254] on p "ORTHO PRO | Les chaussures orthopédiques les plus confortables" at bounding box center [720, 280] width 155 height 52
click at [703, 383] on img at bounding box center [721, 401] width 158 height 158
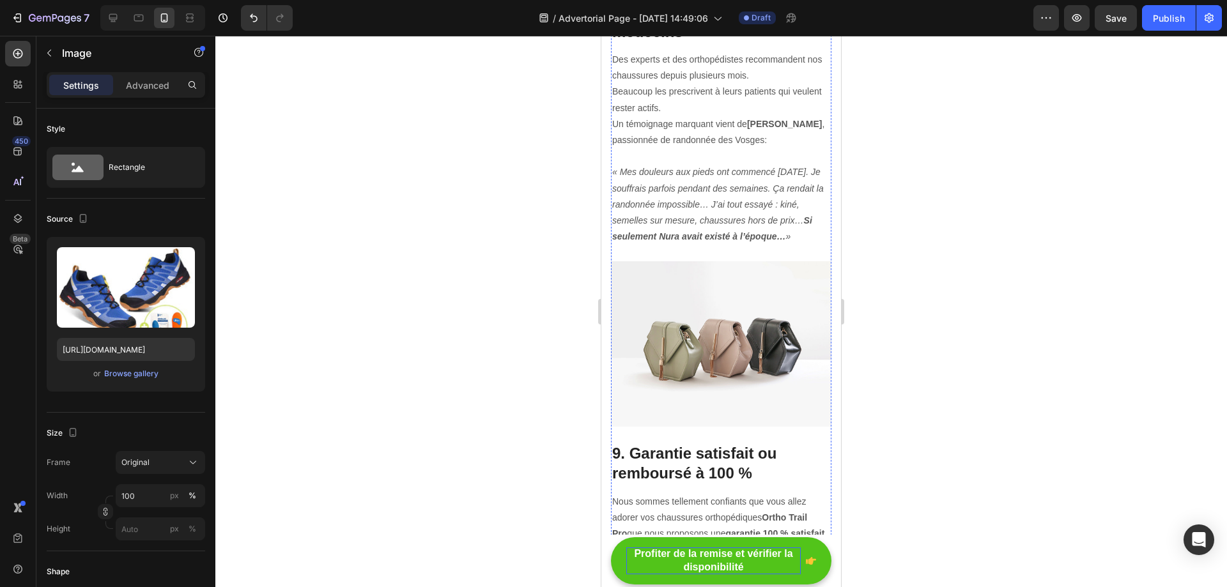
scroll to position [4089, 0]
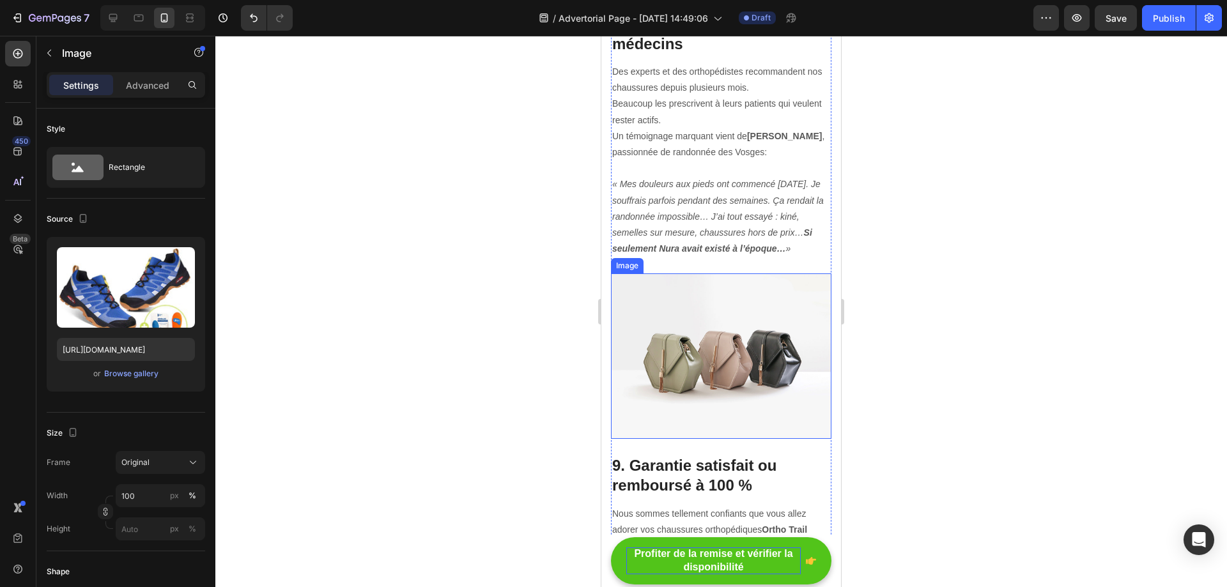
click at [717, 322] on img at bounding box center [721, 355] width 220 height 165
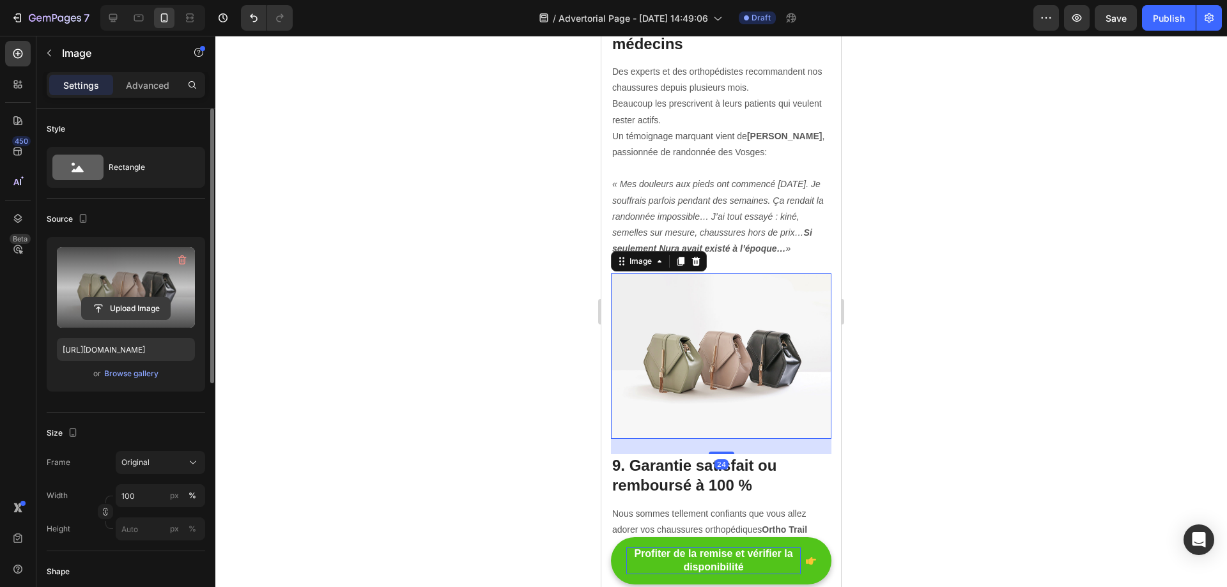
click at [129, 310] on input "file" at bounding box center [126, 309] width 88 height 22
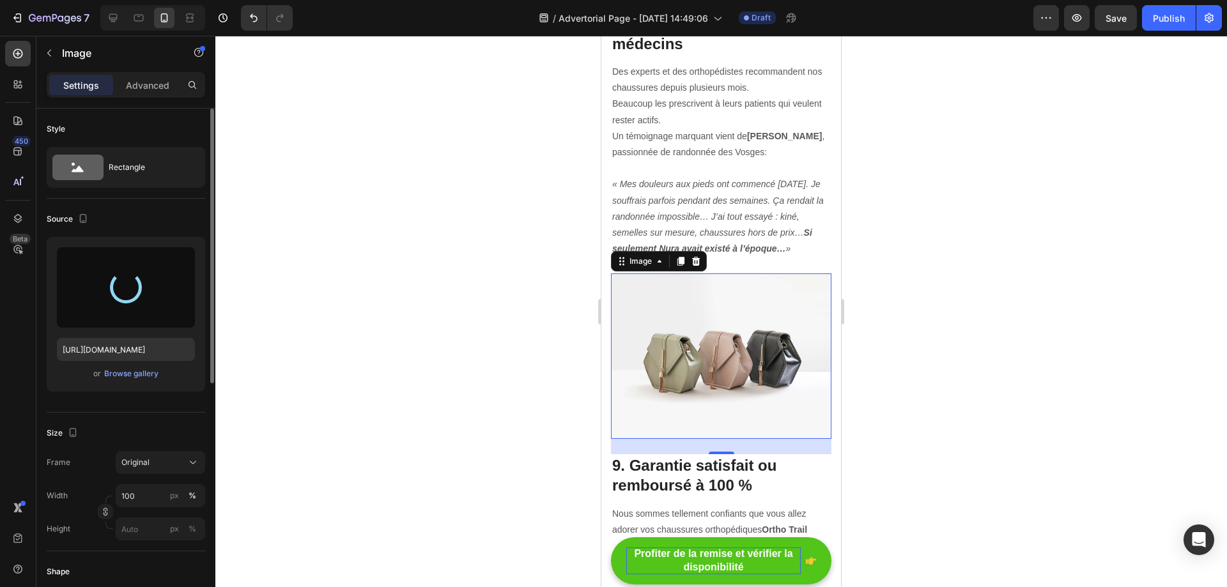
type input "[URL][DOMAIN_NAME]"
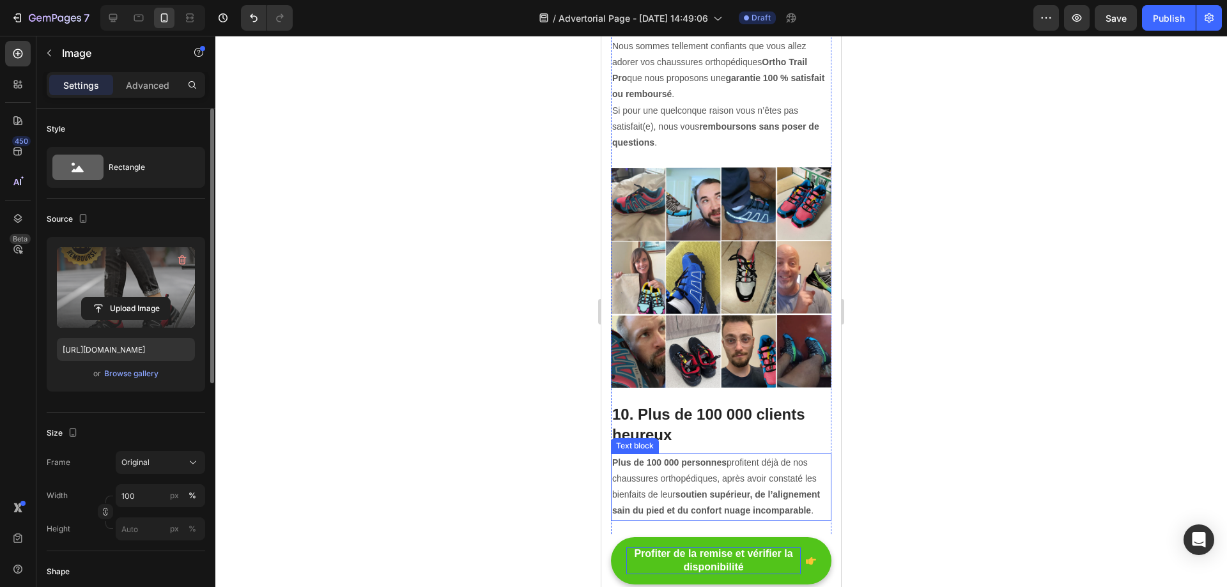
scroll to position [4855, 0]
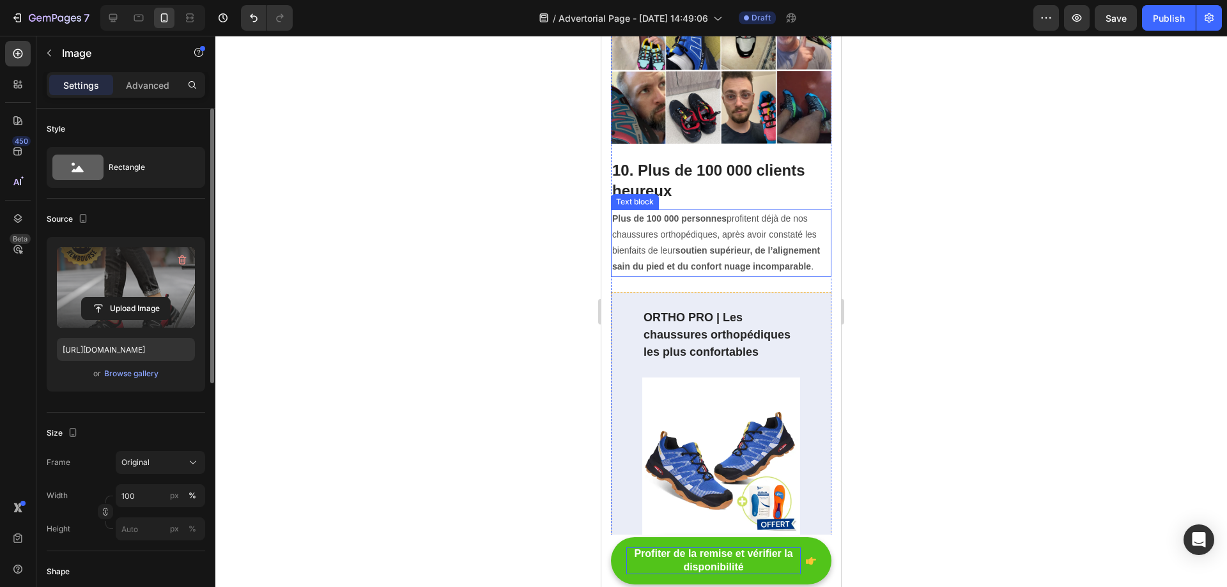
click at [705, 391] on img at bounding box center [721, 457] width 158 height 158
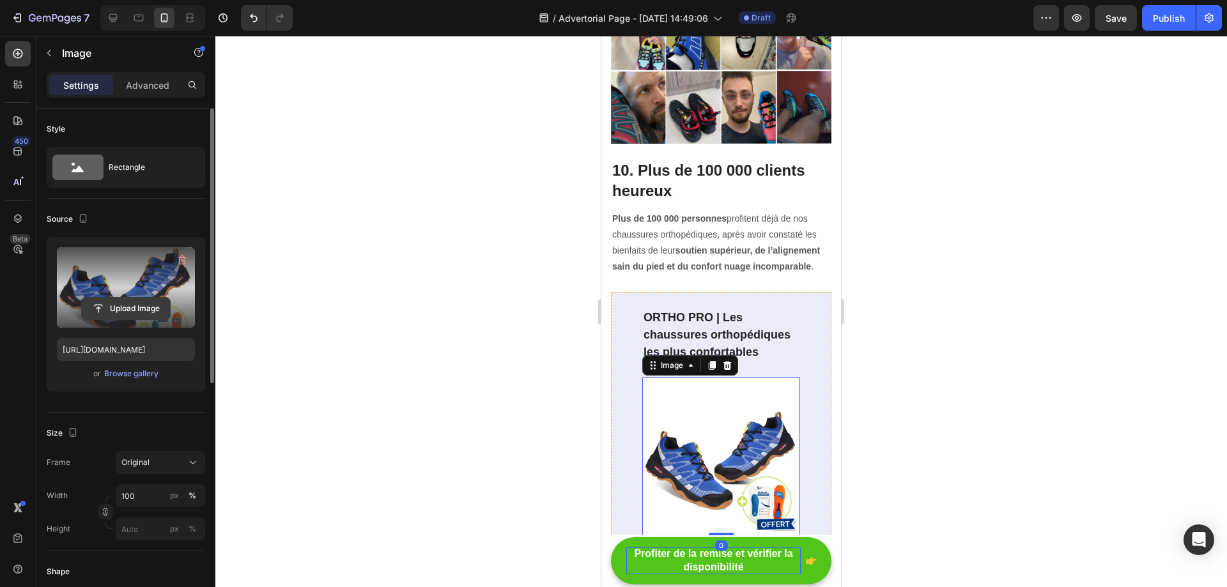
click at [145, 310] on input "file" at bounding box center [126, 309] width 88 height 22
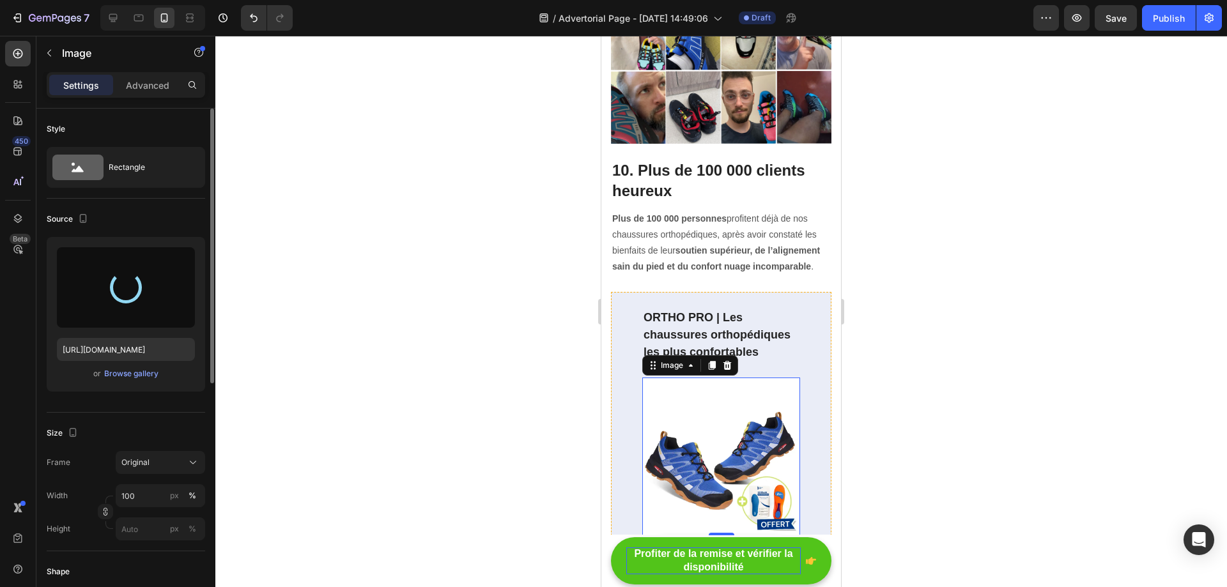
type input "[URL][DOMAIN_NAME]"
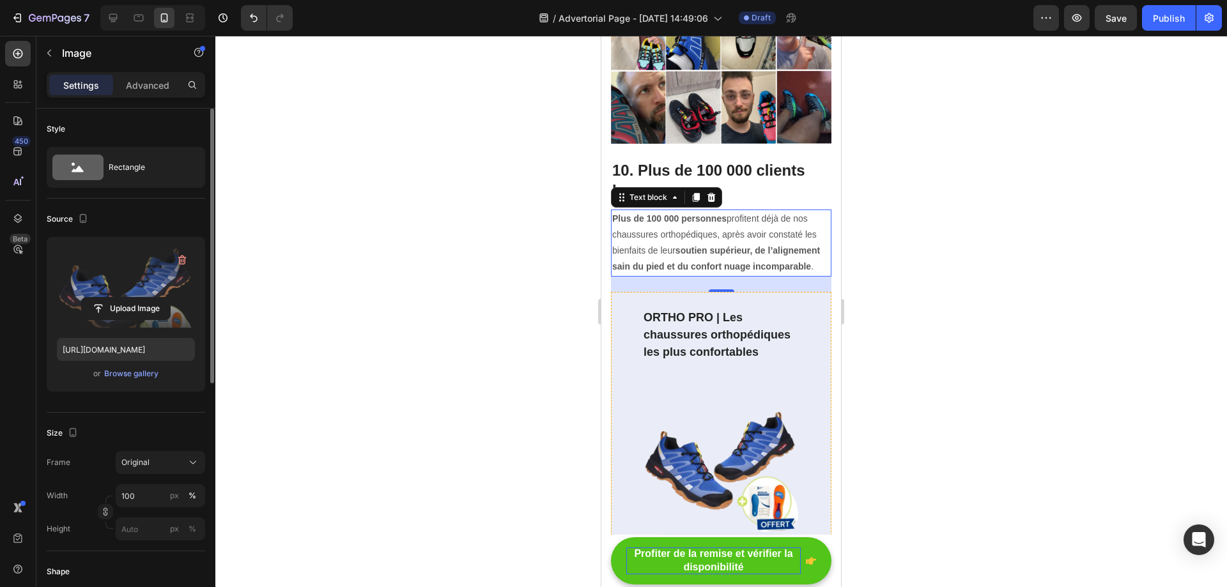
click at [752, 211] on p "Plus de 100 000 personnes profitent déjà de nos chaussures orthopédiques, après…" at bounding box center [721, 243] width 218 height 65
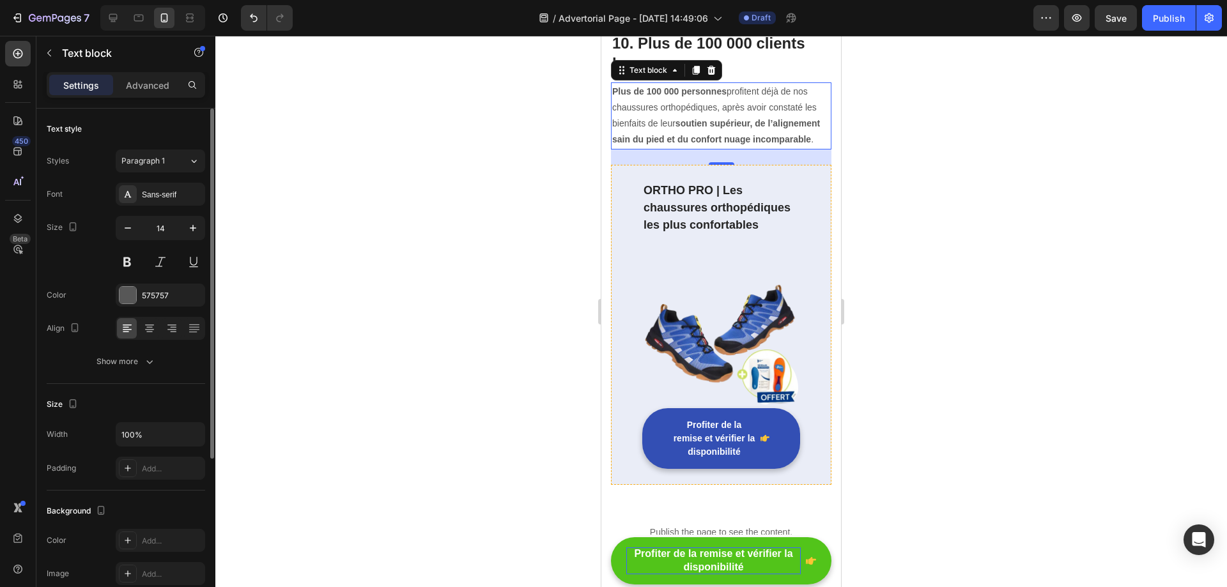
scroll to position [4983, 0]
click at [624, 164] on div "ORTHO PRO | Les chaussures orthopédiques les plus confortables Text block Image…" at bounding box center [721, 324] width 220 height 320
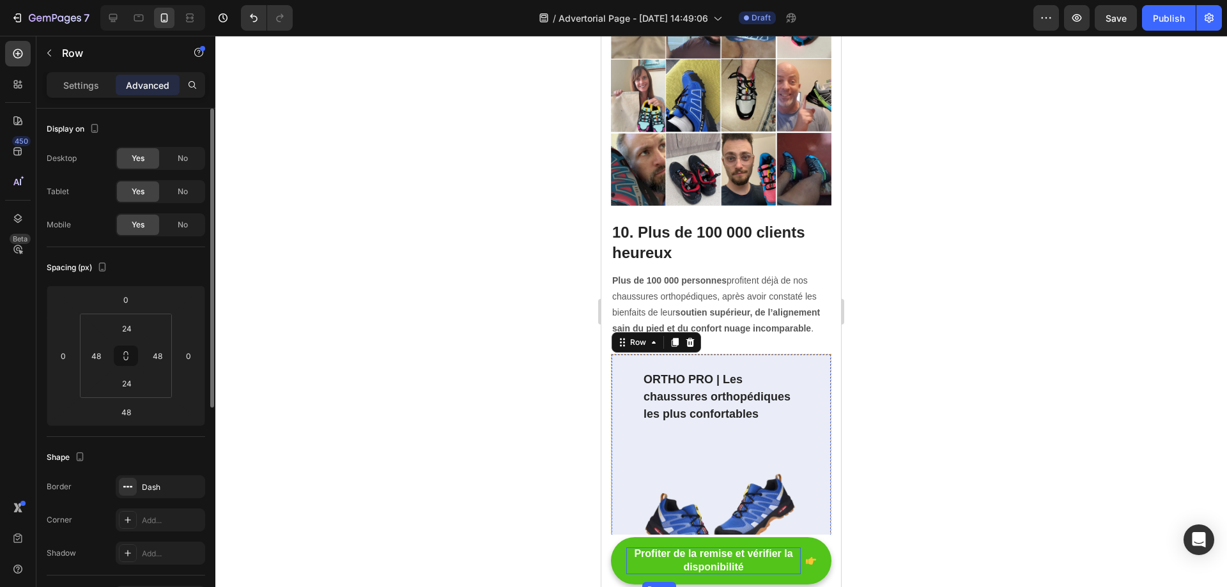
scroll to position [4791, 0]
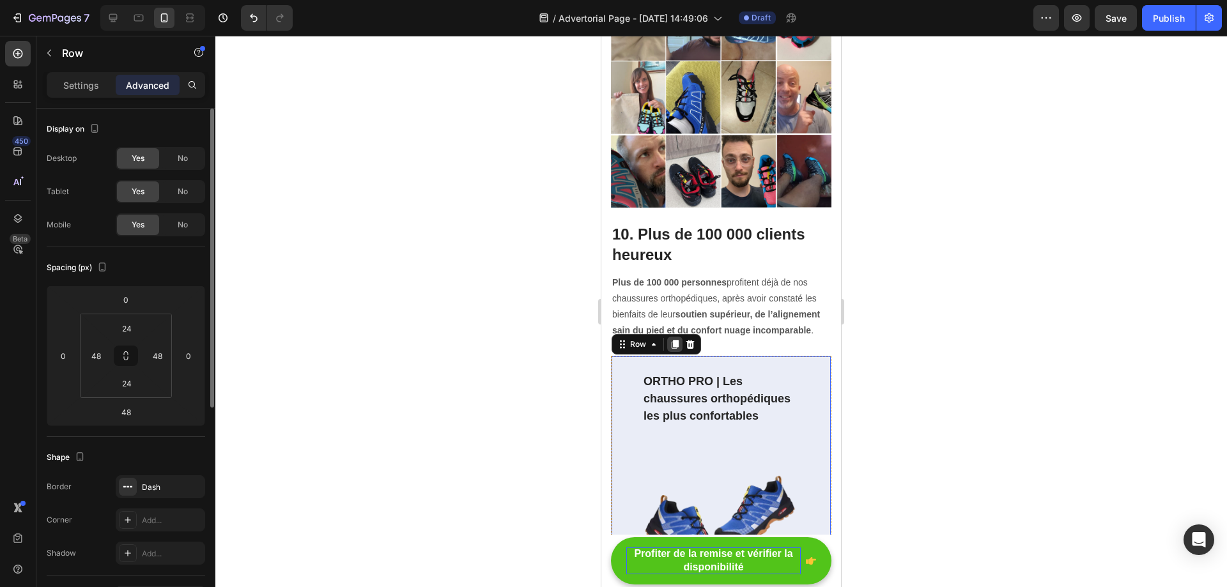
click at [678, 339] on icon at bounding box center [675, 344] width 10 height 10
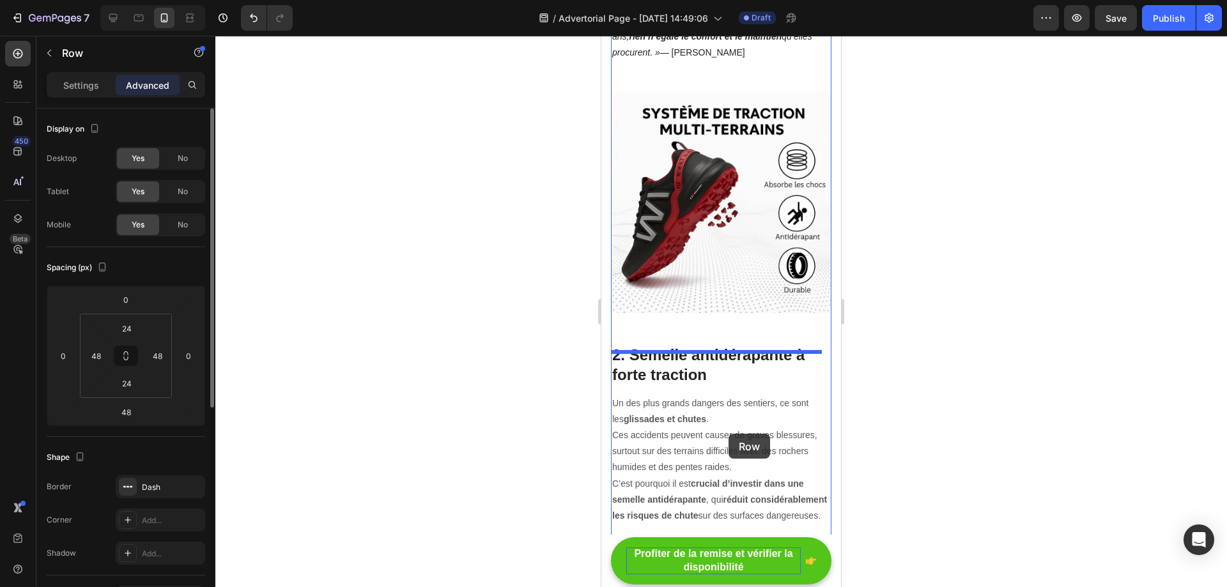
scroll to position [1154, 0]
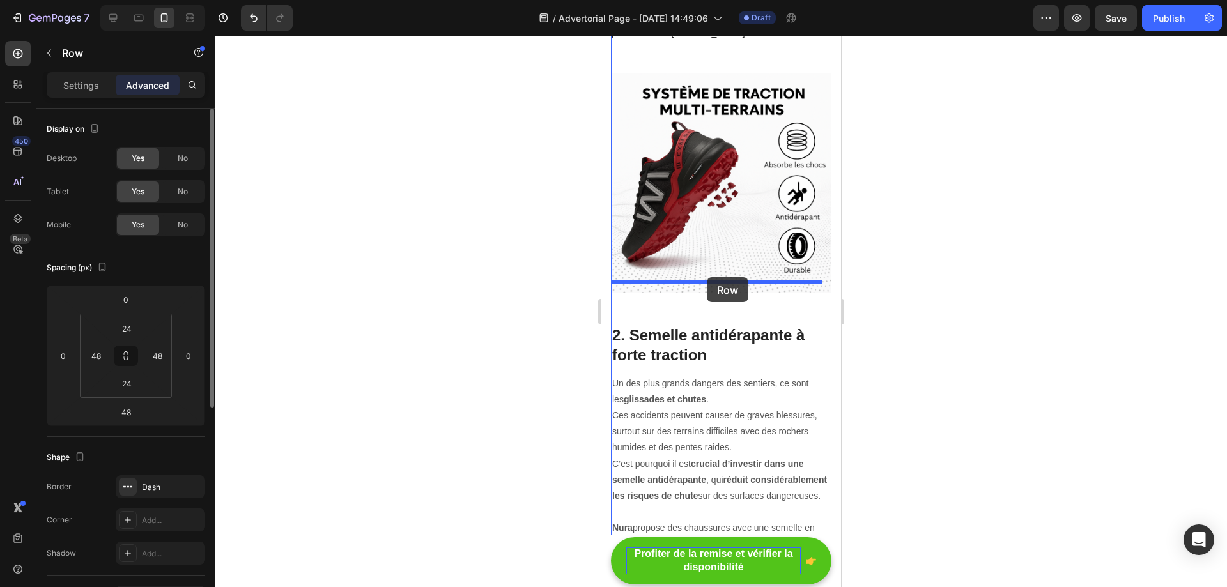
drag, startPoint x: 622, startPoint y: 517, endPoint x: 707, endPoint y: 277, distance: 254.8
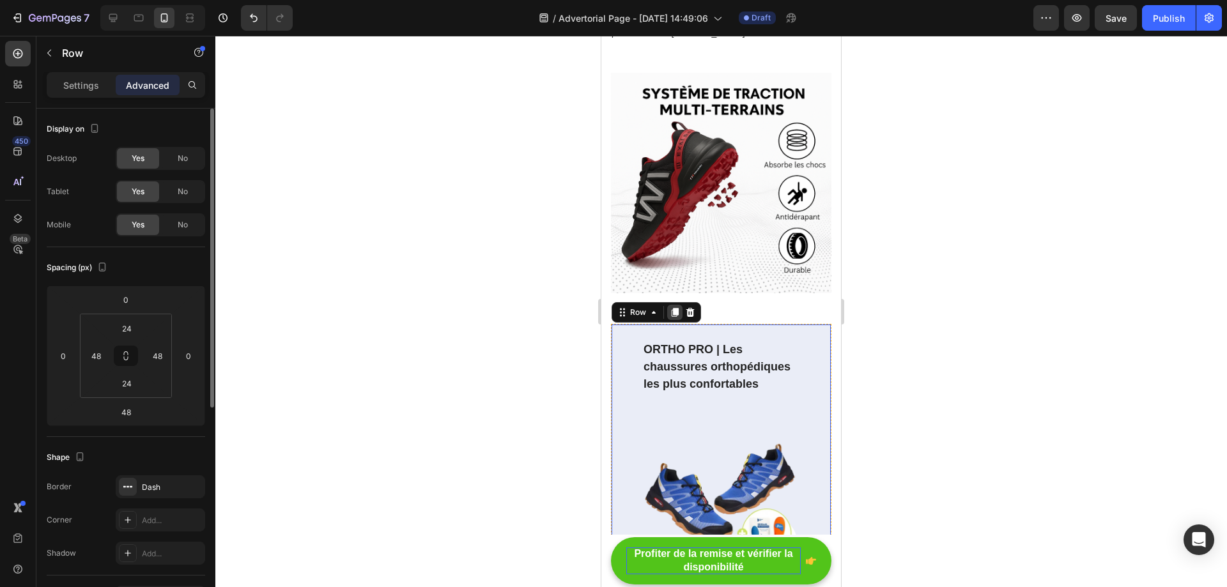
click at [677, 307] on icon at bounding box center [675, 312] width 10 height 10
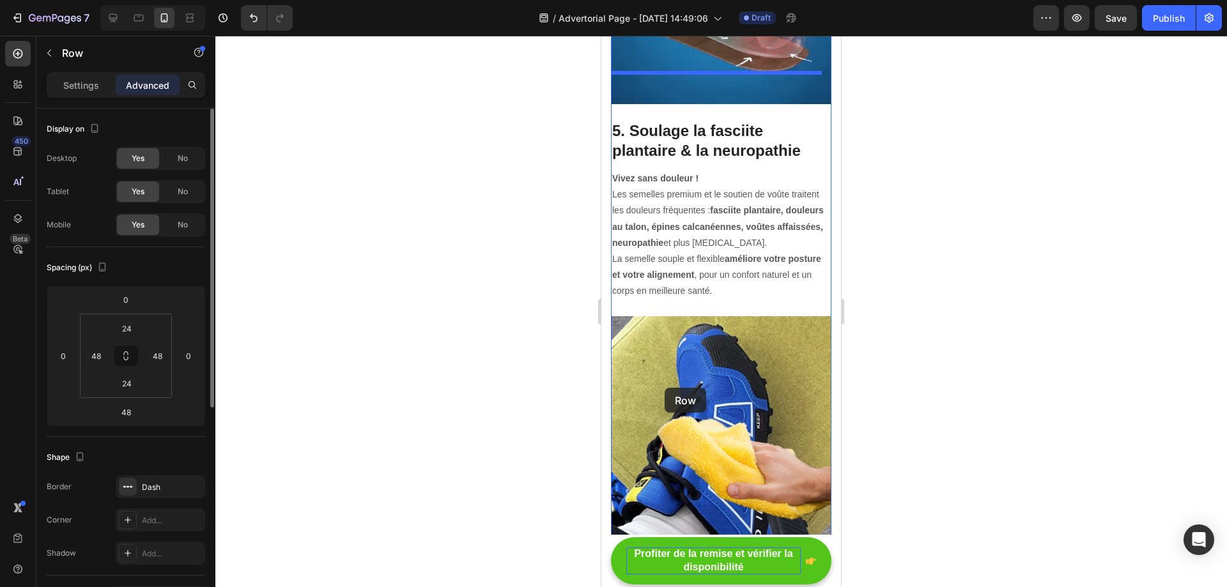
scroll to position [3695, 0]
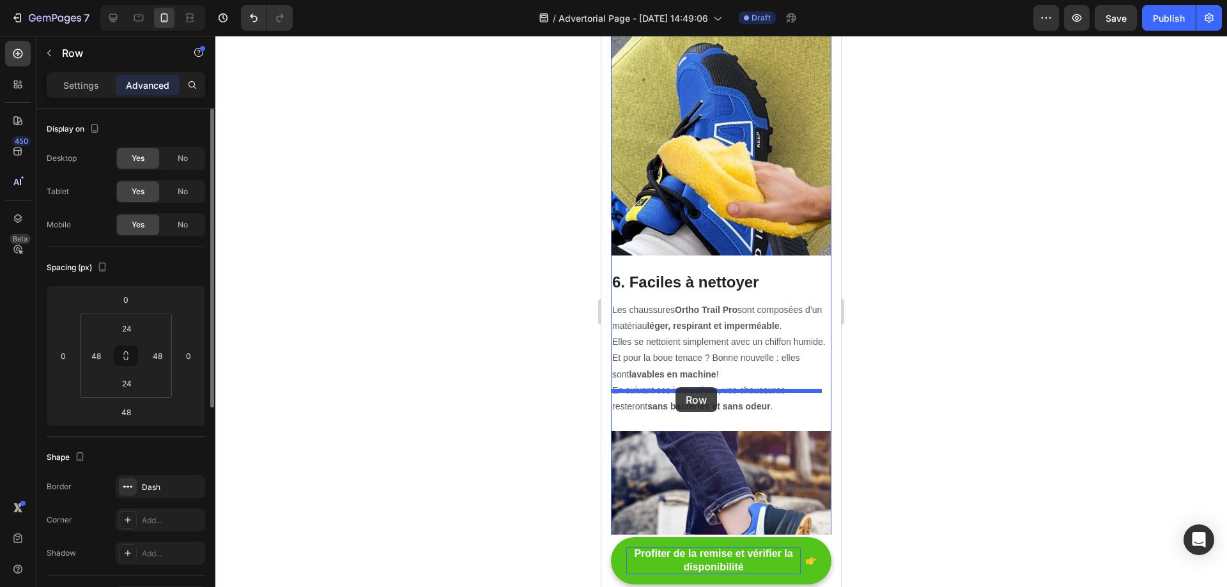
drag, startPoint x: 624, startPoint y: 68, endPoint x: 675, endPoint y: 387, distance: 323.0
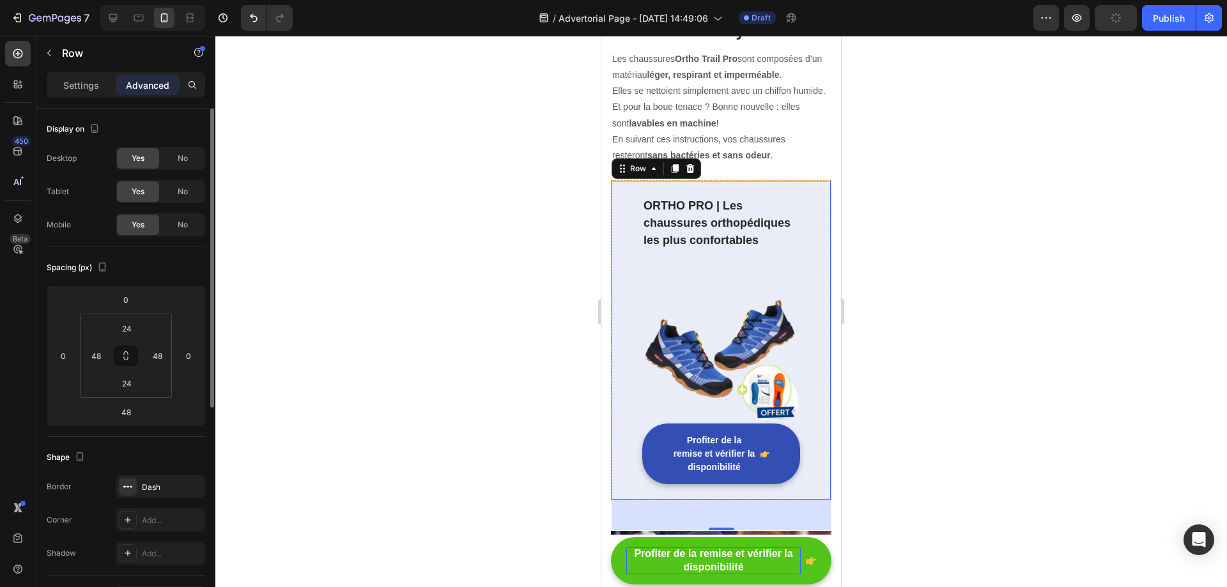
scroll to position [3784, 0]
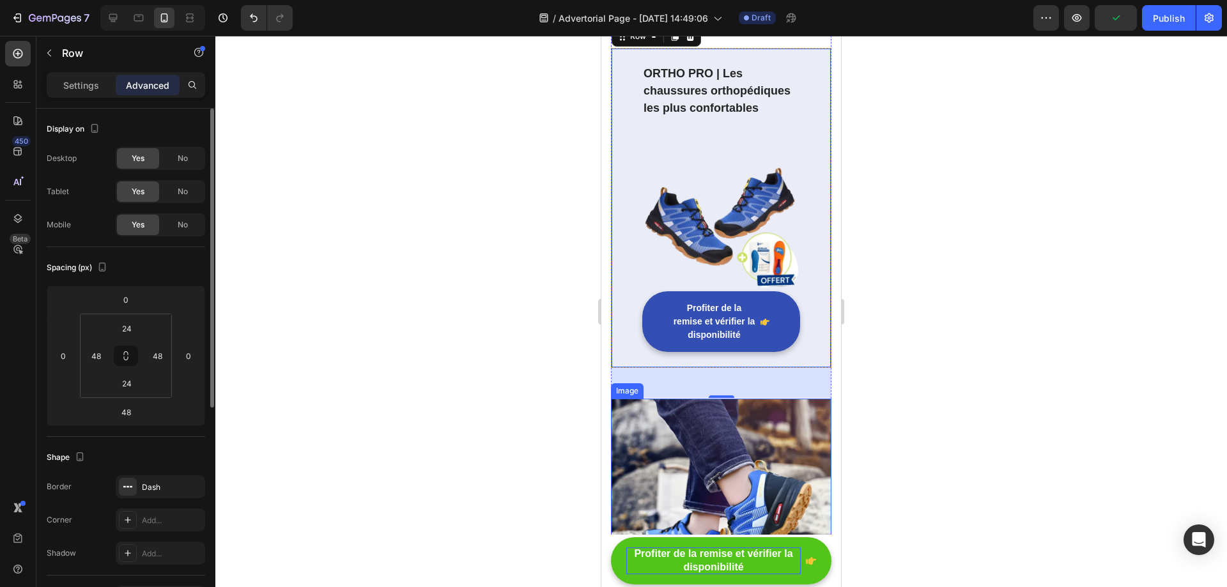
click at [788, 406] on img at bounding box center [721, 509] width 220 height 220
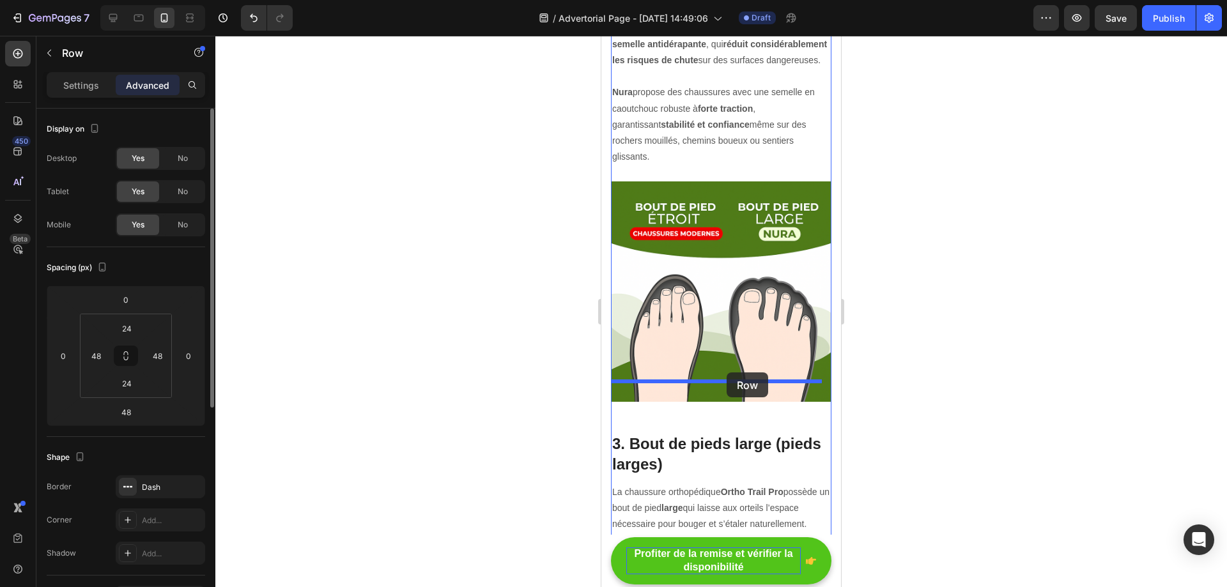
scroll to position [1980, 0]
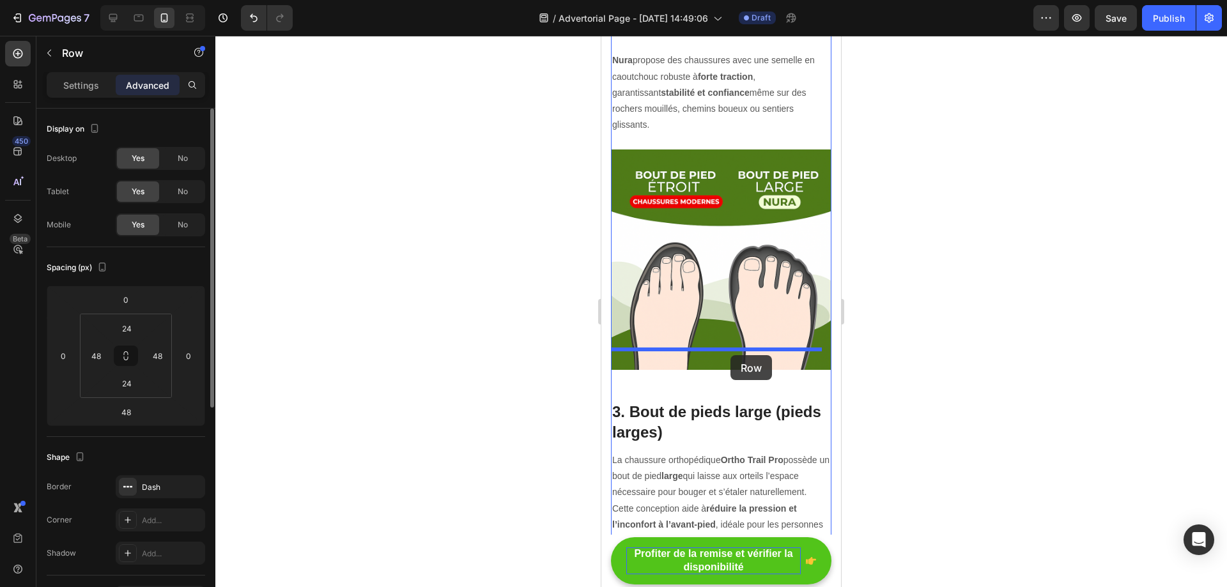
drag, startPoint x: 623, startPoint y: 155, endPoint x: 730, endPoint y: 355, distance: 227.5
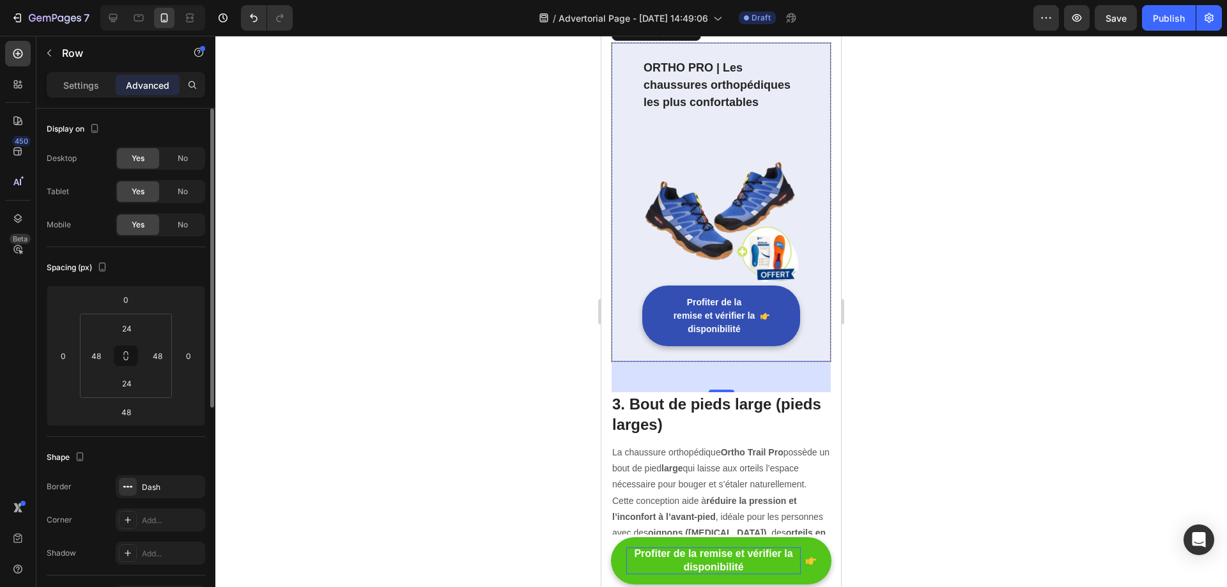
scroll to position [1622, 0]
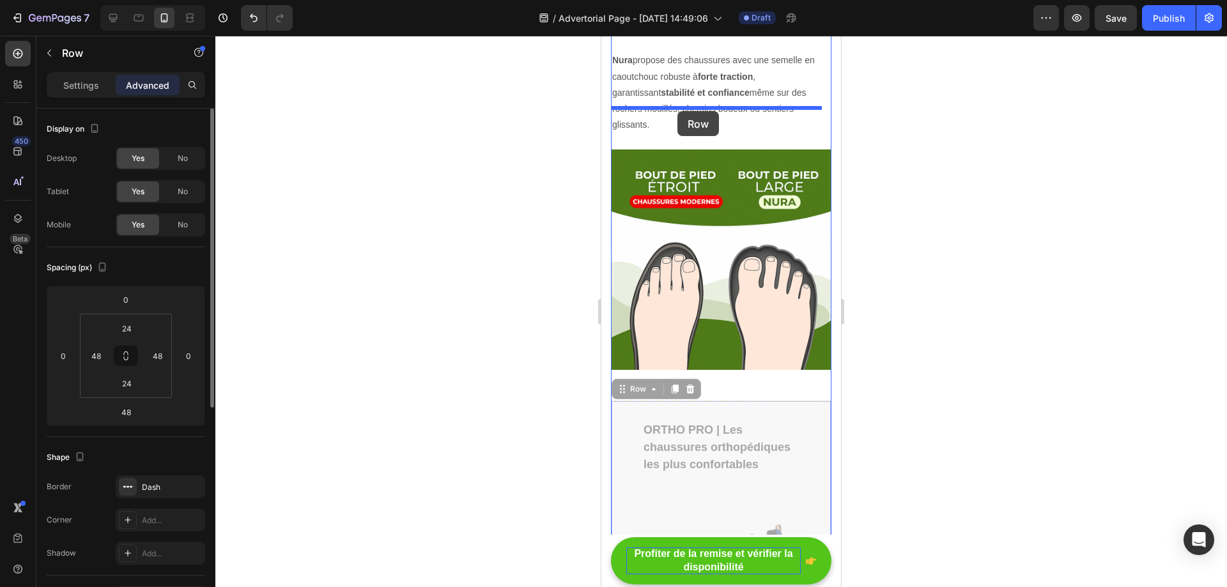
drag, startPoint x: 631, startPoint y: 342, endPoint x: 677, endPoint y: 111, distance: 235.9
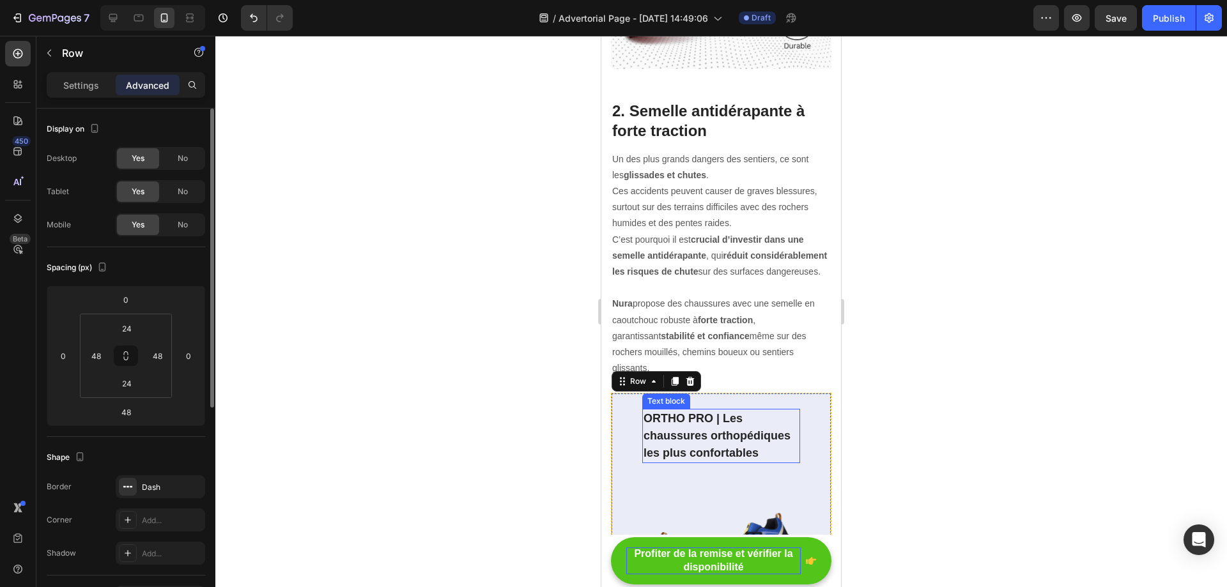
scroll to position [1367, 0]
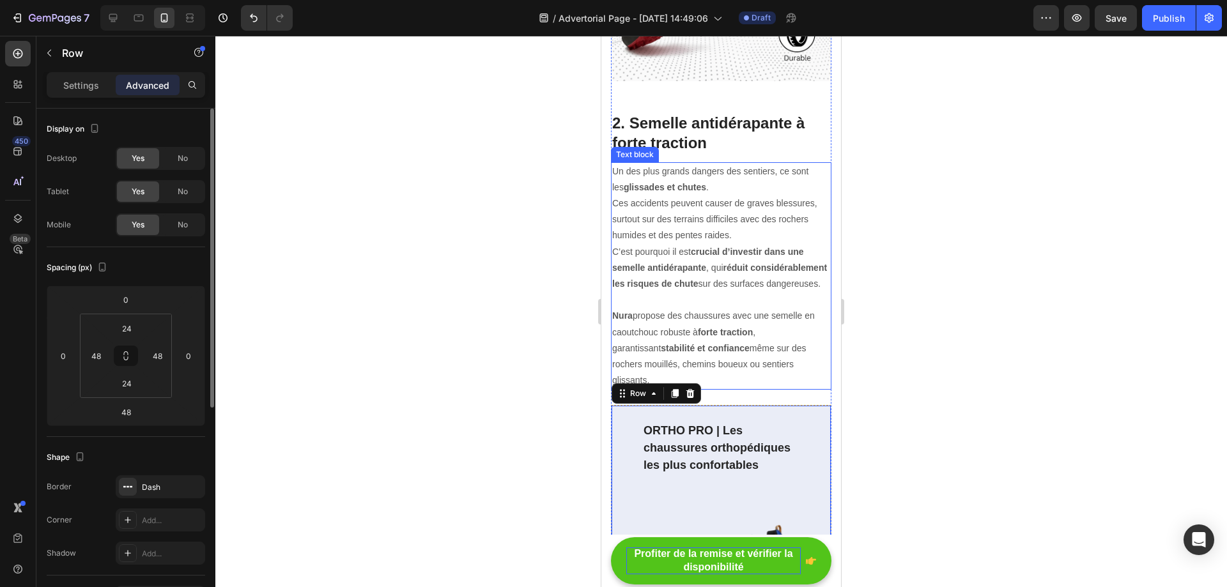
click at [765, 270] on p "Un des plus grands dangers des sentiers, ce sont les glissades et chutes . Ces …" at bounding box center [721, 236] width 218 height 145
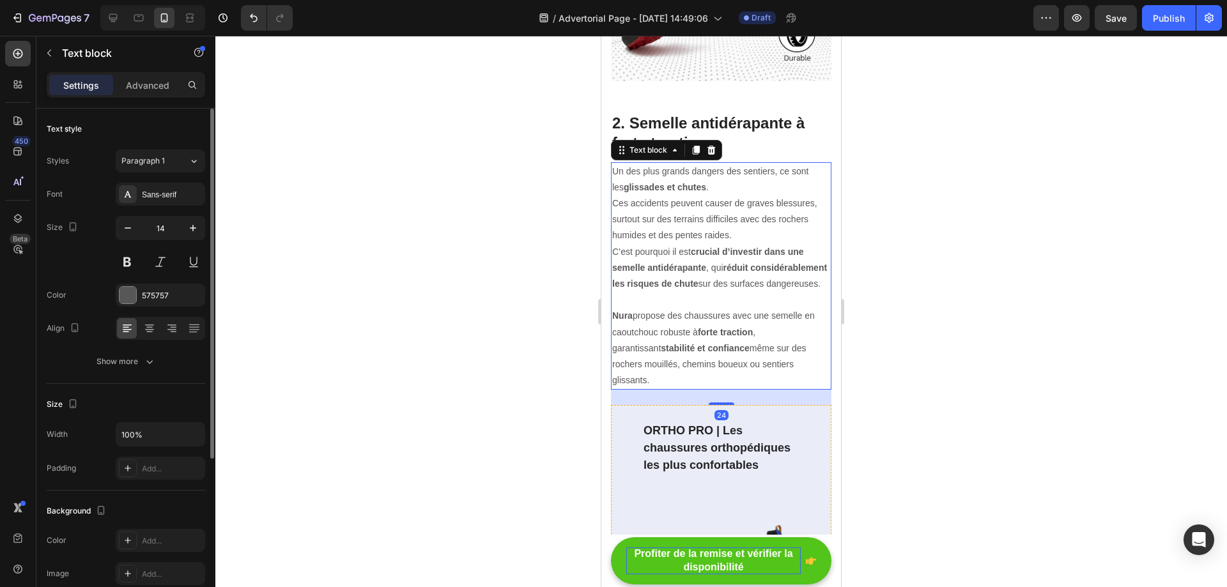
click at [987, 218] on div at bounding box center [720, 311] width 1011 height 551
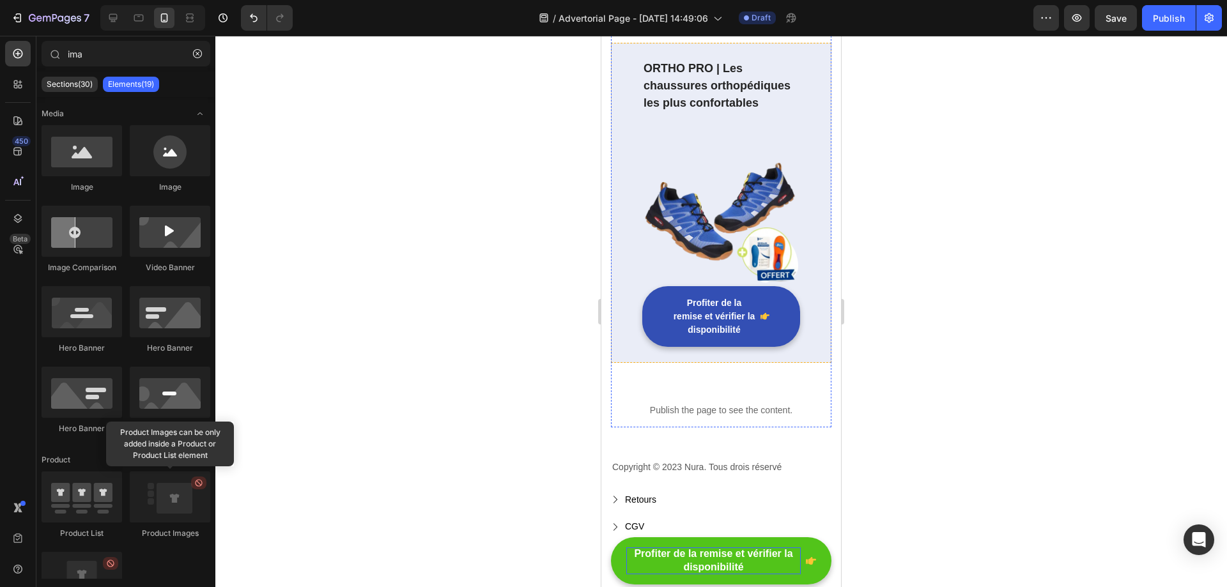
scroll to position [5814, 0]
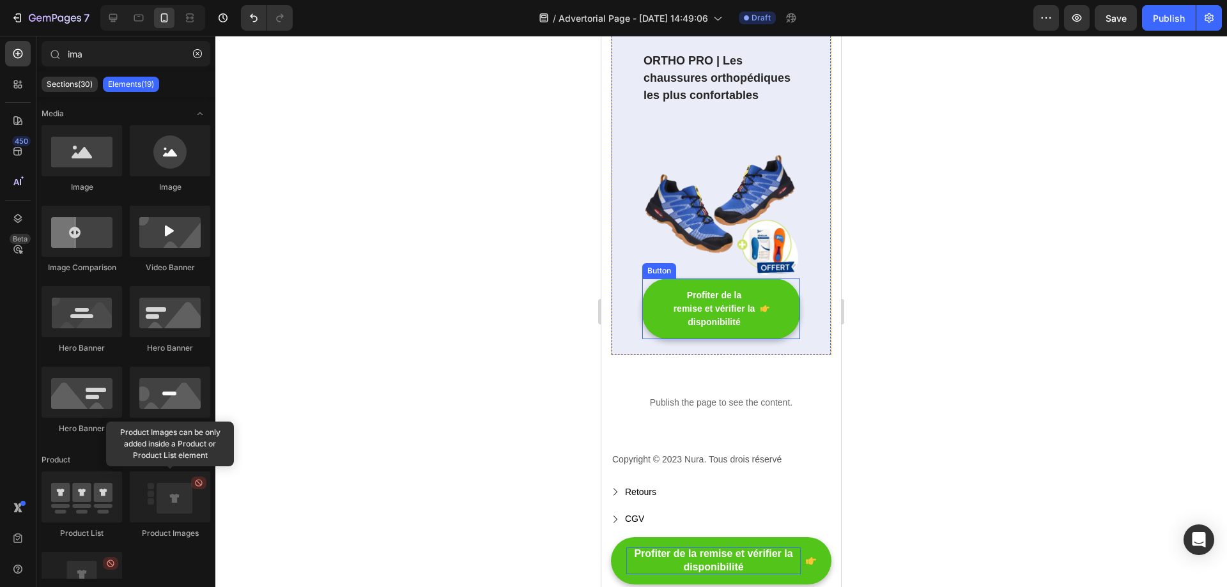
click at [760, 304] on icon "<p>Profiter de la remise et vérifier la disponibilité</p>" at bounding box center [764, 308] width 9 height 9
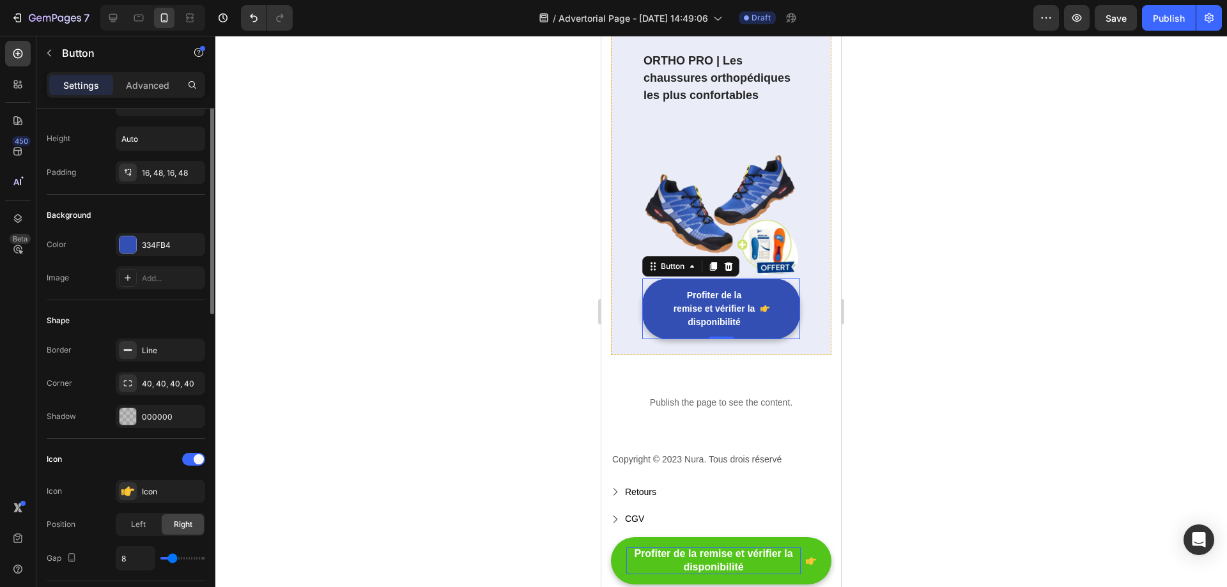
scroll to position [0, 0]
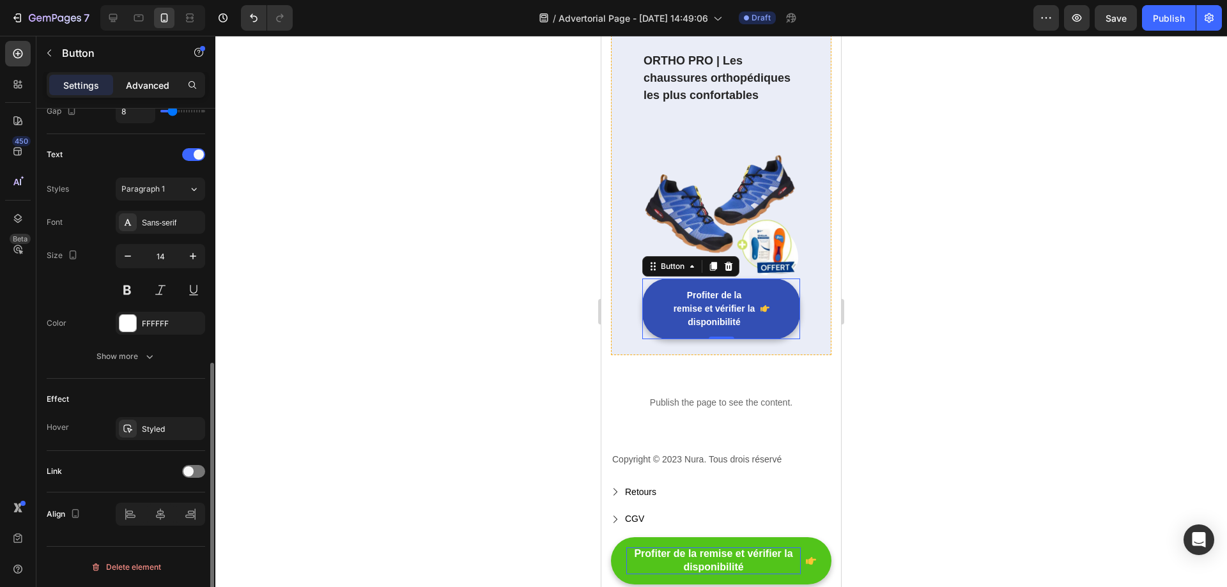
click at [165, 84] on p "Advanced" at bounding box center [147, 85] width 43 height 13
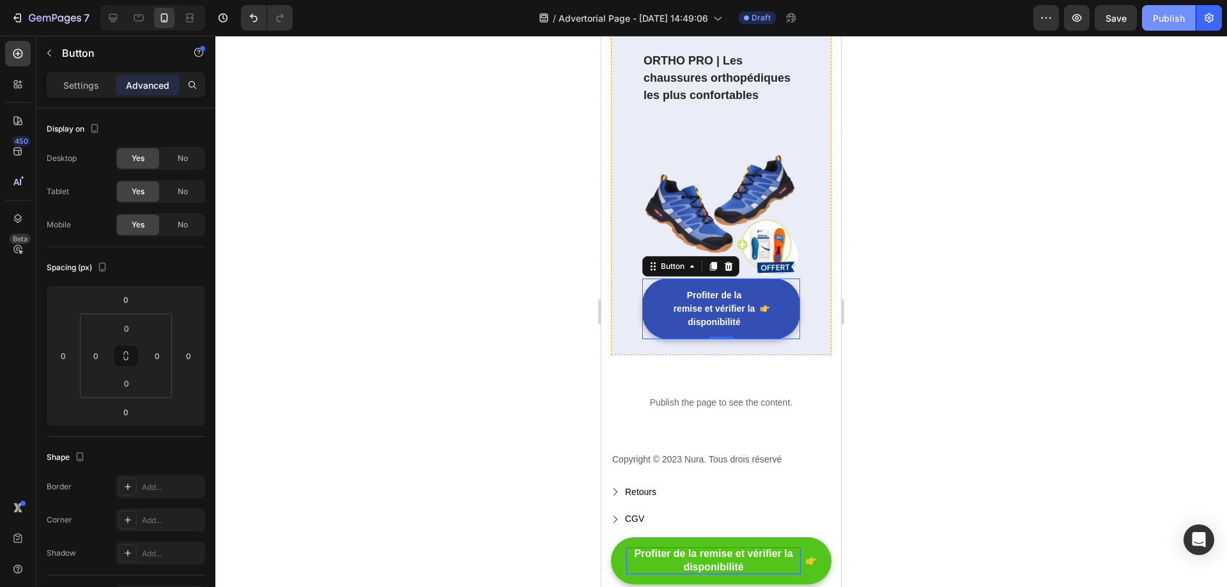
click at [1174, 17] on div "Publish" at bounding box center [1168, 17] width 32 height 13
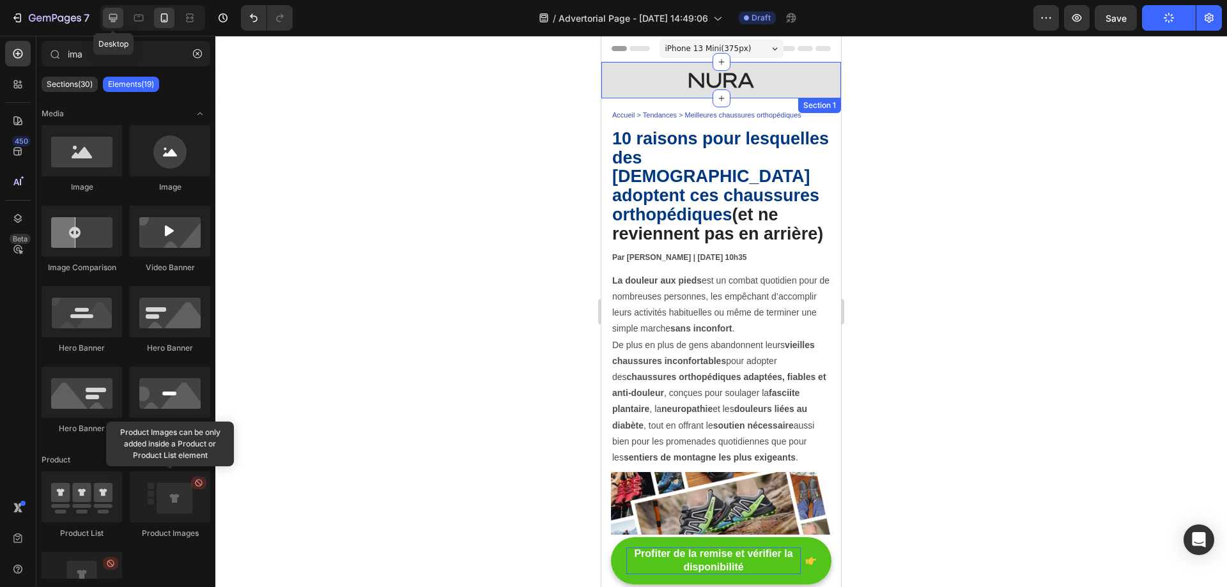
click at [112, 20] on icon at bounding box center [113, 18] width 8 height 8
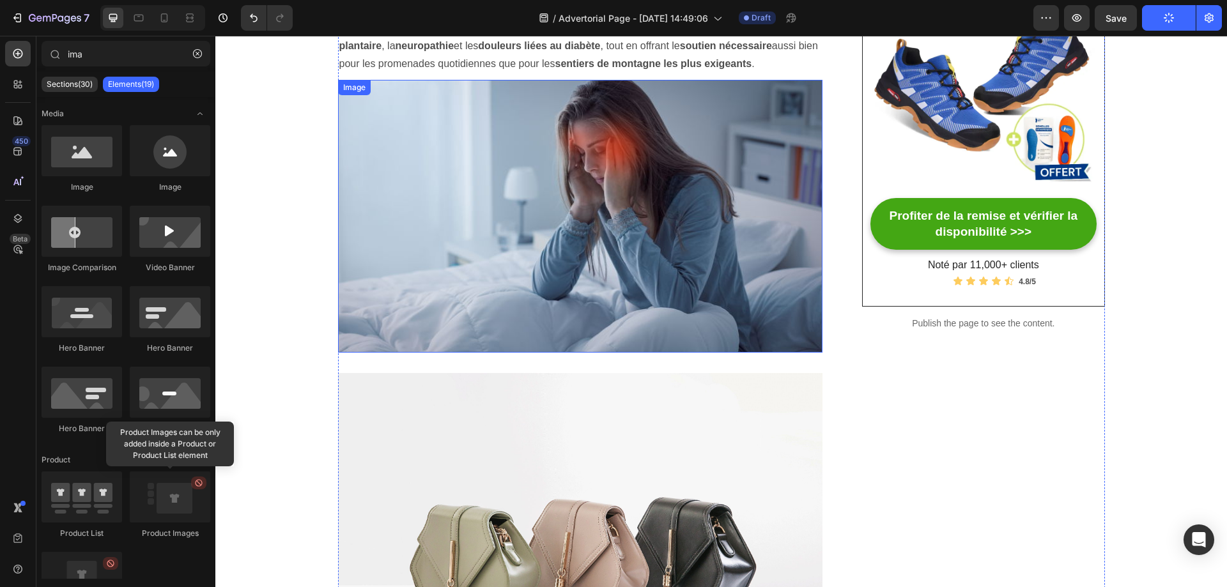
scroll to position [128, 0]
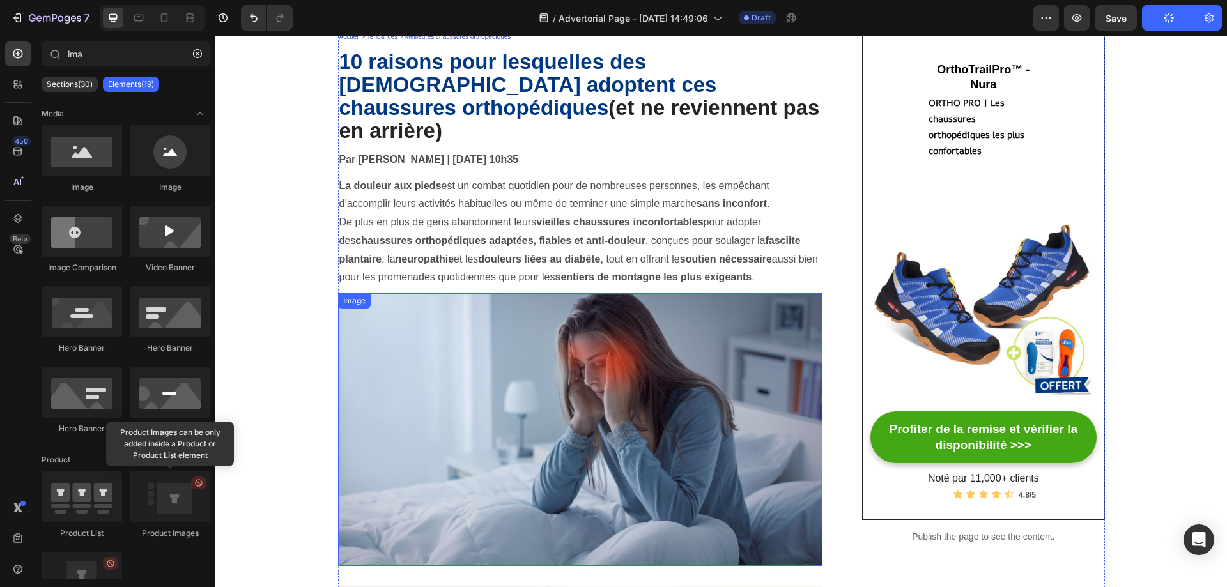
click at [575, 353] on img at bounding box center [580, 429] width 485 height 273
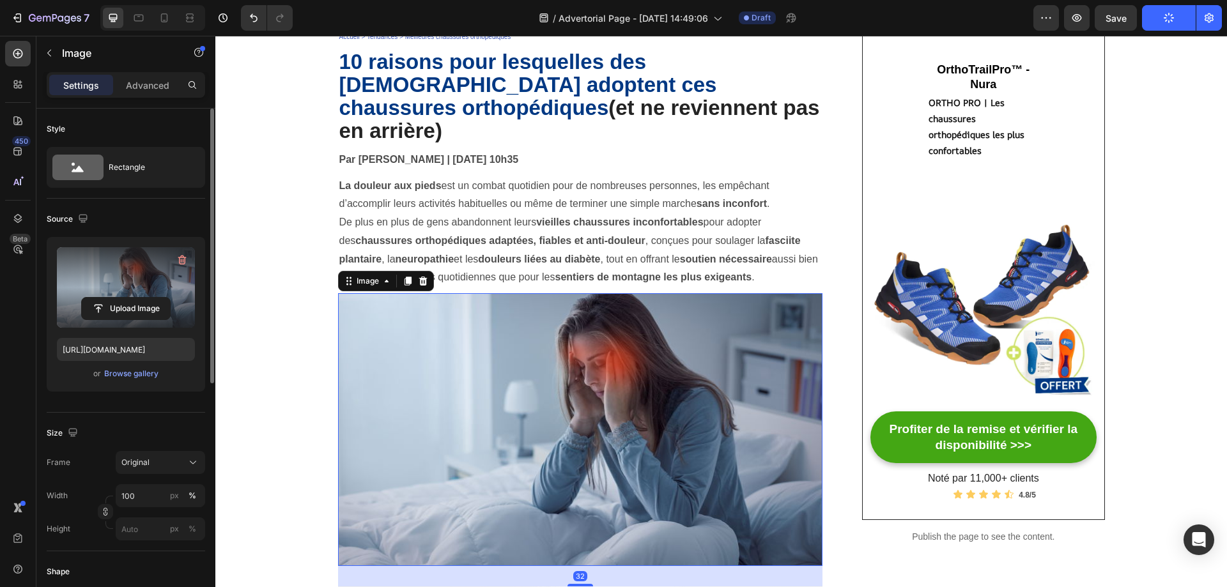
click at [151, 274] on label at bounding box center [126, 287] width 138 height 80
click at [151, 298] on input "file" at bounding box center [126, 309] width 88 height 22
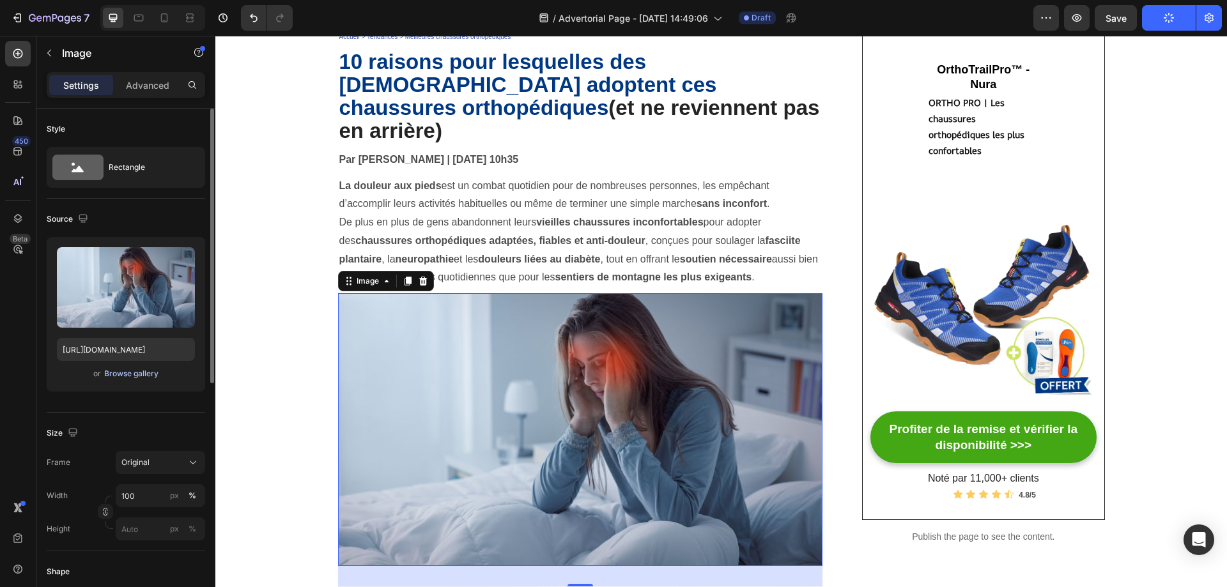
click at [157, 378] on div "Browse gallery" at bounding box center [131, 373] width 54 height 11
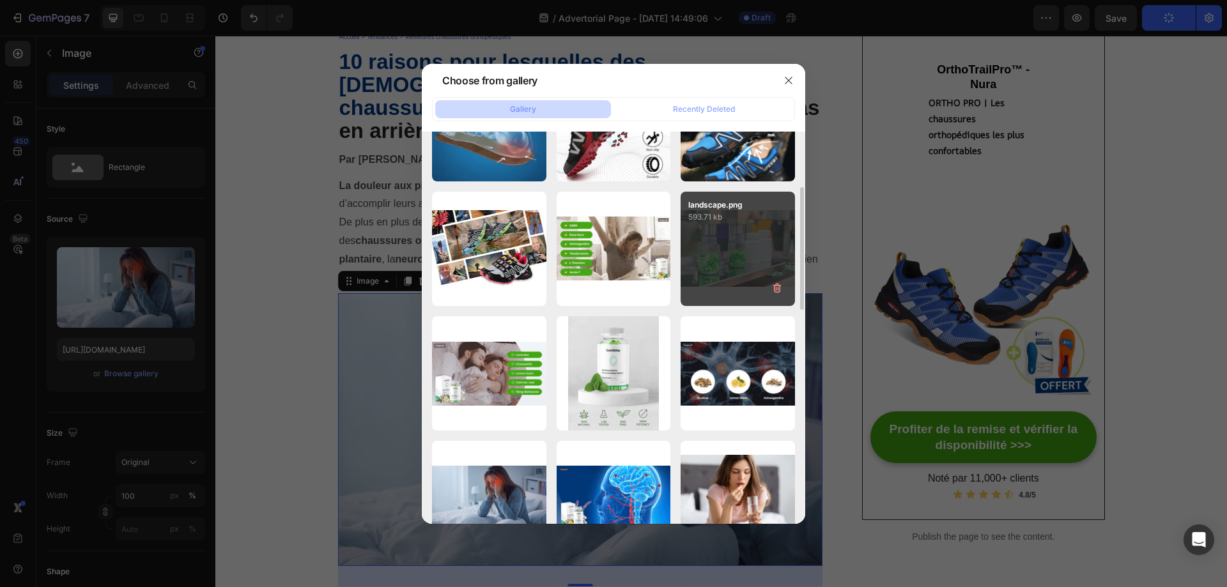
scroll to position [383, 0]
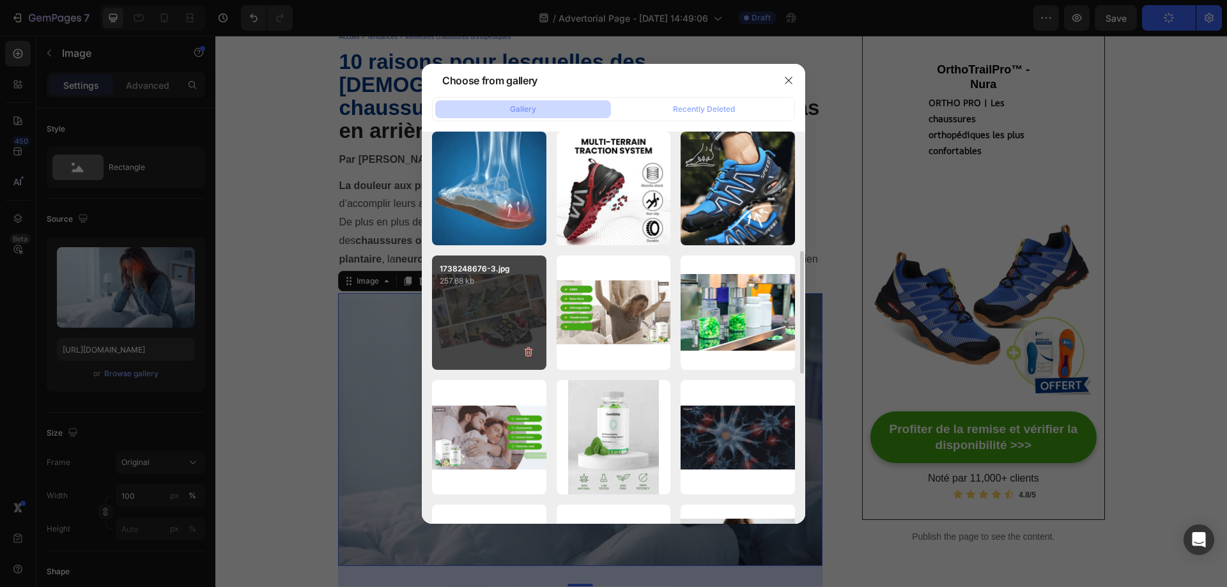
click at [485, 321] on div "1738248676-3.jpg 257.68 kb" at bounding box center [489, 313] width 114 height 114
type input "[URL][DOMAIN_NAME]"
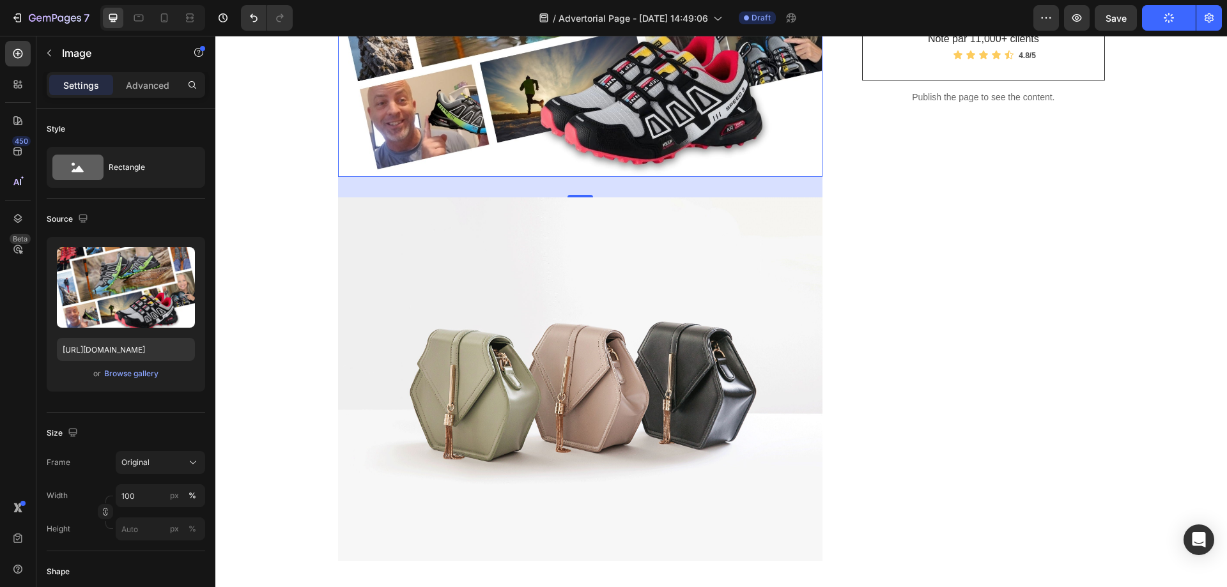
scroll to position [575, 0]
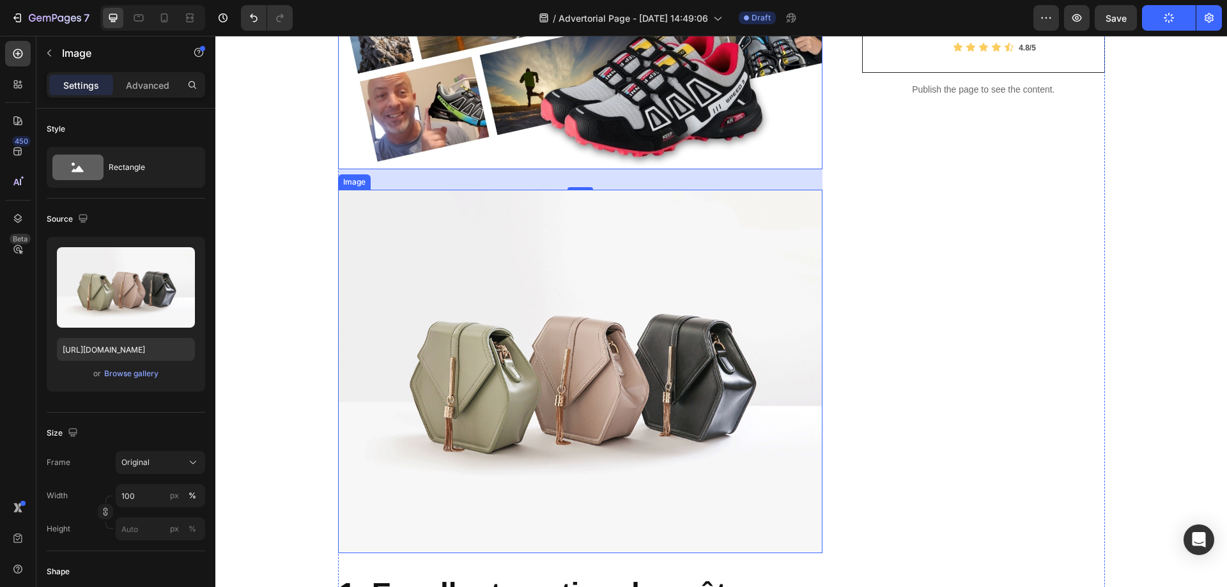
click at [567, 337] on img at bounding box center [580, 372] width 485 height 364
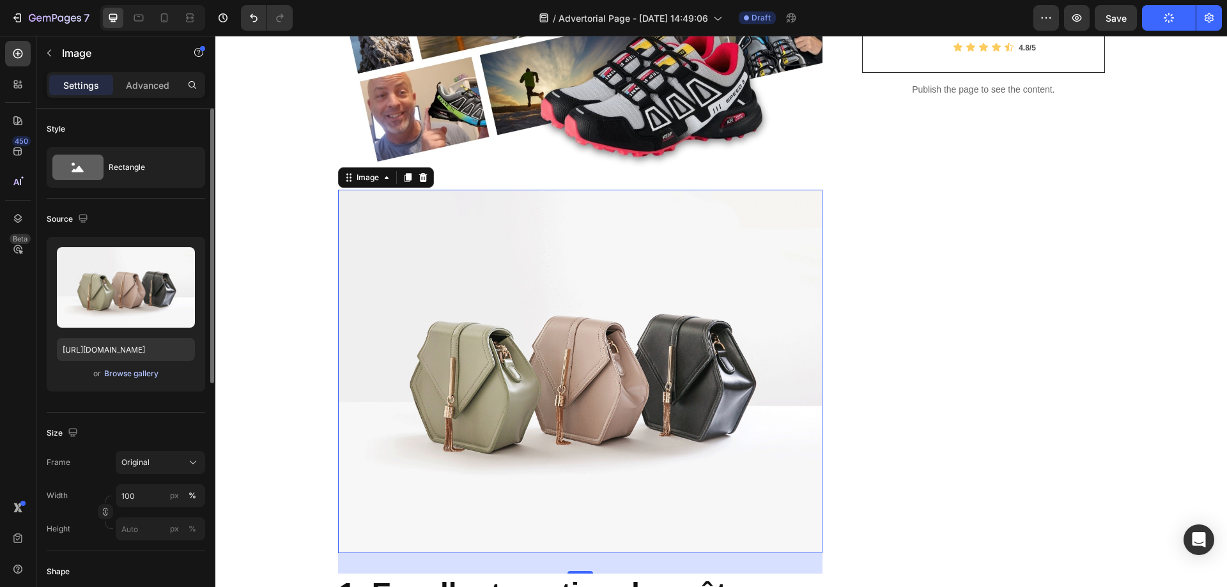
click at [126, 374] on div "Browse gallery" at bounding box center [131, 373] width 54 height 11
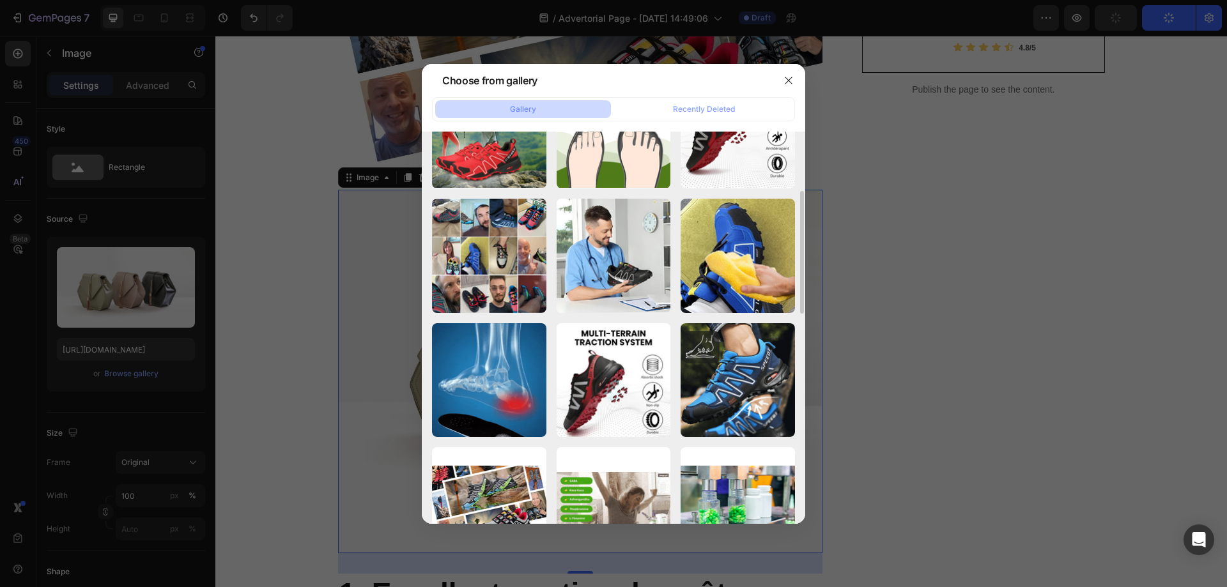
scroll to position [319, 0]
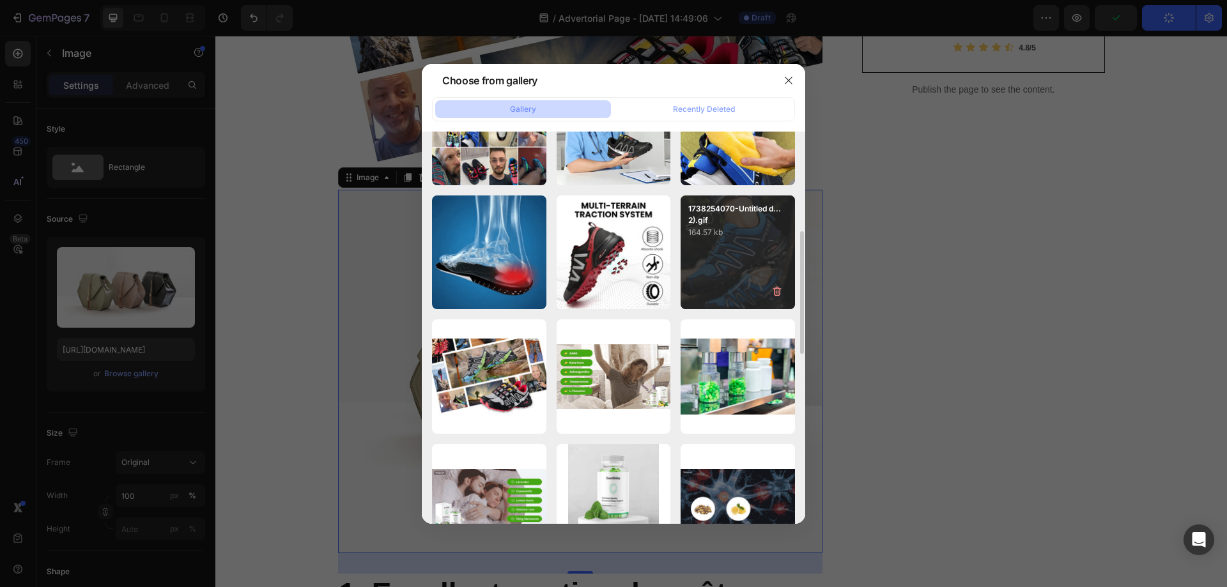
click at [768, 256] on div "1738254070-Untitled d...2).gif 164.57 kb" at bounding box center [737, 252] width 114 height 114
type input "[URL][DOMAIN_NAME]"
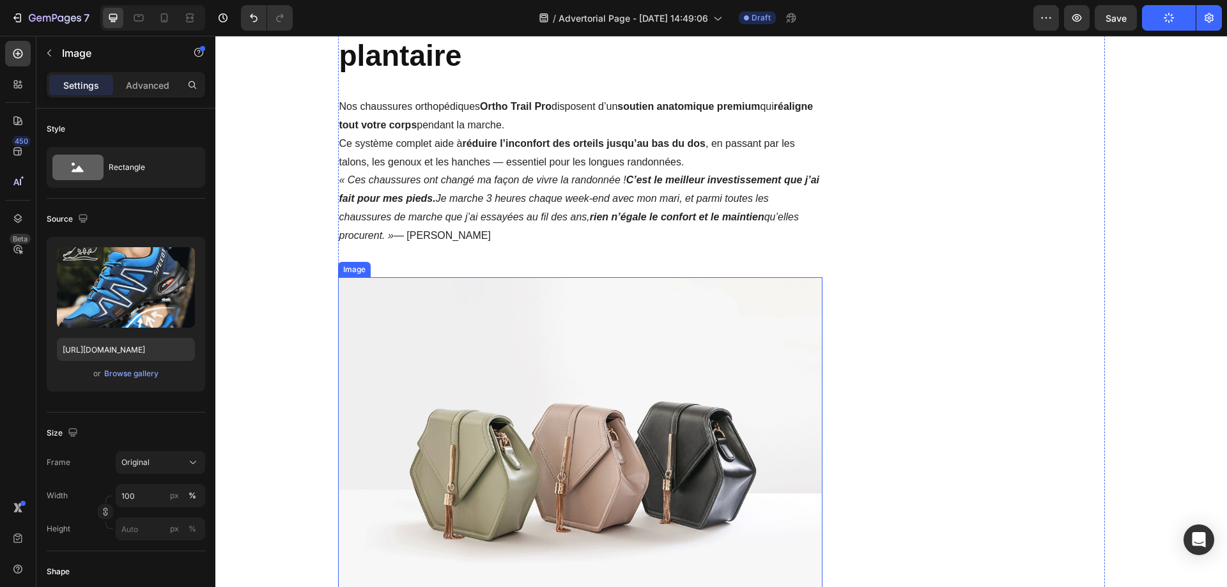
scroll to position [1278, 0]
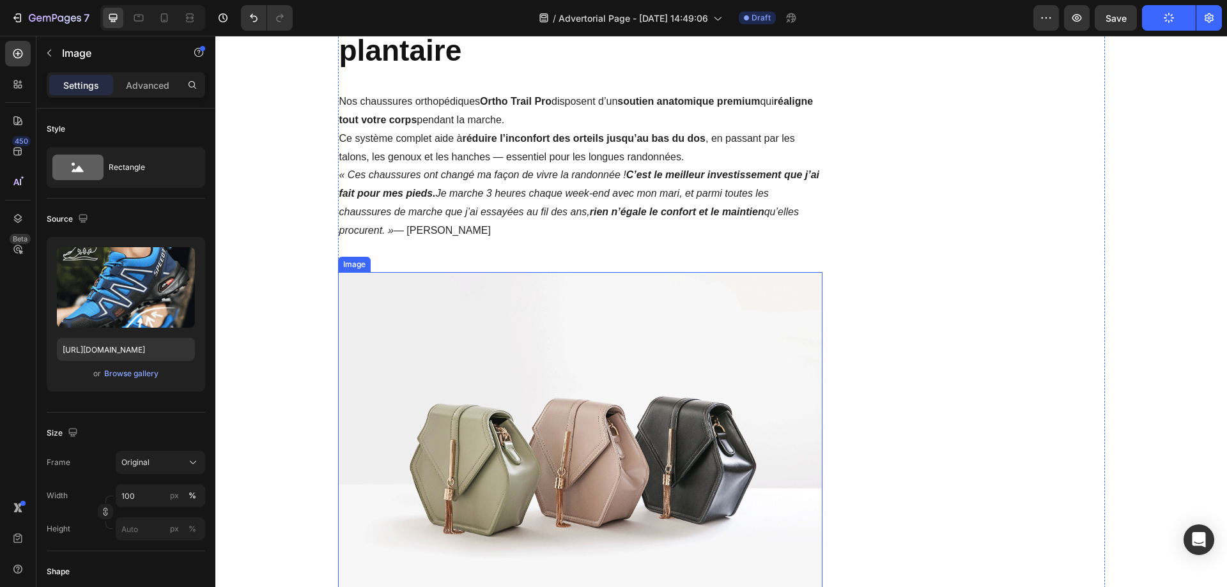
click at [555, 355] on img at bounding box center [580, 454] width 485 height 364
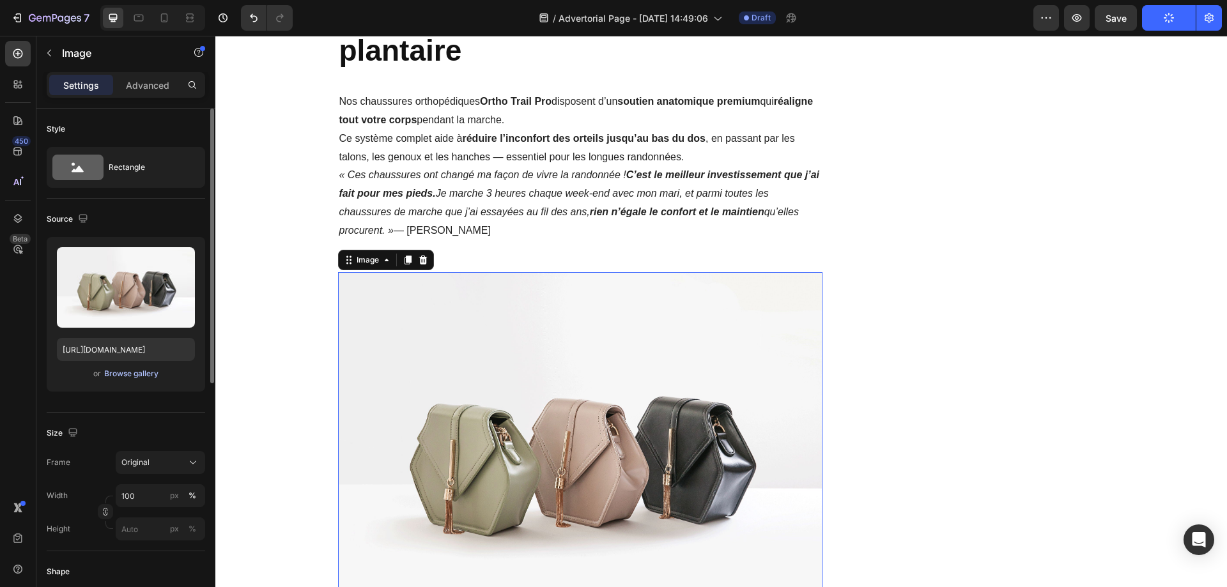
click at [149, 371] on div "Browse gallery" at bounding box center [131, 373] width 54 height 11
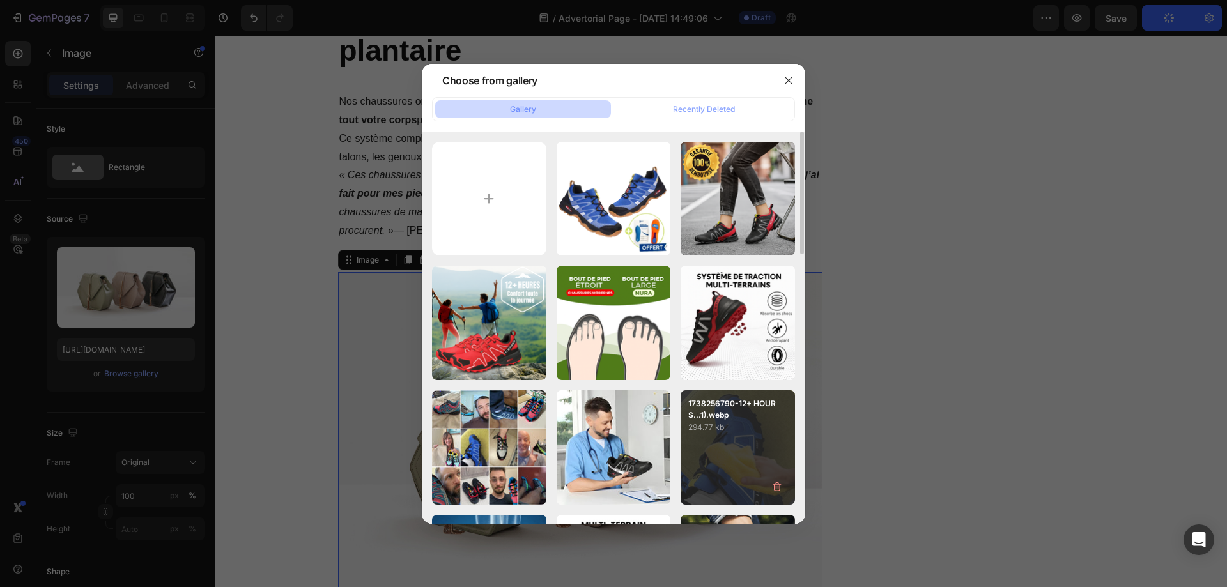
scroll to position [128, 0]
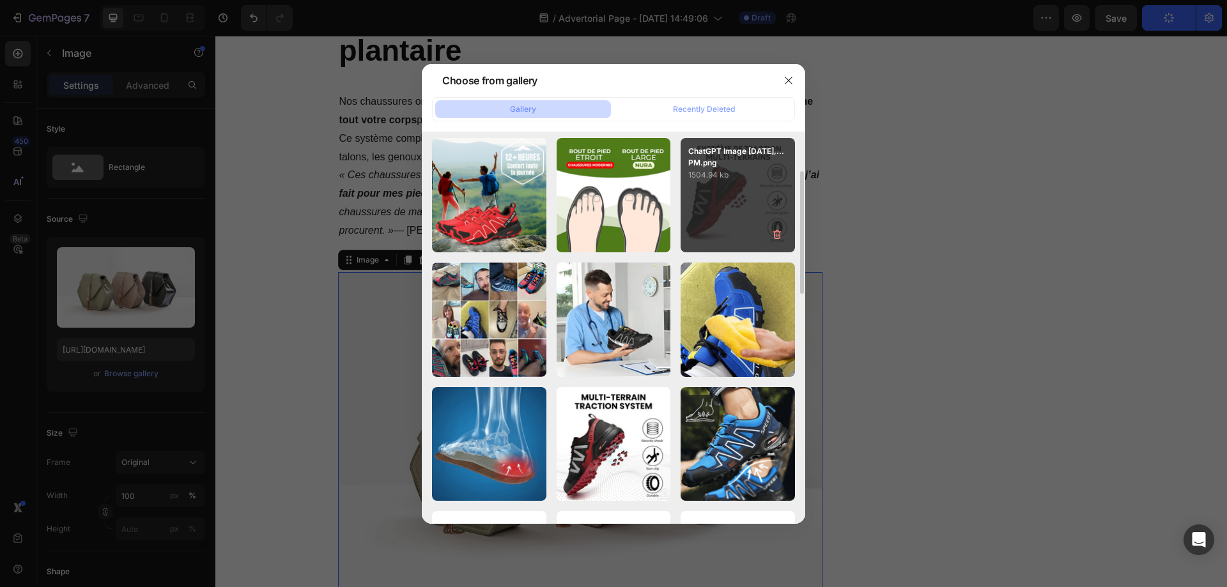
click at [738, 199] on div "ChatGPT Image [DATE],...PM.png 1504.94 kb" at bounding box center [737, 195] width 114 height 114
type input "[URL][DOMAIN_NAME]"
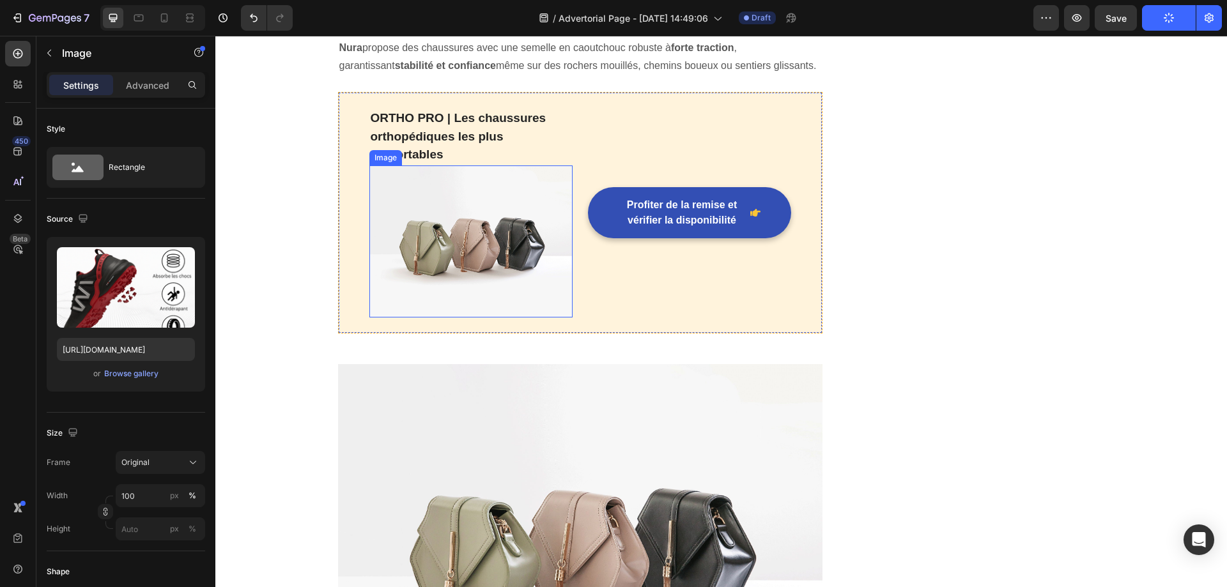
scroll to position [2172, 0]
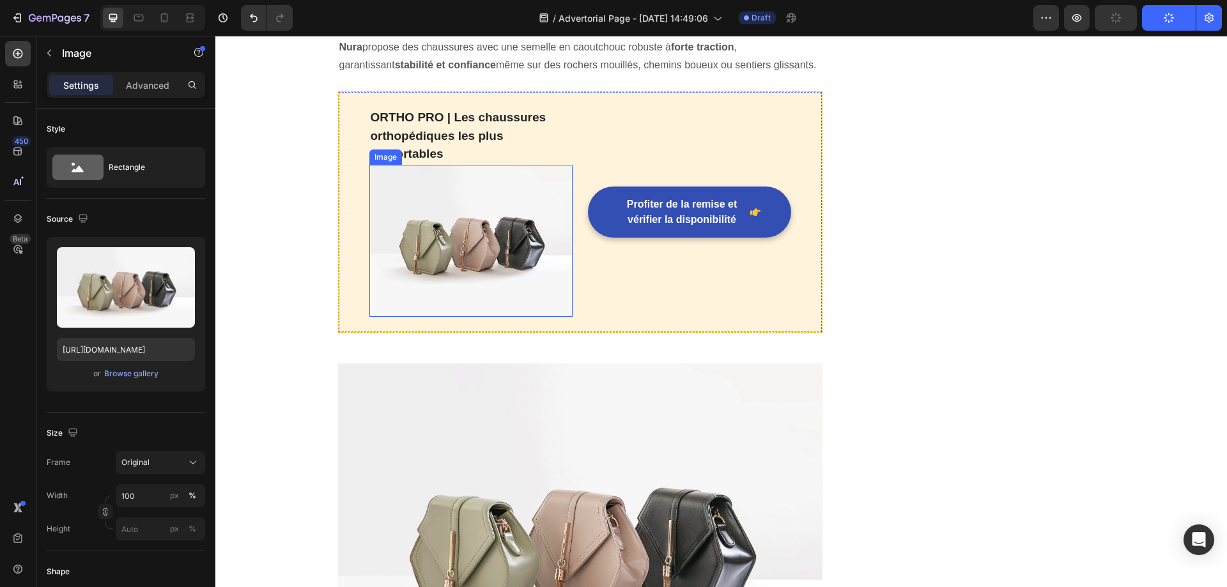
click at [473, 235] on img at bounding box center [470, 241] width 203 height 153
click at [140, 374] on div "Browse gallery" at bounding box center [131, 373] width 54 height 11
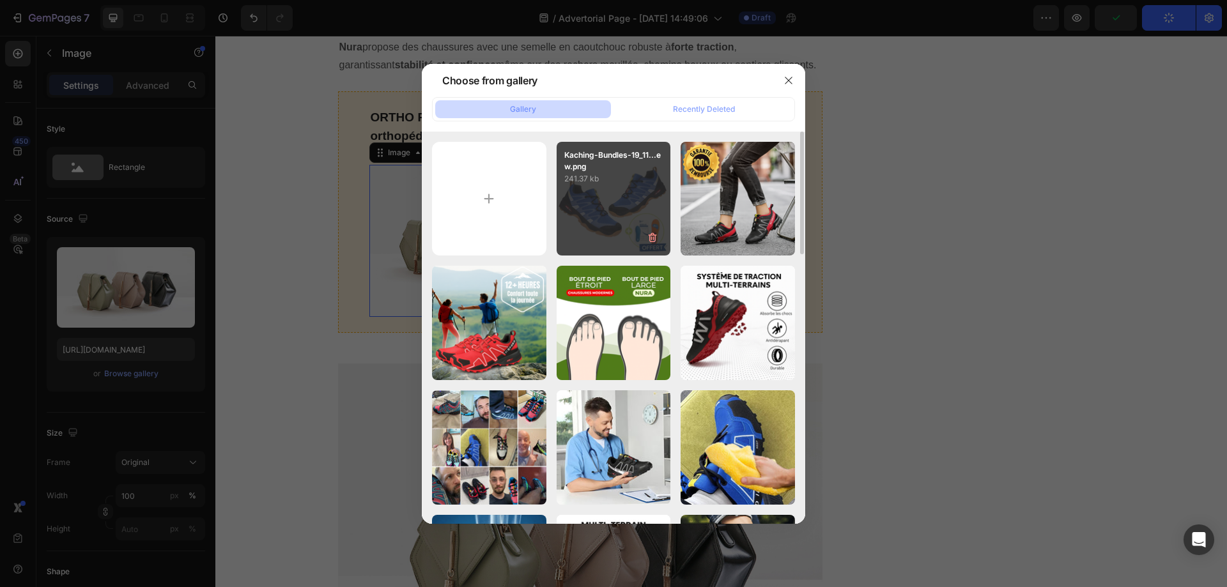
click at [650, 193] on div "Kaching-Bundles-19_11...ew.png 241.37 kb" at bounding box center [613, 199] width 114 height 114
type input "[URL][DOMAIN_NAME]"
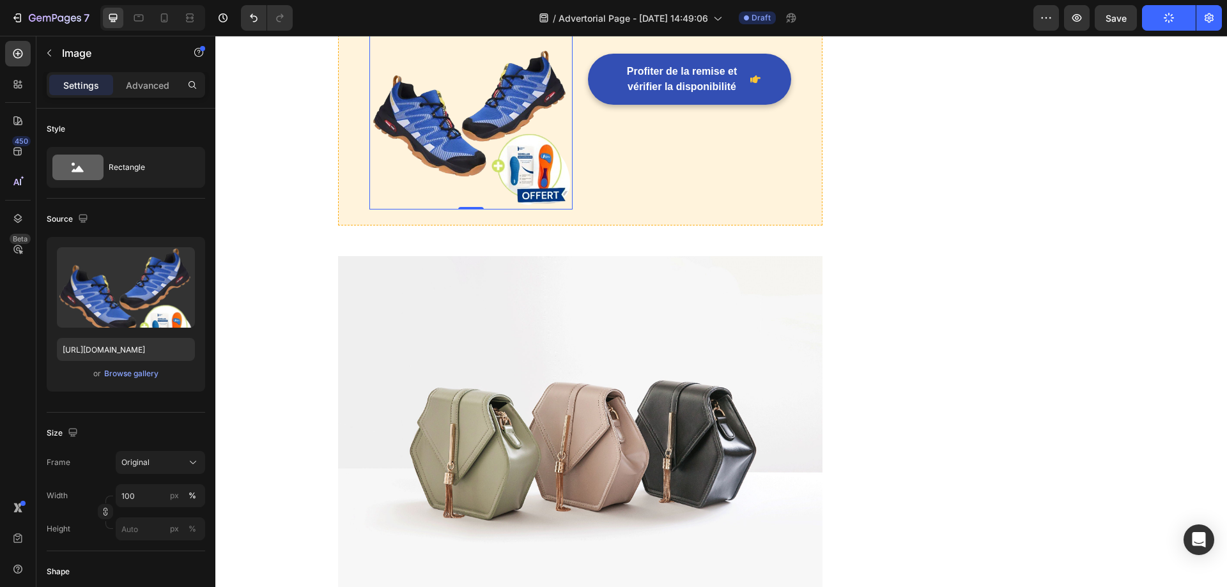
scroll to position [2364, 0]
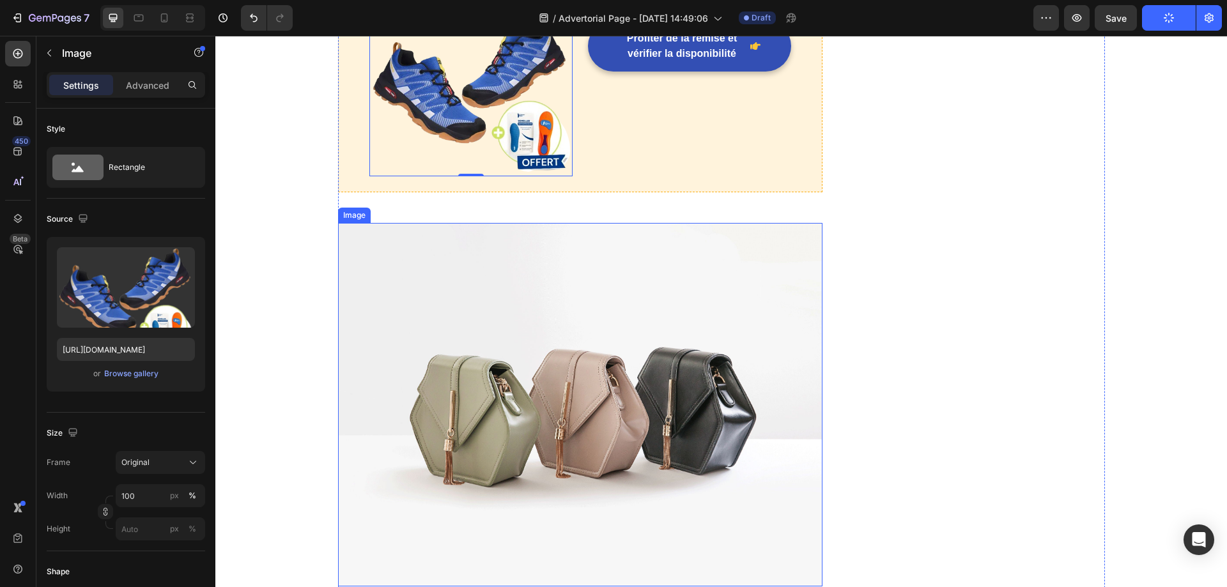
click at [568, 344] on img at bounding box center [580, 405] width 485 height 364
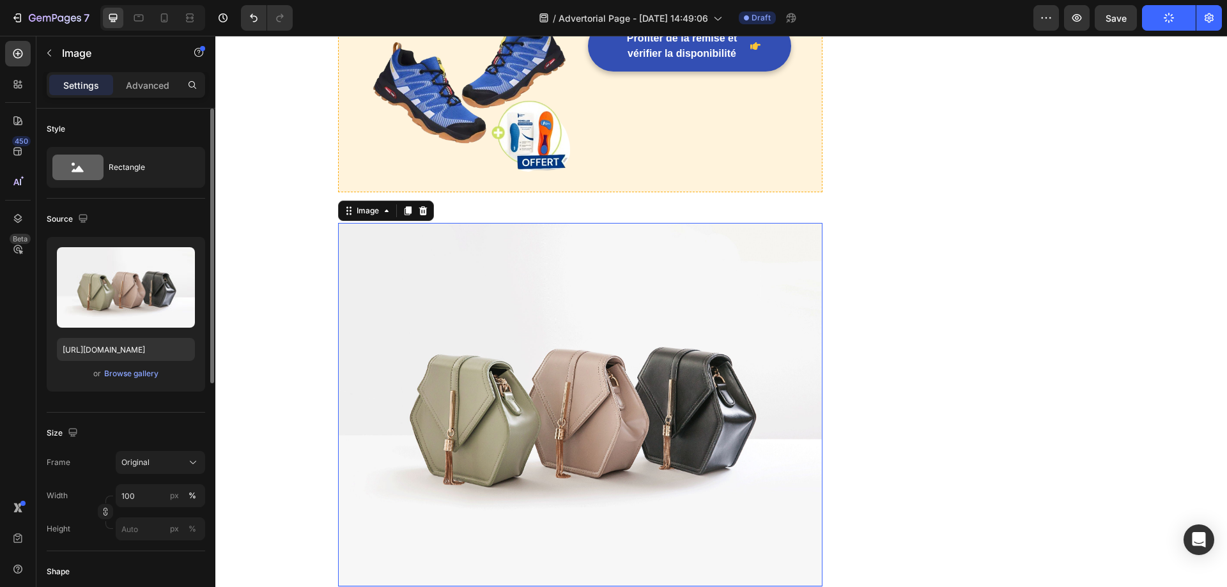
click at [116, 382] on div "Upload Image [URL][DOMAIN_NAME] or Browse gallery" at bounding box center [126, 314] width 158 height 155
click at [125, 377] on div "Browse gallery" at bounding box center [131, 373] width 54 height 11
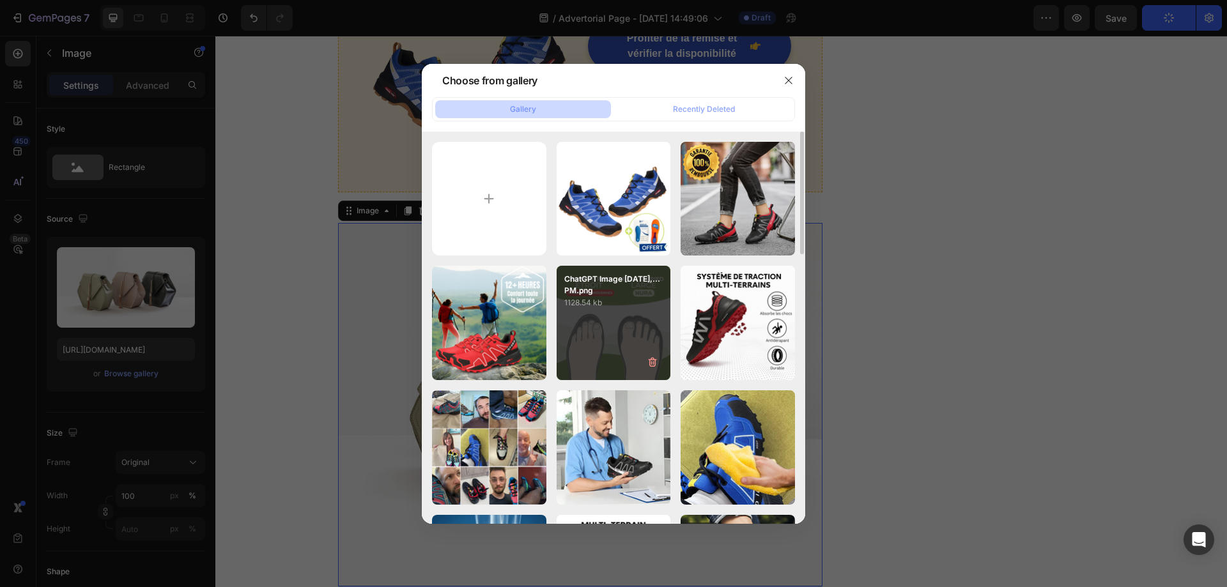
click at [589, 318] on div "ChatGPT Image [DATE],...PM.png 1128.54 kb" at bounding box center [613, 323] width 114 height 114
type input "[URL][DOMAIN_NAME]"
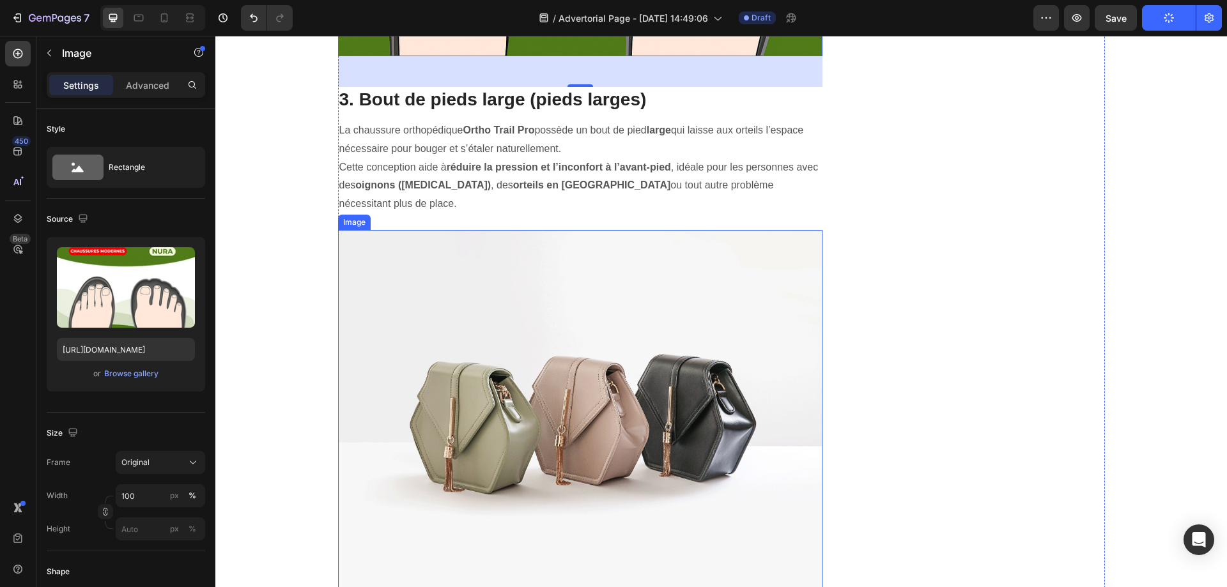
scroll to position [3130, 0]
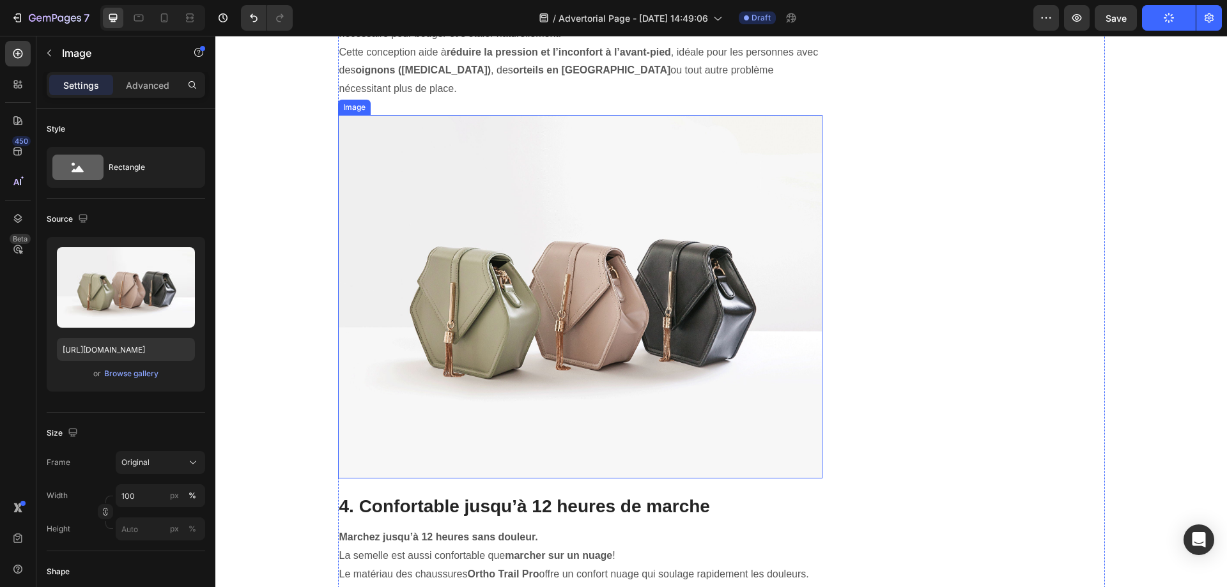
click at [527, 282] on img at bounding box center [580, 297] width 485 height 364
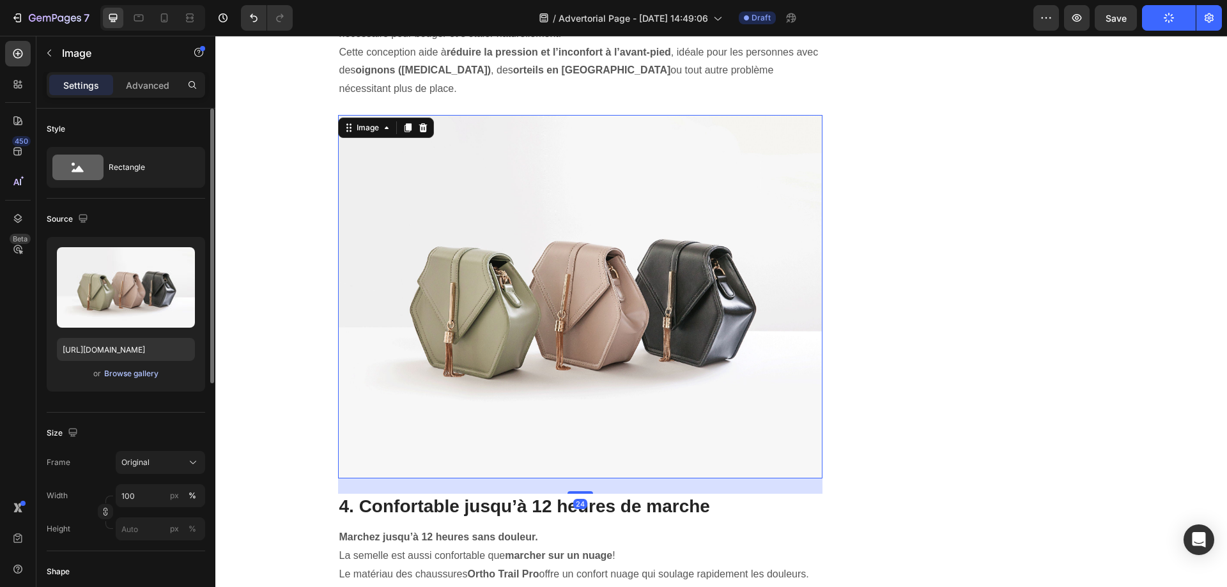
click at [139, 373] on div "Browse gallery" at bounding box center [131, 373] width 54 height 11
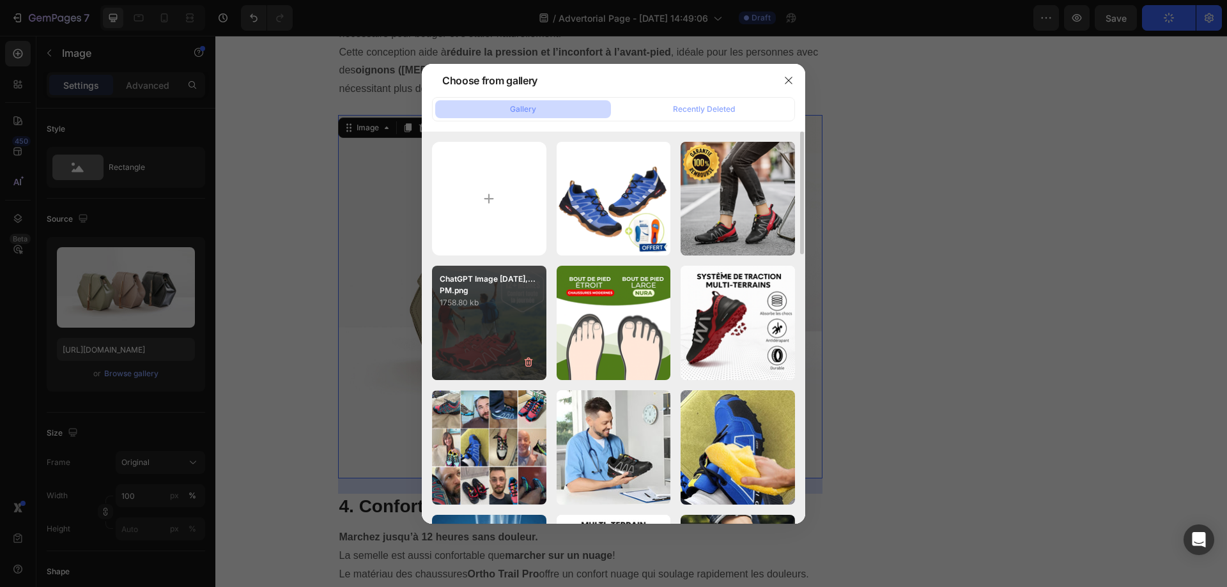
click at [534, 337] on div "ChatGPT Image [DATE],...PM.png 1758.80 kb" at bounding box center [489, 323] width 114 height 114
type input "[URL][DOMAIN_NAME]"
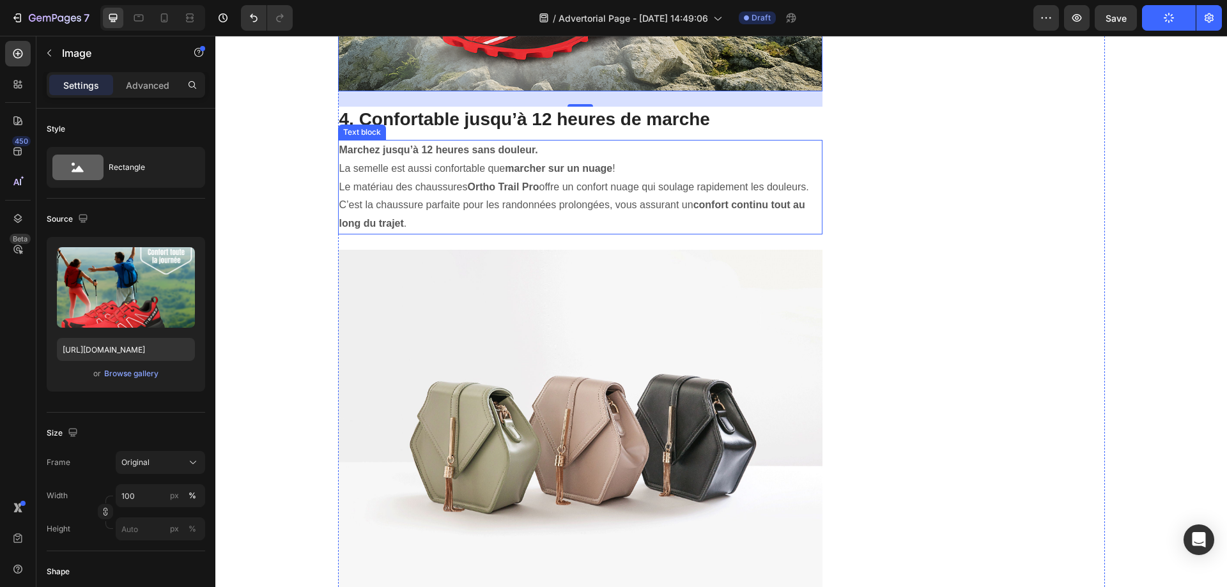
scroll to position [3641, 0]
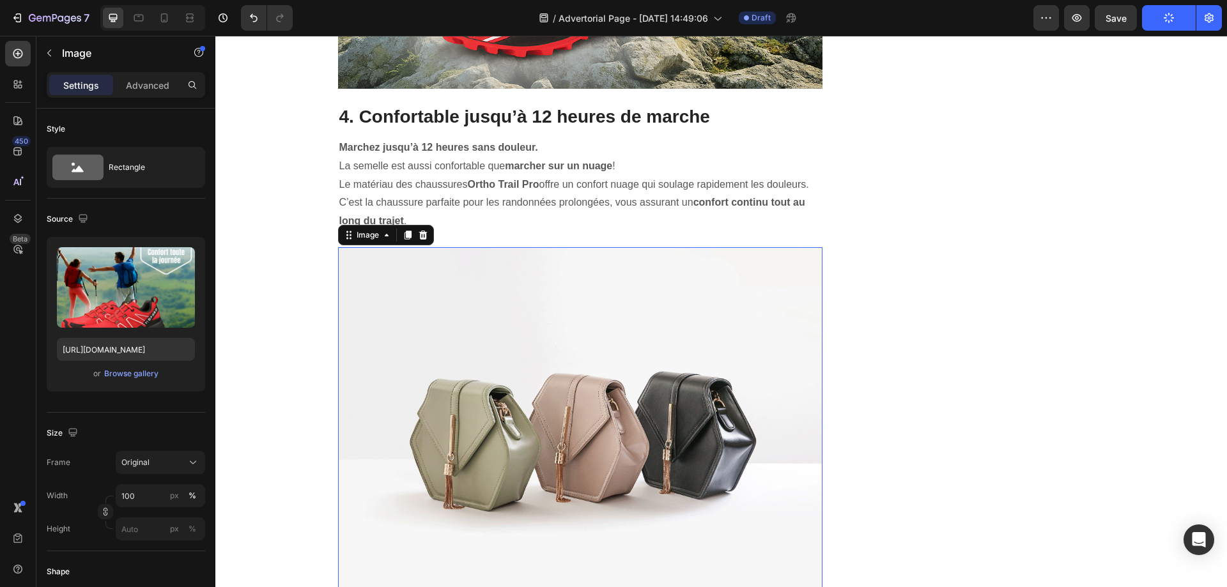
click at [526, 360] on img at bounding box center [580, 429] width 485 height 364
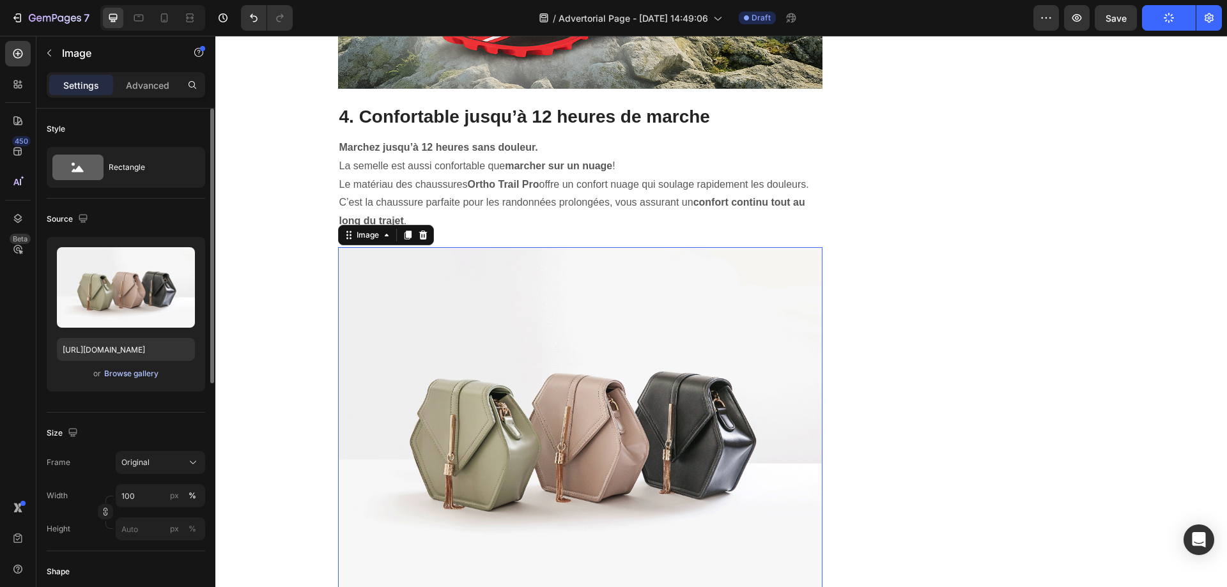
click at [137, 373] on div "Browse gallery" at bounding box center [131, 373] width 54 height 11
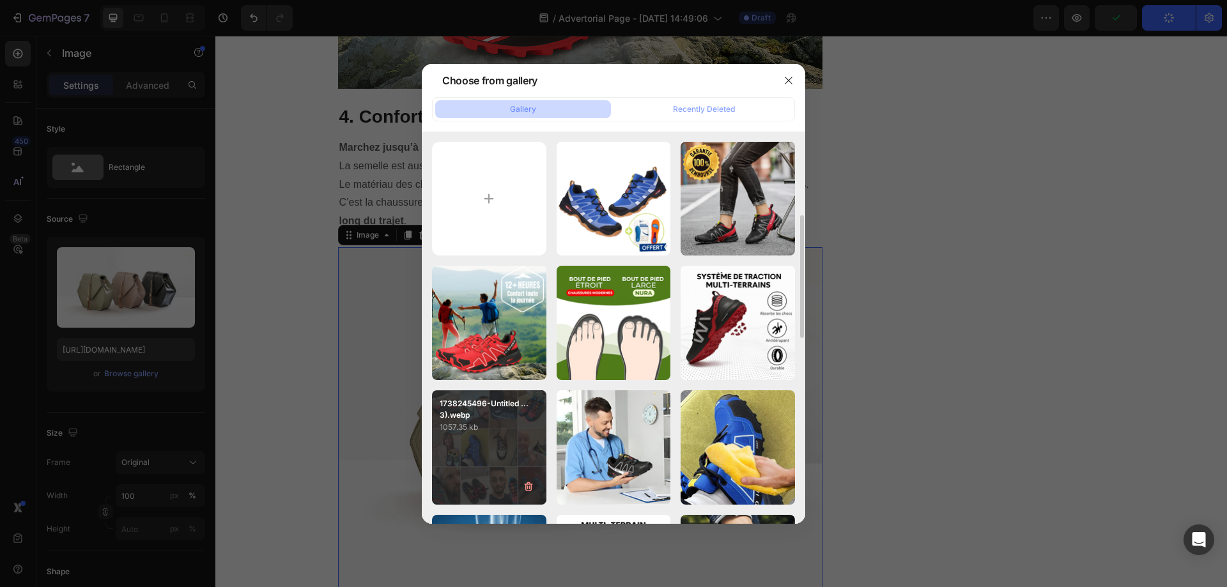
scroll to position [192, 0]
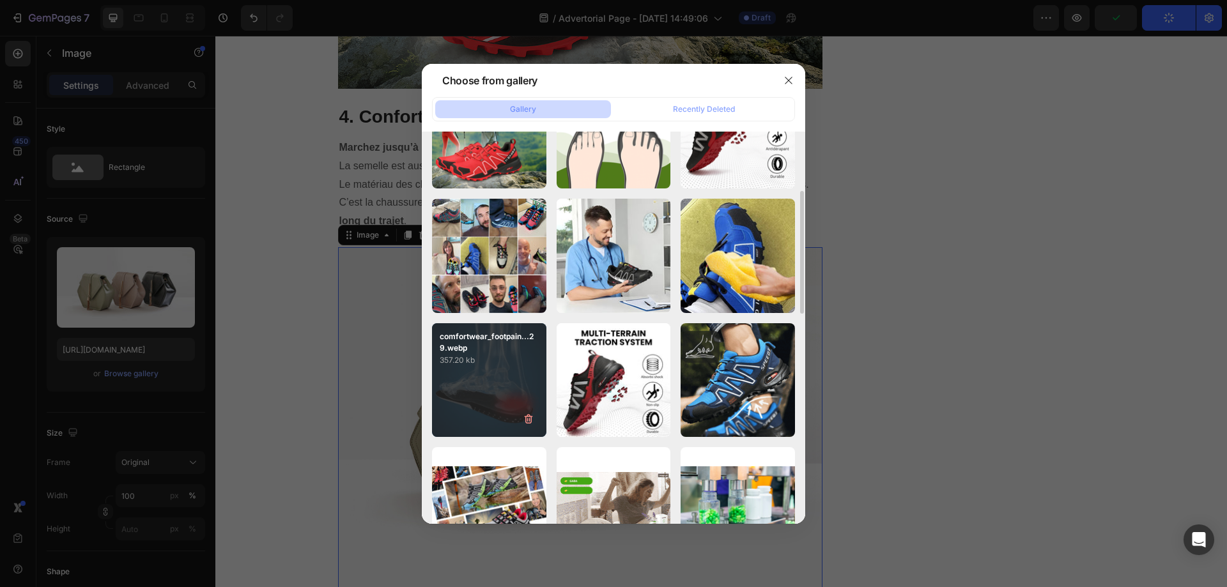
click at [512, 367] on div "comfortwear_footpain...29.webp 357.20 kb" at bounding box center [489, 380] width 114 height 114
type input "[URL][DOMAIN_NAME]"
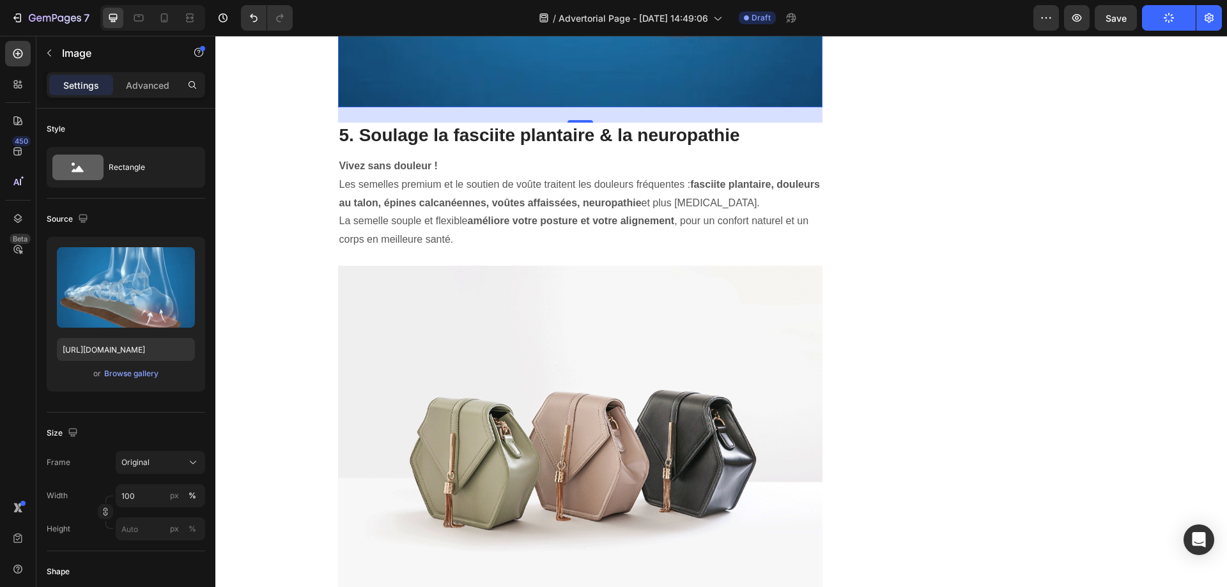
scroll to position [4344, 0]
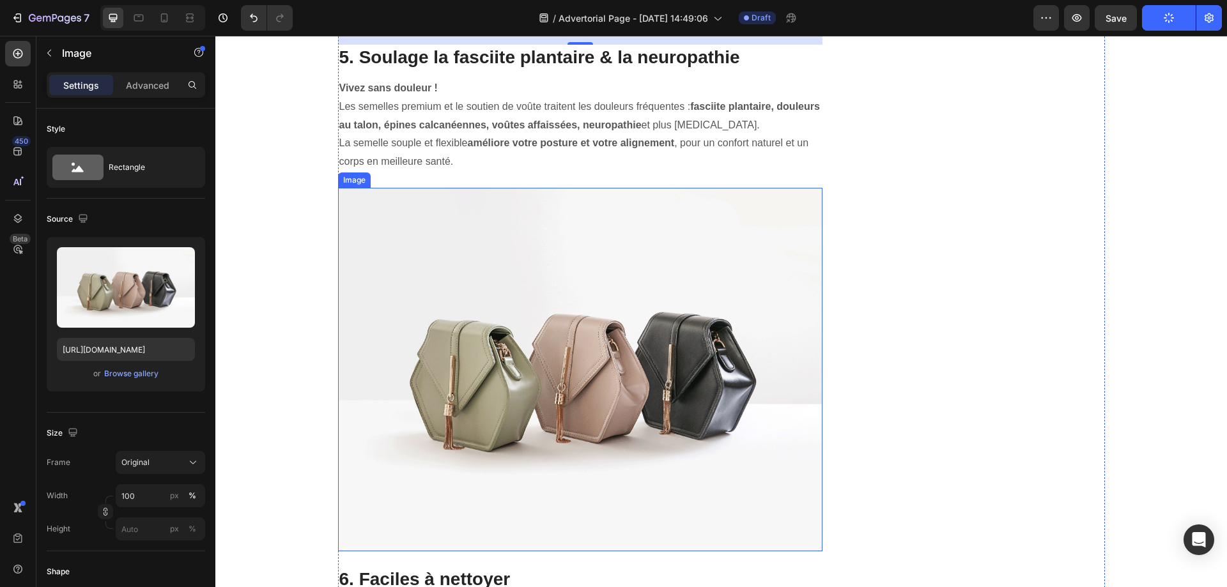
click at [574, 341] on img at bounding box center [580, 370] width 485 height 364
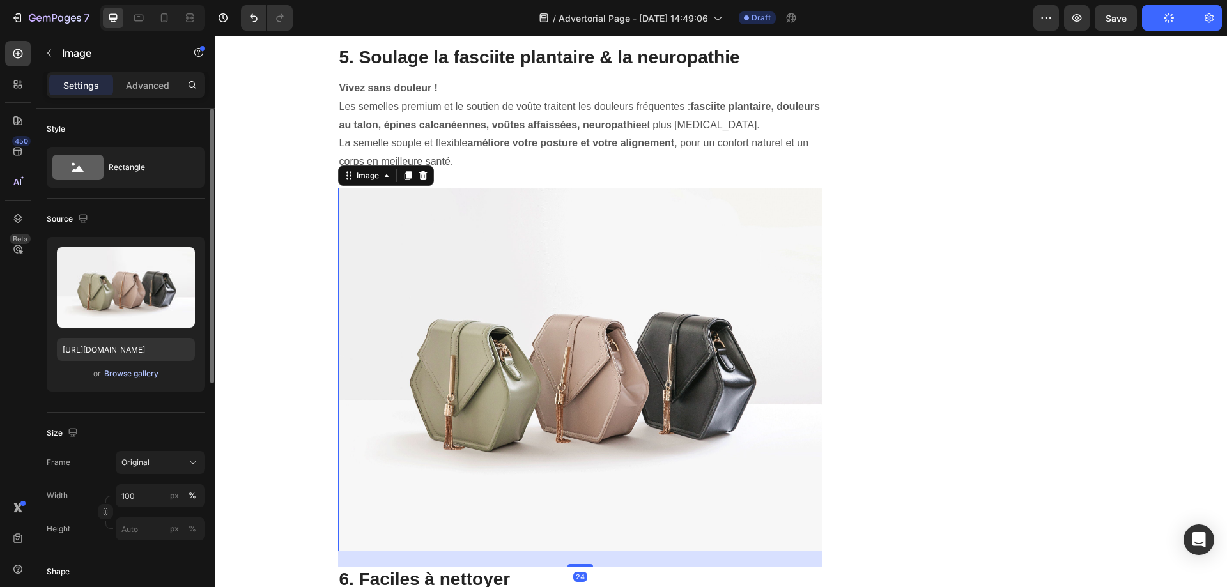
click at [144, 376] on div "Browse gallery" at bounding box center [131, 373] width 54 height 11
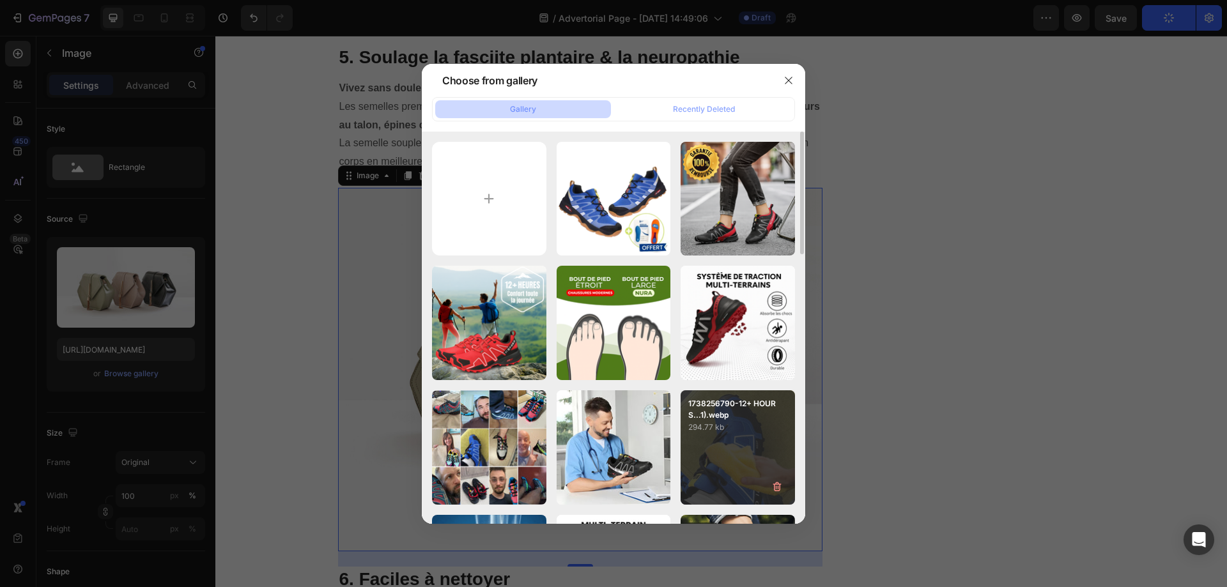
click at [733, 436] on div "1738256790-12+ HOURS...1).webp 294.77 kb" at bounding box center [737, 447] width 114 height 114
type input "[URL][DOMAIN_NAME]"
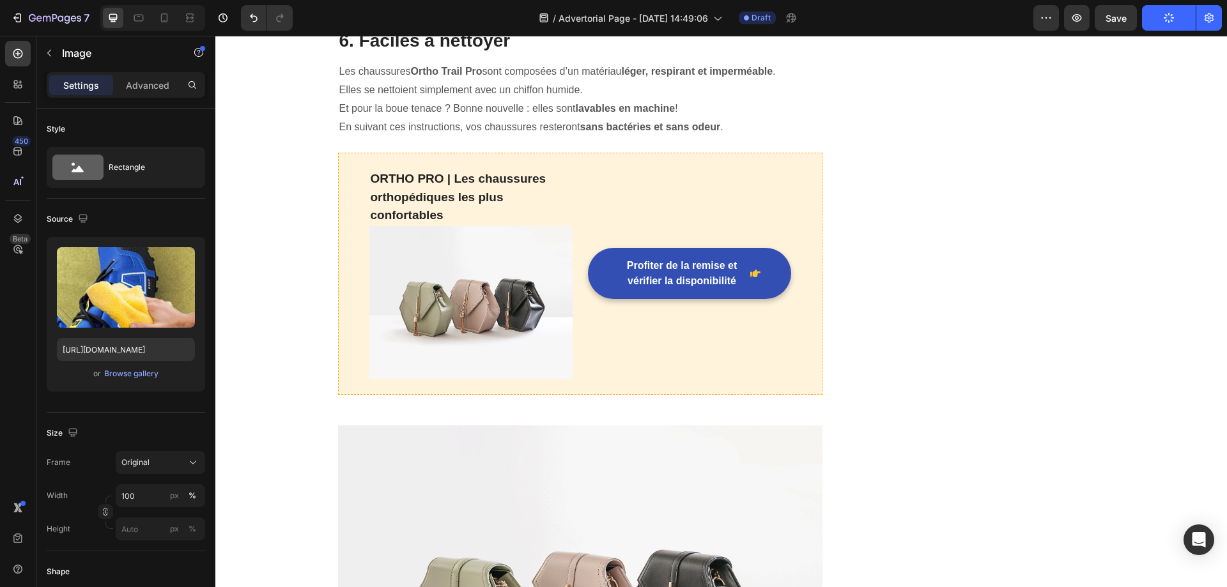
scroll to position [5047, 0]
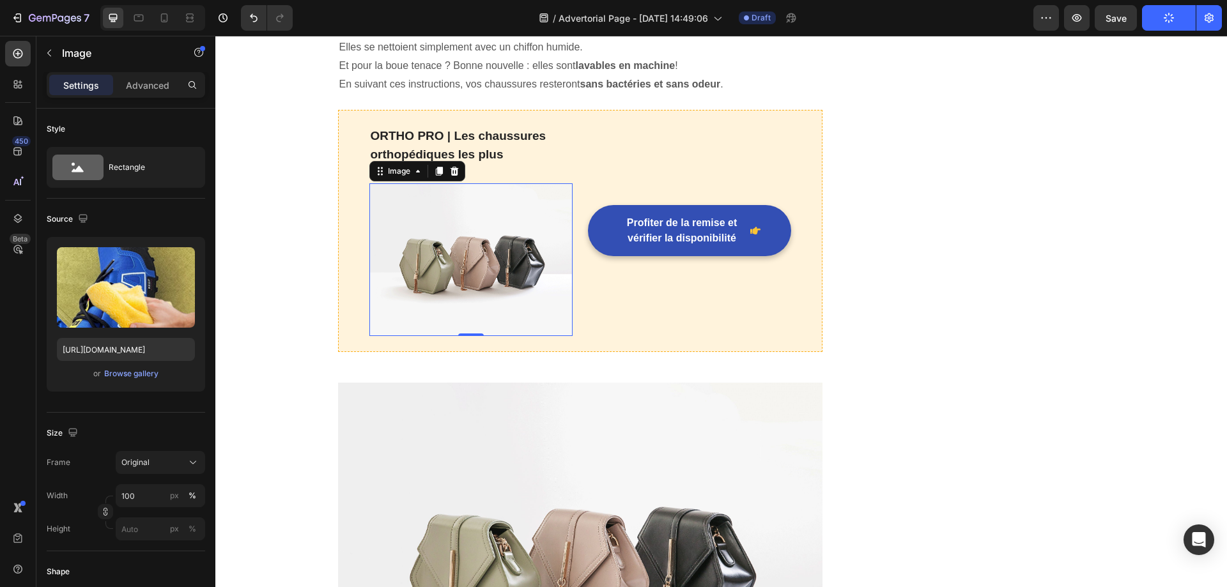
click at [480, 227] on img at bounding box center [470, 259] width 203 height 153
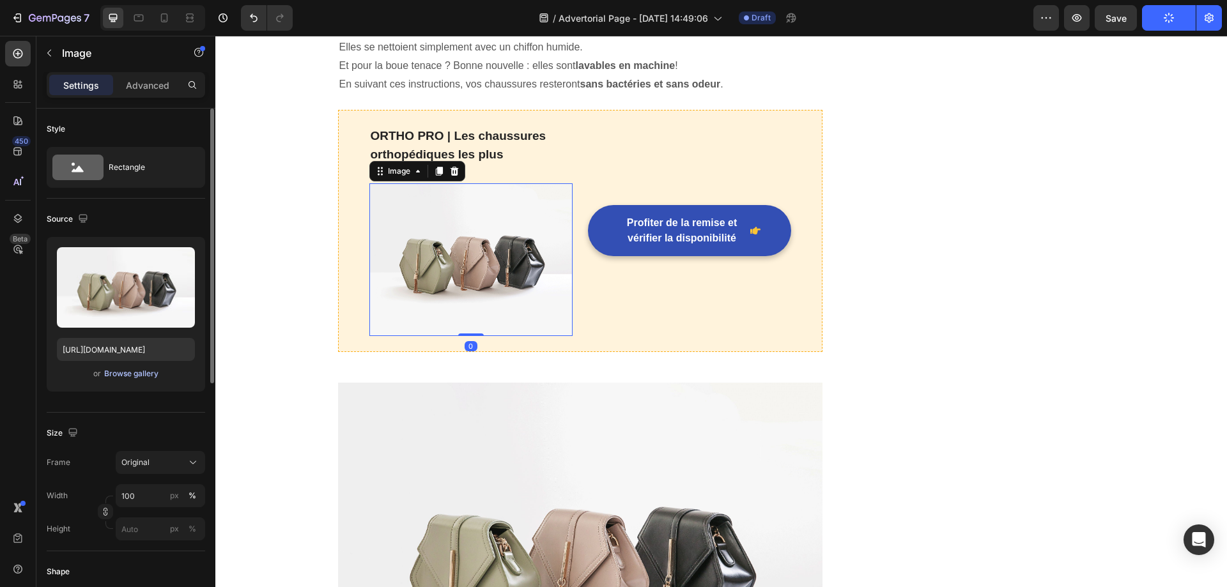
click at [126, 376] on div "Browse gallery" at bounding box center [131, 373] width 54 height 11
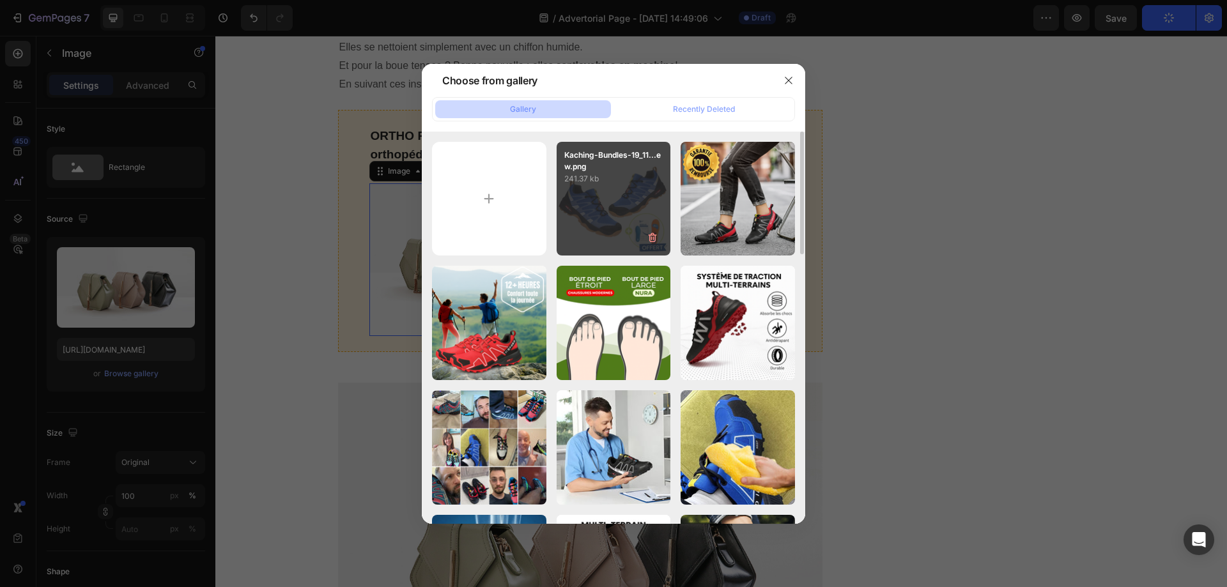
click at [651, 216] on div "Kaching-Bundles-19_11...ew.png 241.37 kb" at bounding box center [613, 199] width 114 height 114
type input "[URL][DOMAIN_NAME]"
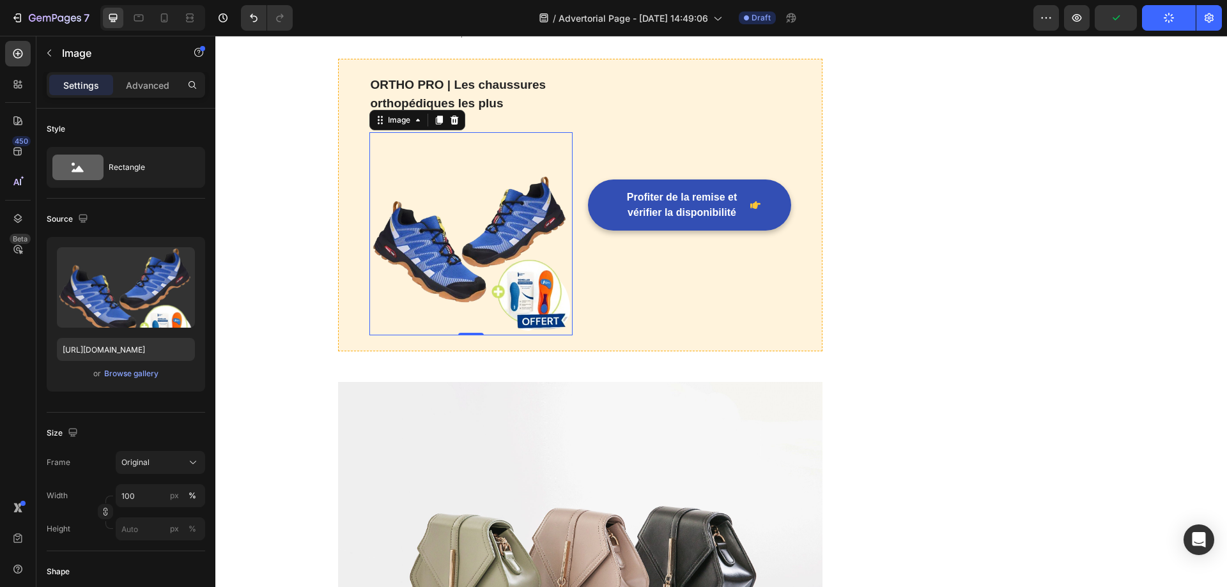
scroll to position [5239, 0]
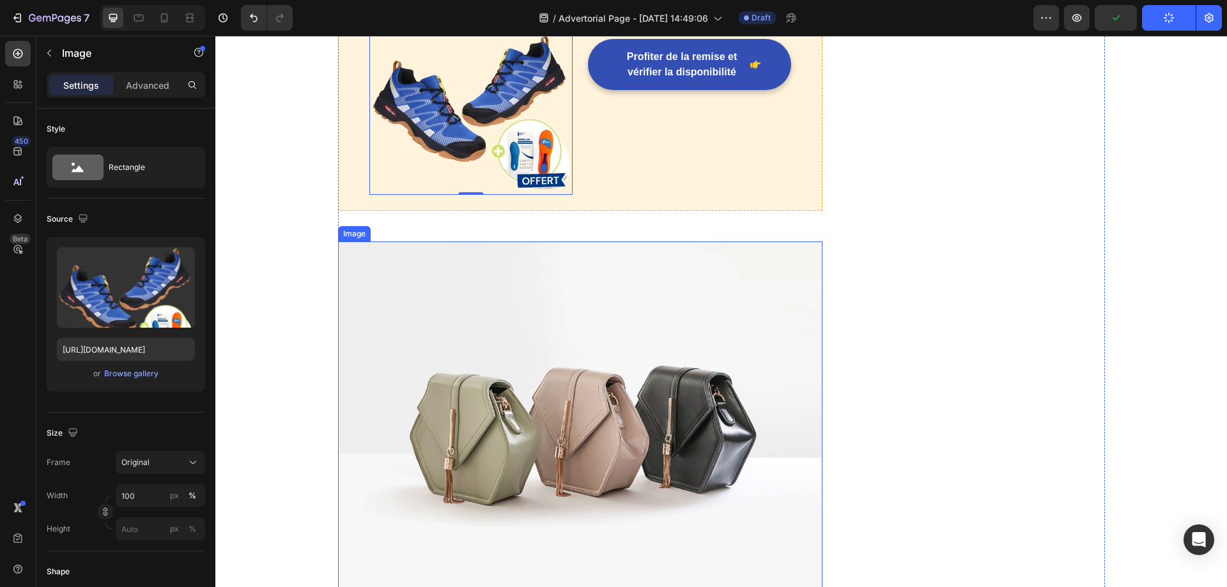
click at [591, 325] on img at bounding box center [580, 423] width 485 height 364
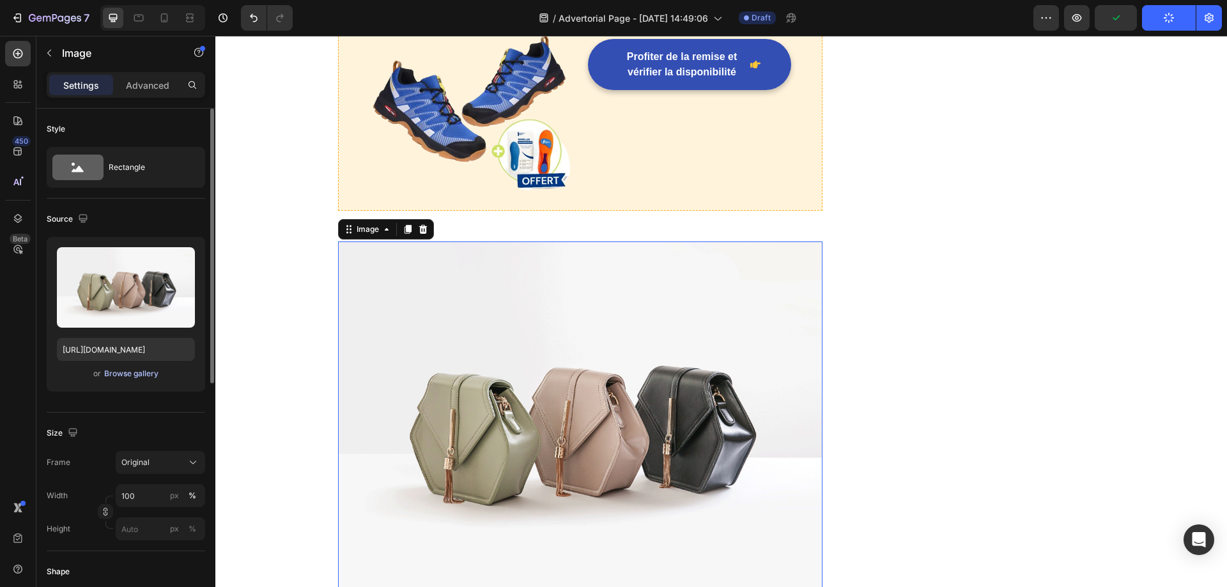
click at [120, 375] on div "Browse gallery" at bounding box center [131, 373] width 54 height 11
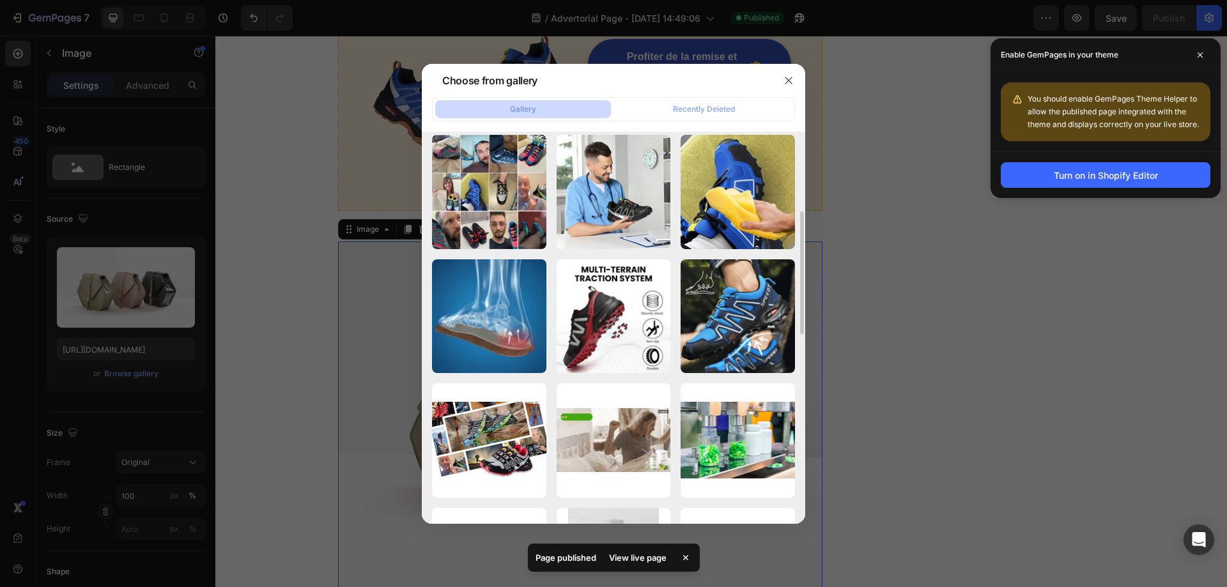
scroll to position [0, 0]
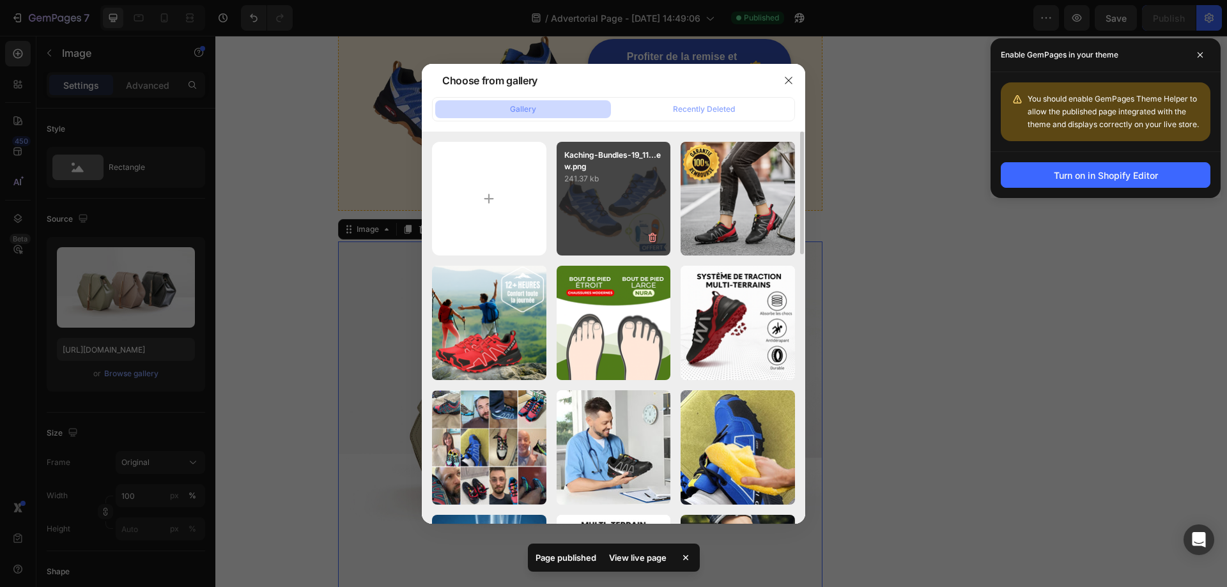
click at [606, 195] on div "Kaching-Bundles-19_11...ew.png 241.37 kb" at bounding box center [613, 199] width 114 height 114
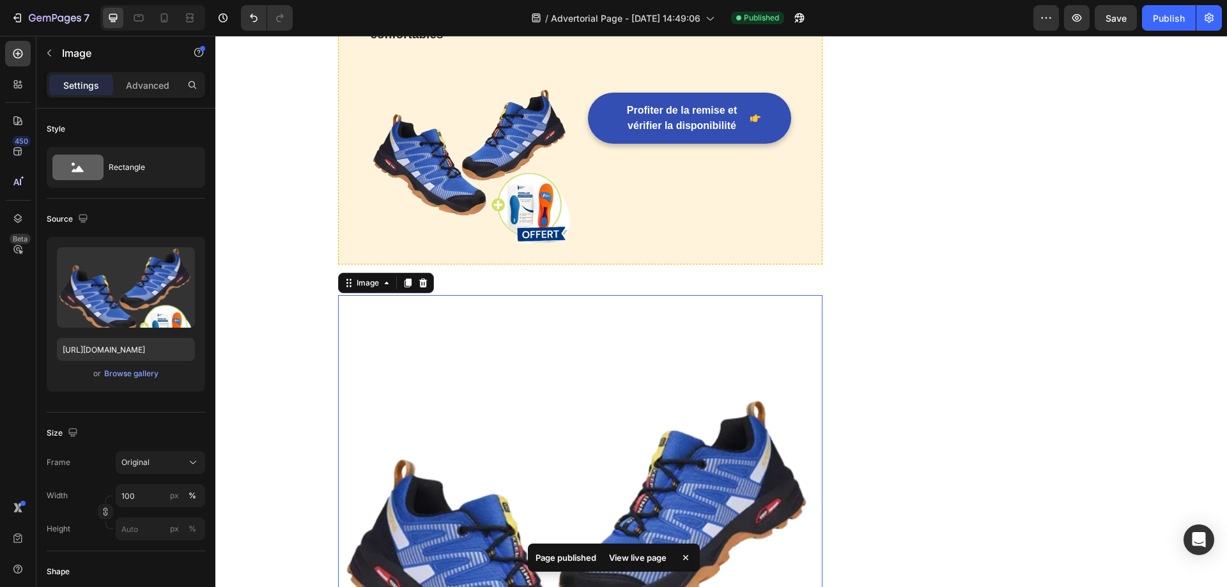
scroll to position [5175, 0]
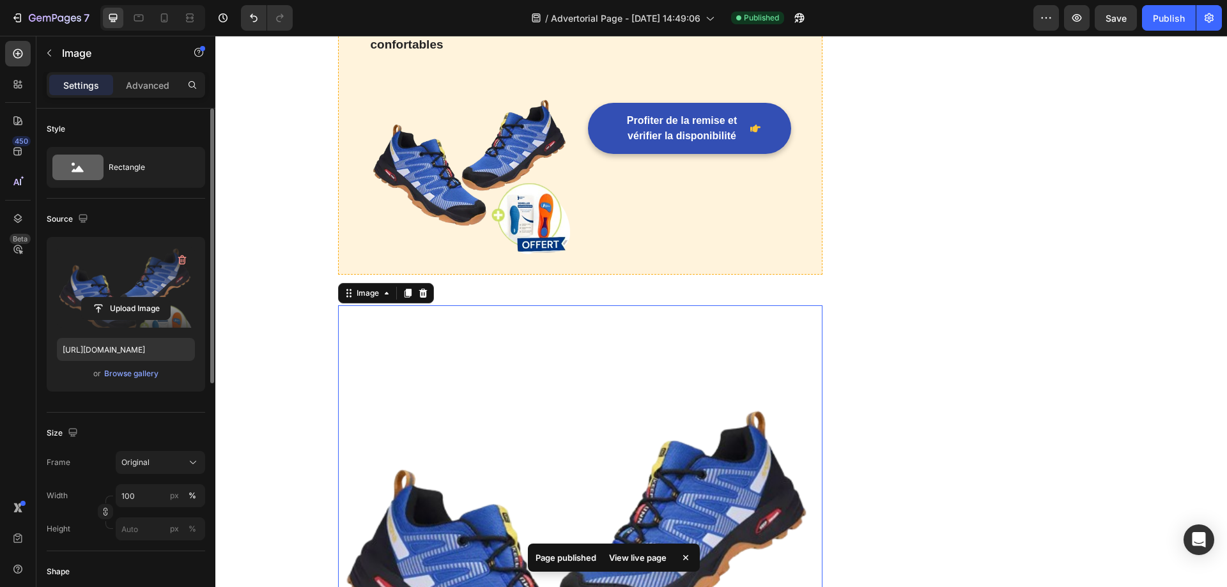
click at [126, 277] on label at bounding box center [126, 287] width 138 height 80
click at [126, 298] on input "file" at bounding box center [126, 309] width 88 height 22
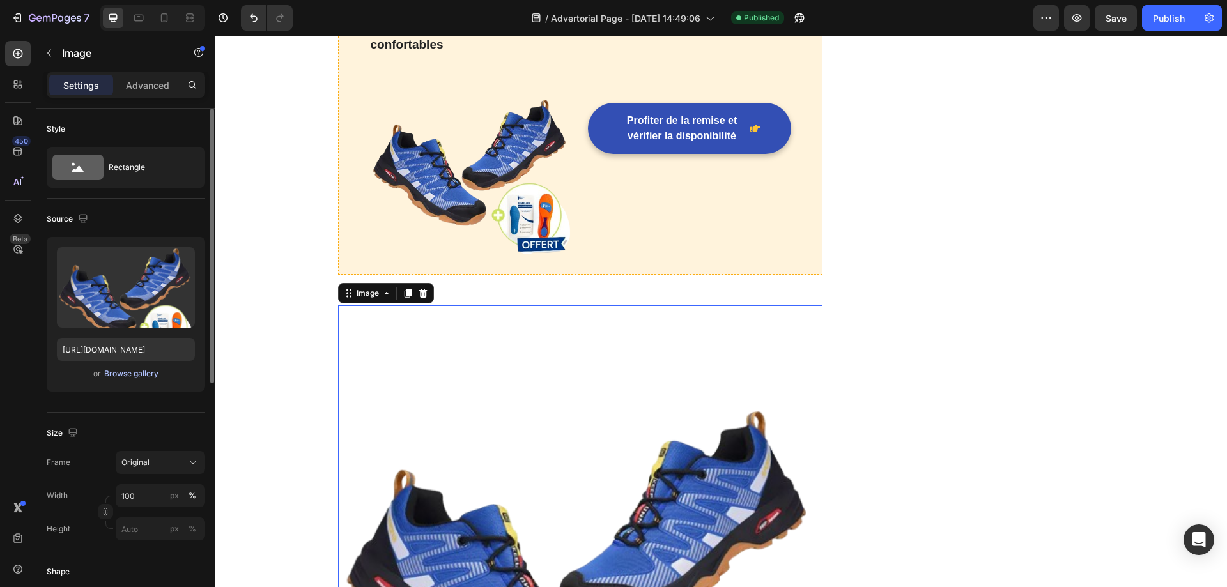
click at [139, 379] on div "Browse gallery" at bounding box center [131, 373] width 54 height 11
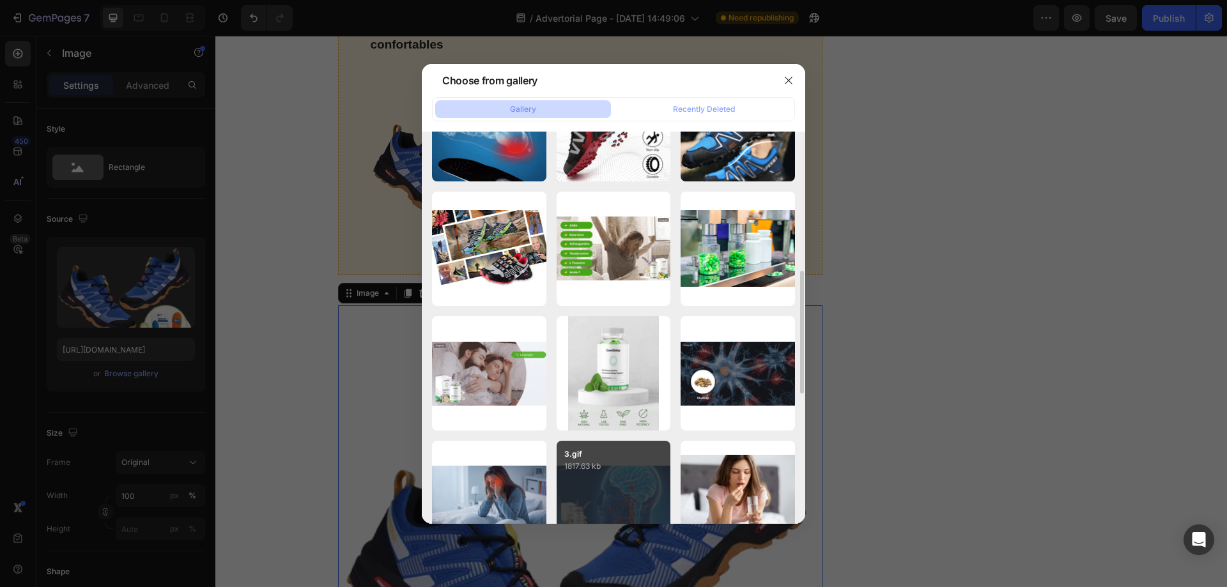
scroll to position [383, 0]
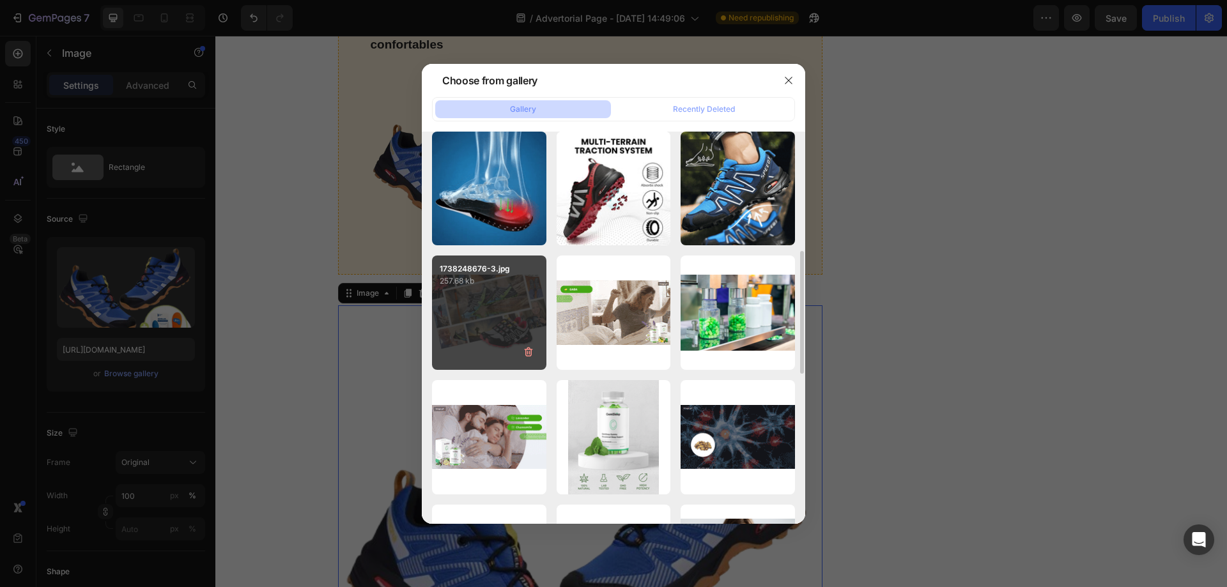
click at [490, 344] on div "1738248676-3.jpg 257.68 kb" at bounding box center [489, 313] width 114 height 114
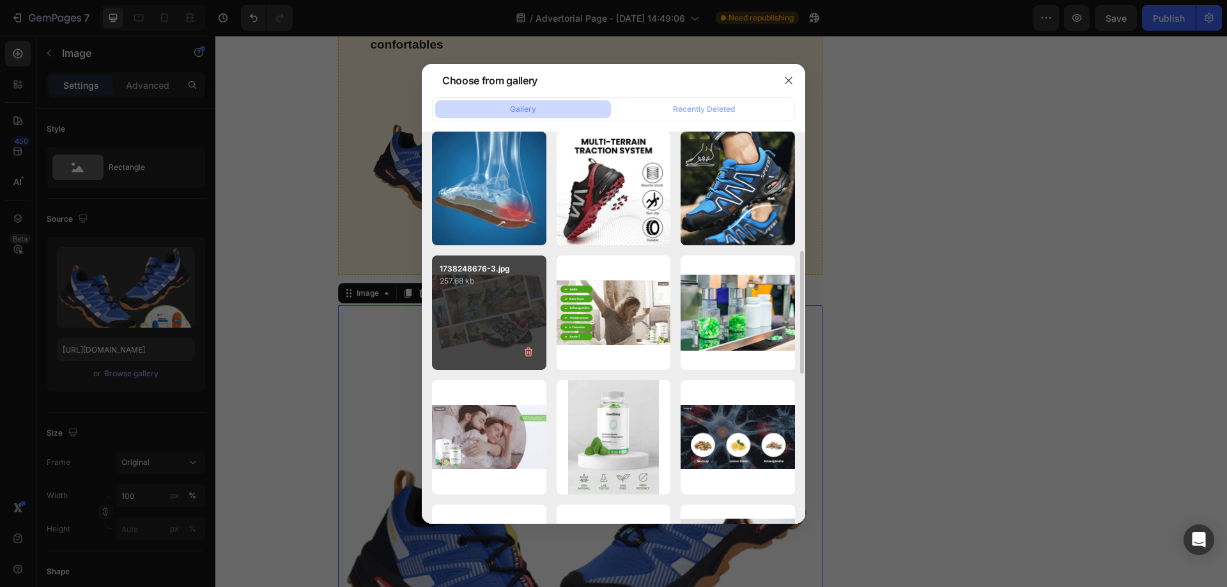
type input "[URL][DOMAIN_NAME]"
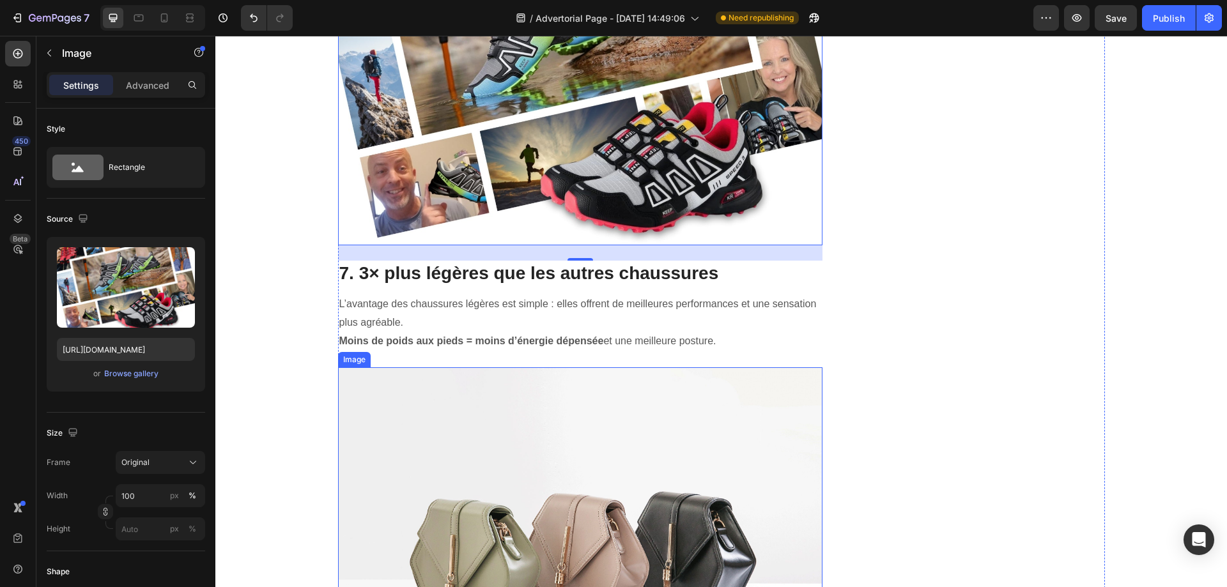
scroll to position [5622, 0]
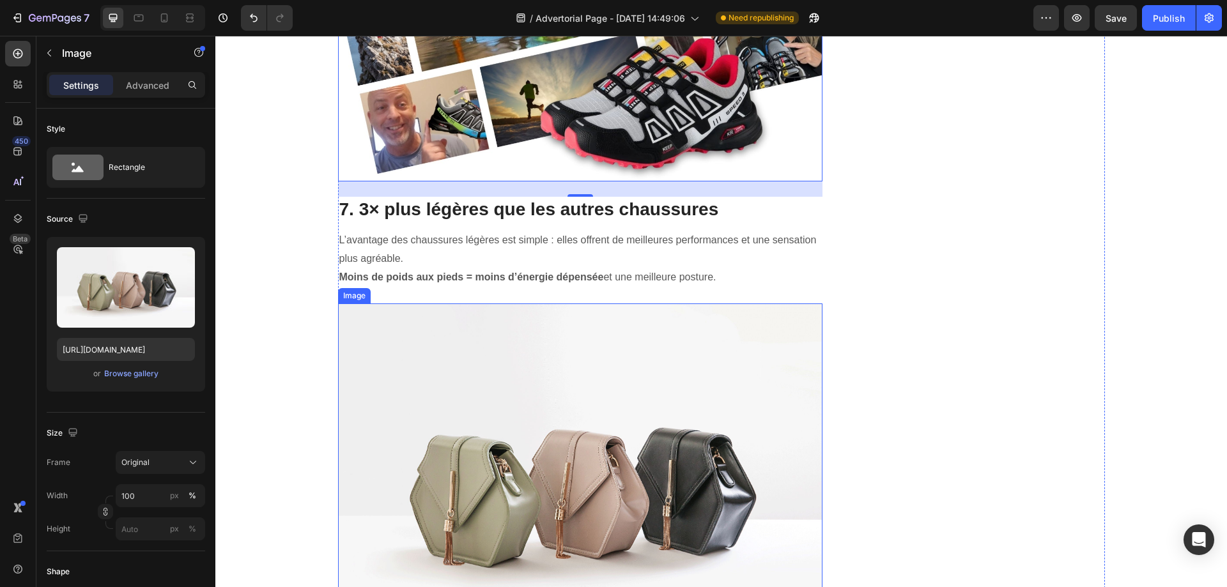
click at [470, 410] on img at bounding box center [580, 485] width 485 height 364
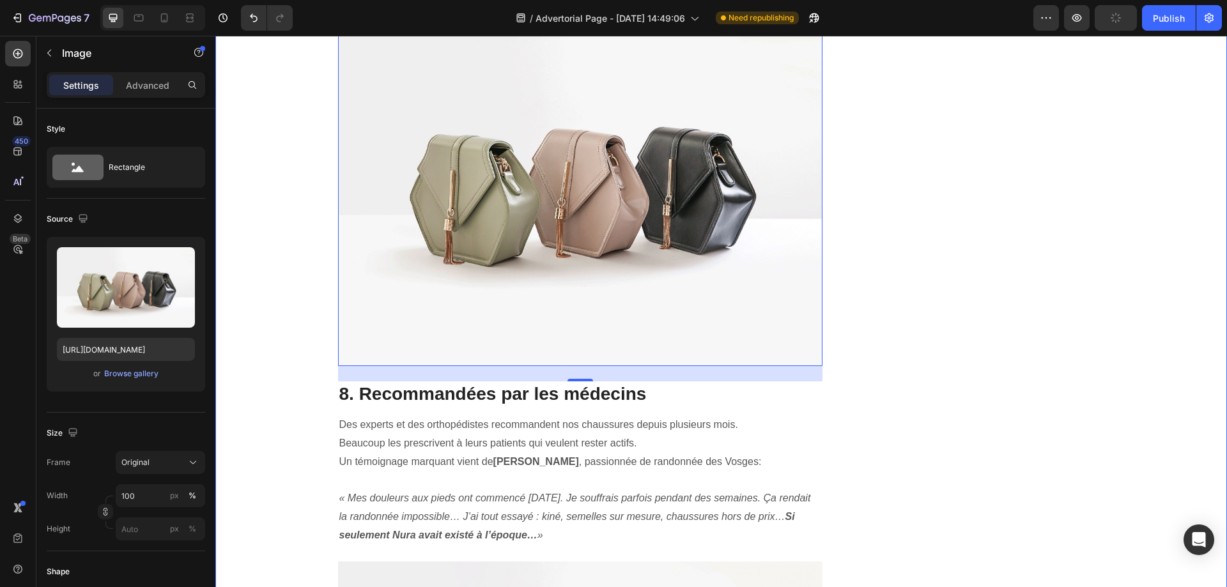
scroll to position [5941, 0]
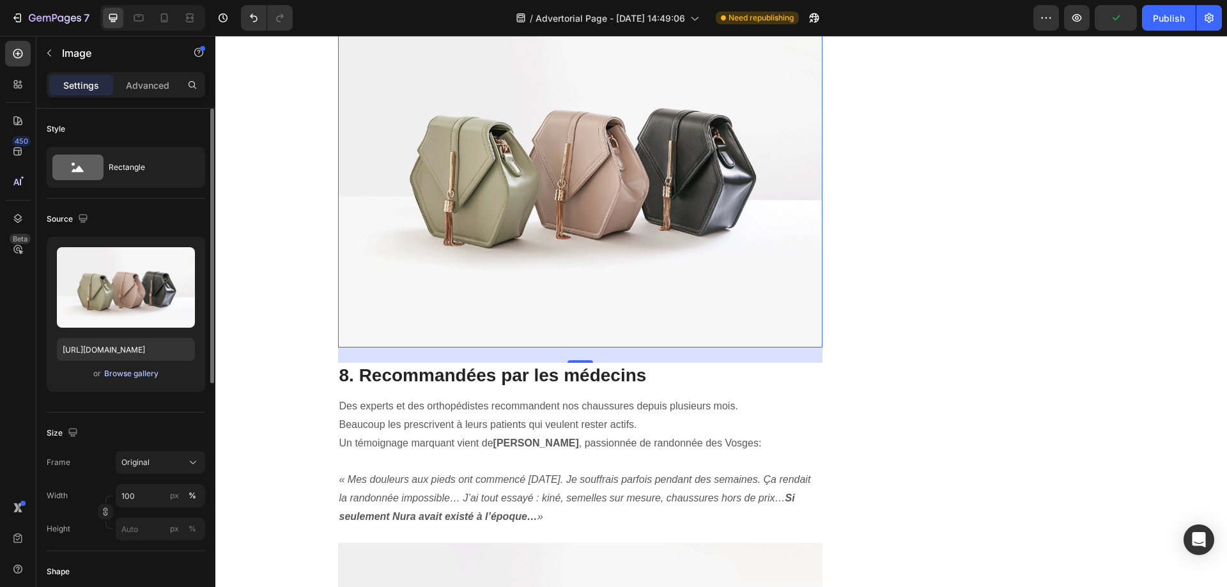
click at [129, 369] on div "Browse gallery" at bounding box center [131, 373] width 54 height 11
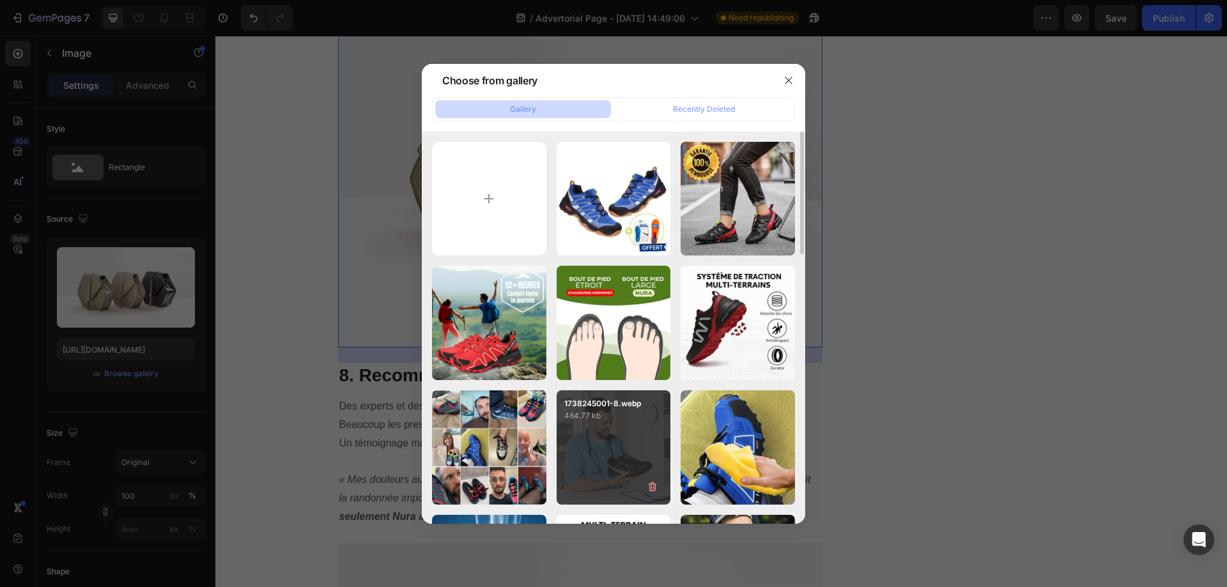
click at [582, 482] on div "1738245001-8.webp 484.77 kb" at bounding box center [613, 447] width 114 height 114
type input "[URL][DOMAIN_NAME]"
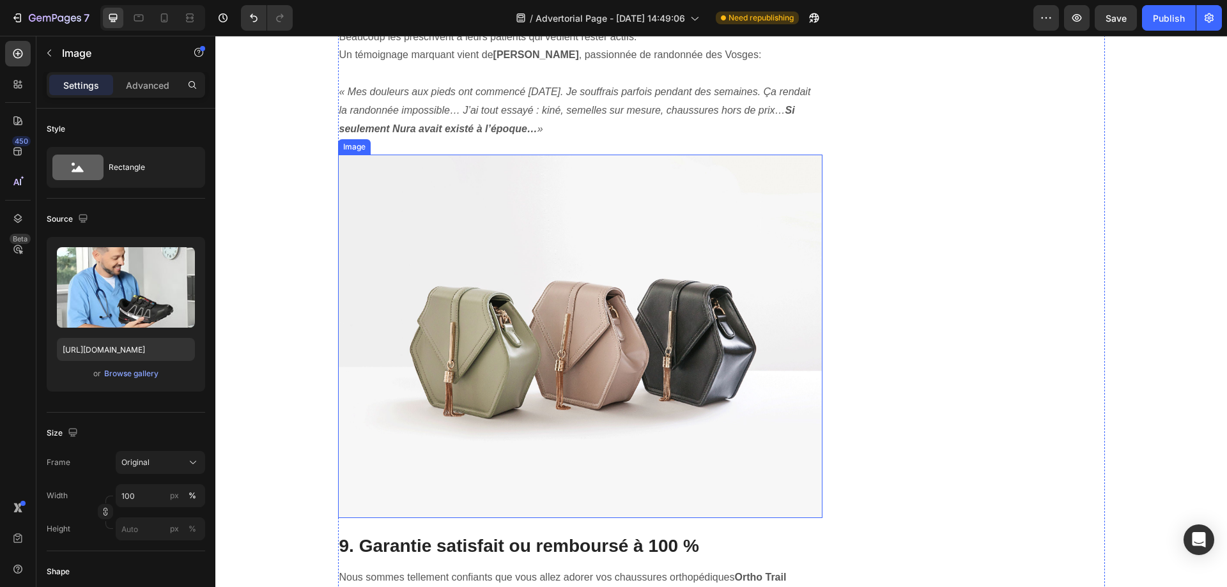
scroll to position [6452, 0]
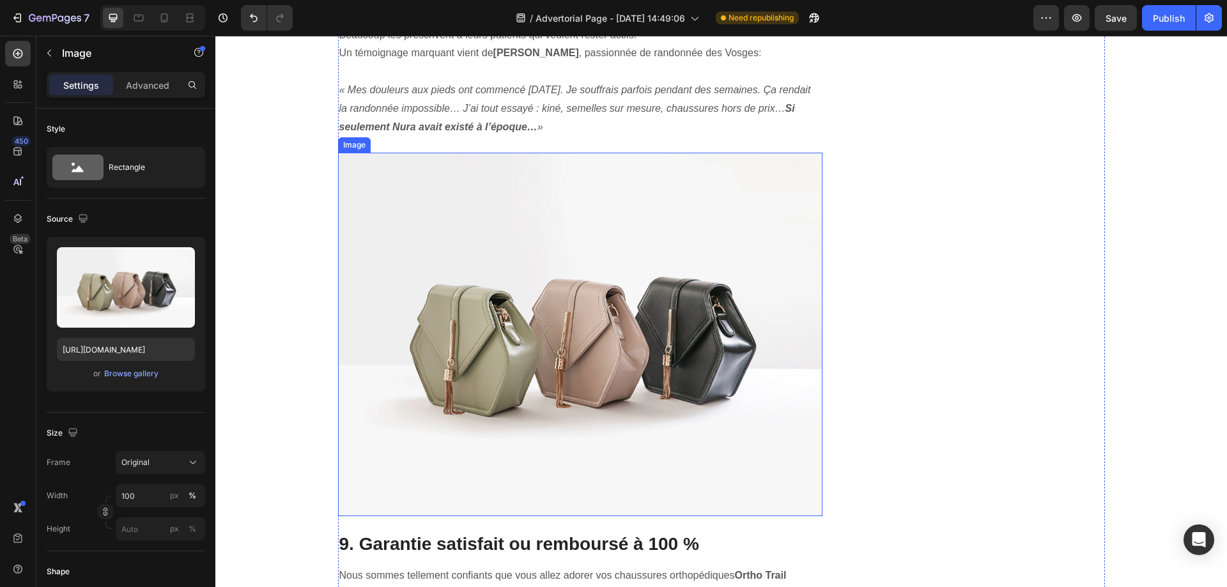
click at [496, 310] on img at bounding box center [580, 335] width 485 height 364
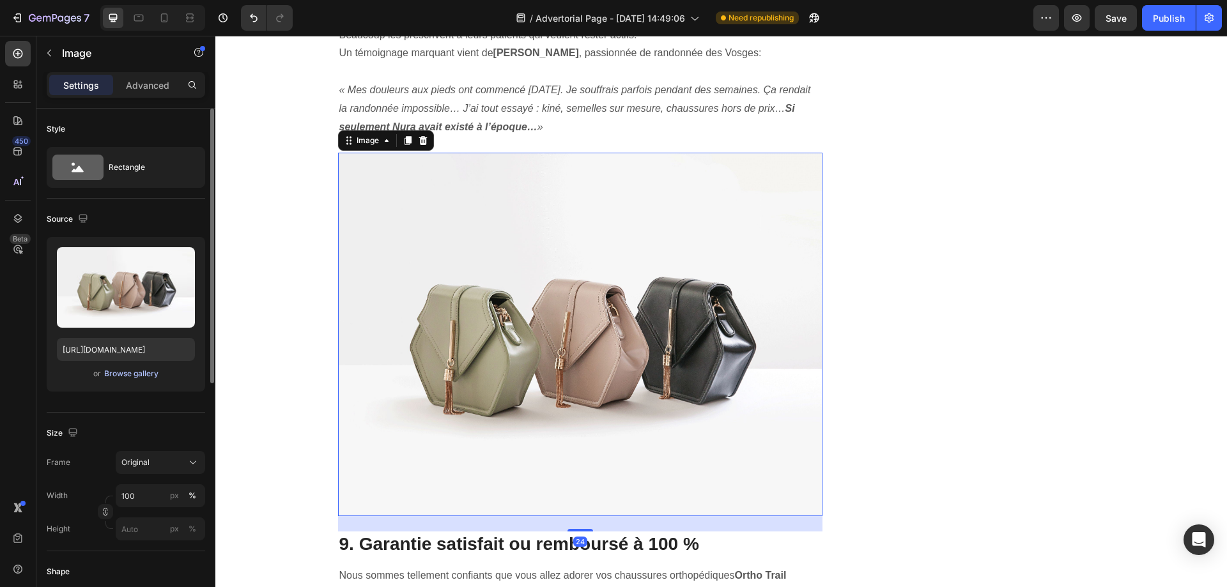
click at [153, 372] on div "Browse gallery" at bounding box center [131, 373] width 54 height 11
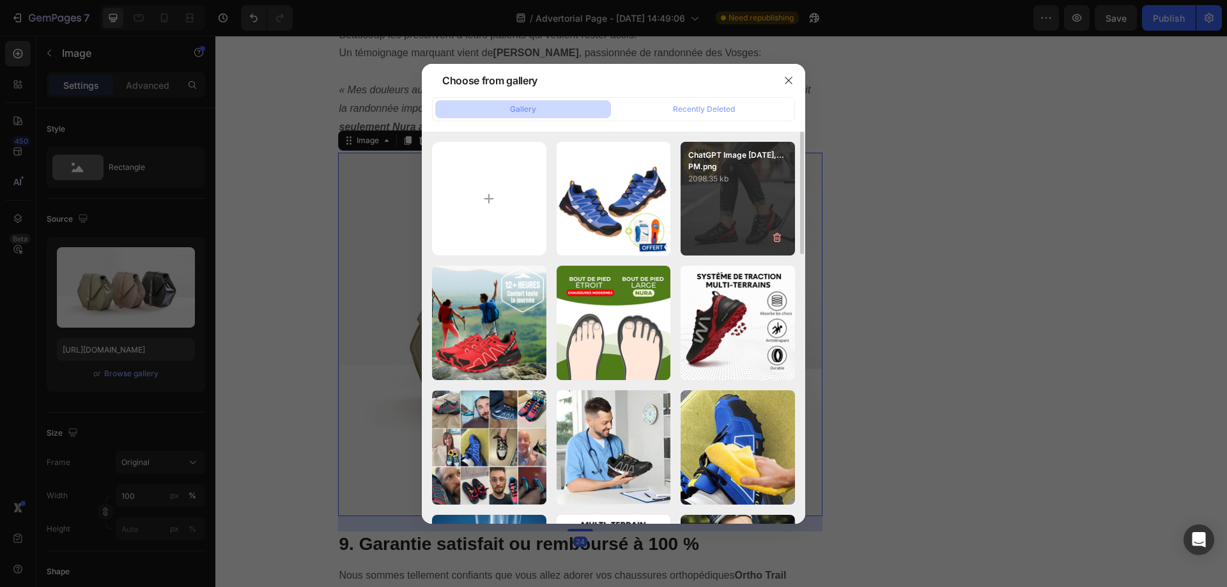
click at [718, 212] on div "ChatGPT Image [DATE],...PM.png 2098.35 kb" at bounding box center [737, 199] width 114 height 114
type input "[URL][DOMAIN_NAME]"
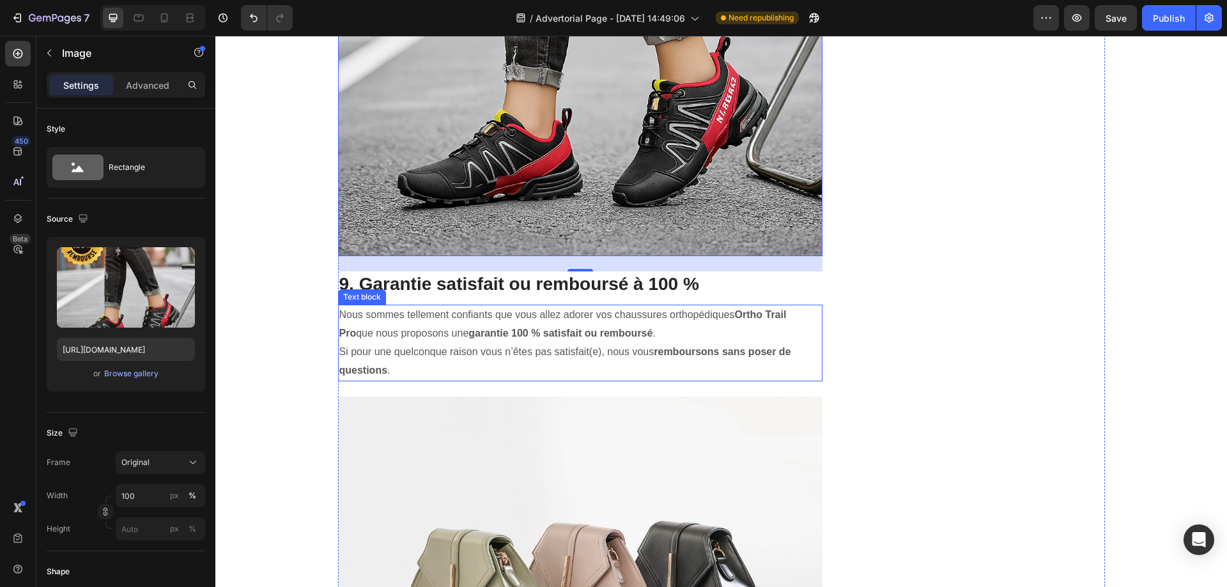
scroll to position [6836, 0]
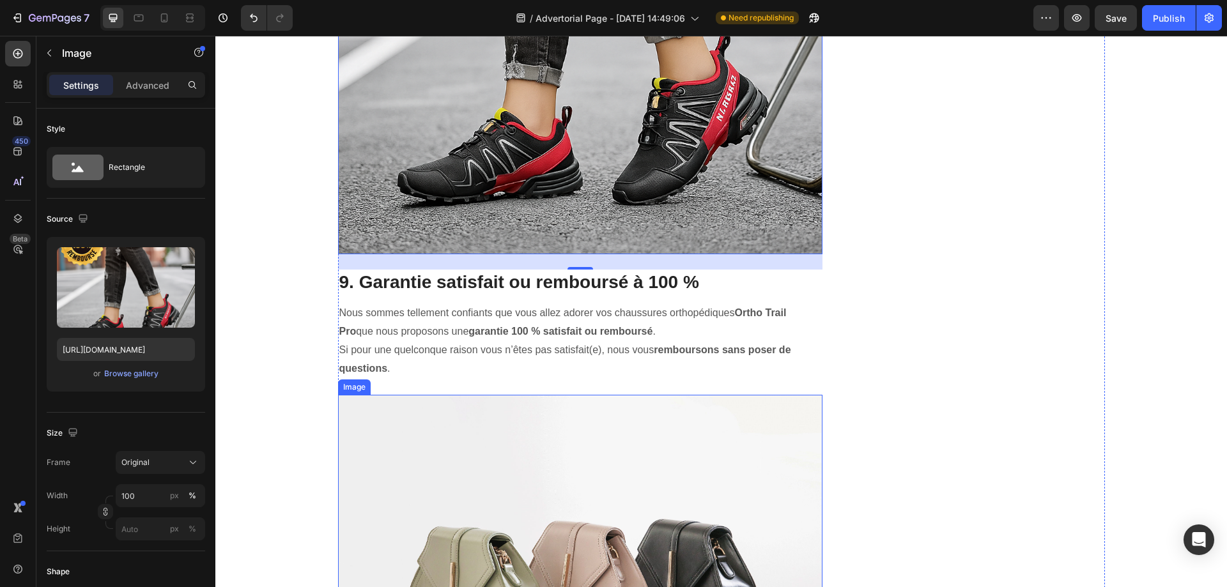
click at [501, 413] on img at bounding box center [580, 577] width 485 height 364
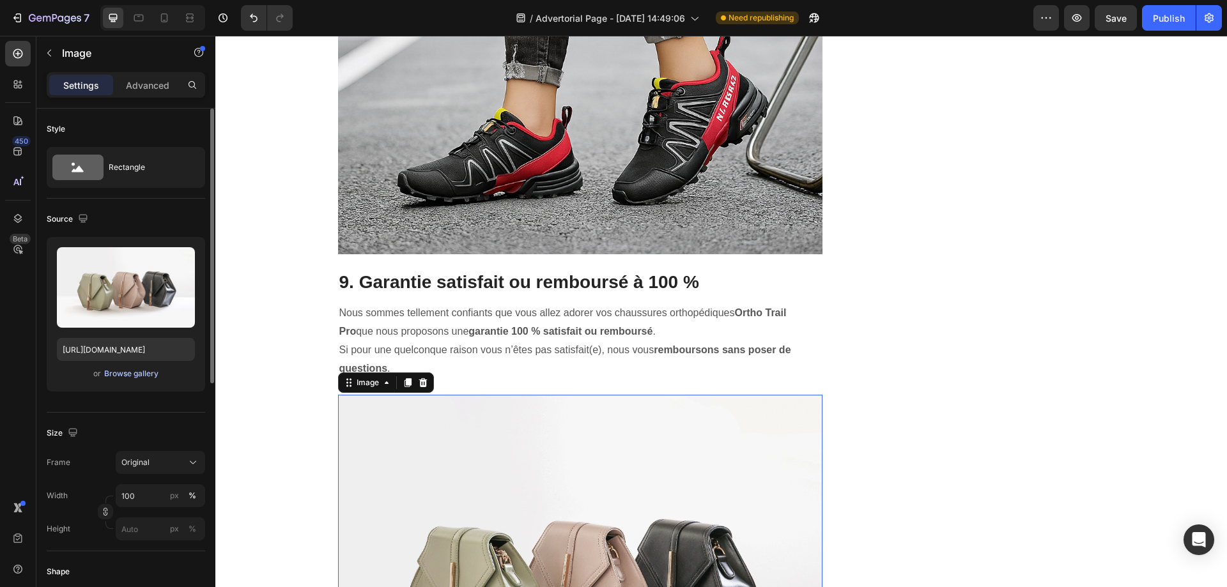
click at [143, 376] on div "Browse gallery" at bounding box center [131, 373] width 54 height 11
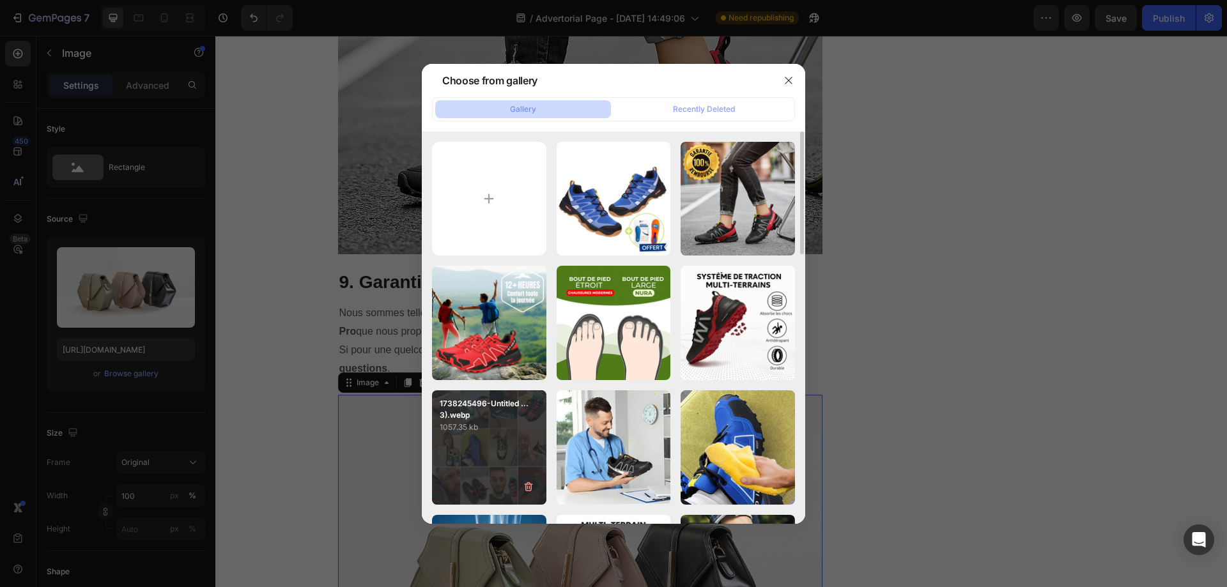
click at [463, 442] on div "1738245496-Untitled ...3).webp 1057.35 kb" at bounding box center [489, 447] width 114 height 114
type input "[URL][DOMAIN_NAME]"
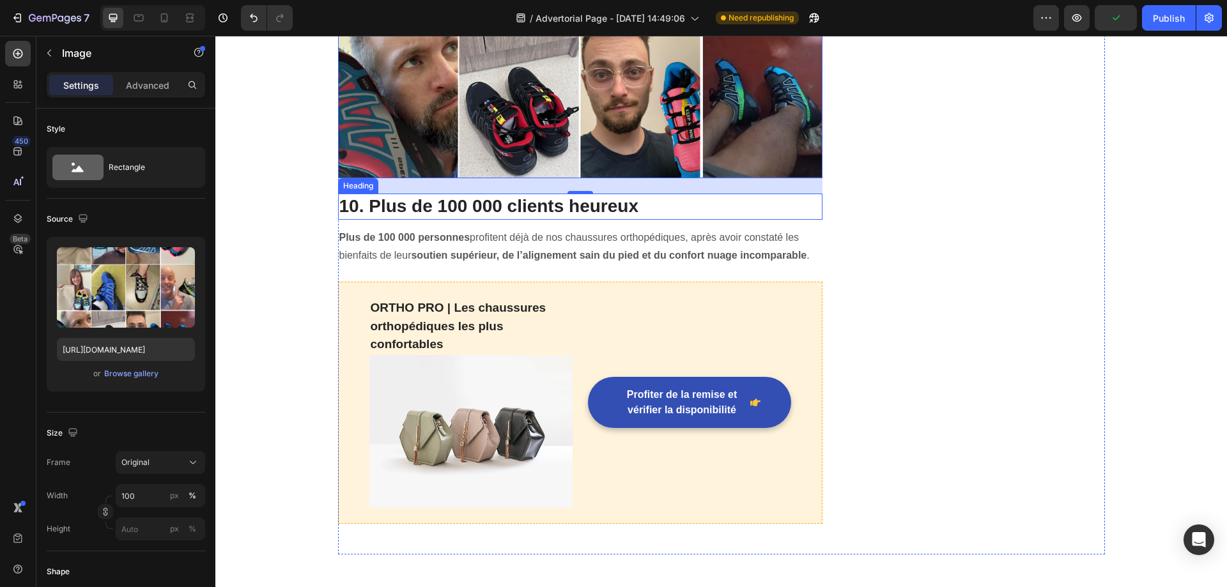
scroll to position [7538, 0]
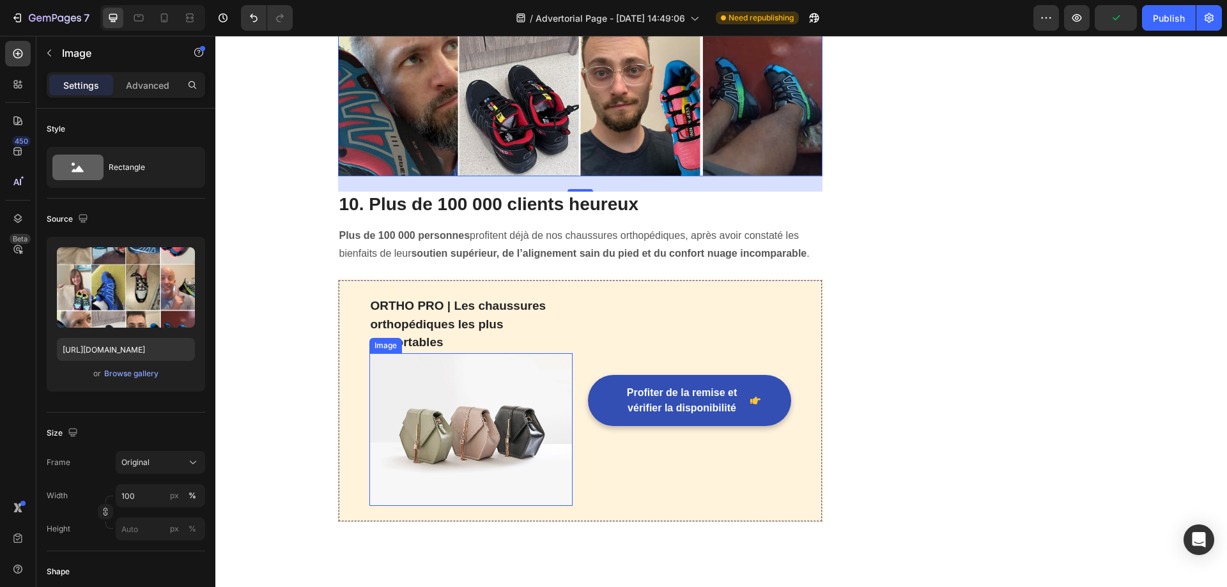
click at [465, 404] on img at bounding box center [470, 429] width 203 height 153
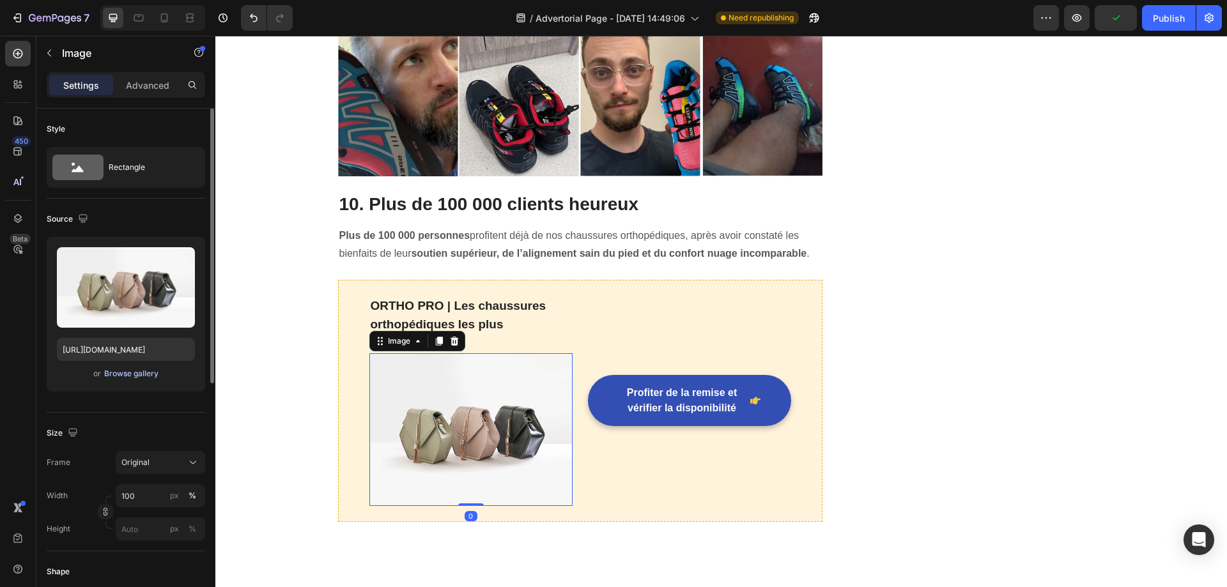
click at [139, 371] on div "Browse gallery" at bounding box center [131, 373] width 54 height 11
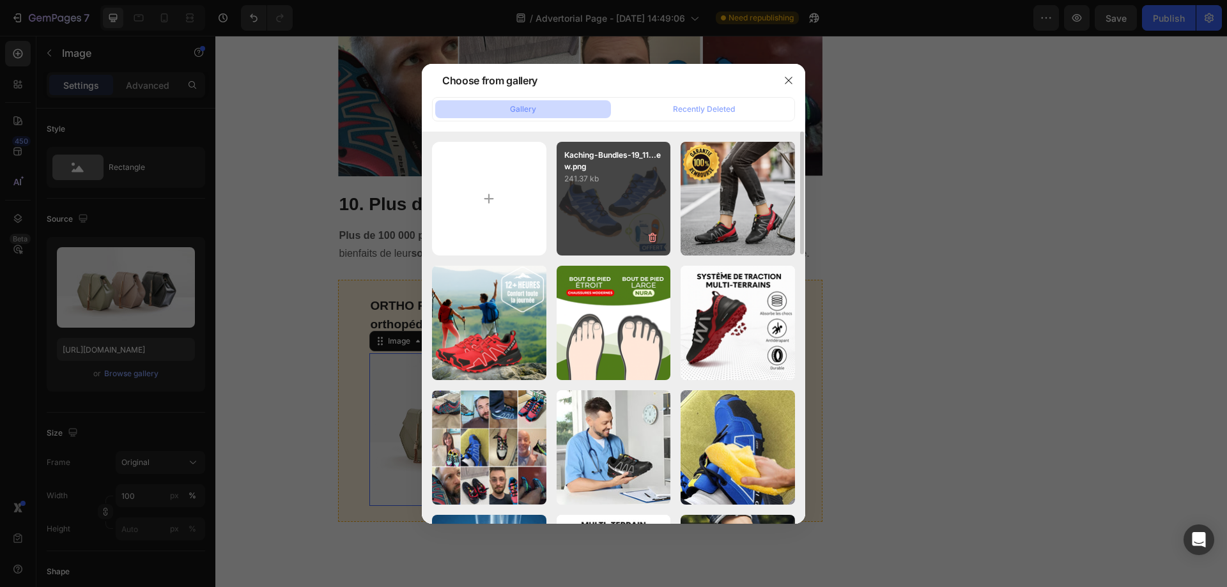
click at [586, 194] on div "Kaching-Bundles-19_11...ew.png 241.37 kb" at bounding box center [613, 199] width 114 height 114
type input "[URL][DOMAIN_NAME]"
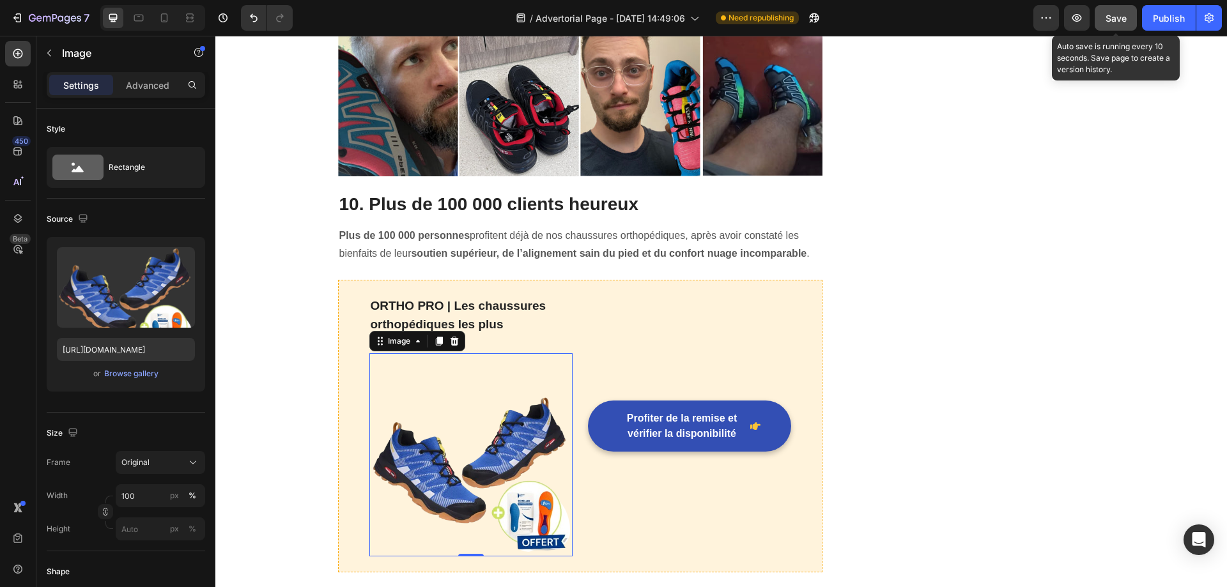
click at [1123, 19] on span "Save" at bounding box center [1115, 18] width 21 height 11
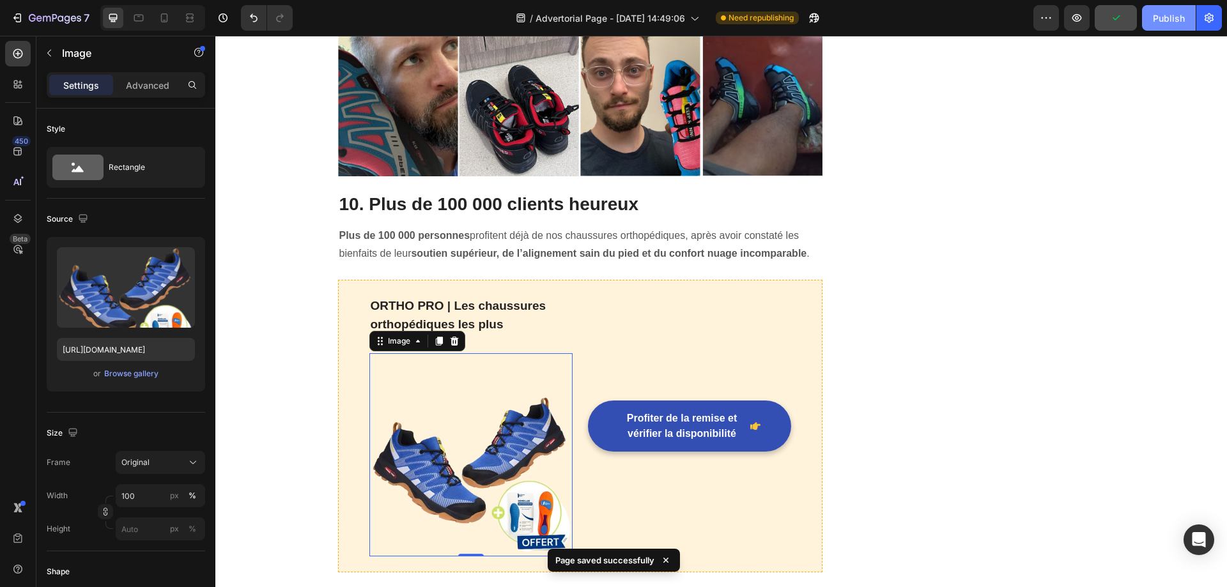
click at [1163, 8] on button "Publish" at bounding box center [1169, 18] width 54 height 26
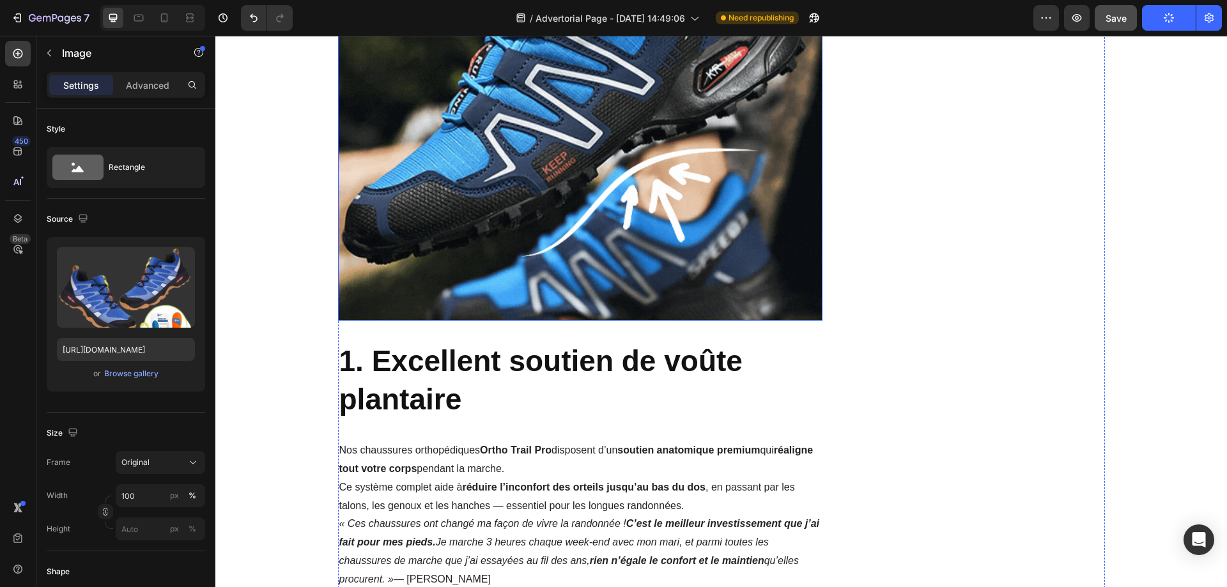
scroll to position [0, 0]
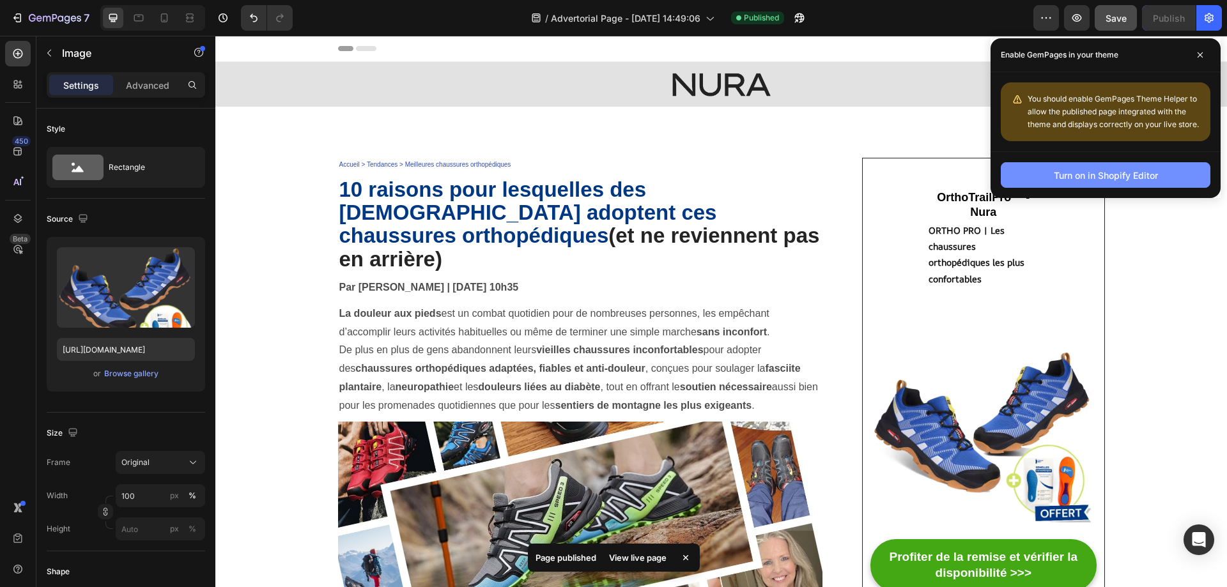
click at [1058, 171] on div "Turn on in Shopify Editor" at bounding box center [1105, 175] width 104 height 13
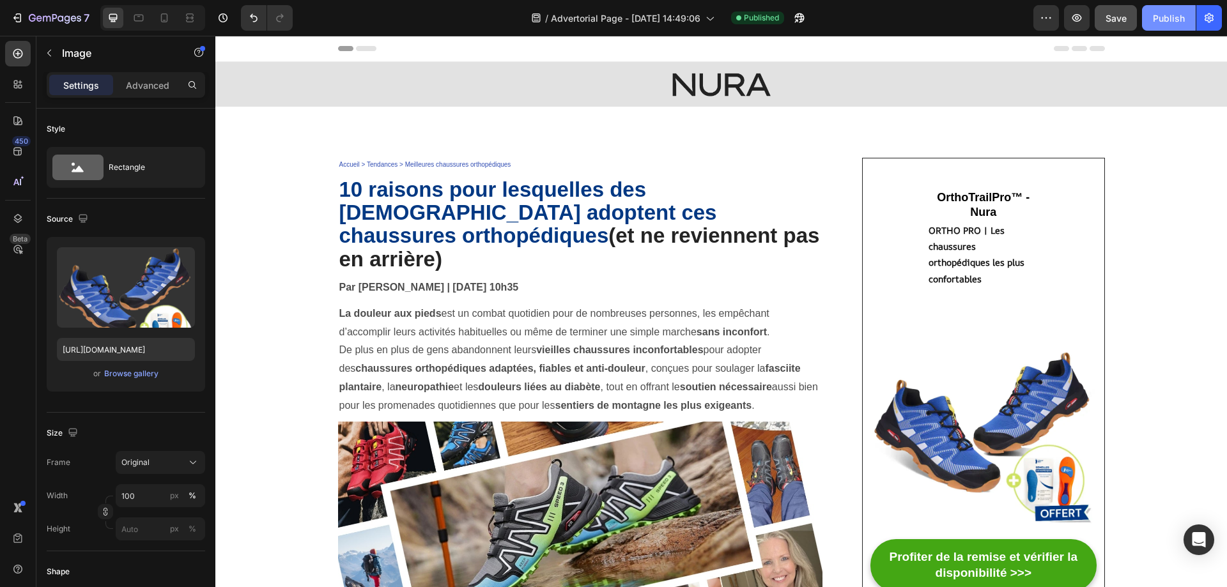
click at [1166, 29] on button "Publish" at bounding box center [1169, 18] width 54 height 26
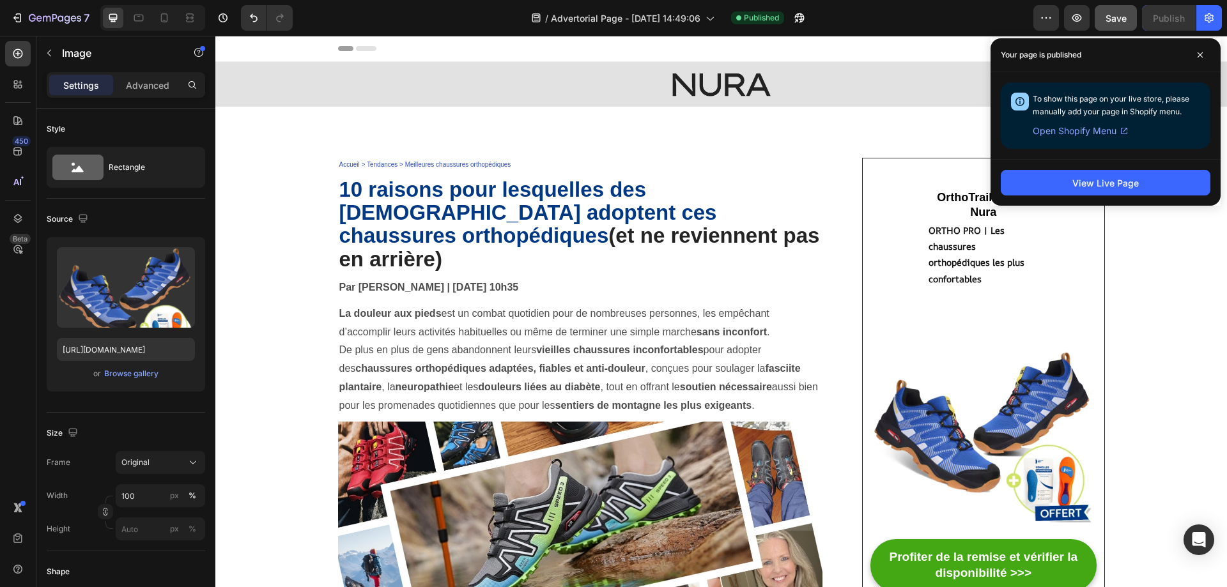
click at [1071, 134] on span "Open Shopify Menu" at bounding box center [1074, 130] width 84 height 15
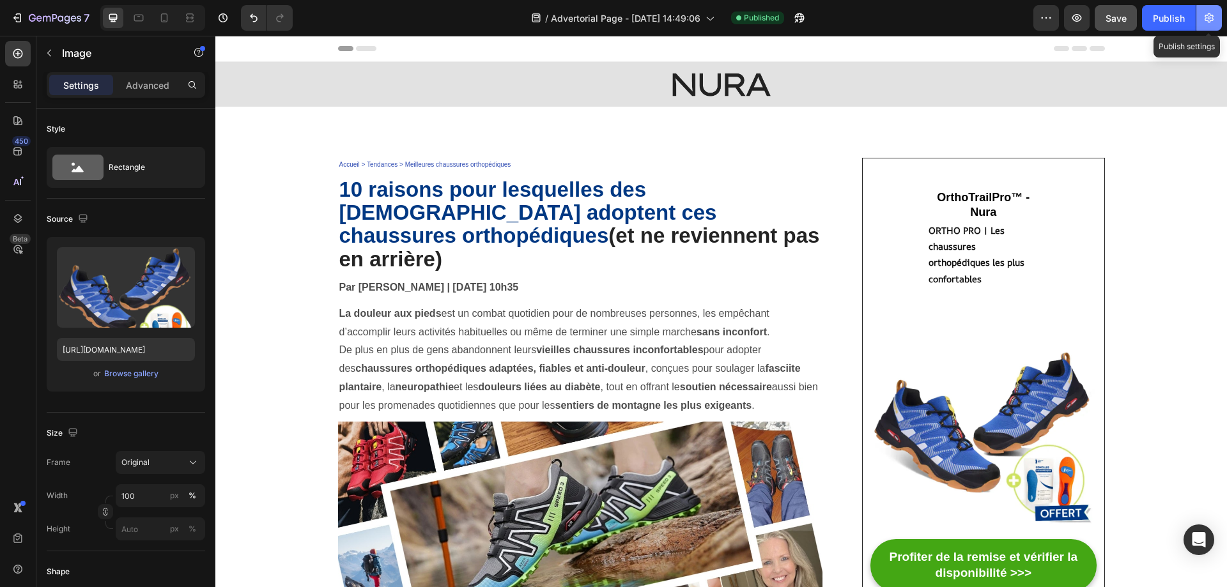
click at [1200, 20] on button "button" at bounding box center [1209, 18] width 26 height 26
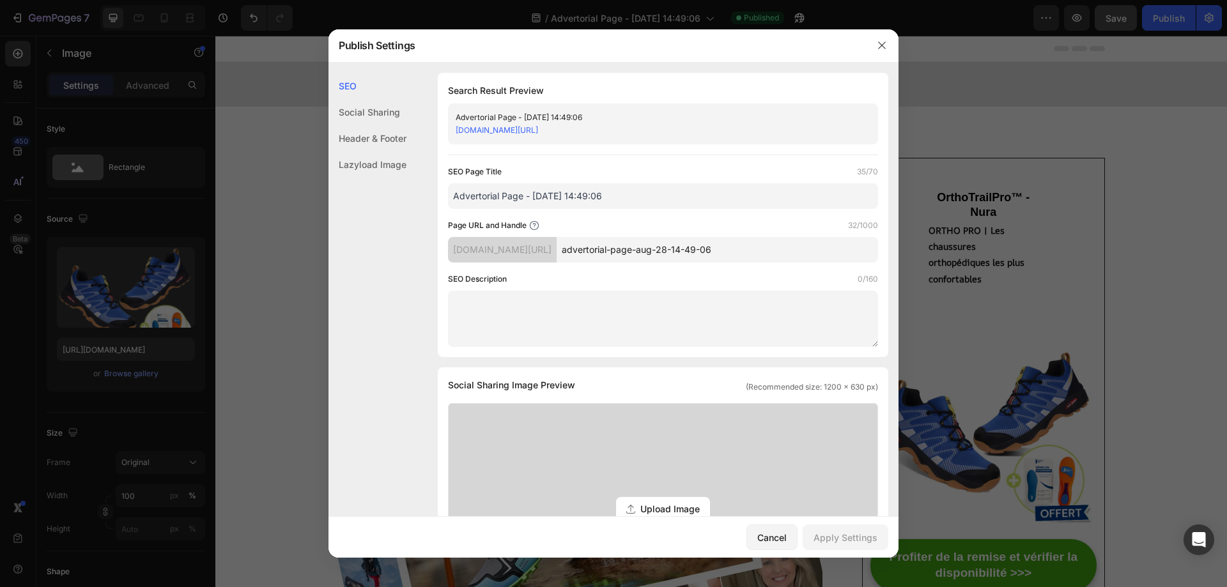
click at [533, 133] on link "[DOMAIN_NAME][URL]" at bounding box center [497, 130] width 82 height 10
click at [879, 48] on icon "button" at bounding box center [881, 45] width 7 height 7
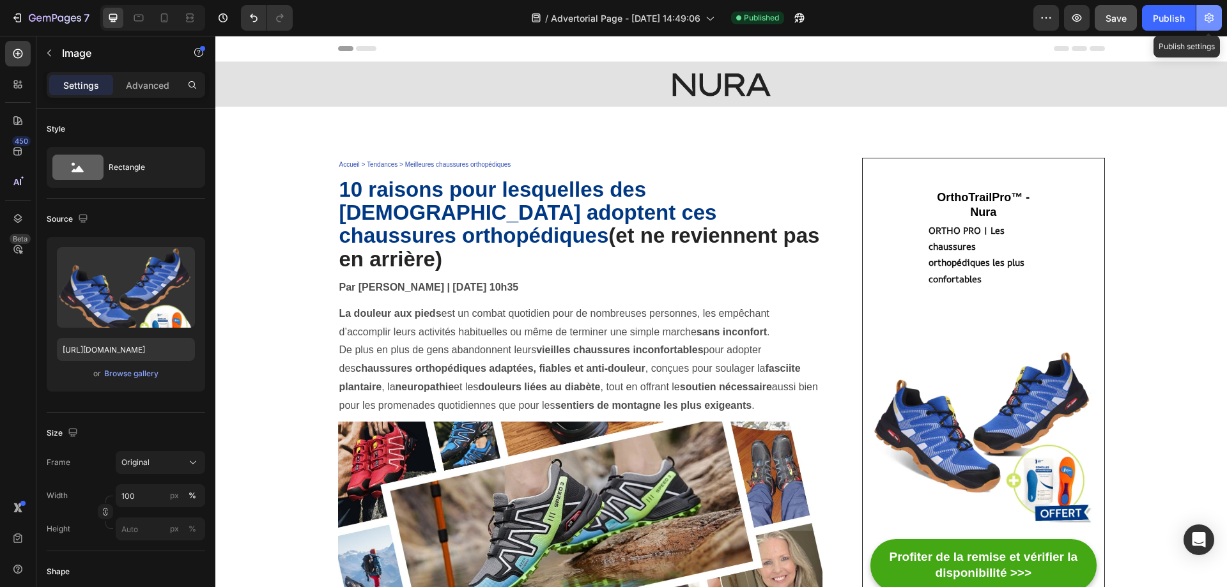
click at [1207, 19] on icon "button" at bounding box center [1208, 18] width 9 height 10
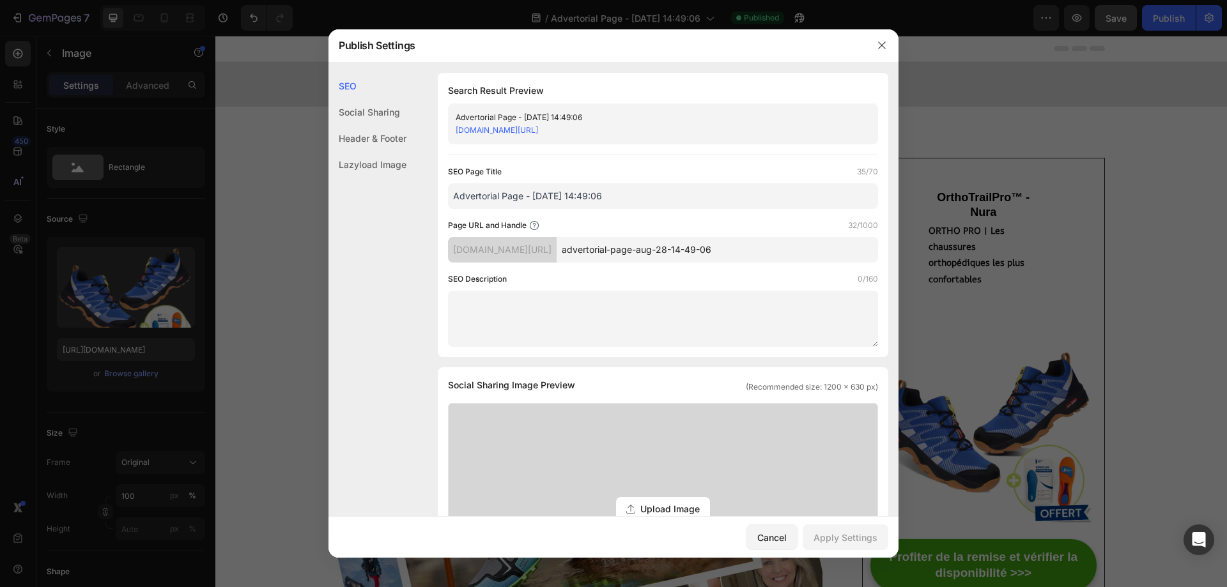
click at [383, 125] on div "Social Sharing" at bounding box center [367, 138] width 78 height 26
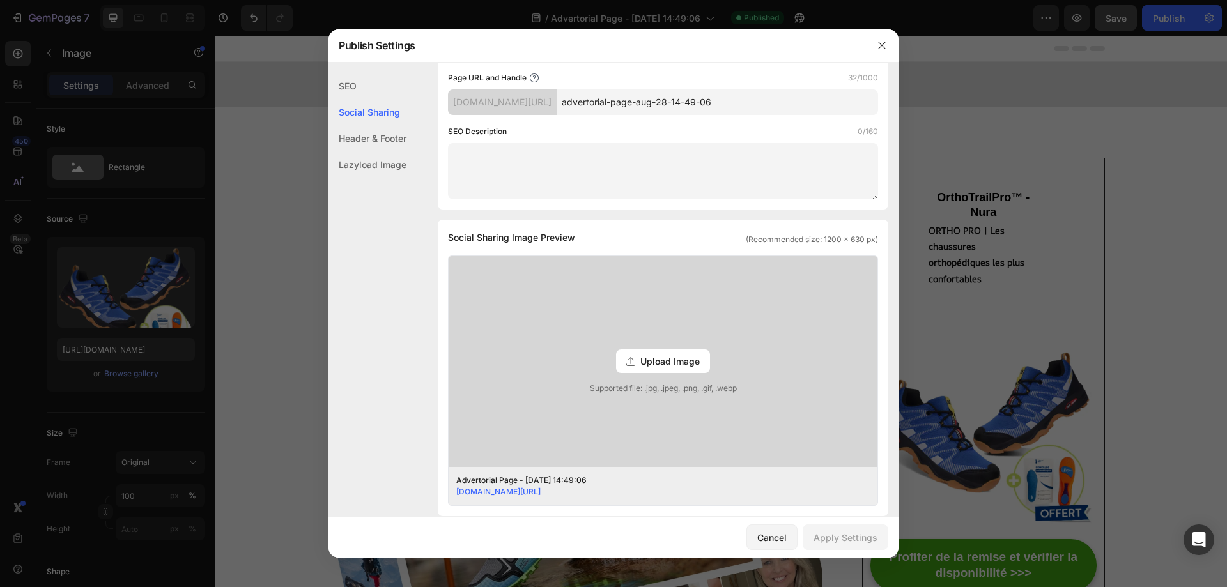
scroll to position [292, 0]
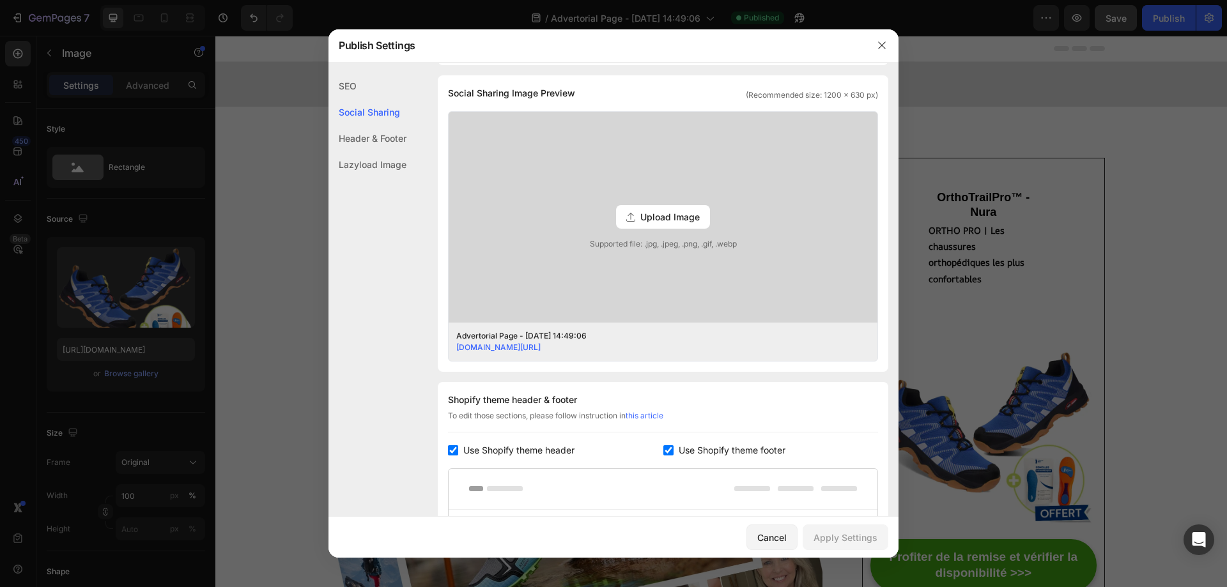
click at [540, 350] on link "[DOMAIN_NAME][URL]" at bounding box center [498, 347] width 84 height 10
click at [885, 46] on icon "button" at bounding box center [882, 45] width 10 height 10
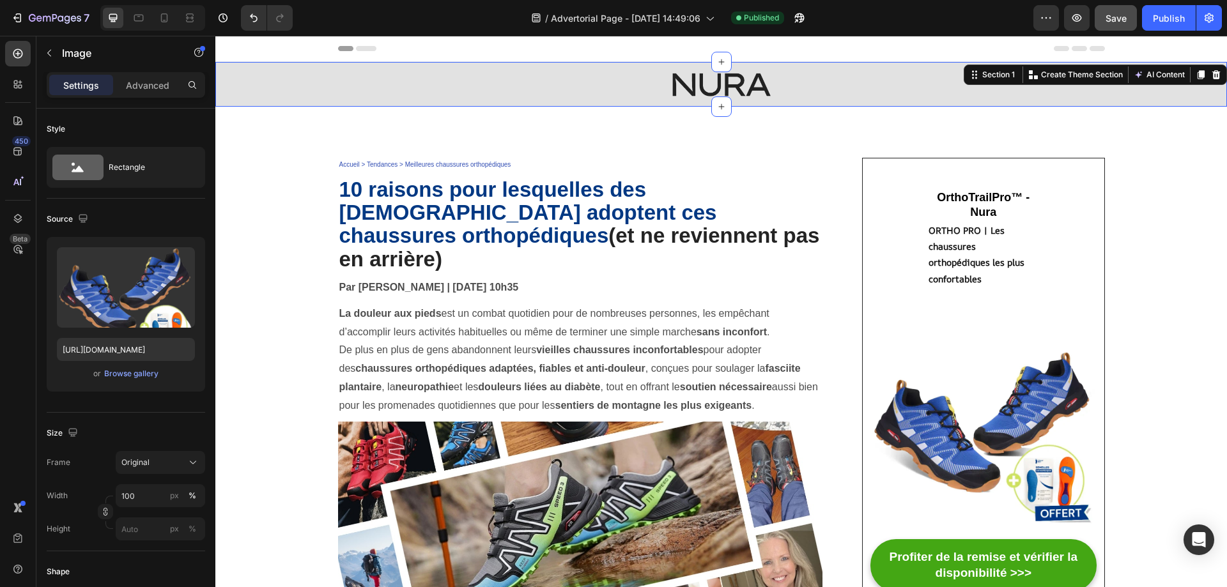
click at [305, 68] on div "Image Section 1 You can create reusable sections Create Theme Section AI Conten…" at bounding box center [720, 84] width 1011 height 45
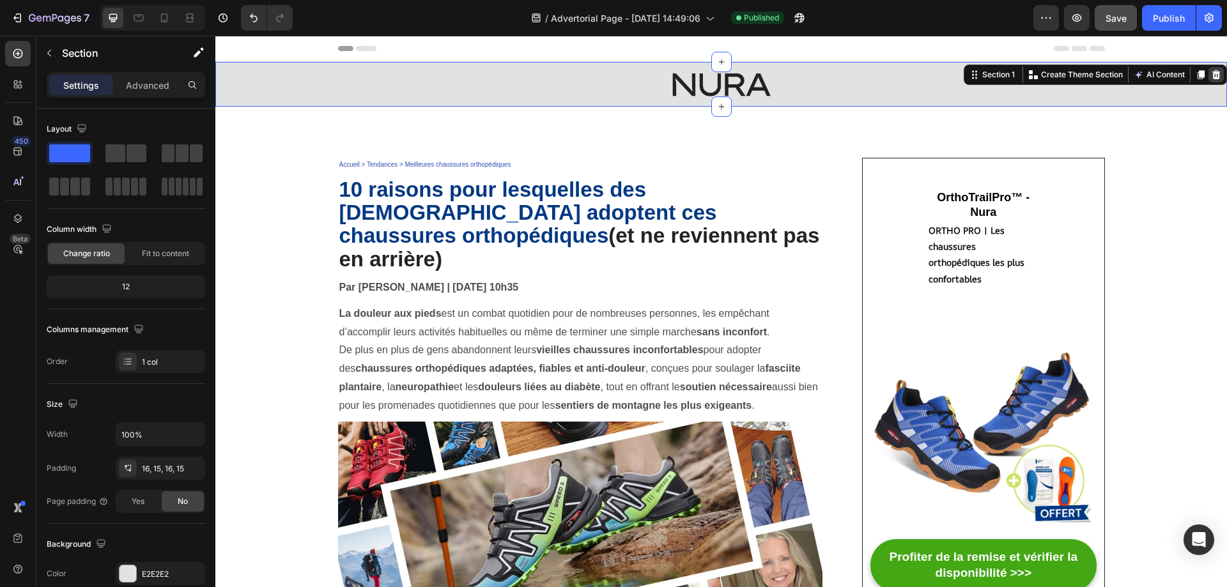
click at [1212, 77] on icon at bounding box center [1216, 74] width 8 height 9
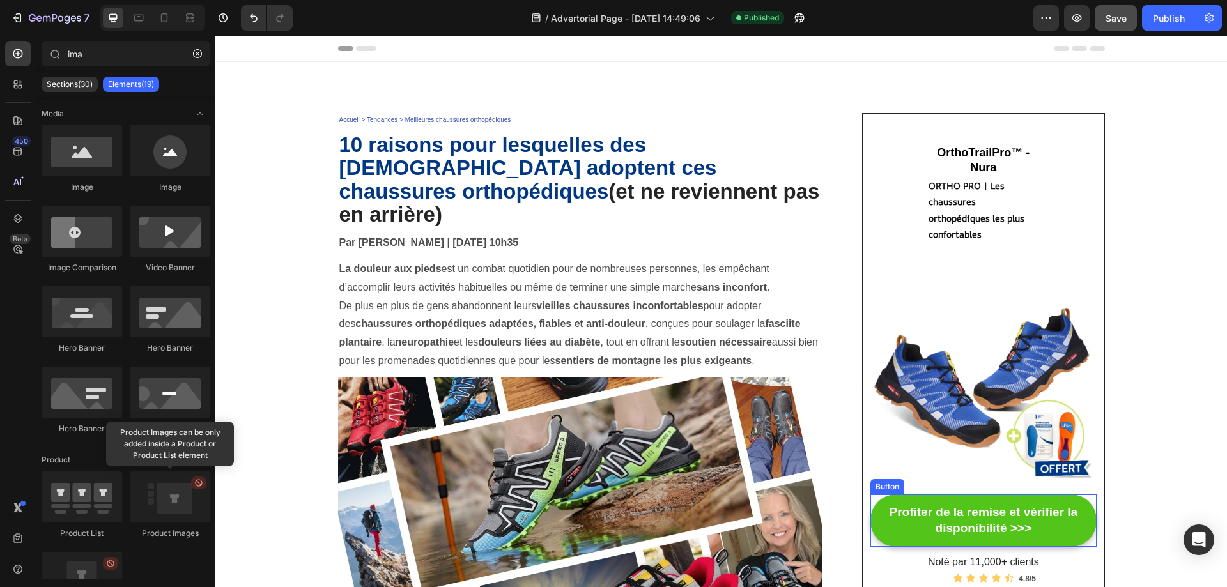
click at [945, 495] on button "Profiter de la remise et vérifier la disponibilité >>>" at bounding box center [983, 520] width 226 height 52
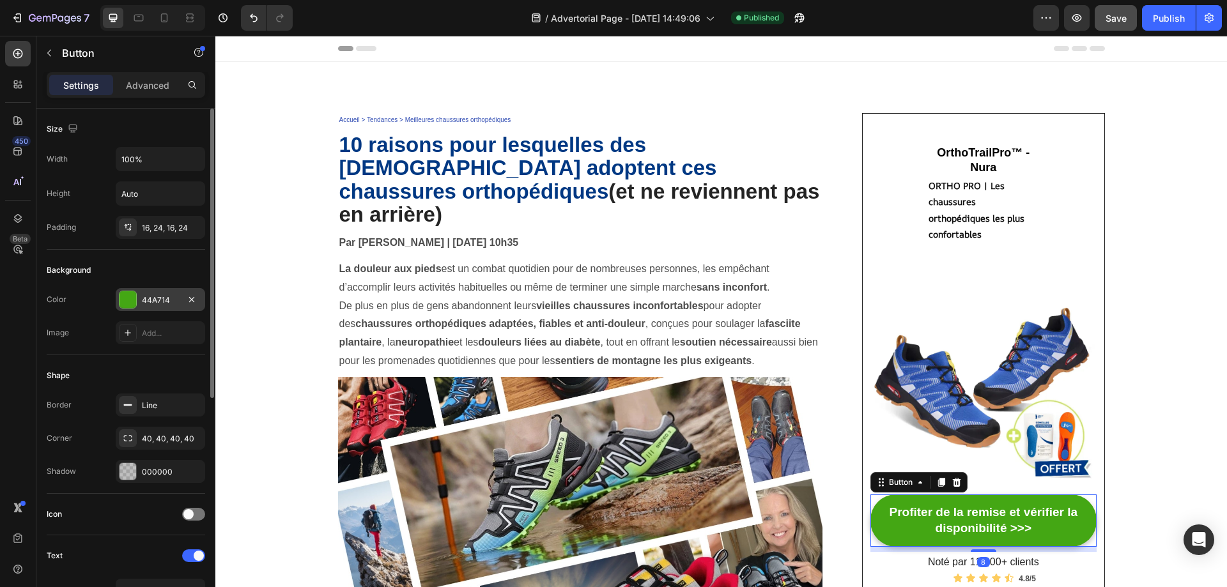
click at [119, 290] on div "44A714" at bounding box center [160, 299] width 89 height 23
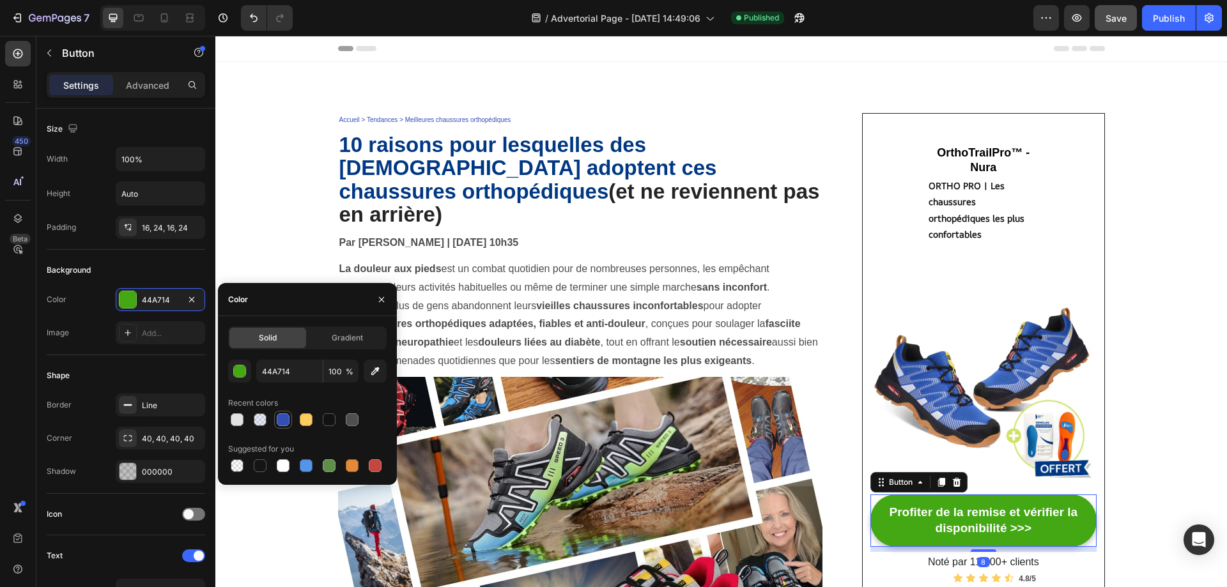
click at [280, 420] on div at bounding box center [283, 419] width 13 height 13
type input "334FB4"
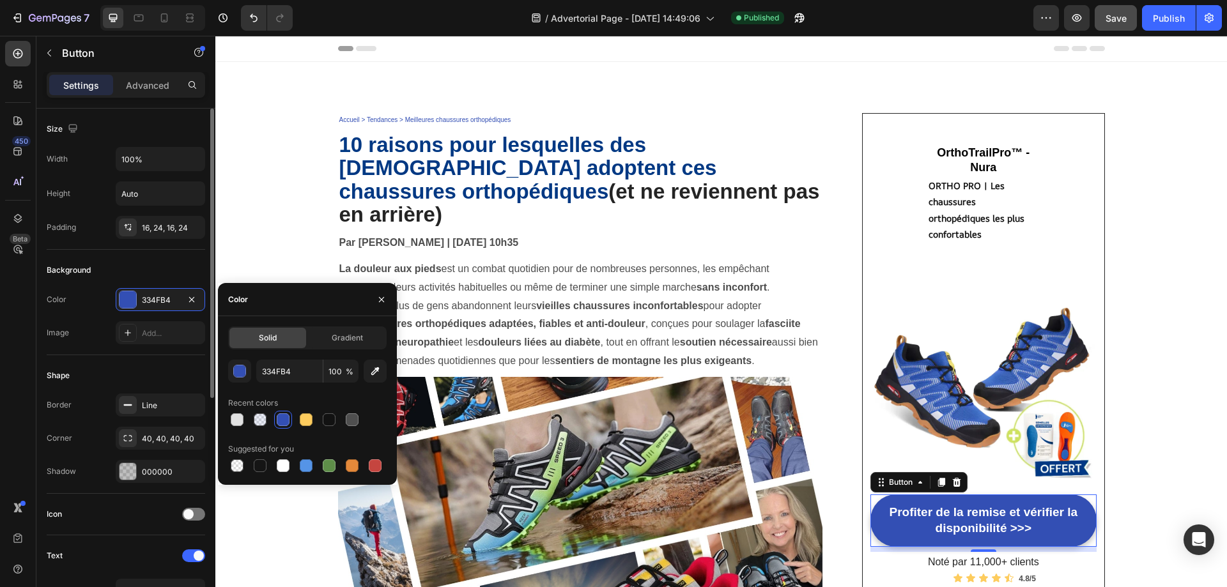
click at [62, 312] on div "Color 334FB4 Image Add..." at bounding box center [126, 316] width 158 height 56
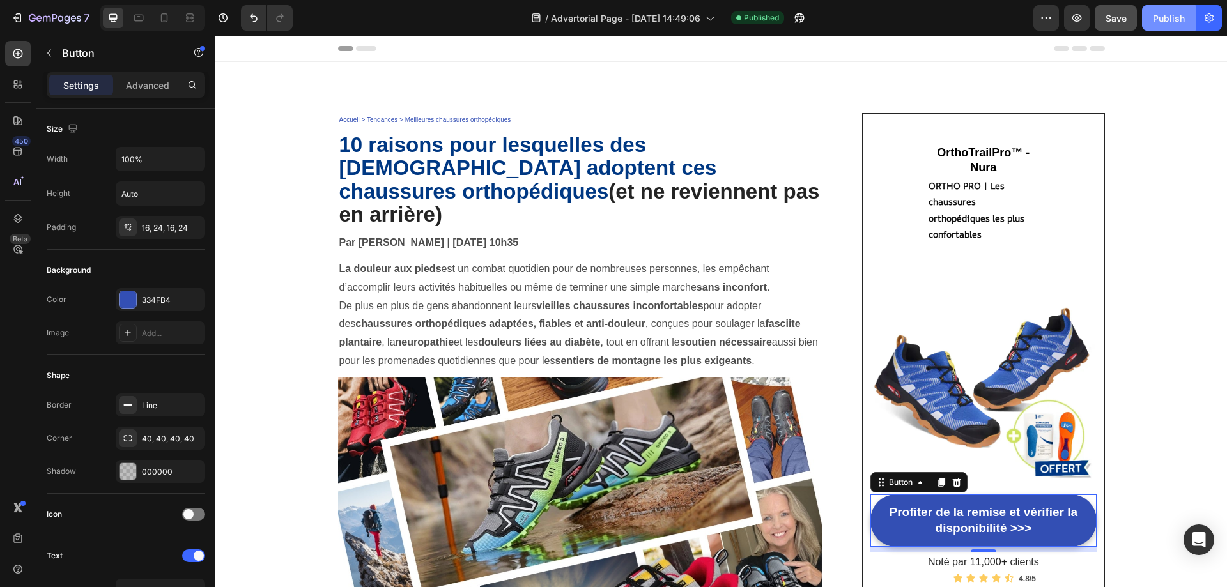
click at [1147, 20] on button "Publish" at bounding box center [1169, 18] width 54 height 26
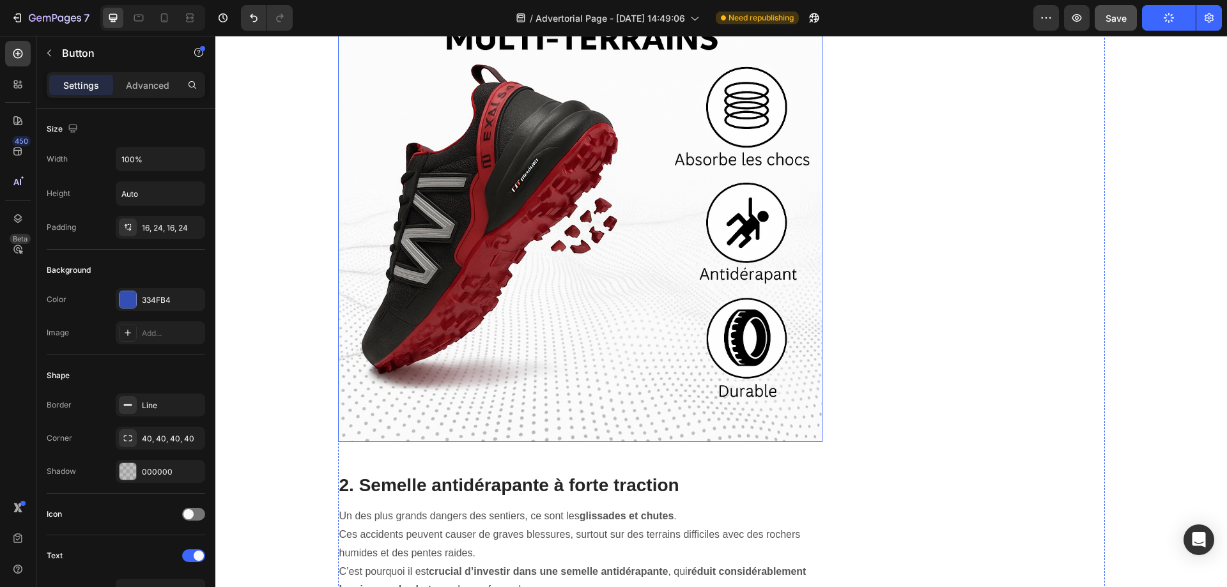
scroll to position [1789, 0]
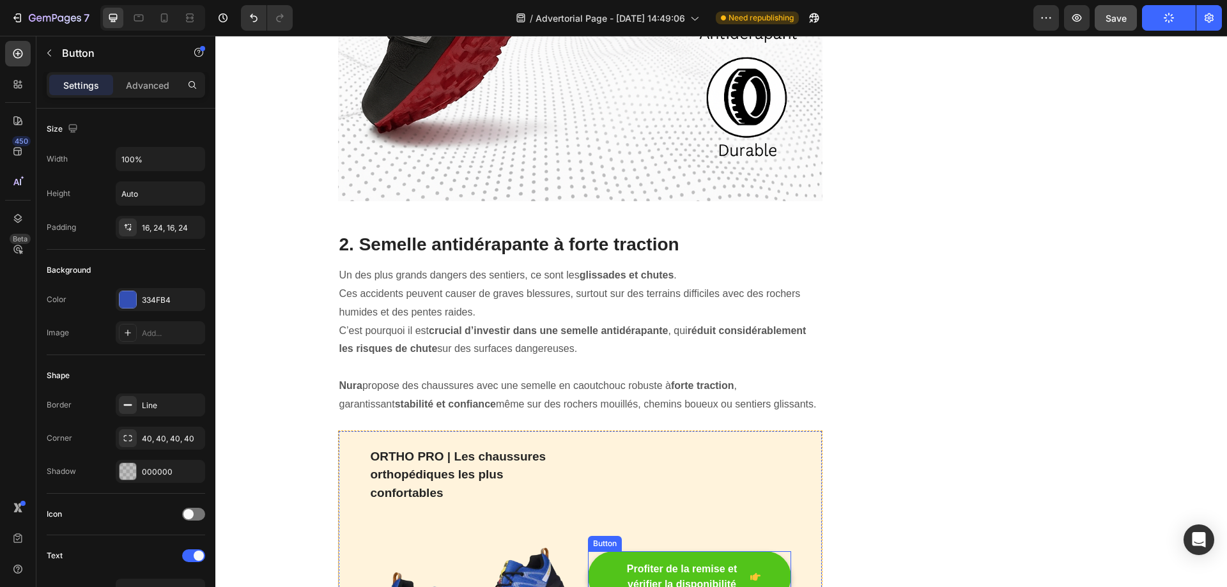
click at [749, 551] on button "Profiter de la remise et vérifier la disponibilité" at bounding box center [689, 576] width 203 height 51
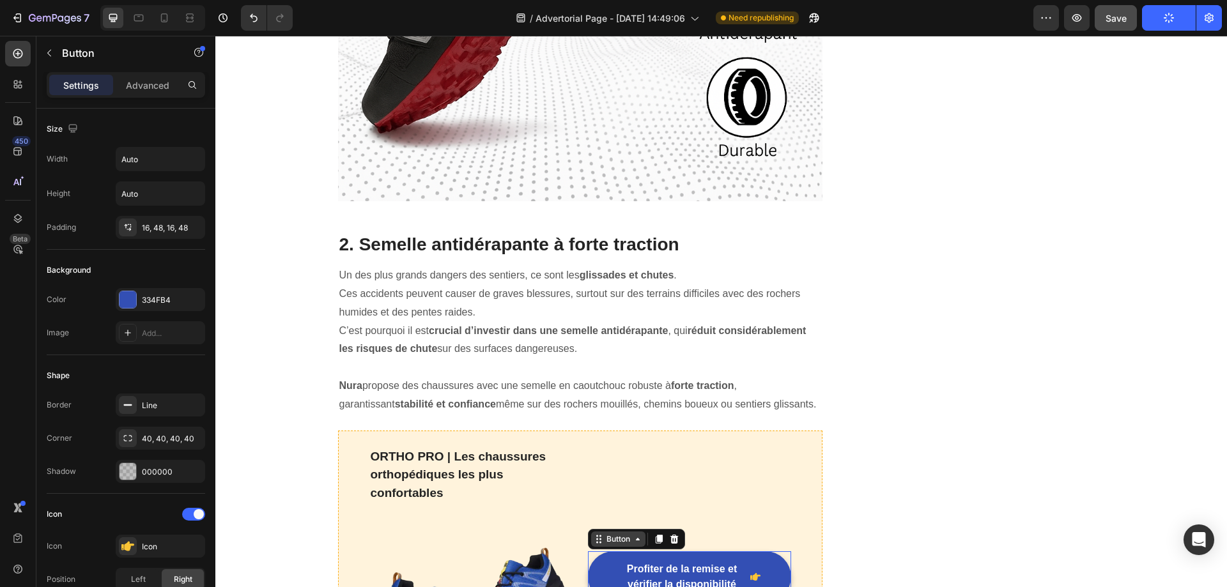
click at [636, 534] on icon at bounding box center [637, 539] width 10 height 10
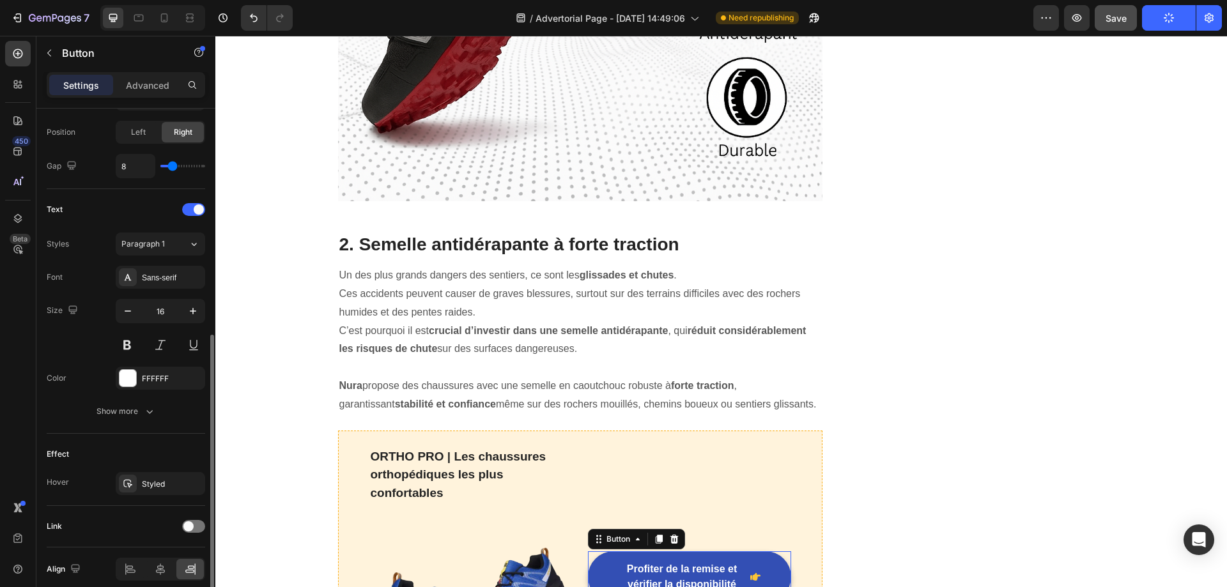
scroll to position [502, 0]
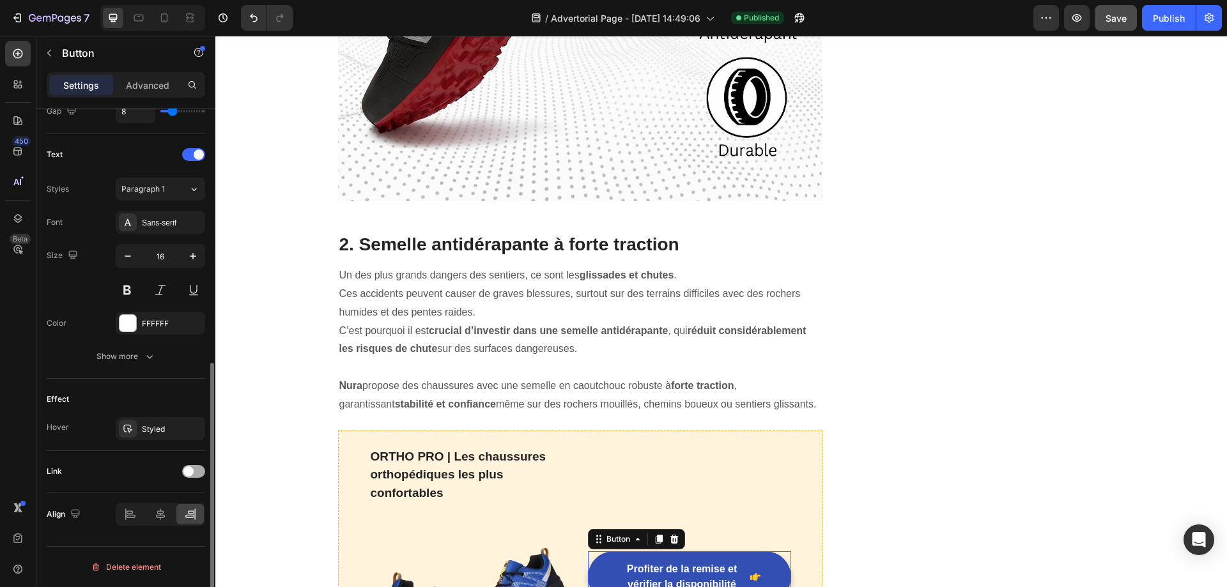
click at [197, 470] on div at bounding box center [193, 471] width 23 height 13
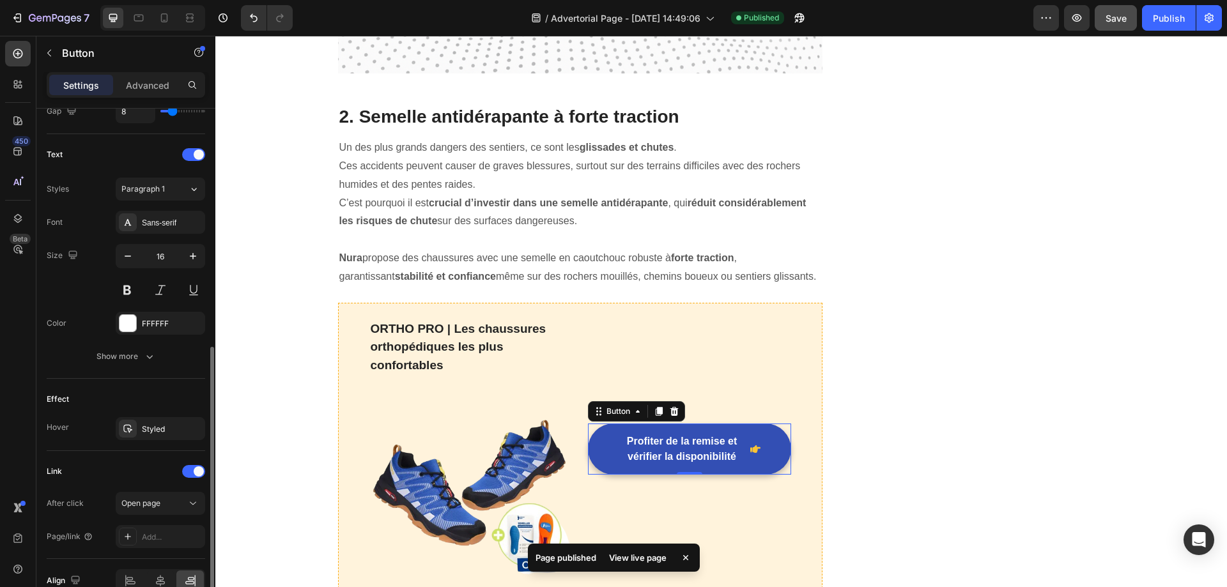
scroll to position [566, 0]
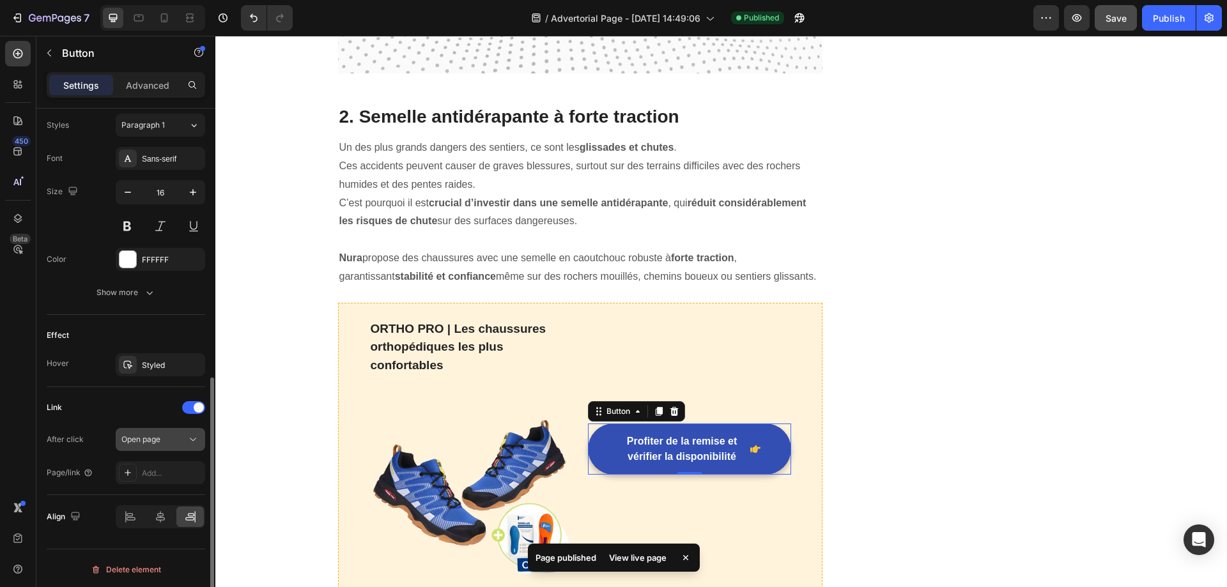
click at [179, 441] on div "Open page" at bounding box center [153, 439] width 65 height 11
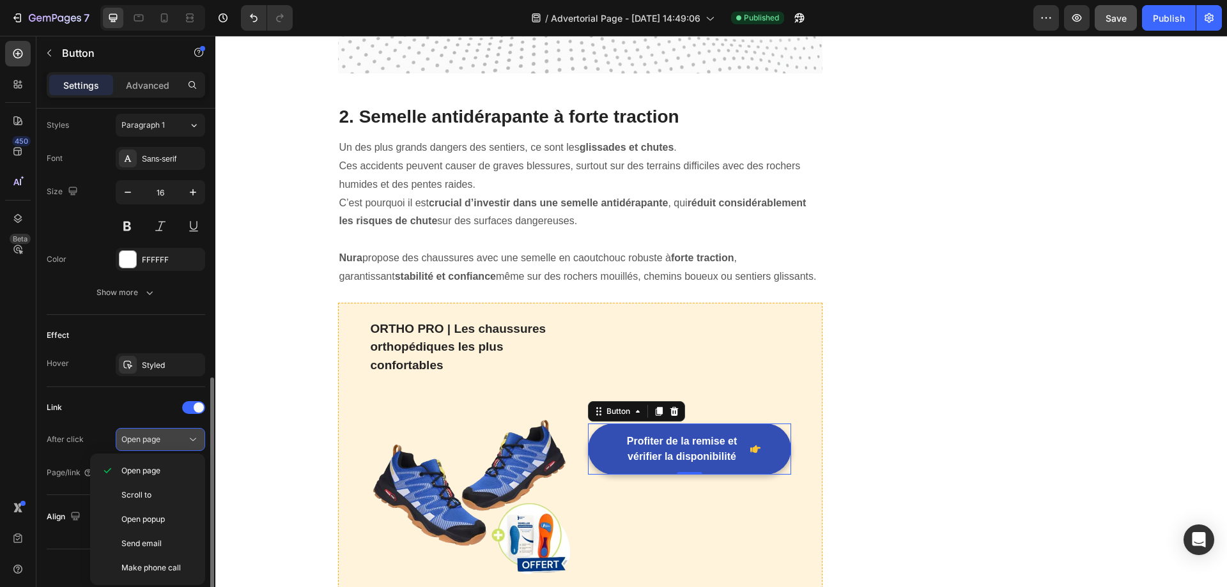
click at [172, 445] on div "Open page" at bounding box center [153, 439] width 65 height 11
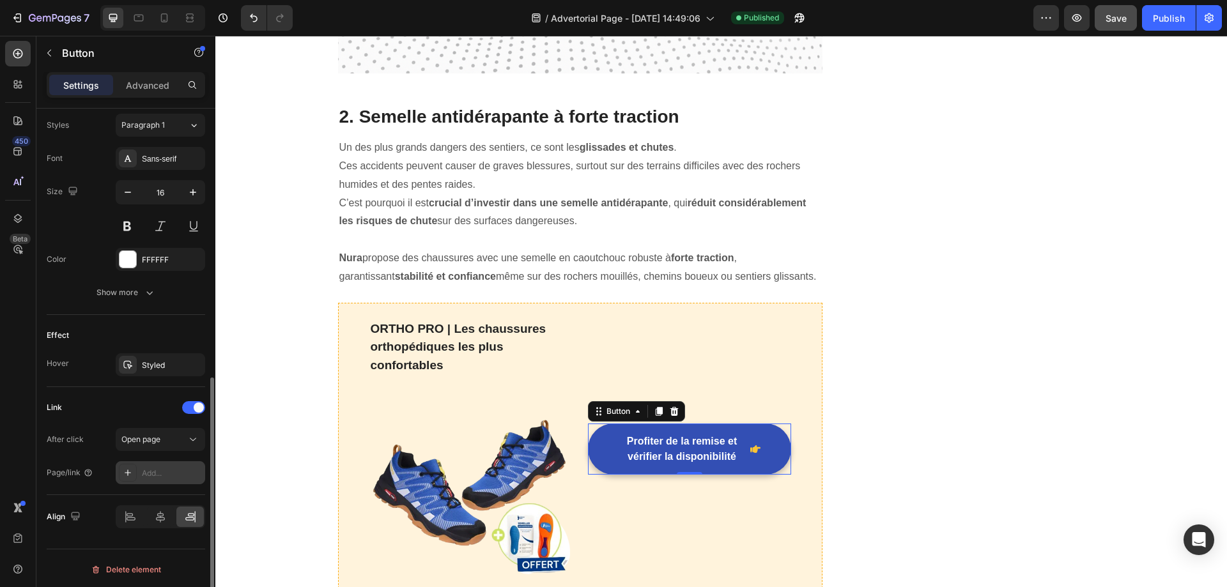
click at [160, 478] on div "Add..." at bounding box center [172, 473] width 60 height 11
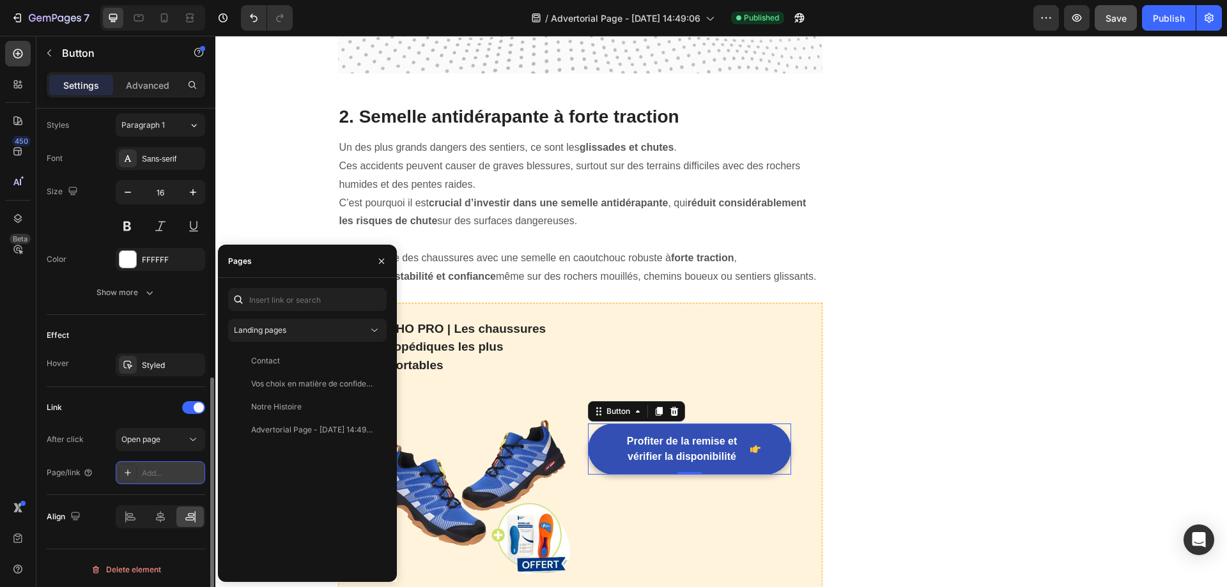
click at [128, 474] on icon at bounding box center [128, 473] width 6 height 6
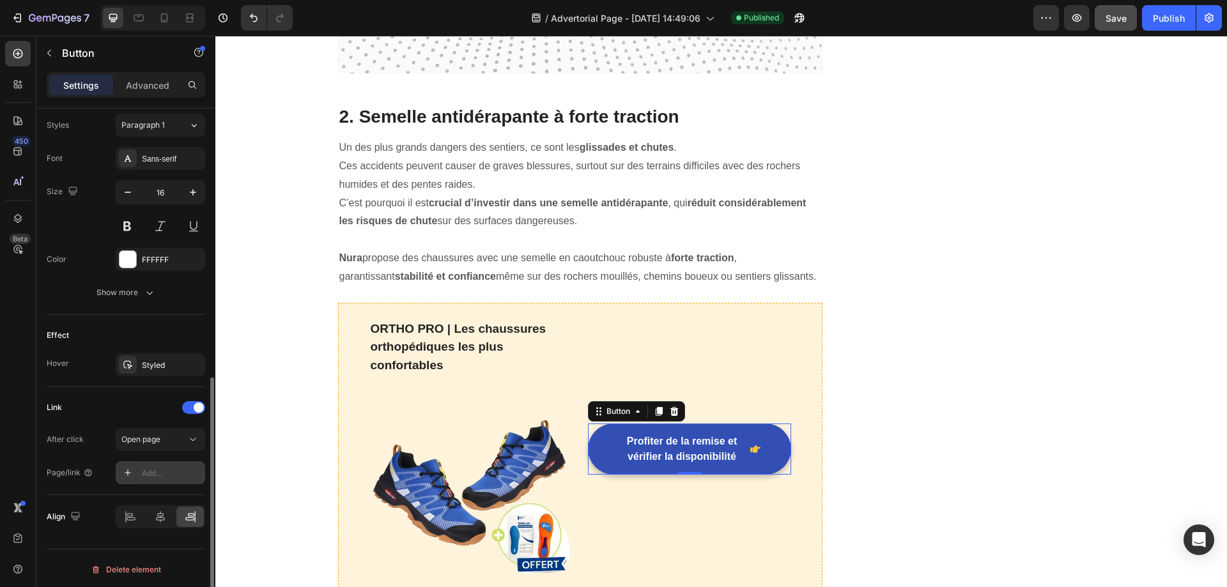
click at [128, 474] on icon at bounding box center [128, 473] width 6 height 6
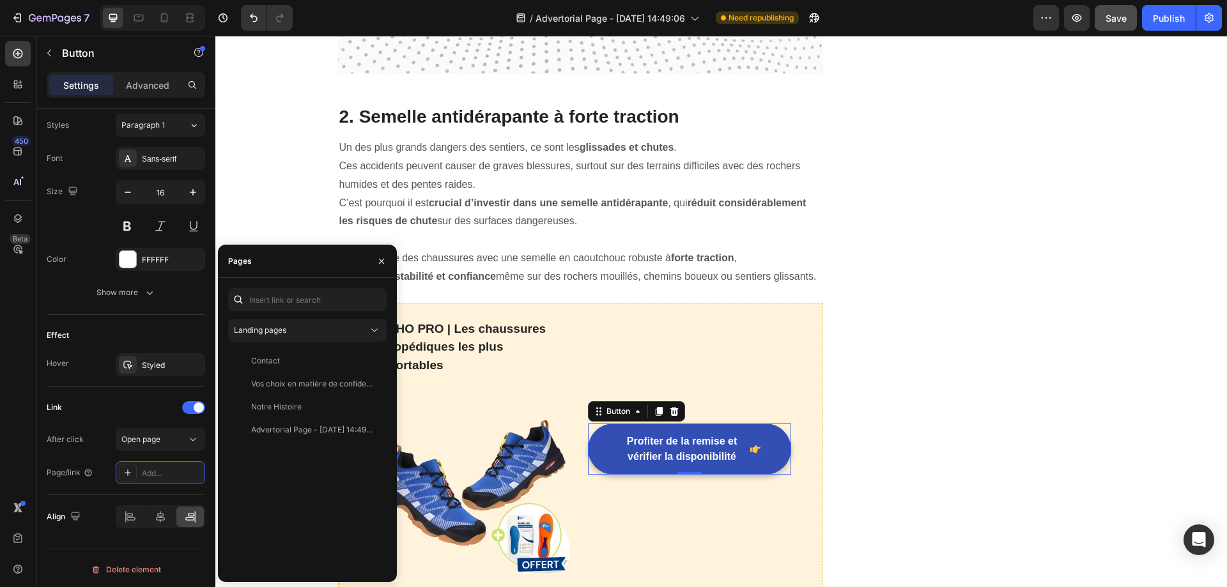
click at [322, 287] on div "Landing pages Contact View Vos choix en matière de confidentialité View Notre H…" at bounding box center [307, 430] width 179 height 304
click at [321, 291] on input "text" at bounding box center [307, 299] width 158 height 23
paste input "[URL][DOMAIN_NAME]"
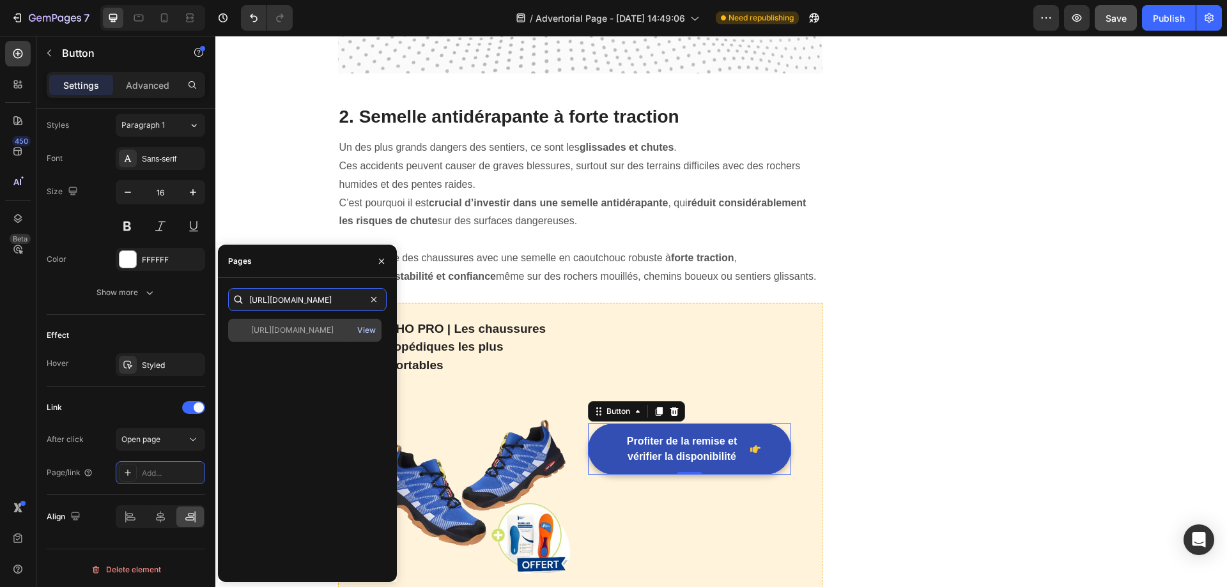
type input "[URL][DOMAIN_NAME]"
click at [364, 330] on div "View" at bounding box center [366, 330] width 19 height 11
click at [297, 329] on div "[URL][DOMAIN_NAME]" at bounding box center [292, 330] width 82 height 11
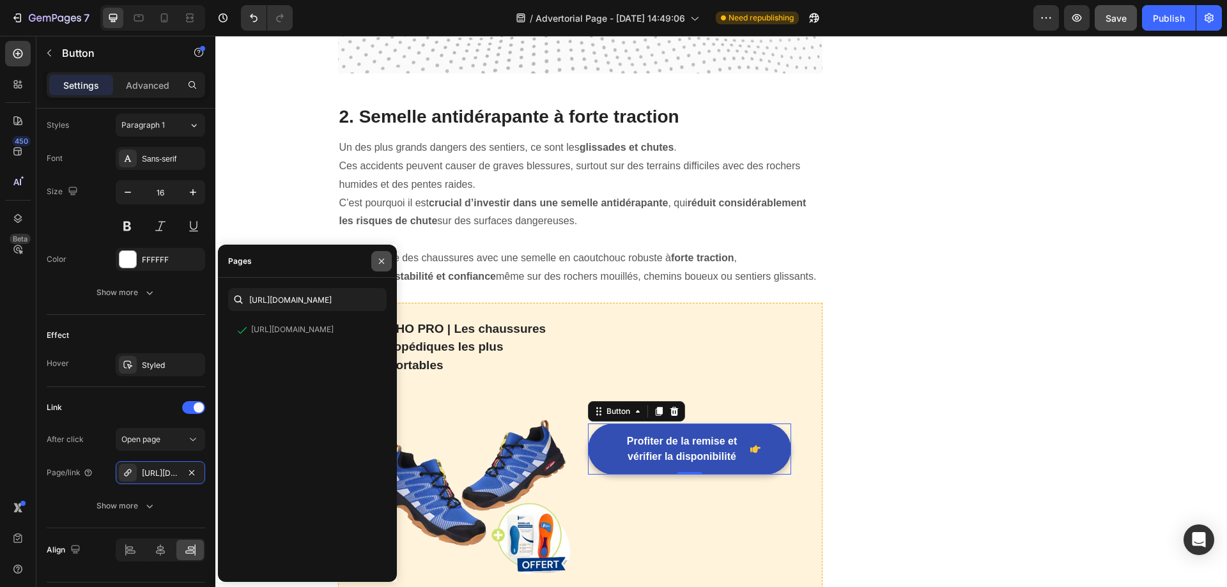
drag, startPoint x: 383, startPoint y: 261, endPoint x: 423, endPoint y: 348, distance: 95.8
click at [383, 261] on icon "button" at bounding box center [381, 261] width 10 height 10
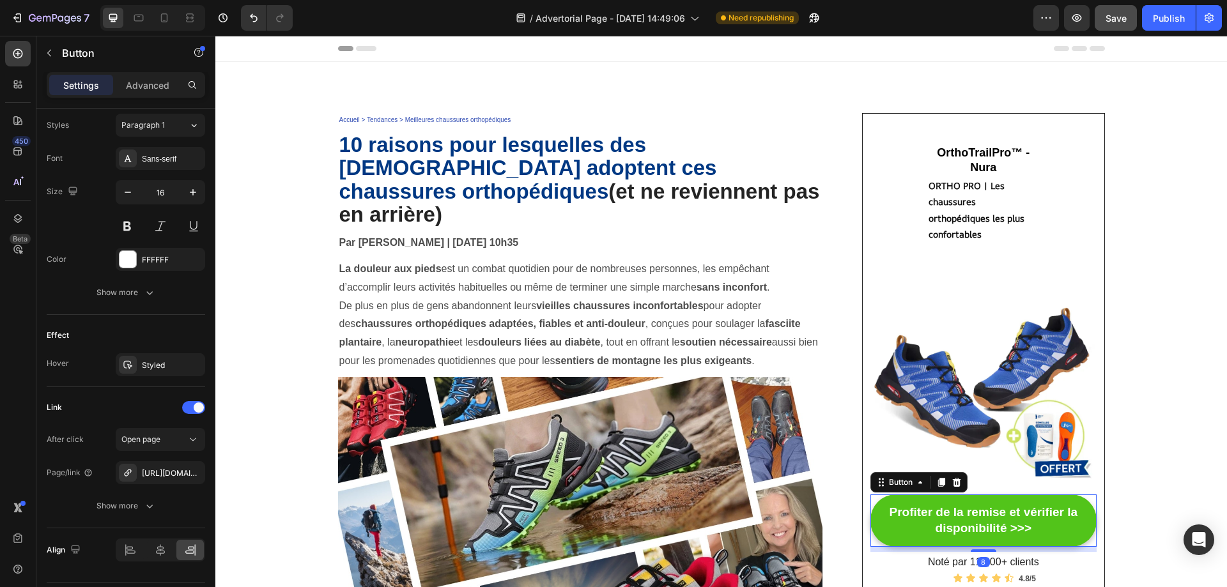
click at [989, 494] on button "Profiter de la remise et vérifier la disponibilité >>>" at bounding box center [983, 520] width 226 height 52
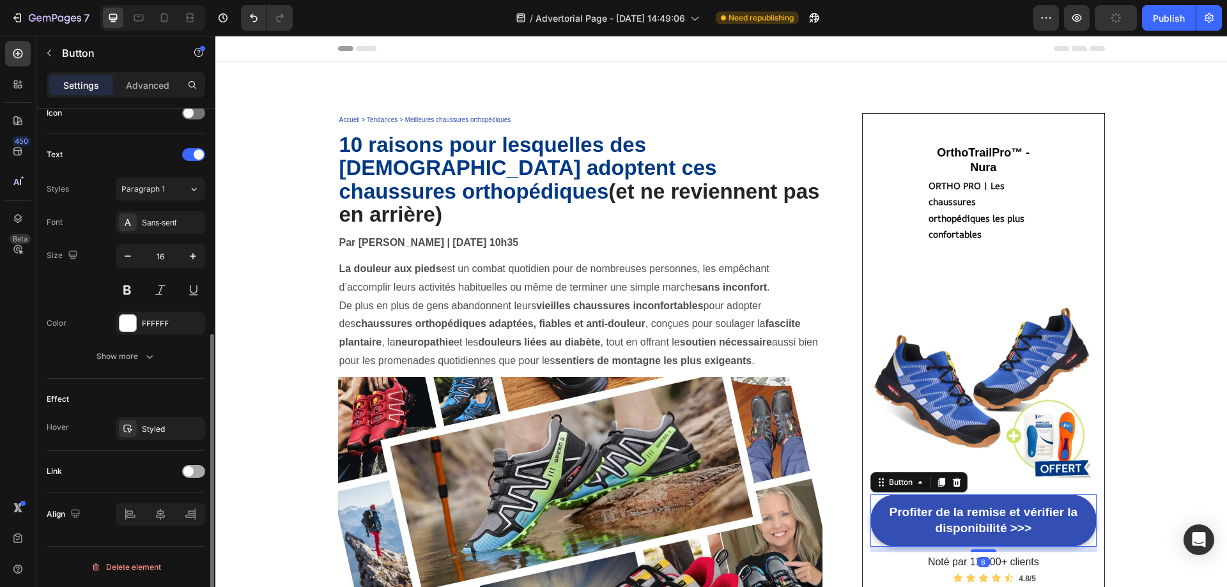
click at [198, 475] on div at bounding box center [193, 471] width 23 height 13
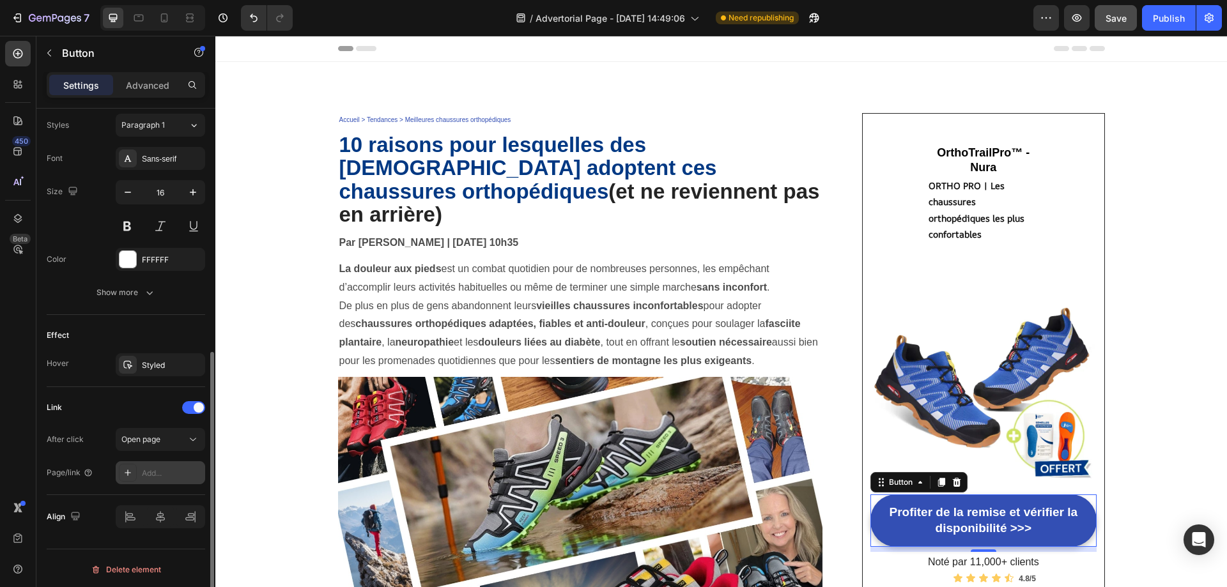
click at [160, 476] on div "Add..." at bounding box center [172, 473] width 60 height 11
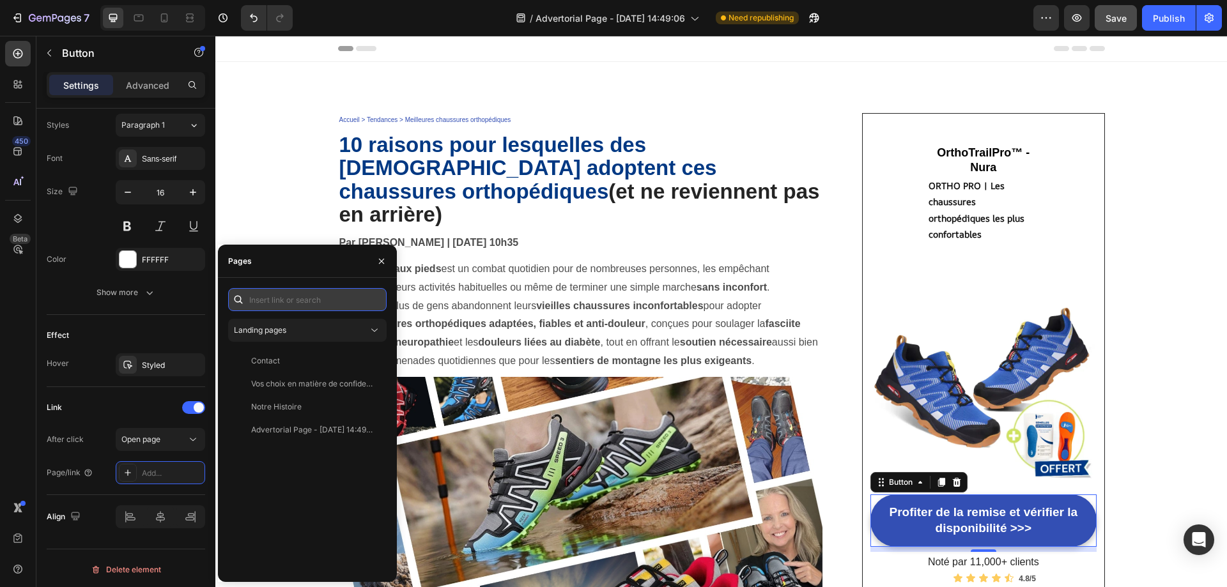
click at [326, 302] on input "text" at bounding box center [307, 299] width 158 height 23
paste input "[URL][DOMAIN_NAME]"
type input "[URL][DOMAIN_NAME]"
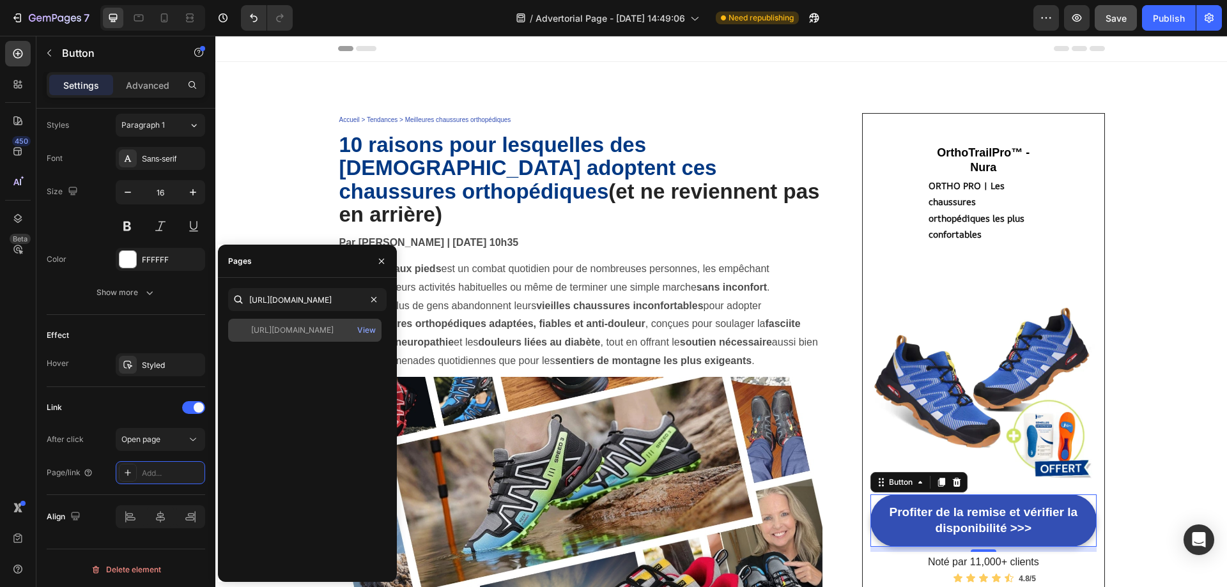
scroll to position [0, 0]
click at [316, 330] on div "[URL][DOMAIN_NAME]" at bounding box center [292, 330] width 82 height 11
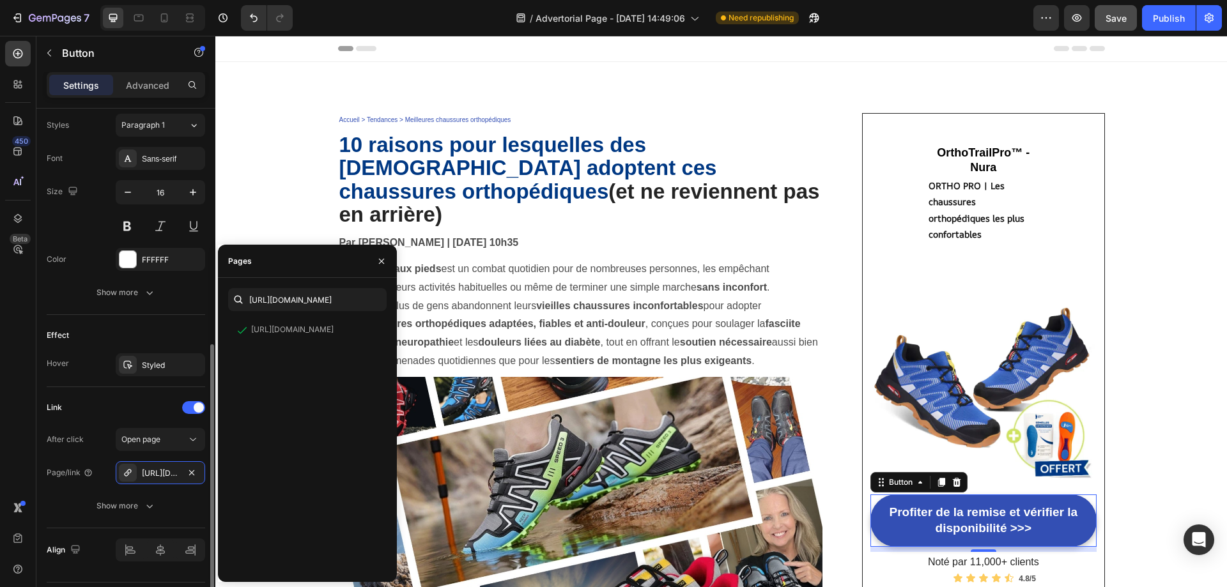
click at [103, 399] on div "Link" at bounding box center [126, 407] width 158 height 20
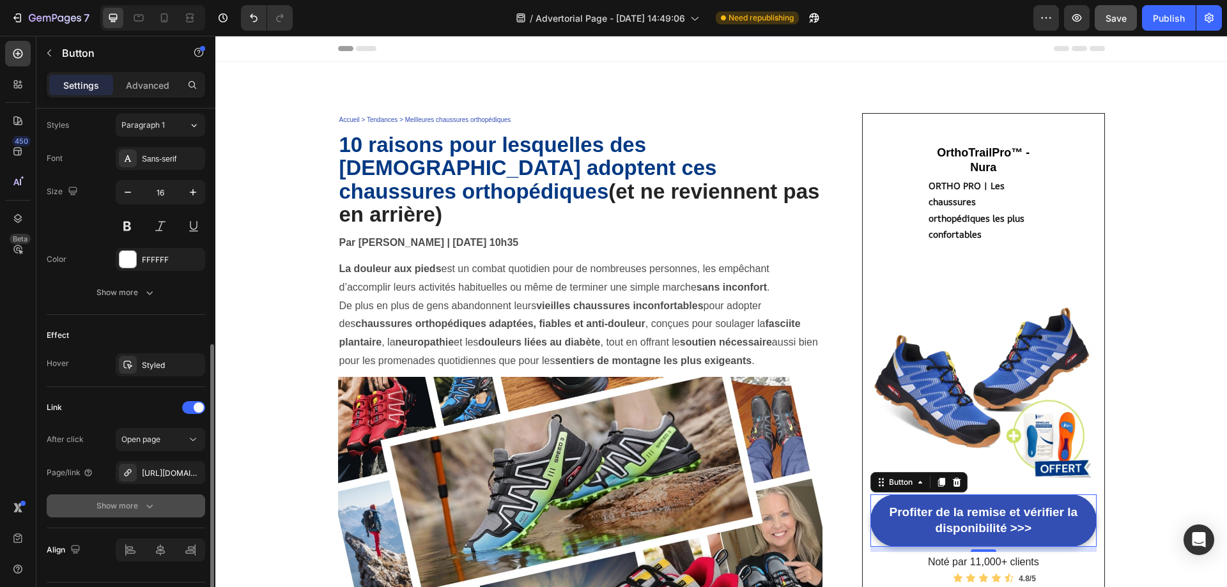
click at [164, 512] on button "Show more" at bounding box center [126, 505] width 158 height 23
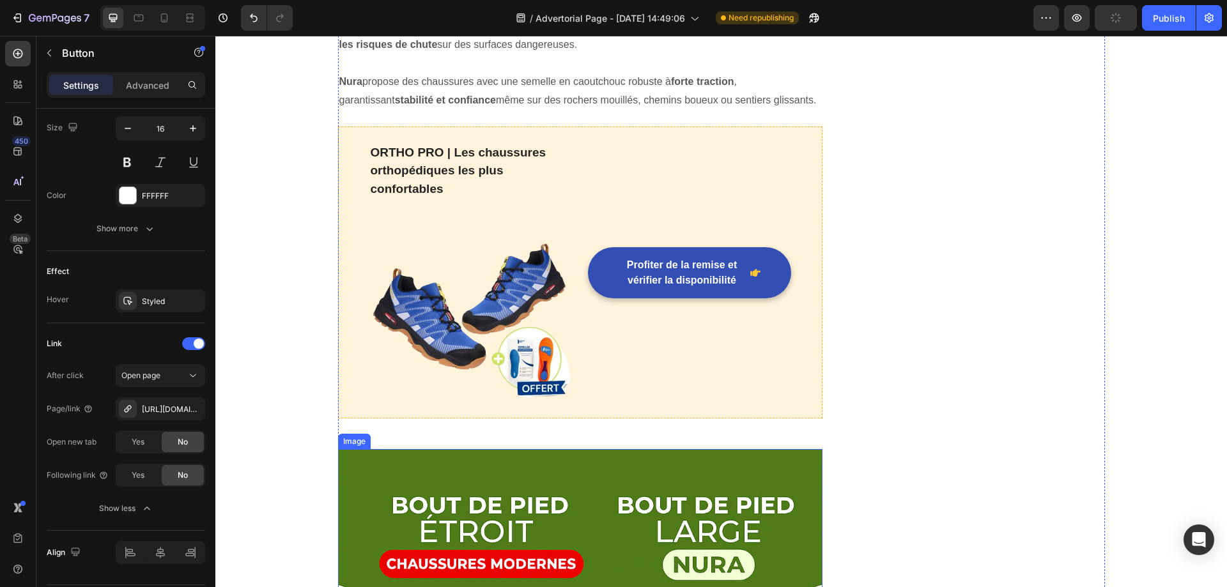
scroll to position [2172, 0]
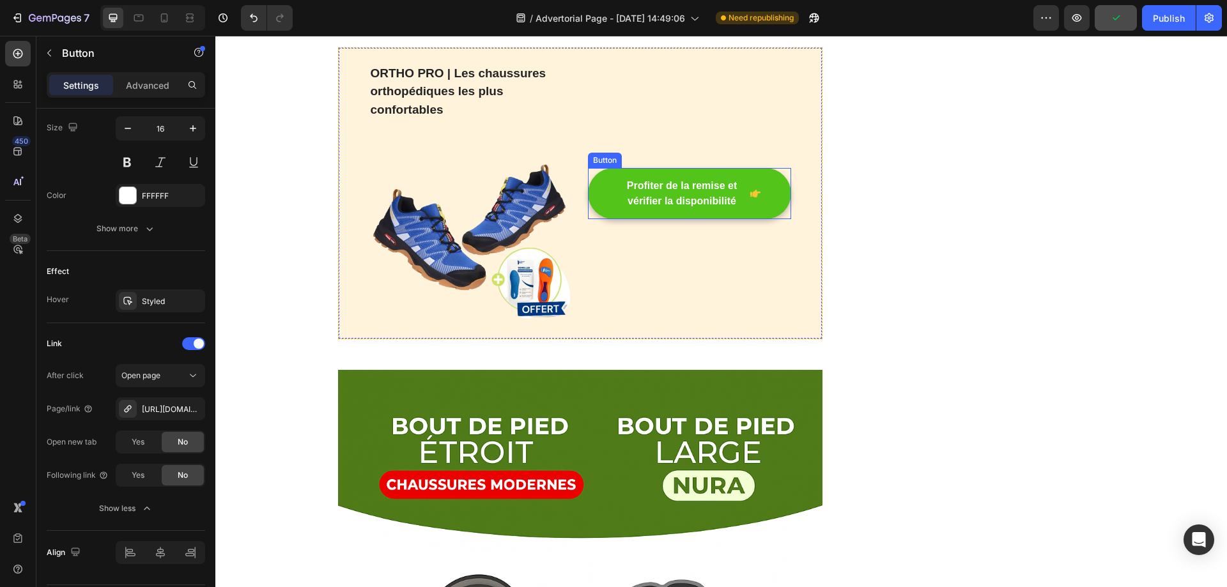
click at [643, 168] on link "Profiter de la remise et vérifier la disponibilité" at bounding box center [689, 193] width 203 height 51
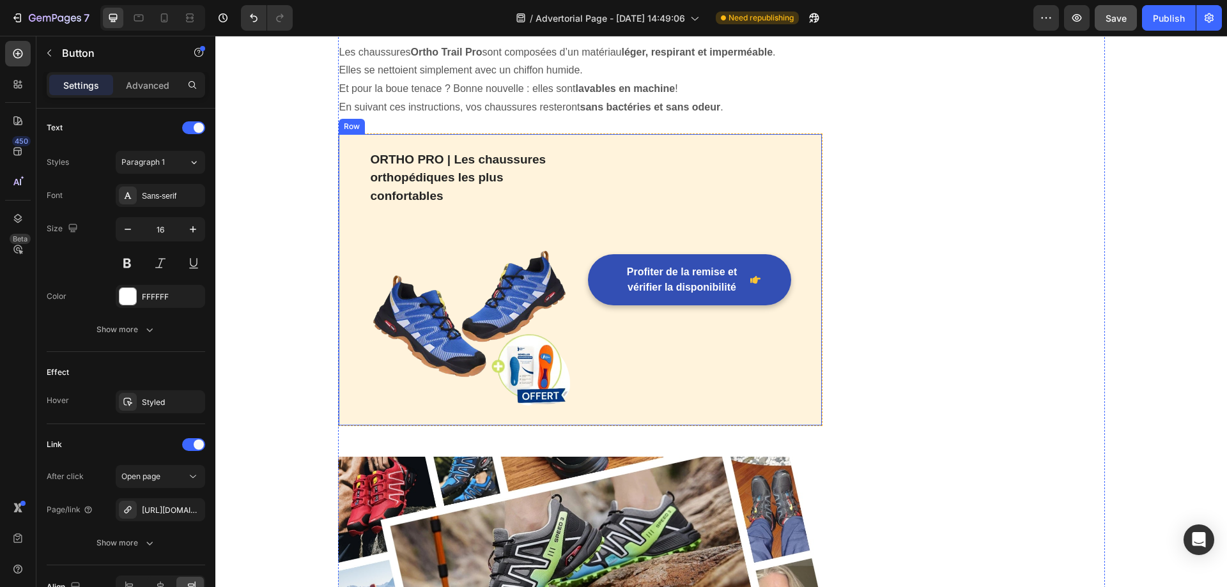
scroll to position [4983, 0]
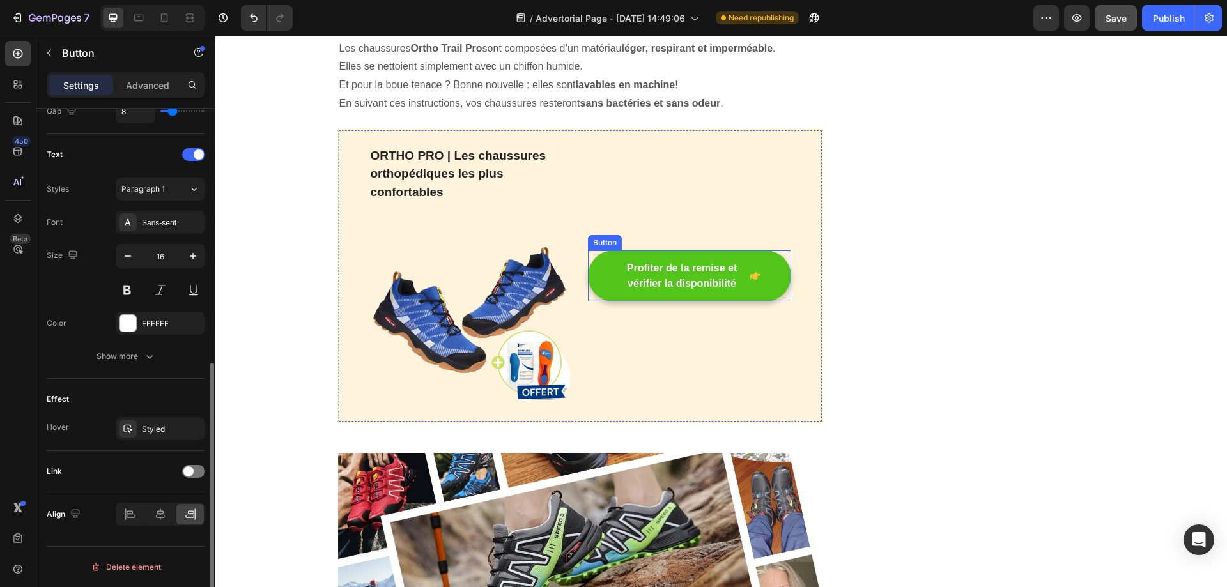
click at [607, 250] on button "Profiter de la remise et vérifier la disponibilité" at bounding box center [689, 275] width 203 height 51
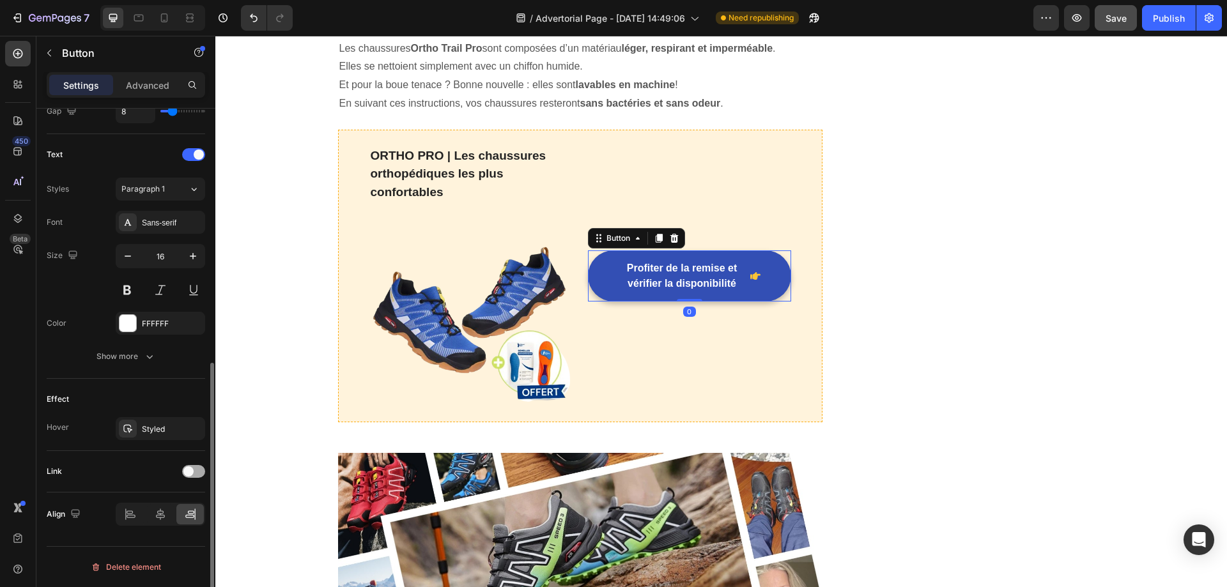
click at [187, 466] on span at bounding box center [188, 471] width 10 height 10
click at [157, 506] on span "Open page" at bounding box center [140, 503] width 39 height 10
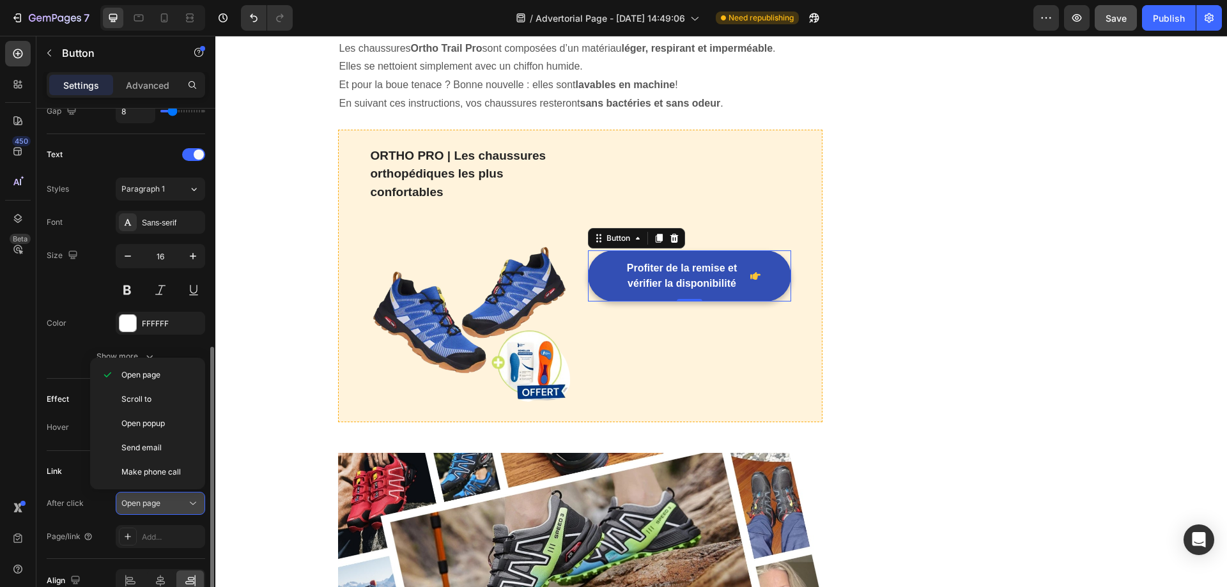
click at [157, 506] on span "Open page" at bounding box center [140, 503] width 39 height 10
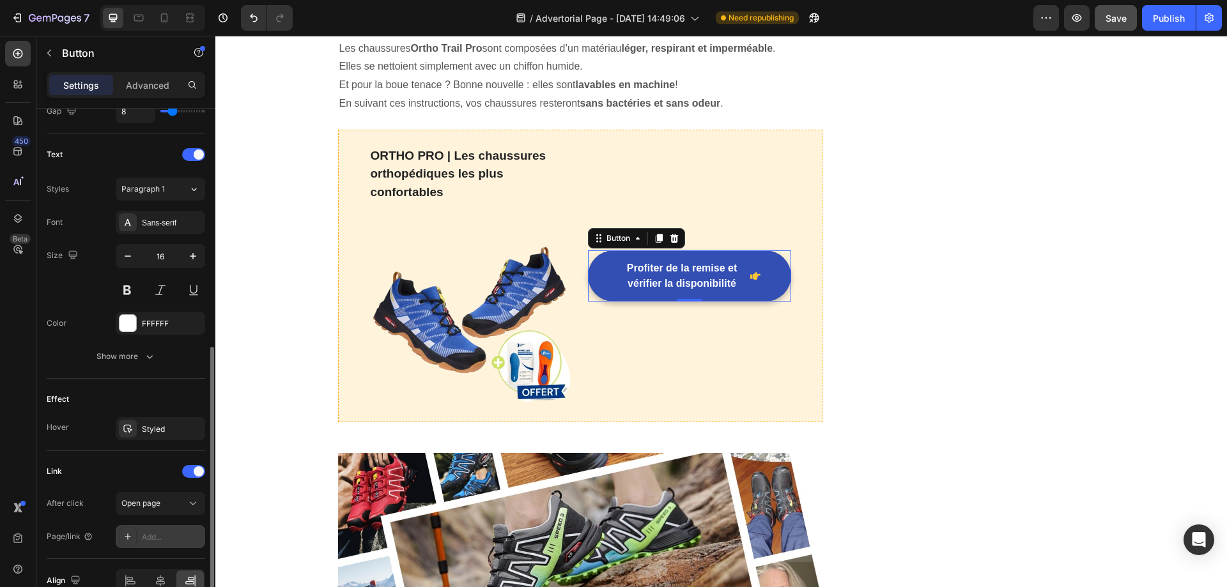
click at [164, 540] on div "Add..." at bounding box center [172, 537] width 60 height 11
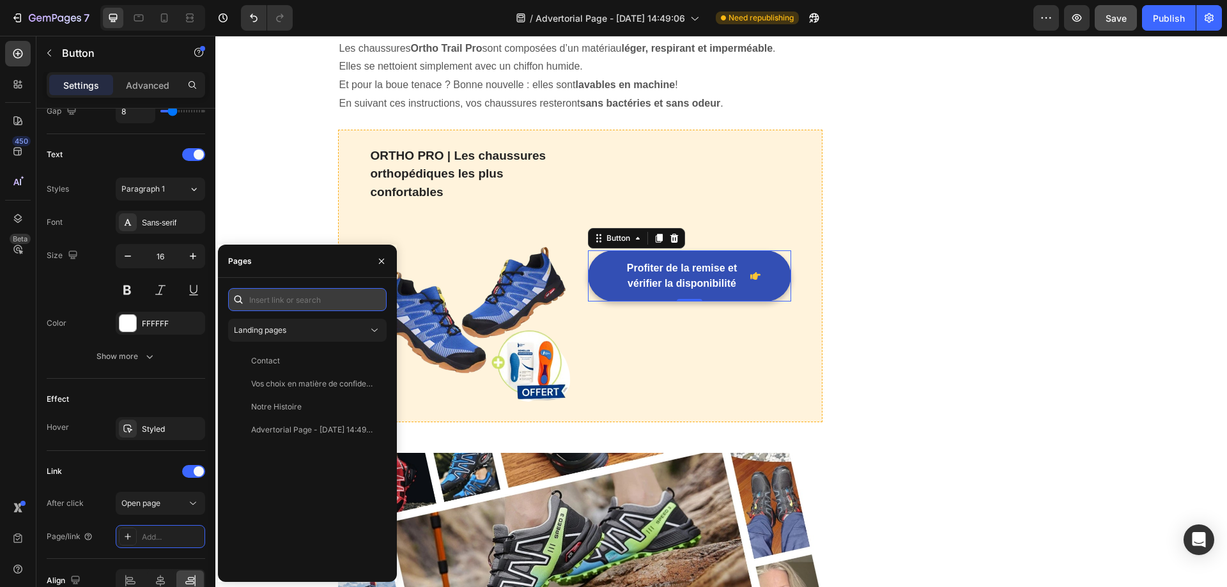
click at [281, 306] on input "text" at bounding box center [307, 299] width 158 height 23
paste input "[URL][DOMAIN_NAME]"
type input "[URL][DOMAIN_NAME]"
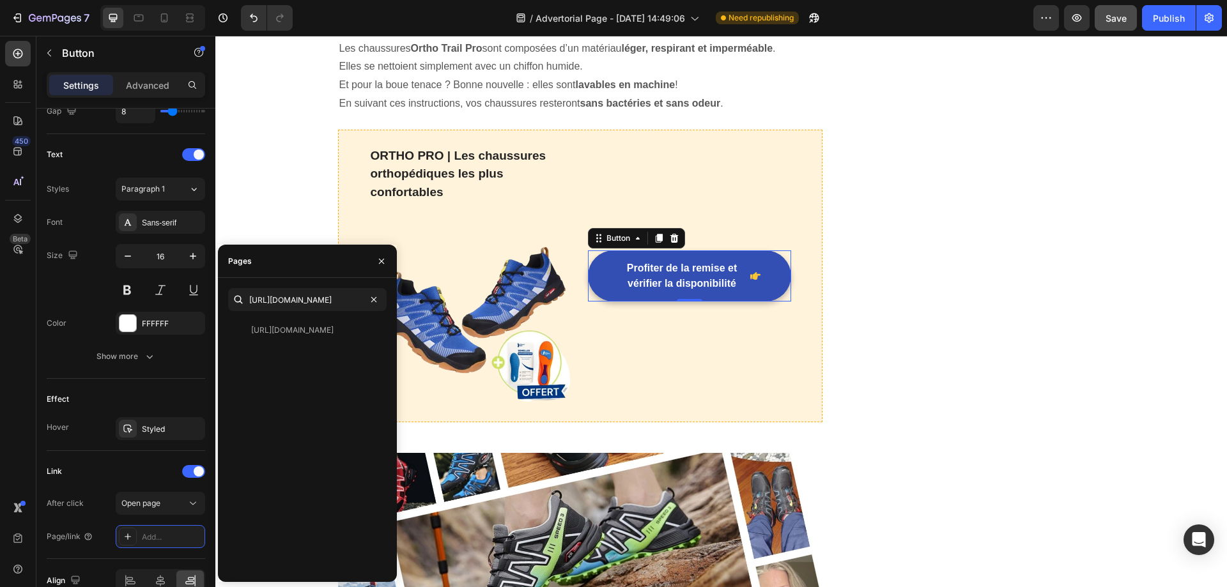
click at [300, 277] on div "Pages" at bounding box center [307, 261] width 179 height 33
click at [309, 323] on div "[URL][DOMAIN_NAME] View" at bounding box center [304, 330] width 153 height 23
click at [382, 265] on icon "button" at bounding box center [381, 261] width 10 height 10
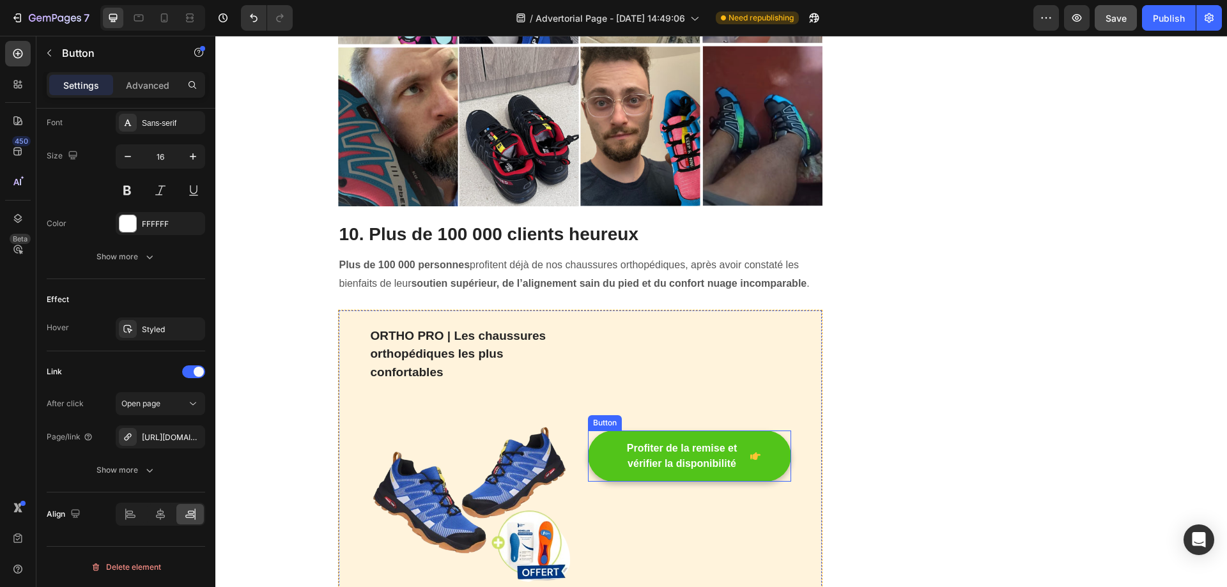
scroll to position [7666, 0]
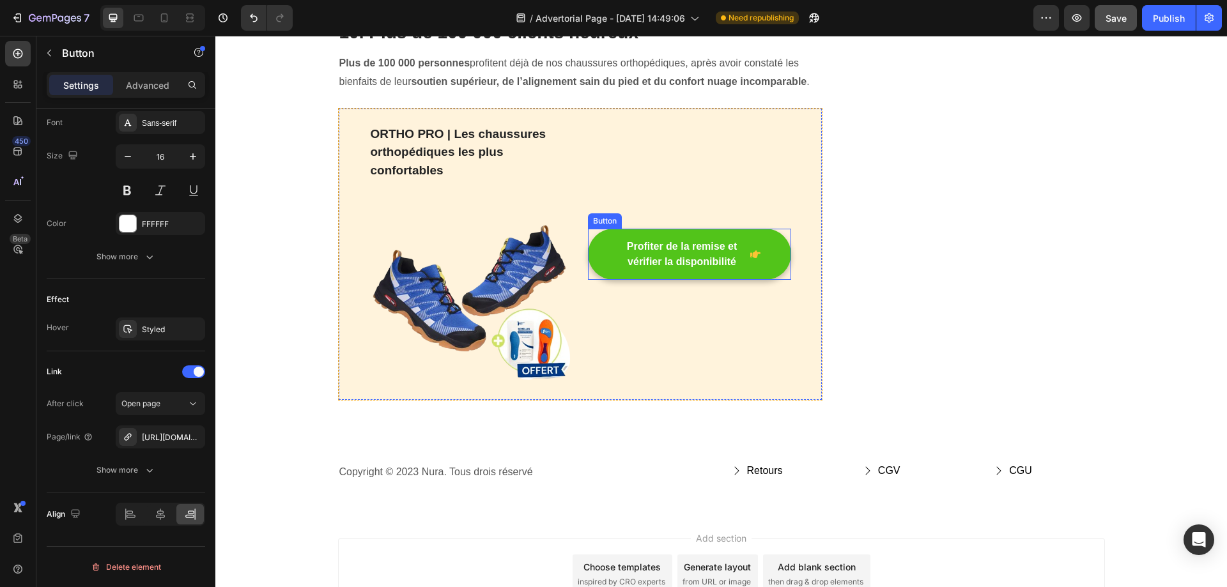
click at [599, 229] on button "Profiter de la remise et vérifier la disponibilité" at bounding box center [689, 254] width 203 height 51
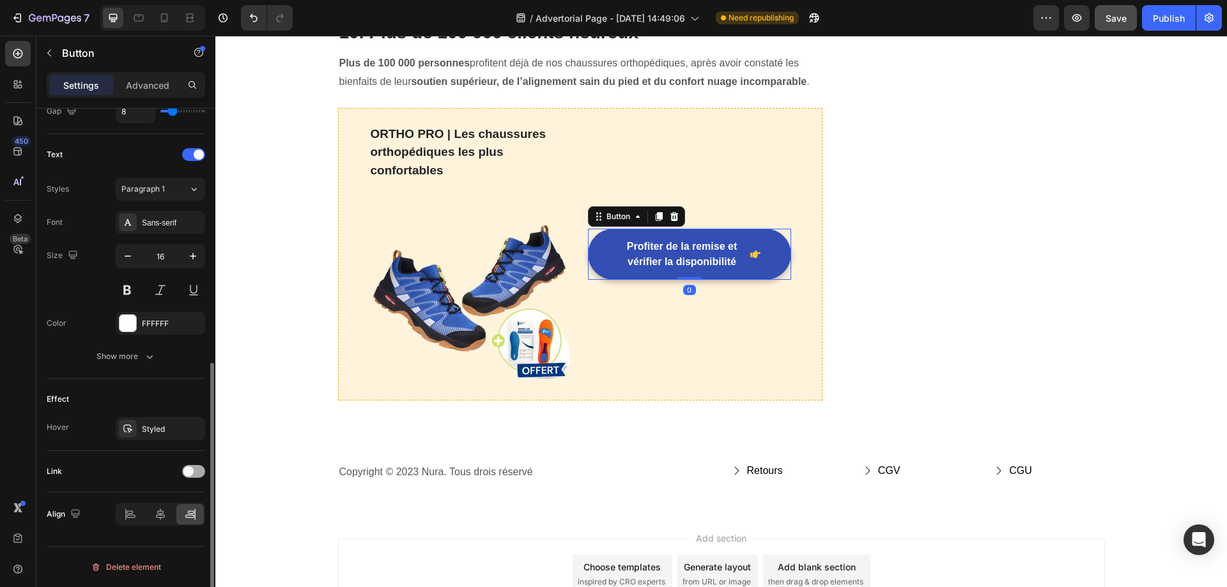
click at [192, 469] on span at bounding box center [188, 471] width 10 height 10
click at [160, 538] on div "Add..." at bounding box center [172, 537] width 60 height 11
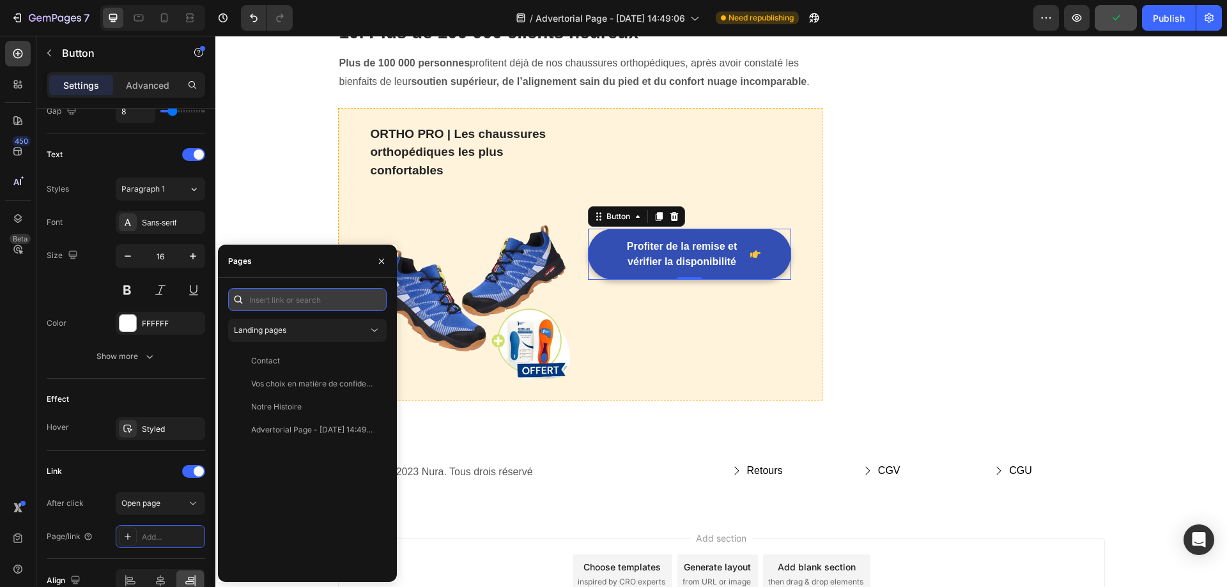
click at [275, 307] on input "text" at bounding box center [307, 299] width 158 height 23
paste input "[URL][DOMAIN_NAME]"
type input "[URL][DOMAIN_NAME]"
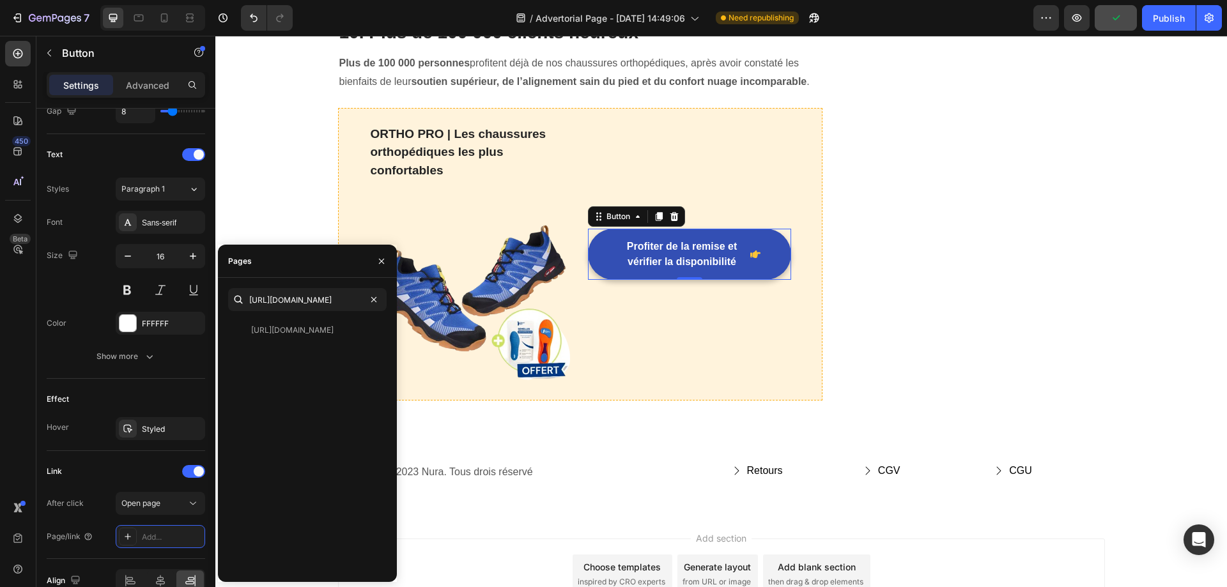
scroll to position [0, 0]
click at [295, 280] on div "[URL][DOMAIN_NAME] [URL][DOMAIN_NAME] View" at bounding box center [307, 430] width 179 height 304
click at [303, 337] on div "[URL][DOMAIN_NAME] View" at bounding box center [304, 330] width 153 height 23
click at [126, 466] on div "Link" at bounding box center [126, 471] width 158 height 20
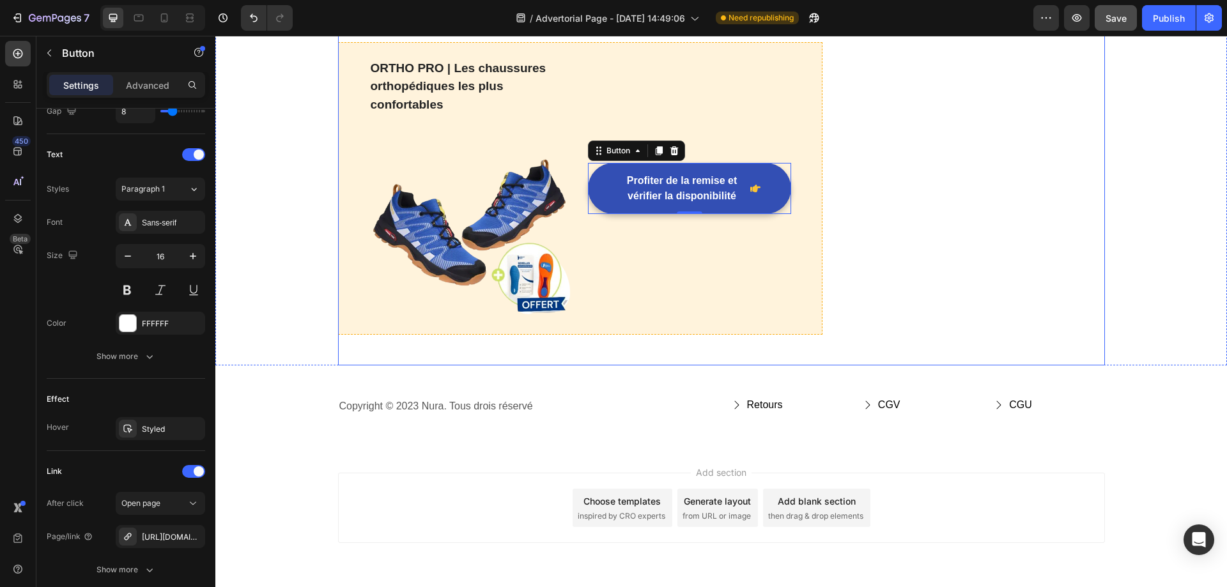
scroll to position [7735, 0]
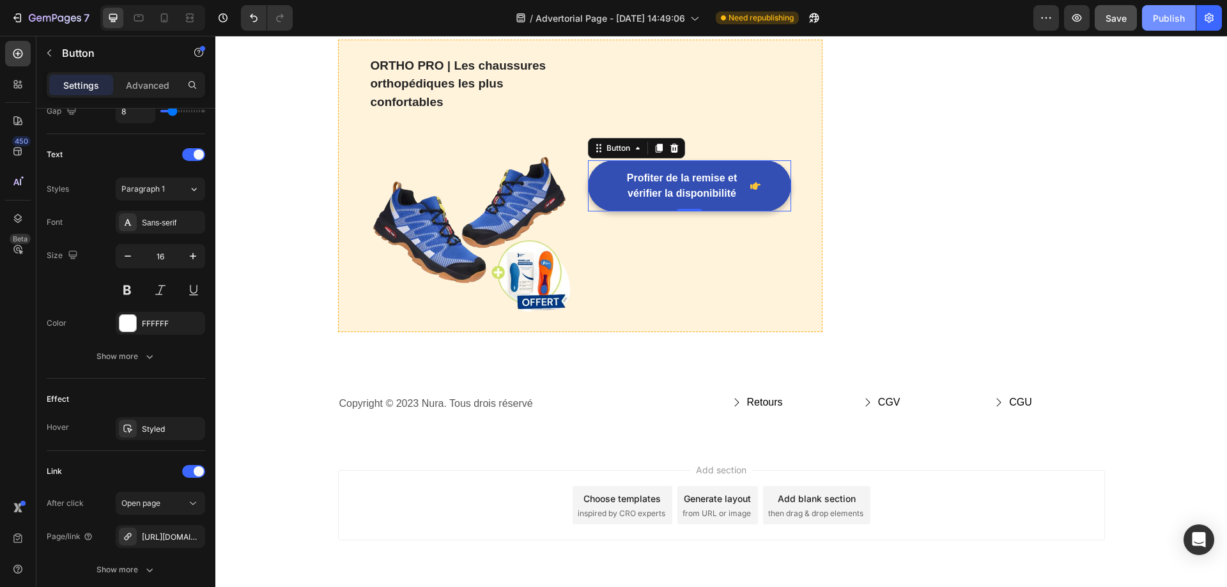
click at [1165, 15] on div "Publish" at bounding box center [1168, 17] width 32 height 13
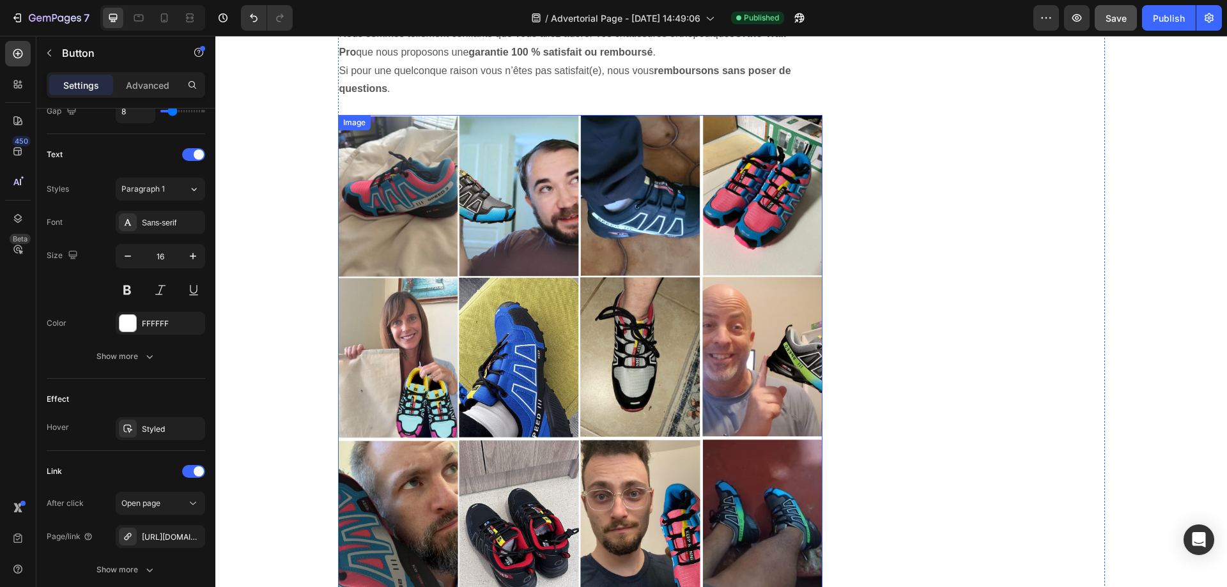
scroll to position [6840, 0]
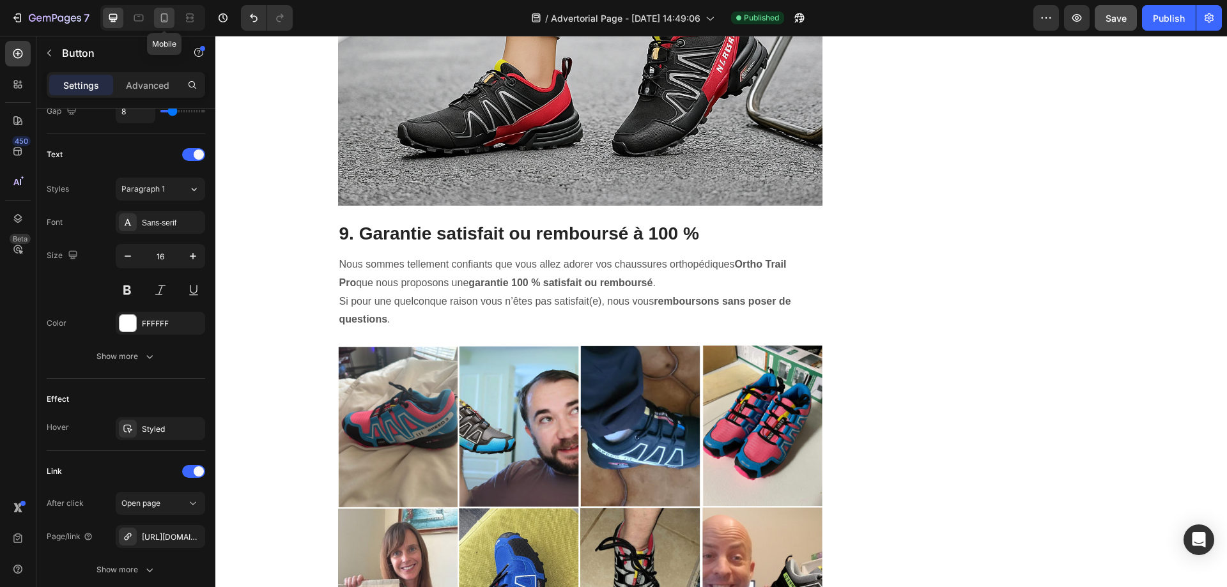
click at [160, 19] on icon at bounding box center [164, 17] width 13 height 13
type input "100%"
type input "14"
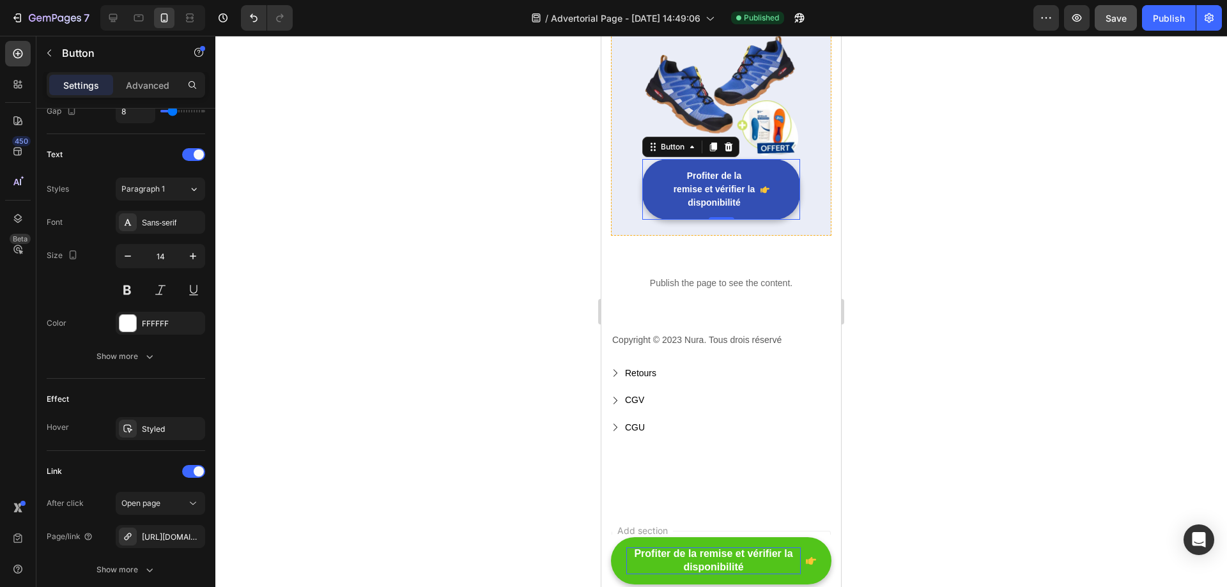
scroll to position [5945, 0]
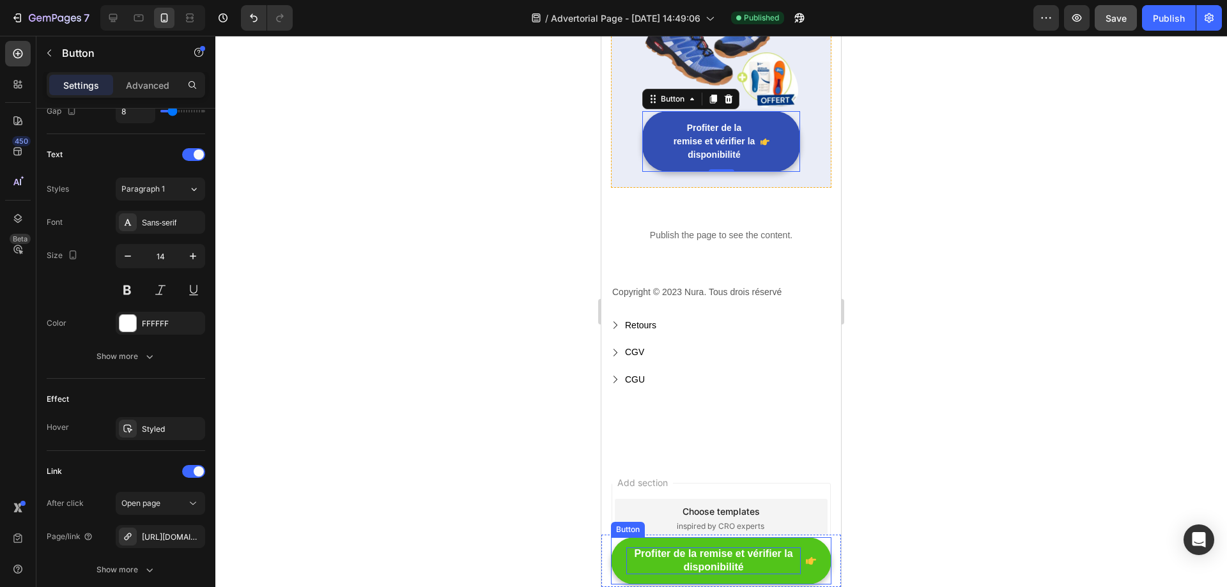
click at [701, 540] on button "Profiter de la remise et vérifier la disponibilité" at bounding box center [721, 560] width 220 height 47
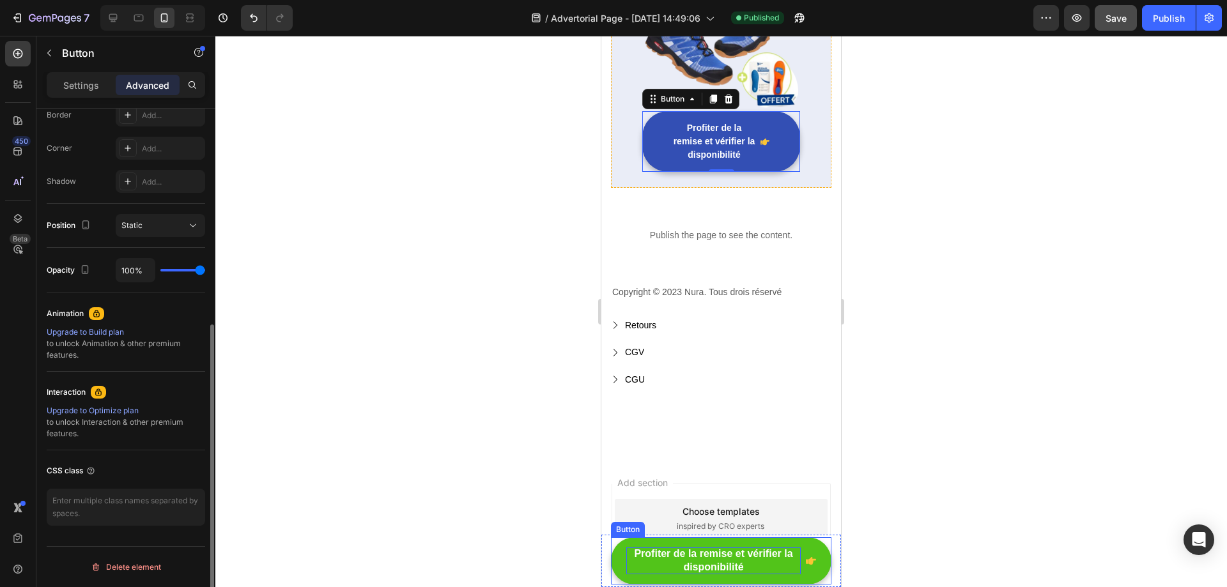
scroll to position [372, 0]
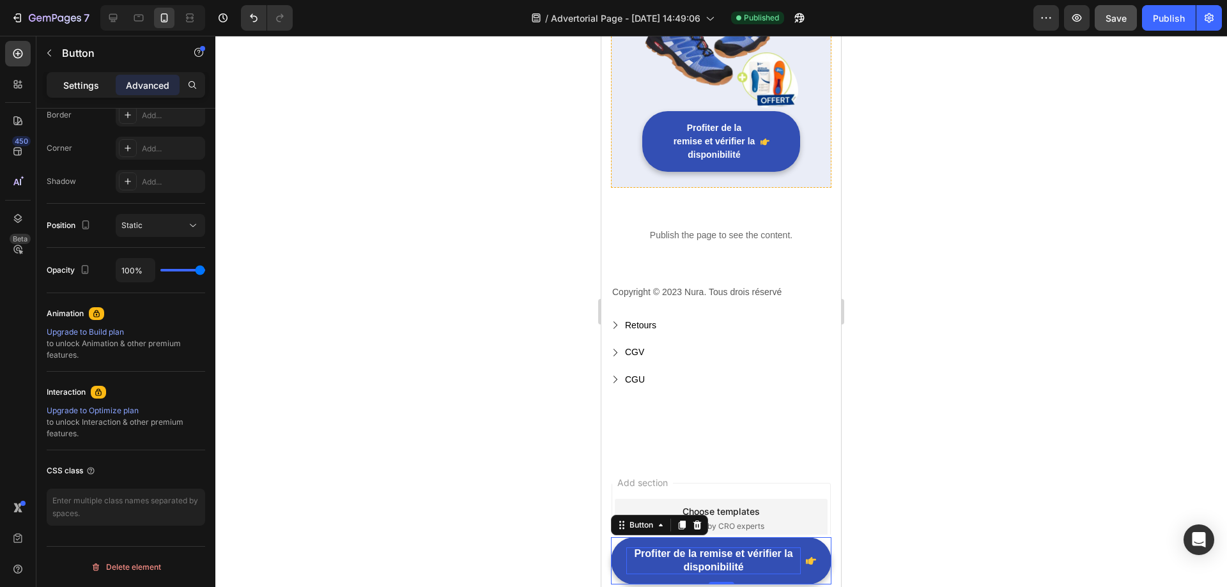
click at [75, 86] on p "Settings" at bounding box center [81, 85] width 36 height 13
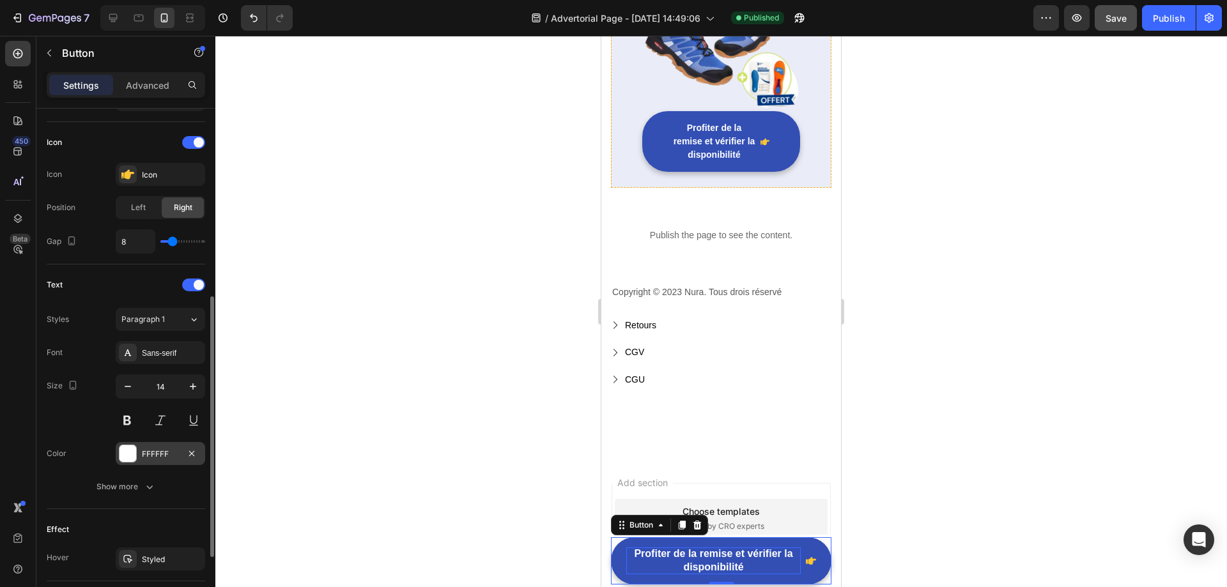
scroll to position [502, 0]
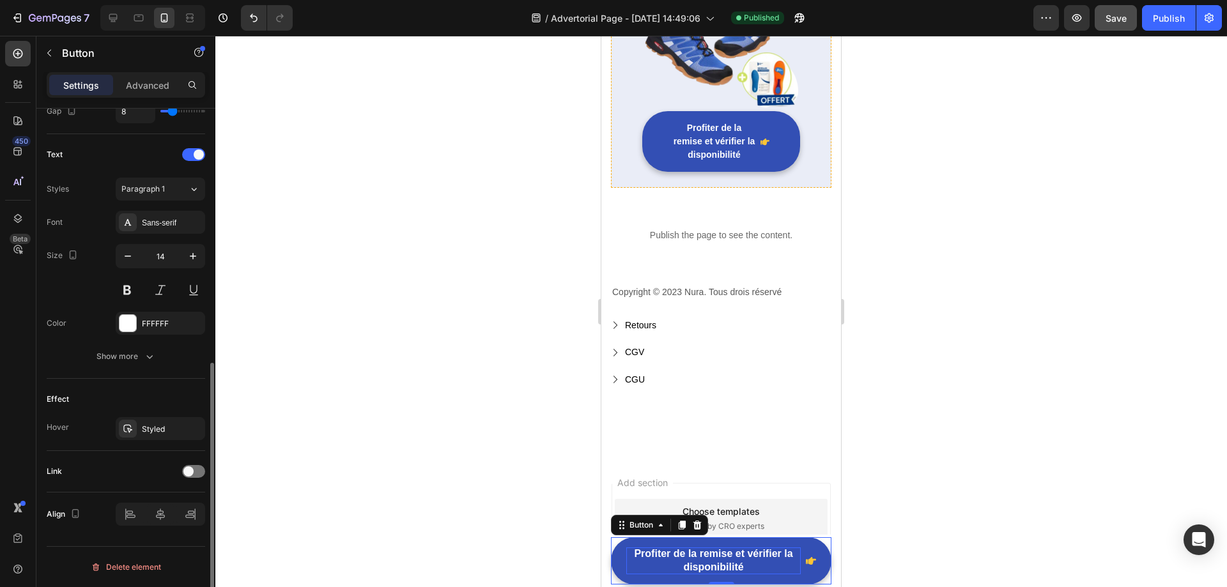
click at [186, 463] on div "Link" at bounding box center [126, 471] width 158 height 20
click at [190, 472] on span at bounding box center [188, 471] width 10 height 10
click at [157, 539] on div "Add..." at bounding box center [172, 537] width 60 height 11
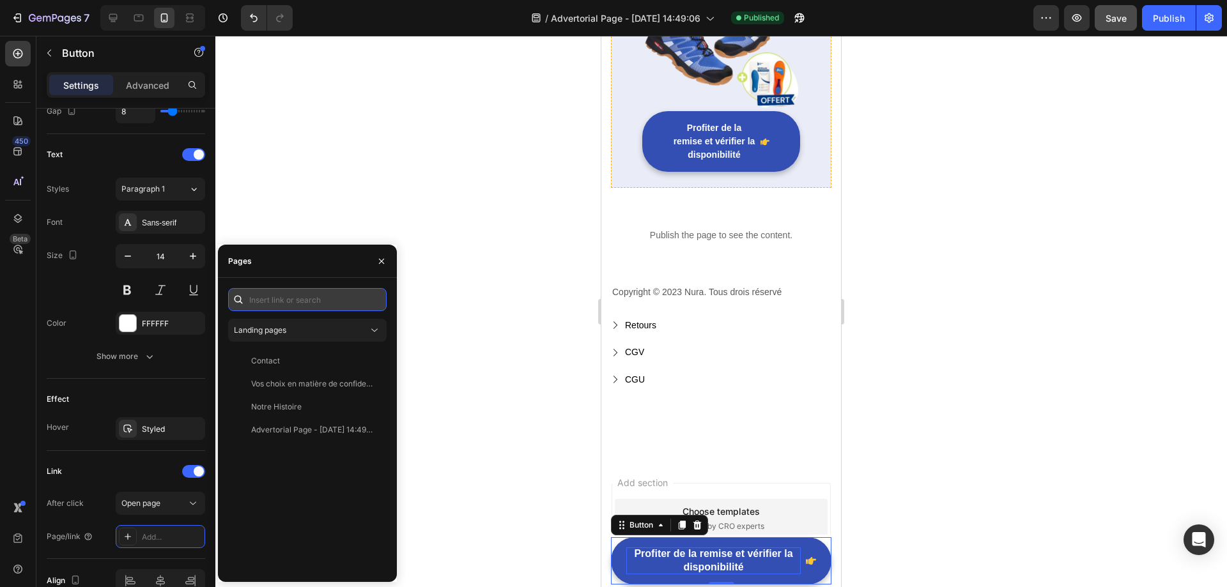
click at [289, 303] on input "text" at bounding box center [307, 299] width 158 height 23
paste input "[URL][DOMAIN_NAME]"
type input "[URL][DOMAIN_NAME]"
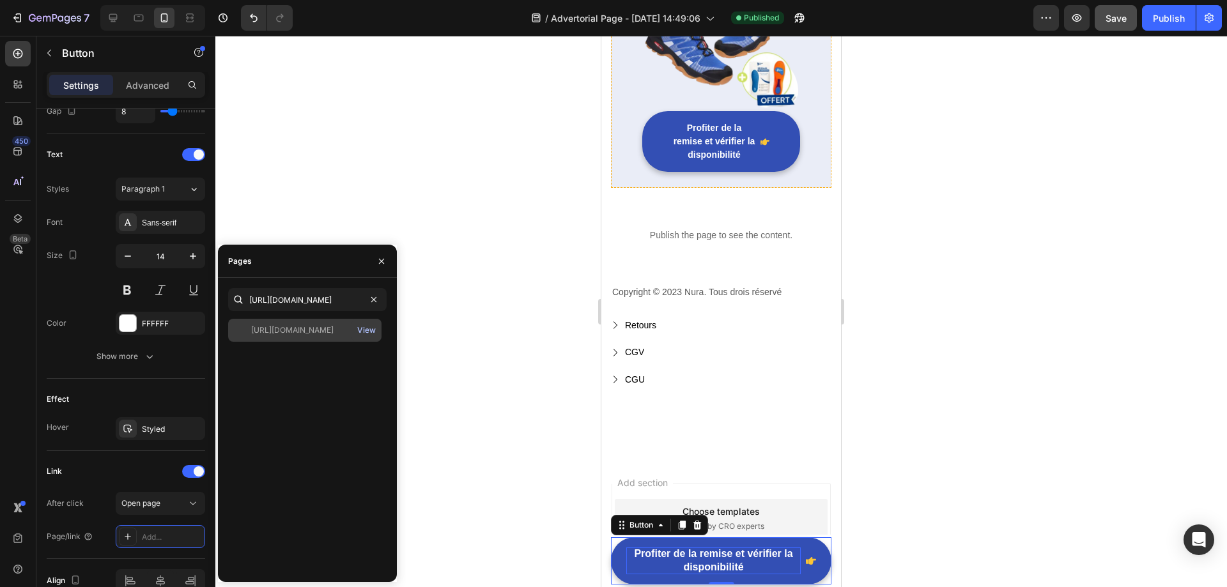
scroll to position [0, 0]
click at [367, 331] on div "View" at bounding box center [366, 330] width 19 height 11
click at [312, 327] on div "[URL][DOMAIN_NAME]" at bounding box center [292, 330] width 82 height 11
click at [381, 263] on icon "button" at bounding box center [381, 261] width 10 height 10
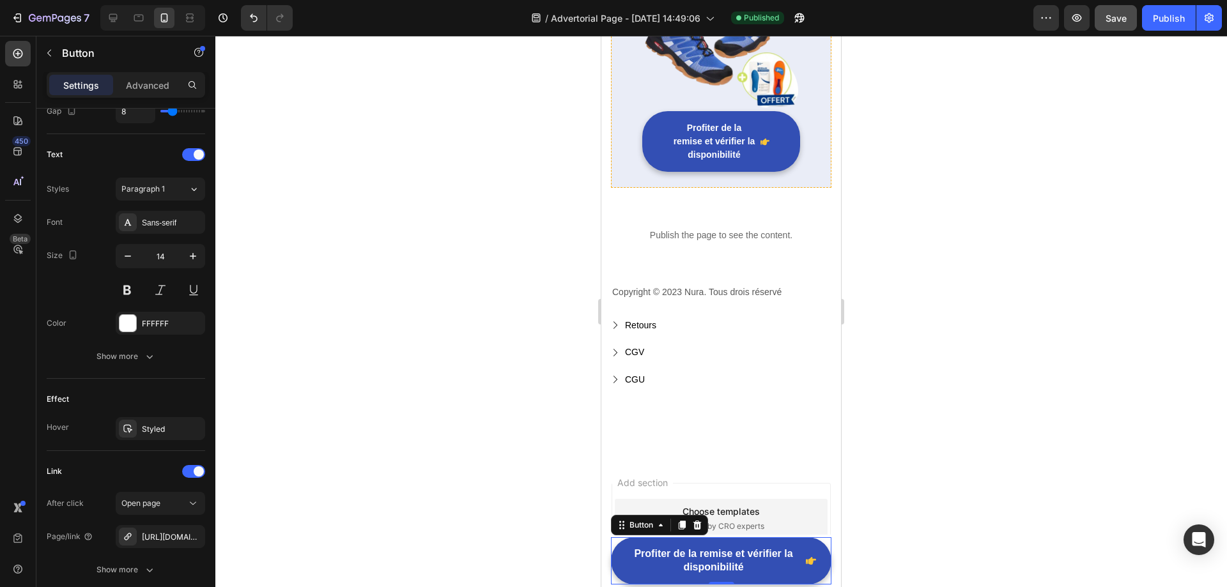
click at [1162, 31] on div "7 / Advertorial Page - [DATE] 14:49:06 Published Preview Save Publish" at bounding box center [613, 18] width 1227 height 36
click at [1167, 21] on div "Publish" at bounding box center [1168, 17] width 32 height 13
